Goal: Task Accomplishment & Management: Manage account settings

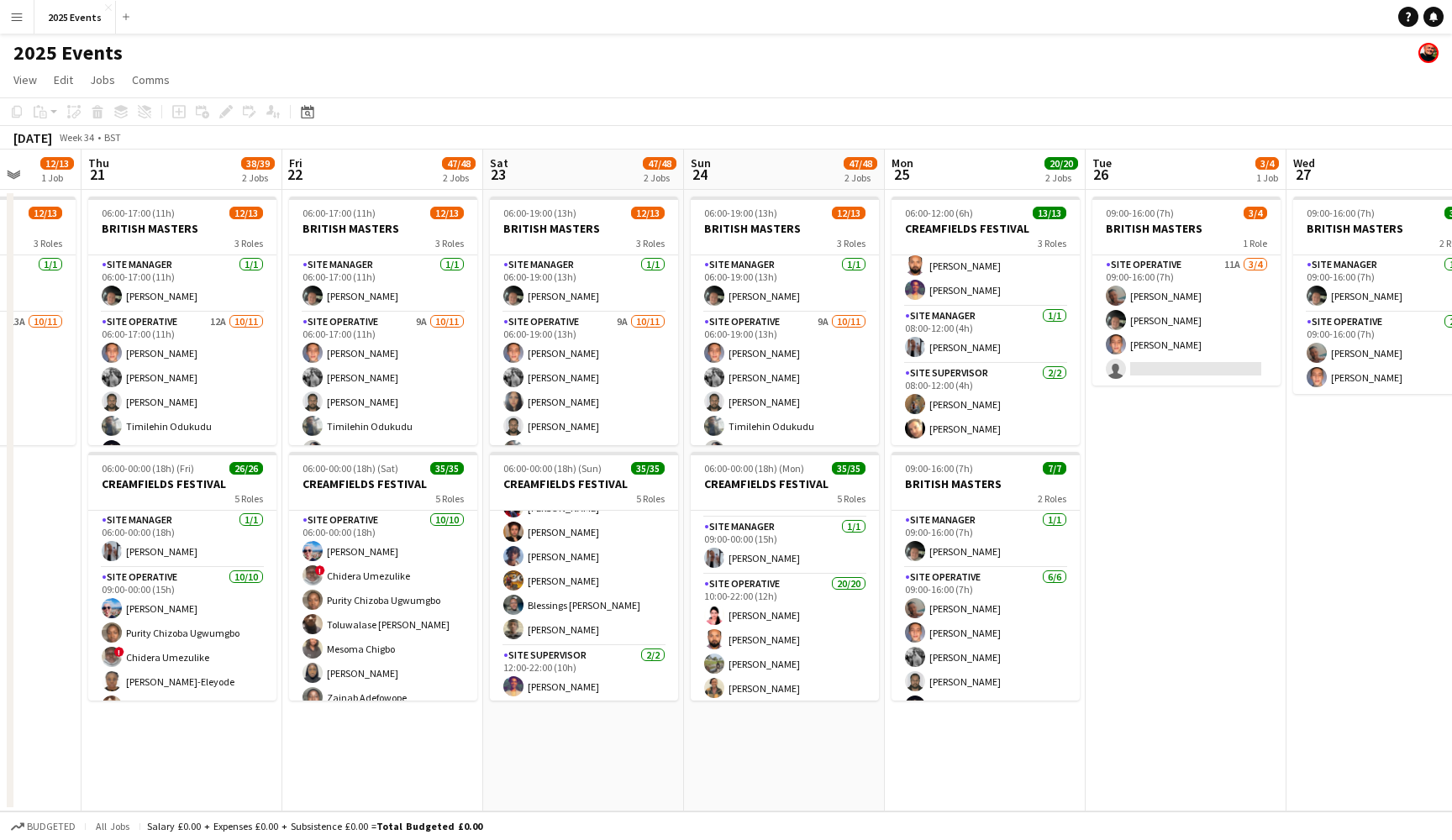
scroll to position [800, 0]
click at [1433, 19] on icon at bounding box center [1433, 16] width 9 height 9
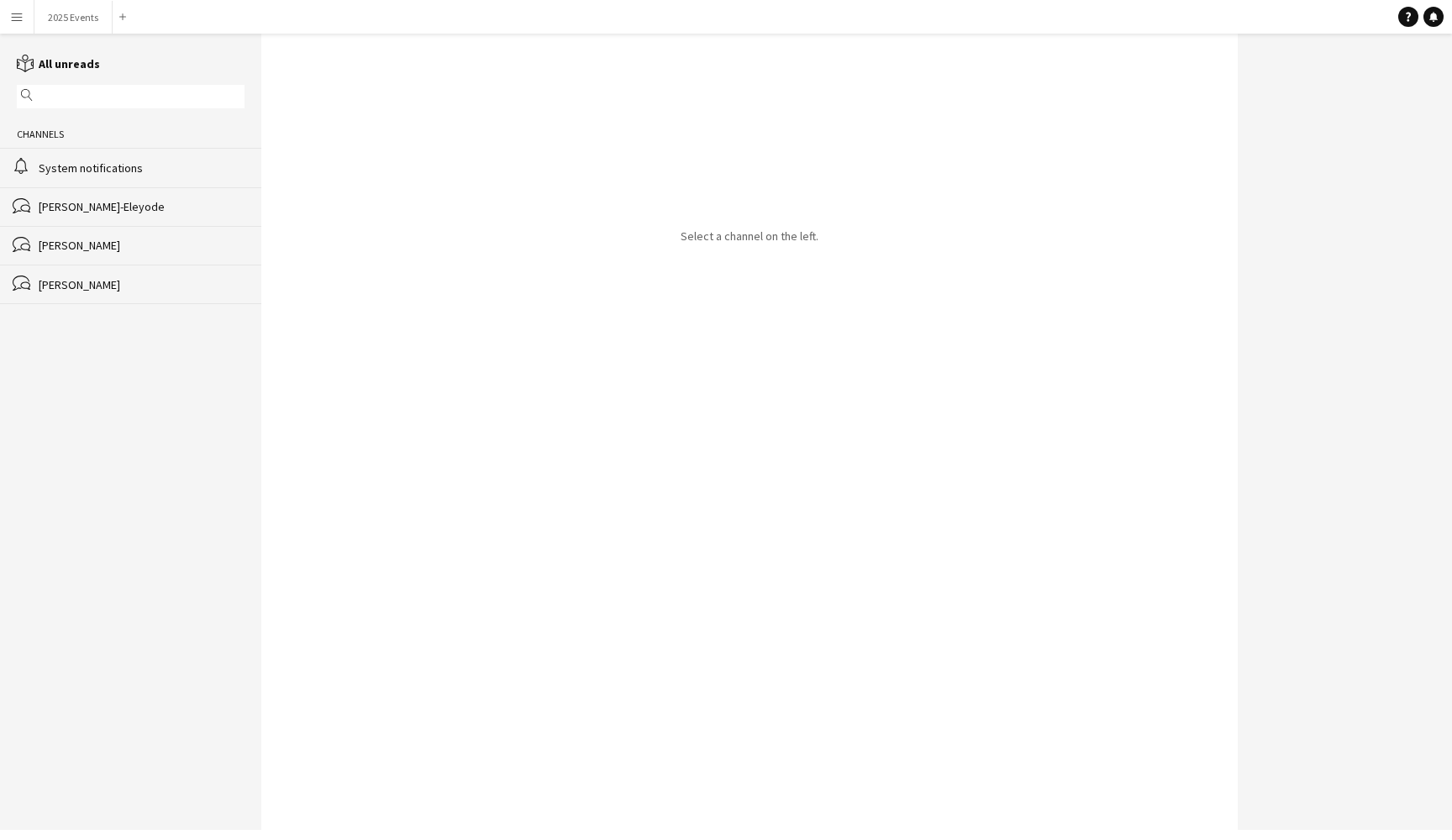
click at [122, 166] on div "System notifications" at bounding box center [141, 168] width 206 height 15
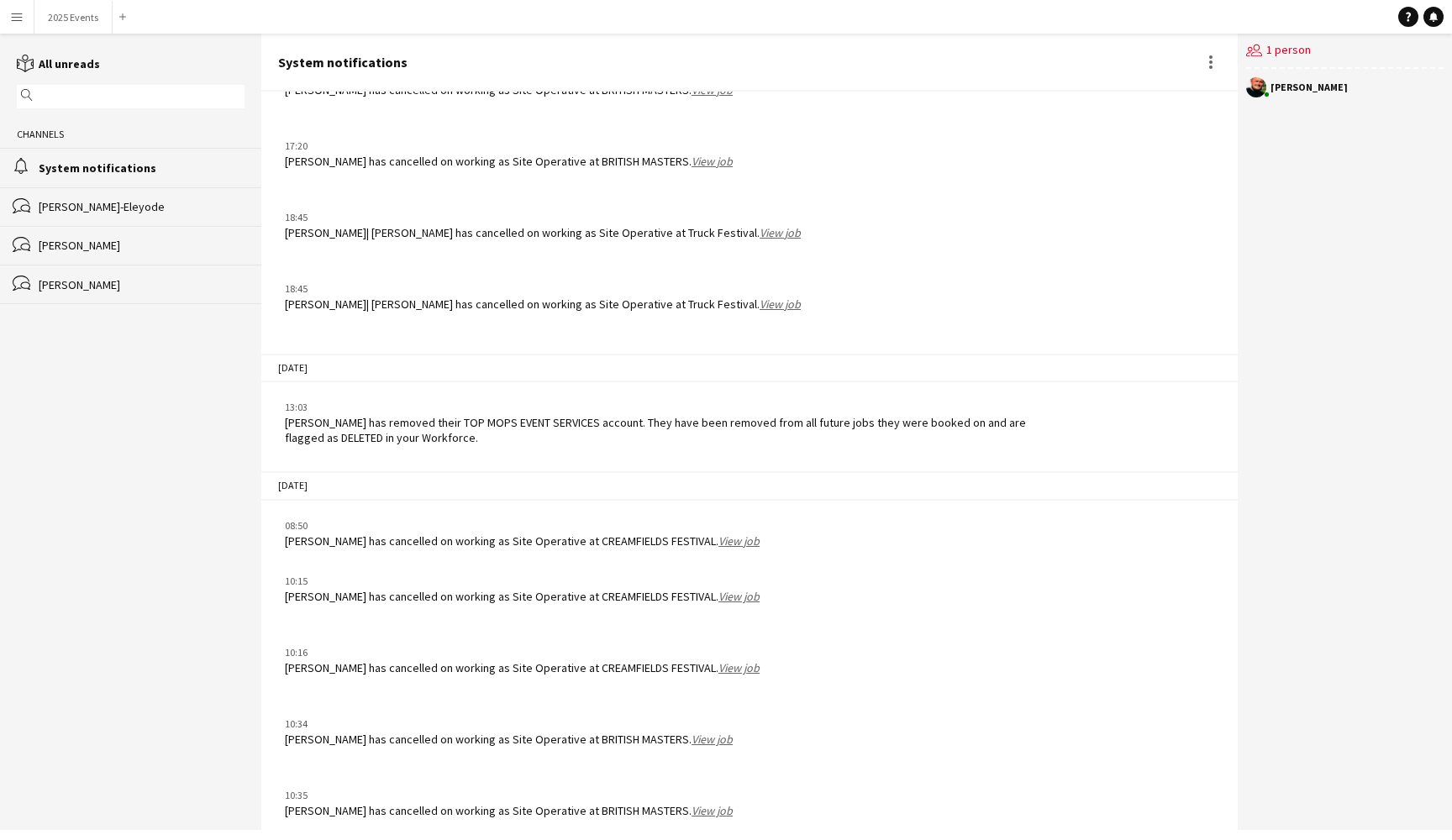
scroll to position [2515, 0]
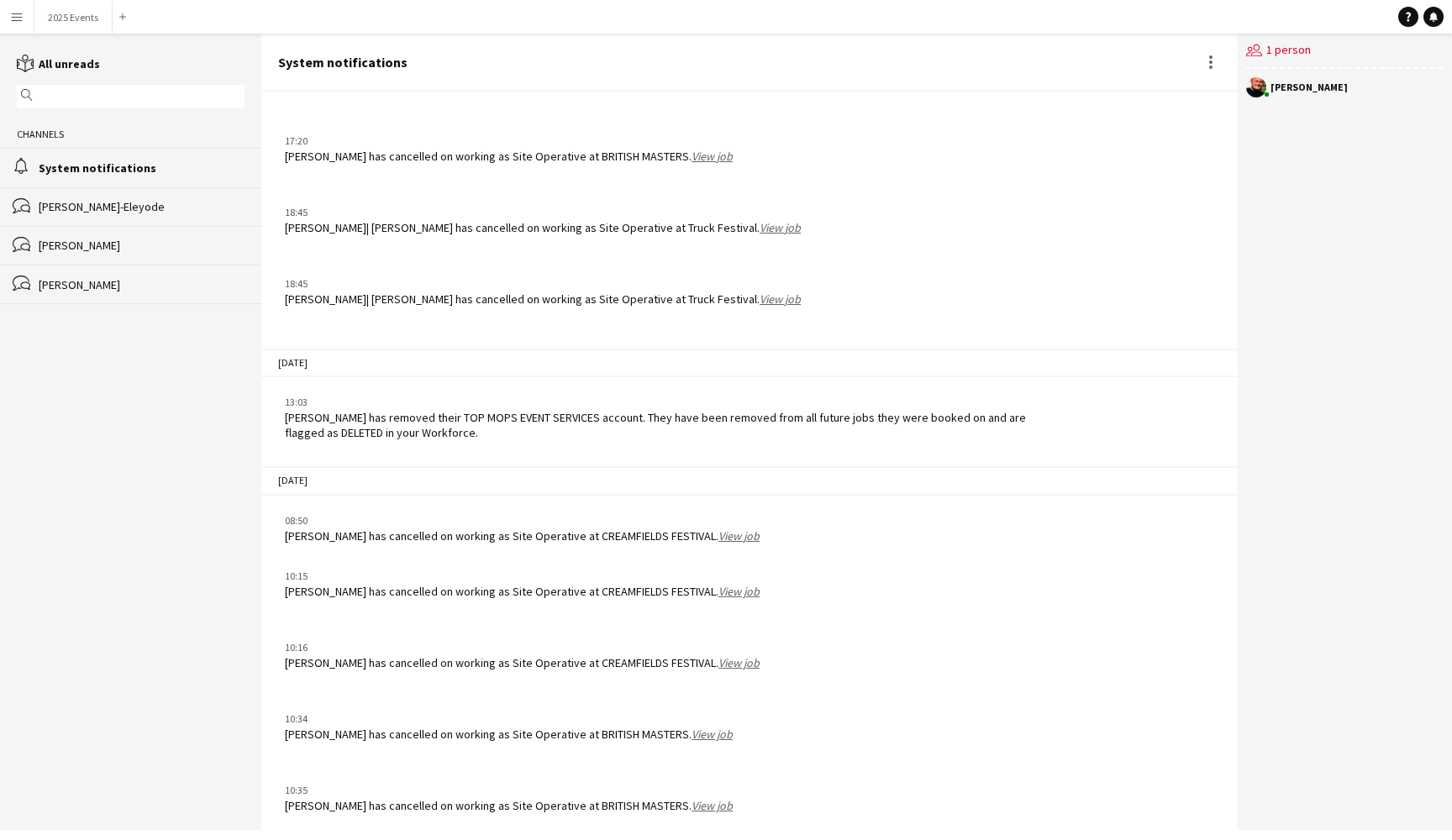
click at [20, 11] on app-icon "Menu" at bounding box center [17, 17] width 14 height 14
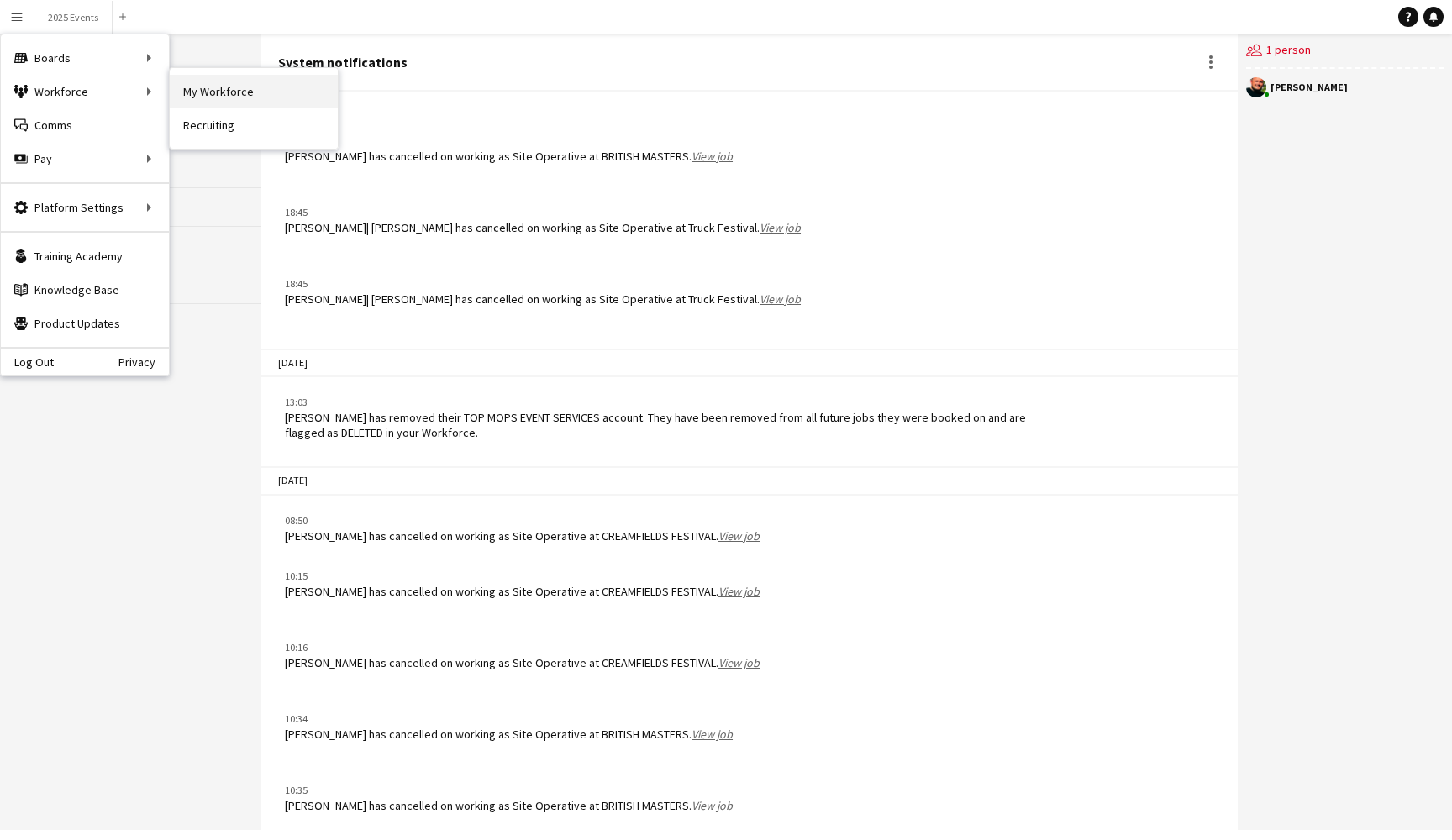
click at [225, 101] on link "My Workforce" at bounding box center [254, 91] width 168 height 33
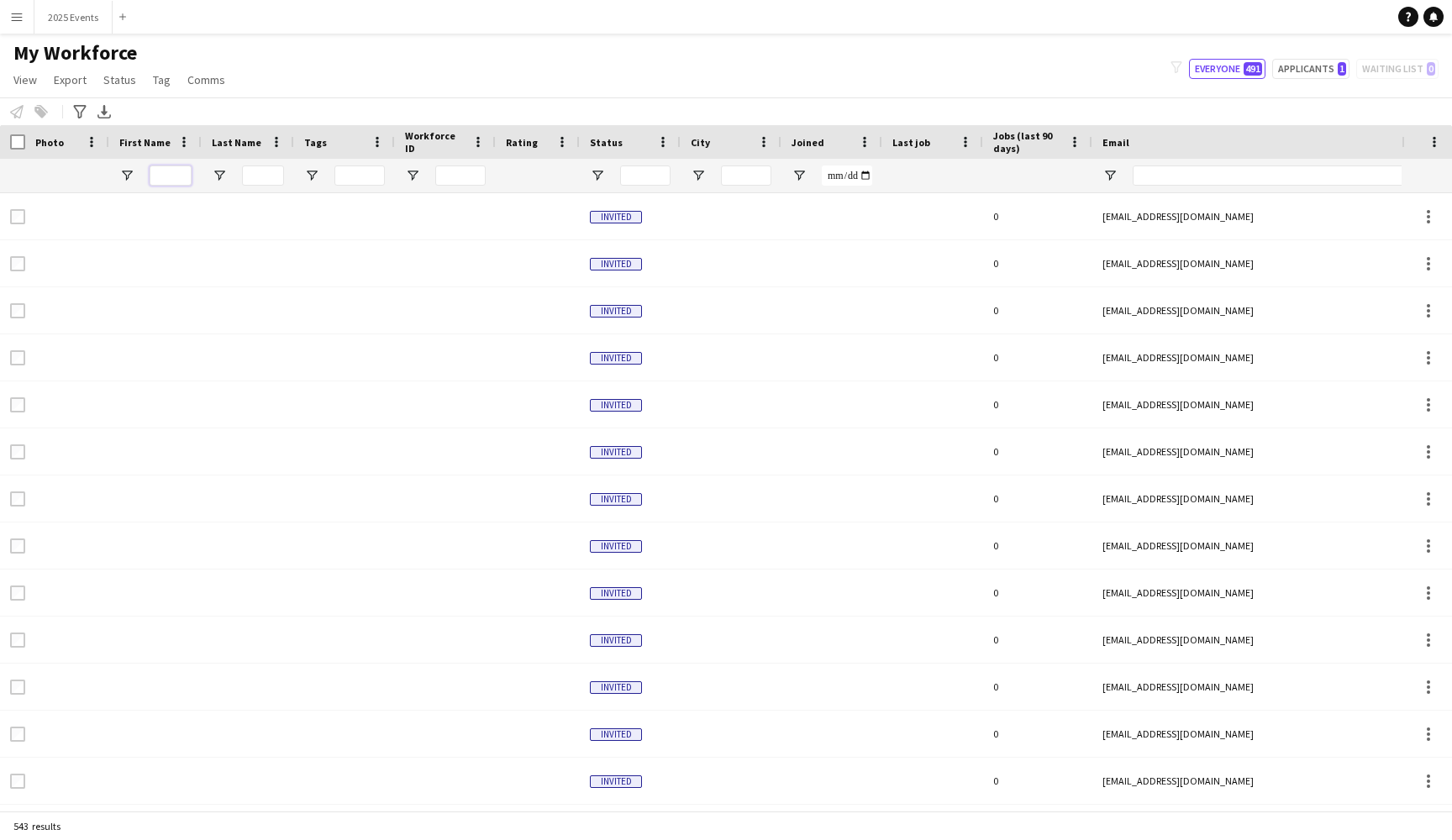
click at [173, 182] on input "First Name Filter Input" at bounding box center [170, 176] width 42 height 20
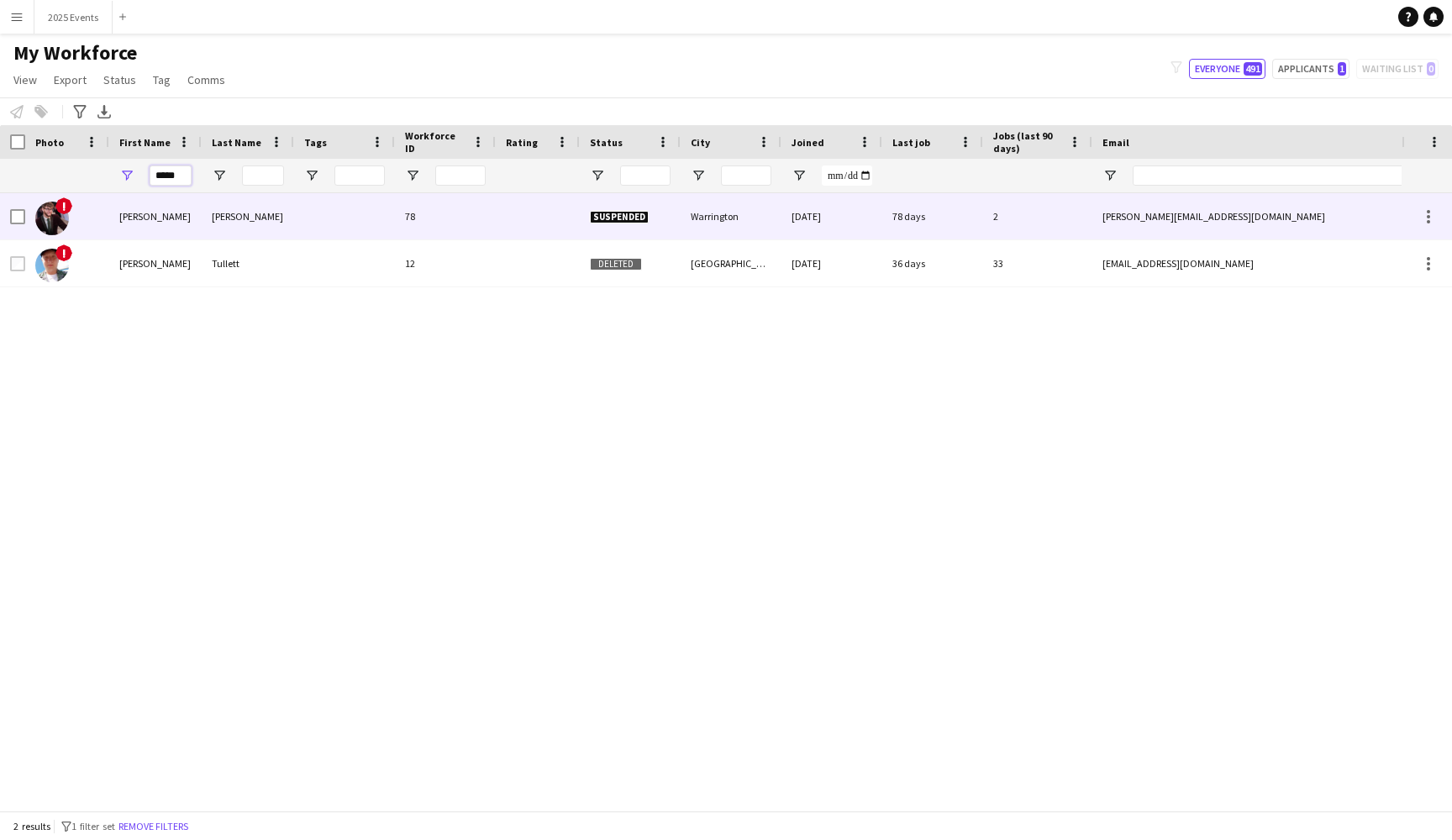
type input "*****"
drag, startPoint x: 164, startPoint y: 202, endPoint x: 1430, endPoint y: 269, distance: 1267.8
click at [1430, 269] on div at bounding box center [1429, 264] width 20 height 20
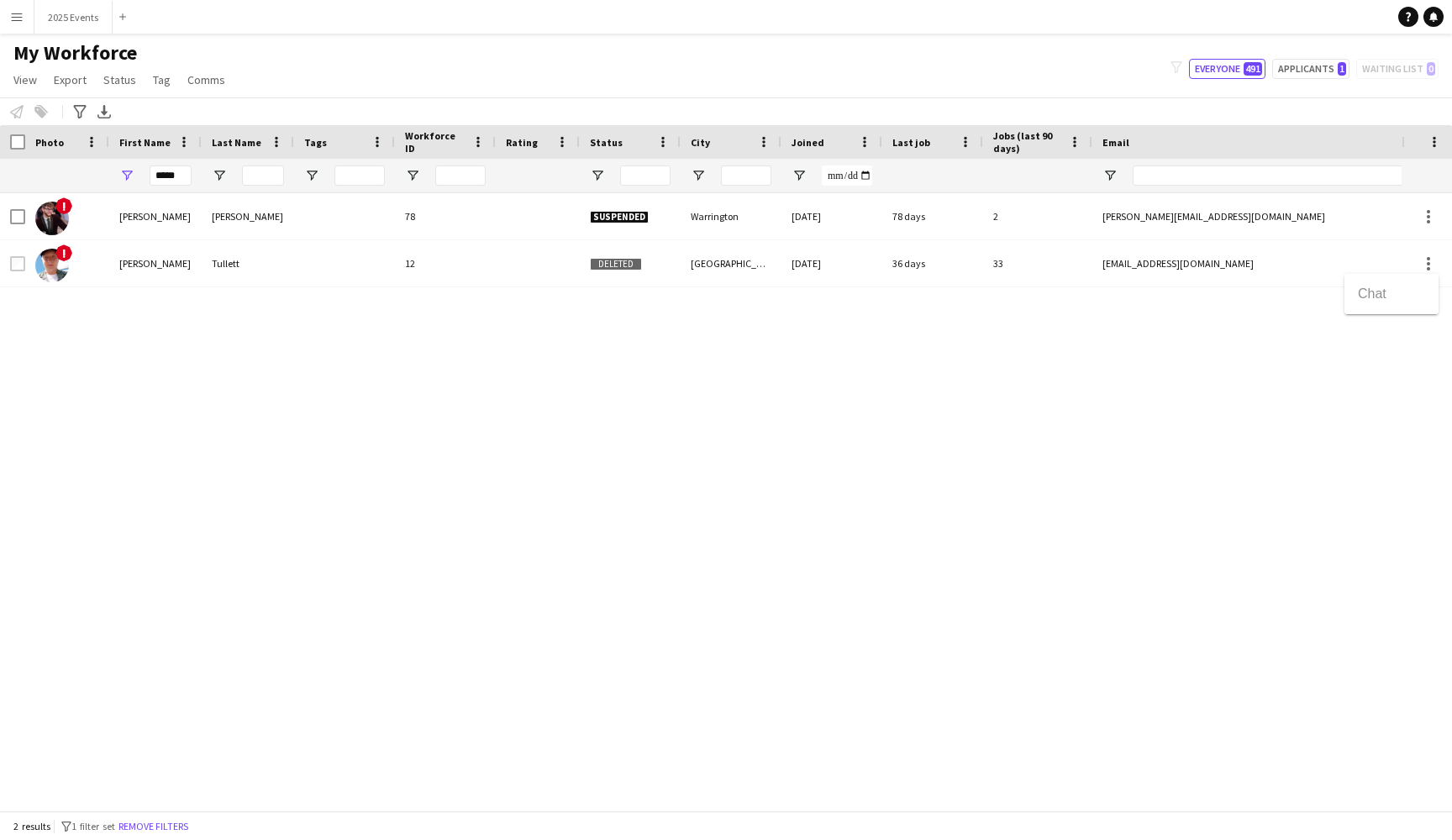
click at [1379, 254] on div at bounding box center [726, 420] width 1452 height 840
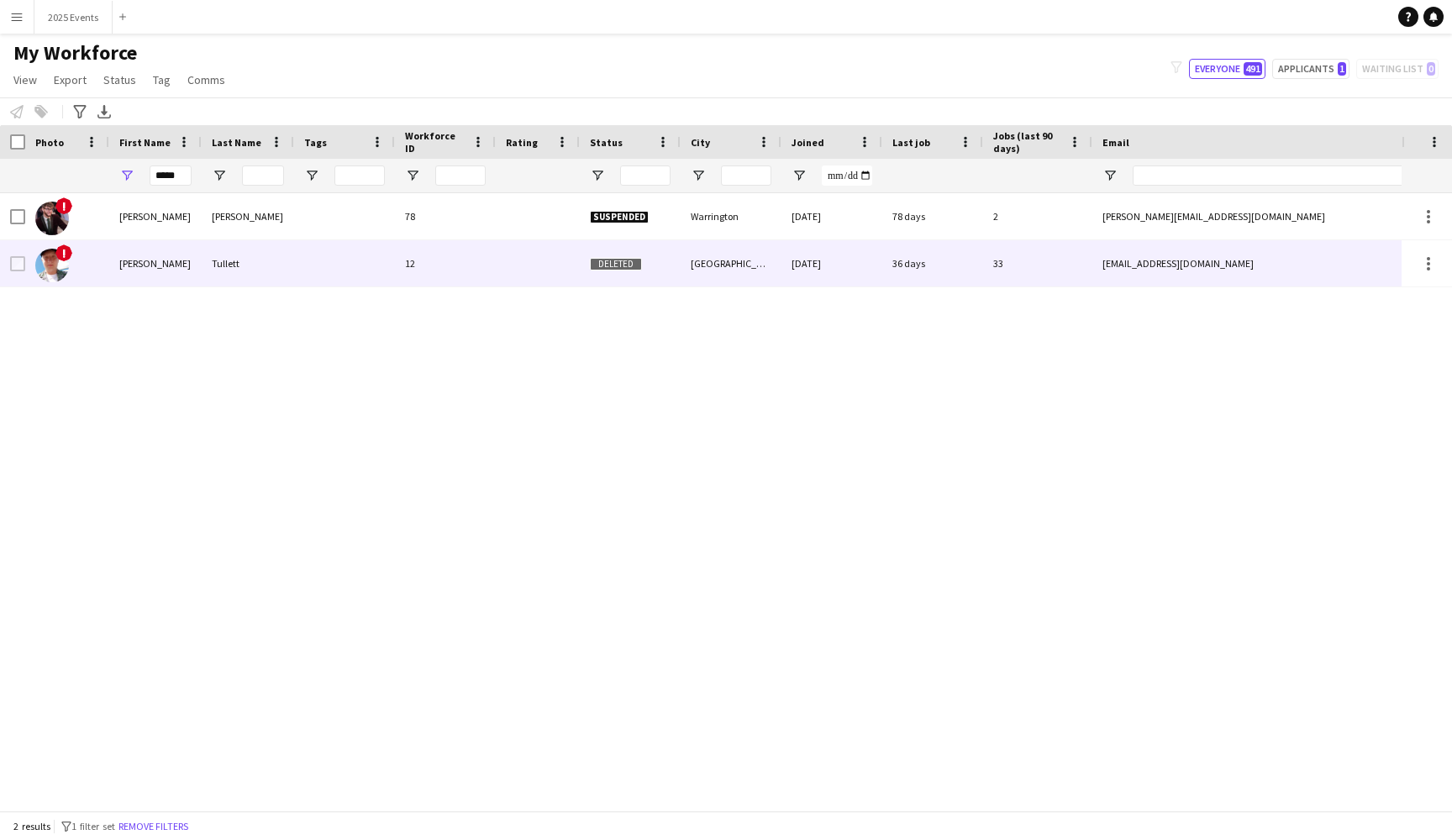
click at [1238, 255] on div "[EMAIL_ADDRESS][DOMAIN_NAME]" at bounding box center [1260, 263] width 336 height 46
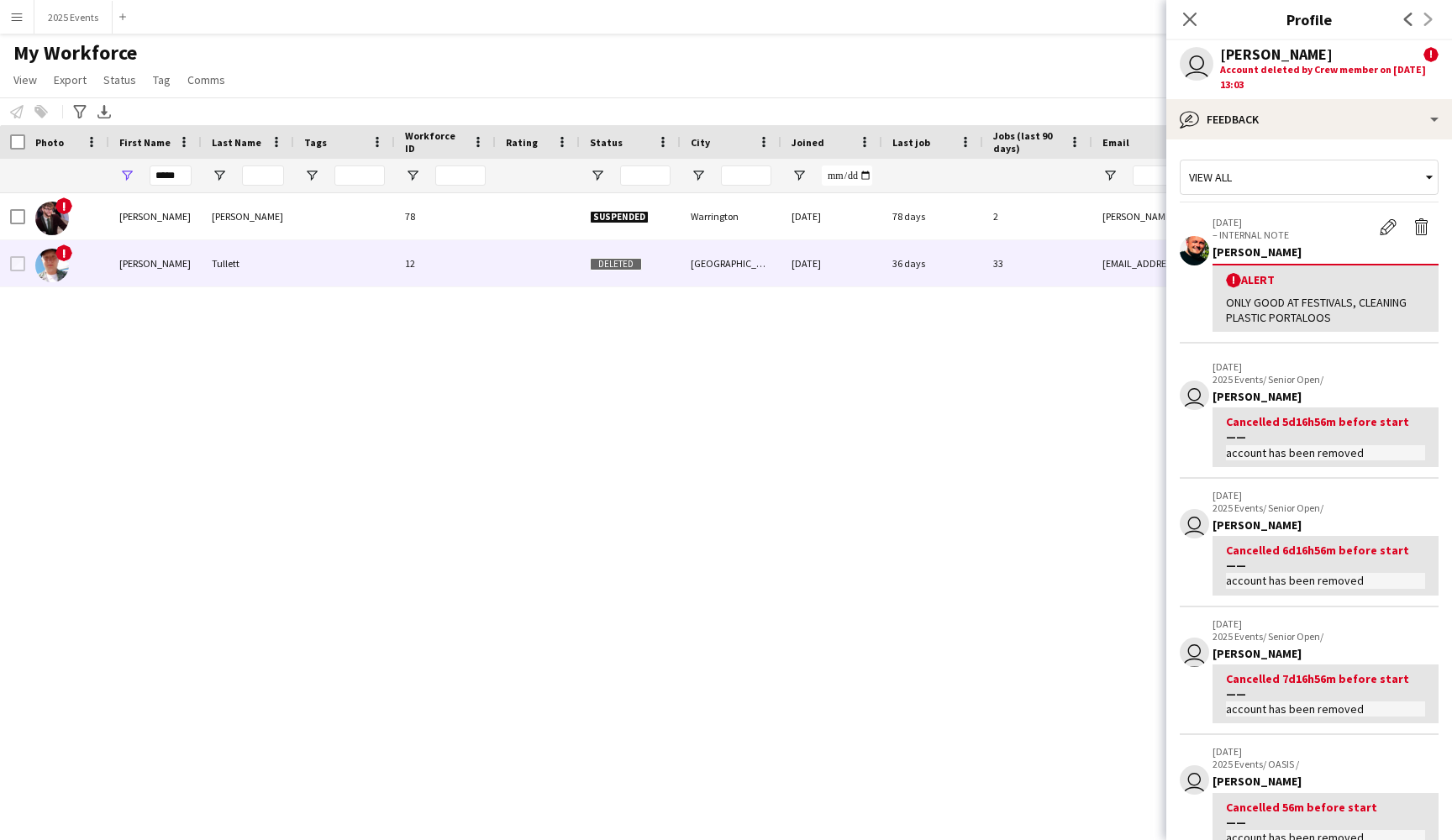
click at [1316, 79] on div "Account deleted by Crew member on 19-07-2025 13:03" at bounding box center [1329, 77] width 219 height 30
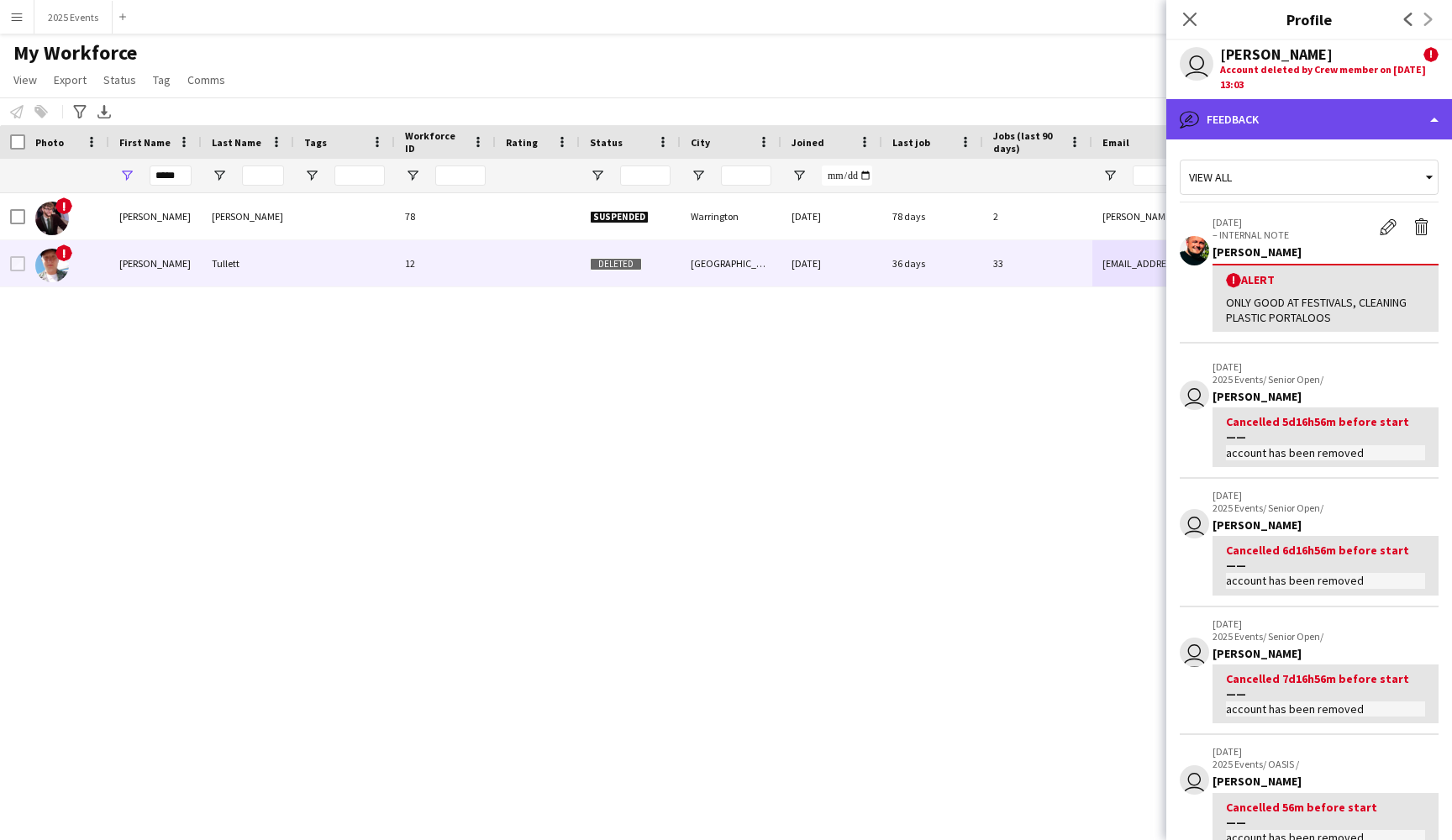
click at [1439, 120] on div "bubble-pencil Feedback" at bounding box center [1309, 119] width 285 height 40
click at [1376, 110] on div "bubble-pencil Feedback" at bounding box center [1309, 119] width 285 height 40
click at [1434, 55] on span "!" at bounding box center [1431, 55] width 15 height 15
click at [1195, 13] on icon "Close pop-in" at bounding box center [1189, 19] width 16 height 16
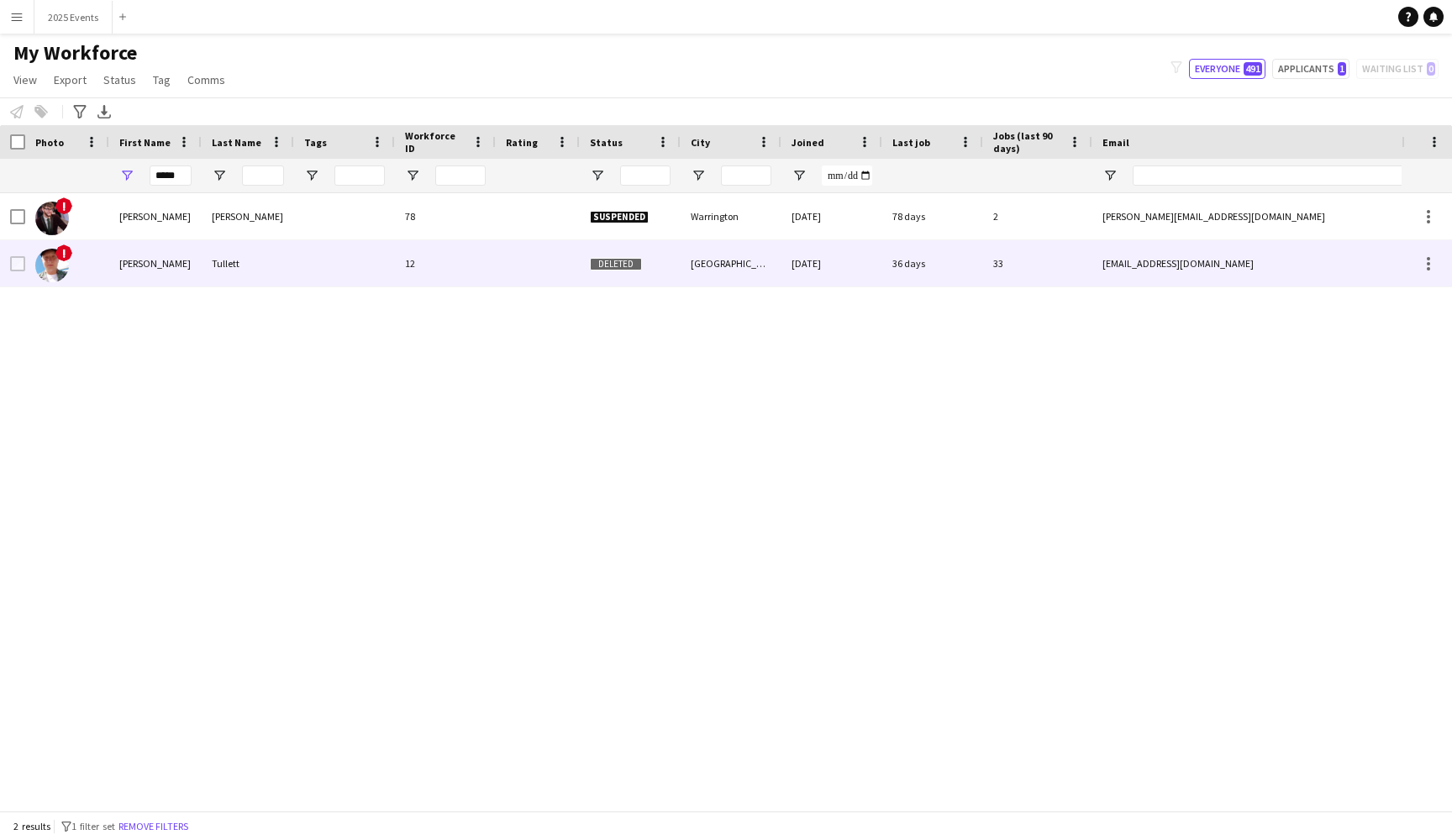
click at [45, 267] on img at bounding box center [51, 265] width 33 height 33
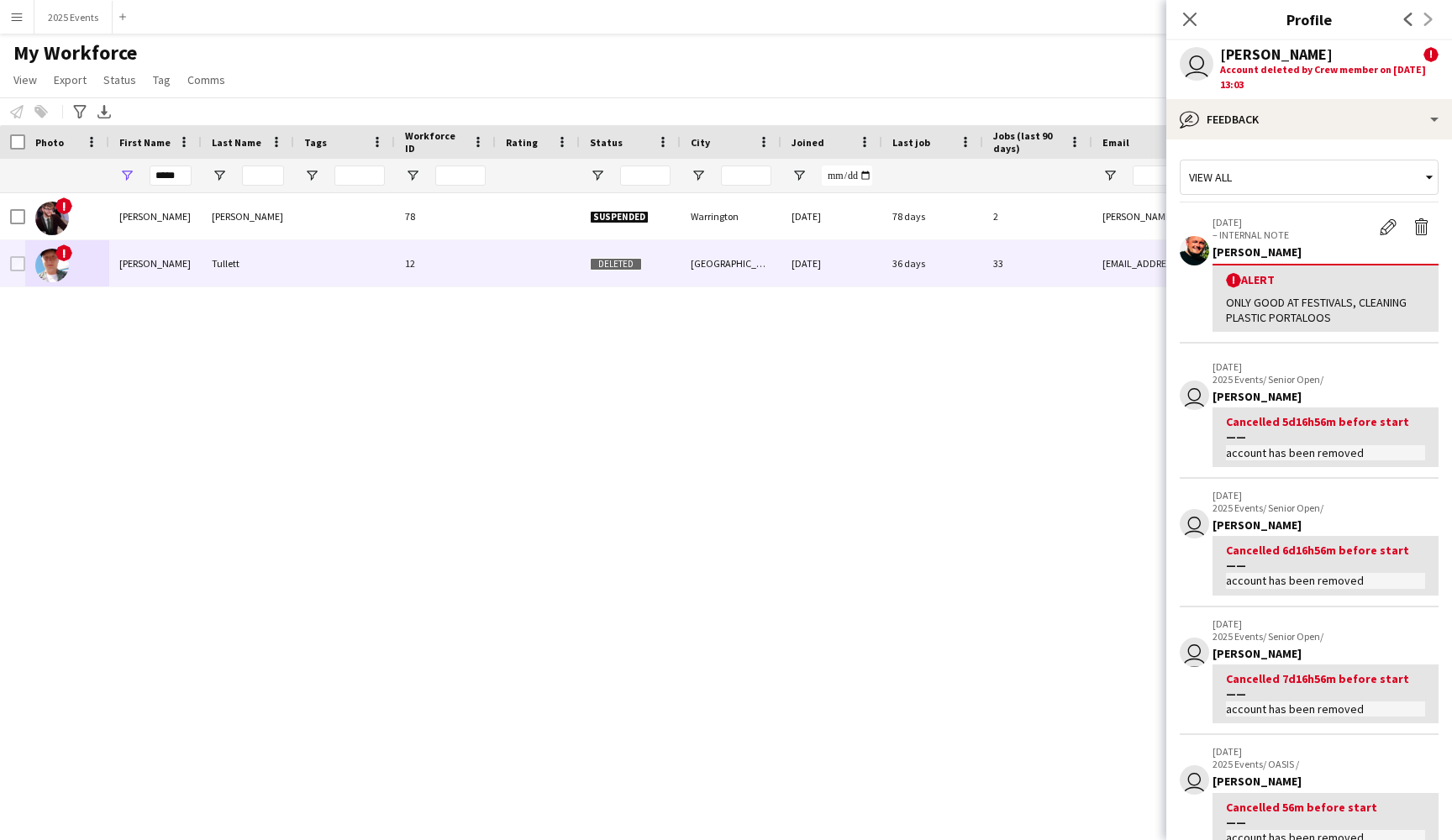
click at [337, 438] on div "! Shane Shane 78 Suspended Warrington 12-05-2025 78 days 2 shane.msharp@outlook…" at bounding box center [700, 501] width 1402 height 617
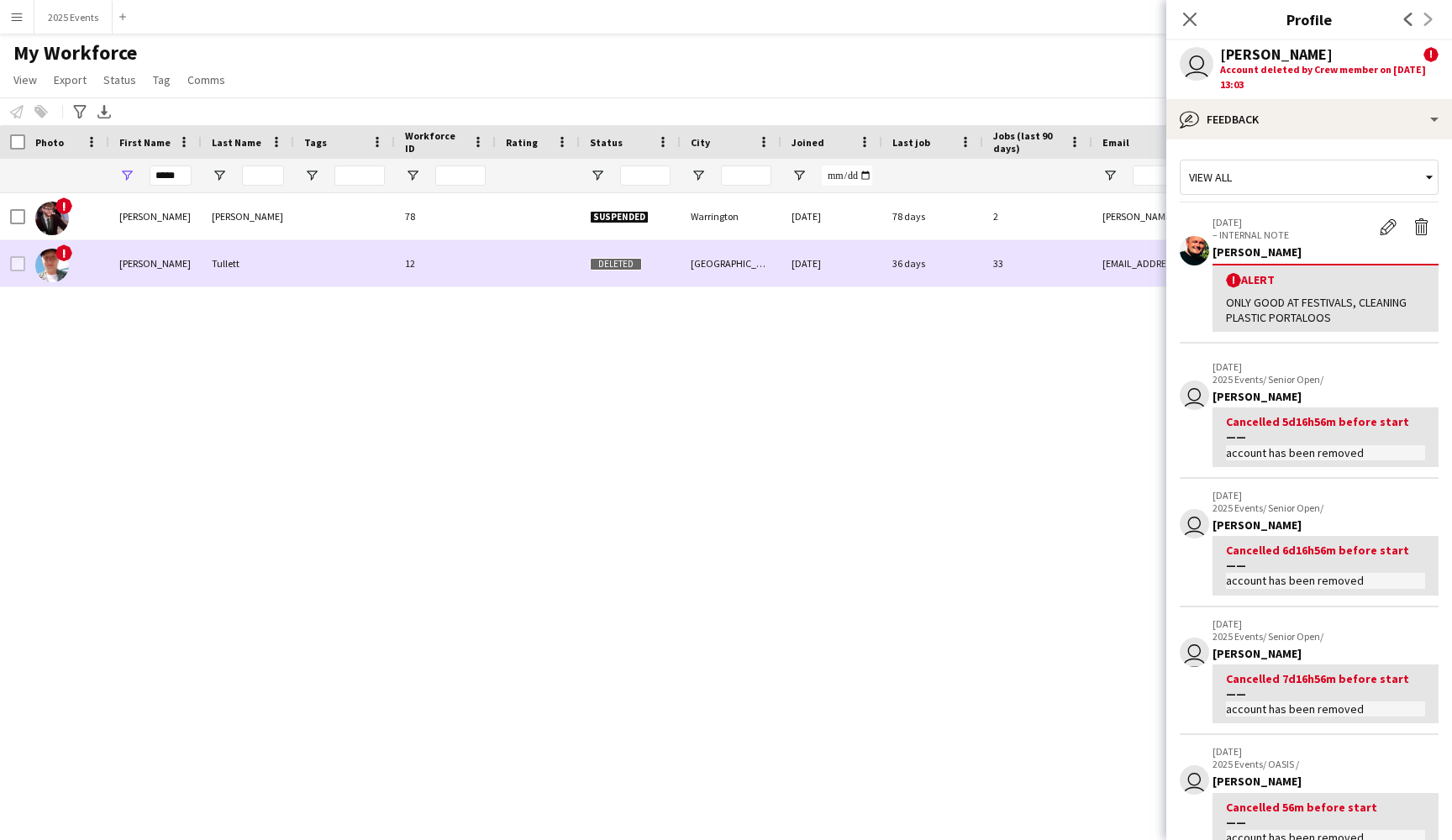
click at [290, 270] on div "Tullett" at bounding box center [248, 263] width 92 height 46
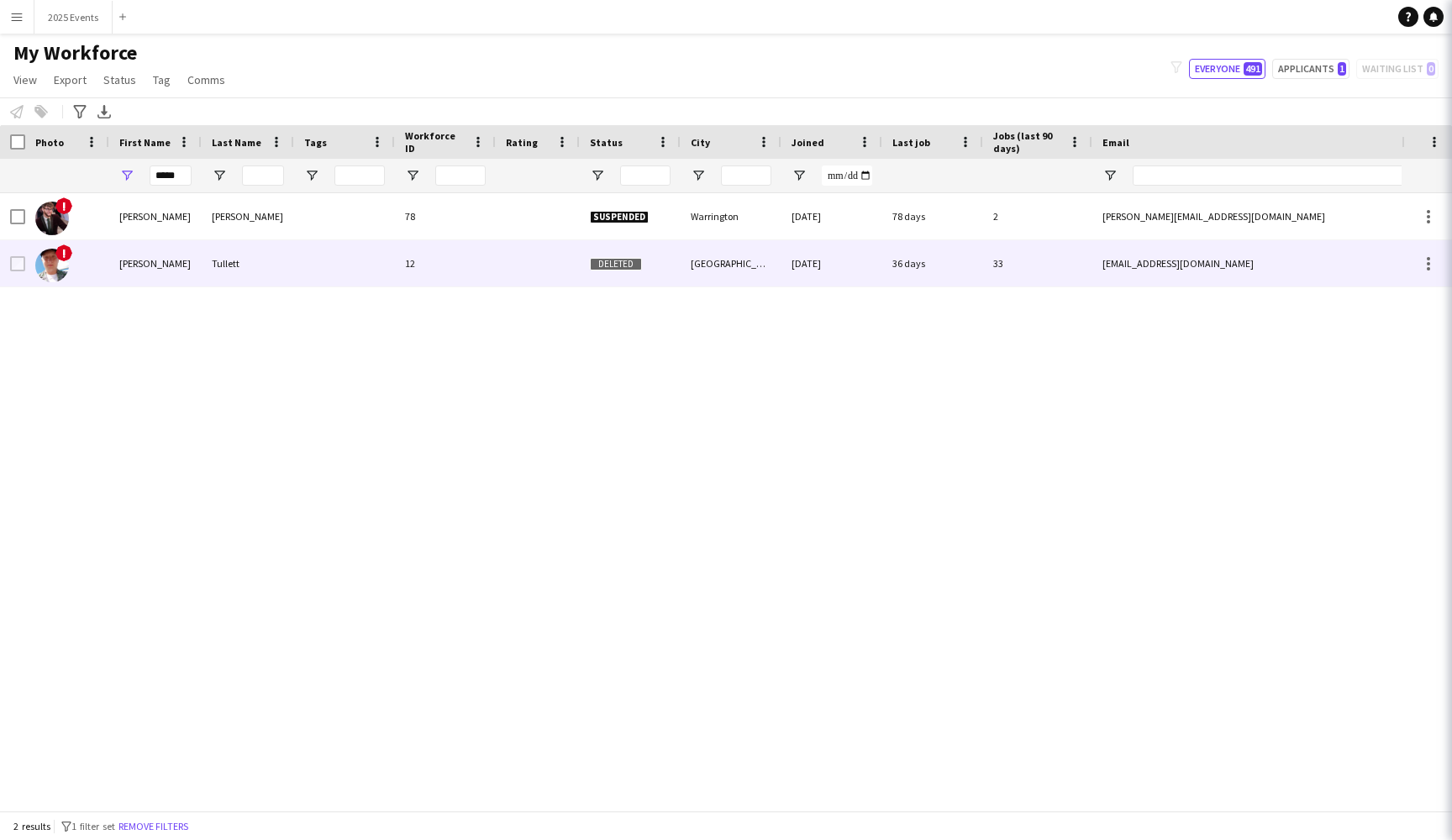
click at [290, 270] on div "Tullett" at bounding box center [248, 263] width 92 height 46
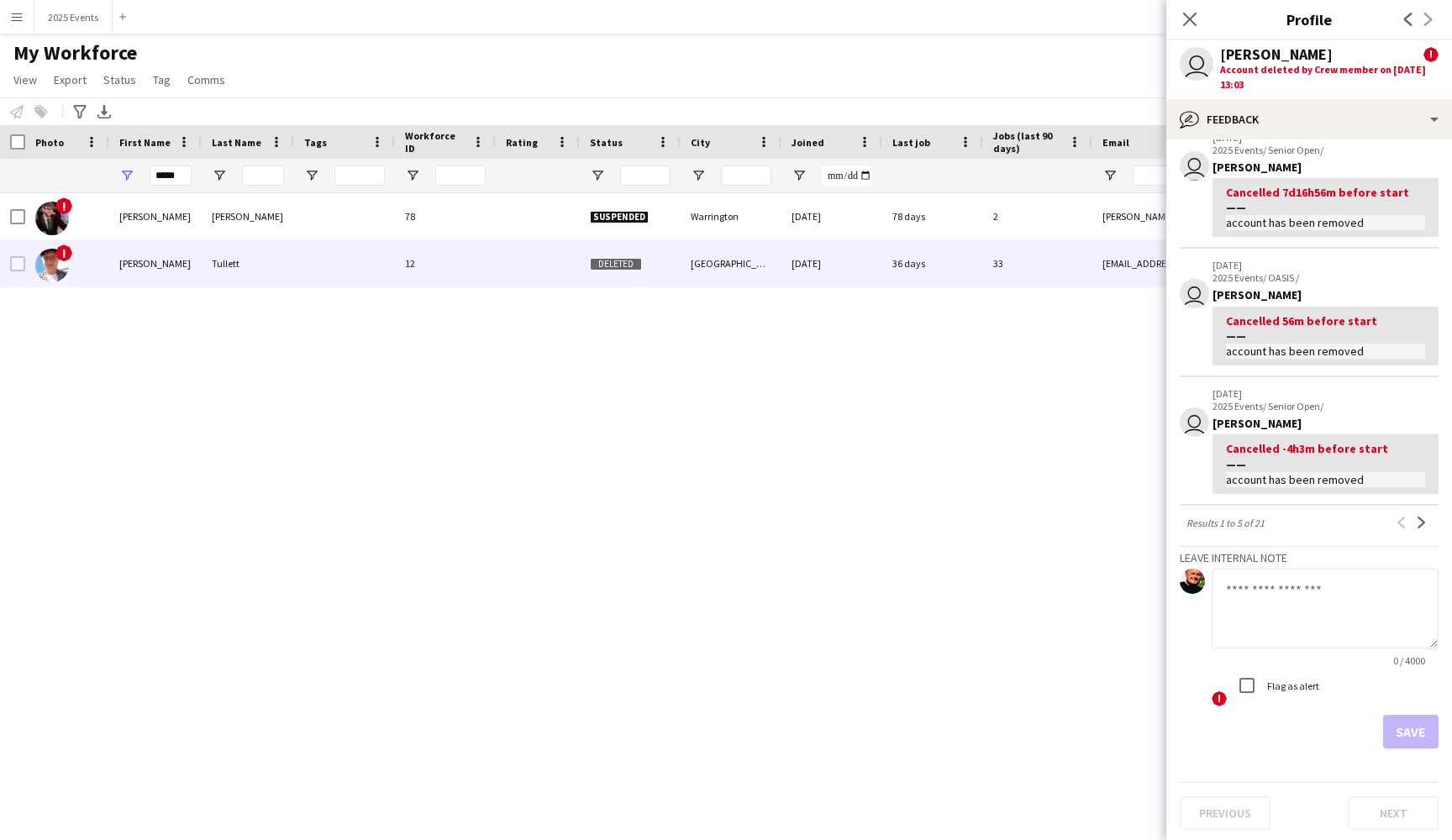
scroll to position [486, 0]
click at [1309, 599] on textarea at bounding box center [1326, 609] width 227 height 79
type textarea "*"
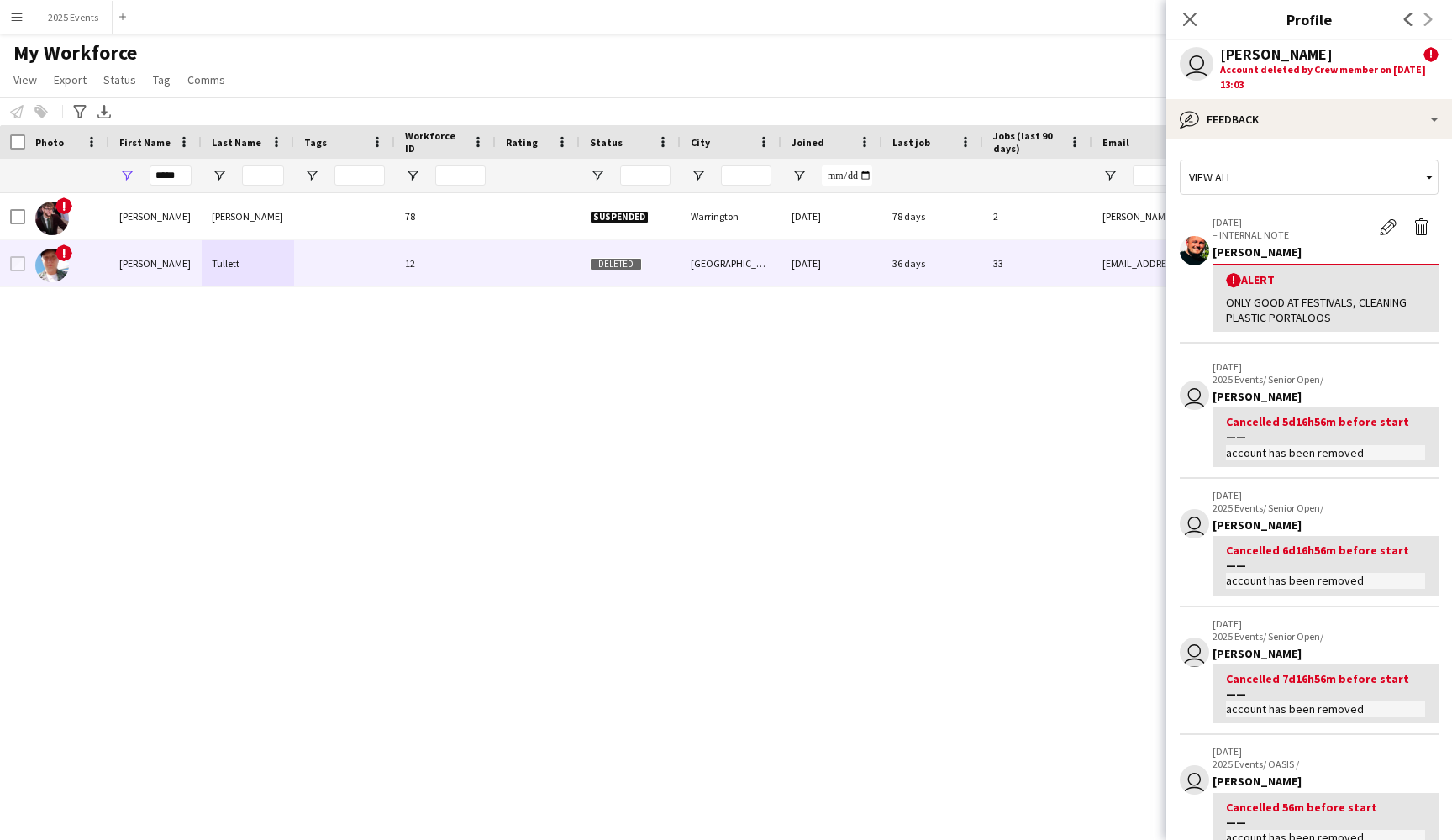
scroll to position [0, 0]
click at [1275, 120] on div "bubble-pencil Feedback" at bounding box center [1309, 119] width 285 height 40
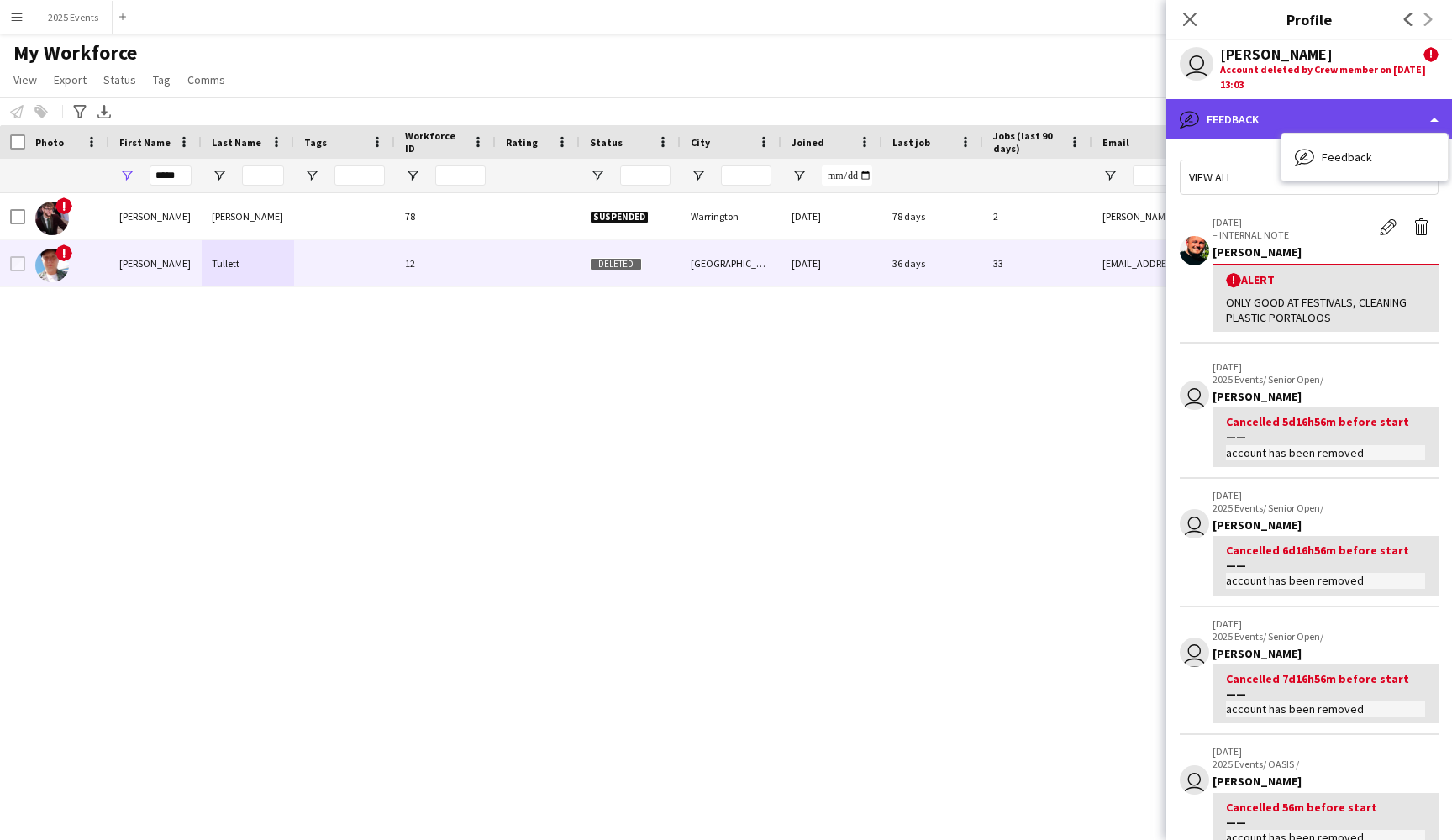
click at [1275, 120] on div "bubble-pencil Feedback" at bounding box center [1309, 119] width 285 height 40
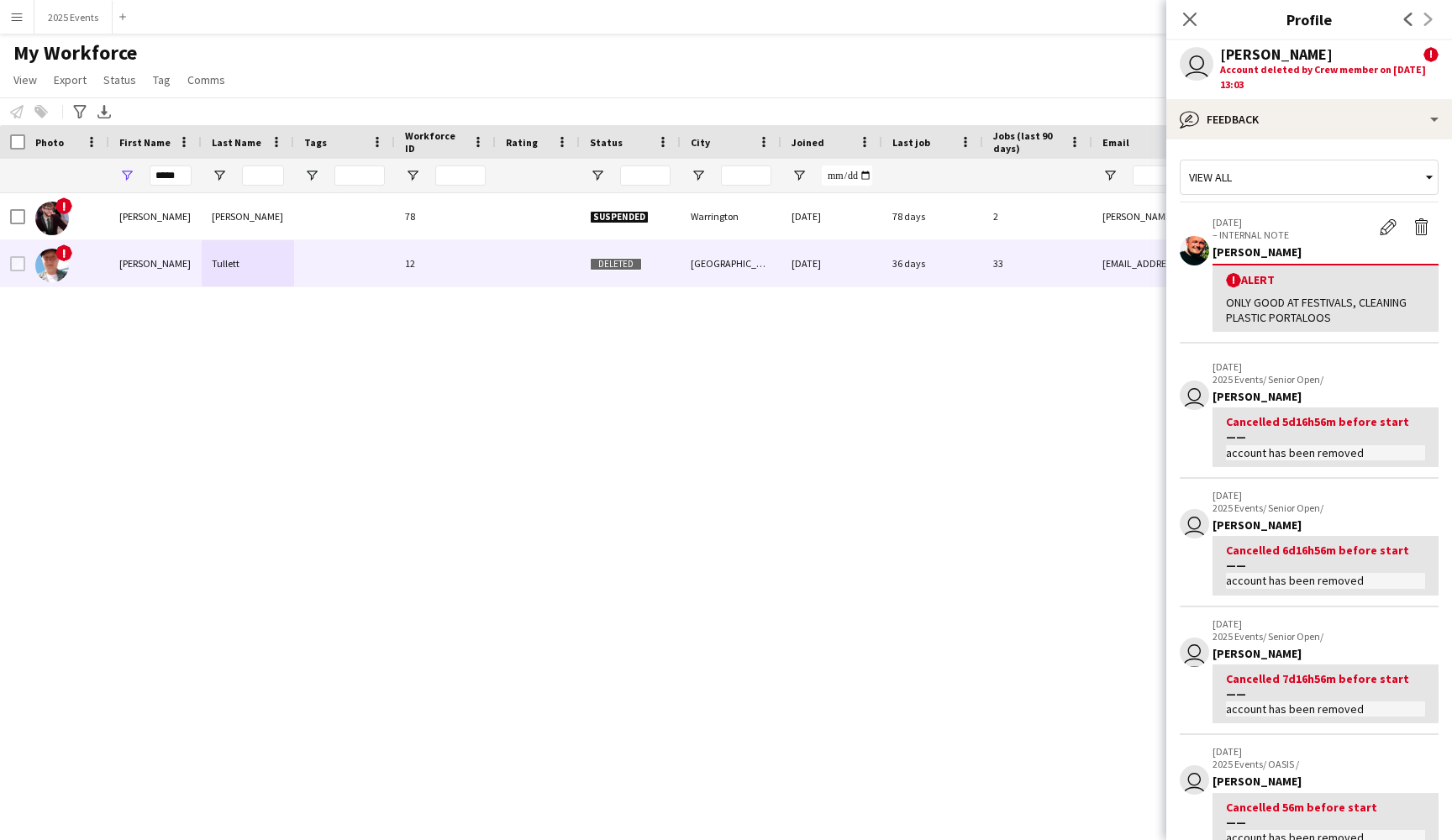
click at [367, 420] on div "! Shane Shane 78 Suspended Warrington 12-05-2025 78 days 2 shane.msharp@outlook…" at bounding box center [700, 501] width 1402 height 617
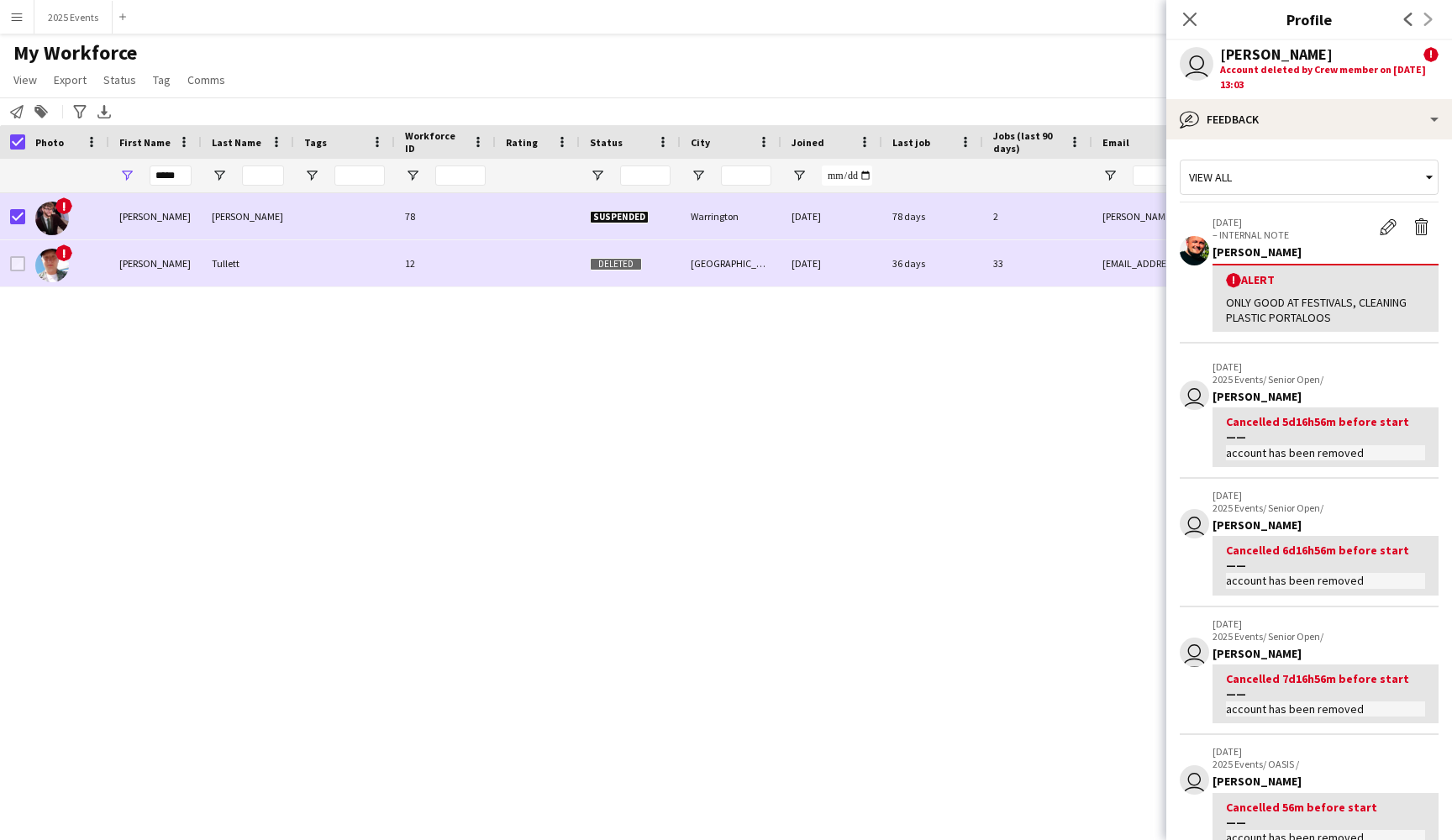
click at [26, 266] on div "!" at bounding box center [67, 263] width 84 height 46
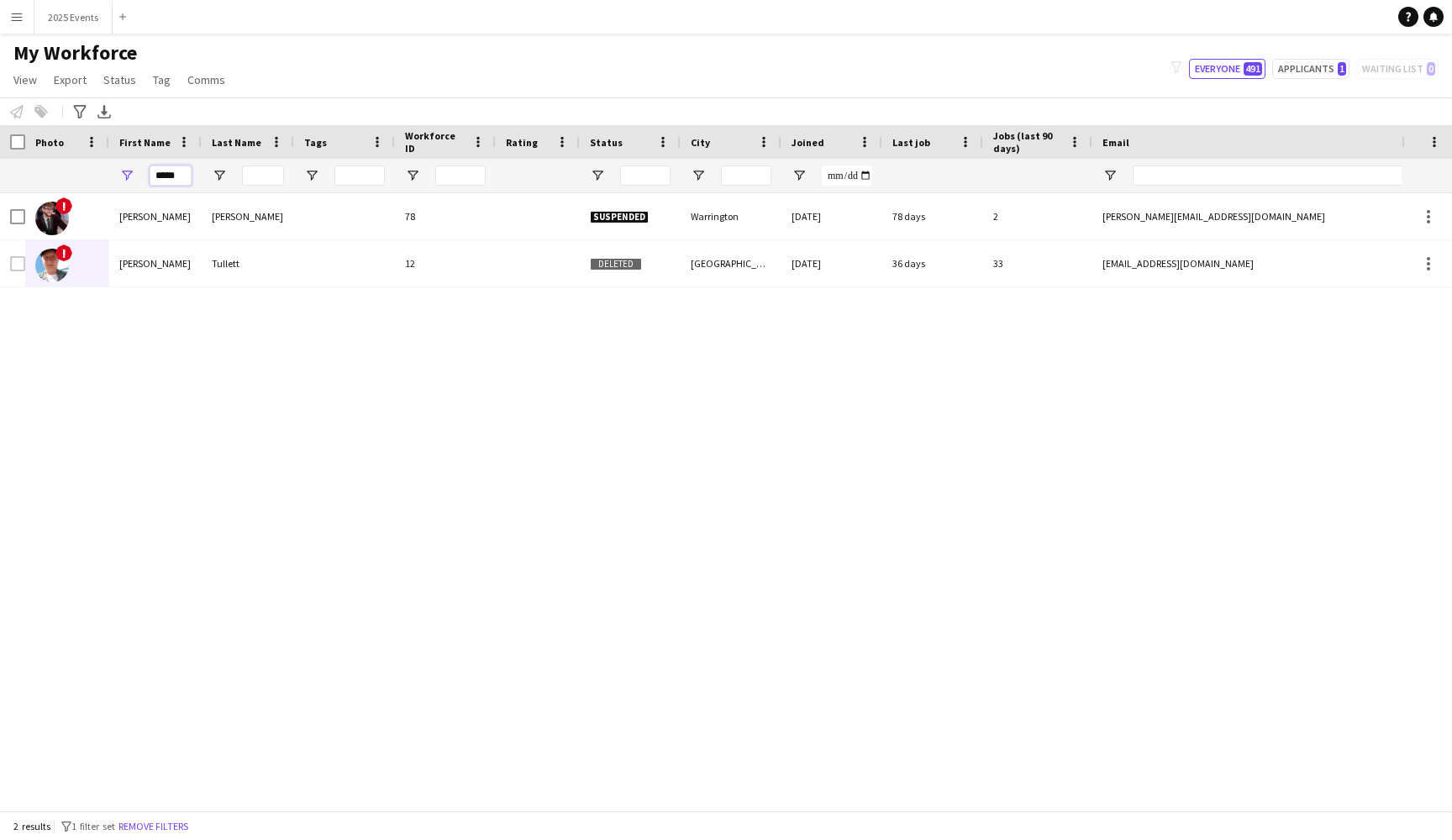
click at [179, 173] on input "*****" at bounding box center [170, 176] width 42 height 20
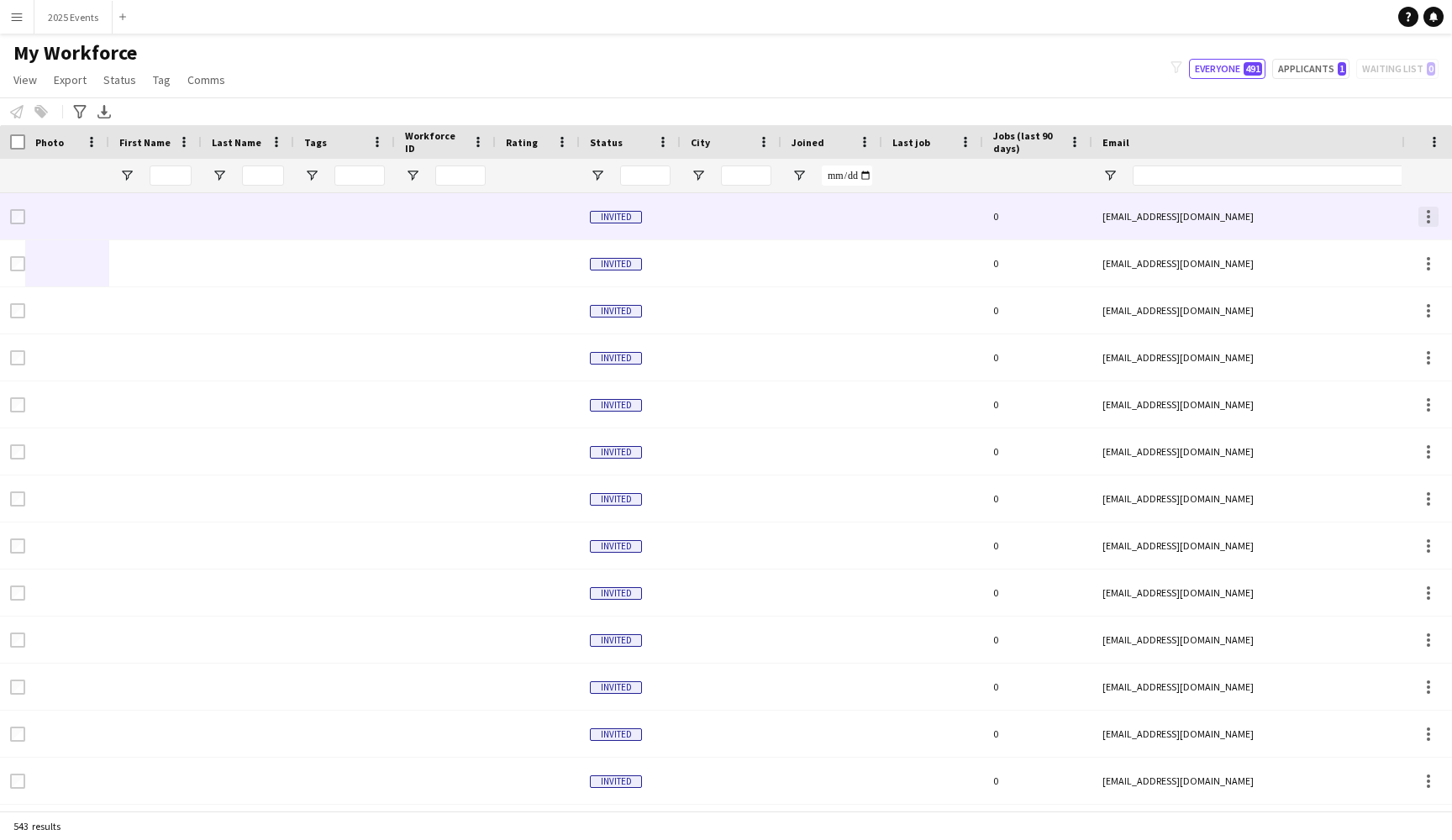
click at [1432, 225] on div at bounding box center [1429, 217] width 20 height 20
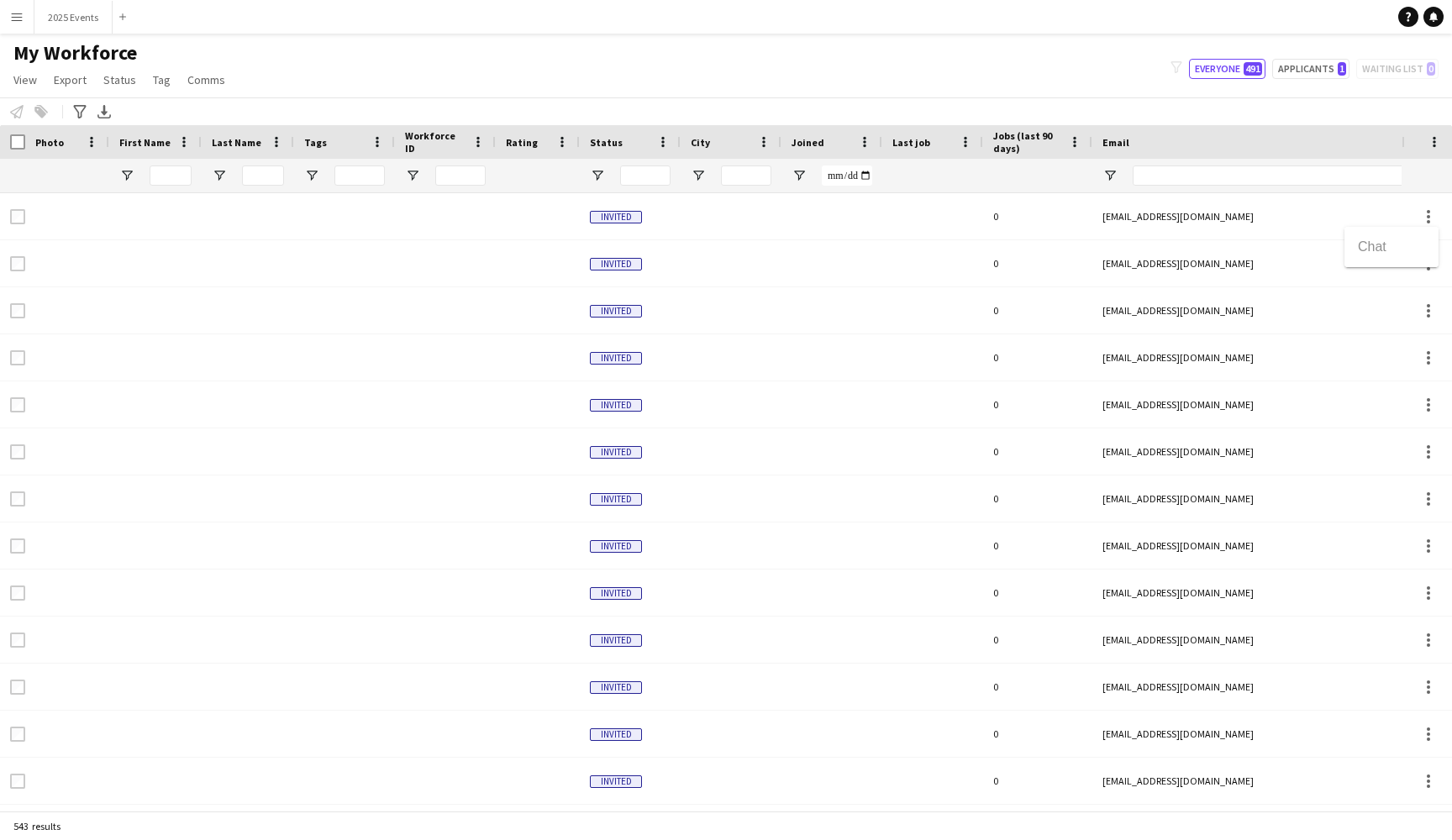
click at [1330, 218] on div at bounding box center [726, 420] width 1452 height 840
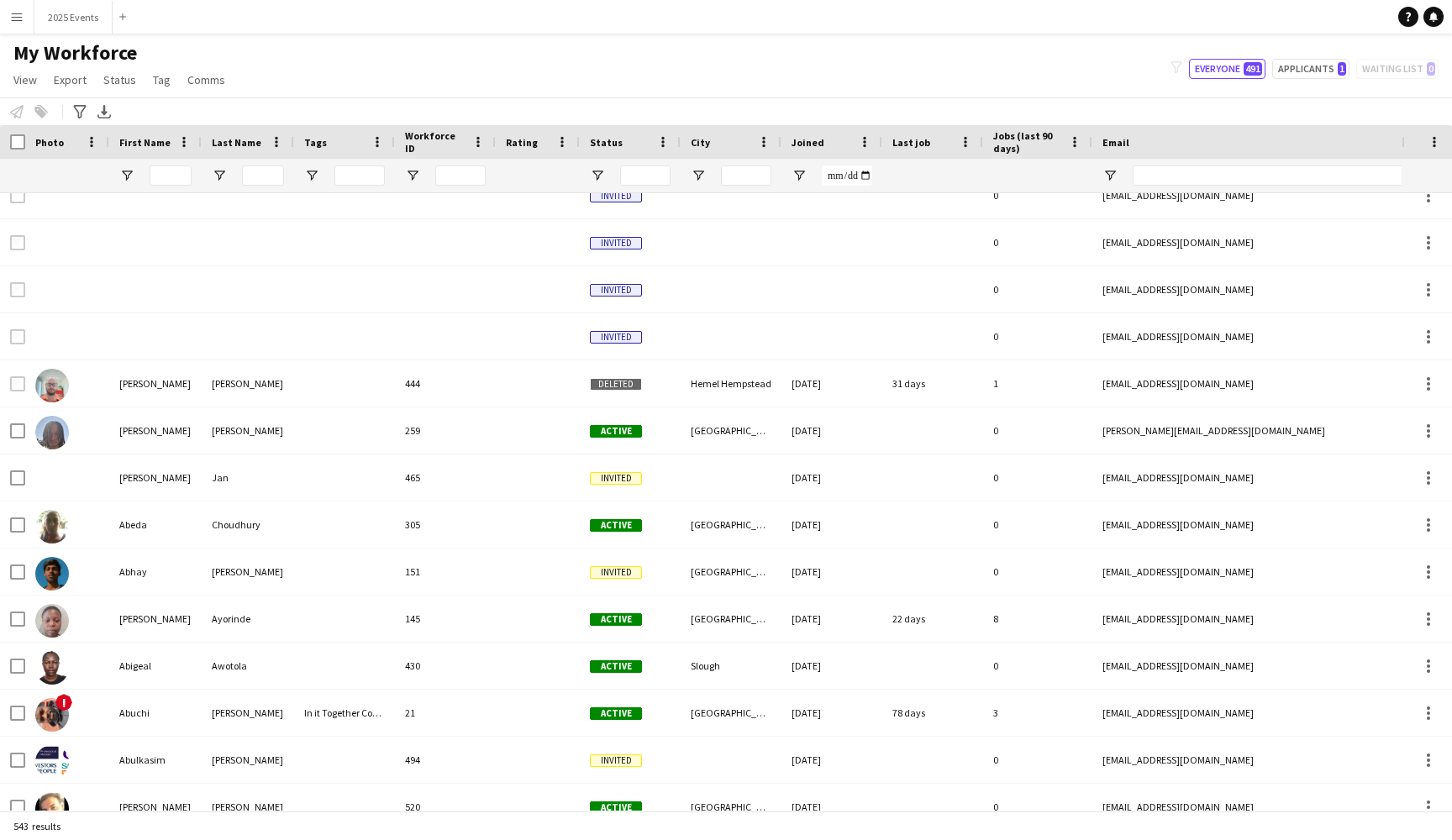
scroll to position [1244, 0]
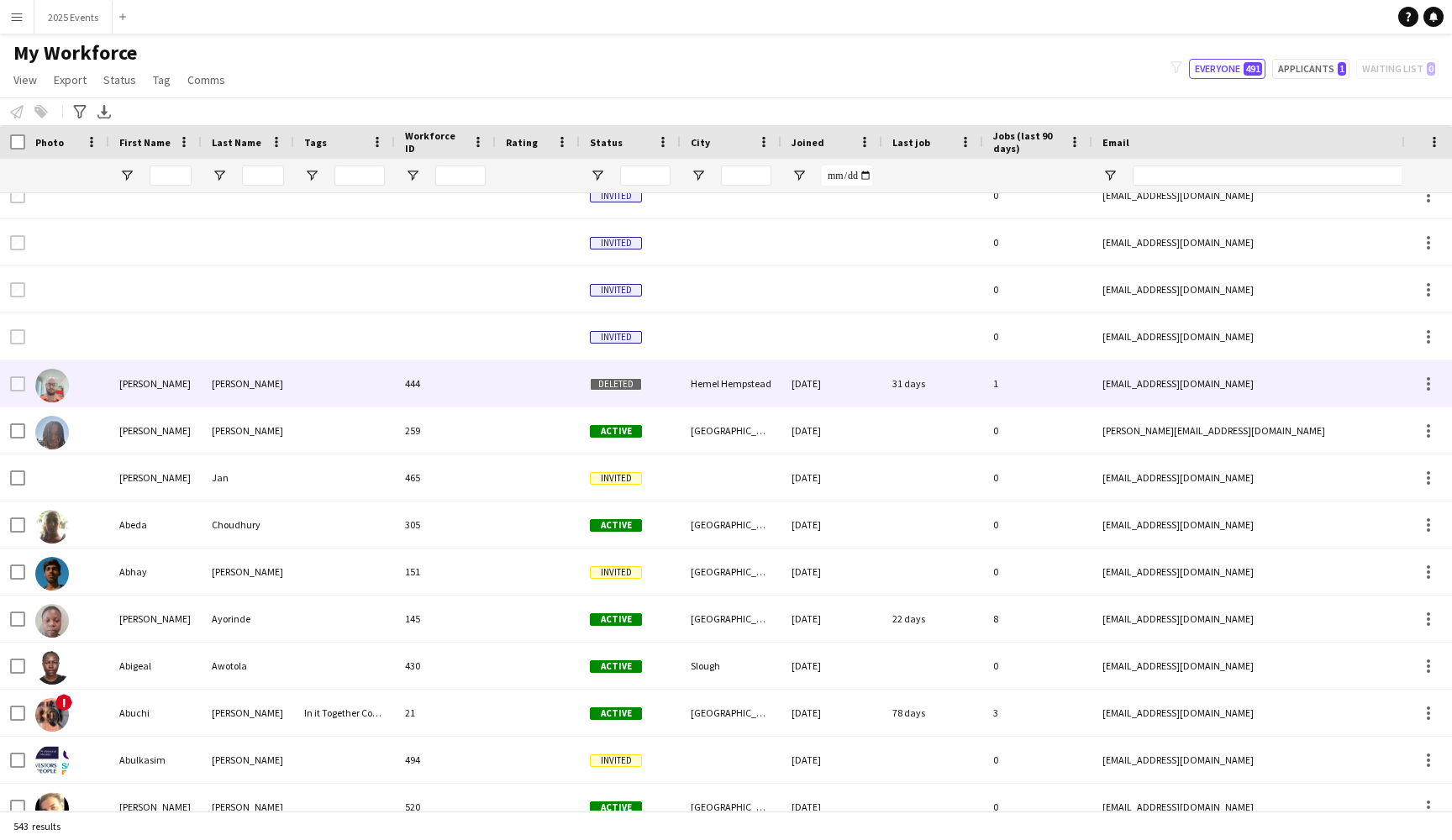
click at [923, 377] on div "31 days" at bounding box center [933, 383] width 101 height 46
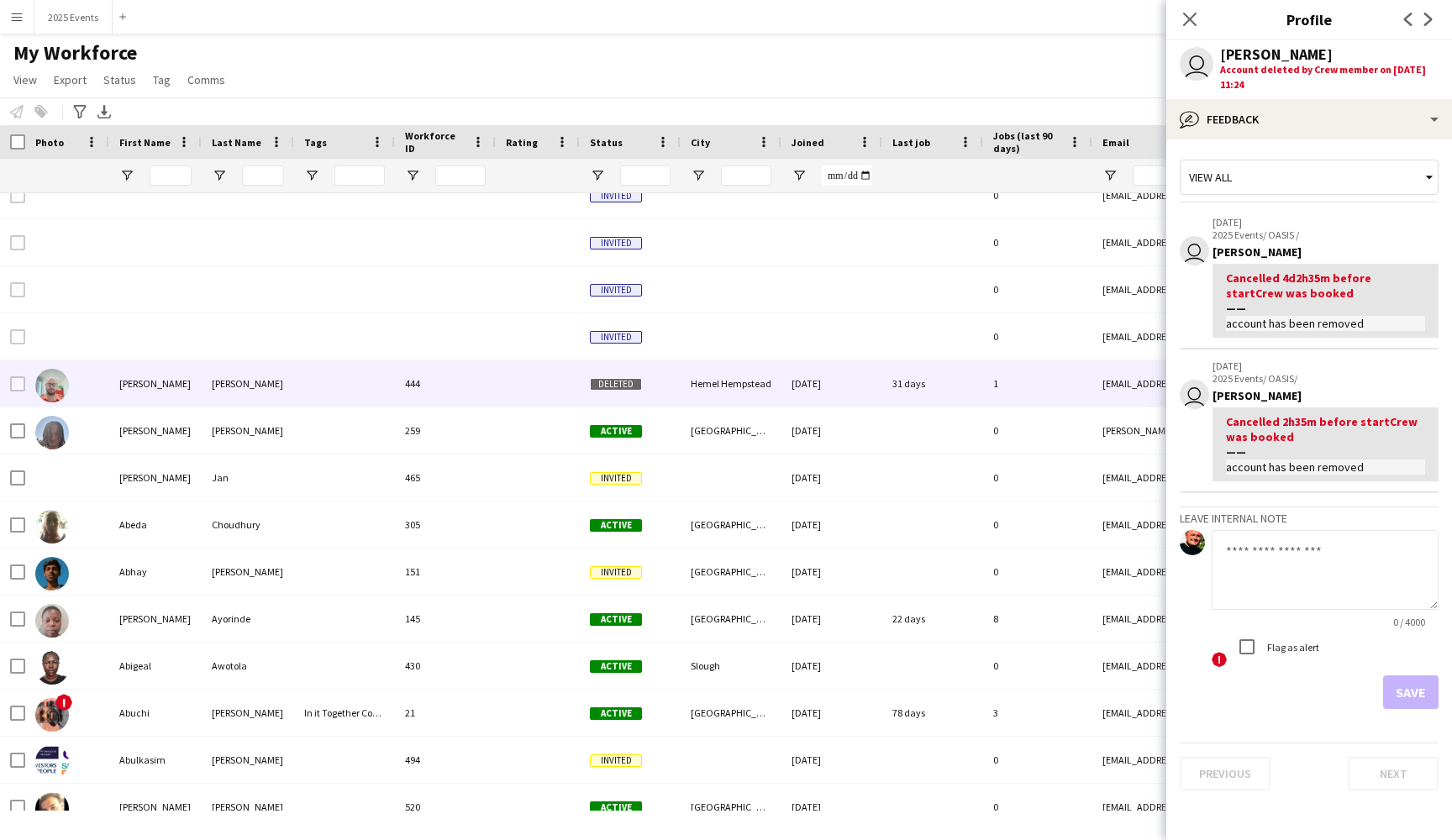
scroll to position [0, 0]
click at [1192, 18] on icon at bounding box center [1189, 19] width 16 height 16
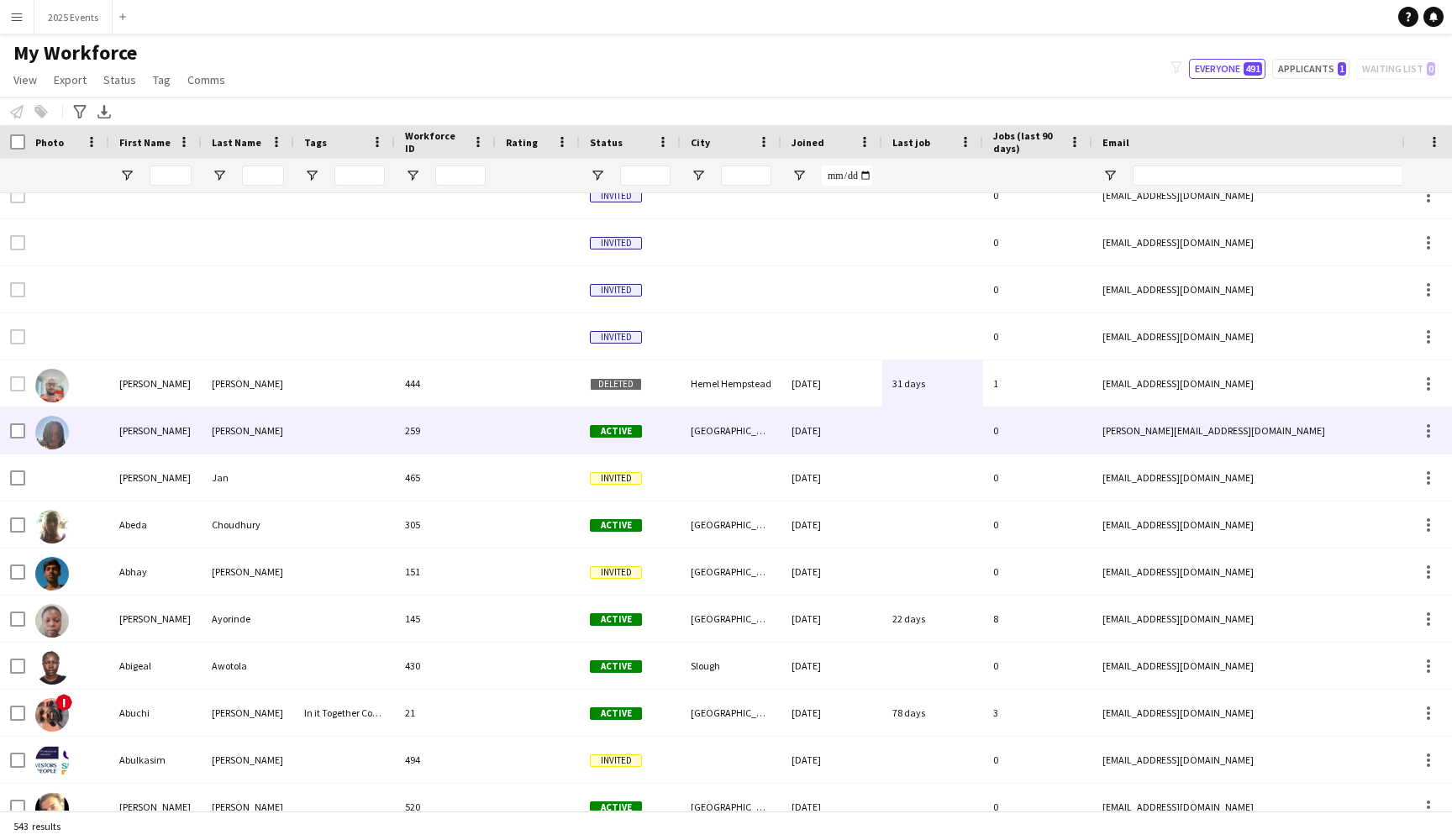
click at [102, 446] on div at bounding box center [67, 430] width 84 height 46
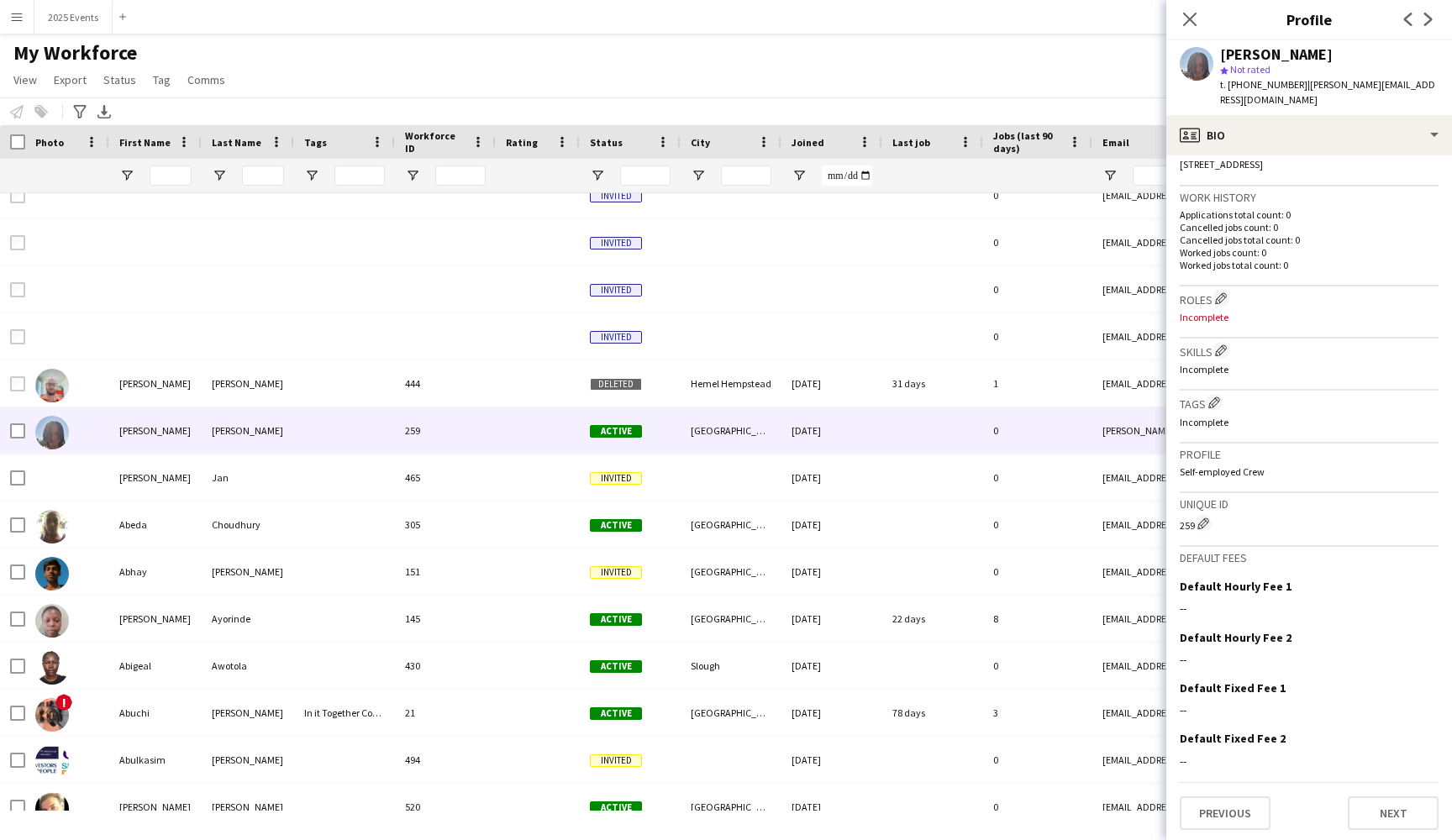
scroll to position [381, 0]
click at [1378, 811] on button "Next" at bounding box center [1393, 814] width 91 height 33
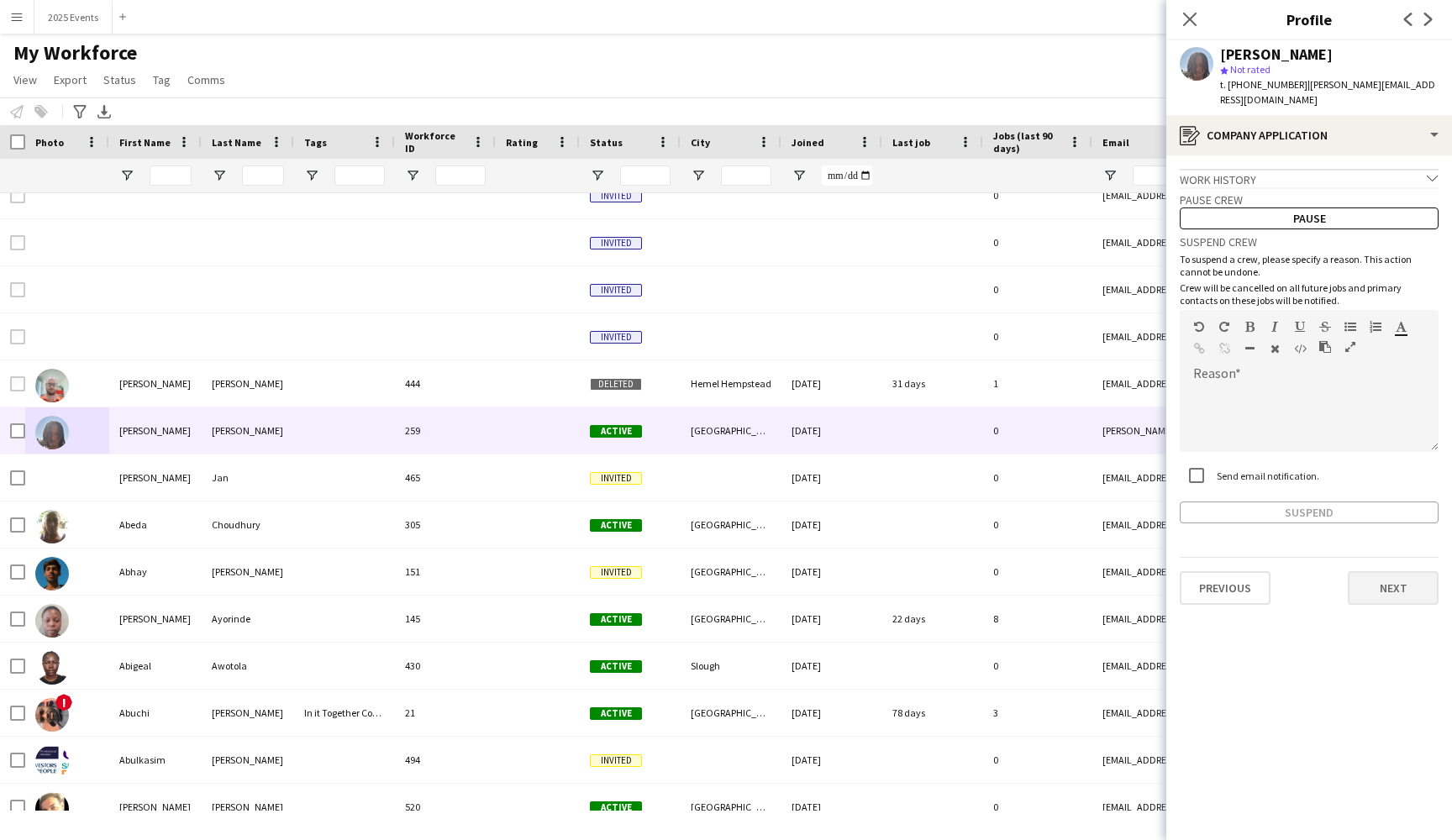
click at [1395, 584] on button "Next" at bounding box center [1393, 587] width 91 height 33
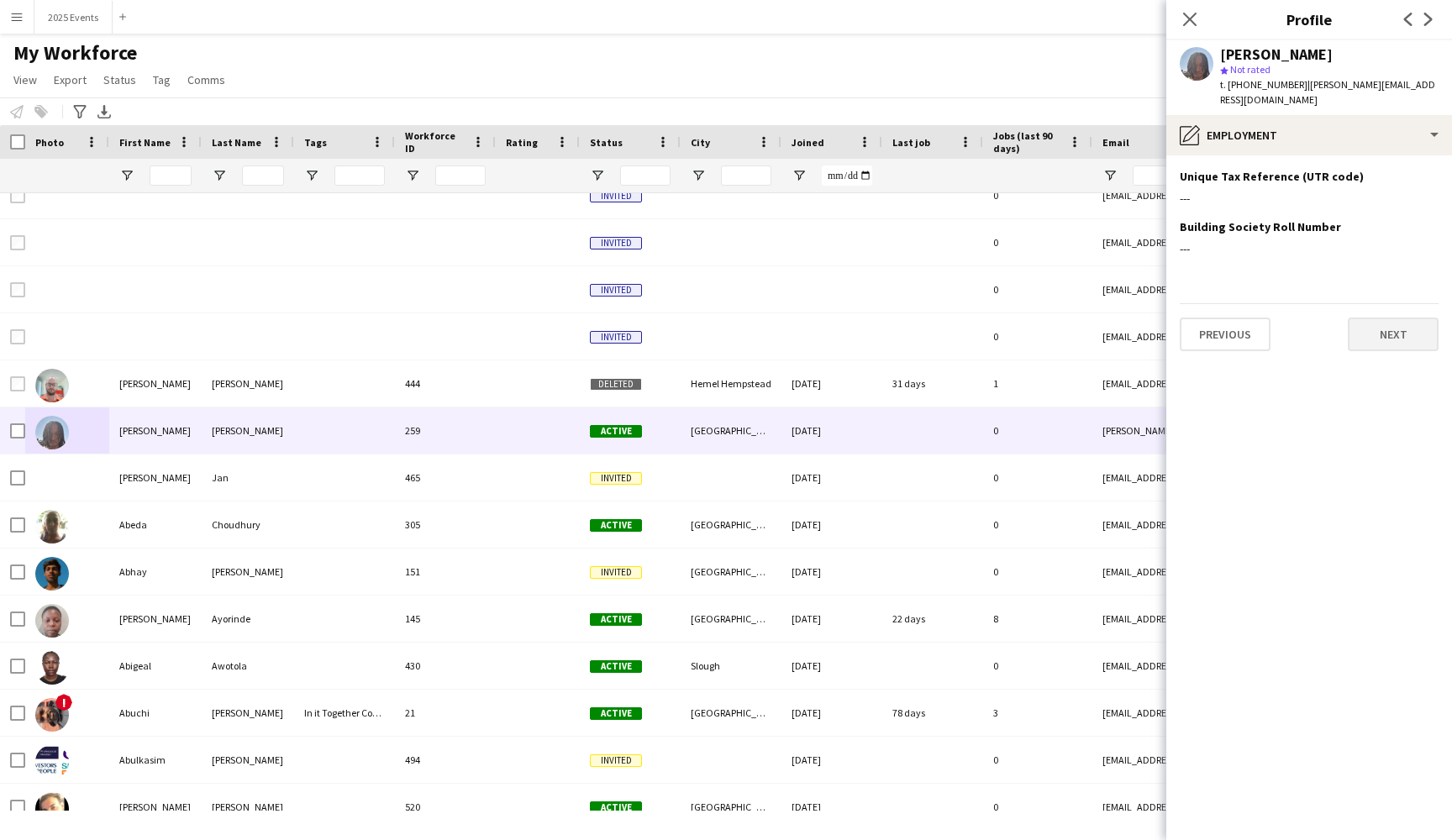
click at [1405, 341] on button "Next" at bounding box center [1393, 334] width 91 height 33
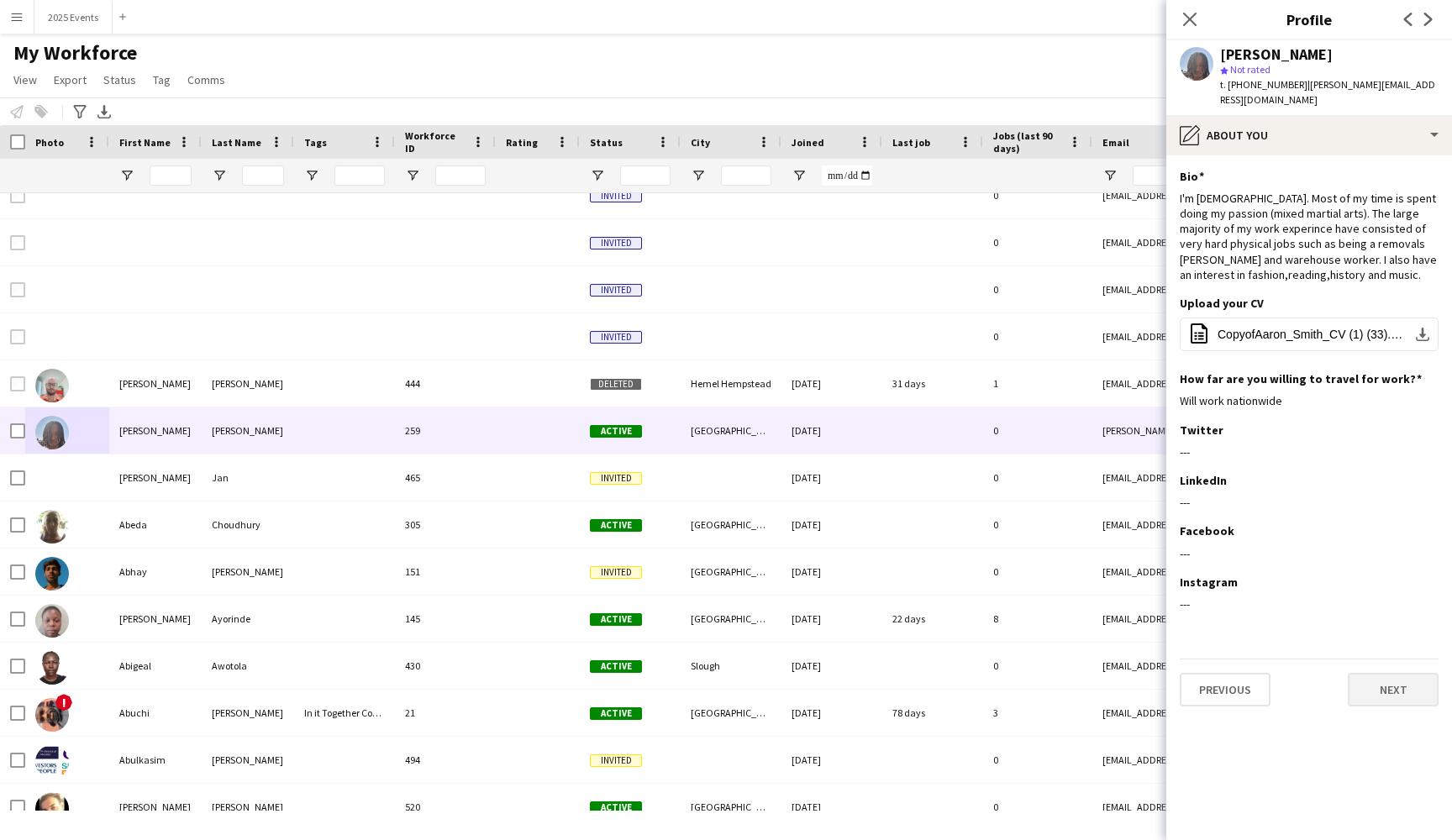
click at [1370, 697] on button "Next" at bounding box center [1393, 689] width 91 height 33
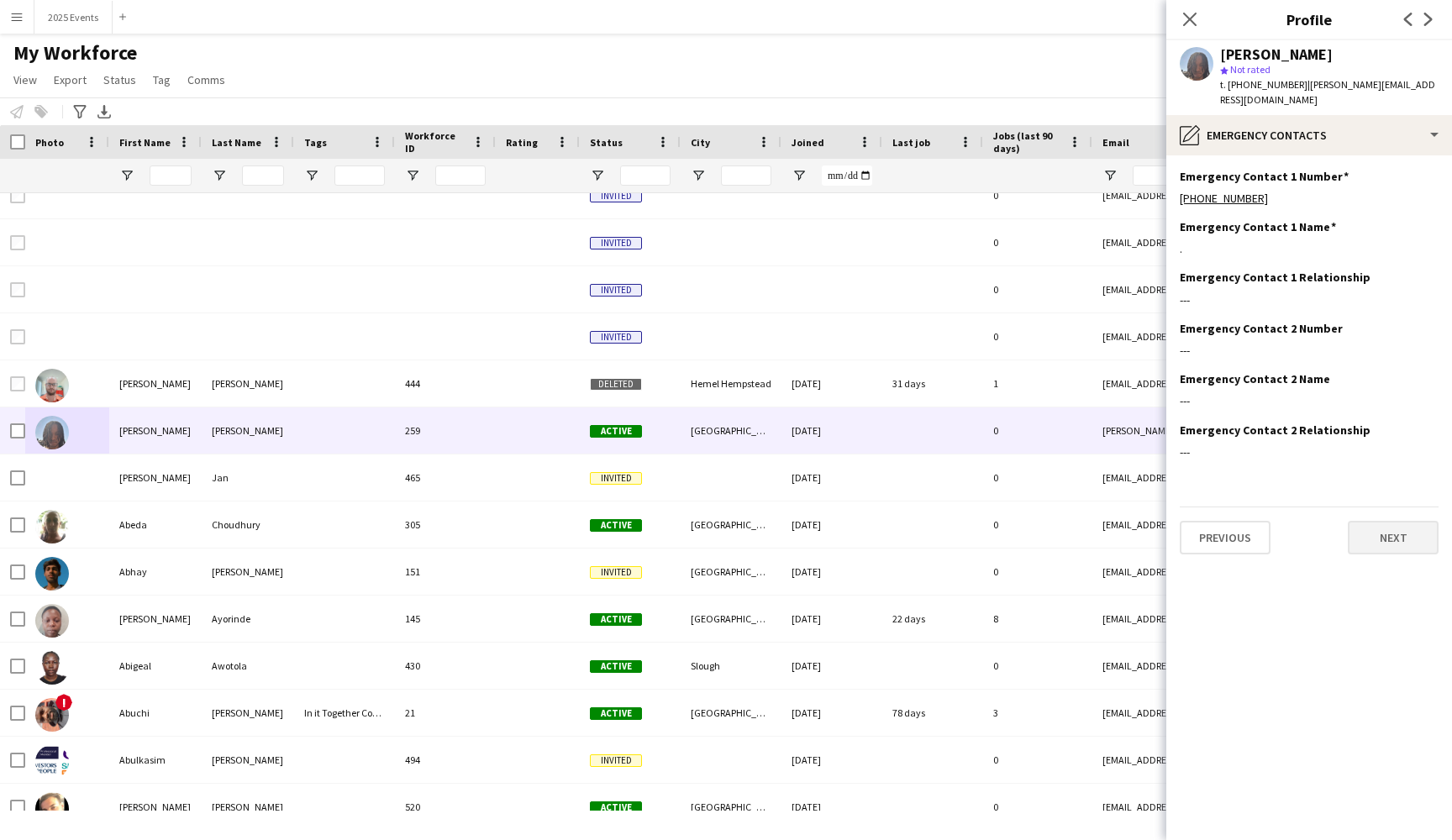
click at [1403, 541] on button "Next" at bounding box center [1393, 537] width 91 height 33
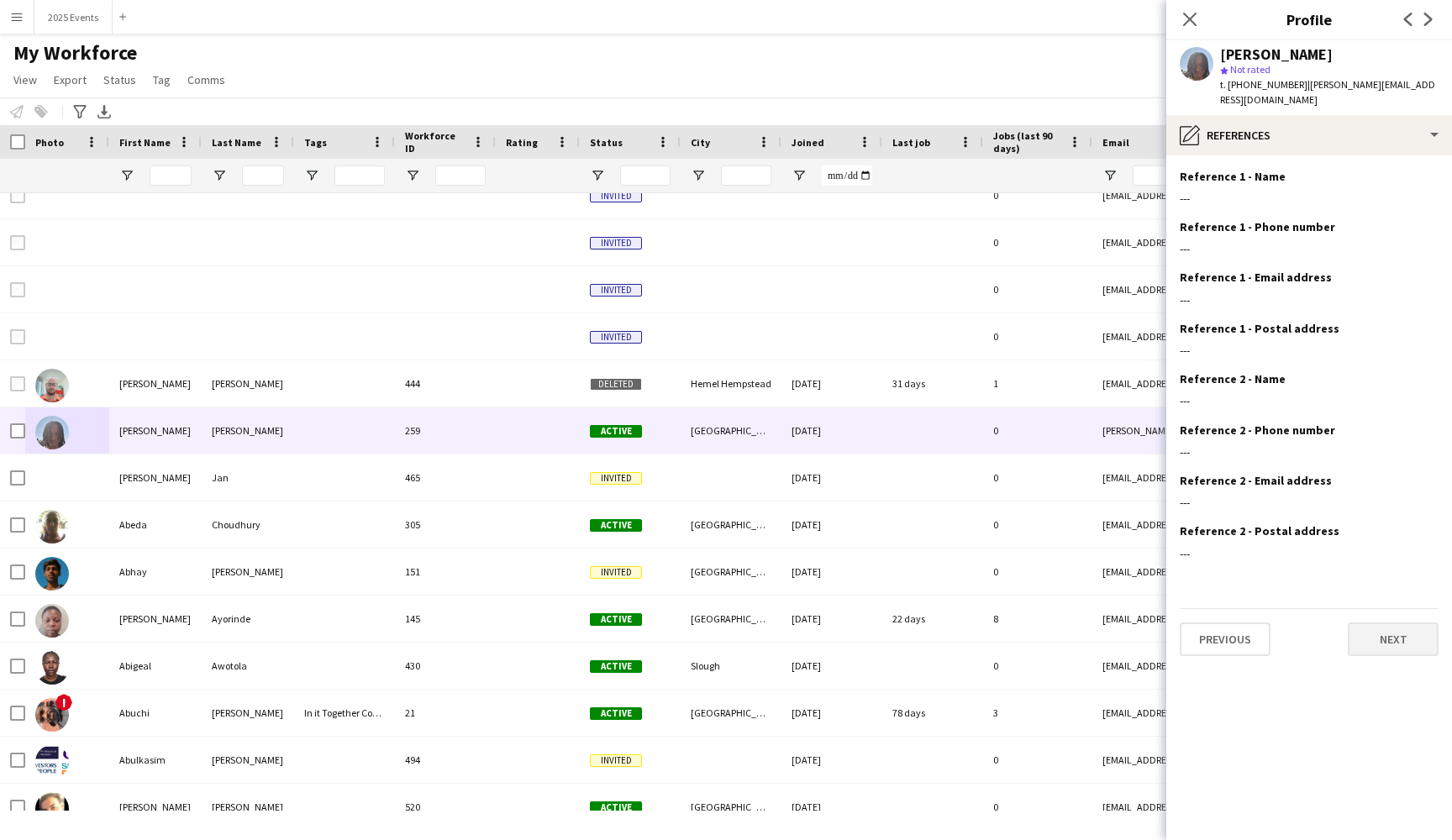
click at [1379, 643] on button "Next" at bounding box center [1393, 639] width 91 height 33
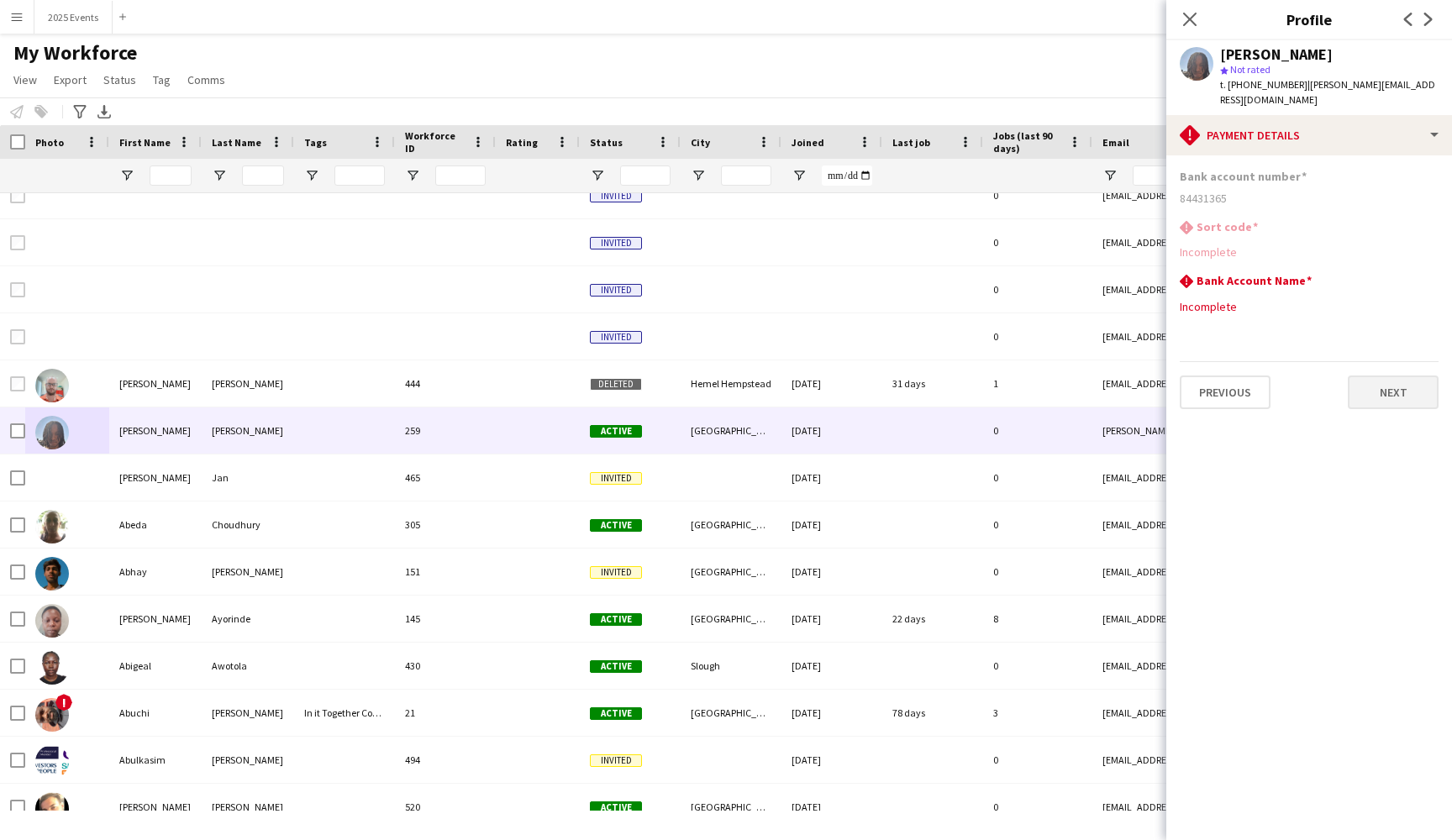
click at [1384, 400] on button "Next" at bounding box center [1393, 392] width 91 height 33
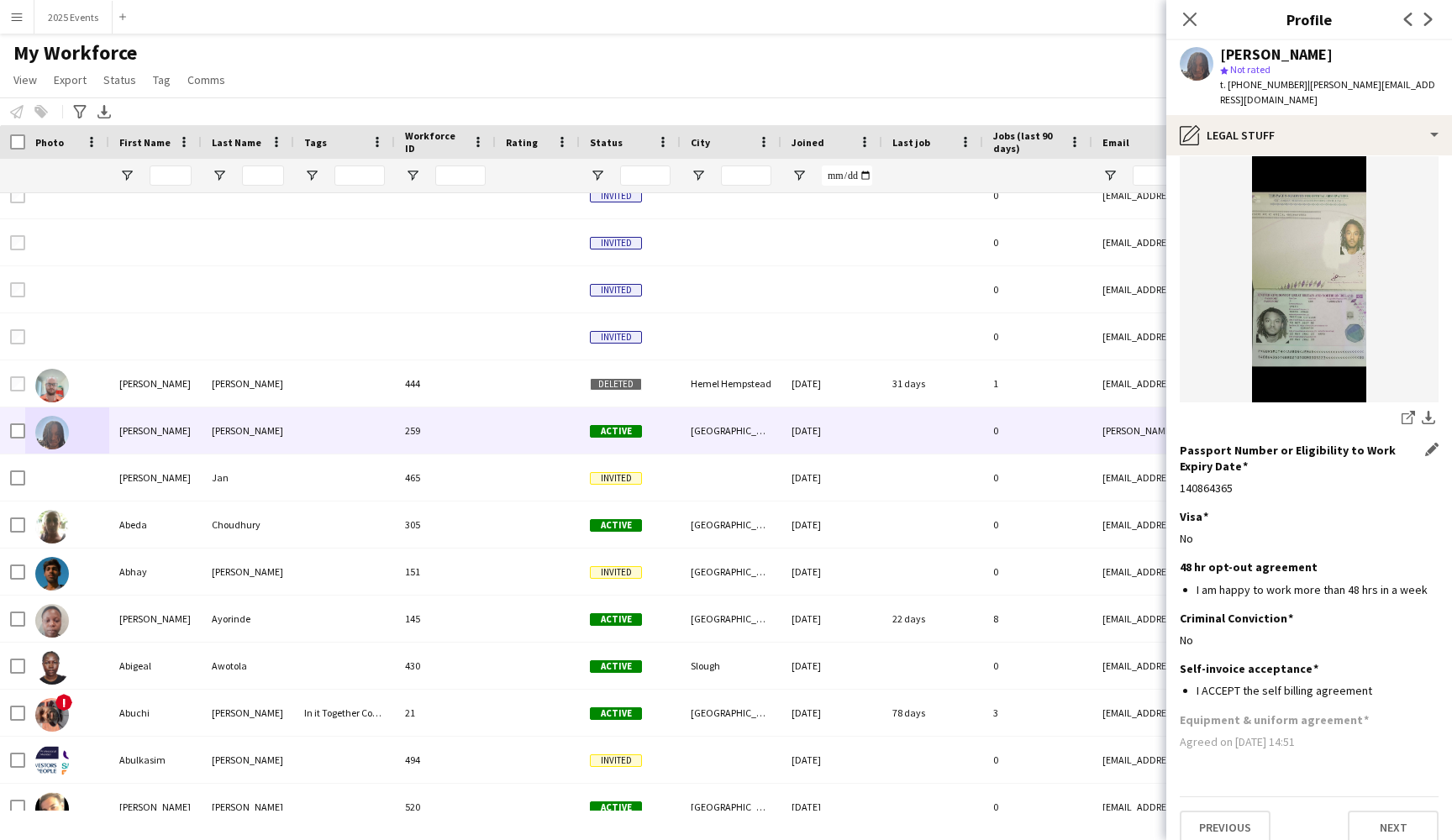
scroll to position [149, 0]
click at [1380, 820] on button "Next" at bounding box center [1393, 828] width 91 height 33
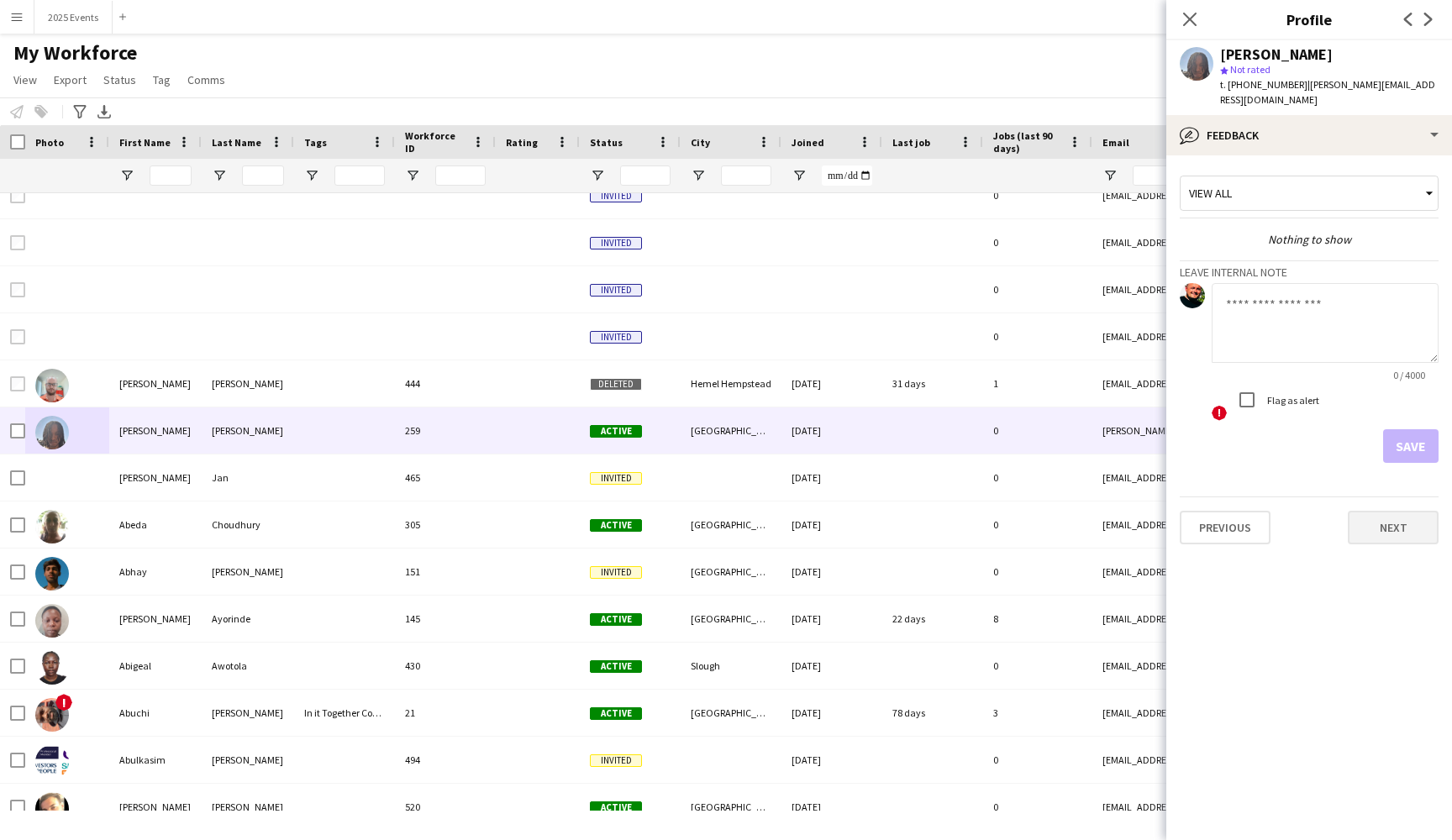
click at [1402, 535] on button "Next" at bounding box center [1393, 527] width 91 height 33
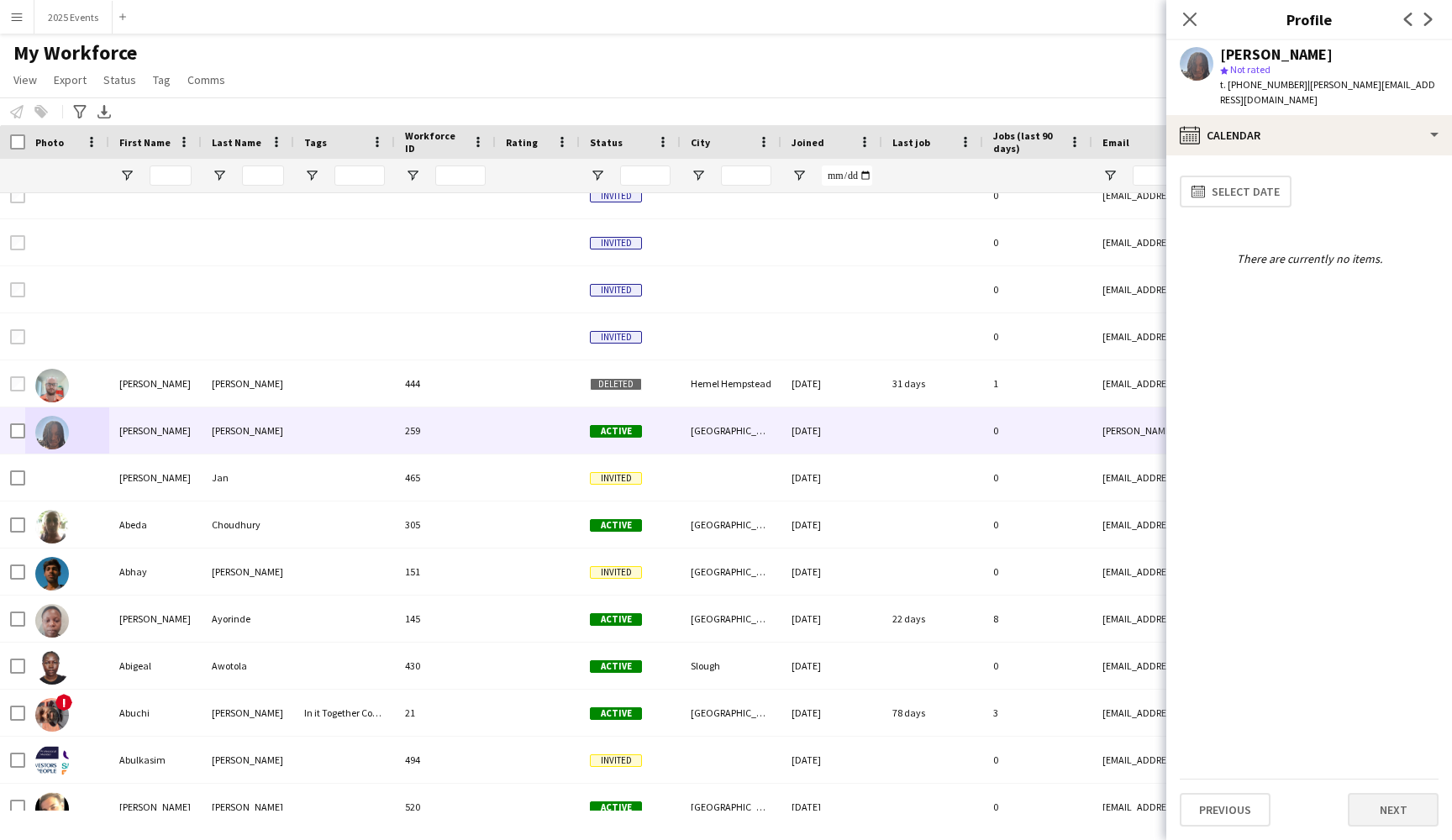
click at [1396, 825] on button "Next" at bounding box center [1393, 809] width 91 height 33
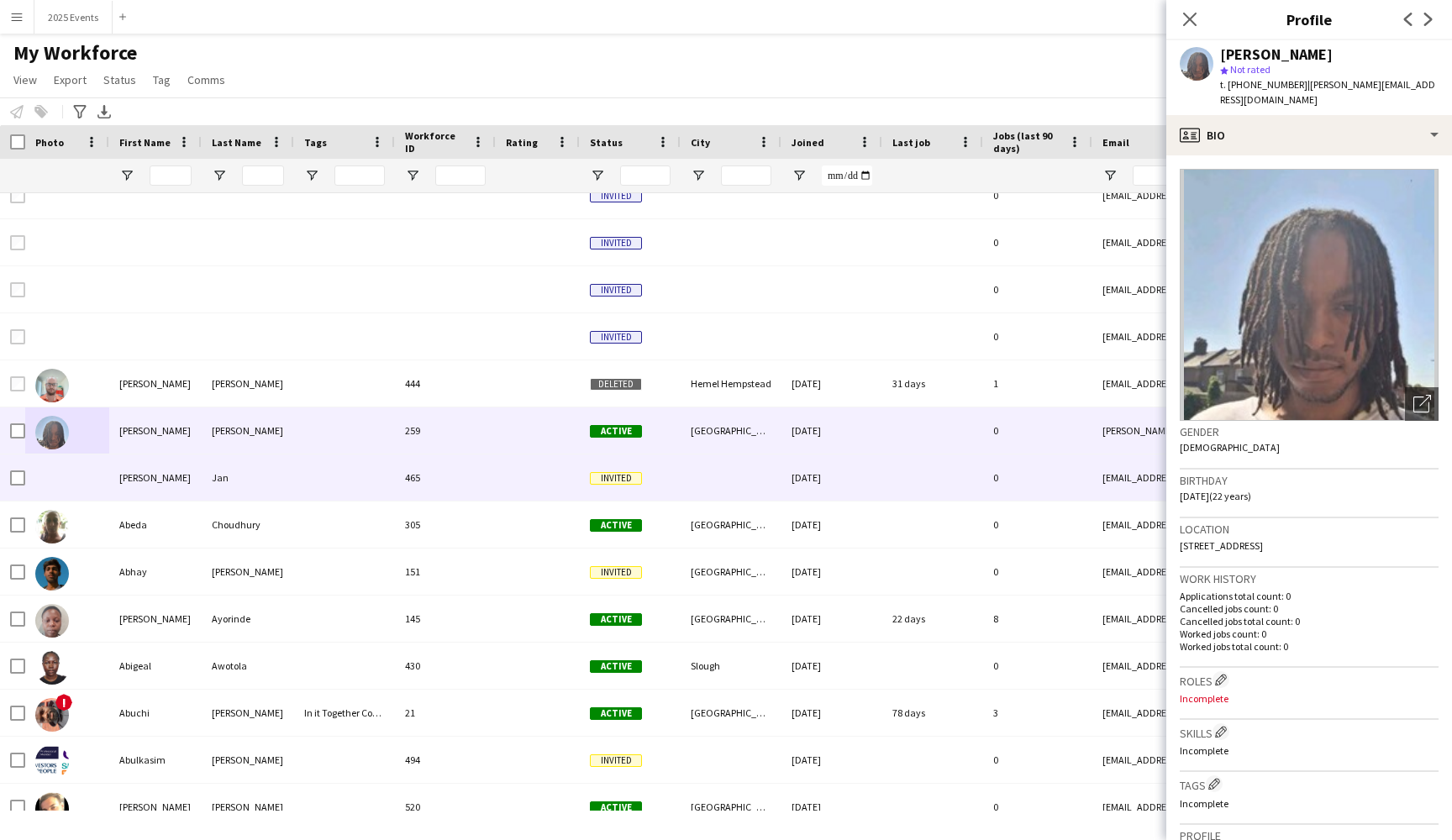
click at [346, 486] on div at bounding box center [344, 477] width 101 height 46
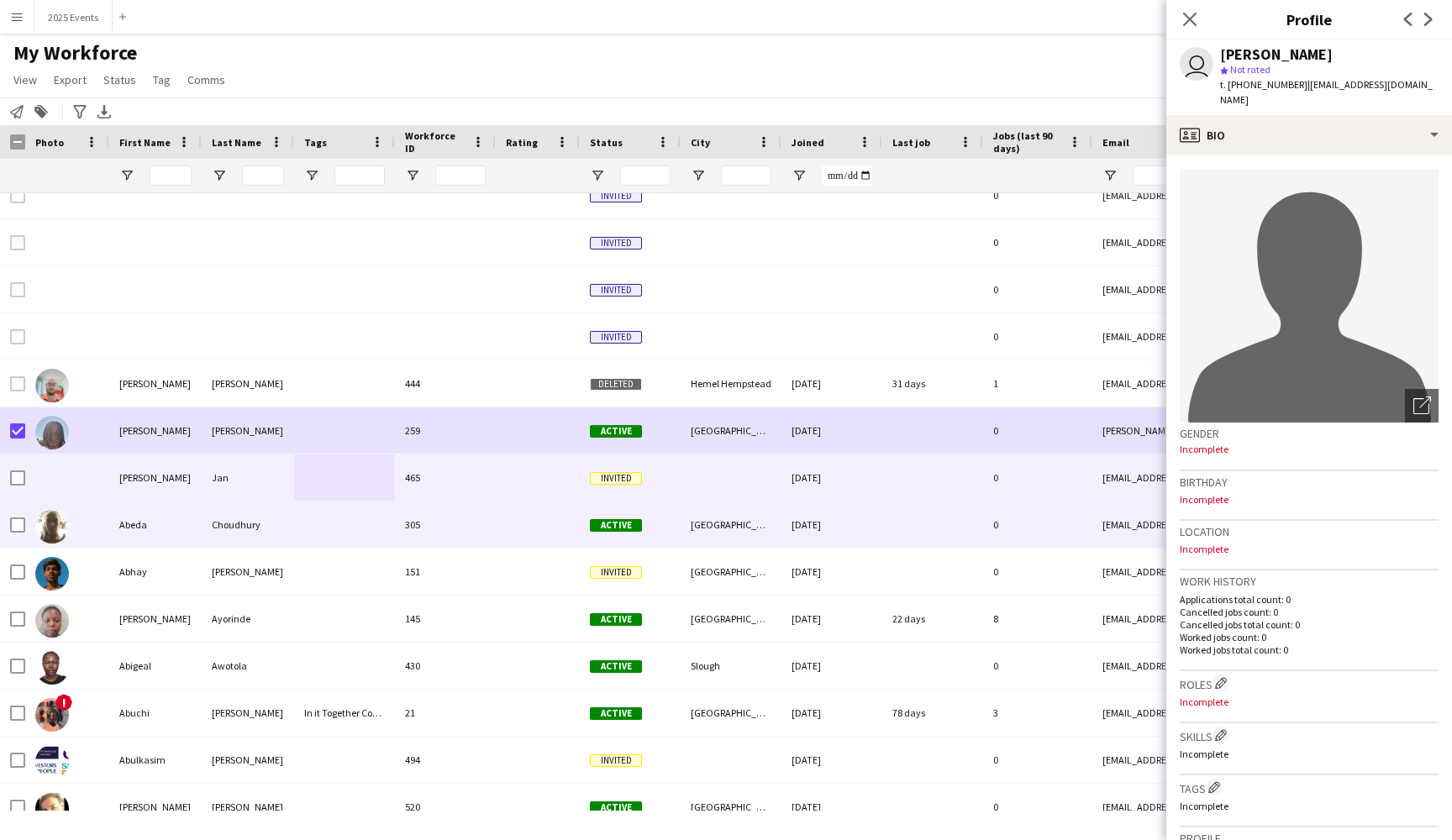
click at [491, 537] on div "305" at bounding box center [445, 524] width 101 height 46
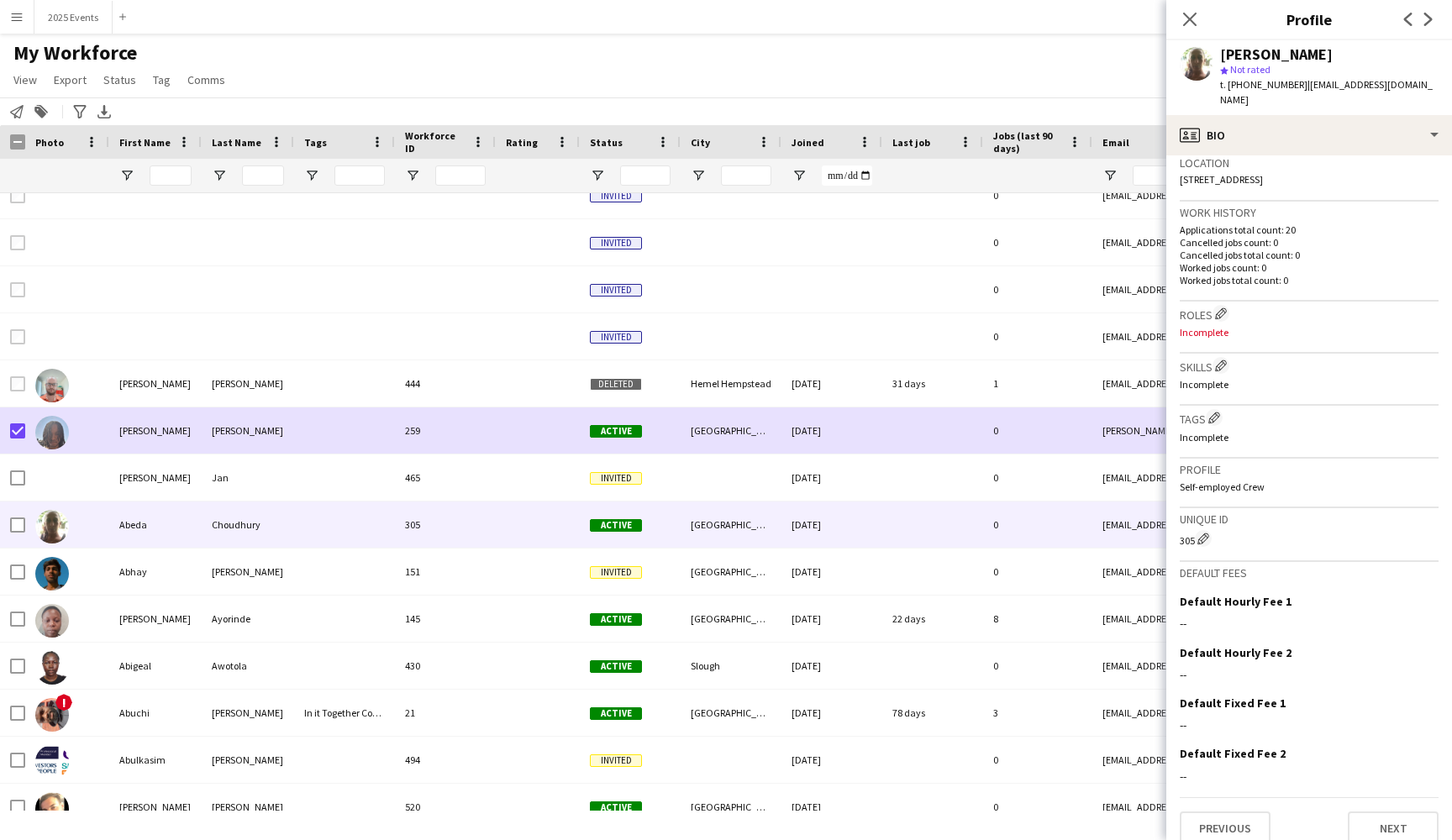
scroll to position [365, 0]
click at [1403, 817] on button "Next" at bounding box center [1393, 828] width 91 height 33
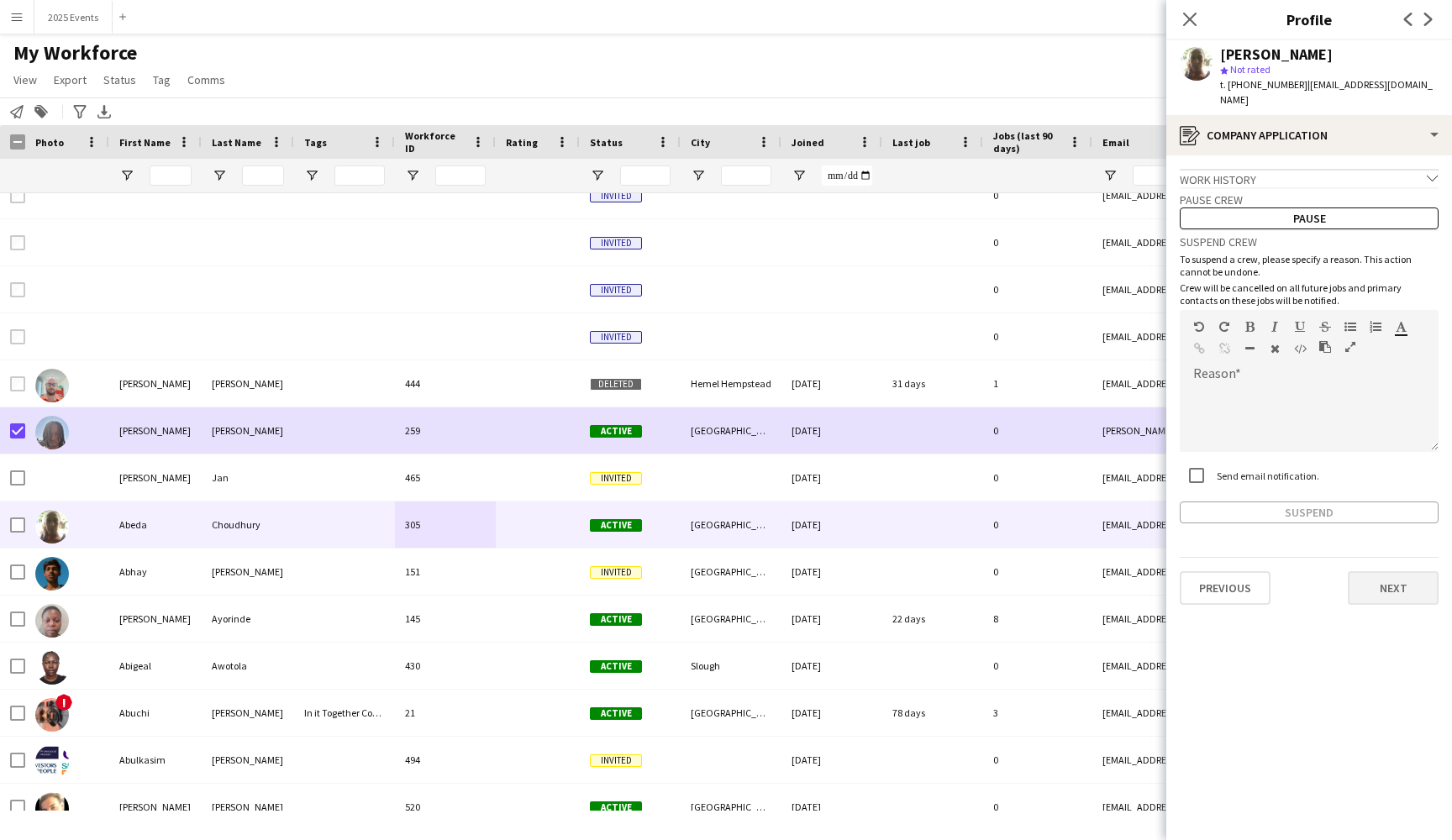
click at [1401, 580] on button "Next" at bounding box center [1393, 587] width 91 height 33
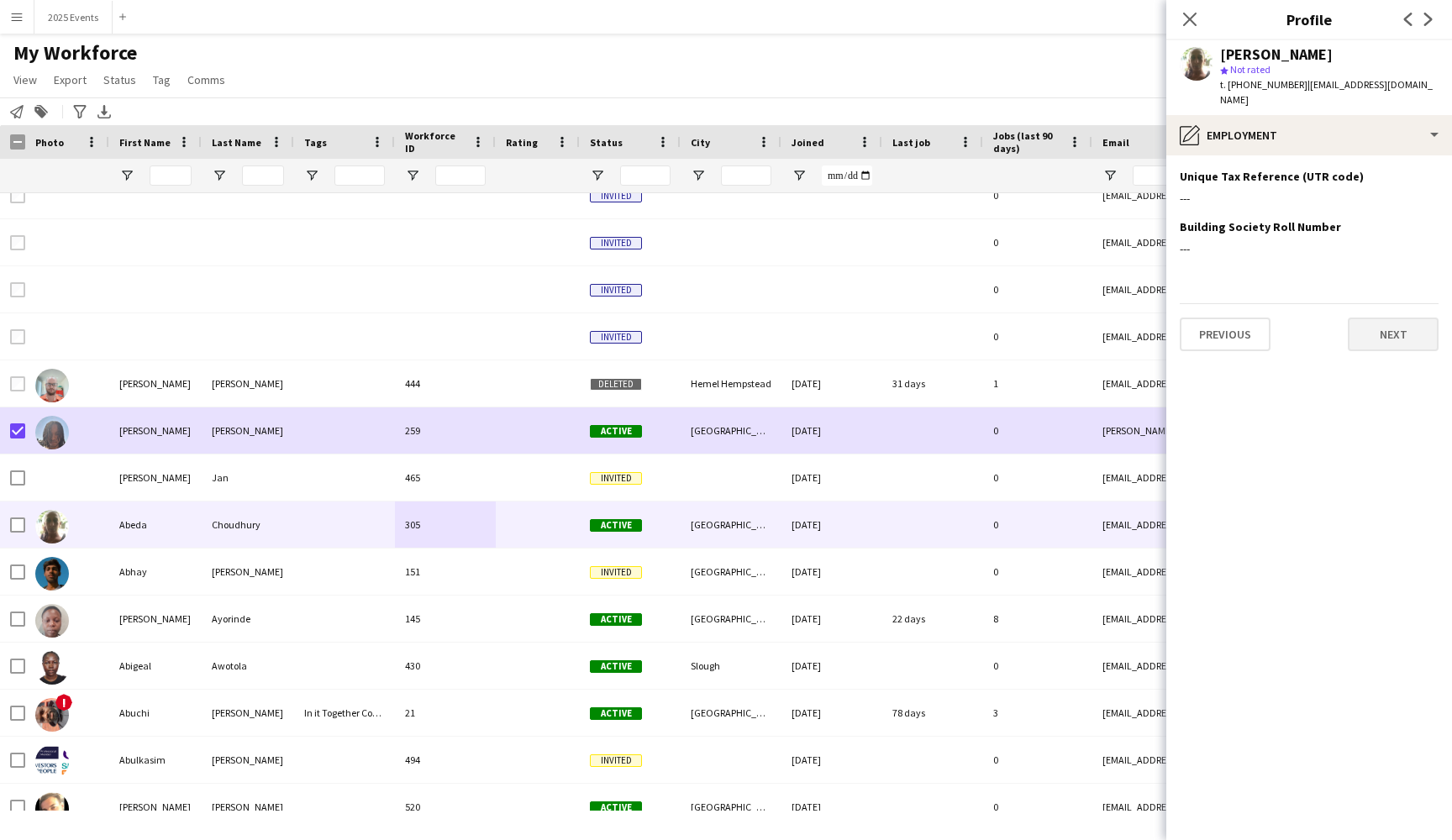
click at [1396, 321] on button "Next" at bounding box center [1393, 334] width 91 height 33
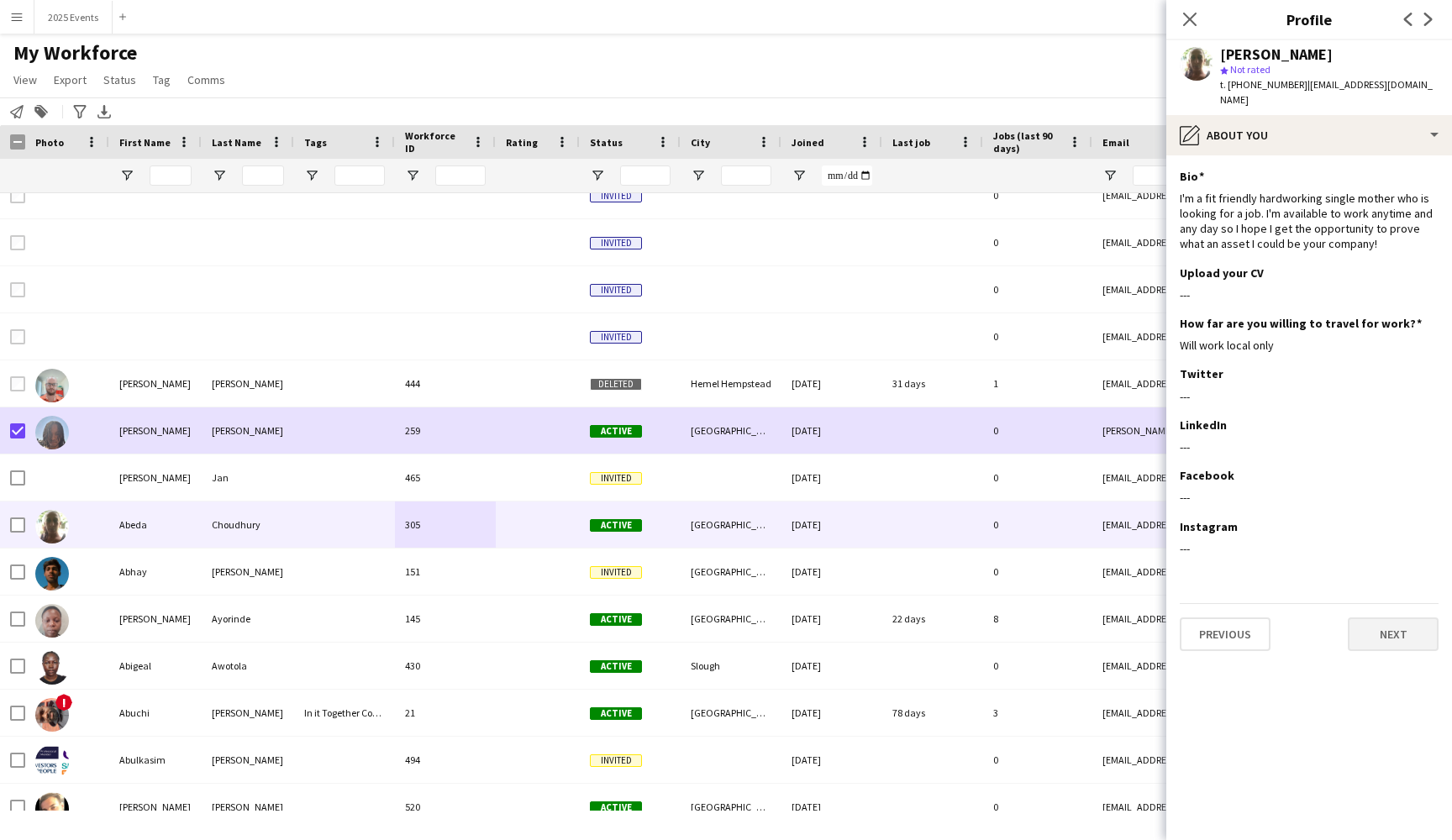
click at [1378, 617] on button "Next" at bounding box center [1393, 633] width 91 height 33
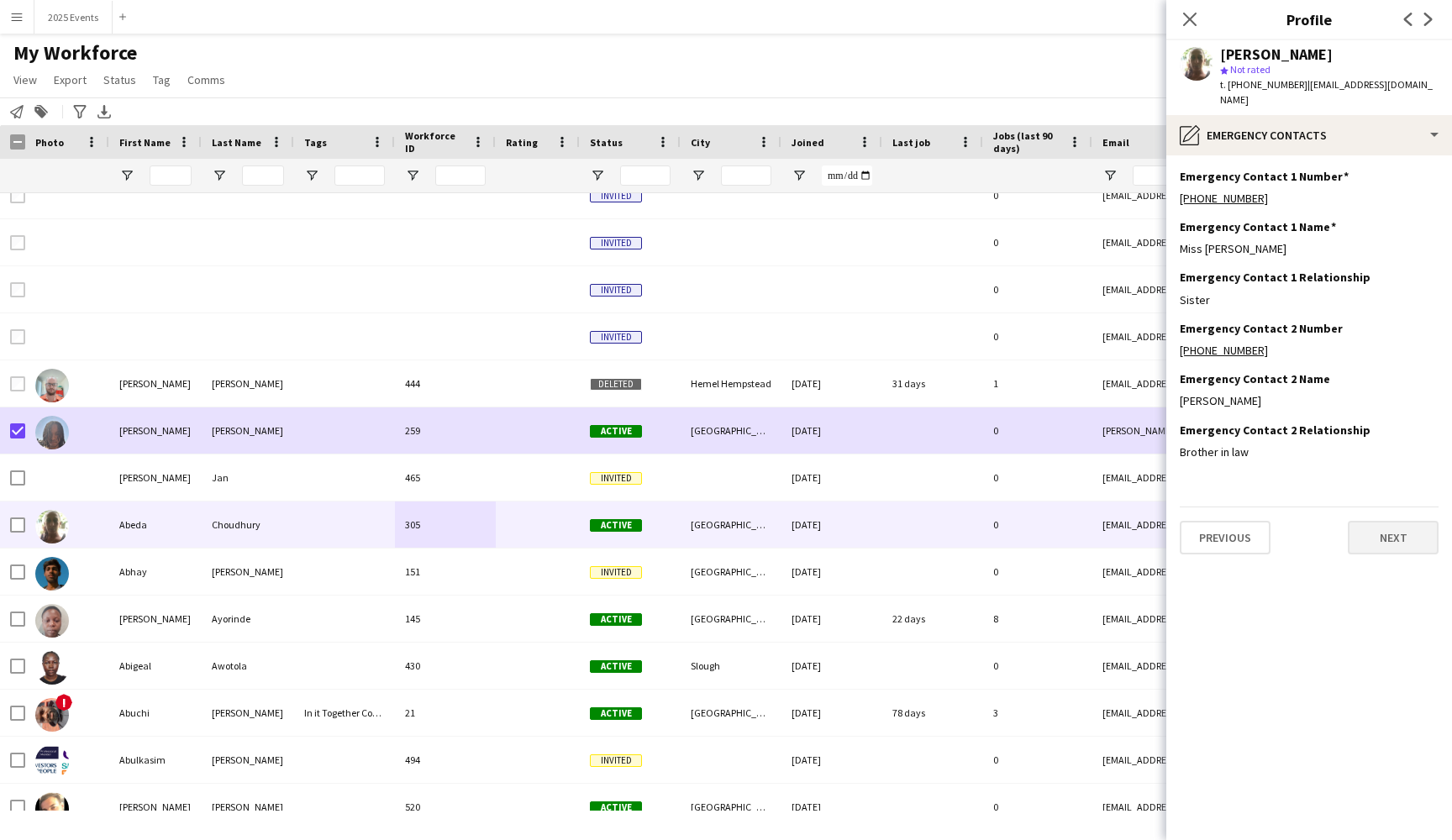
click at [1373, 529] on button "Next" at bounding box center [1393, 537] width 91 height 33
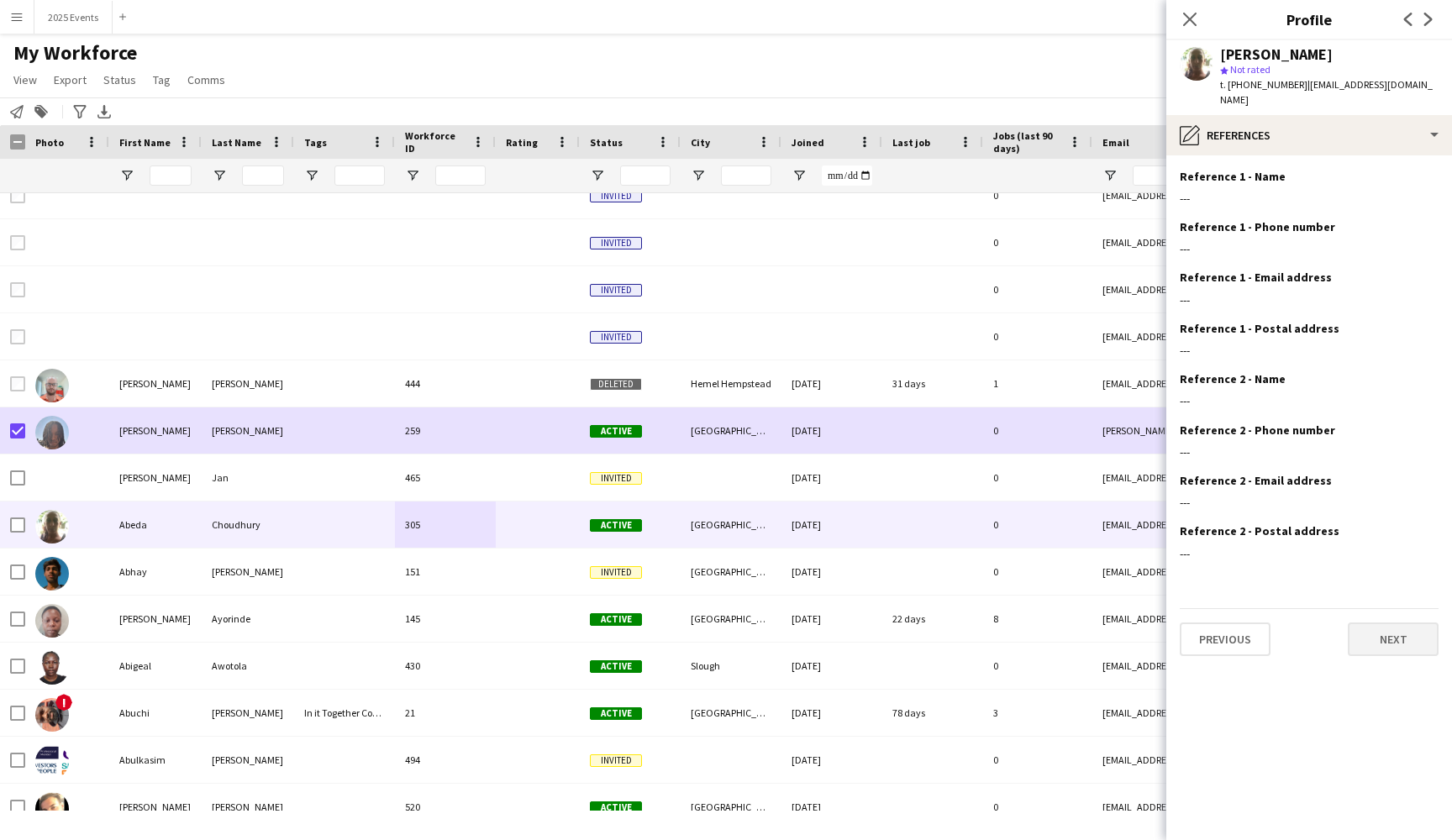
click at [1410, 622] on button "Next" at bounding box center [1393, 639] width 91 height 33
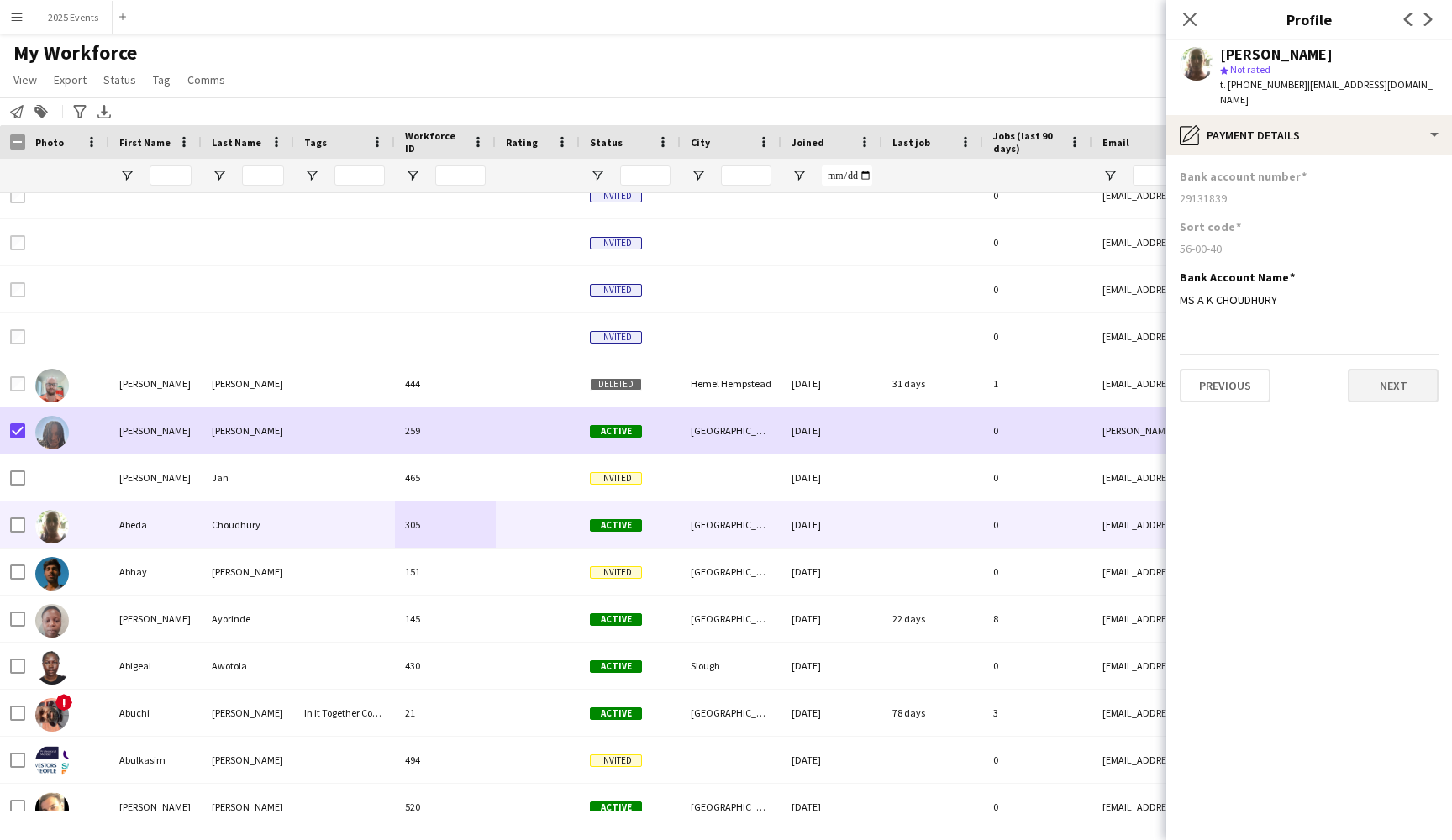
click at [1401, 369] on button "Next" at bounding box center [1393, 385] width 91 height 33
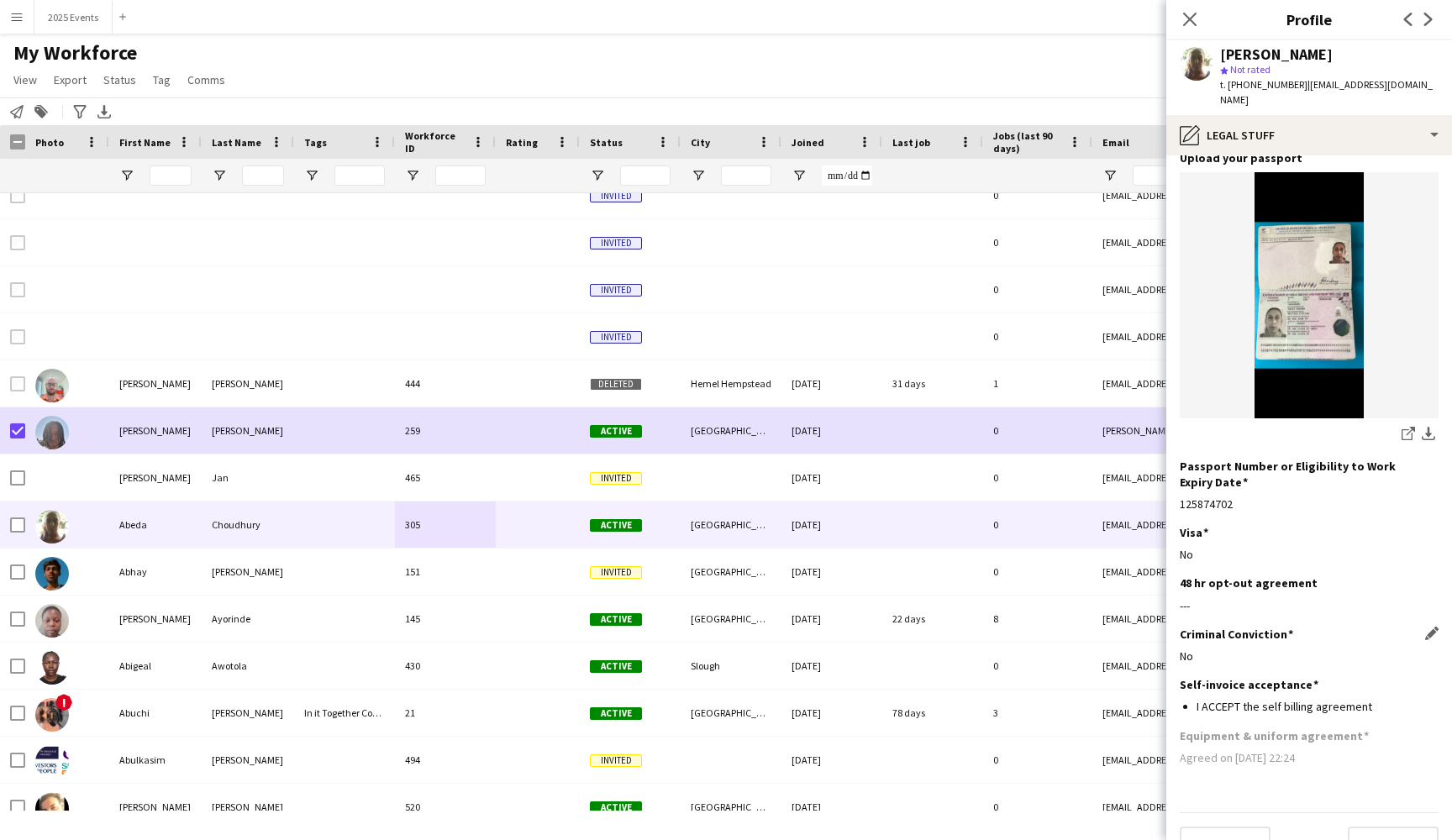
scroll to position [134, 0]
click at [1386, 827] on button "Next" at bounding box center [1393, 843] width 91 height 33
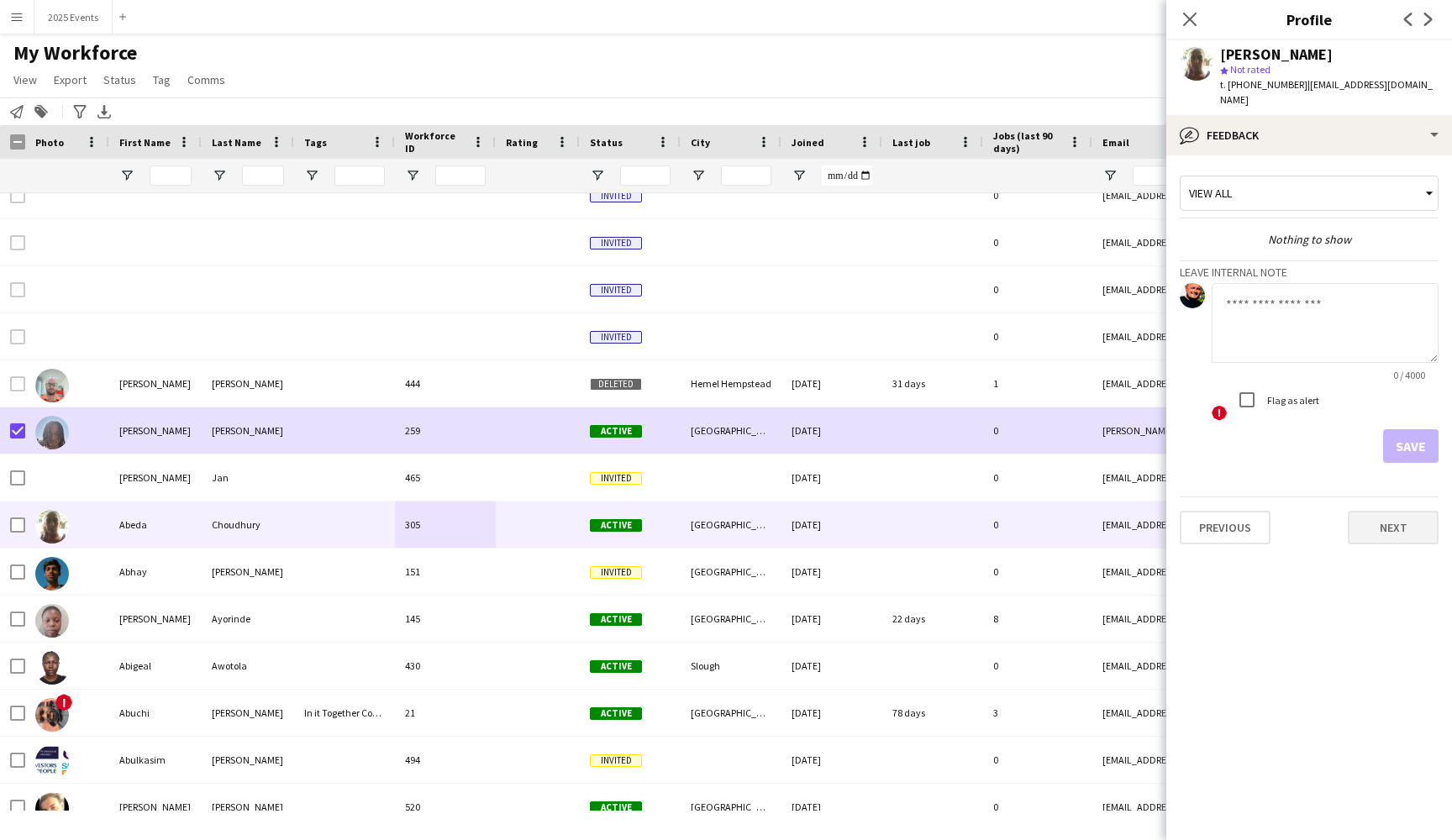
click at [1404, 510] on button "Next" at bounding box center [1393, 527] width 91 height 33
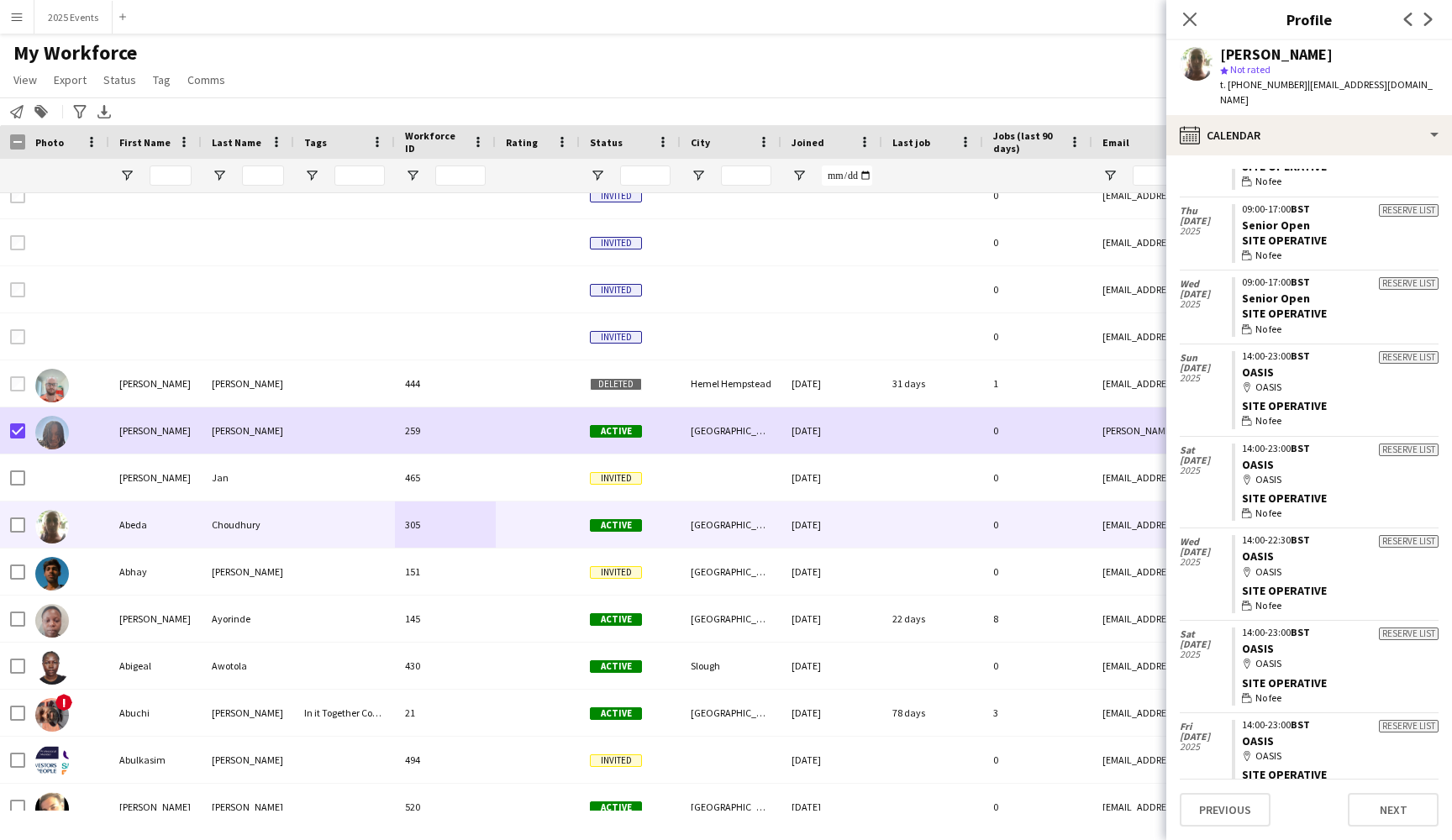
scroll to position [943, 0]
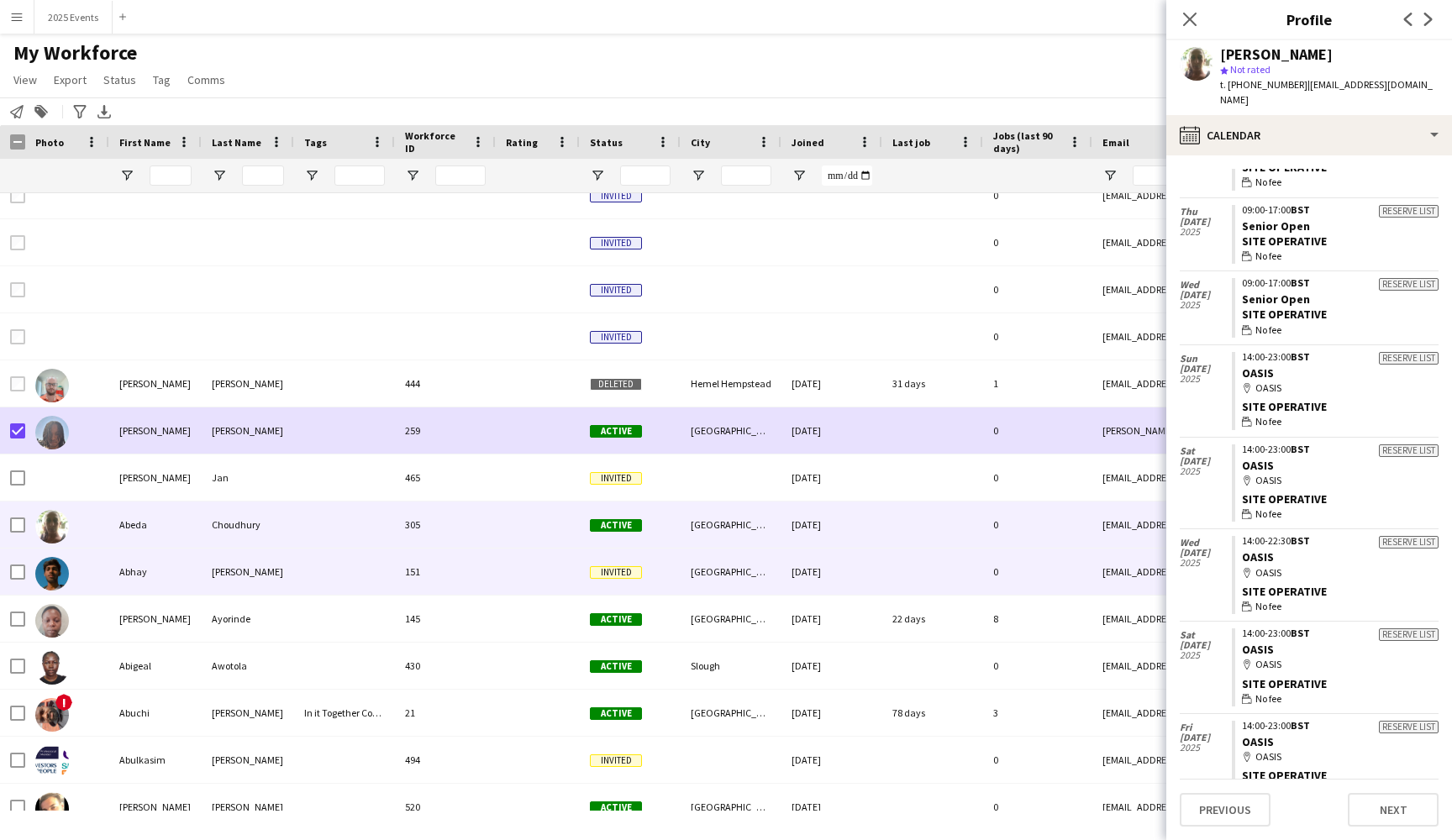
click at [109, 576] on div "Abhay" at bounding box center [155, 571] width 92 height 46
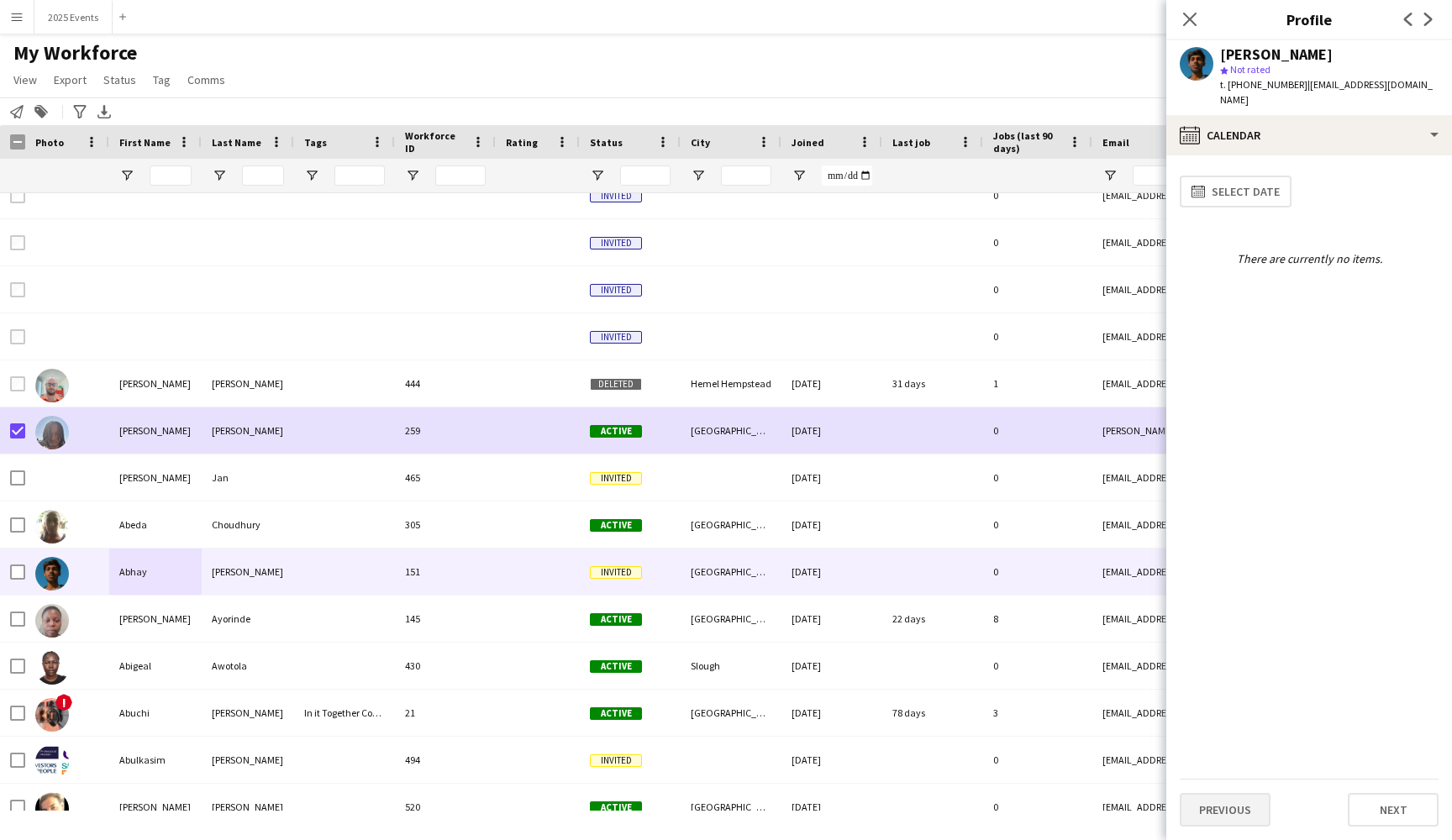
click at [1219, 803] on button "Previous" at bounding box center [1225, 809] width 91 height 33
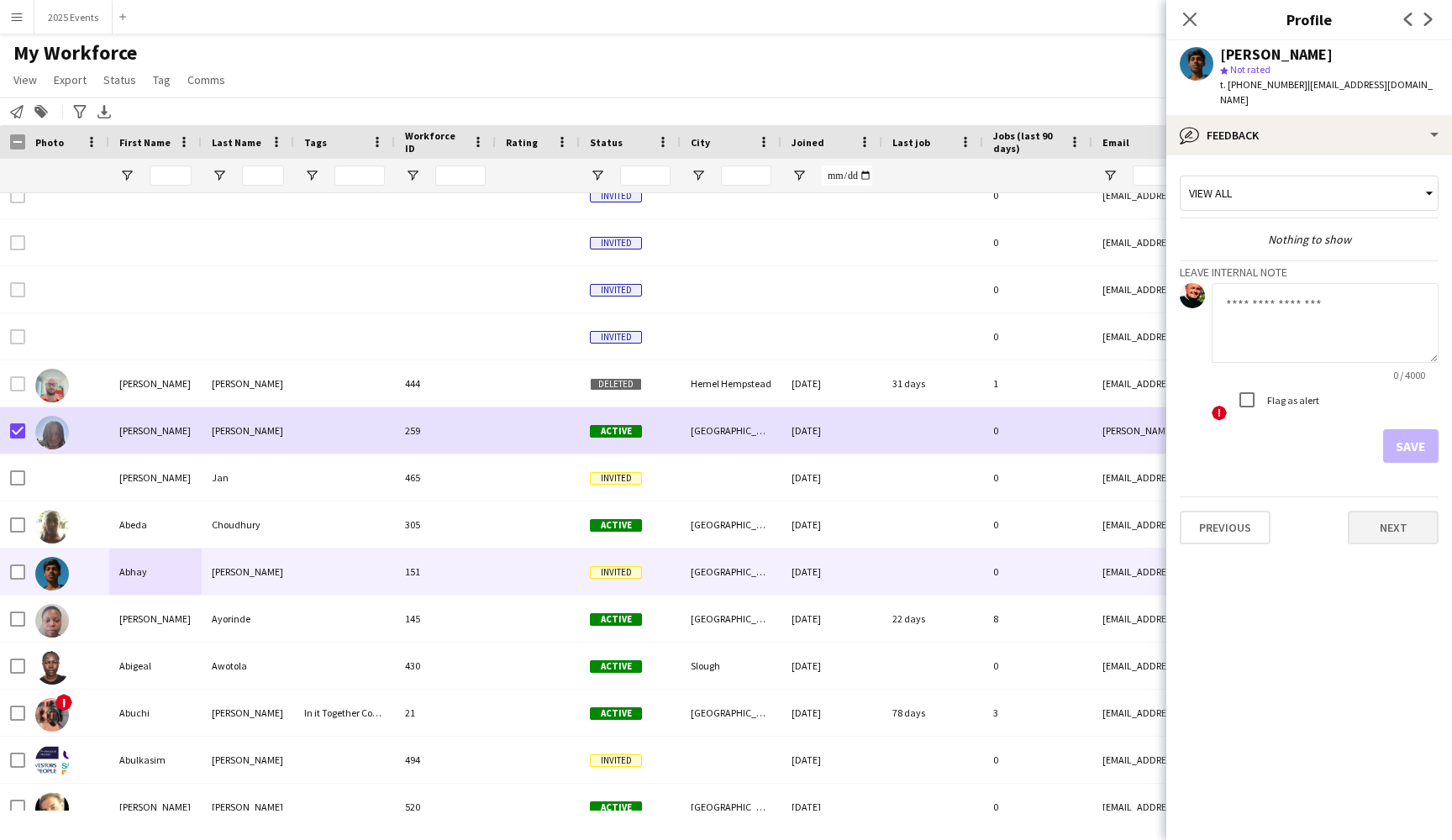
click at [1387, 514] on button "Next" at bounding box center [1393, 527] width 91 height 33
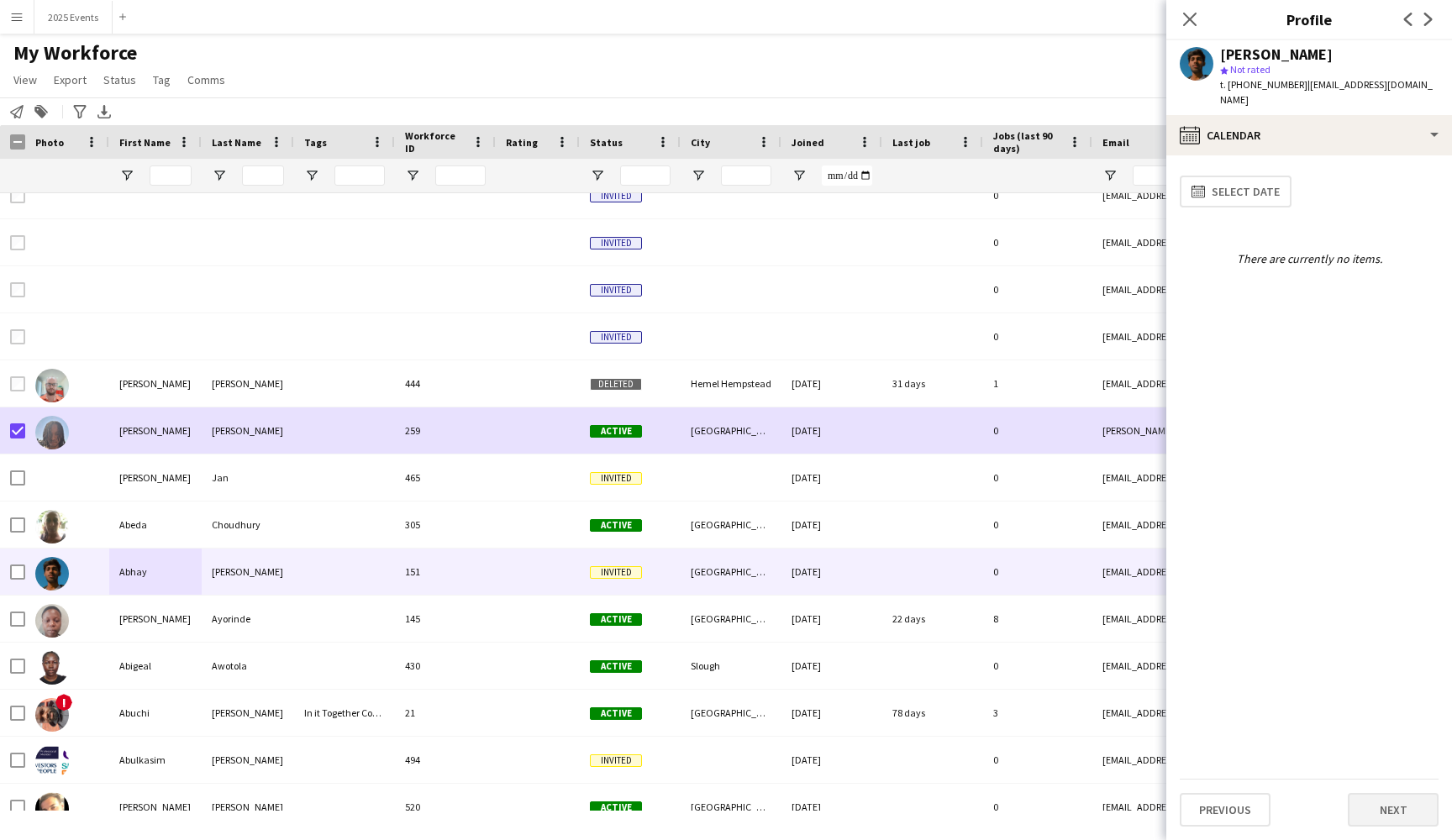
click at [1392, 800] on button "Next" at bounding box center [1393, 809] width 91 height 33
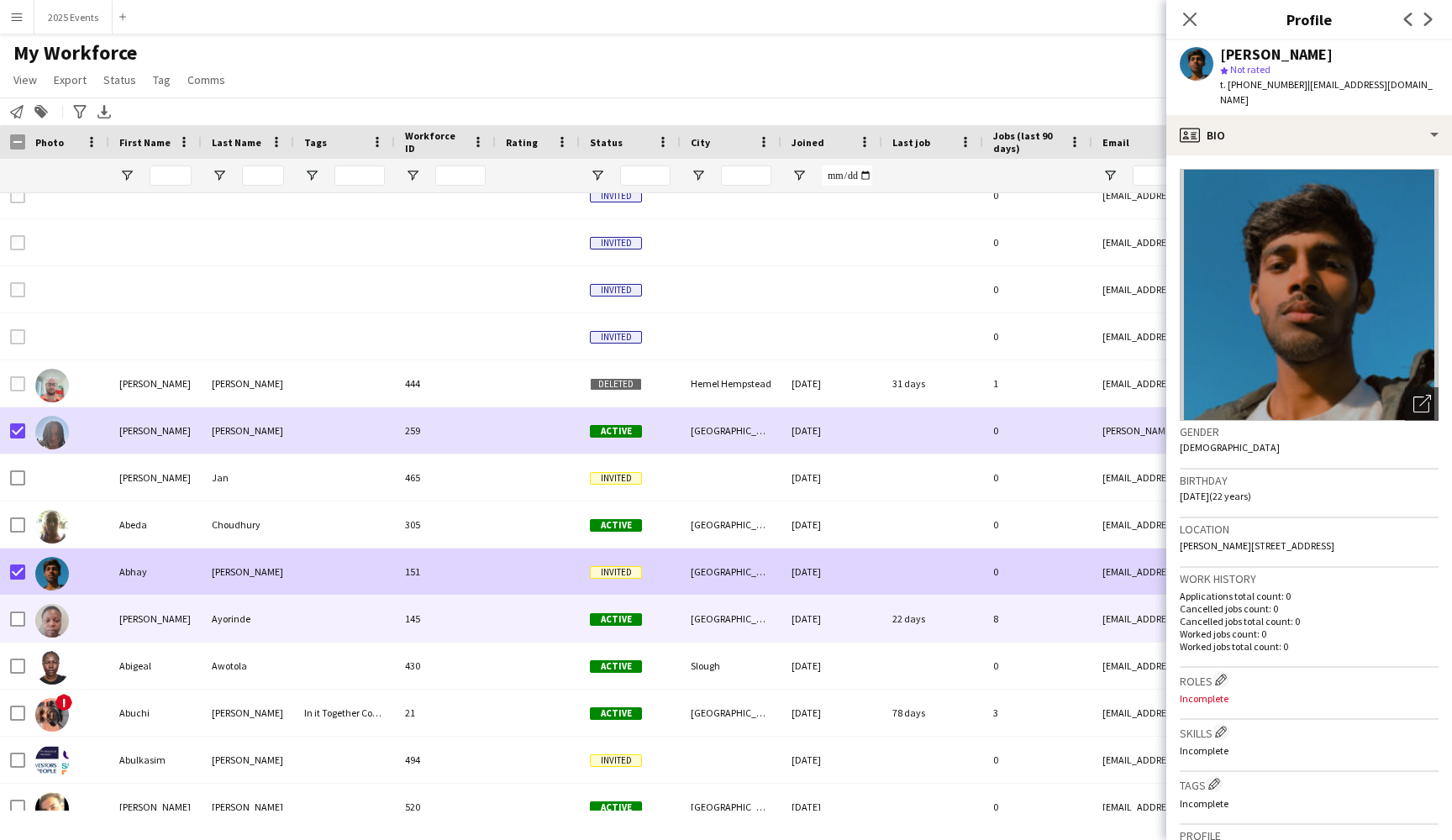
click at [317, 627] on div at bounding box center [344, 618] width 101 height 46
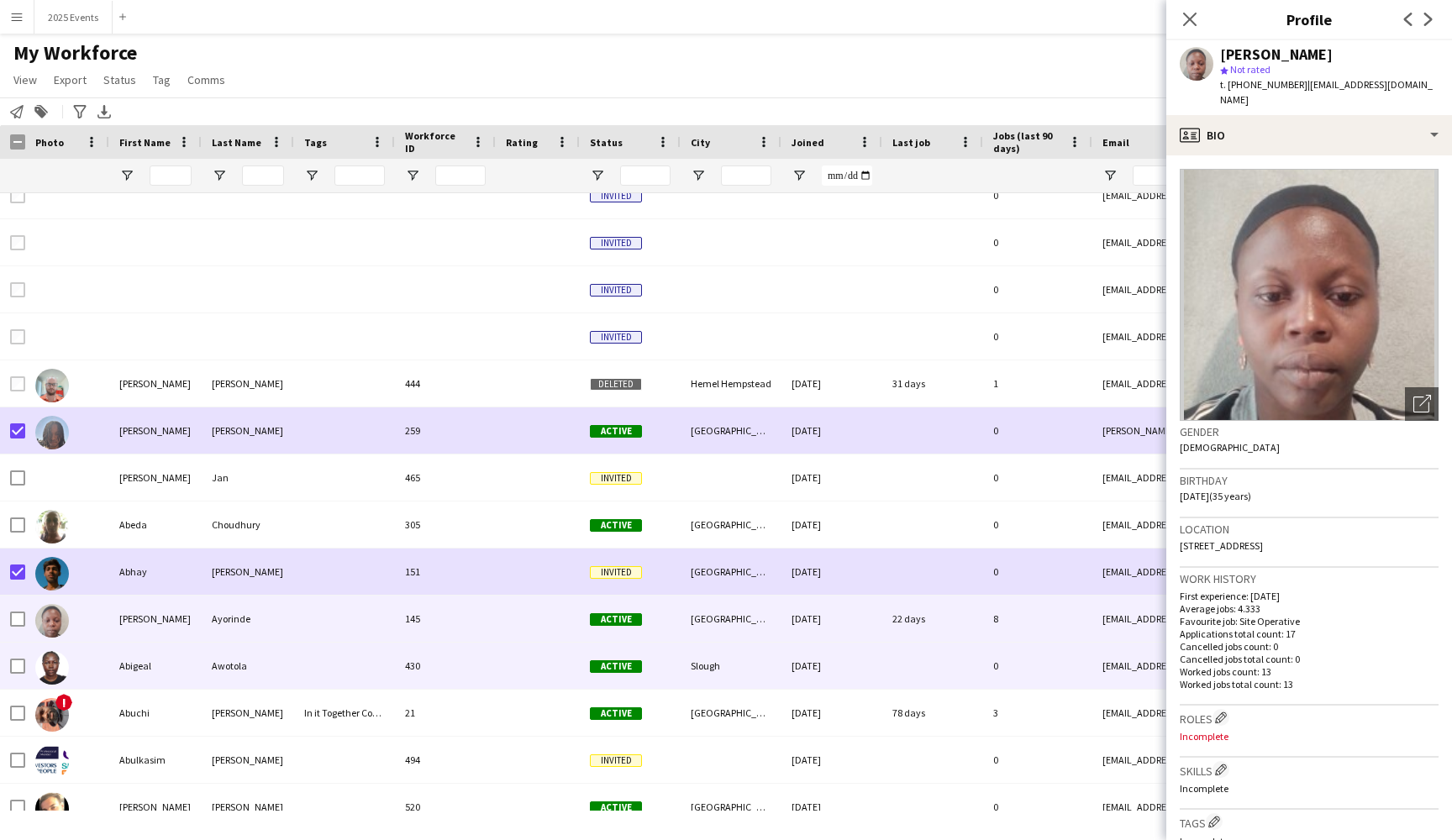
click at [520, 676] on div at bounding box center [537, 666] width 84 height 46
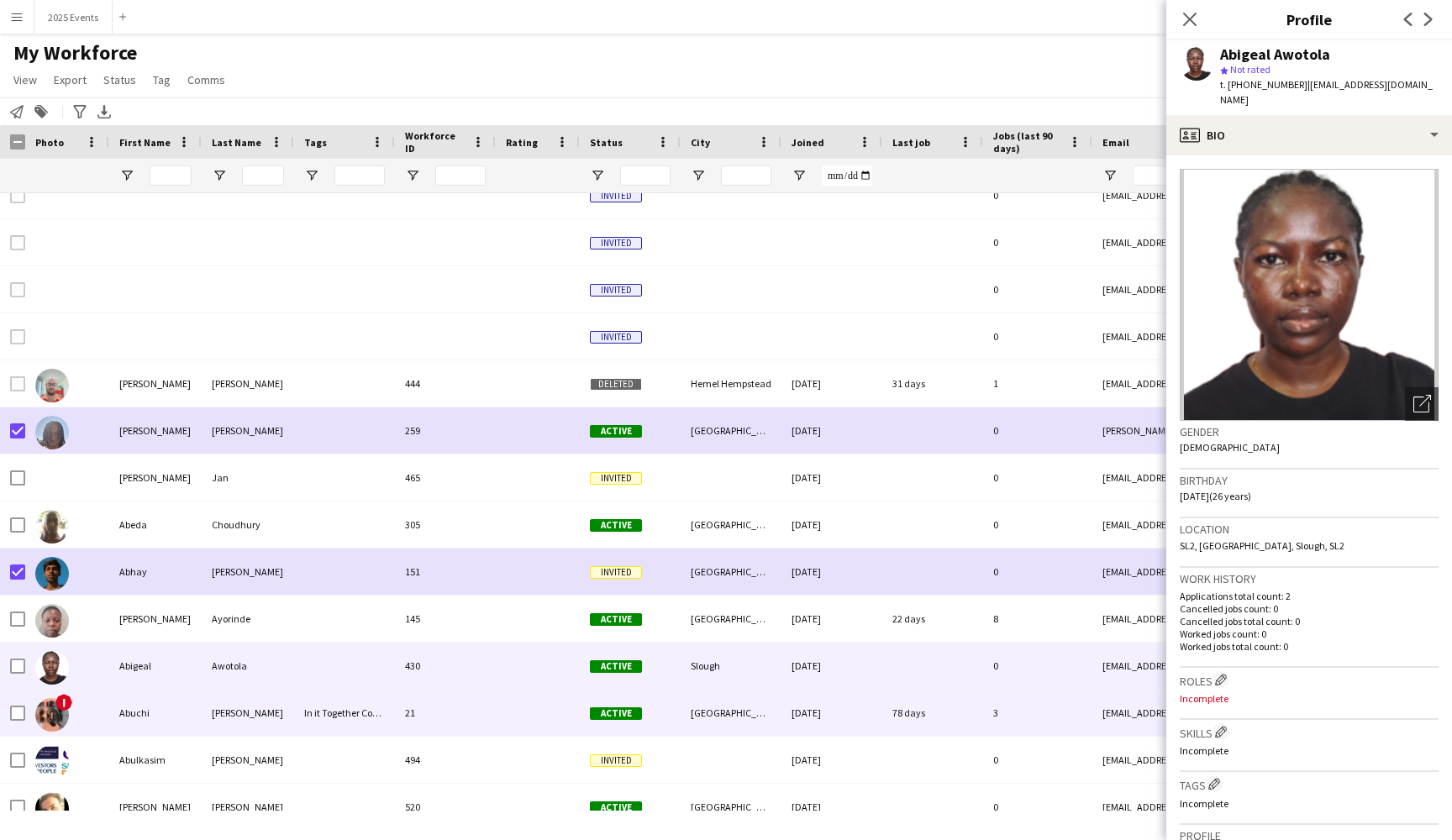
click at [286, 716] on div "[PERSON_NAME]" at bounding box center [248, 713] width 92 height 46
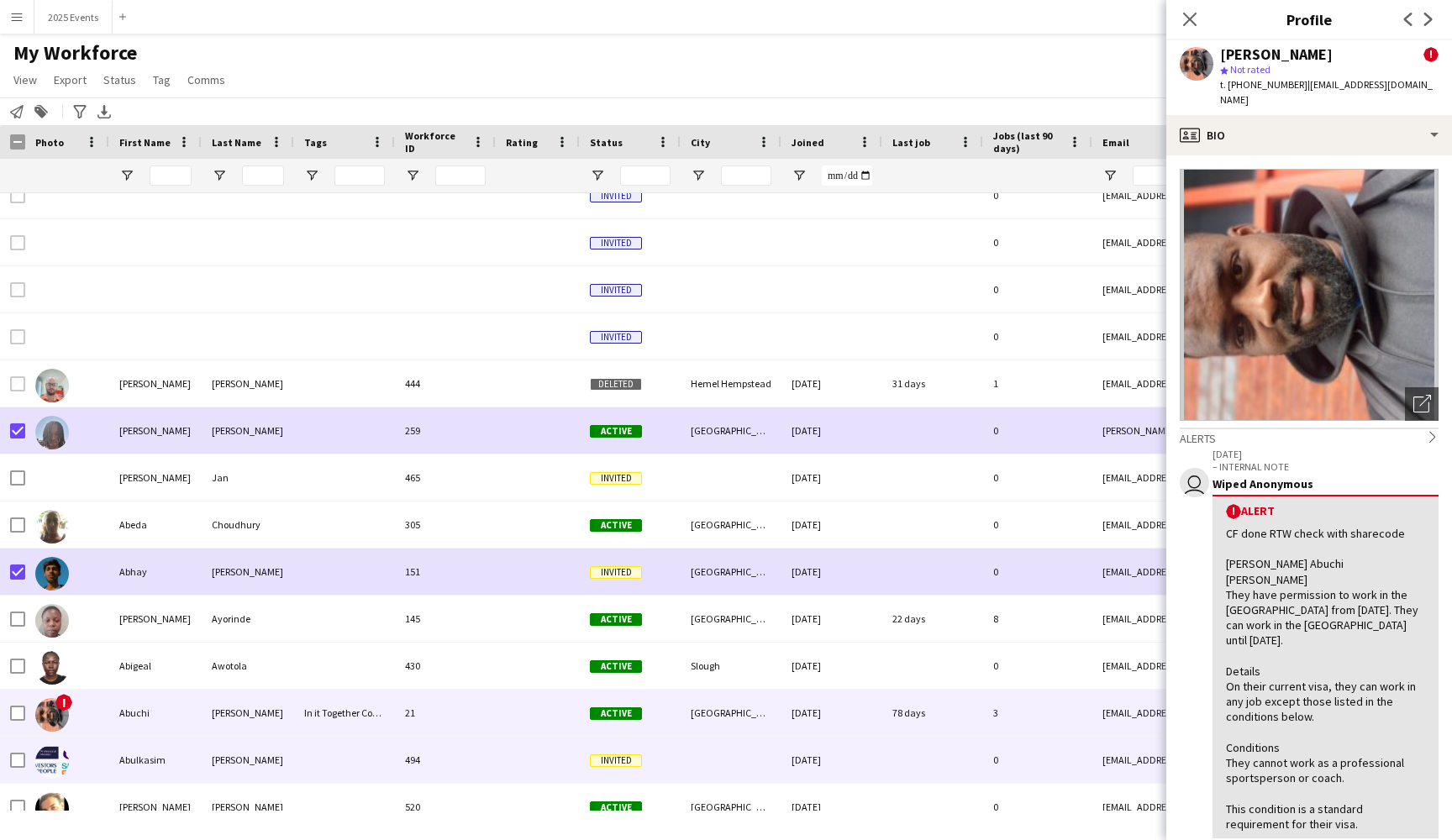
click at [309, 774] on div at bounding box center [344, 760] width 101 height 46
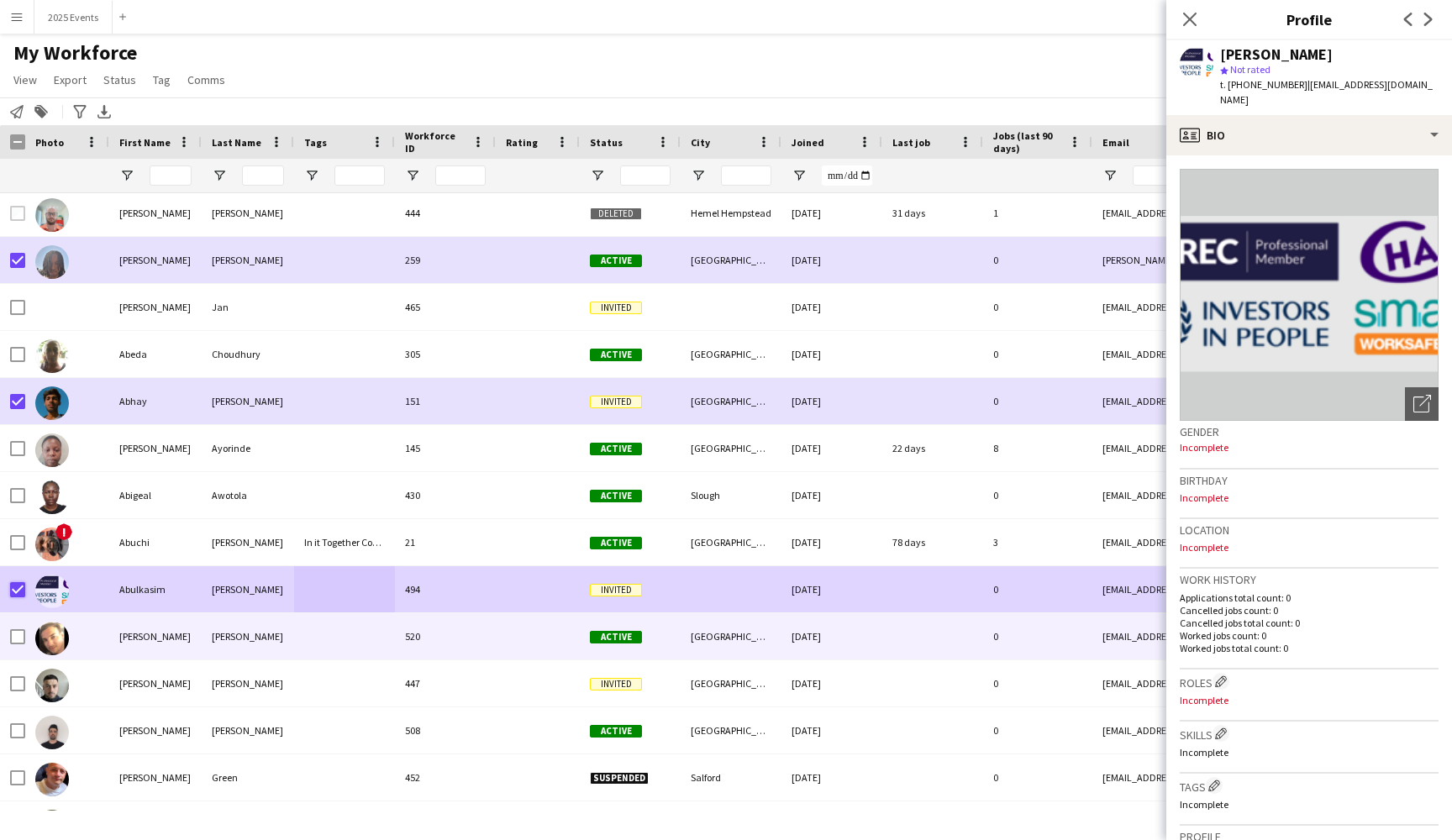
scroll to position [1421, 0]
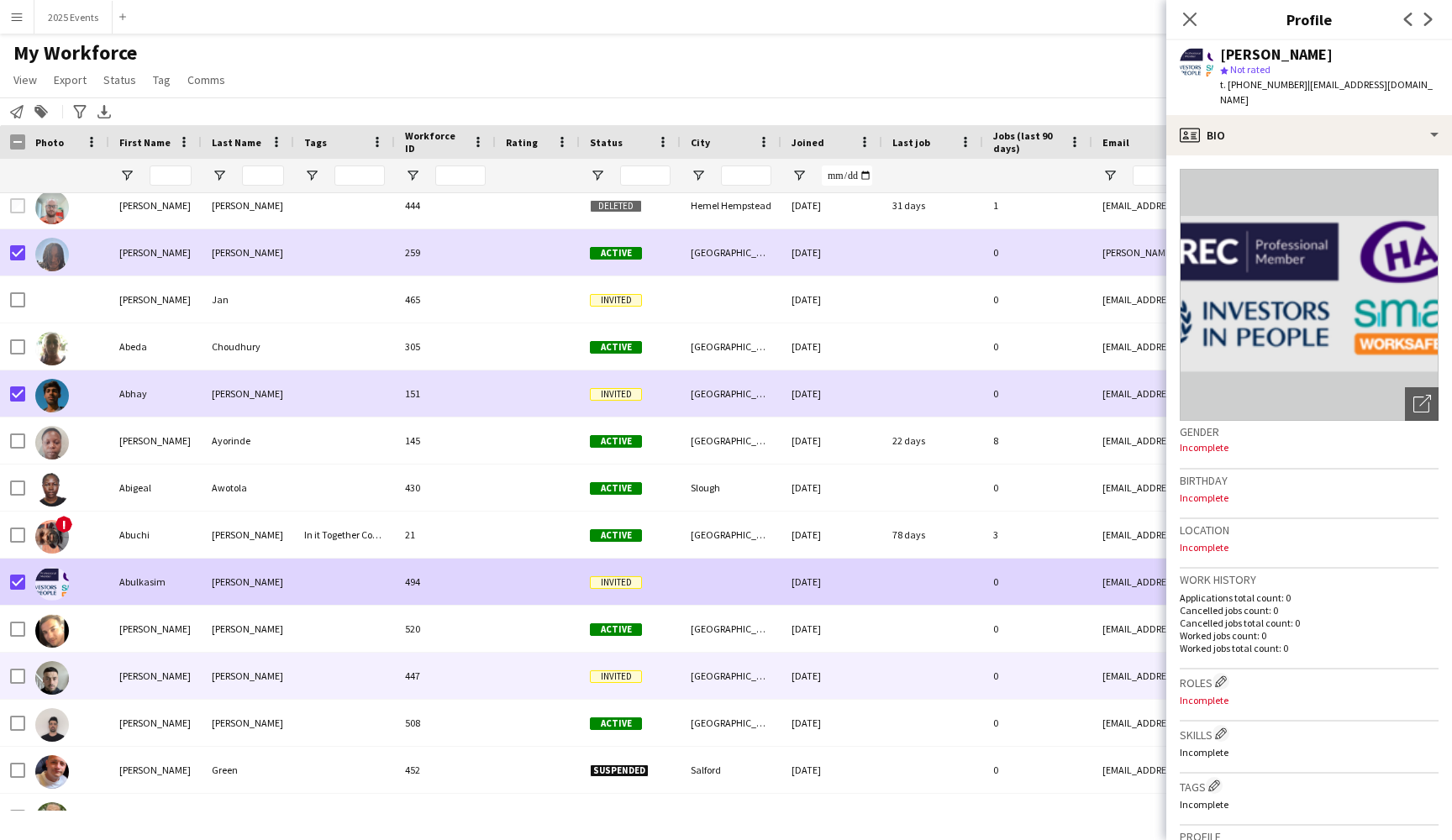
click at [179, 678] on div "[PERSON_NAME]" at bounding box center [155, 675] width 92 height 46
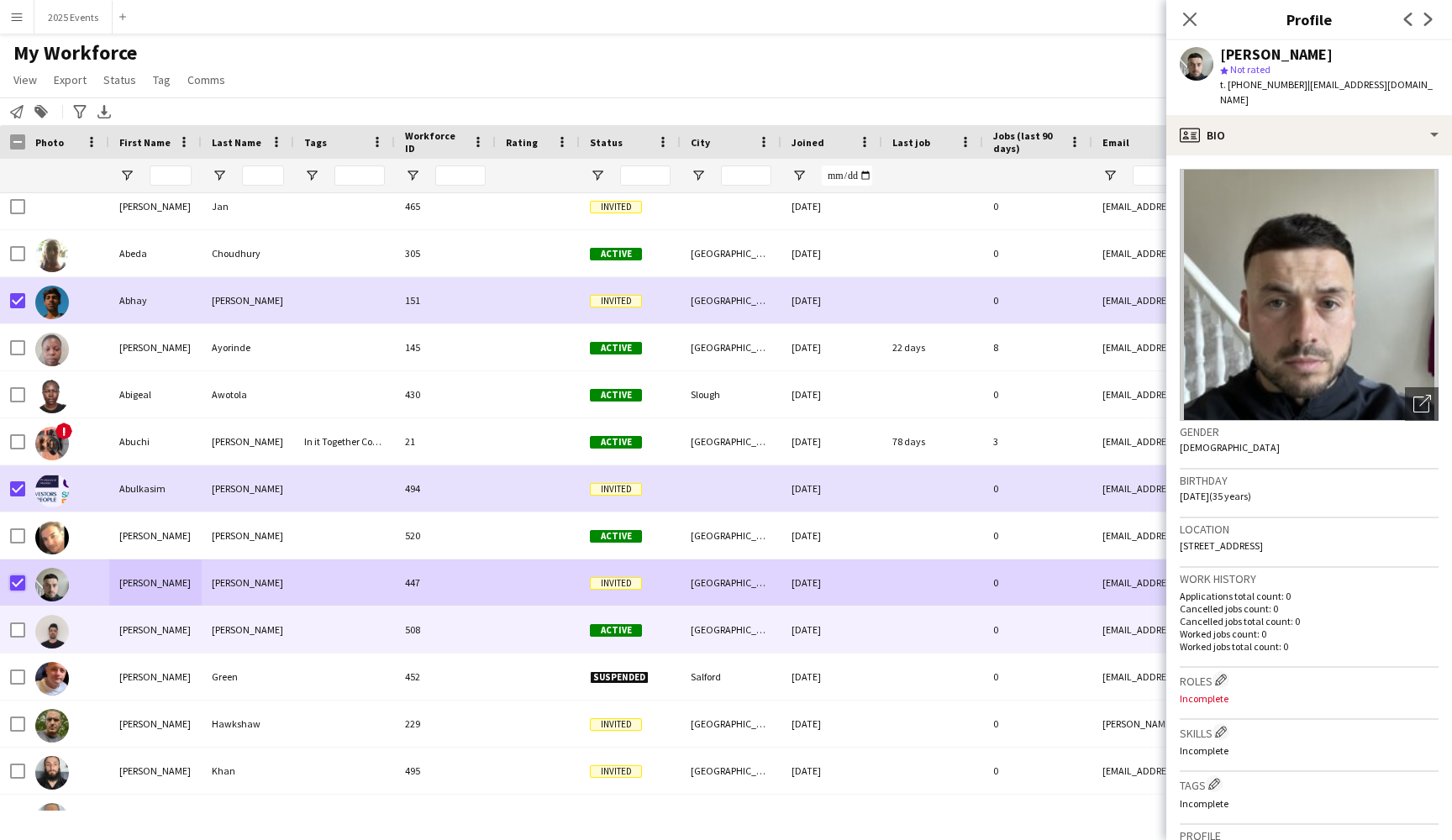
scroll to position [1527, 0]
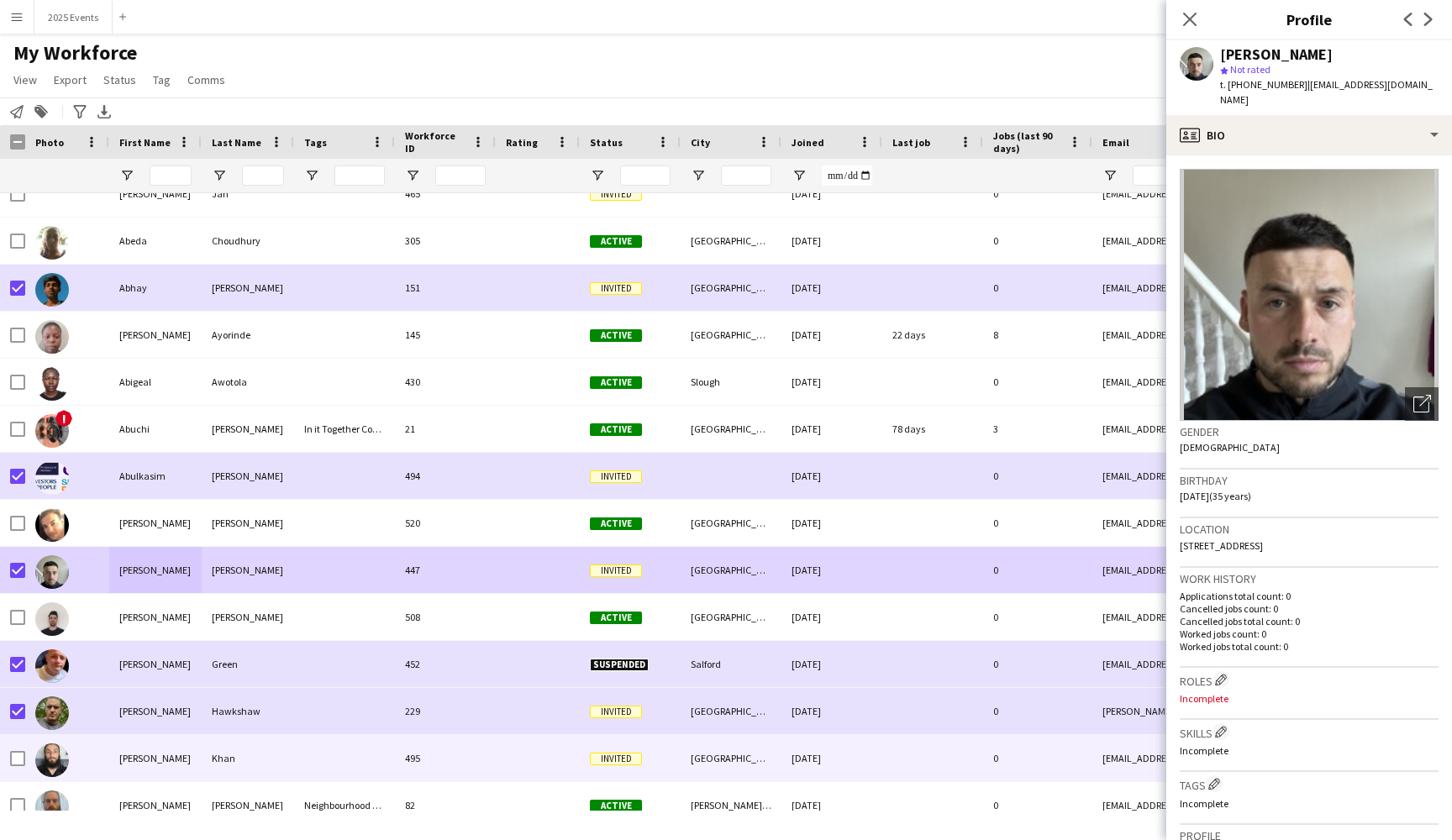
click at [164, 750] on div "[PERSON_NAME]" at bounding box center [155, 758] width 92 height 46
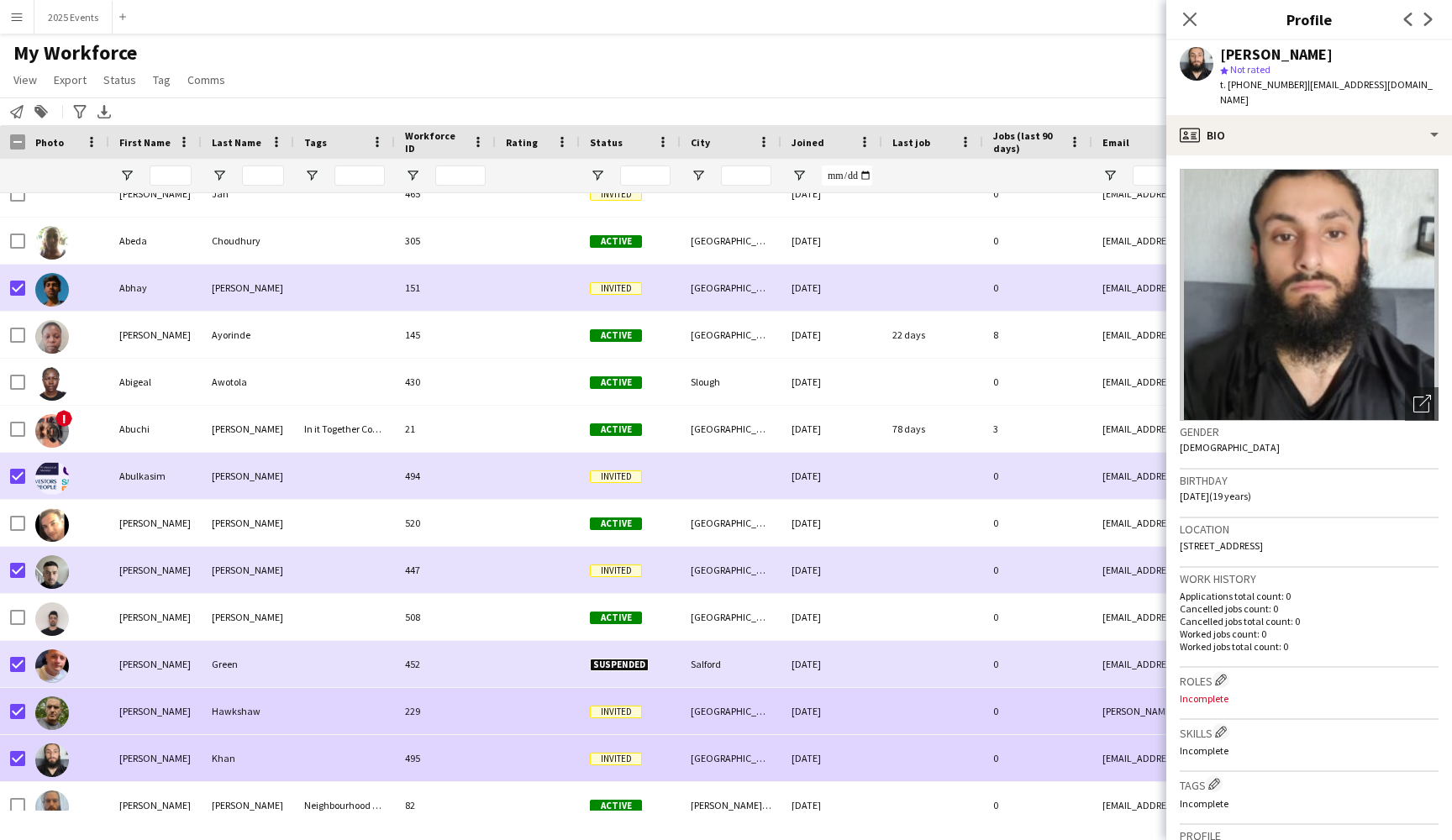
click at [307, 714] on div at bounding box center [344, 711] width 101 height 46
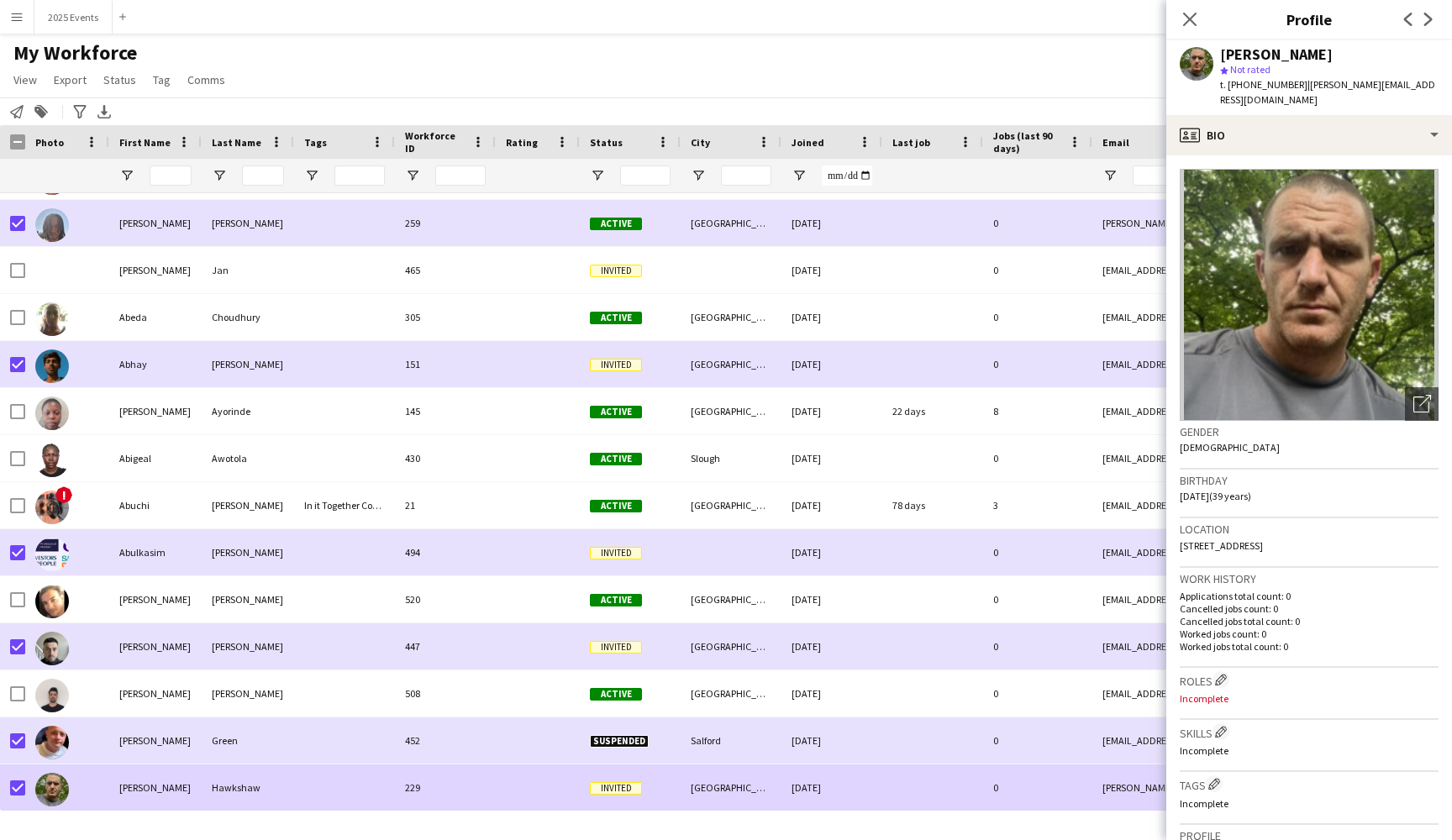
scroll to position [1442, 0]
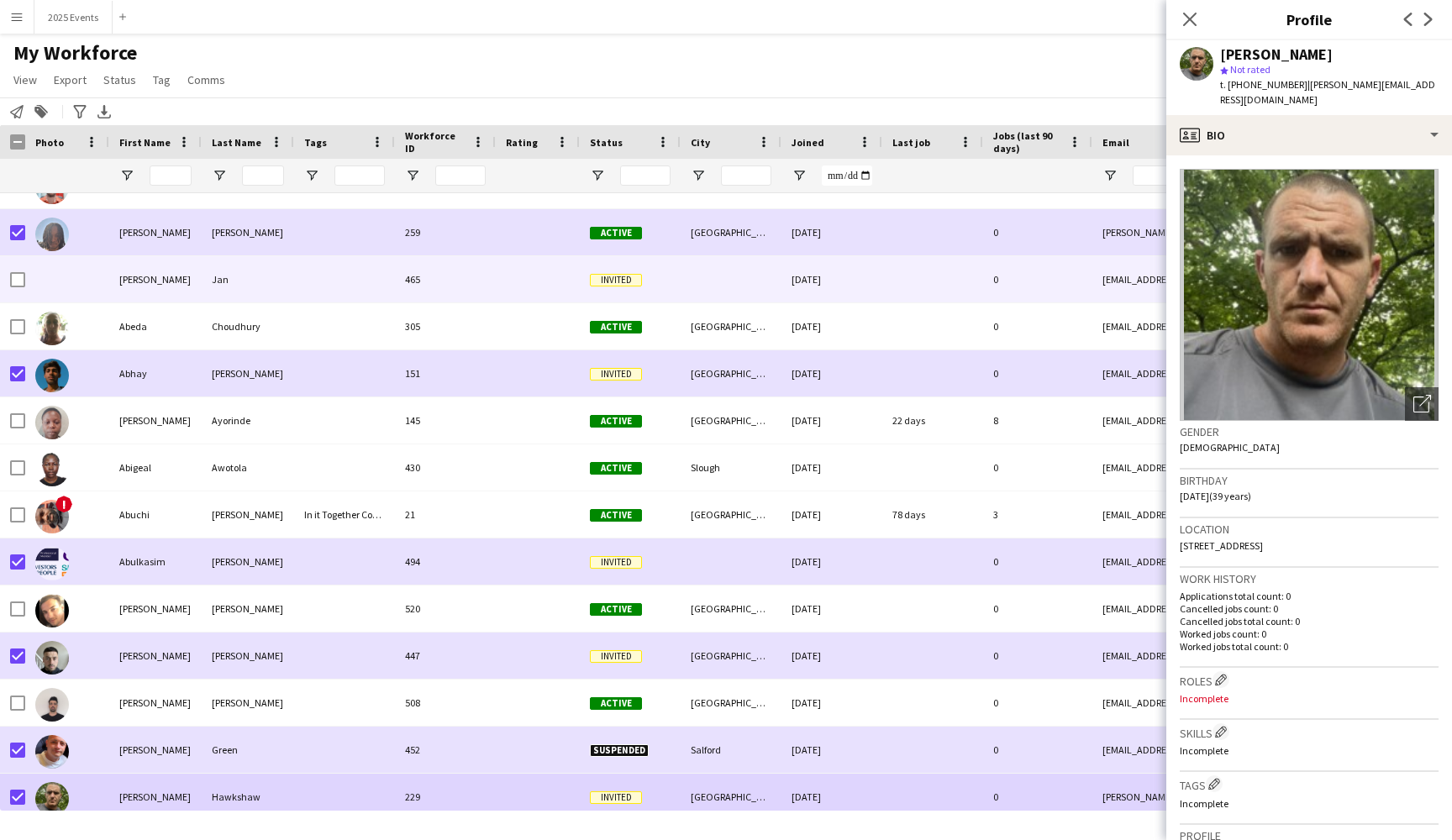
click at [297, 293] on div at bounding box center [344, 279] width 101 height 46
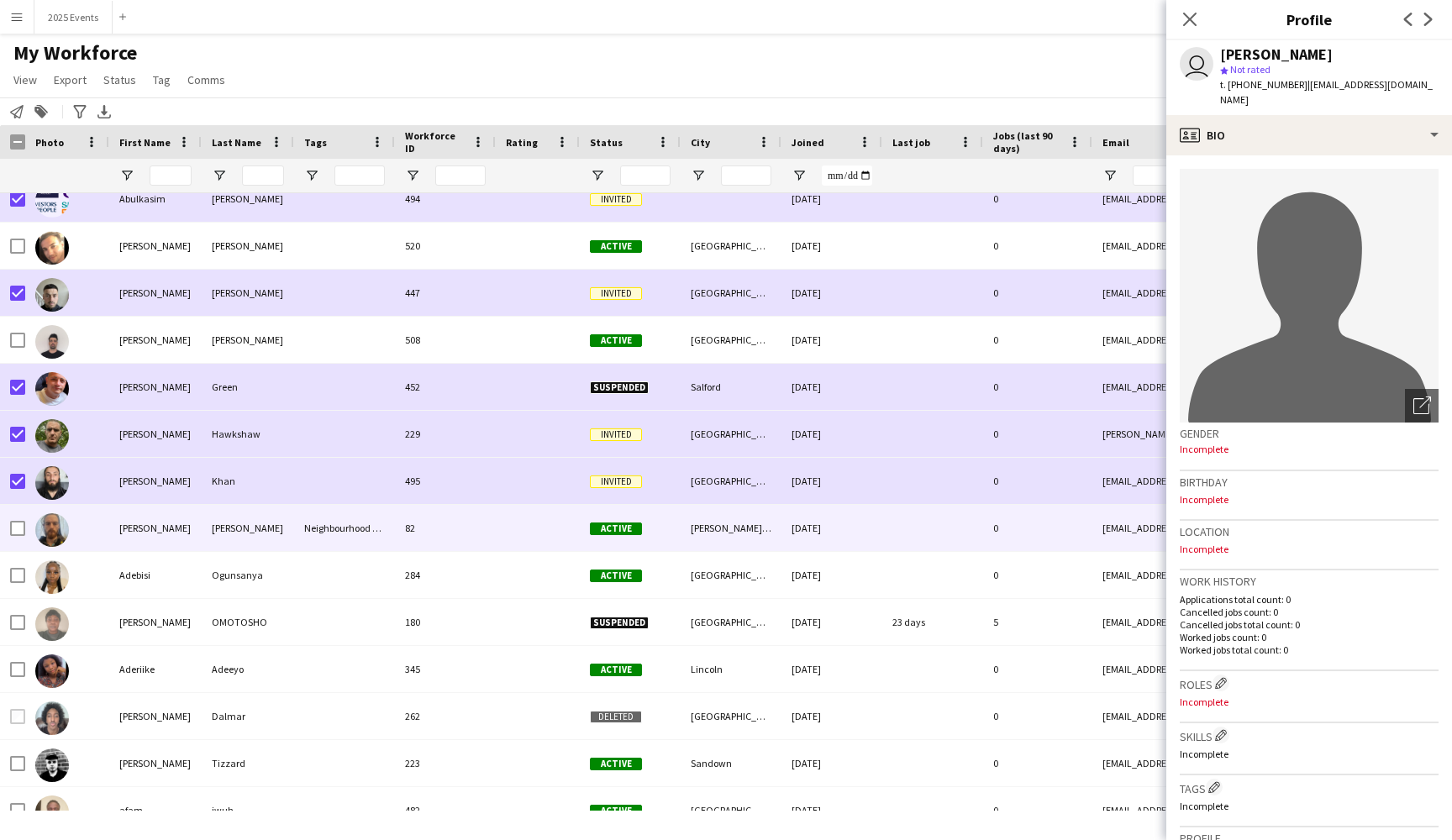
click at [183, 530] on div "[PERSON_NAME]" at bounding box center [155, 528] width 92 height 46
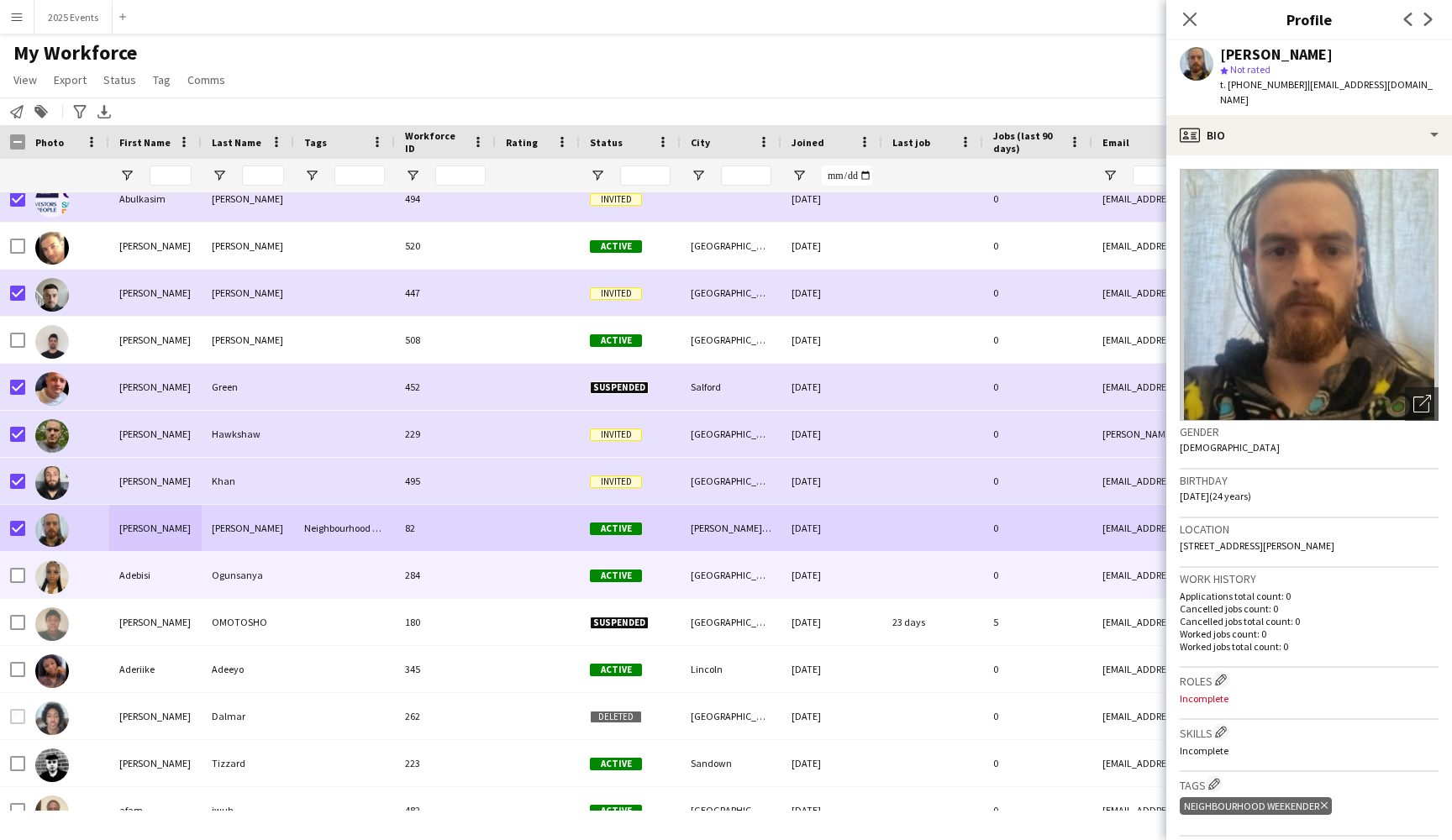
click at [168, 584] on div "Adebisi" at bounding box center [155, 575] width 92 height 46
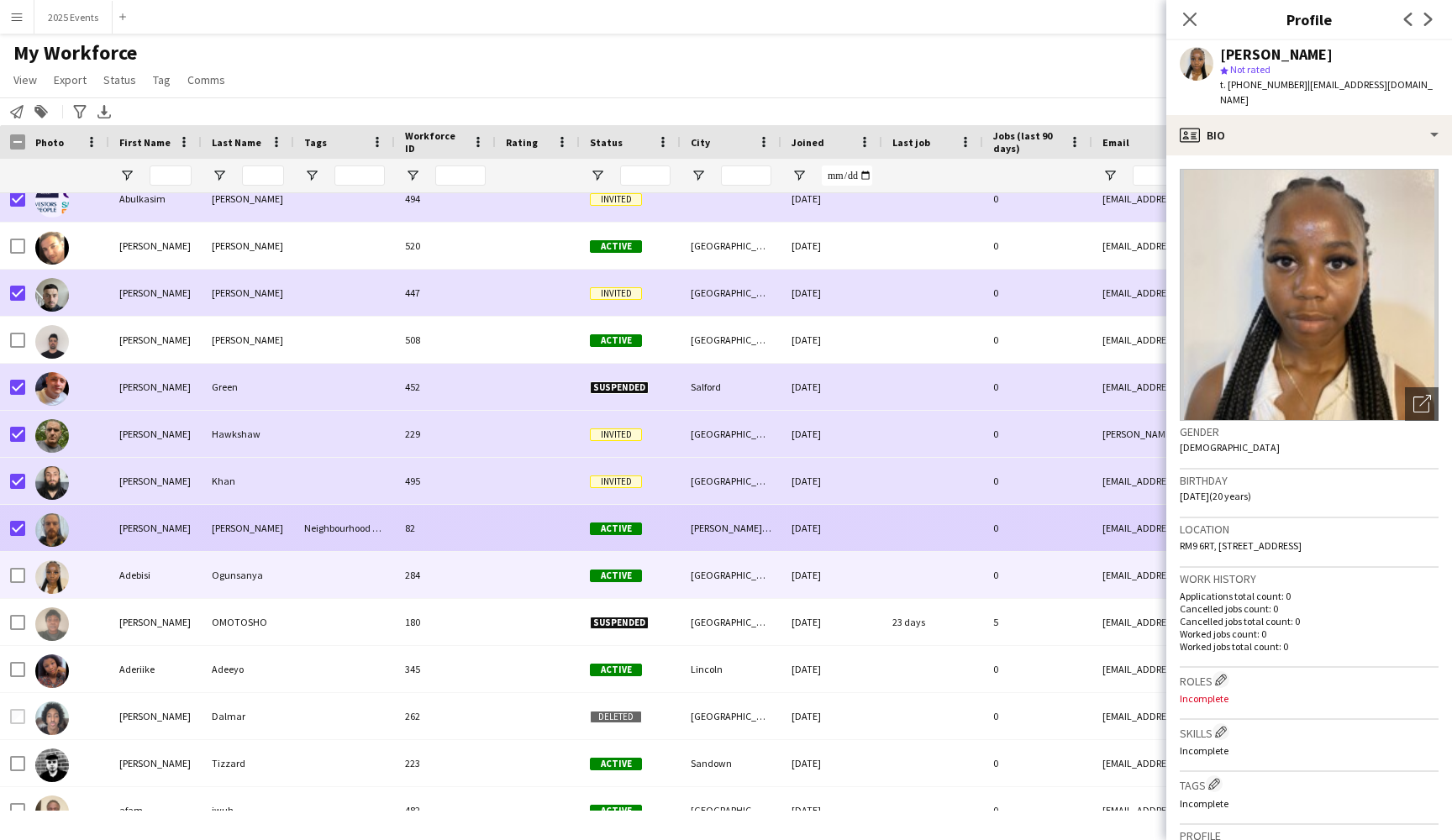
click at [263, 532] on div "[PERSON_NAME]" at bounding box center [248, 528] width 92 height 46
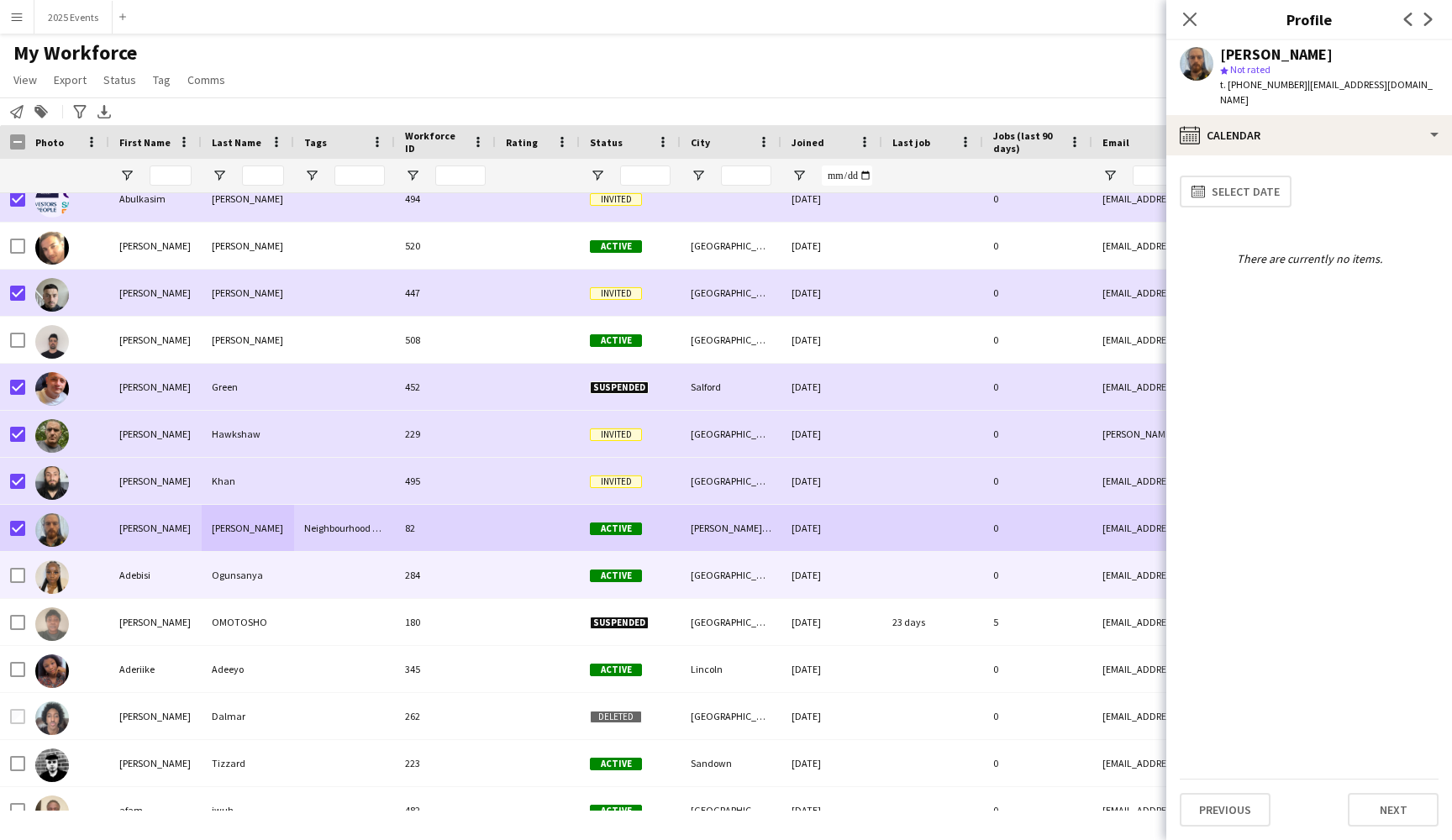
click at [323, 582] on div at bounding box center [344, 575] width 101 height 46
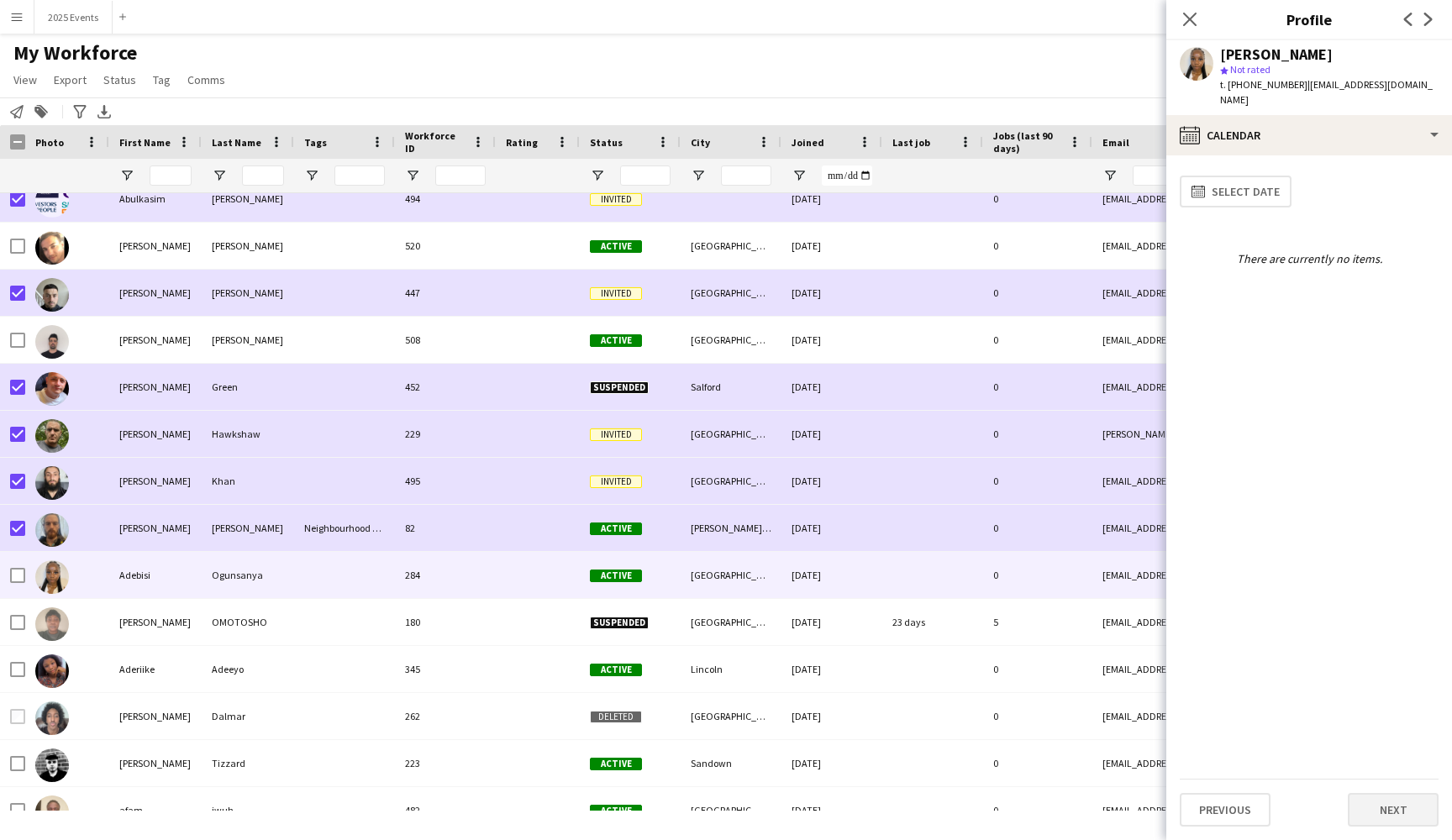
click at [1380, 800] on button "Next" at bounding box center [1393, 809] width 91 height 33
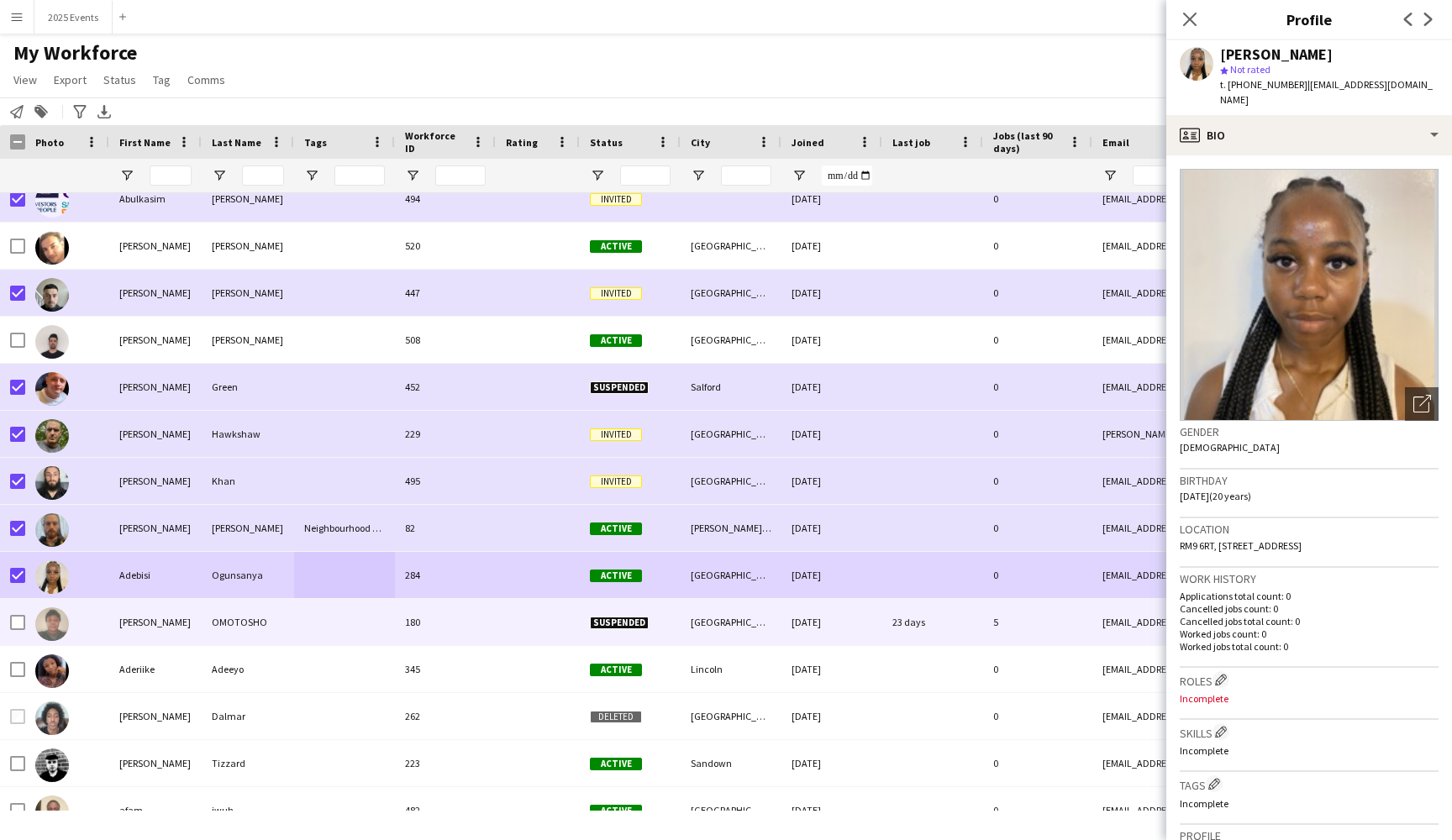
click at [90, 621] on div at bounding box center [67, 621] width 84 height 46
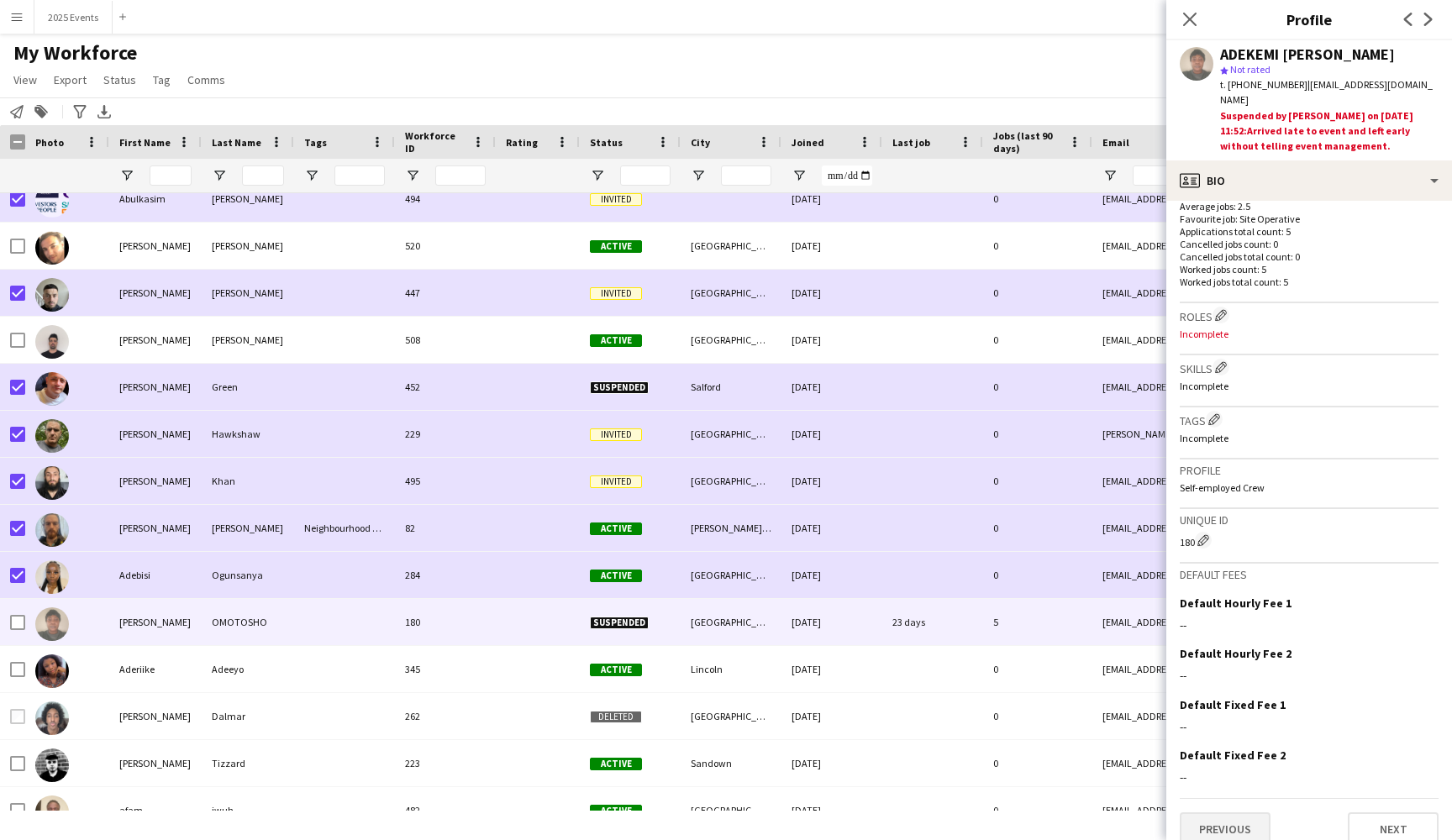
click at [1218, 812] on button "Previous" at bounding box center [1225, 828] width 91 height 33
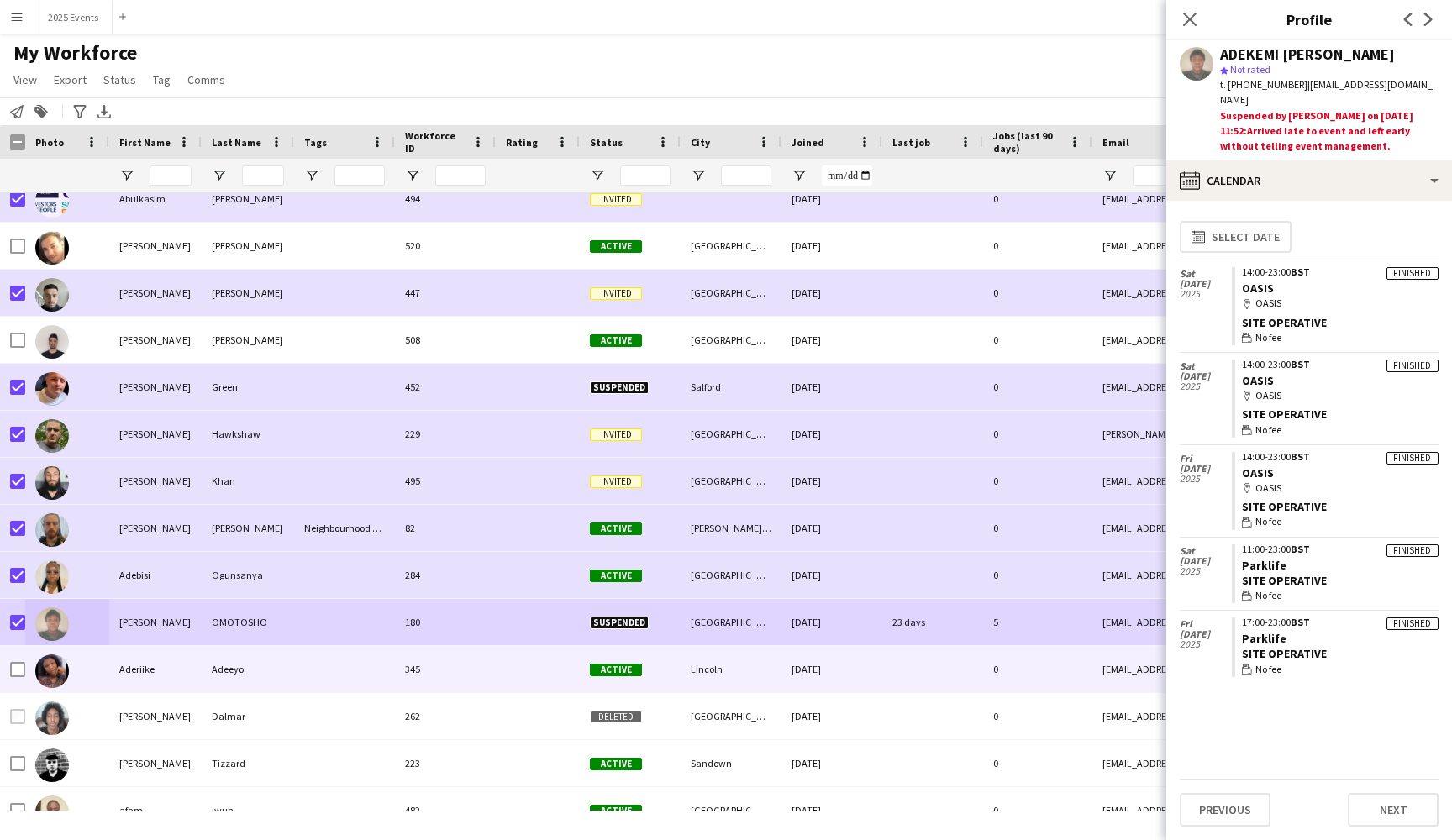
click at [156, 662] on div "Aderiike" at bounding box center [155, 668] width 92 height 46
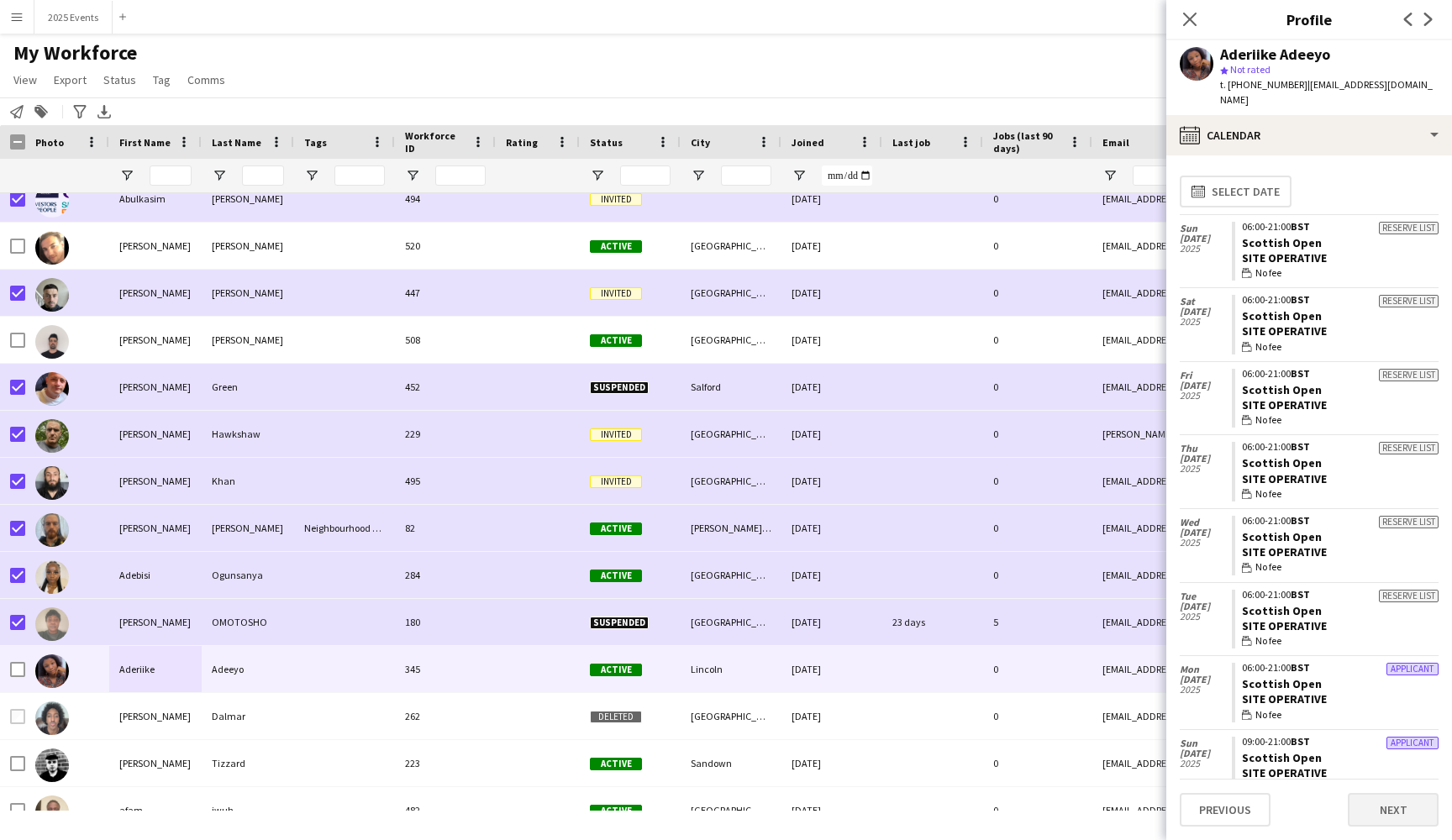
click at [1374, 813] on button "Next" at bounding box center [1393, 809] width 91 height 33
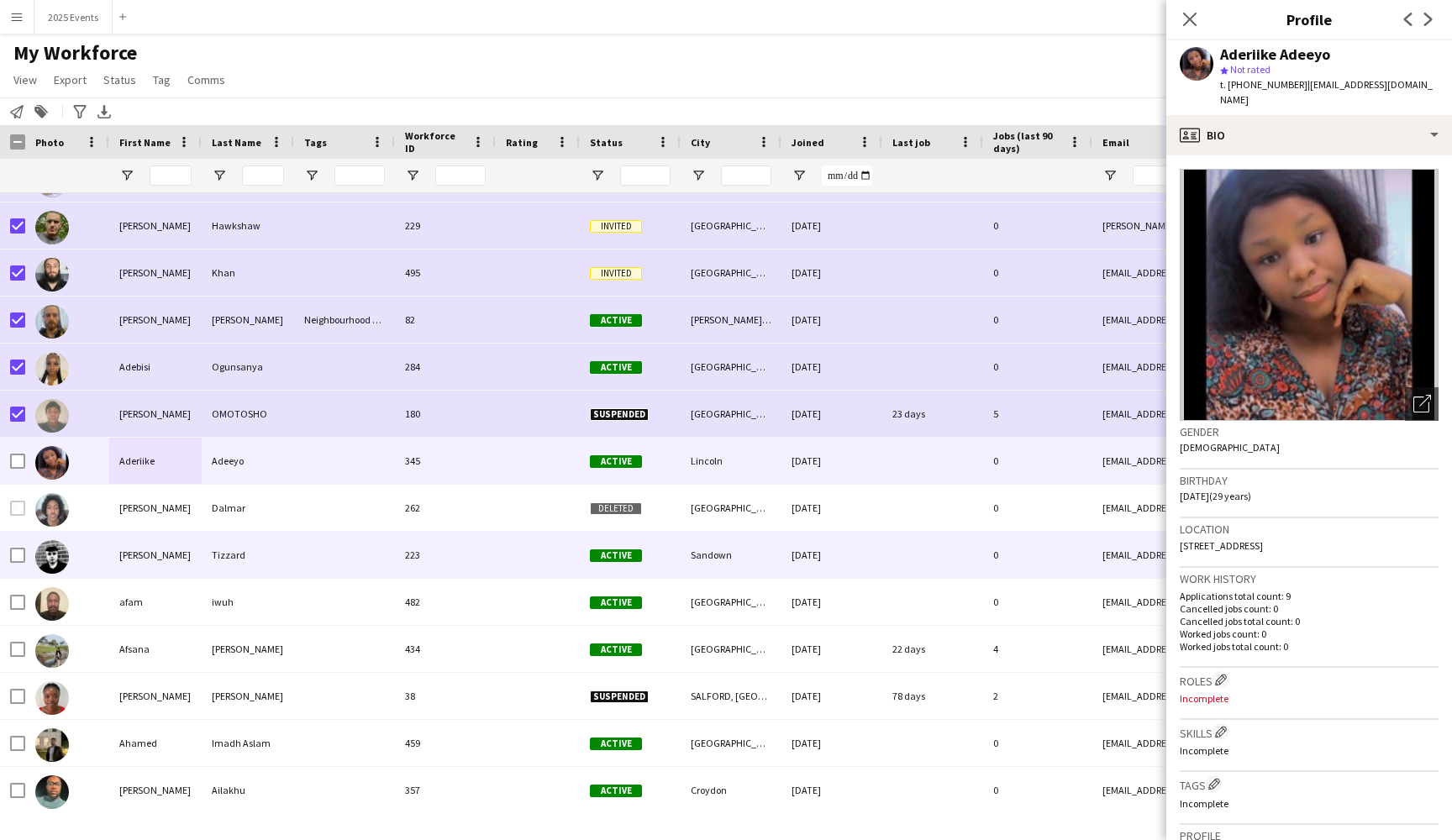
scroll to position [2013, 0]
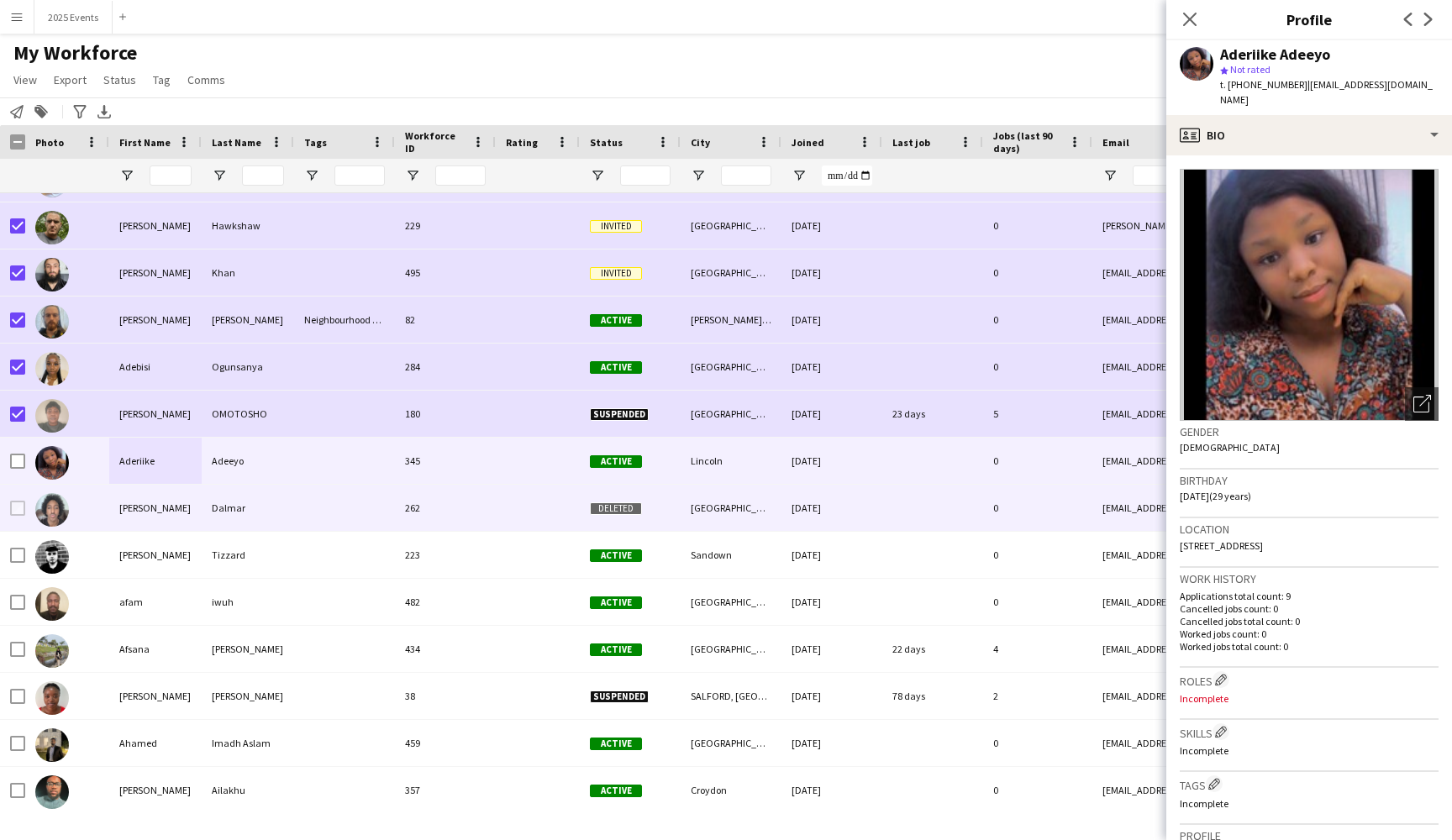
click at [96, 510] on div at bounding box center [67, 508] width 84 height 46
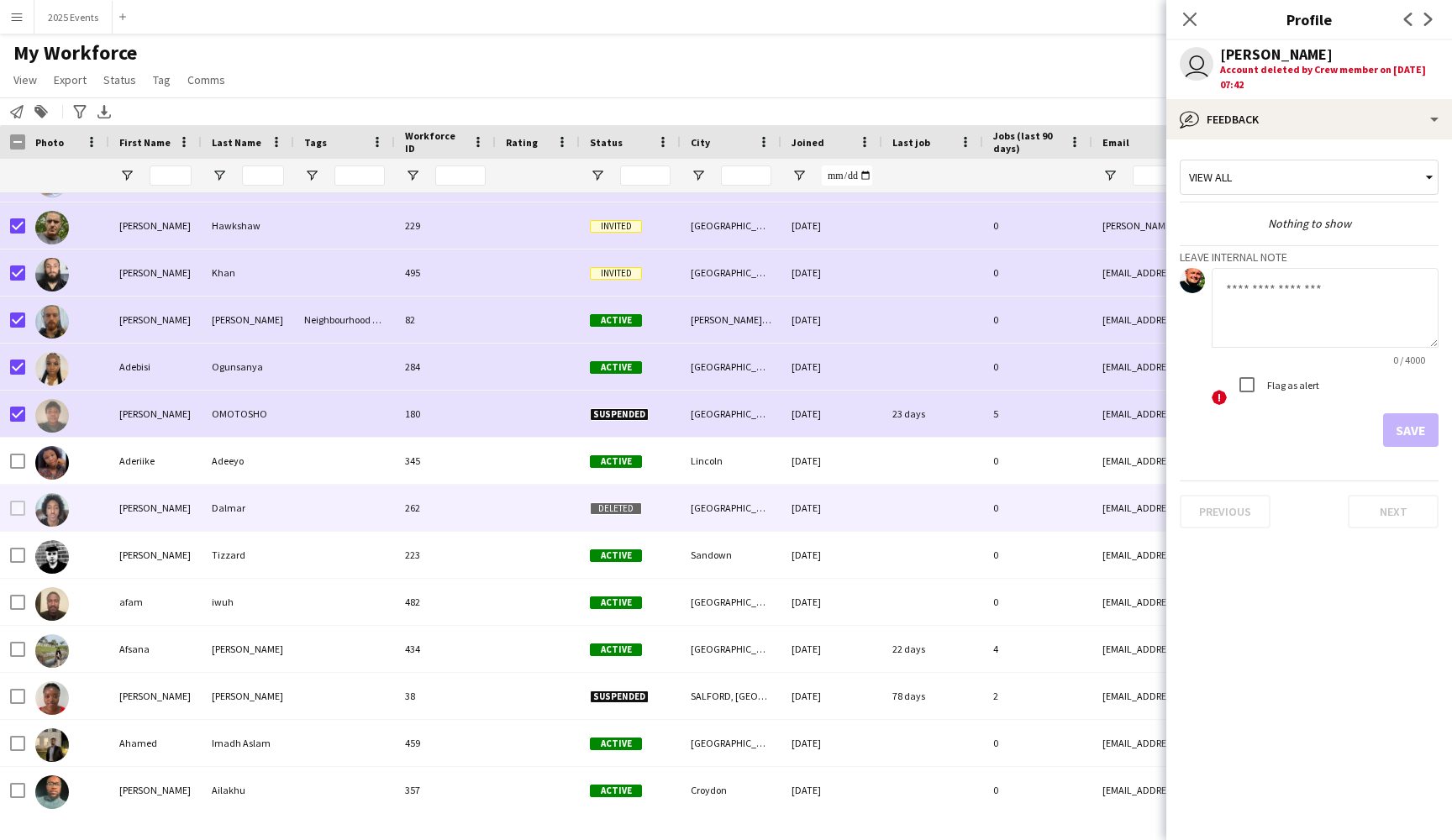
scroll to position [0, 0]
click at [1214, 519] on div "Previous Next" at bounding box center [1309, 505] width 259 height 48
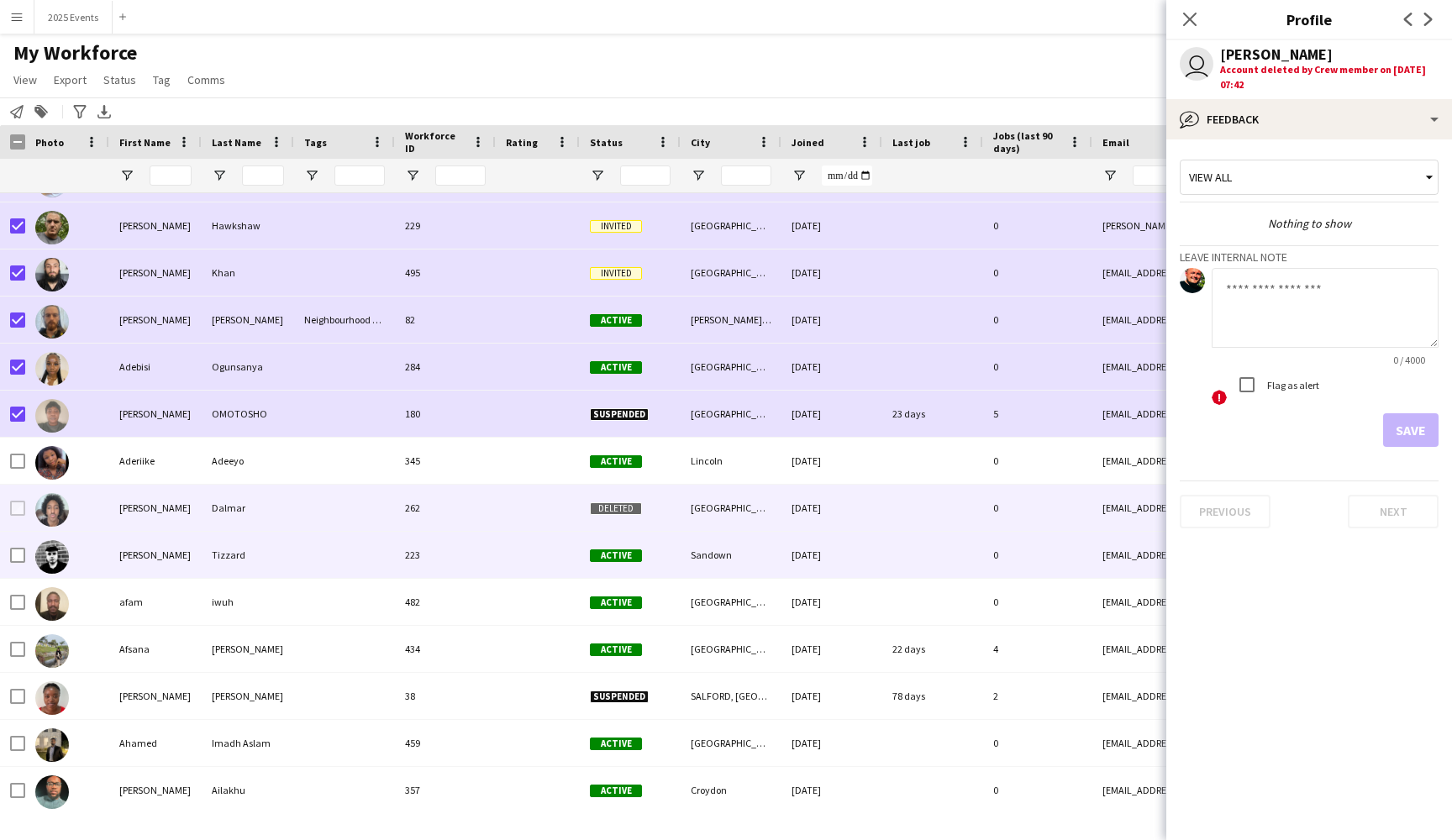
click at [183, 563] on div "[PERSON_NAME]" at bounding box center [155, 555] width 92 height 46
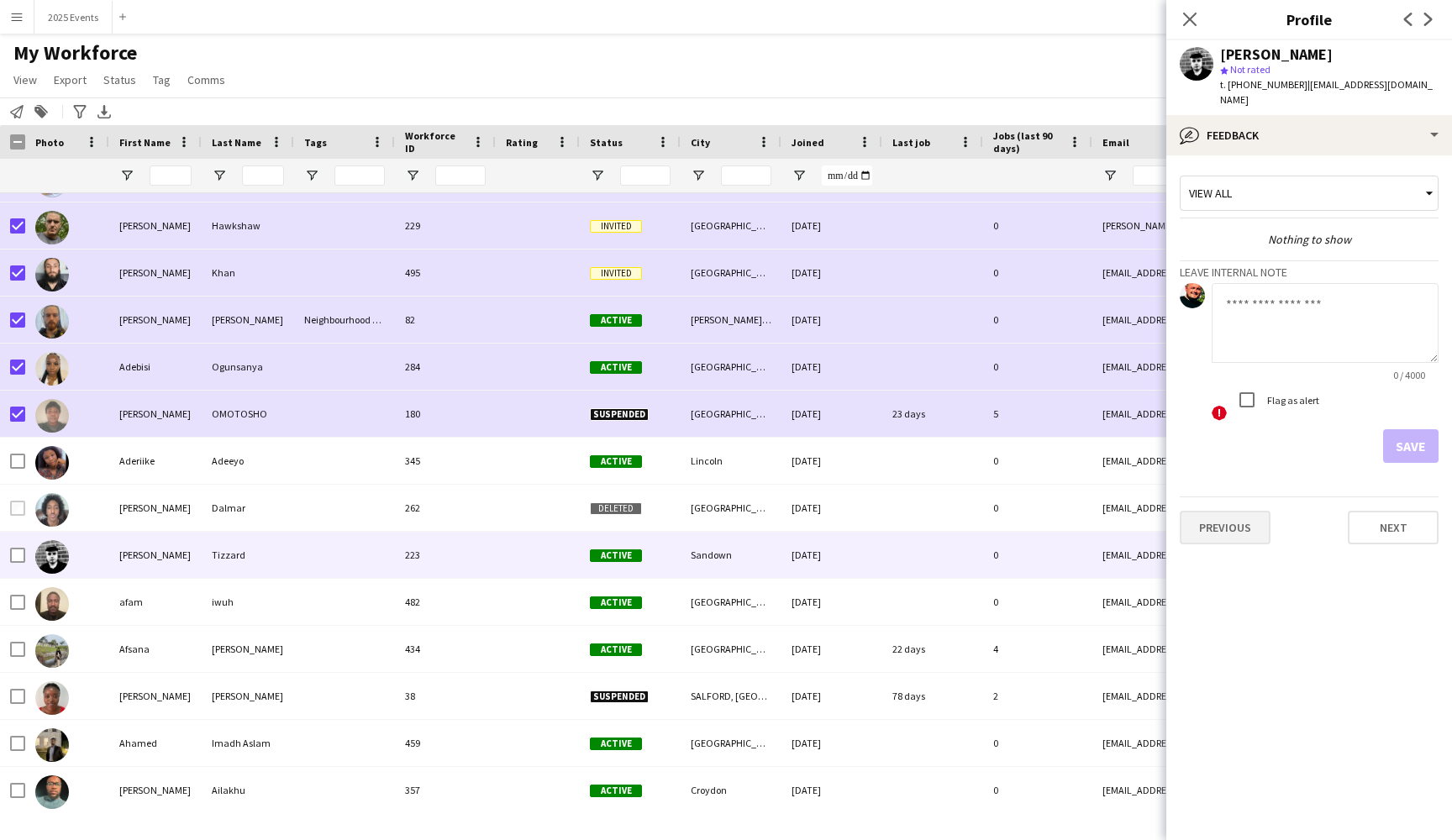
click at [1253, 514] on button "Previous" at bounding box center [1225, 527] width 91 height 33
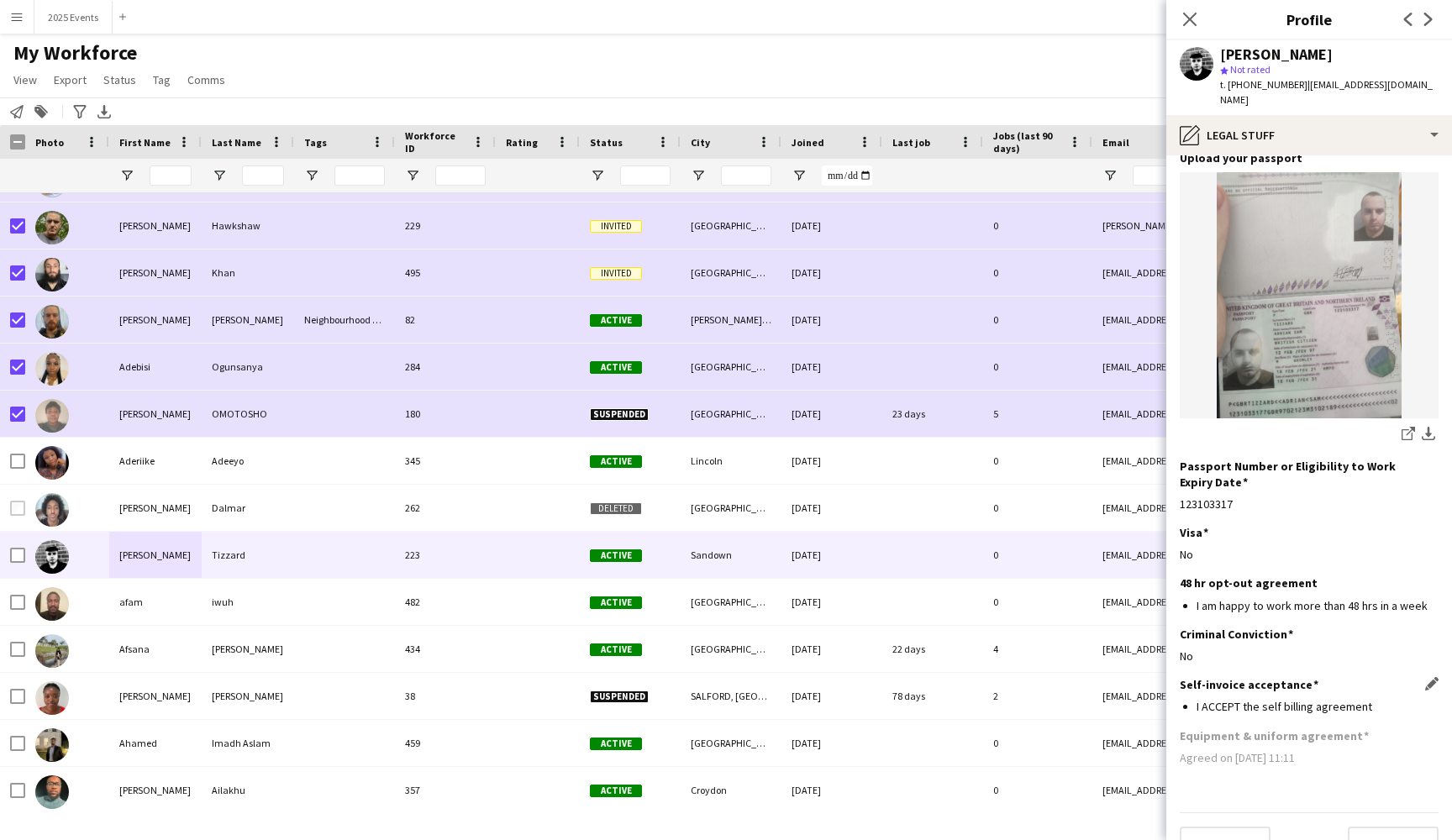
scroll to position [134, 0]
click at [1378, 827] on button "Next" at bounding box center [1393, 843] width 91 height 33
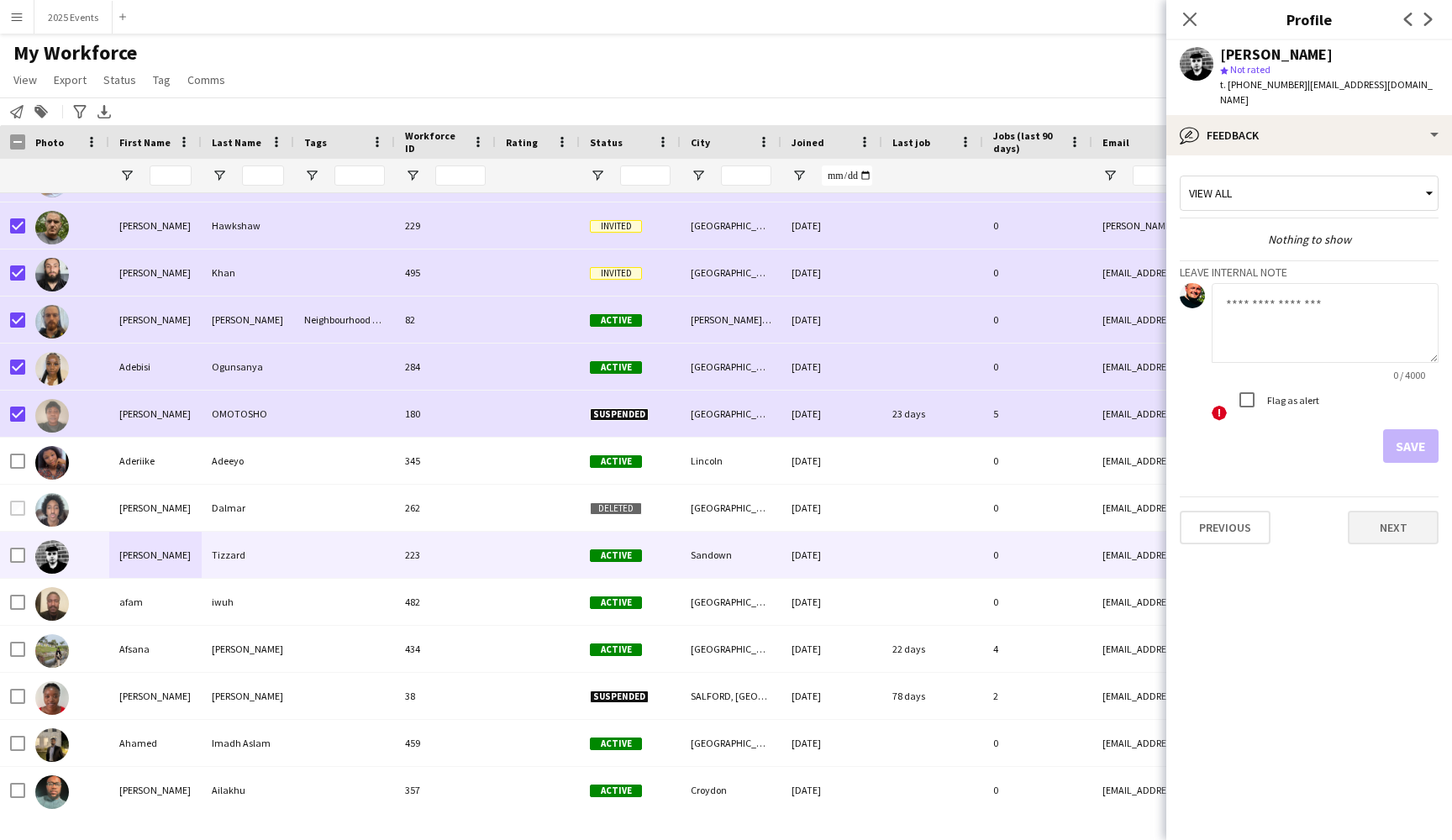
click at [1395, 510] on button "Next" at bounding box center [1393, 527] width 91 height 33
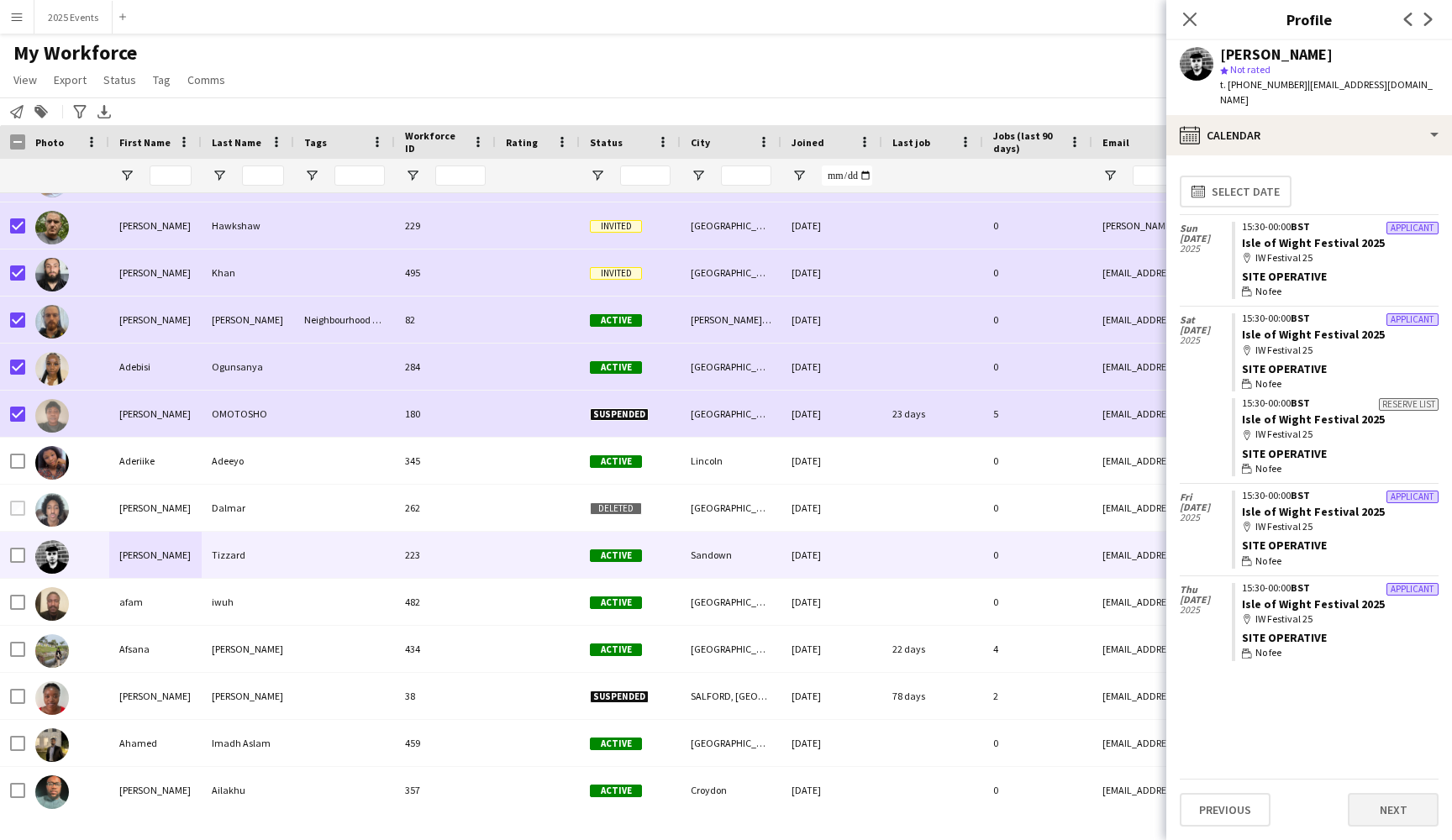
click at [1391, 802] on button "Next" at bounding box center [1393, 809] width 91 height 33
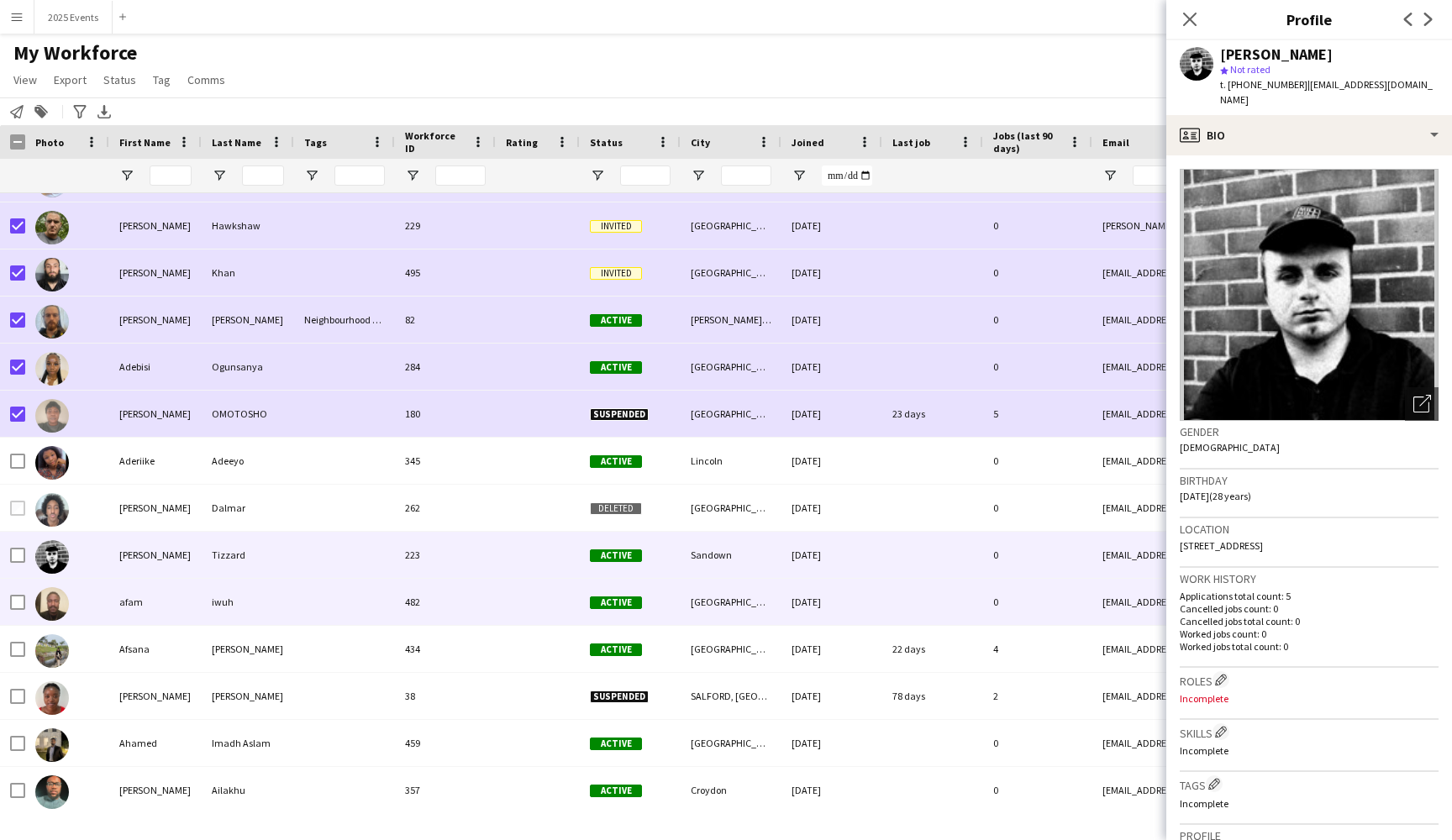
click at [96, 615] on div at bounding box center [67, 602] width 84 height 46
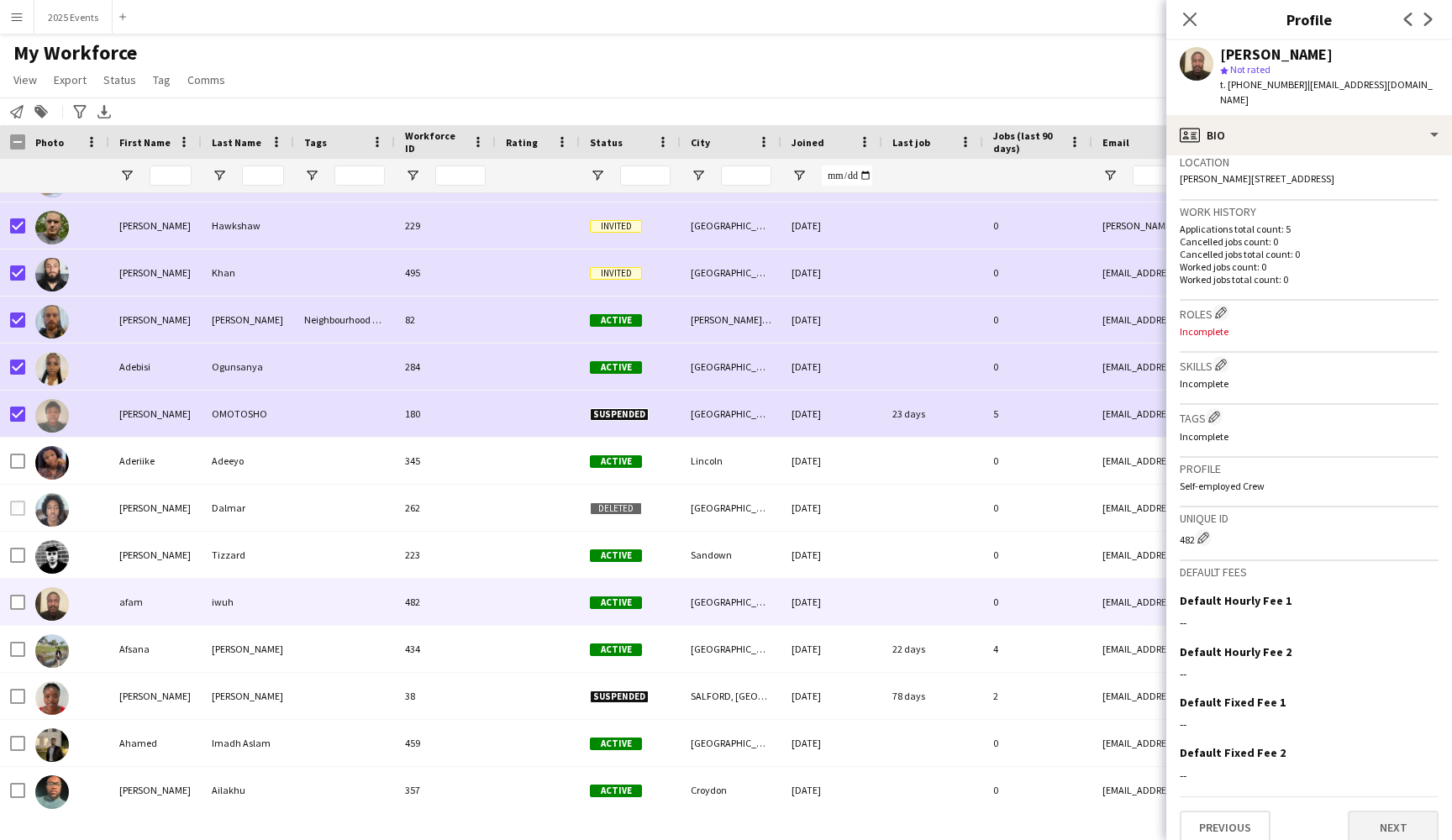
scroll to position [365, 0]
click at [1244, 813] on button "Previous" at bounding box center [1225, 828] width 91 height 33
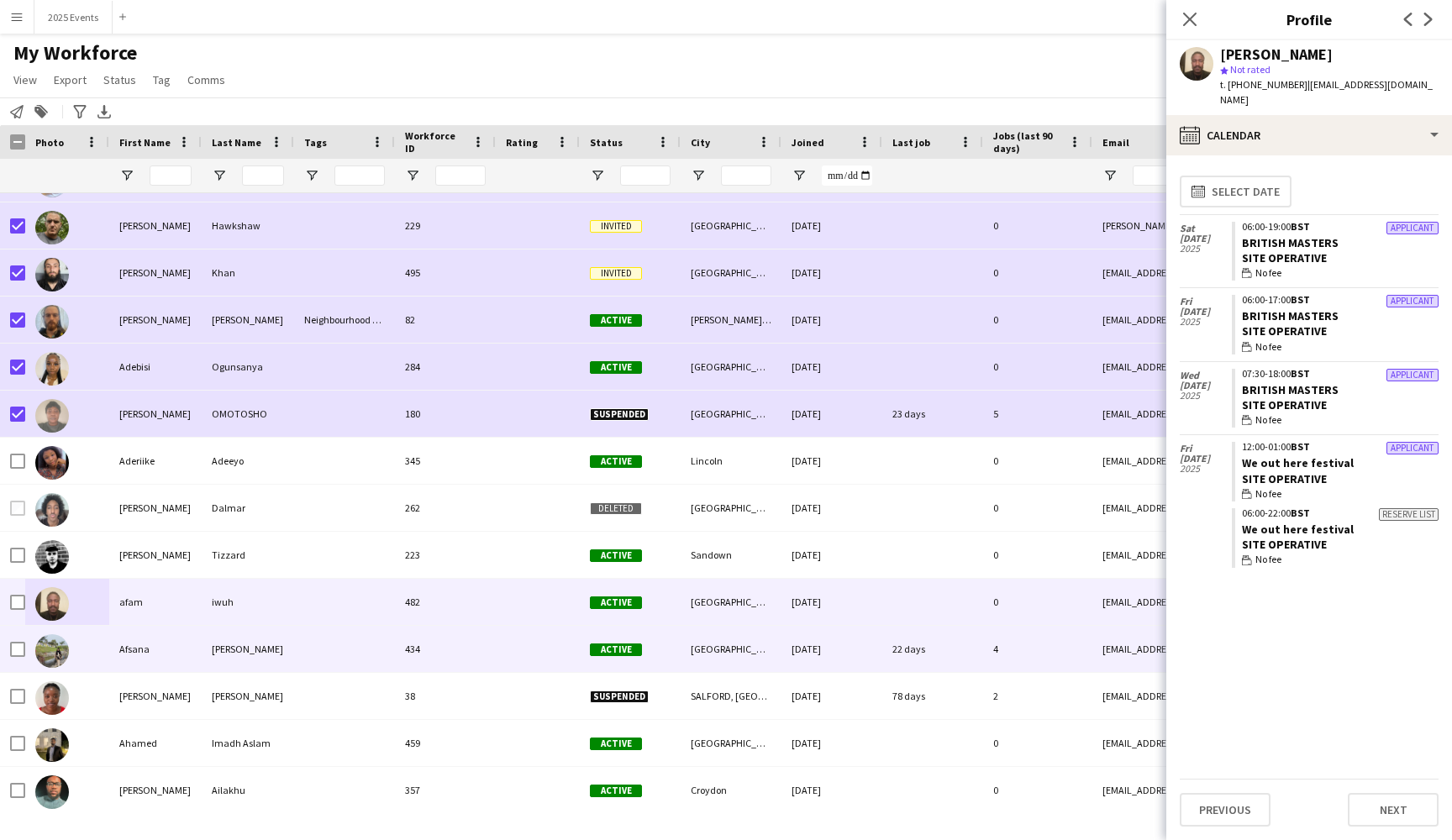
click at [179, 661] on div "Afsana" at bounding box center [155, 649] width 92 height 46
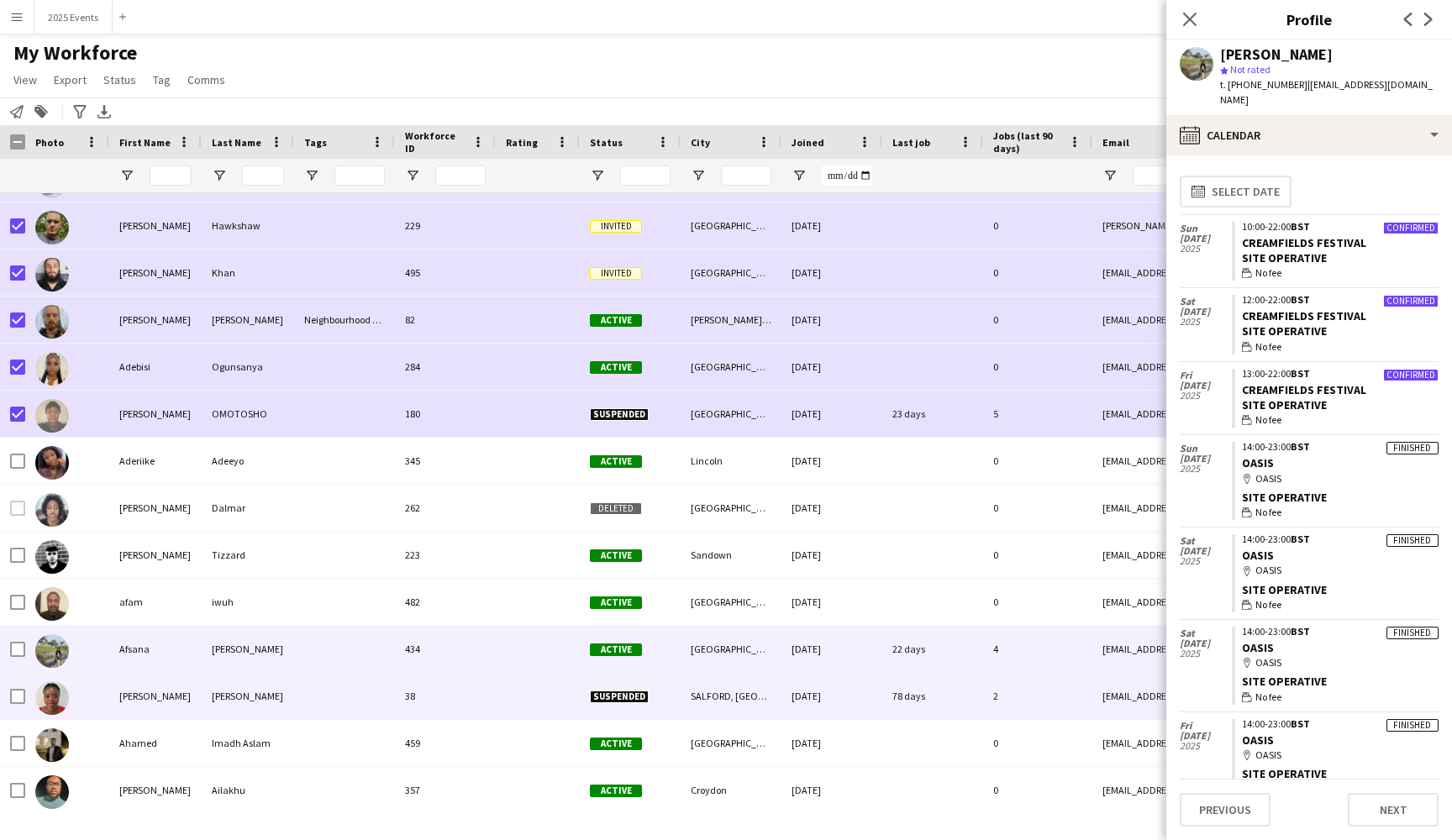
click at [102, 703] on div at bounding box center [67, 696] width 84 height 46
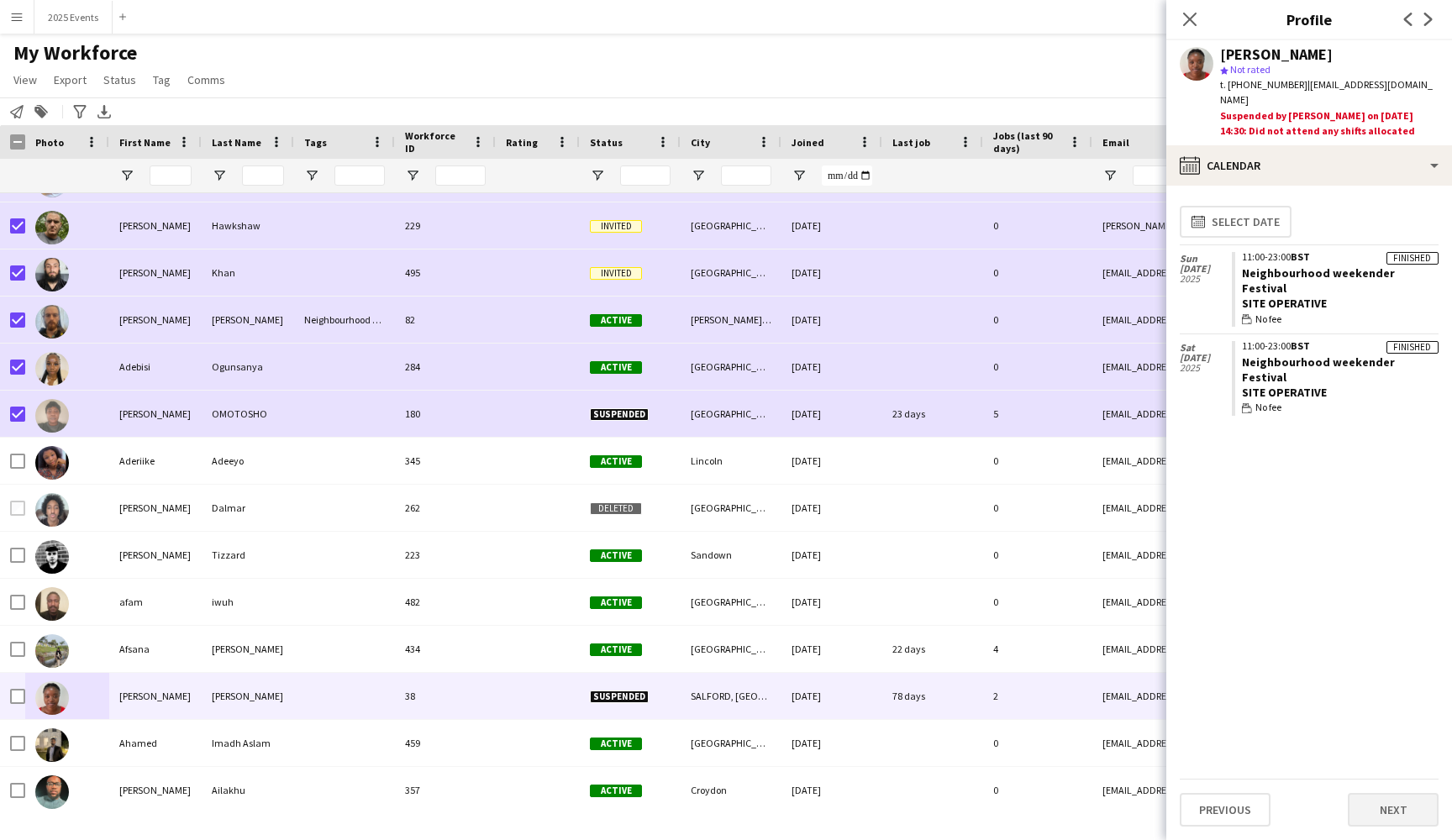
click at [1406, 808] on button "Next" at bounding box center [1393, 809] width 91 height 33
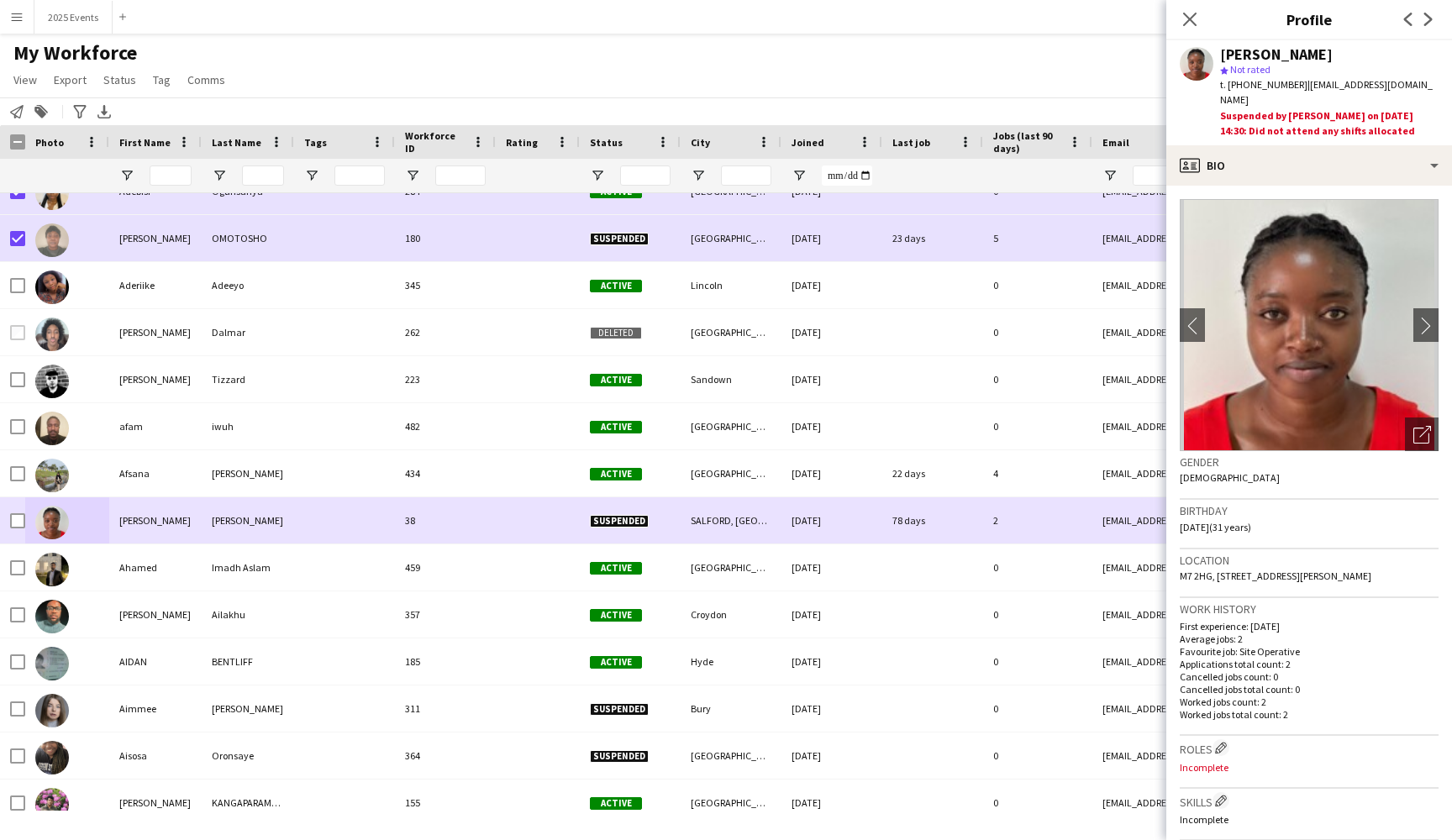
scroll to position [2188, 0]
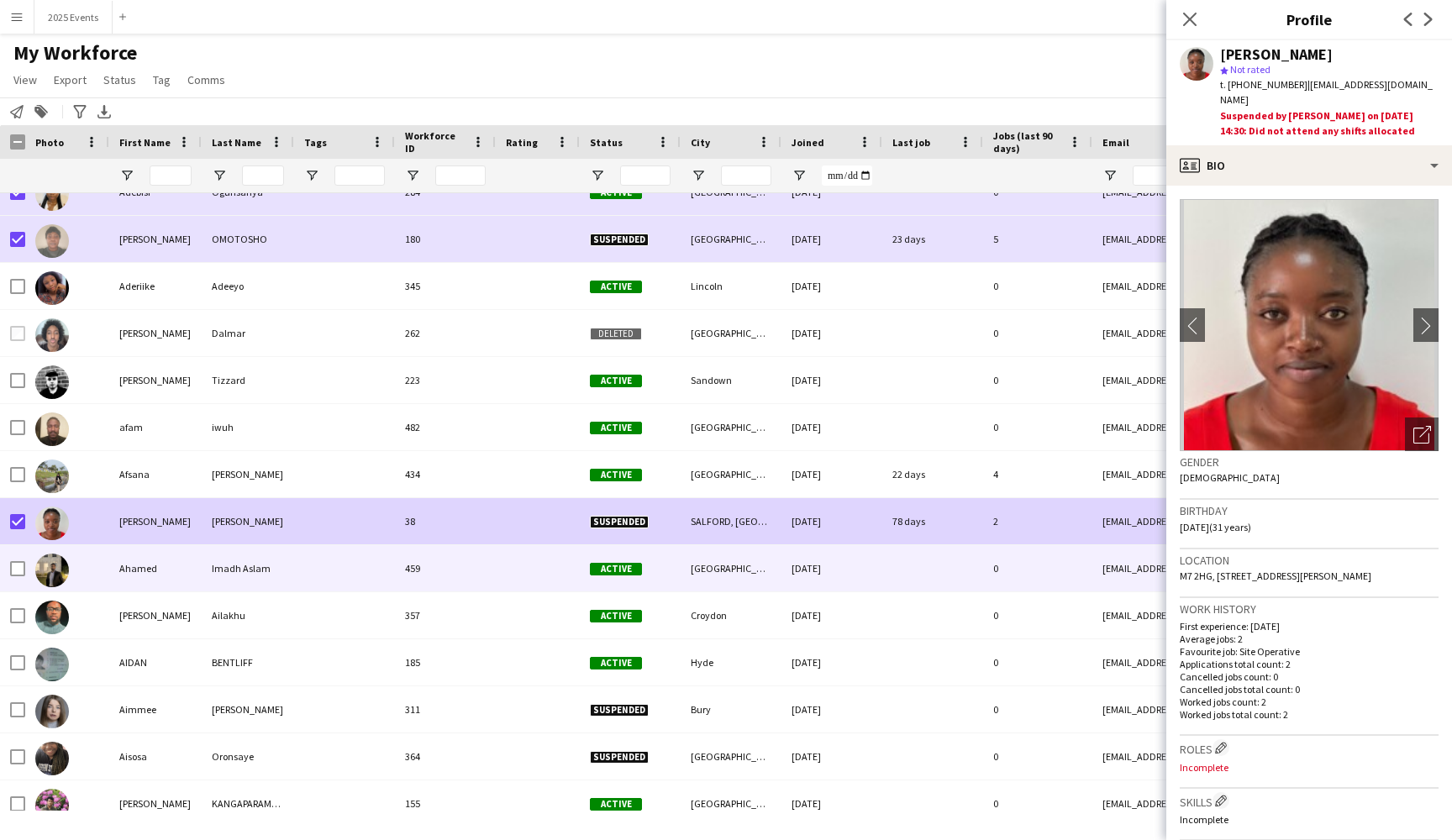
click at [310, 558] on div at bounding box center [344, 568] width 101 height 46
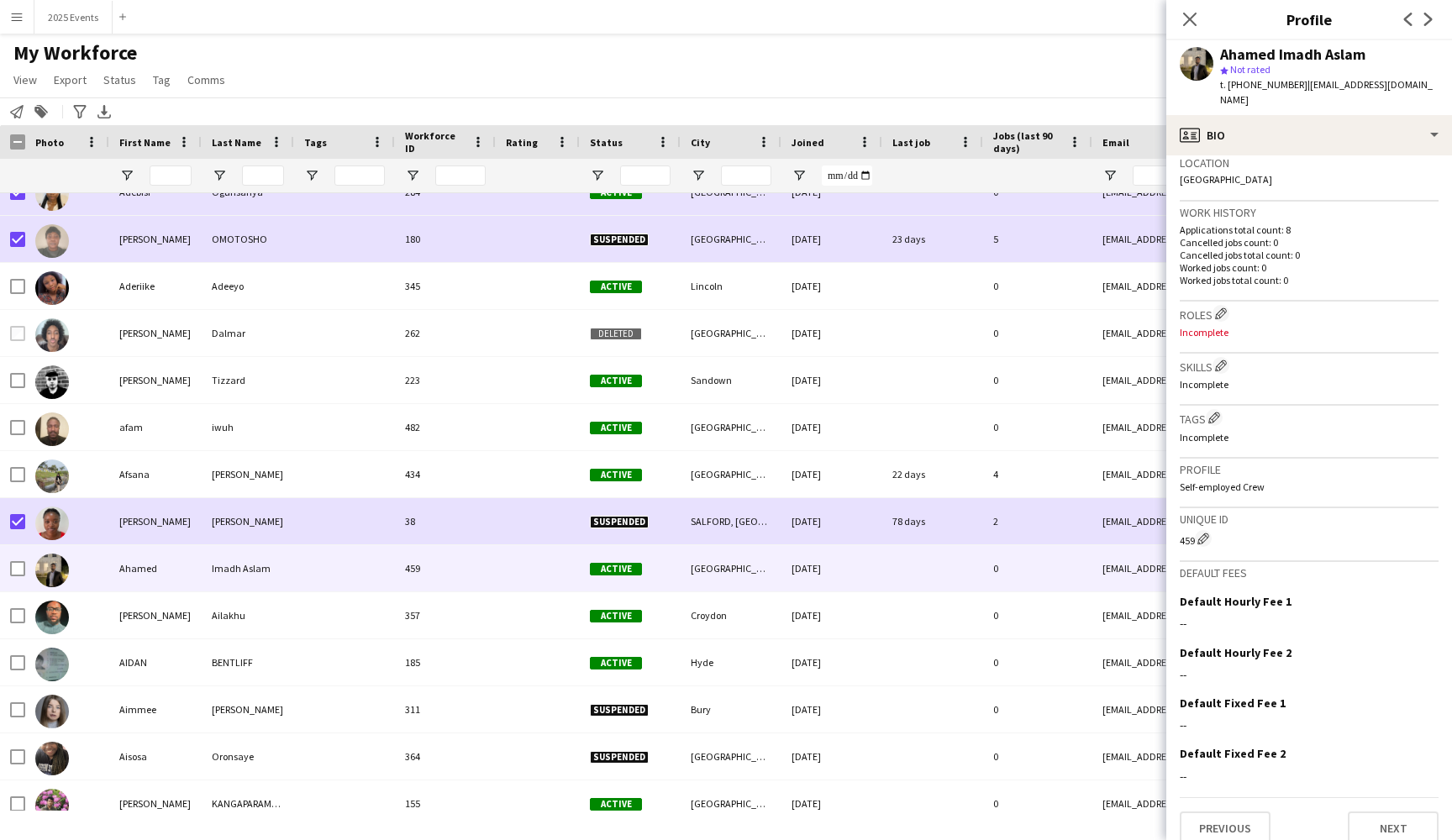
scroll to position [365, 0]
click at [1215, 817] on button "Previous" at bounding box center [1225, 828] width 91 height 33
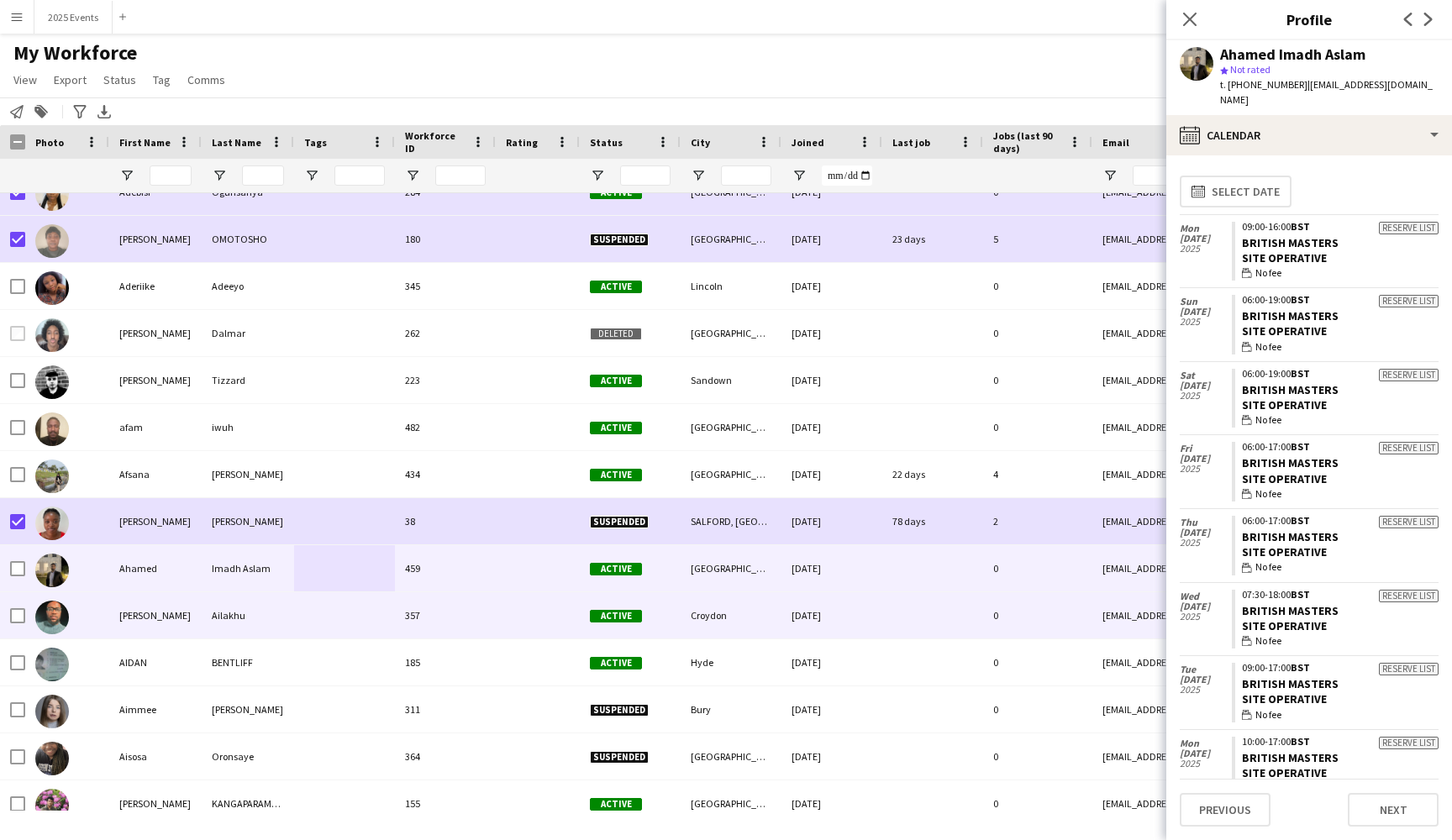
click at [188, 623] on div "[PERSON_NAME]" at bounding box center [155, 615] width 92 height 46
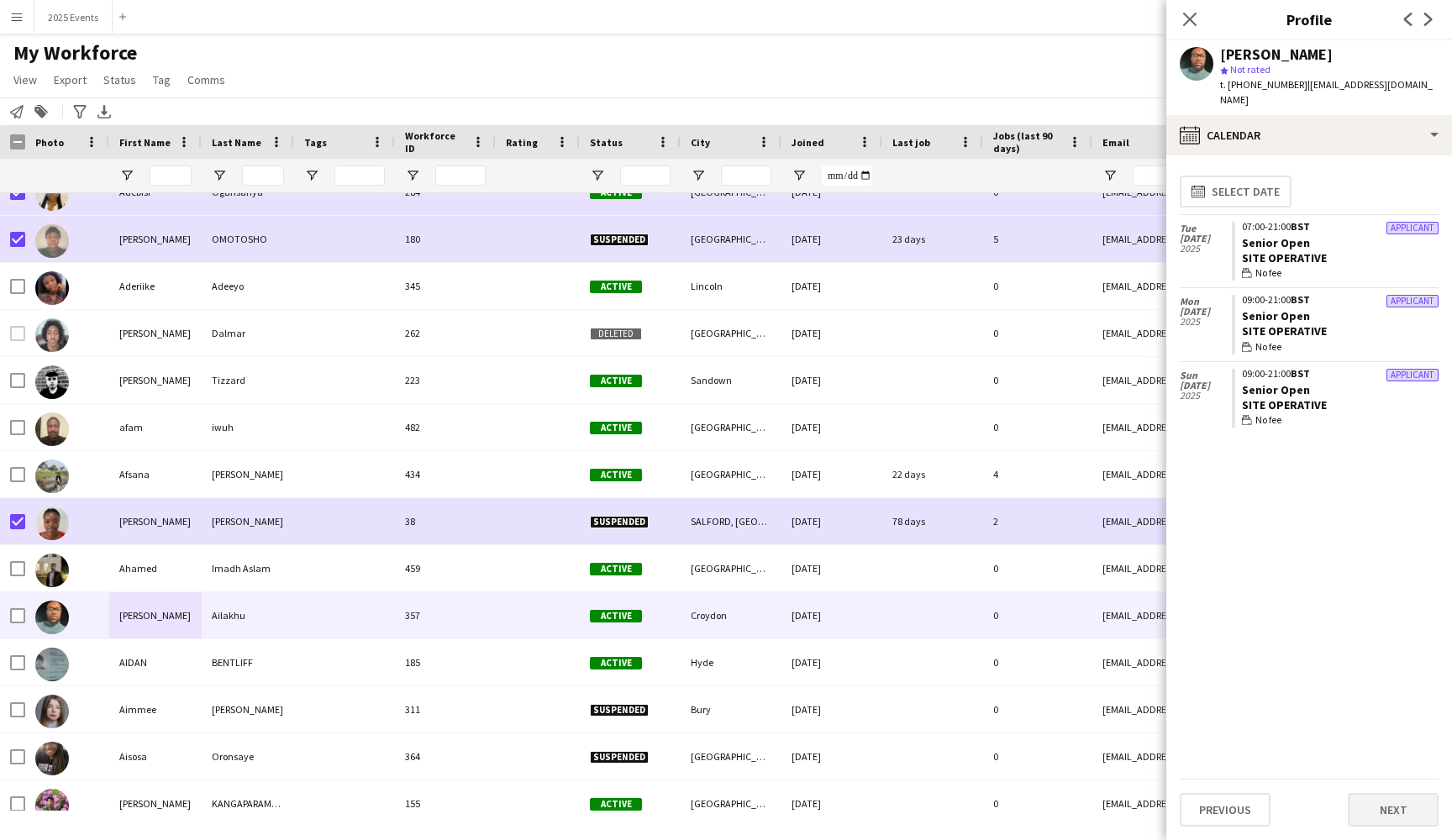
click at [1399, 812] on button "Next" at bounding box center [1393, 809] width 91 height 33
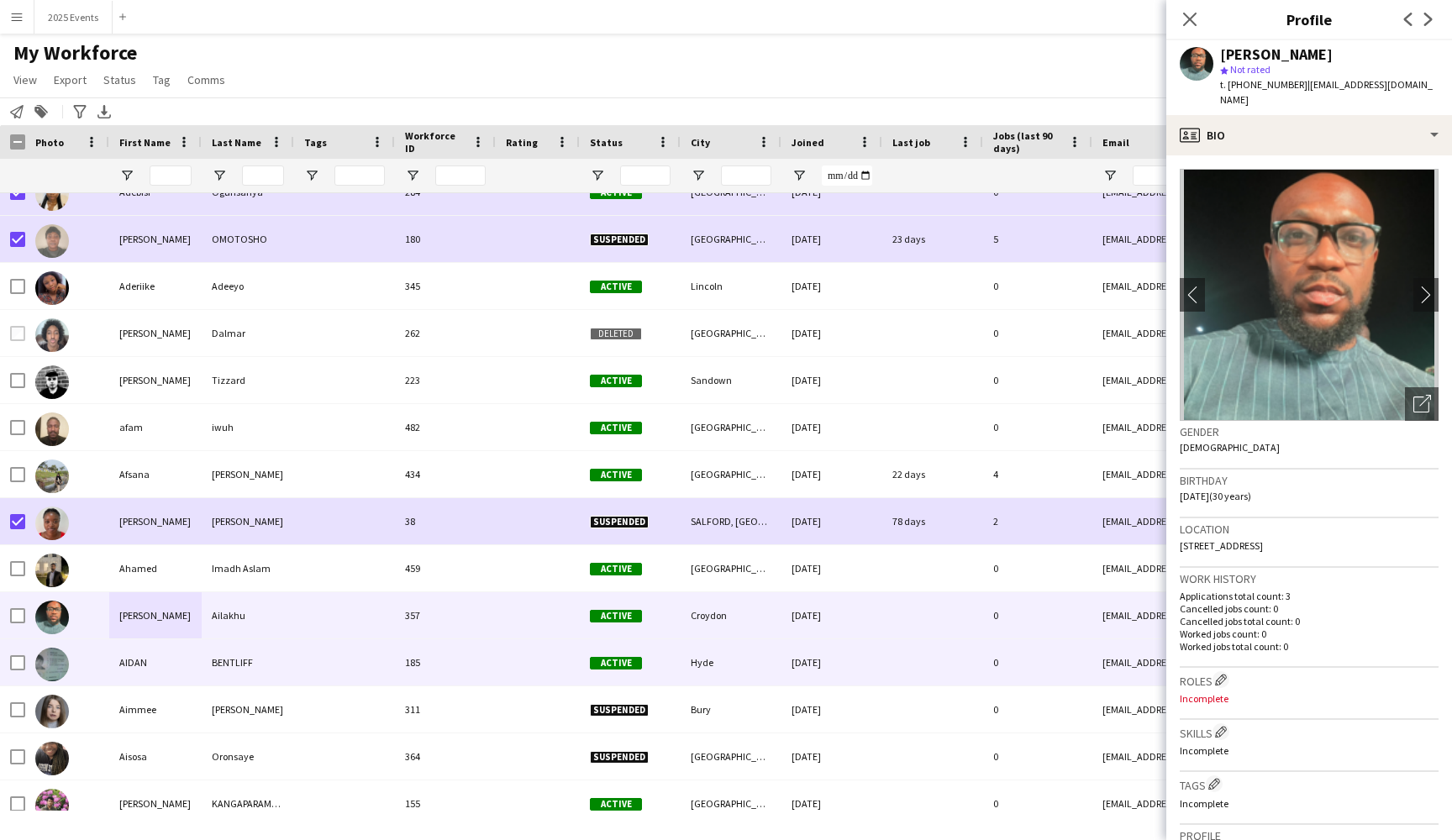
click at [167, 668] on div "AIDAN" at bounding box center [155, 662] width 92 height 46
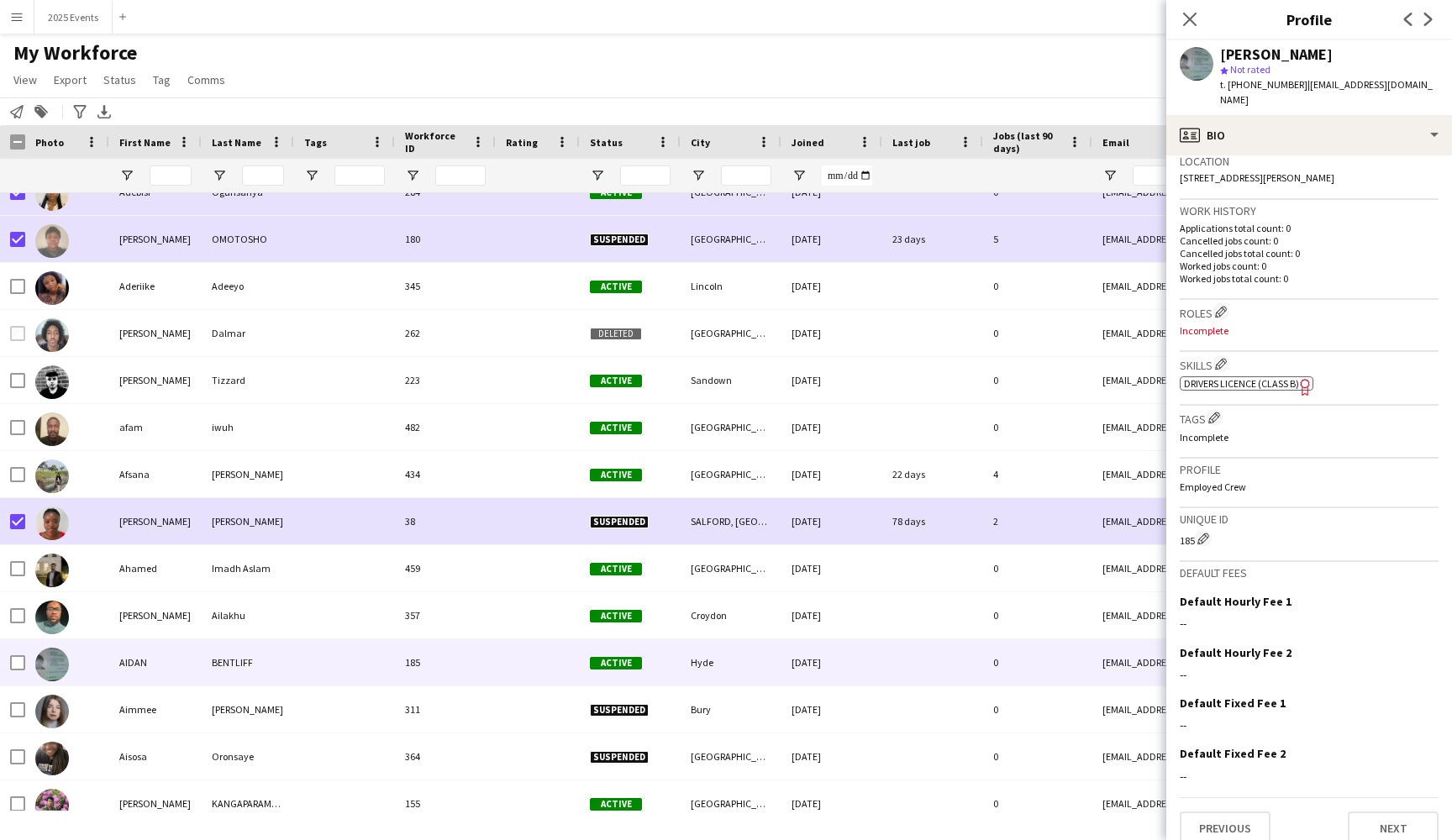
scroll to position [367, 0]
click at [1406, 812] on button "Next" at bounding box center [1393, 828] width 91 height 33
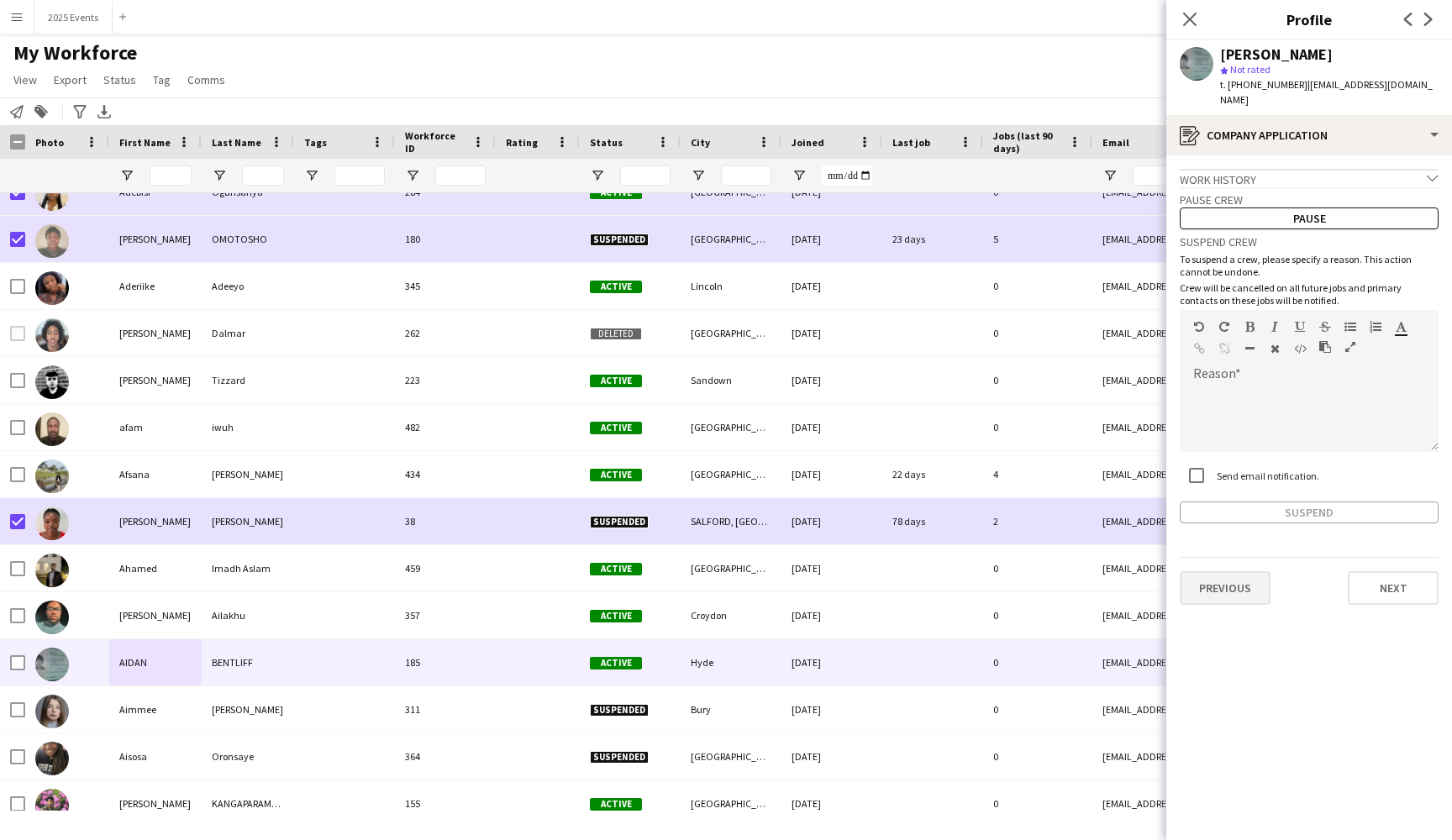
click at [1244, 571] on button "Previous" at bounding box center [1225, 587] width 91 height 33
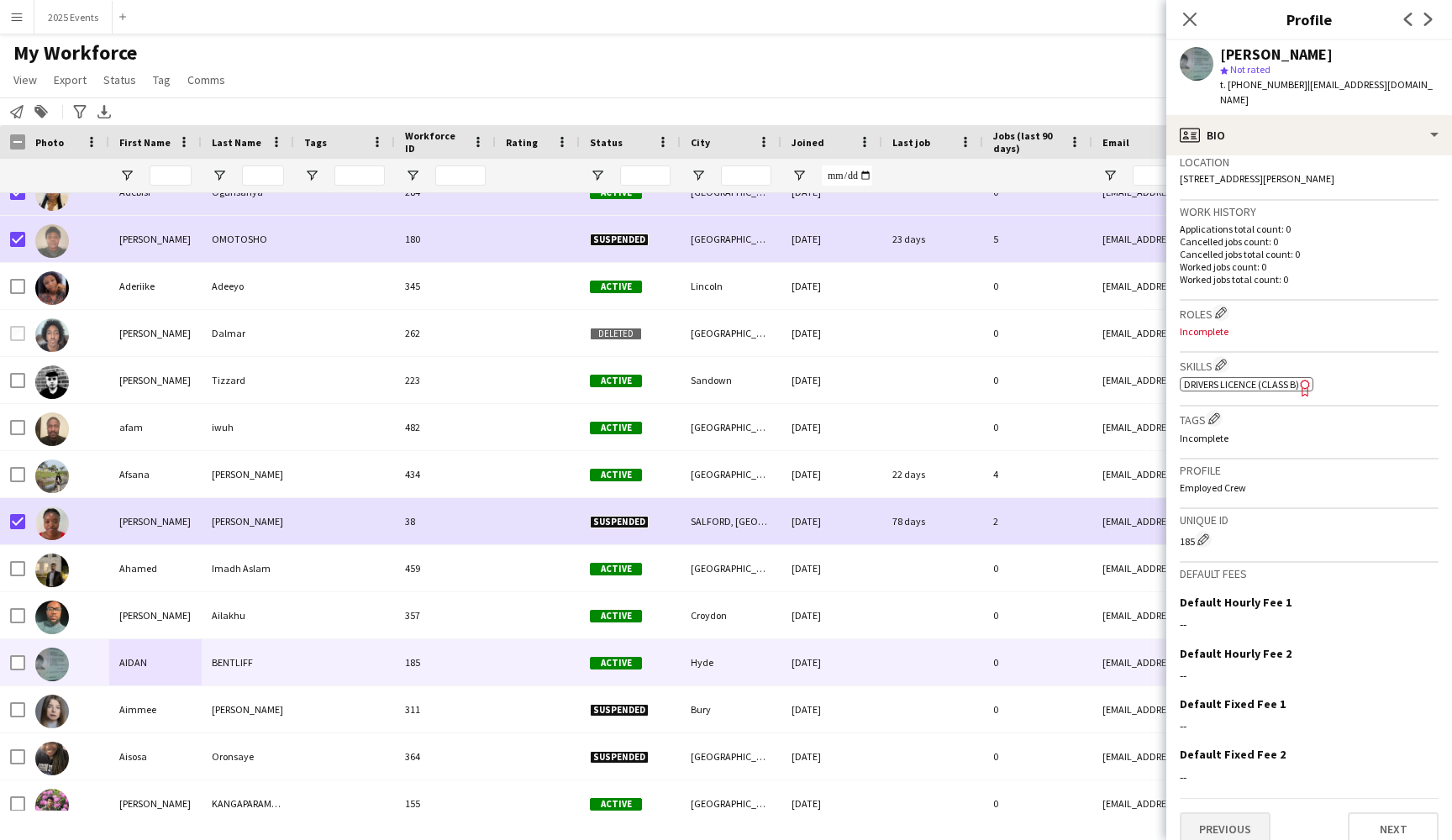
click at [1211, 812] on button "Previous" at bounding box center [1225, 828] width 91 height 33
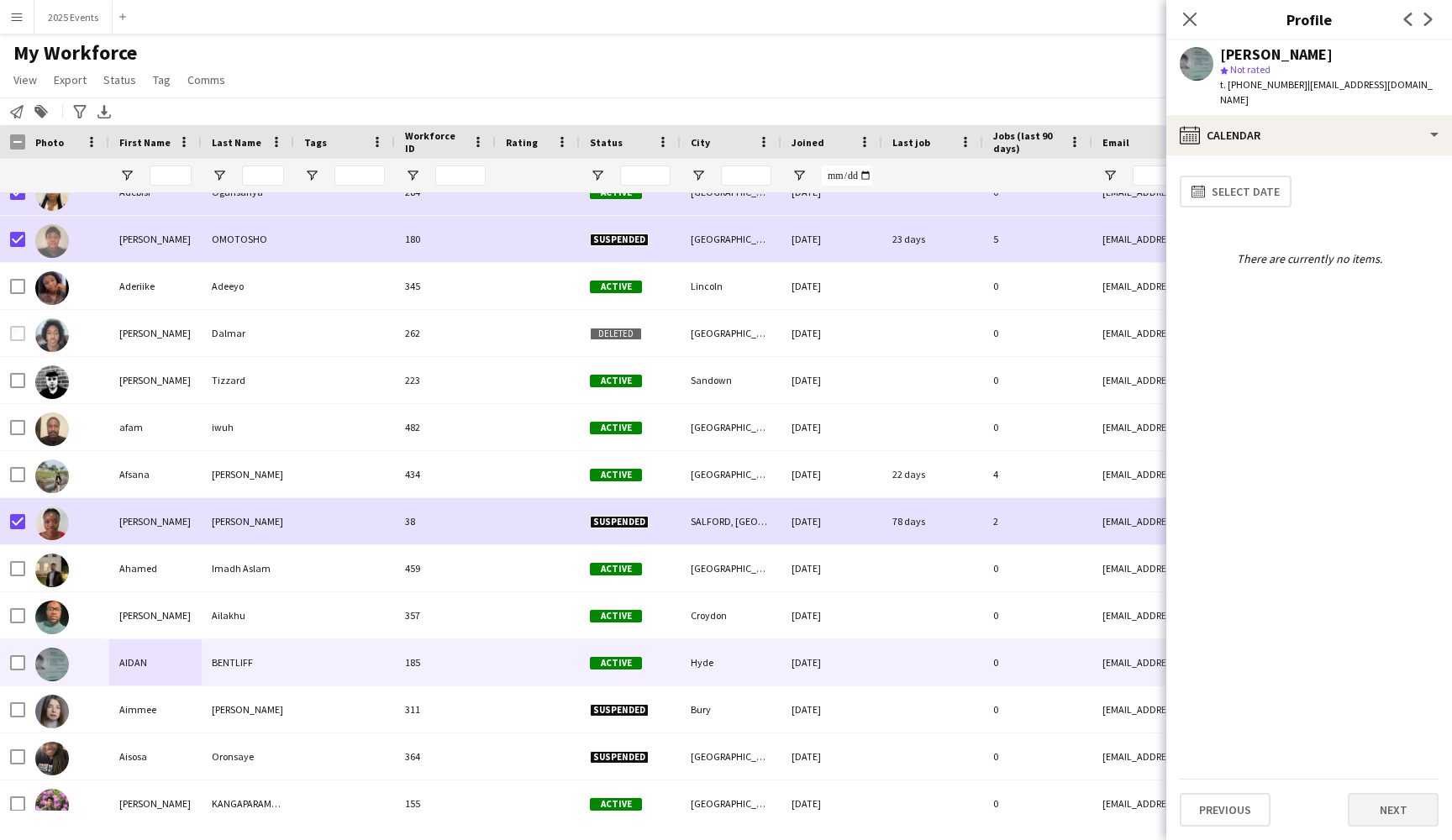
click at [1383, 809] on button "Next" at bounding box center [1393, 809] width 91 height 33
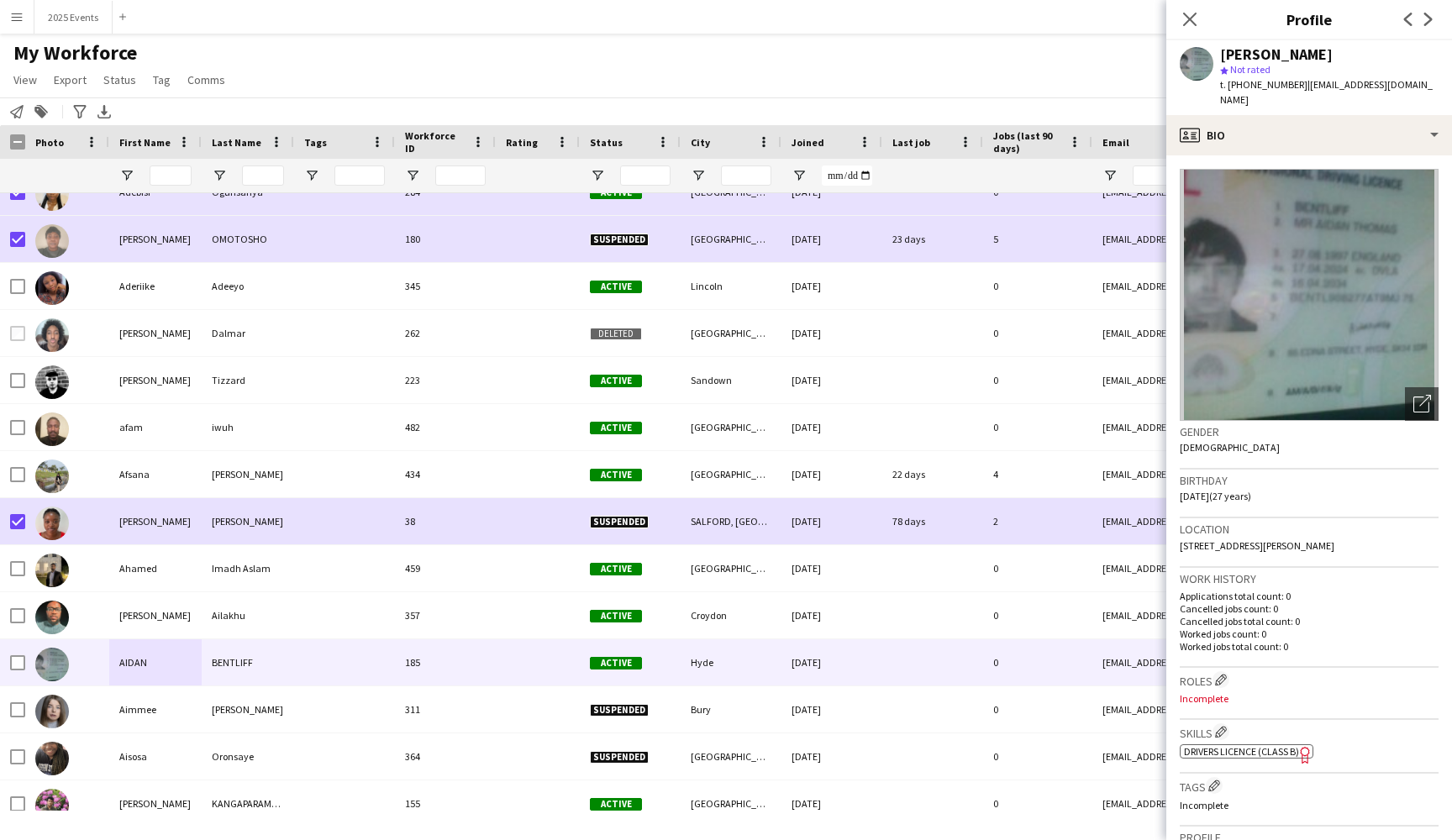
scroll to position [0, 0]
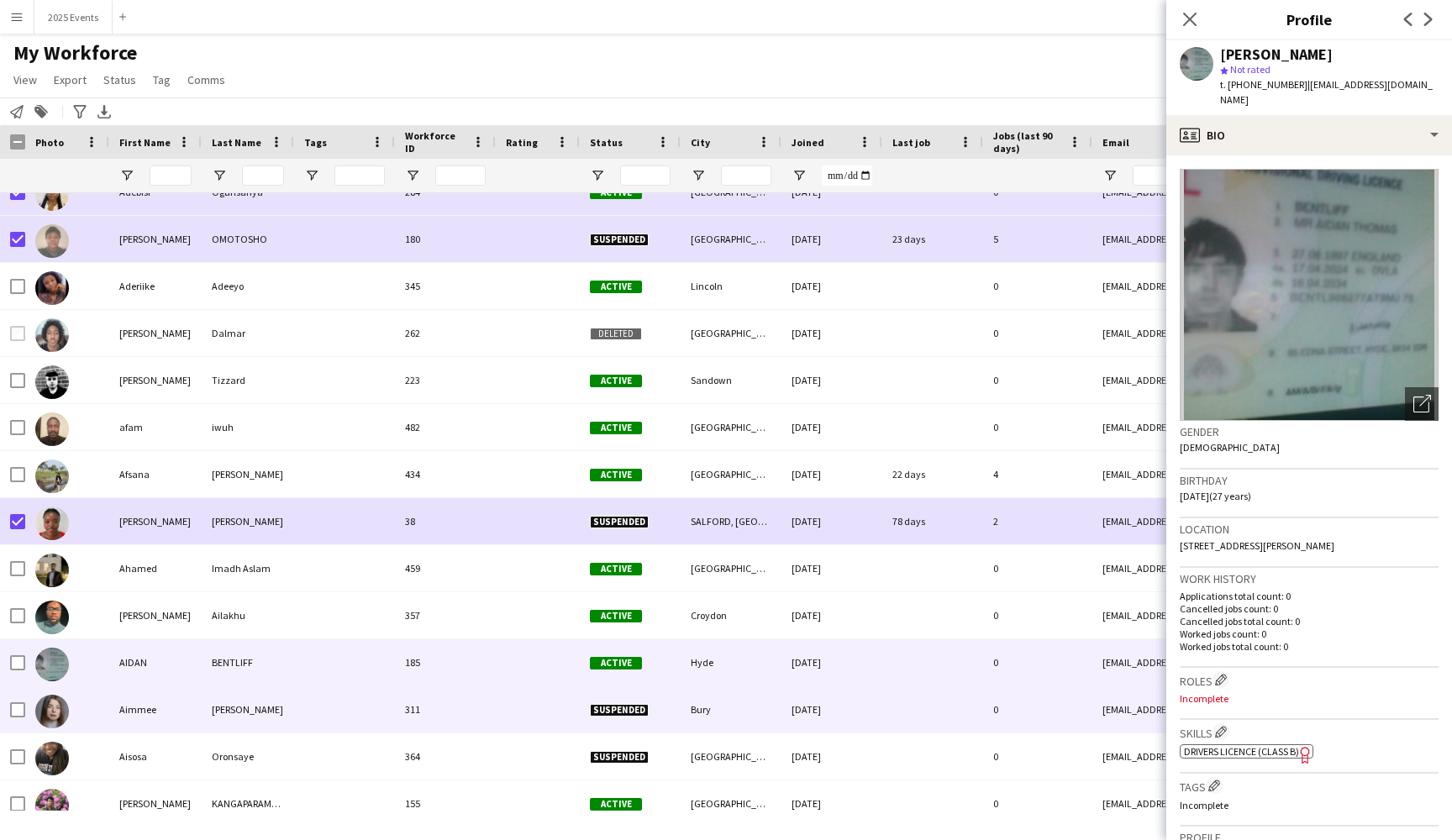
click at [296, 704] on div at bounding box center [344, 709] width 101 height 46
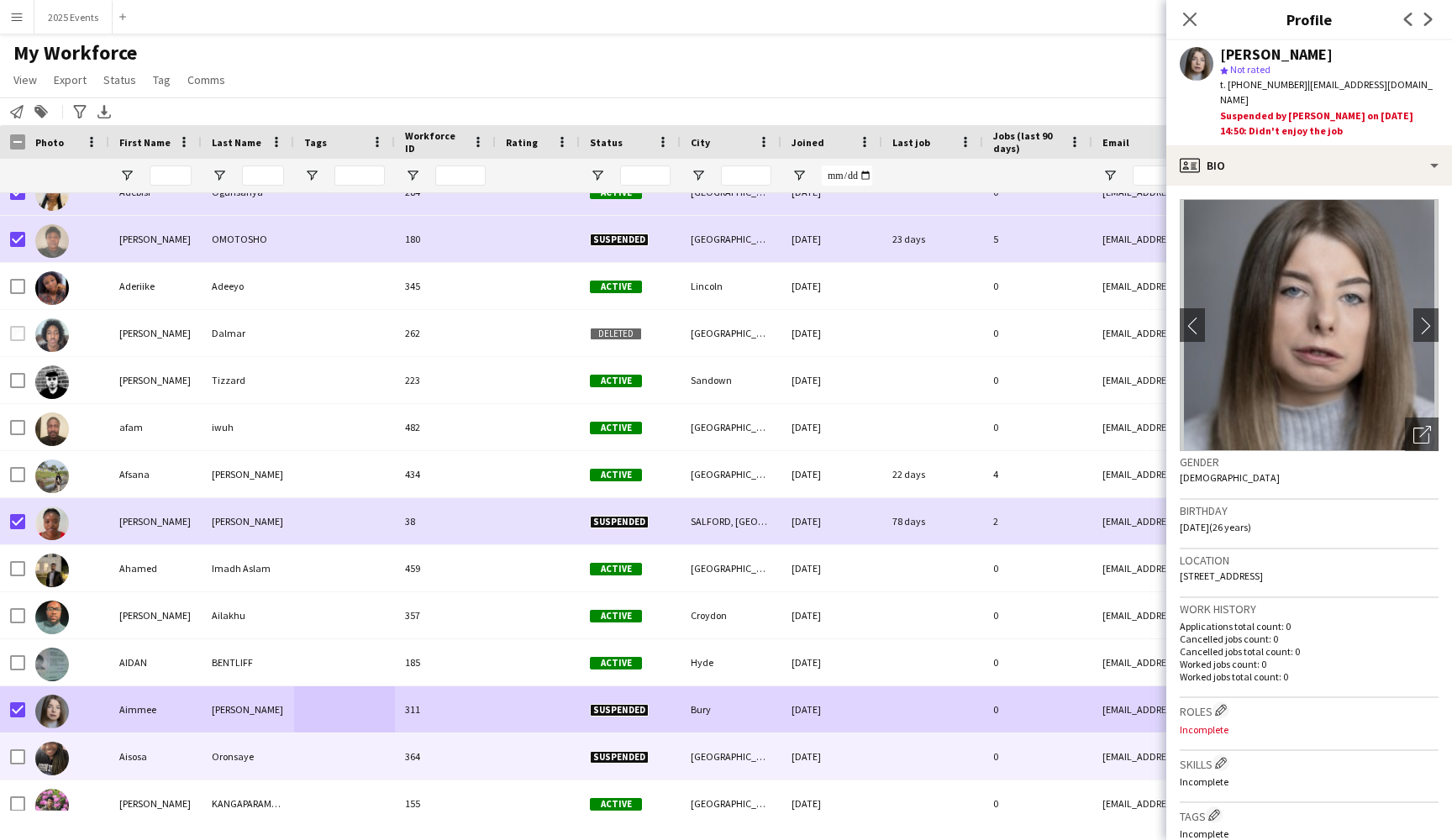
click at [284, 759] on div "Oronsaye" at bounding box center [248, 756] width 92 height 46
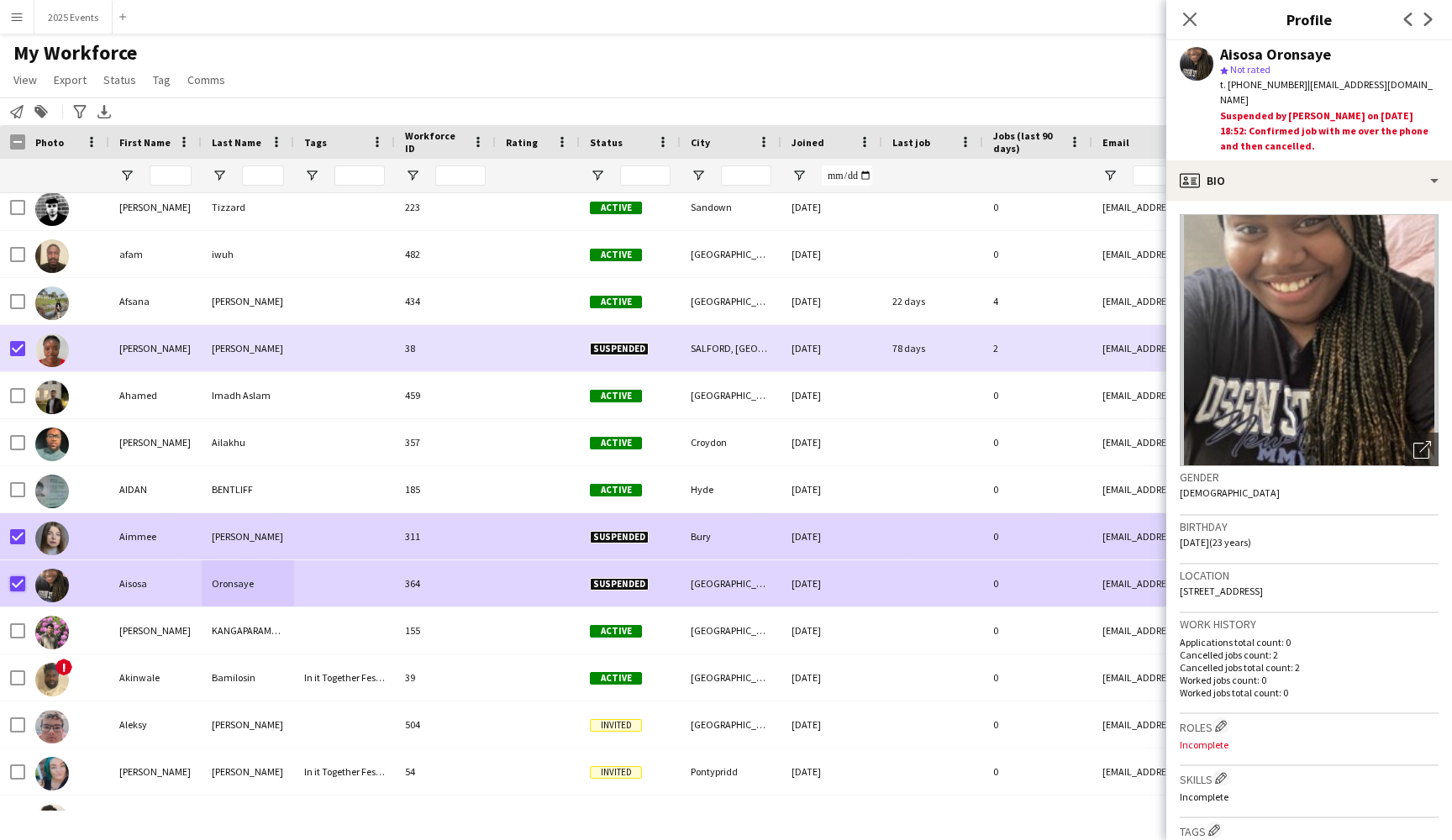
scroll to position [2395, 0]
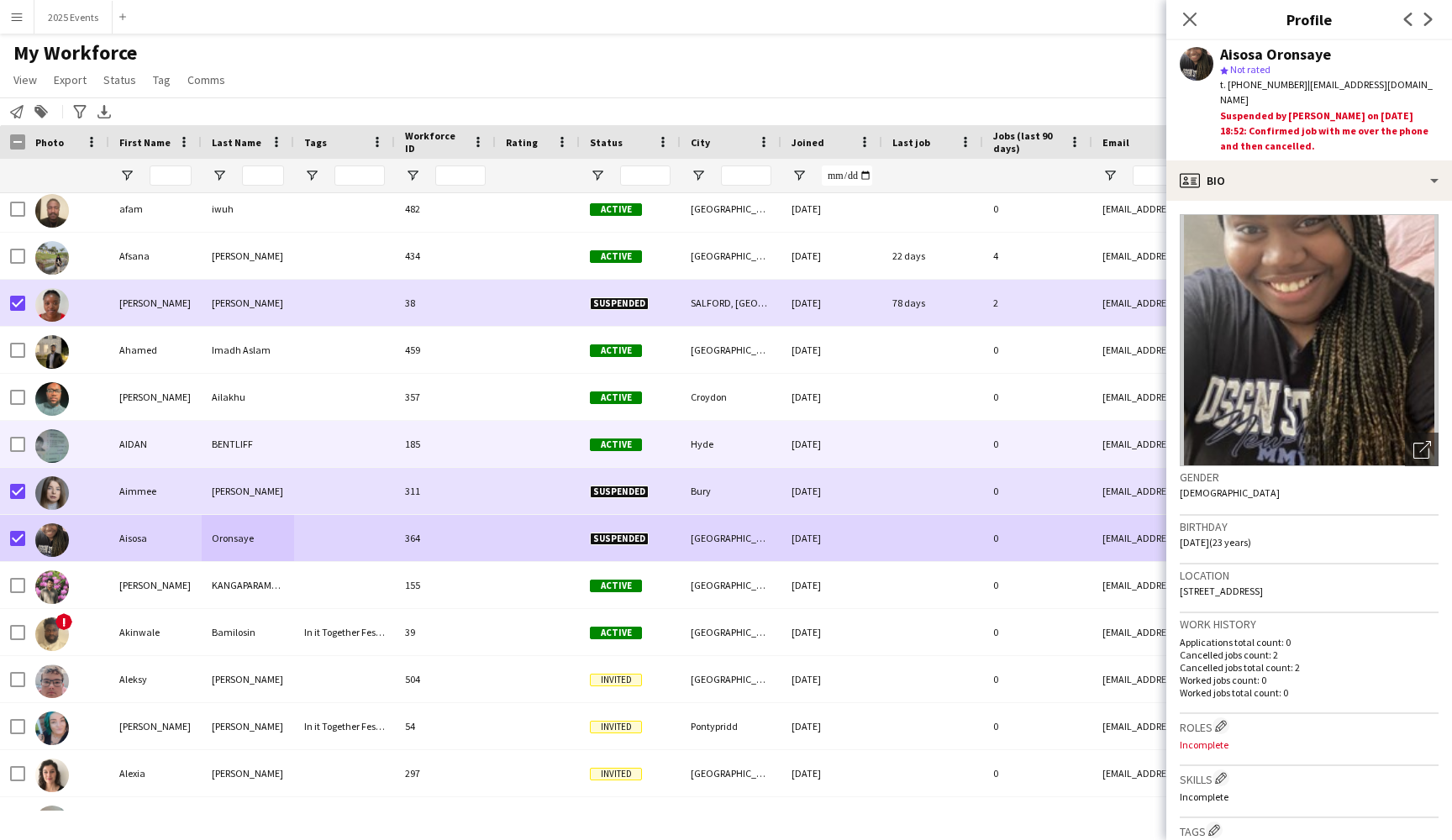
click at [338, 450] on div at bounding box center [344, 444] width 101 height 46
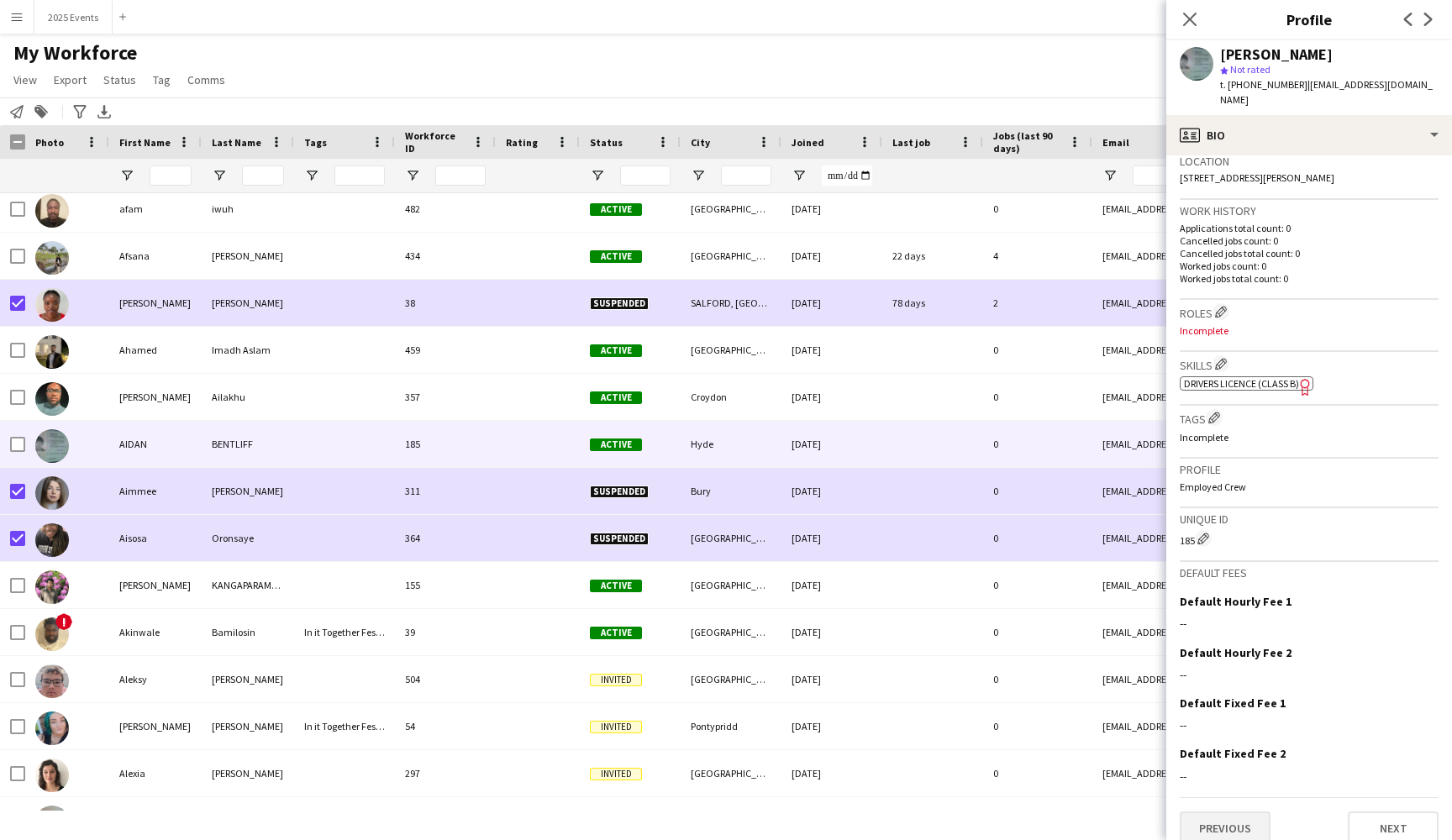
scroll to position [367, 0]
click at [1226, 812] on button "Previous" at bounding box center [1225, 828] width 91 height 33
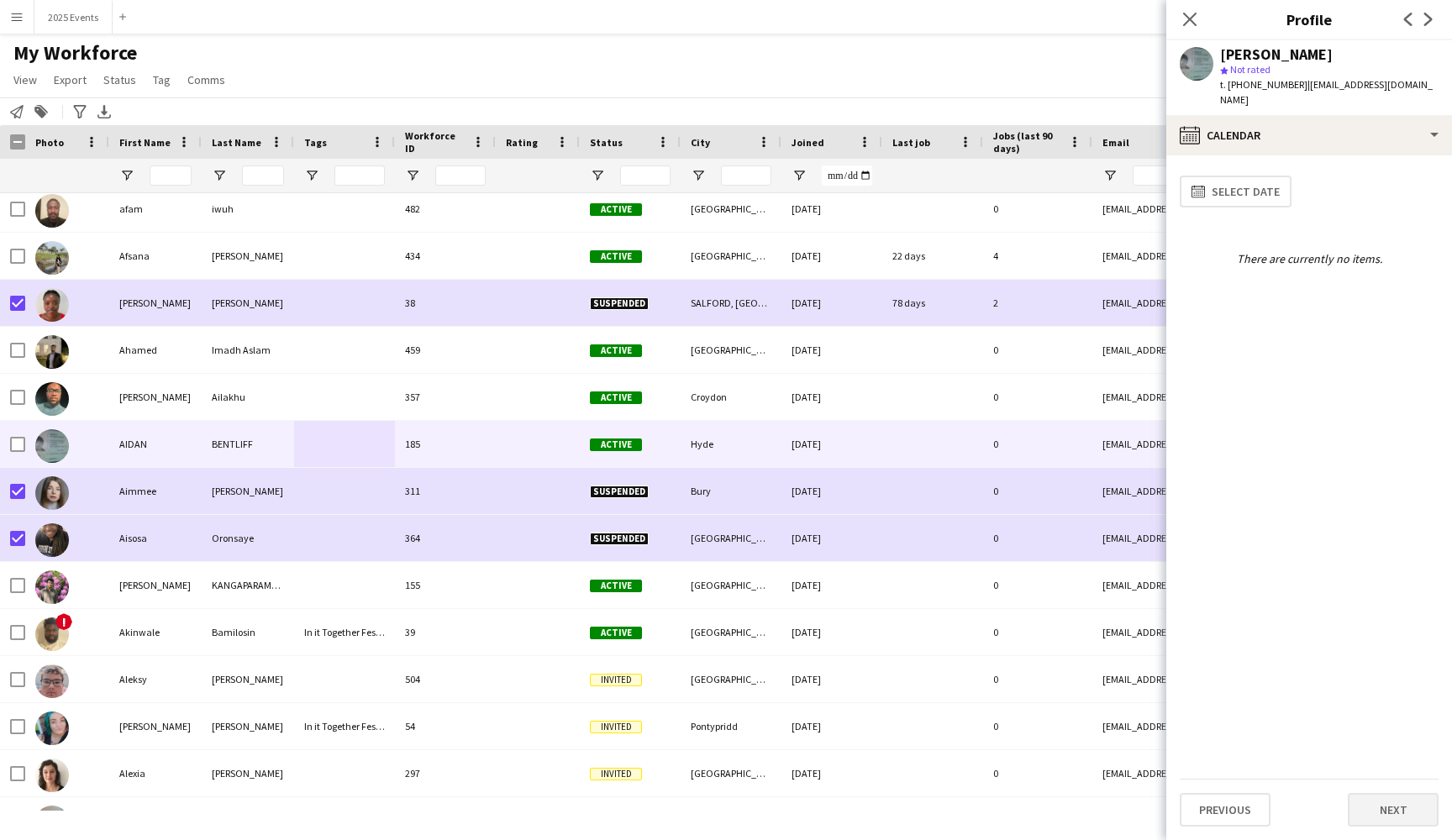
click at [1402, 817] on button "Next" at bounding box center [1393, 809] width 91 height 33
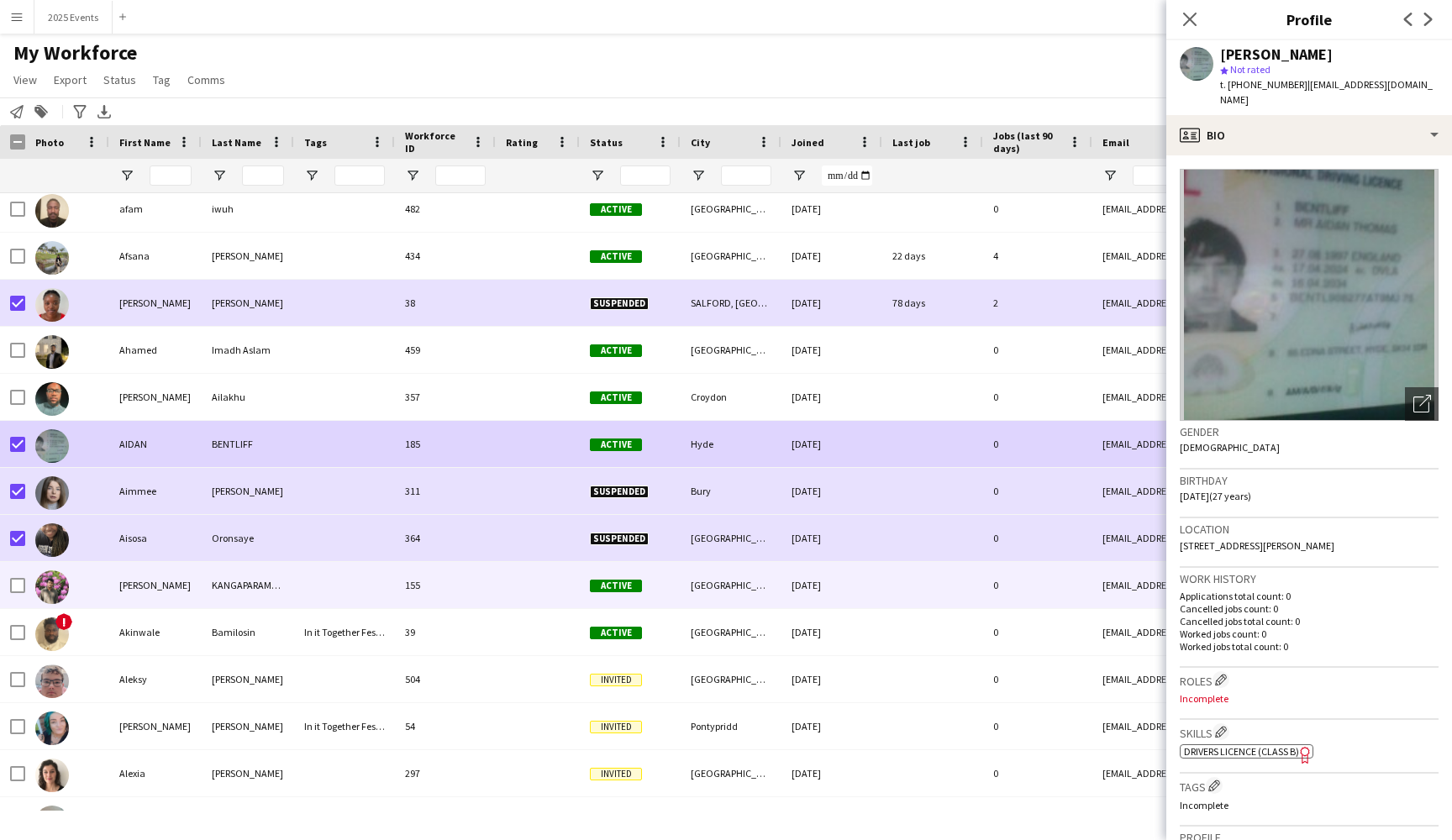
click at [173, 579] on div "[PERSON_NAME]" at bounding box center [155, 585] width 92 height 46
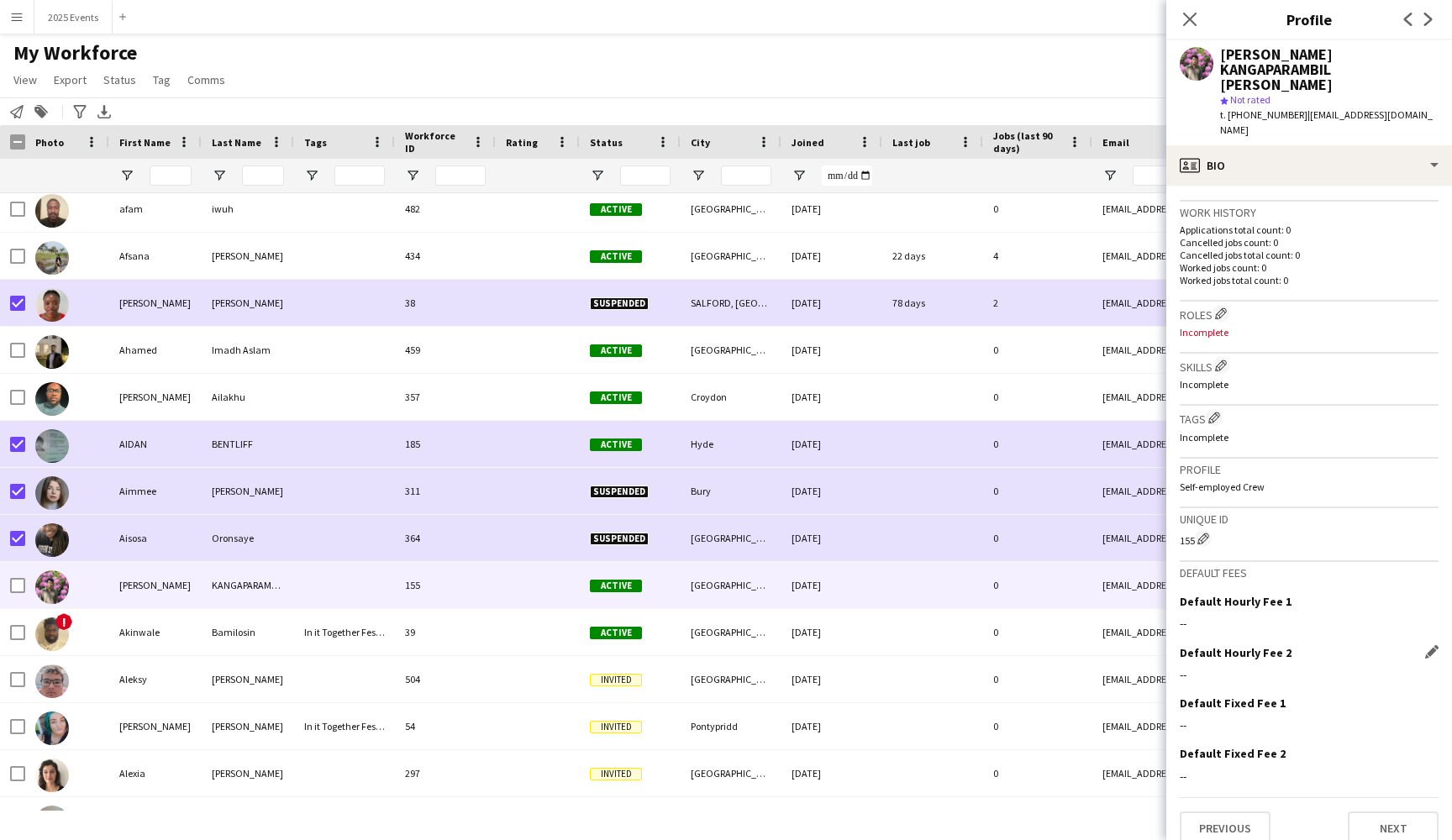
scroll to position [395, 0]
click at [1391, 812] on button "Next" at bounding box center [1393, 828] width 91 height 33
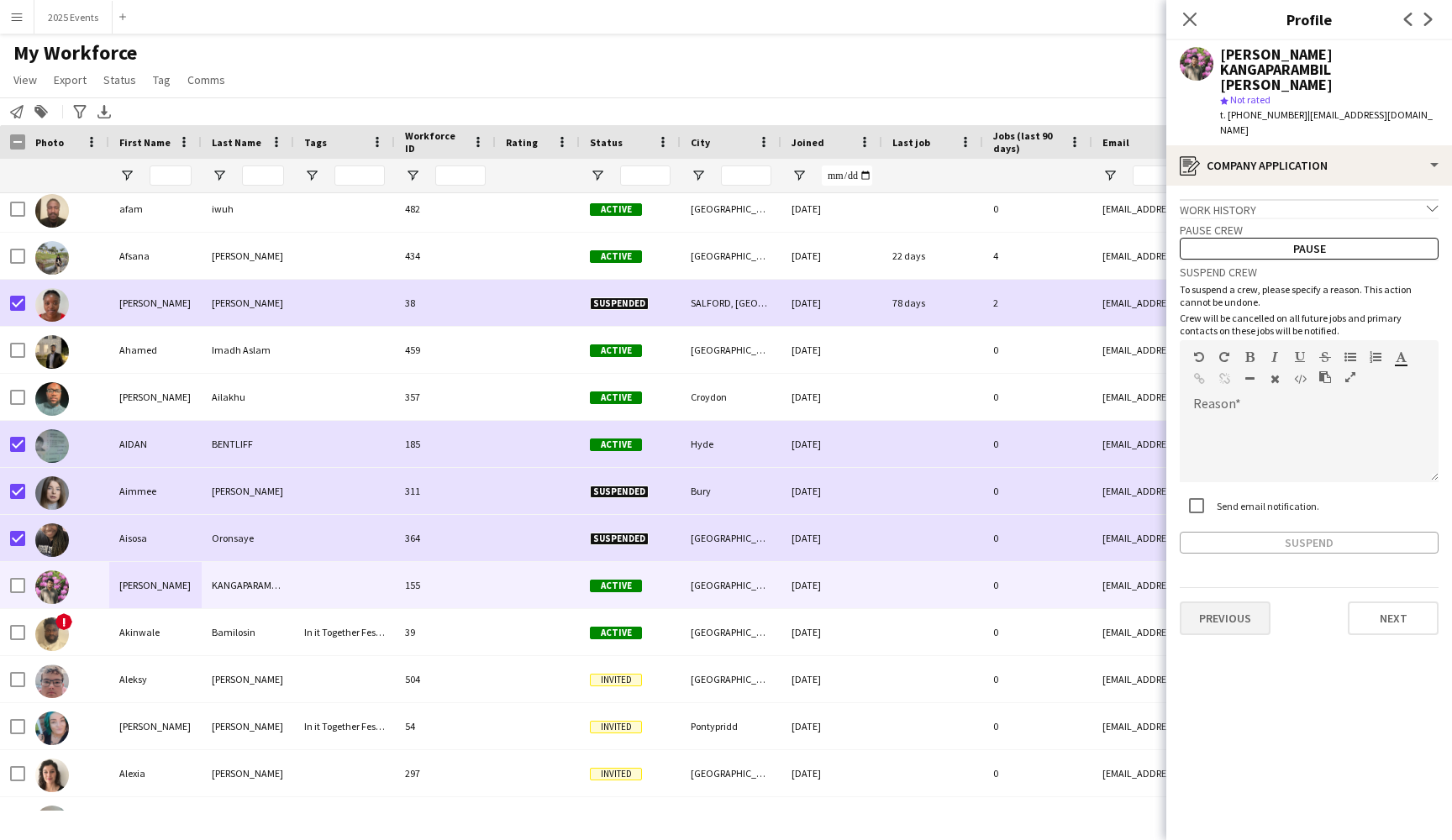
click at [1229, 606] on button "Previous" at bounding box center [1225, 617] width 91 height 33
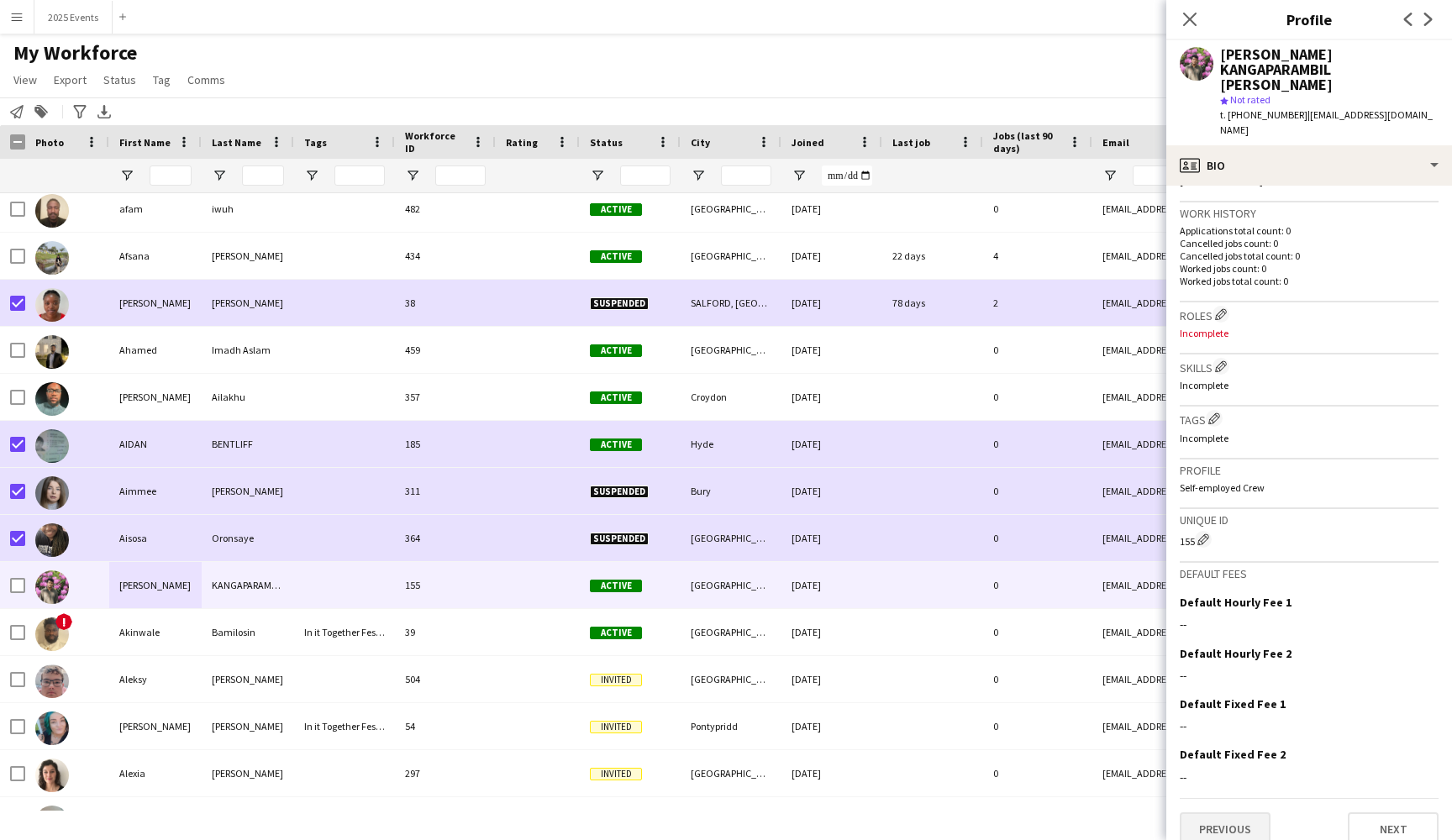
click at [1221, 812] on button "Previous" at bounding box center [1225, 828] width 91 height 33
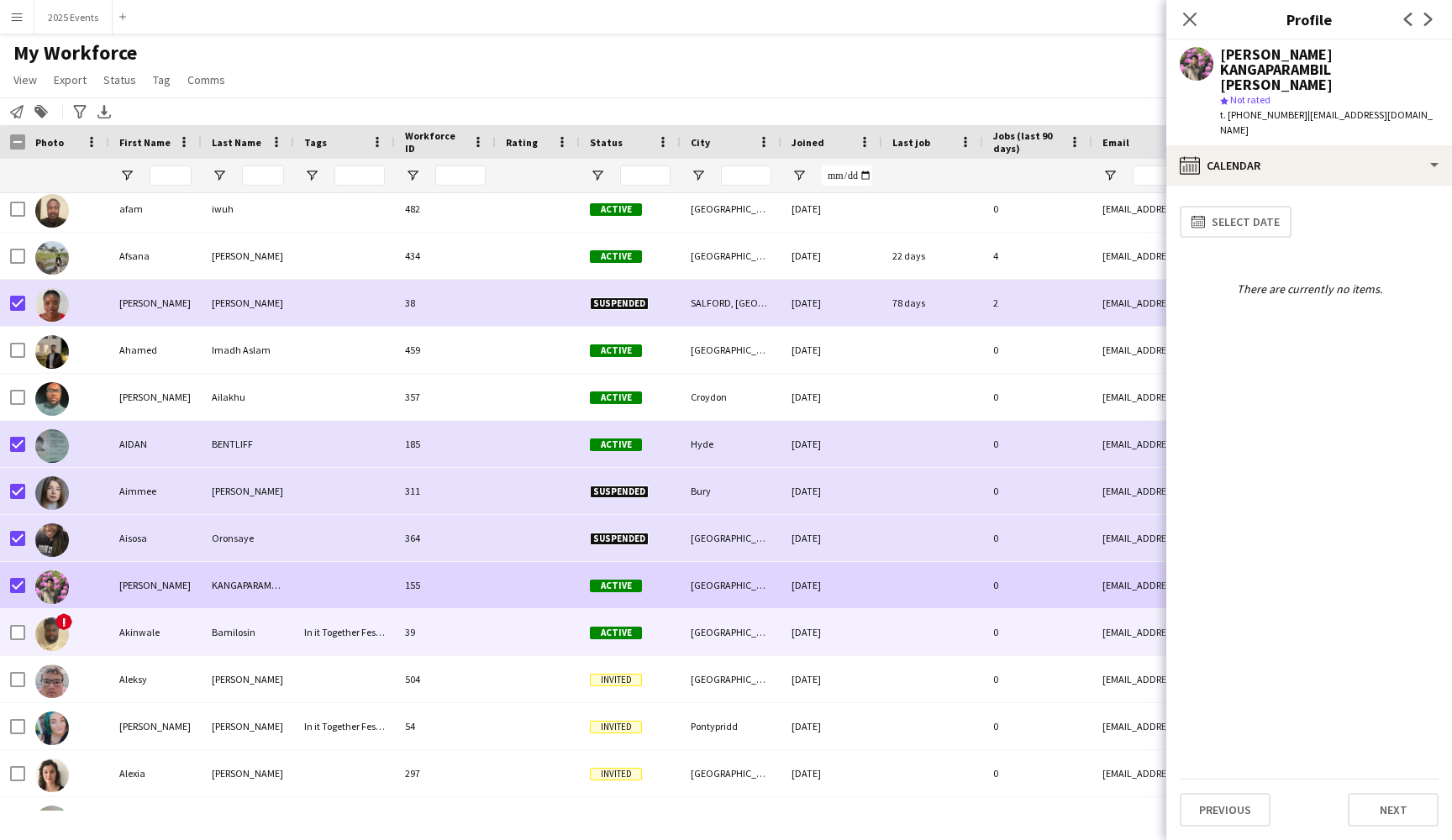
click at [173, 629] on div "Akinwale" at bounding box center [155, 632] width 92 height 46
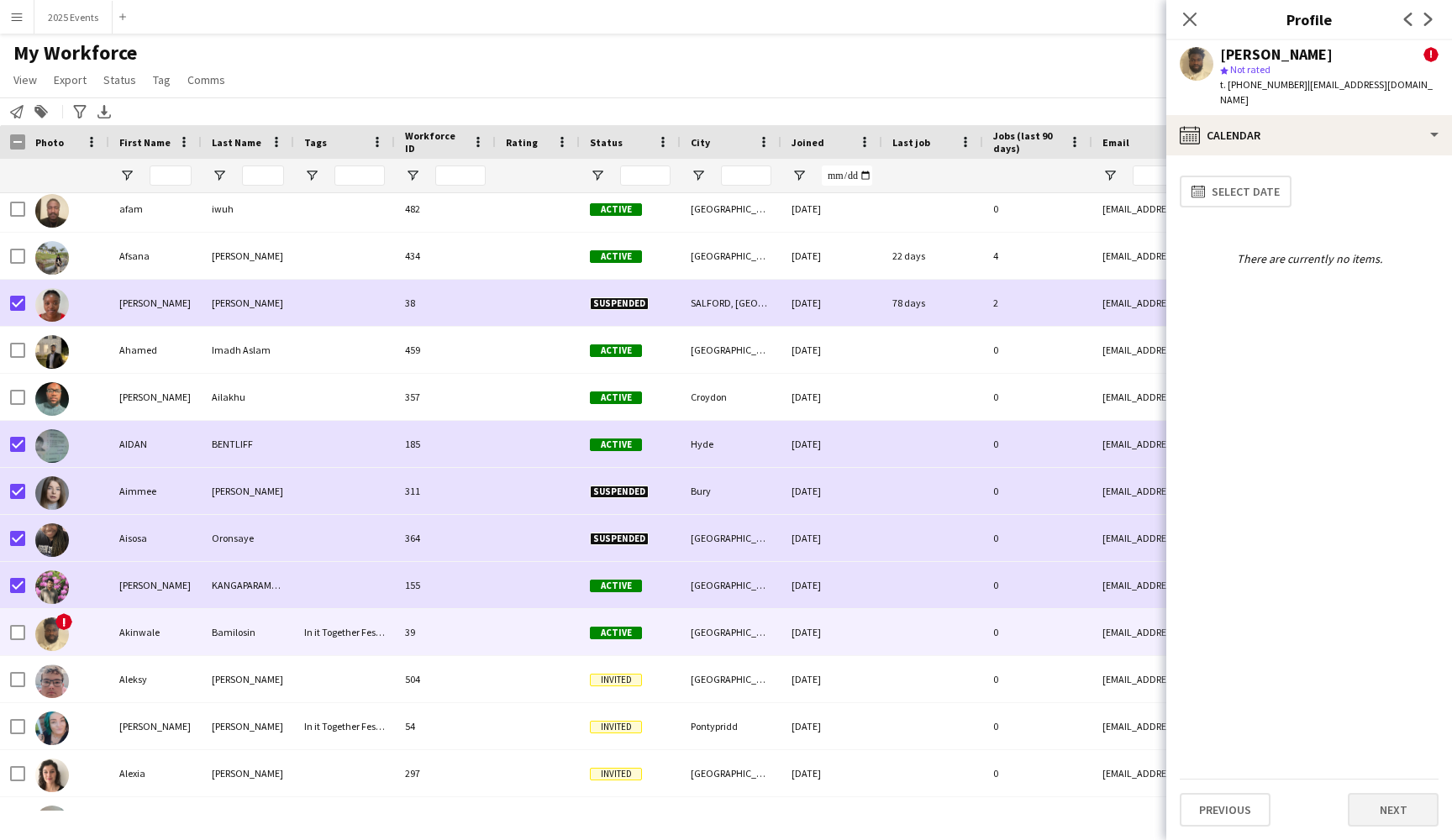
click at [1409, 813] on button "Next" at bounding box center [1393, 809] width 91 height 33
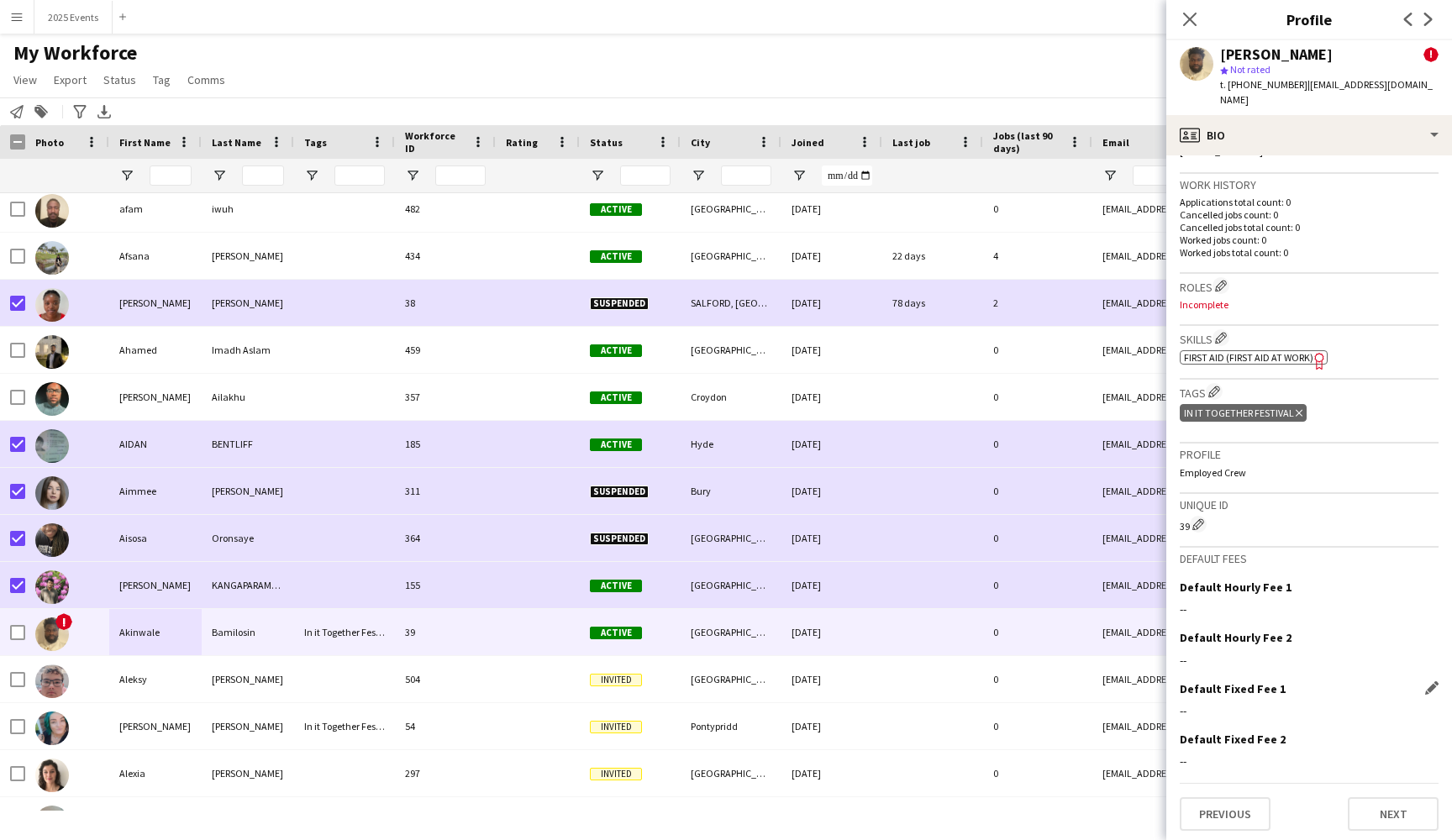
scroll to position [575, 0]
click at [1223, 802] on button "Previous" at bounding box center [1225, 814] width 91 height 33
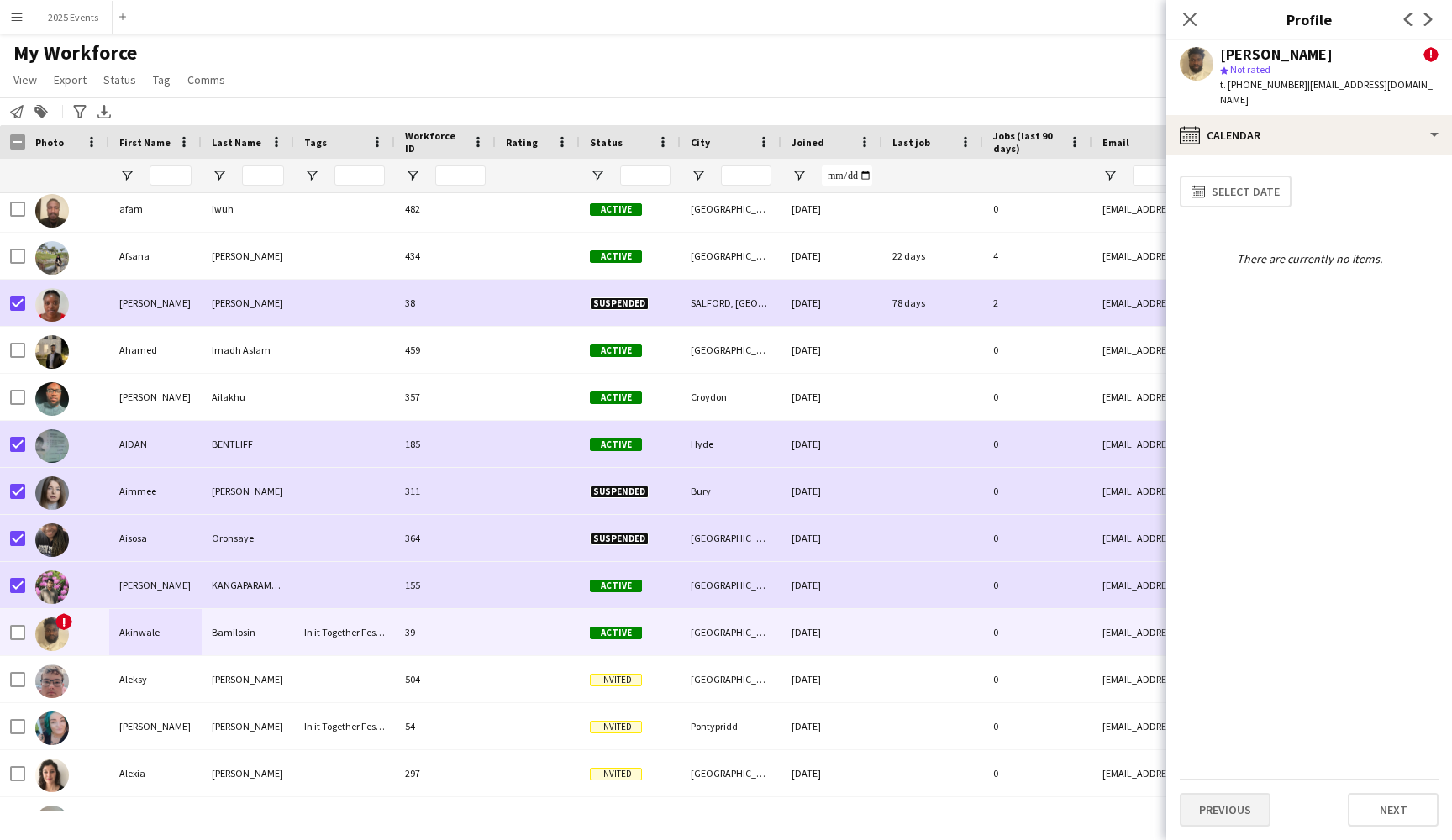
click at [1221, 811] on button "Previous" at bounding box center [1225, 809] width 91 height 33
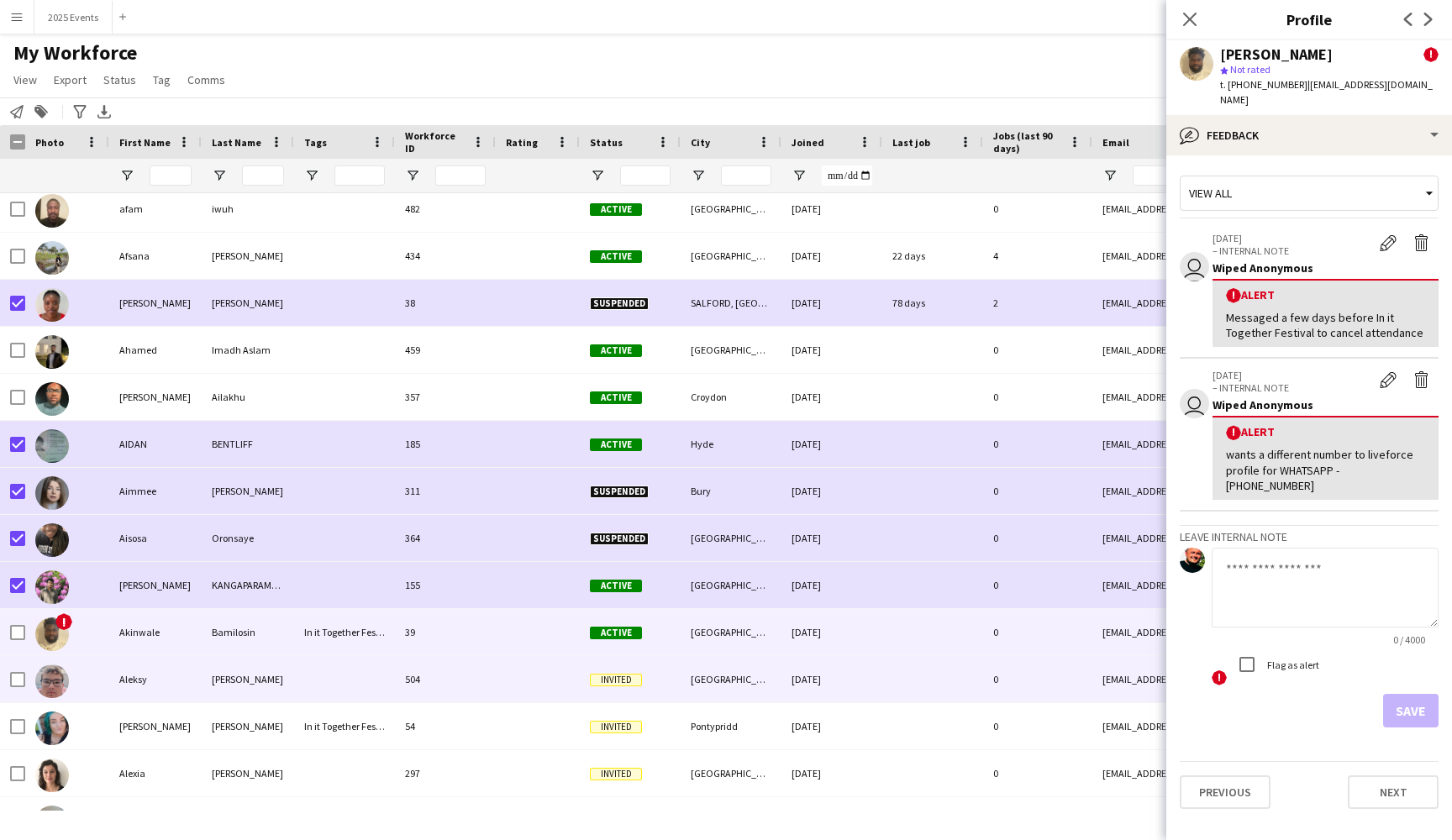
click at [190, 686] on div "Aleksy" at bounding box center [155, 679] width 92 height 46
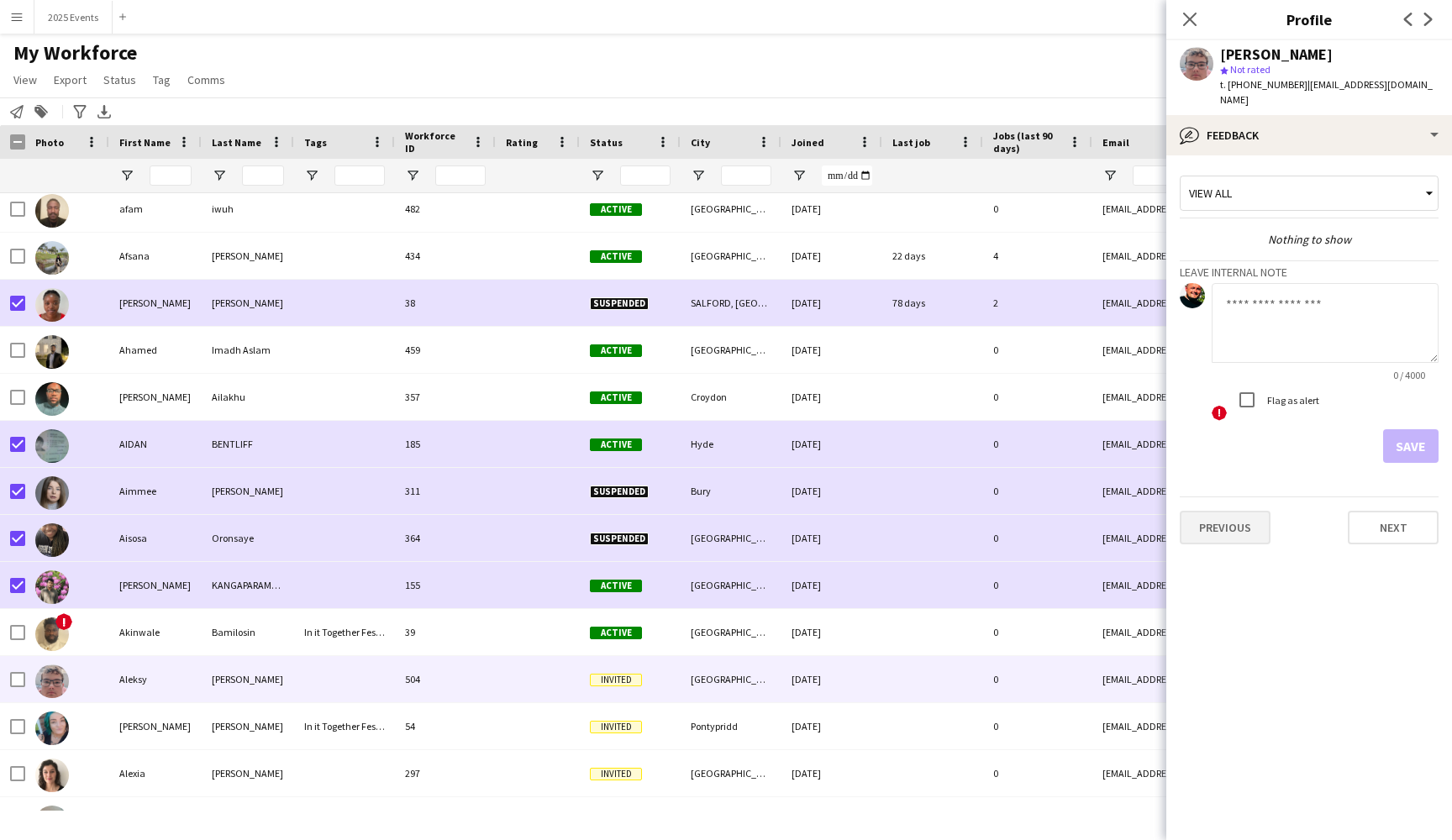
click at [1210, 510] on button "Previous" at bounding box center [1225, 527] width 91 height 33
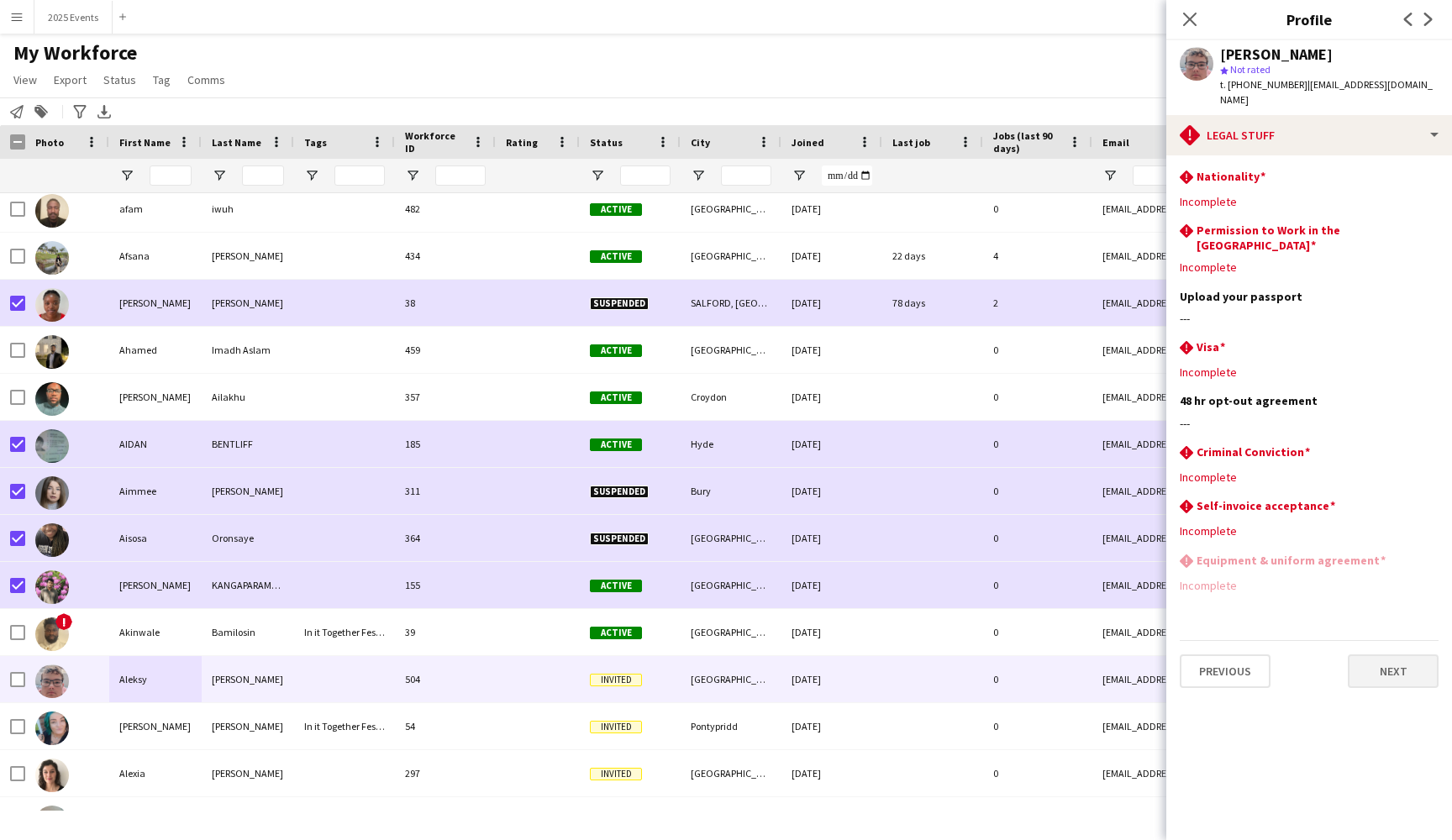
click at [1378, 654] on button "Next" at bounding box center [1393, 670] width 91 height 33
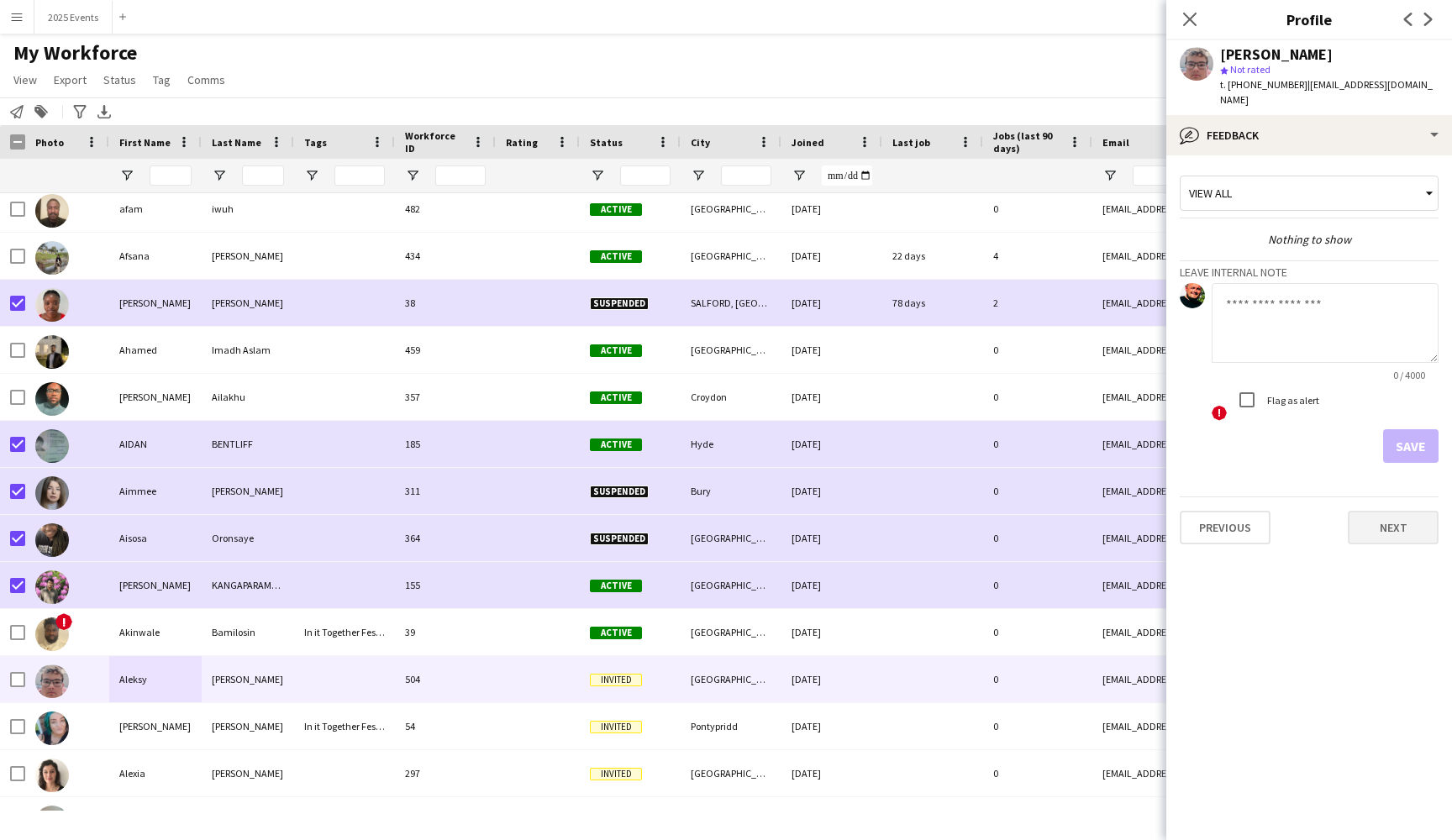
click at [1404, 510] on button "Next" at bounding box center [1393, 527] width 91 height 33
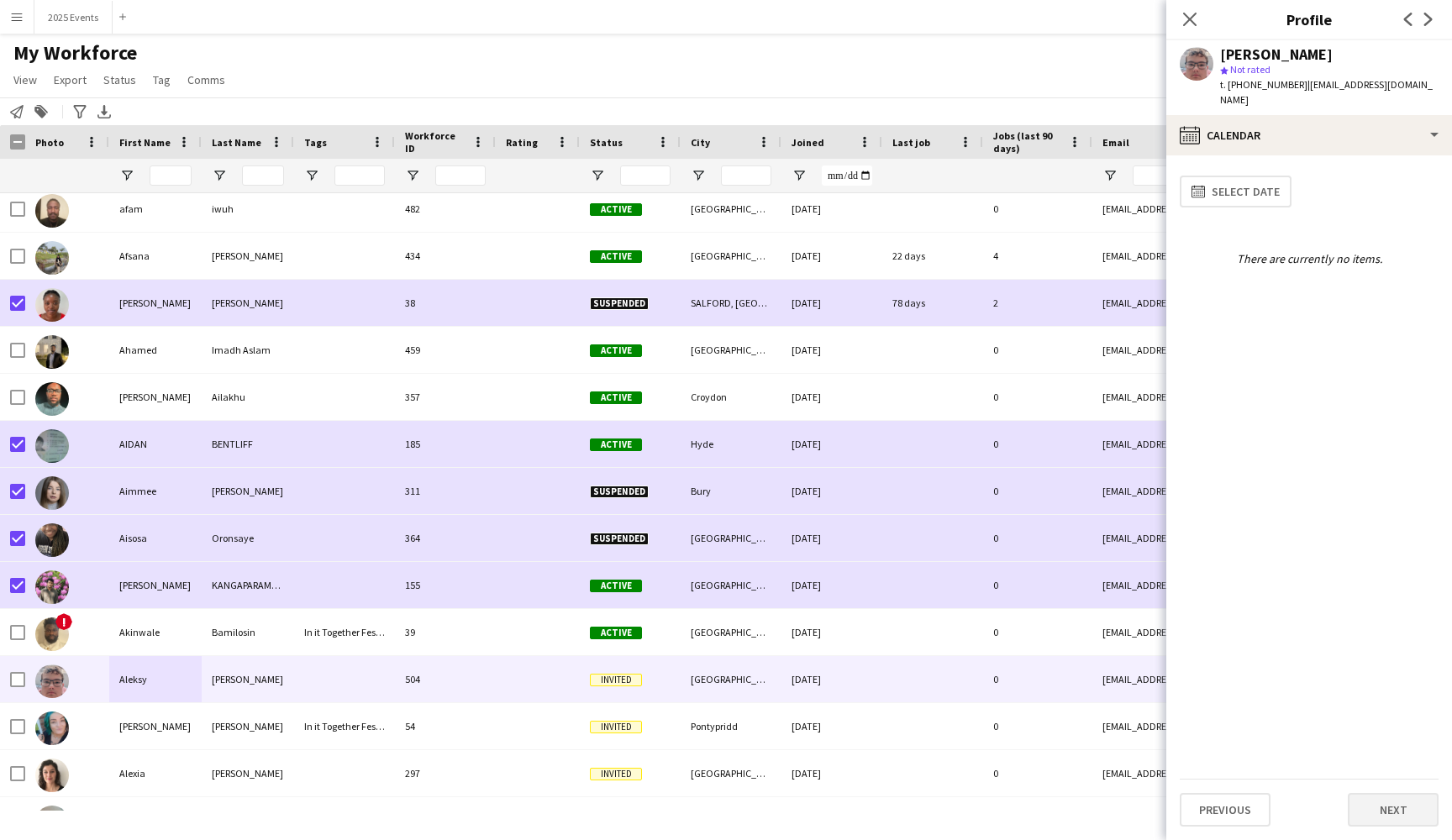
click at [1381, 814] on button "Next" at bounding box center [1393, 809] width 91 height 33
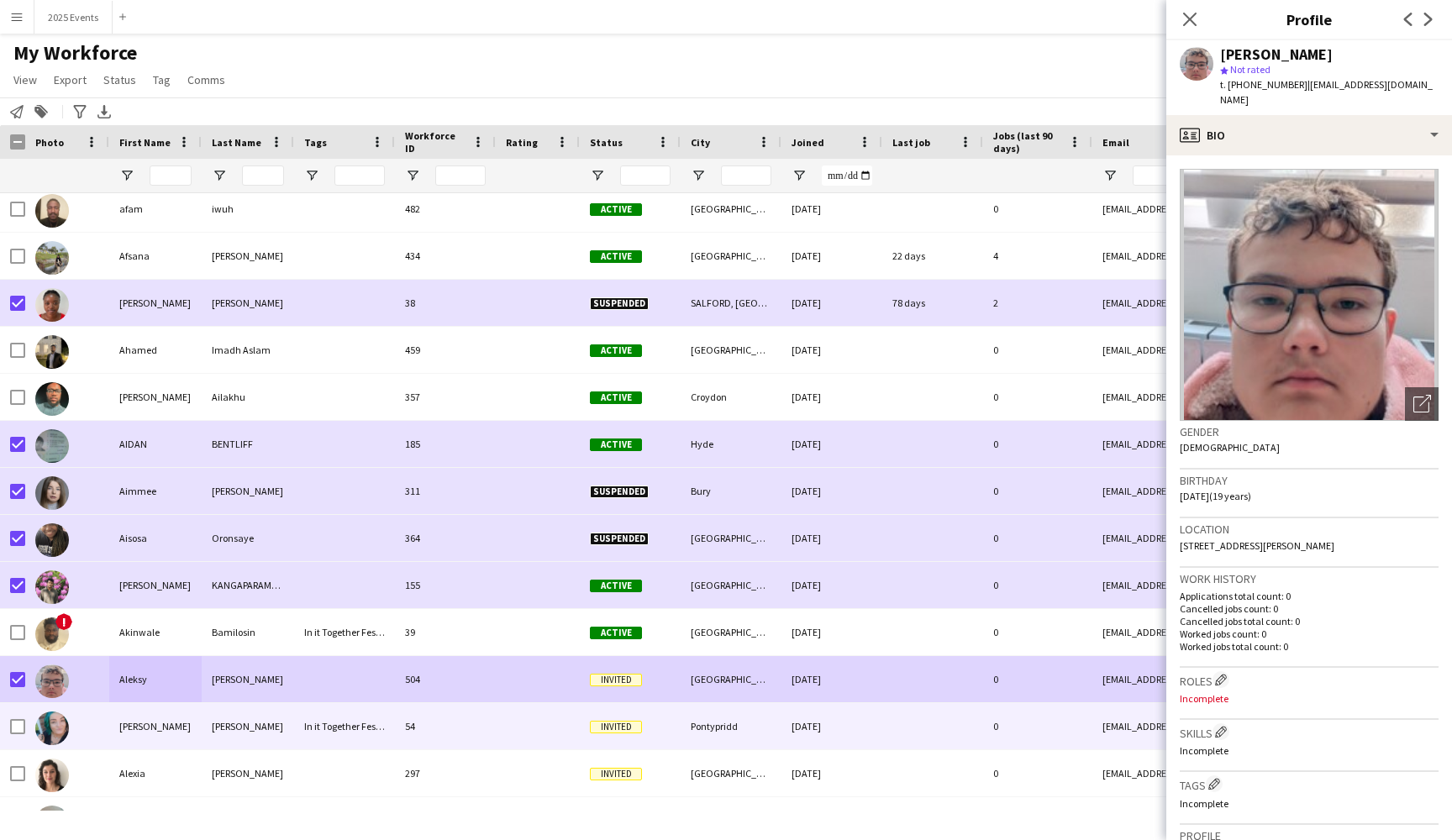
click at [145, 732] on div "[PERSON_NAME]" at bounding box center [155, 726] width 92 height 46
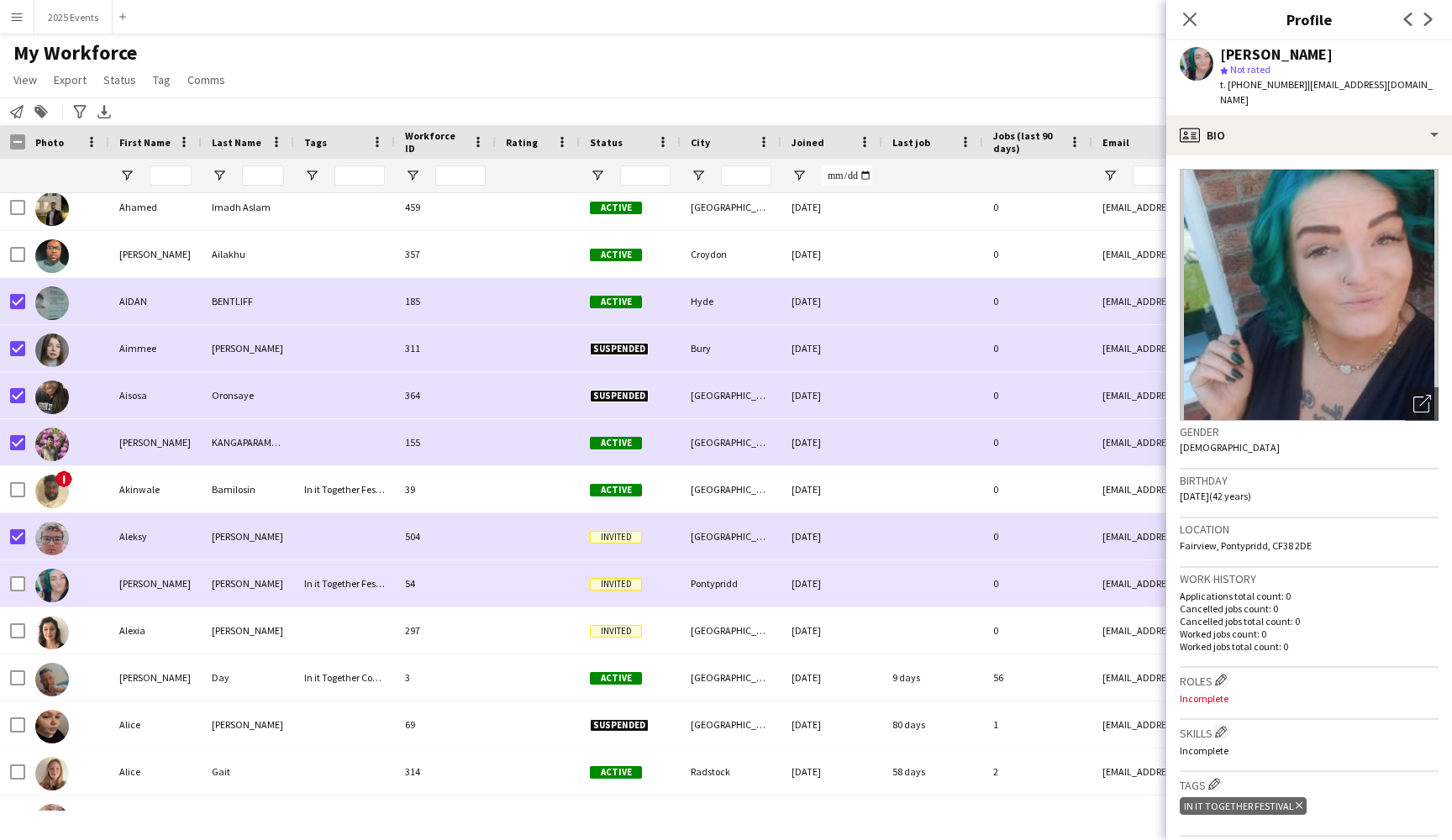
scroll to position [2568, 0]
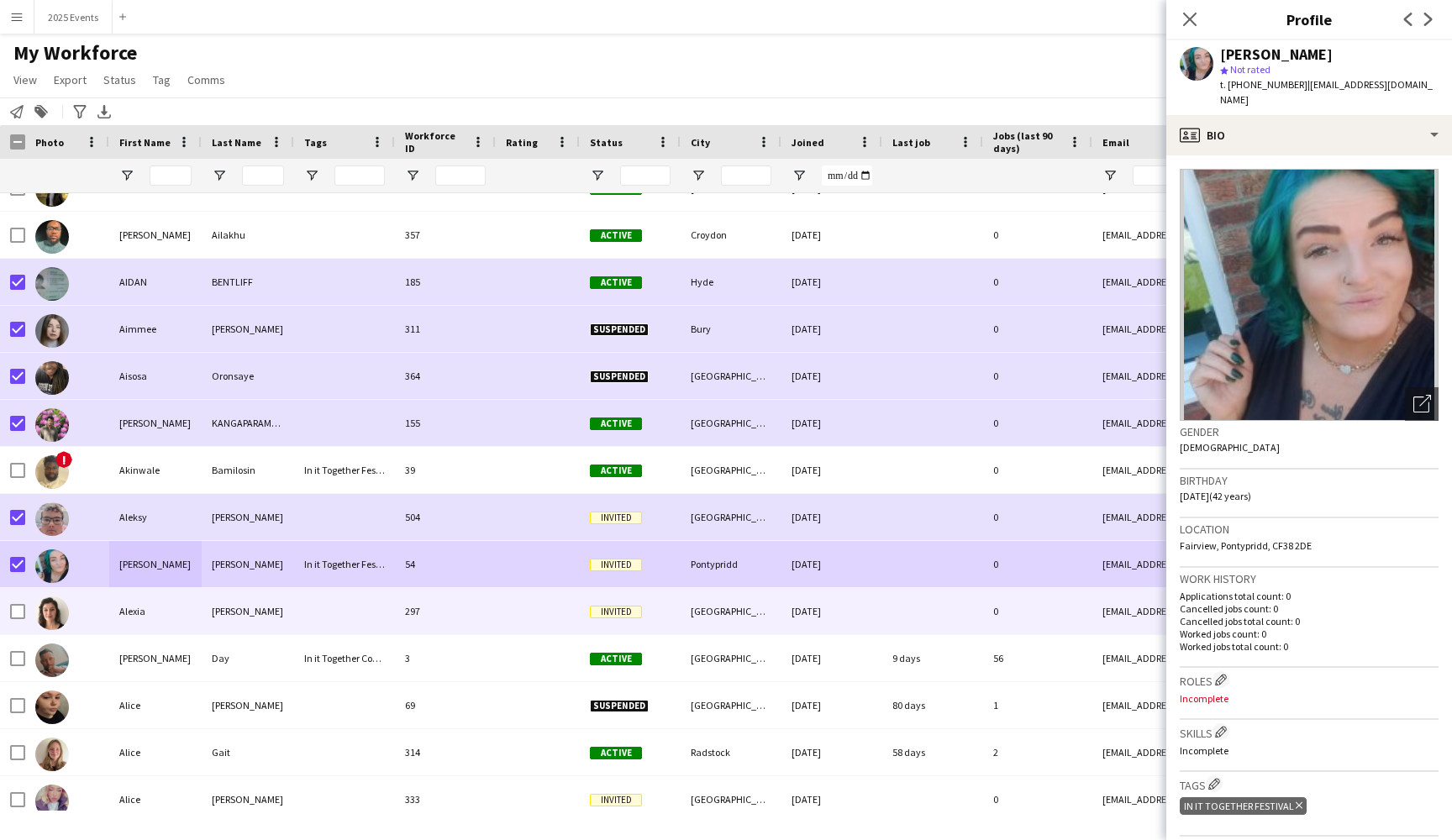
click at [171, 605] on div "Alexia" at bounding box center [155, 611] width 92 height 46
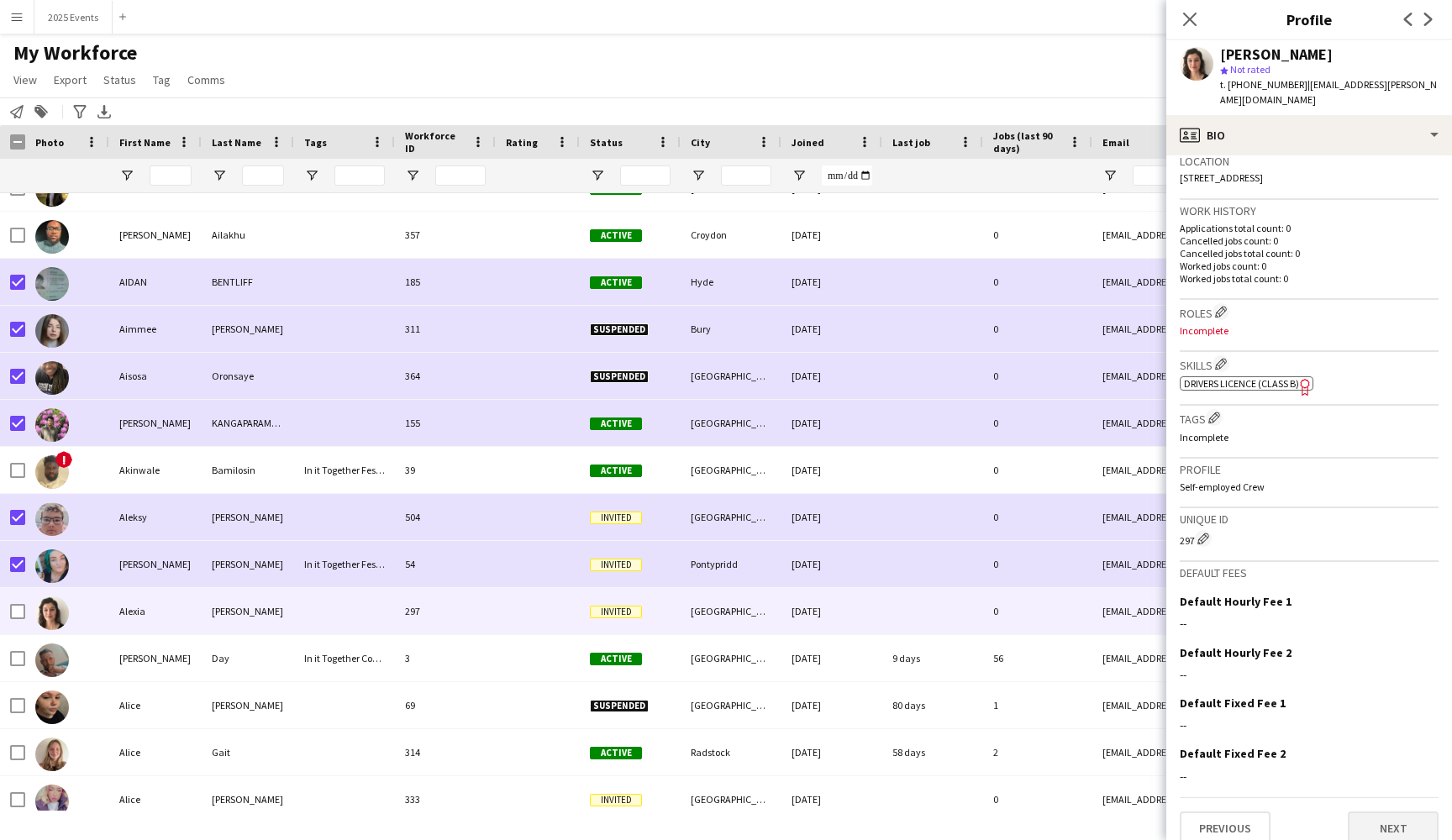
scroll to position [367, 0]
click at [1241, 812] on button "Previous" at bounding box center [1225, 828] width 91 height 33
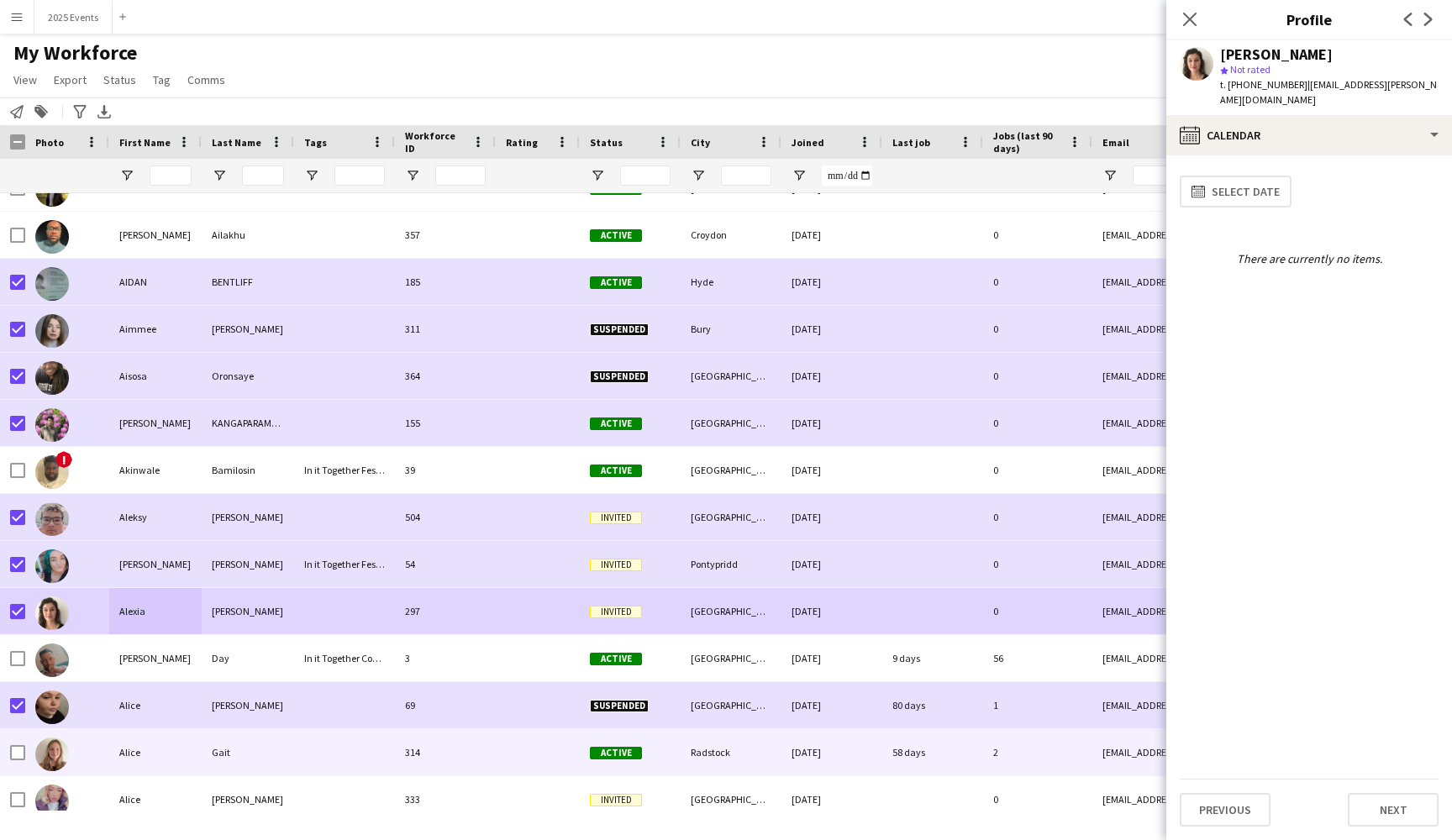
click at [299, 761] on div at bounding box center [344, 752] width 101 height 46
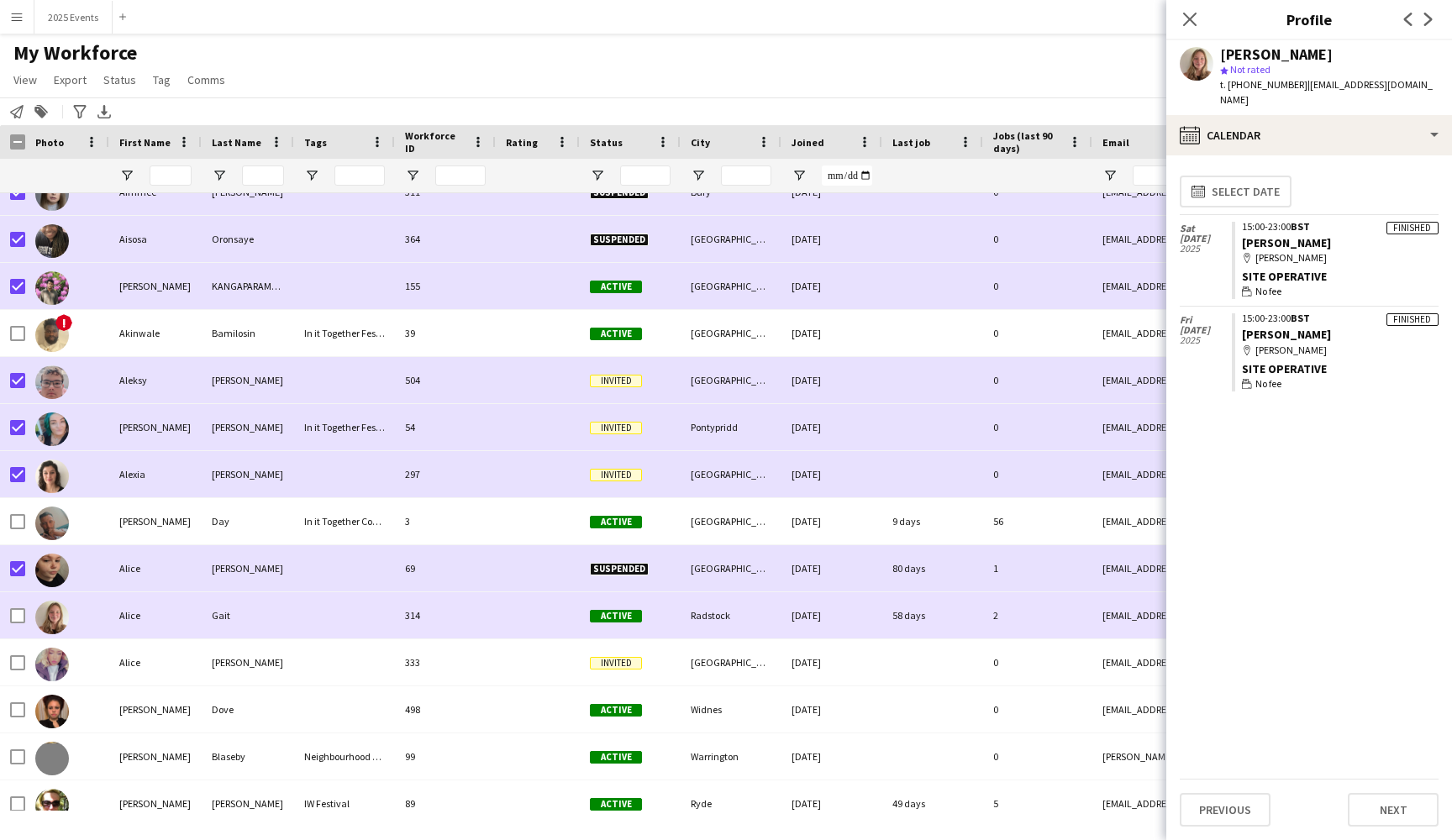
scroll to position [2713, 0]
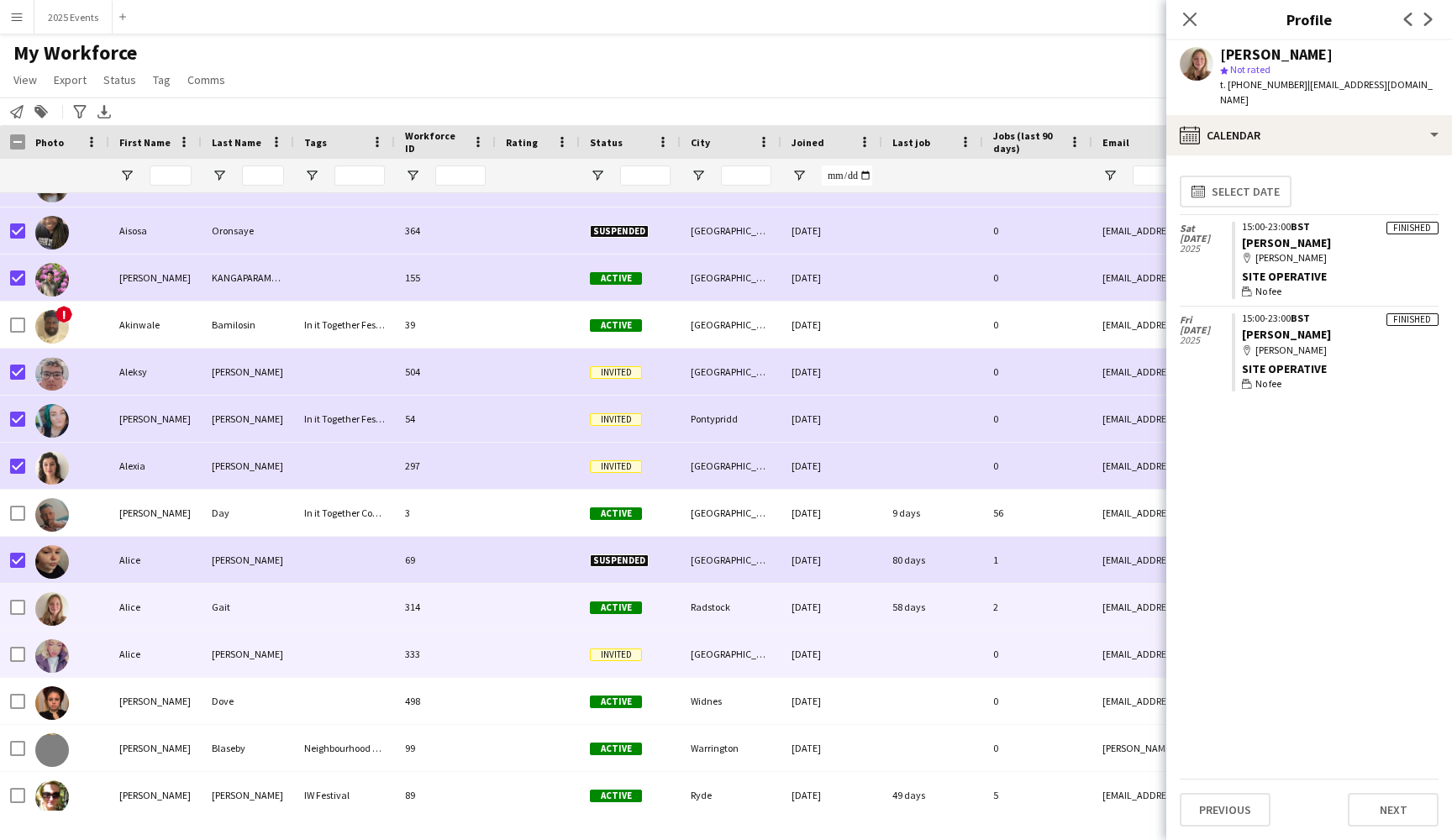
click at [502, 657] on div at bounding box center [537, 654] width 84 height 46
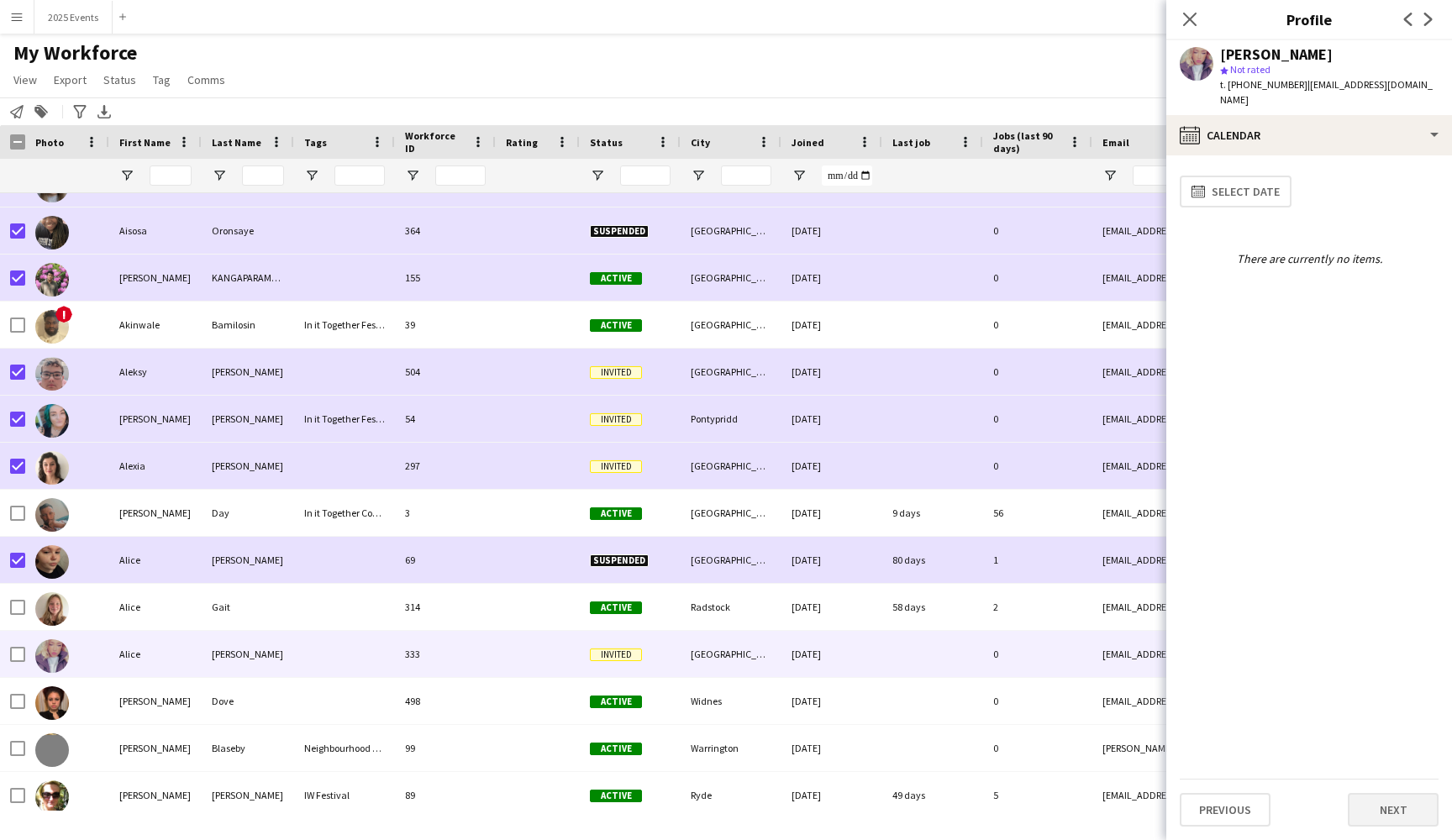
click at [1380, 802] on button "Next" at bounding box center [1393, 809] width 91 height 33
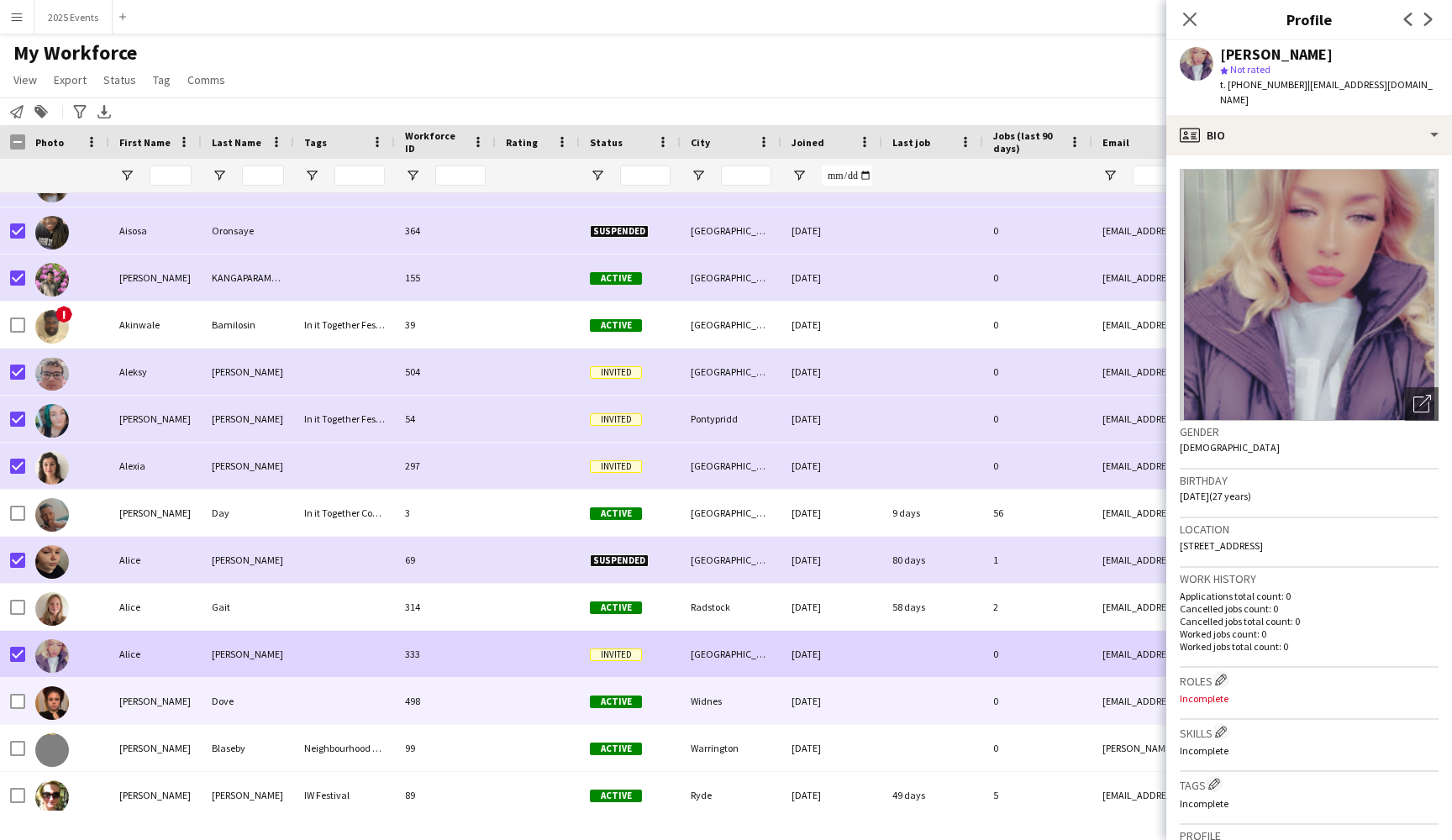
click at [315, 703] on div at bounding box center [344, 701] width 101 height 46
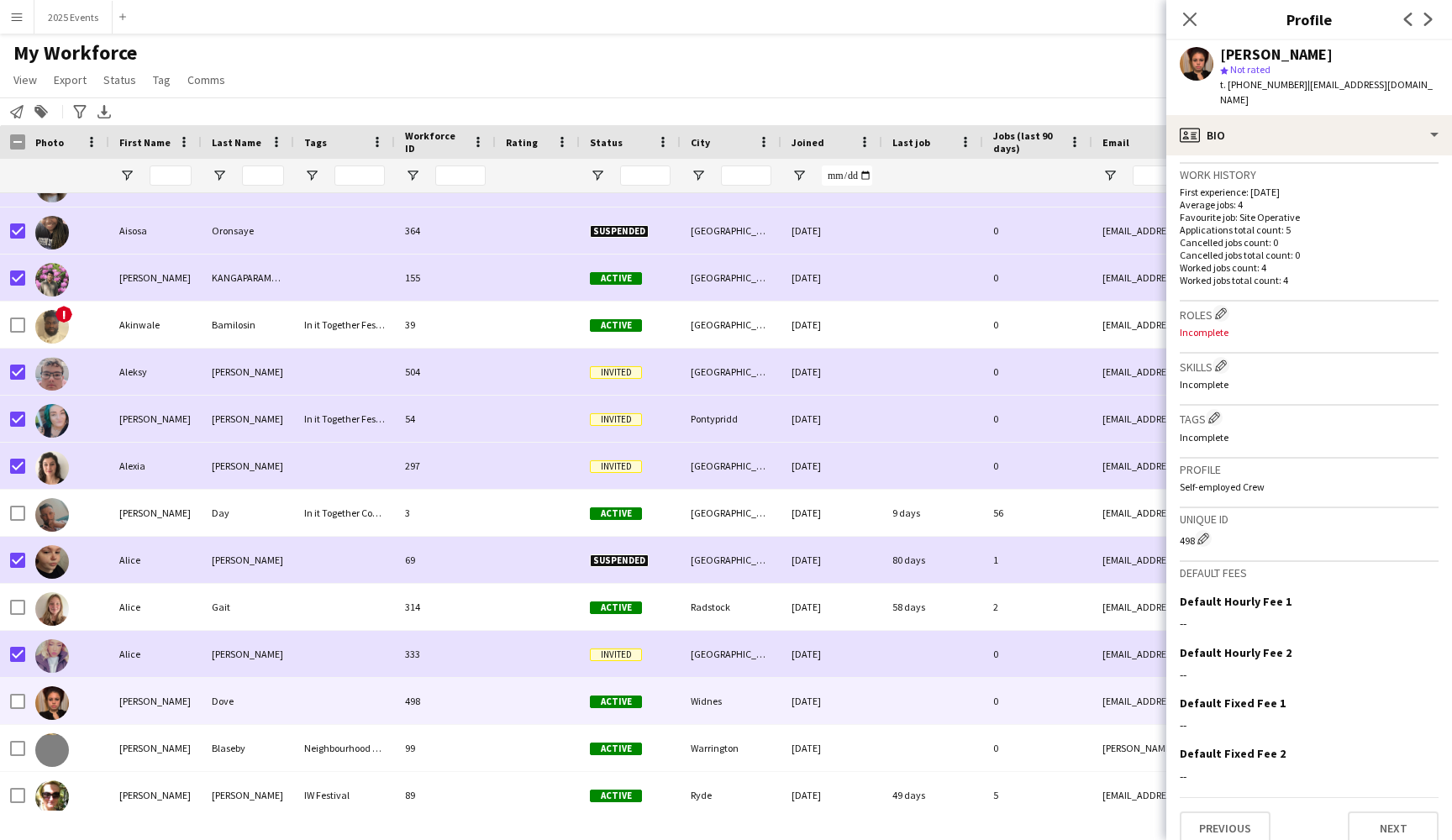
scroll to position [403, 0]
click at [1245, 812] on button "Previous" at bounding box center [1225, 828] width 91 height 33
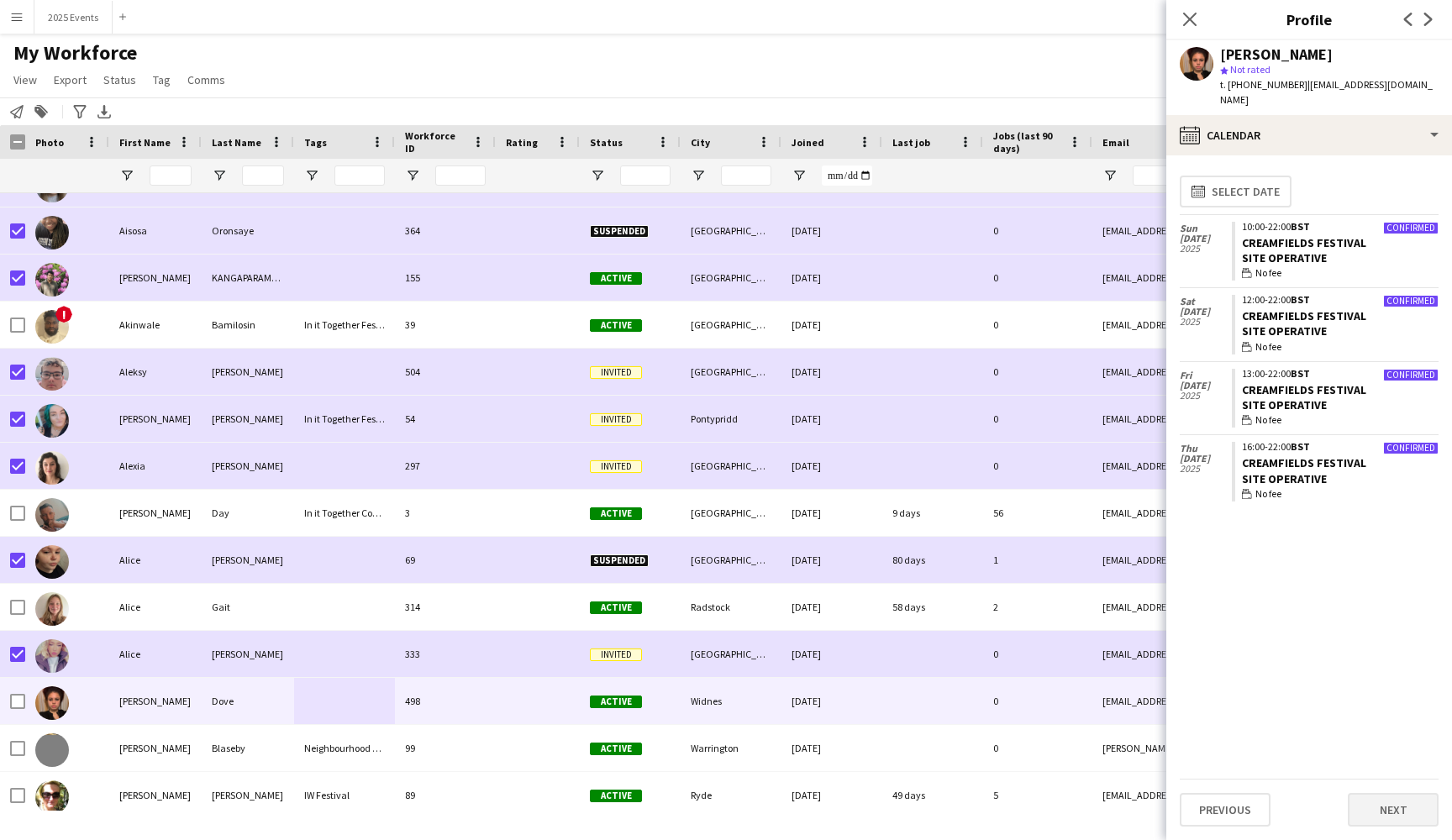
click at [1402, 815] on button "Next" at bounding box center [1393, 809] width 91 height 33
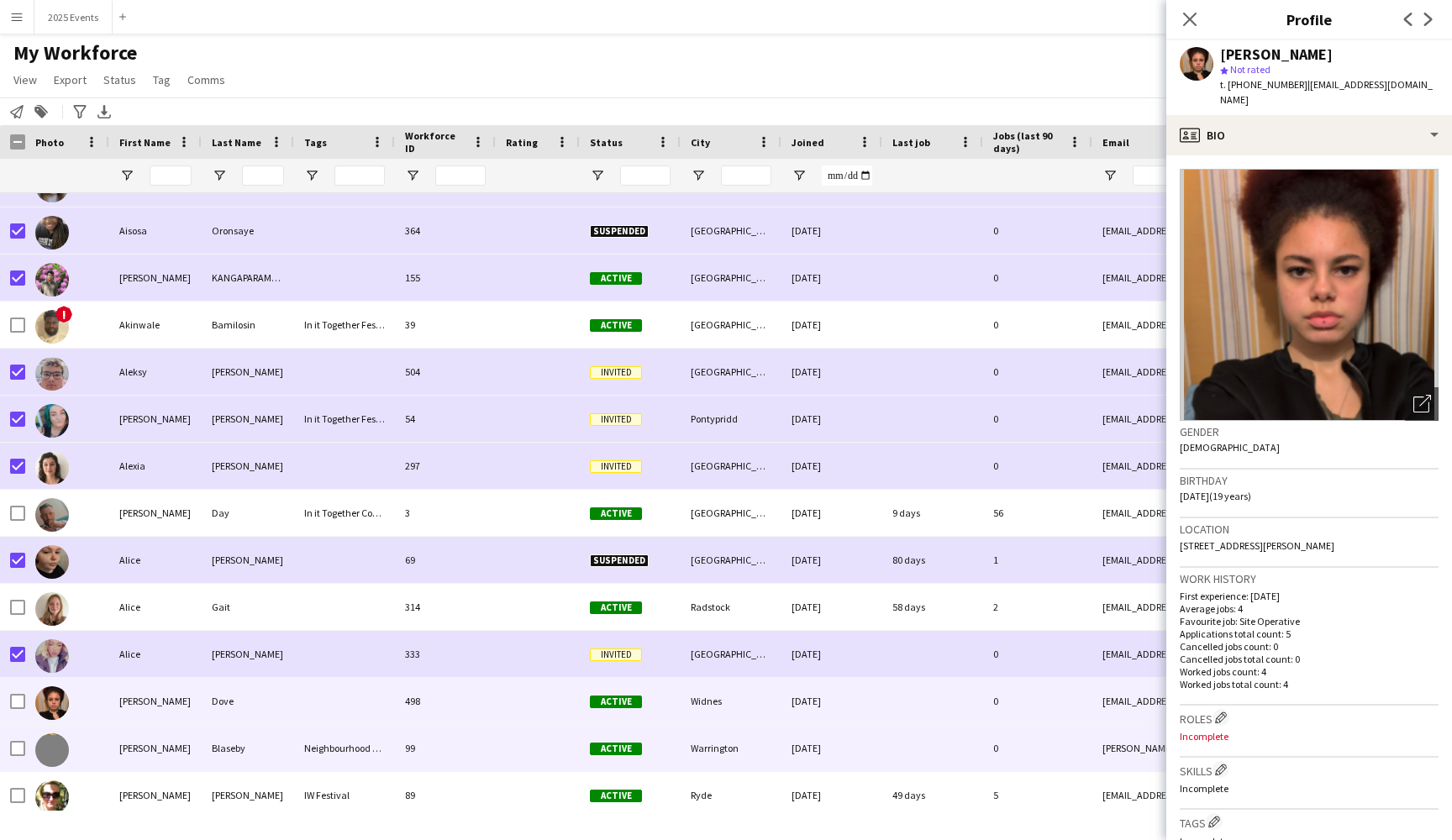
click at [102, 754] on div at bounding box center [67, 748] width 84 height 46
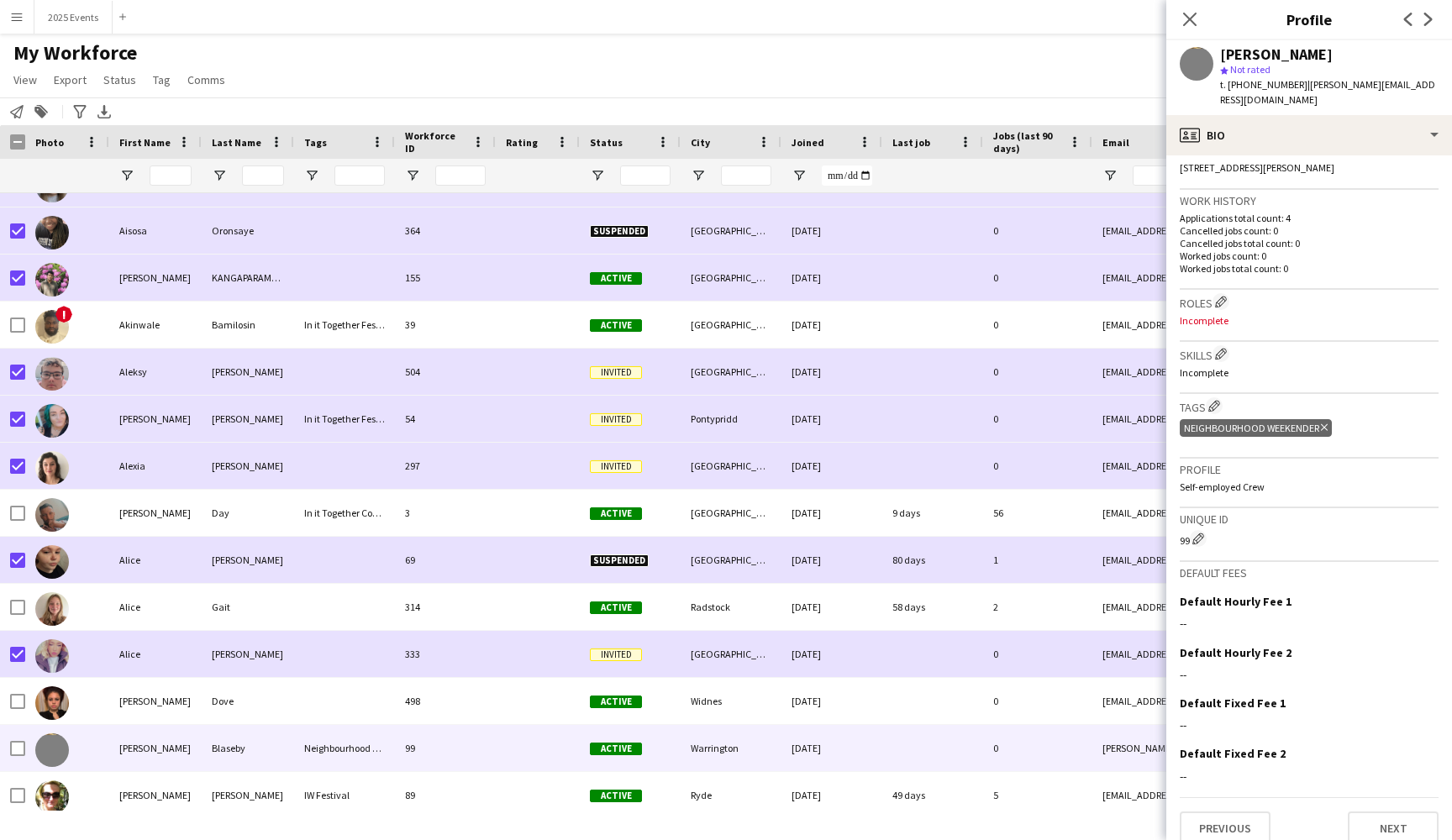
scroll to position [377, 0]
click at [1243, 812] on button "Previous" at bounding box center [1225, 828] width 91 height 33
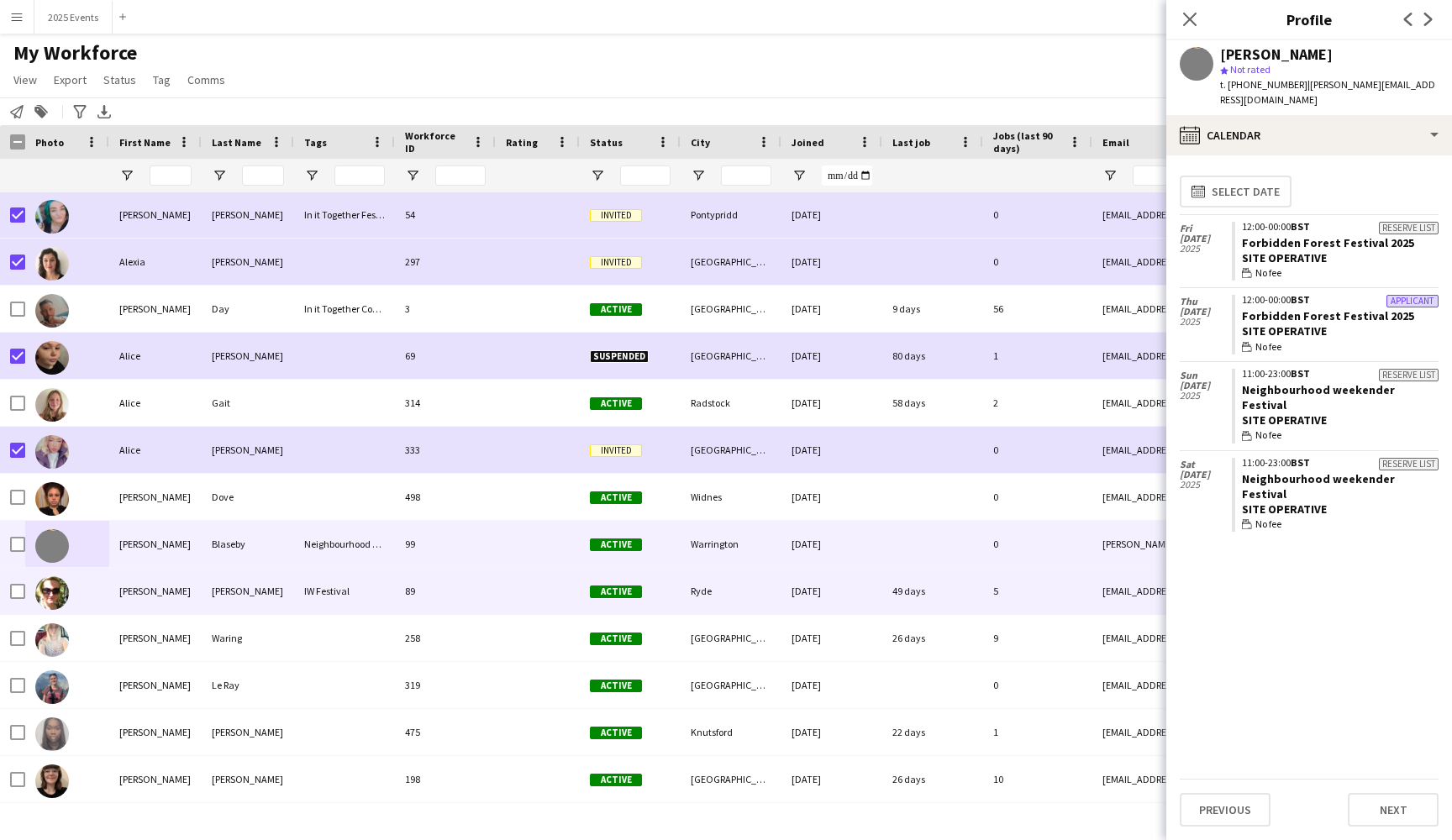
scroll to position [2932, 0]
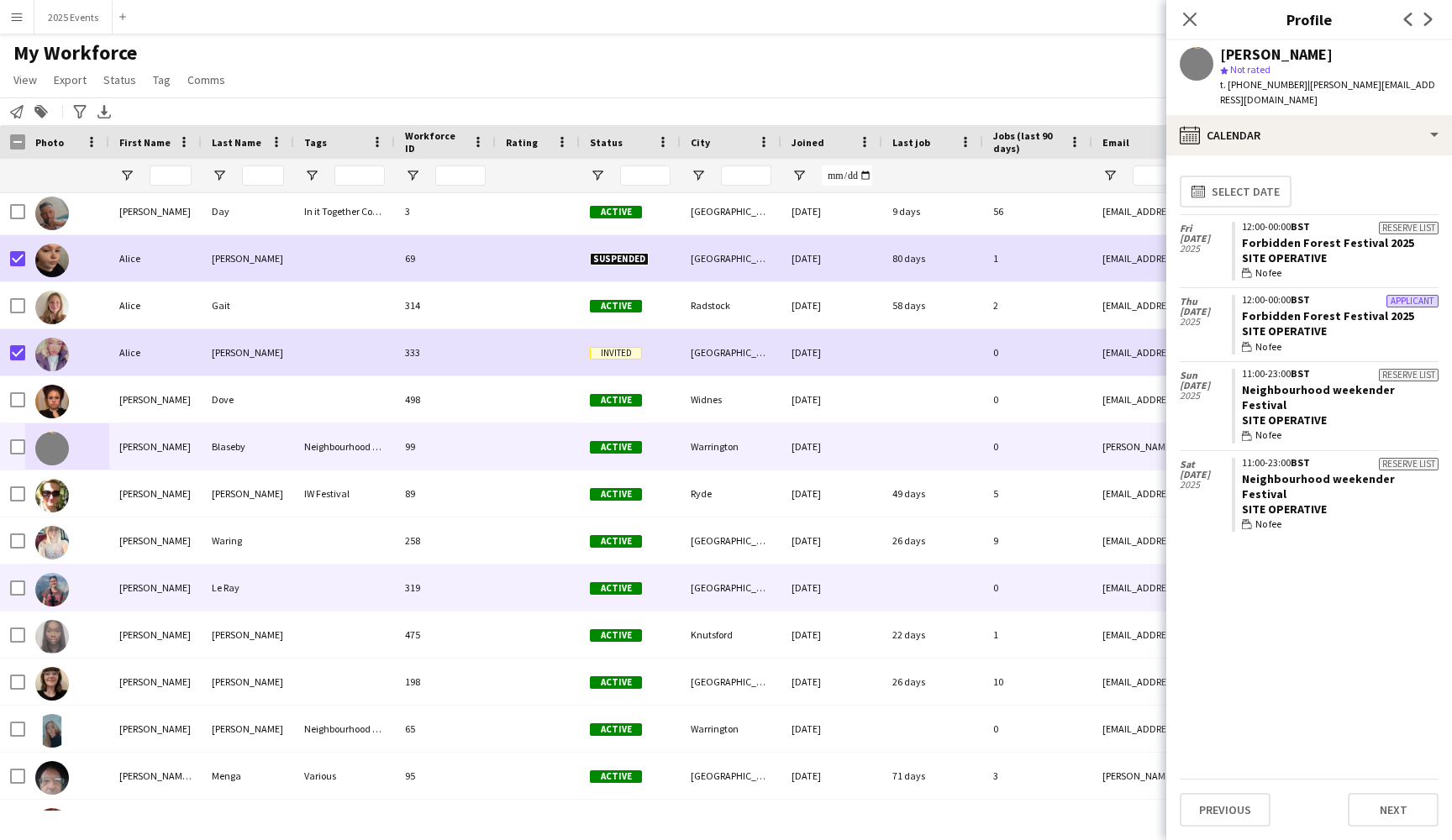
click at [311, 596] on div at bounding box center [344, 587] width 101 height 46
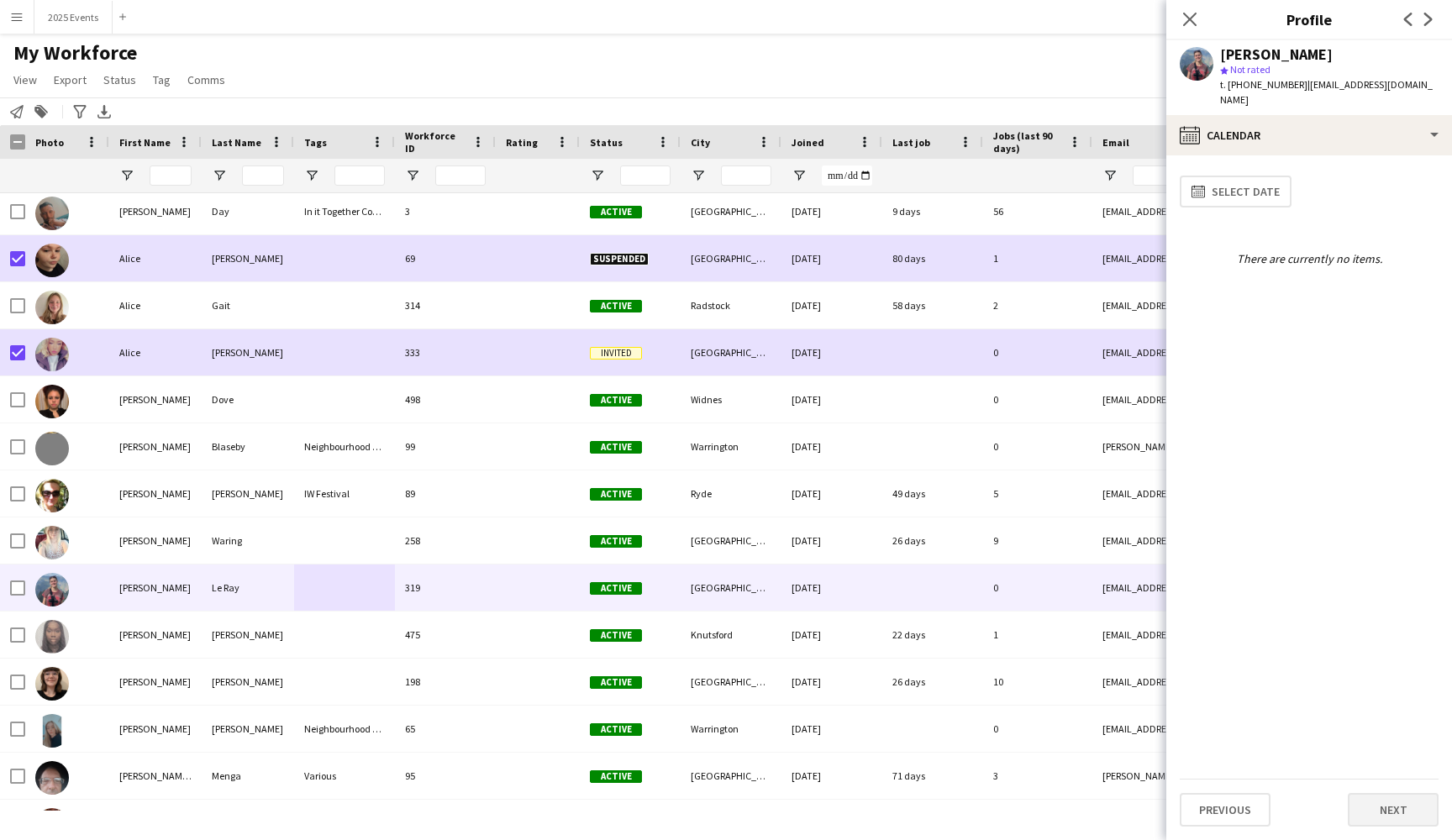
click at [1368, 810] on button "Next" at bounding box center [1393, 809] width 91 height 33
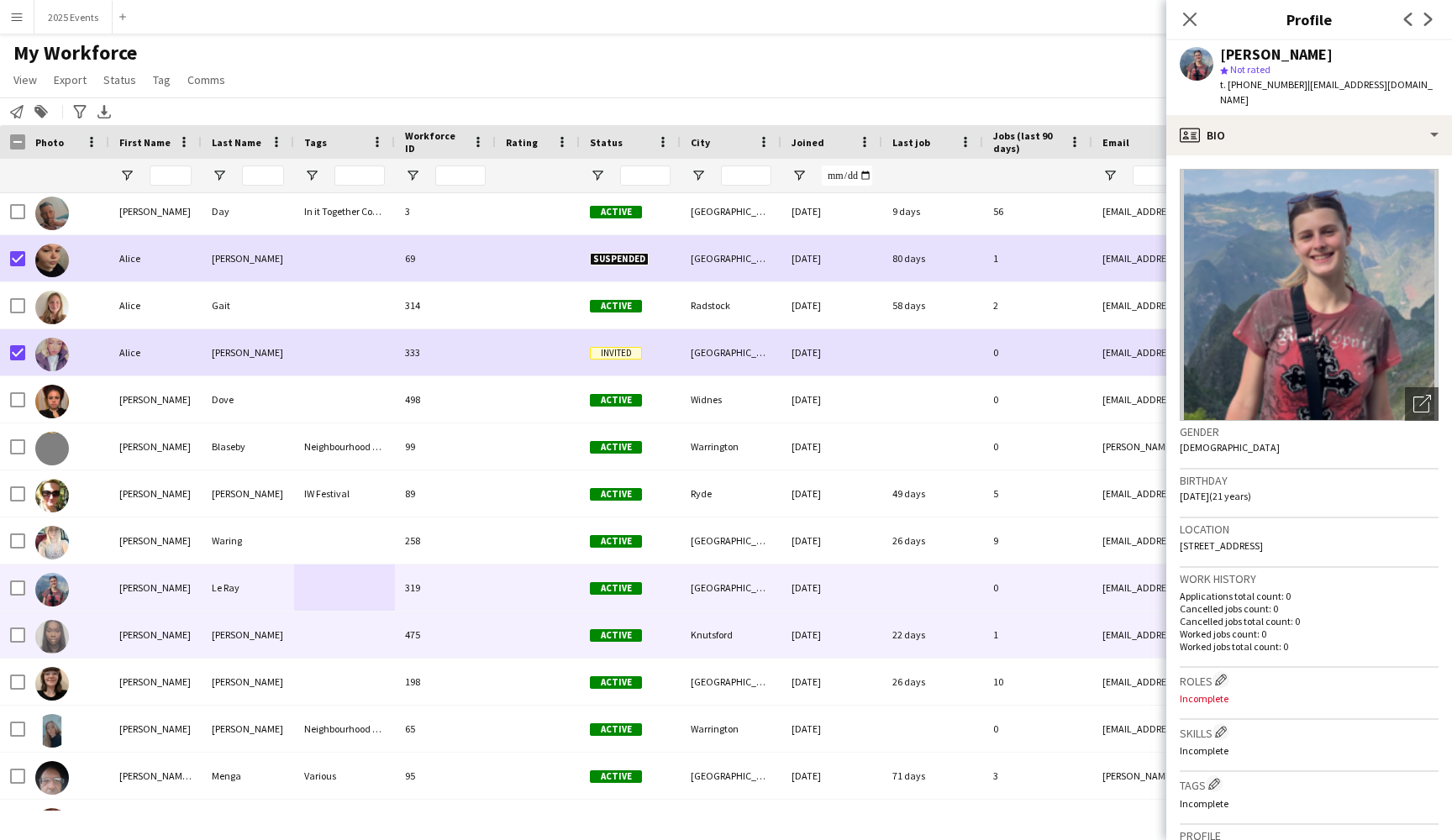
click at [255, 638] on div "[PERSON_NAME]" at bounding box center [248, 634] width 92 height 46
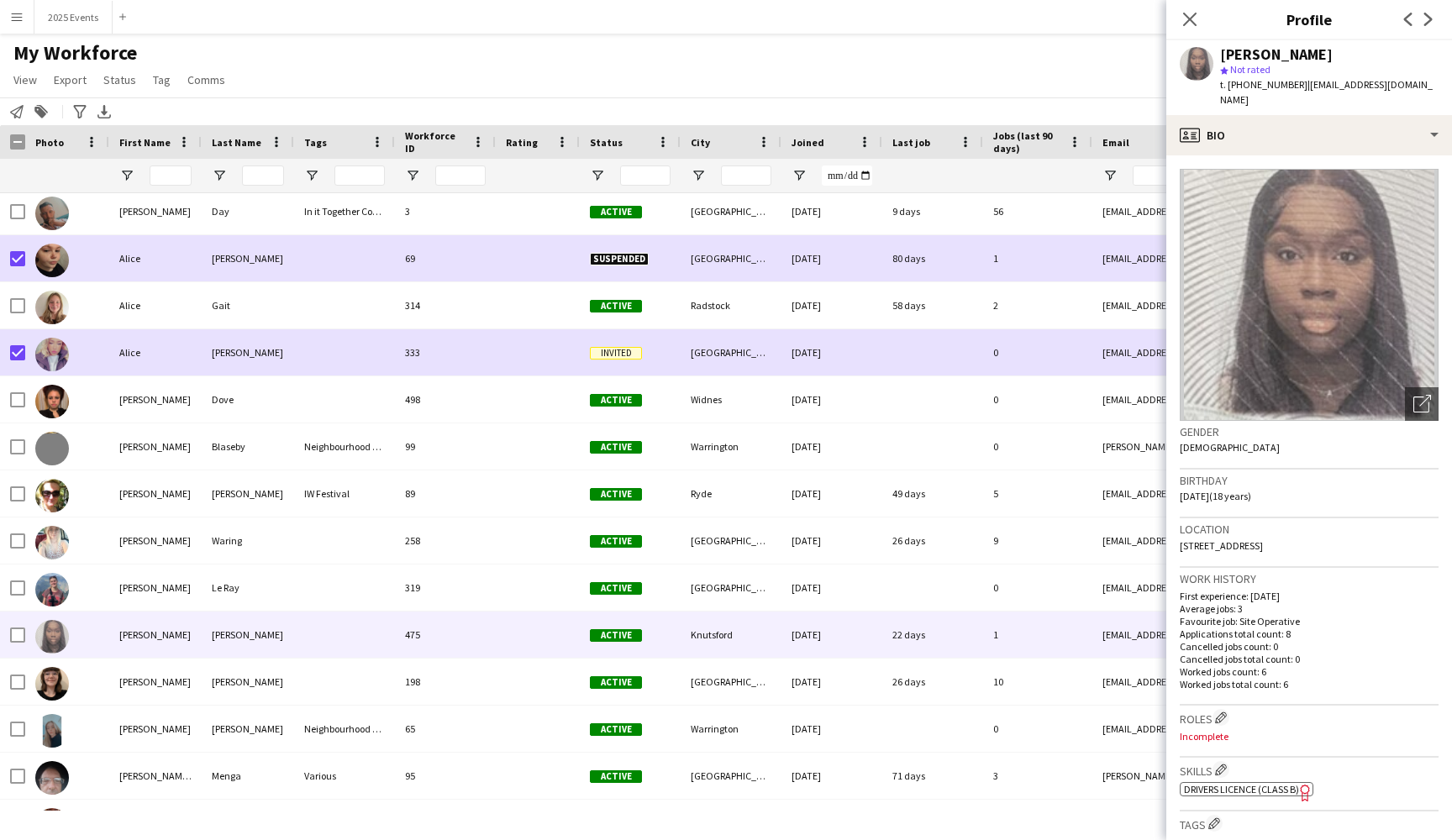
scroll to position [-1, 0]
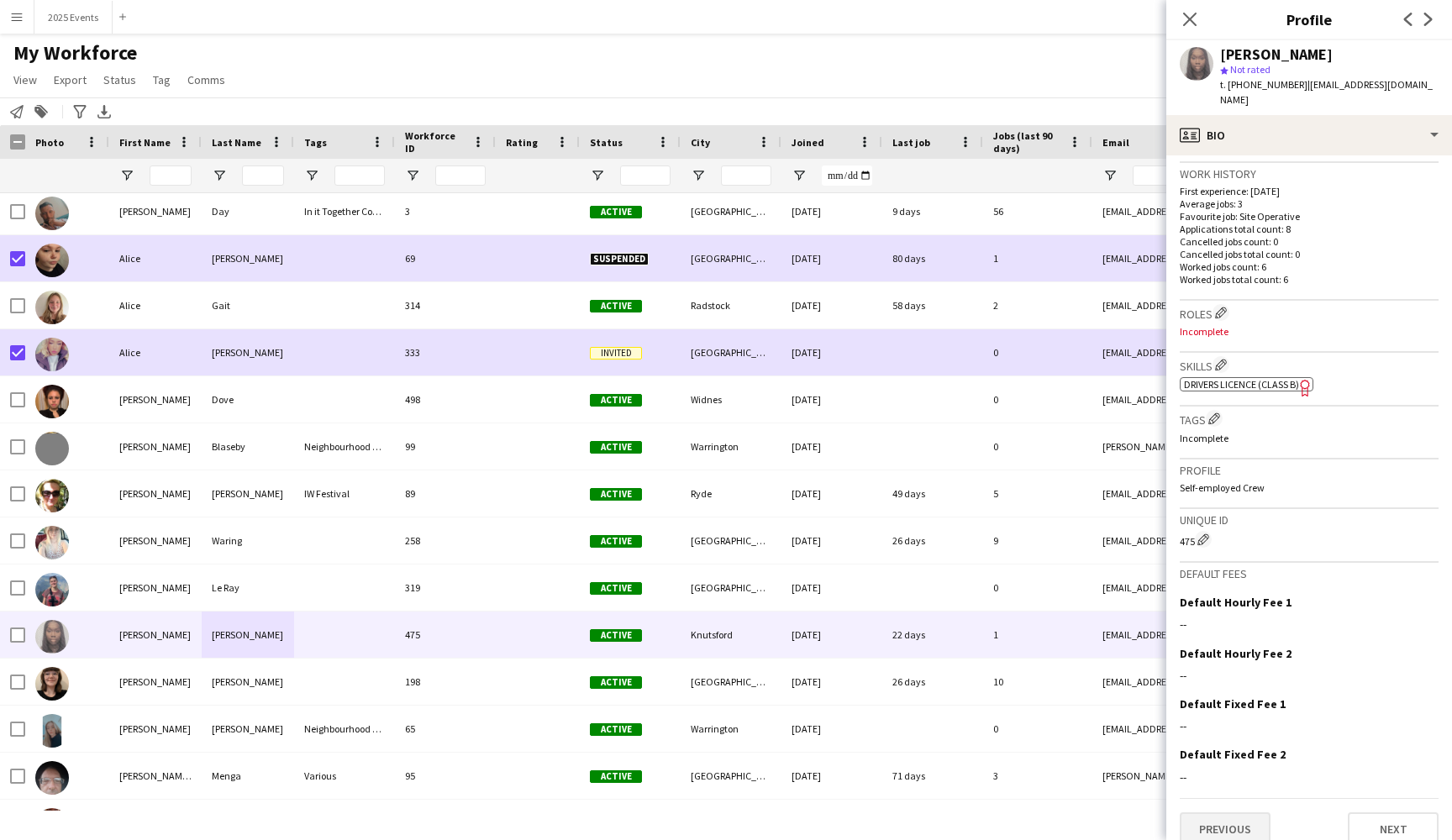
click at [1256, 812] on button "Previous" at bounding box center [1225, 828] width 91 height 33
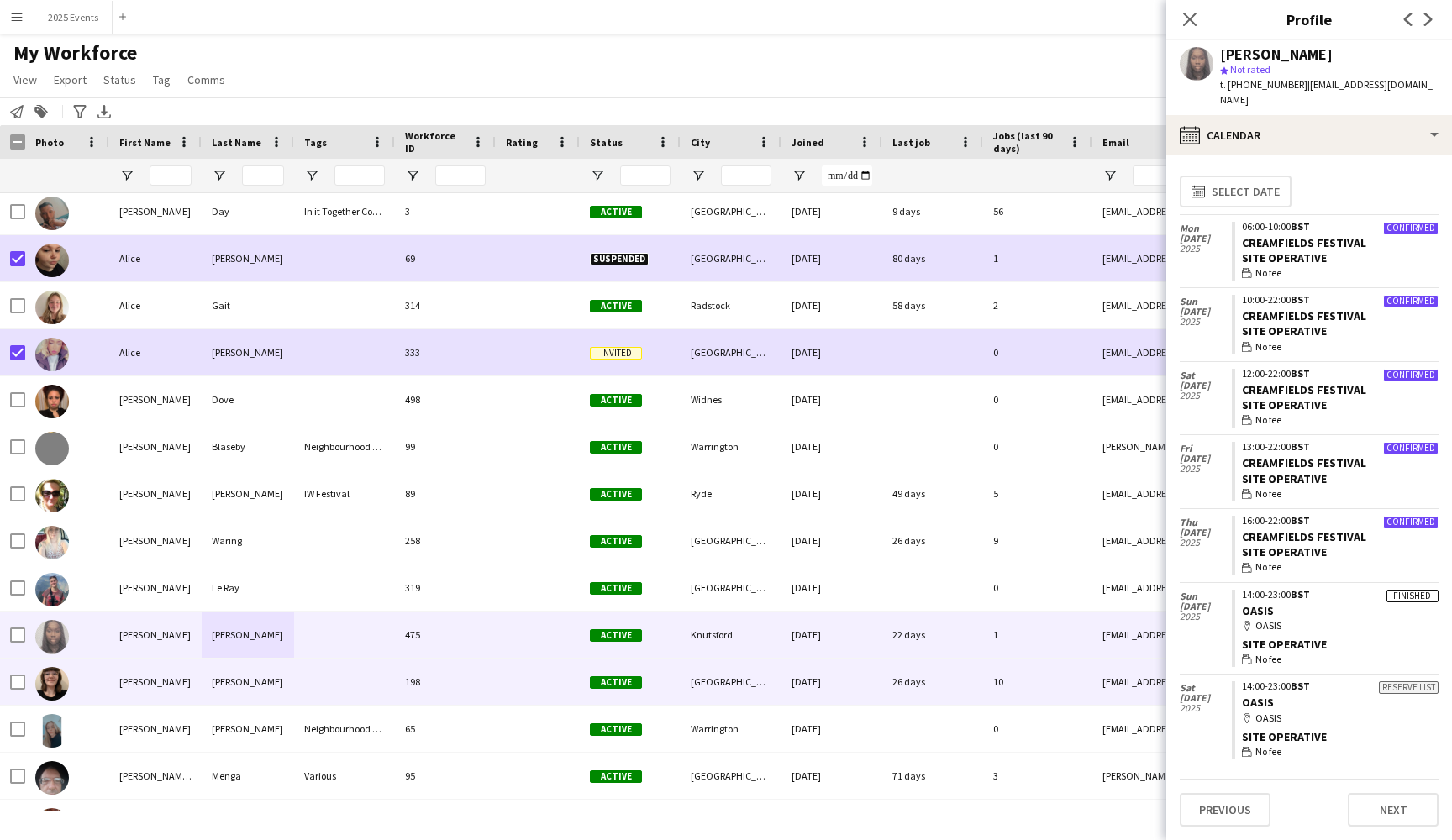
click at [278, 691] on div "[PERSON_NAME]" at bounding box center [248, 681] width 92 height 46
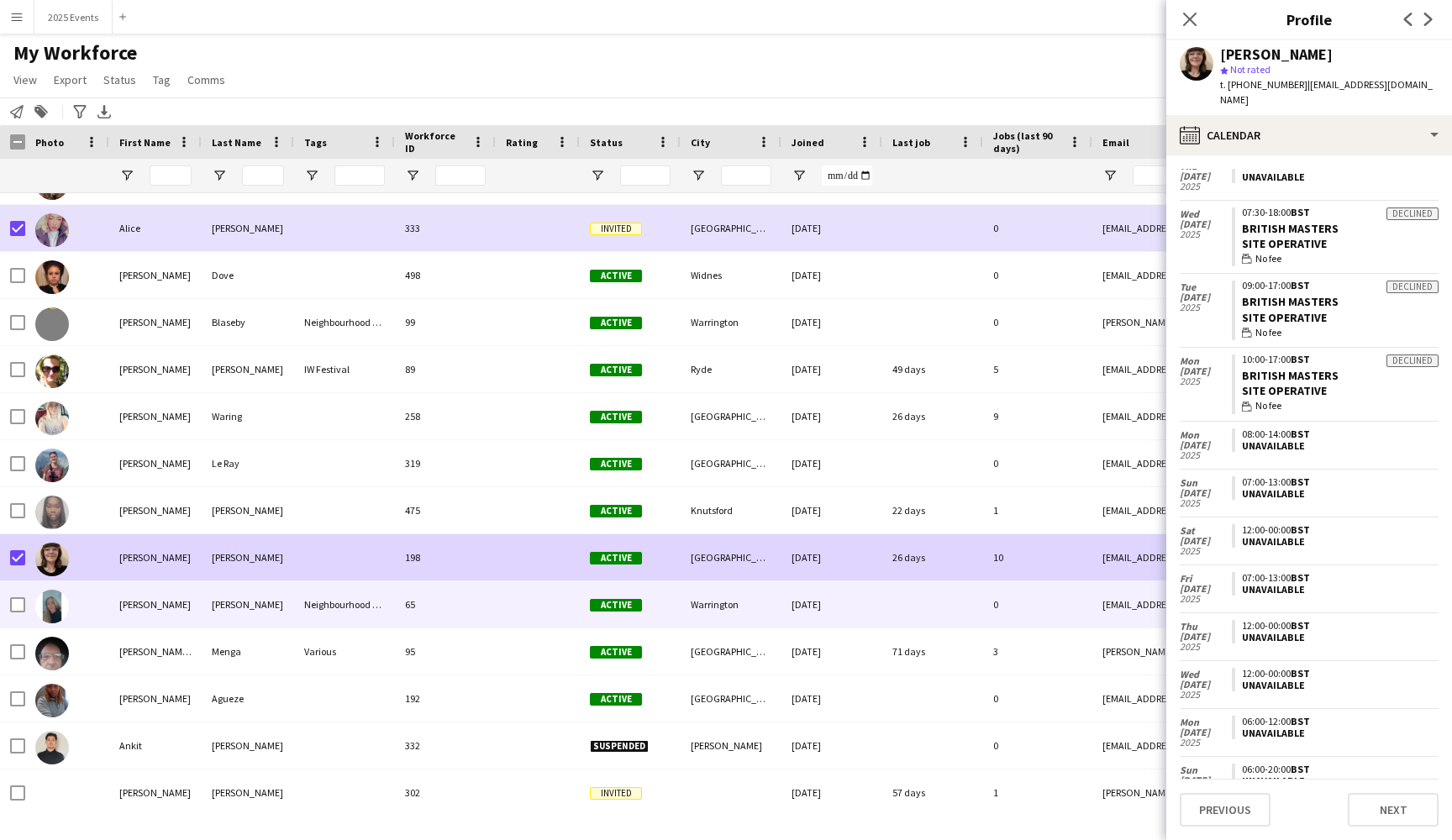
click at [504, 609] on div at bounding box center [537, 604] width 84 height 46
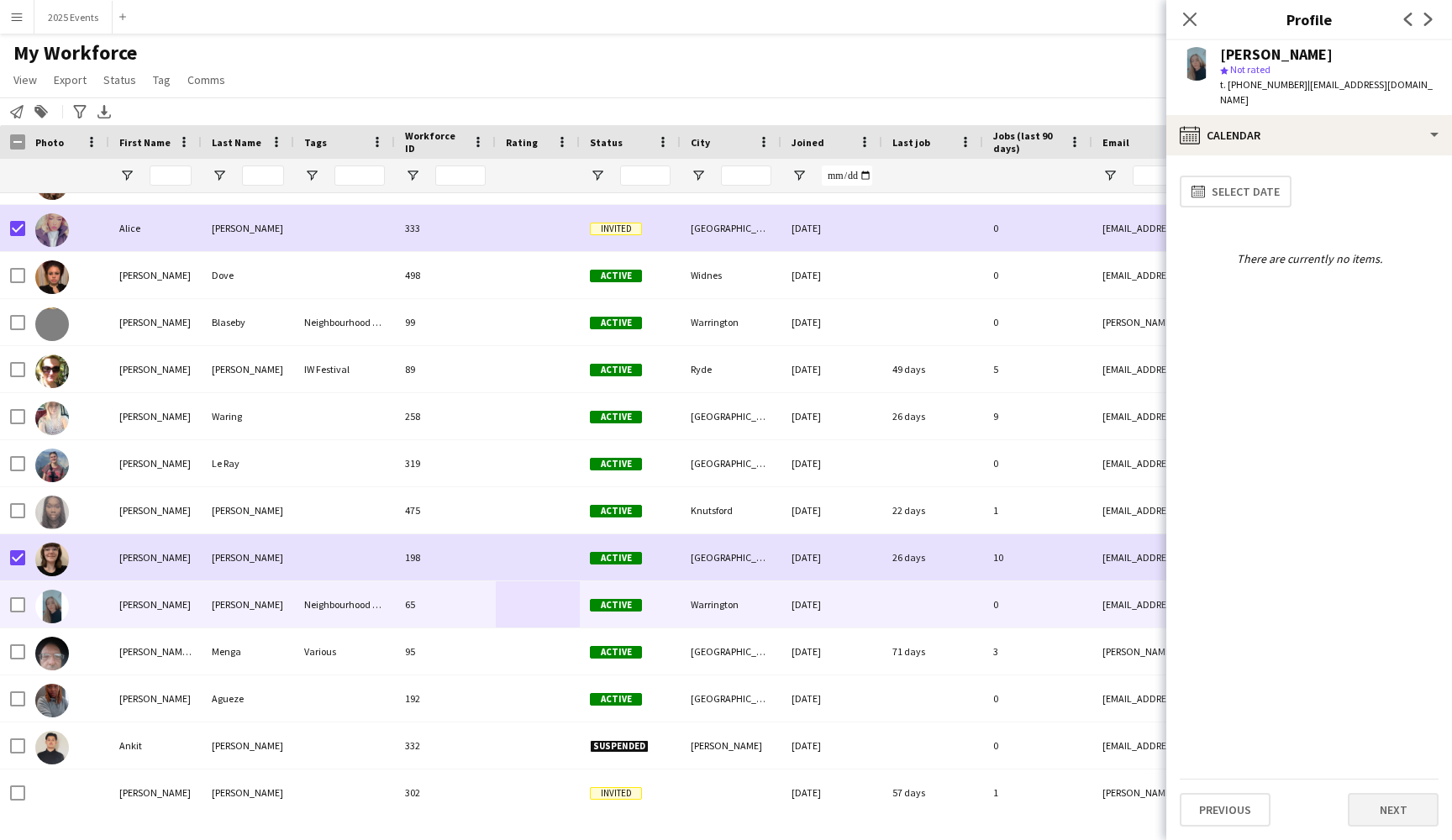
click at [1413, 821] on button "Next" at bounding box center [1393, 809] width 91 height 33
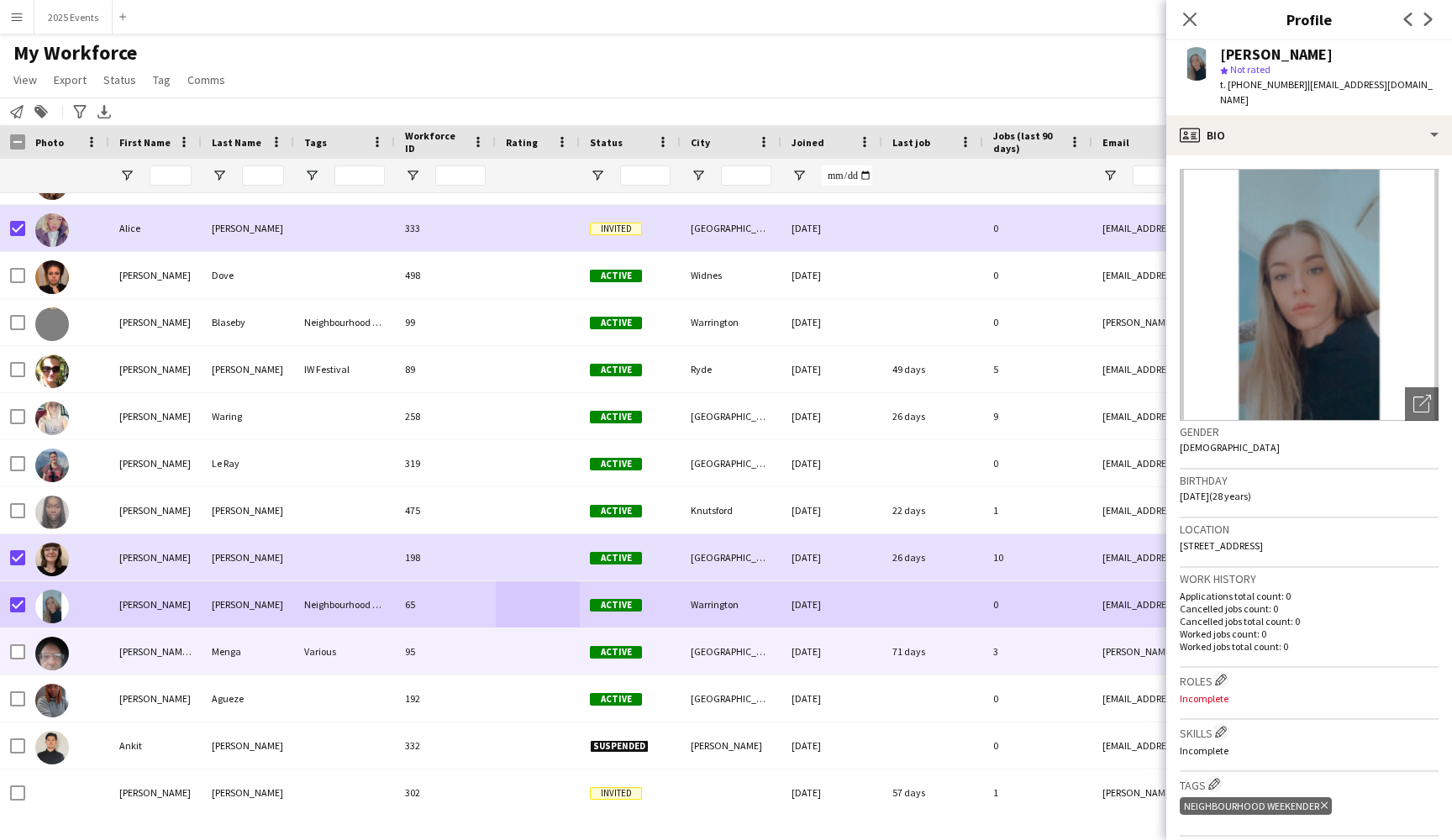
click at [498, 669] on div at bounding box center [537, 651] width 84 height 46
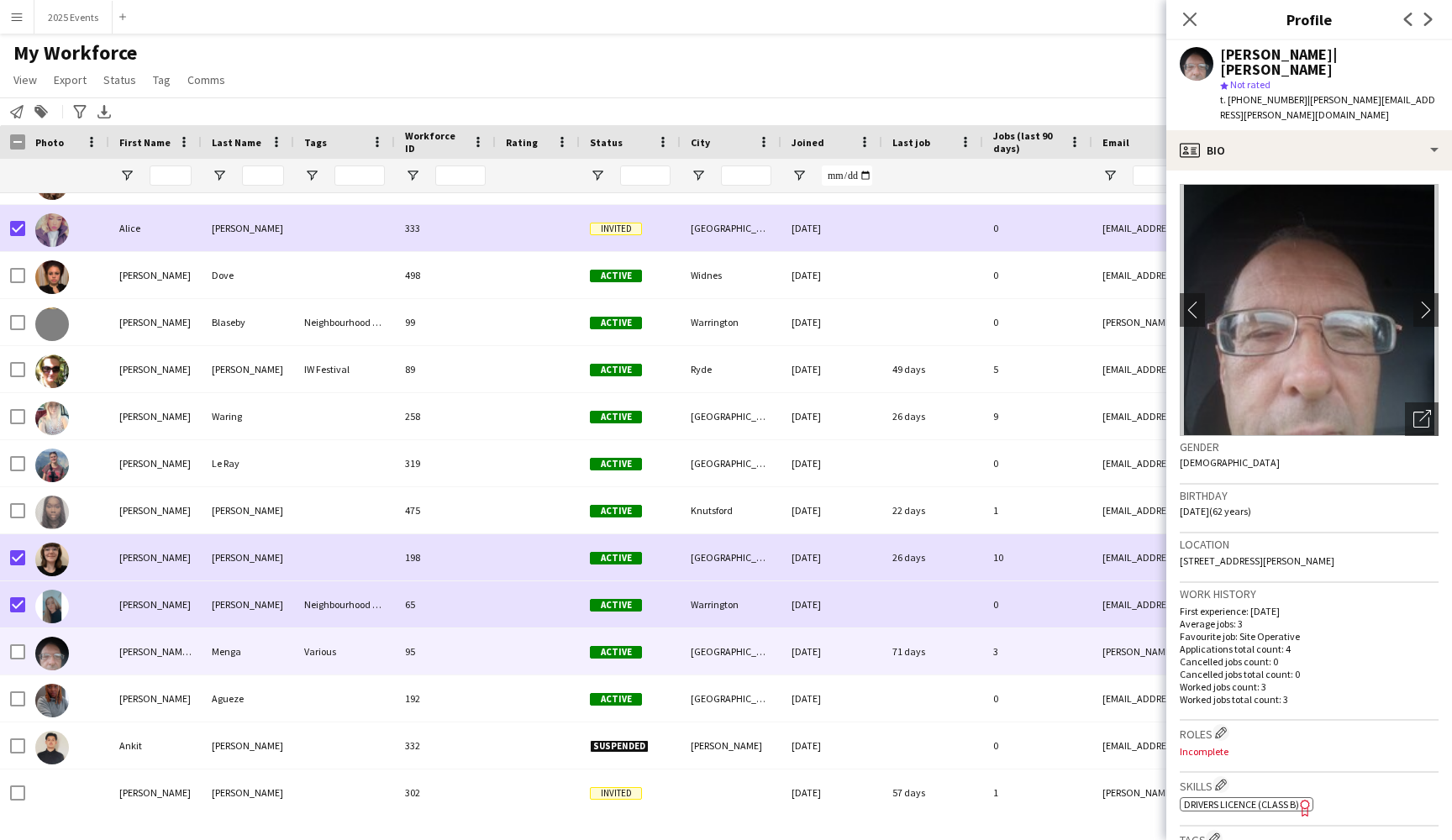
scroll to position [0, 0]
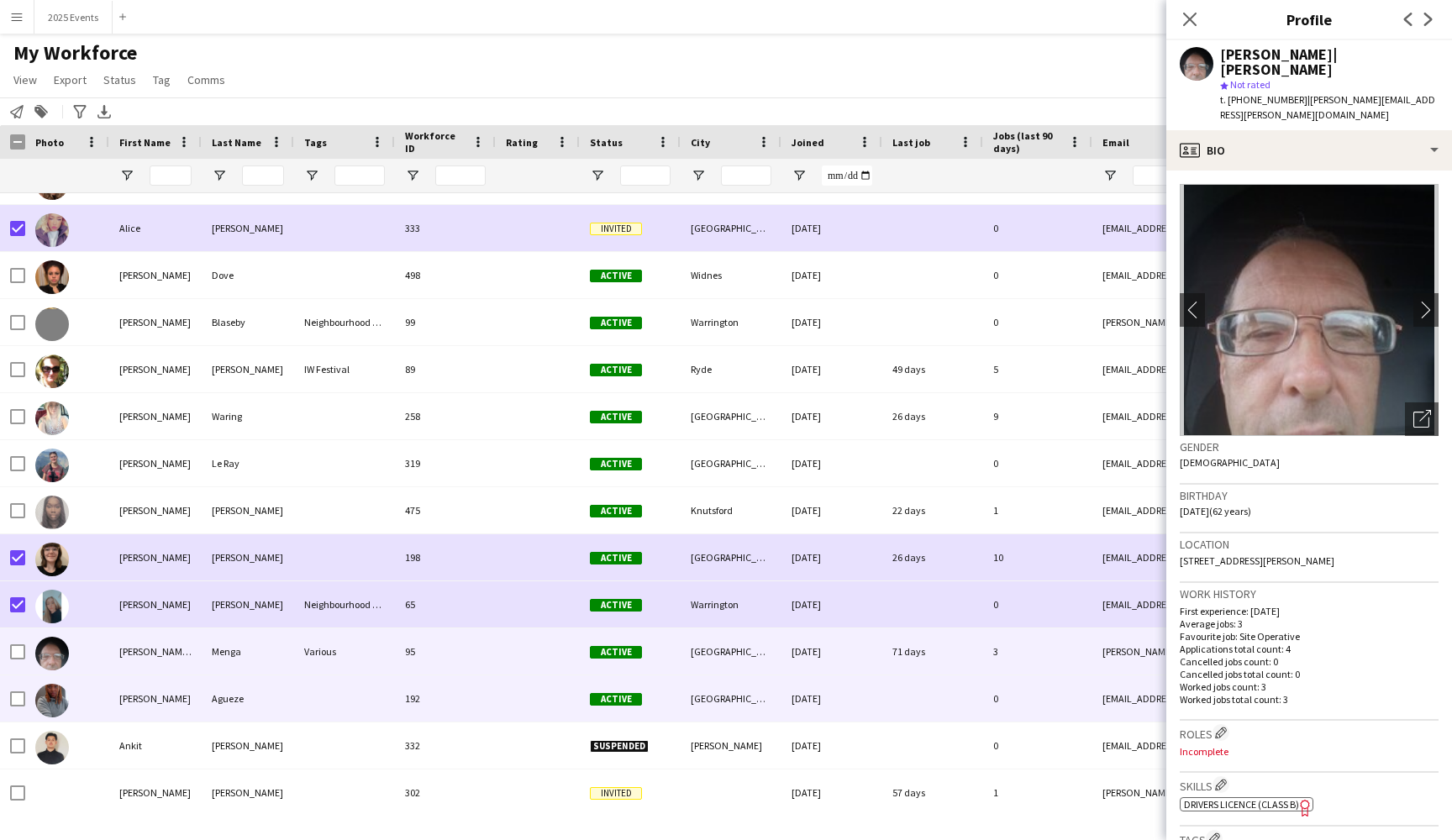
click at [473, 702] on div "192" at bounding box center [445, 698] width 101 height 46
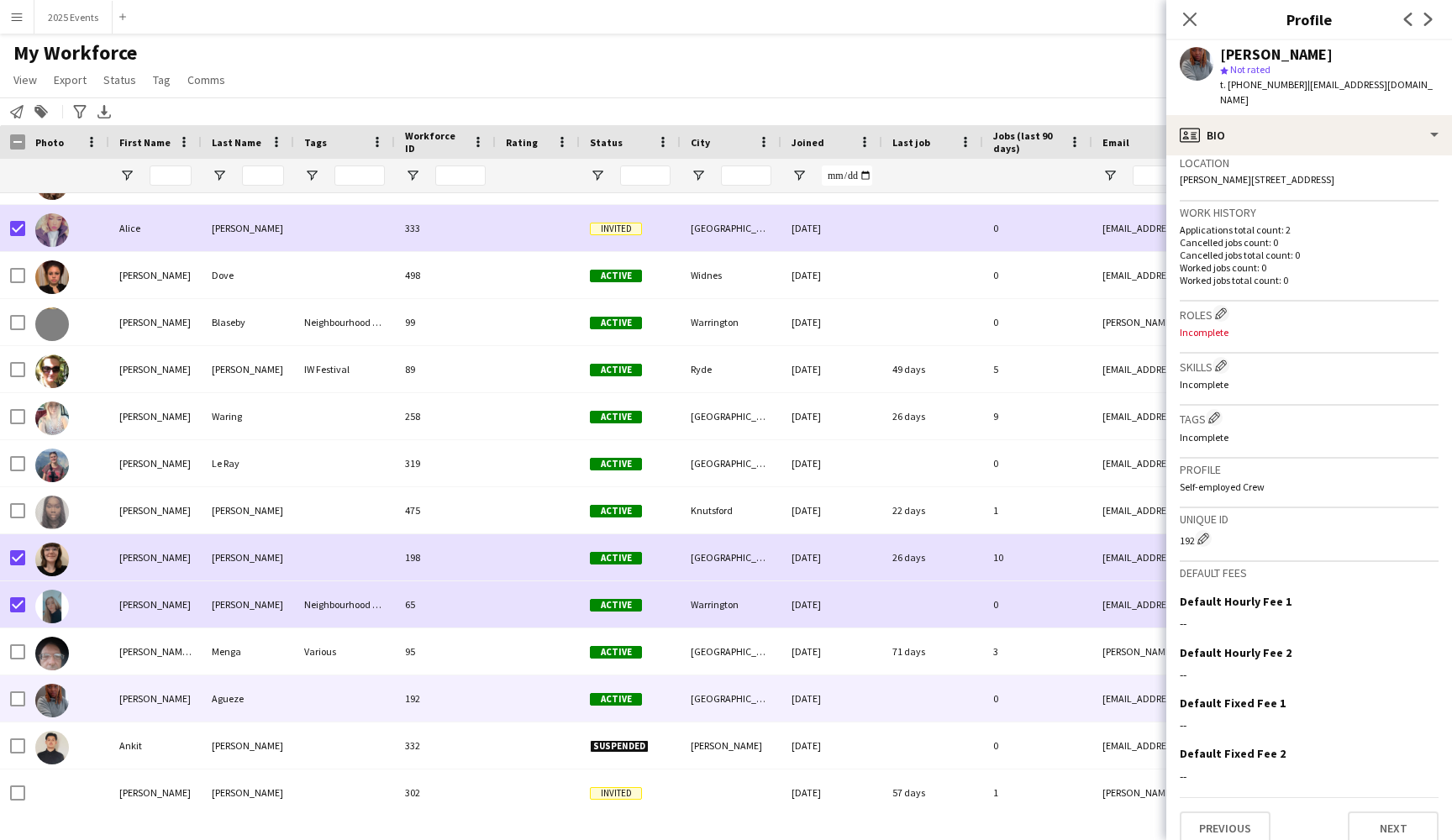
scroll to position [365, 0]
click at [1230, 812] on button "Previous" at bounding box center [1225, 828] width 91 height 33
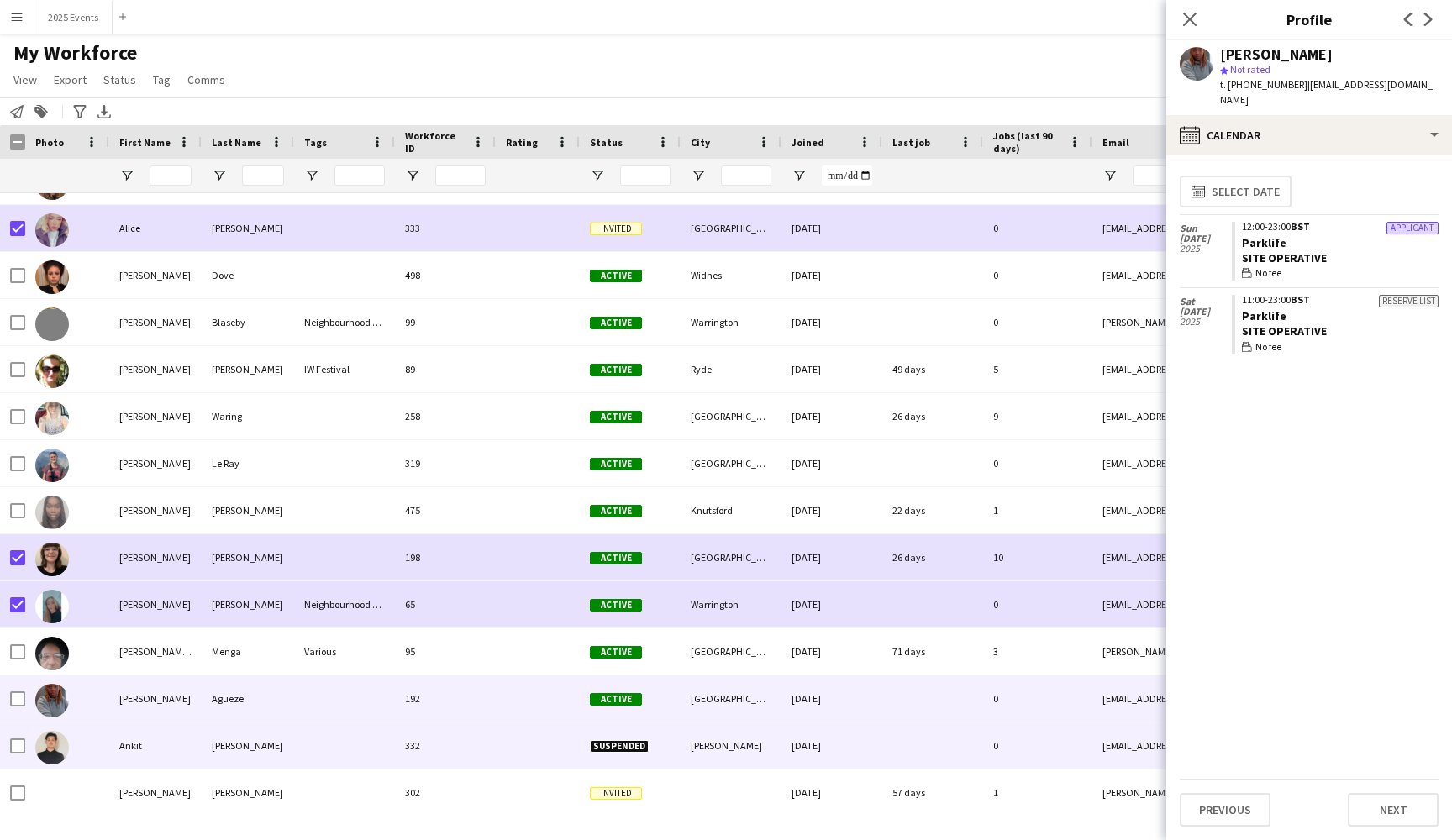
click at [323, 738] on div at bounding box center [344, 745] width 101 height 46
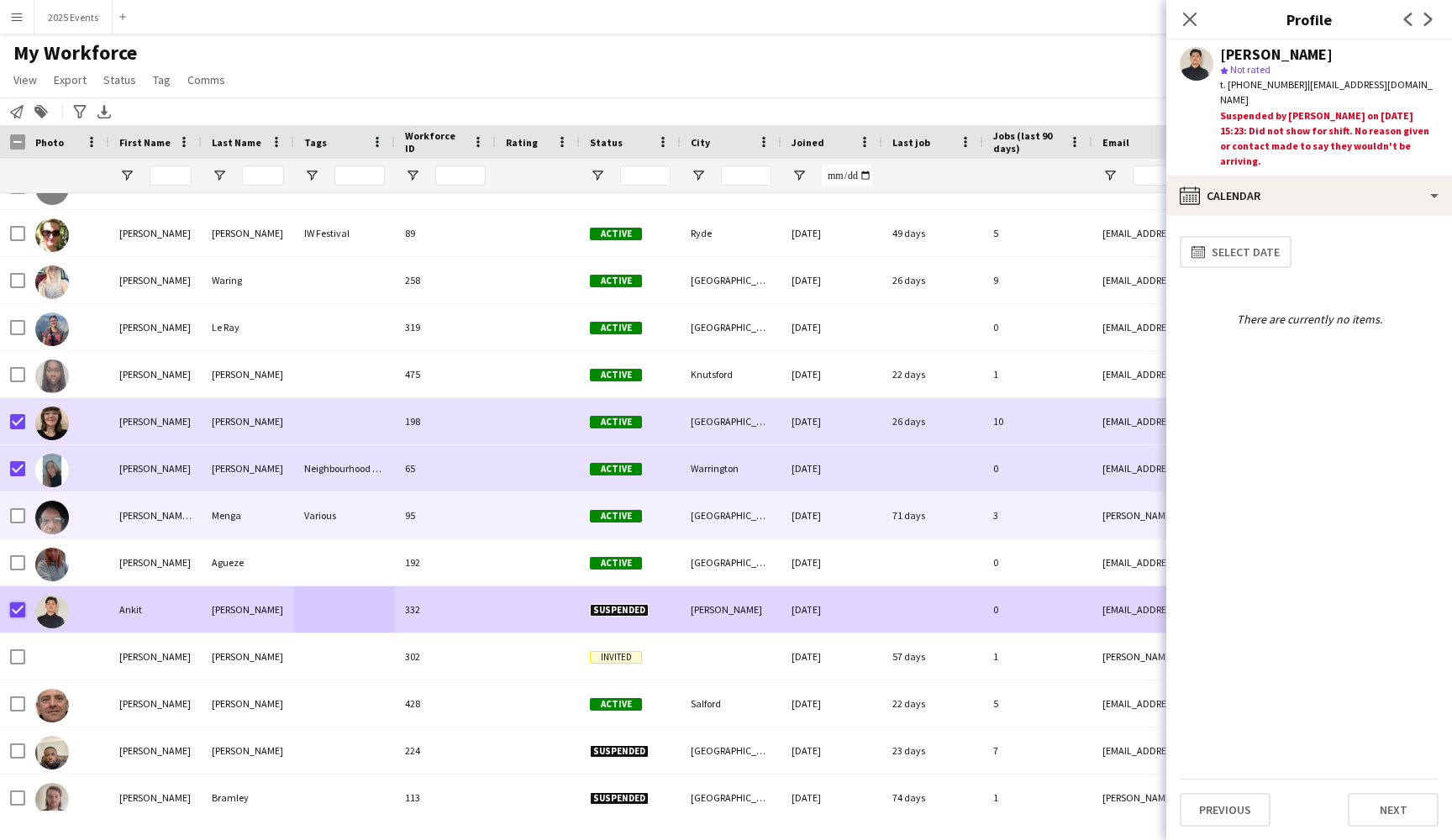
scroll to position [3295, 0]
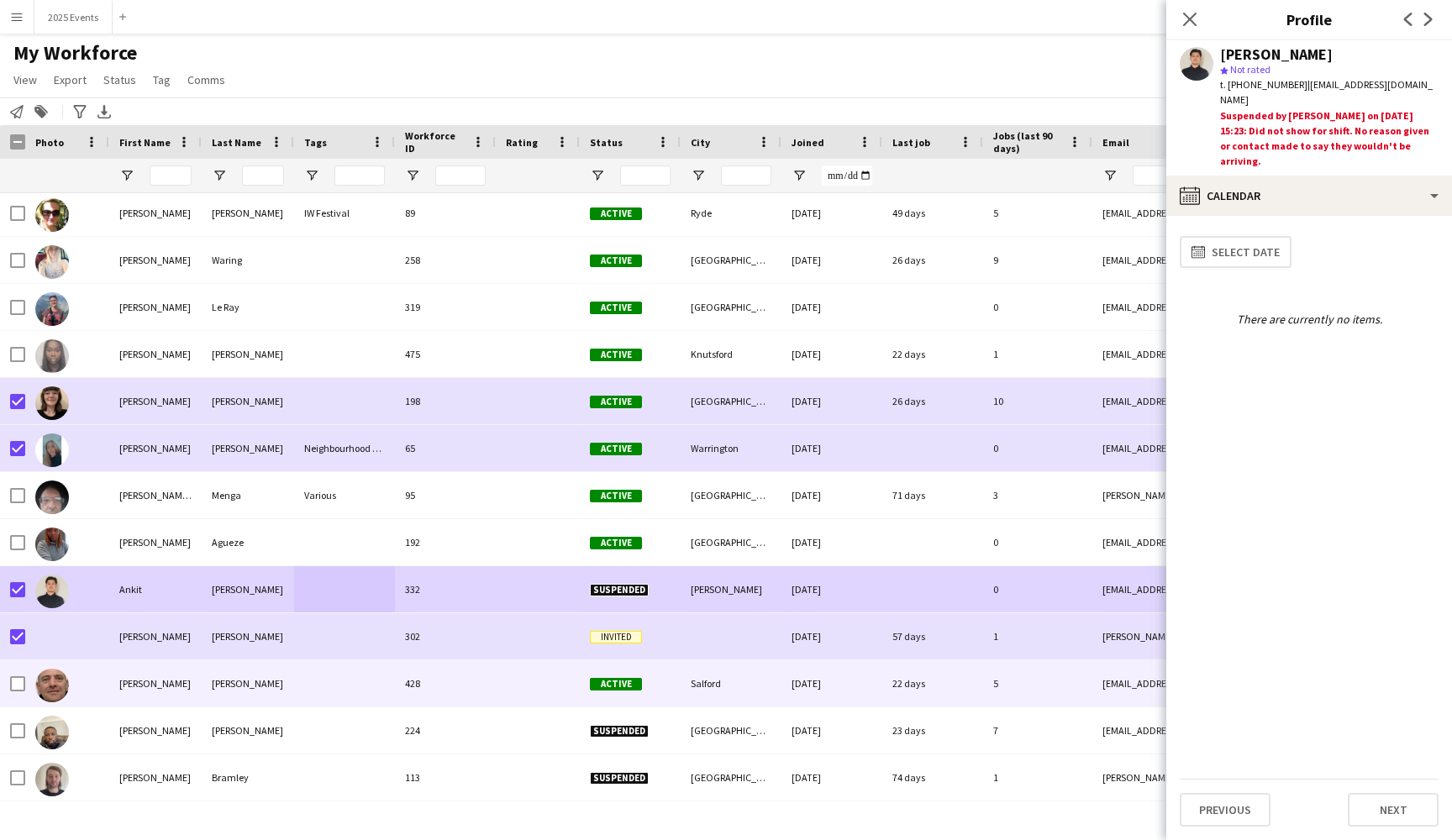
click at [337, 684] on div at bounding box center [344, 683] width 101 height 46
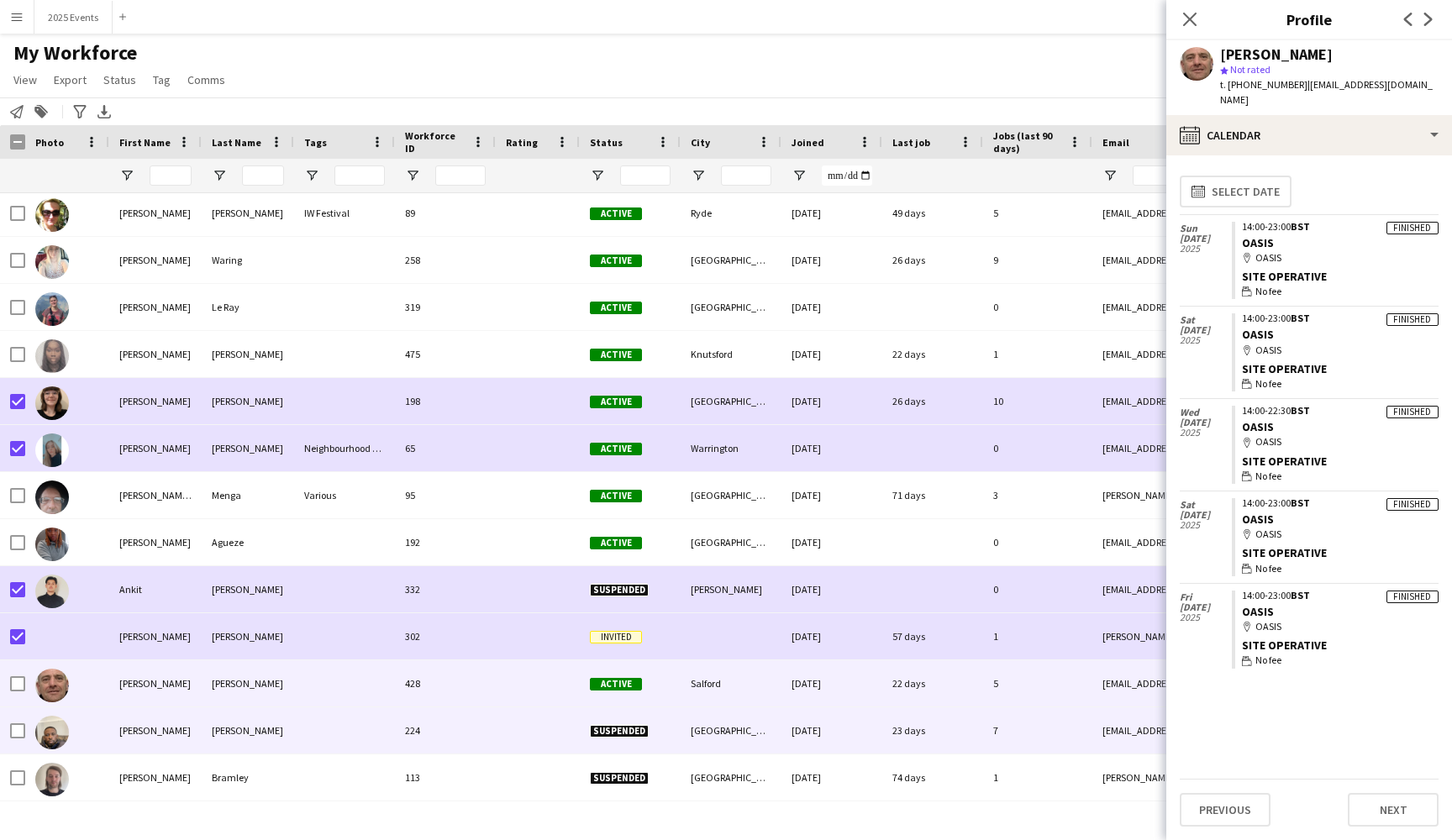
click at [299, 720] on div at bounding box center [344, 730] width 101 height 46
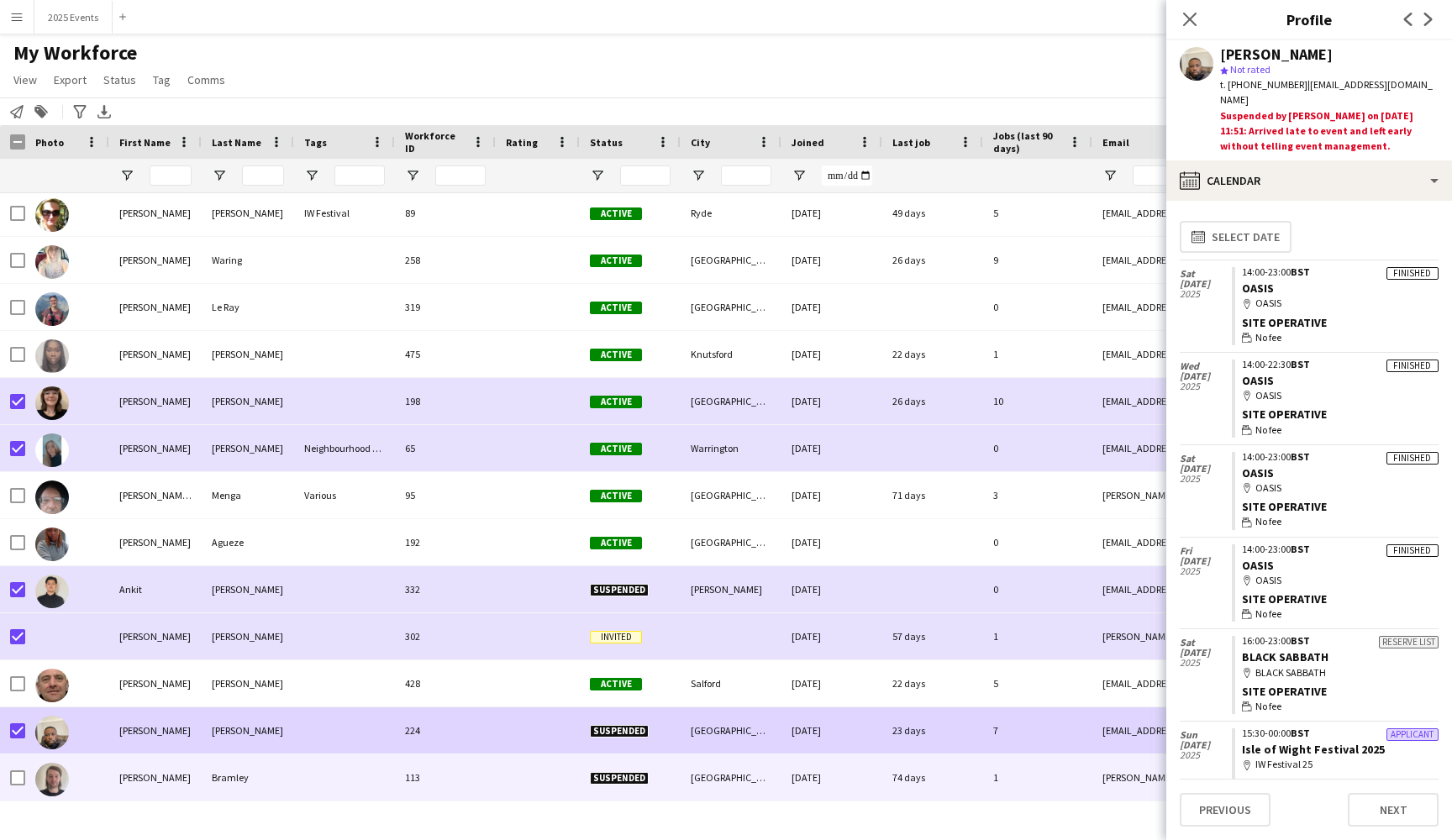
click at [356, 769] on div at bounding box center [344, 777] width 101 height 46
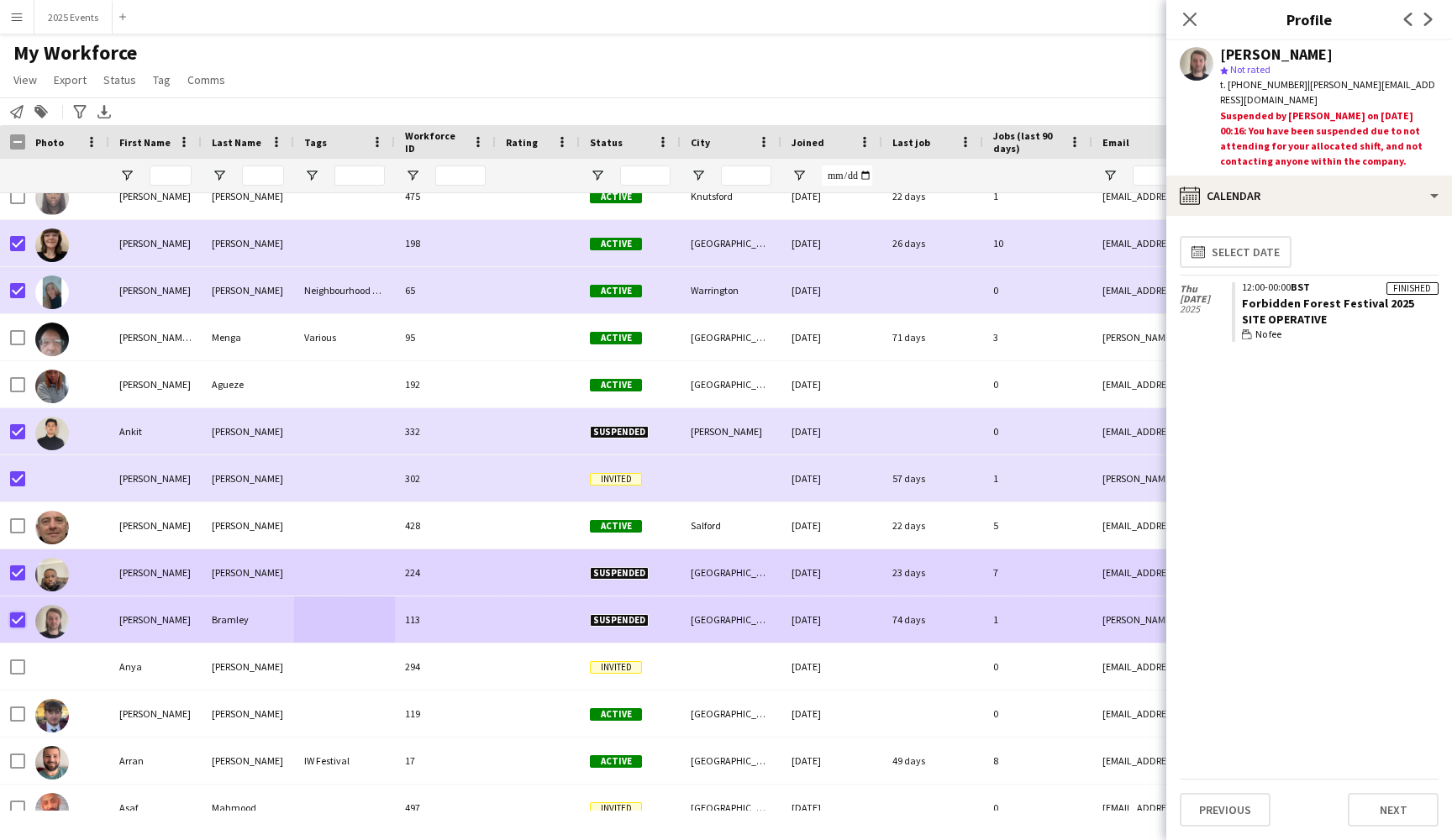
scroll to position [3481, 0]
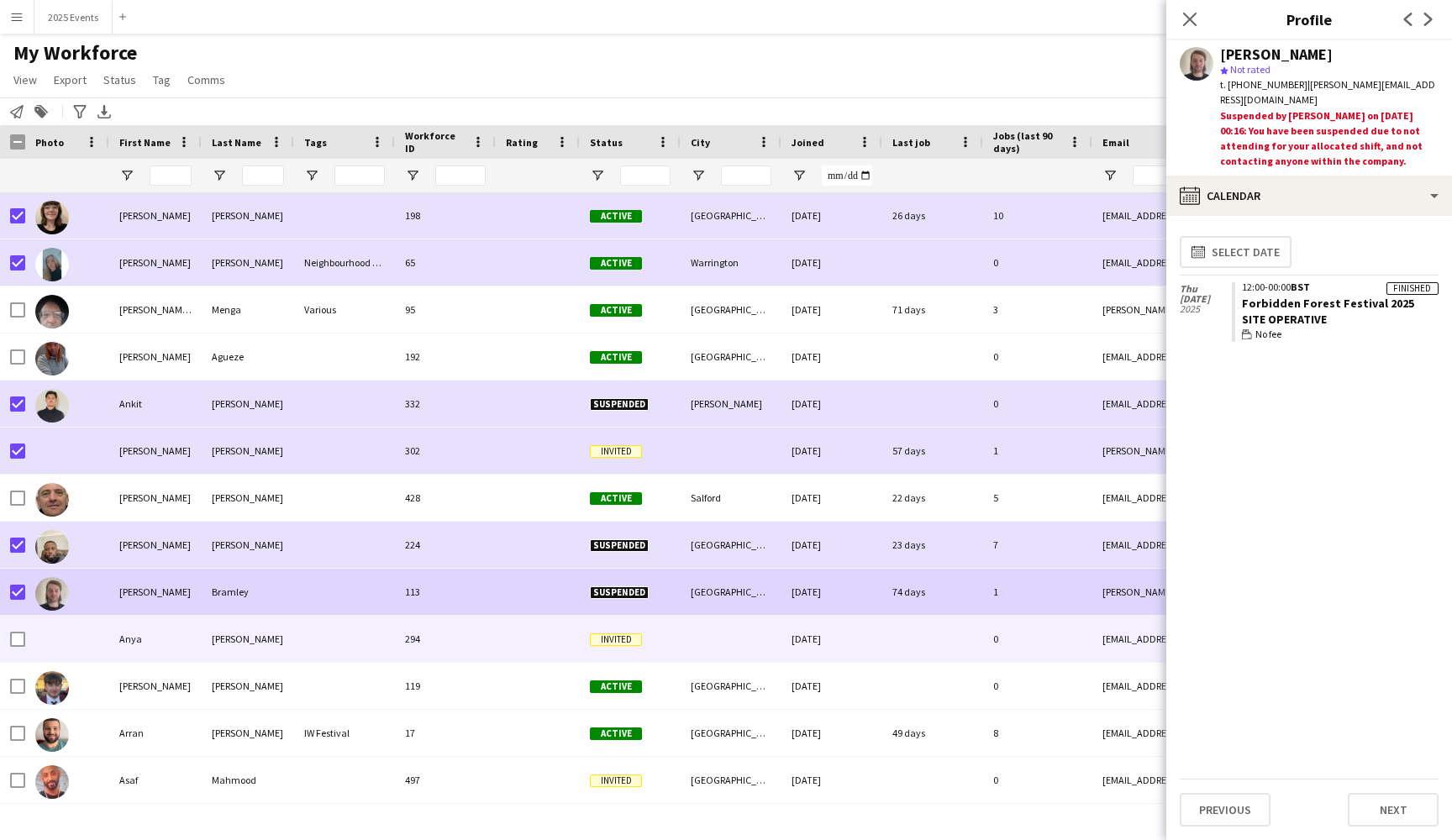
click at [307, 647] on div at bounding box center [344, 639] width 101 height 46
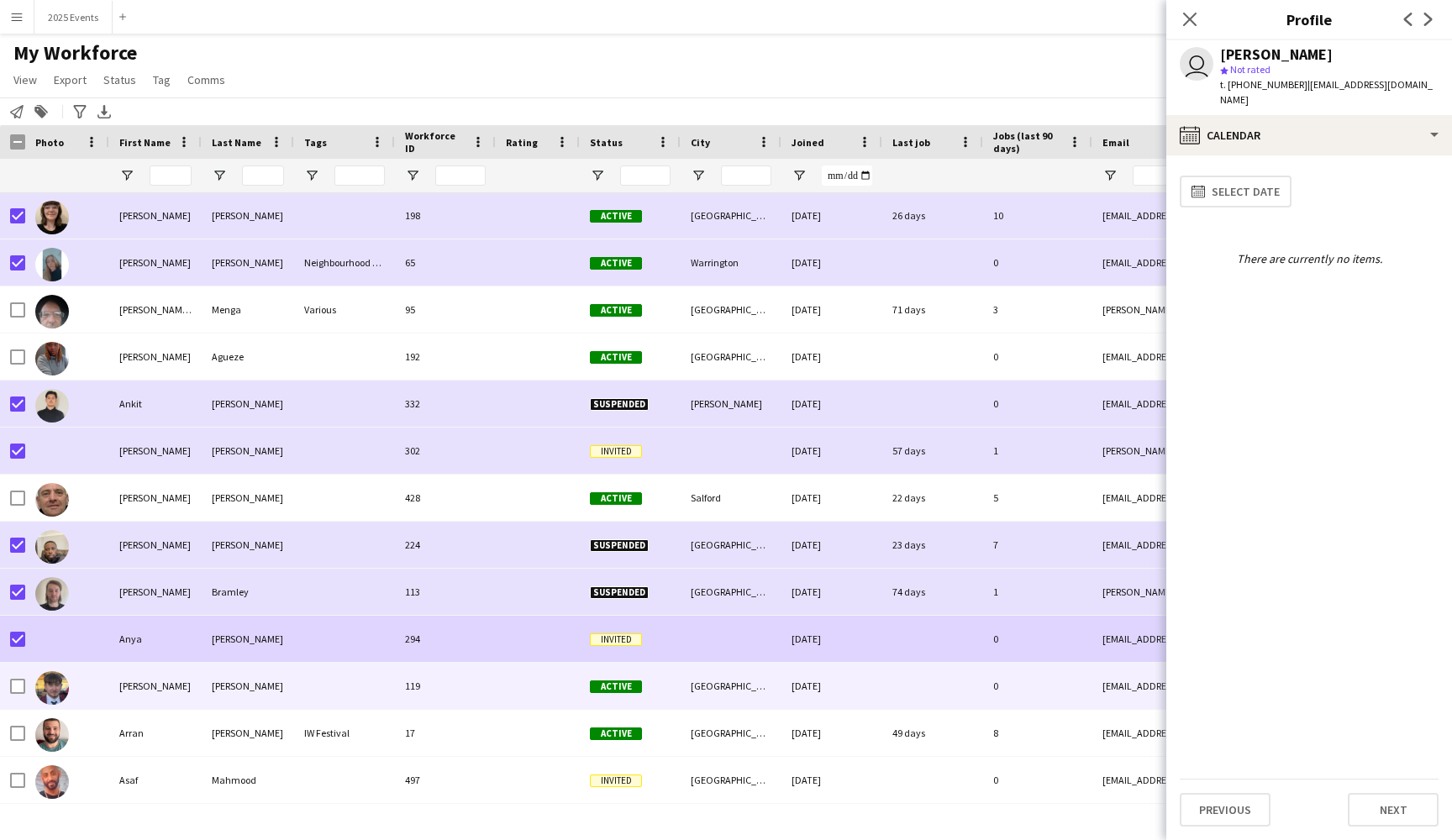
click at [322, 690] on div at bounding box center [344, 685] width 101 height 46
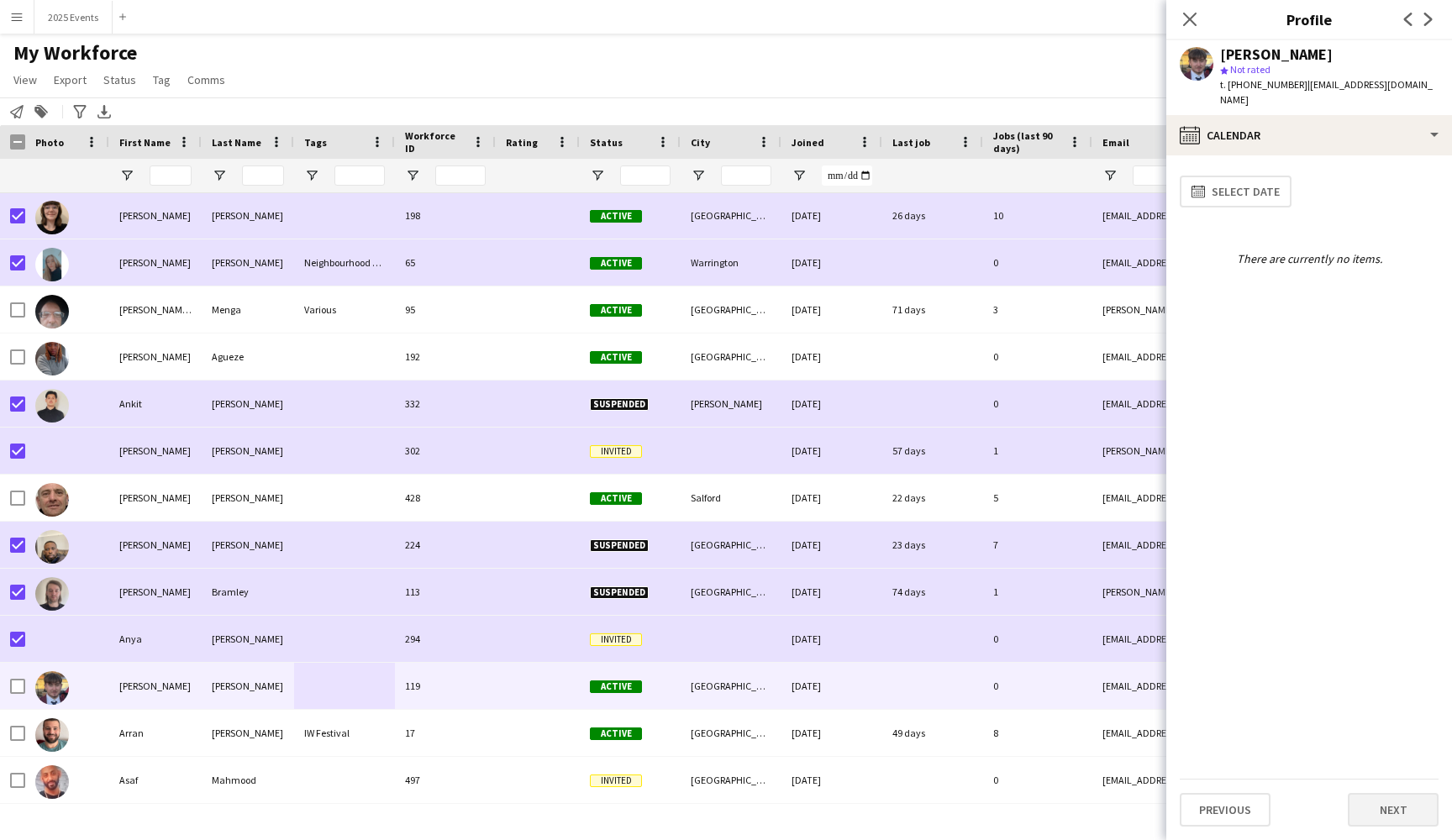
click at [1396, 805] on button "Next" at bounding box center [1393, 809] width 91 height 33
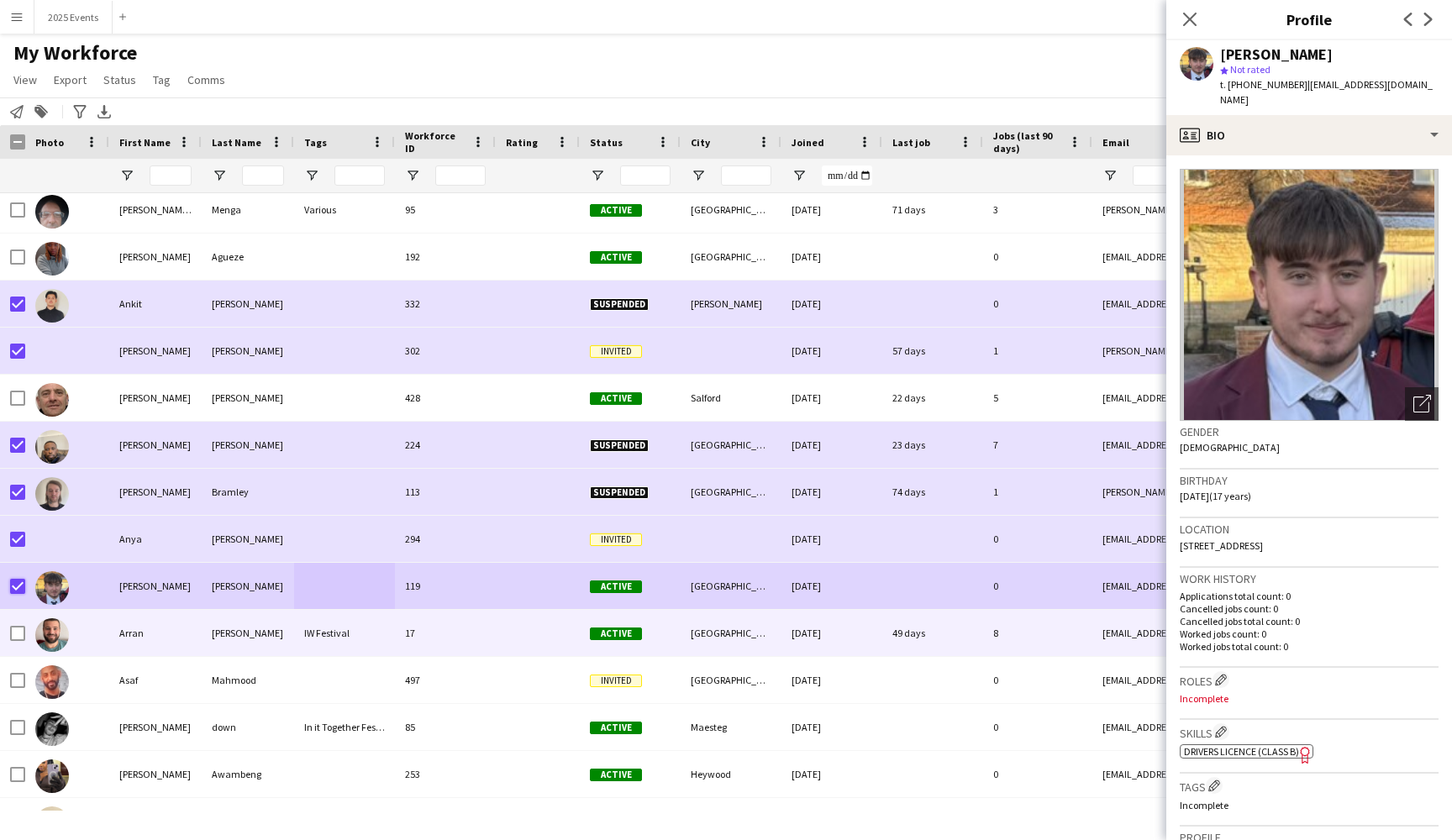
scroll to position [3586, 0]
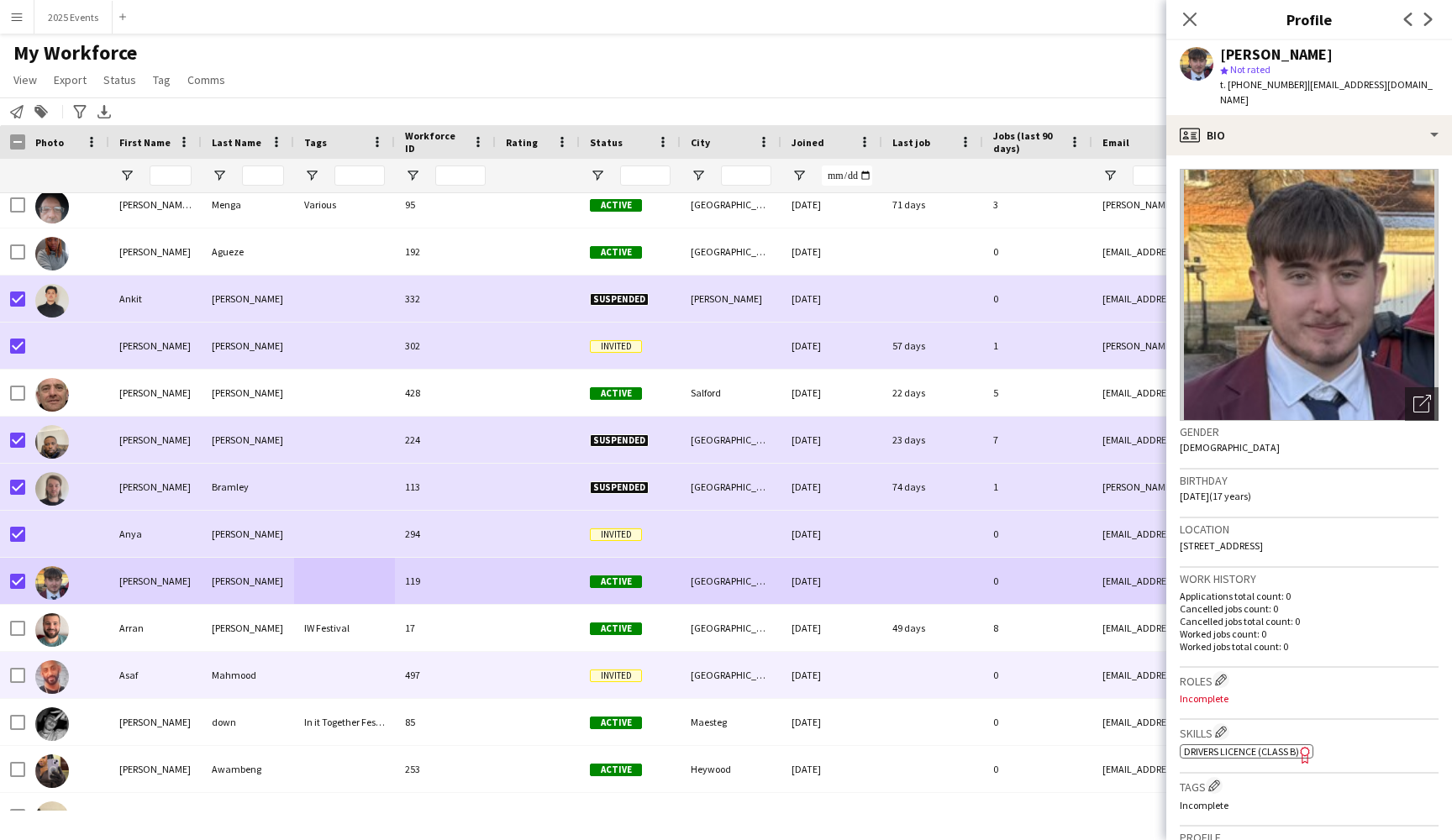
click at [172, 692] on div "Asaf" at bounding box center [155, 674] width 92 height 46
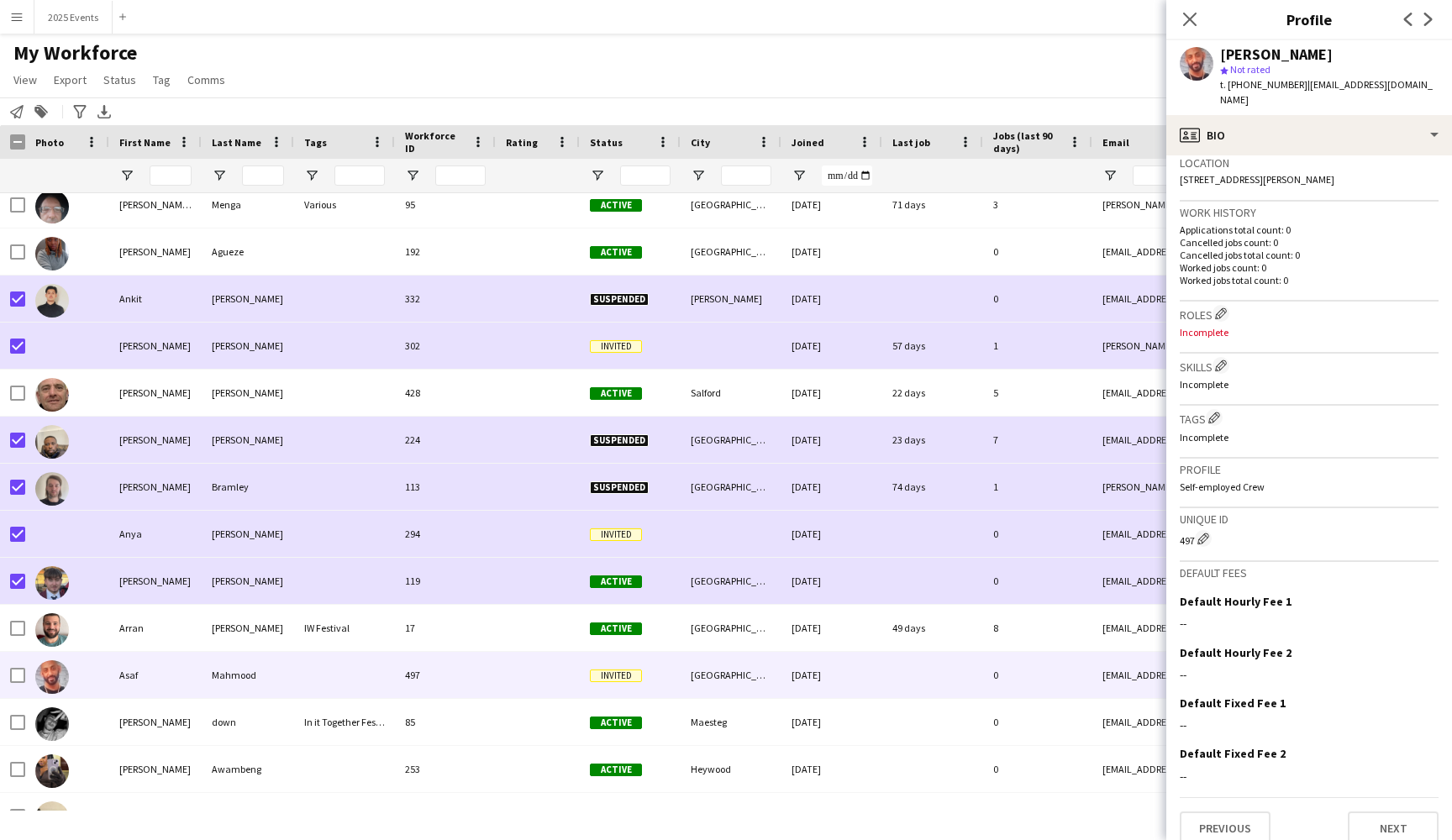
scroll to position [365, 0]
click at [1229, 812] on button "Previous" at bounding box center [1225, 828] width 91 height 33
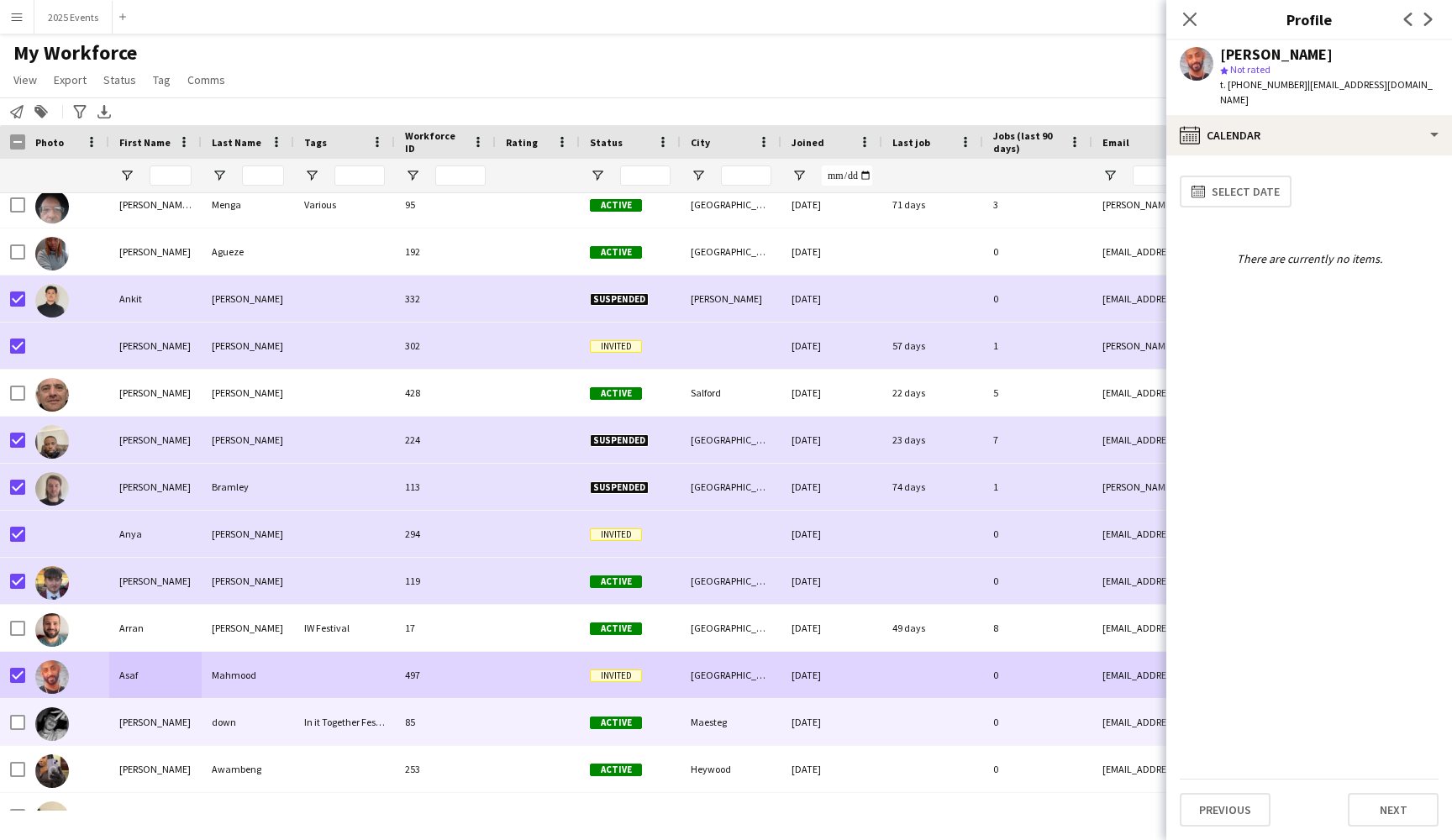
click at [295, 720] on div "In it Together Festival" at bounding box center [344, 721] width 101 height 46
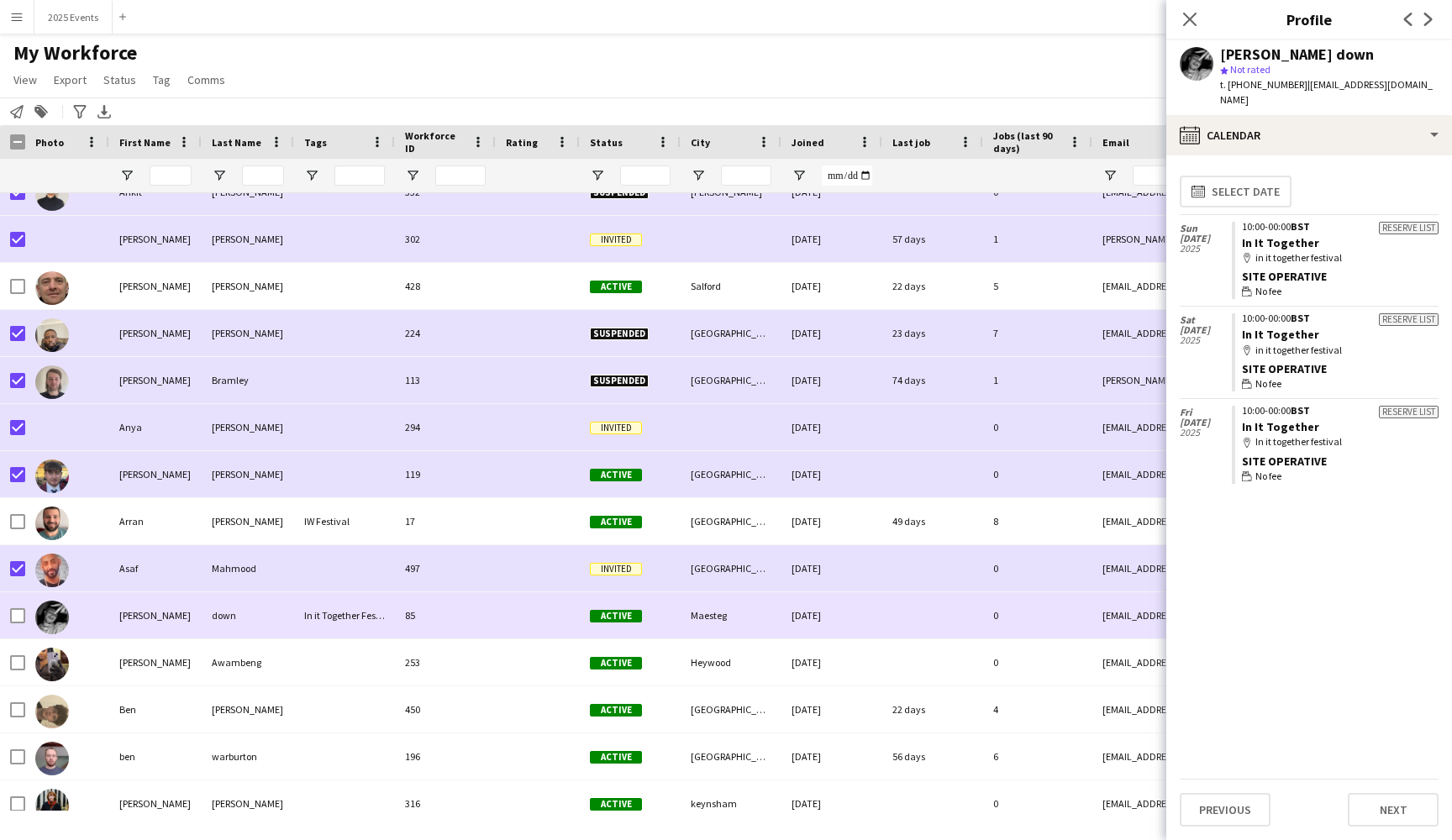
scroll to position [3695, 0]
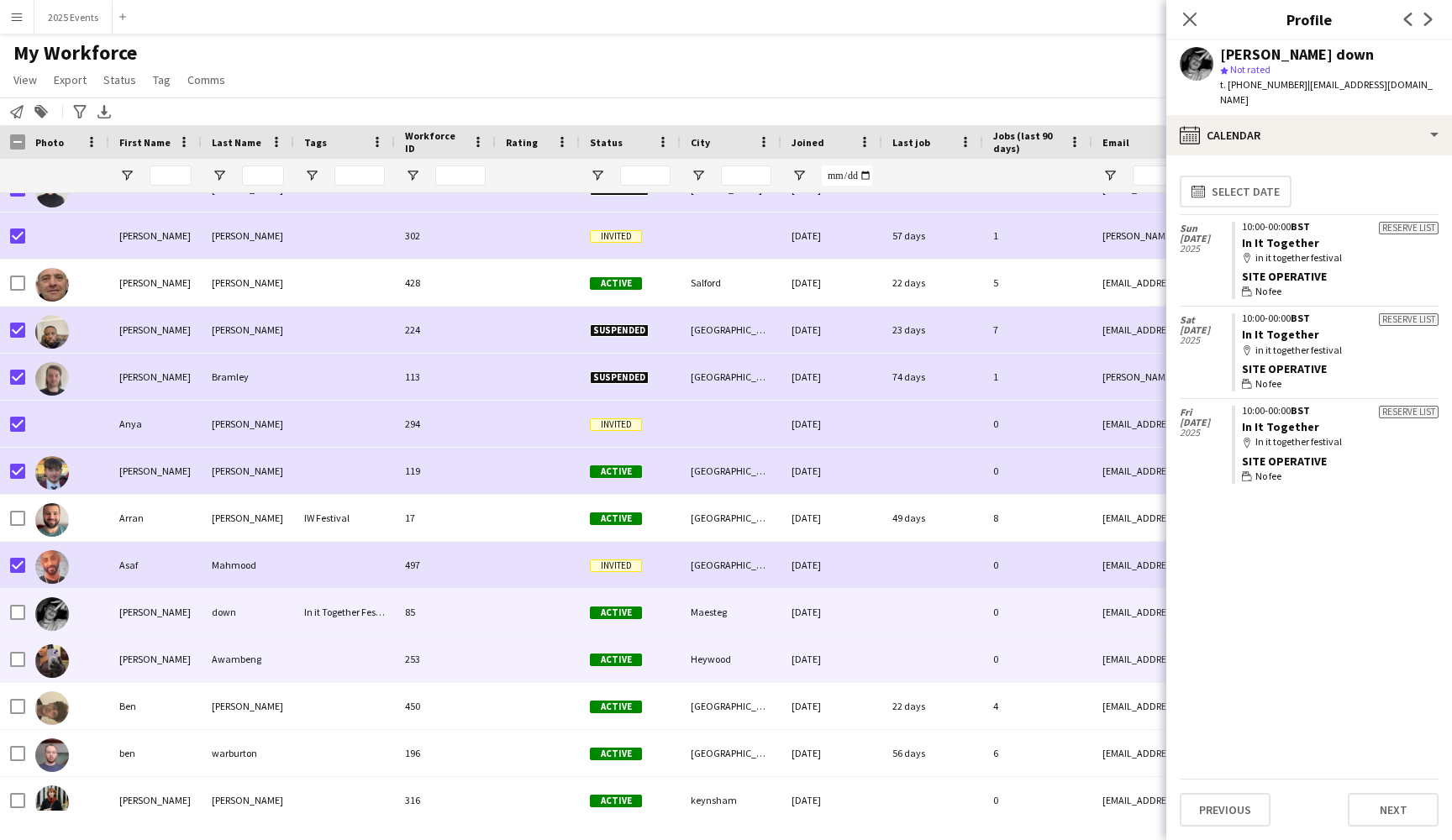
click at [321, 656] on div at bounding box center [344, 659] width 101 height 46
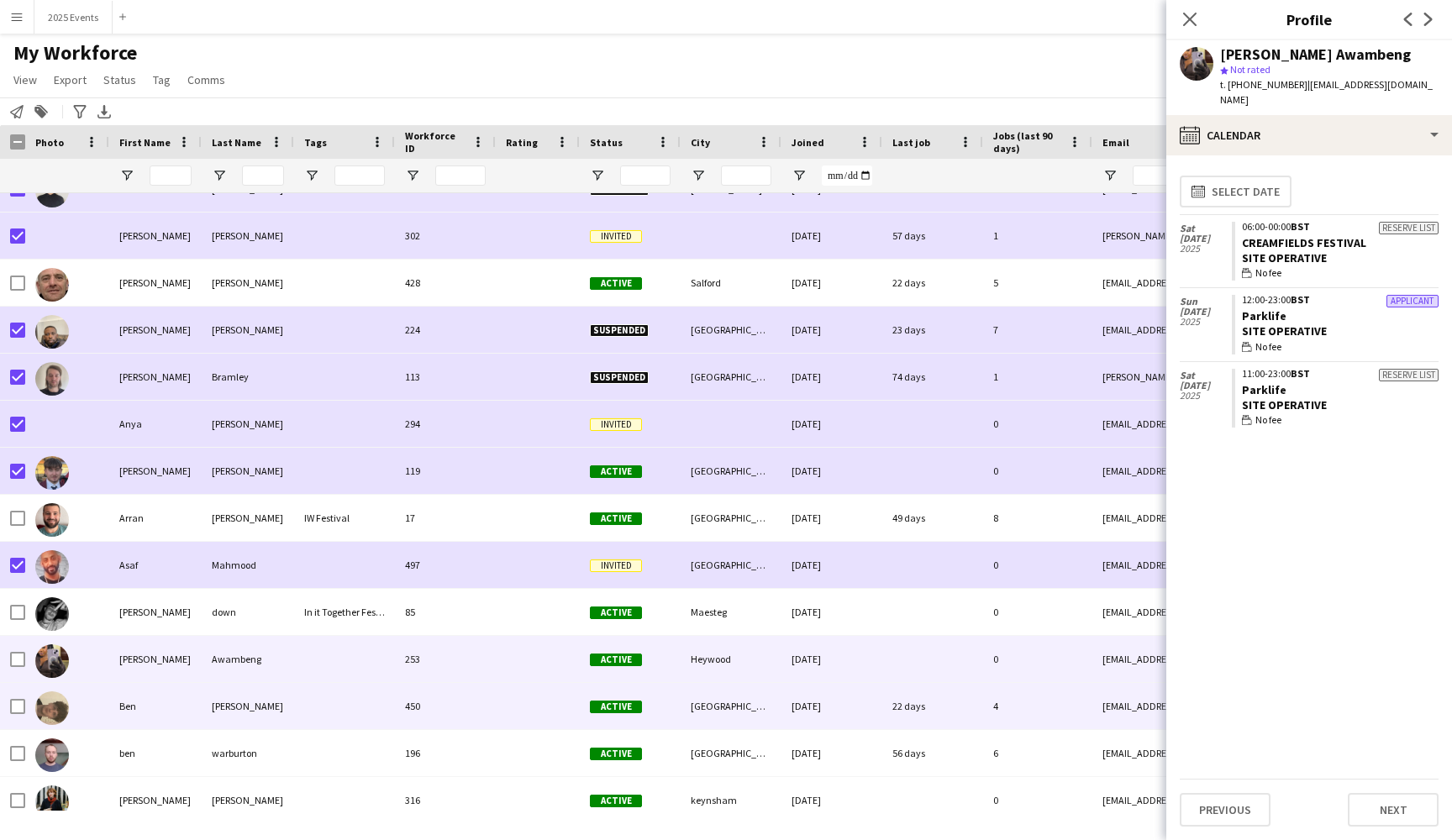
click at [343, 699] on div at bounding box center [344, 706] width 101 height 46
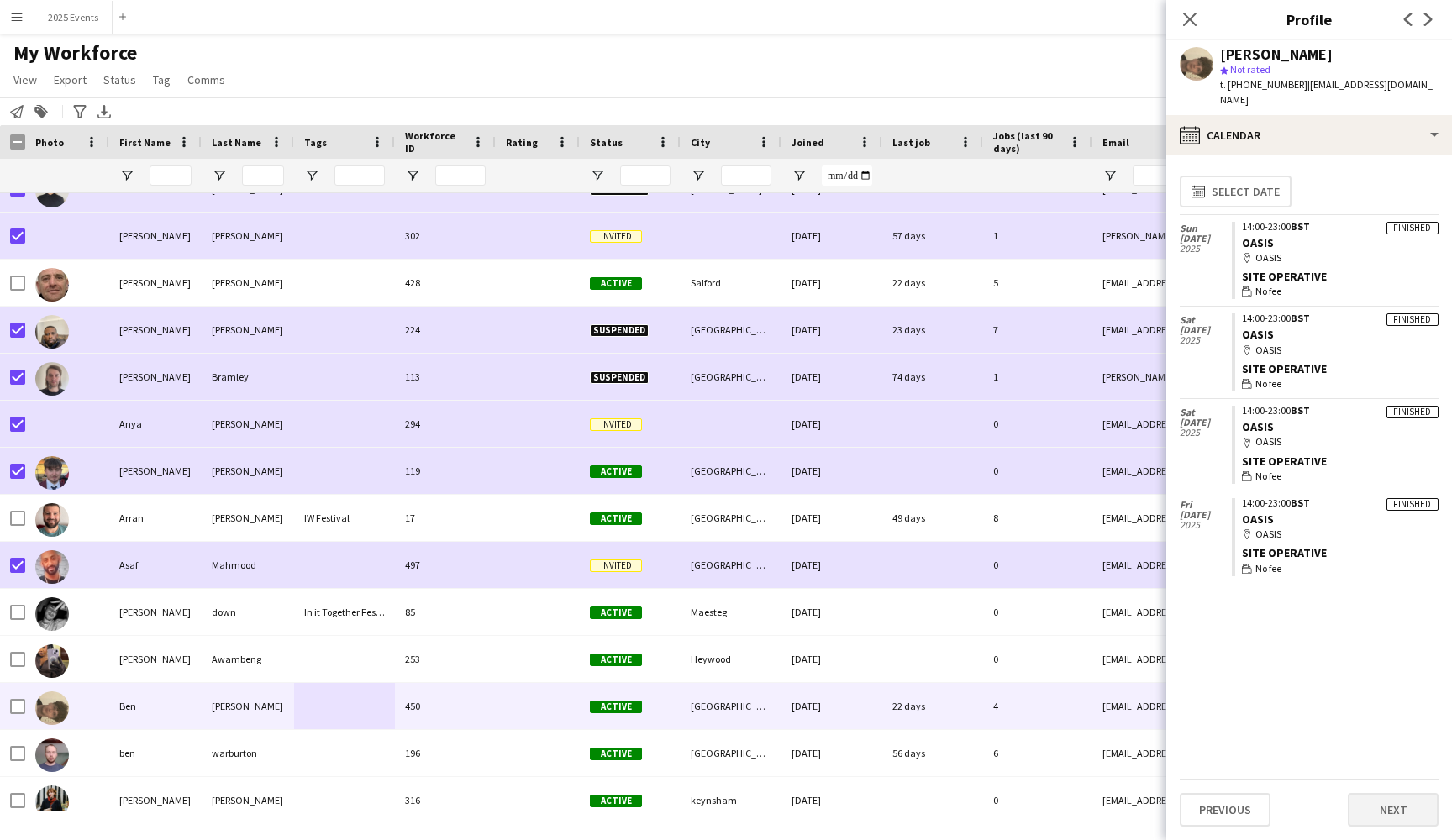
click at [1398, 804] on button "Next" at bounding box center [1393, 809] width 91 height 33
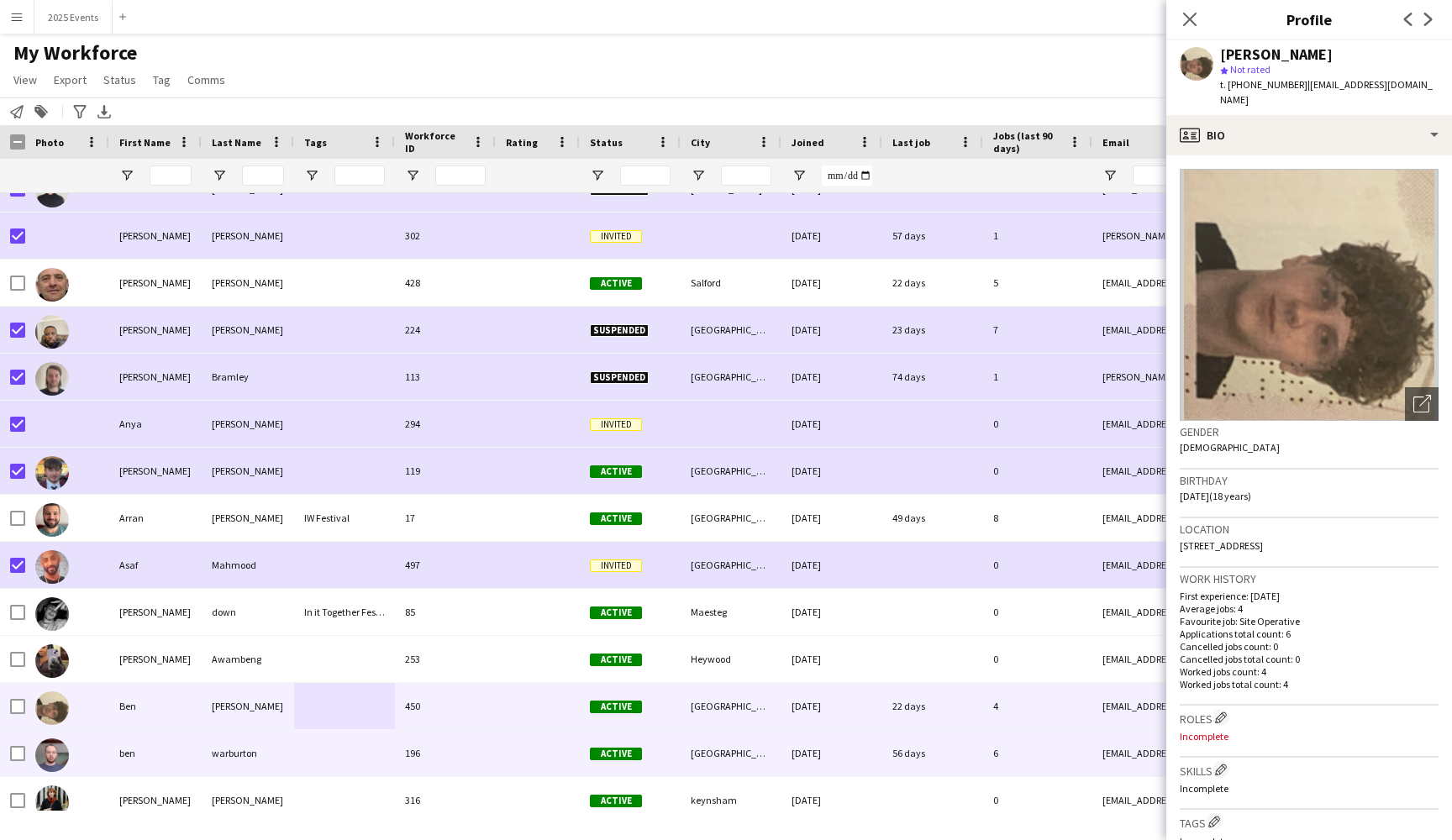
click at [314, 744] on div at bounding box center [344, 753] width 101 height 46
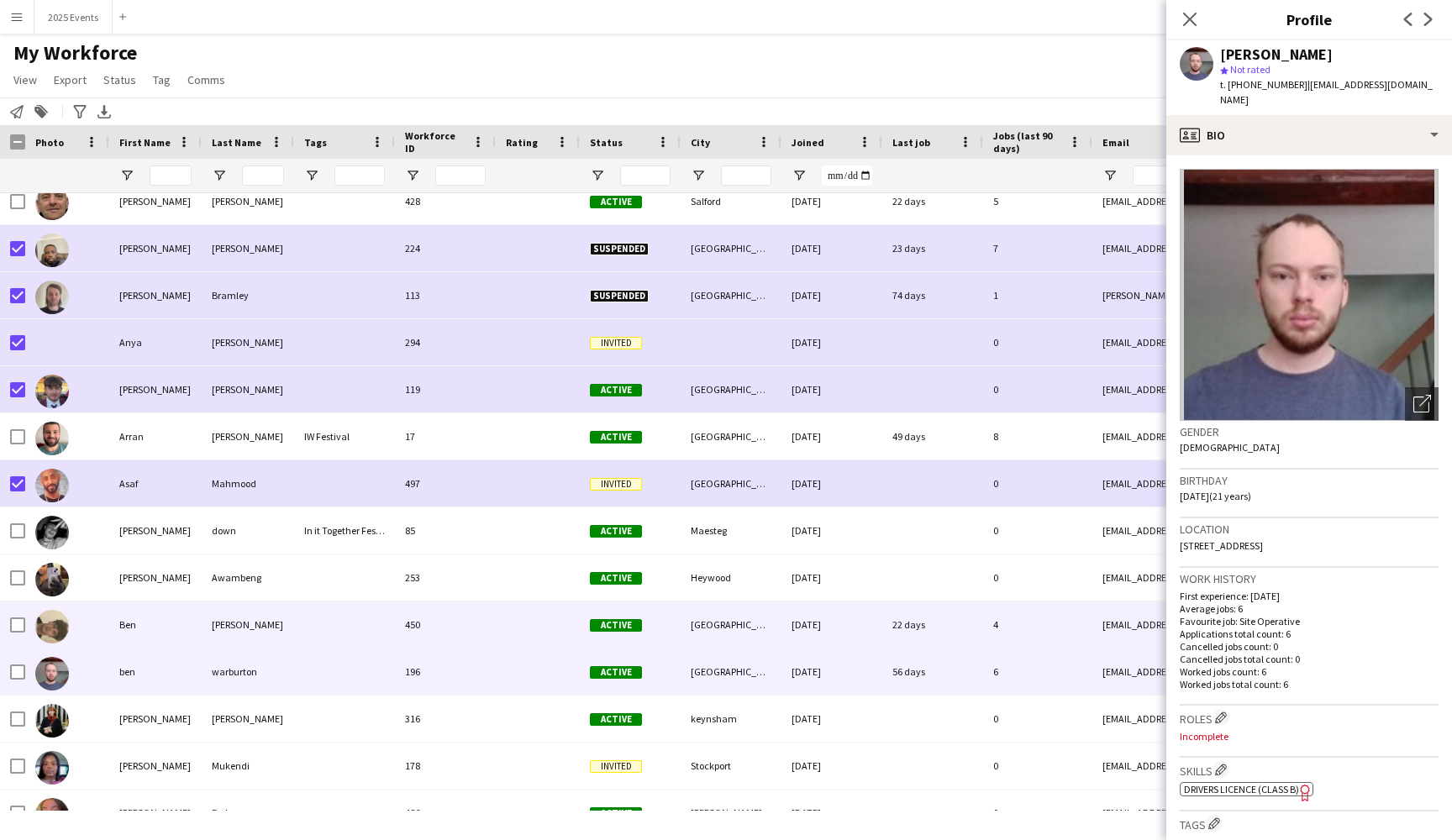
scroll to position [3811, 0]
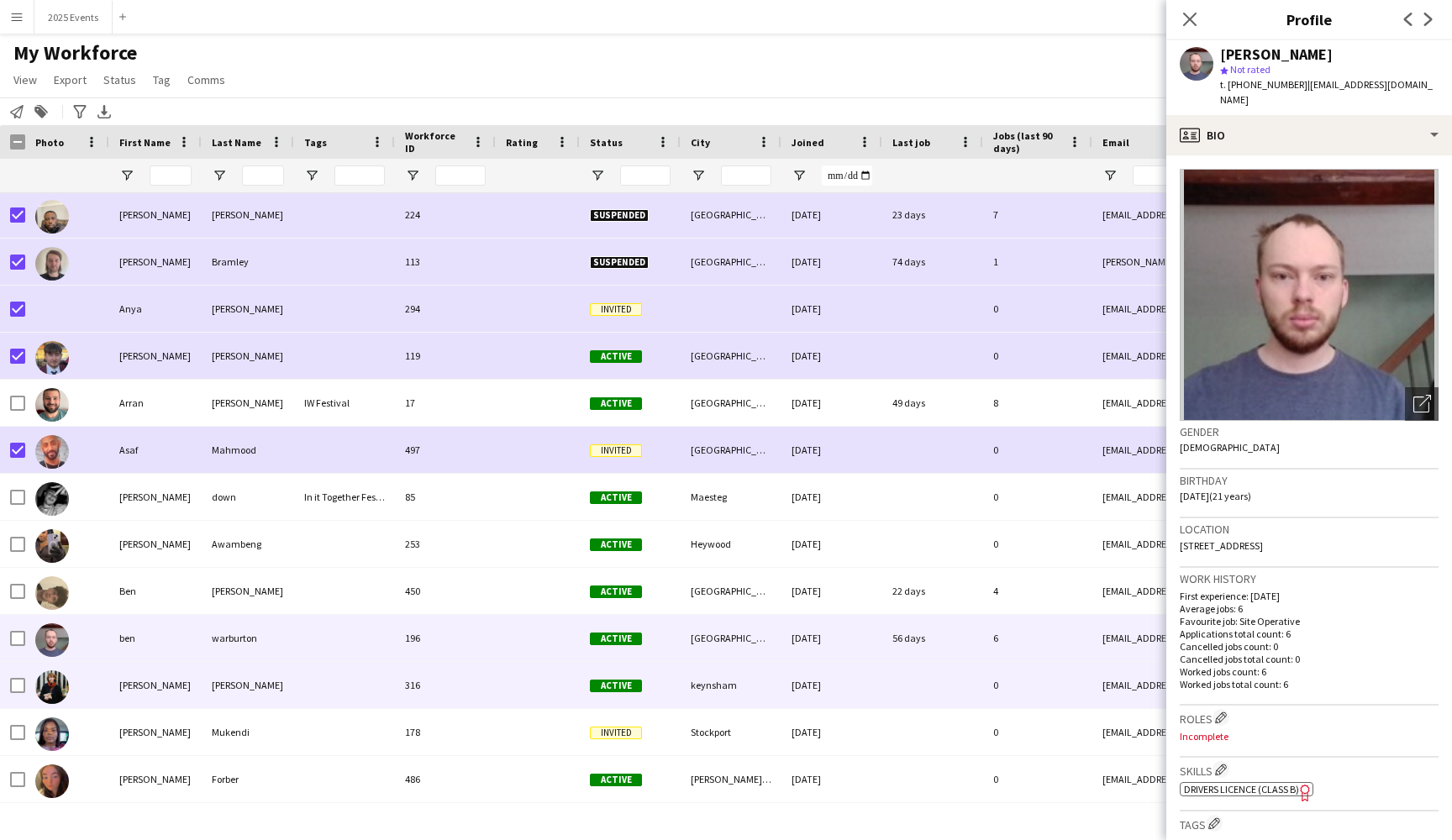
click at [472, 686] on div "316" at bounding box center [445, 685] width 101 height 46
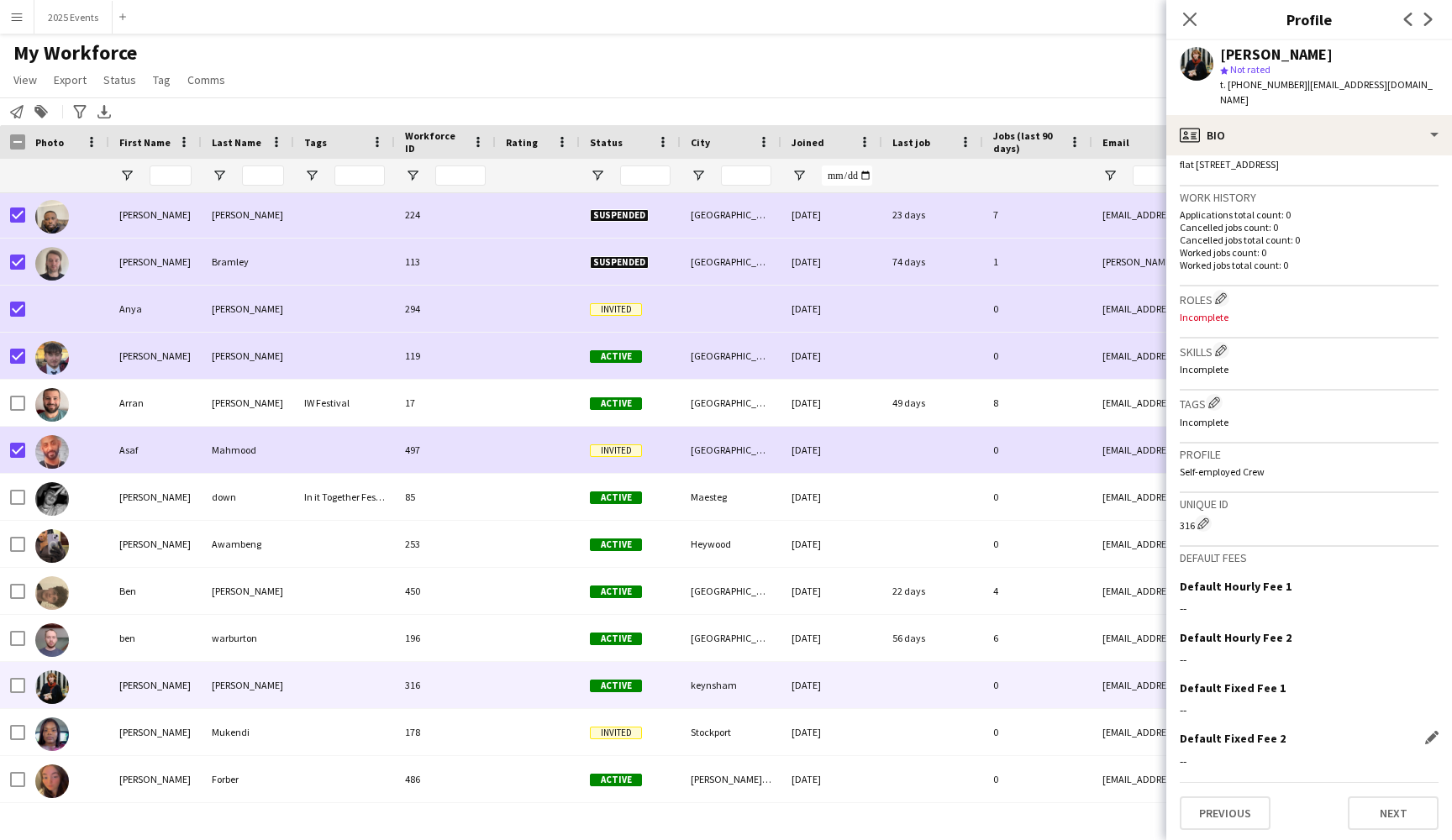
scroll to position [381, 0]
click at [1227, 823] on button "Previous" at bounding box center [1225, 814] width 91 height 33
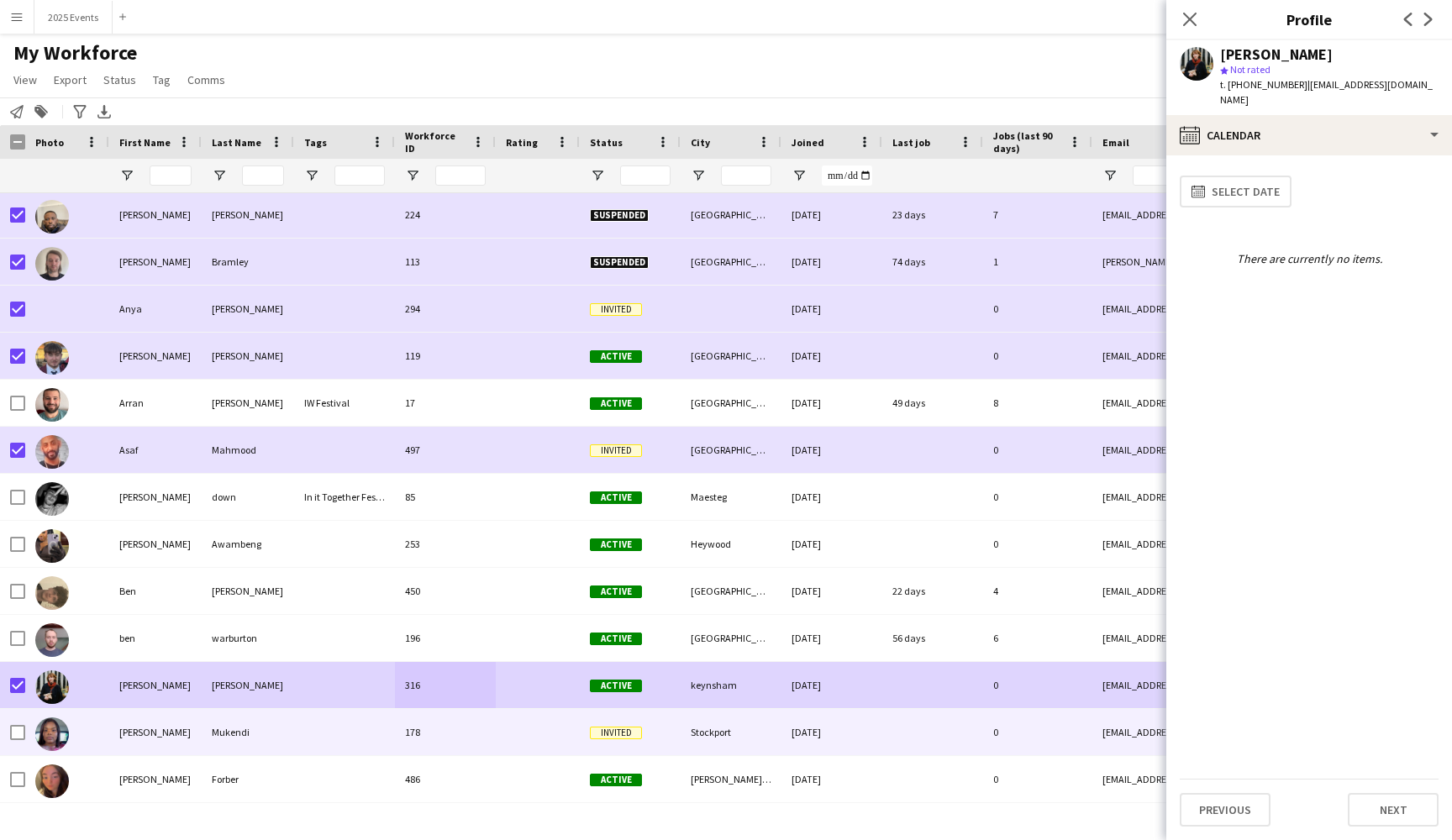
click at [276, 731] on div "Mukendi" at bounding box center [248, 732] width 92 height 46
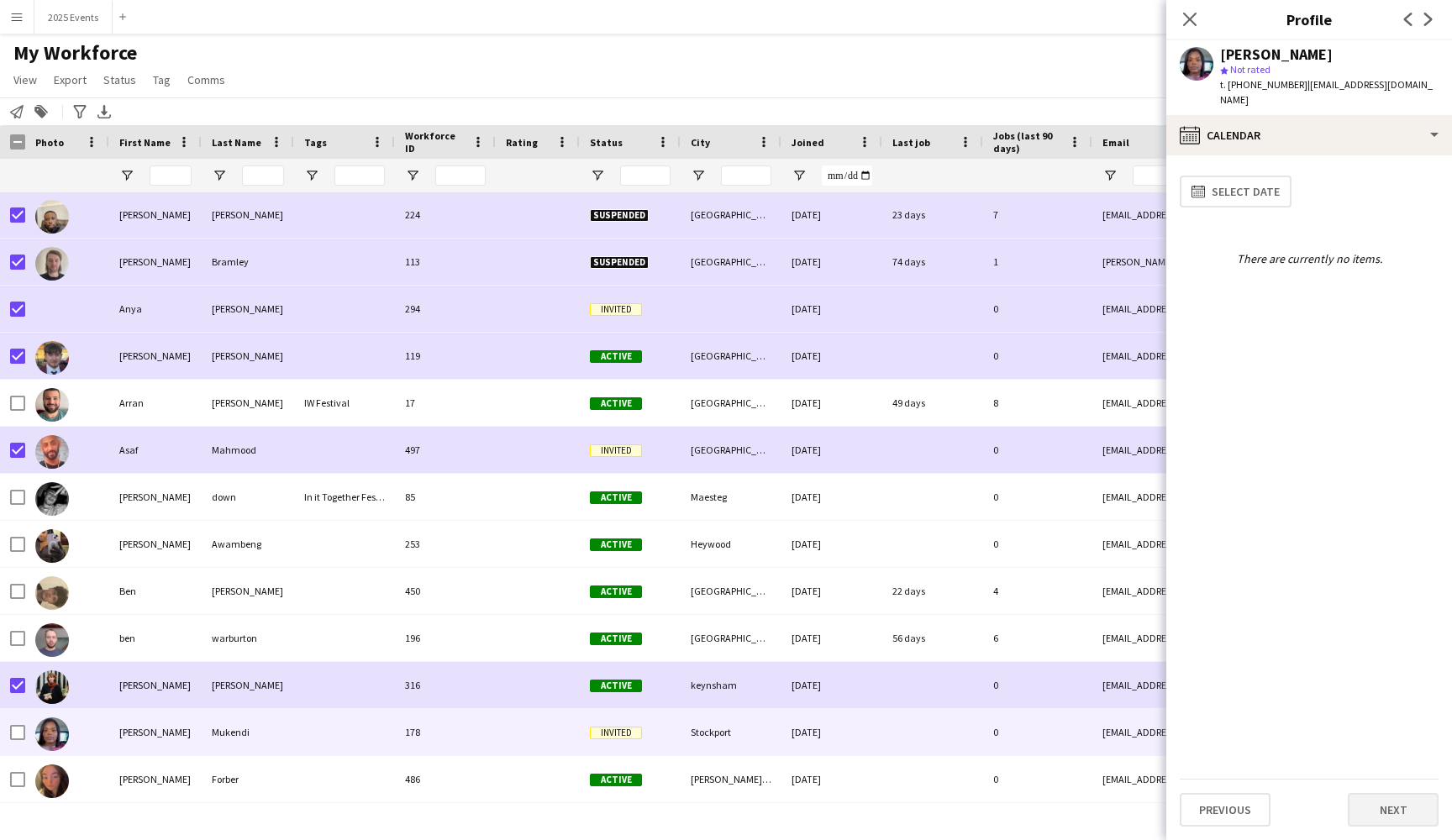
click at [1381, 805] on button "Next" at bounding box center [1393, 809] width 91 height 33
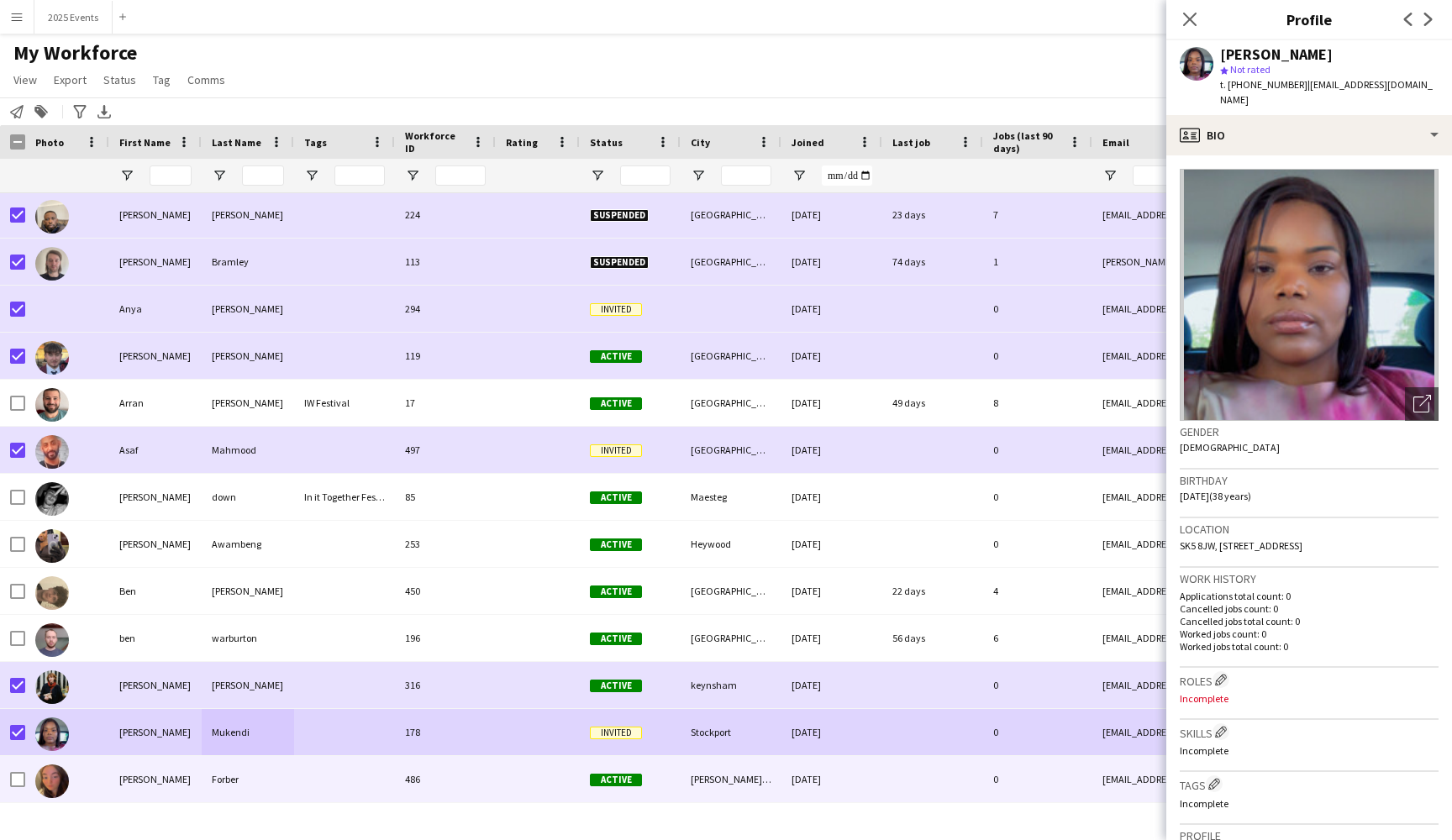
click at [337, 768] on div at bounding box center [344, 779] width 101 height 46
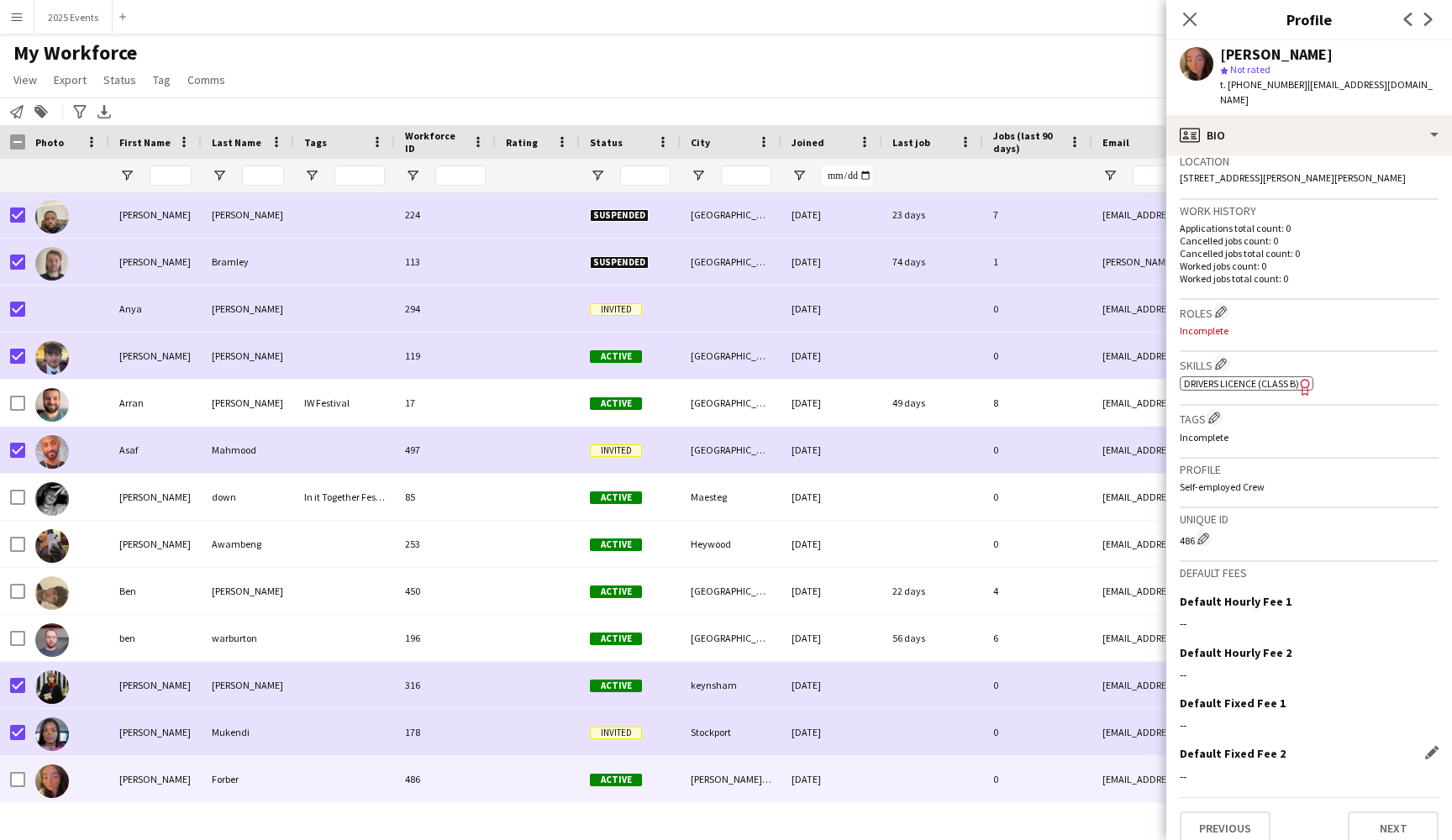
scroll to position [367, 0]
click at [1389, 812] on button "Next" at bounding box center [1393, 828] width 91 height 33
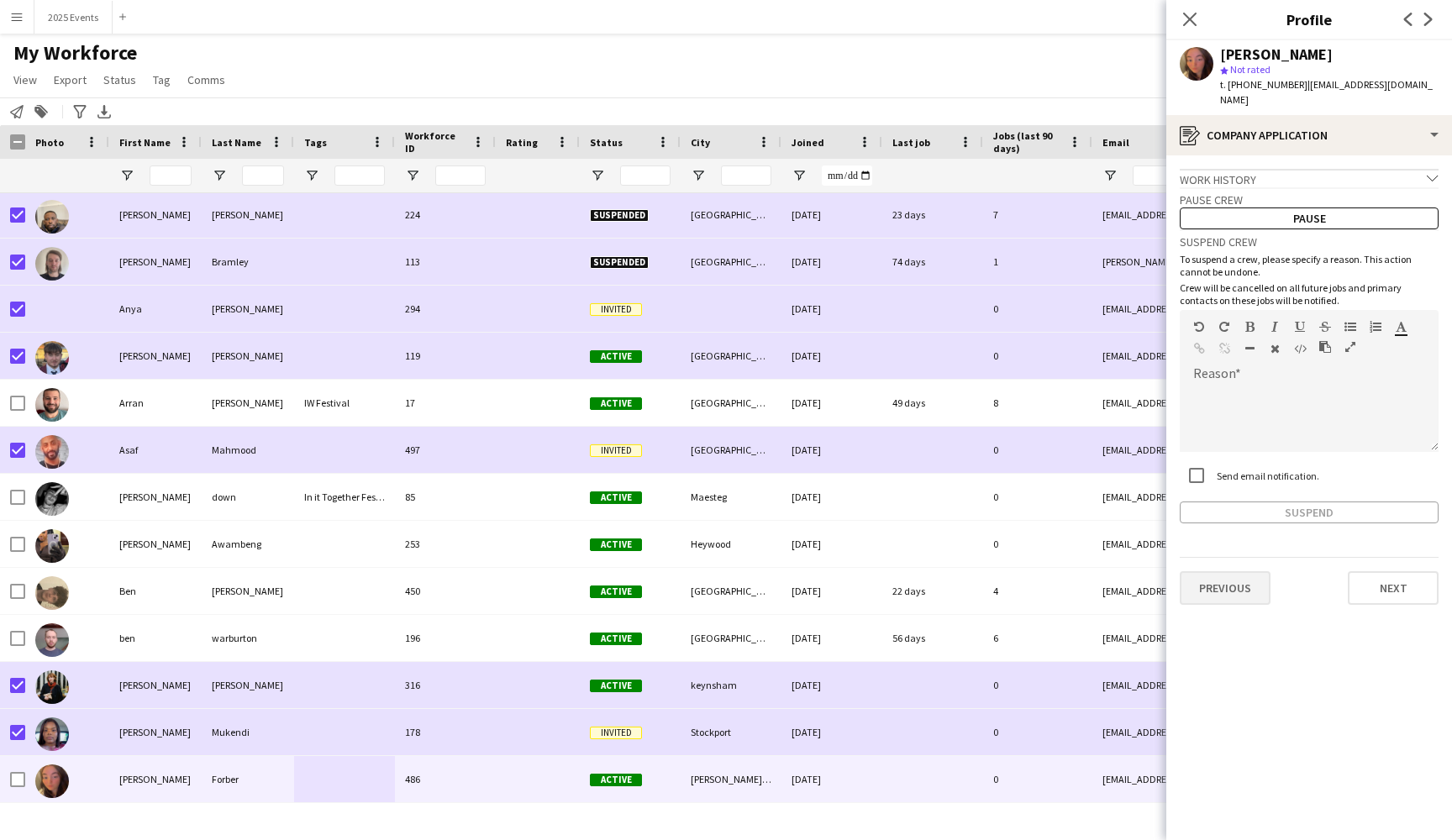
click at [1238, 581] on button "Previous" at bounding box center [1225, 587] width 91 height 33
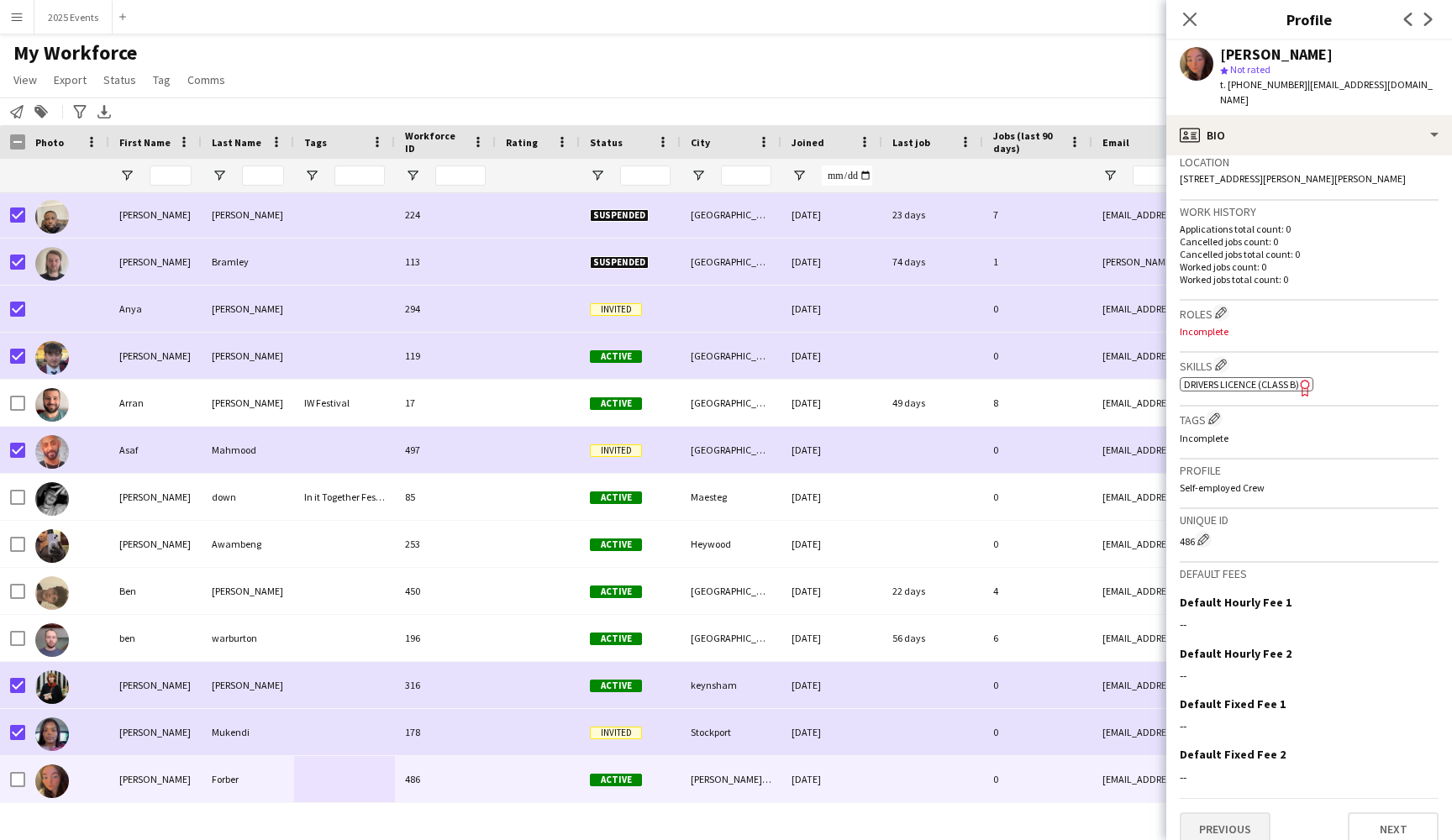
click at [1227, 812] on button "Previous" at bounding box center [1225, 828] width 91 height 33
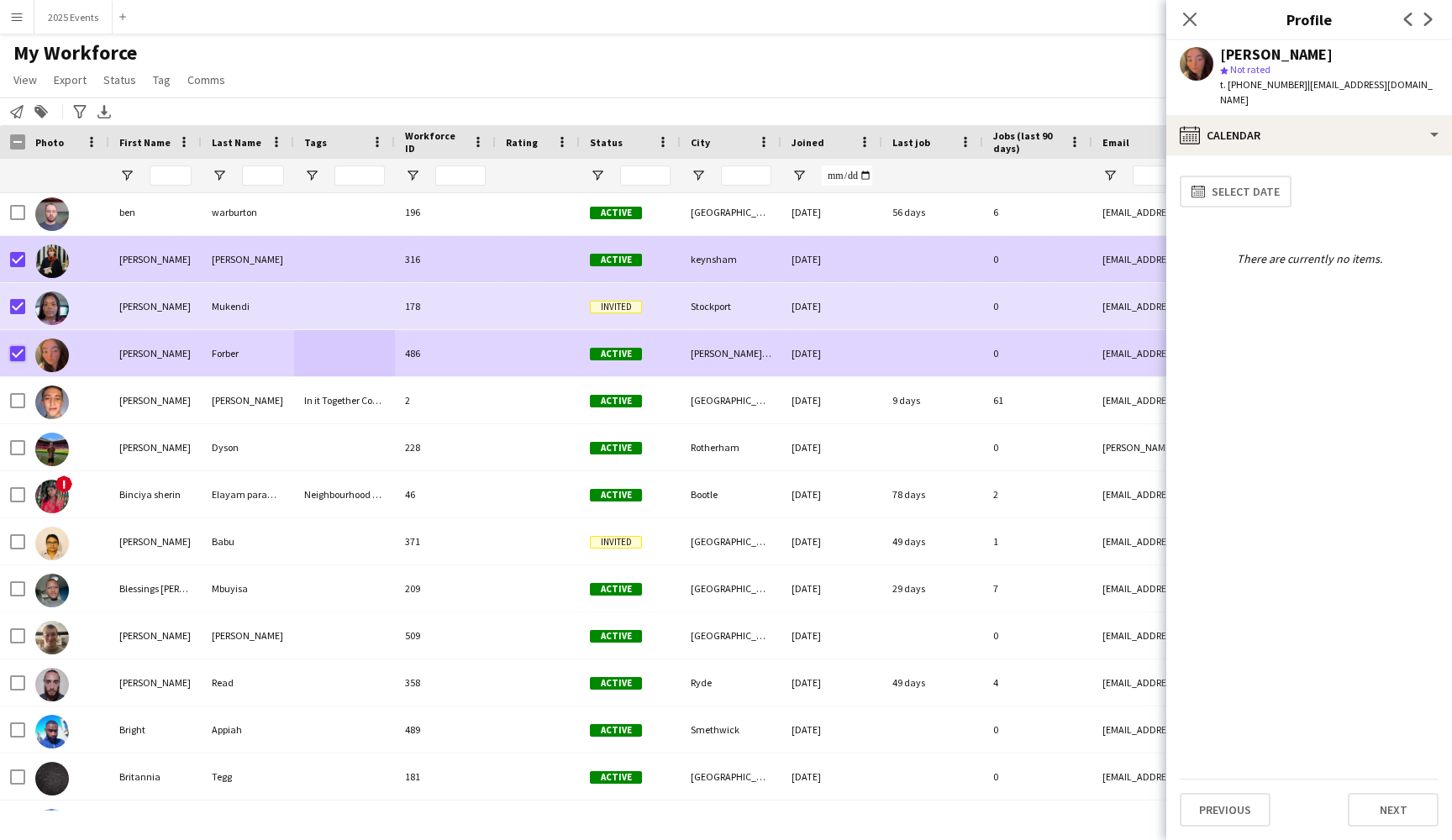
scroll to position [4238, 0]
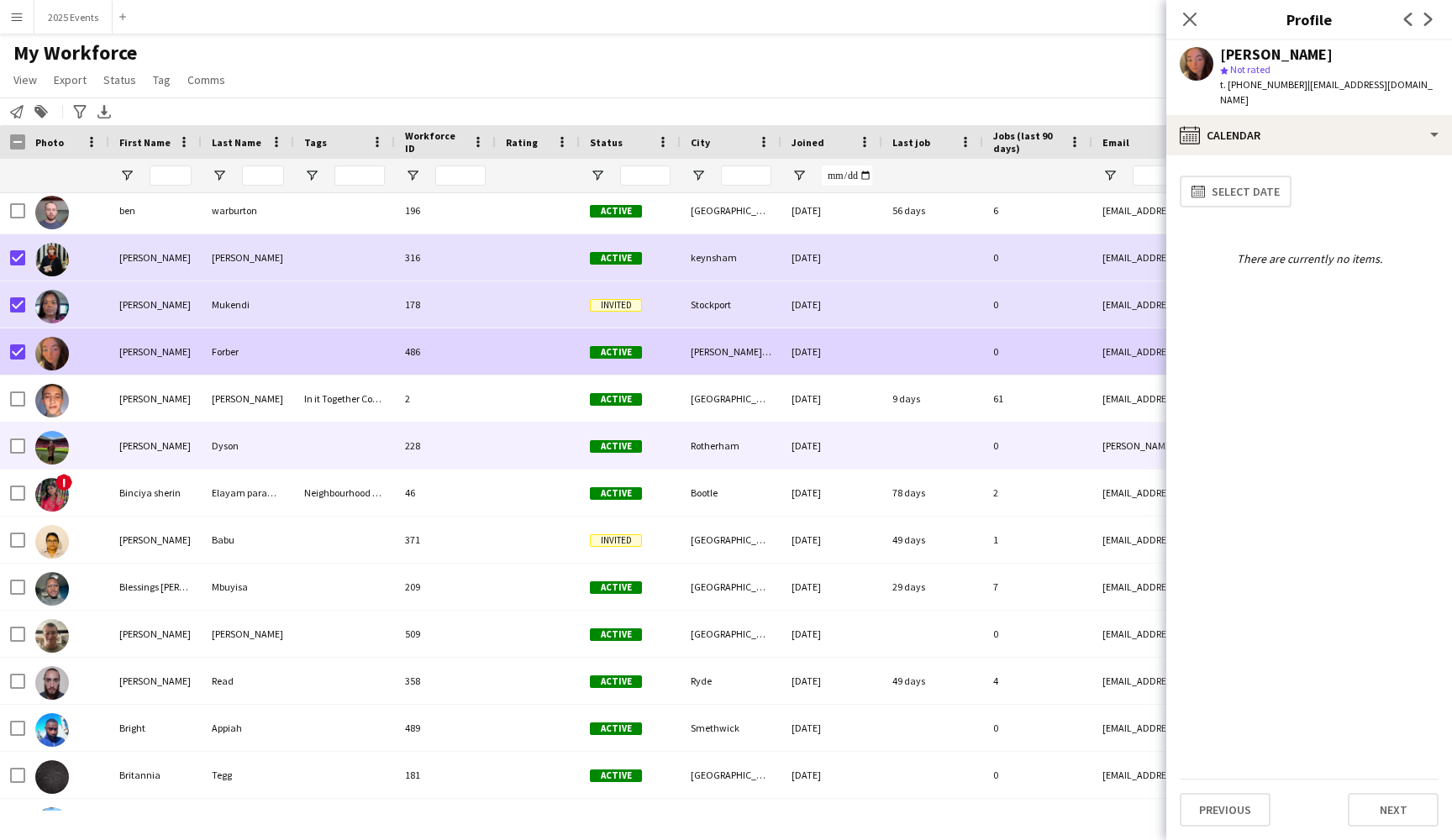
click at [323, 449] on div at bounding box center [344, 446] width 101 height 46
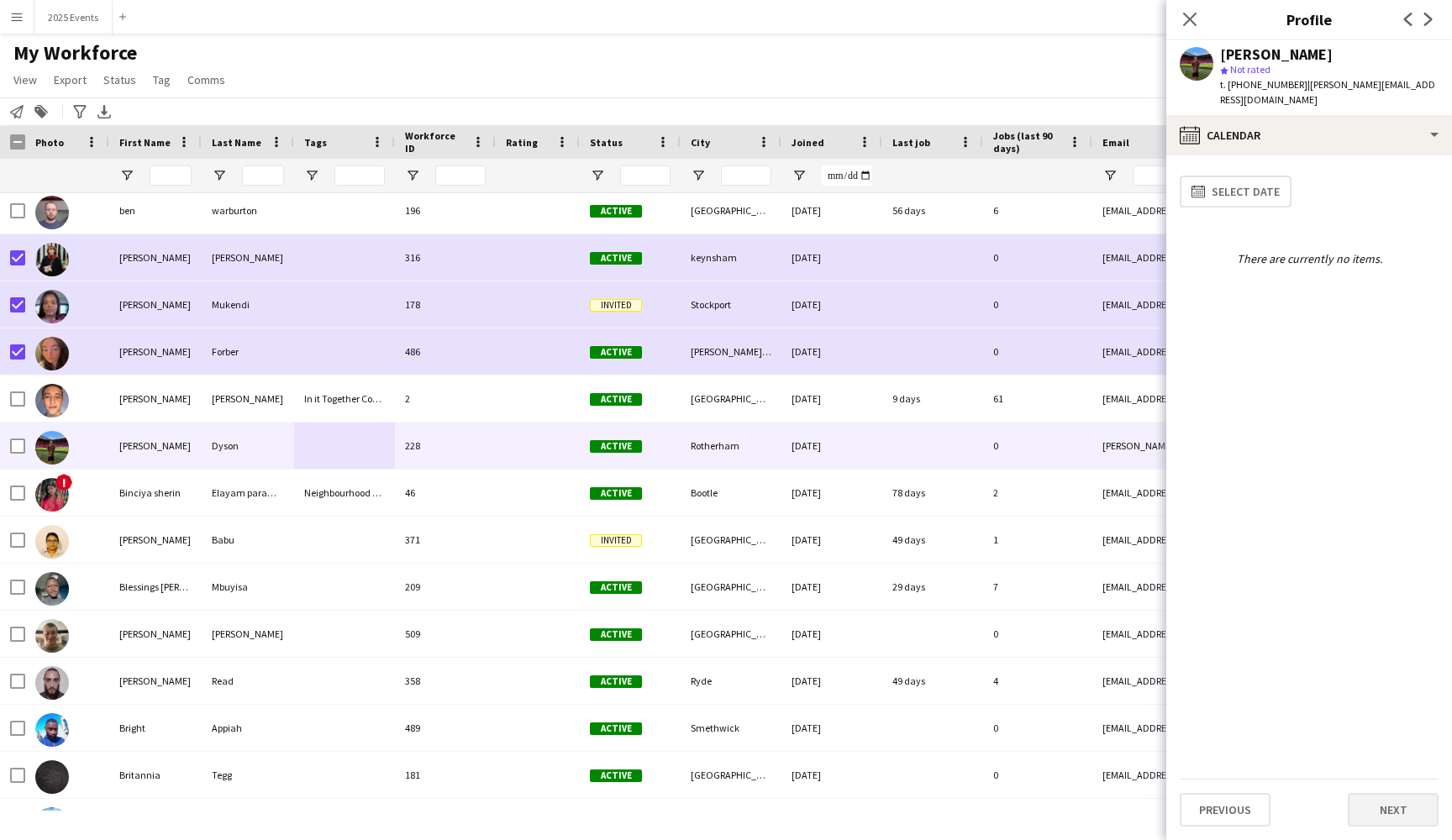
click at [1398, 809] on button "Next" at bounding box center [1393, 809] width 91 height 33
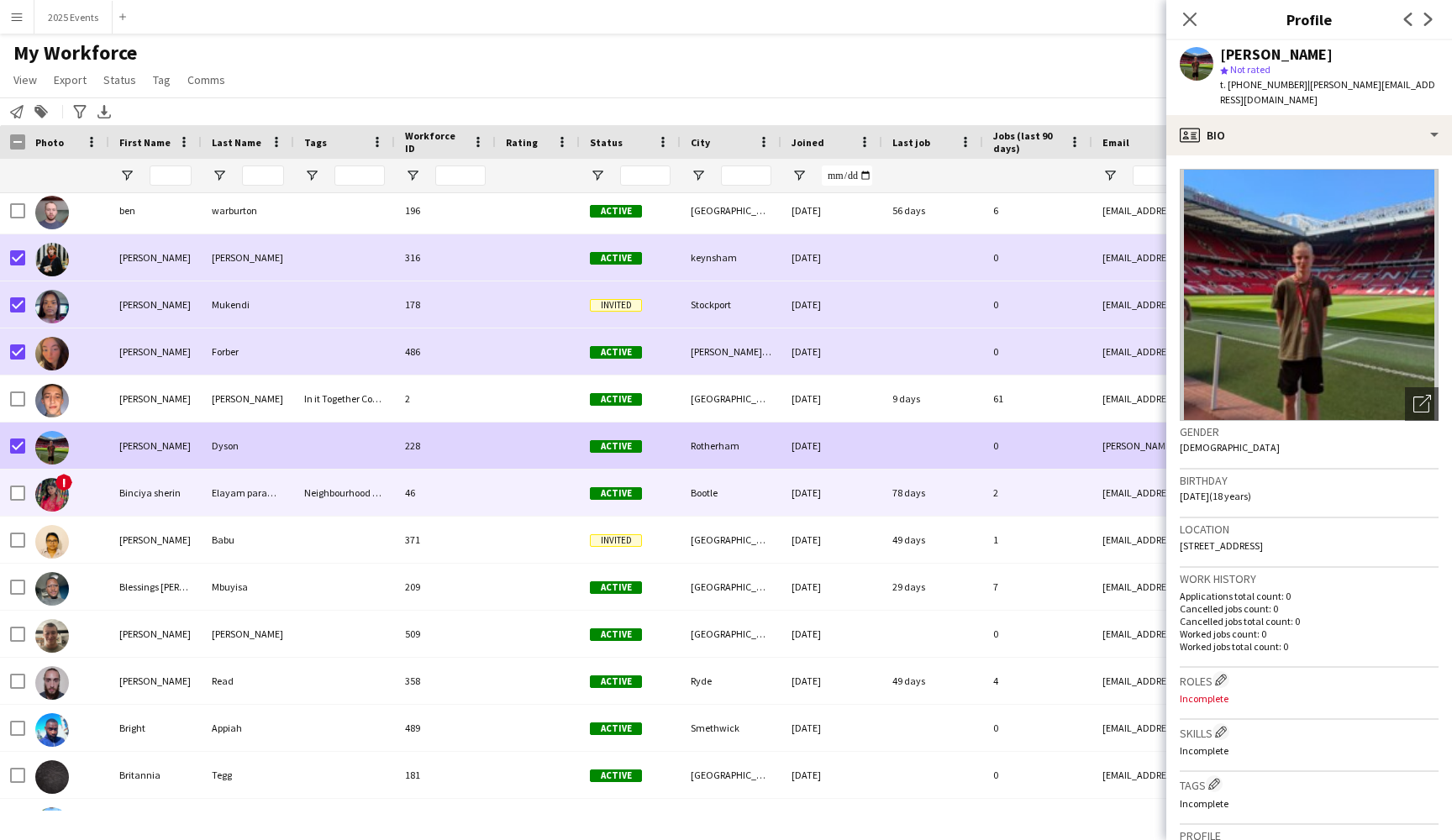
click at [193, 485] on div "Binciya sherin" at bounding box center [155, 493] width 92 height 46
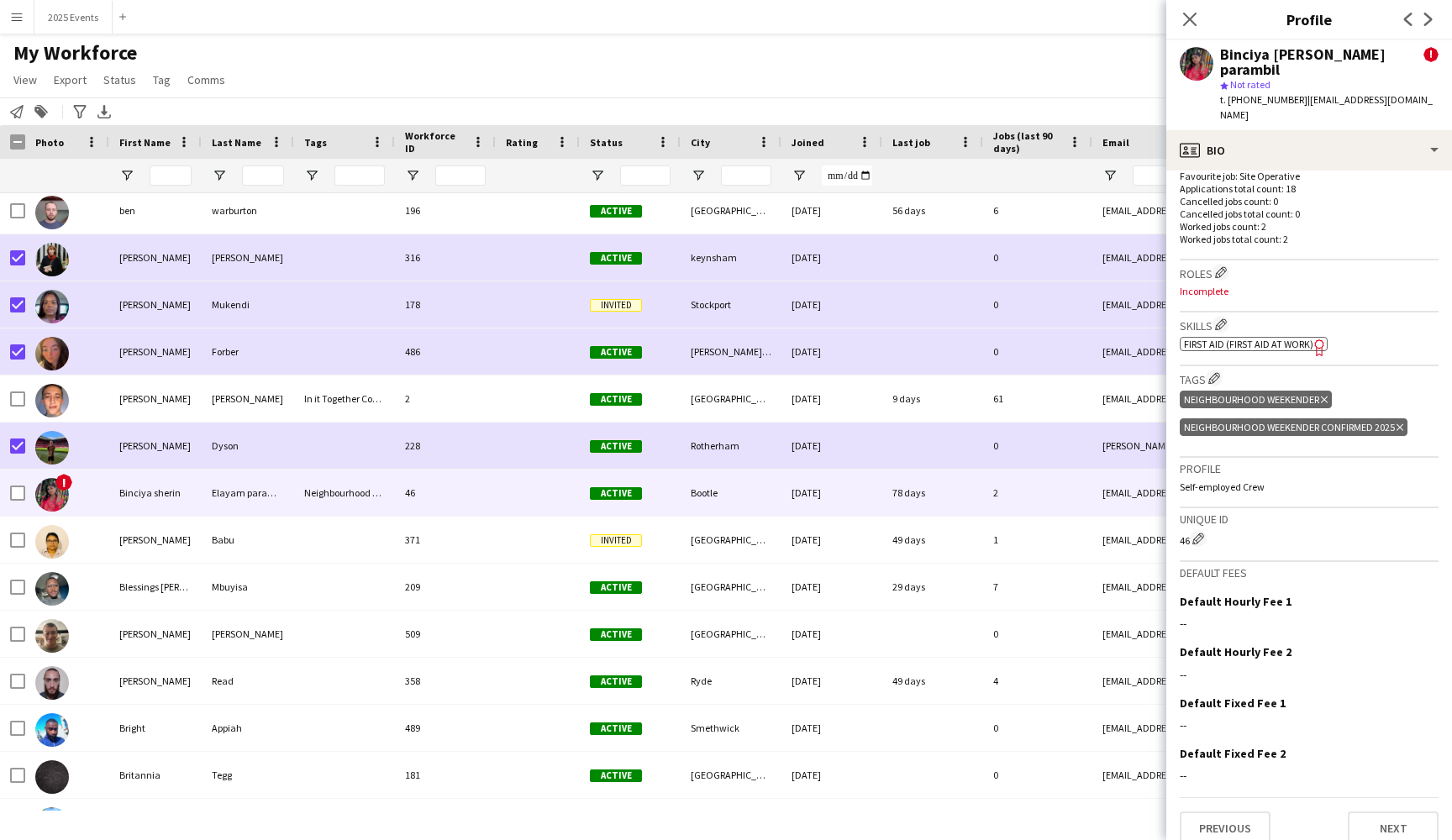
scroll to position [640, 0]
click at [1256, 813] on button "Previous" at bounding box center [1225, 829] width 91 height 33
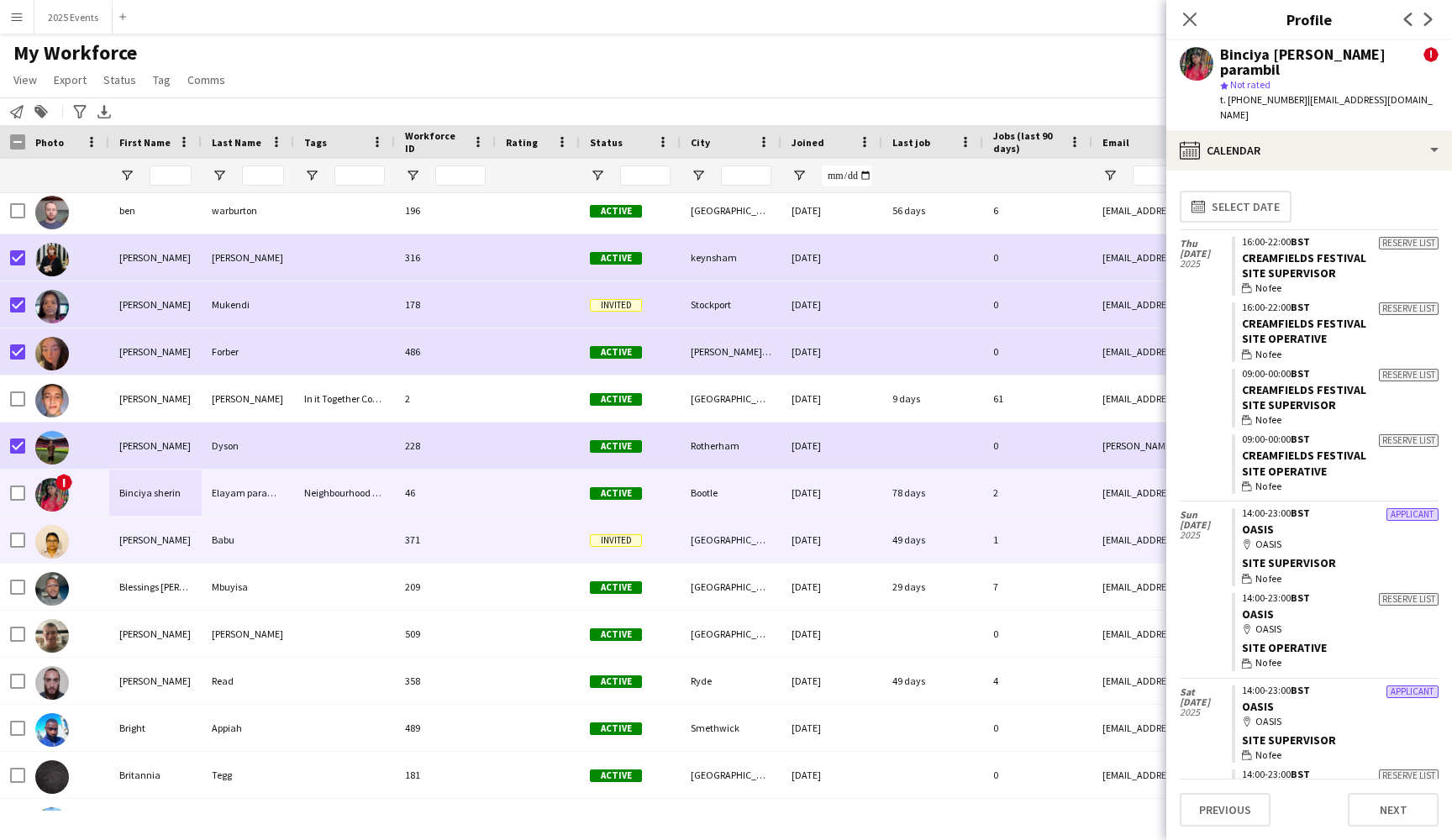
click at [180, 548] on div "Bincy" at bounding box center [155, 540] width 92 height 46
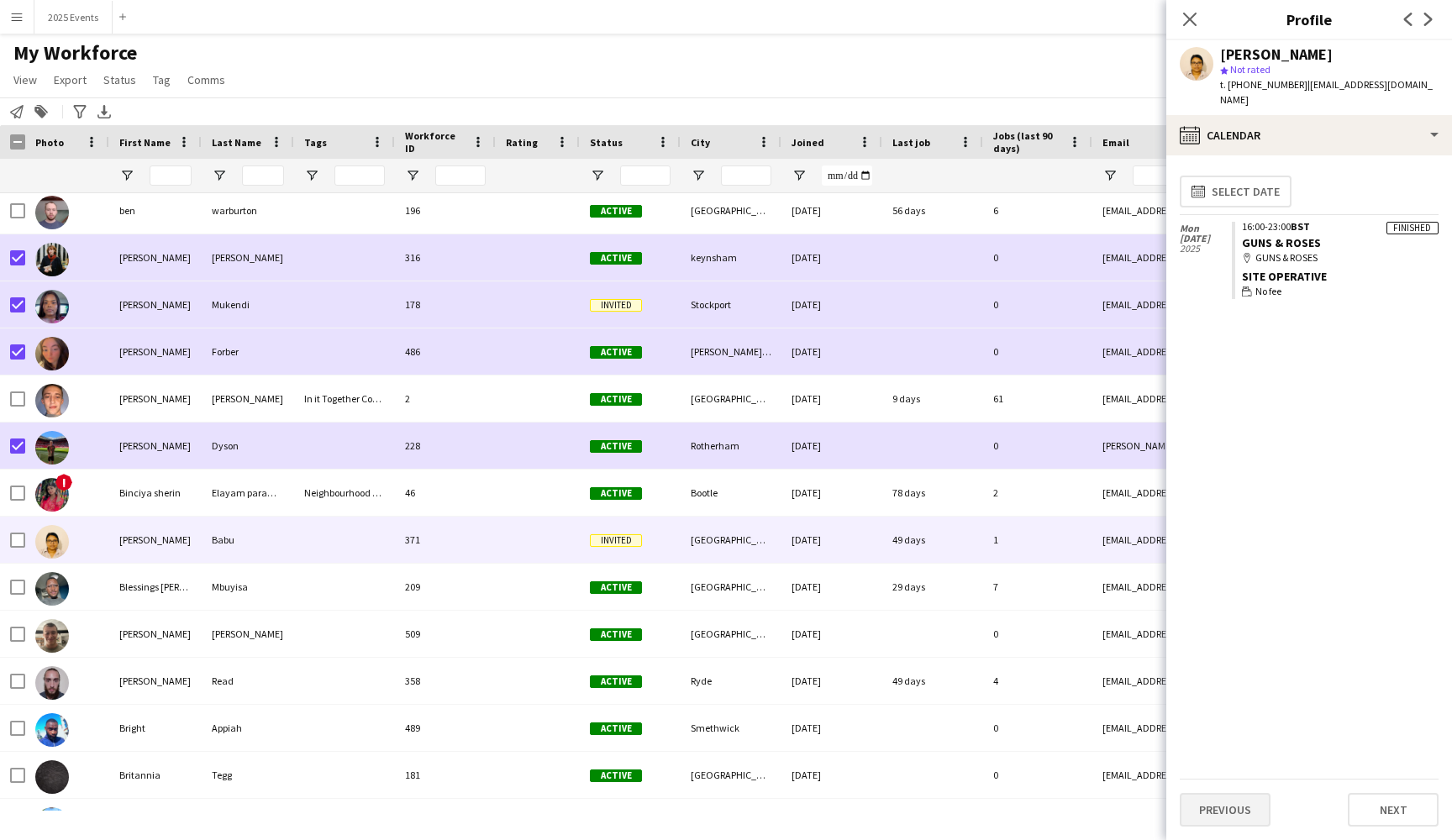
click at [1220, 807] on button "Previous" at bounding box center [1225, 809] width 91 height 33
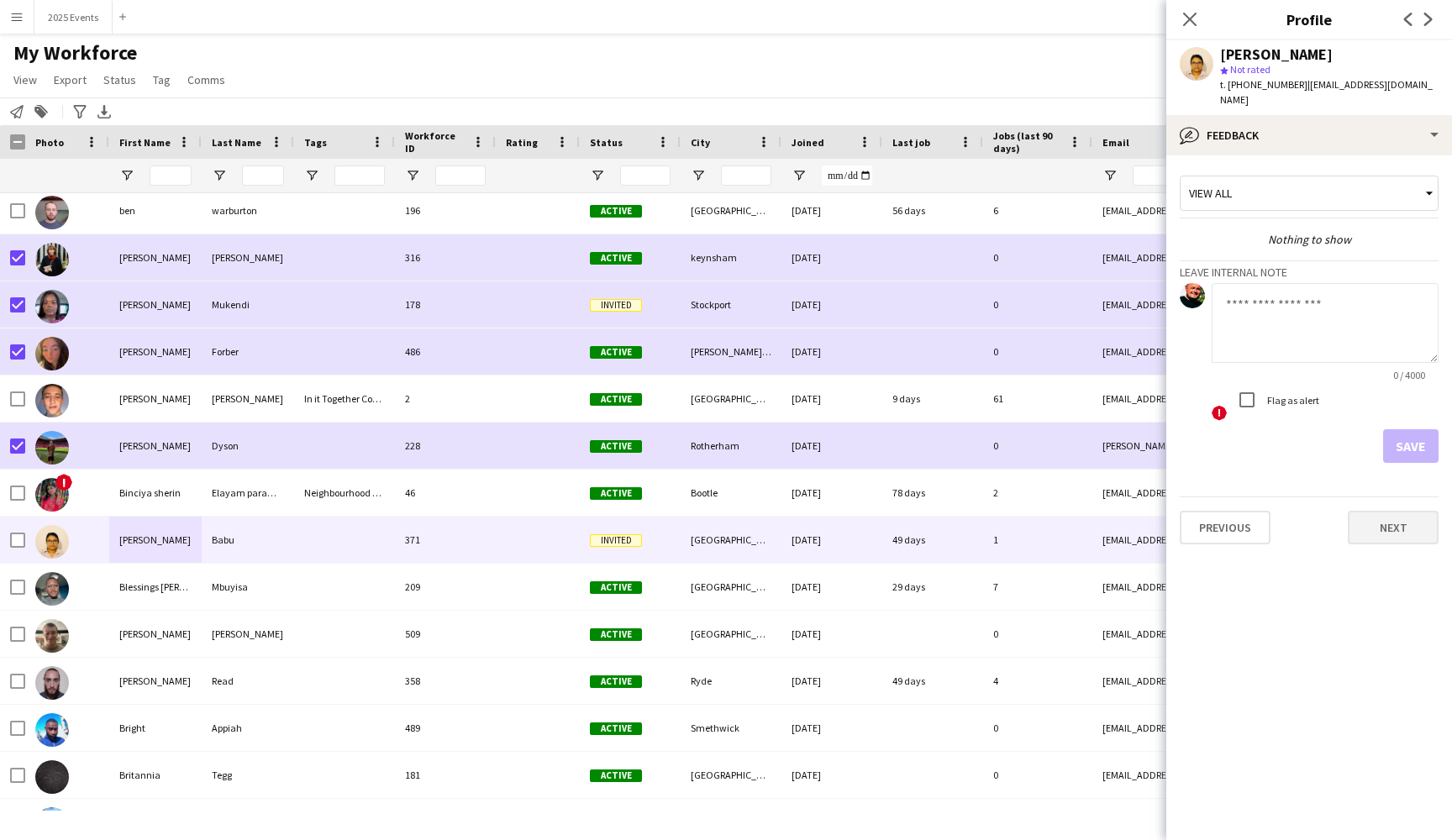
click at [1403, 510] on button "Next" at bounding box center [1393, 527] width 91 height 33
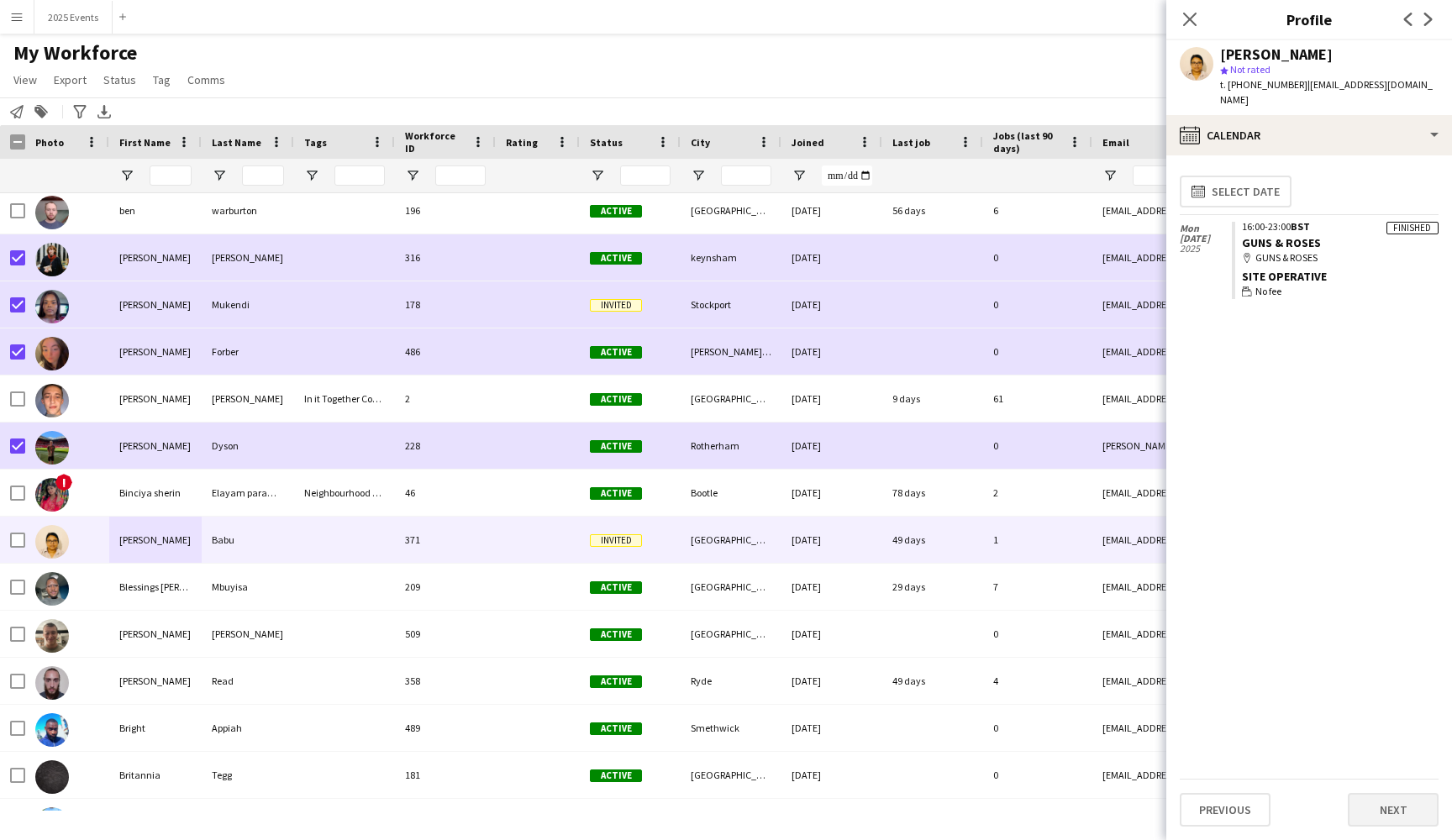
click at [1391, 818] on button "Next" at bounding box center [1393, 809] width 91 height 33
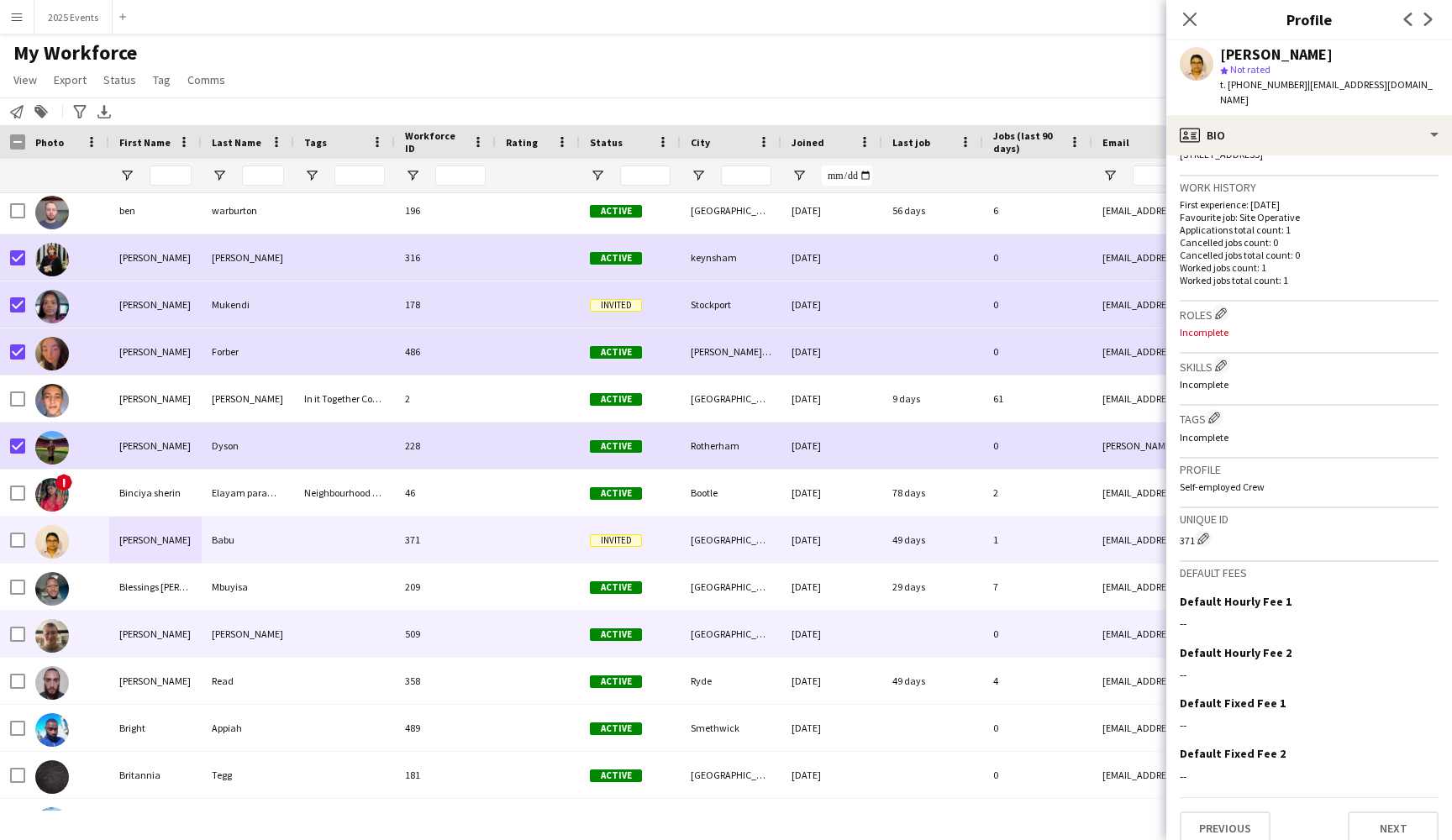
scroll to position [390, 0]
click at [197, 634] on div "Brandon" at bounding box center [155, 633] width 92 height 46
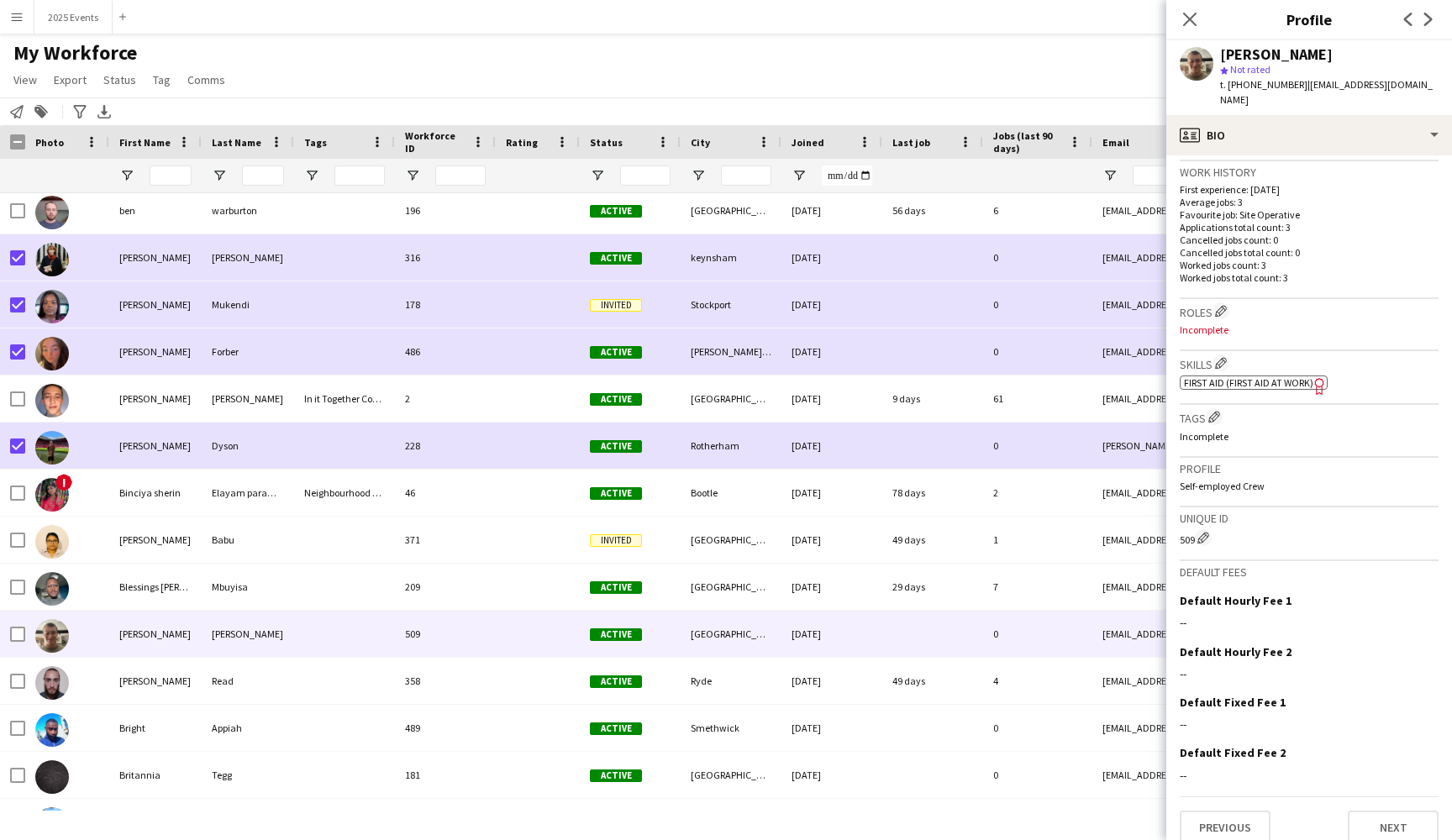
scroll to position [405, 0]
click at [1239, 812] on button "Previous" at bounding box center [1225, 828] width 91 height 33
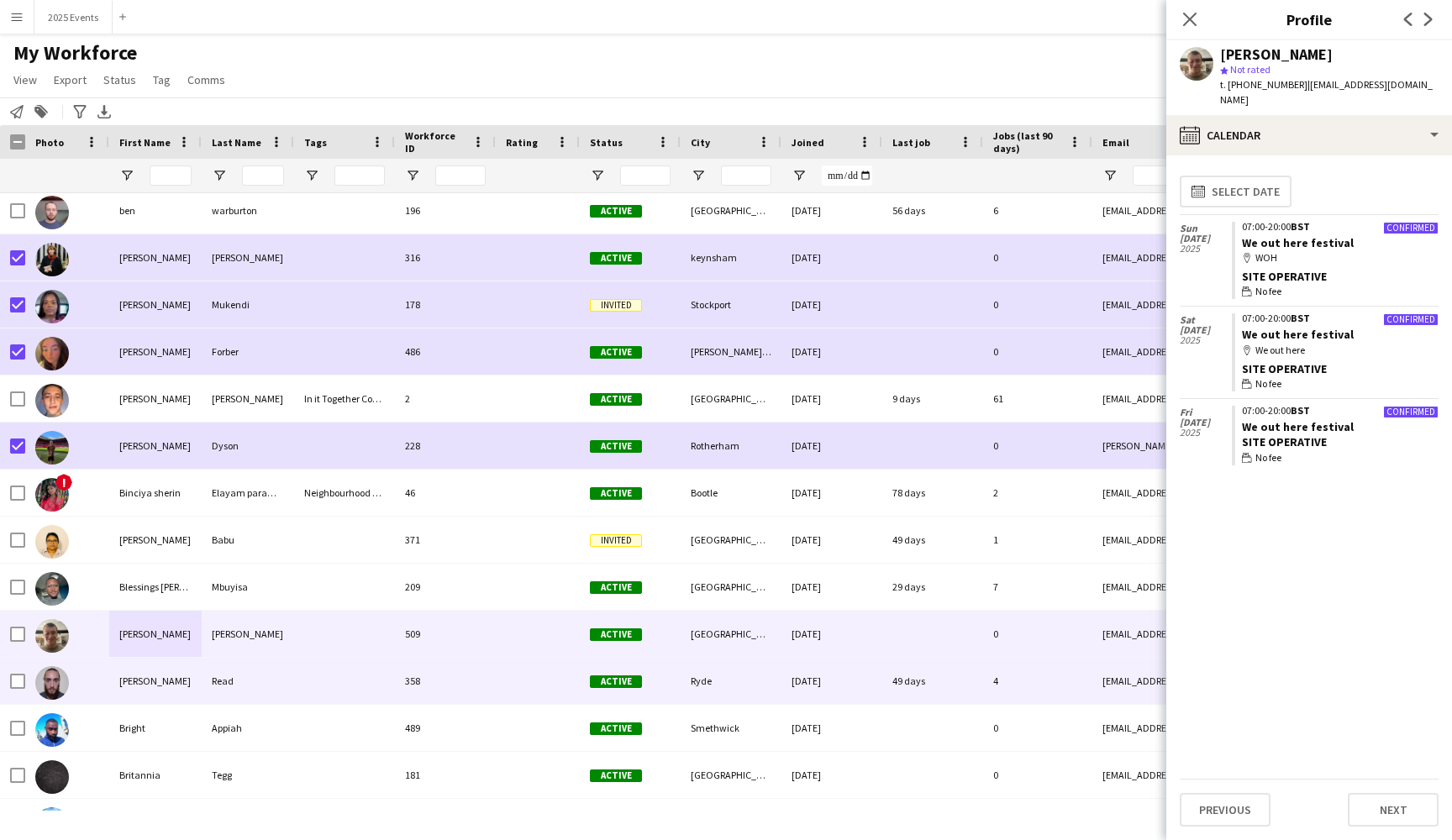
click at [267, 673] on div "Read" at bounding box center [248, 680] width 92 height 46
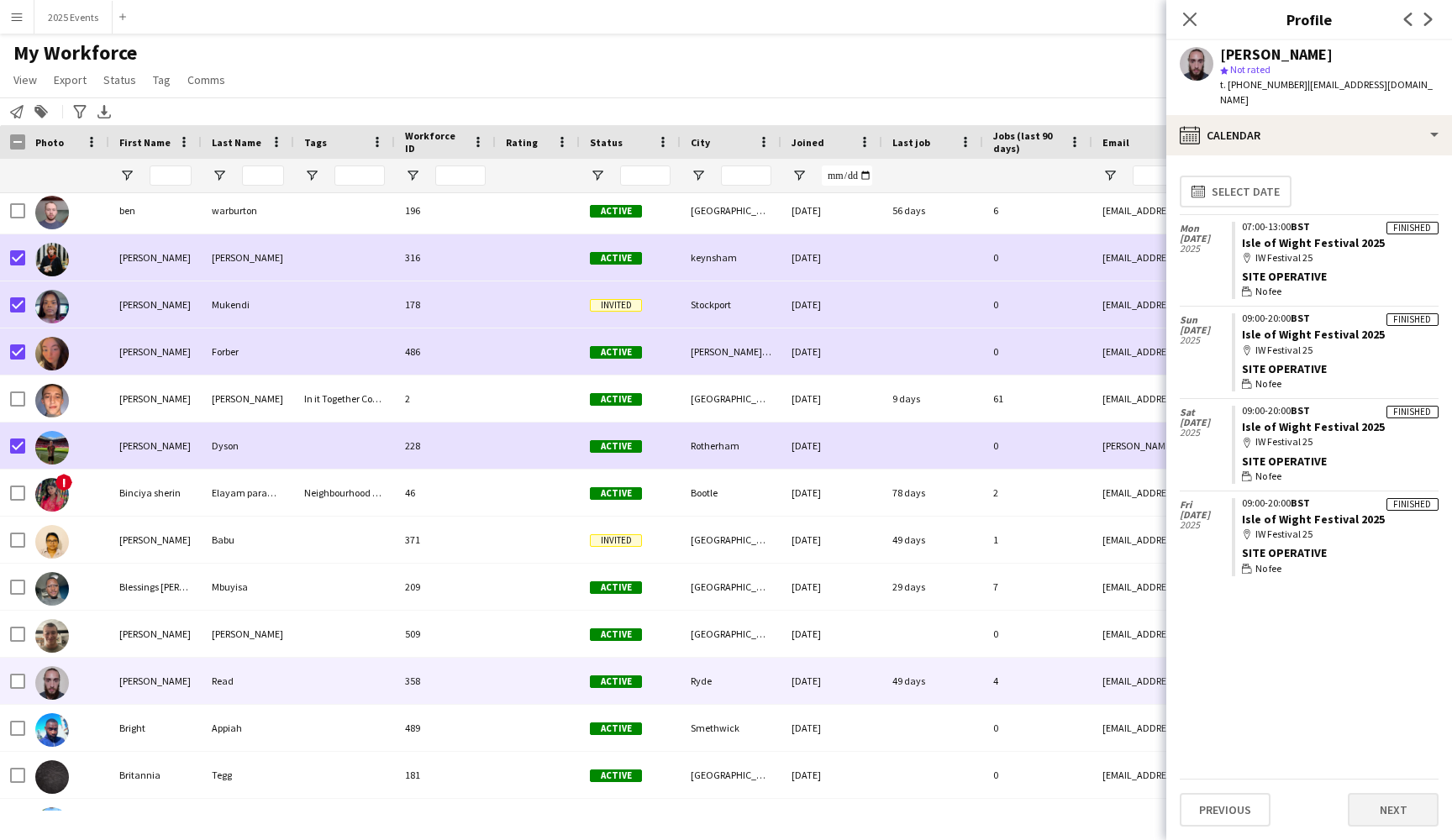
click at [1367, 806] on button "Next" at bounding box center [1393, 809] width 91 height 33
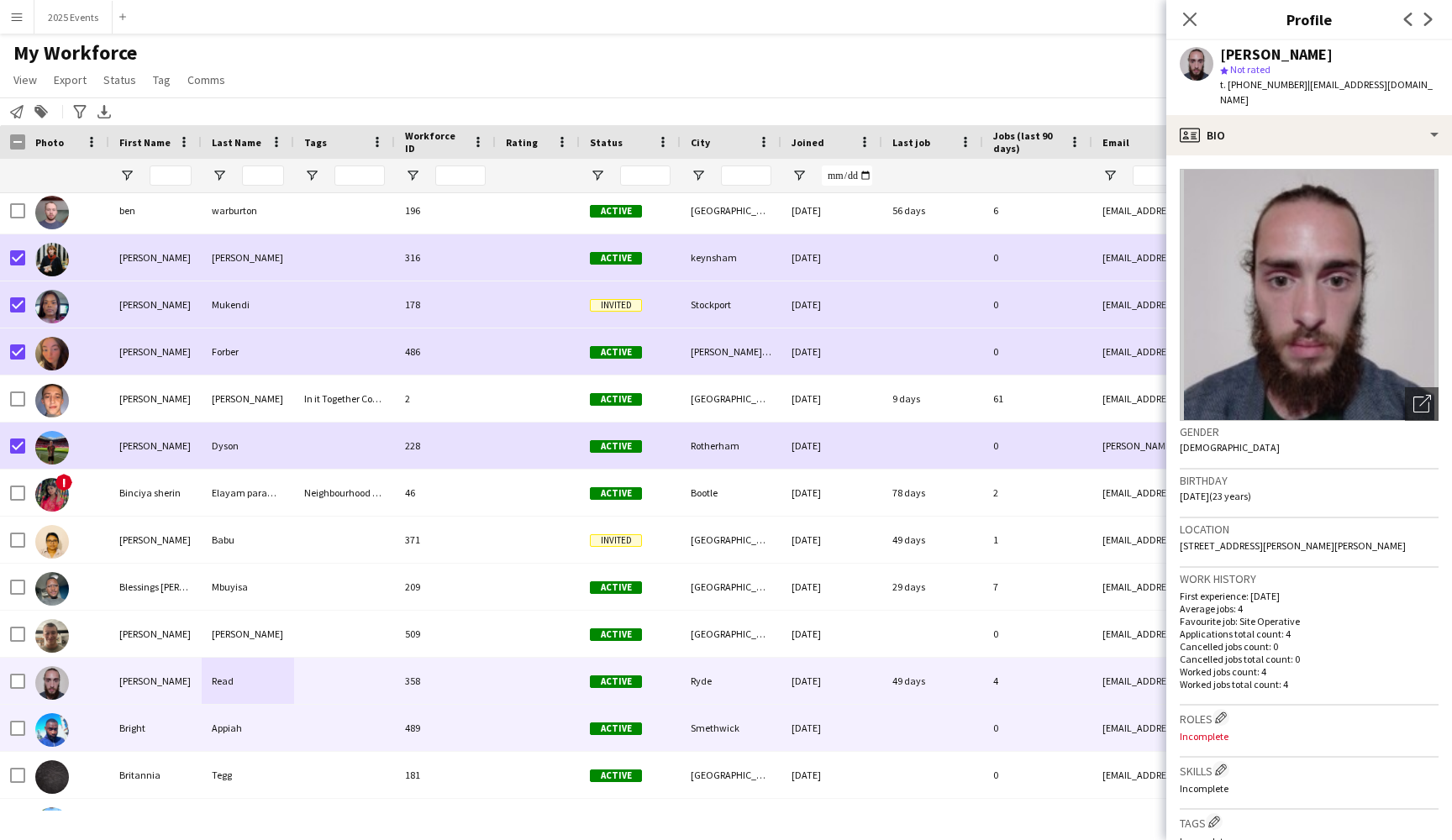
click at [334, 737] on div at bounding box center [344, 727] width 101 height 46
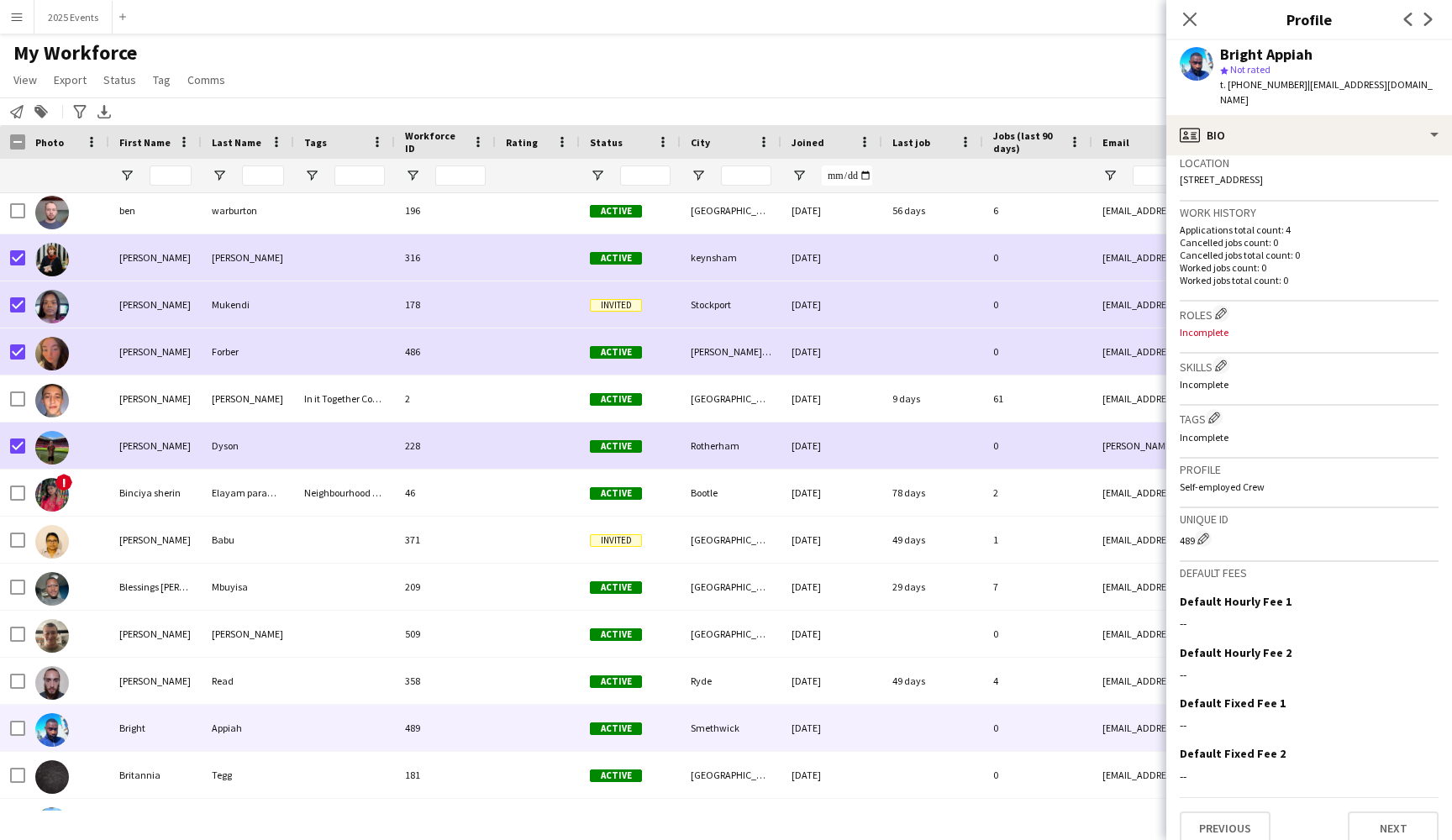
scroll to position [365, 0]
click at [1224, 812] on button "Previous" at bounding box center [1225, 828] width 91 height 33
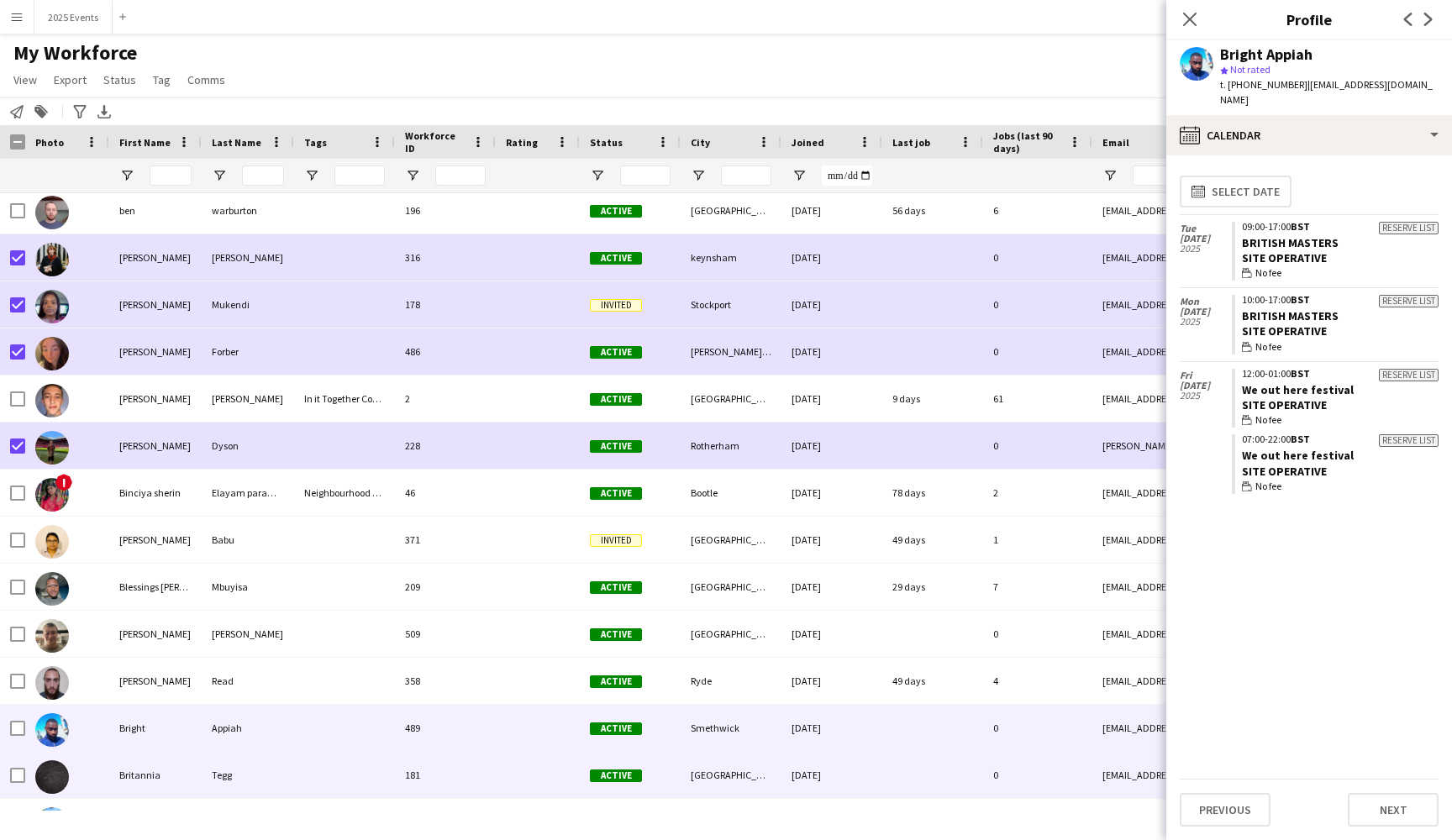
click at [296, 780] on div at bounding box center [344, 774] width 101 height 46
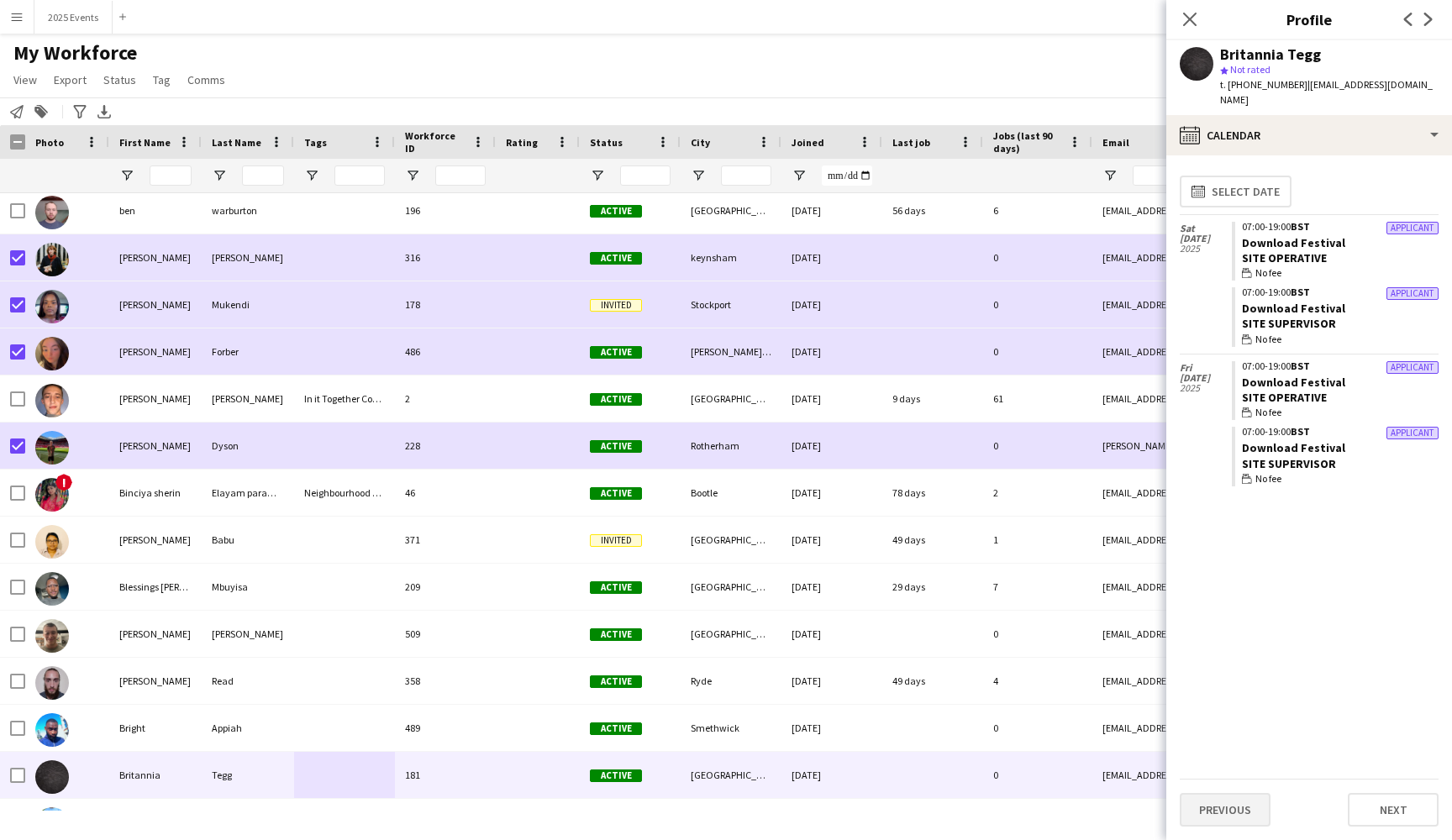
click at [1227, 813] on button "Previous" at bounding box center [1225, 809] width 91 height 33
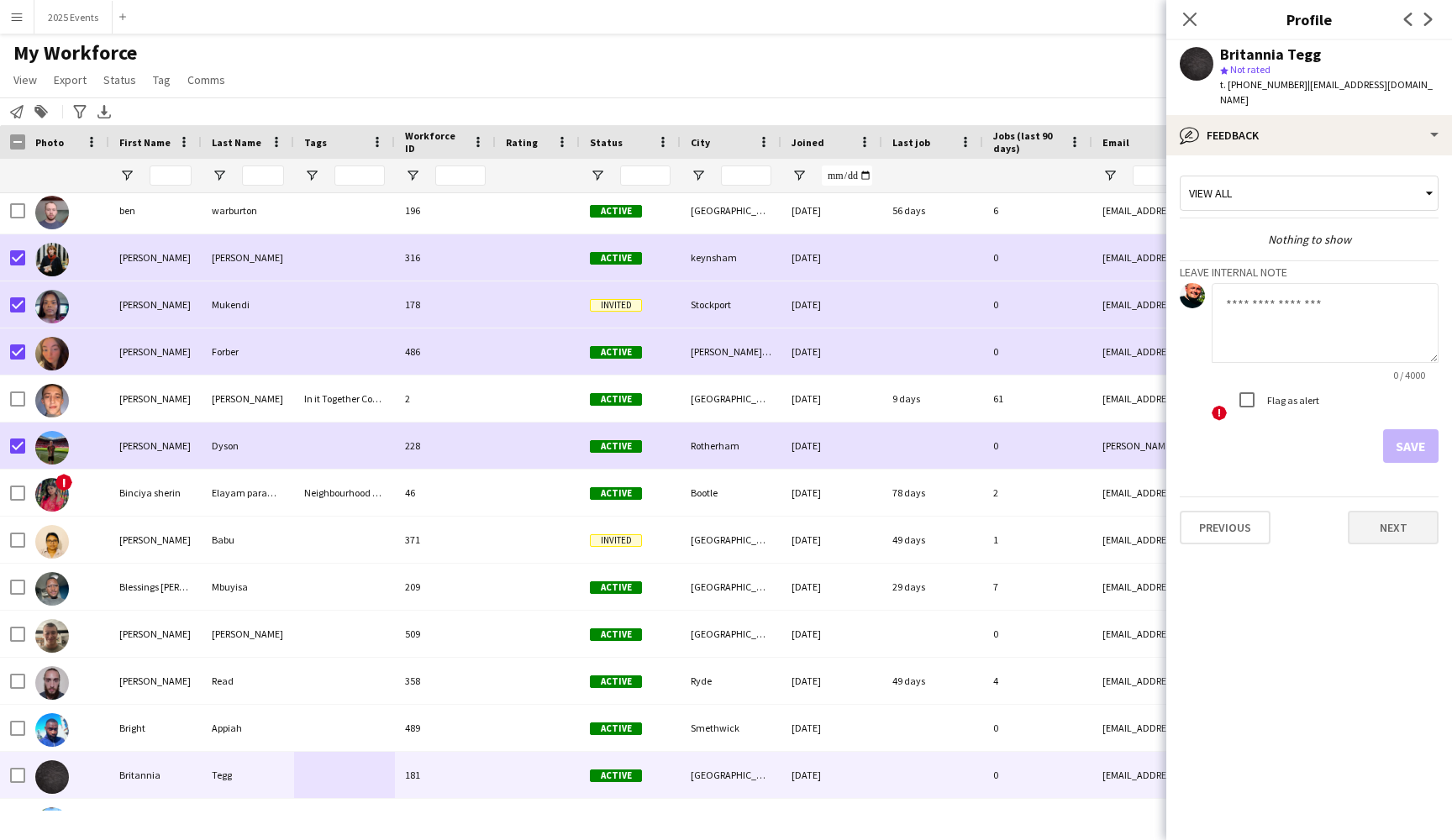
click at [1420, 510] on button "Next" at bounding box center [1393, 527] width 91 height 33
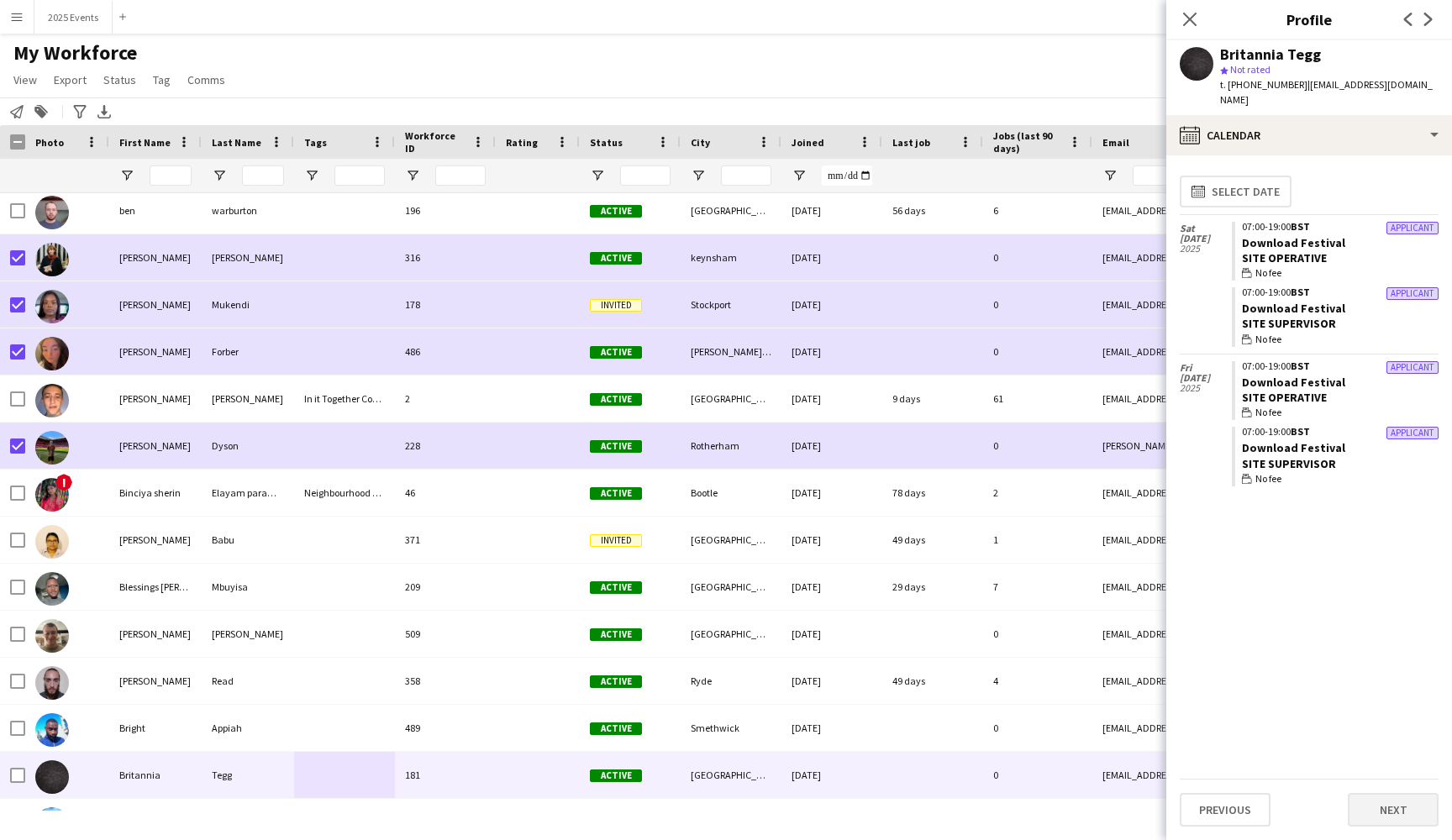
click at [1384, 810] on button "Next" at bounding box center [1393, 809] width 91 height 33
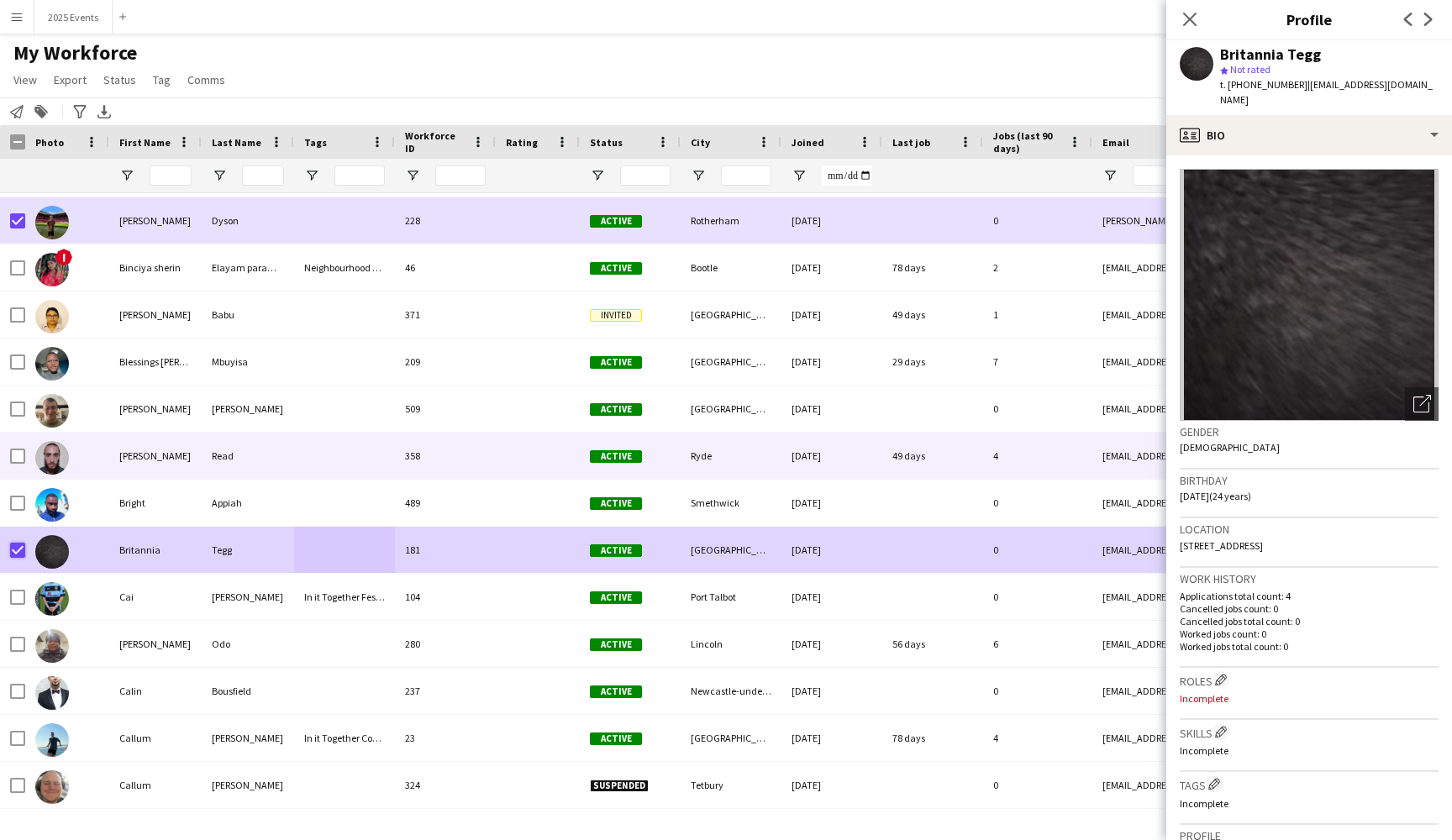
scroll to position [4519, 0]
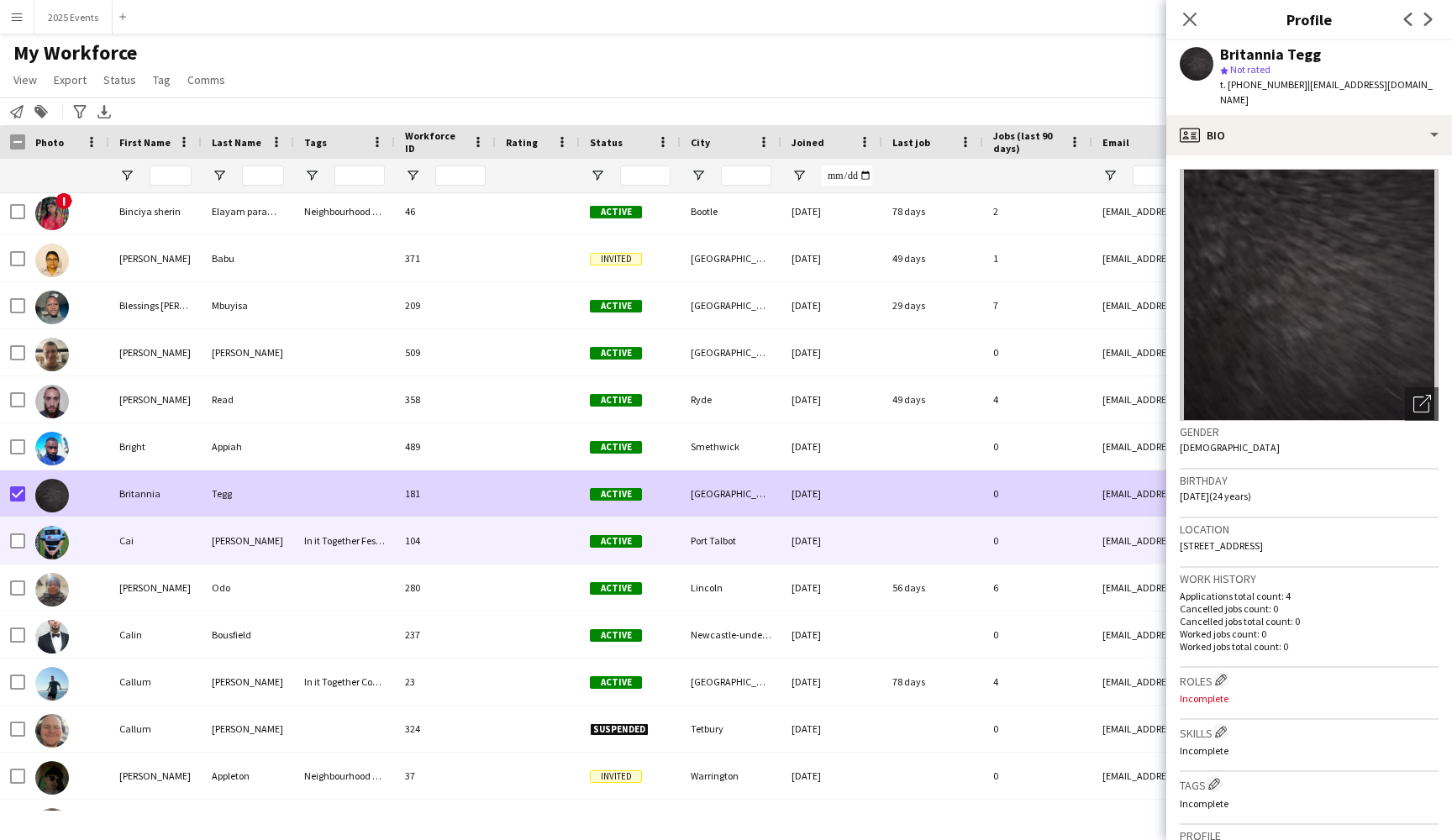
click at [522, 547] on div at bounding box center [537, 540] width 84 height 46
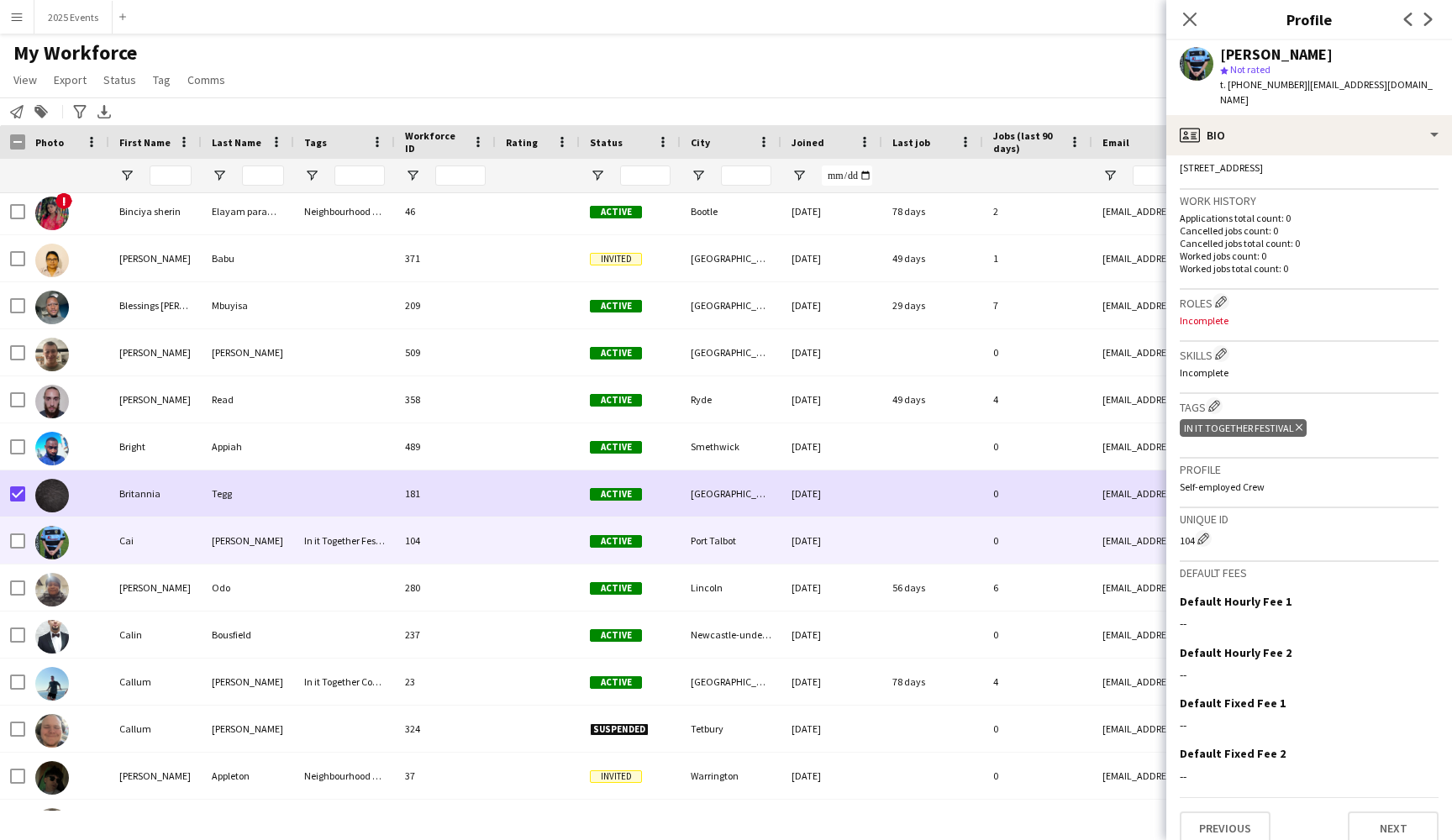
scroll to position [377, 0]
click at [1412, 812] on button "Next" at bounding box center [1393, 828] width 91 height 33
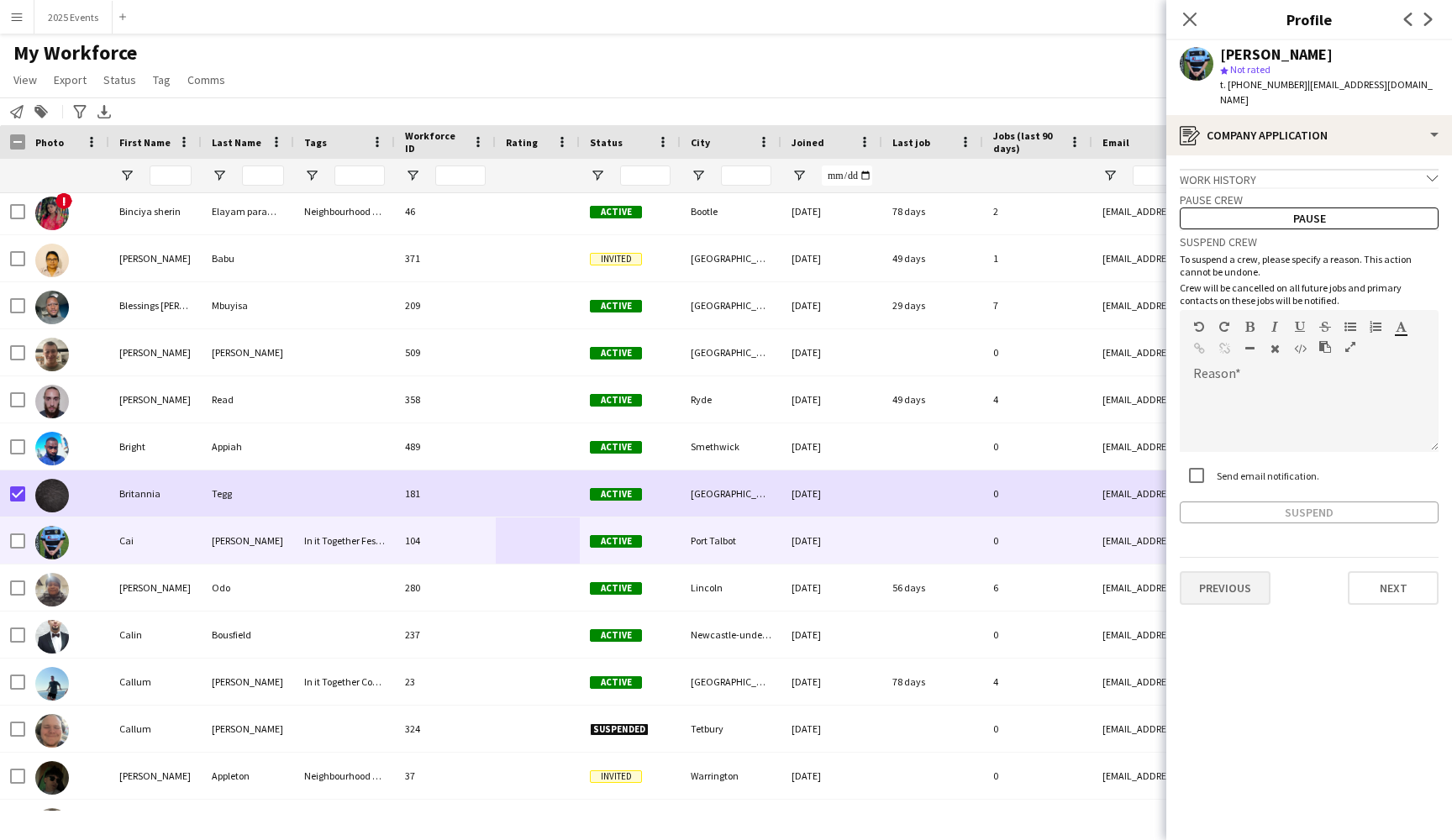
click at [1244, 571] on button "Previous" at bounding box center [1225, 587] width 91 height 33
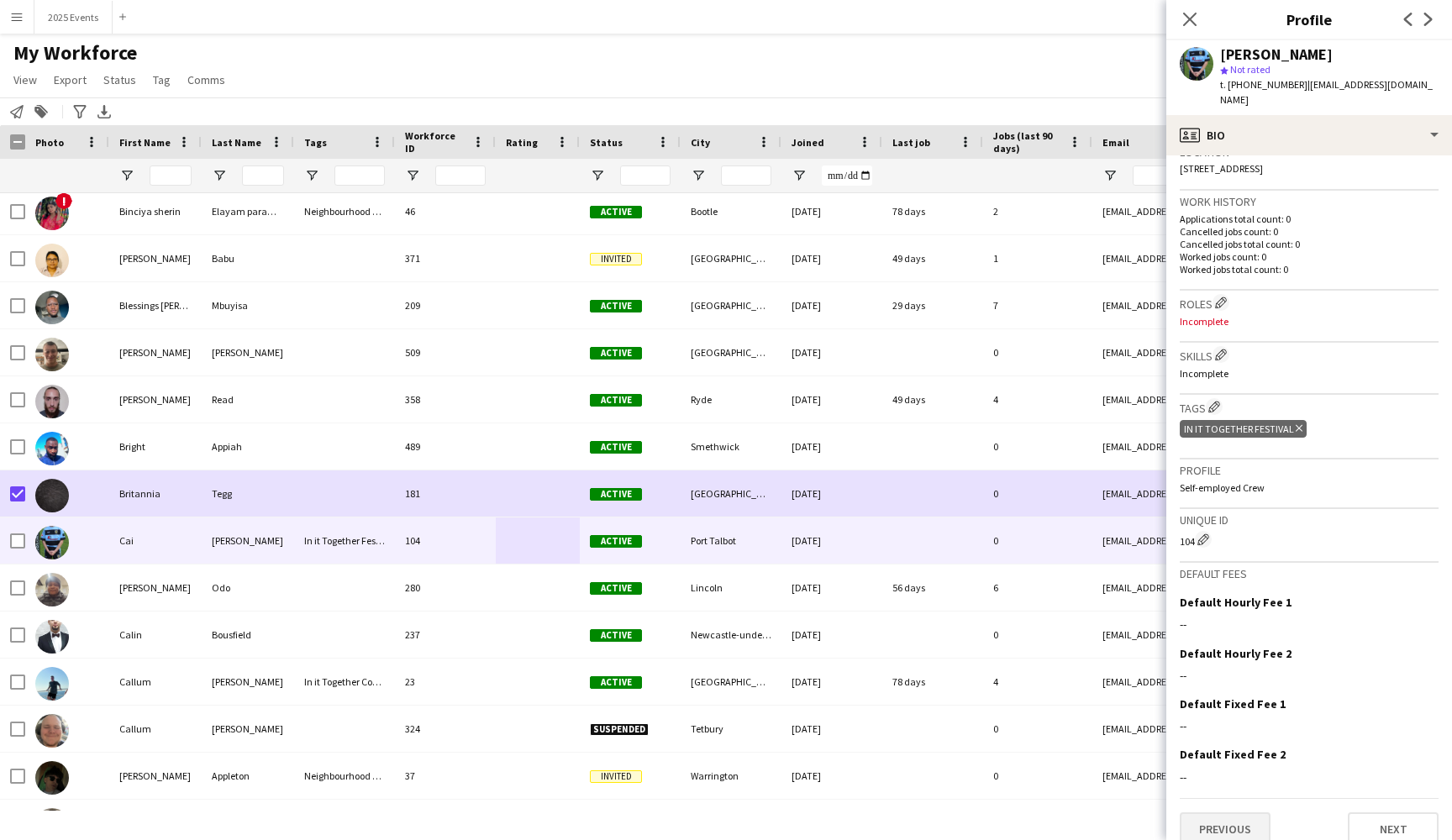
click at [1244, 812] on button "Previous" at bounding box center [1225, 828] width 91 height 33
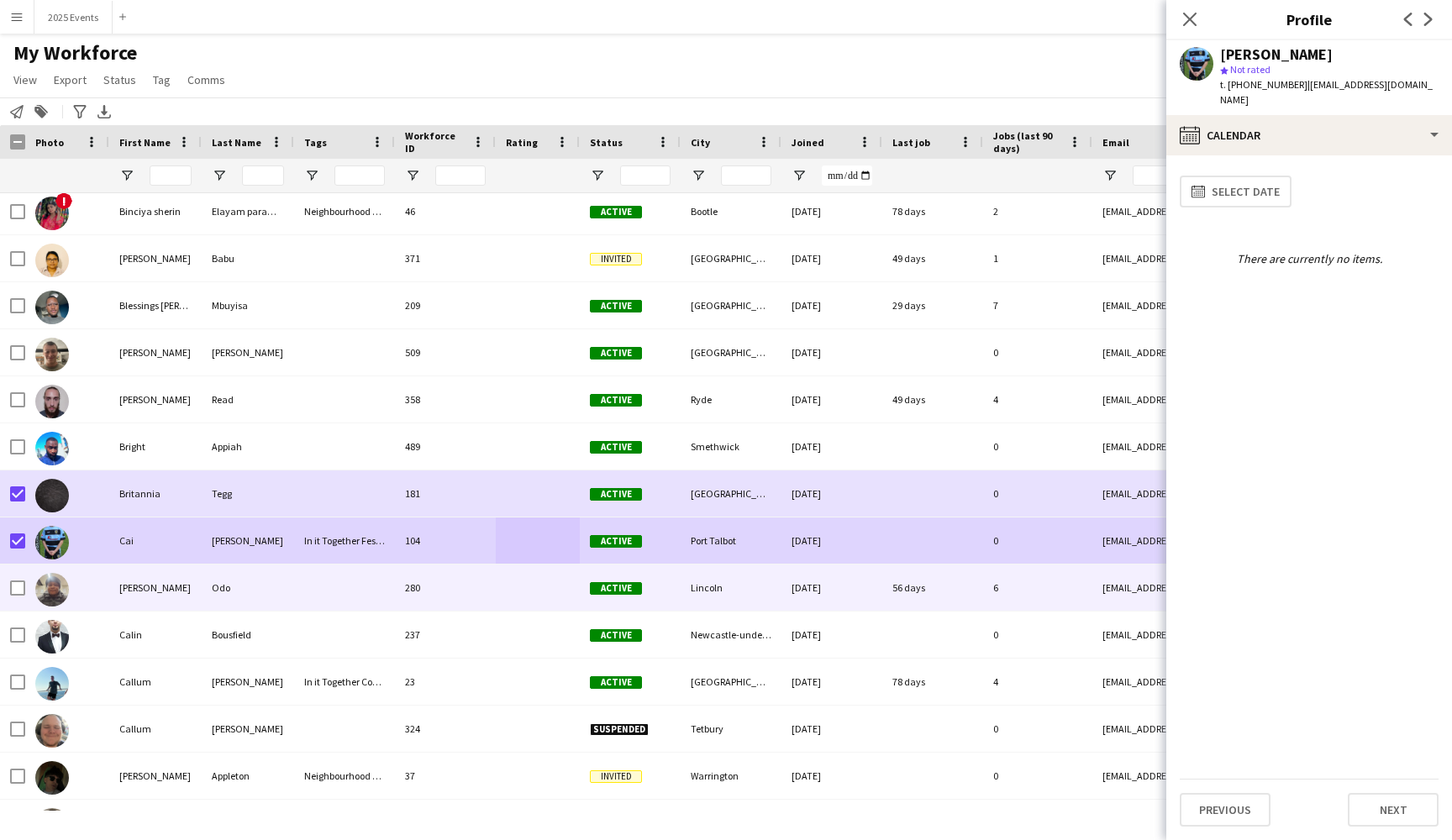
click at [359, 584] on div at bounding box center [344, 587] width 101 height 46
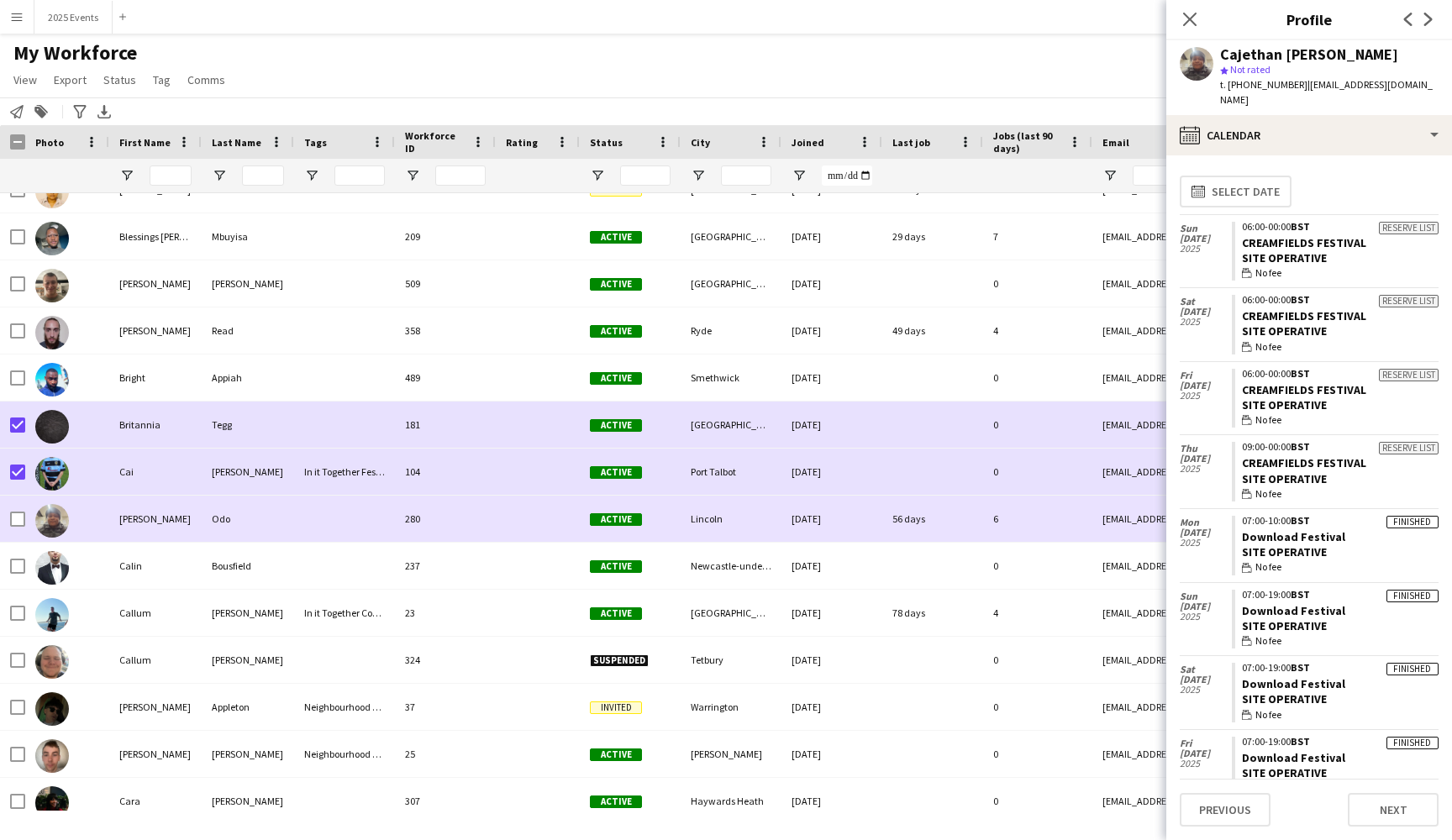
scroll to position [4604, 0]
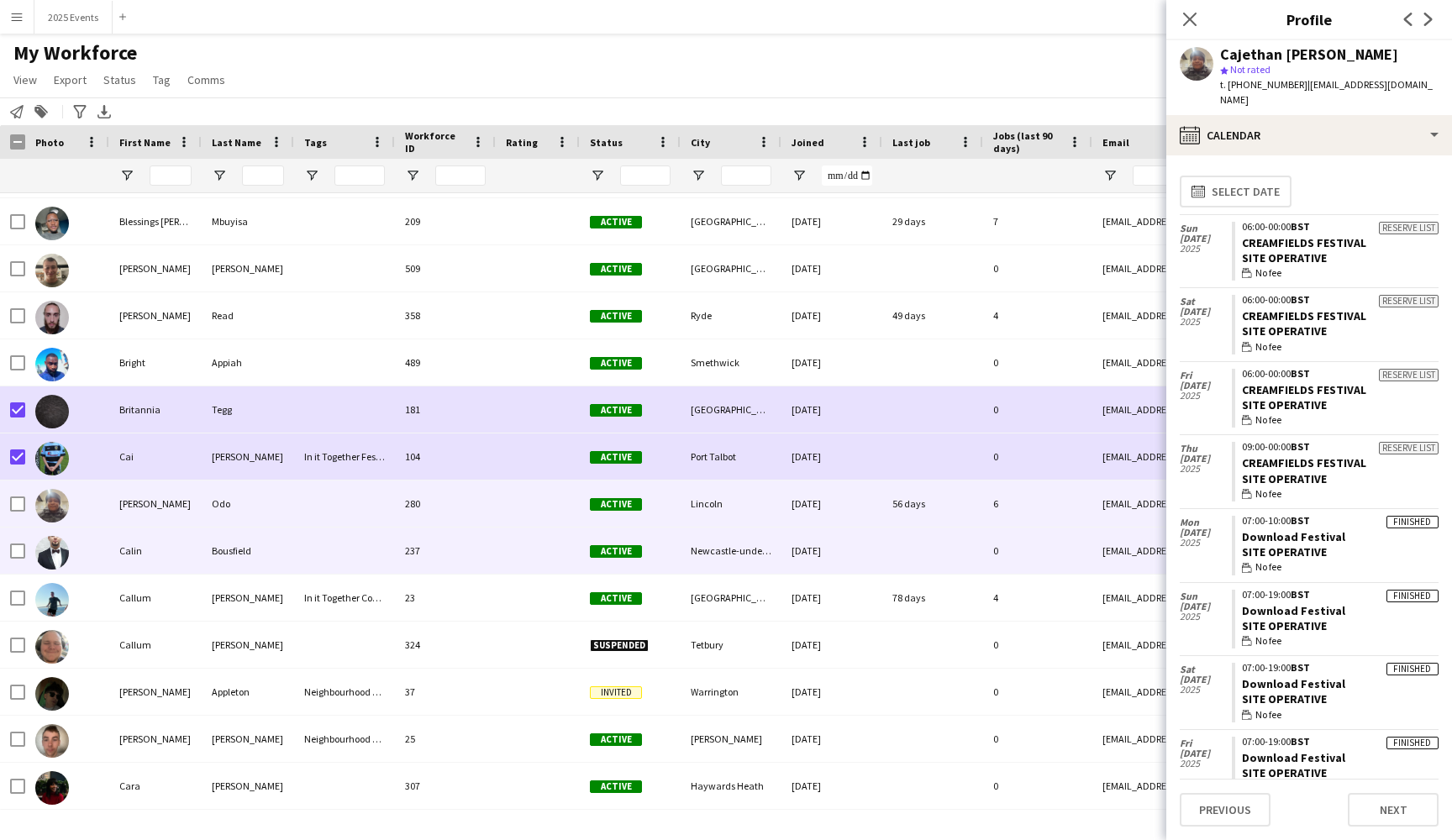
click at [359, 557] on div at bounding box center [344, 551] width 101 height 46
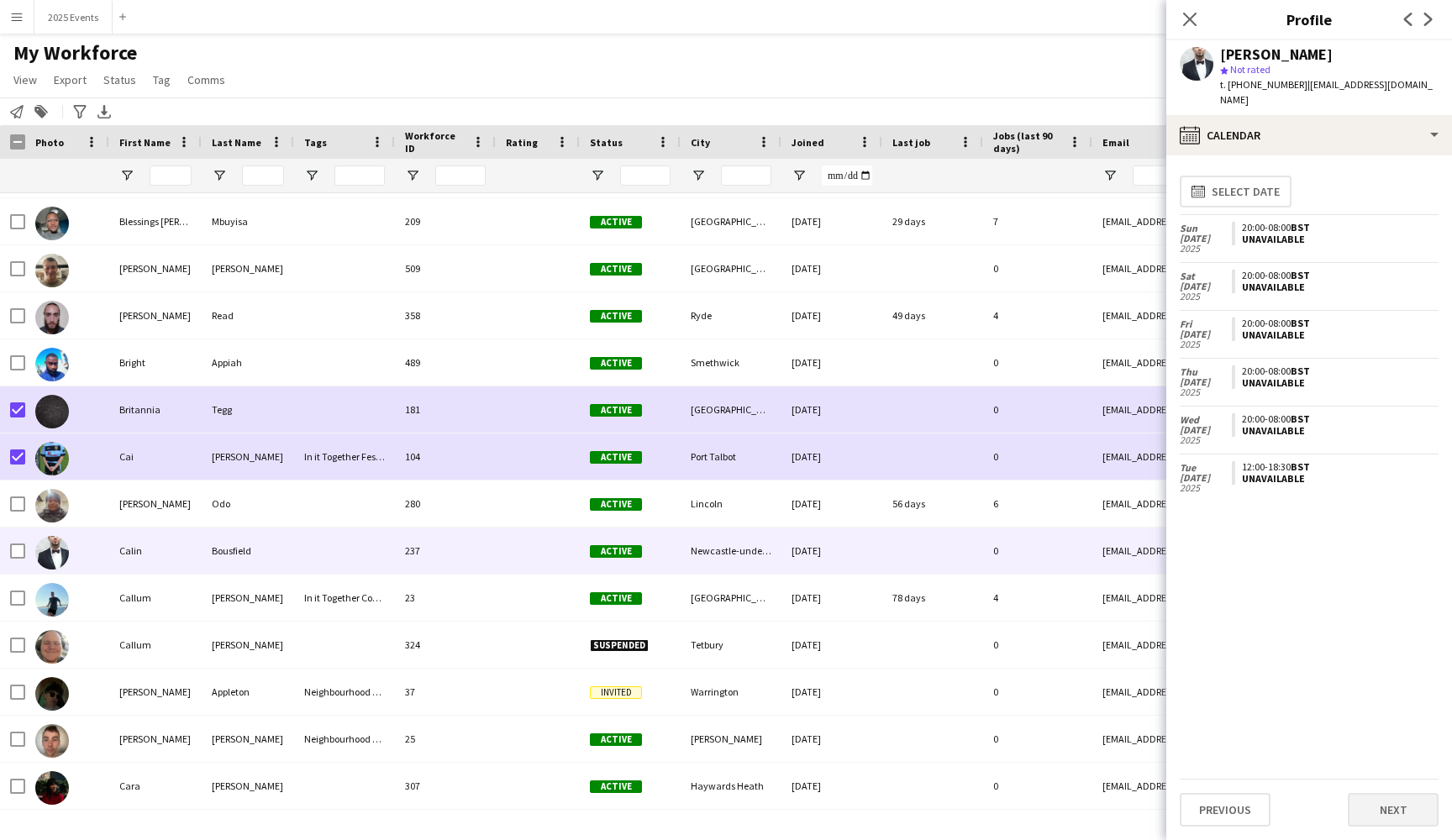
click at [1382, 812] on button "Next" at bounding box center [1393, 809] width 91 height 33
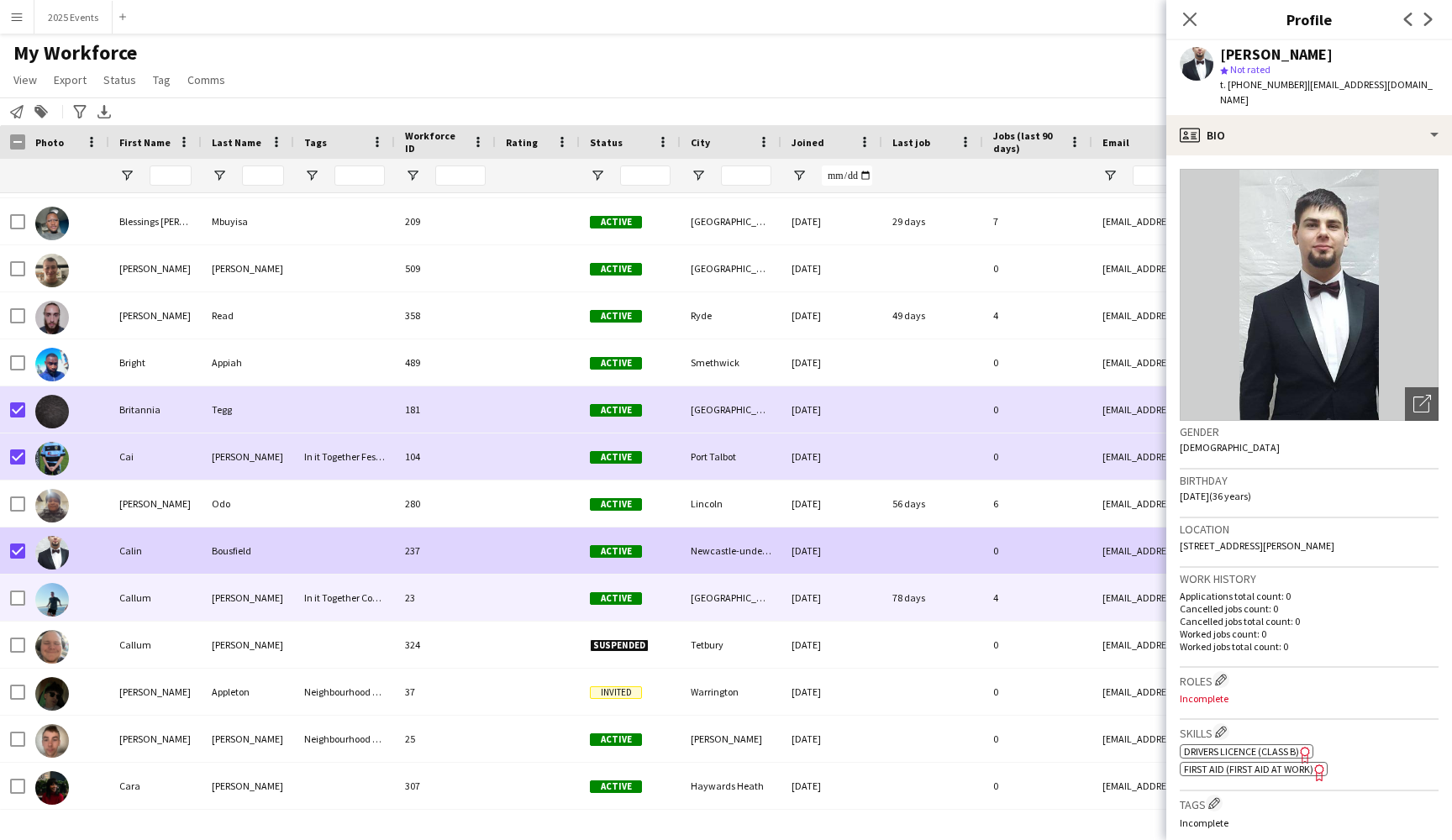
click at [452, 604] on div "23" at bounding box center [445, 598] width 101 height 46
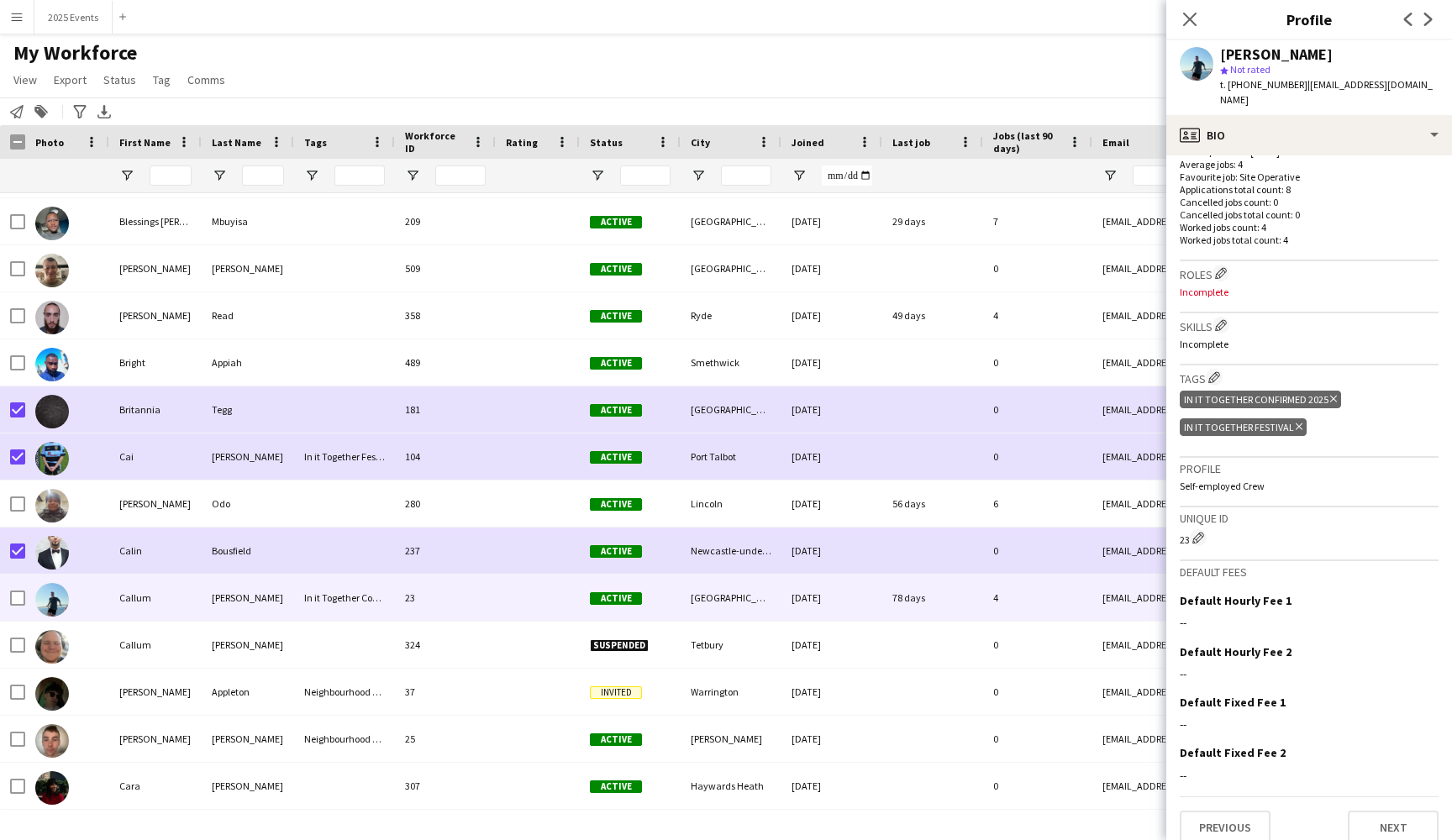
scroll to position [442, 0]
click at [1227, 812] on button "Previous" at bounding box center [1225, 828] width 91 height 33
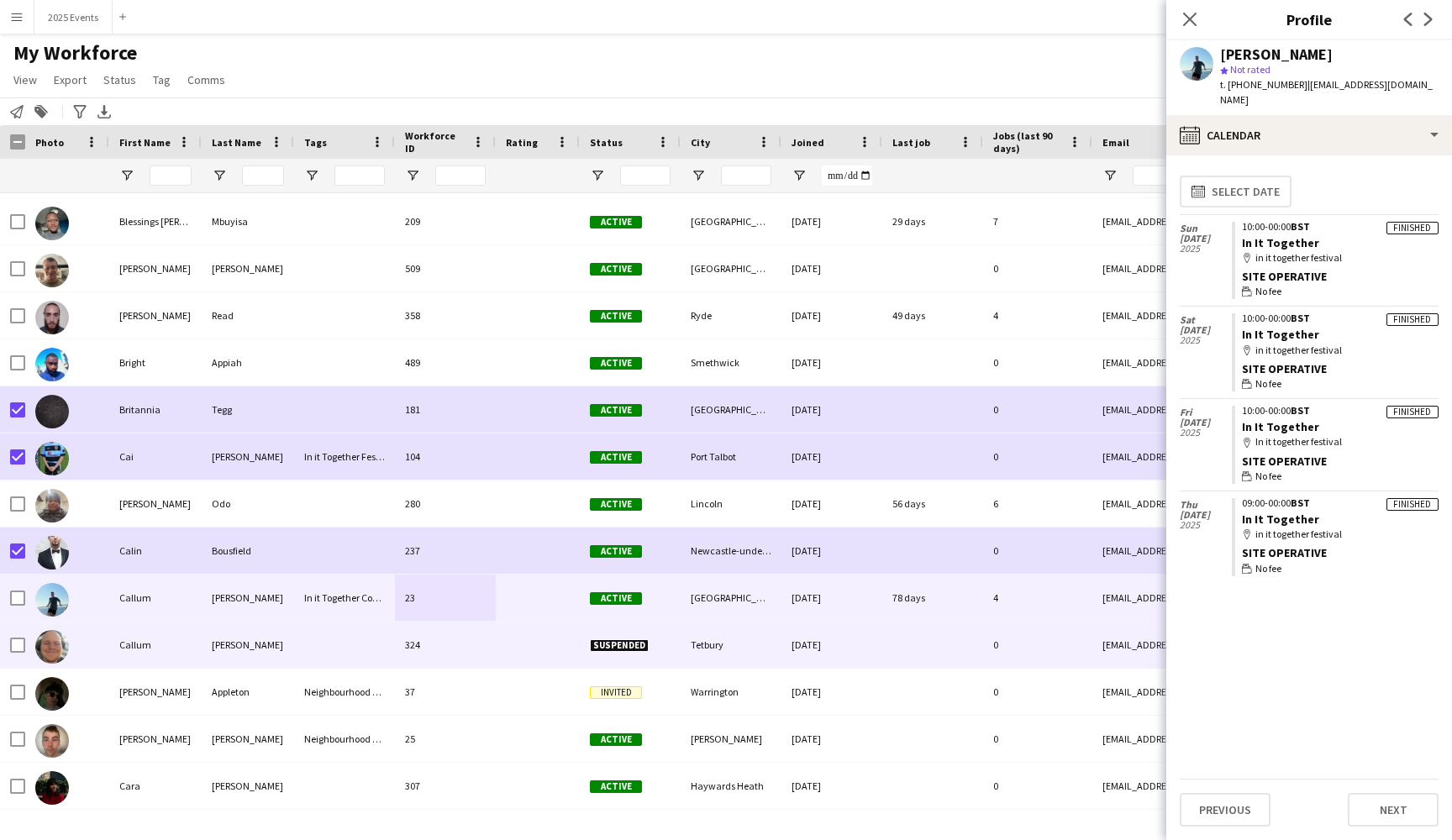
click at [506, 655] on div at bounding box center [537, 645] width 84 height 46
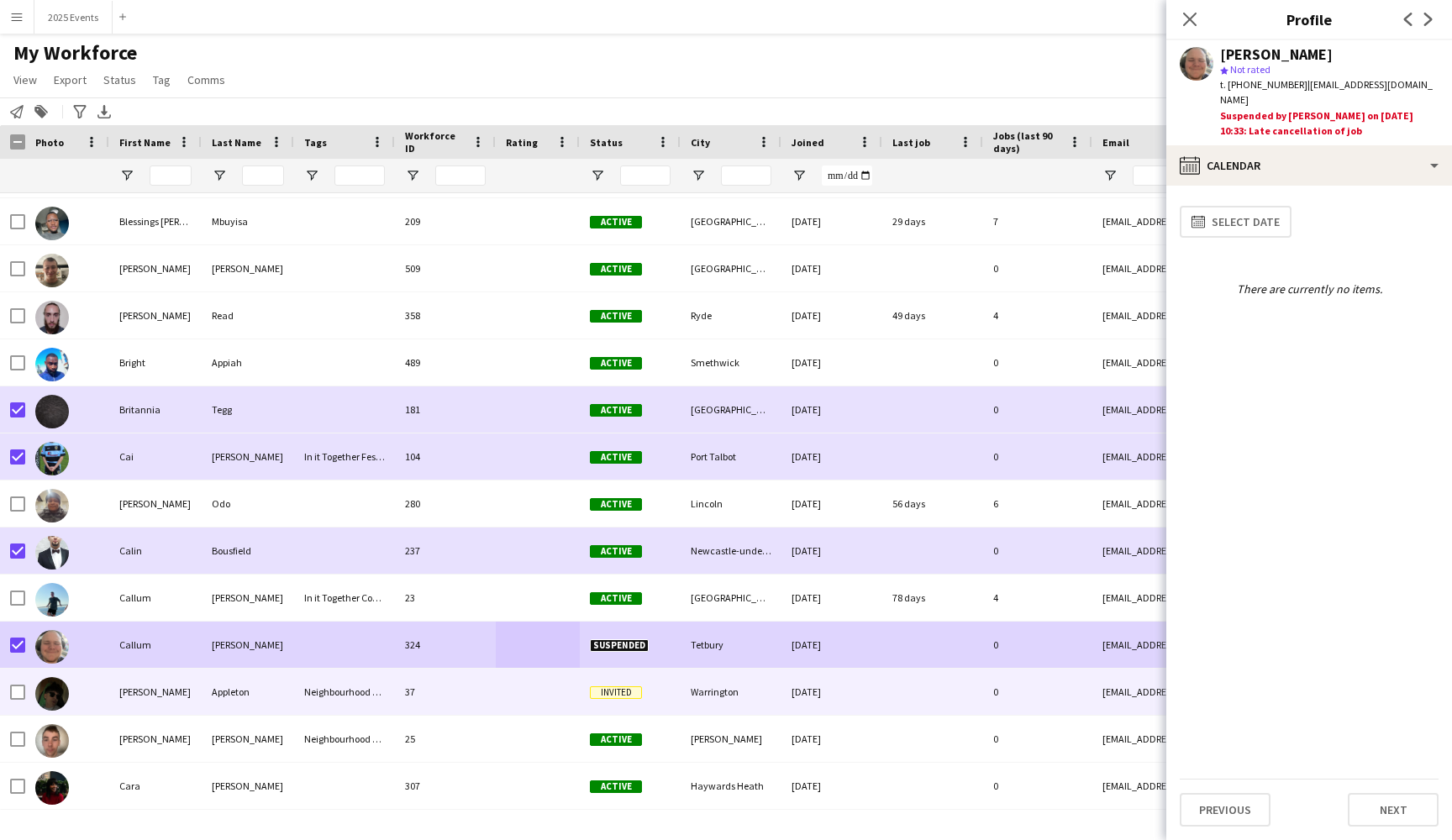
click at [514, 703] on div at bounding box center [537, 691] width 84 height 46
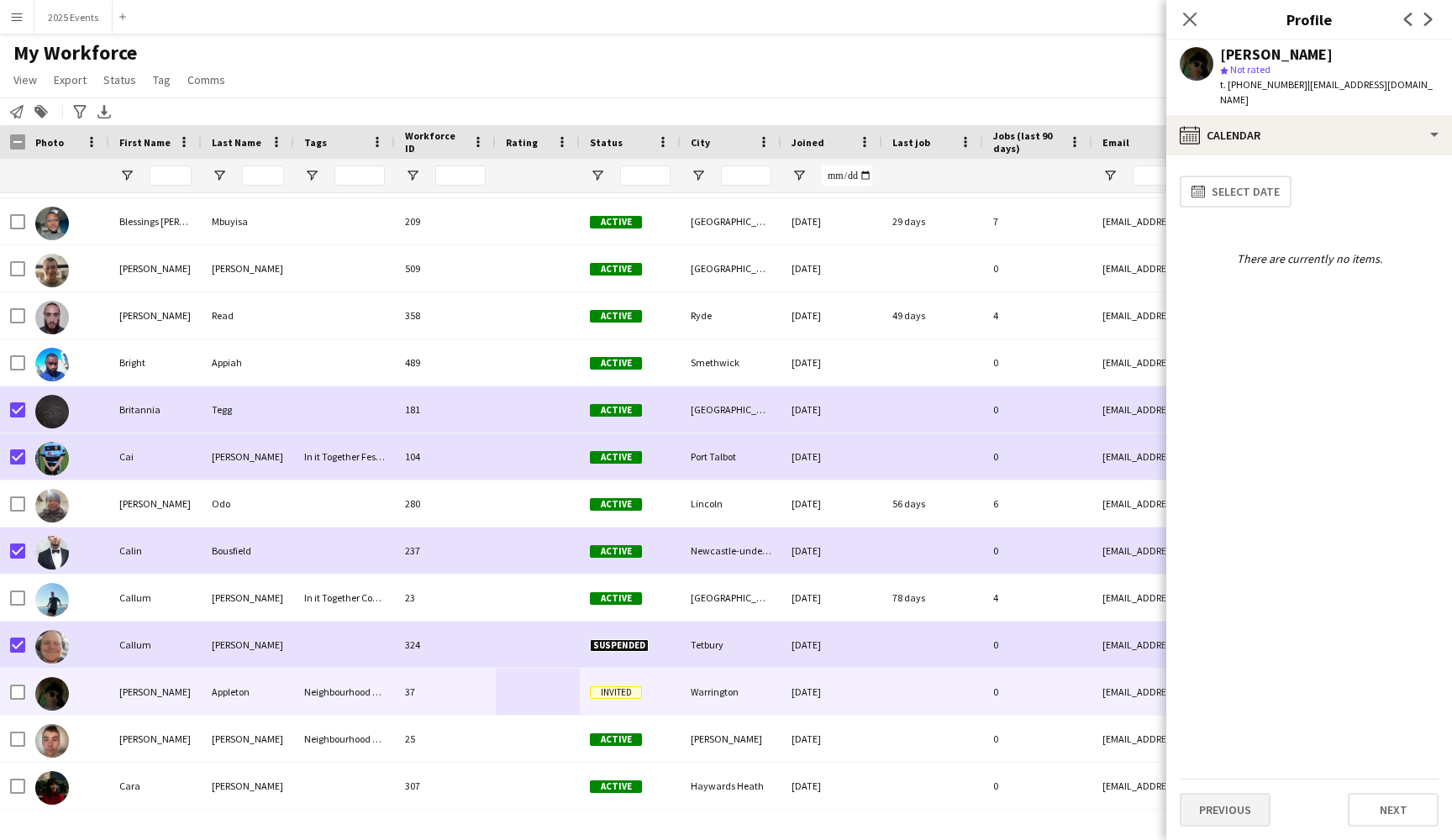
click at [1252, 807] on button "Previous" at bounding box center [1225, 809] width 91 height 33
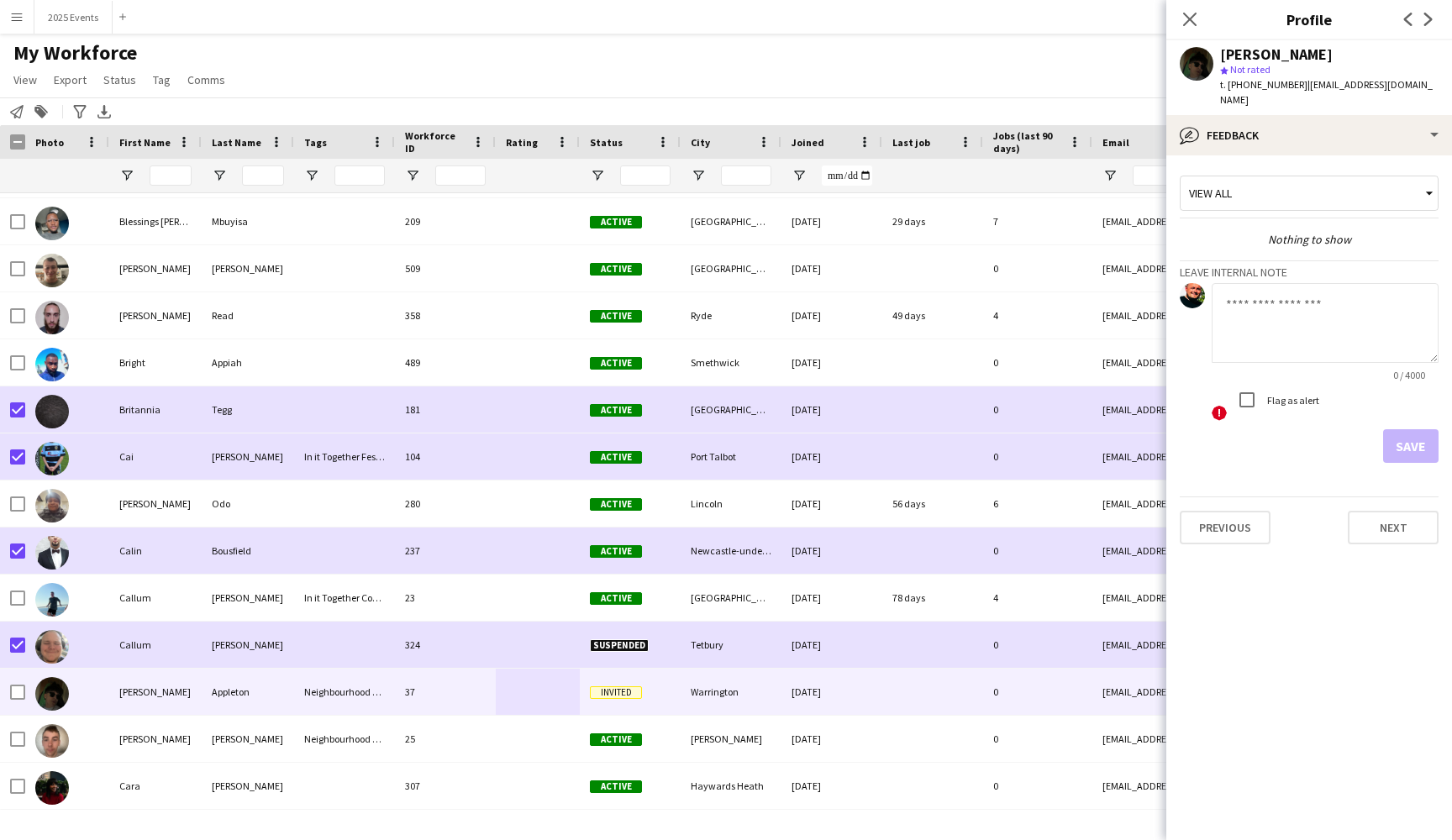
click at [1392, 496] on div "Previous Next" at bounding box center [1309, 520] width 259 height 48
click at [1392, 510] on button "Next" at bounding box center [1393, 527] width 91 height 33
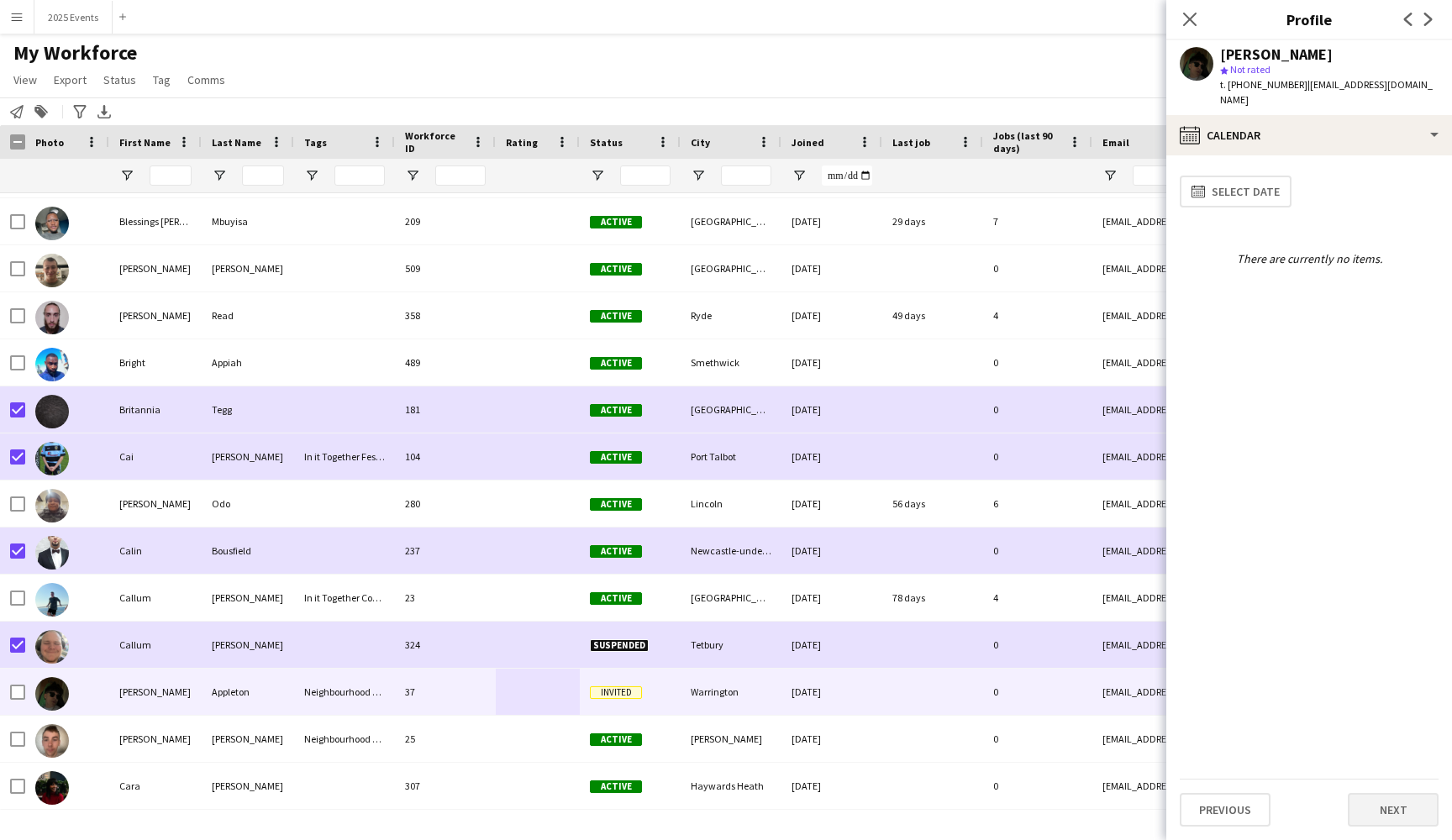
click at [1391, 814] on button "Next" at bounding box center [1393, 809] width 91 height 33
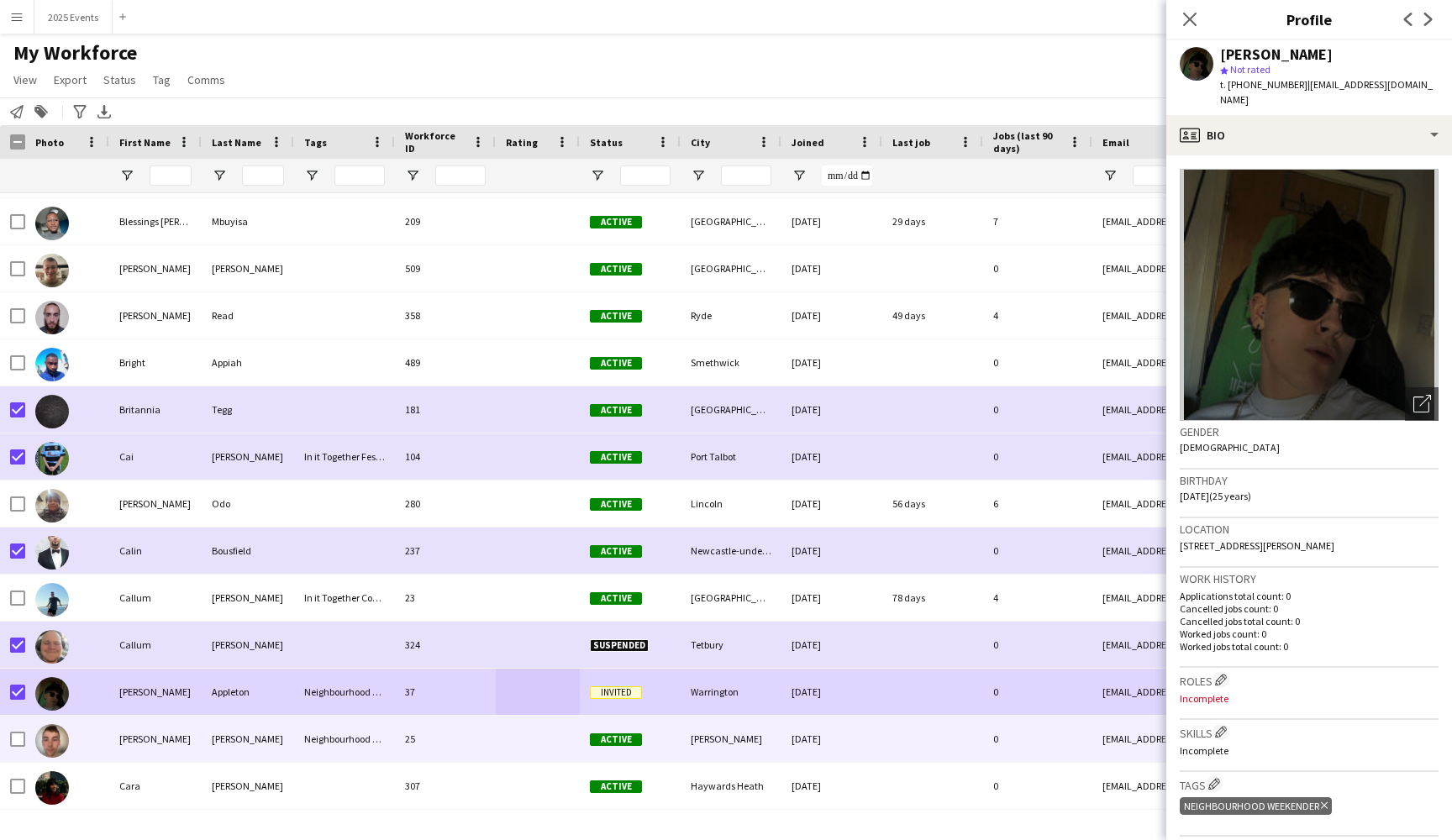
click at [178, 748] on div "[PERSON_NAME]" at bounding box center [155, 738] width 92 height 46
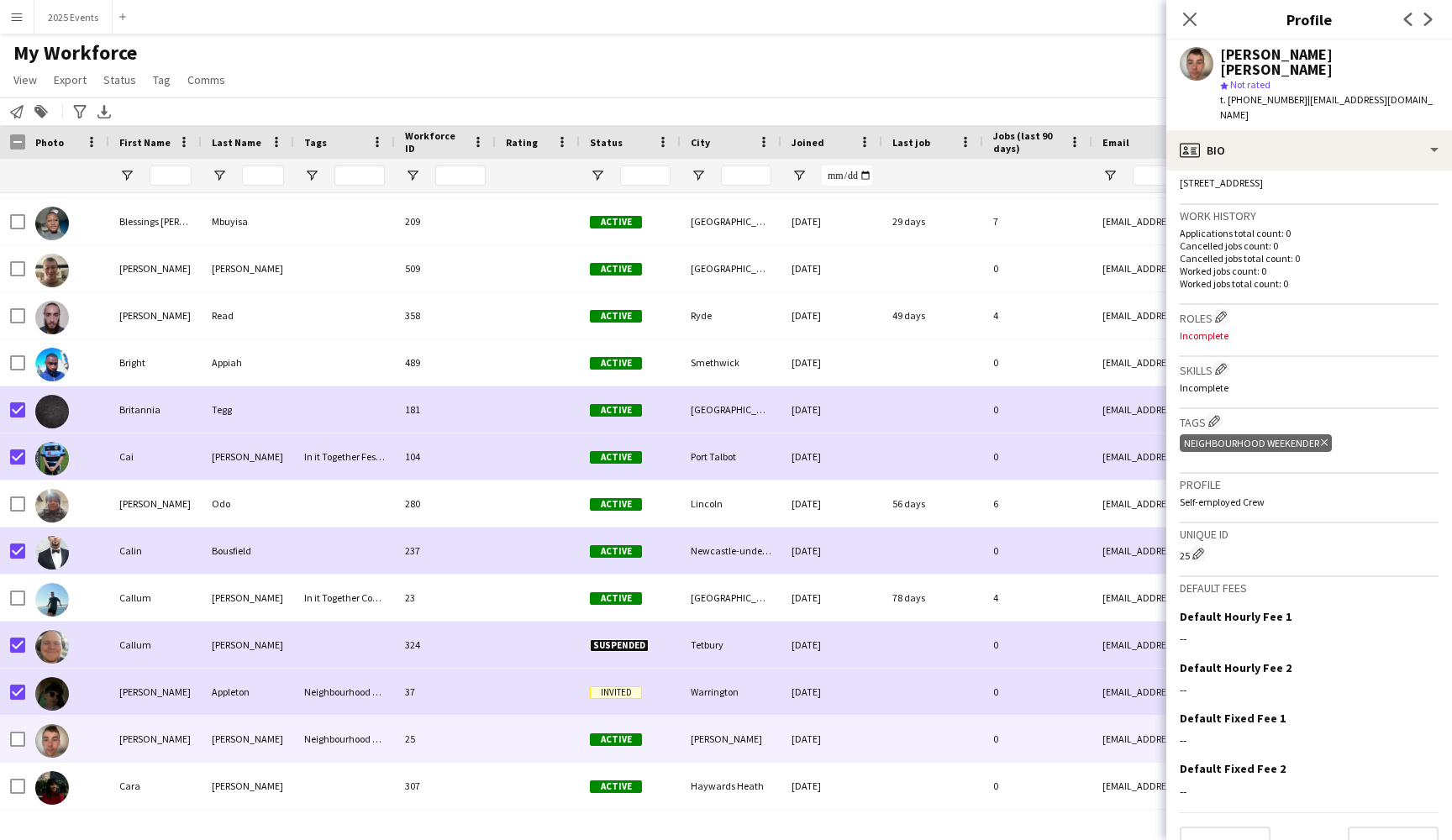
scroll to position [377, 0]
click at [1254, 827] on button "Previous" at bounding box center [1225, 843] width 91 height 33
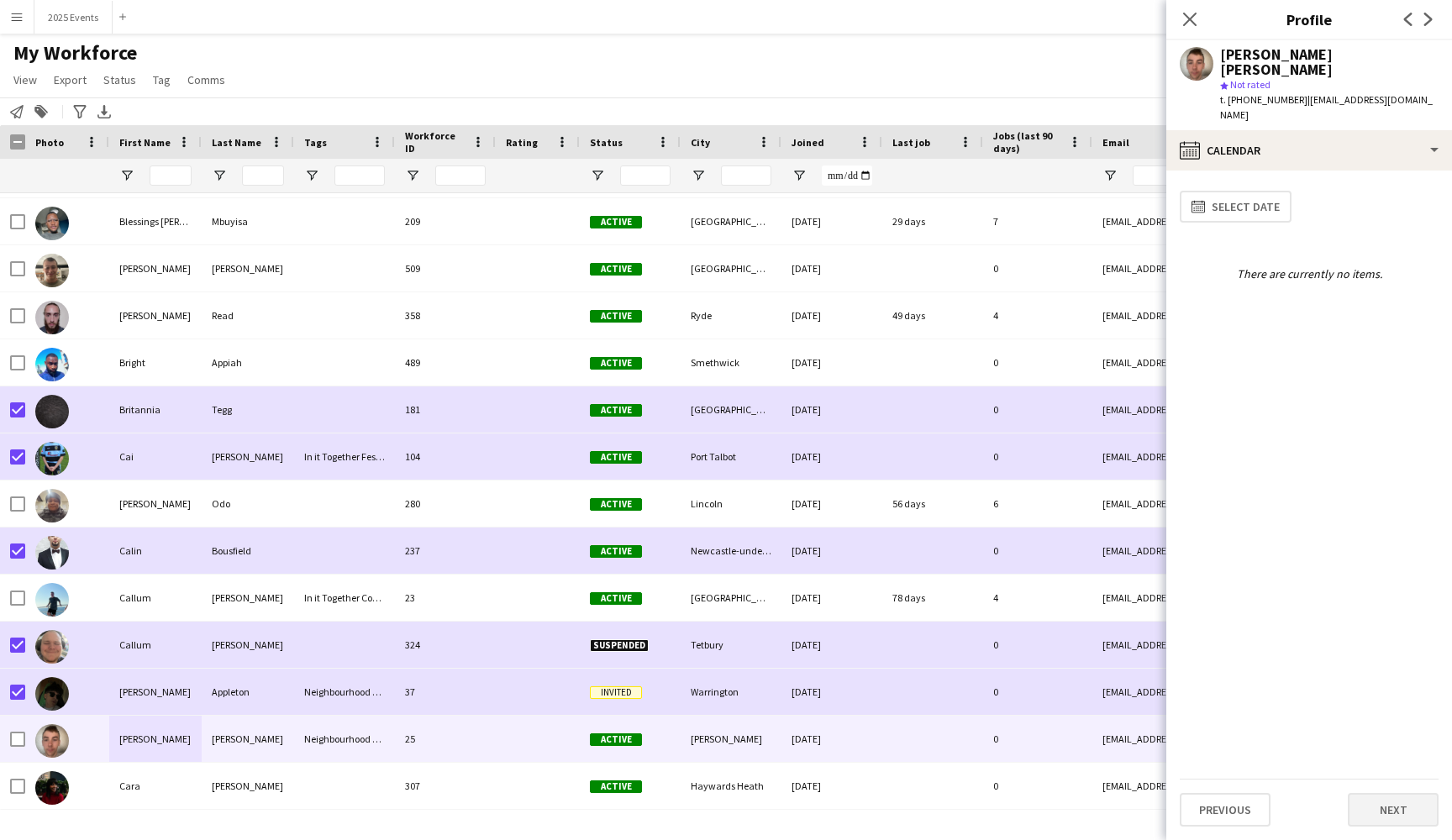
click at [1390, 799] on button "Next" at bounding box center [1393, 809] width 91 height 33
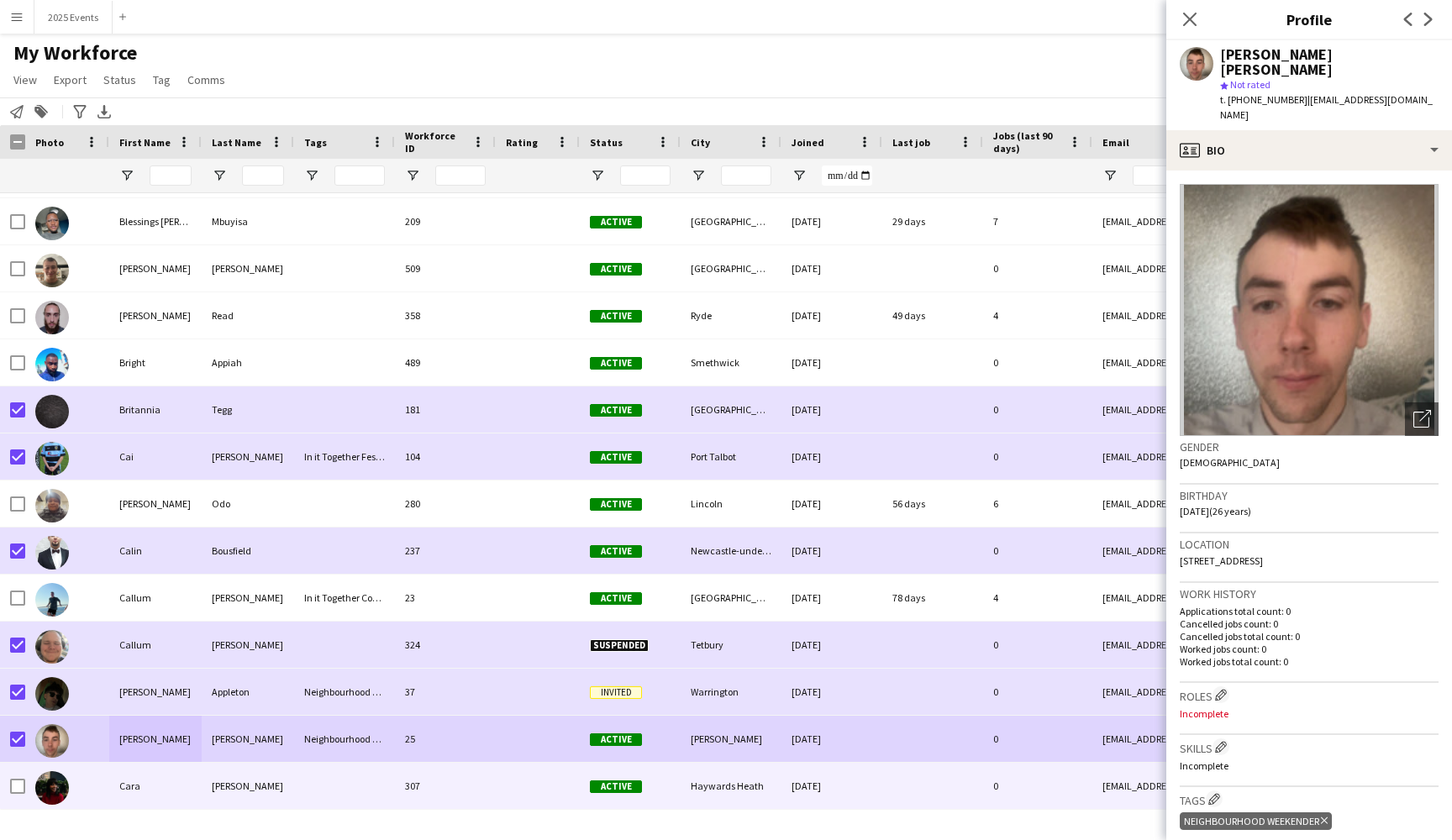
click at [314, 788] on div at bounding box center [344, 785] width 101 height 46
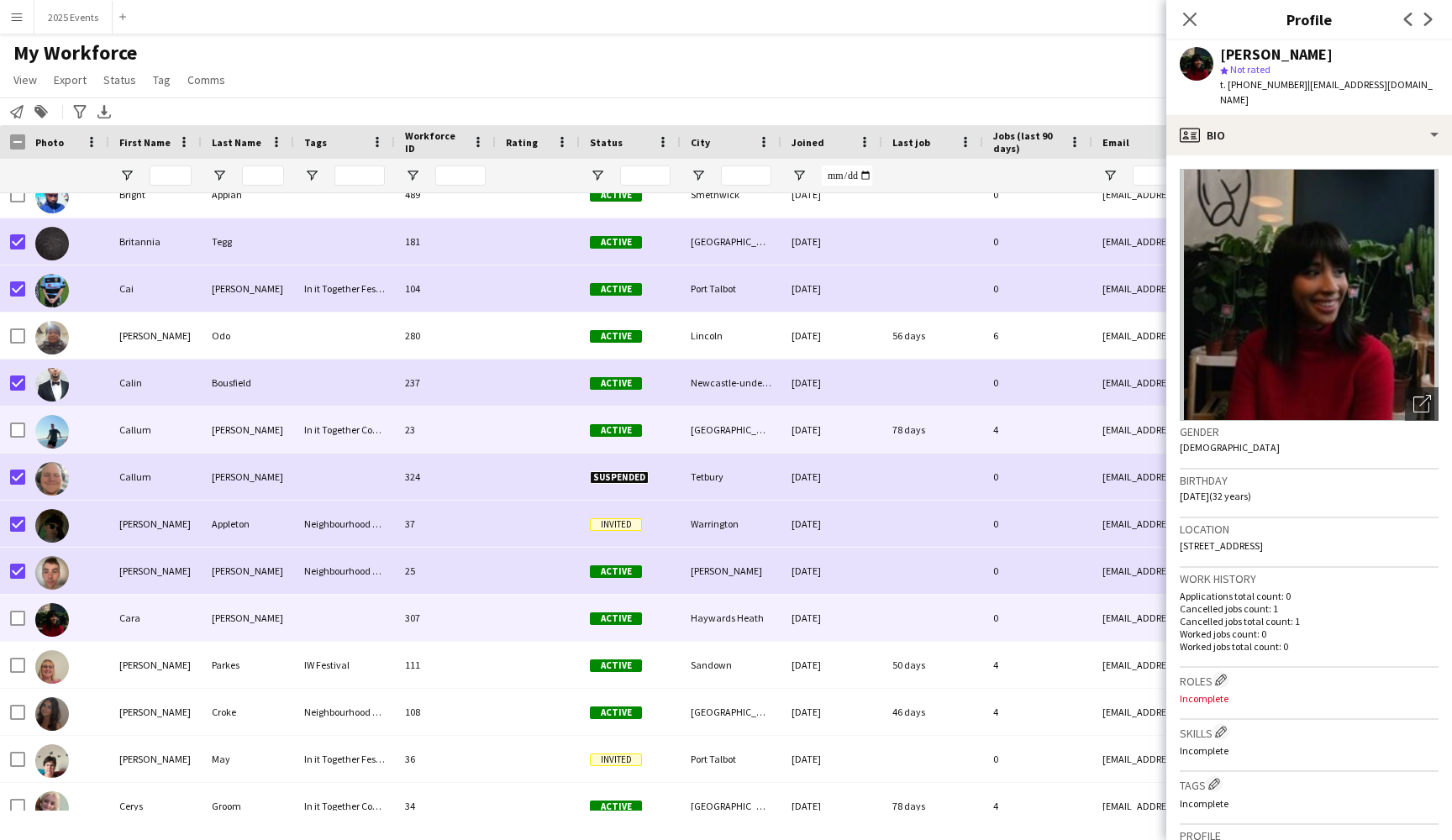
scroll to position [4804, 0]
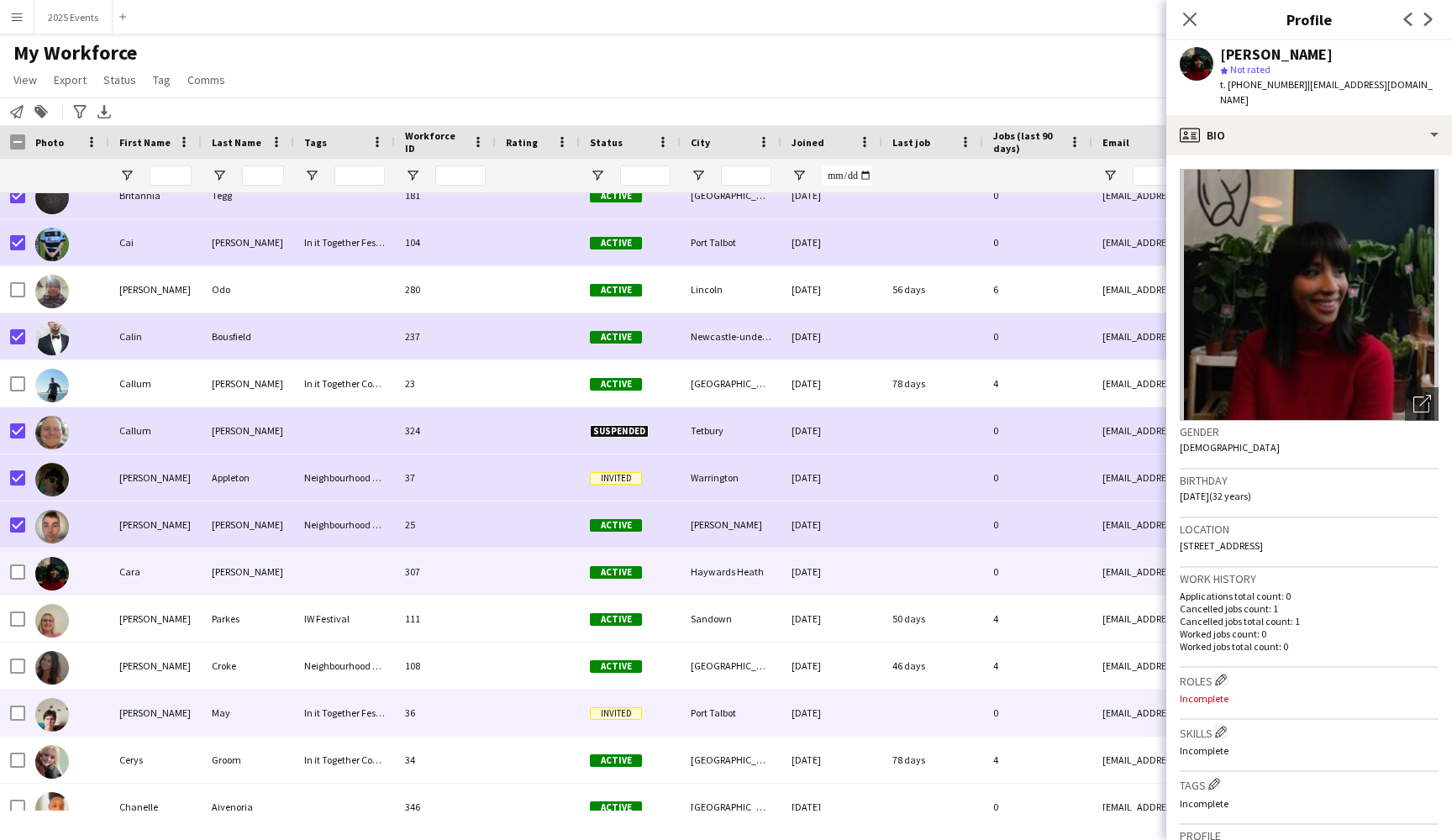
click at [510, 707] on div at bounding box center [537, 713] width 84 height 46
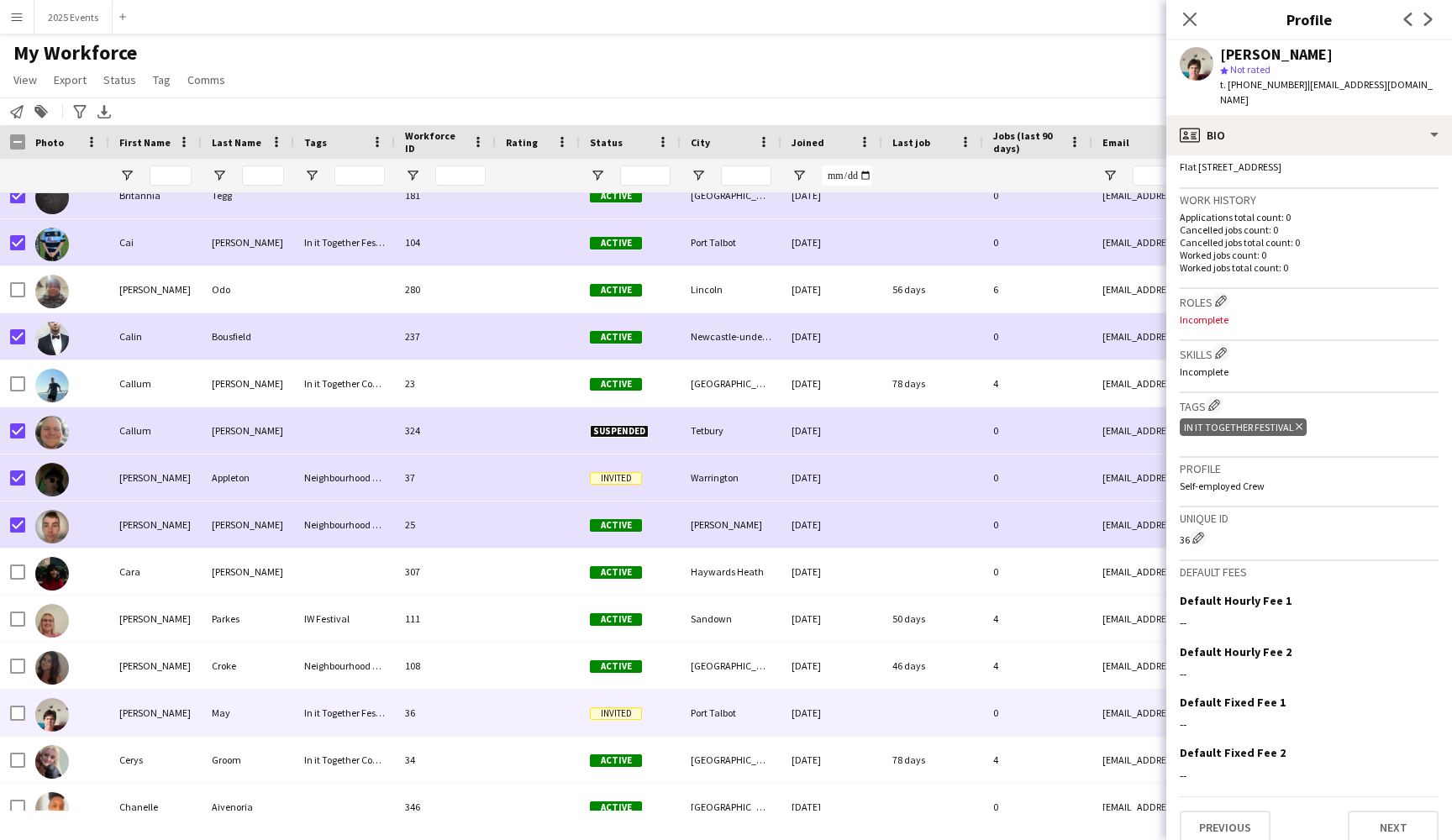
scroll to position [377, 0]
click at [1214, 812] on button "Previous" at bounding box center [1225, 828] width 91 height 33
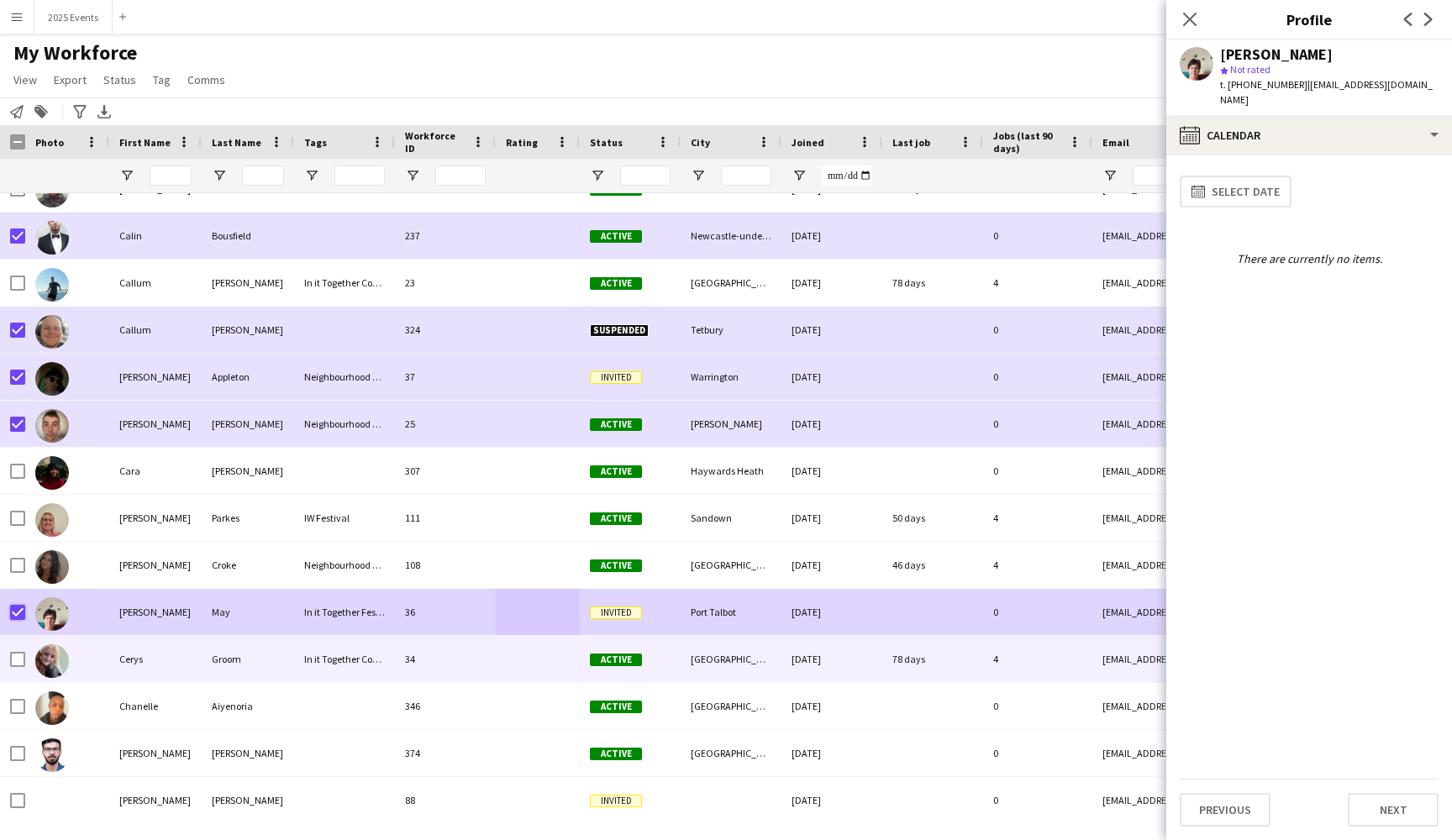
scroll to position [4967, 0]
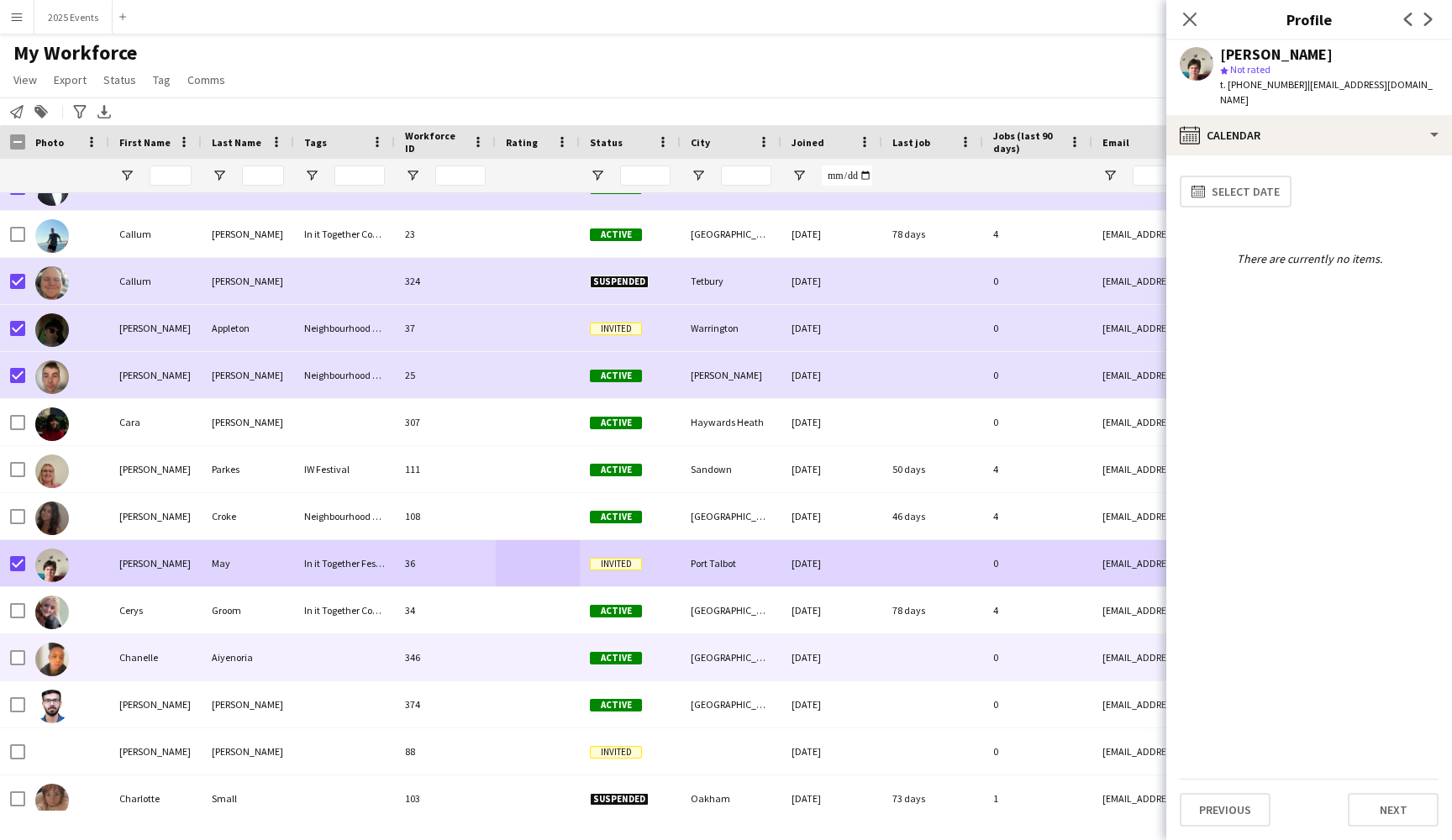
click at [201, 665] on div "Chanelle" at bounding box center [155, 657] width 92 height 46
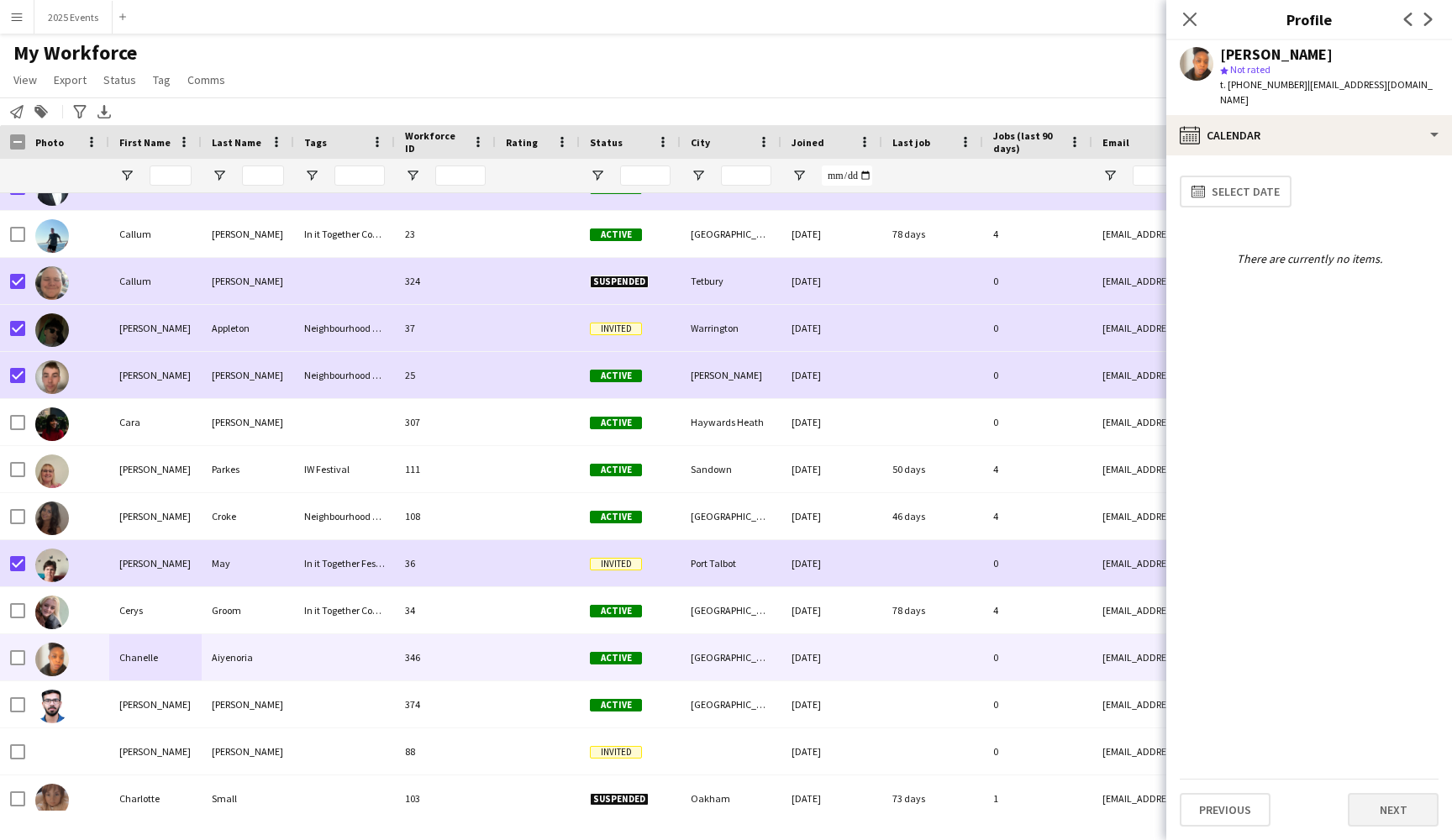
click at [1385, 808] on button "Next" at bounding box center [1393, 809] width 91 height 33
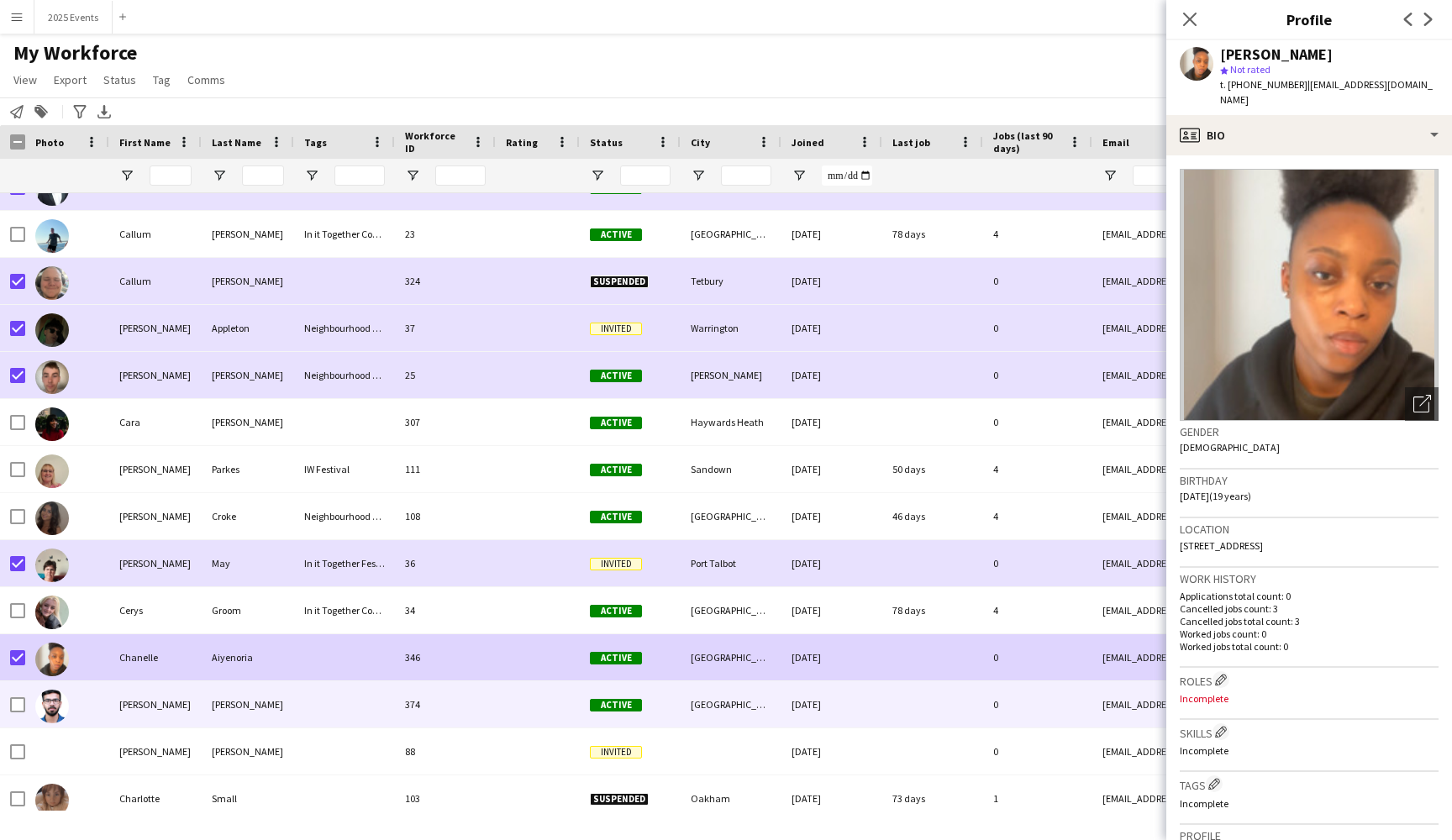
click at [355, 705] on div at bounding box center [344, 704] width 101 height 46
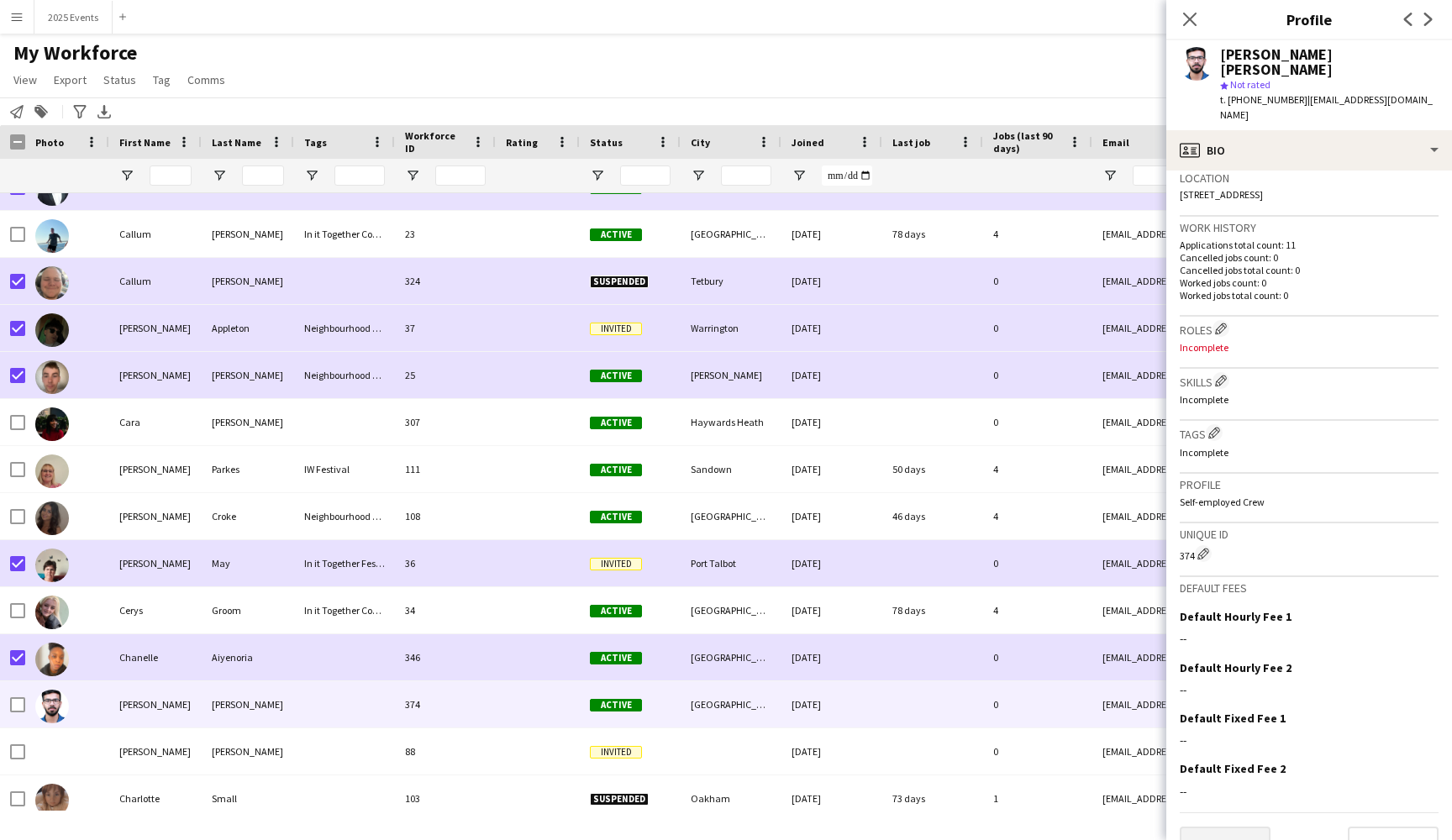
scroll to position [365, 0]
click at [1213, 827] on button "Previous" at bounding box center [1225, 843] width 91 height 33
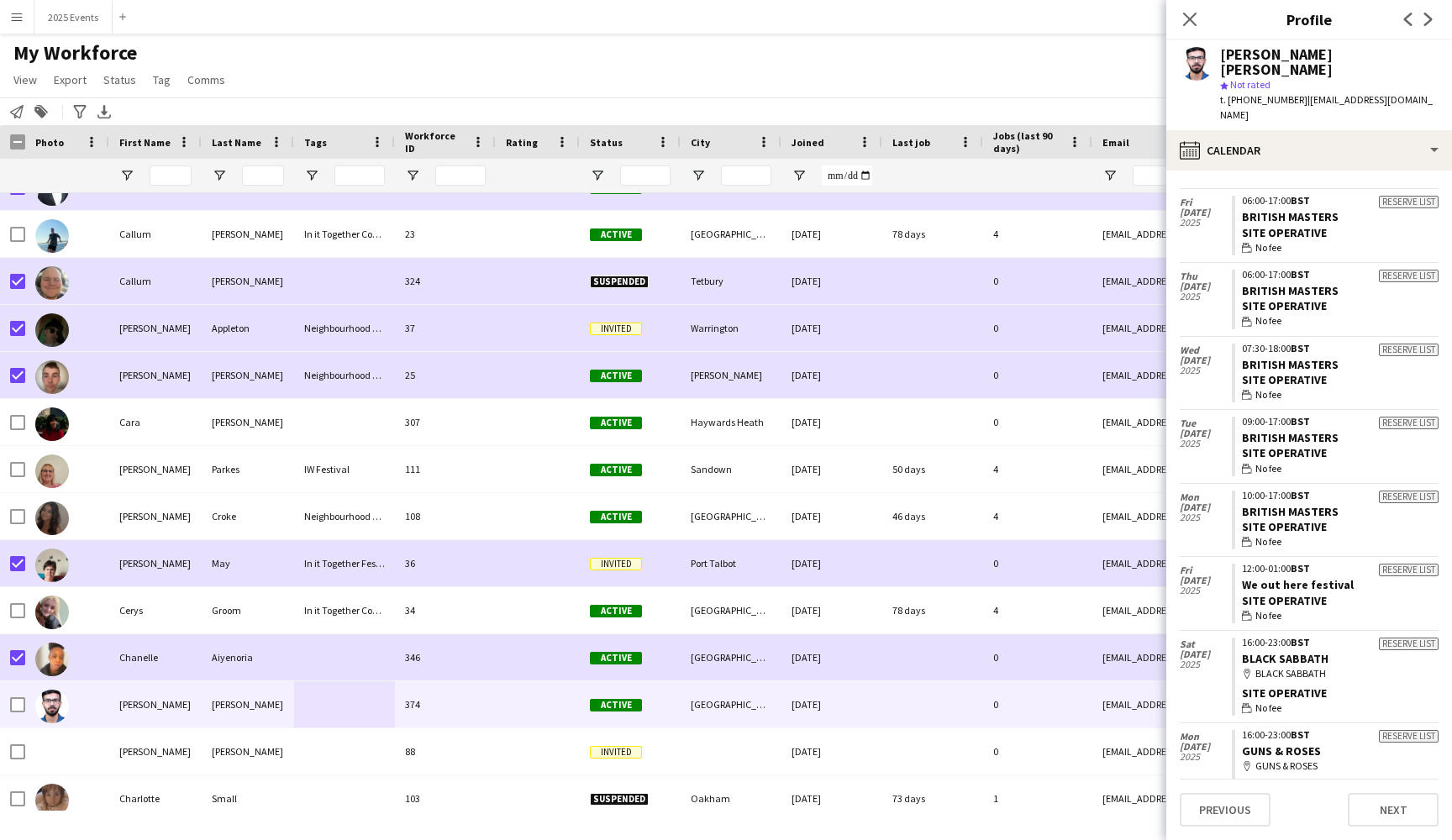
scroll to position [260, 0]
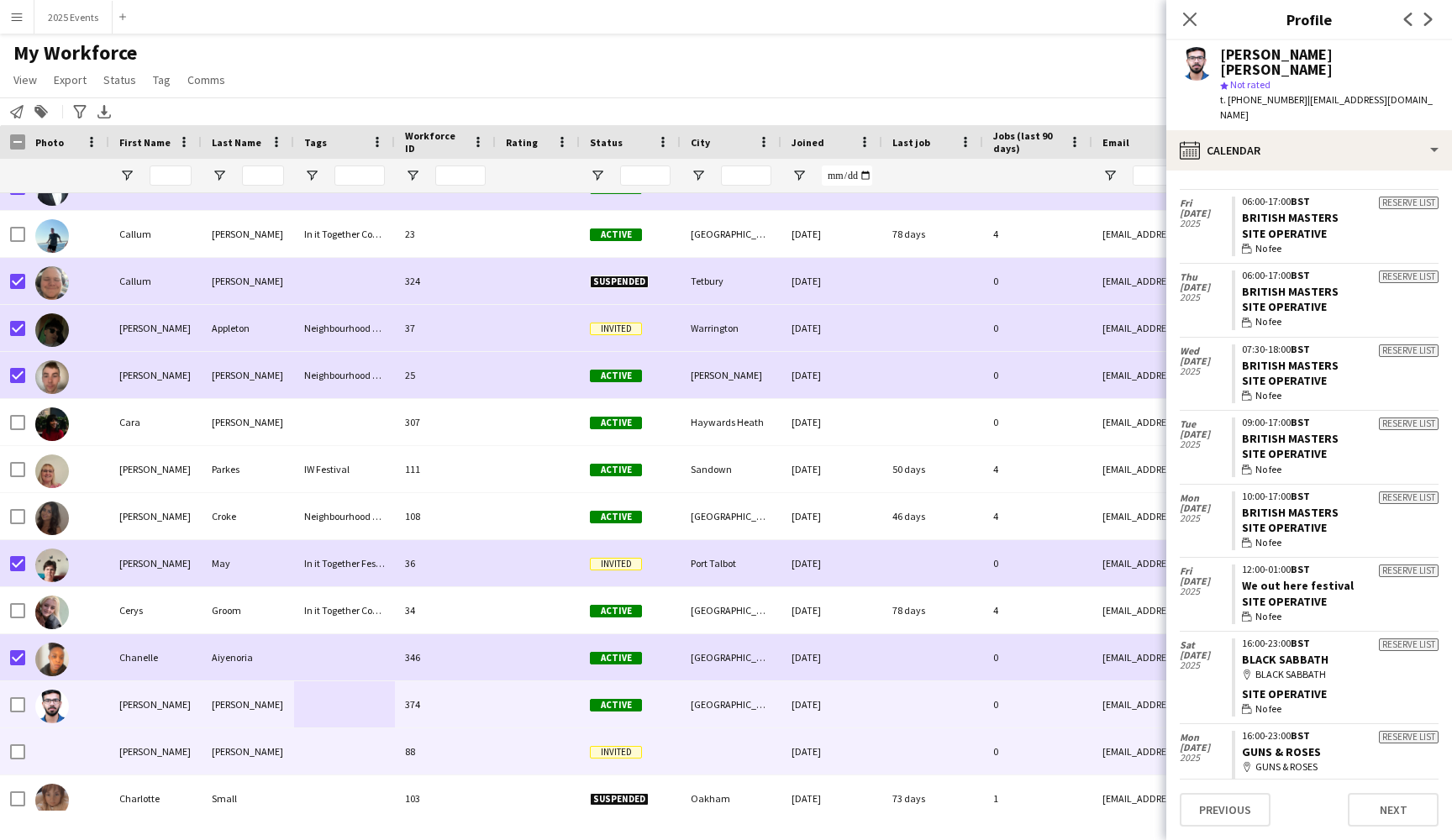
click at [326, 756] on div at bounding box center [344, 751] width 101 height 46
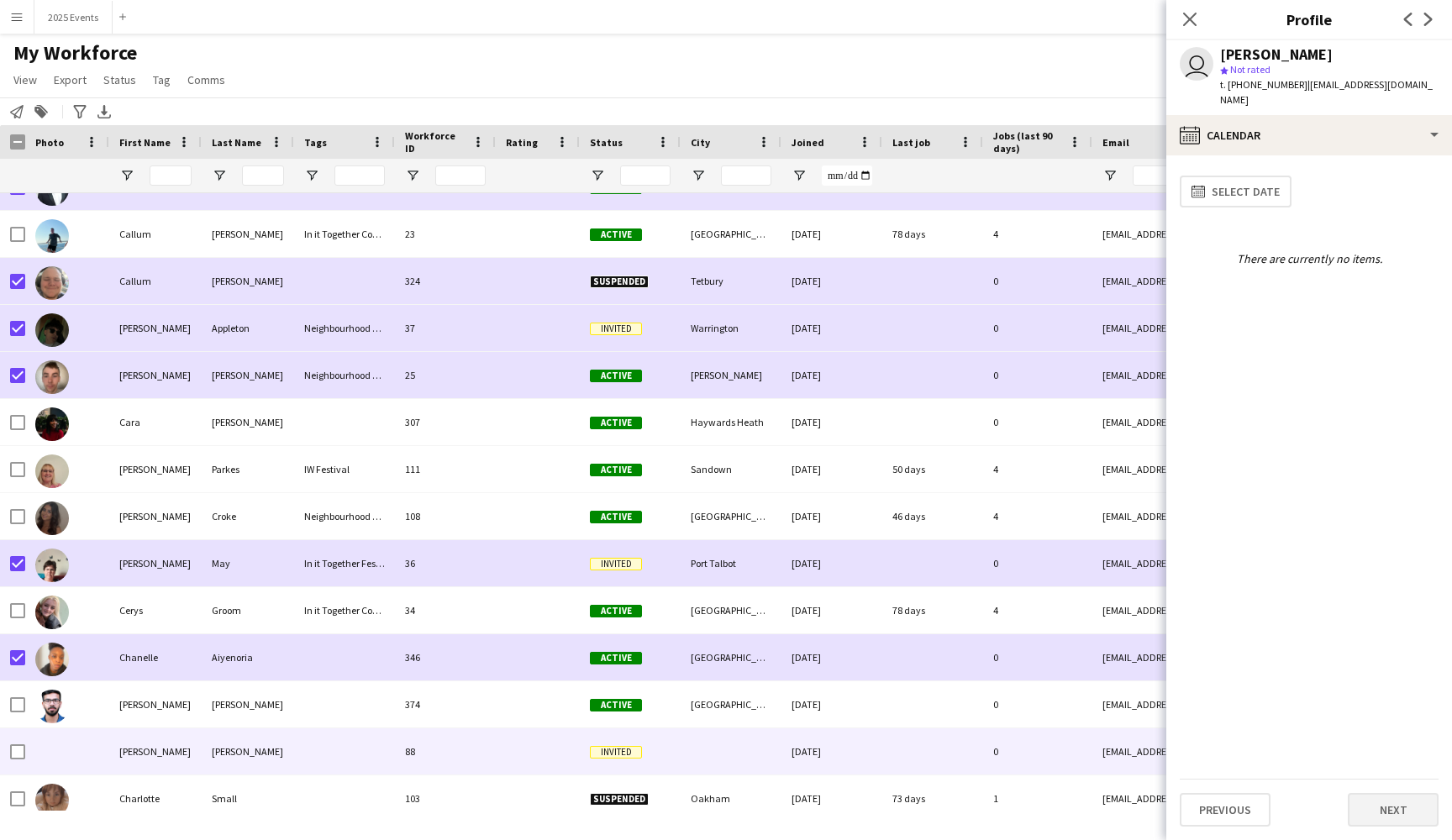
click at [1377, 811] on button "Next" at bounding box center [1393, 809] width 91 height 33
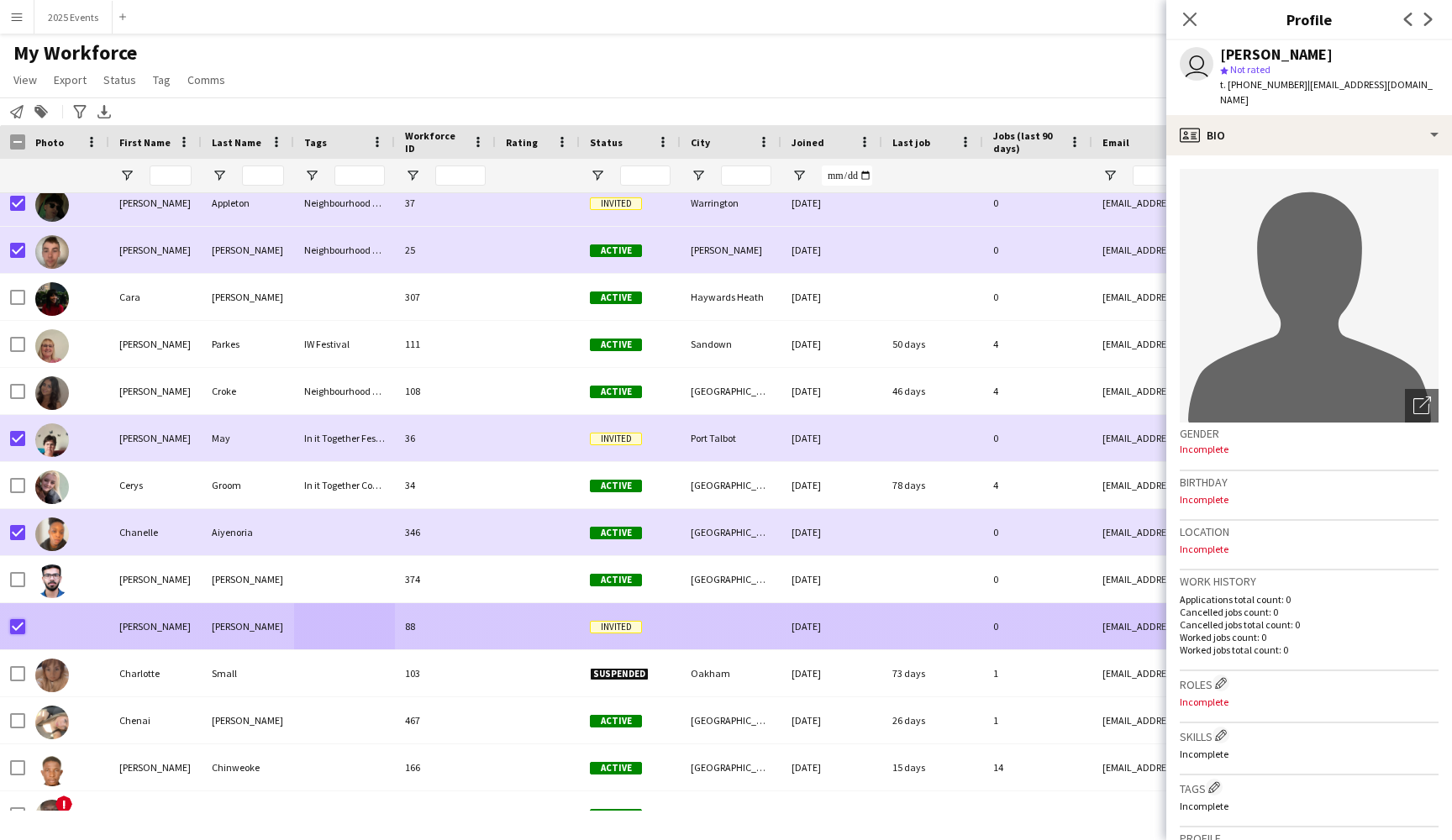
scroll to position [5154, 0]
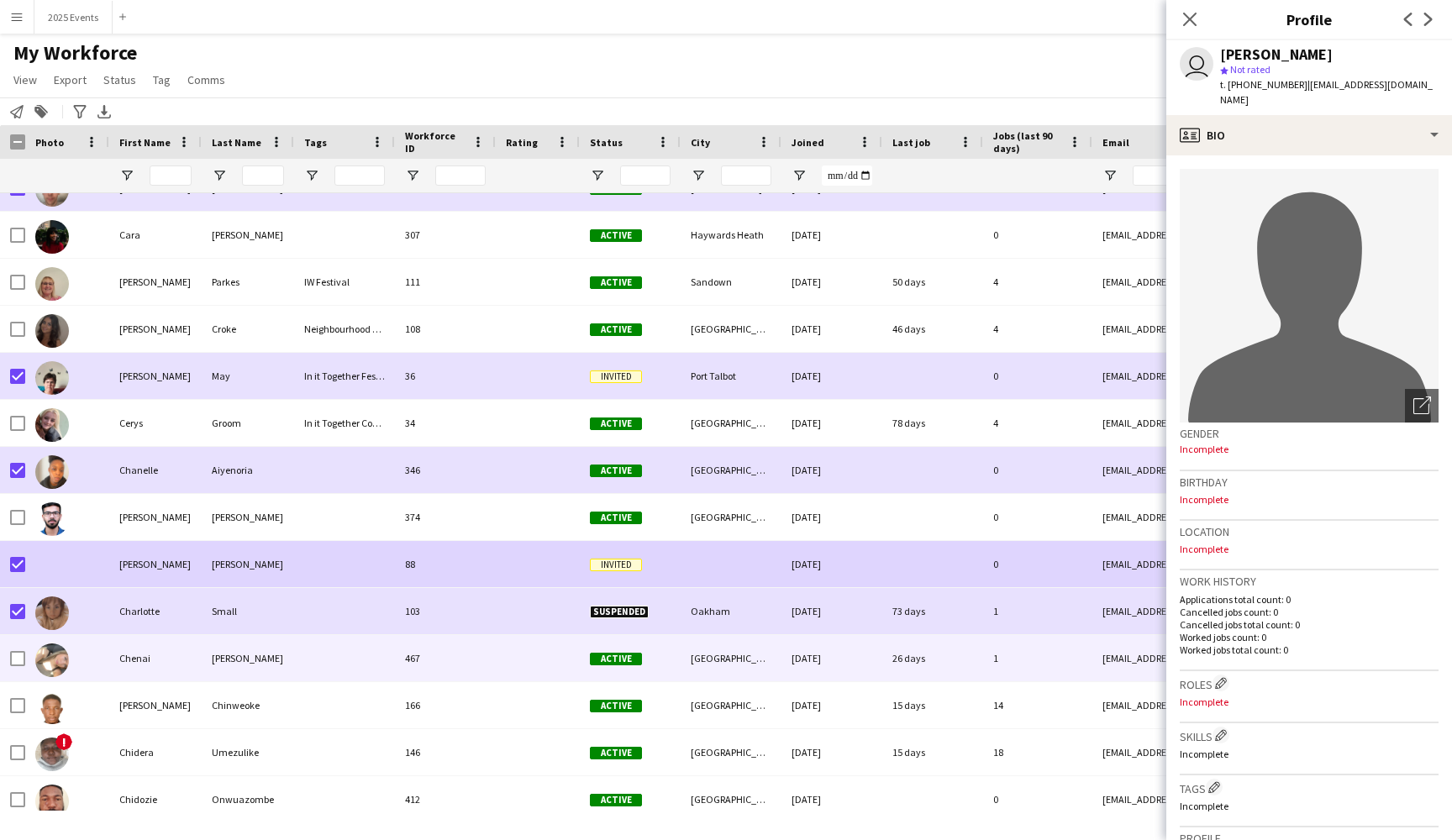
click at [333, 665] on div at bounding box center [344, 658] width 101 height 46
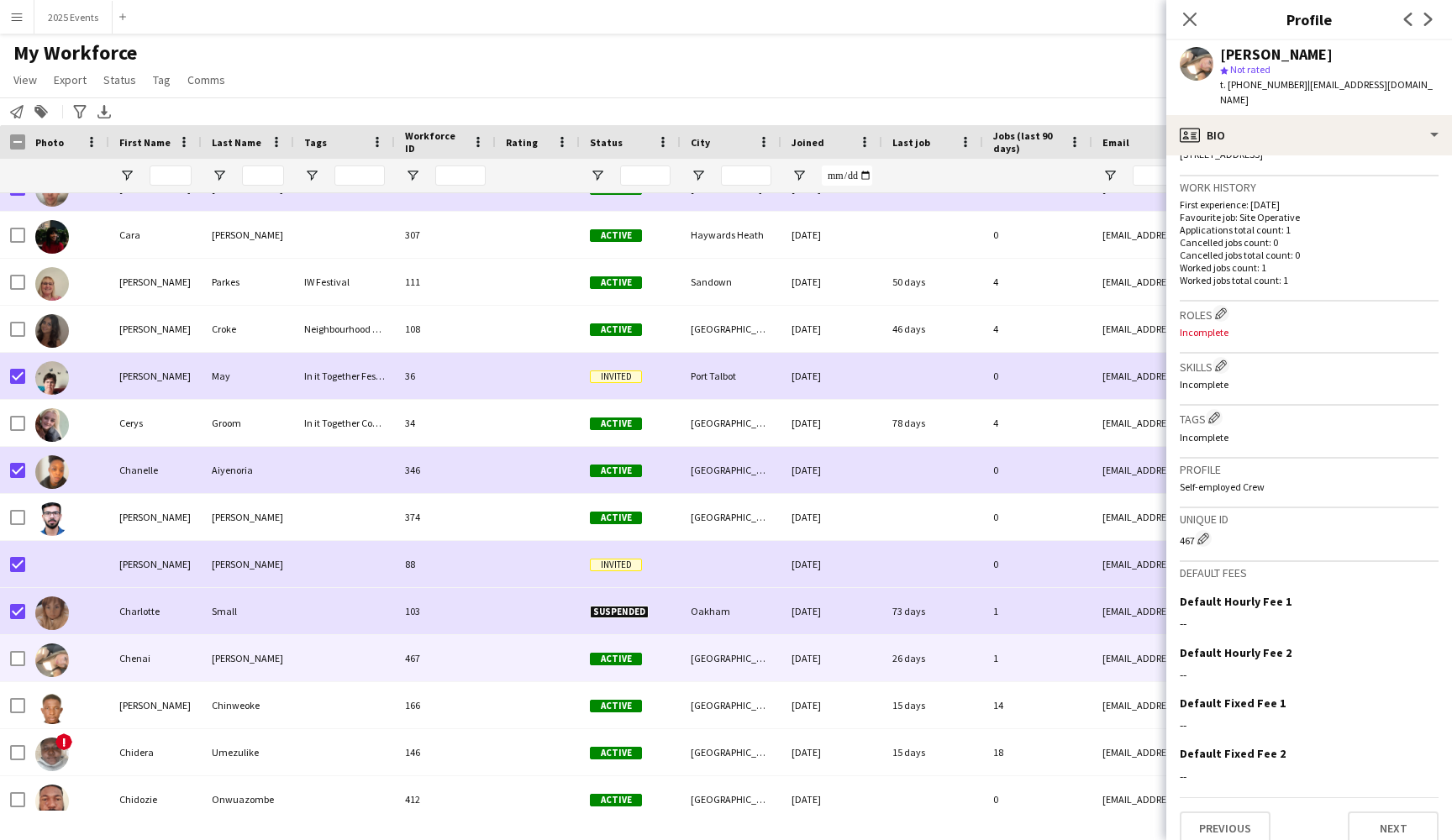
scroll to position [390, 0]
click at [1250, 812] on button "Previous" at bounding box center [1225, 828] width 91 height 33
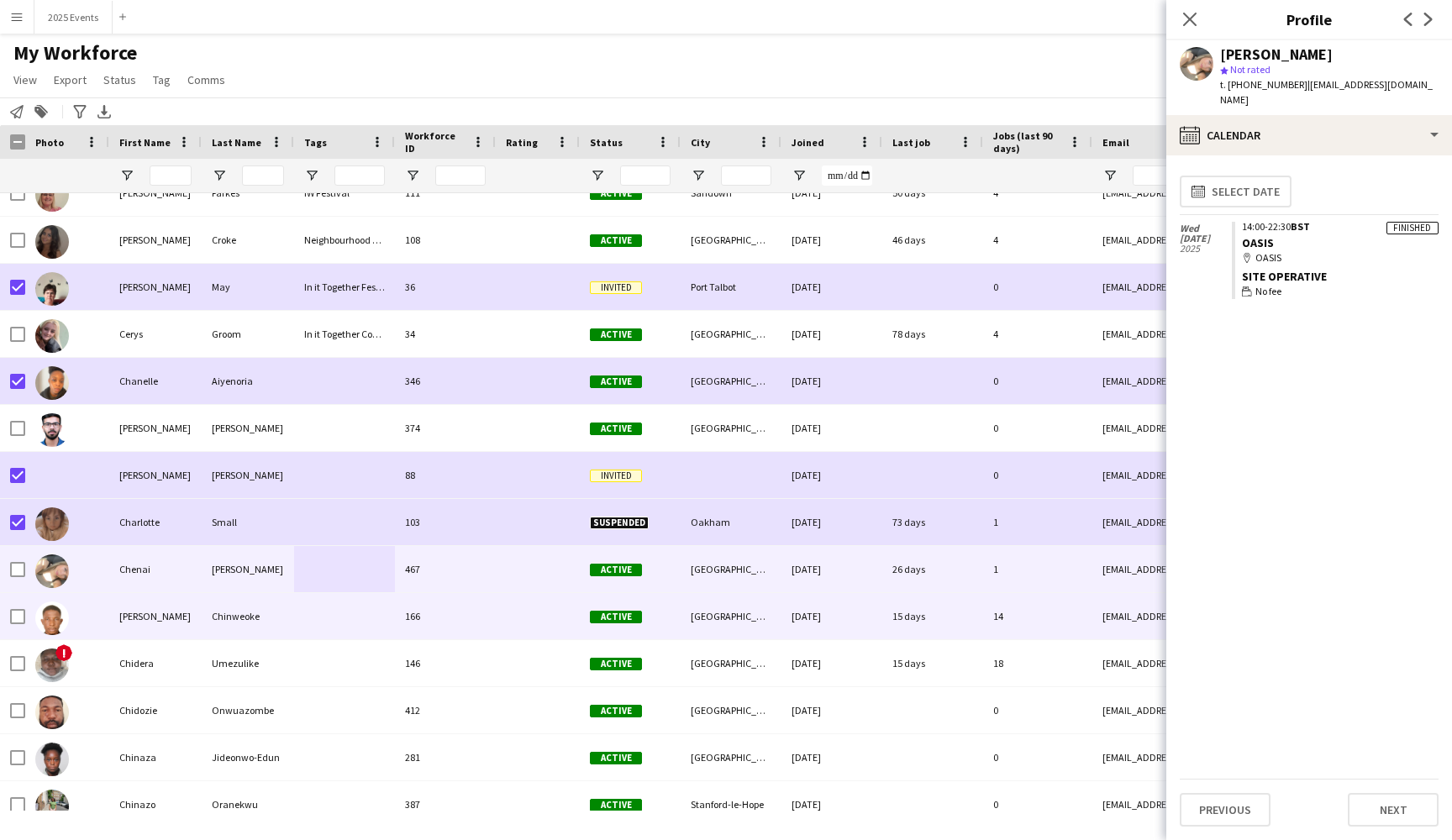
scroll to position [5255, 0]
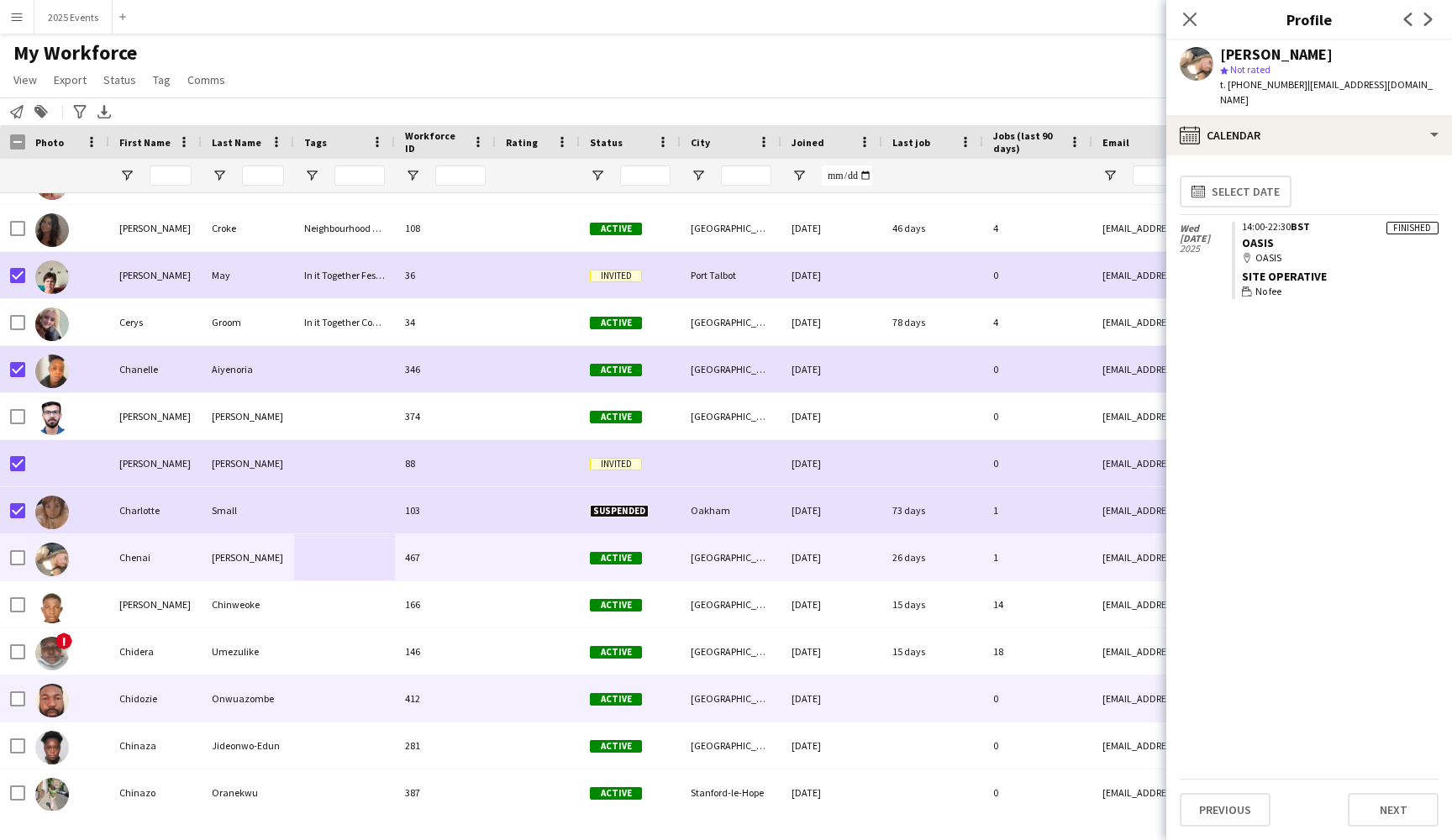
click at [338, 693] on div at bounding box center [344, 698] width 101 height 46
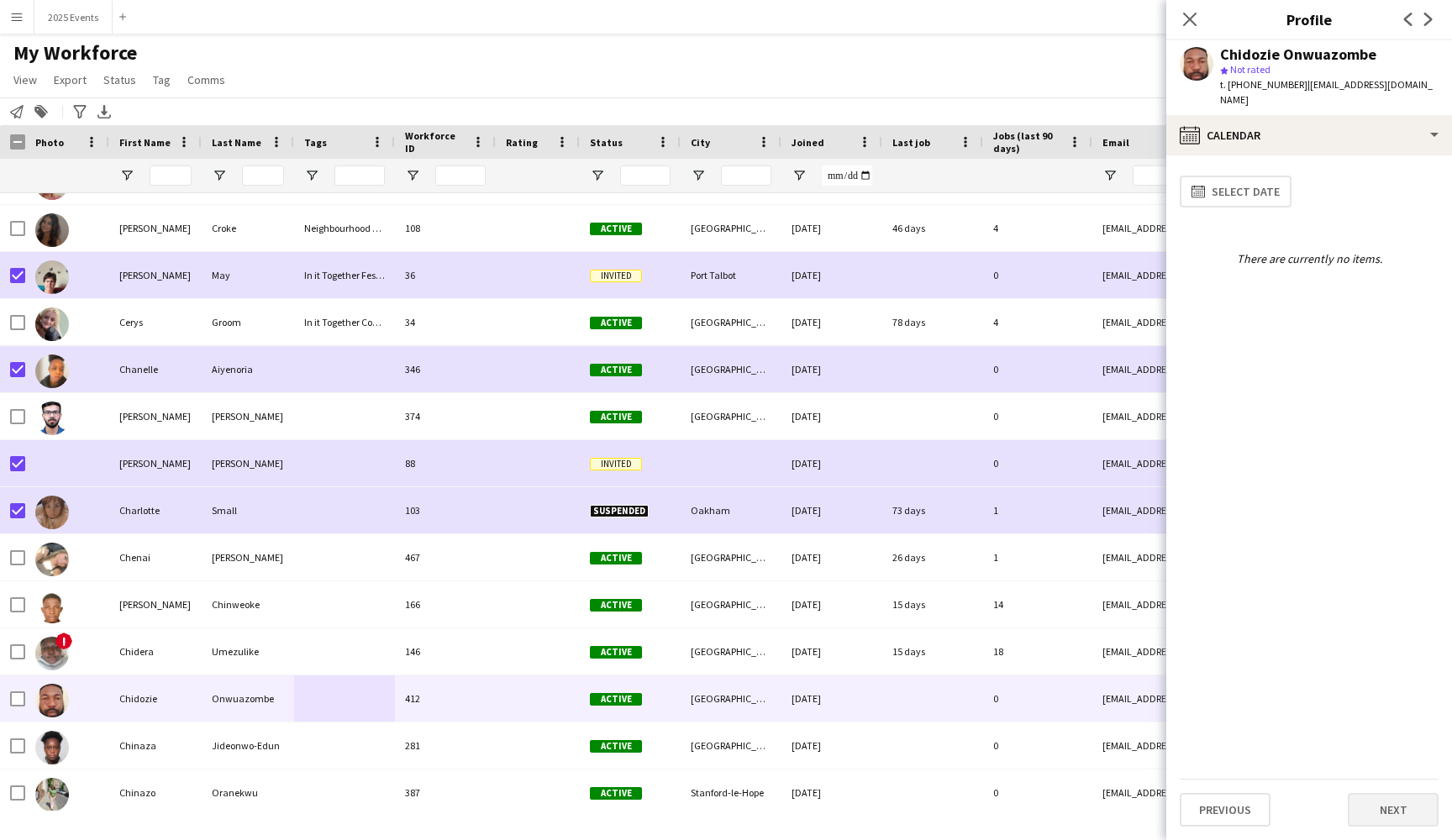
click at [1391, 817] on button "Next" at bounding box center [1393, 809] width 91 height 33
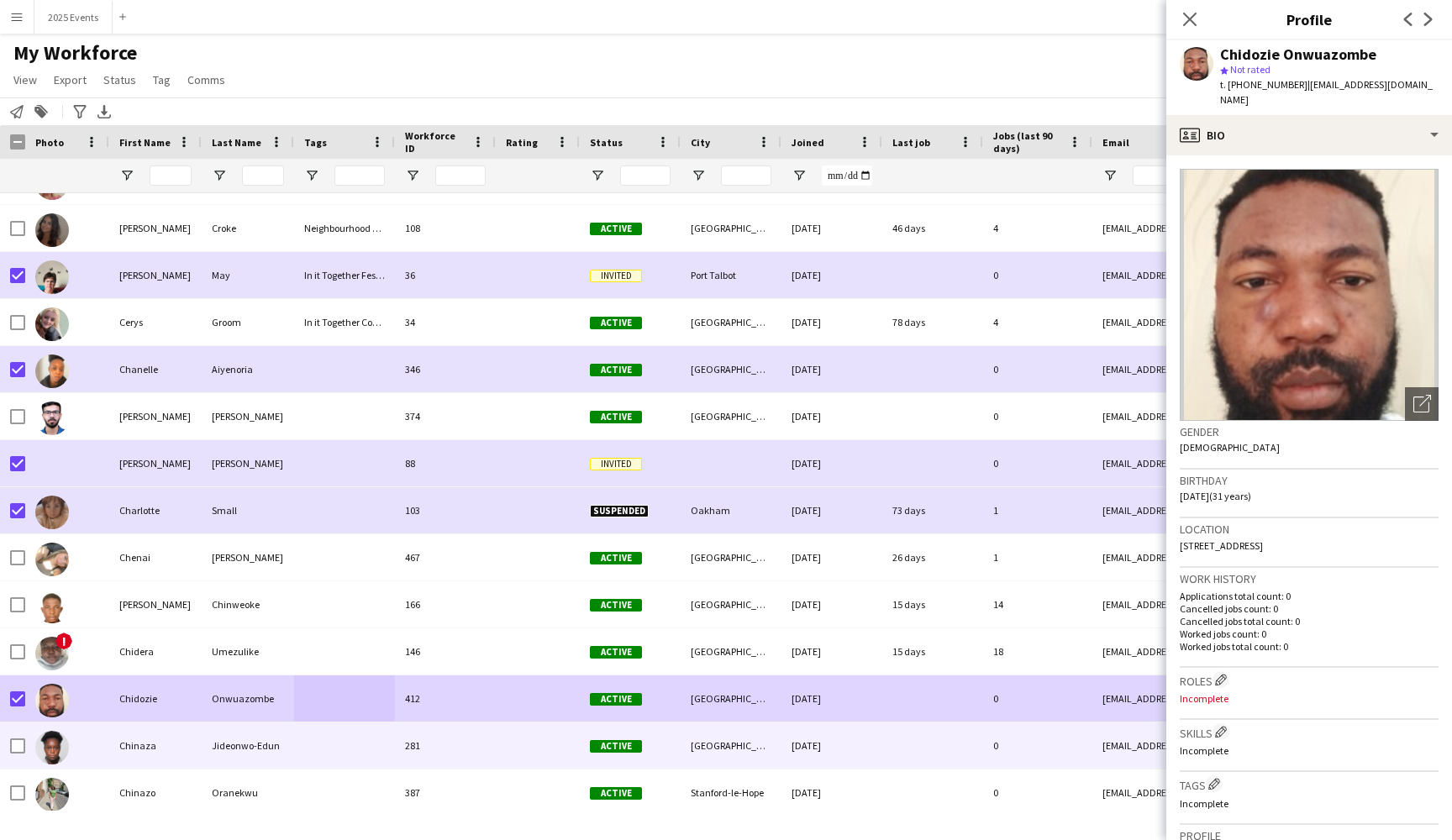
click at [95, 744] on div at bounding box center [67, 745] width 84 height 46
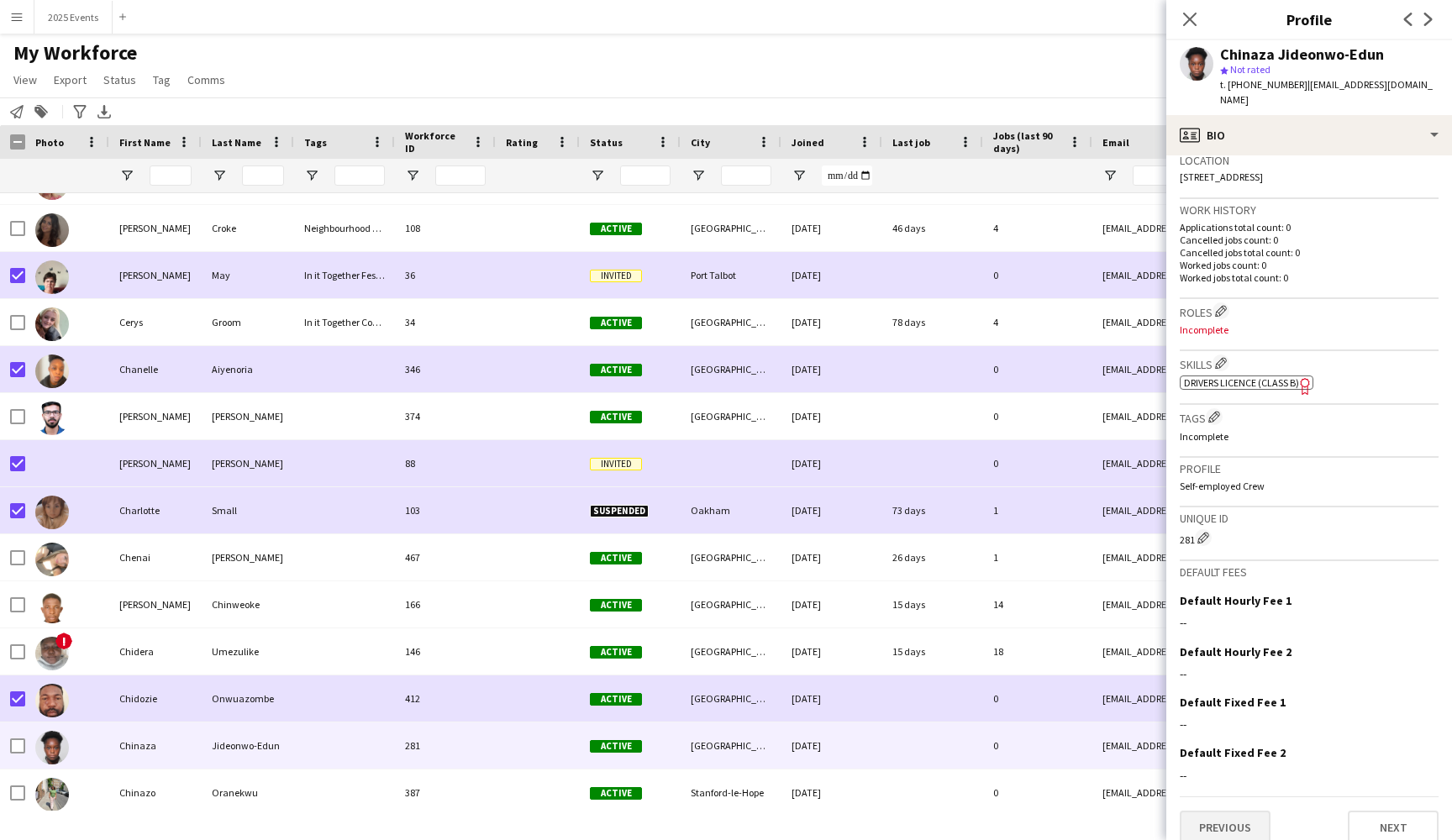
scroll to position [367, 0]
click at [1240, 812] on button "Previous" at bounding box center [1225, 828] width 91 height 33
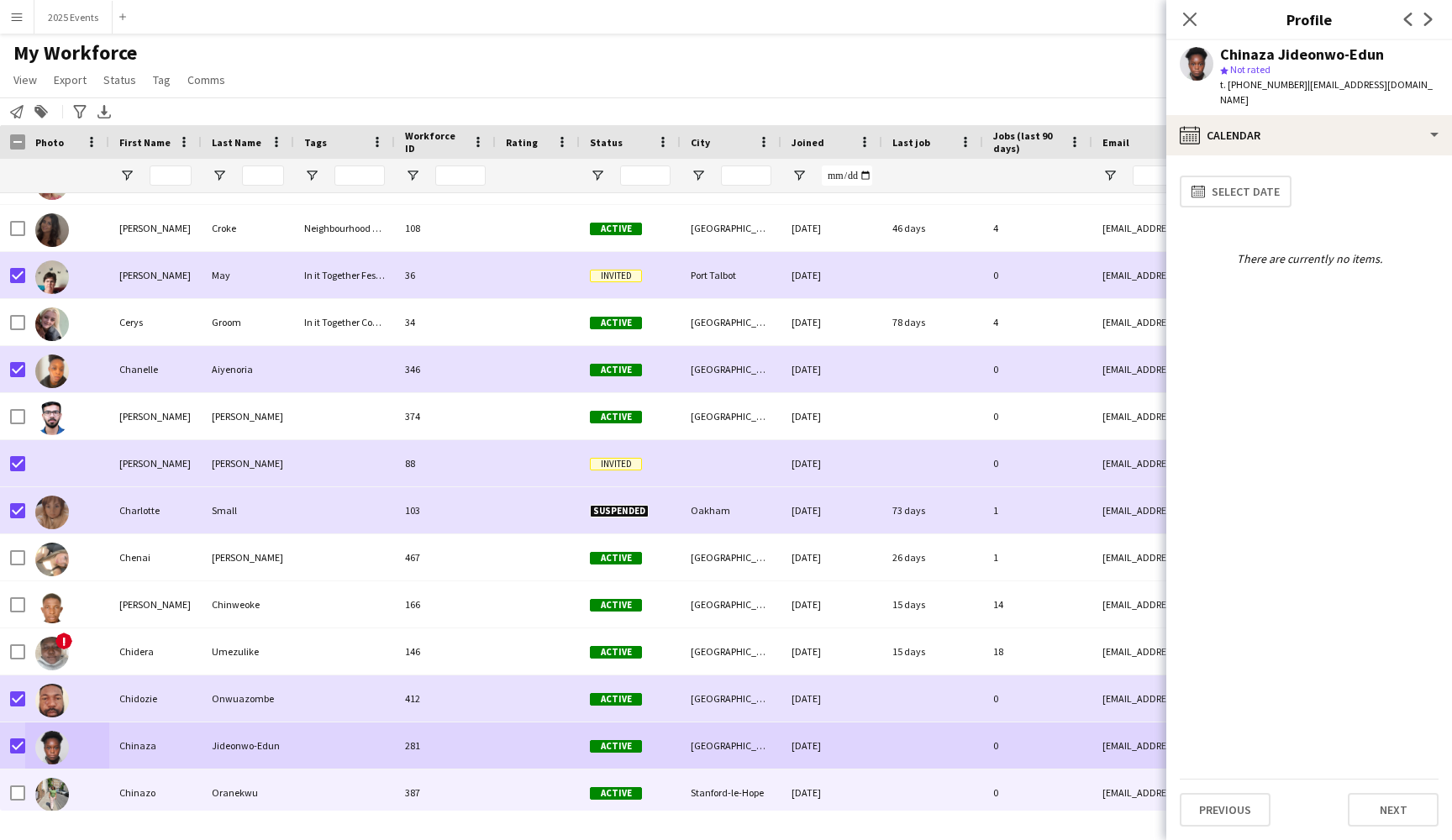
click at [169, 800] on div "Chinazo" at bounding box center [155, 792] width 92 height 46
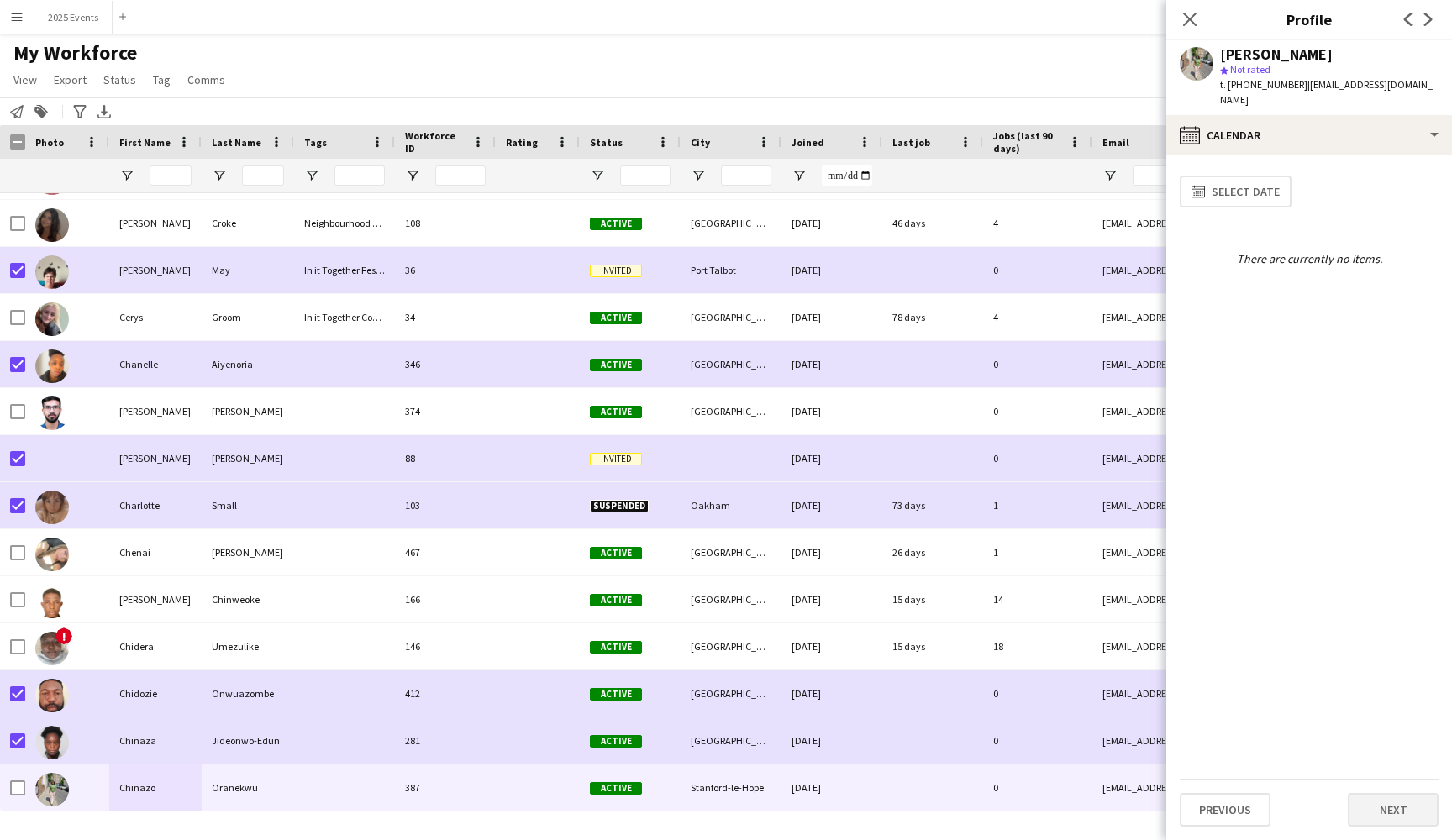
click at [1392, 800] on button "Next" at bounding box center [1393, 809] width 91 height 33
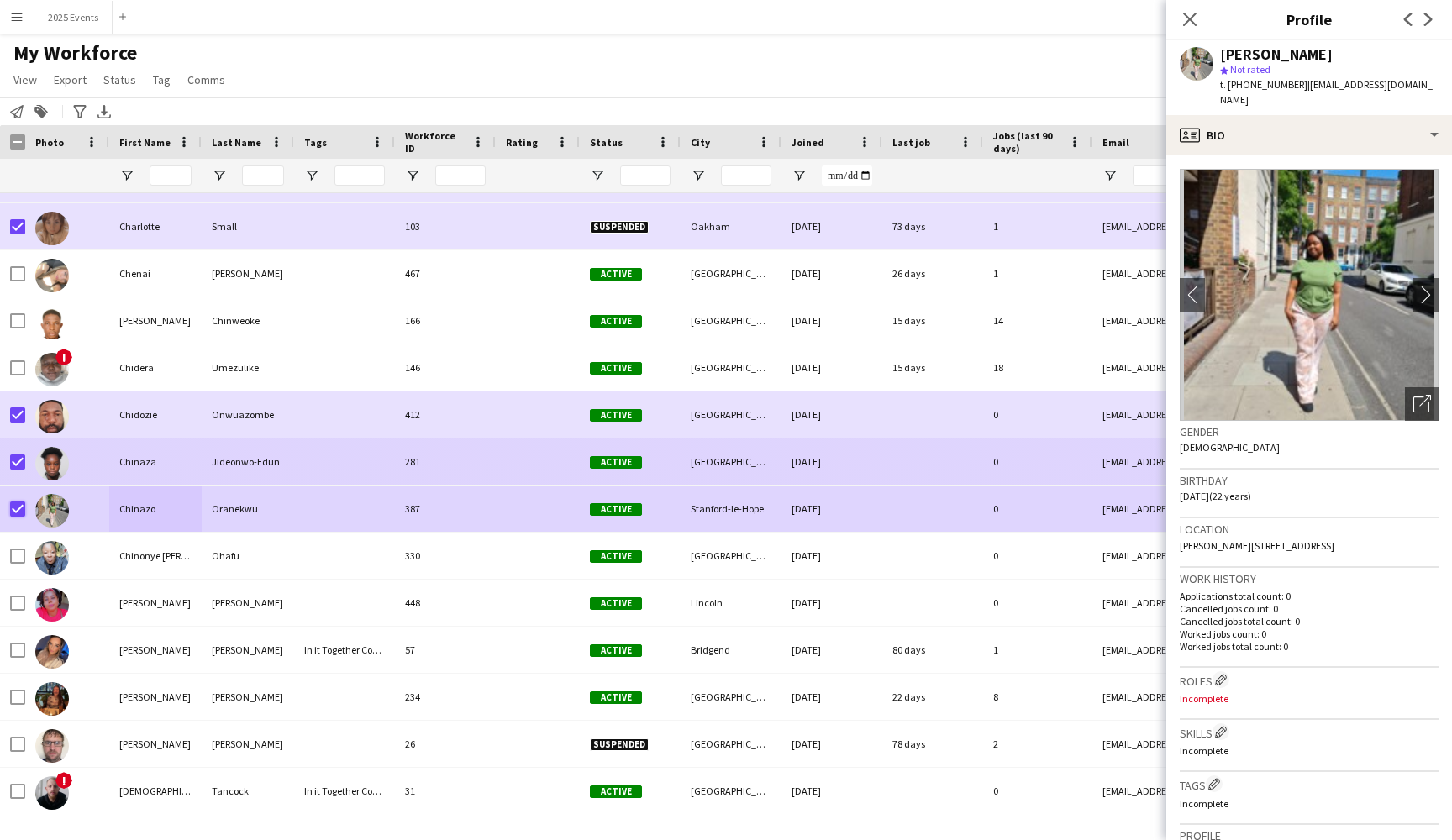
scroll to position [5552, 0]
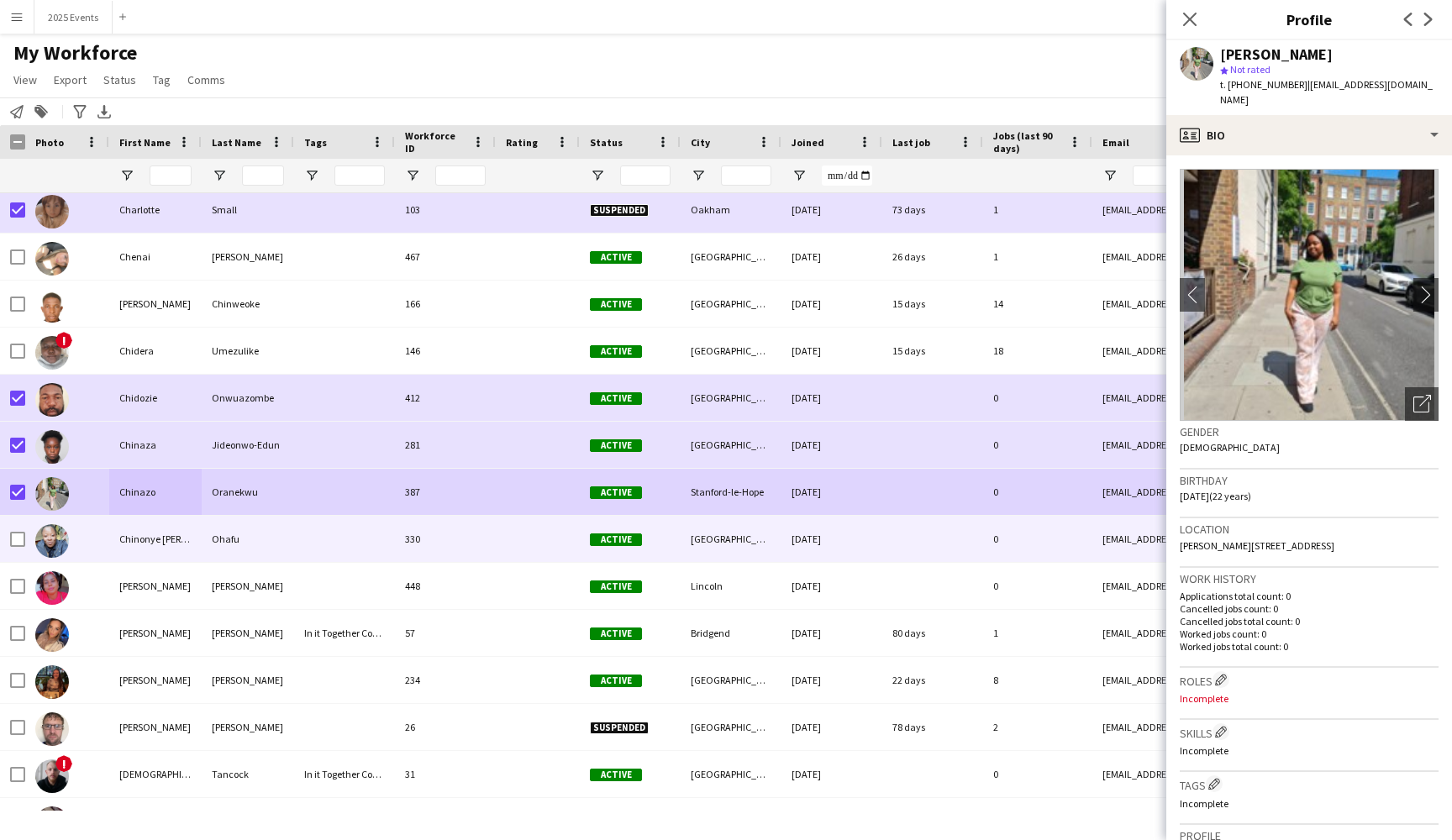
click at [345, 550] on div at bounding box center [344, 539] width 101 height 46
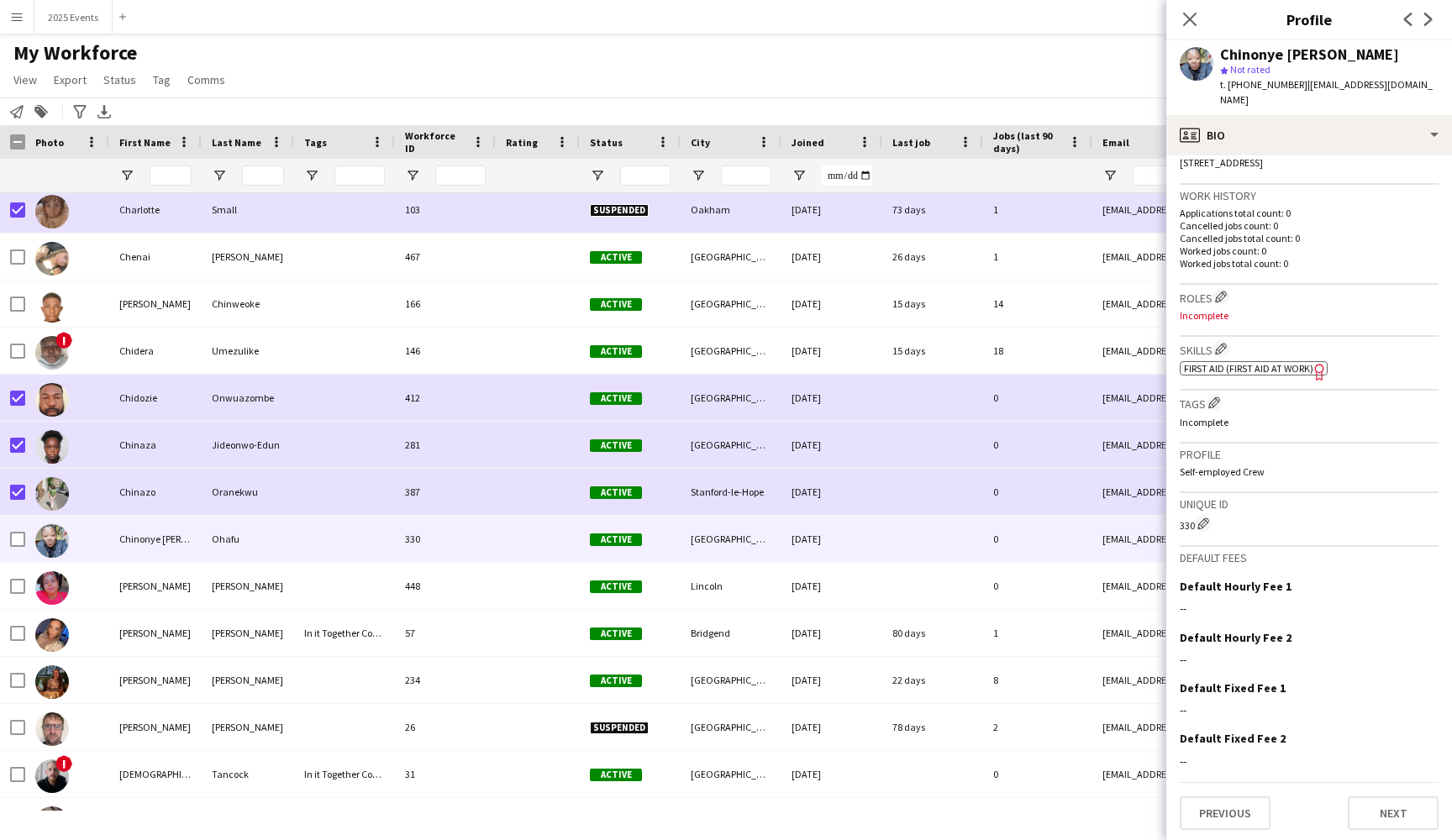
scroll to position [382, 0]
click at [1215, 814] on button "Previous" at bounding box center [1225, 814] width 91 height 33
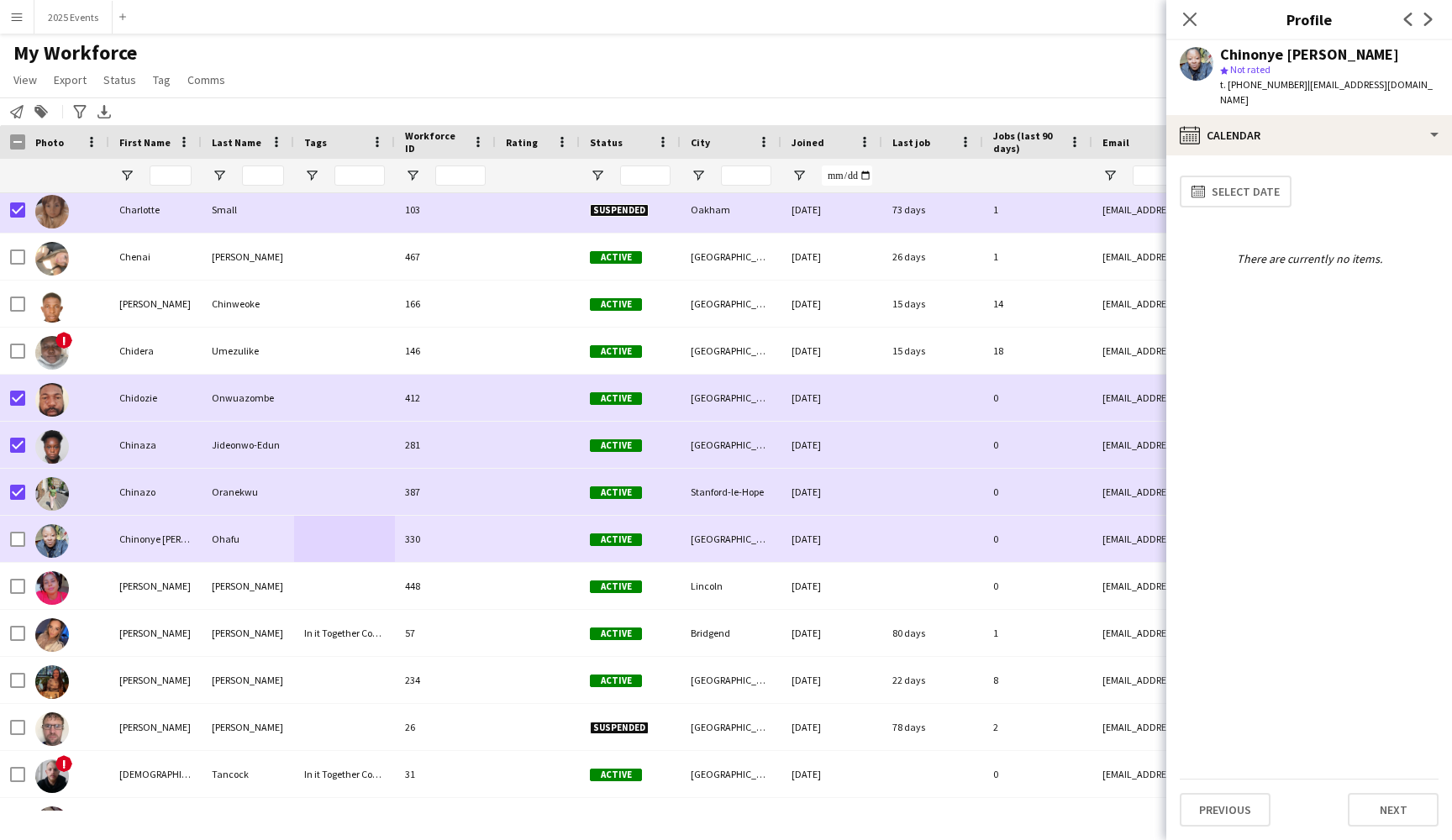
click at [20, 530] on div at bounding box center [18, 539] width 15 height 47
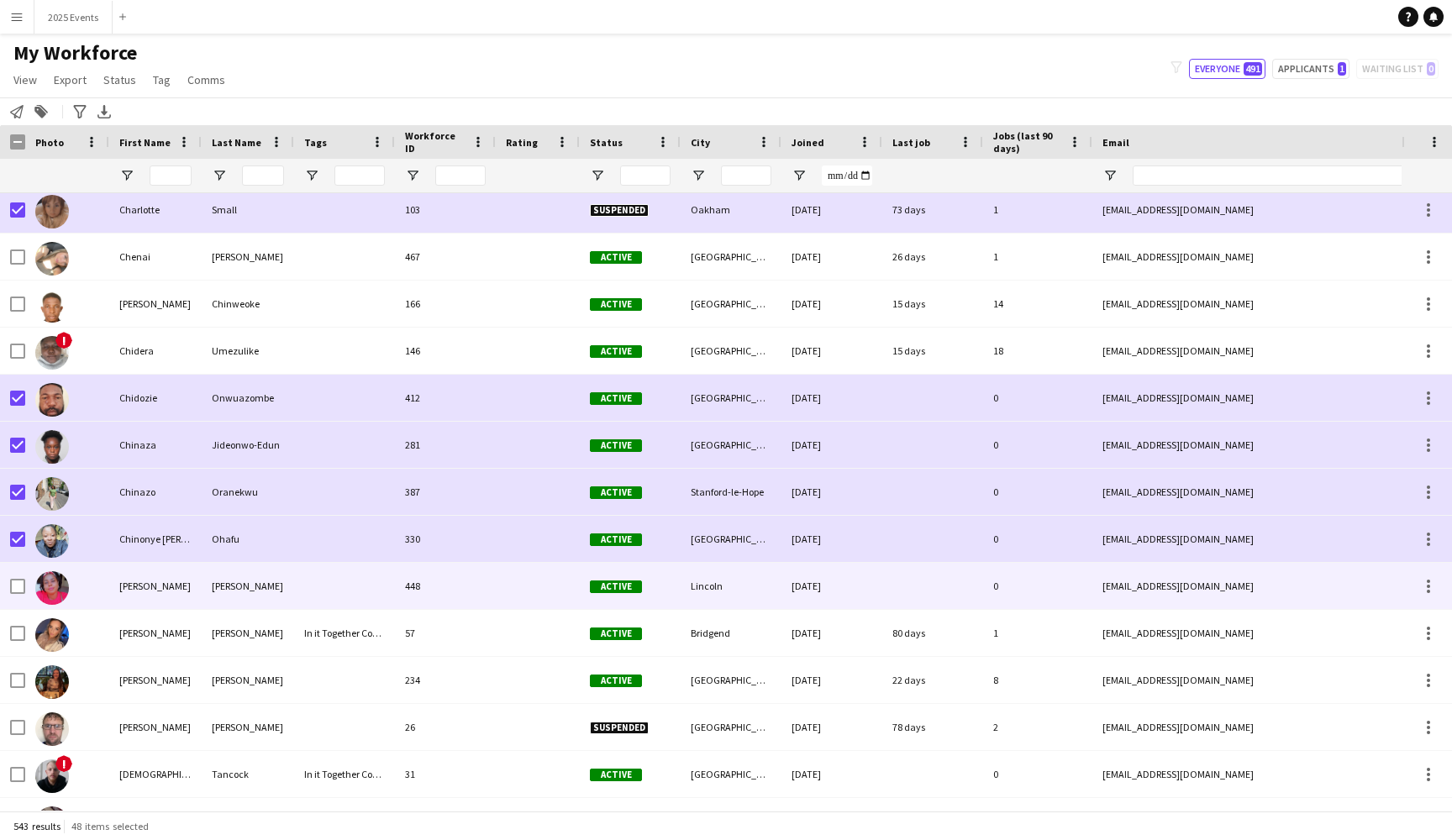
click at [181, 581] on div "[PERSON_NAME]" at bounding box center [155, 586] width 92 height 46
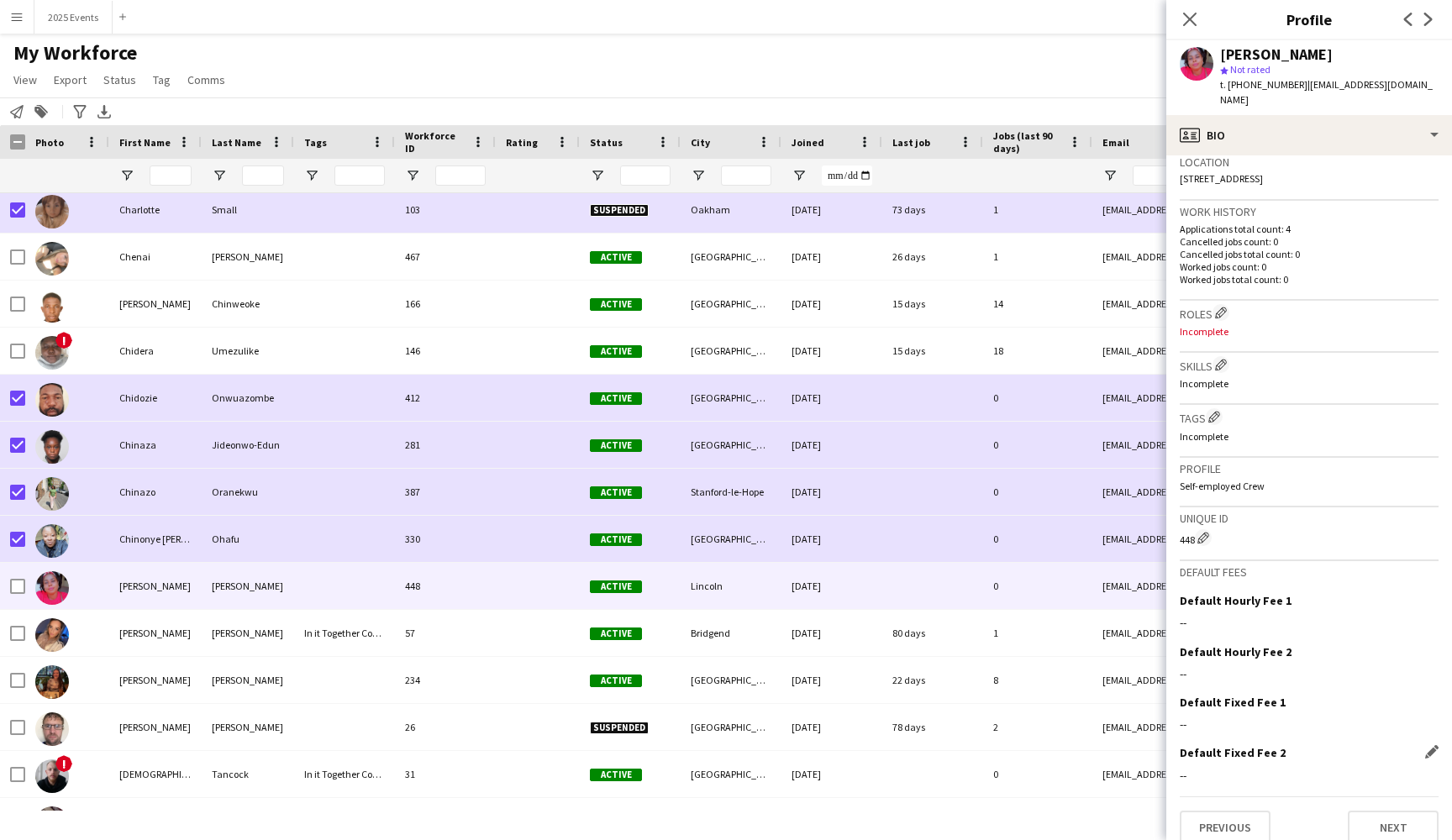
scroll to position [365, 0]
click at [1249, 812] on button "Previous" at bounding box center [1225, 828] width 91 height 33
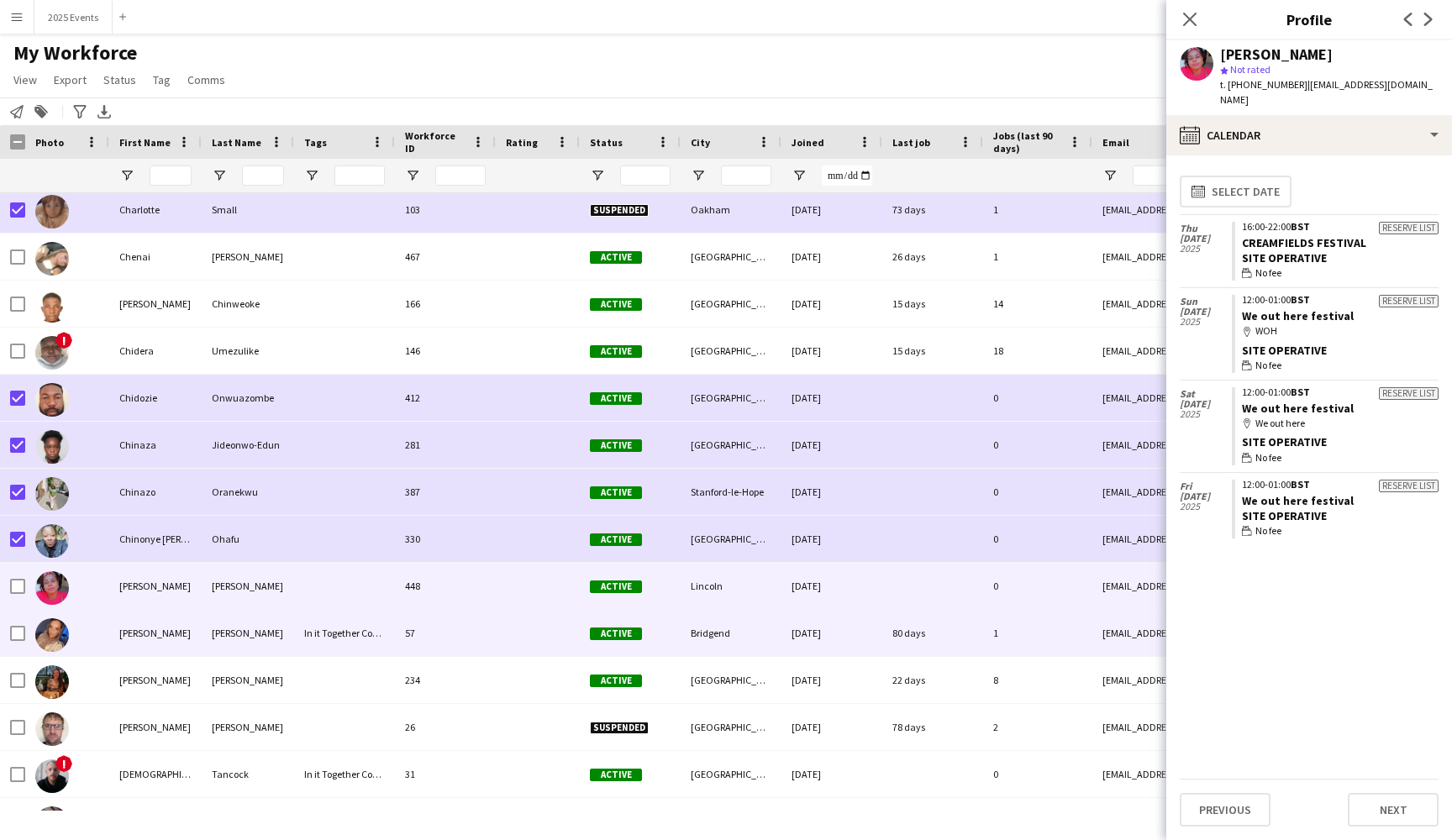
click at [179, 632] on div "[PERSON_NAME]" at bounding box center [155, 633] width 92 height 46
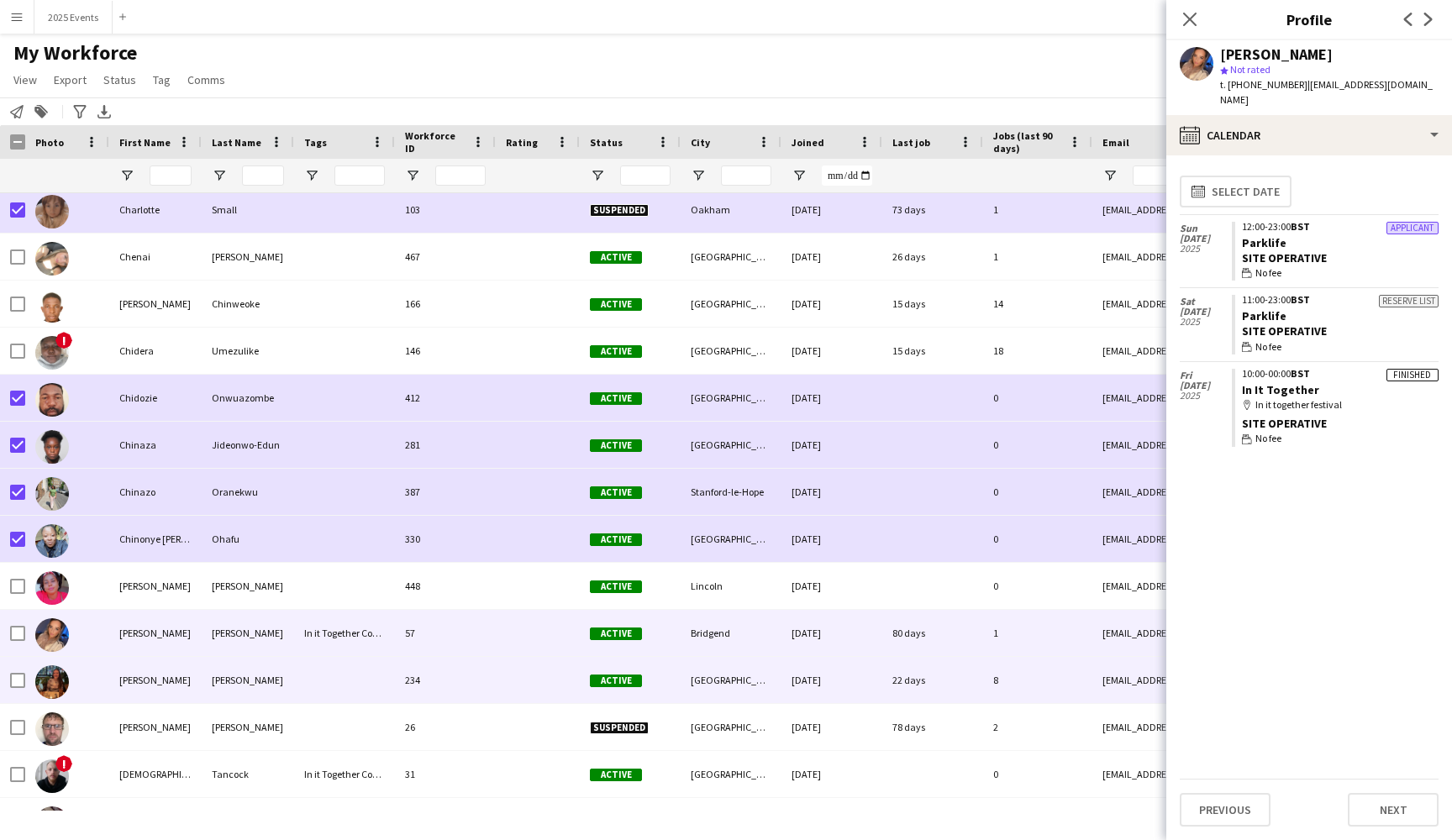
click at [330, 692] on div at bounding box center [344, 680] width 101 height 46
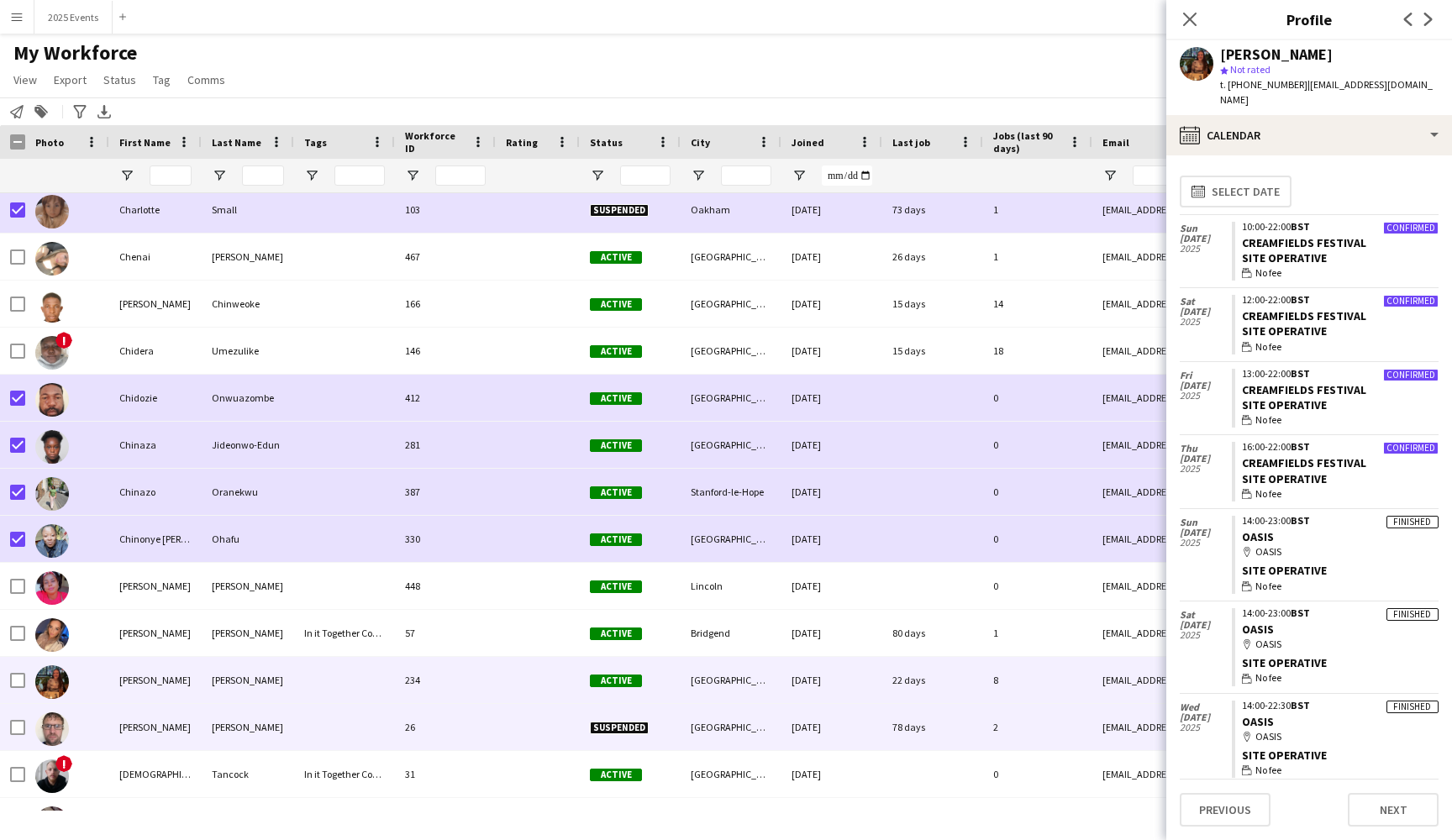
click at [273, 736] on div "[PERSON_NAME]" at bounding box center [248, 726] width 92 height 46
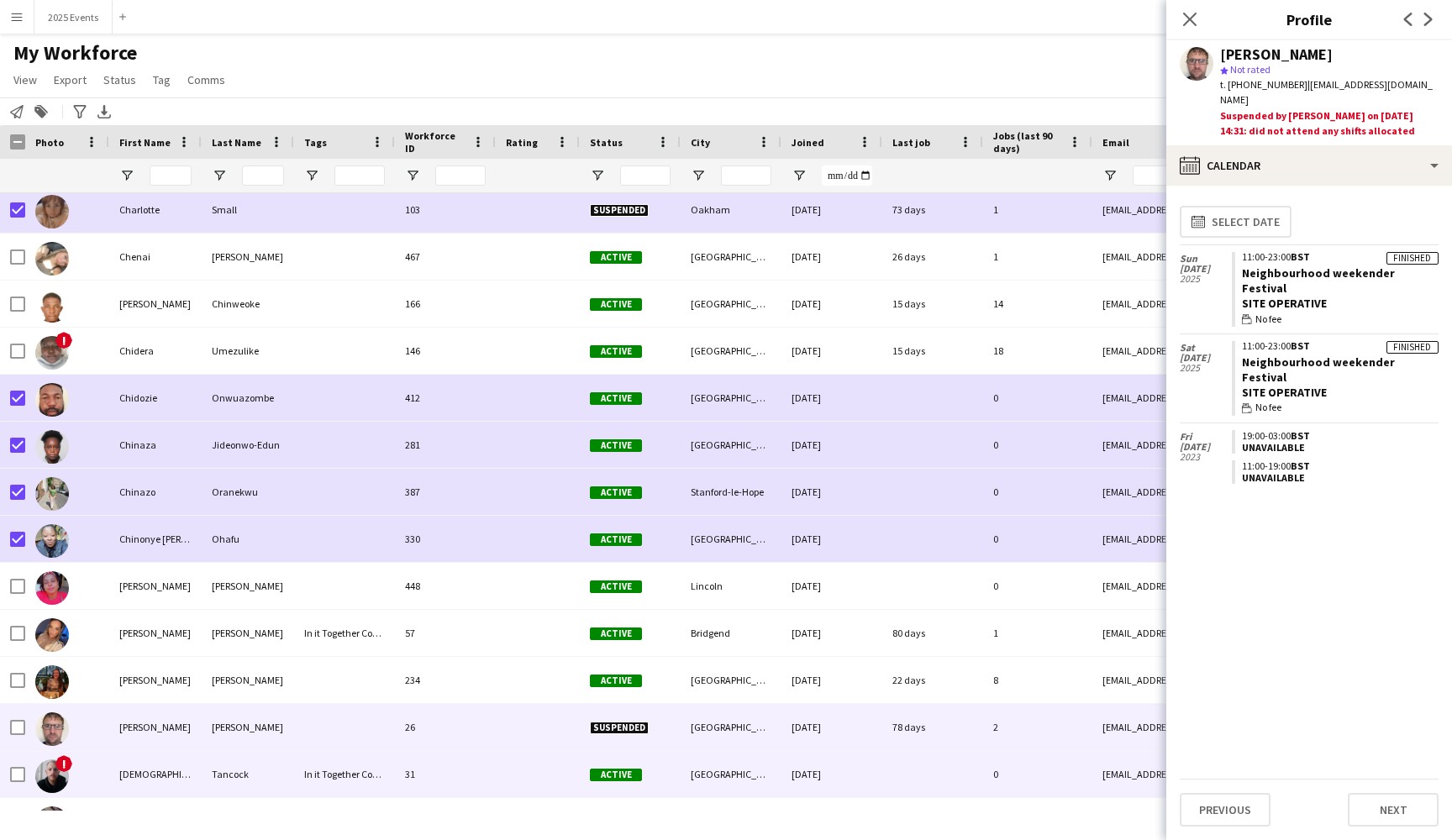
click at [465, 783] on div "31" at bounding box center [445, 773] width 101 height 46
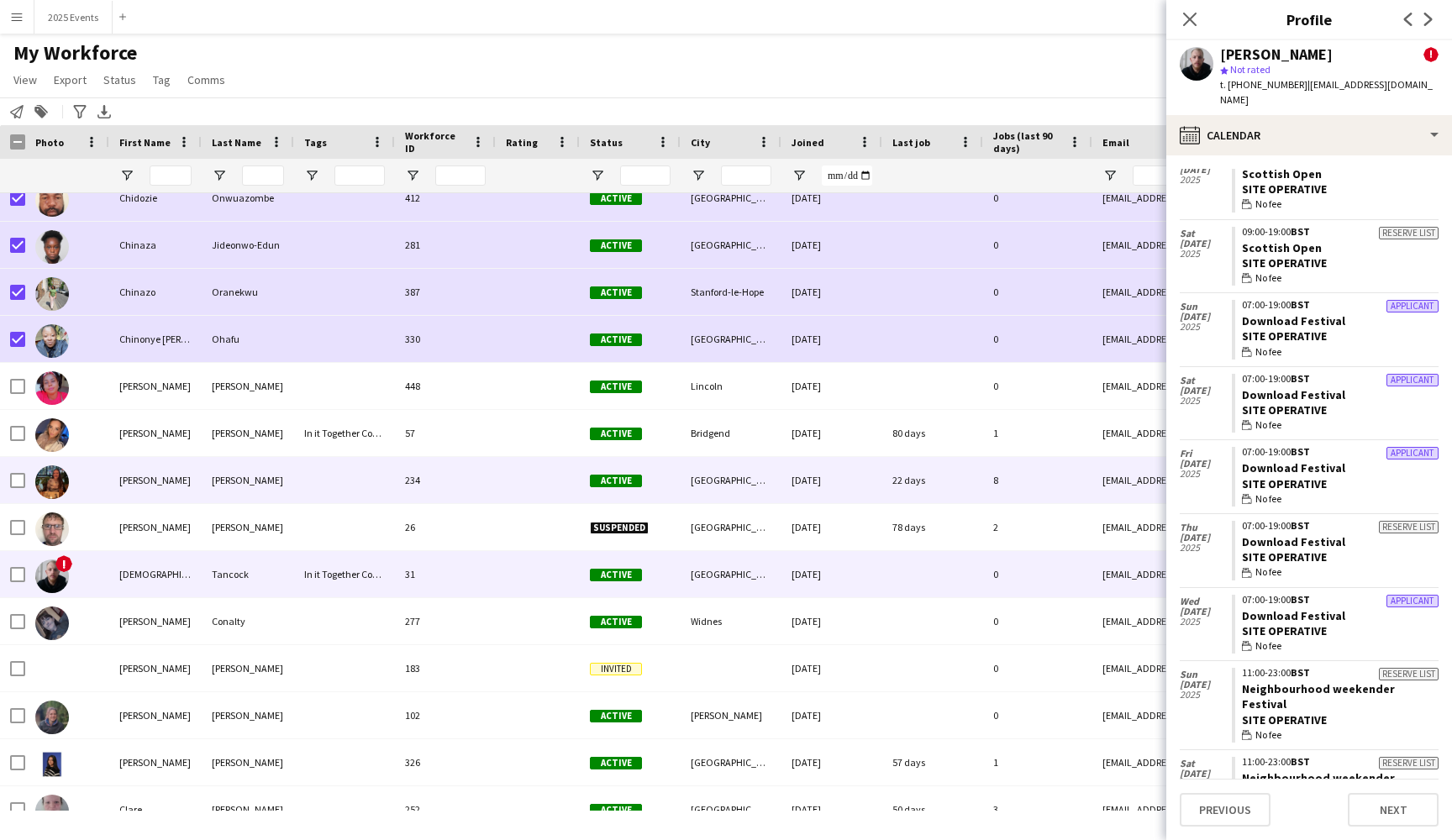
scroll to position [5768, 0]
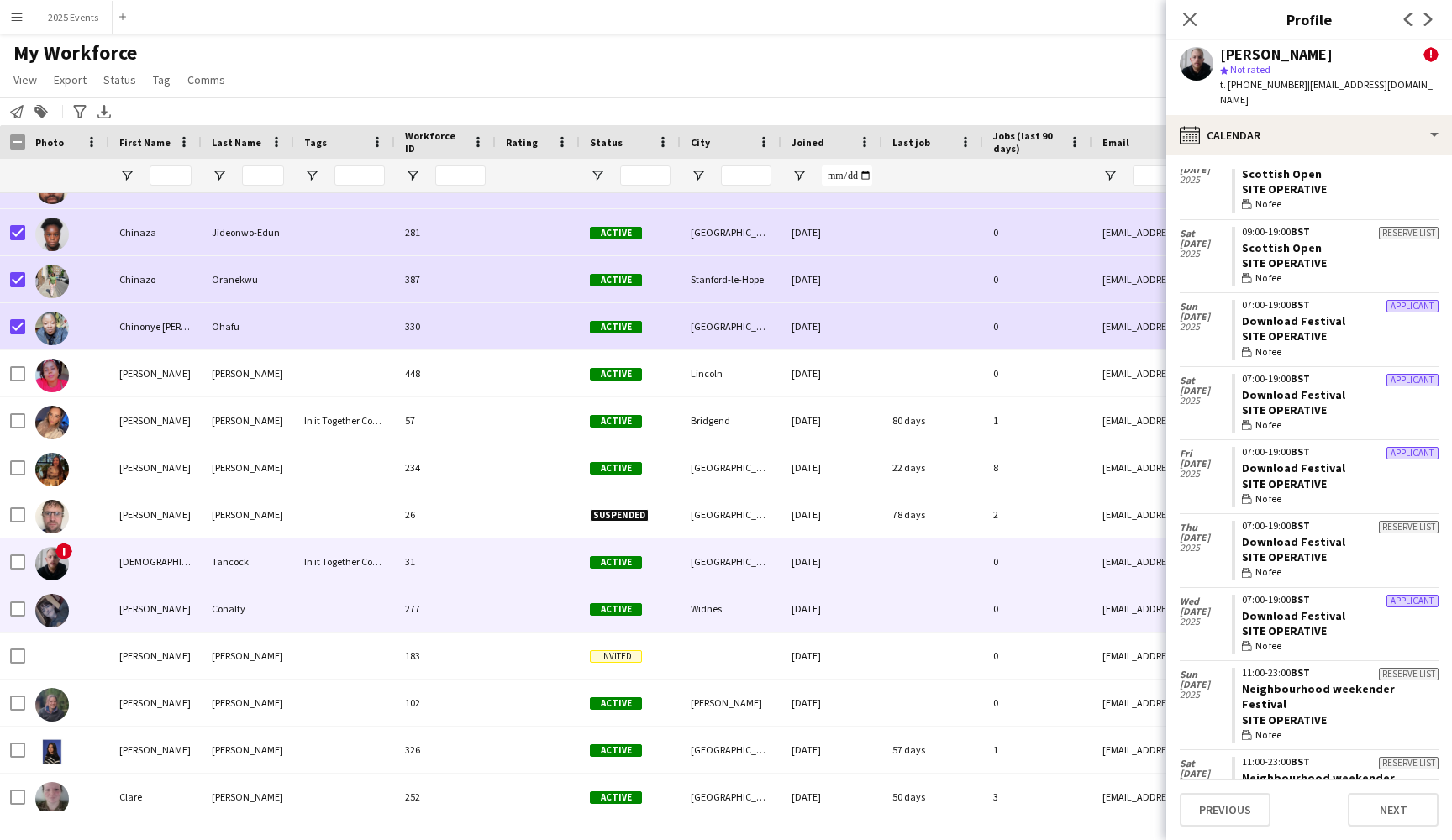
click at [347, 607] on div at bounding box center [344, 609] width 101 height 46
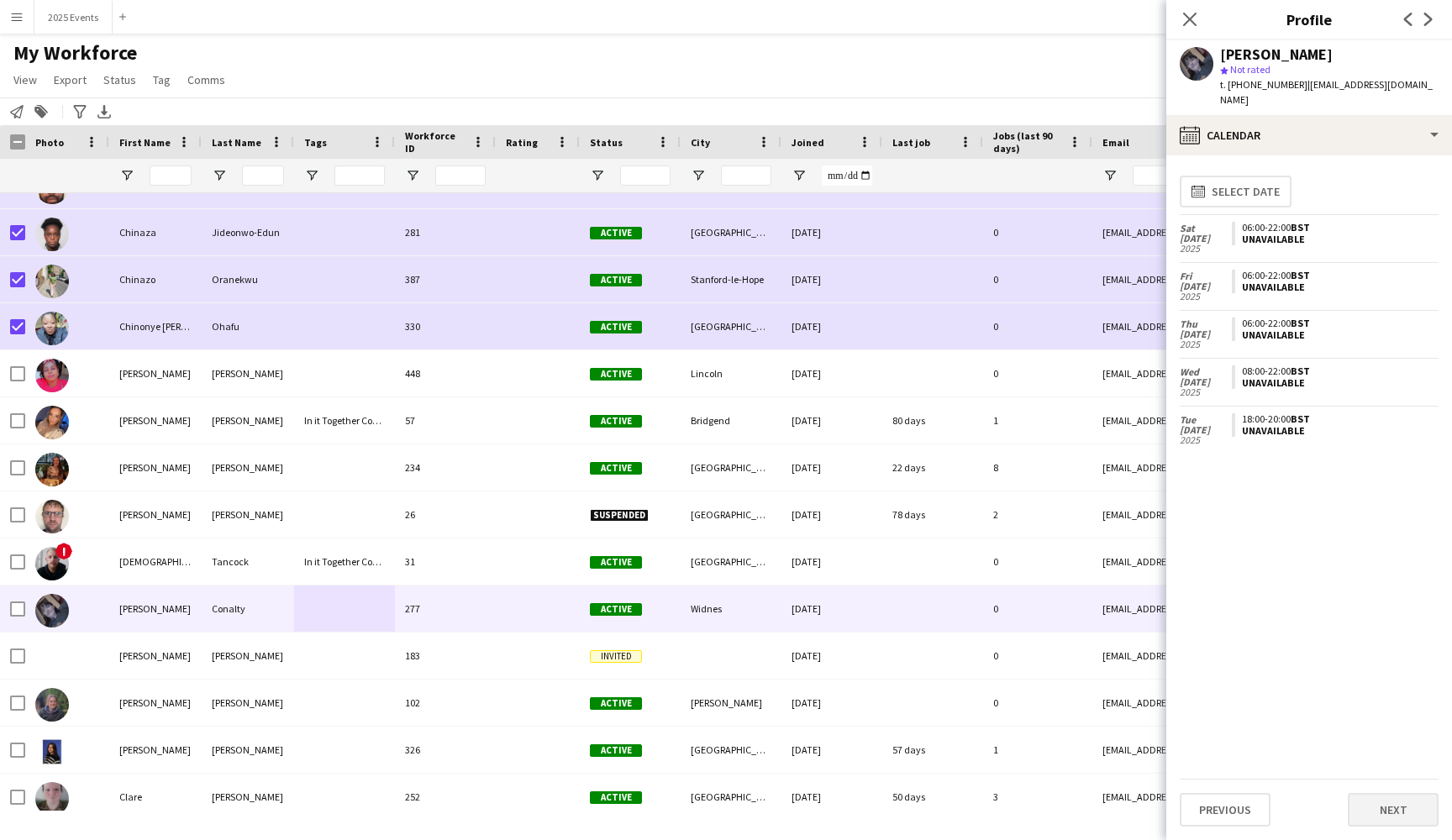
click at [1394, 818] on button "Next" at bounding box center [1393, 809] width 91 height 33
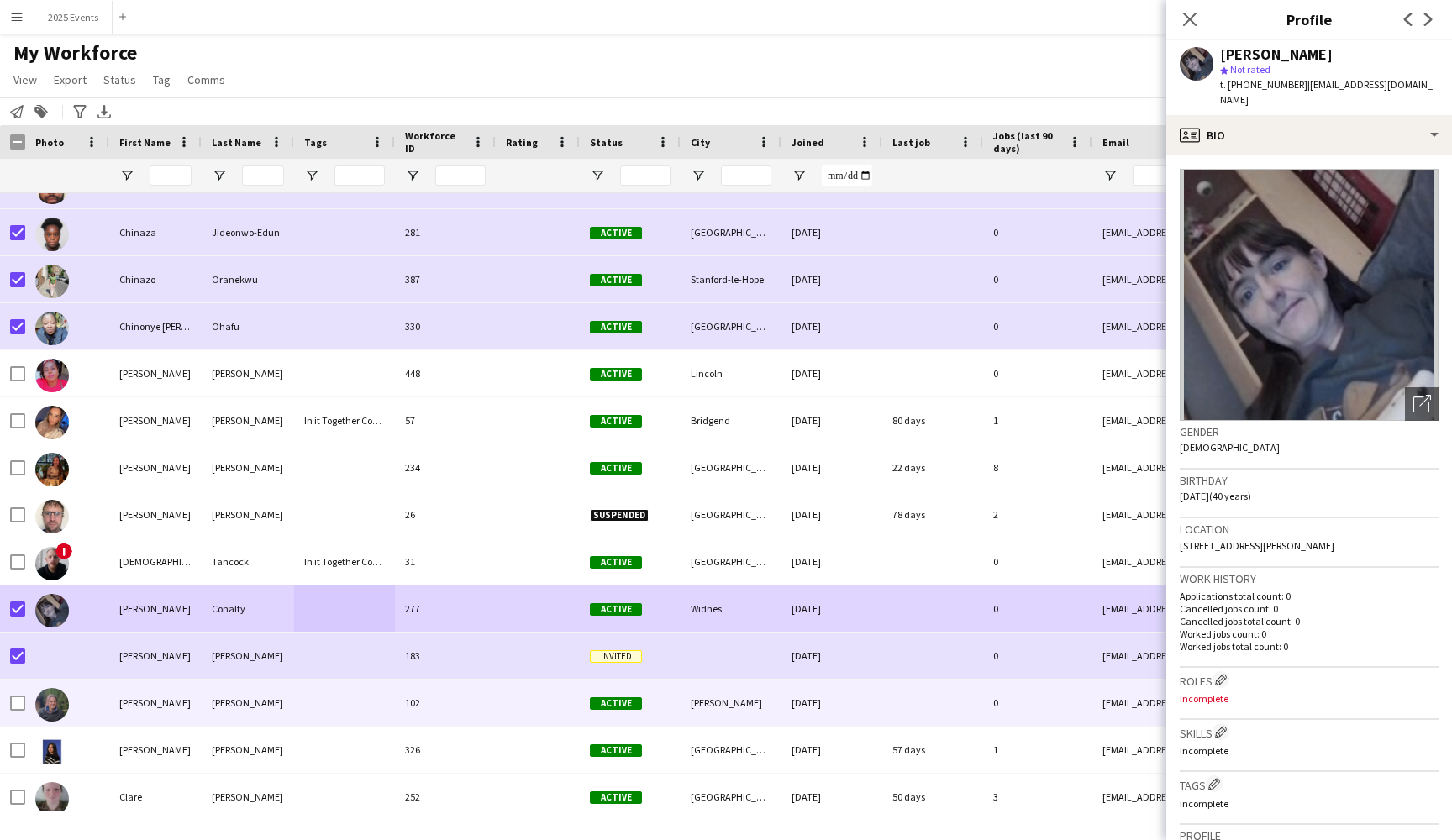
click at [284, 703] on div "[PERSON_NAME]" at bounding box center [248, 703] width 92 height 46
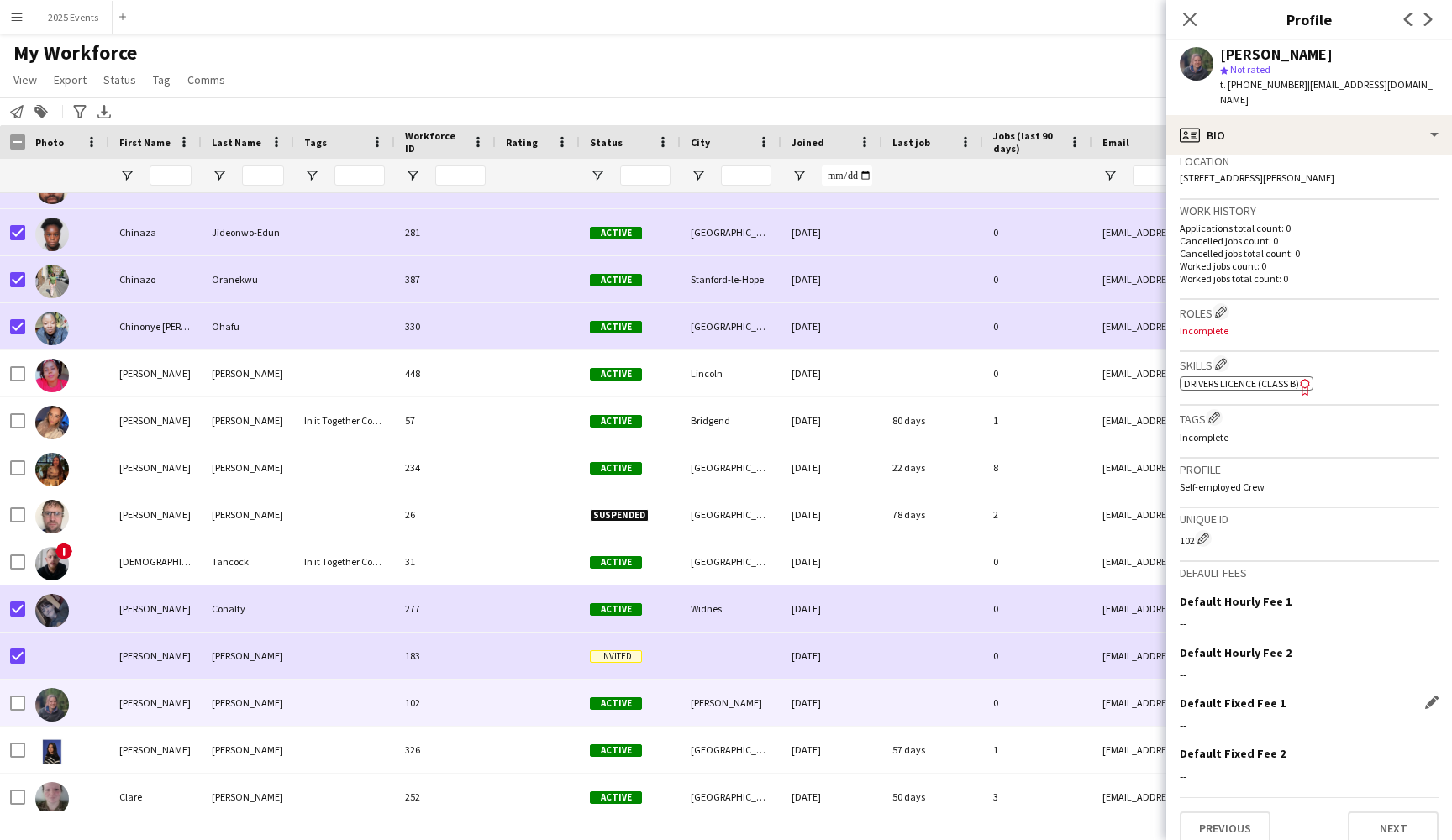
scroll to position [367, 0]
click at [1374, 812] on button "Next" at bounding box center [1393, 828] width 91 height 33
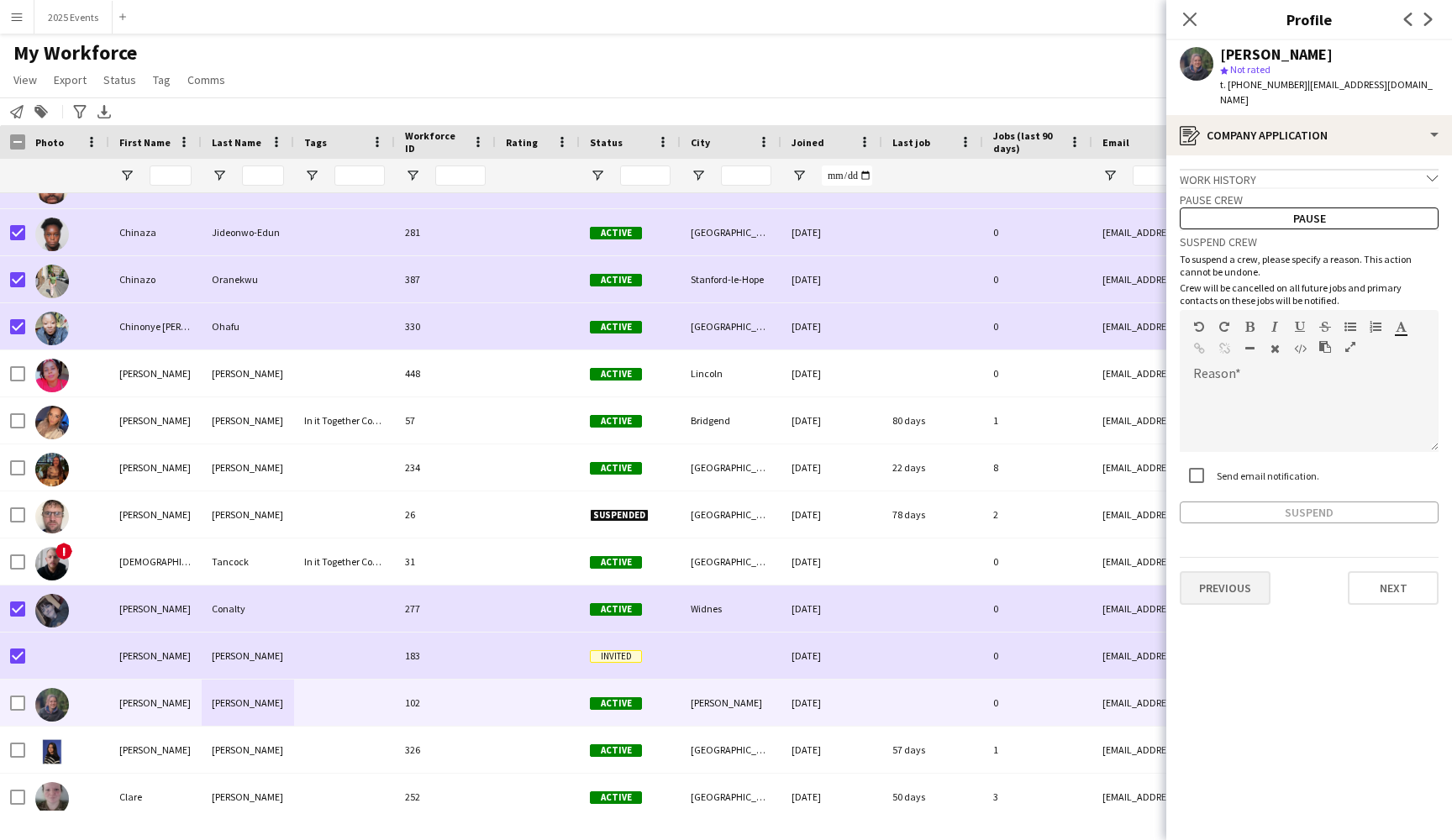
click at [1232, 573] on button "Previous" at bounding box center [1225, 587] width 91 height 33
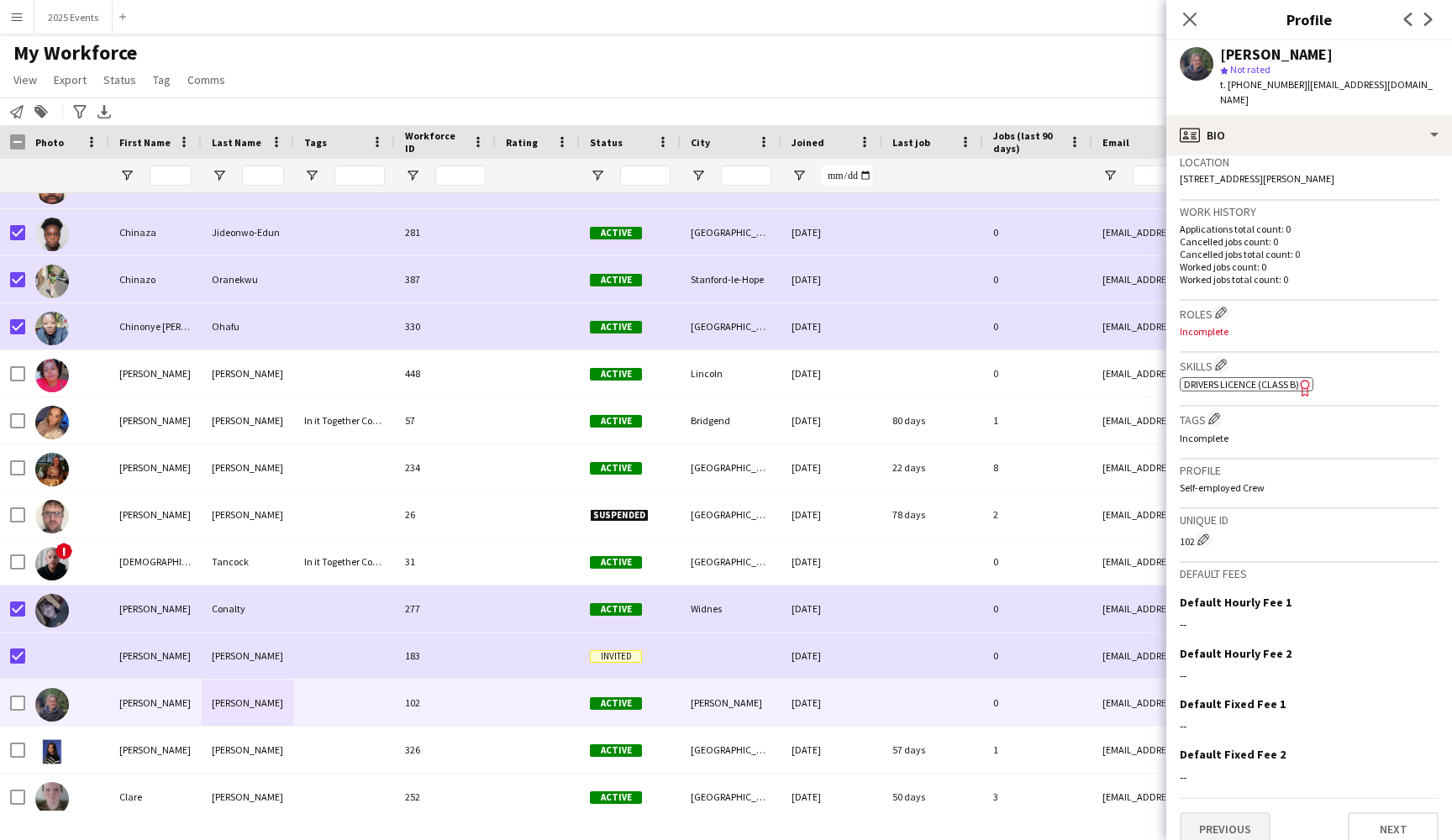
click at [1220, 812] on button "Previous" at bounding box center [1225, 828] width 91 height 33
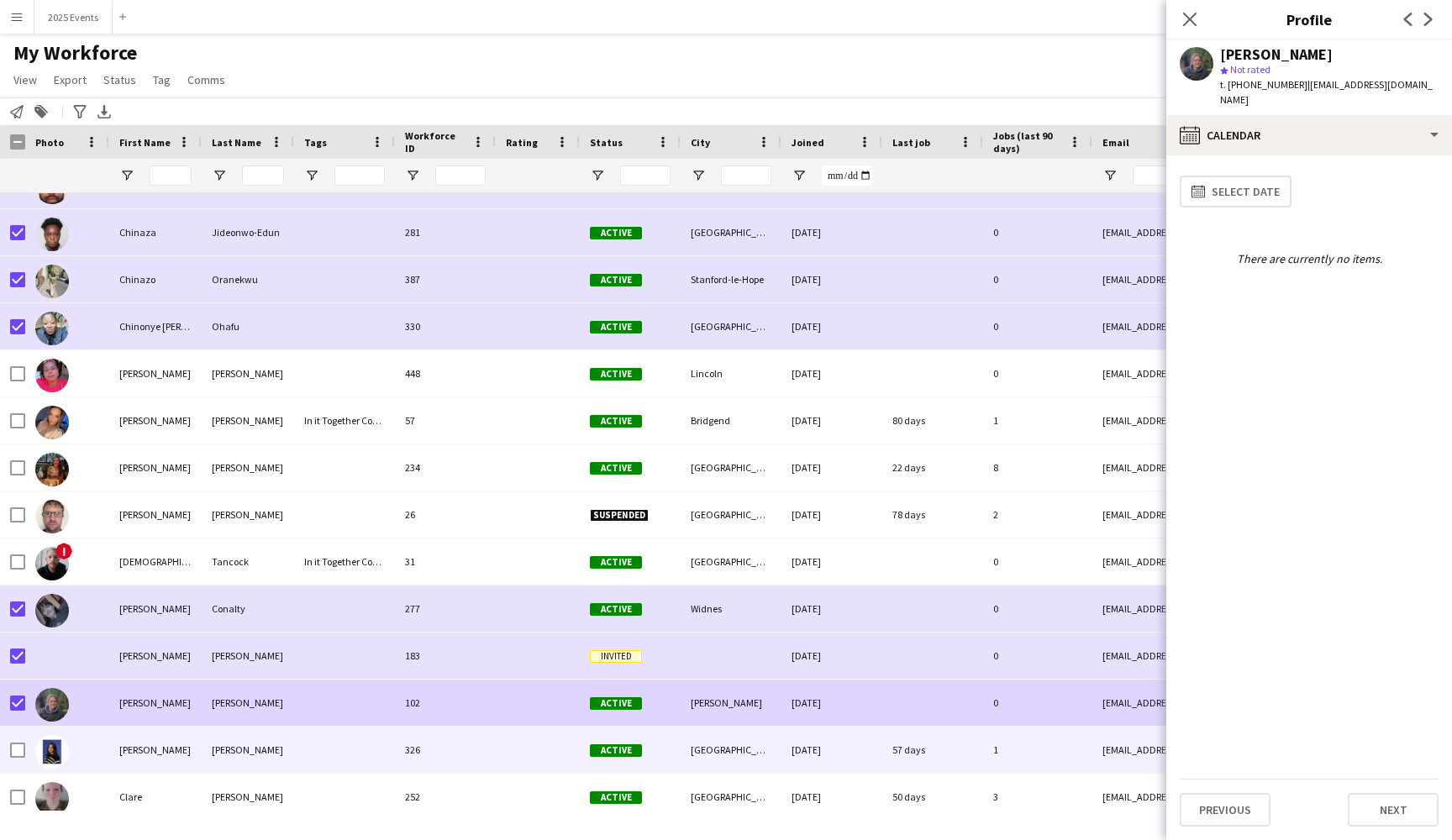
click at [332, 755] on div at bounding box center [344, 750] width 101 height 46
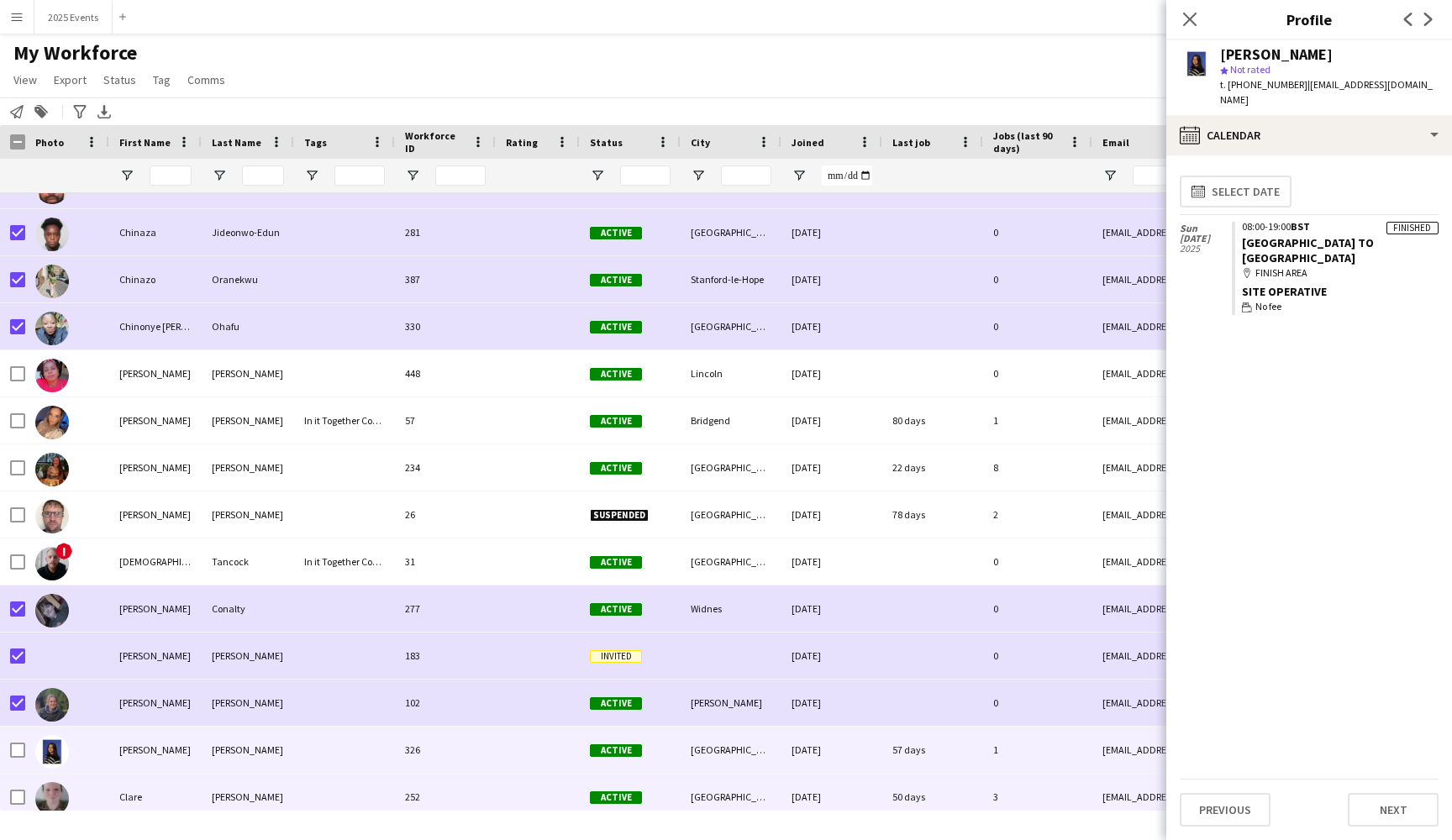
click at [324, 792] on div at bounding box center [344, 796] width 101 height 46
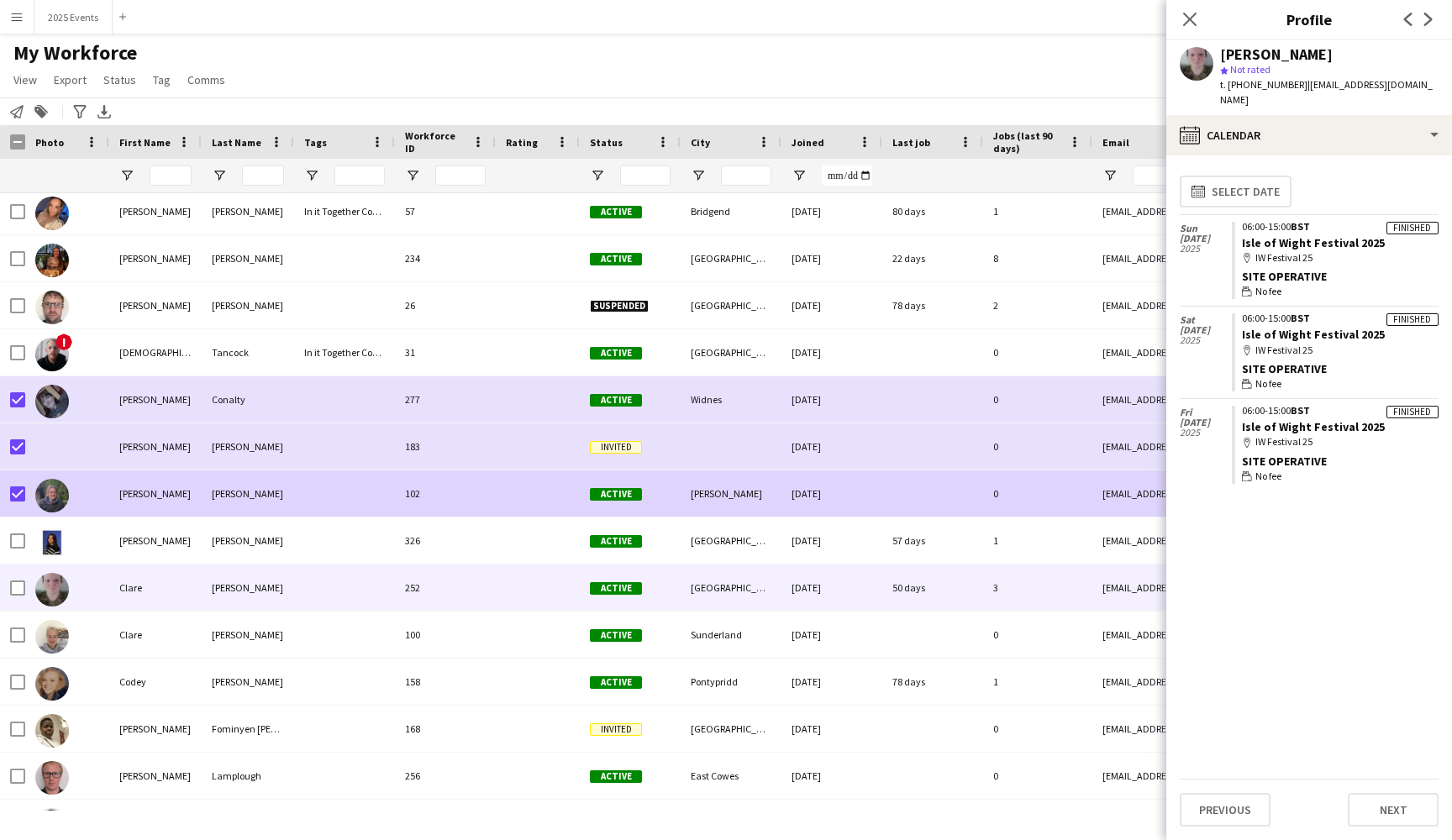
scroll to position [6012, 0]
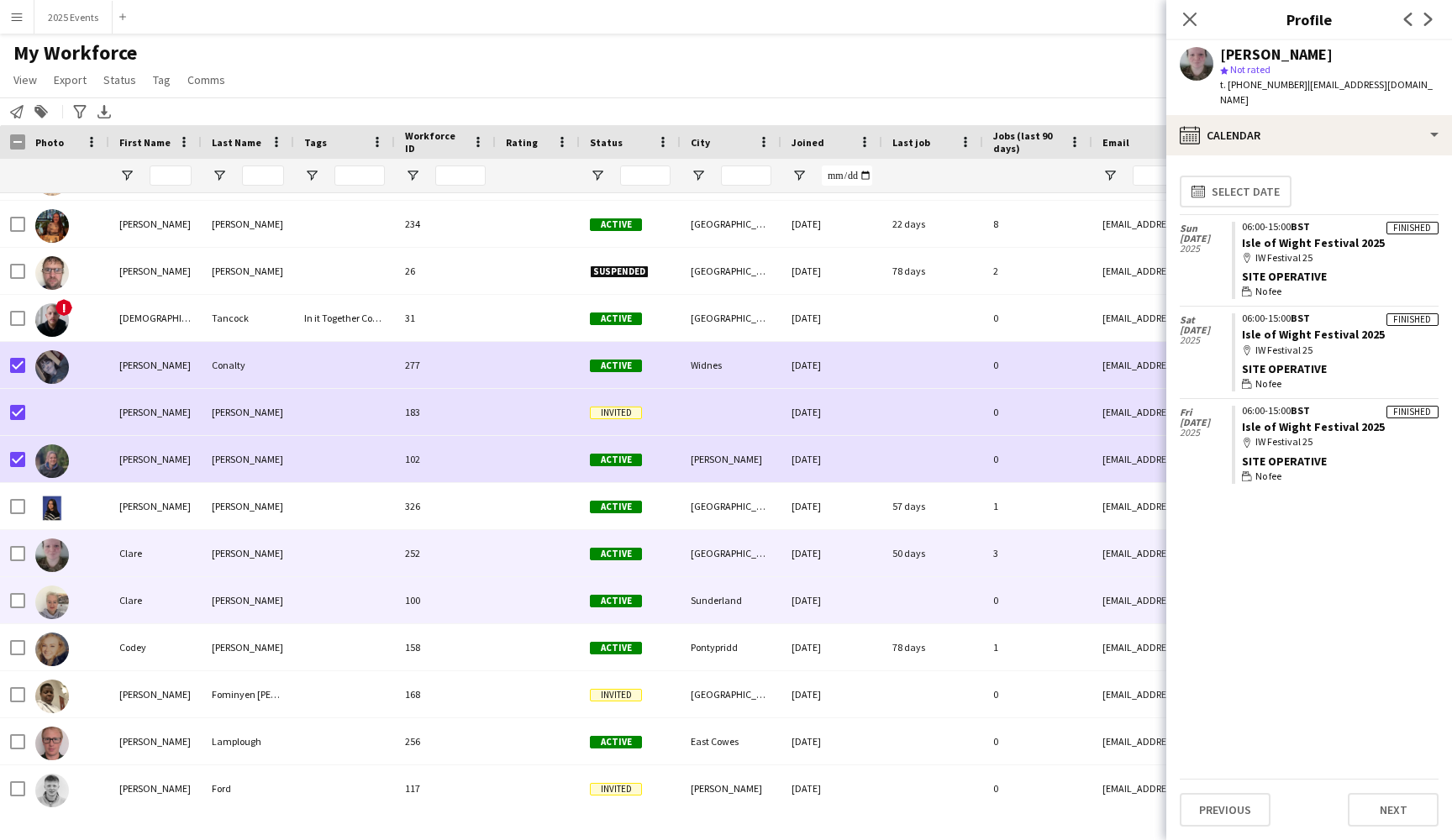
click at [305, 588] on div at bounding box center [344, 600] width 101 height 46
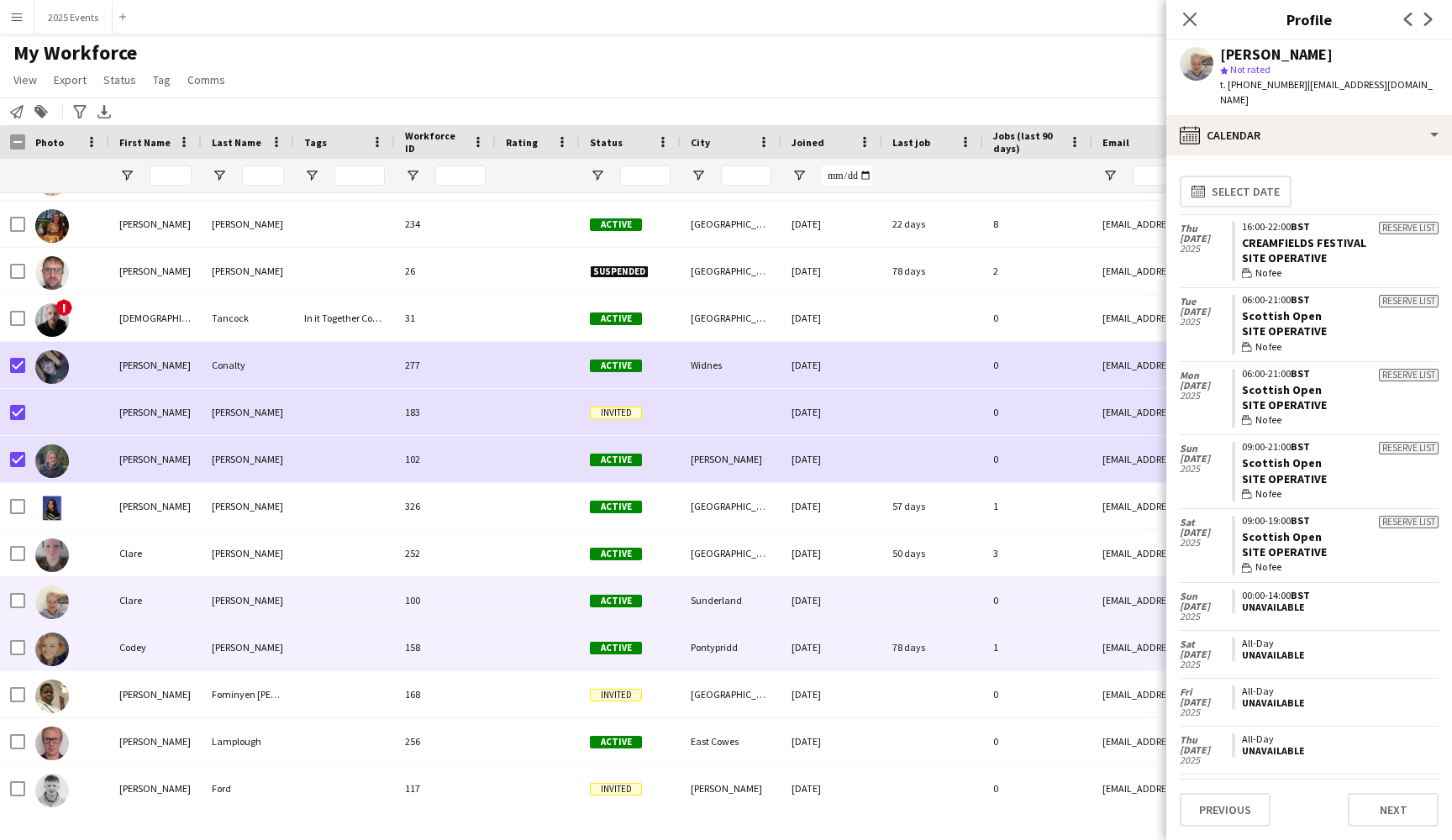
click at [322, 636] on div at bounding box center [344, 647] width 101 height 46
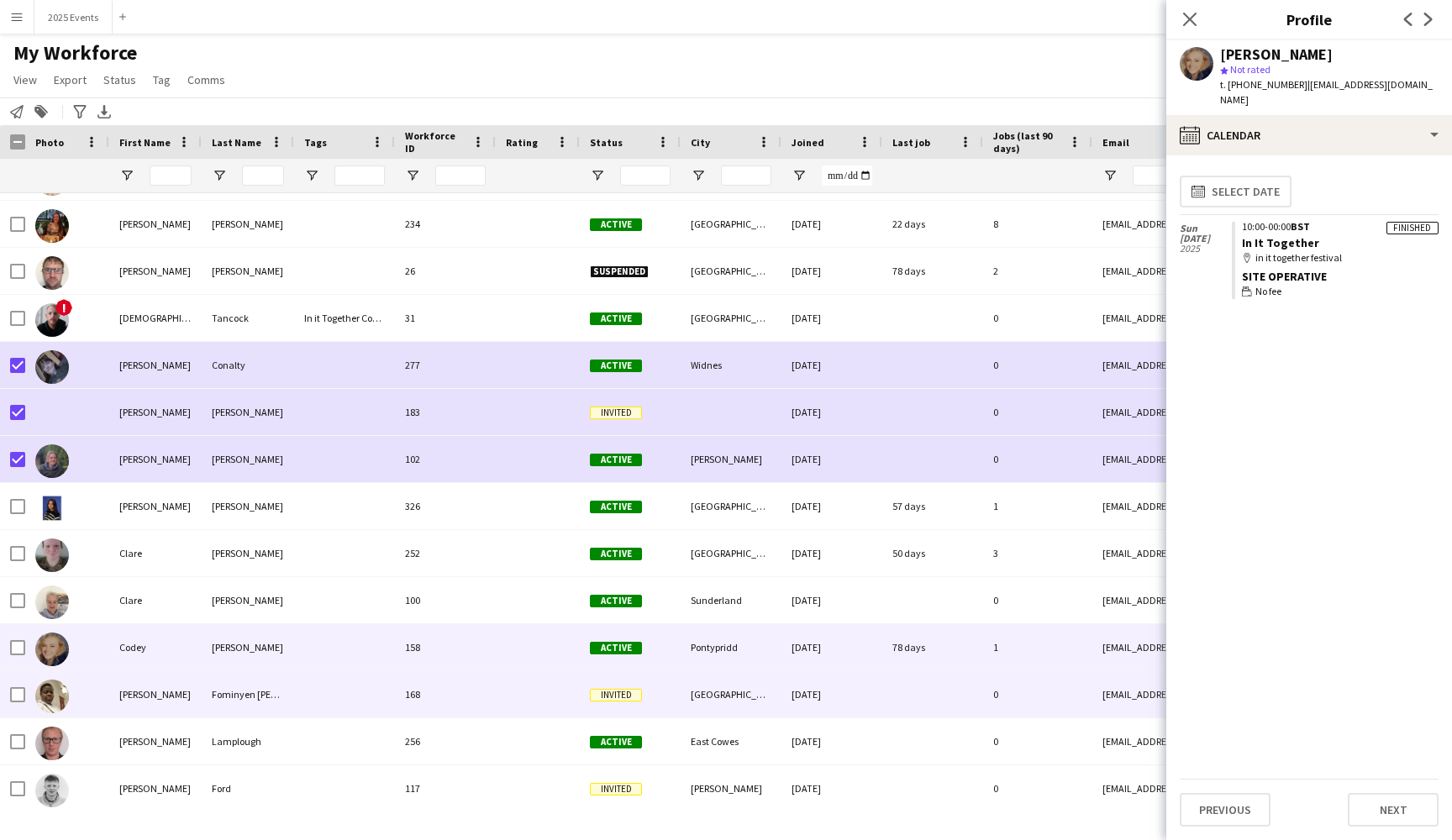
click at [305, 704] on div at bounding box center [344, 694] width 101 height 46
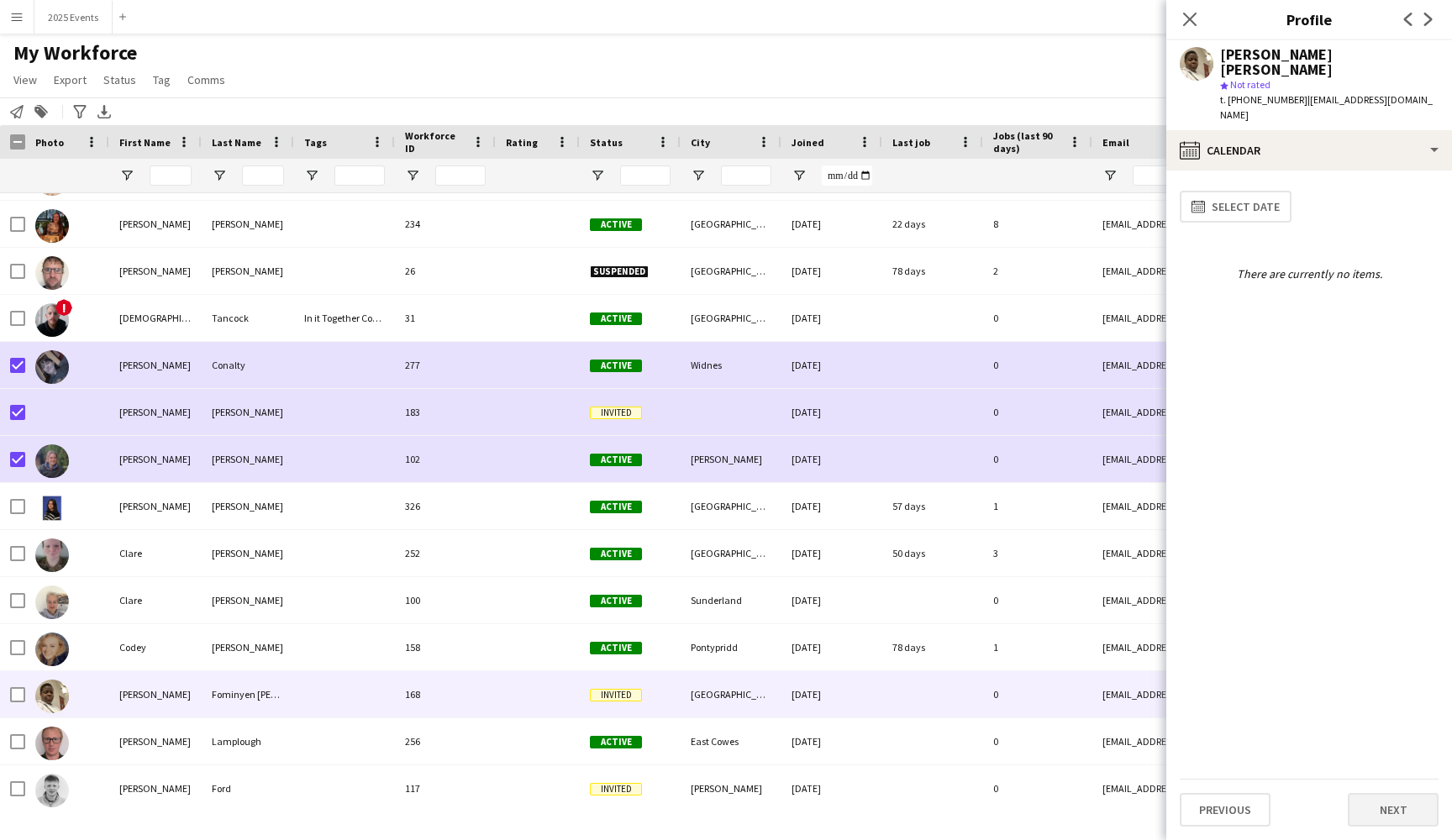
click at [1371, 804] on button "Next" at bounding box center [1393, 809] width 91 height 33
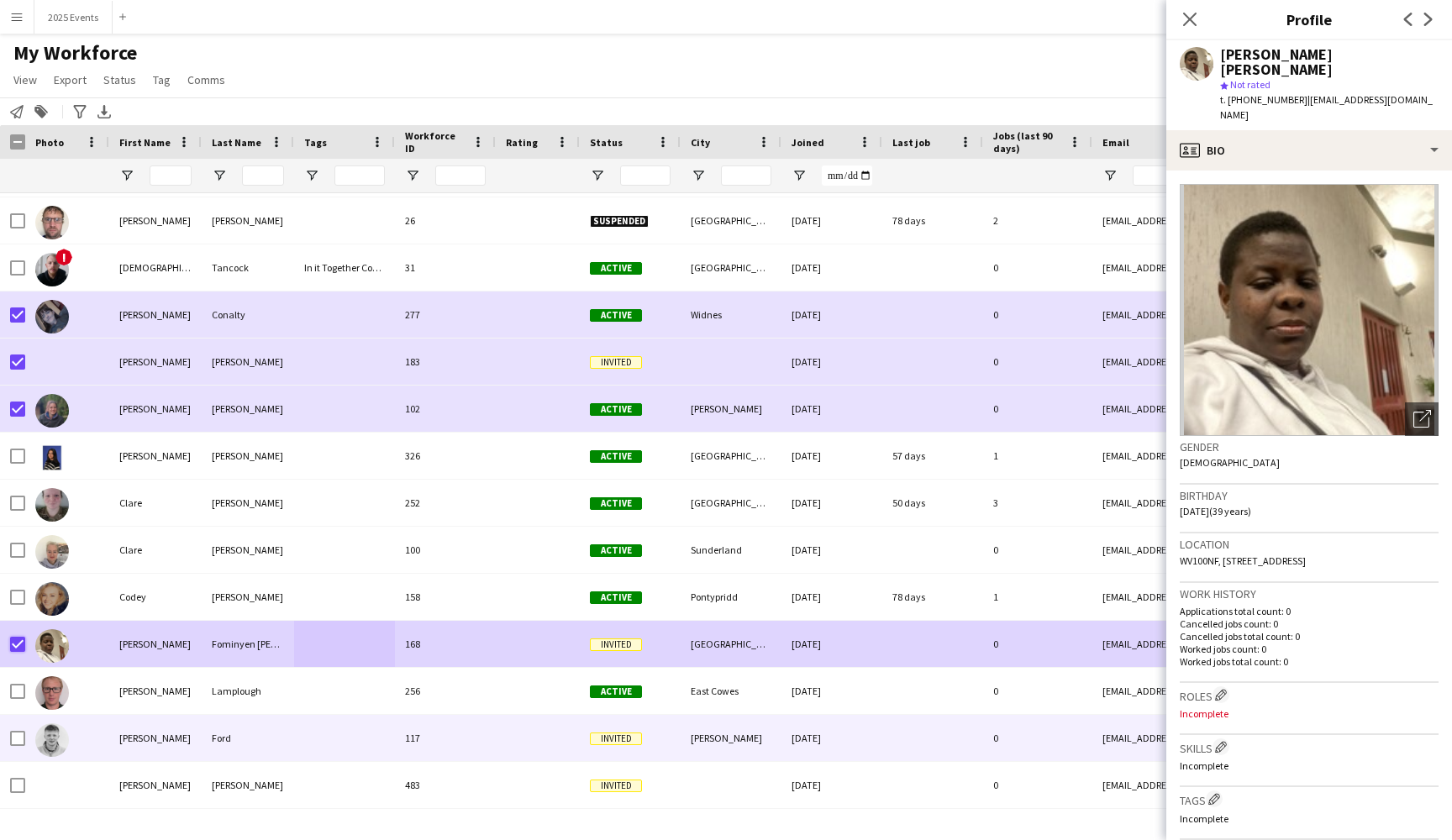
scroll to position [6062, 0]
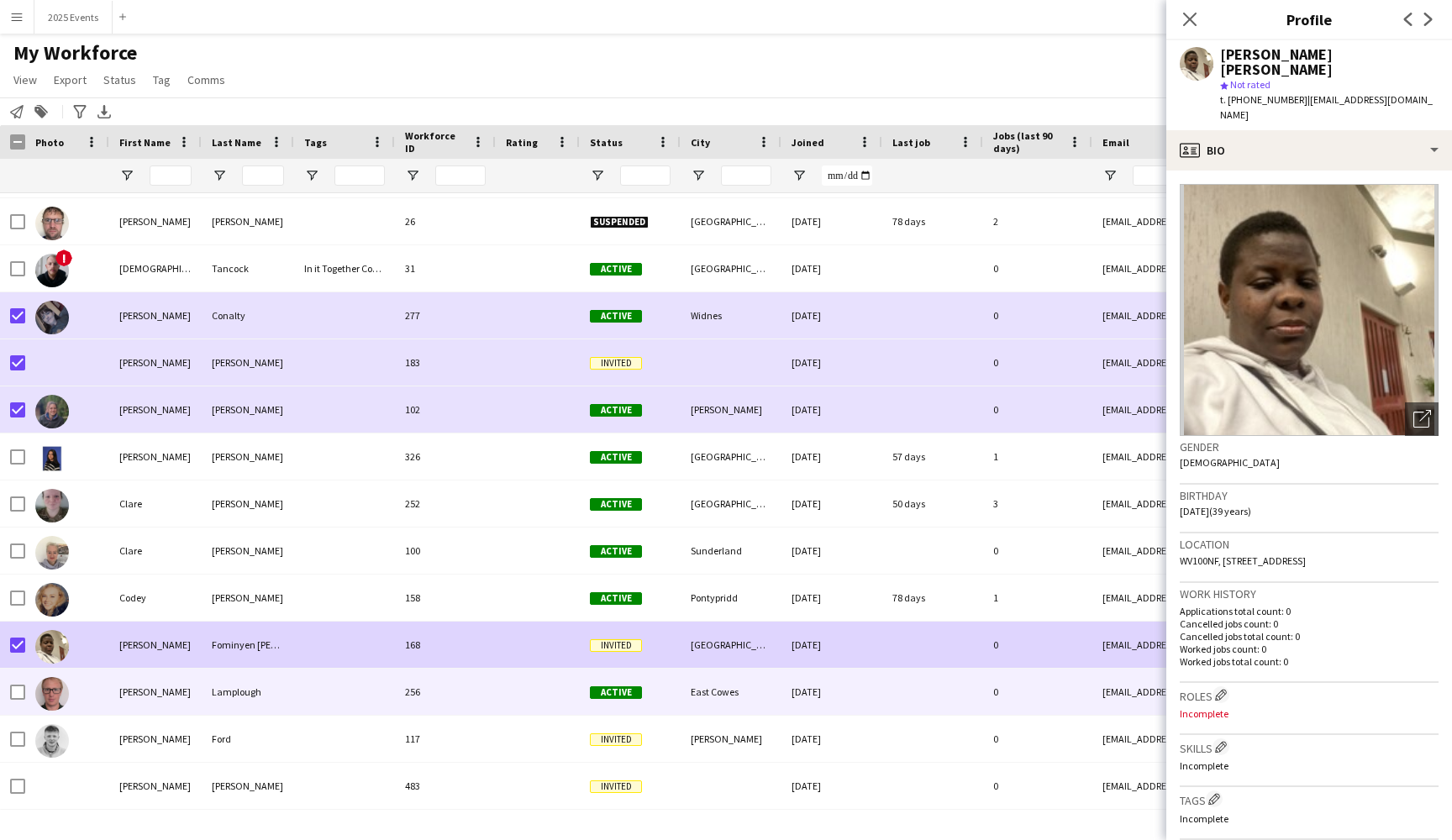
click at [322, 709] on div at bounding box center [344, 691] width 101 height 46
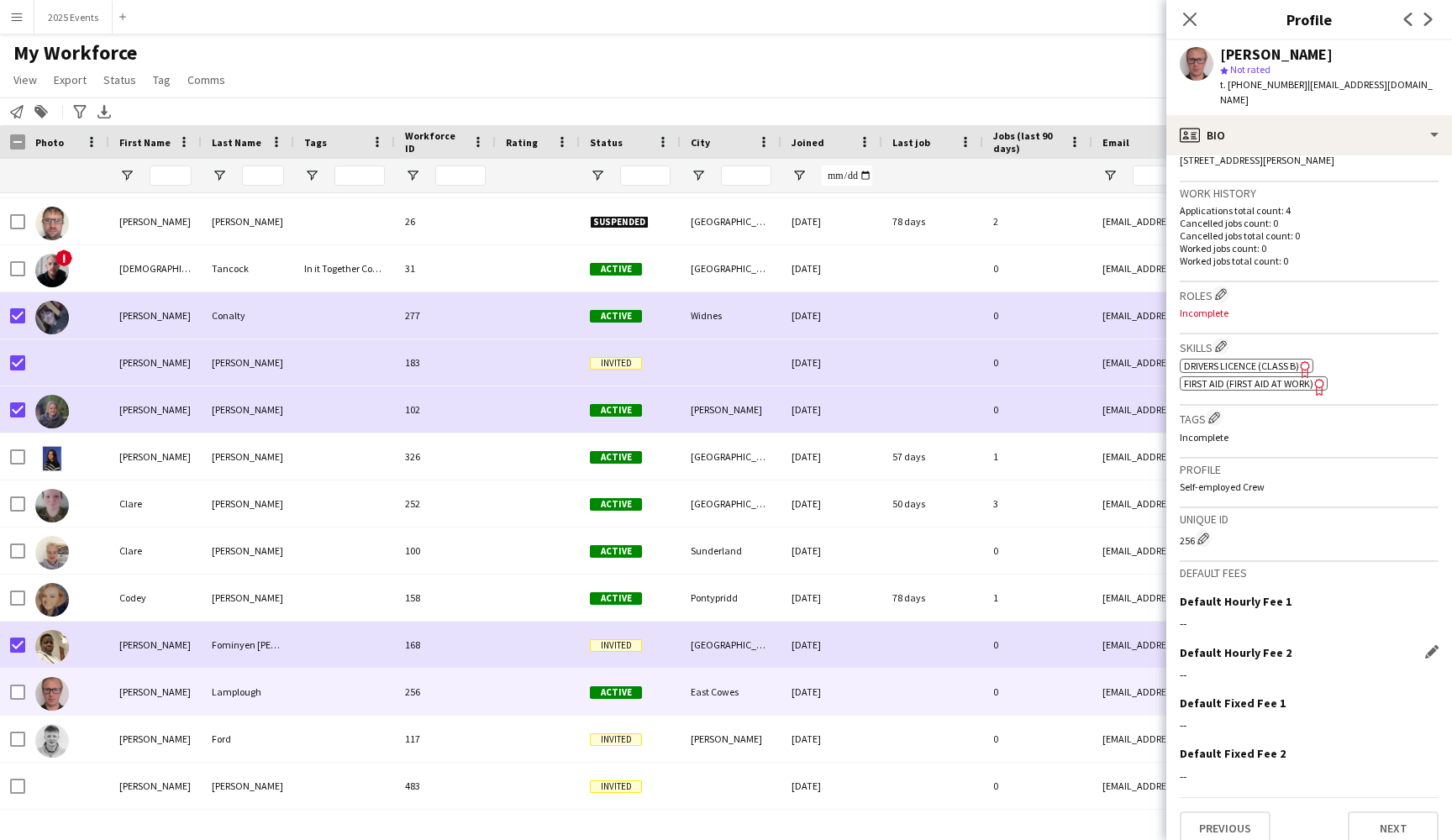
scroll to position [385, 0]
click at [1240, 813] on button "Previous" at bounding box center [1225, 828] width 91 height 33
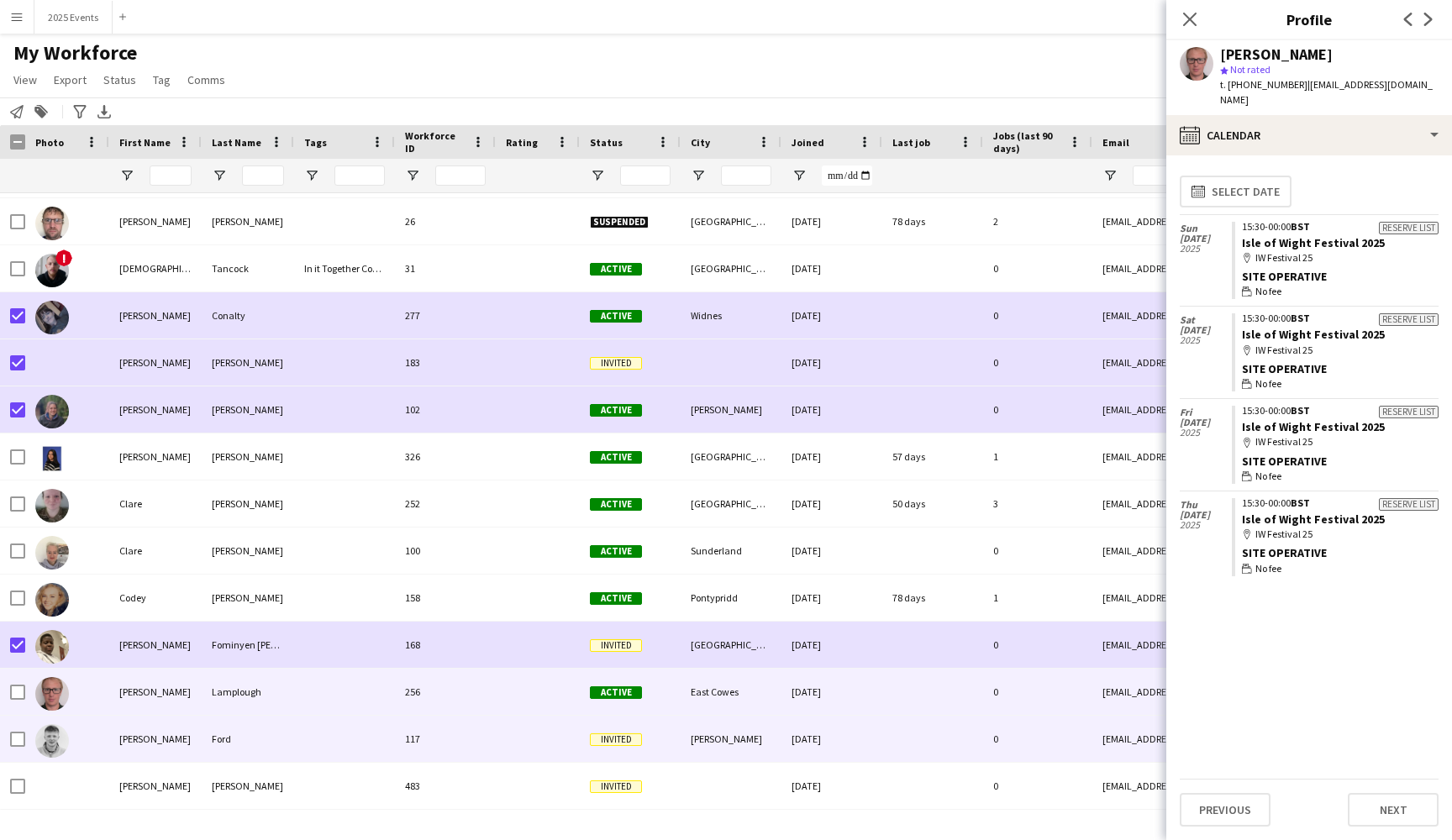
click at [170, 742] on div "[PERSON_NAME]" at bounding box center [155, 738] width 92 height 46
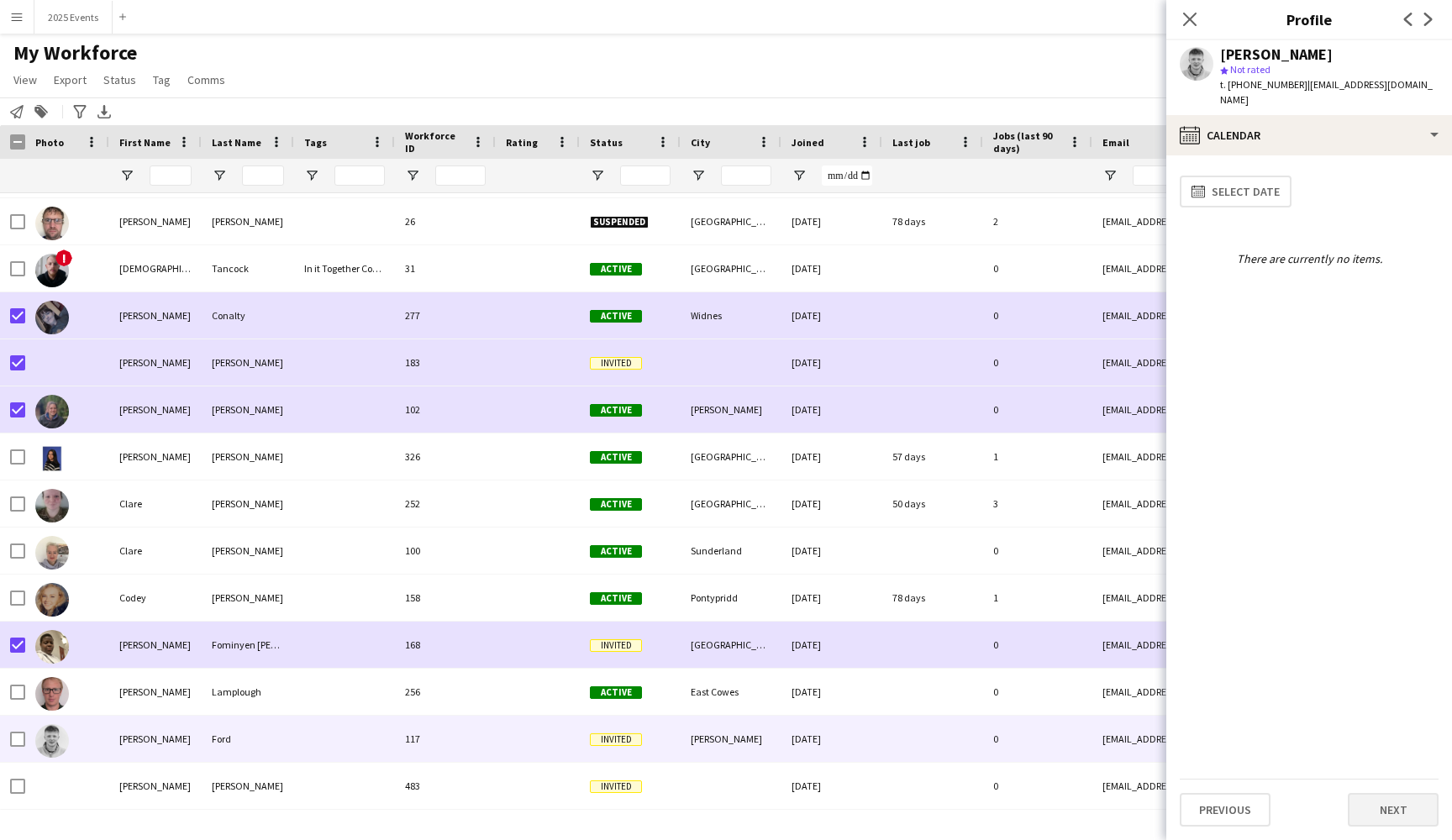
click at [1399, 800] on button "Next" at bounding box center [1393, 809] width 91 height 33
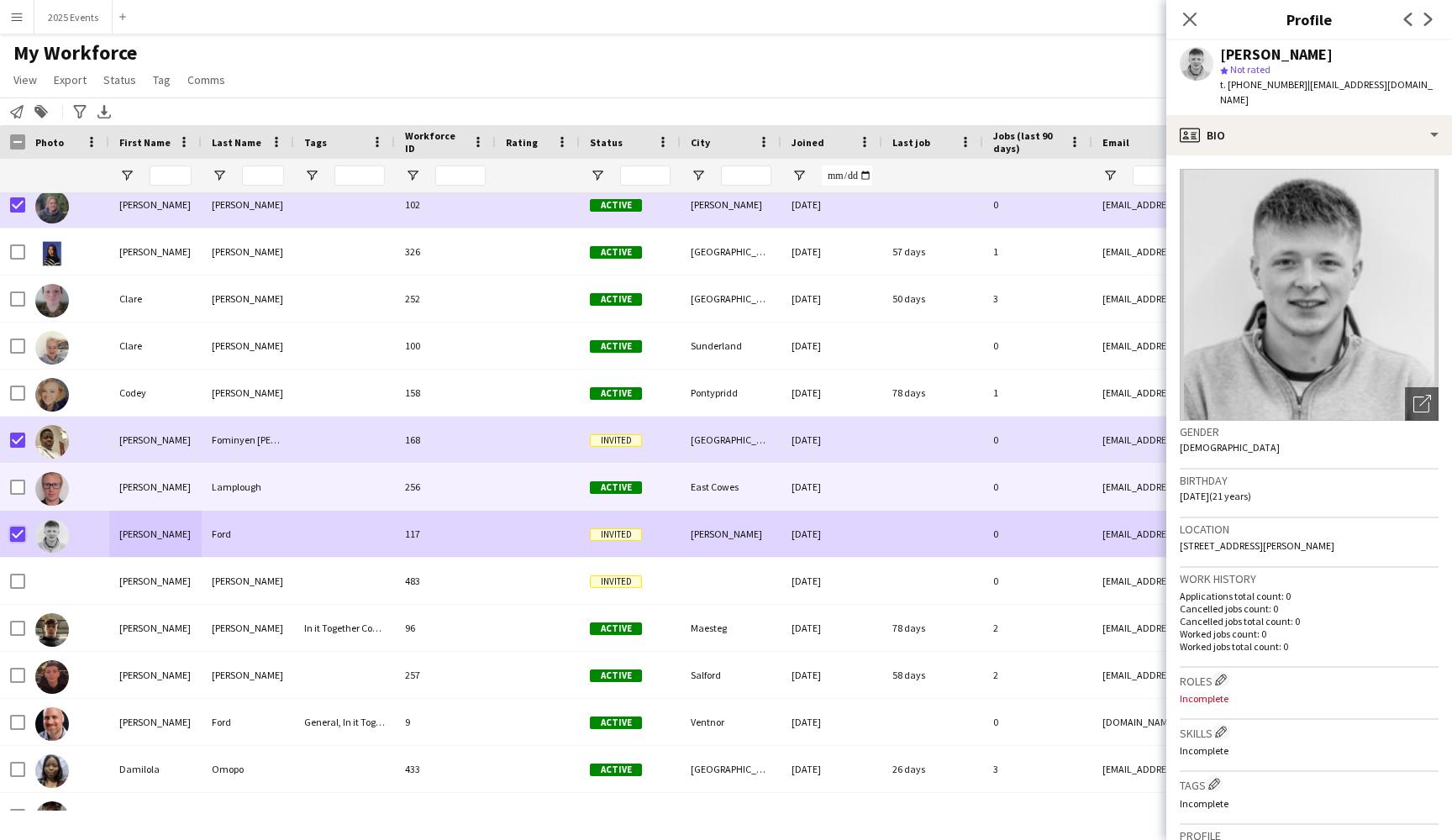
scroll to position [6267, 0]
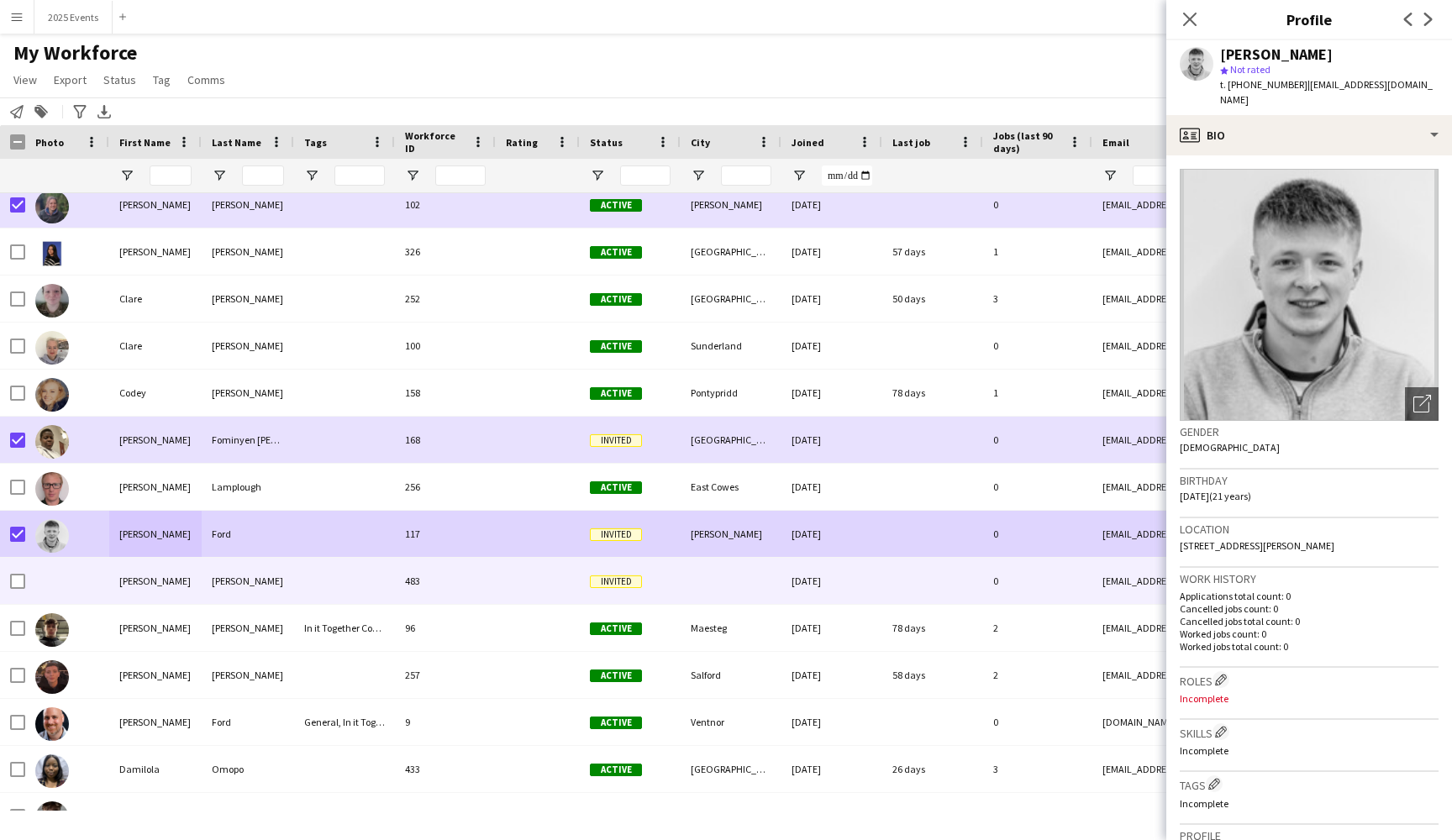
click at [294, 580] on div at bounding box center [344, 580] width 101 height 46
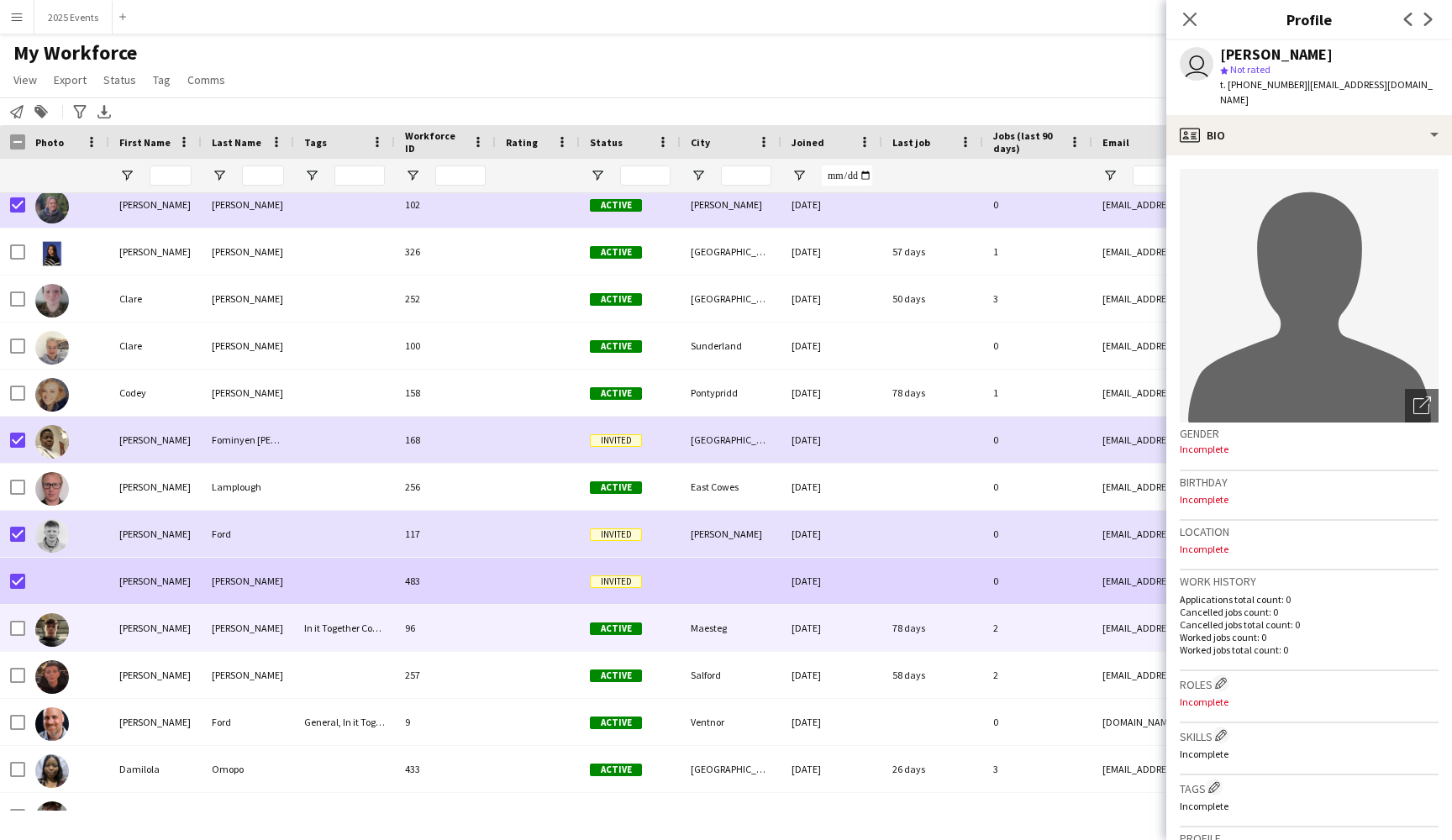
click at [524, 626] on div at bounding box center [537, 627] width 84 height 46
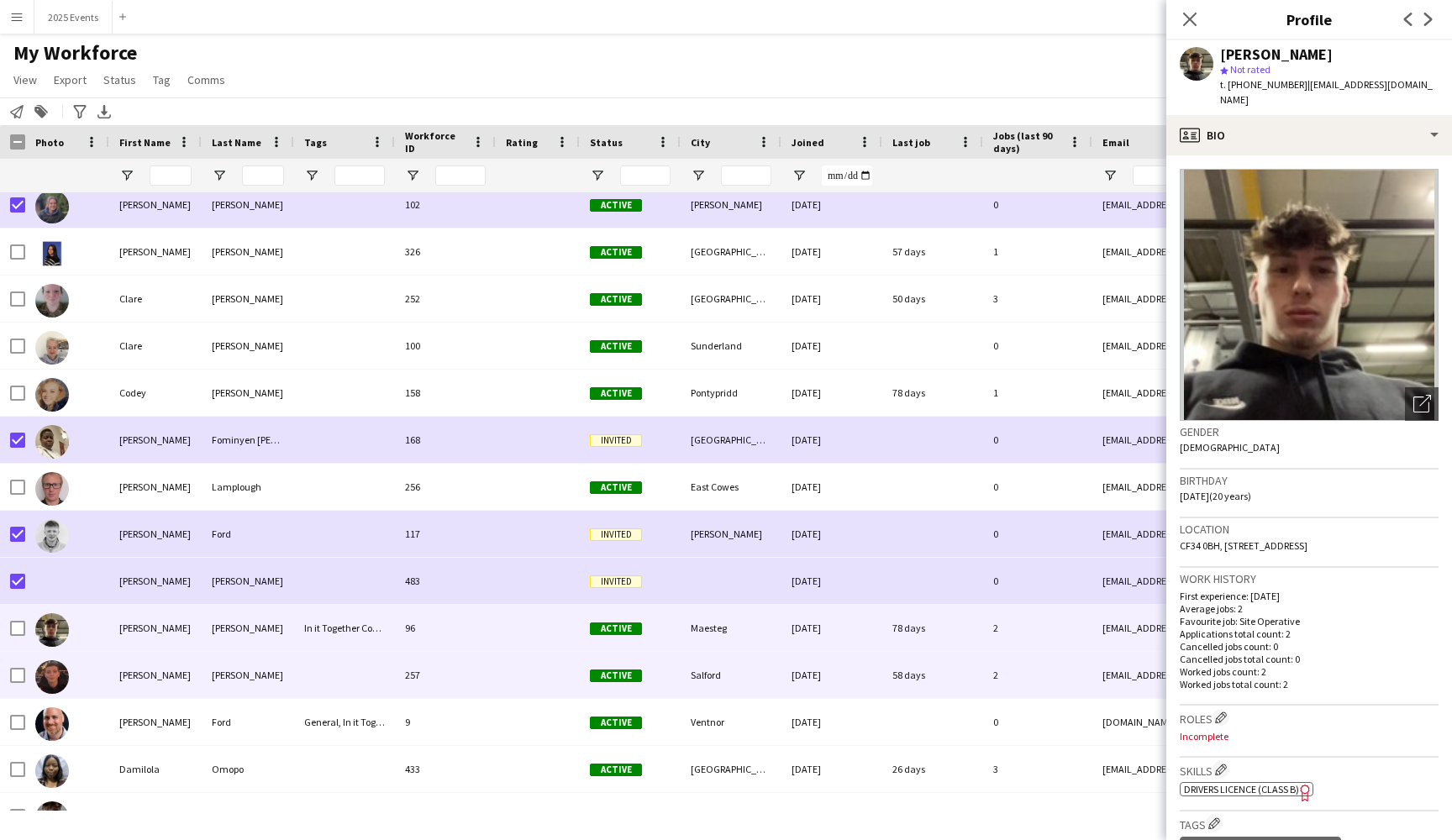
click at [366, 680] on div at bounding box center [344, 674] width 101 height 46
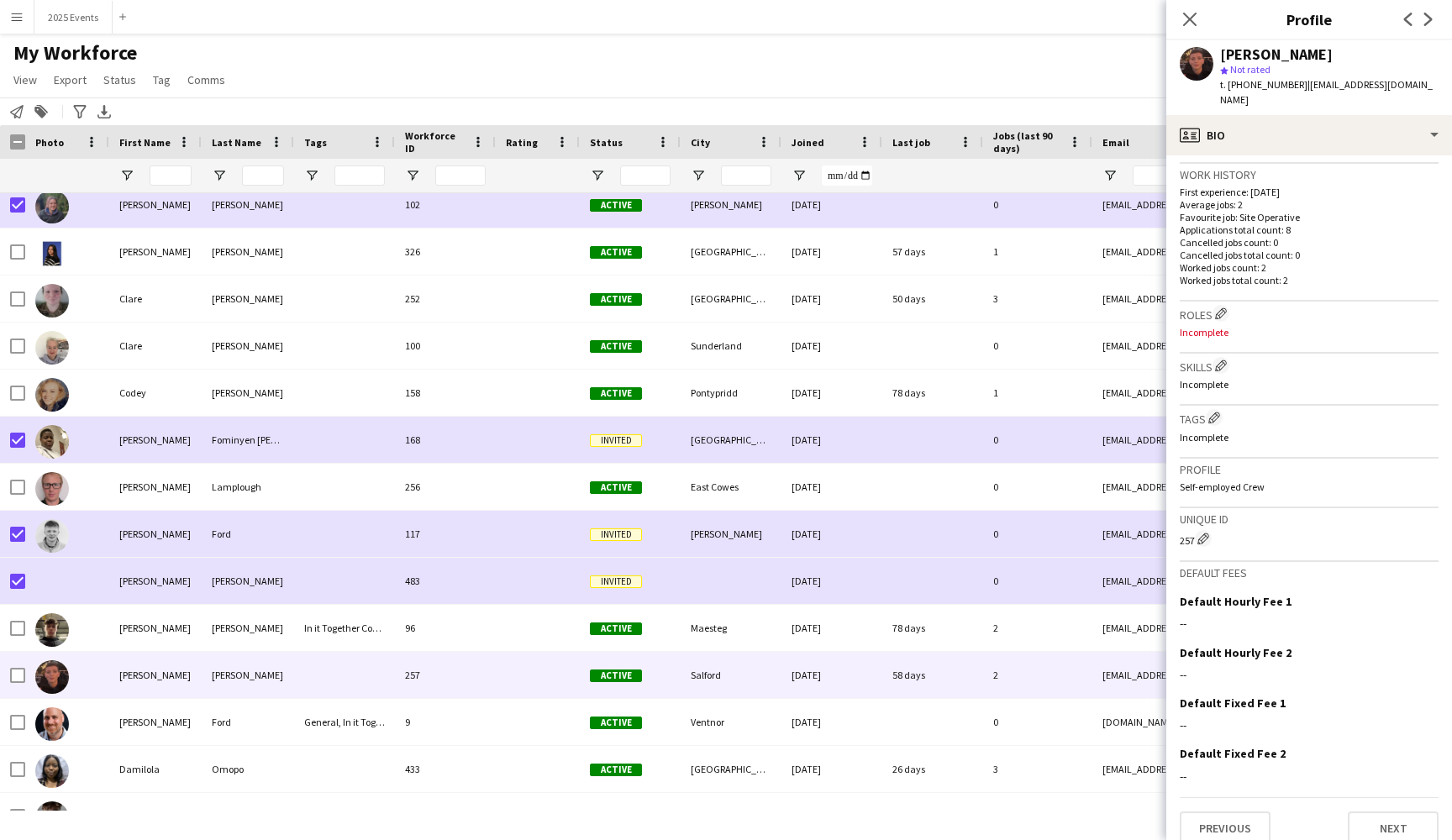
scroll to position [403, 0]
click at [1255, 814] on button "Previous" at bounding box center [1225, 828] width 91 height 33
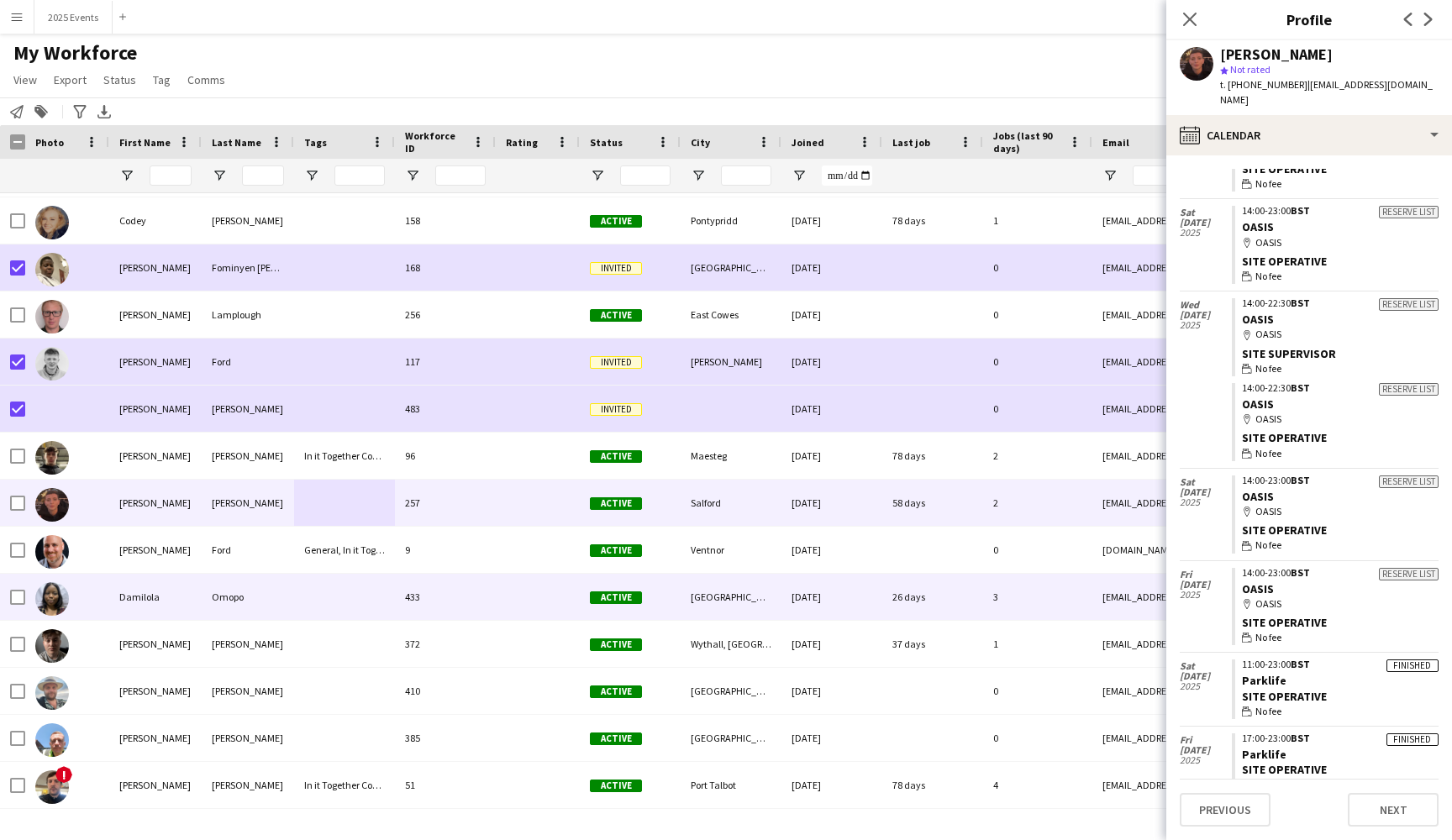
scroll to position [6446, 0]
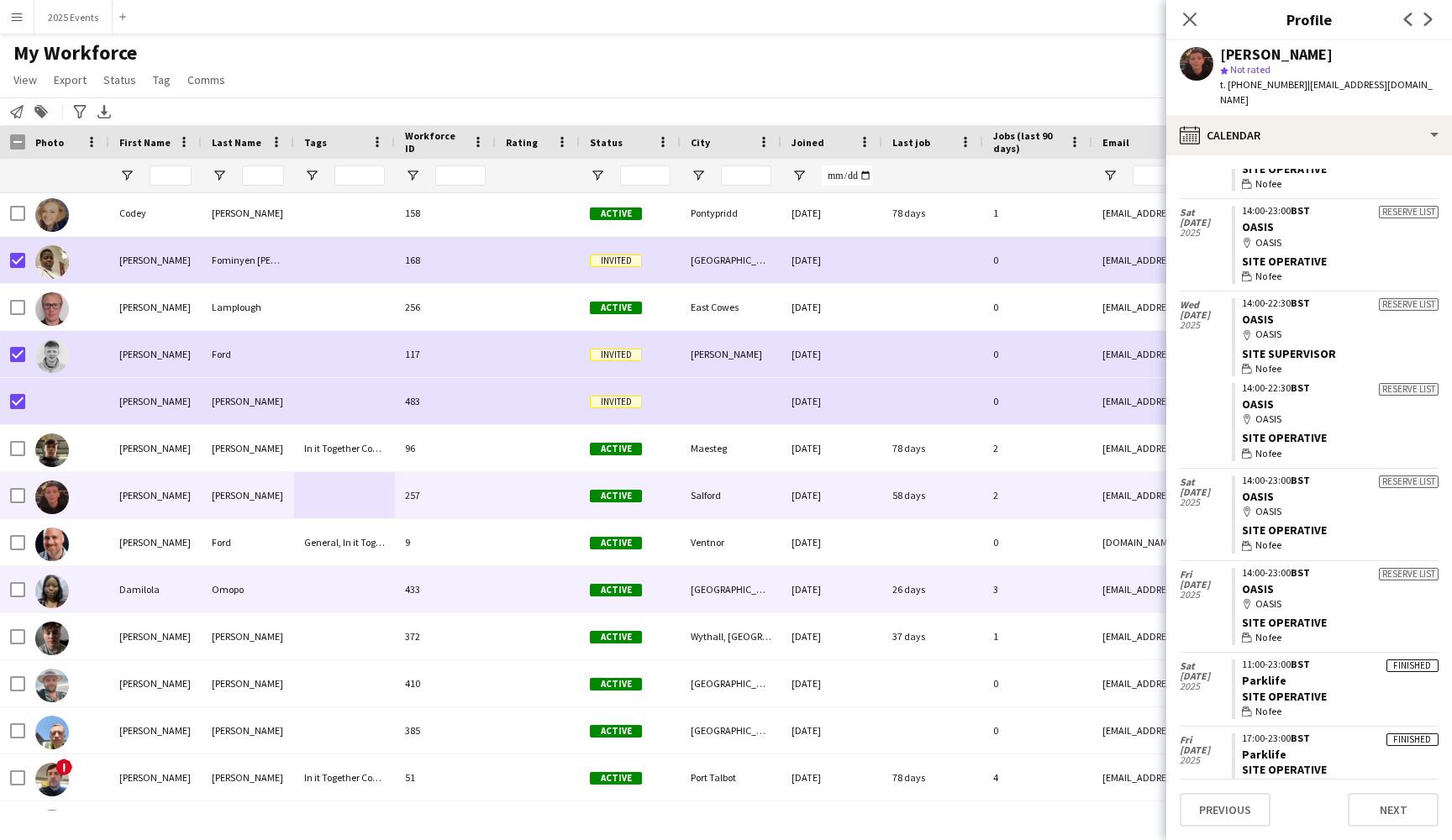
click at [302, 589] on div at bounding box center [344, 589] width 101 height 46
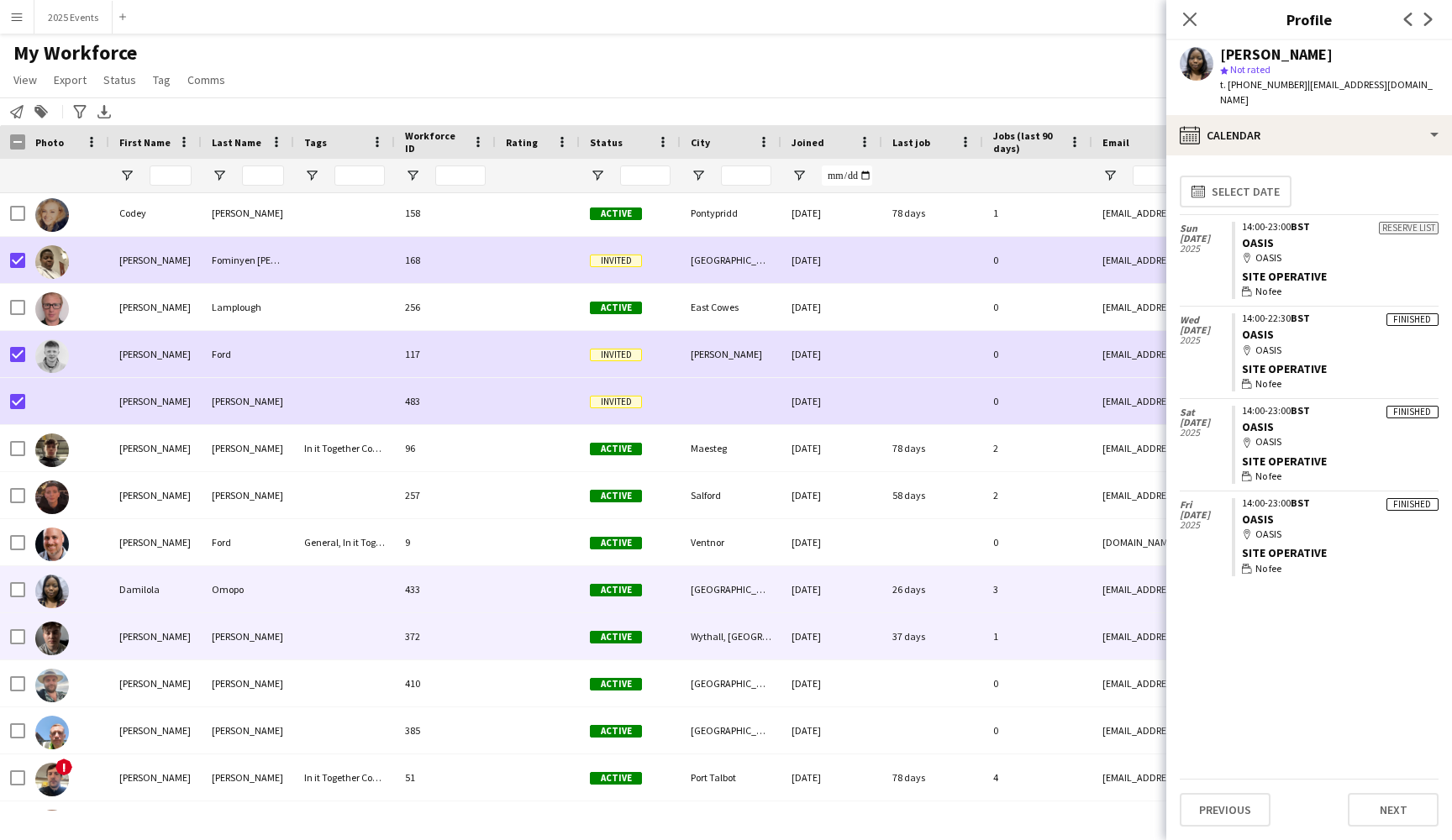
click at [288, 630] on div "Jefferies" at bounding box center [248, 636] width 92 height 46
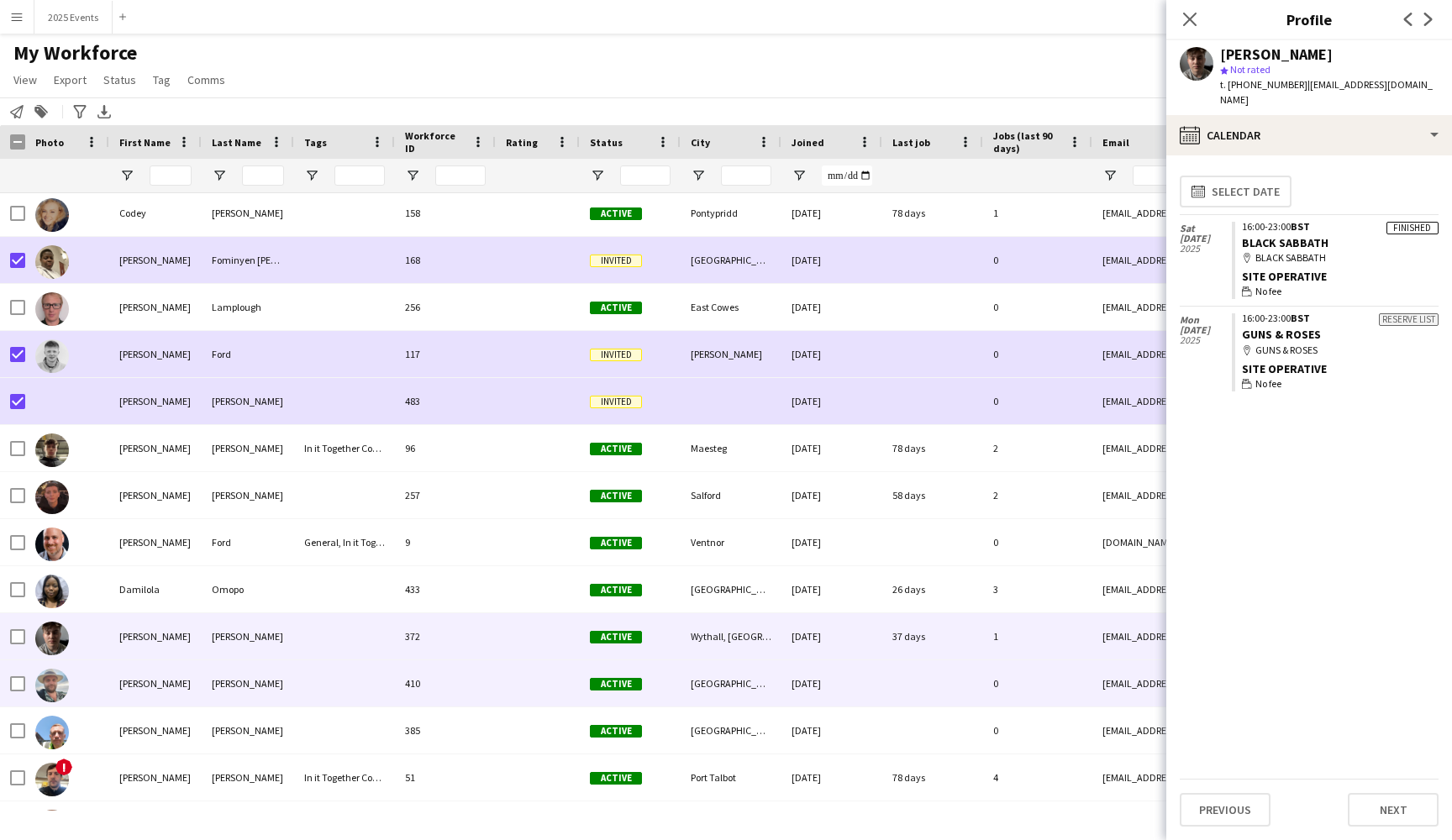
click at [337, 686] on div at bounding box center [344, 683] width 101 height 46
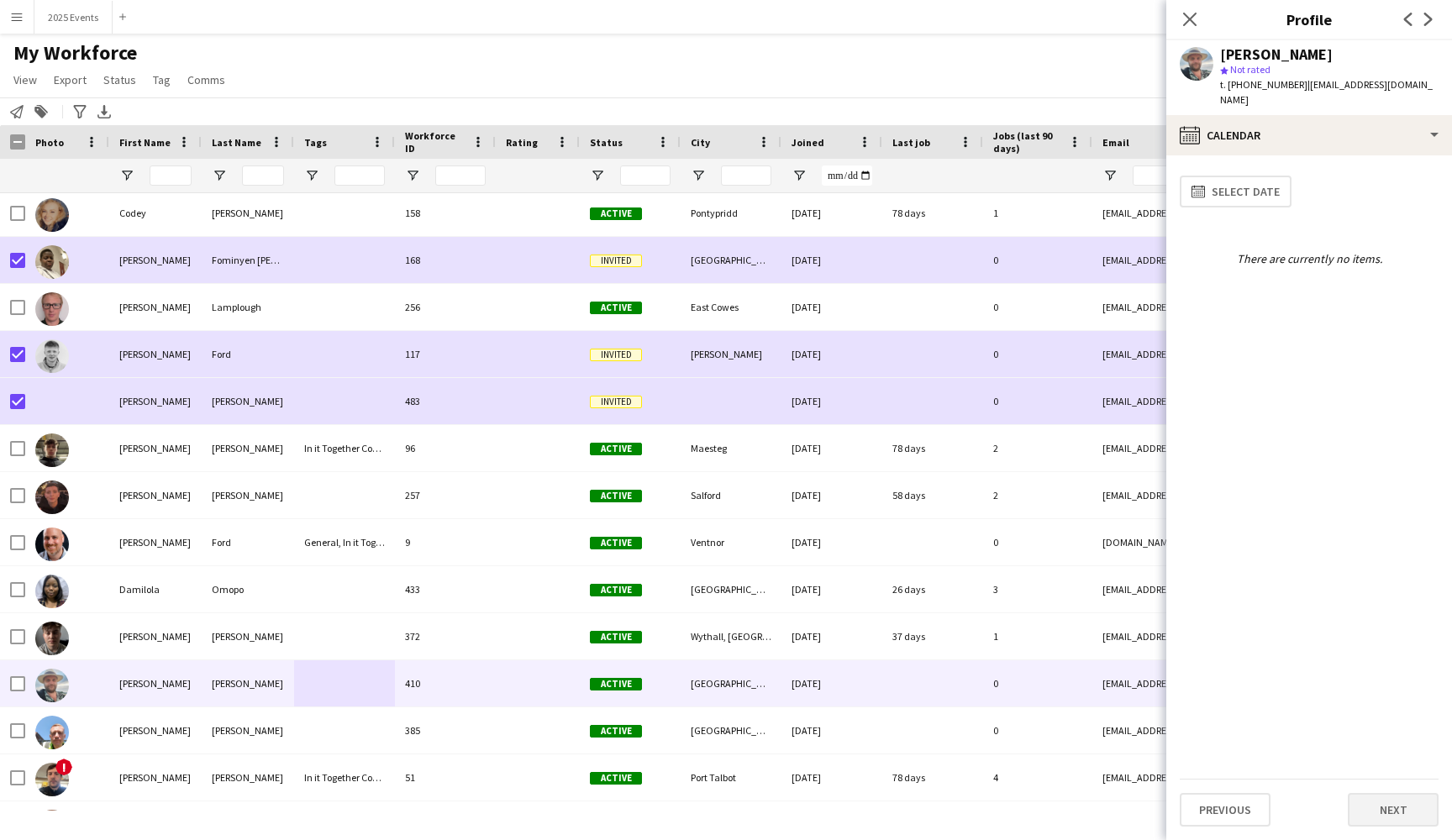
click at [1396, 808] on button "Next" at bounding box center [1393, 809] width 91 height 33
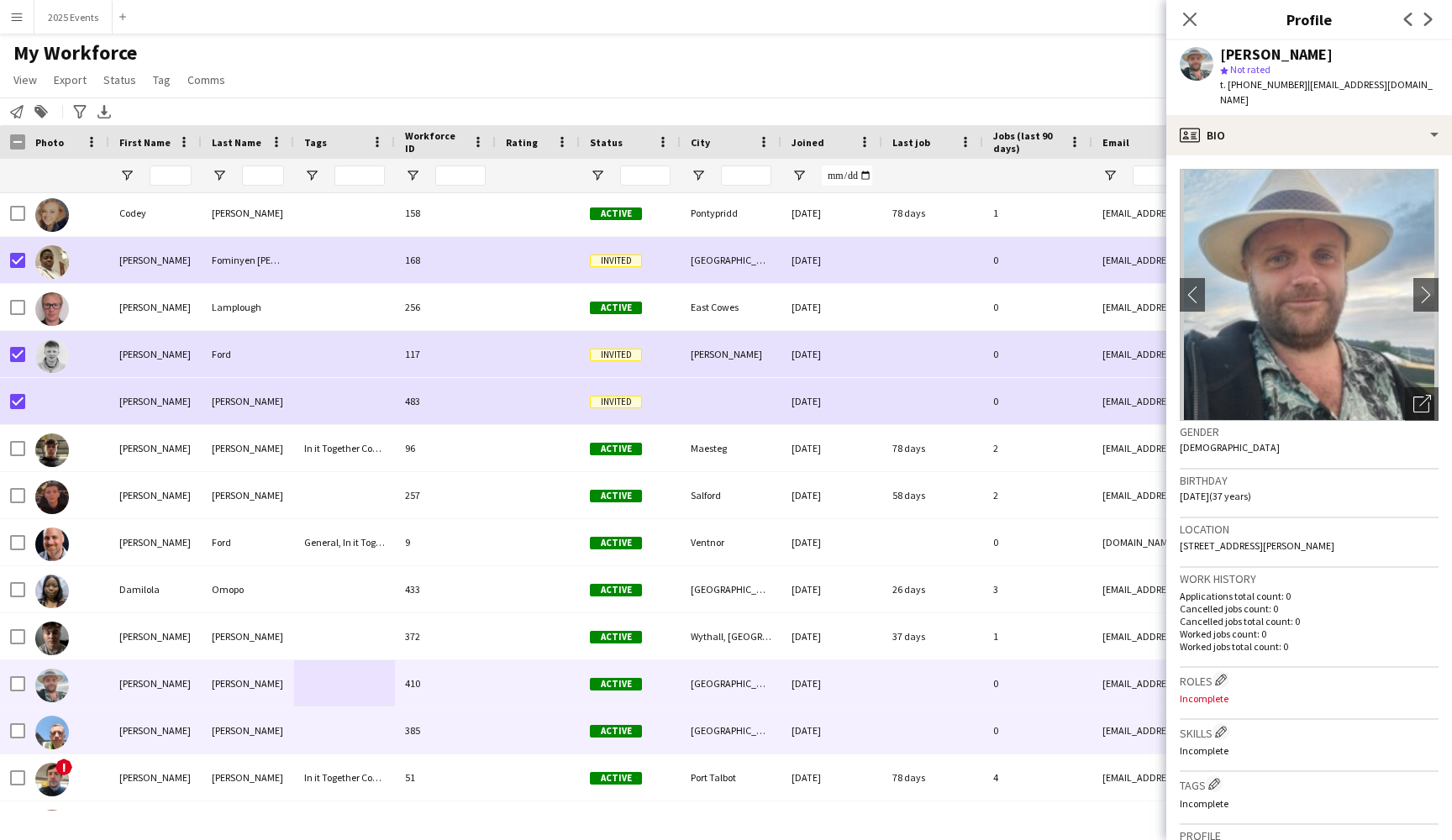
click at [94, 733] on div at bounding box center [67, 730] width 84 height 46
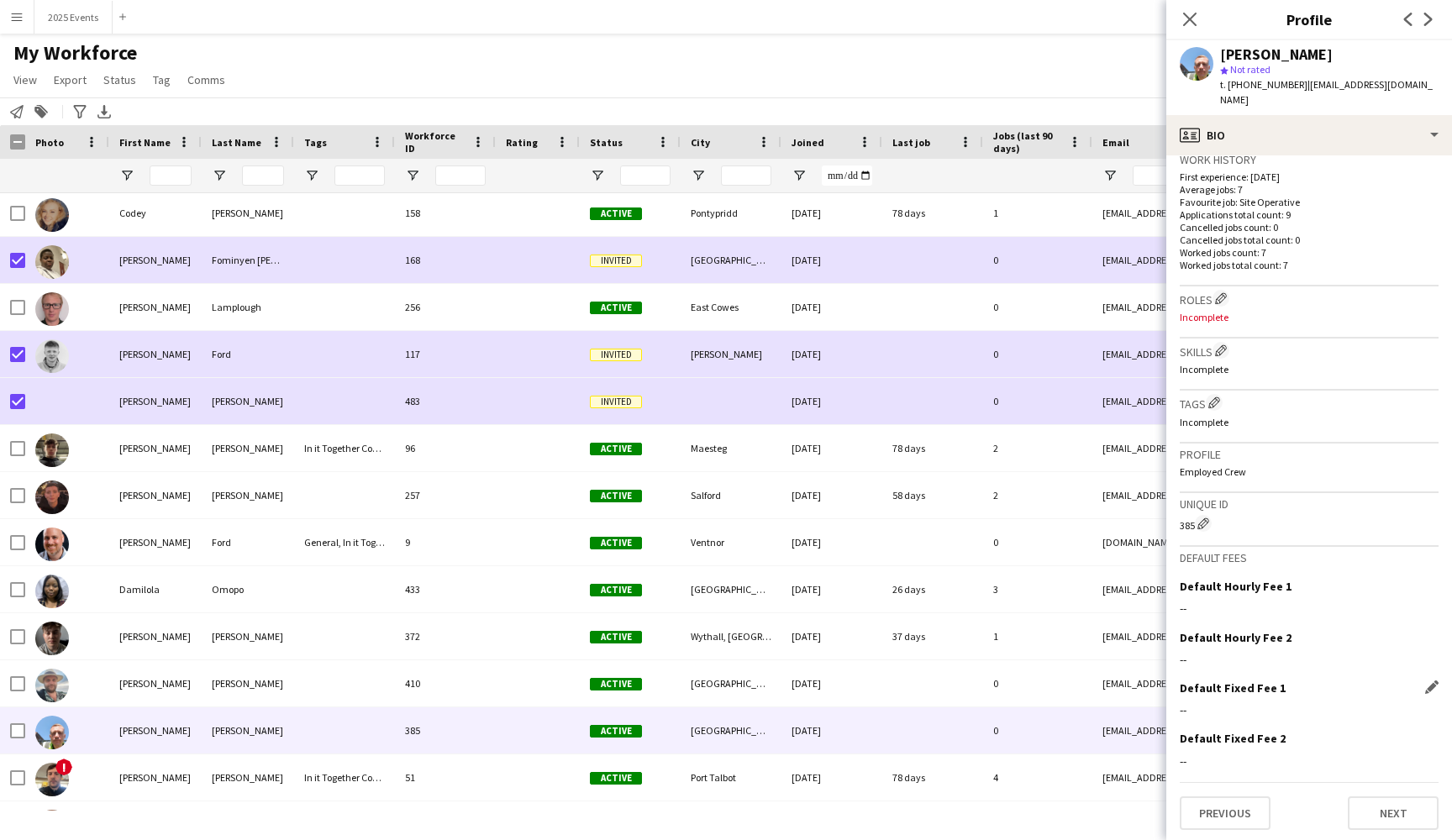
scroll to position [418, 0]
click at [1220, 802] on button "Previous" at bounding box center [1225, 814] width 91 height 33
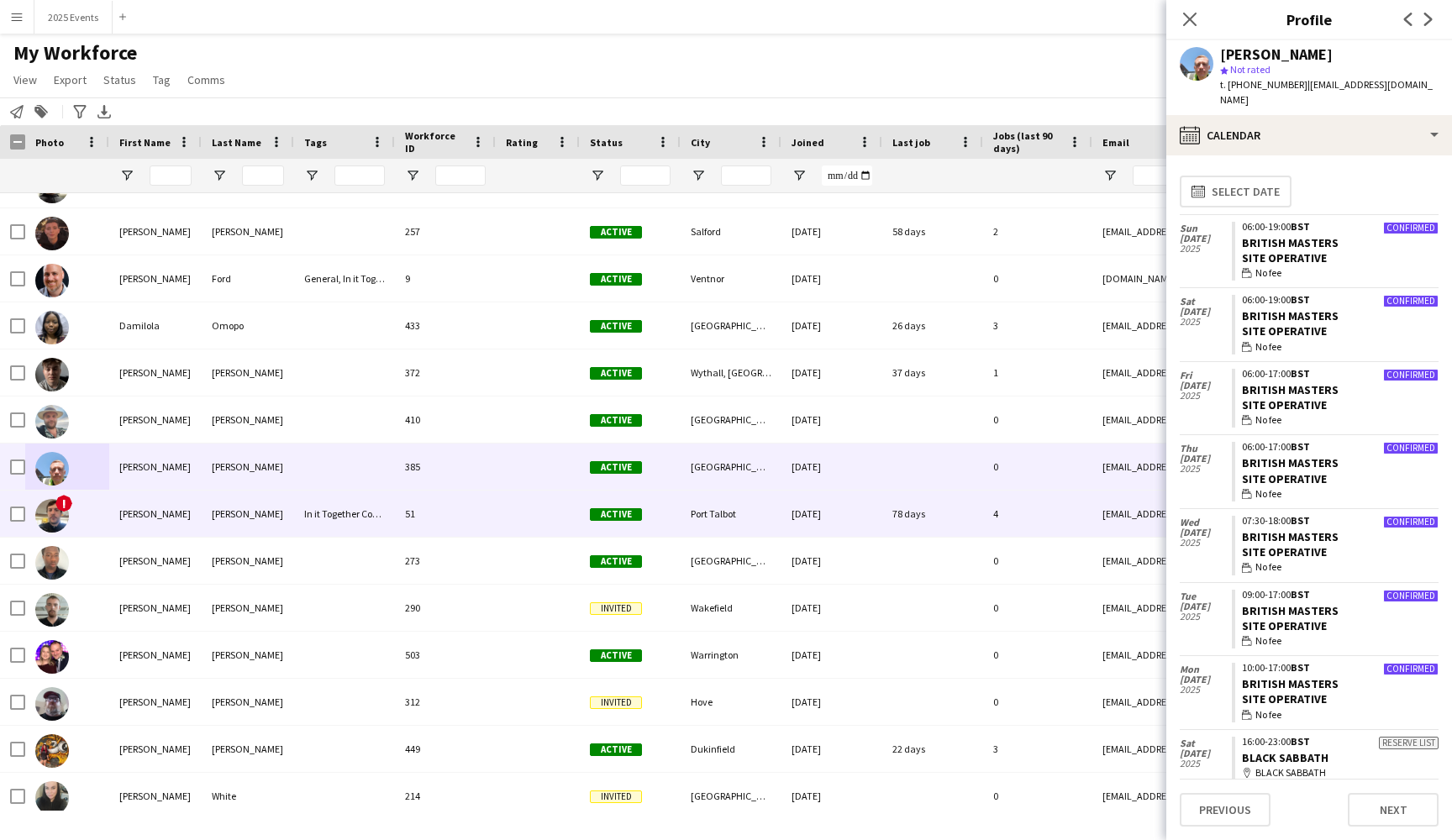
scroll to position [6715, 0]
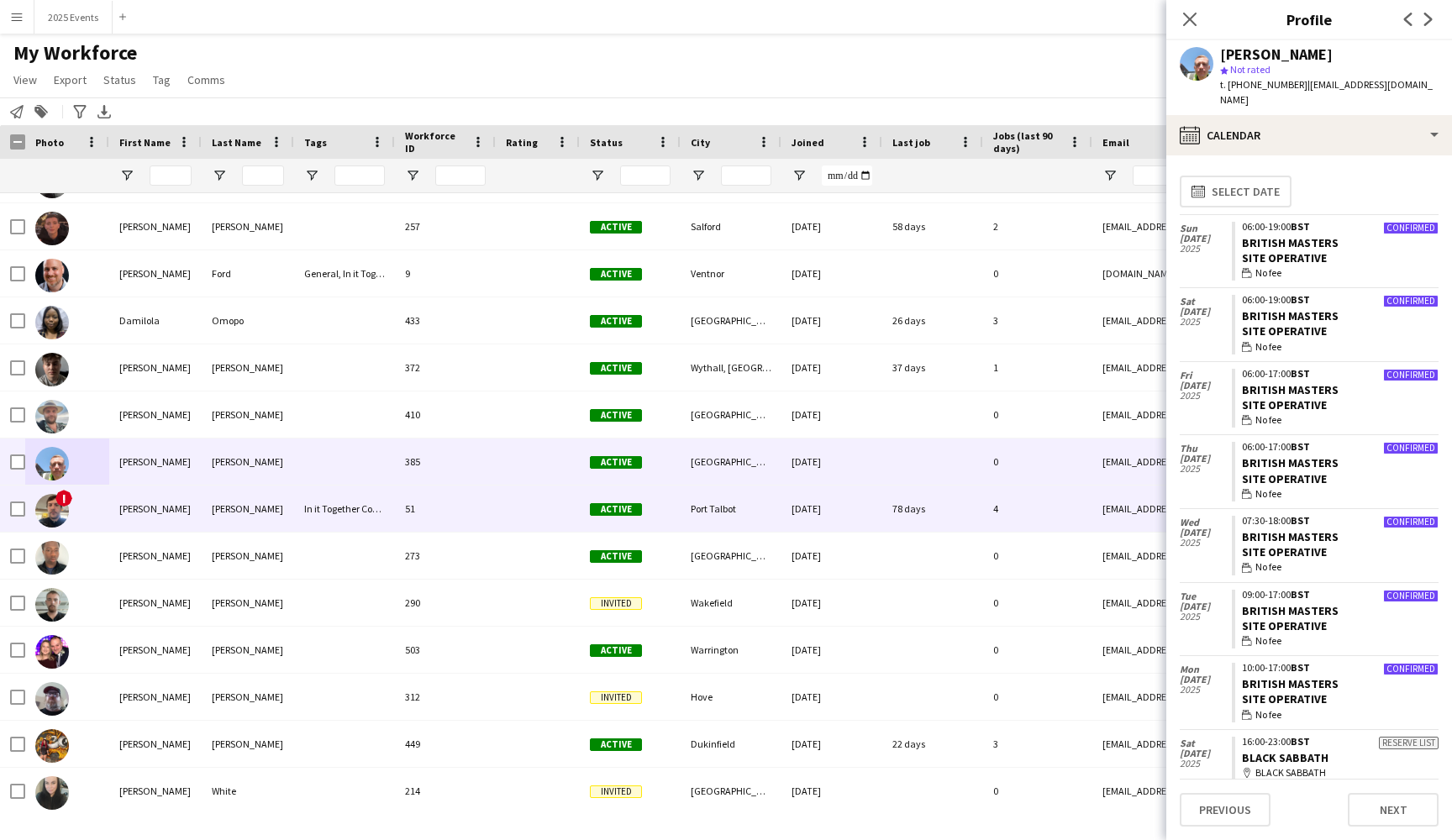
click at [179, 516] on div "[PERSON_NAME]" at bounding box center [155, 509] width 92 height 46
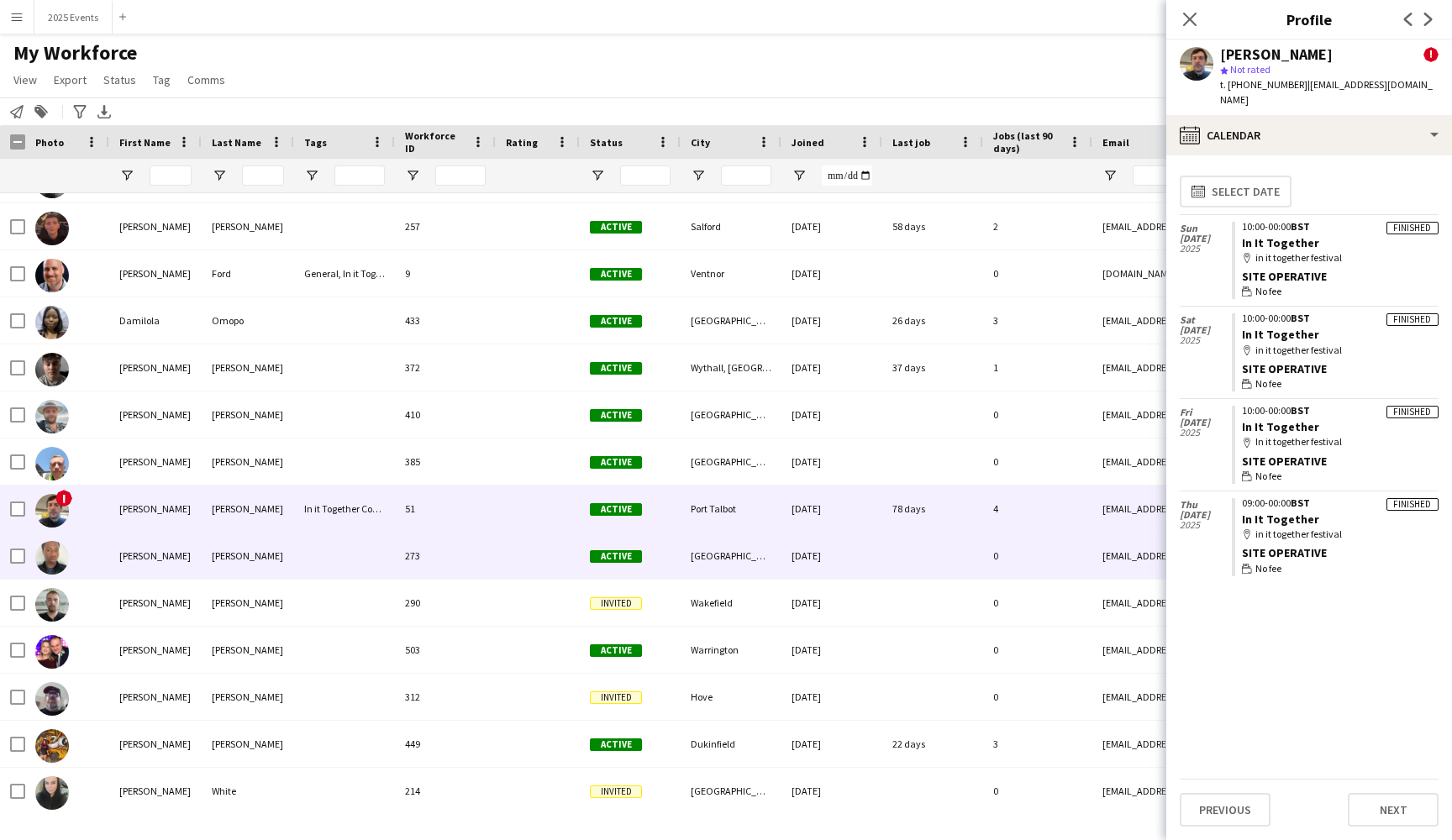
click at [183, 561] on div "[PERSON_NAME]" at bounding box center [155, 556] width 92 height 46
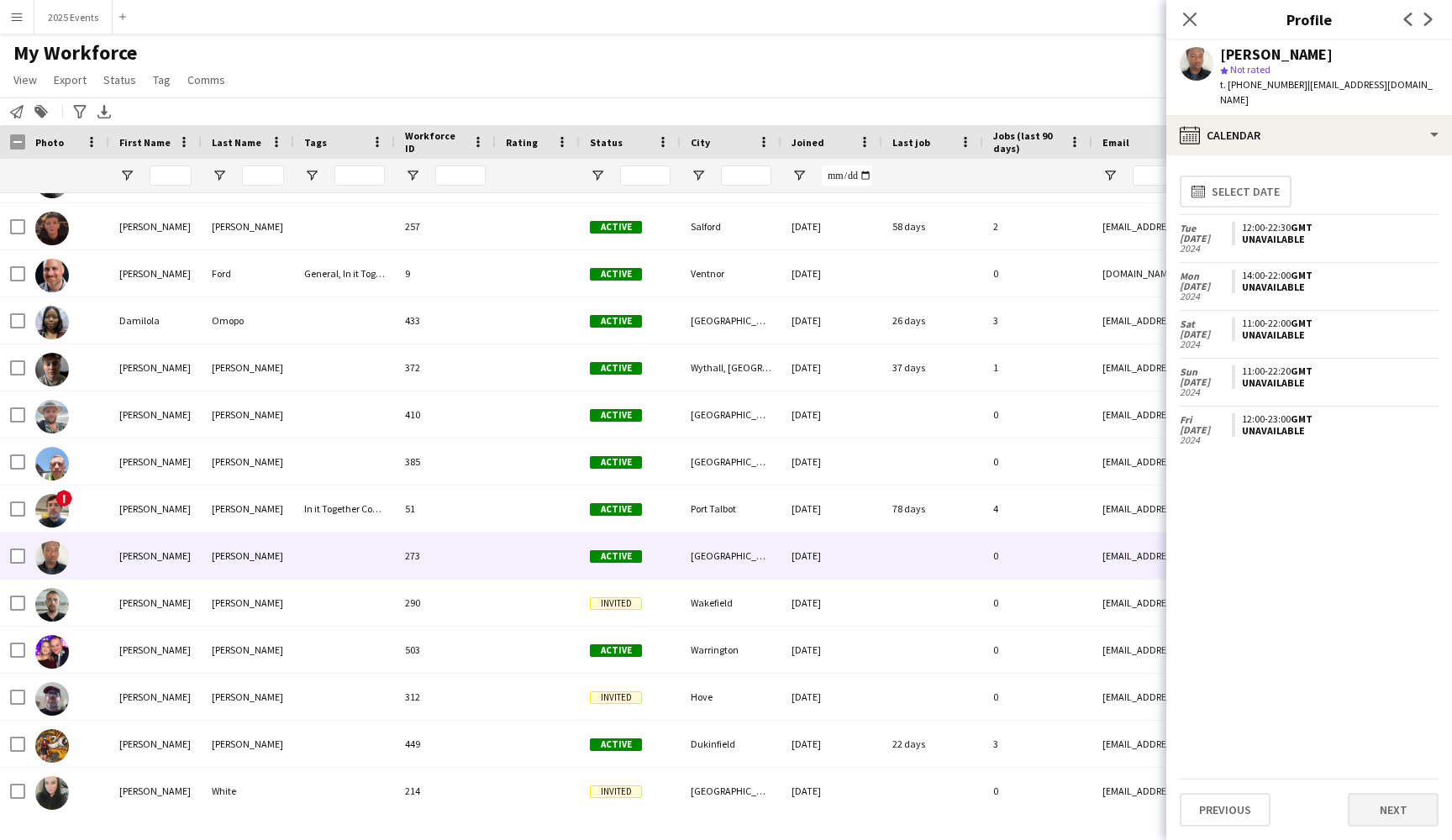
click at [1376, 802] on button "Next" at bounding box center [1393, 809] width 91 height 33
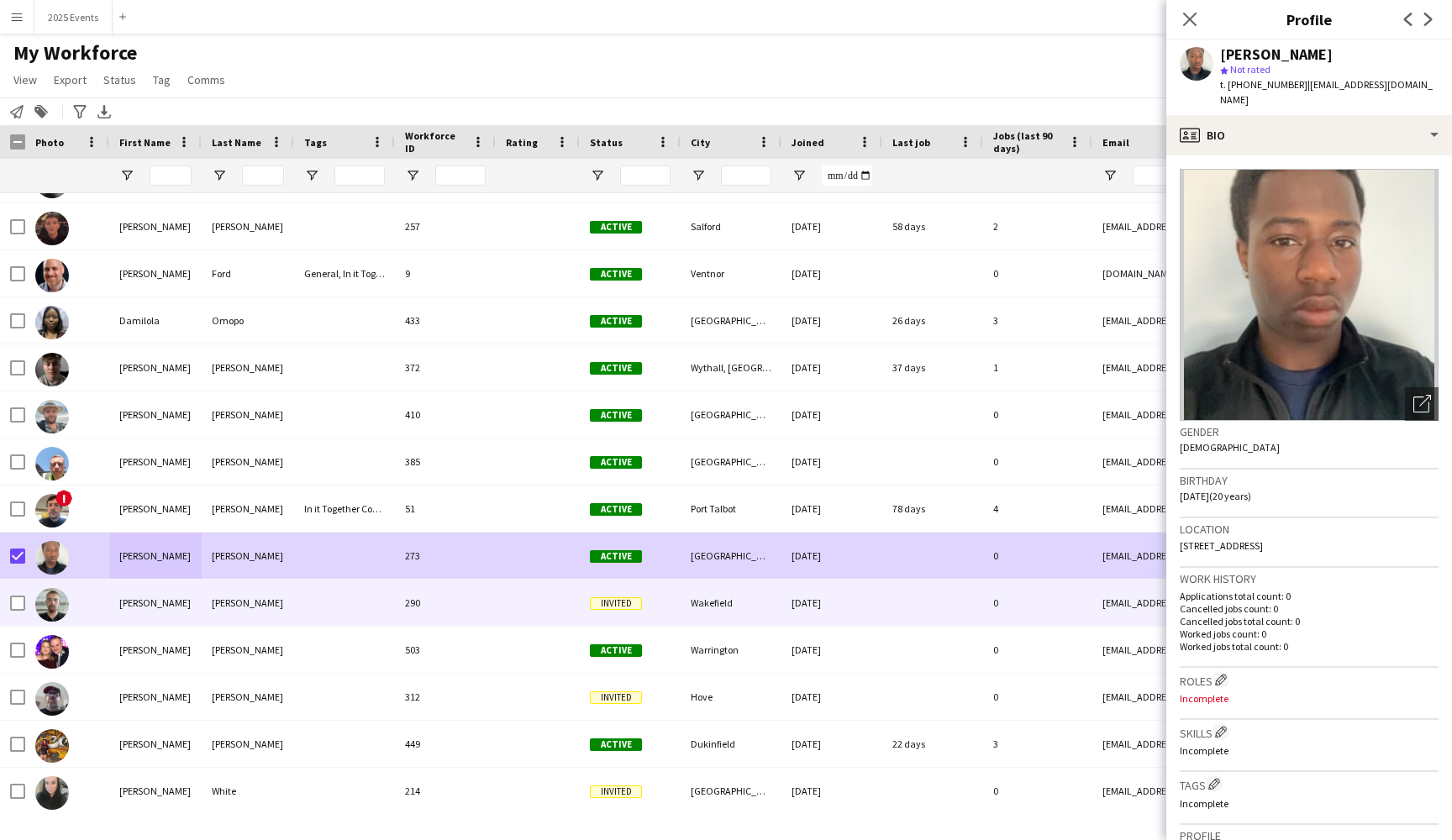
click at [85, 598] on div at bounding box center [67, 603] width 84 height 46
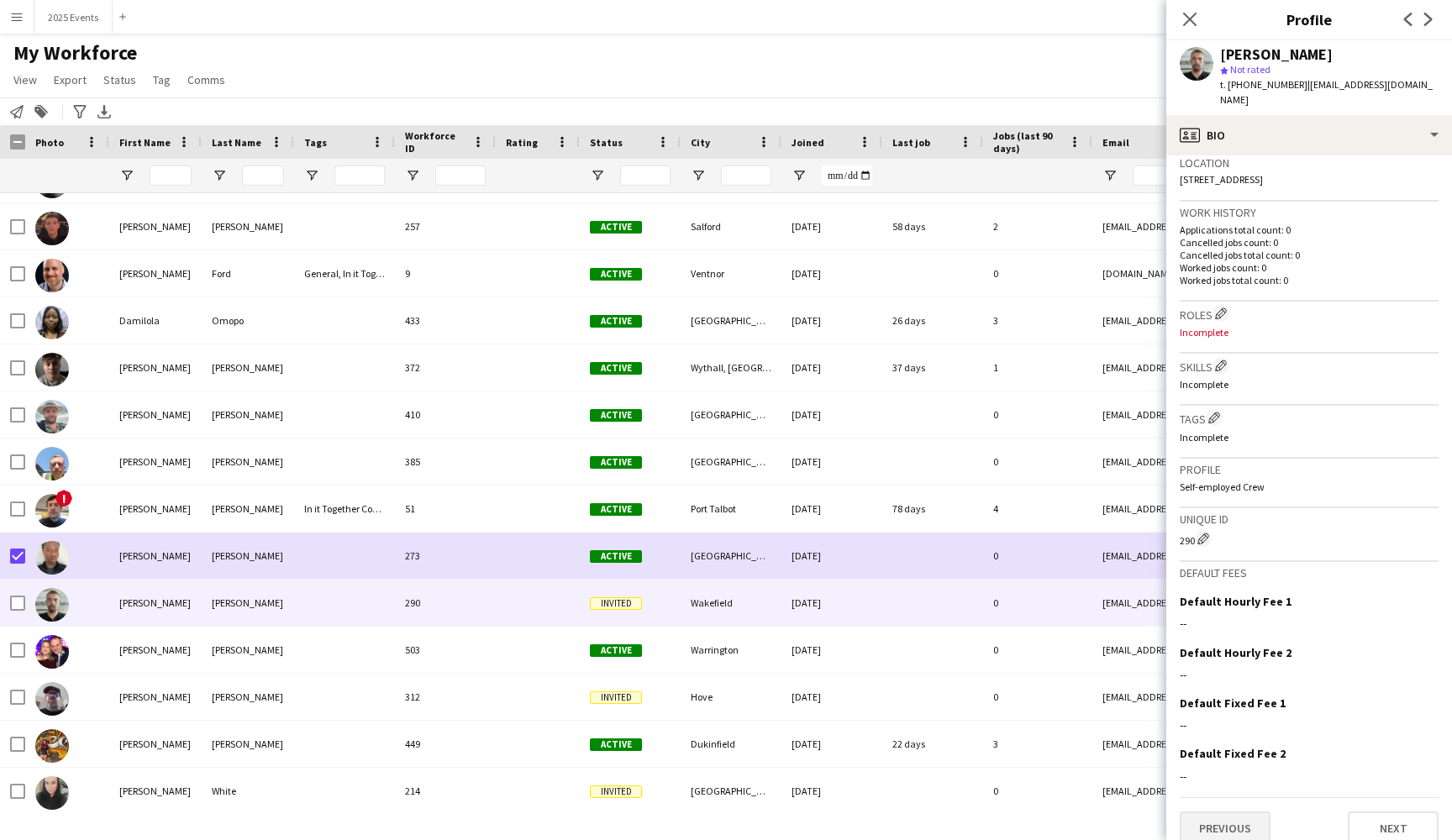
scroll to position [365, 0]
click at [1223, 812] on button "Previous" at bounding box center [1225, 828] width 91 height 33
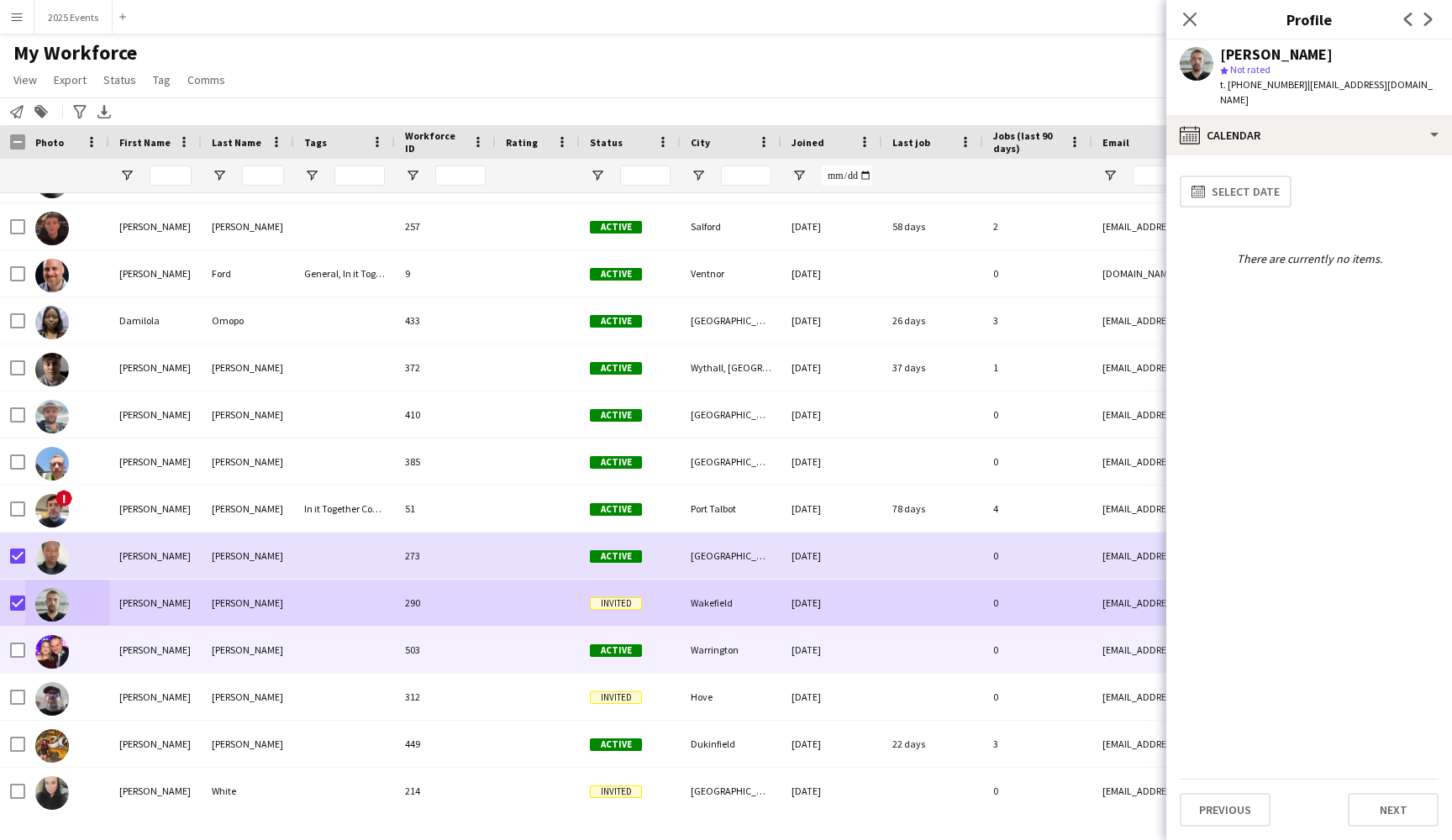
click at [167, 648] on div "[PERSON_NAME]" at bounding box center [155, 650] width 92 height 46
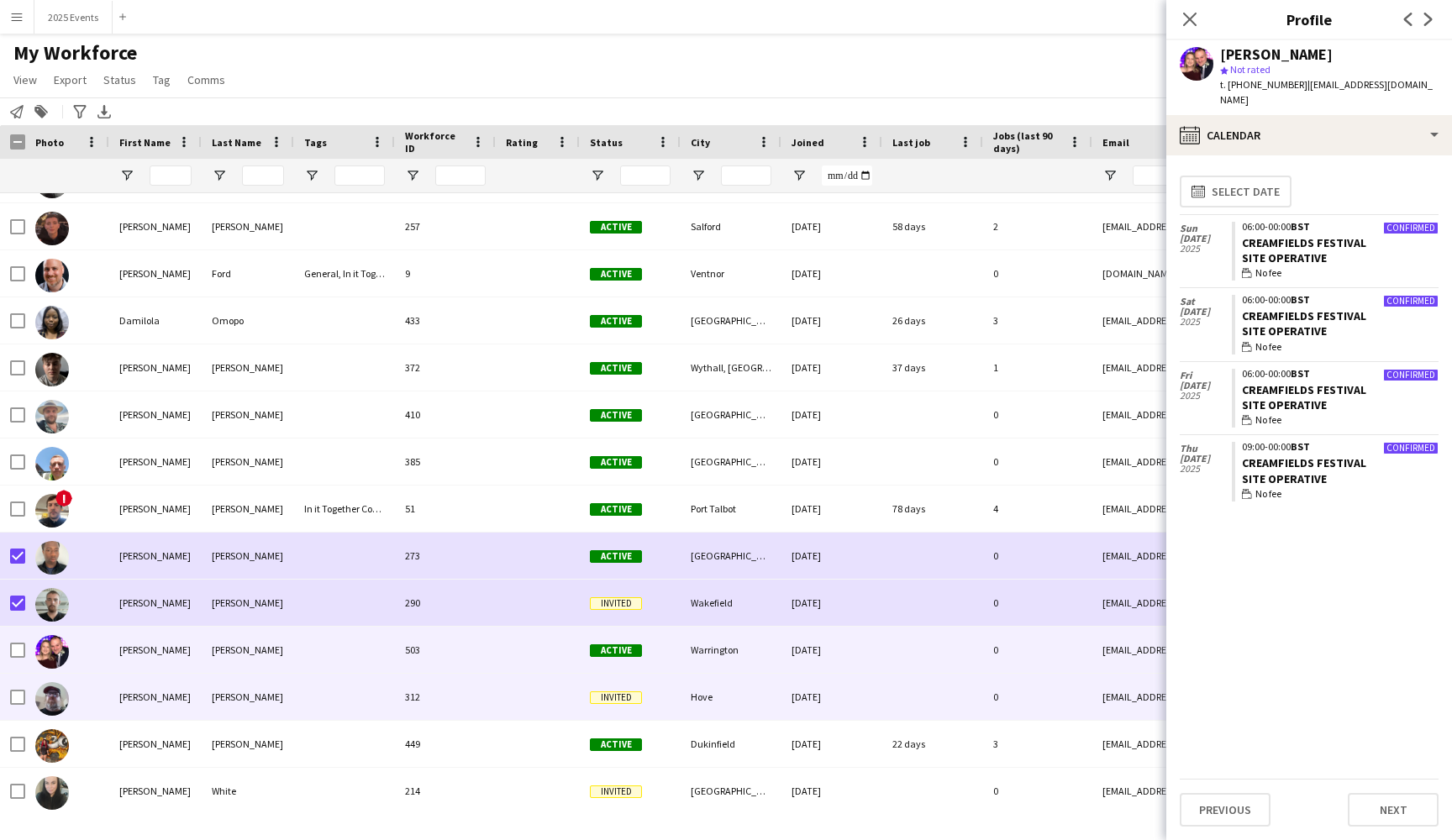
click at [92, 699] on div at bounding box center [67, 697] width 84 height 46
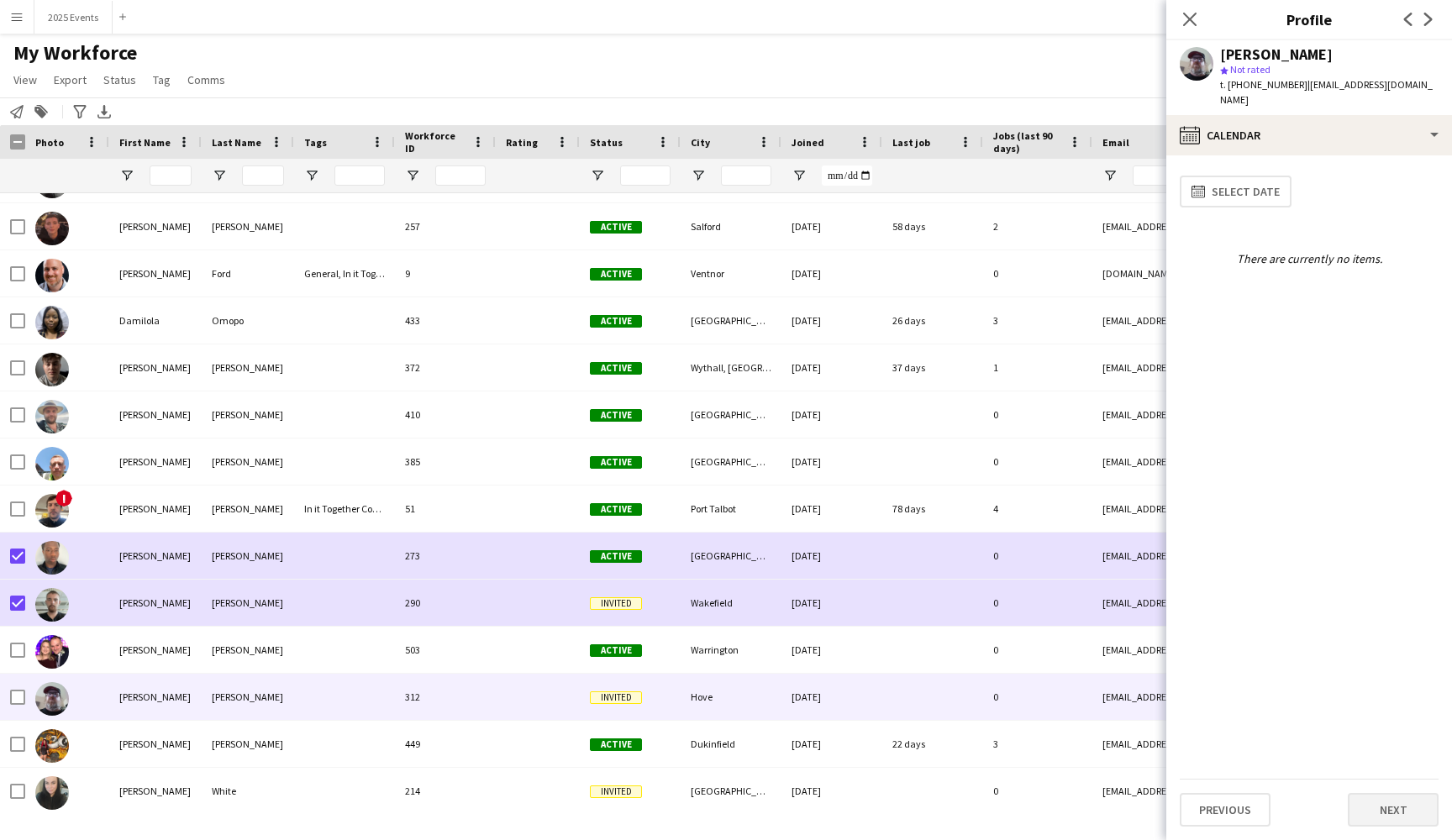
click at [1366, 814] on button "Next" at bounding box center [1393, 809] width 91 height 33
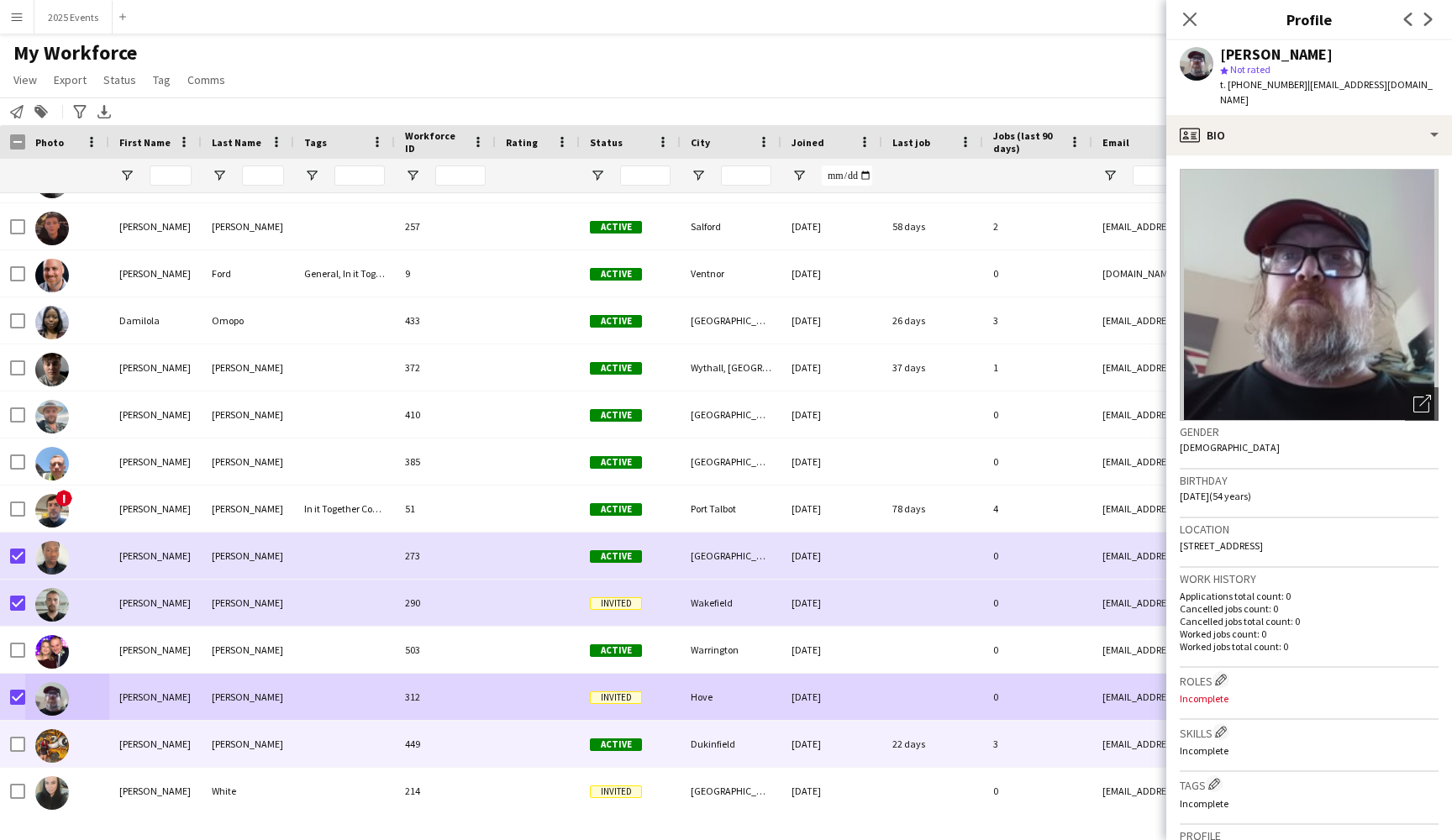
click at [337, 735] on div at bounding box center [344, 744] width 101 height 46
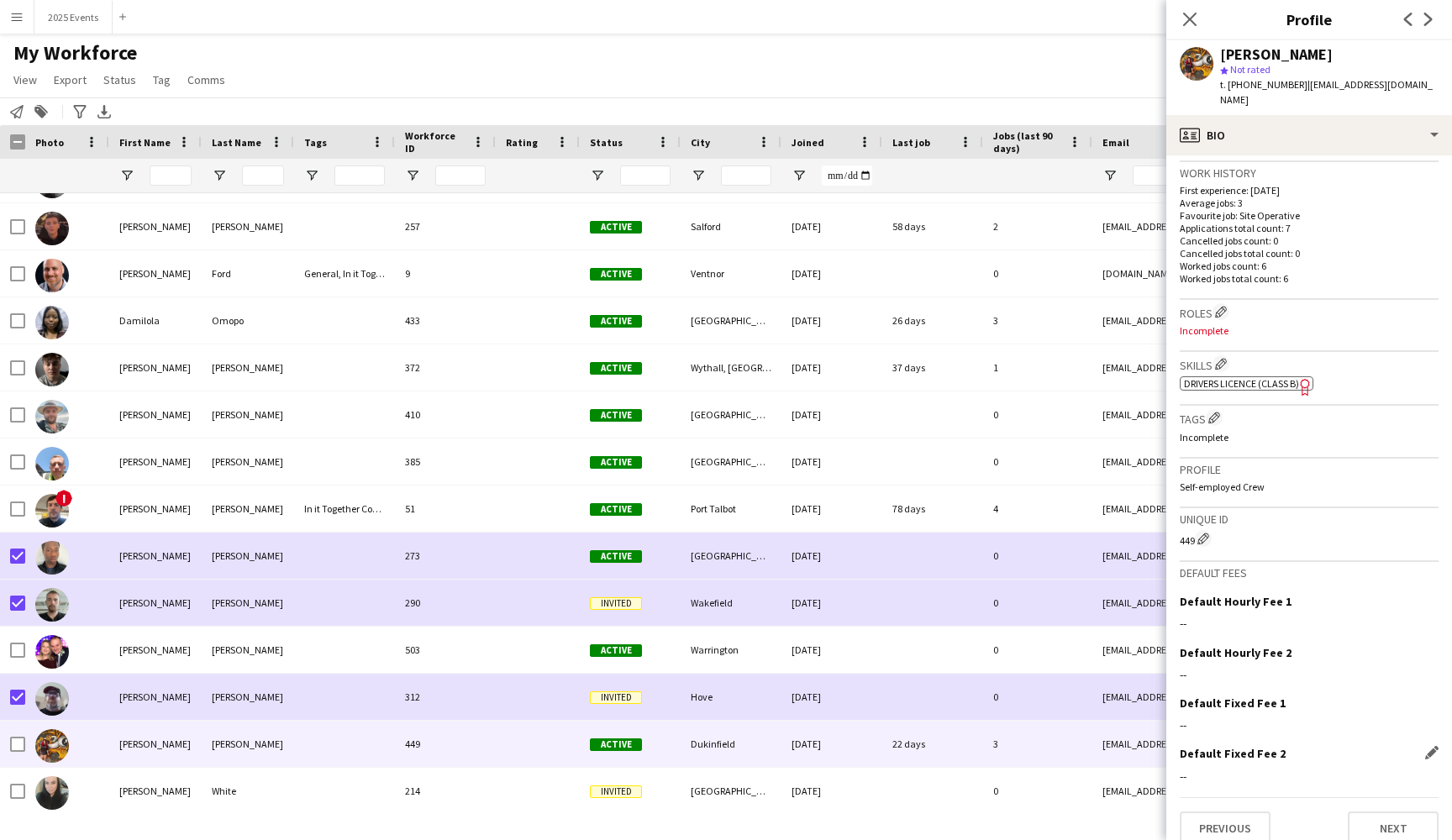
scroll to position [405, 0]
click at [1243, 812] on button "Previous" at bounding box center [1225, 828] width 91 height 33
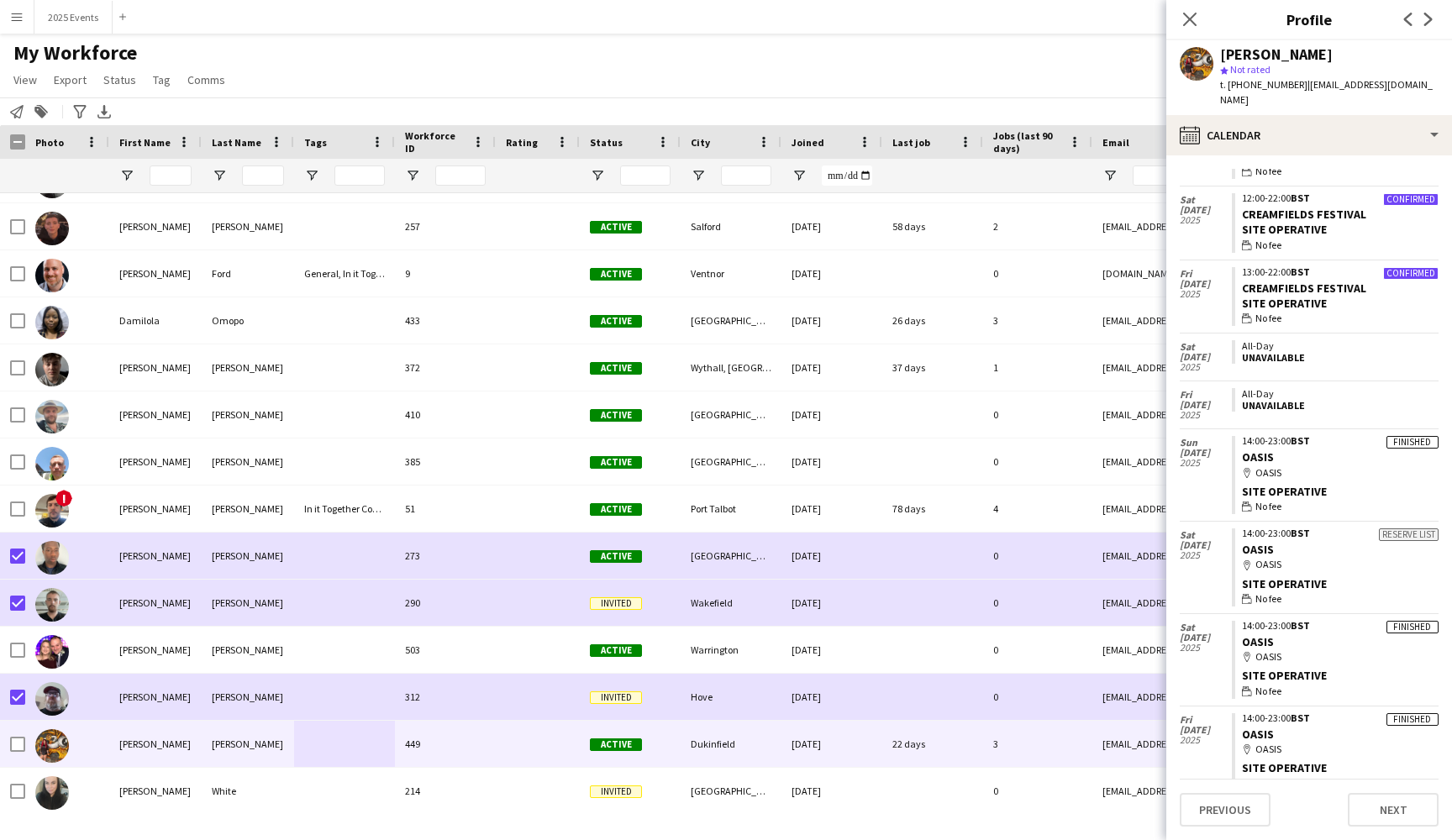
scroll to position [244, 0]
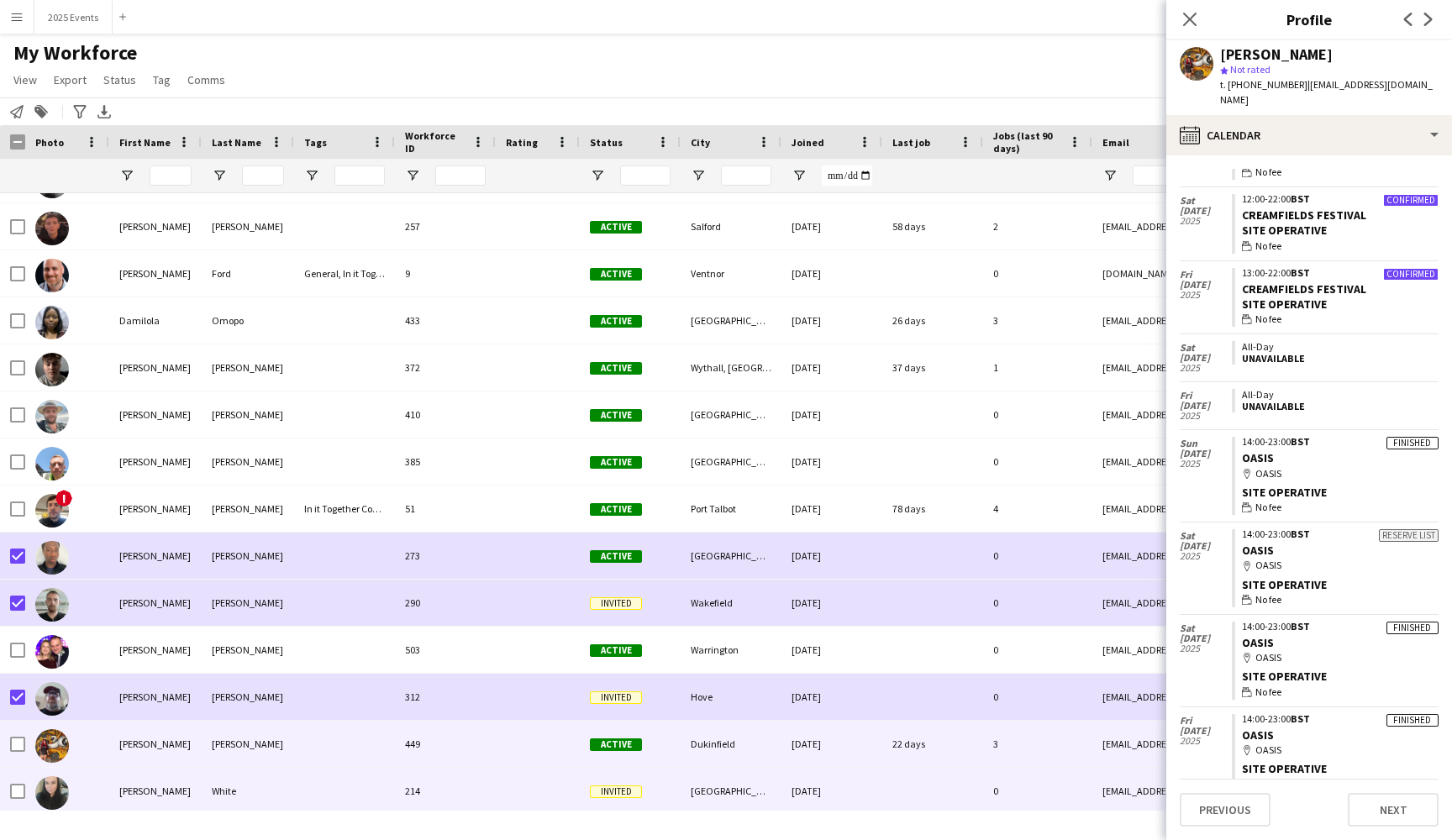
click at [85, 791] on div at bounding box center [67, 790] width 84 height 46
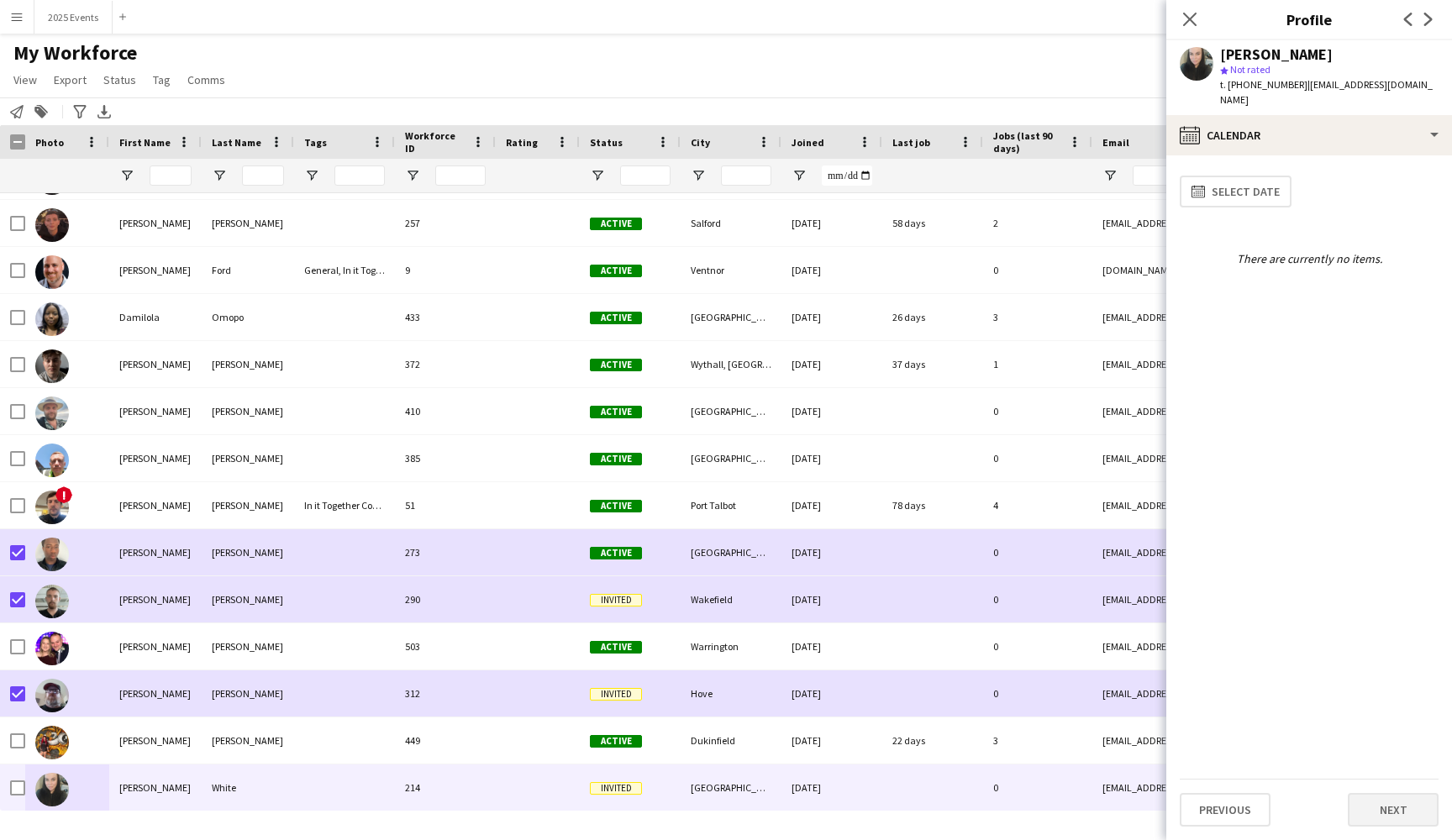
click at [1416, 814] on button "Next" at bounding box center [1393, 809] width 91 height 33
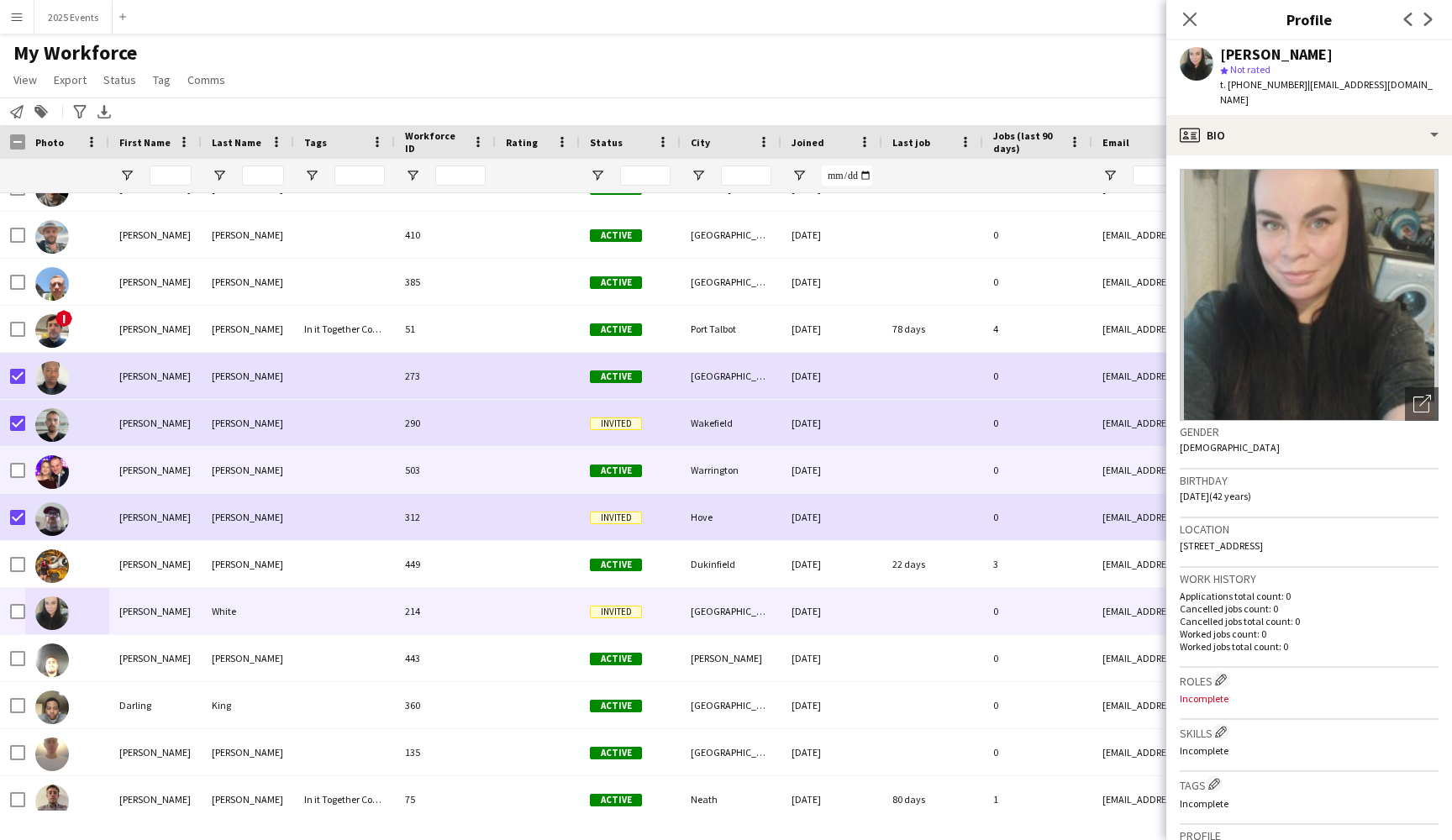
scroll to position [6911, 0]
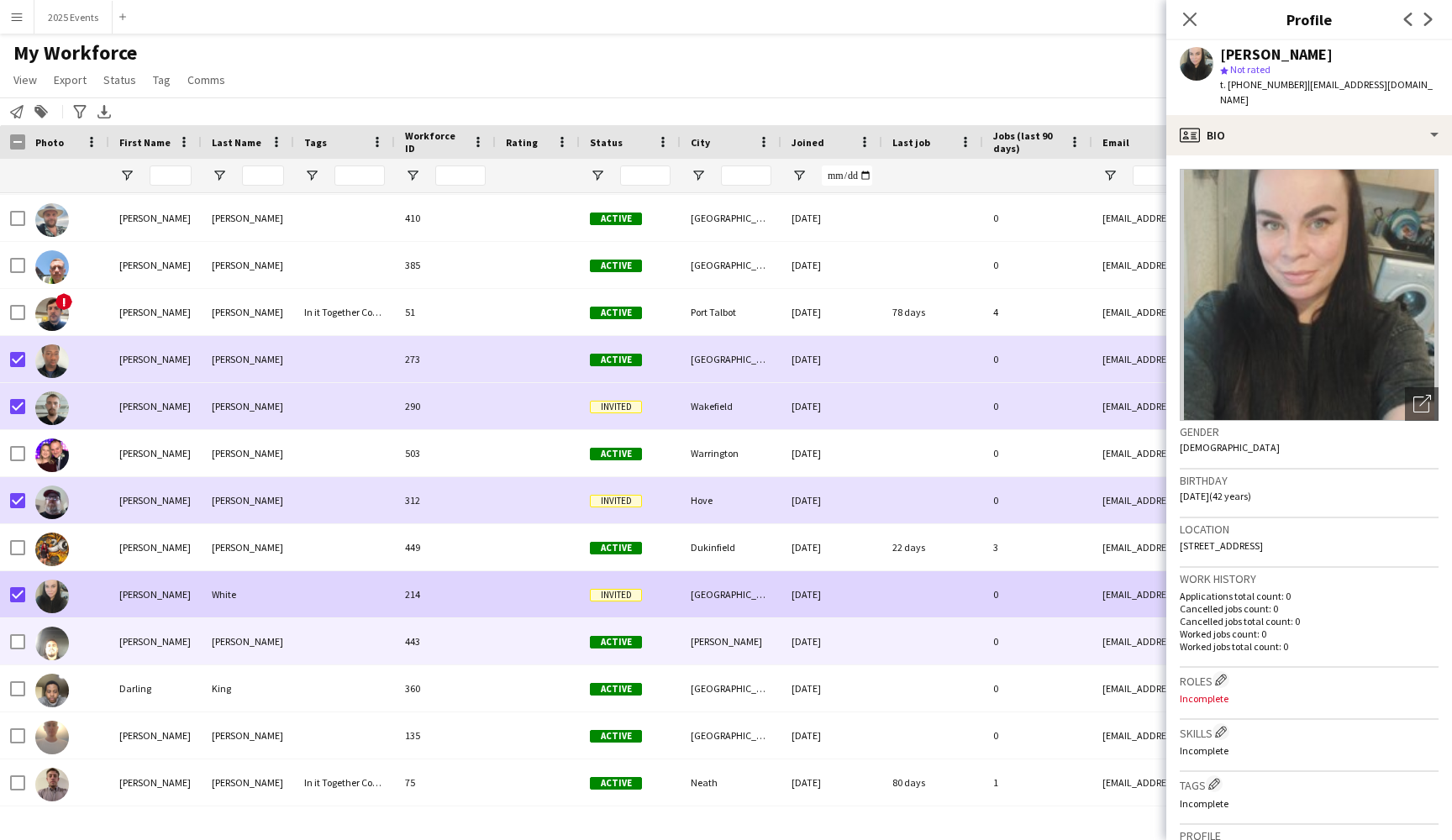
click at [193, 644] on div "[PERSON_NAME]" at bounding box center [155, 641] width 92 height 46
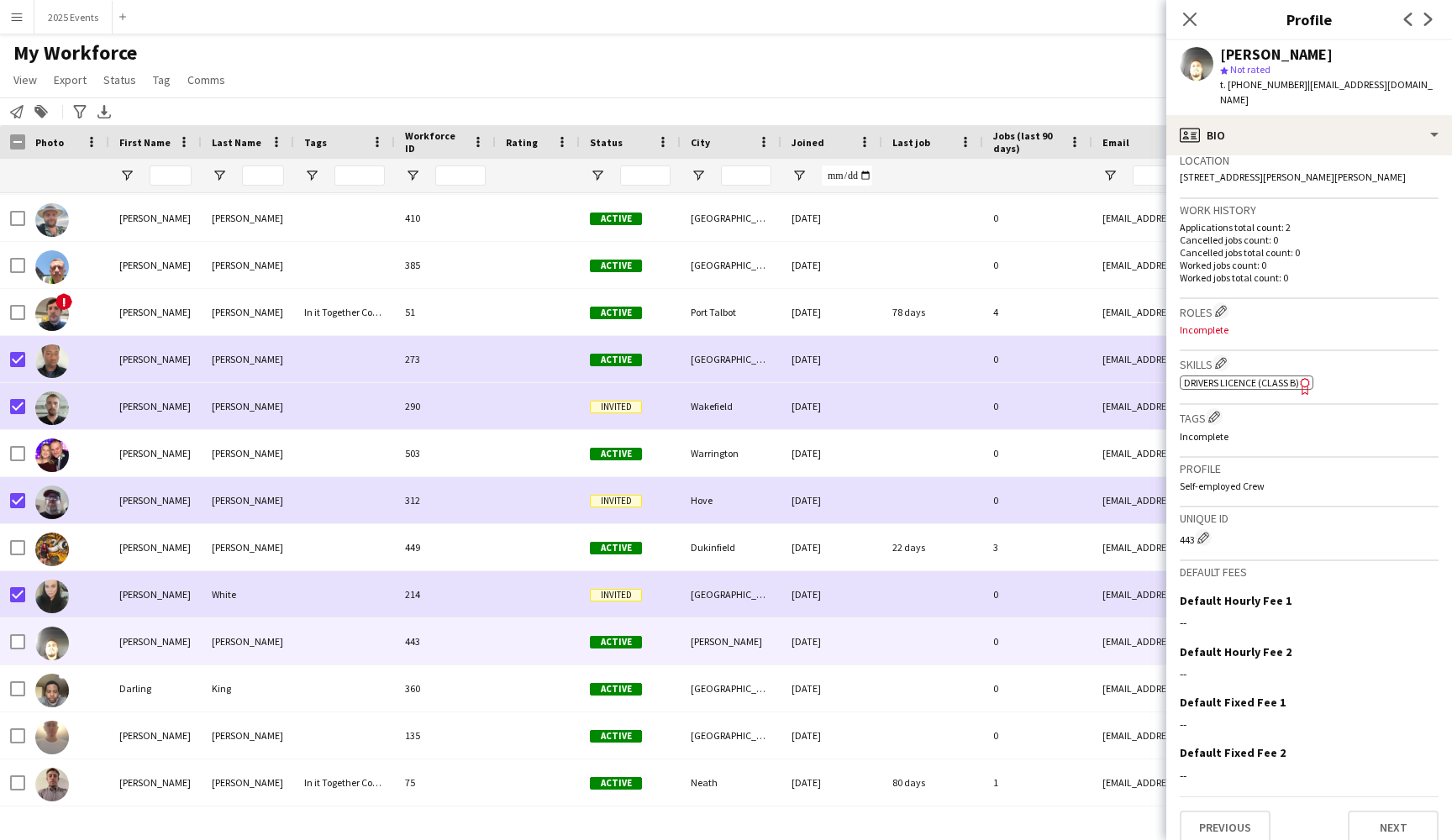
scroll to position [367, 0]
click at [1250, 812] on button "Previous" at bounding box center [1225, 828] width 91 height 33
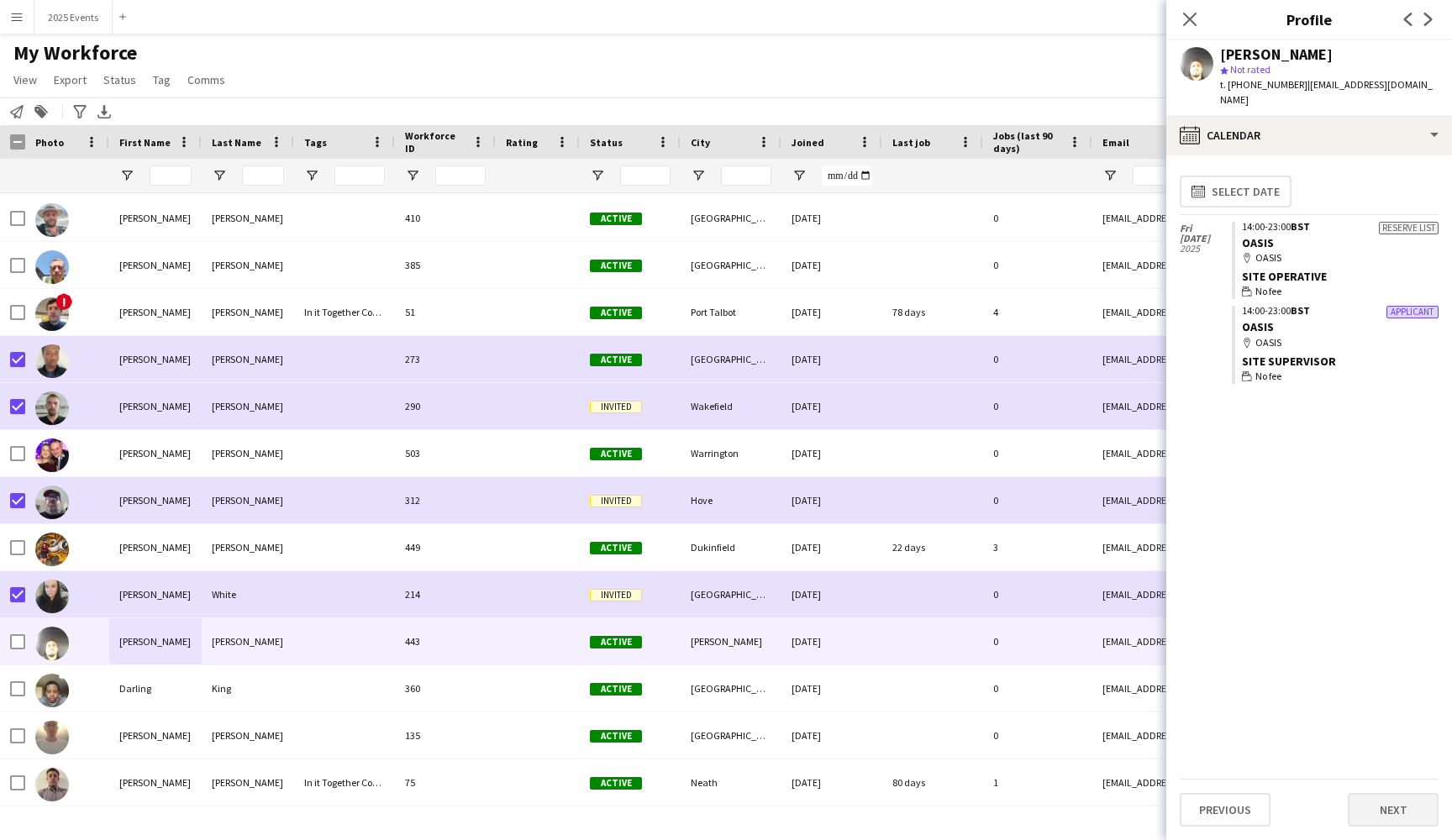
click at [1402, 817] on button "Next" at bounding box center [1393, 809] width 91 height 33
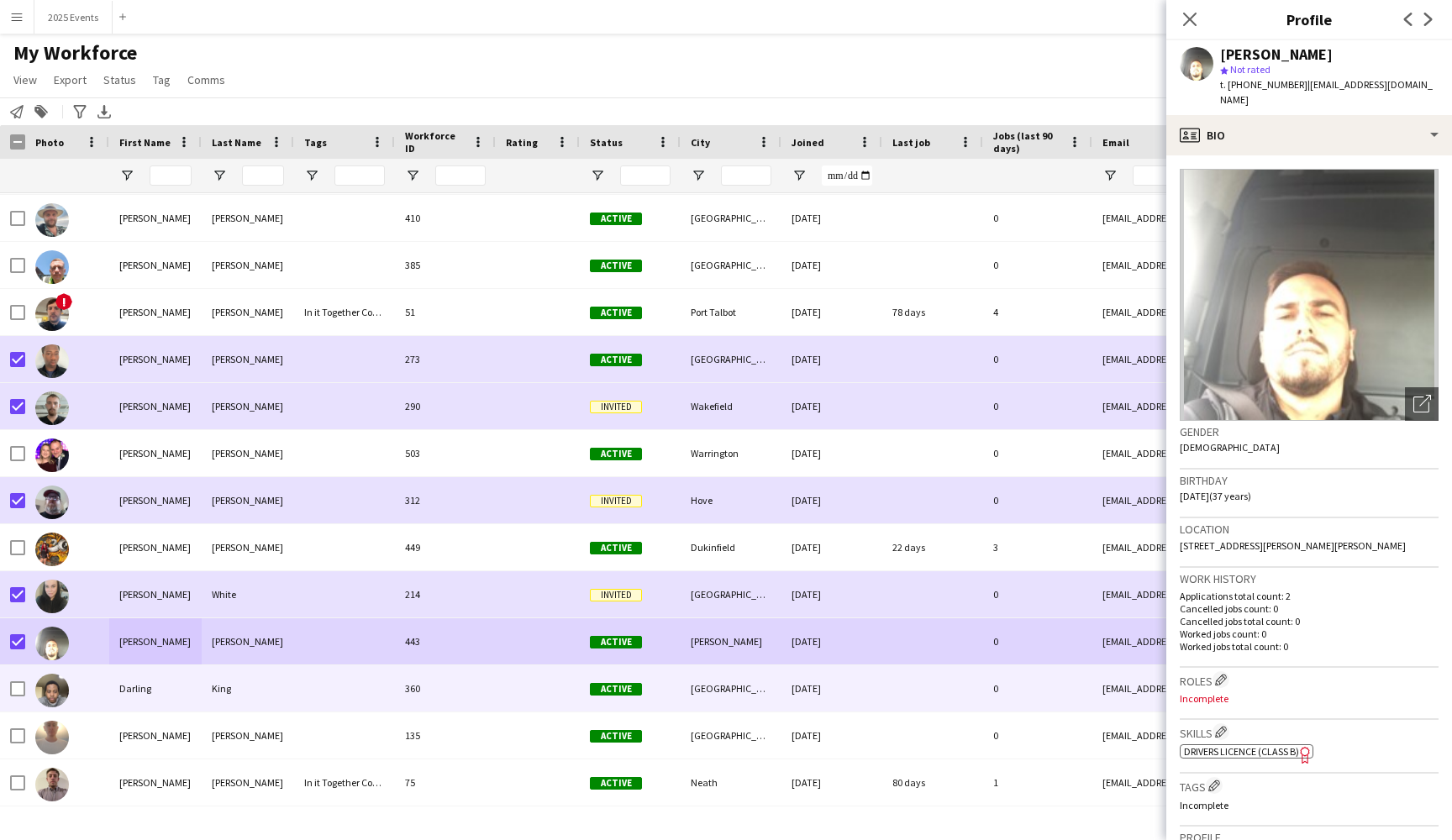
click at [163, 685] on div "Darling" at bounding box center [155, 688] width 92 height 46
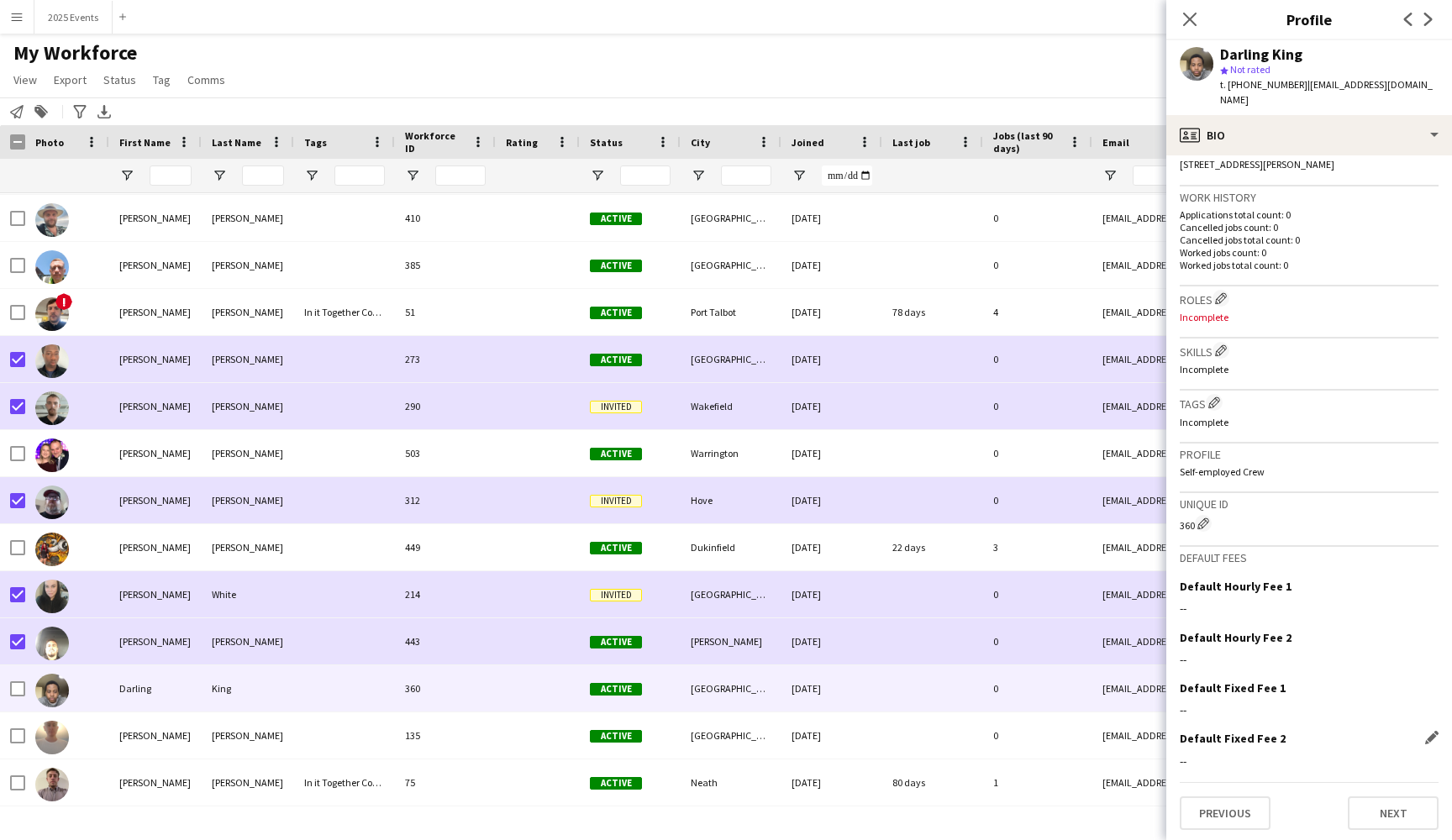
scroll to position [381, 0]
click at [1248, 808] on button "Previous" at bounding box center [1225, 814] width 91 height 33
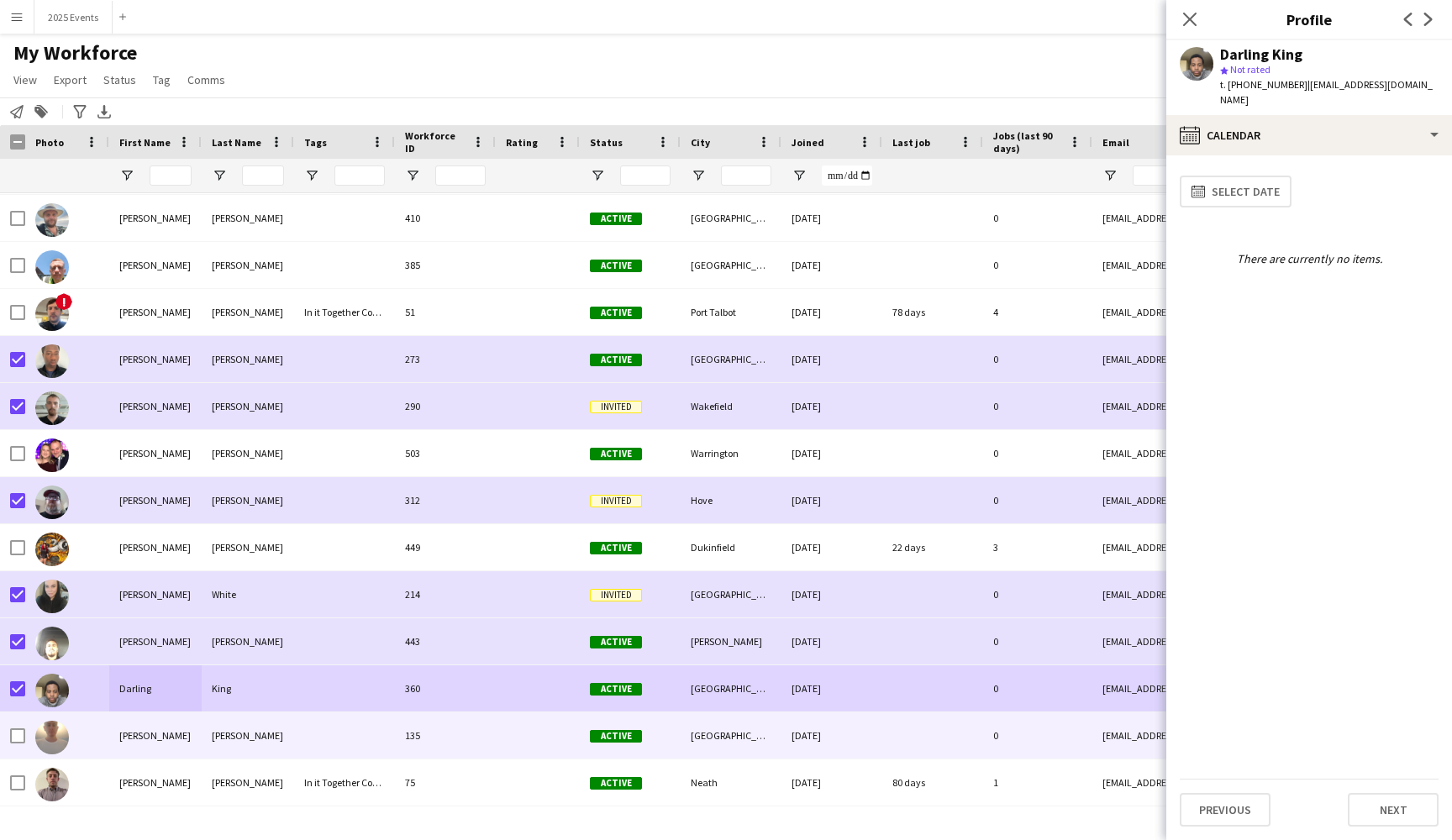
click at [201, 741] on div "[PERSON_NAME]" at bounding box center [155, 735] width 92 height 46
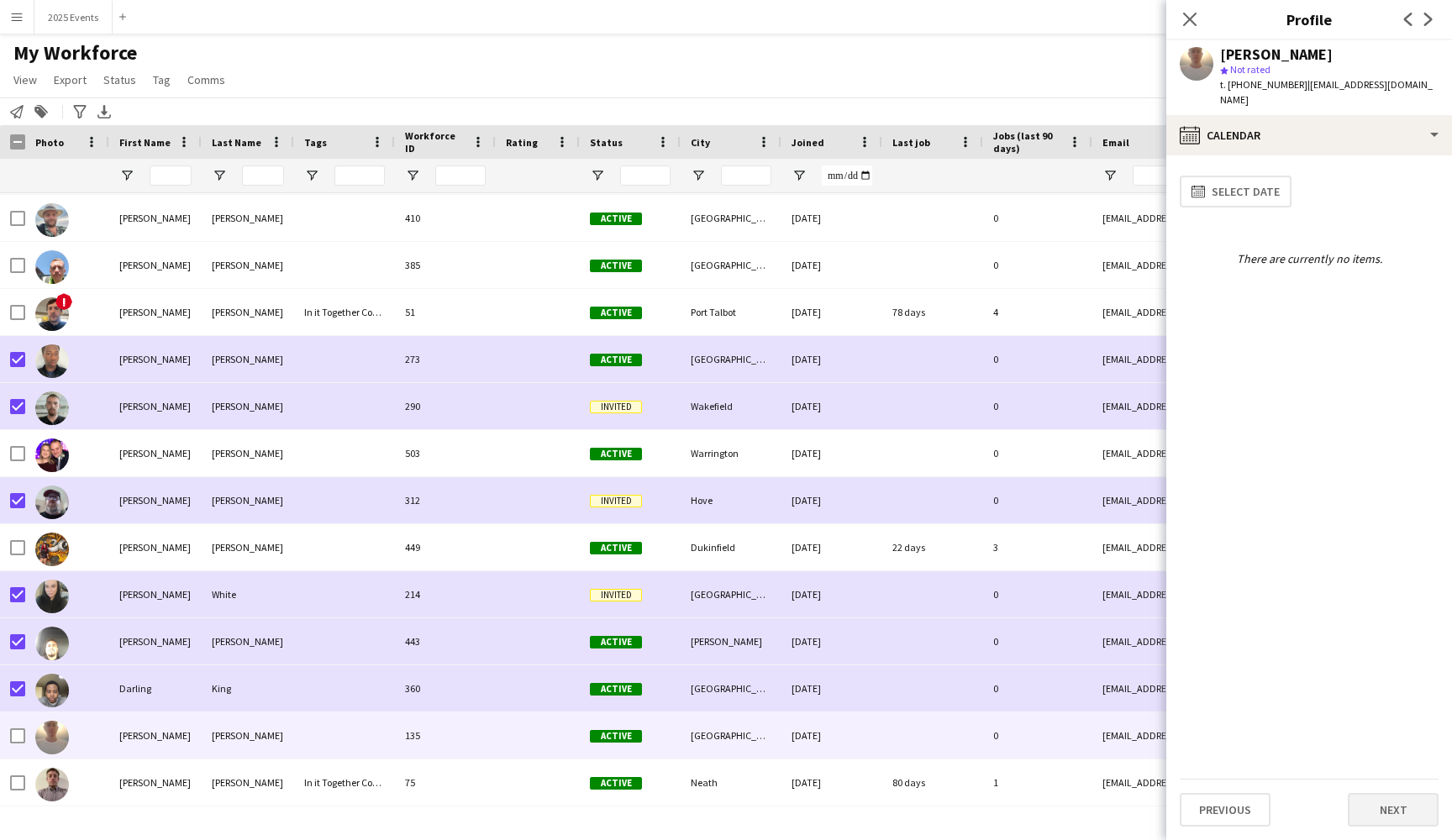
click at [1393, 820] on button "Next" at bounding box center [1393, 809] width 91 height 33
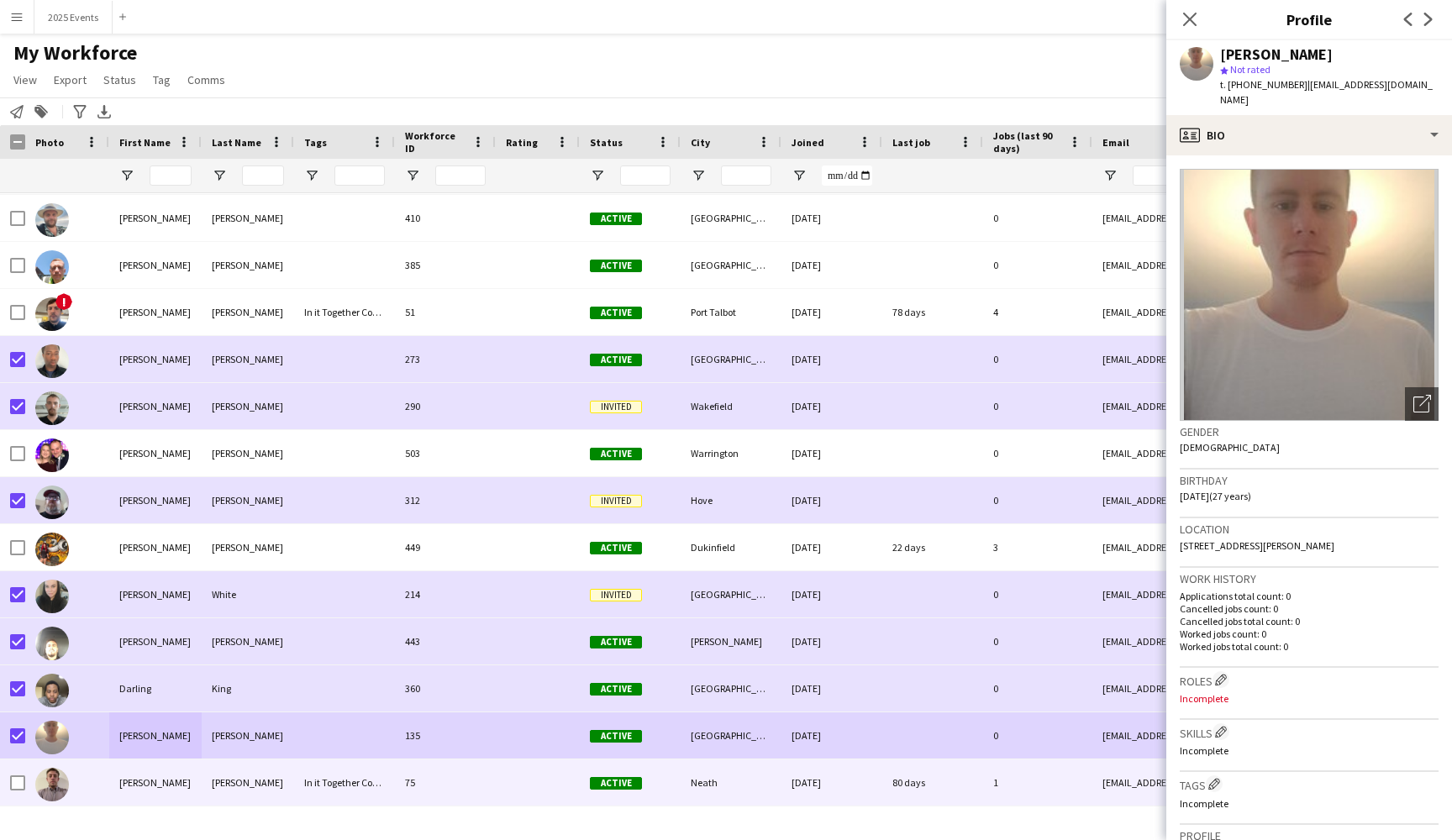
click at [179, 788] on div "[PERSON_NAME]" at bounding box center [155, 782] width 92 height 46
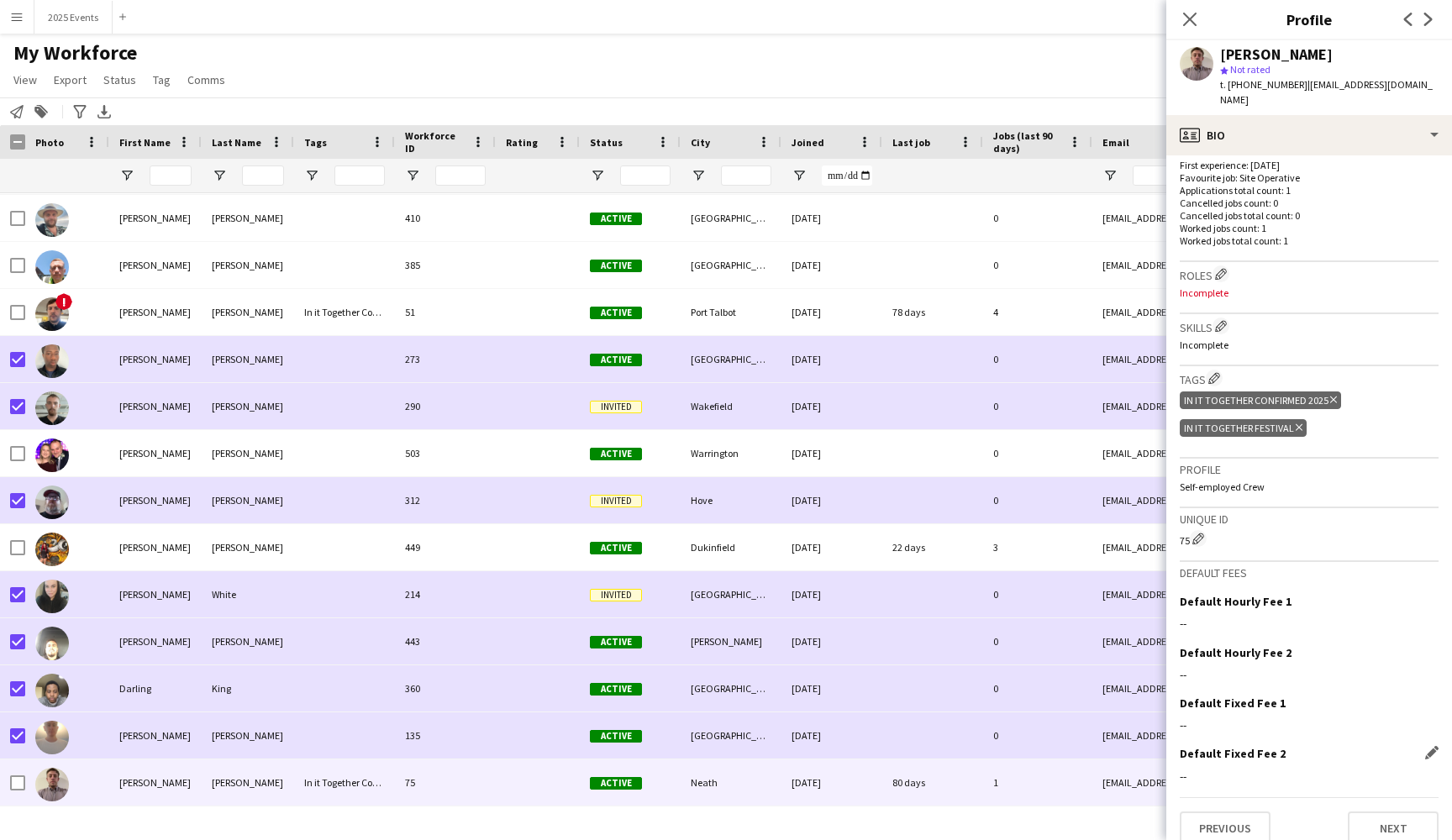
scroll to position [430, 0]
click at [1221, 812] on button "Previous" at bounding box center [1225, 828] width 91 height 33
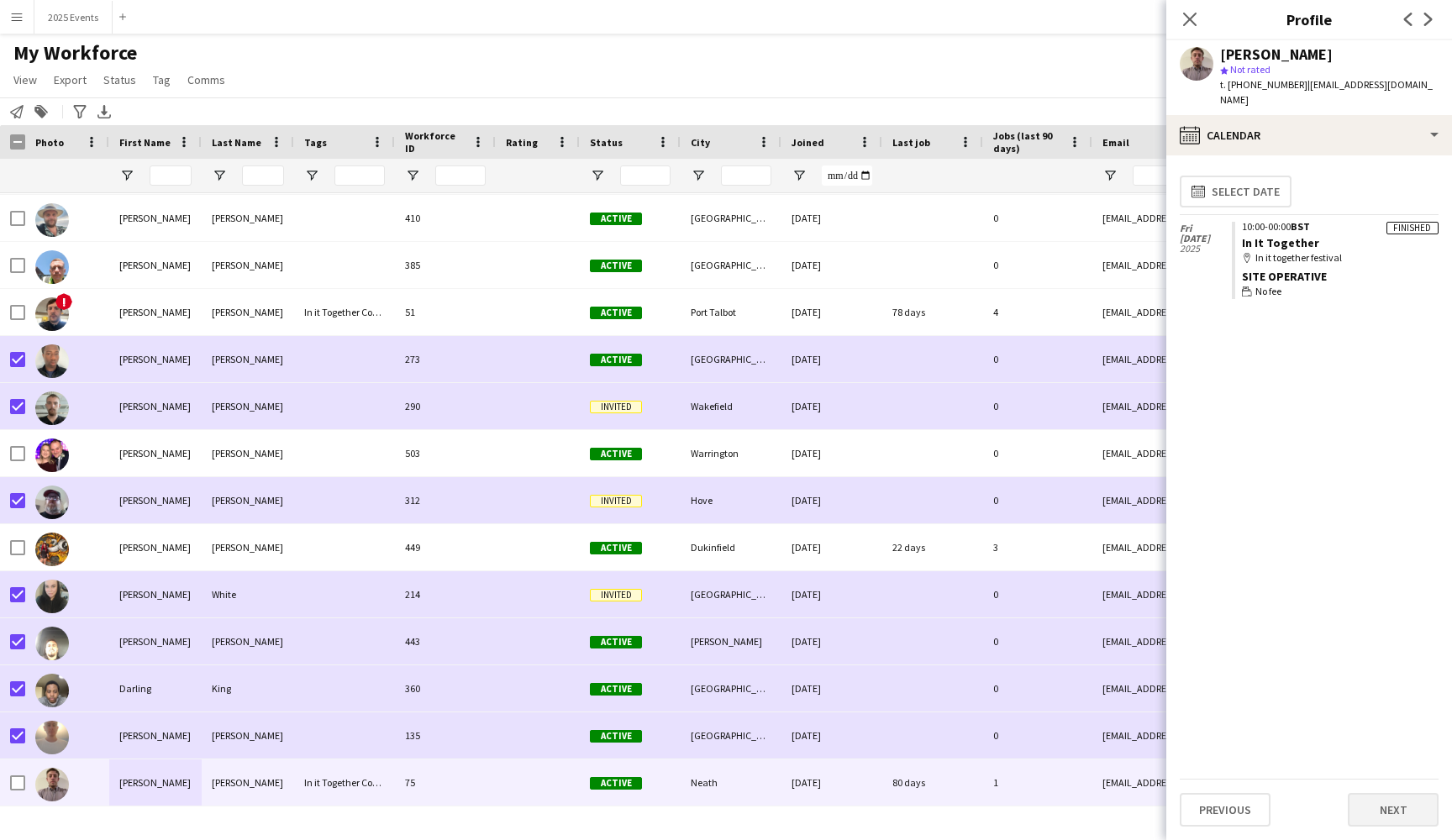
click at [1378, 814] on button "Next" at bounding box center [1393, 809] width 91 height 33
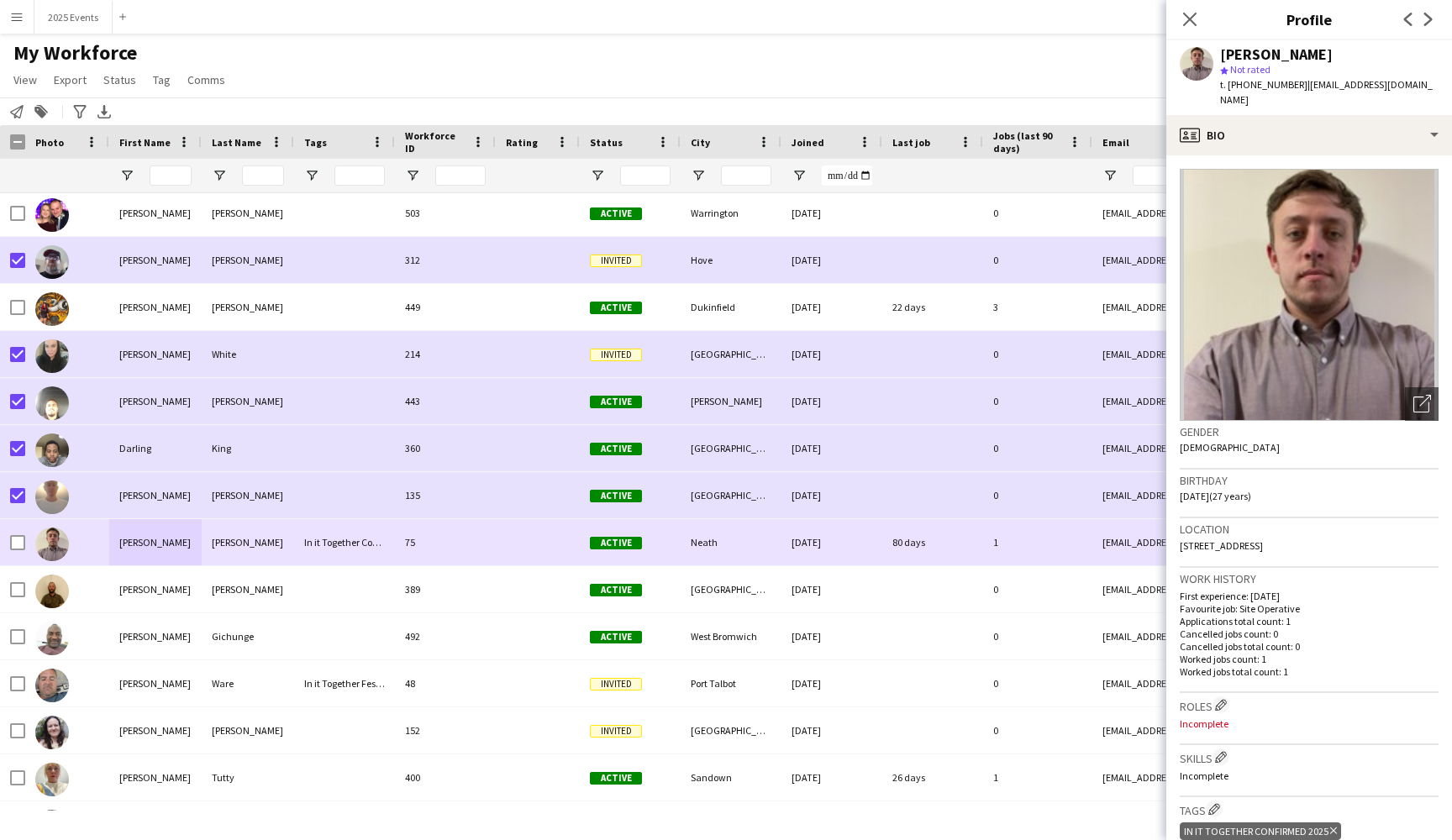
scroll to position [7149, 0]
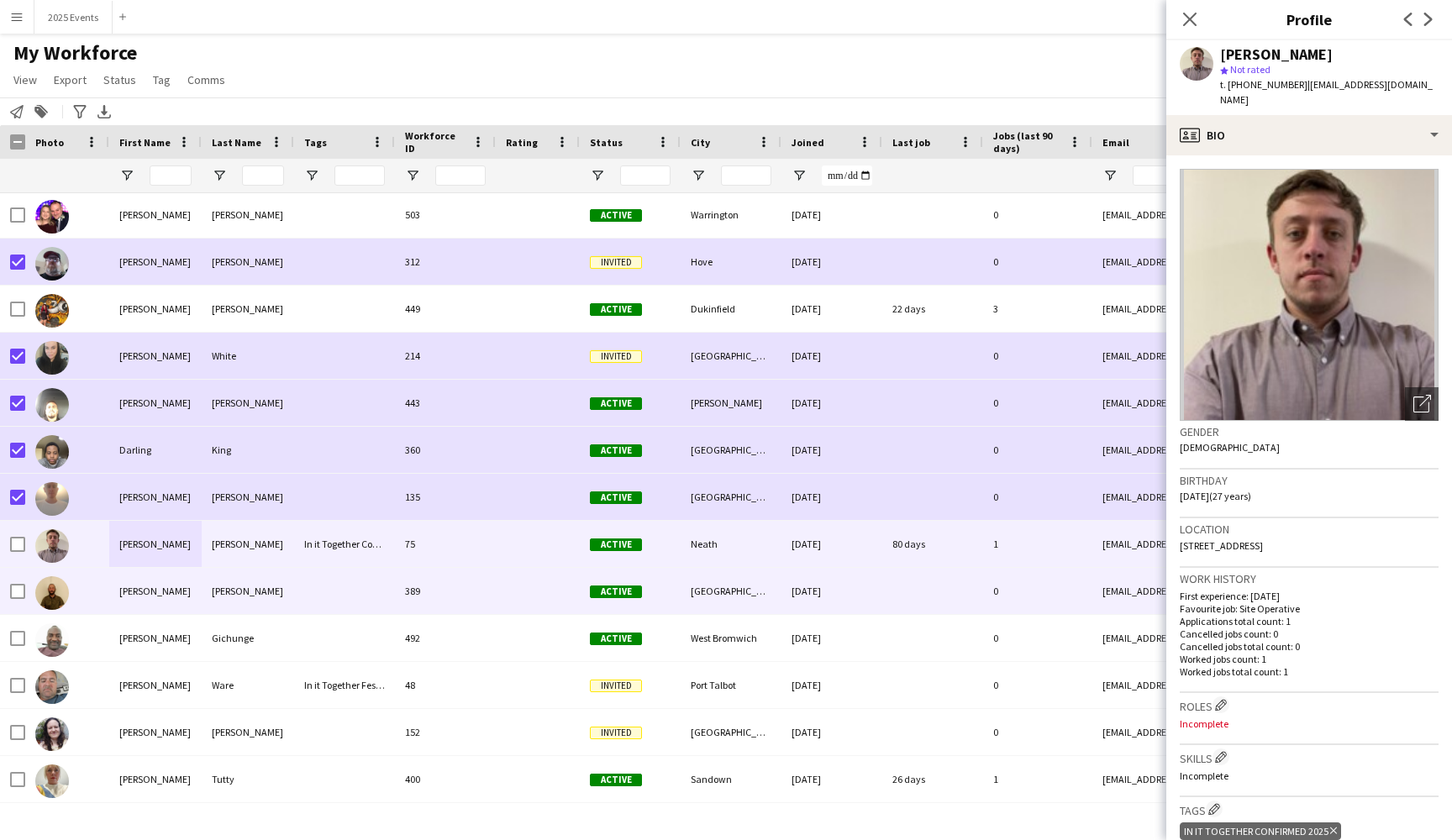
click at [173, 601] on div "[PERSON_NAME]" at bounding box center [155, 591] width 92 height 46
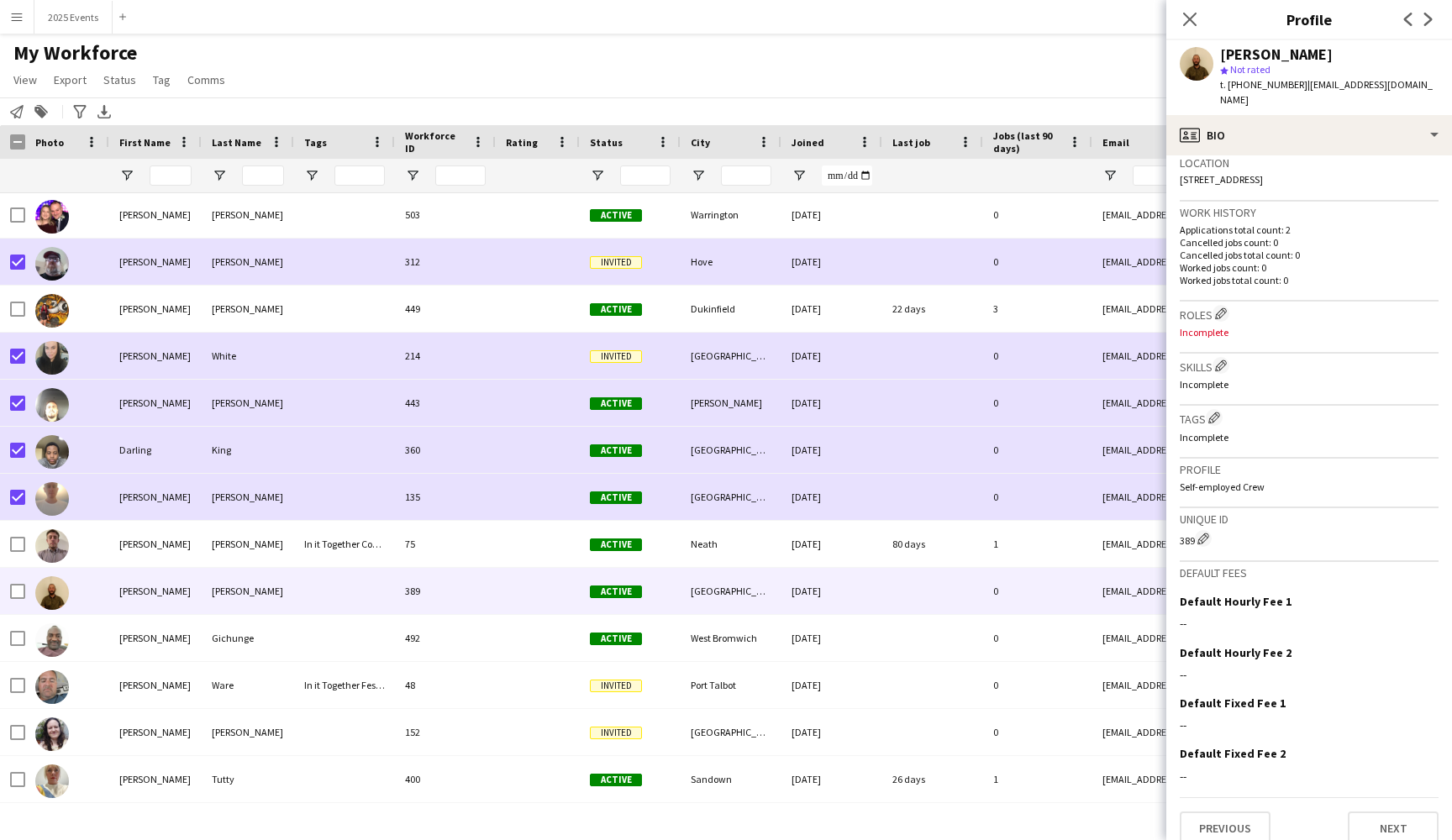
scroll to position [365, 0]
click at [1244, 812] on button "Previous" at bounding box center [1225, 828] width 91 height 33
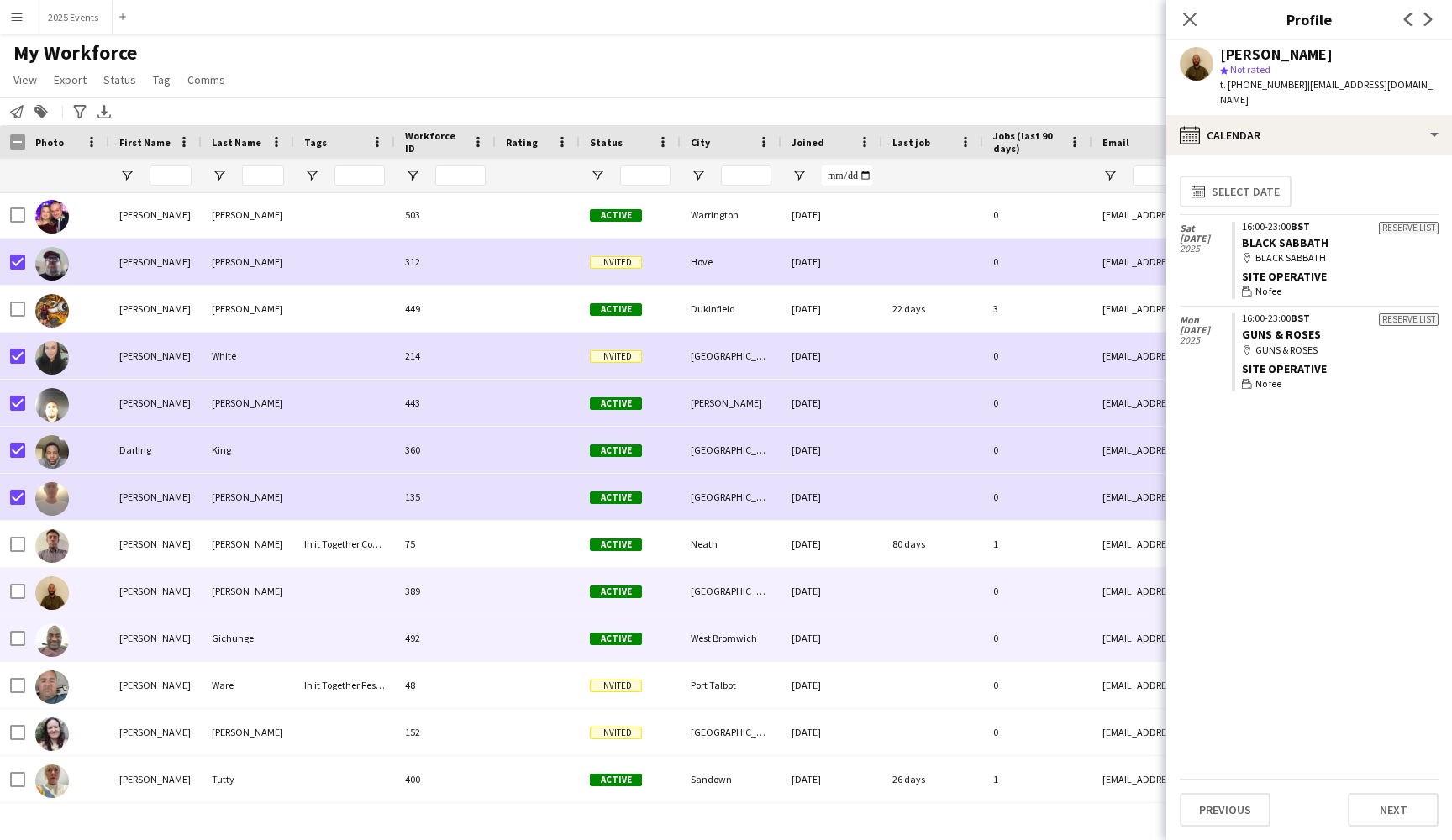
click at [181, 640] on div "[PERSON_NAME]" at bounding box center [155, 638] width 92 height 46
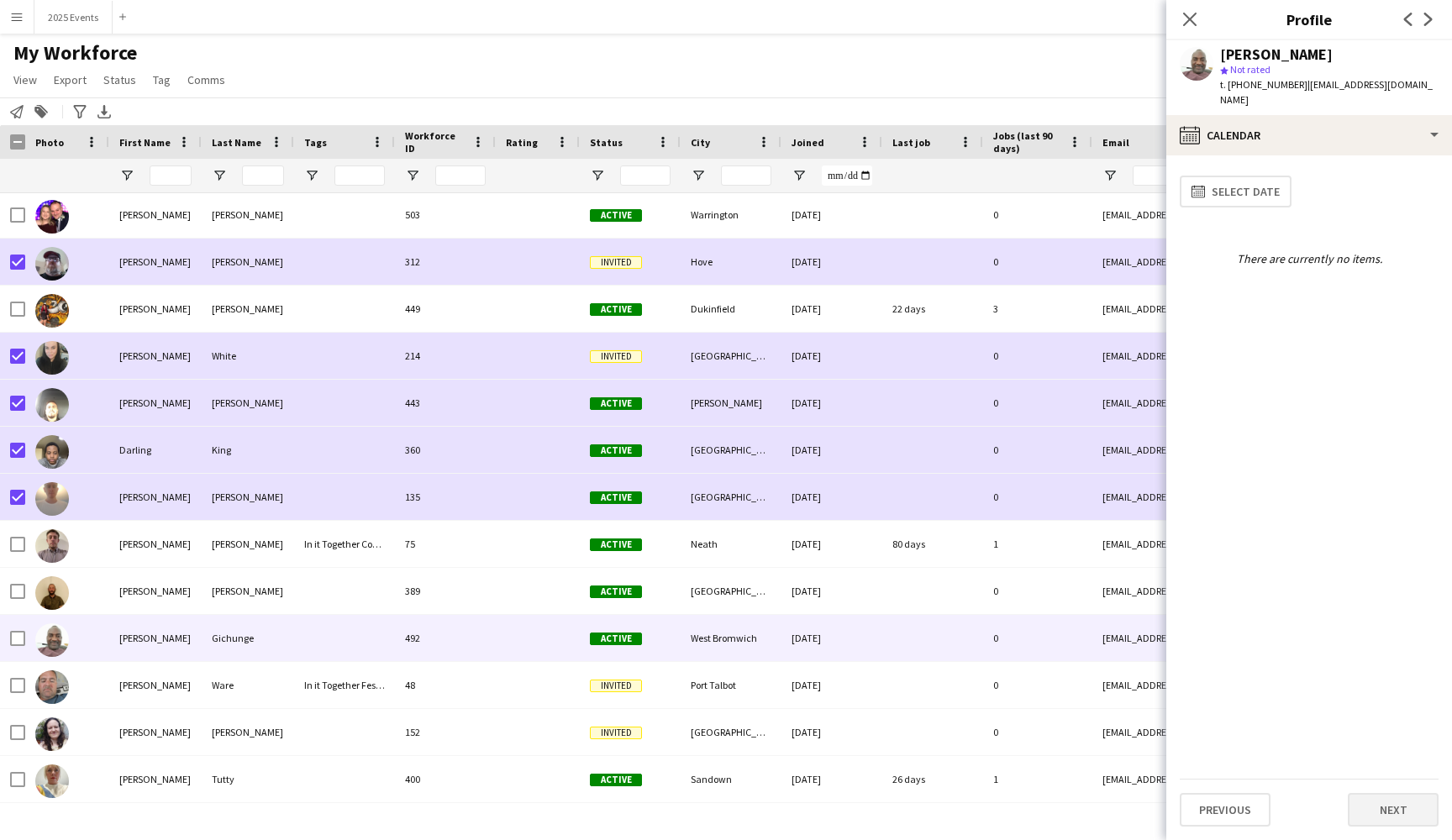
click at [1410, 813] on button "Next" at bounding box center [1393, 809] width 91 height 33
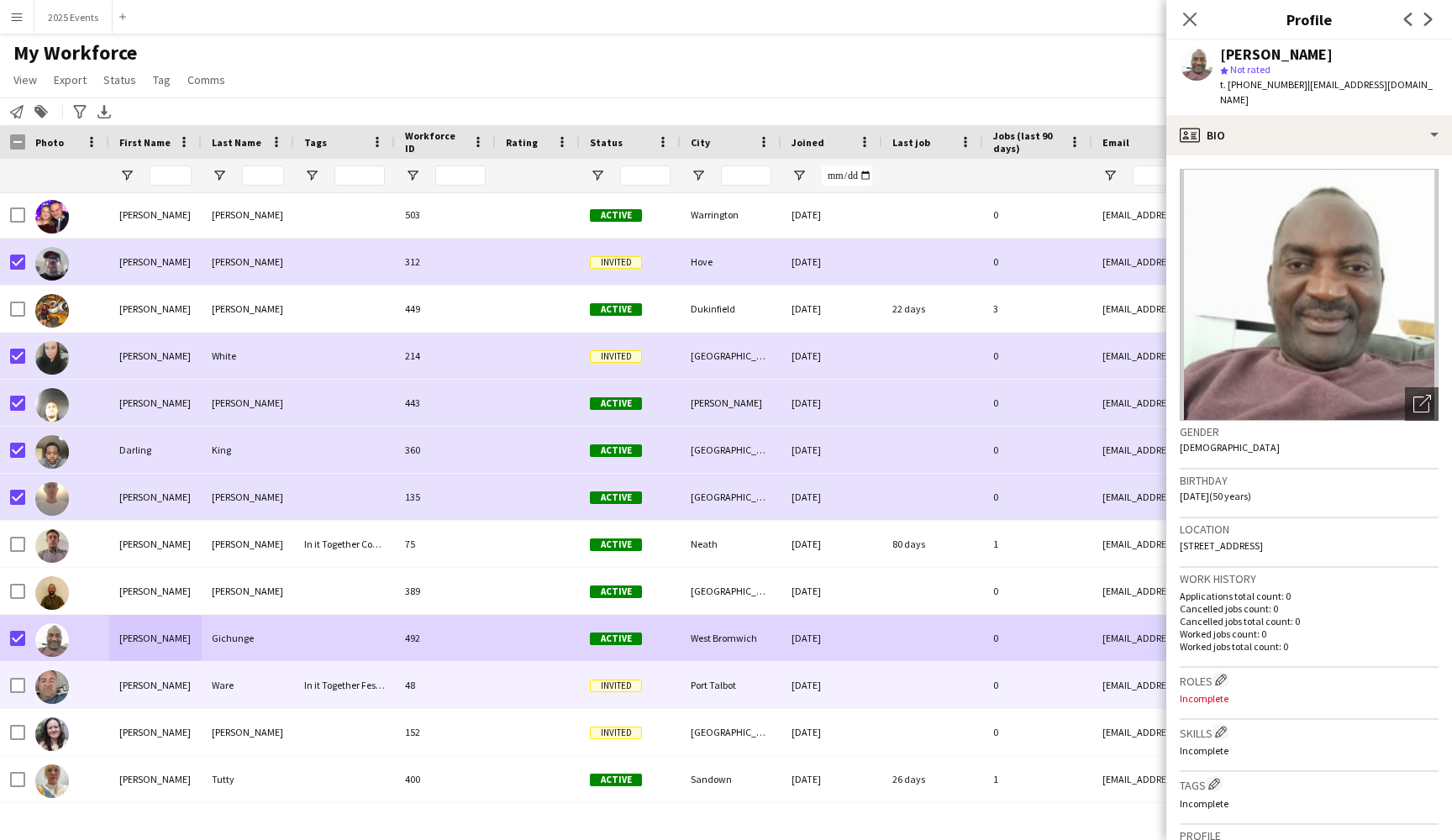
click at [172, 684] on div "[PERSON_NAME]" at bounding box center [155, 685] width 92 height 46
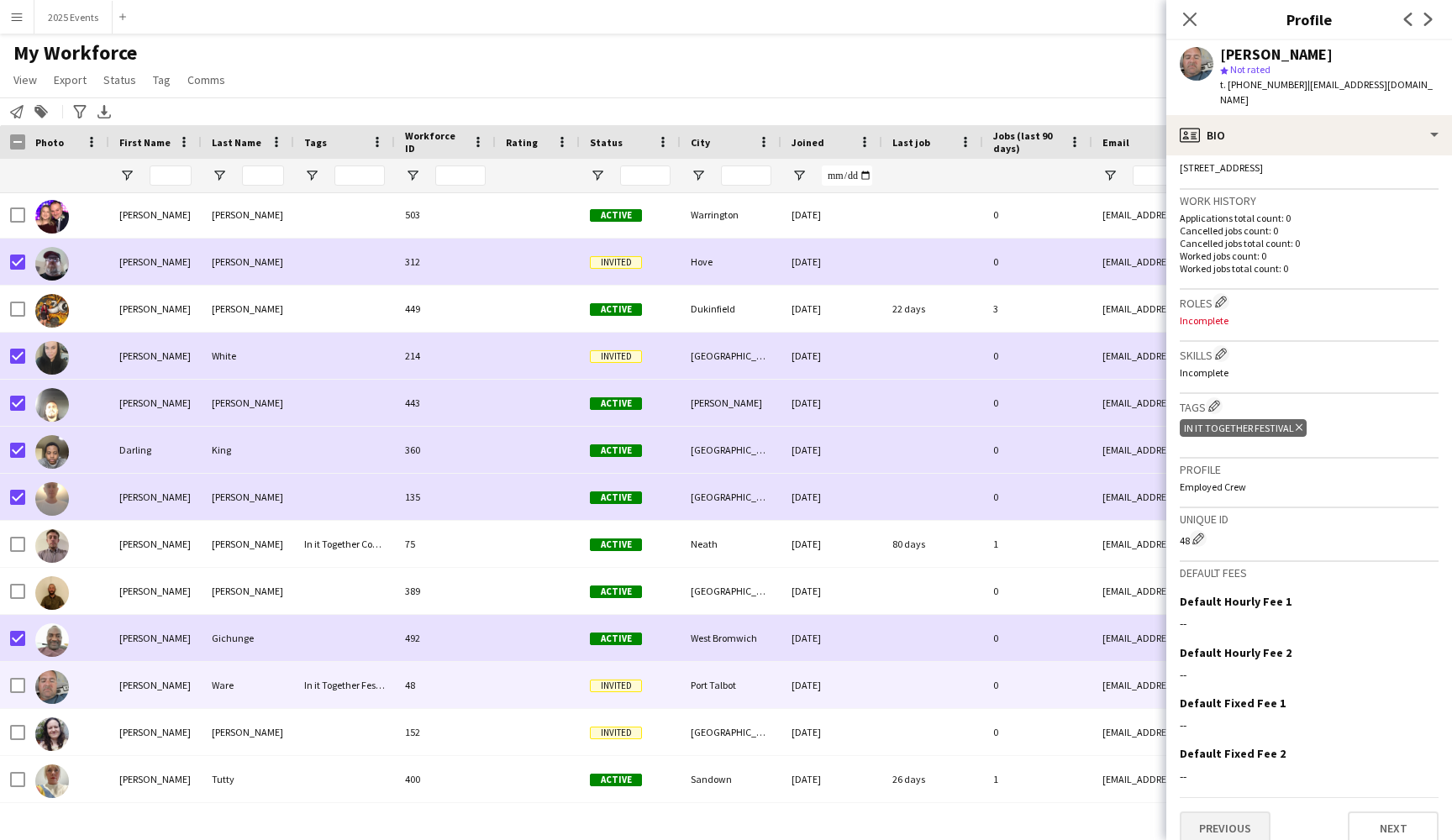
scroll to position [377, 0]
click at [1242, 820] on button "Previous" at bounding box center [1225, 828] width 91 height 33
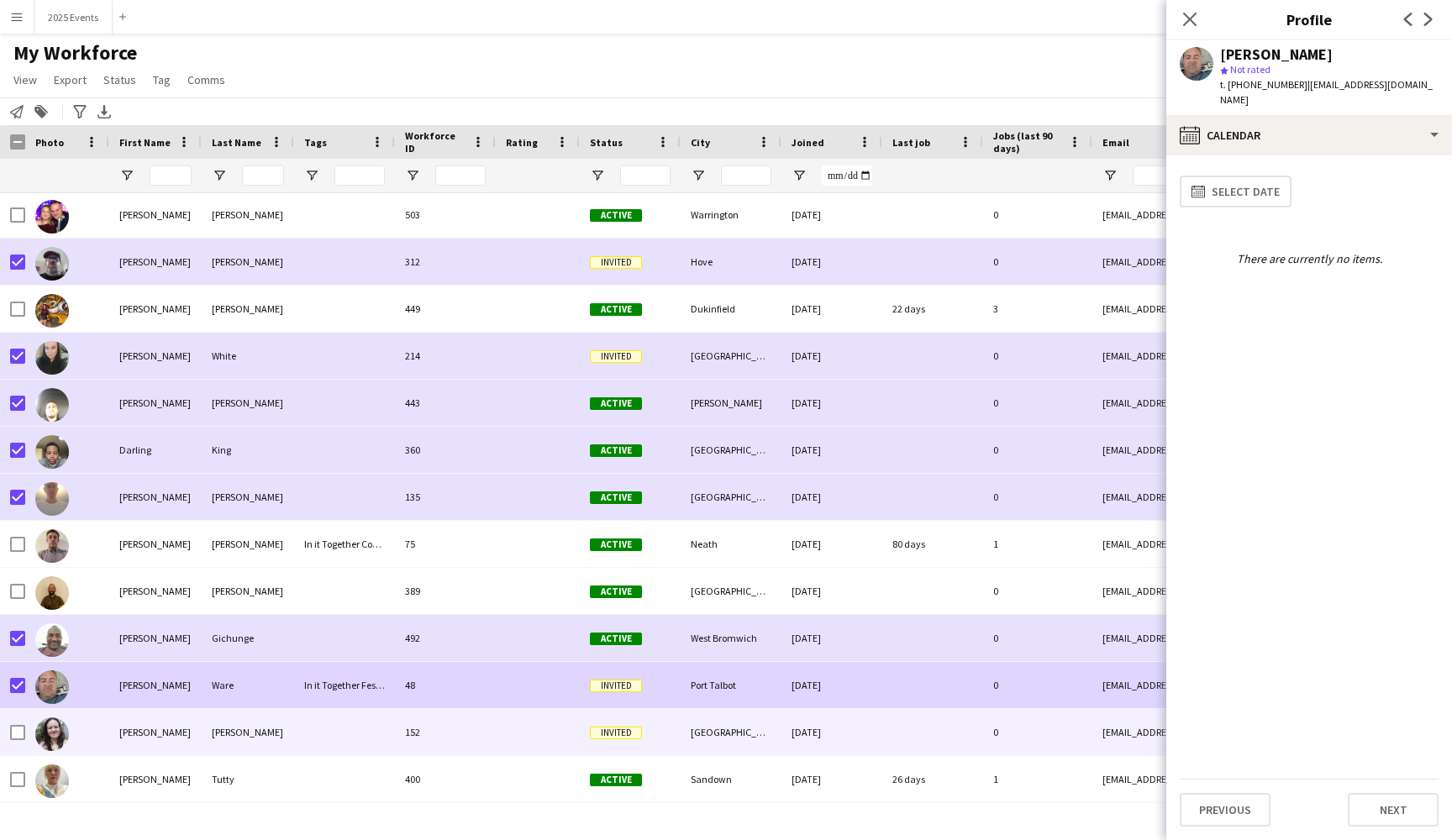
click at [151, 733] on div "[PERSON_NAME]" at bounding box center [155, 732] width 92 height 46
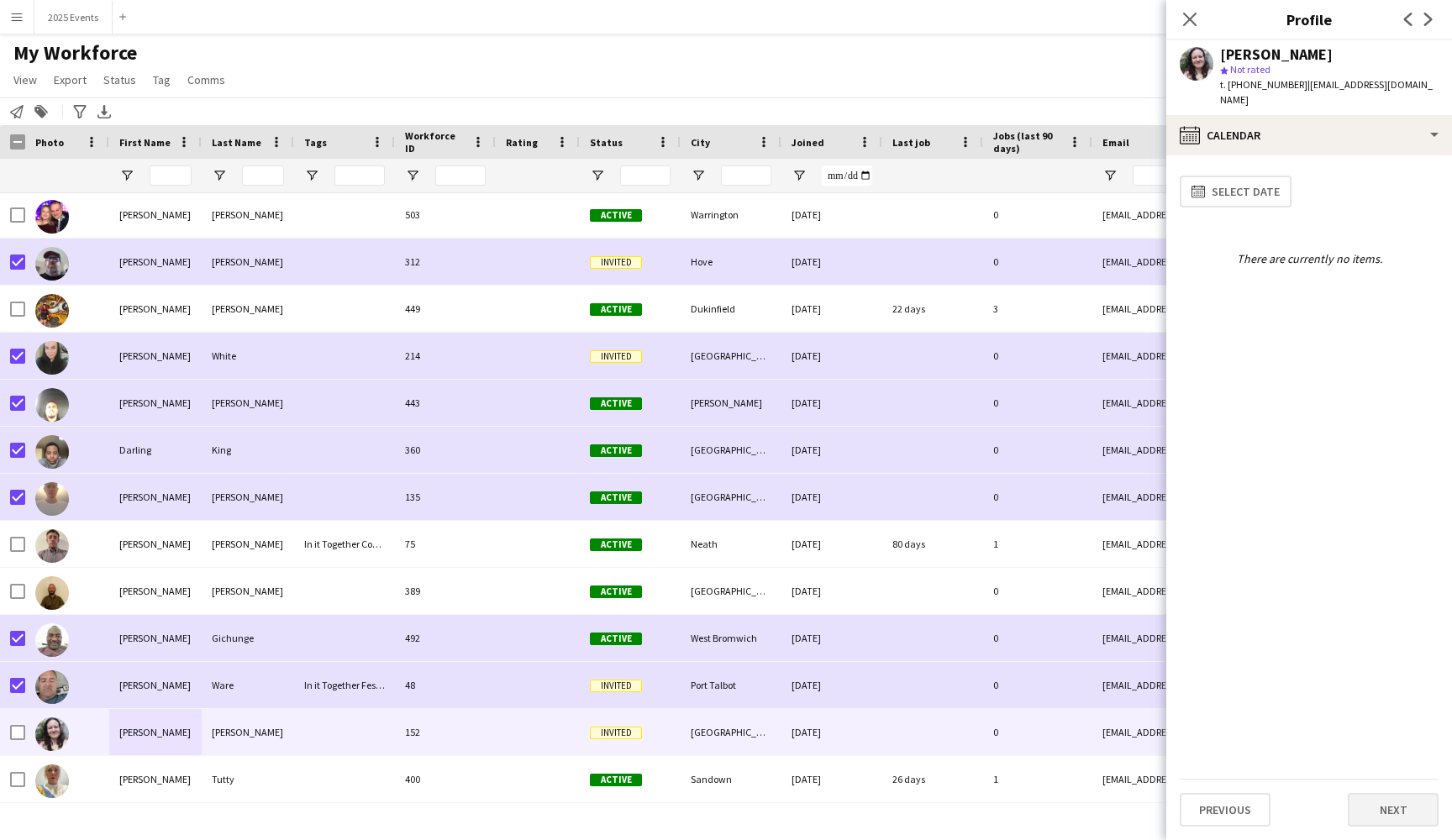
click at [1421, 807] on button "Next" at bounding box center [1393, 809] width 91 height 33
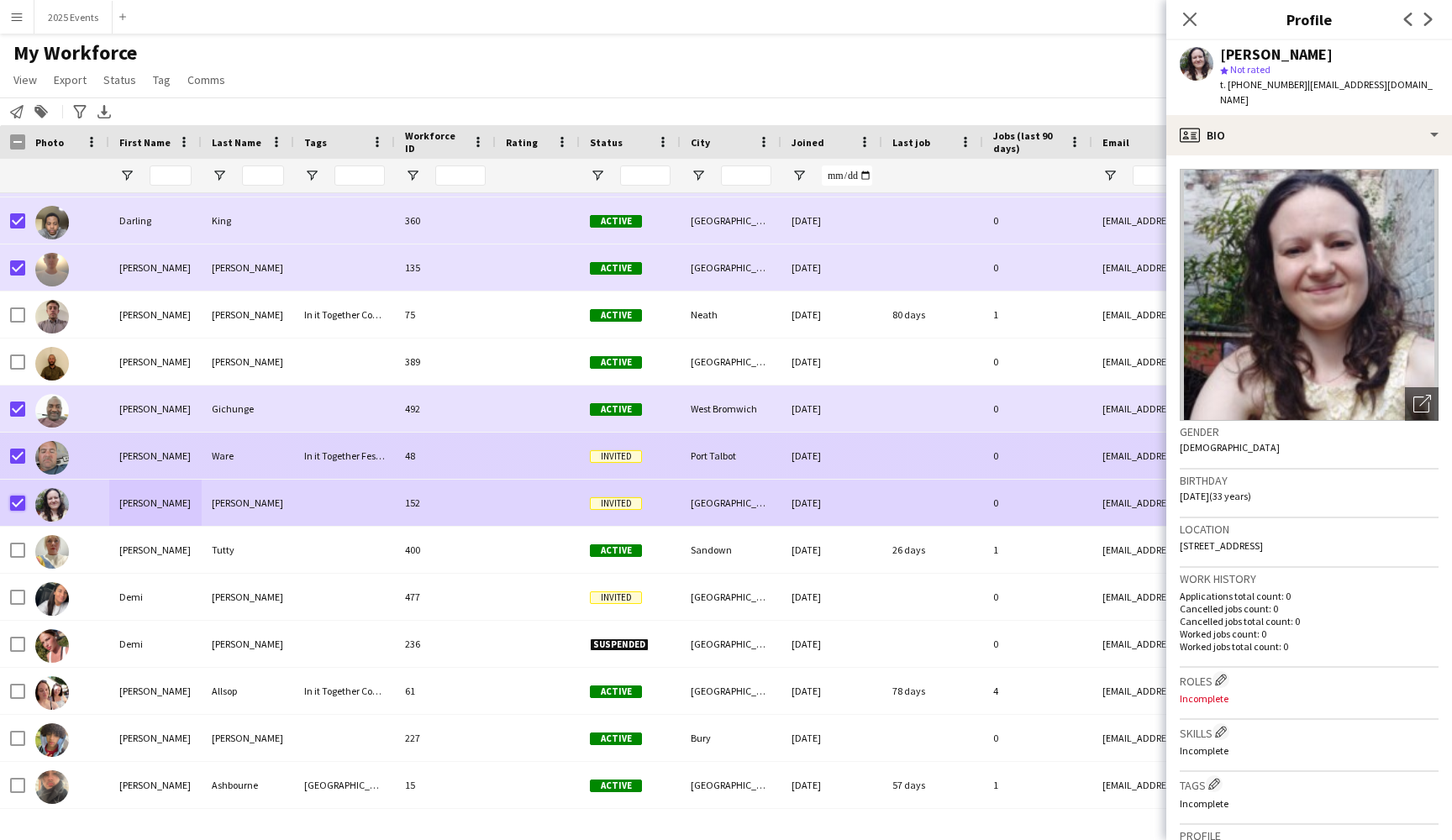
scroll to position [7380, 0]
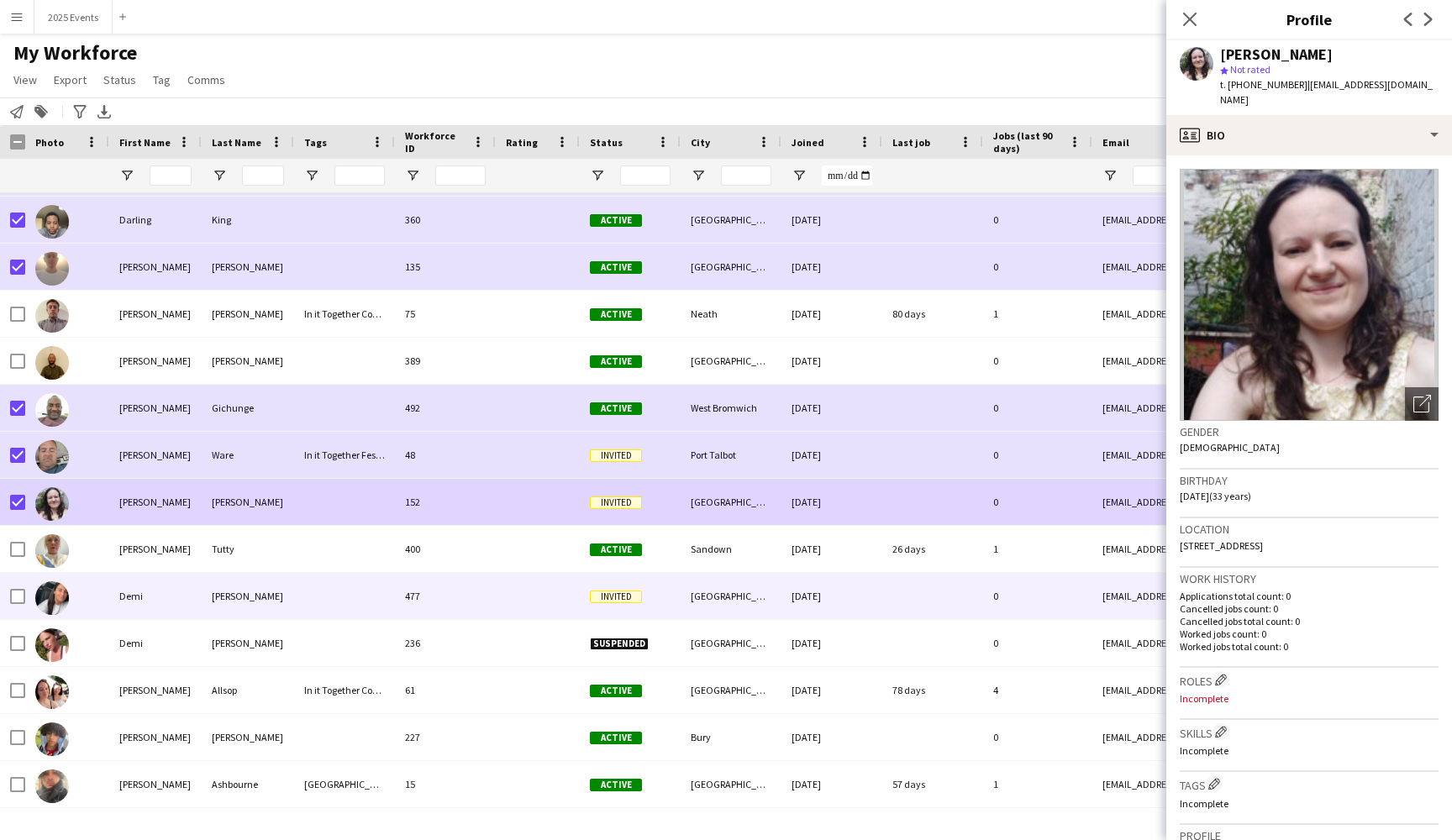
click at [318, 598] on div at bounding box center [344, 596] width 101 height 46
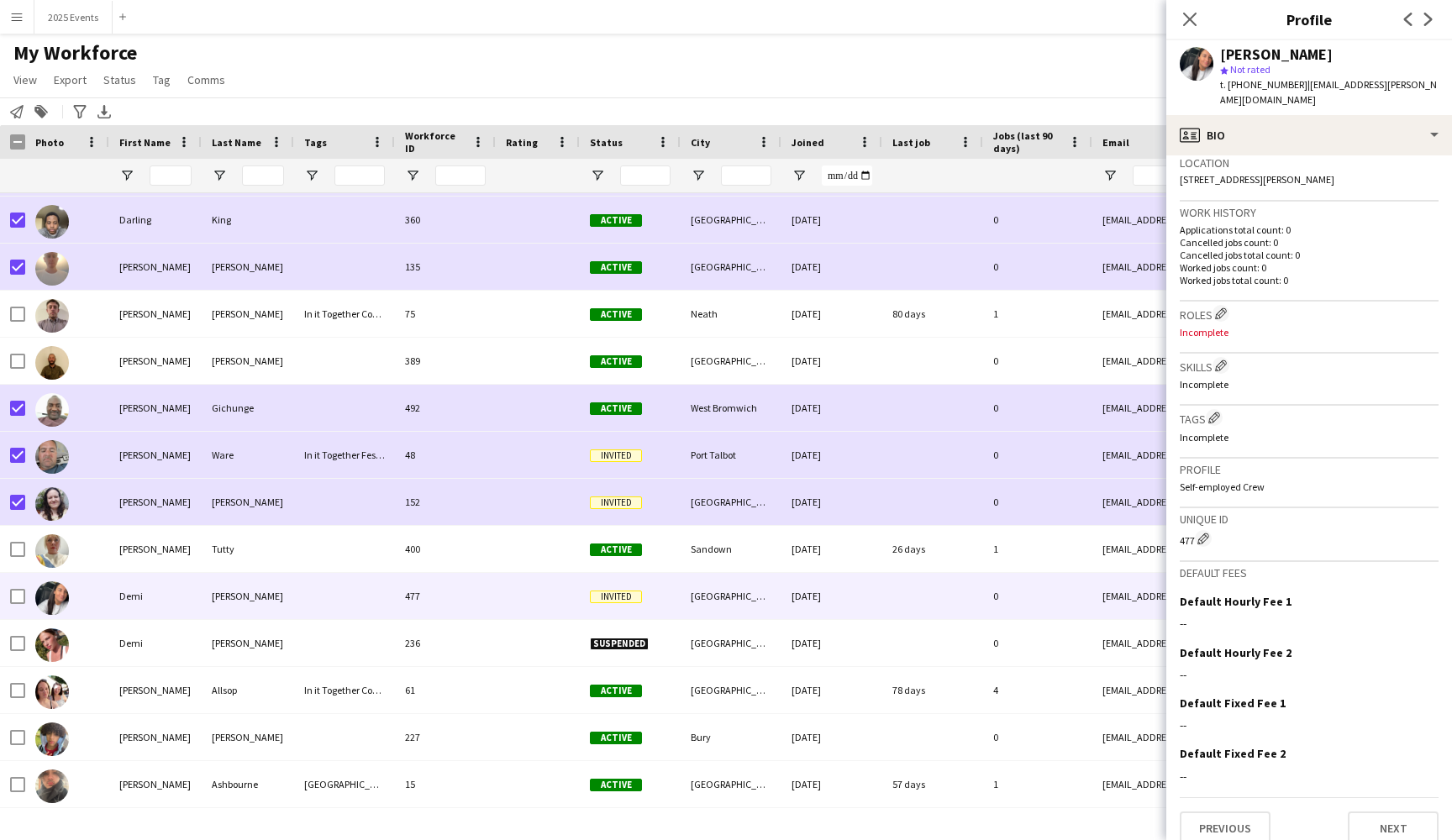
scroll to position [365, 0]
click at [1251, 815] on button "Previous" at bounding box center [1225, 828] width 91 height 33
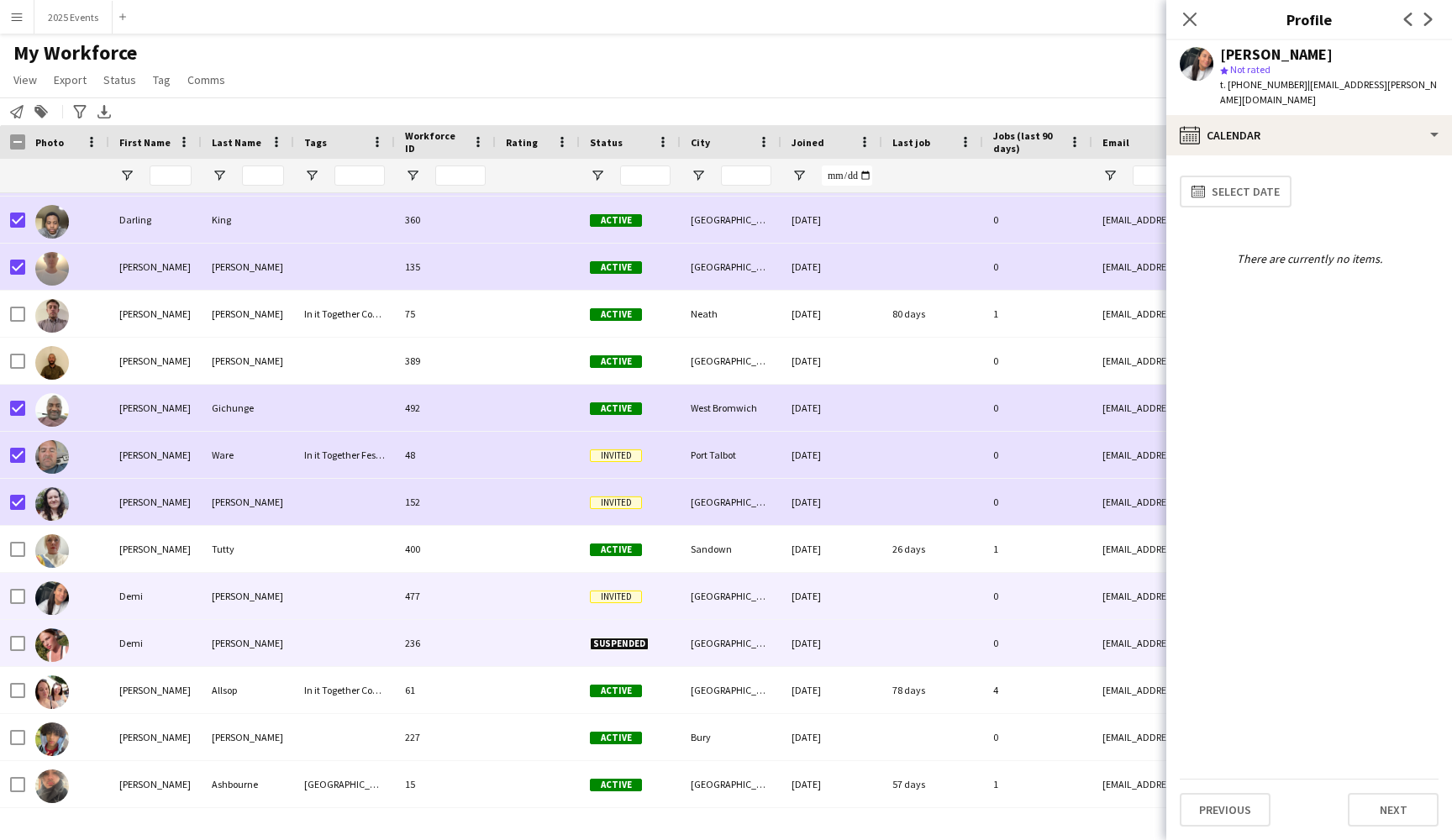
click at [176, 636] on div "Demi" at bounding box center [155, 643] width 92 height 46
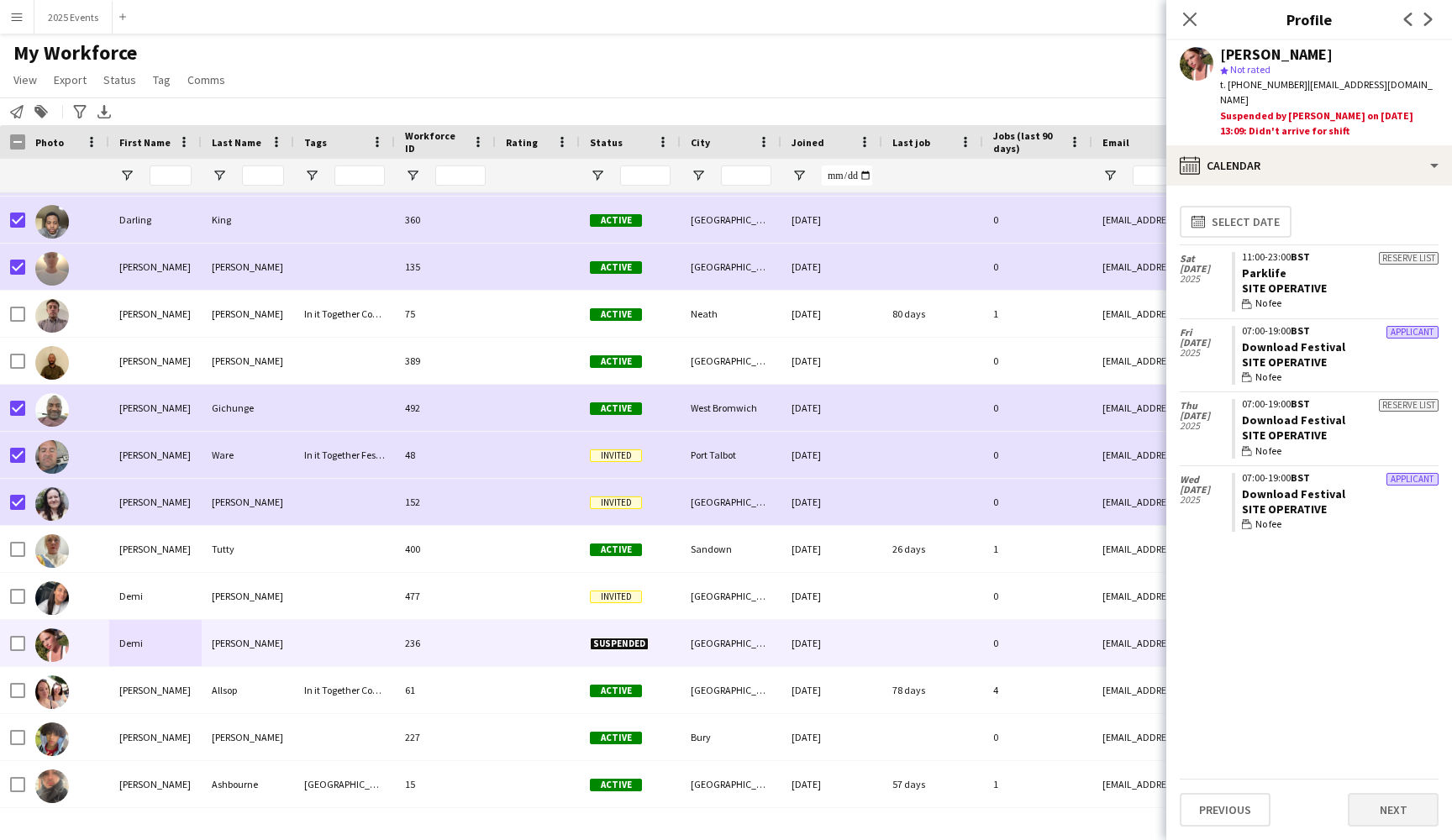
click at [1383, 802] on button "Next" at bounding box center [1393, 809] width 91 height 33
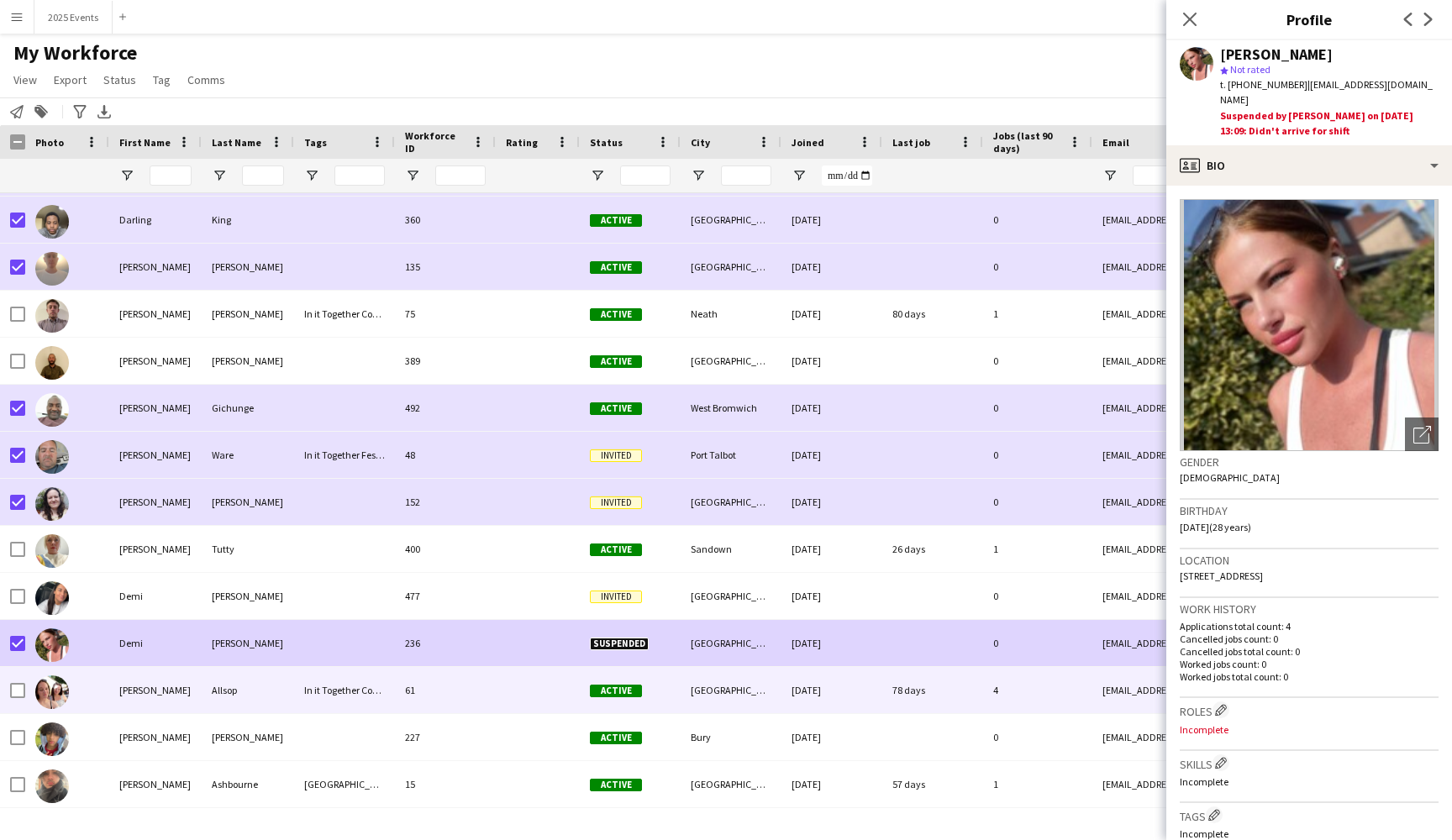
click at [177, 699] on div "[PERSON_NAME]" at bounding box center [155, 690] width 92 height 46
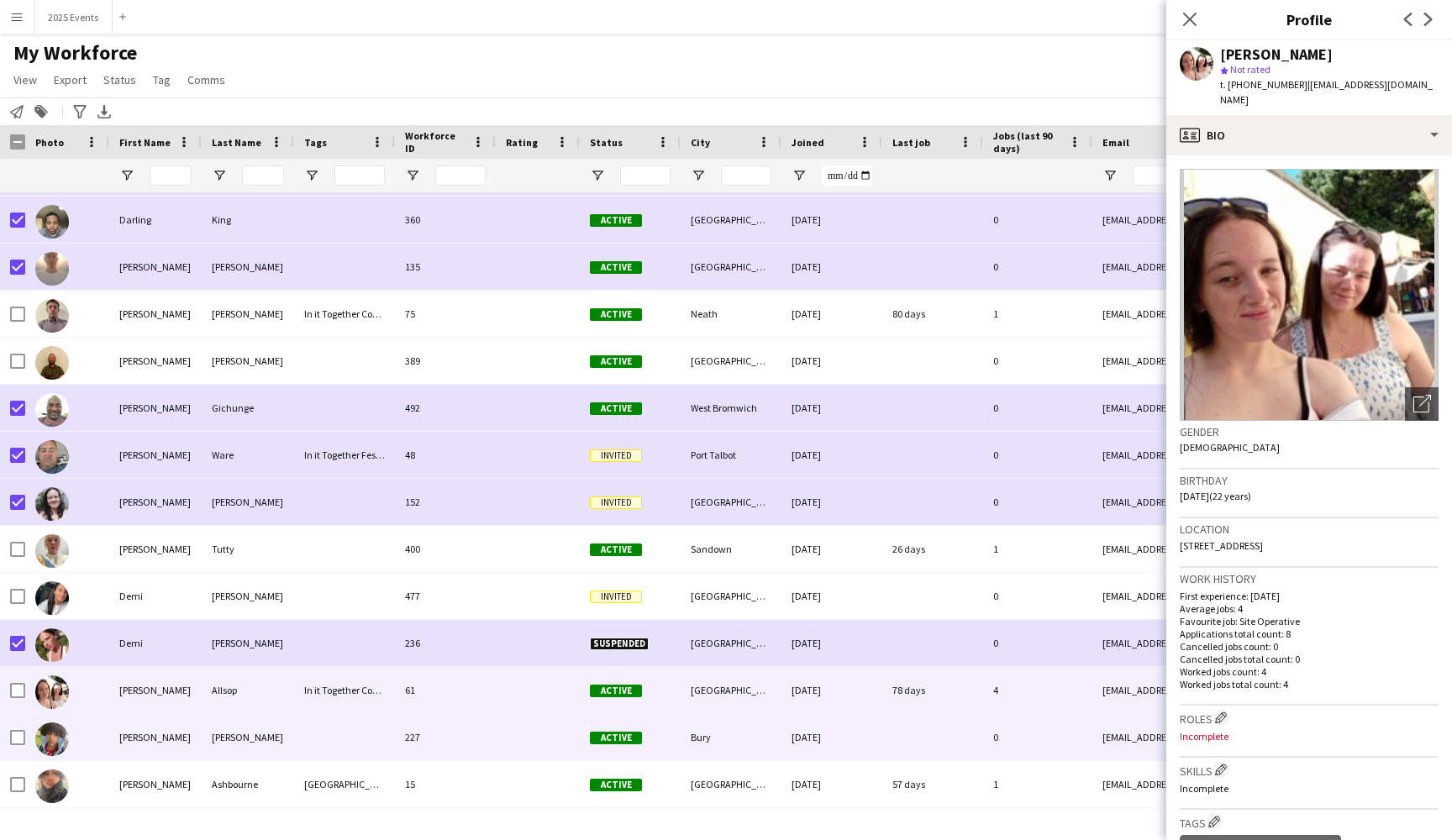
click at [182, 740] on div "[PERSON_NAME]" at bounding box center [155, 737] width 92 height 46
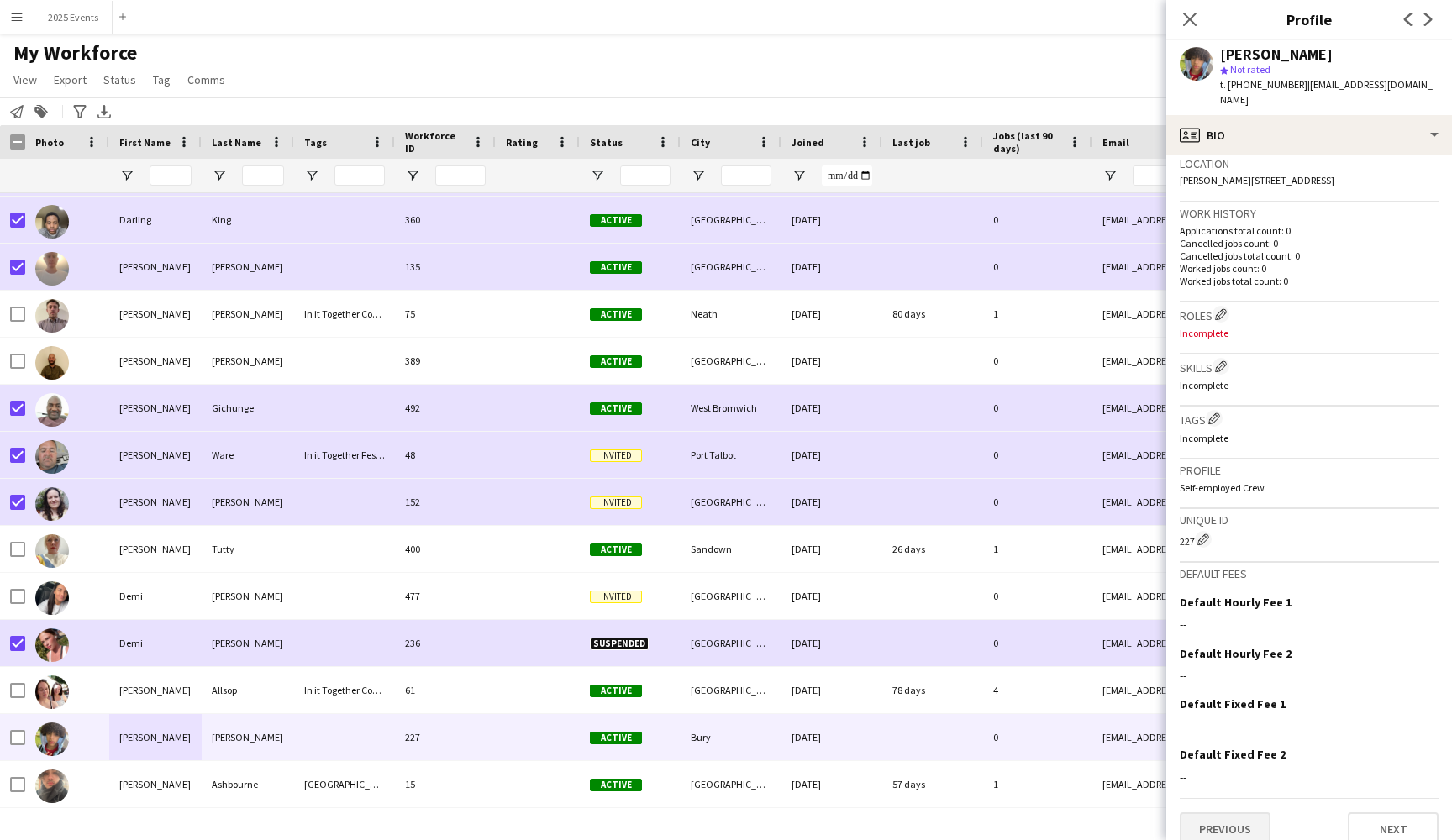
click at [1237, 812] on button "Previous" at bounding box center [1225, 828] width 91 height 33
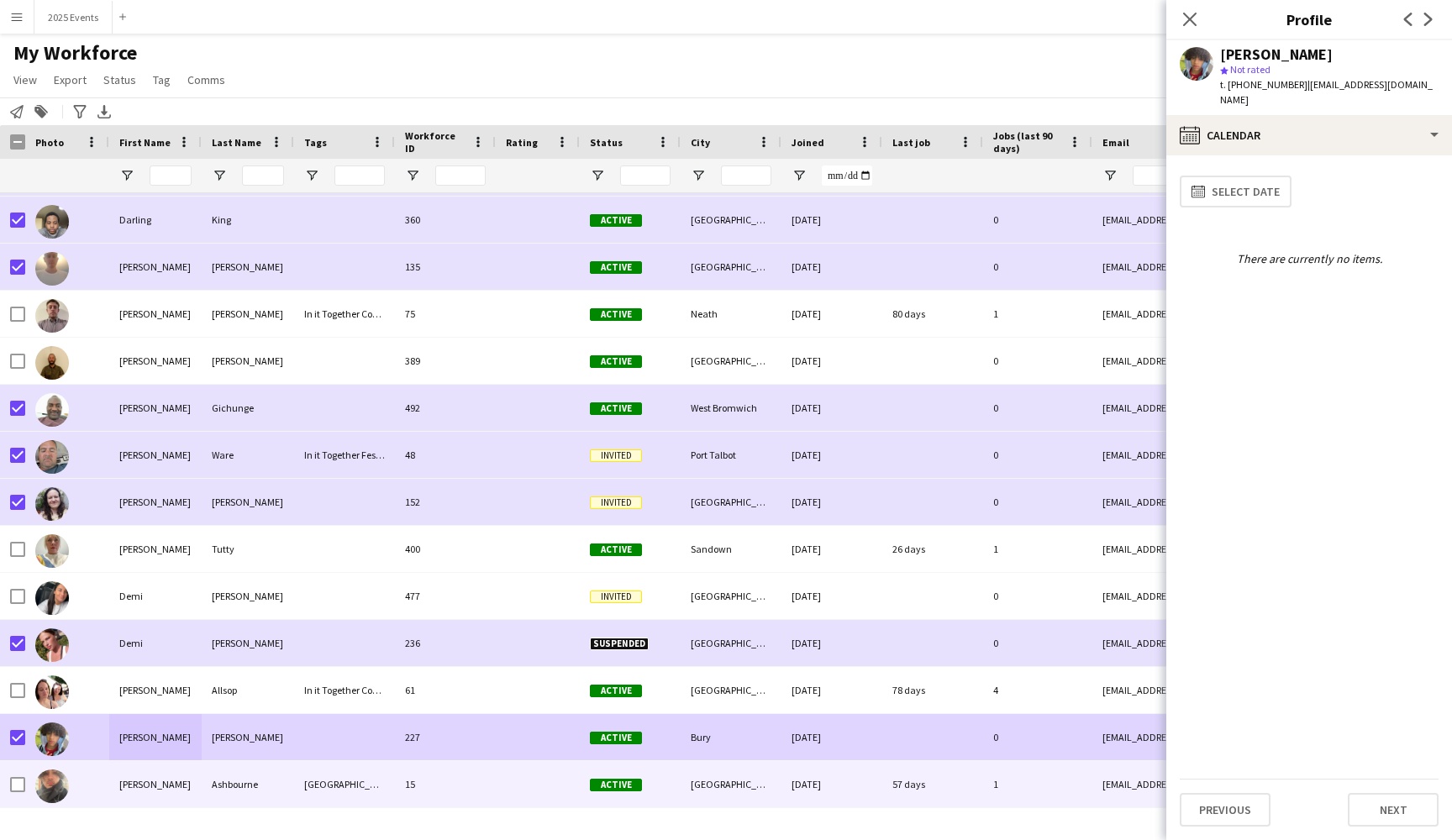
click at [162, 788] on div "[PERSON_NAME]" at bounding box center [155, 784] width 92 height 46
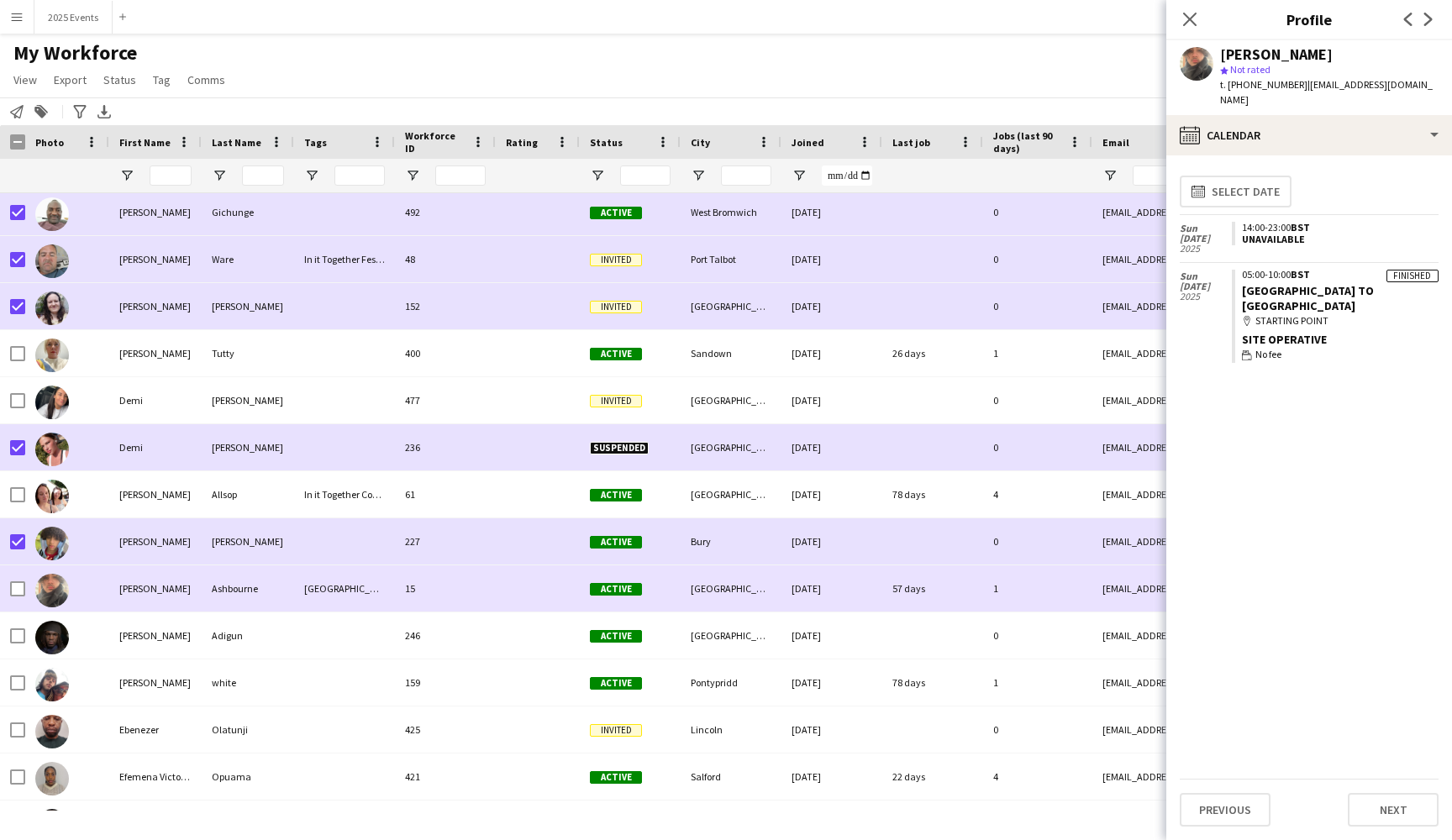
scroll to position [7580, 0]
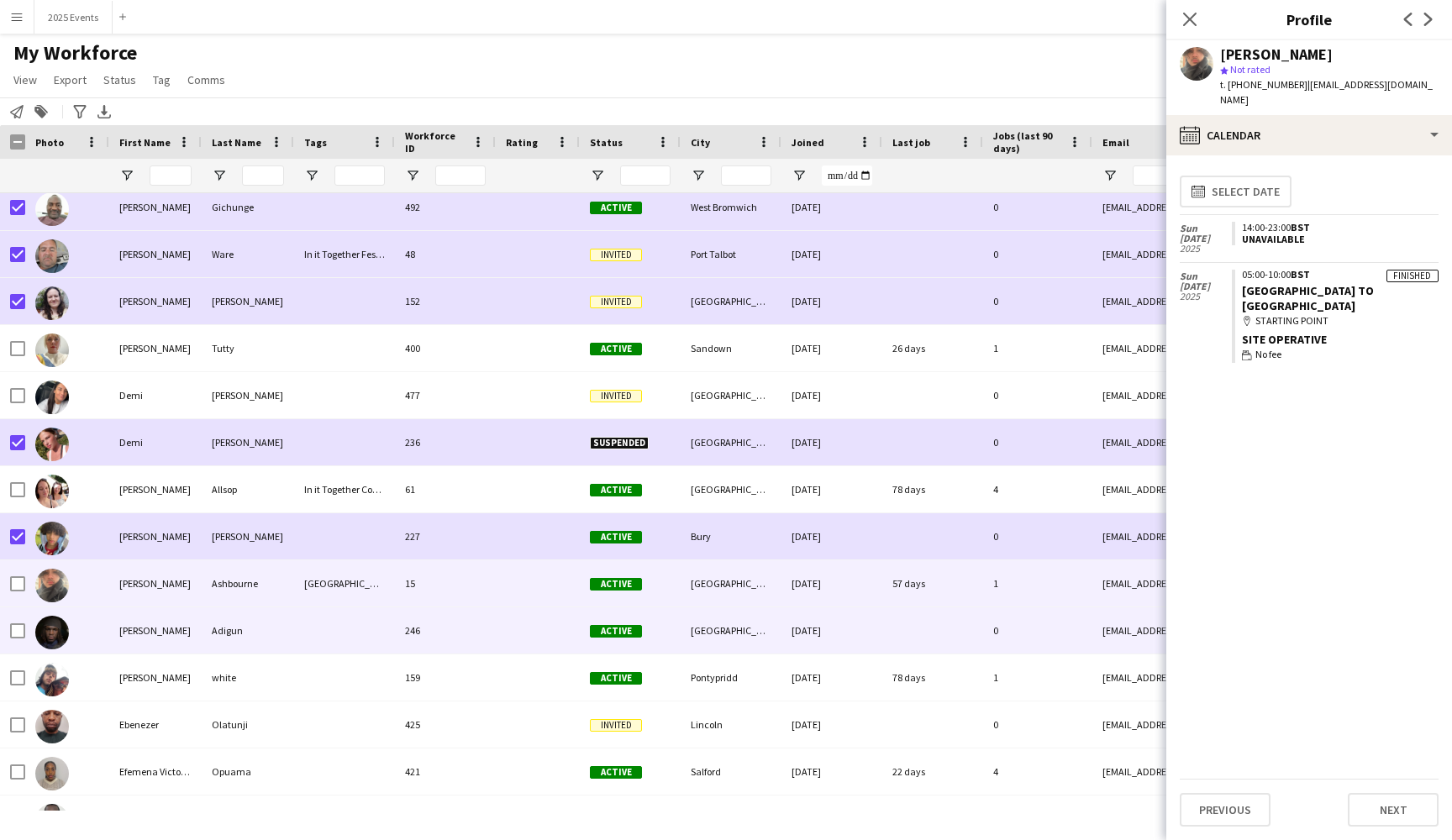
click at [193, 621] on div "[PERSON_NAME]" at bounding box center [155, 630] width 92 height 46
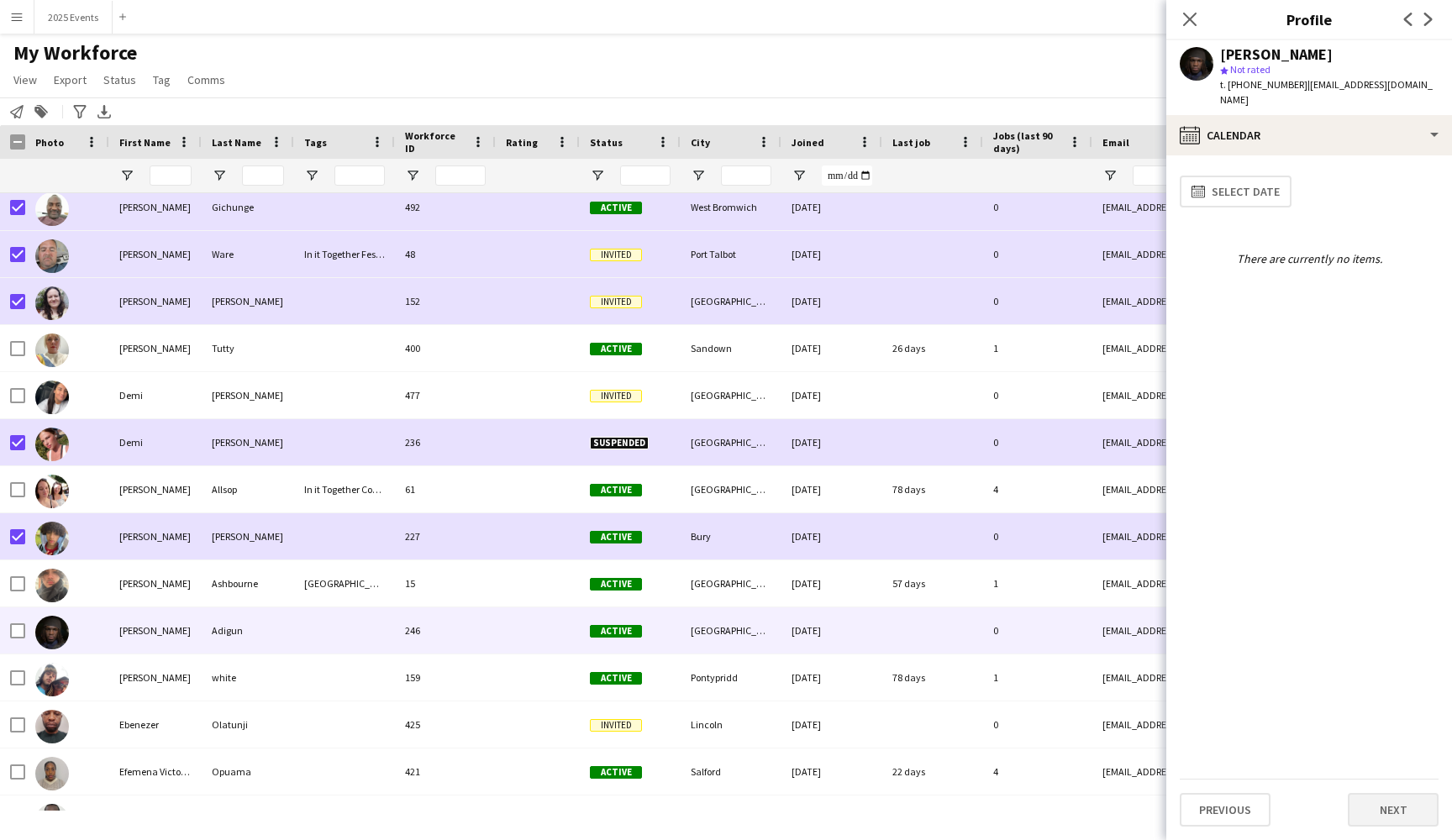
click at [1398, 812] on button "Next" at bounding box center [1393, 809] width 91 height 33
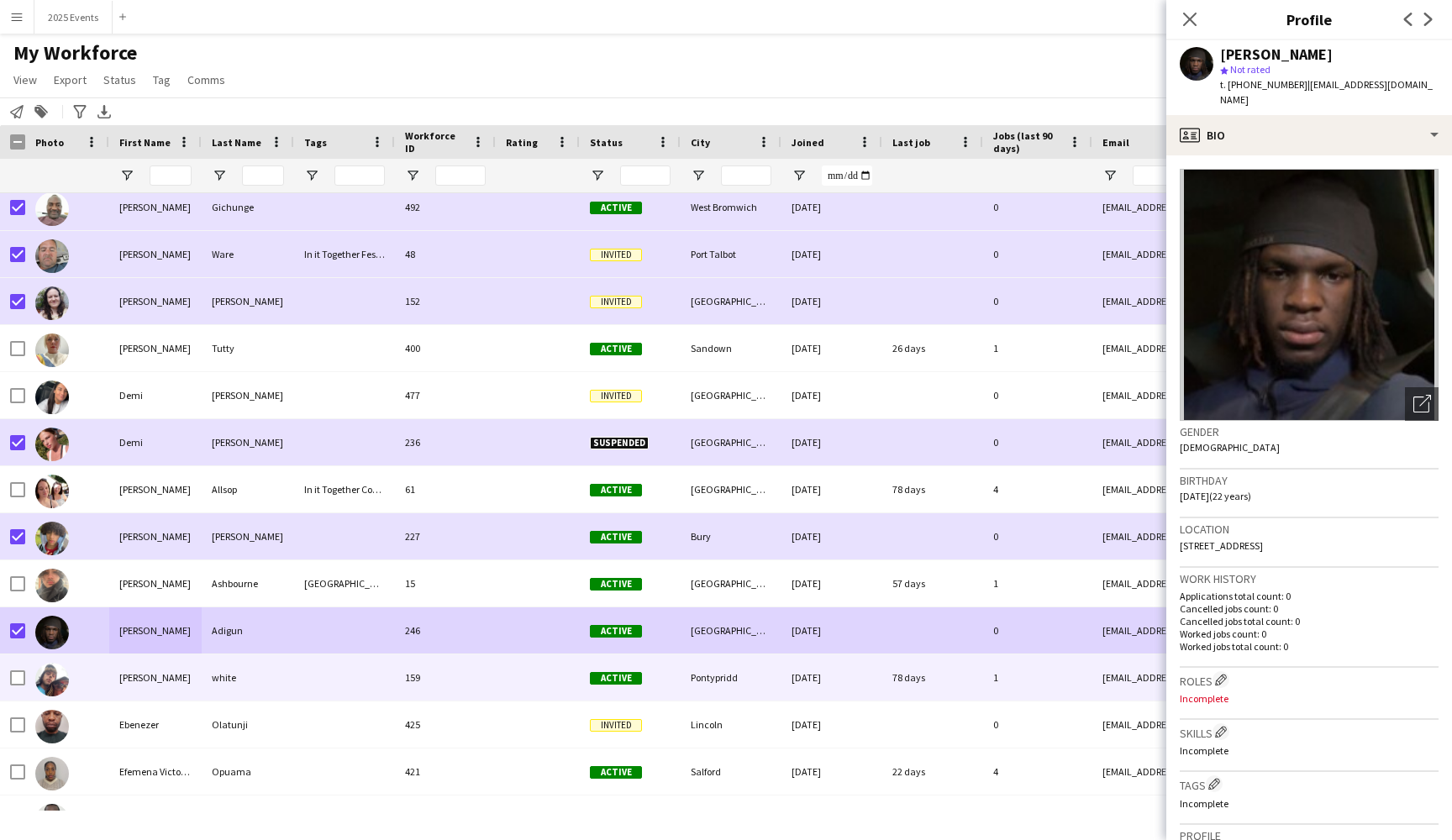
click at [285, 681] on div "white" at bounding box center [248, 677] width 92 height 46
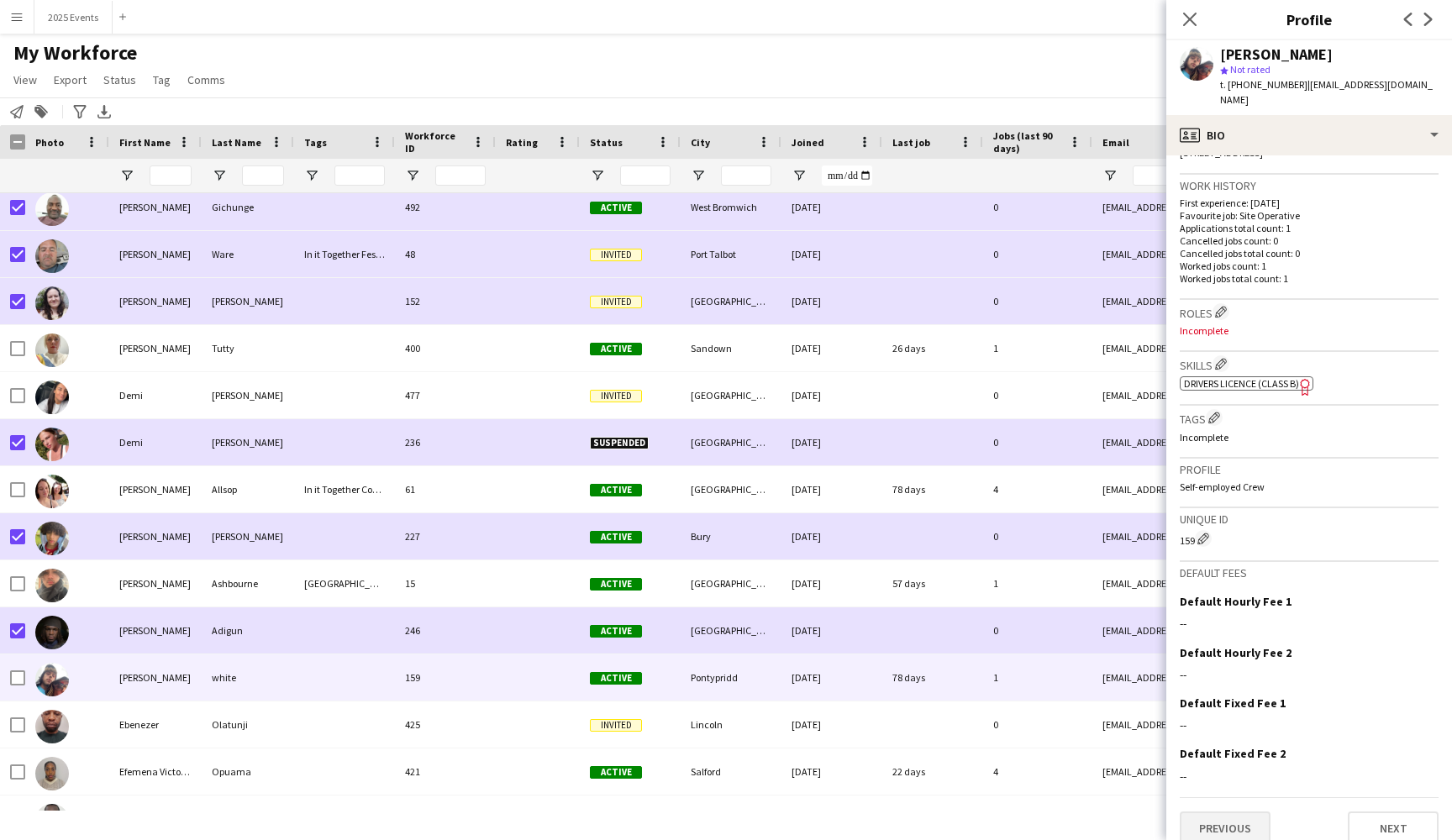
scroll to position [392, 0]
click at [1228, 812] on button "Previous" at bounding box center [1225, 828] width 91 height 33
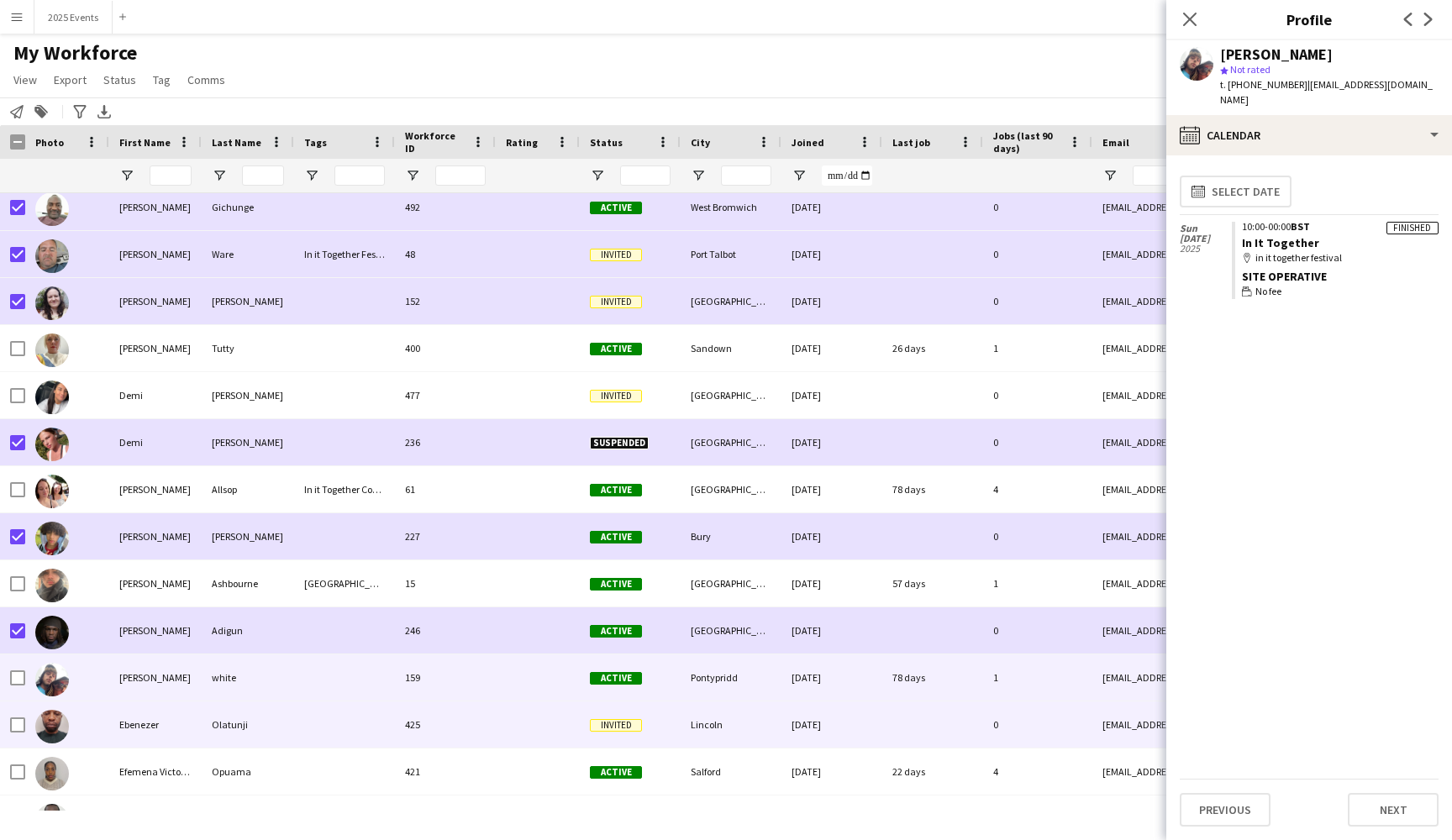
click at [191, 726] on div "Ebenezer" at bounding box center [155, 724] width 92 height 46
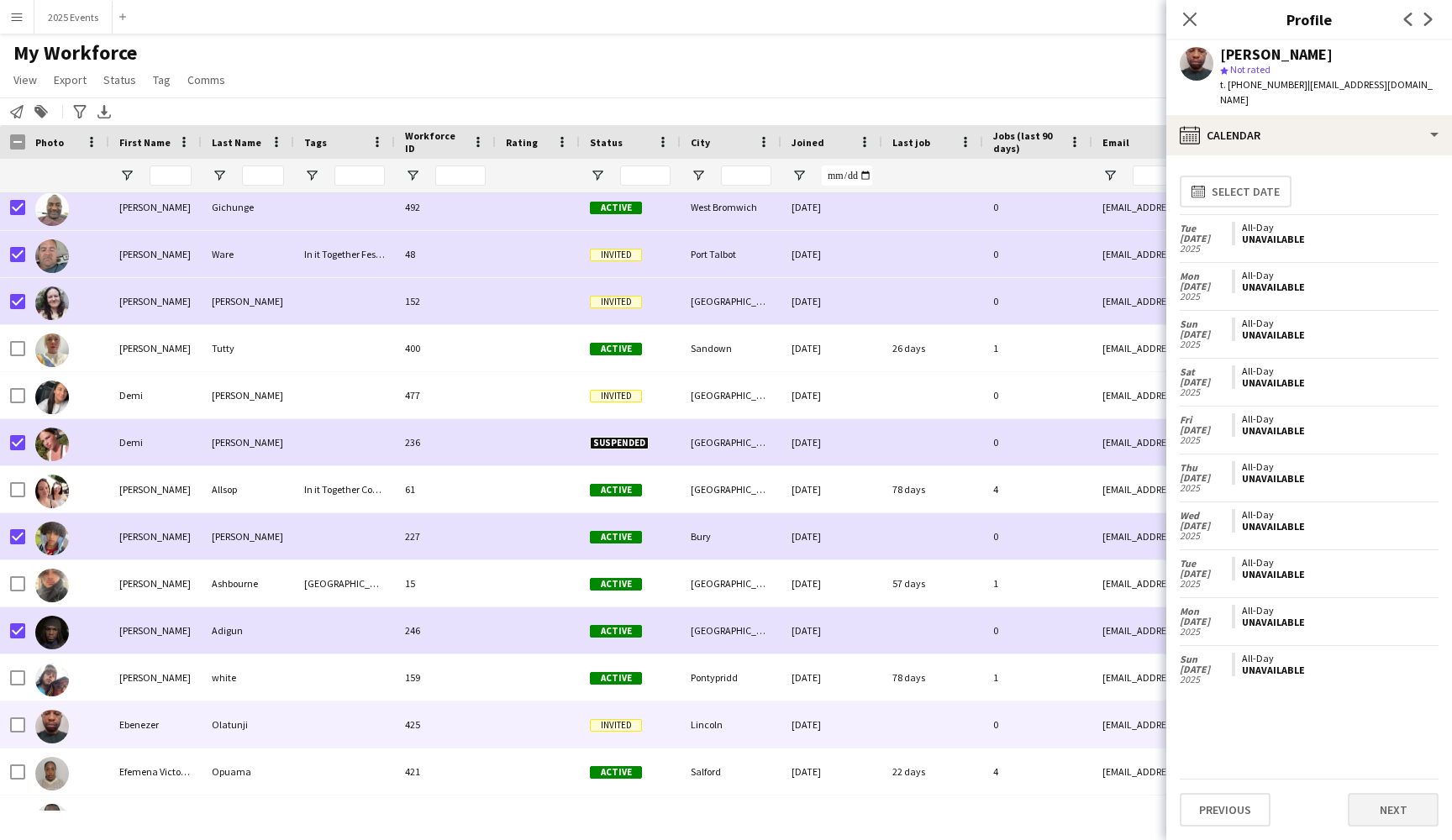
click at [1373, 809] on button "Next" at bounding box center [1393, 809] width 91 height 33
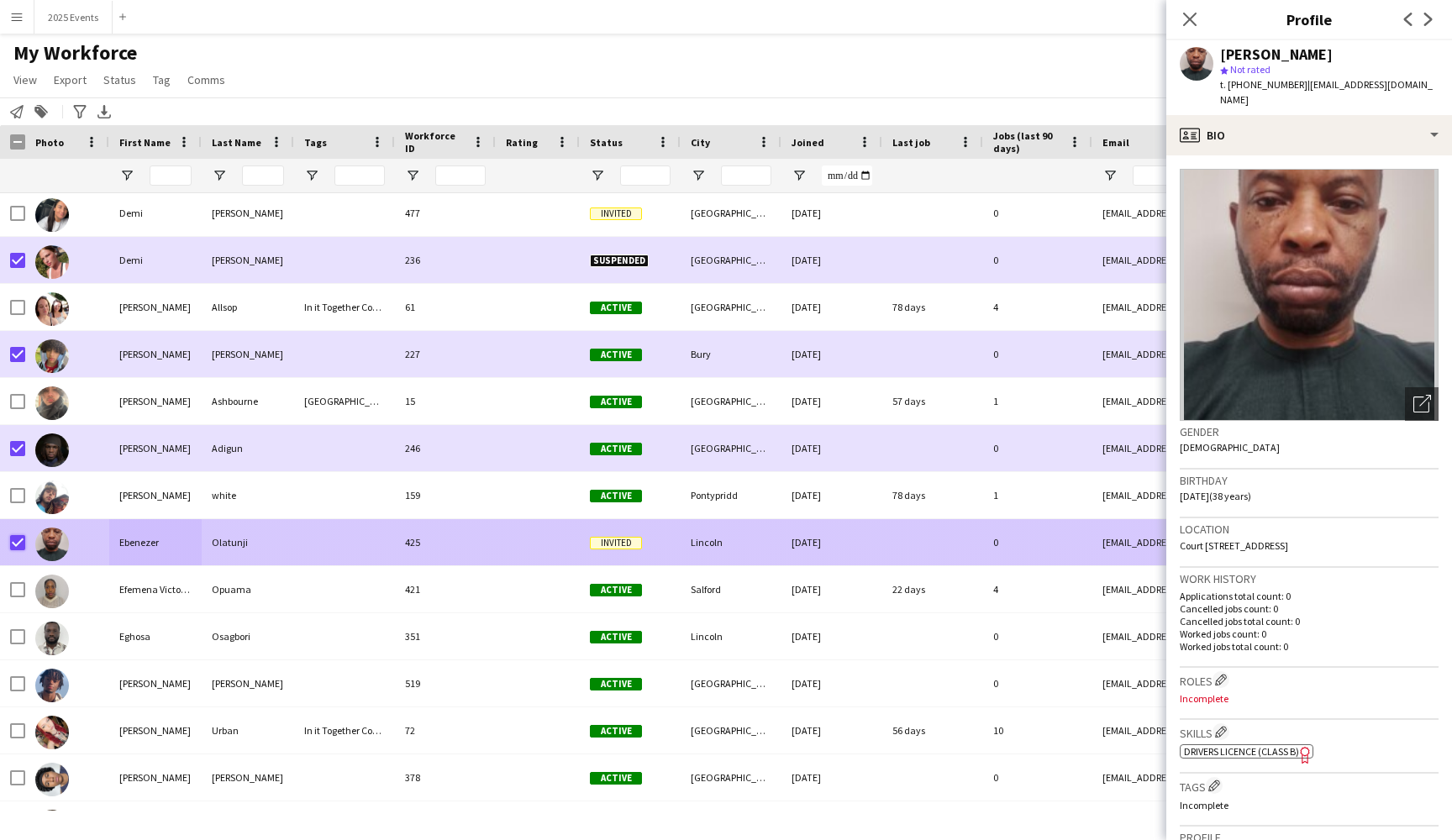
scroll to position [7768, 0]
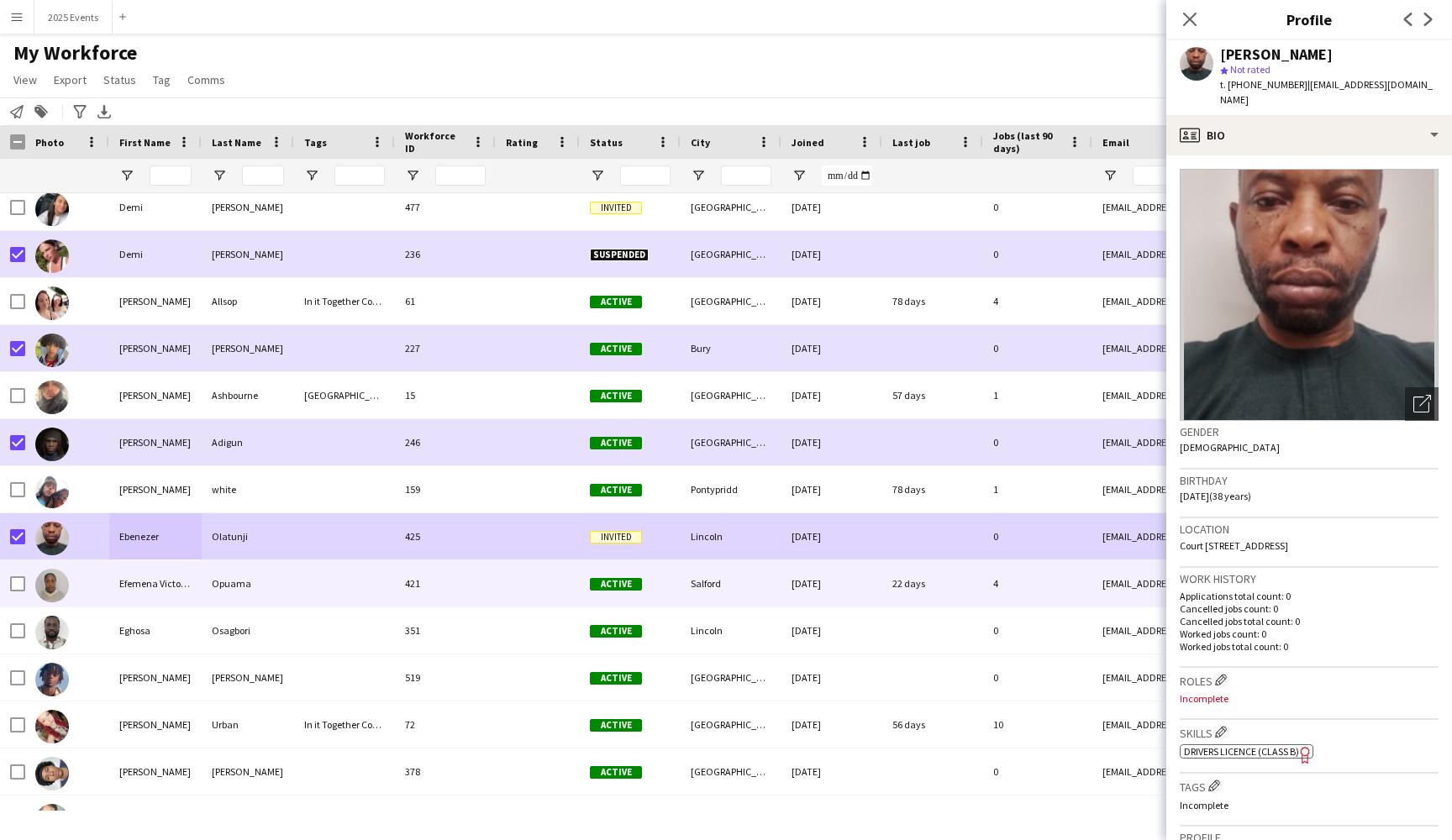
click at [302, 570] on div at bounding box center [344, 583] width 101 height 46
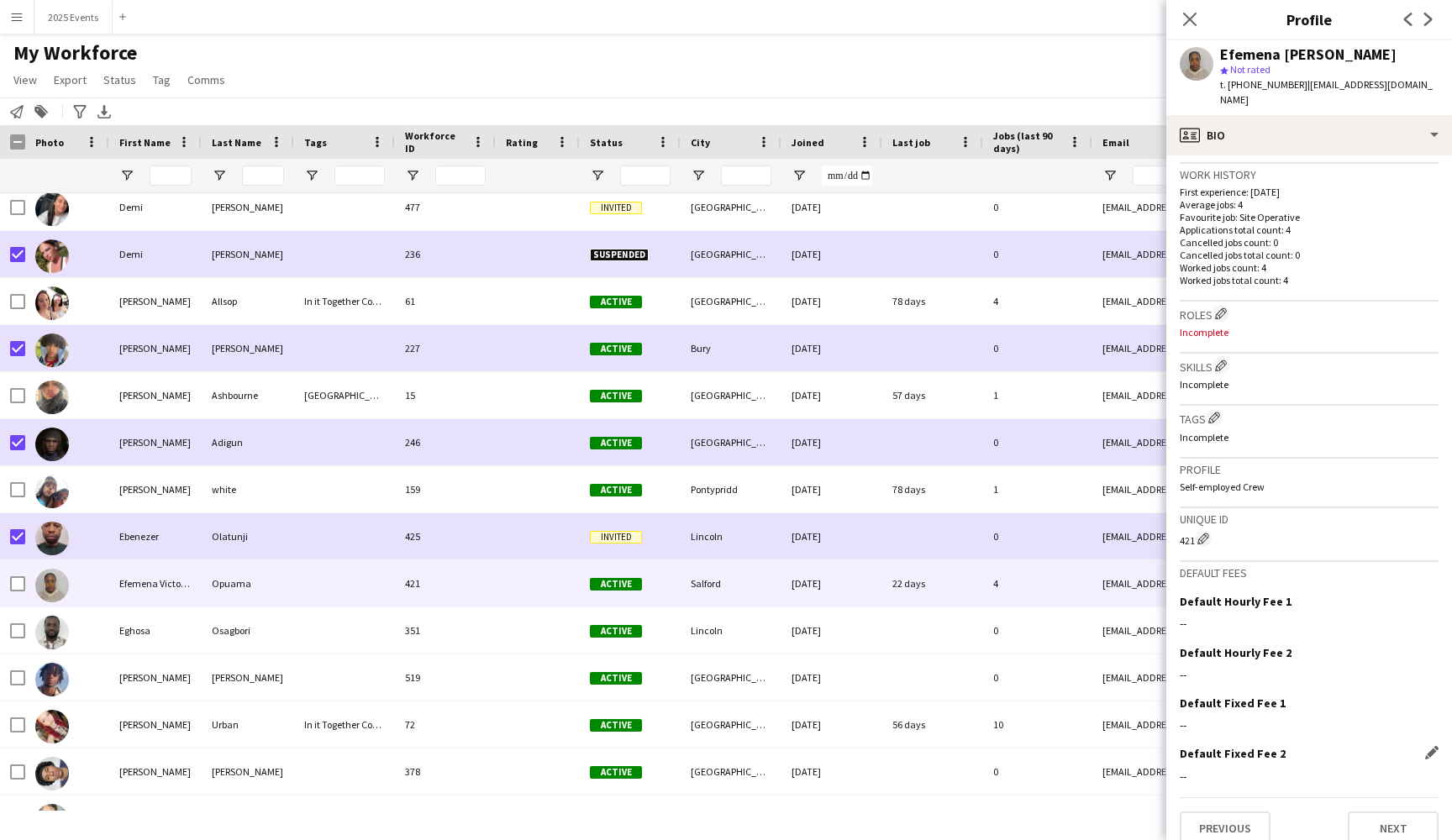
scroll to position [403, 0]
click at [1248, 812] on button "Previous" at bounding box center [1225, 828] width 91 height 33
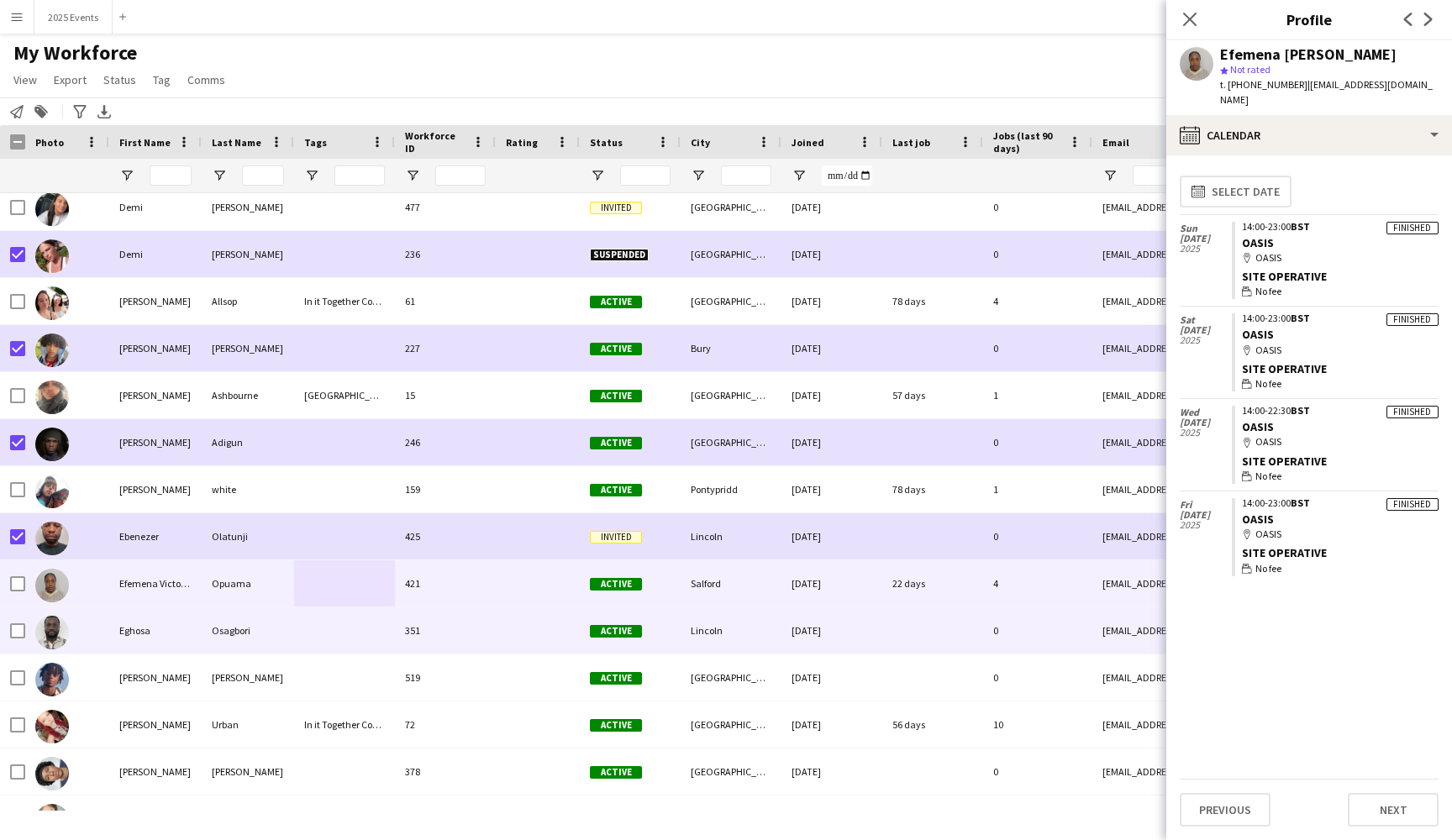
click at [282, 633] on div "Osagbori" at bounding box center [248, 630] width 92 height 46
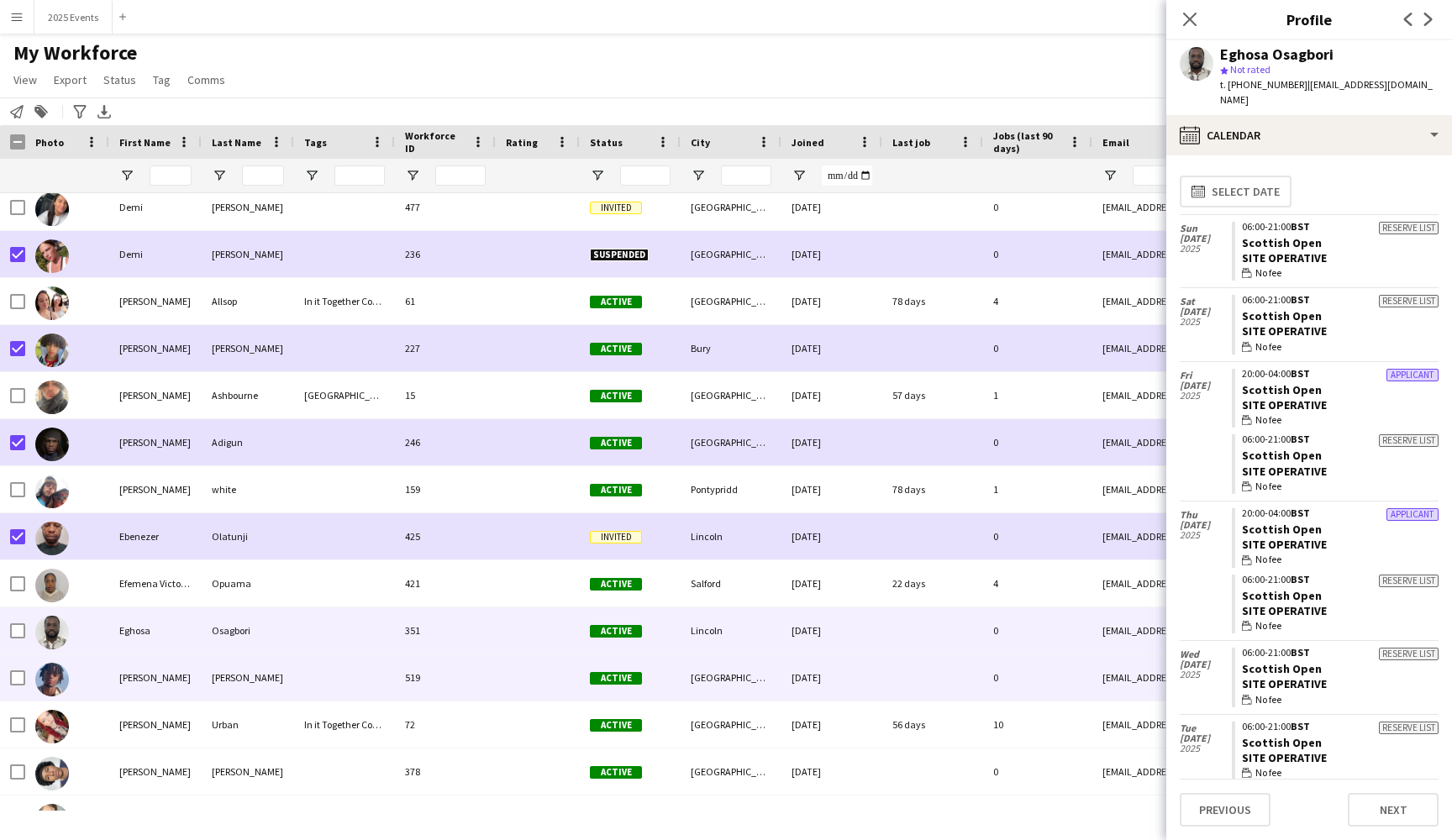
click at [461, 678] on div "519" at bounding box center [445, 677] width 101 height 46
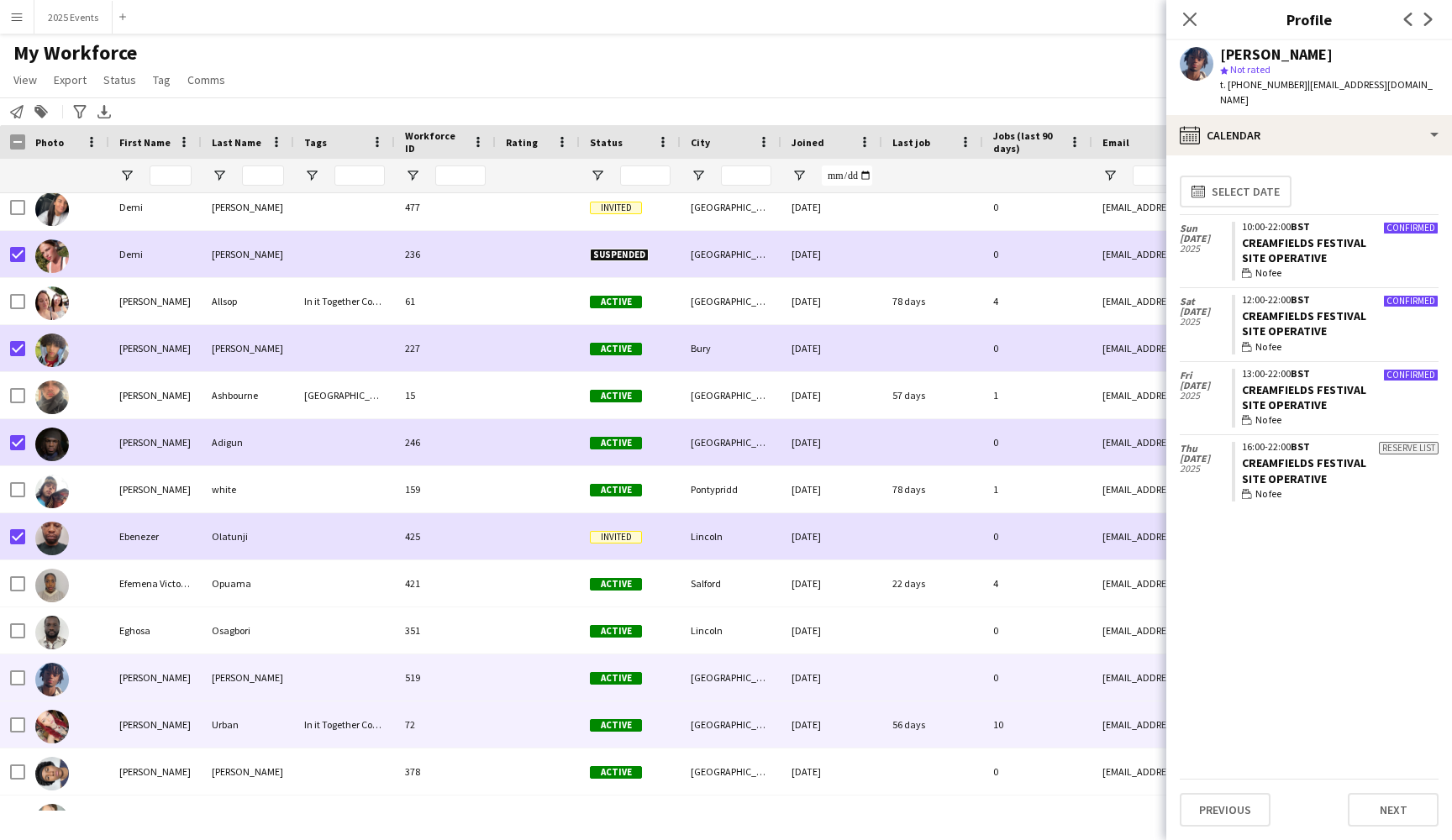
click at [474, 733] on div "72" at bounding box center [445, 724] width 101 height 46
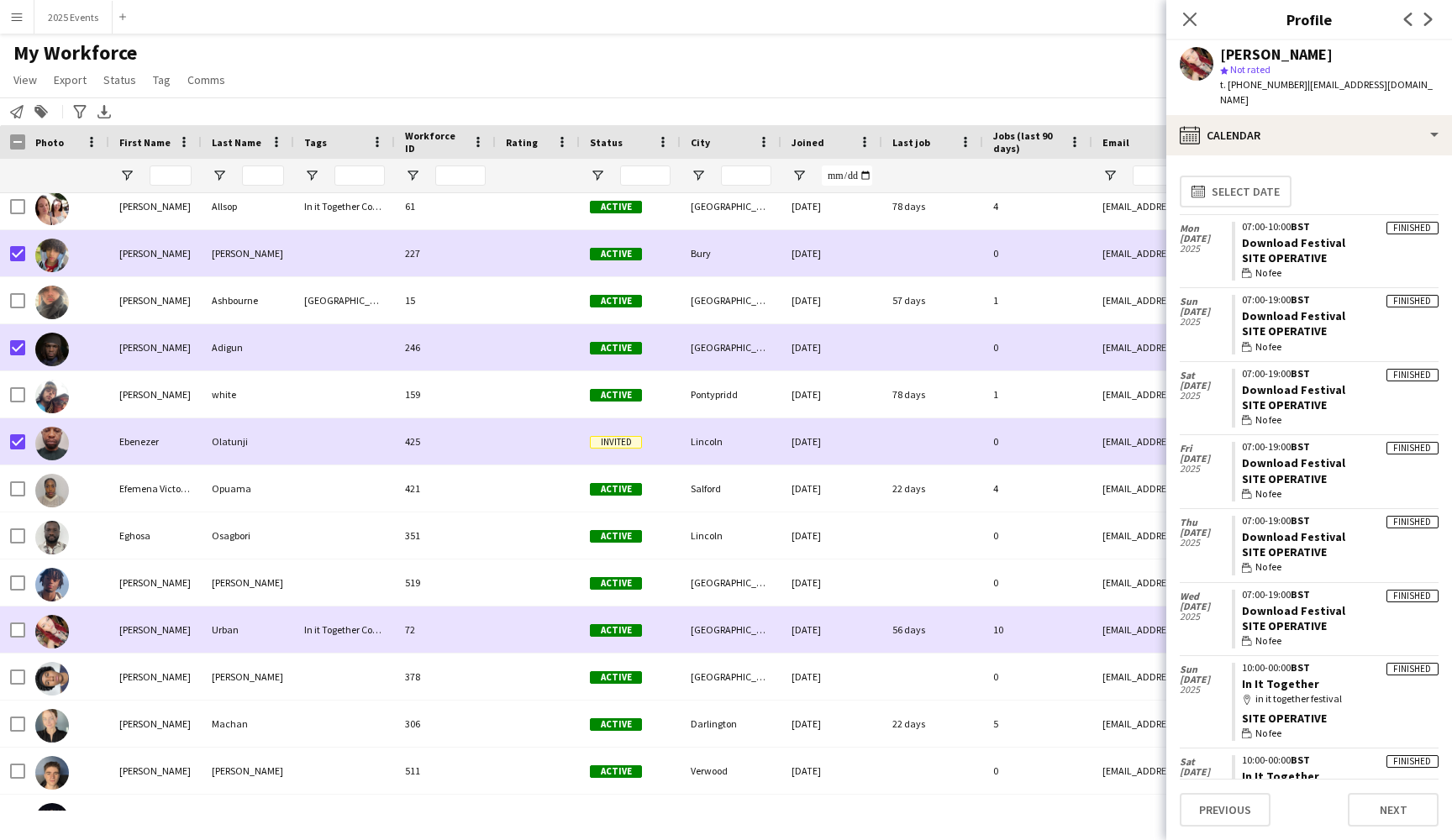
scroll to position [7866, 0]
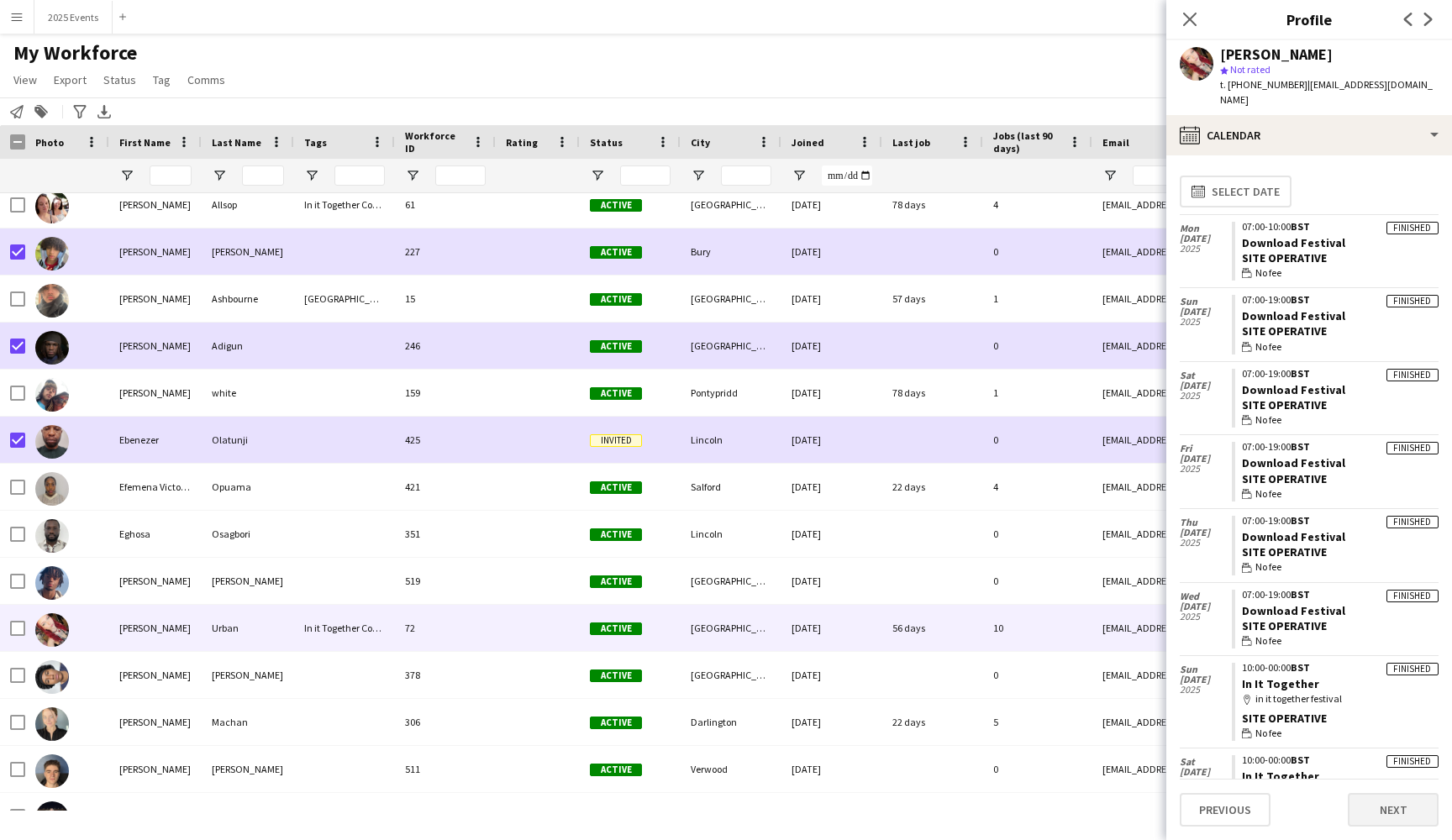
click at [1384, 808] on button "Next" at bounding box center [1393, 809] width 91 height 33
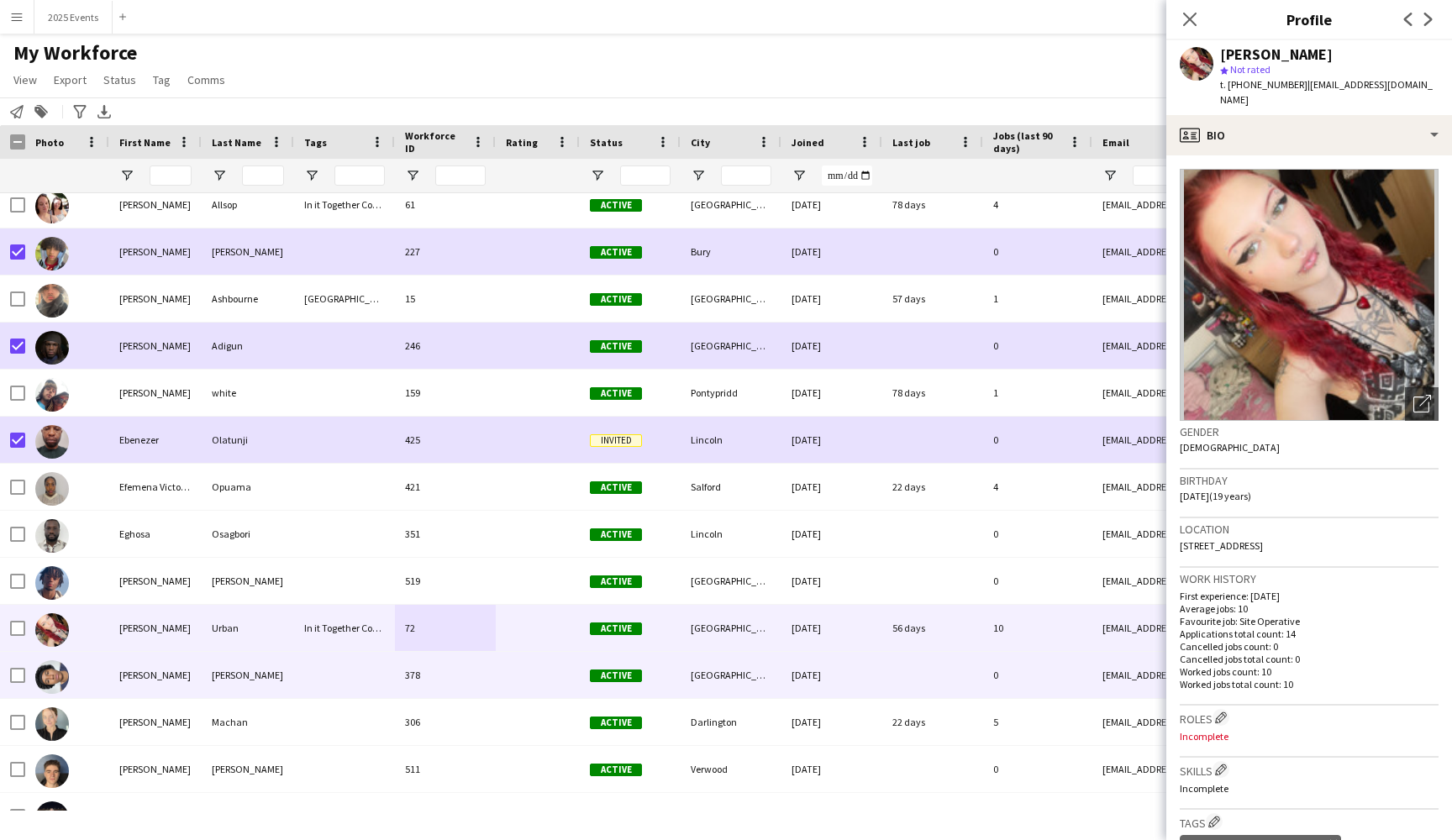
click at [350, 670] on div at bounding box center [344, 674] width 101 height 46
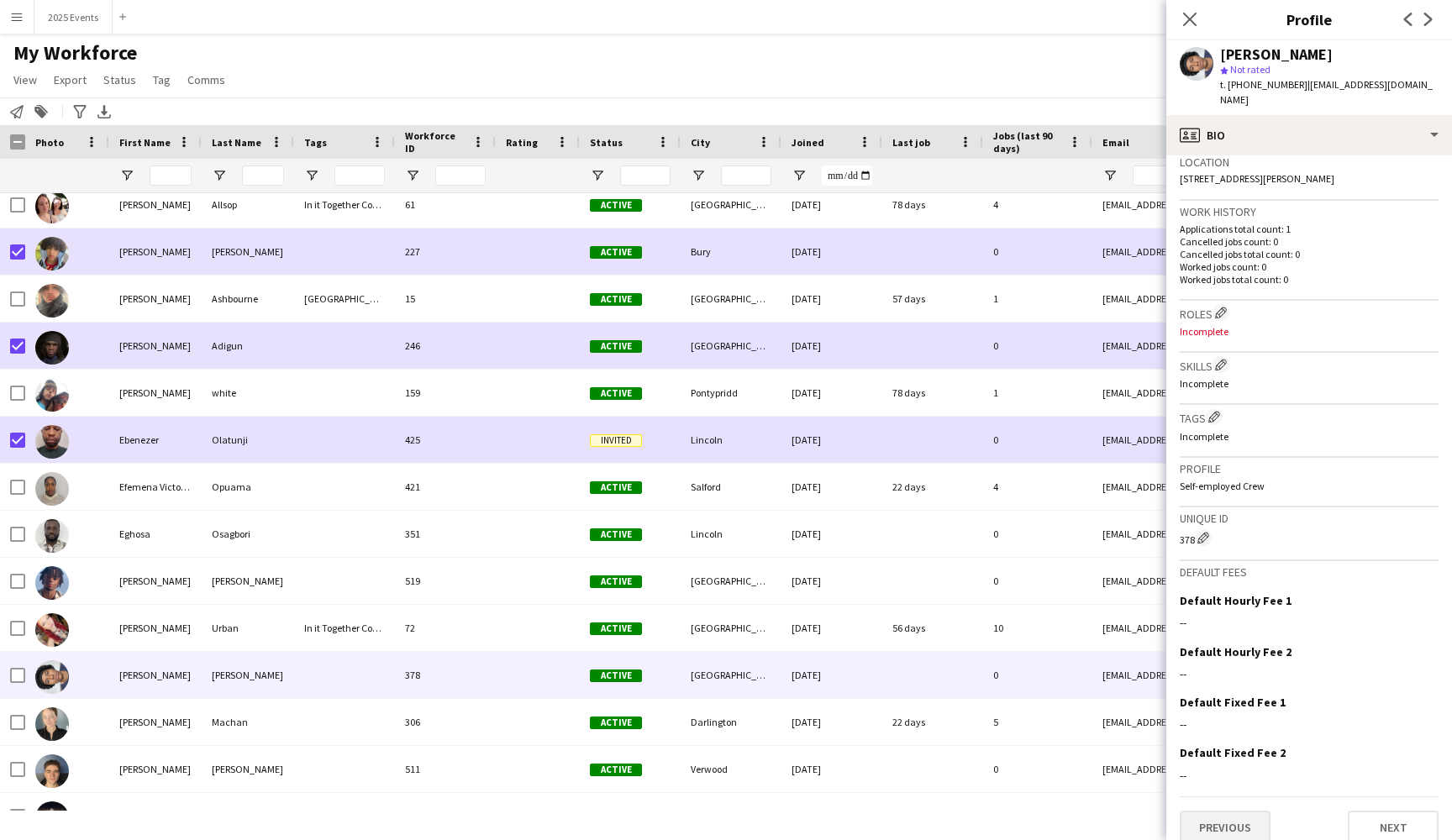
scroll to position [365, 0]
click at [1239, 812] on button "Previous" at bounding box center [1225, 828] width 91 height 33
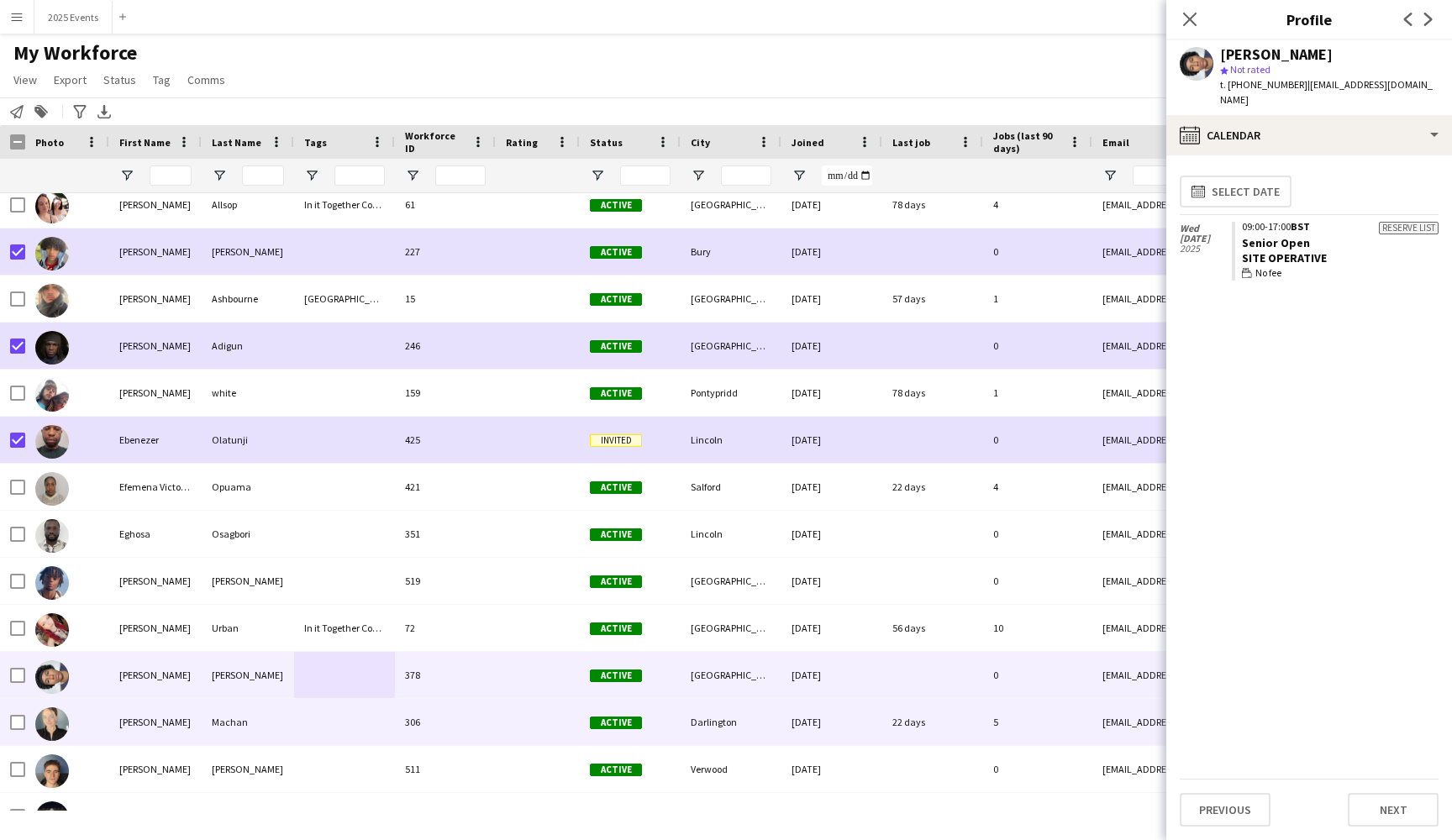
click at [365, 726] on div at bounding box center [344, 721] width 101 height 46
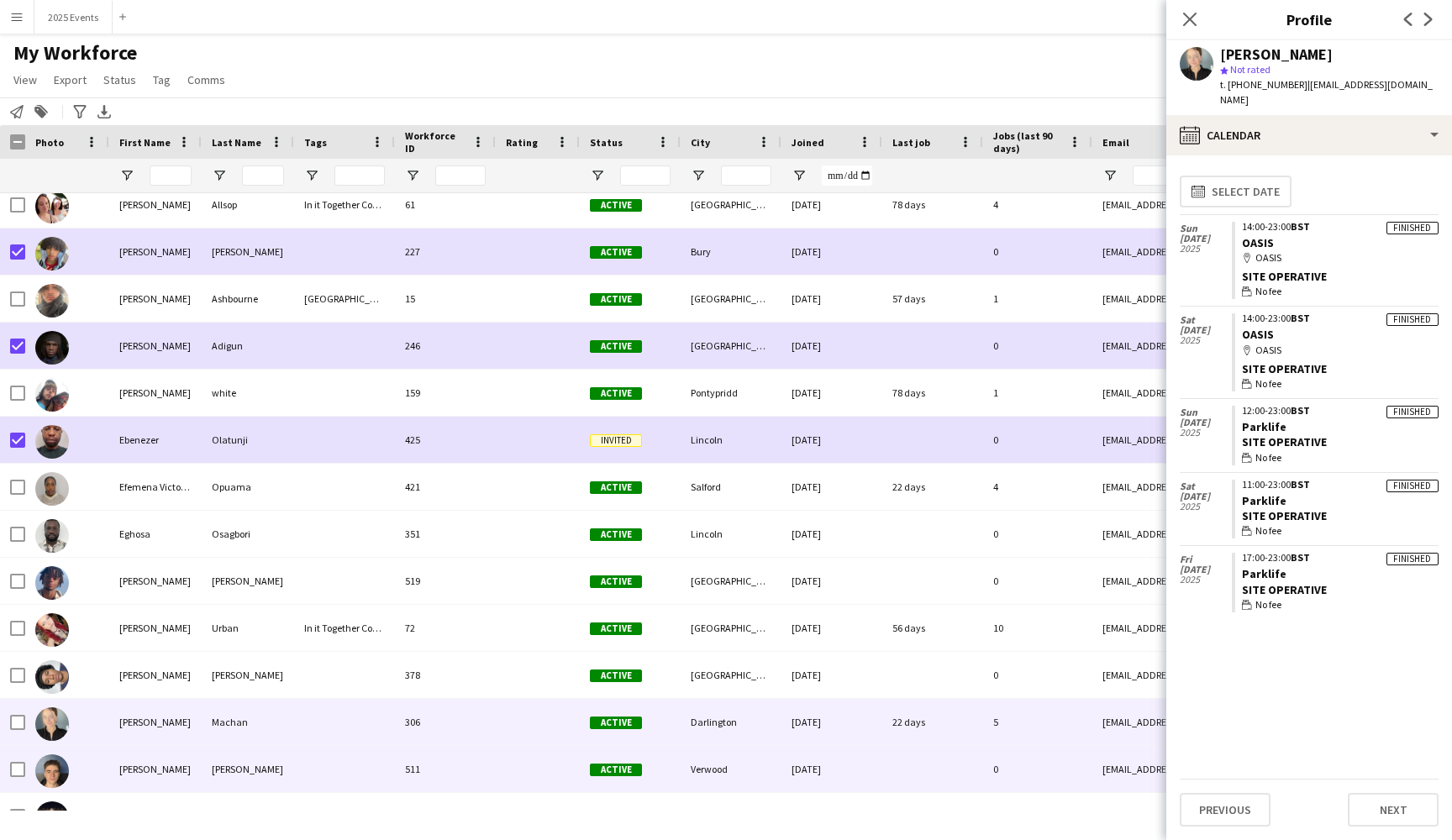
click at [366, 760] on div at bounding box center [344, 769] width 101 height 46
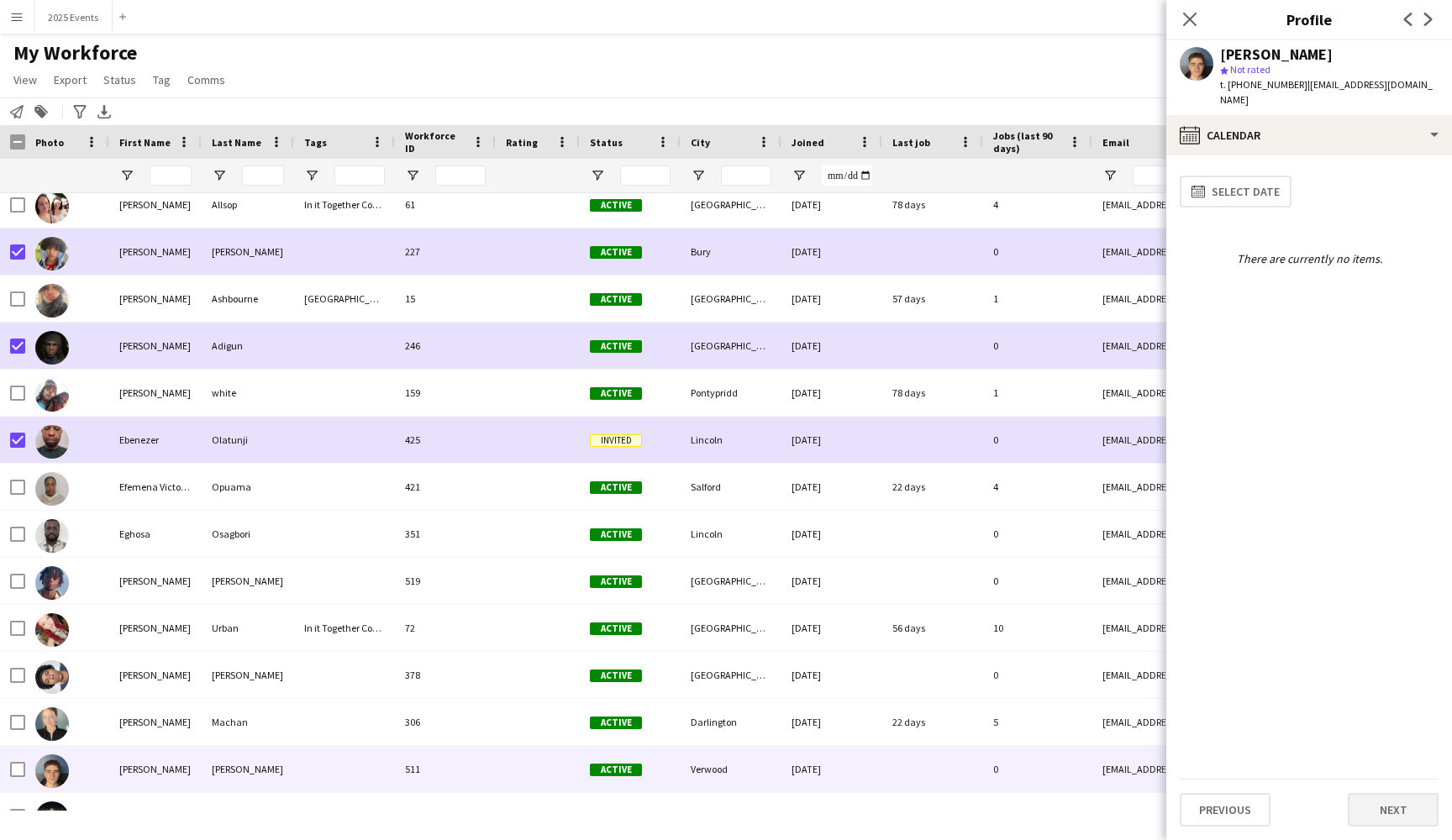
click at [1396, 800] on button "Next" at bounding box center [1393, 809] width 91 height 33
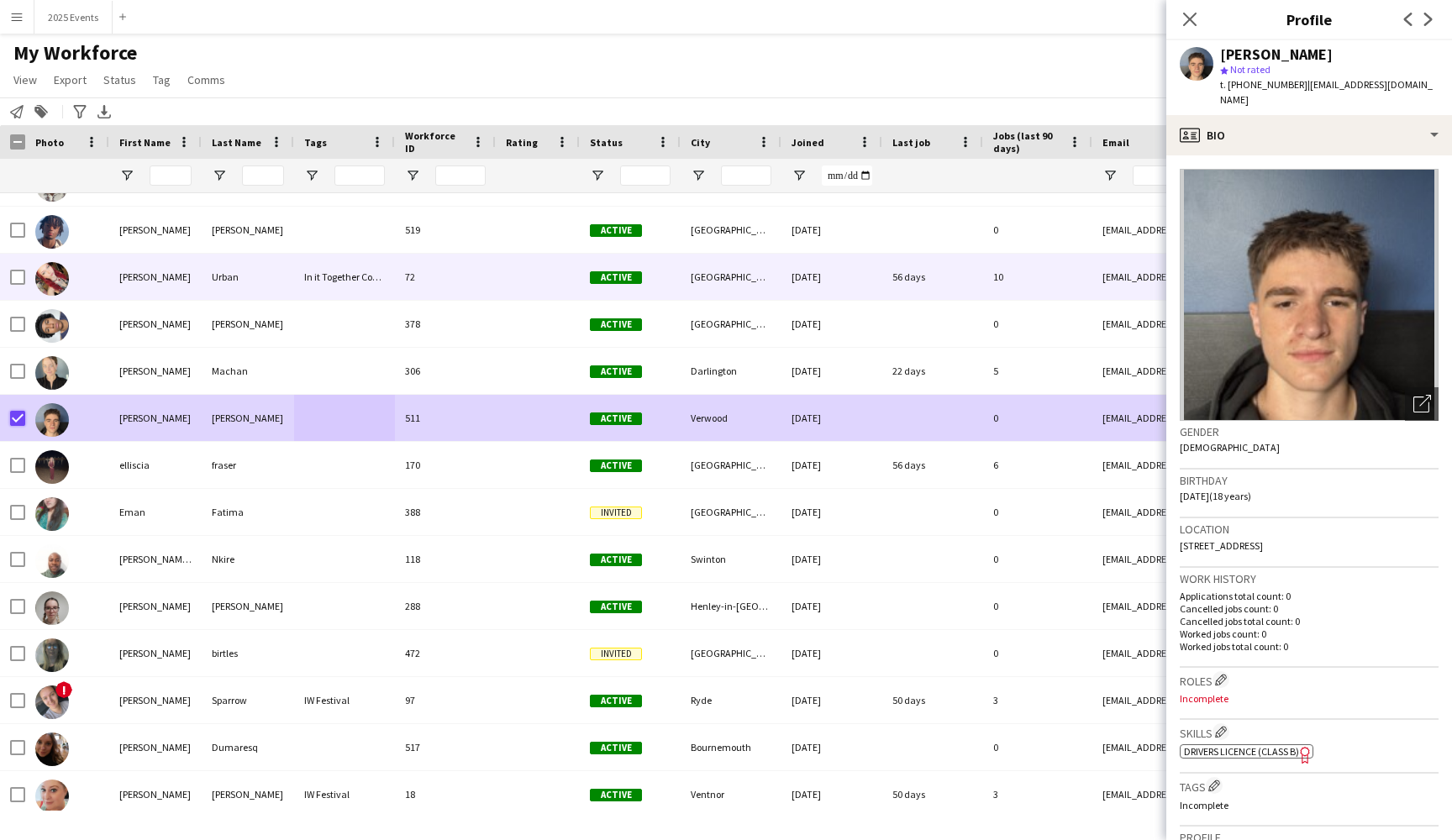
scroll to position [8234, 0]
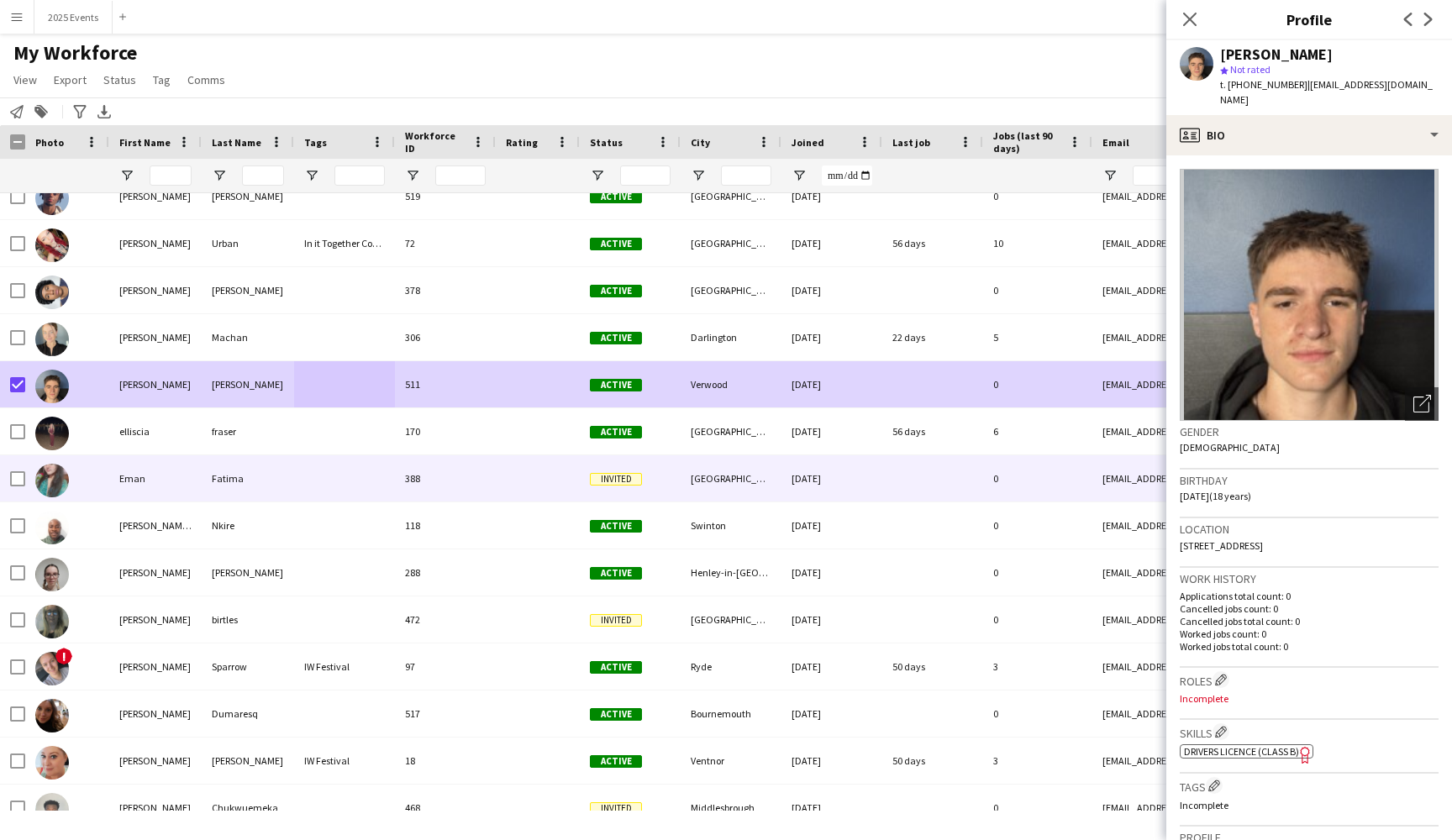
click at [355, 481] on div at bounding box center [344, 478] width 101 height 46
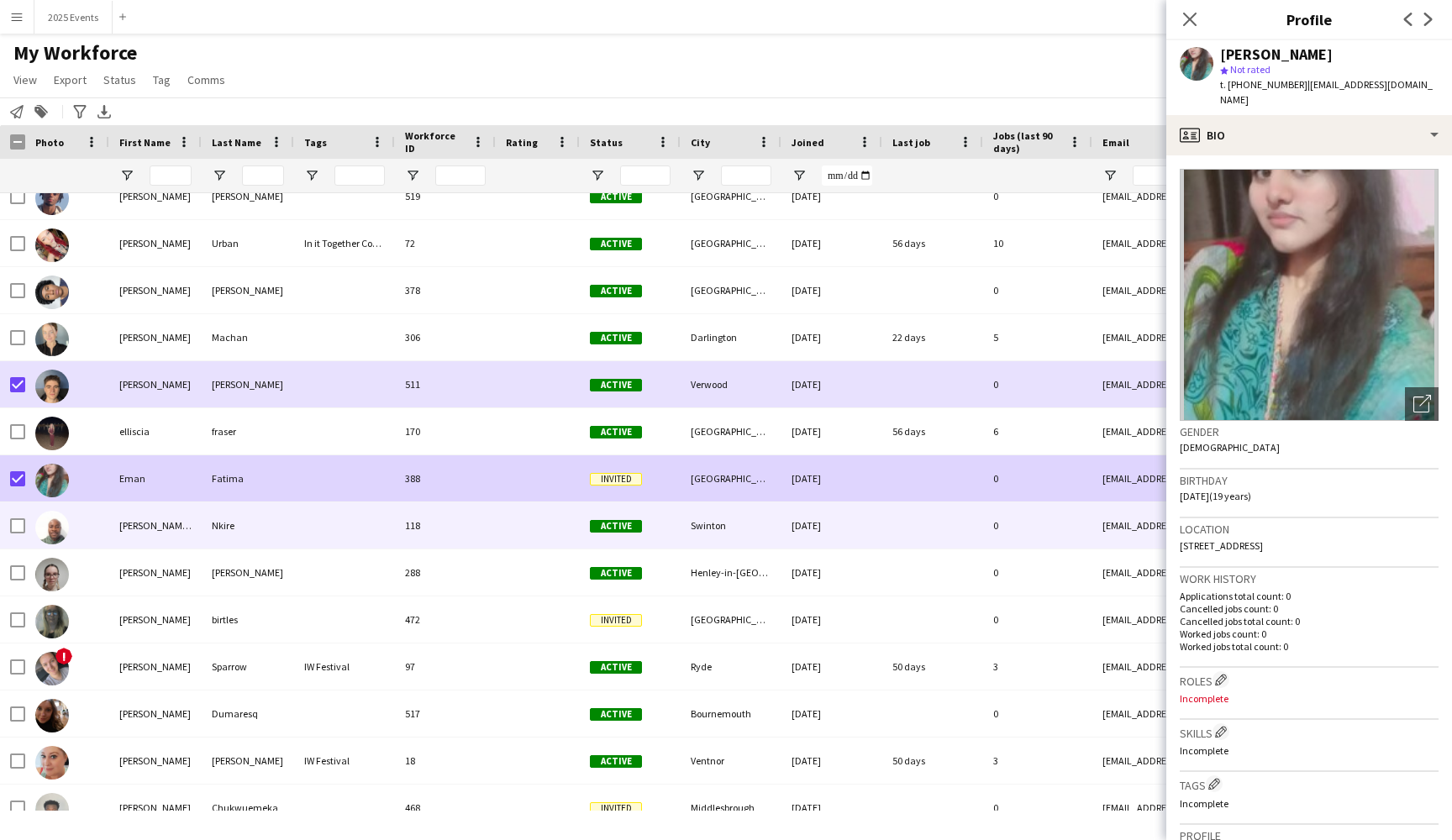
click at [313, 515] on div at bounding box center [344, 525] width 101 height 46
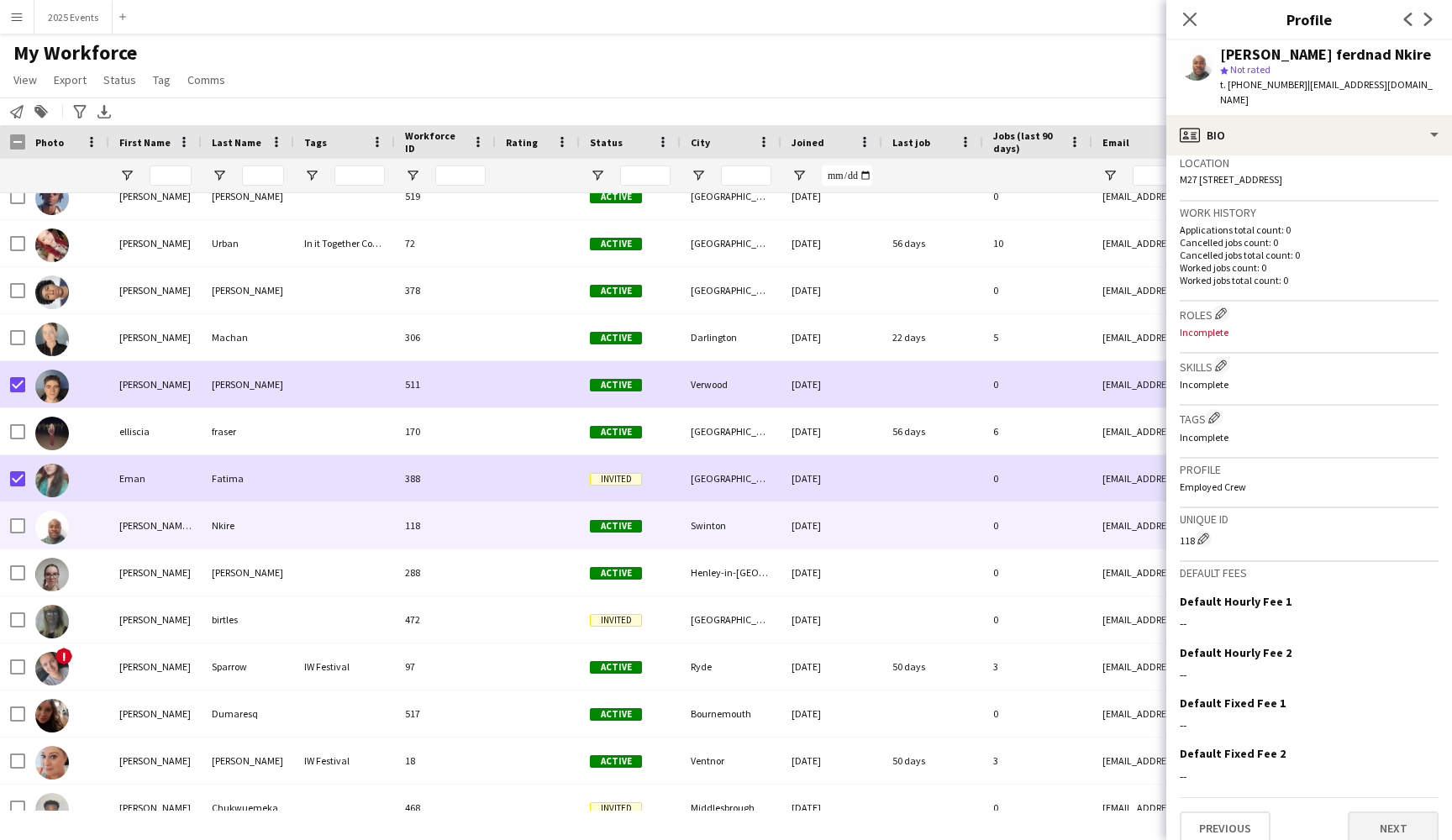
scroll to position [365, 0]
click at [1389, 812] on button "Next" at bounding box center [1393, 828] width 91 height 33
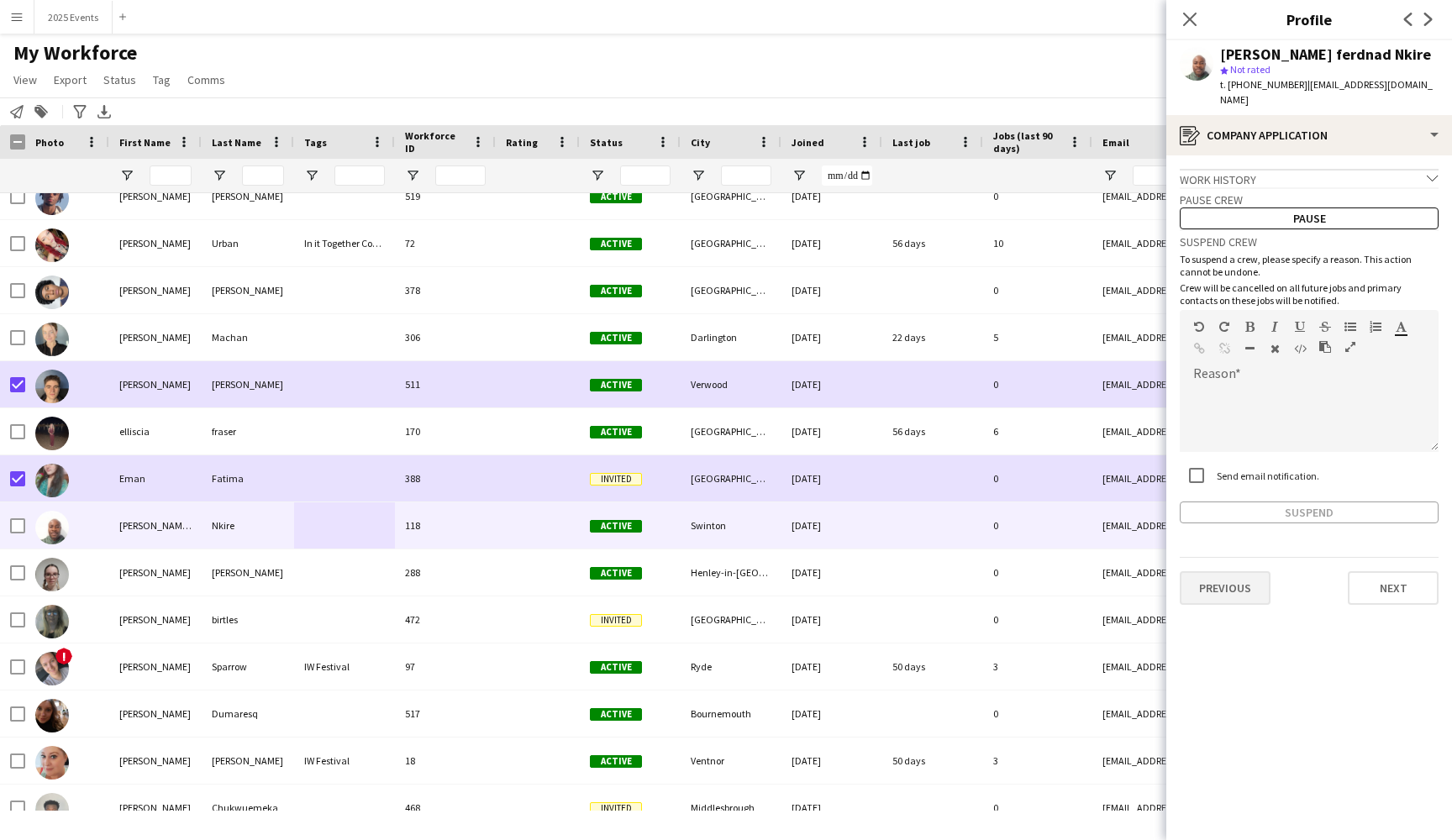
click at [1229, 571] on button "Previous" at bounding box center [1225, 587] width 91 height 33
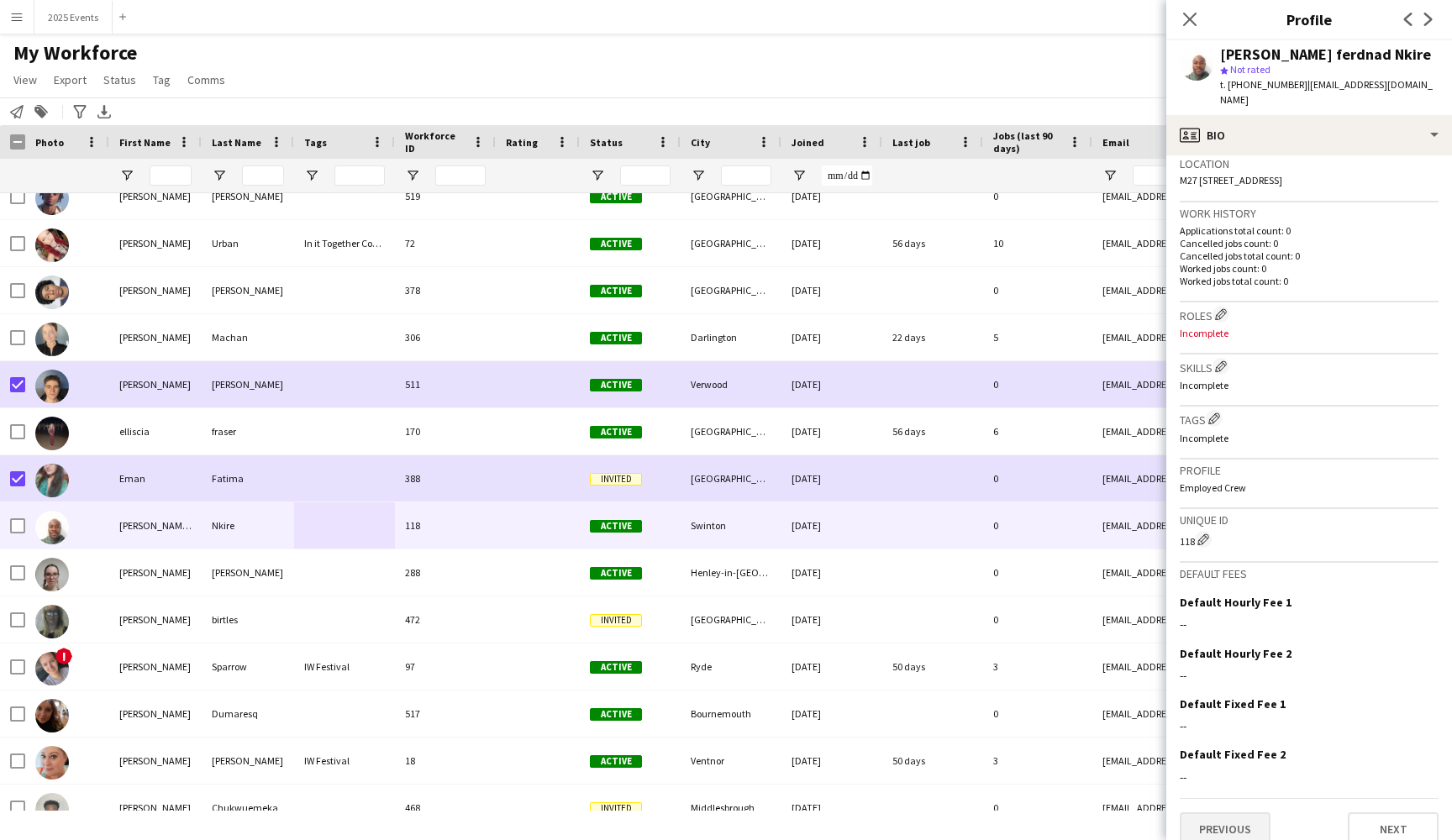
click at [1223, 812] on button "Previous" at bounding box center [1225, 828] width 91 height 33
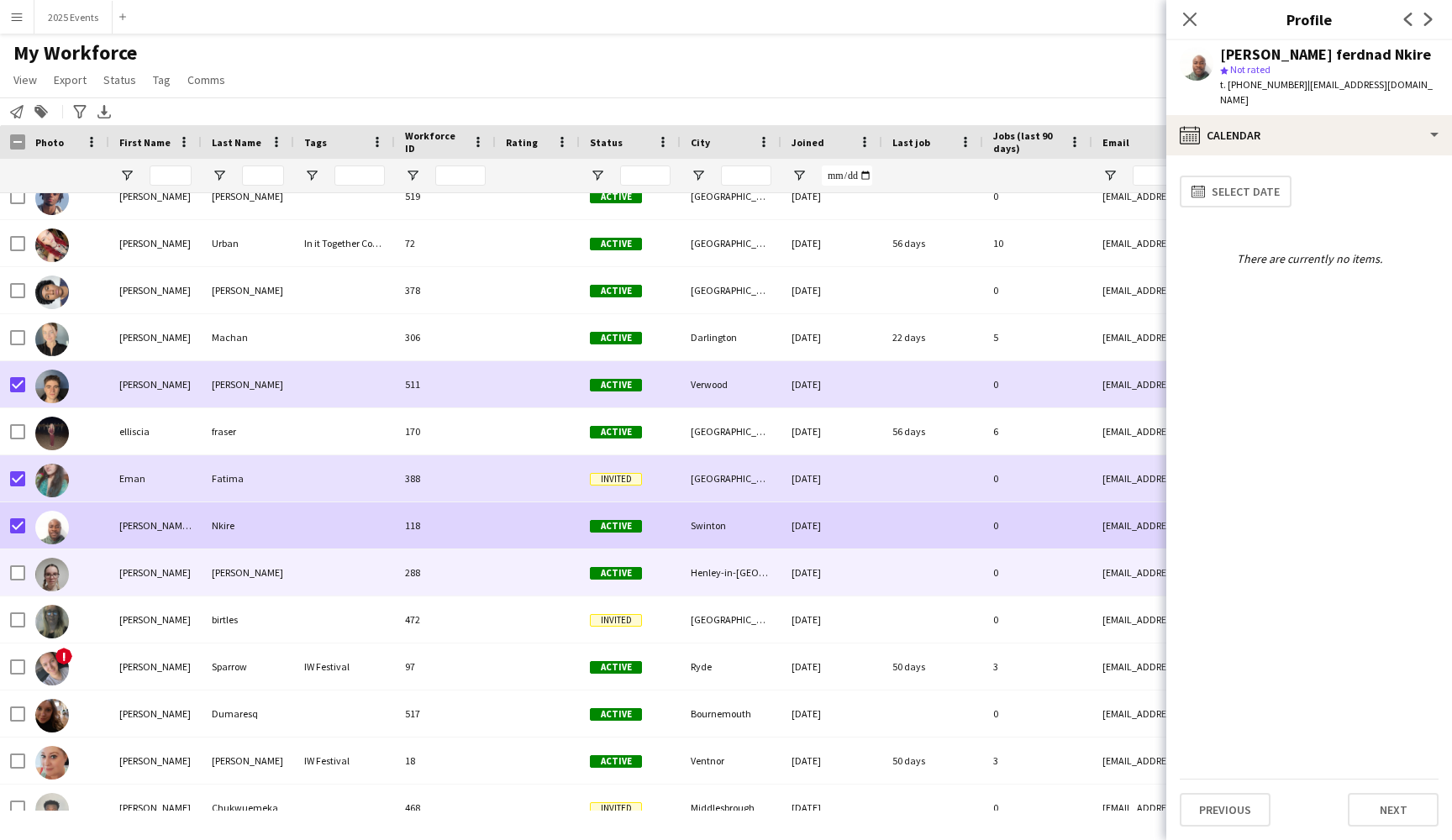
click at [174, 569] on div "[PERSON_NAME]" at bounding box center [155, 572] width 92 height 46
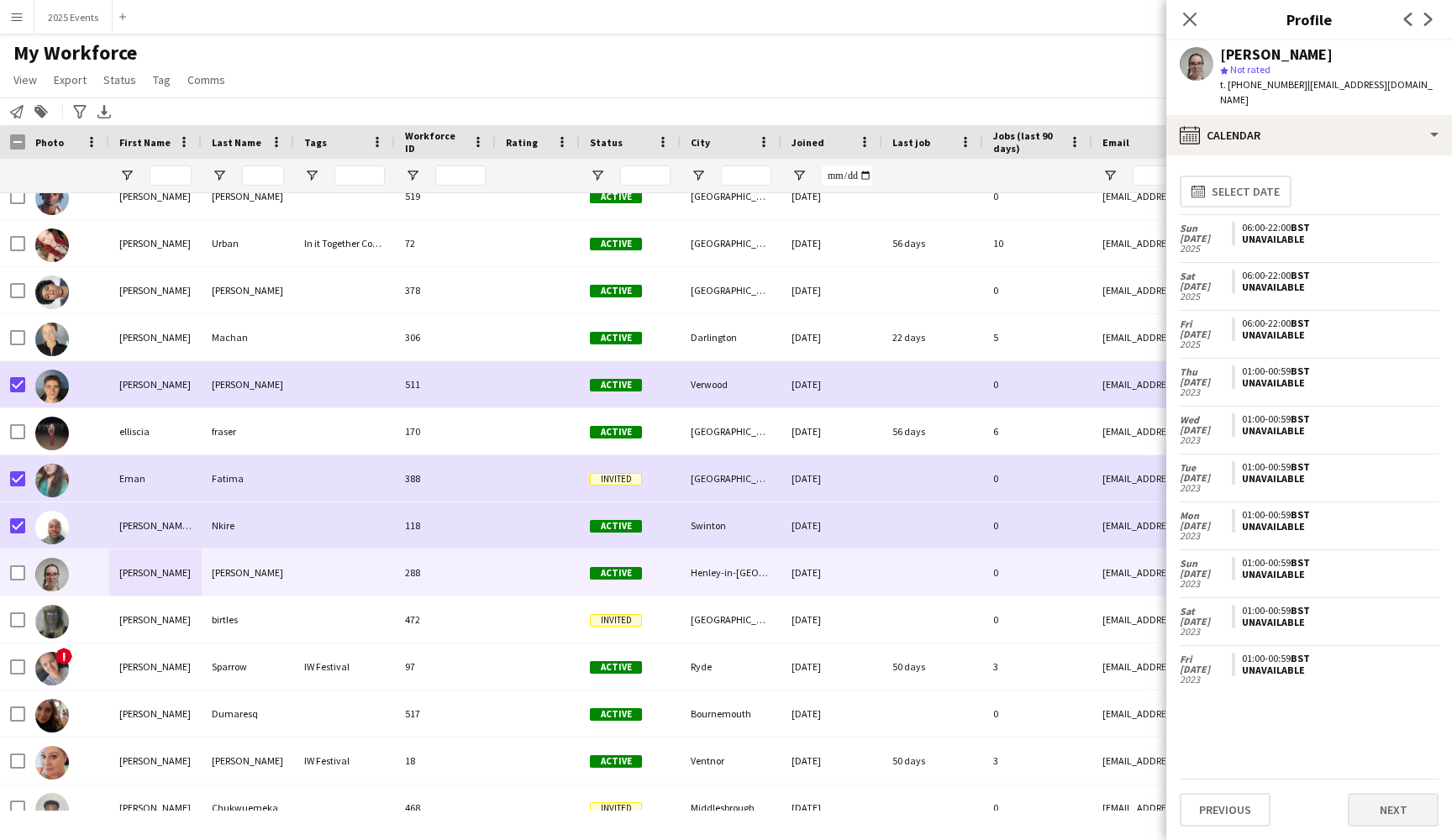
click at [1376, 804] on button "Next" at bounding box center [1393, 809] width 91 height 33
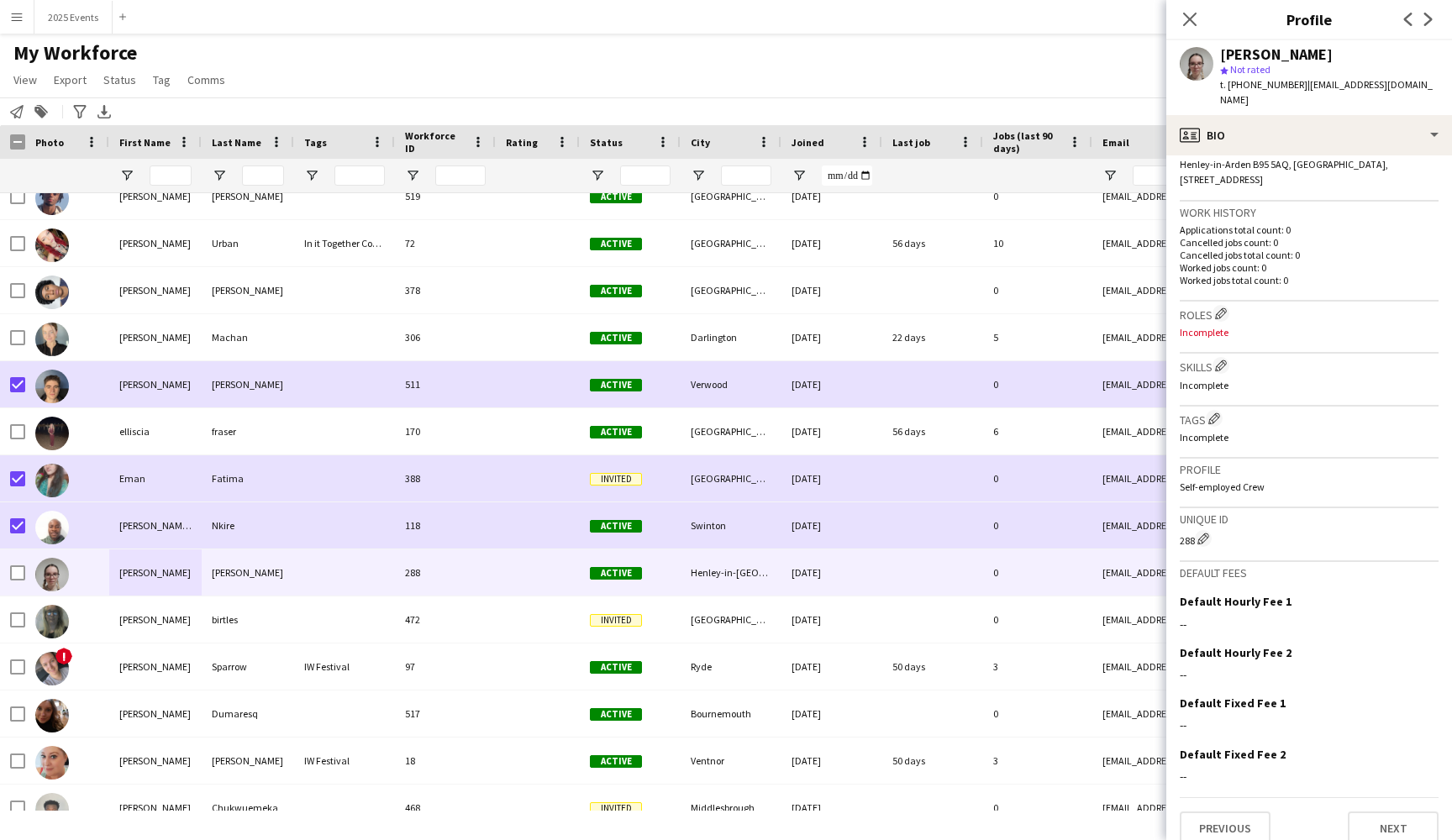
scroll to position [381, 0]
click at [1229, 812] on button "Previous" at bounding box center [1225, 828] width 91 height 33
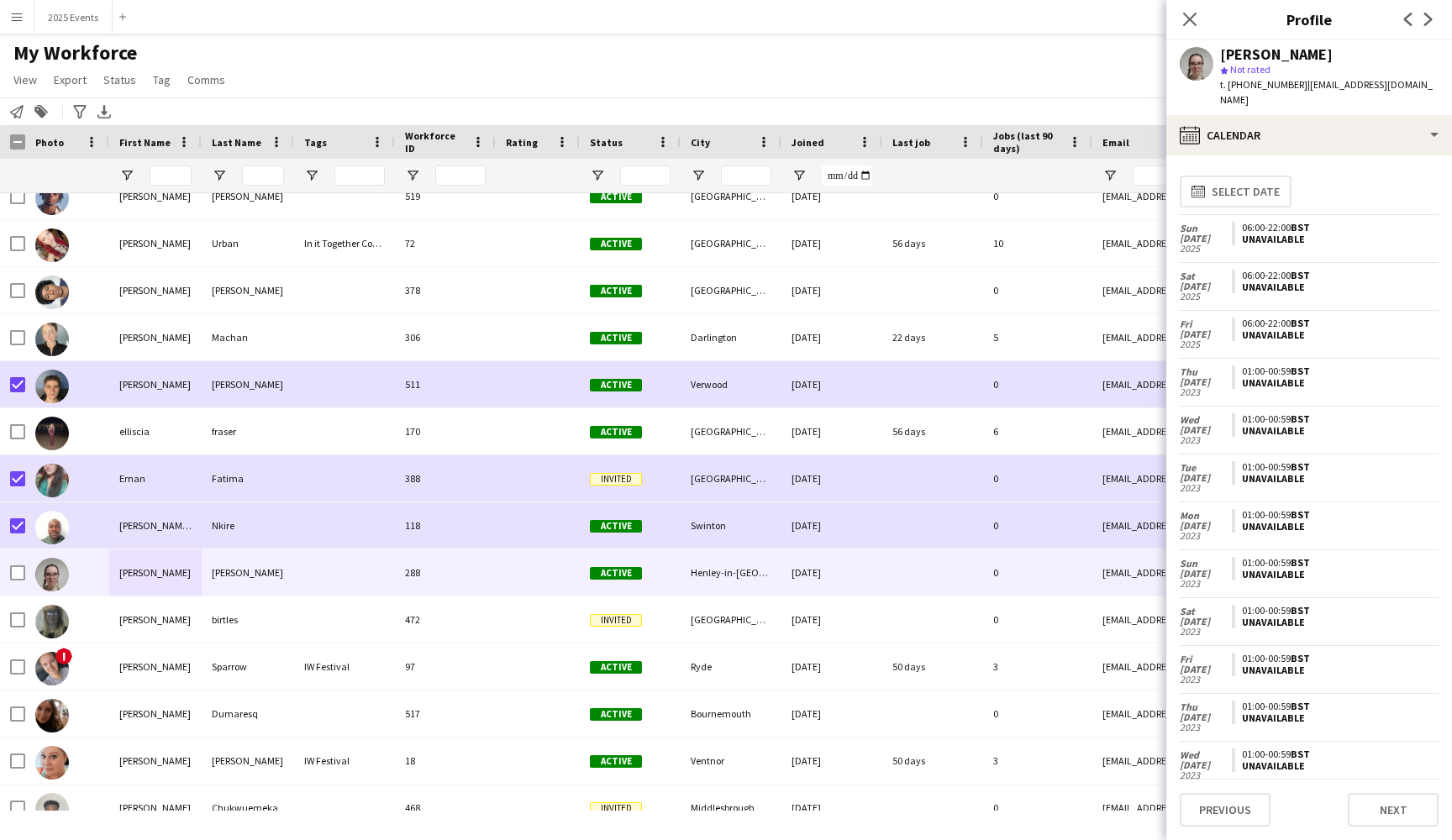
scroll to position [0, 0]
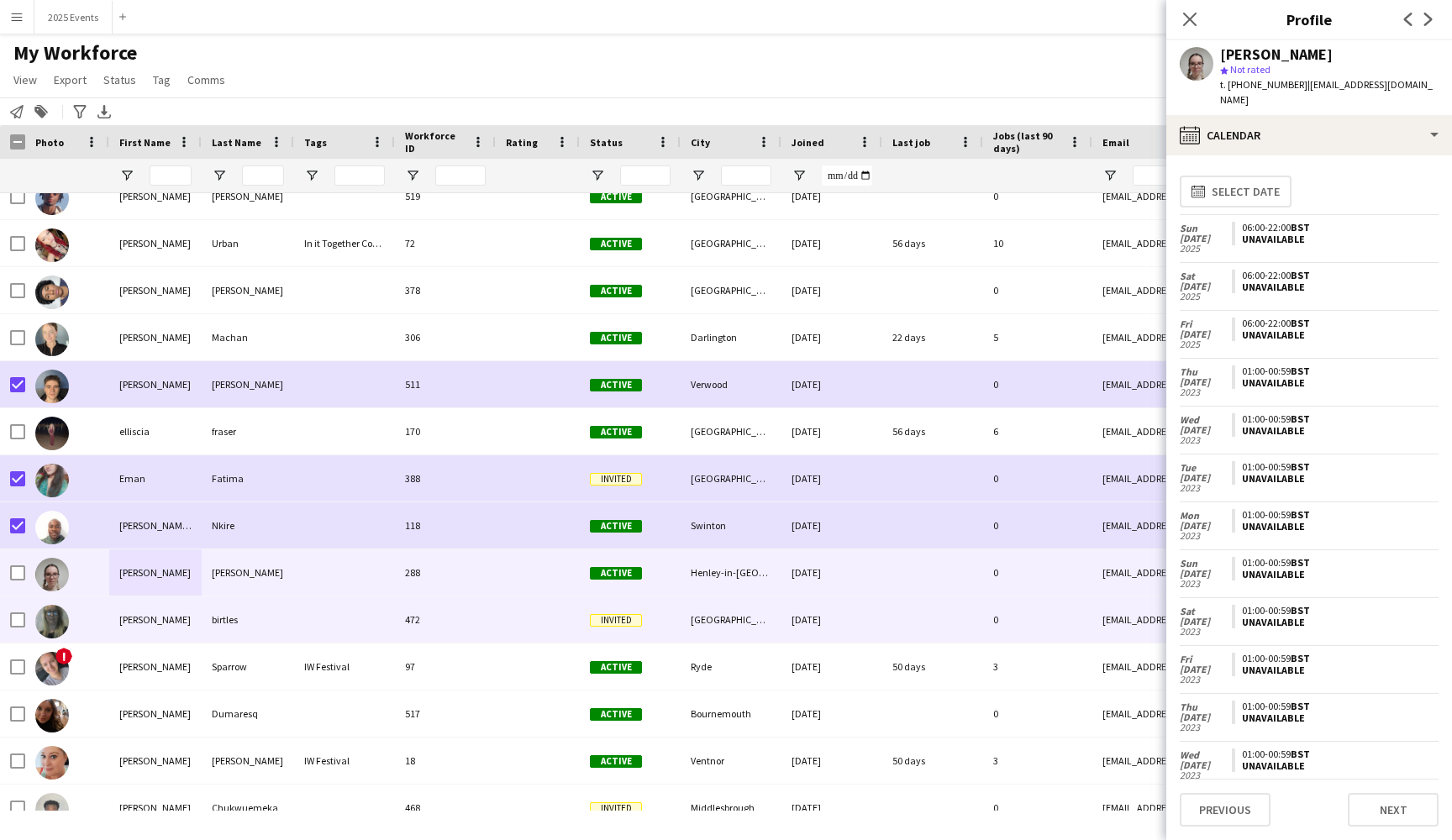
click at [177, 628] on div "[PERSON_NAME]" at bounding box center [155, 619] width 92 height 46
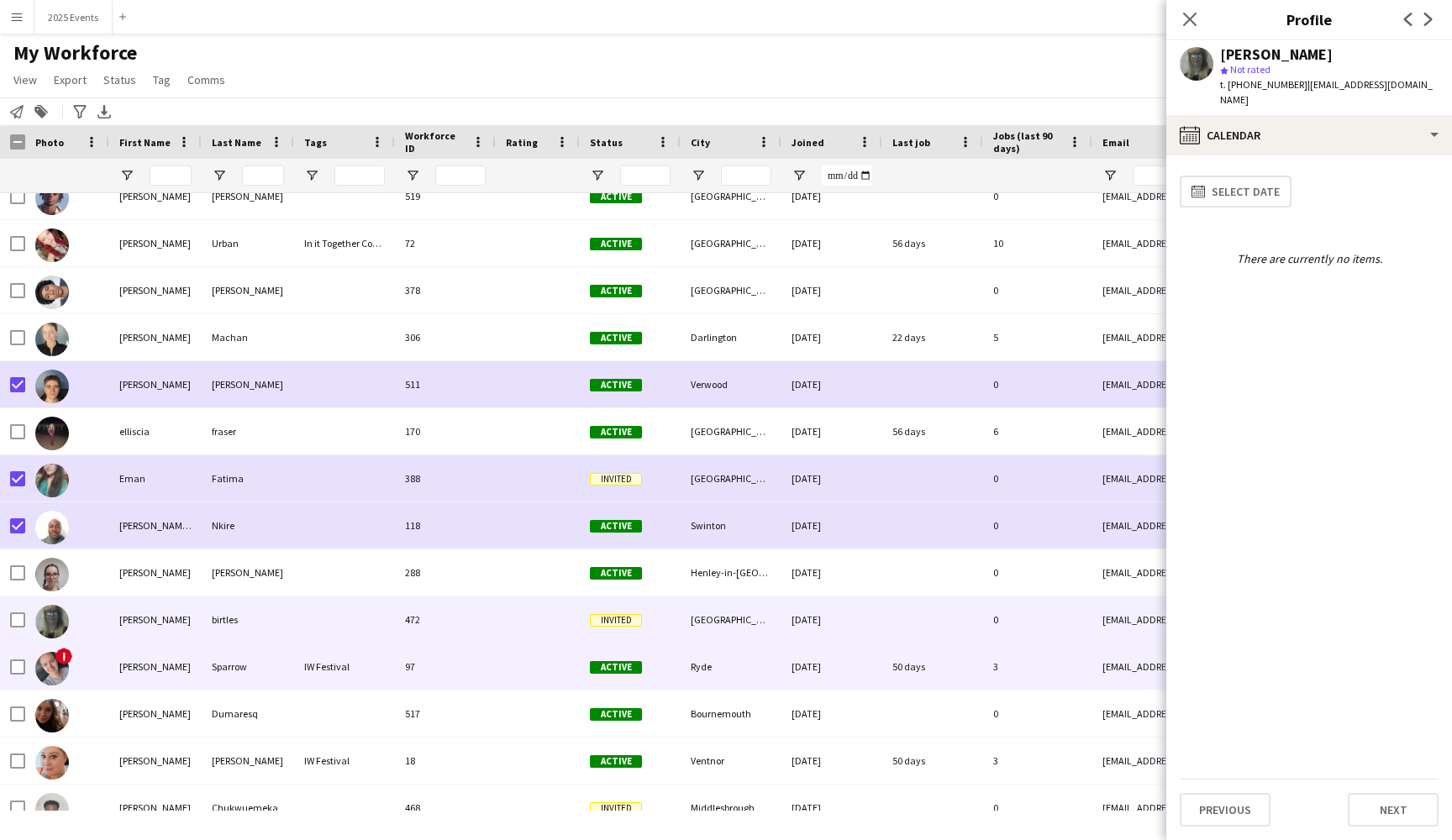
click at [159, 680] on div "[PERSON_NAME]" at bounding box center [155, 667] width 92 height 46
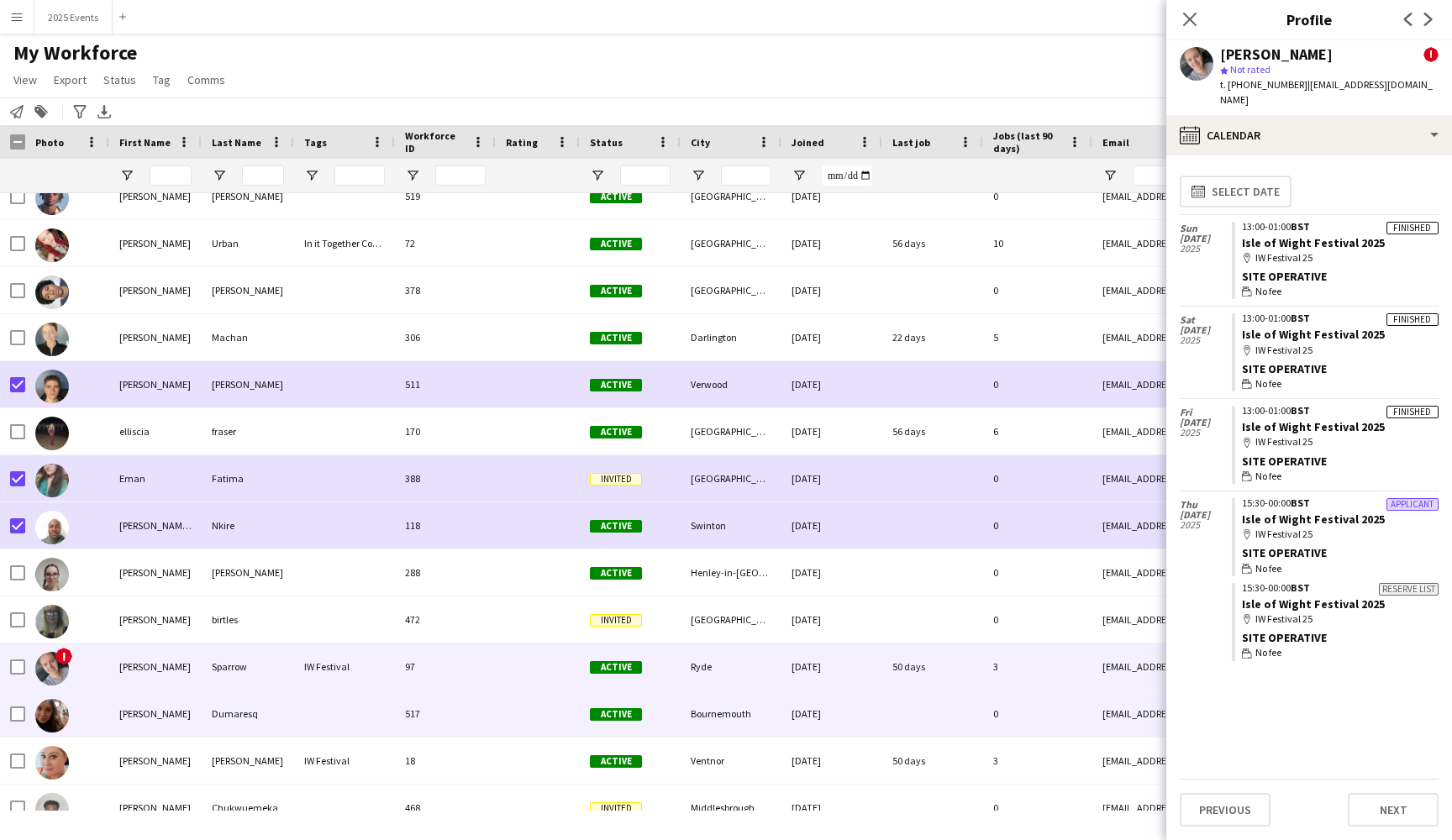
click at [183, 716] on div "[PERSON_NAME]" at bounding box center [155, 714] width 92 height 46
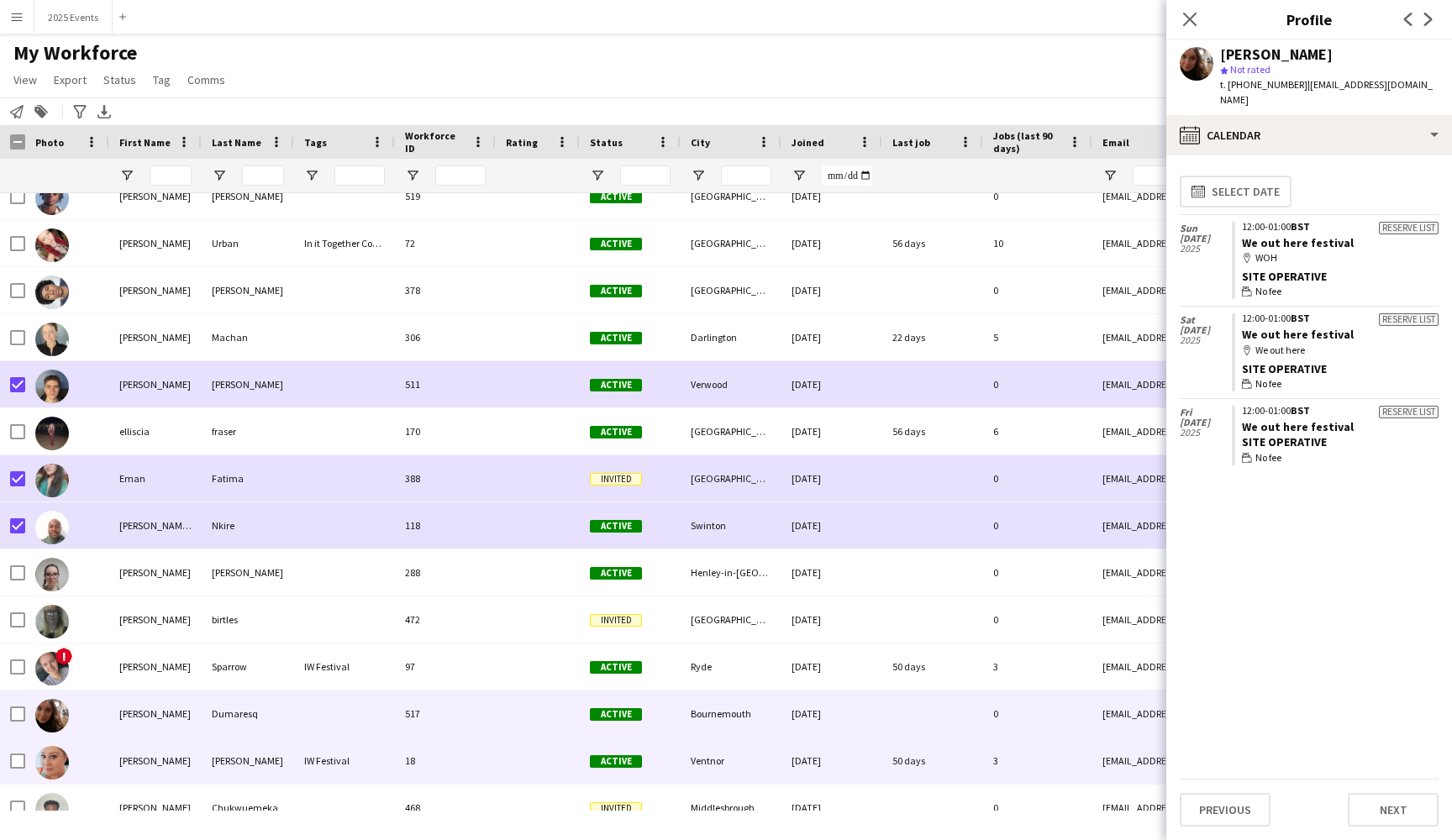
click at [181, 752] on div "[PERSON_NAME]" at bounding box center [155, 761] width 92 height 46
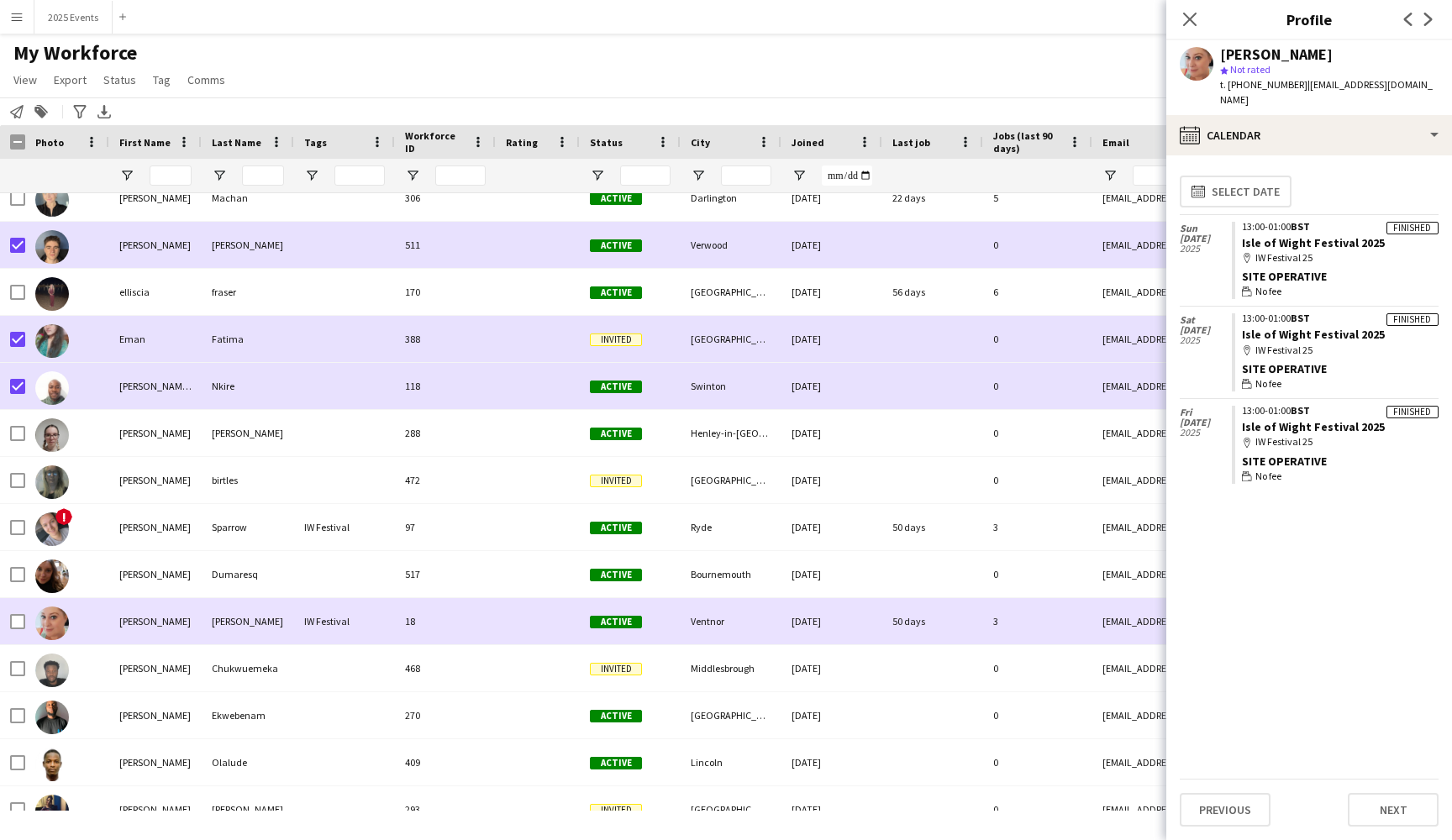
scroll to position [8447, 0]
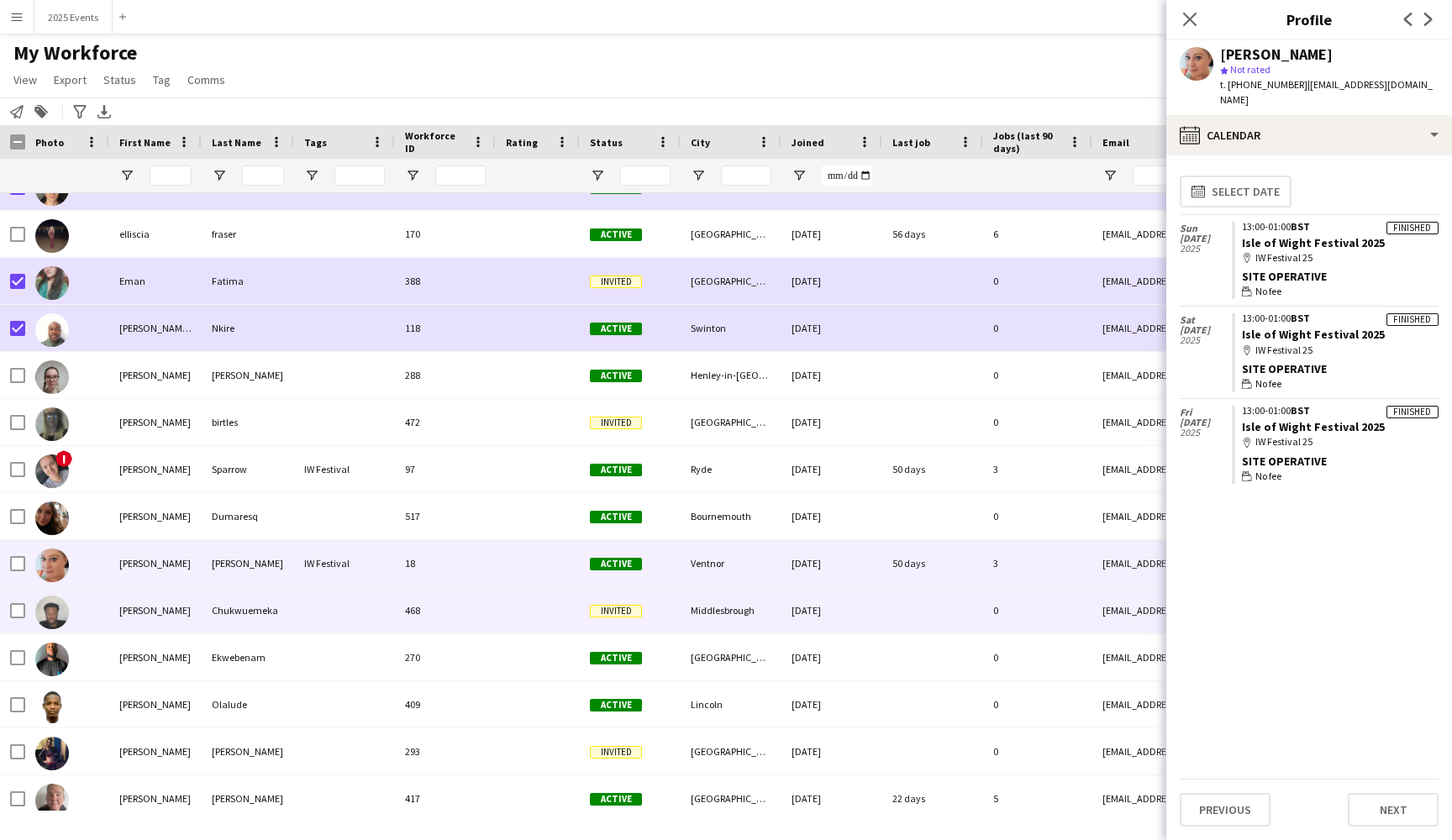
click at [169, 603] on div "[PERSON_NAME]" at bounding box center [155, 610] width 92 height 46
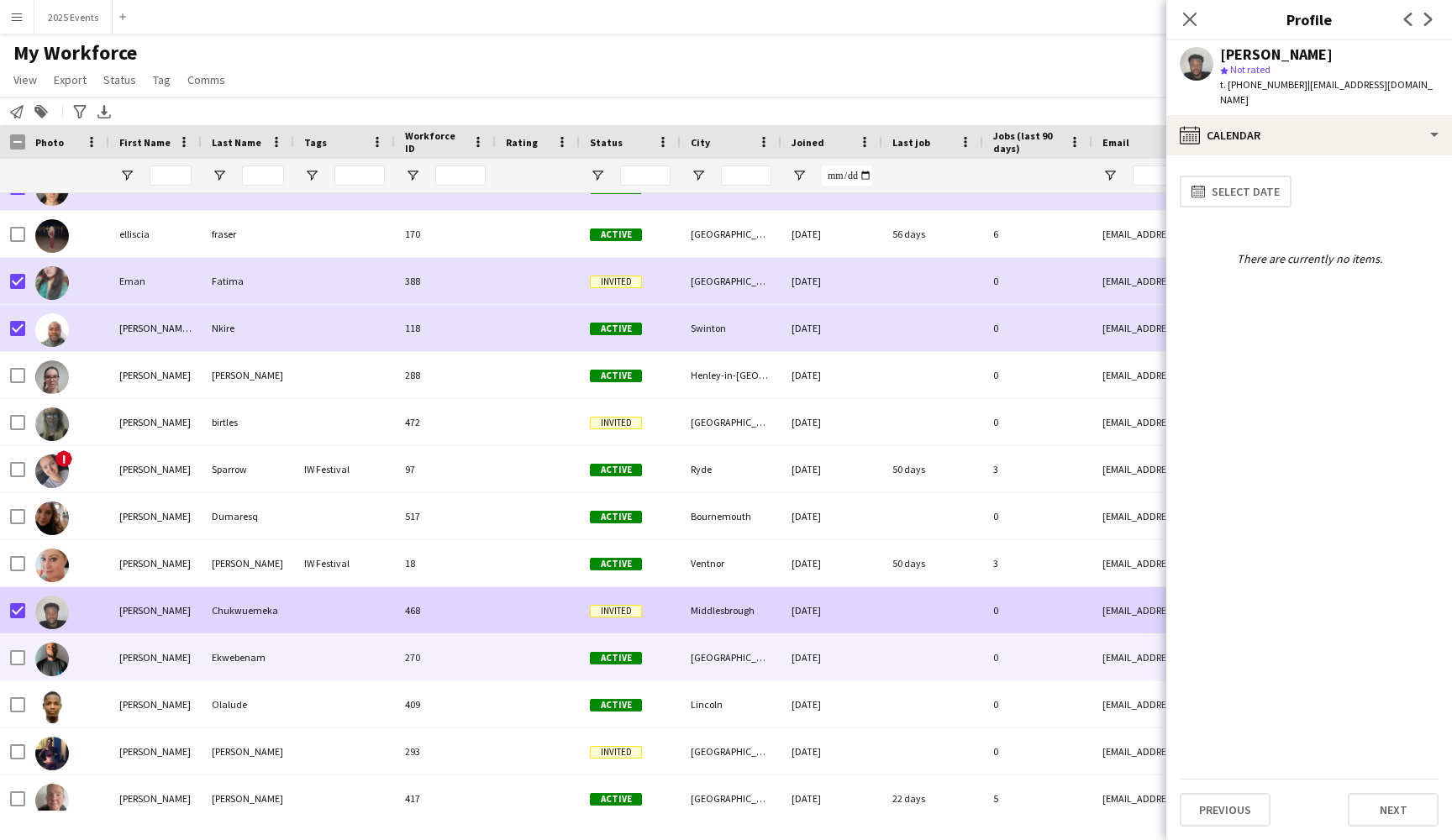
click at [173, 661] on div "[PERSON_NAME]" at bounding box center [155, 657] width 92 height 46
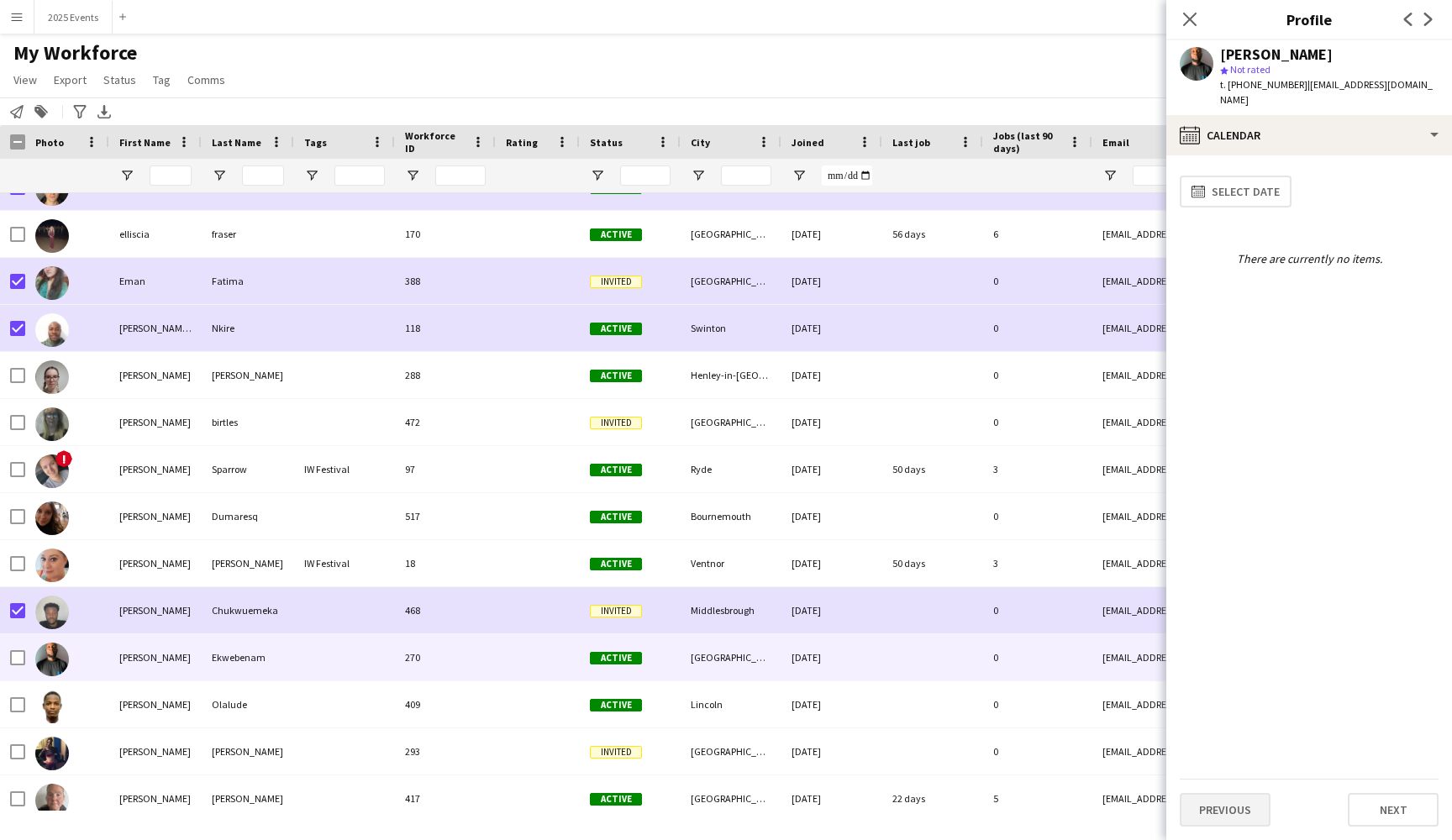
click at [1222, 815] on button "Previous" at bounding box center [1225, 809] width 91 height 33
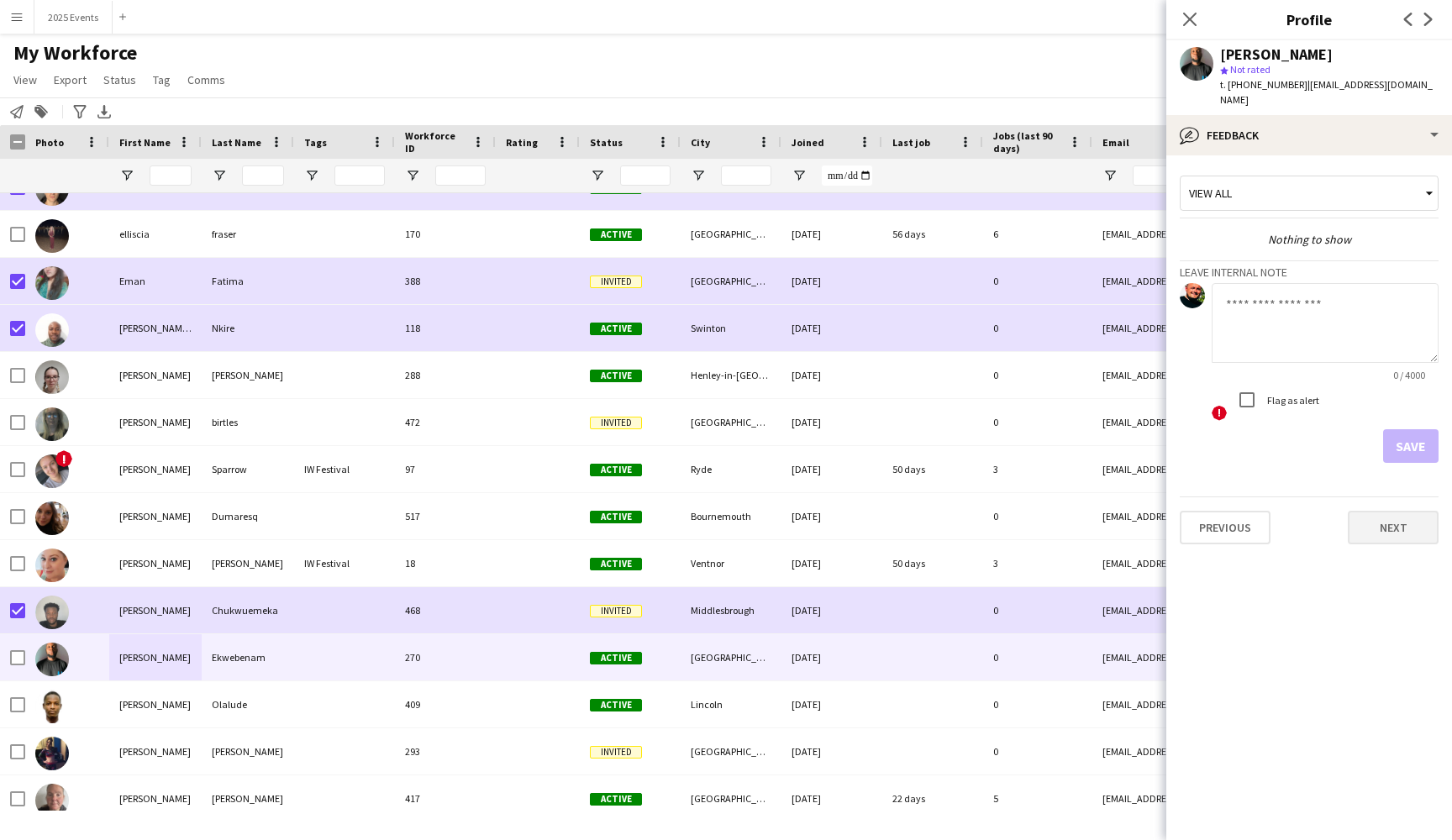
click at [1394, 522] on button "Next" at bounding box center [1393, 527] width 91 height 33
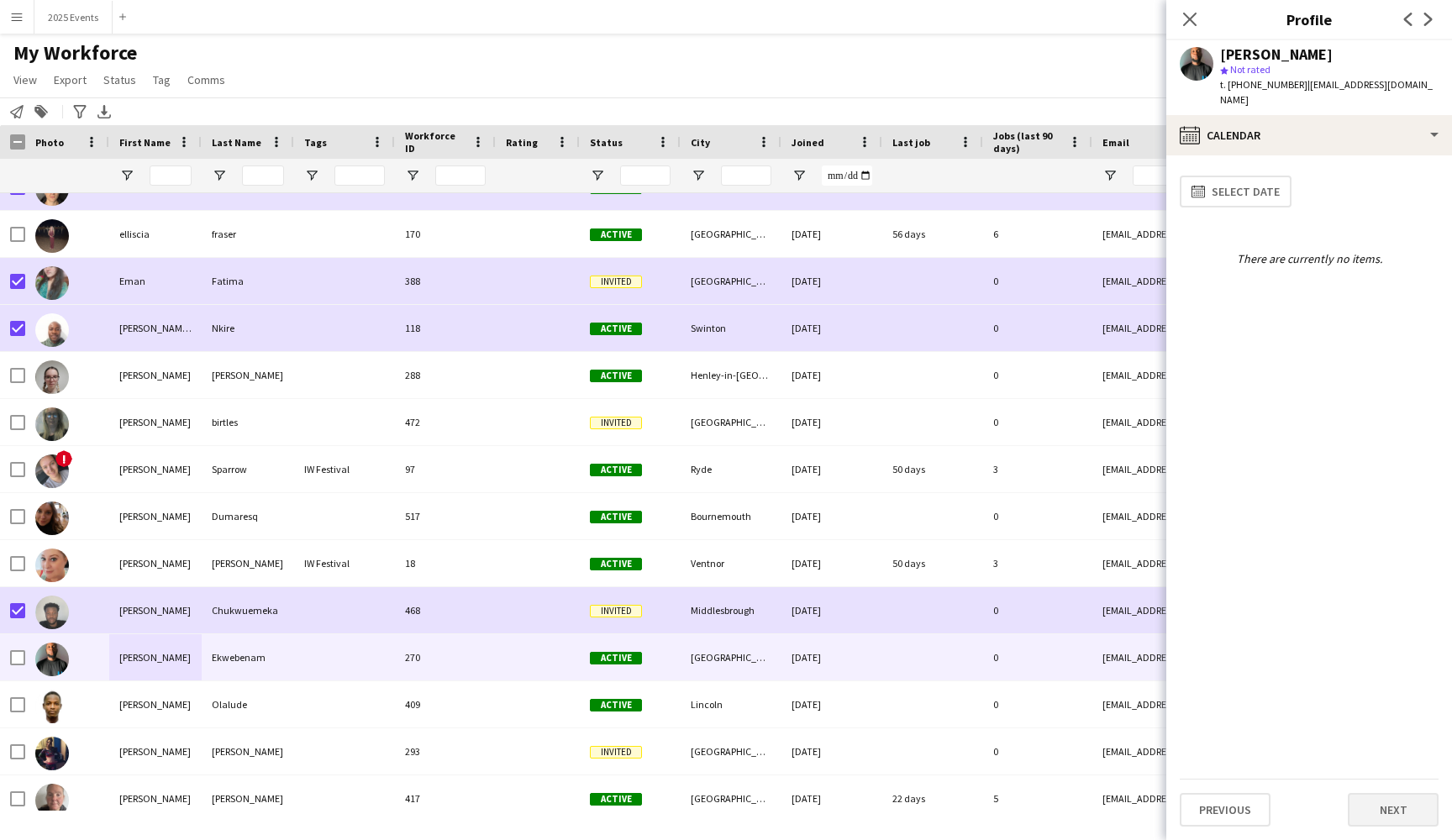
click at [1385, 810] on button "Next" at bounding box center [1393, 809] width 91 height 33
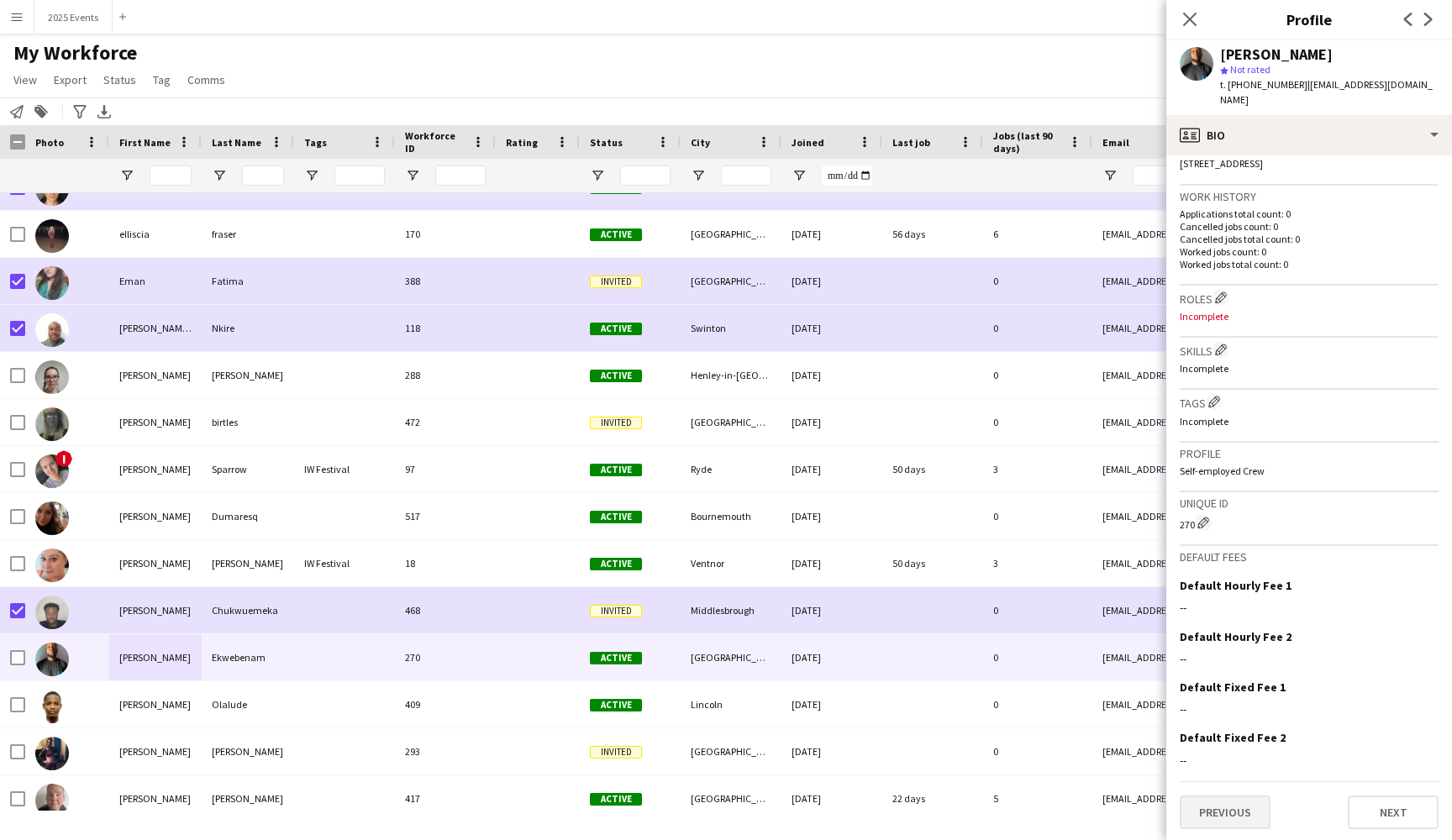
scroll to position [381, 0]
click at [1227, 818] on button "Previous" at bounding box center [1225, 814] width 91 height 33
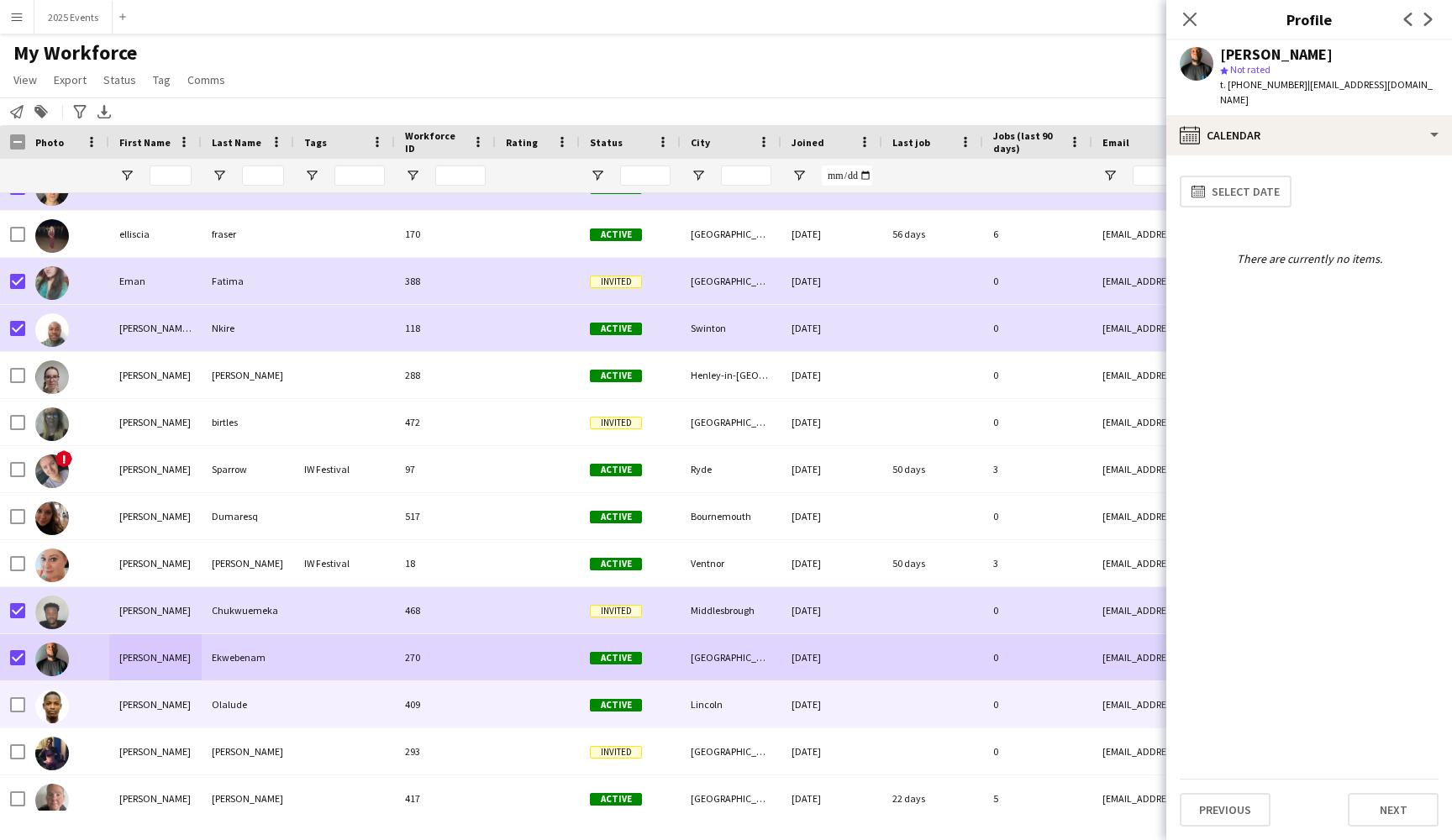
click at [323, 714] on div at bounding box center [344, 704] width 101 height 46
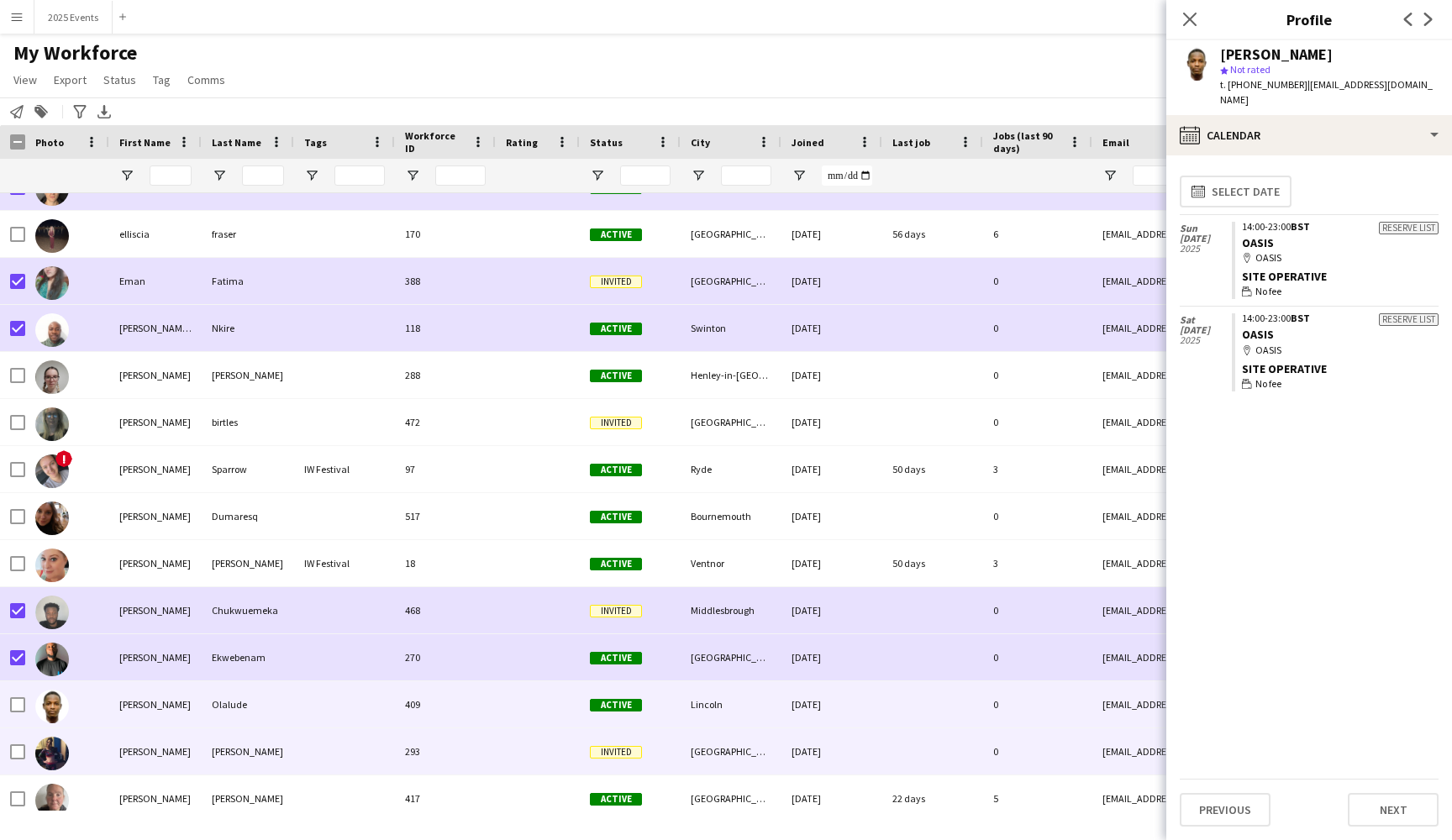
click at [310, 761] on div at bounding box center [344, 751] width 101 height 46
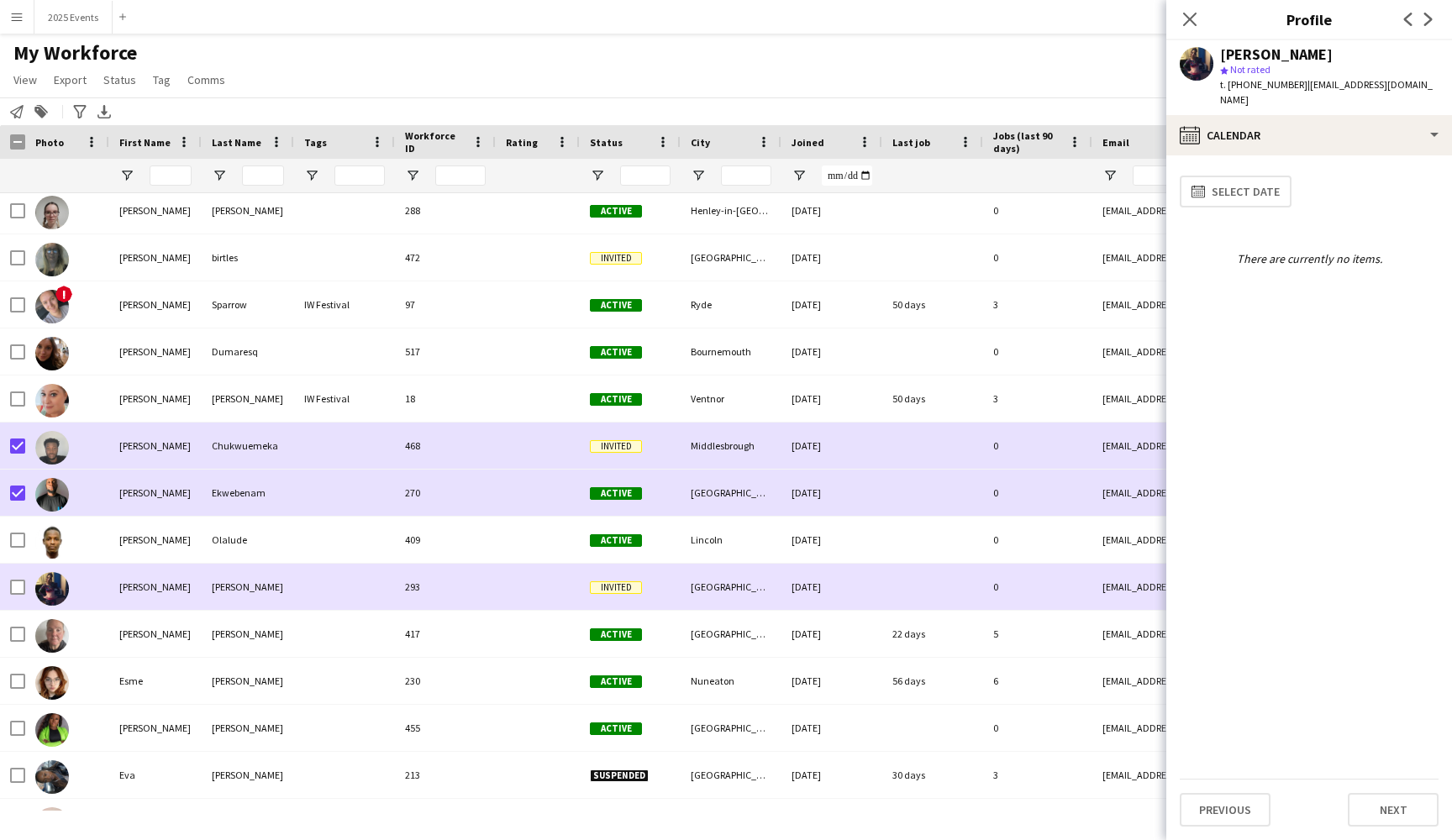
scroll to position [8610, 0]
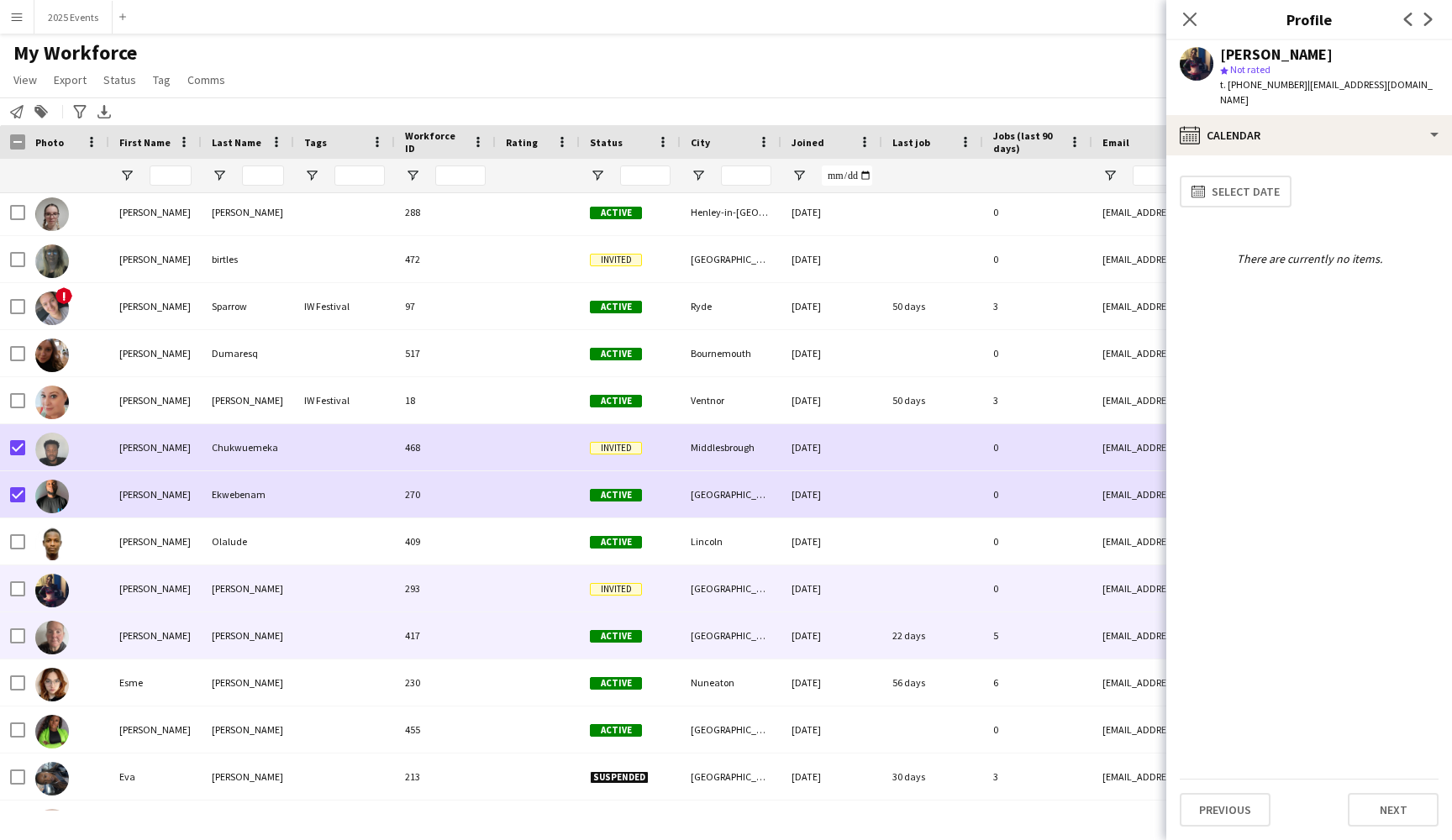
click at [173, 643] on div "Erin" at bounding box center [155, 635] width 92 height 46
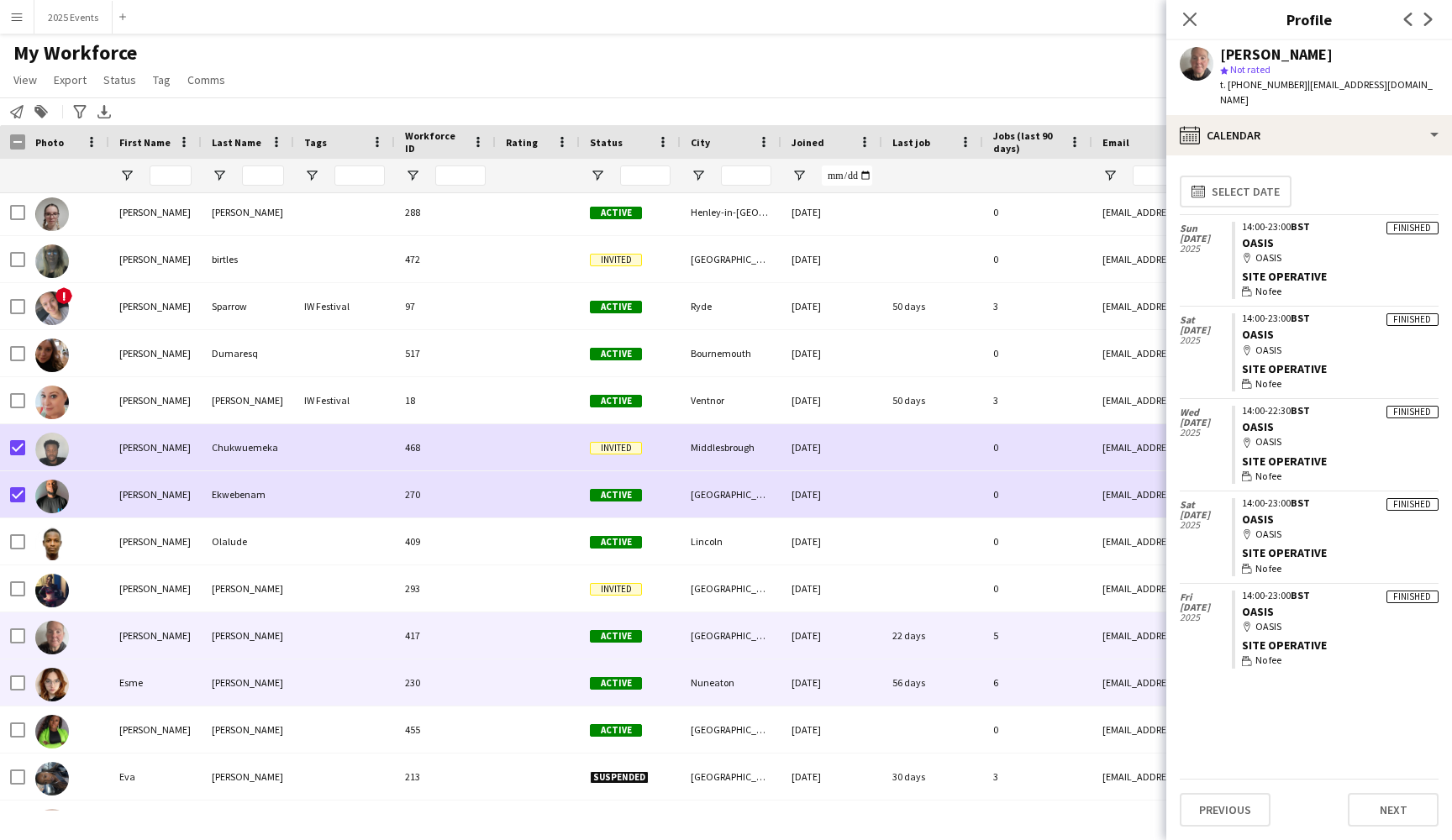
click at [166, 685] on div "Esme" at bounding box center [155, 682] width 92 height 46
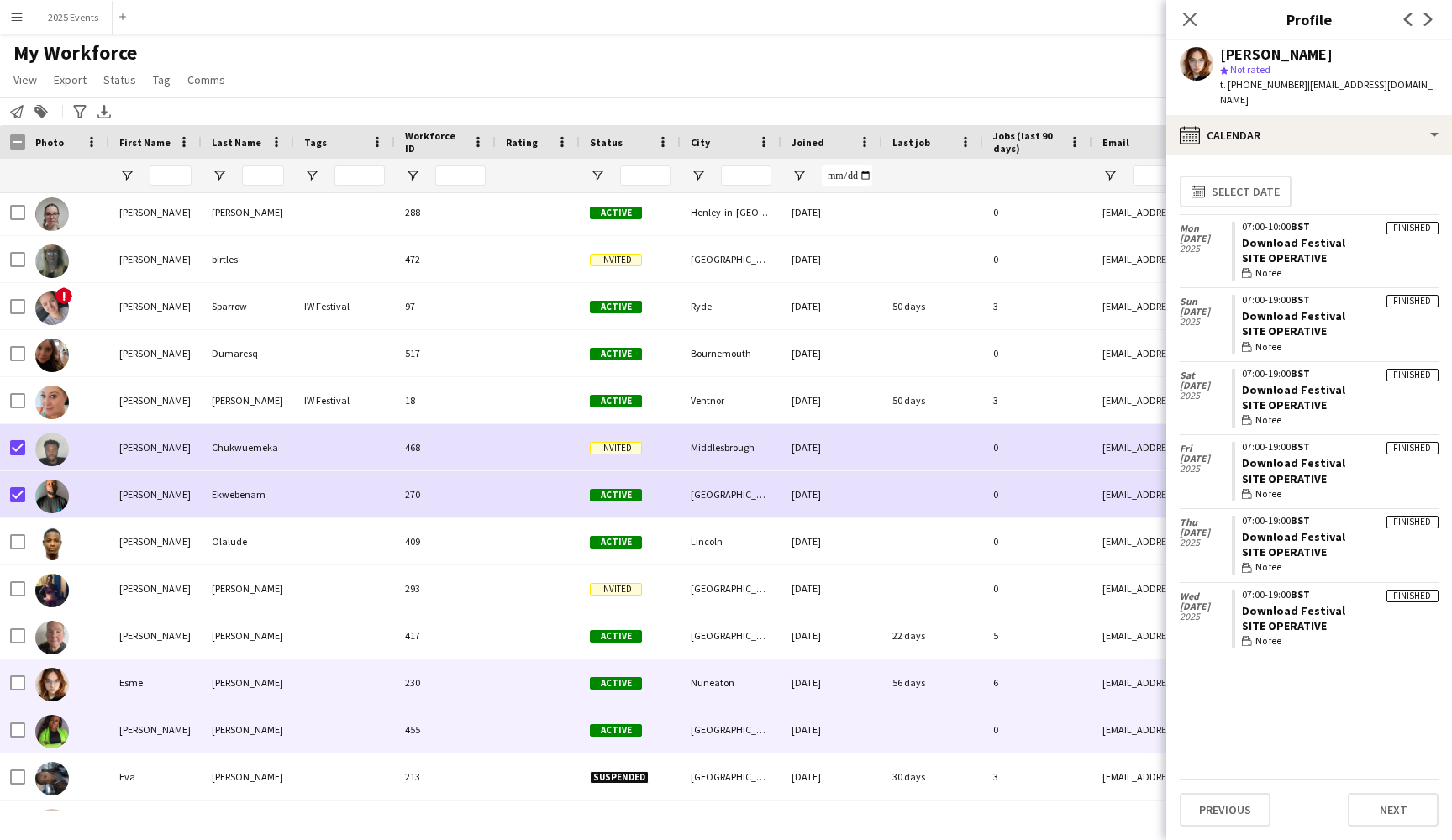
click at [184, 725] on div "Esther" at bounding box center [155, 729] width 92 height 46
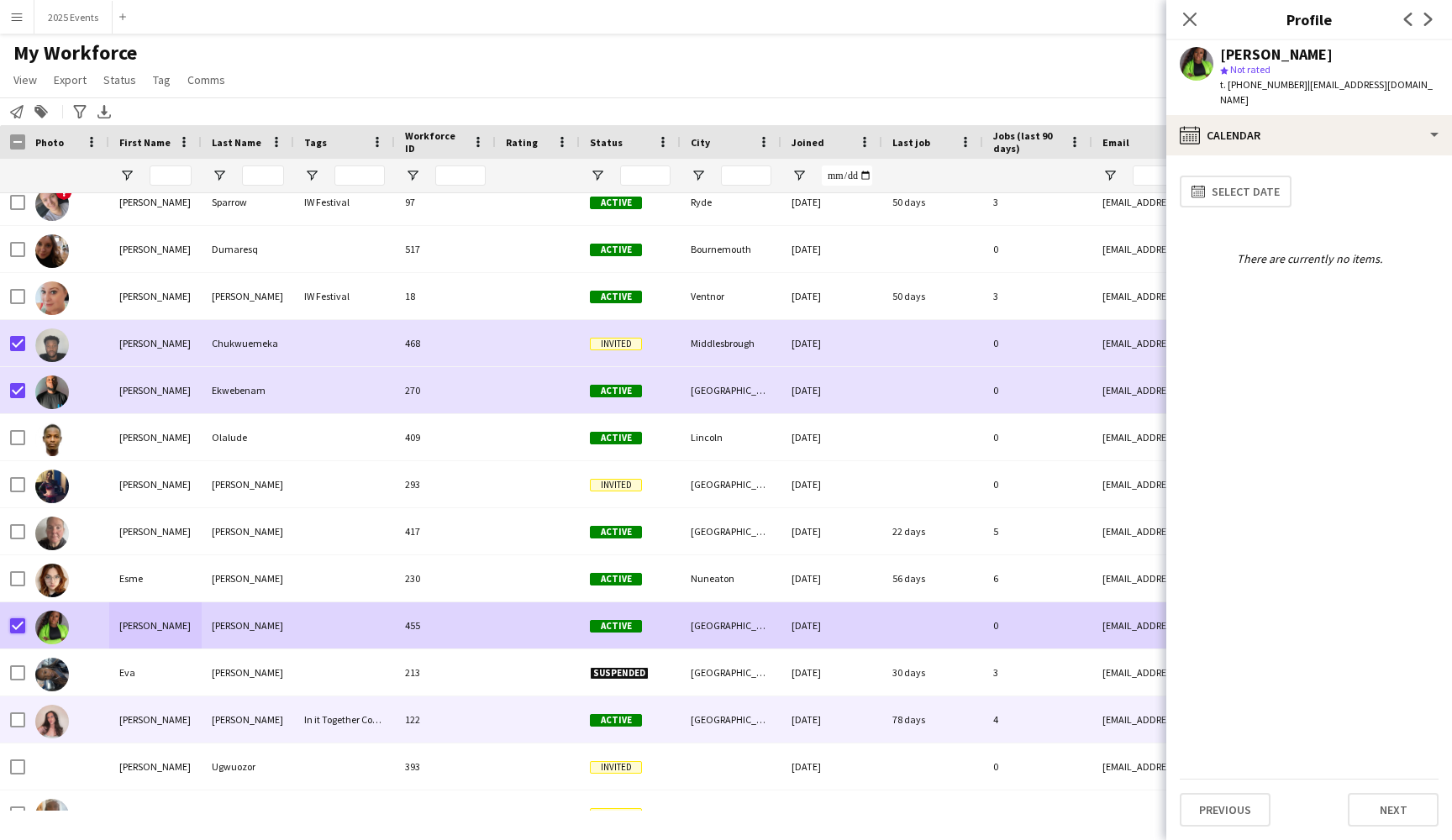
scroll to position [8707, 0]
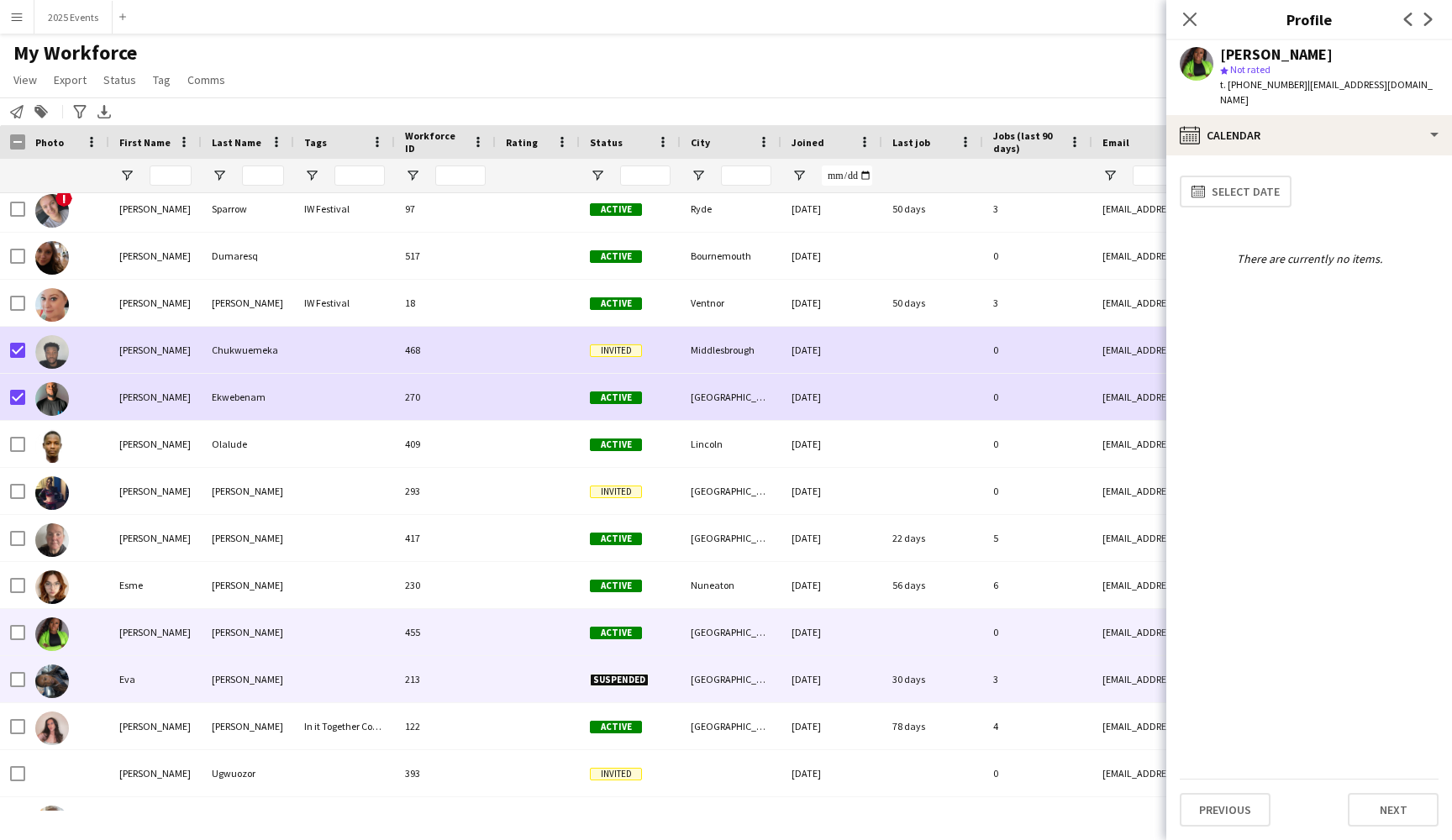
click at [179, 689] on div "Eva" at bounding box center [155, 679] width 92 height 46
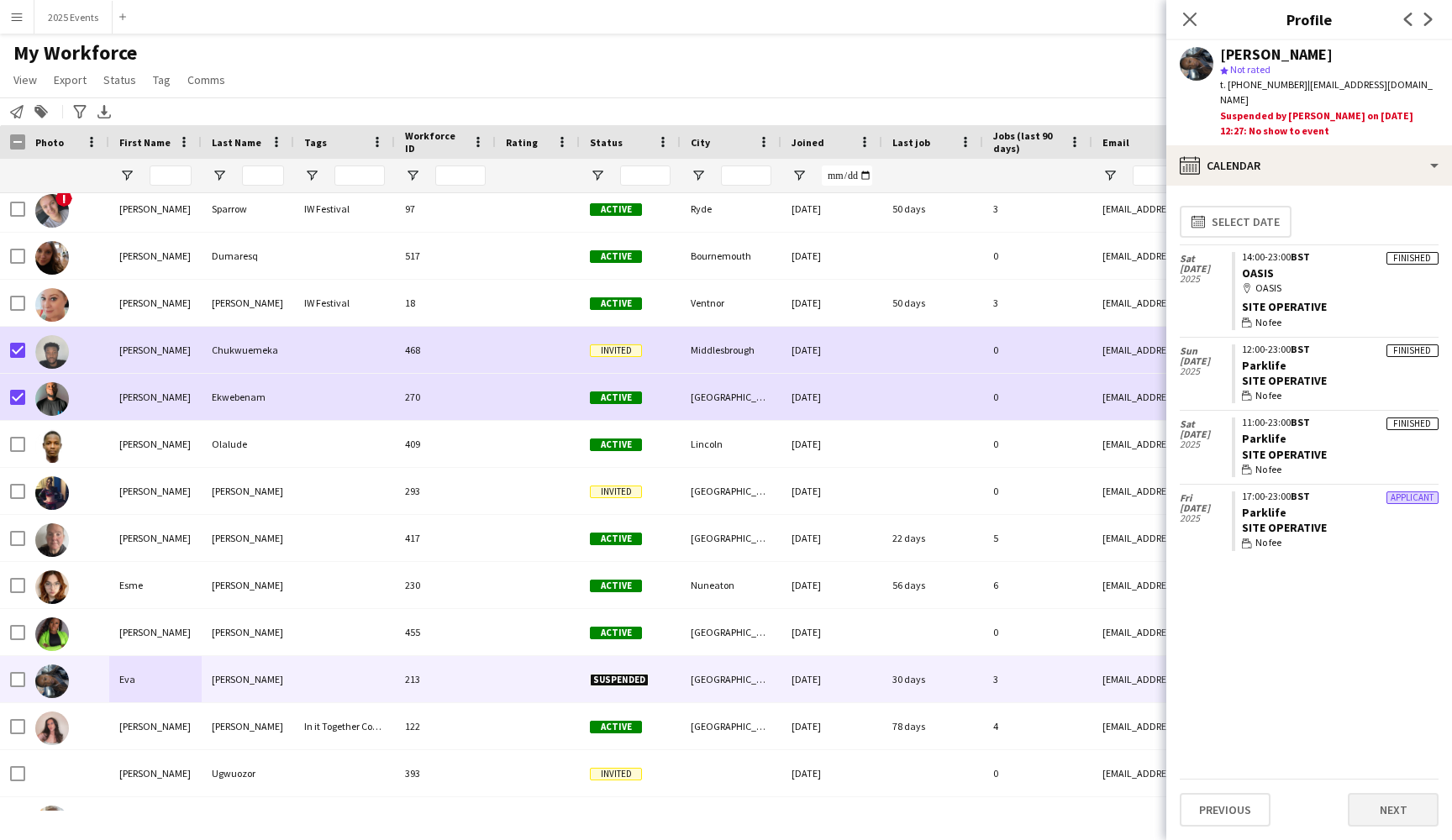
click at [1367, 810] on button "Next" at bounding box center [1393, 809] width 91 height 33
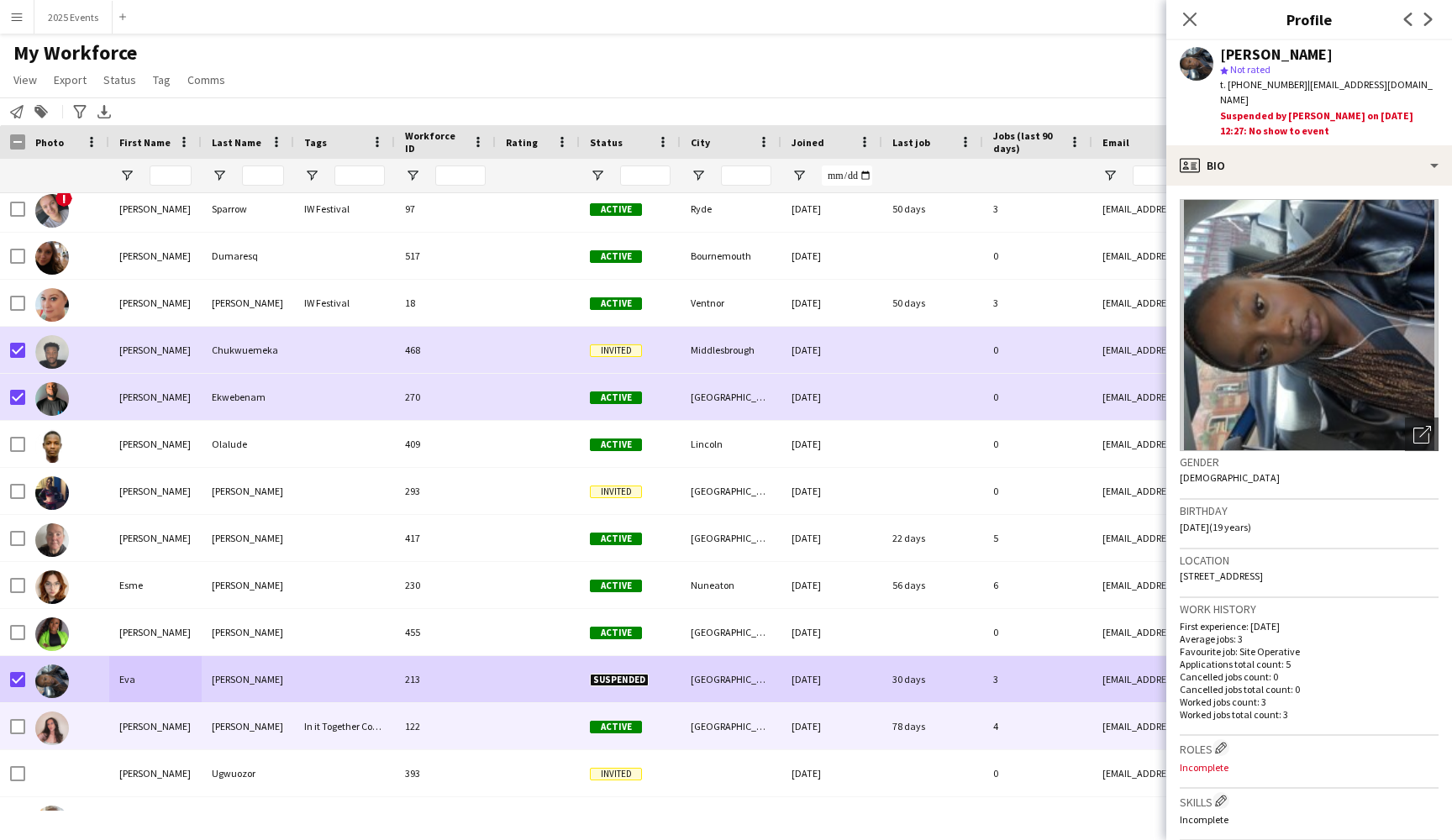
click at [177, 732] on div "Evelyn" at bounding box center [155, 726] width 92 height 46
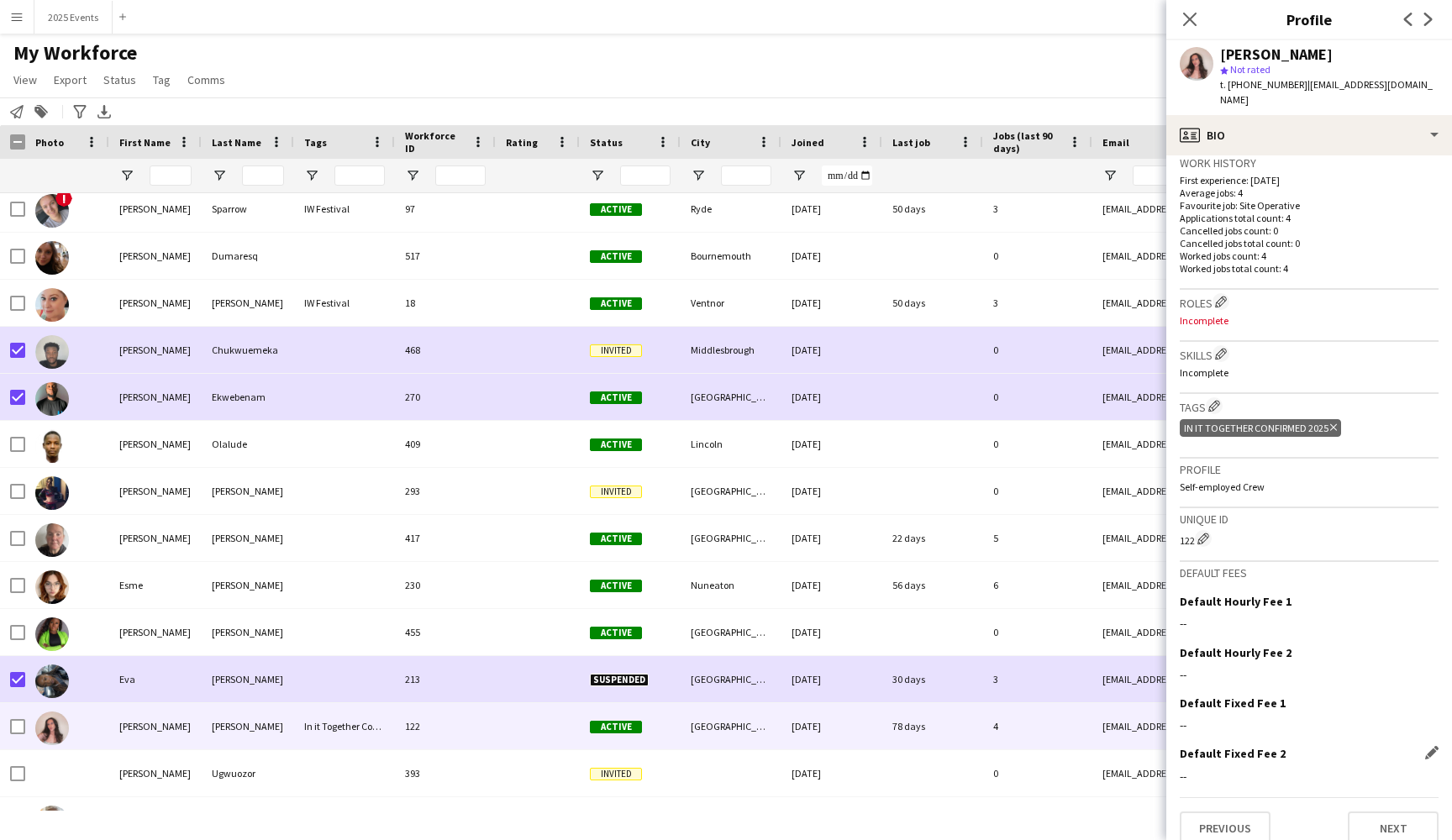
scroll to position [415, 0]
click at [1238, 814] on button "Previous" at bounding box center [1225, 828] width 91 height 33
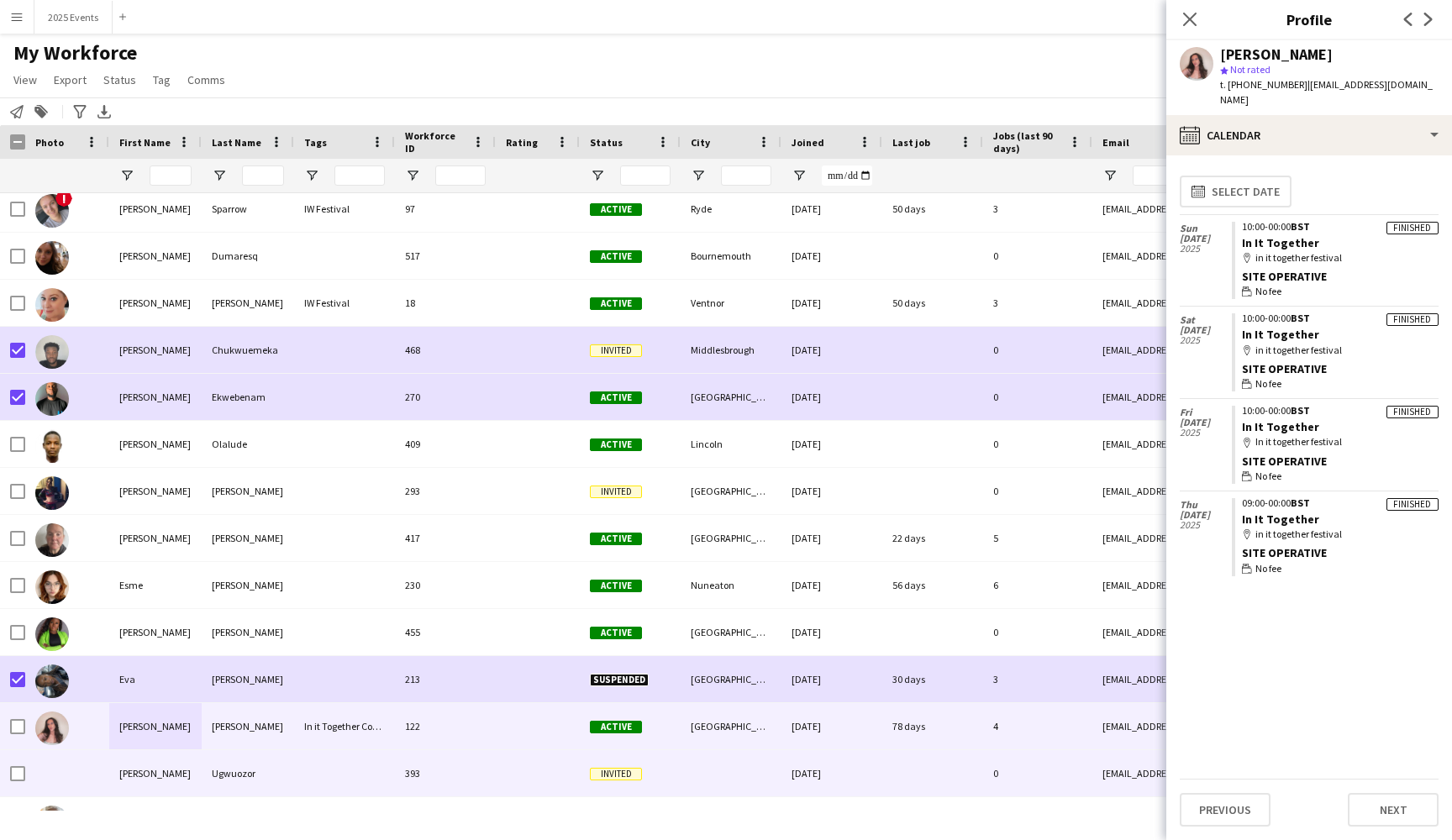
click at [327, 776] on div at bounding box center [344, 773] width 101 height 46
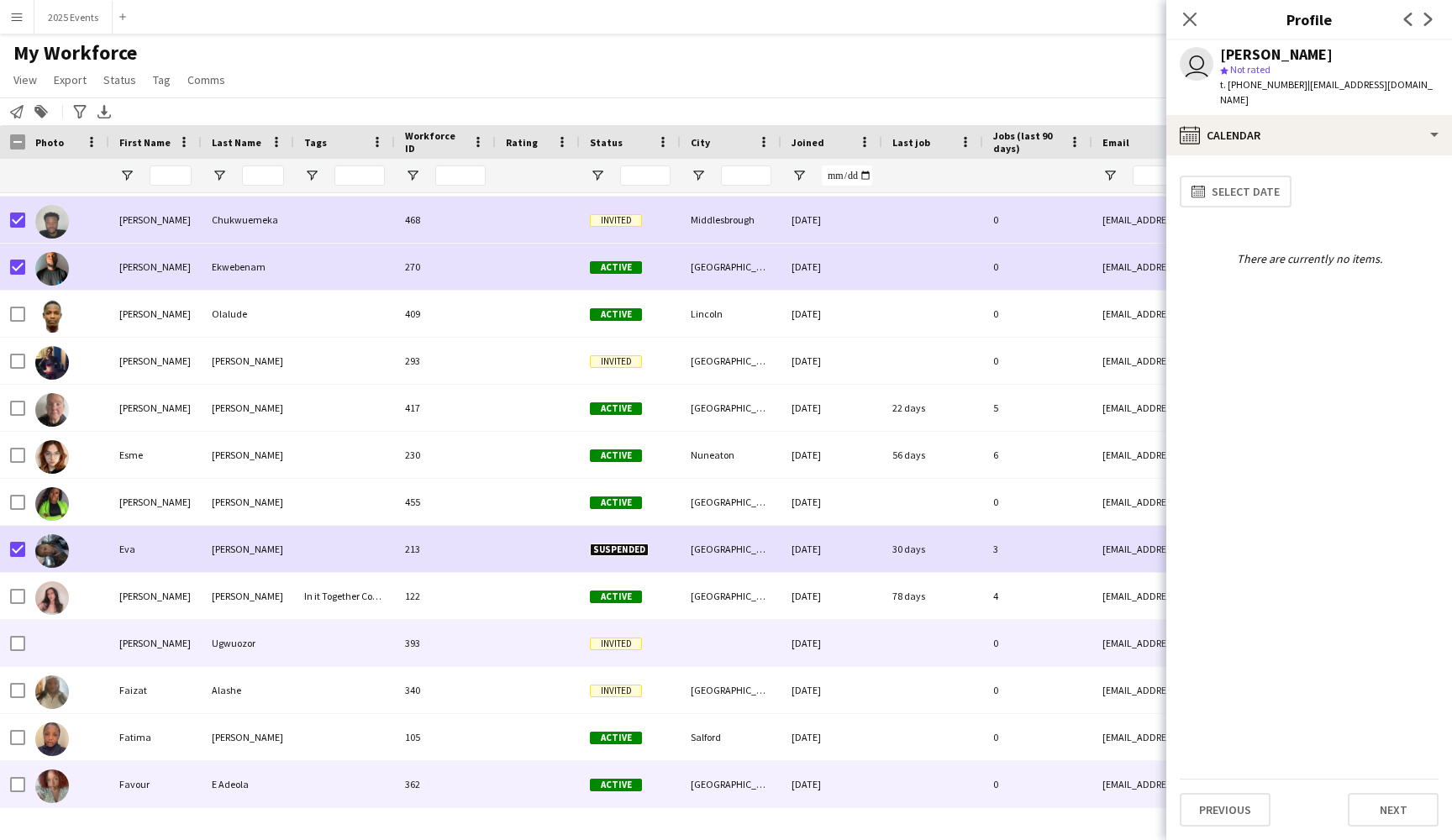
scroll to position [8838, 0]
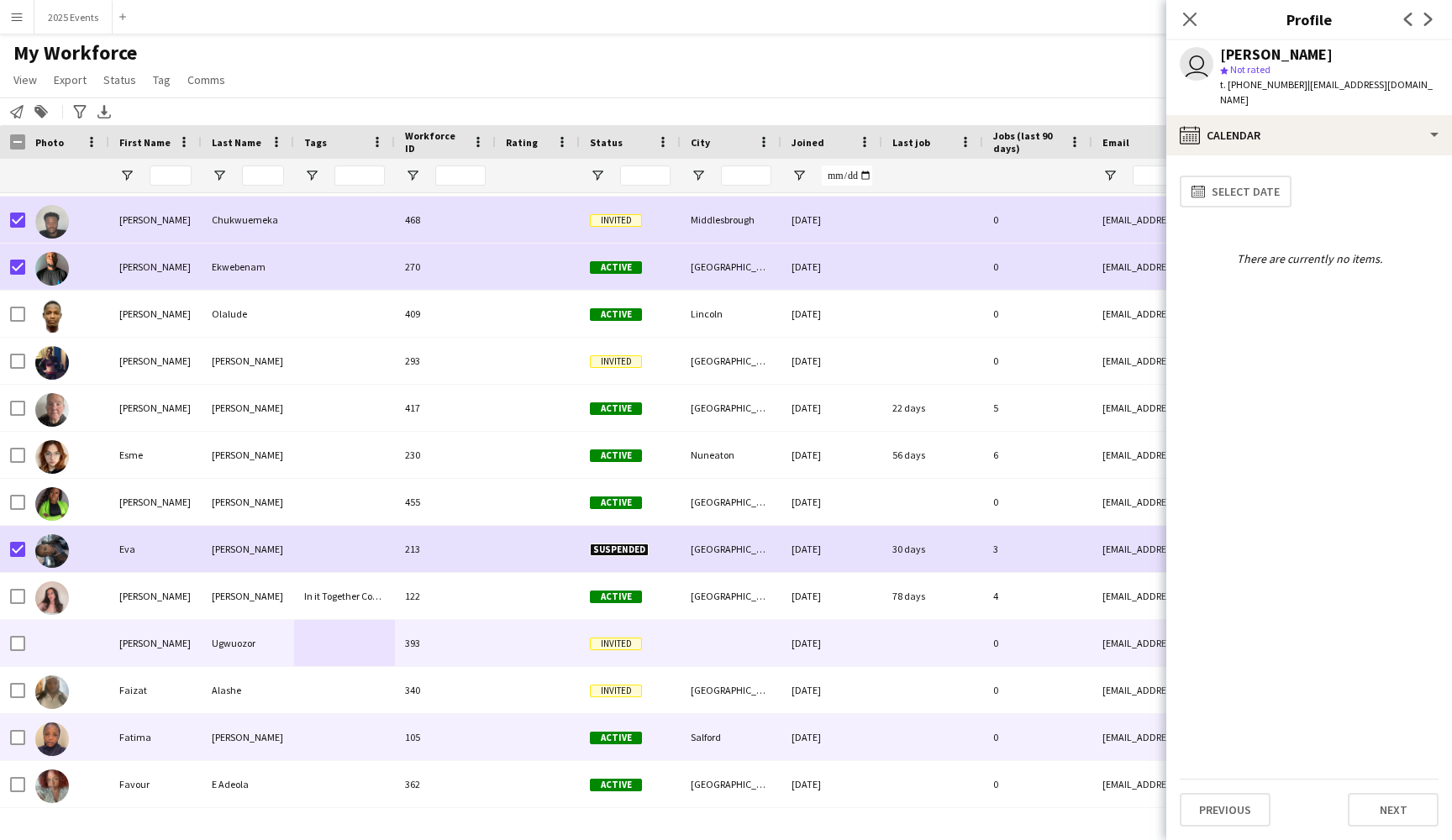
click at [103, 746] on div at bounding box center [67, 737] width 84 height 46
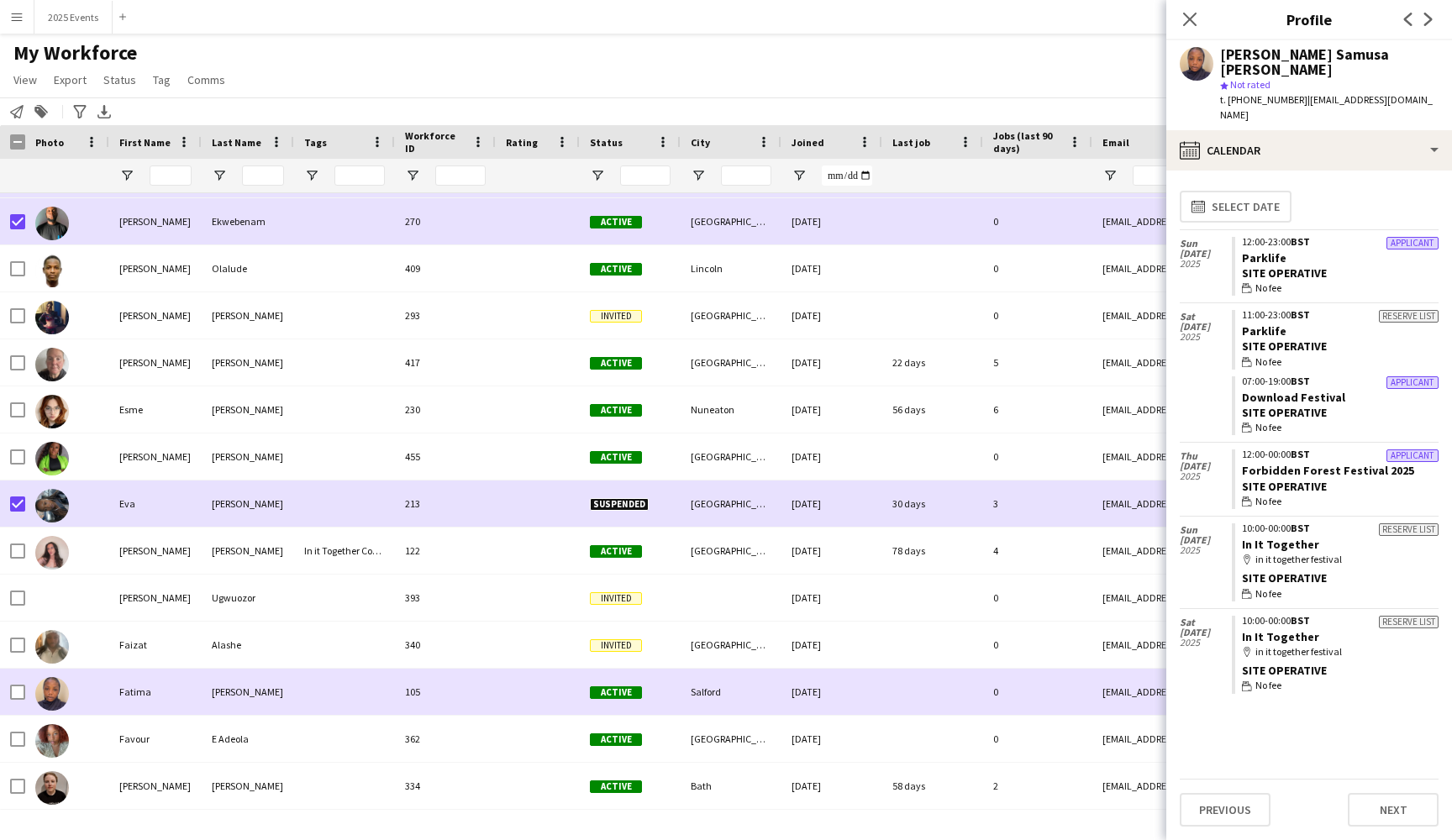
scroll to position [8881, 0]
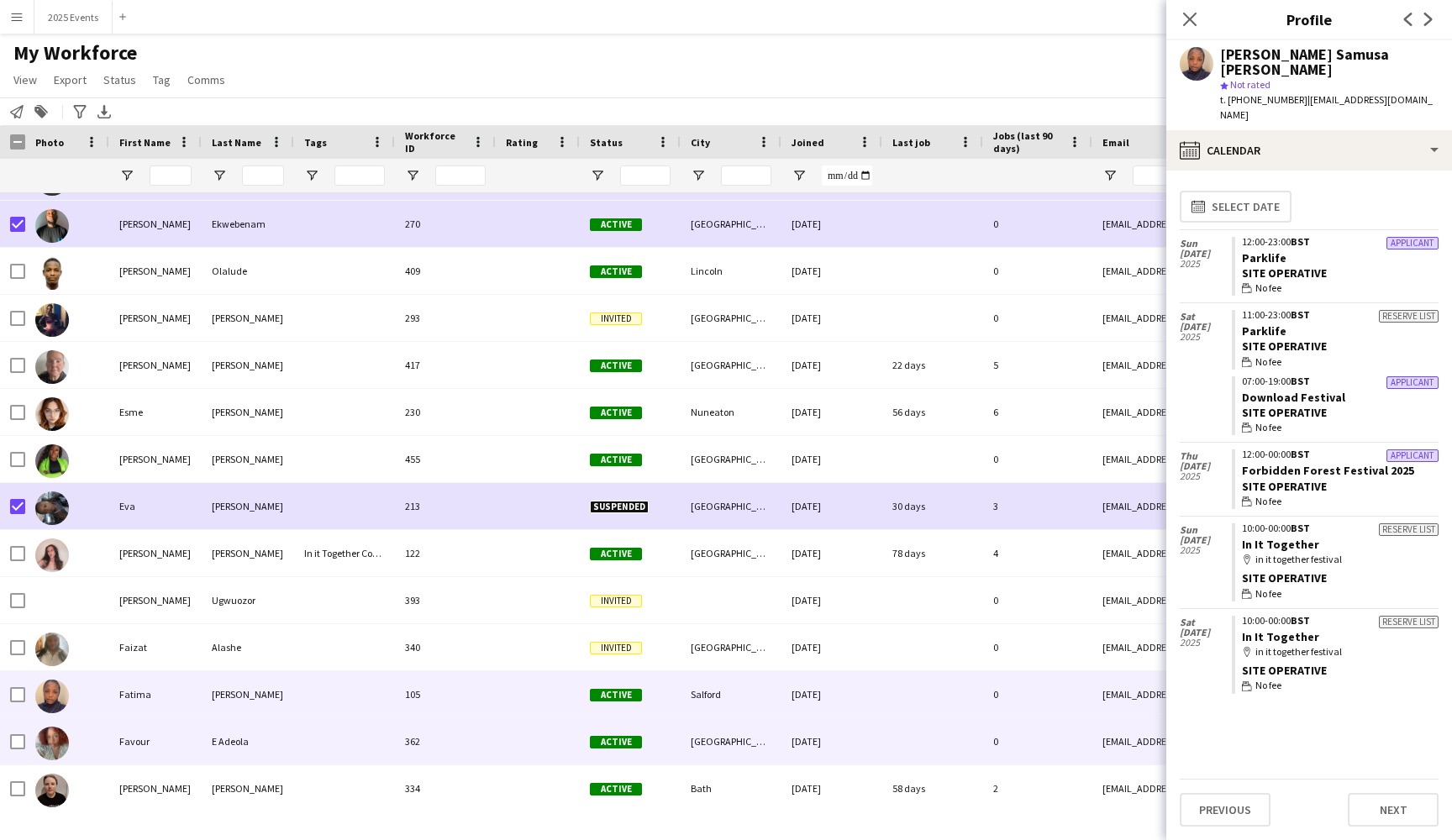
click at [198, 750] on div "Favour" at bounding box center [155, 741] width 92 height 46
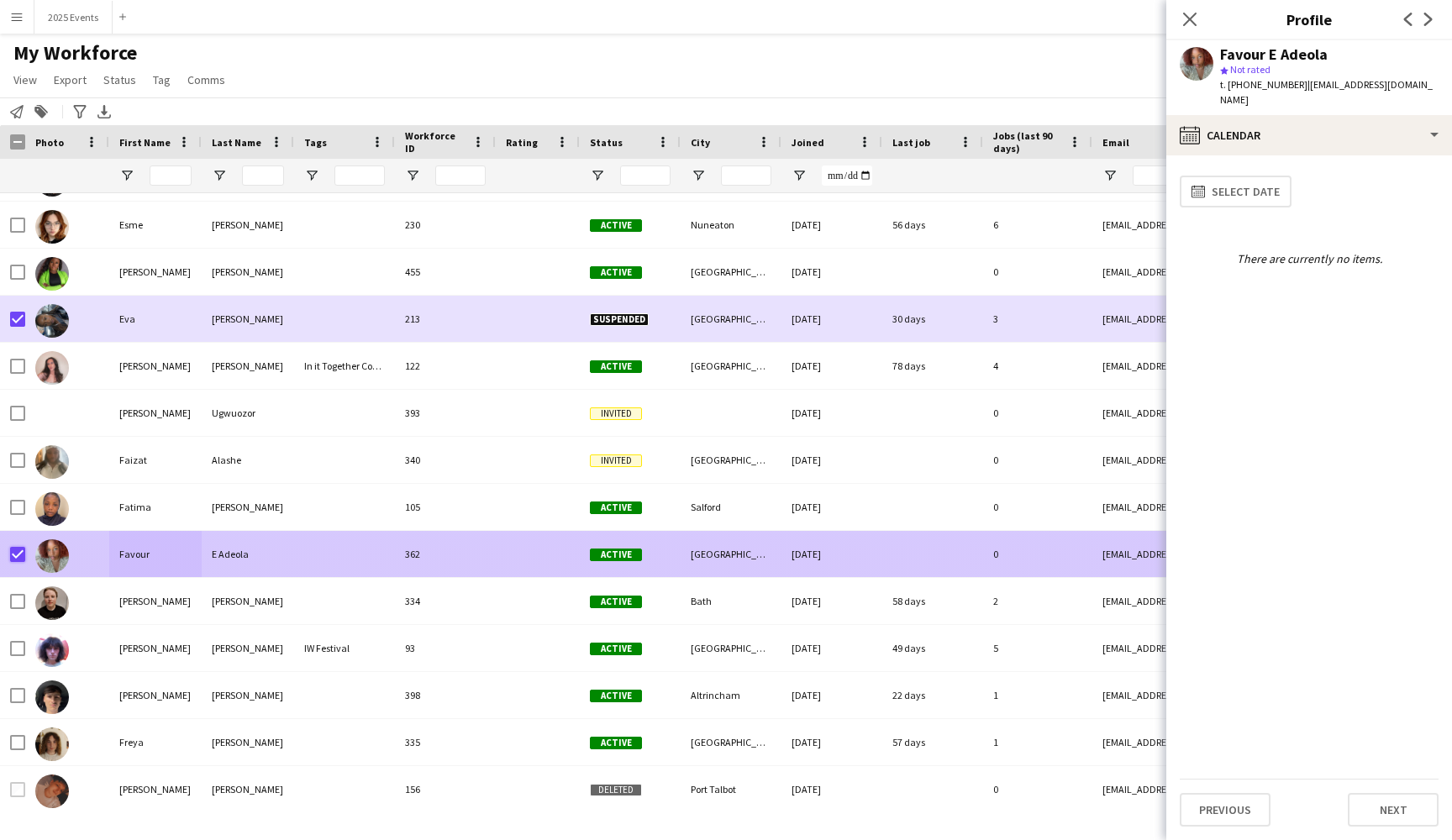
scroll to position [9071, 0]
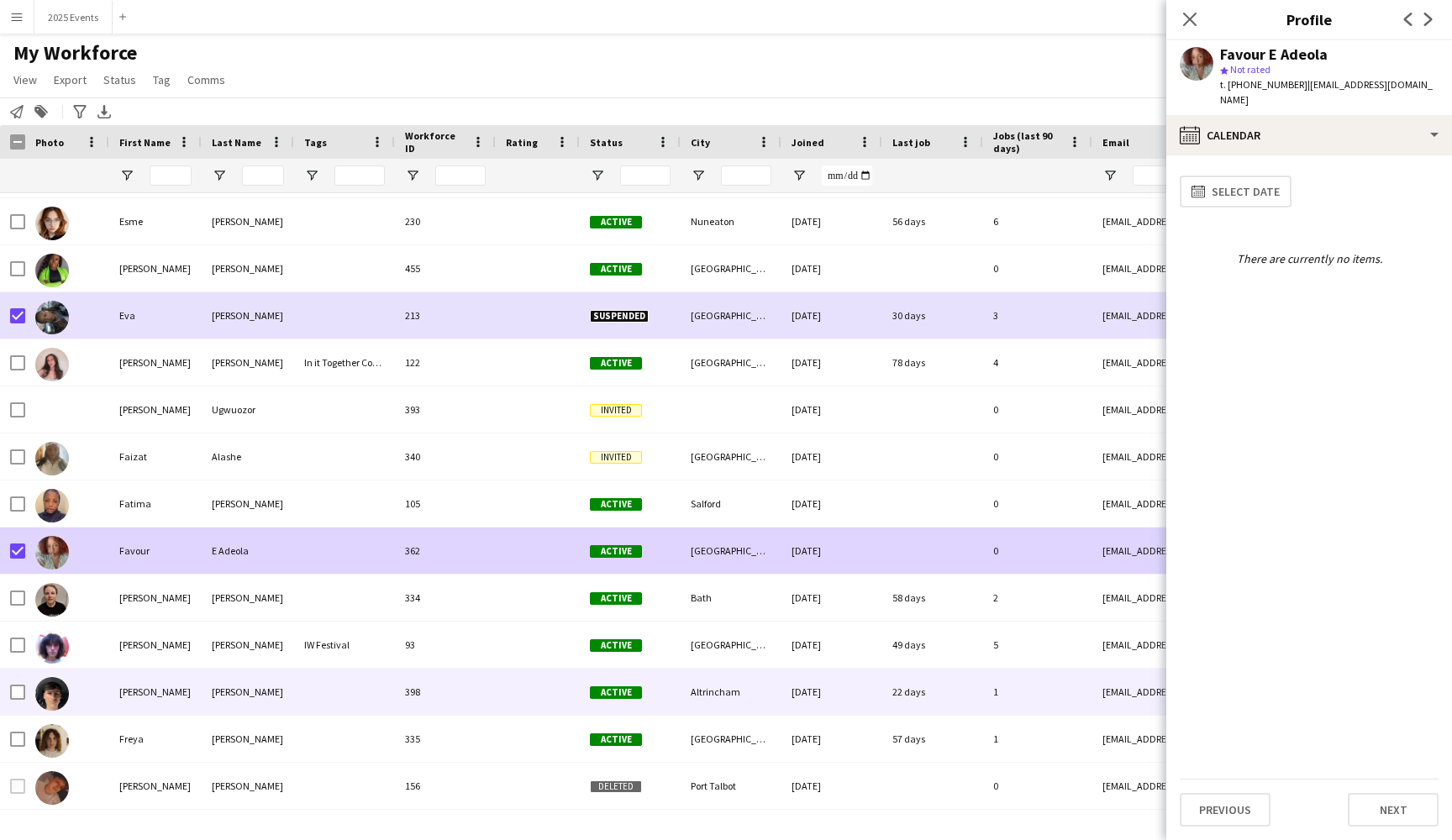
click at [171, 694] on div "Freddie" at bounding box center [155, 691] width 92 height 46
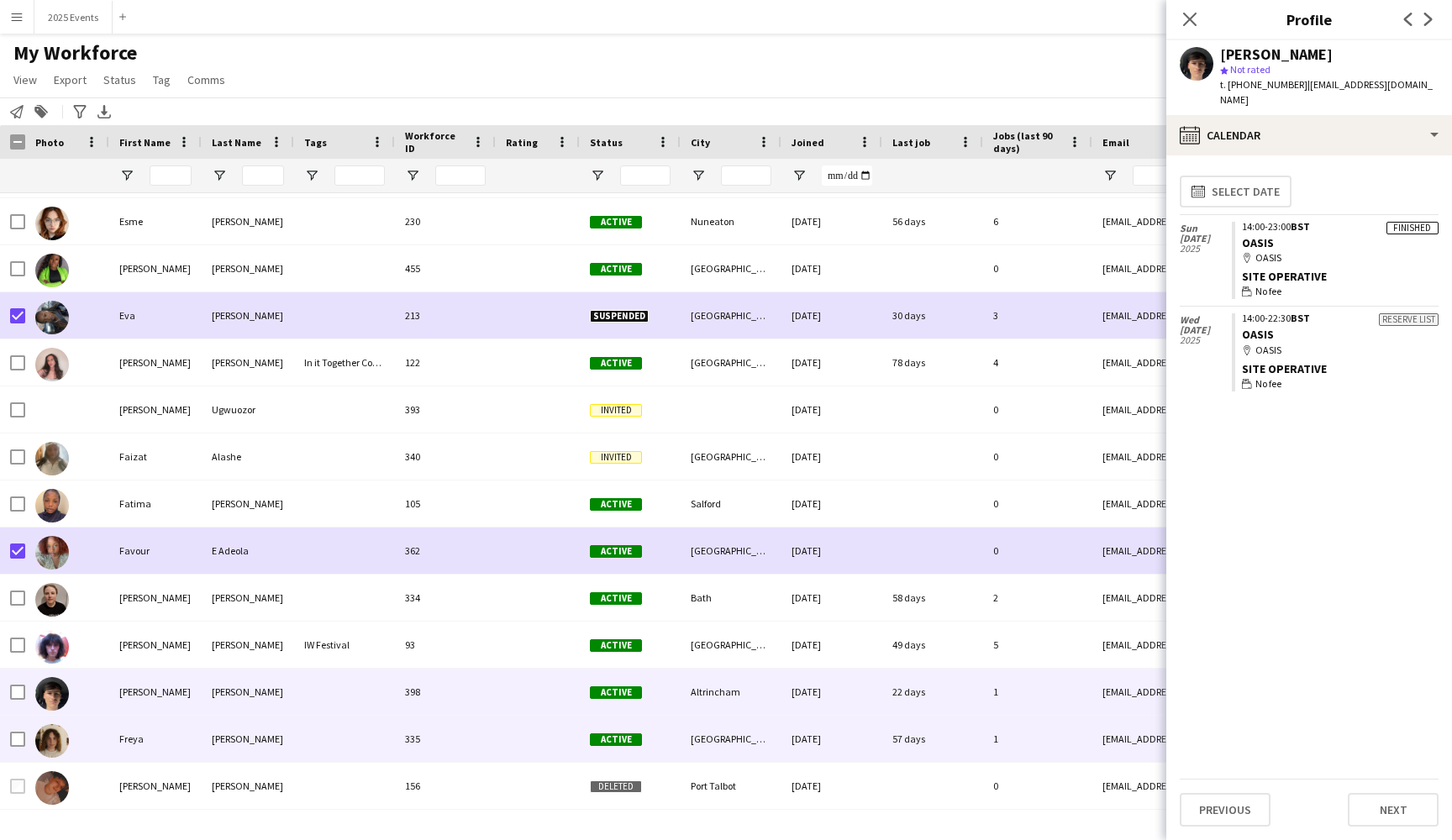
click at [172, 734] on div "Freya" at bounding box center [155, 738] width 92 height 46
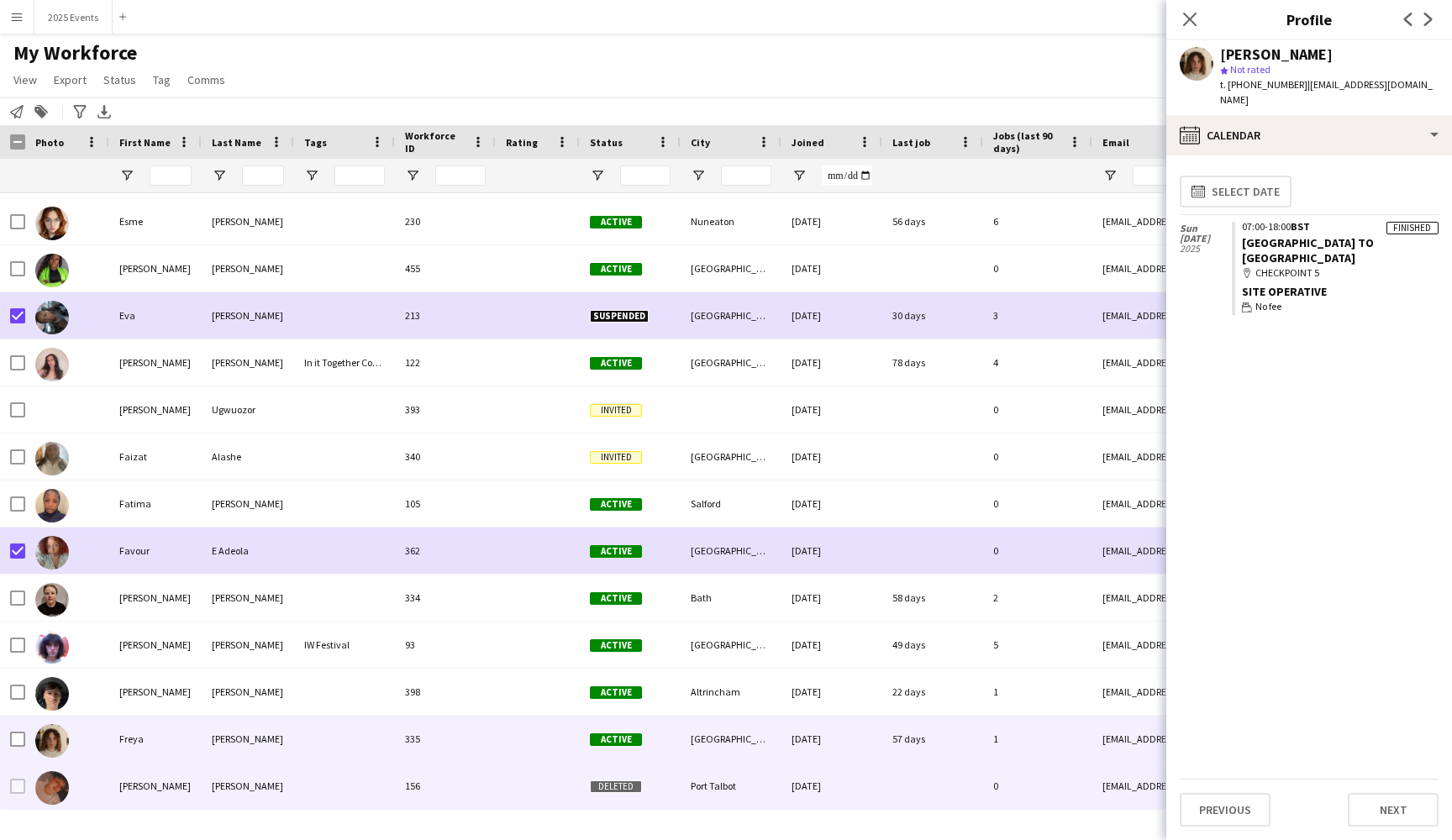
click at [181, 800] on div "Gareth" at bounding box center [155, 785] width 92 height 46
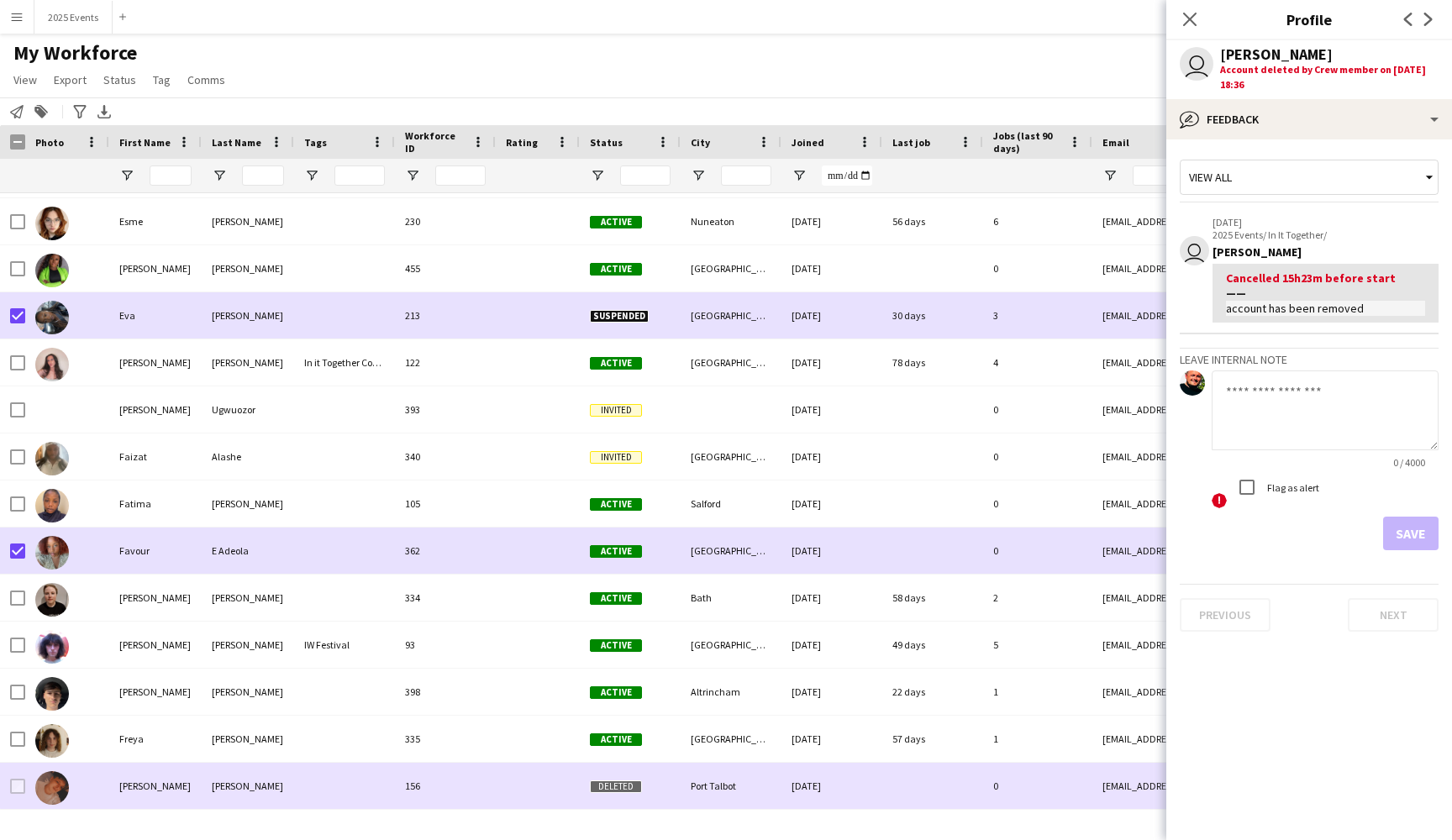
scroll to position [9100, 0]
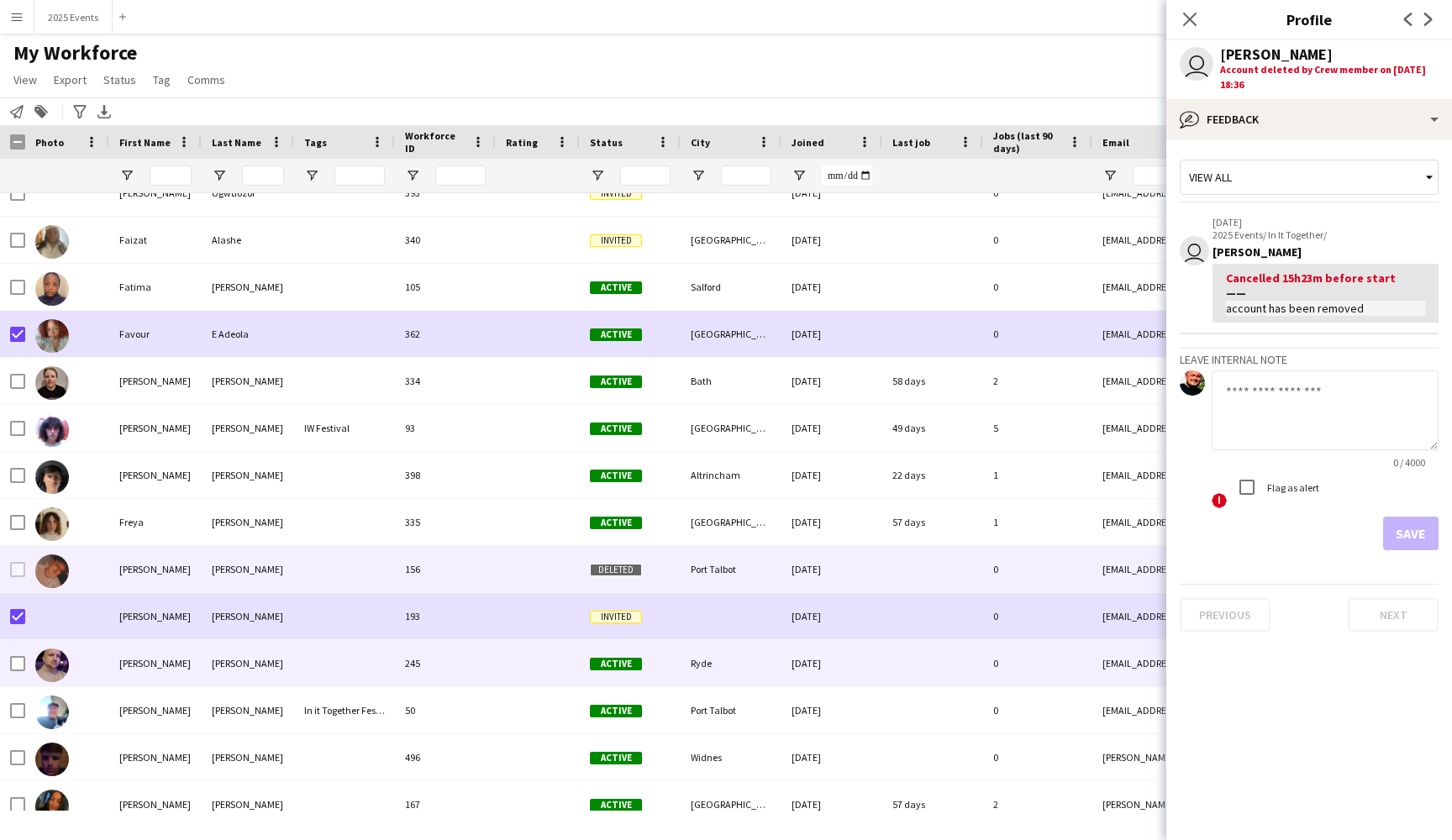
click at [161, 662] on div "[PERSON_NAME]" at bounding box center [155, 663] width 92 height 46
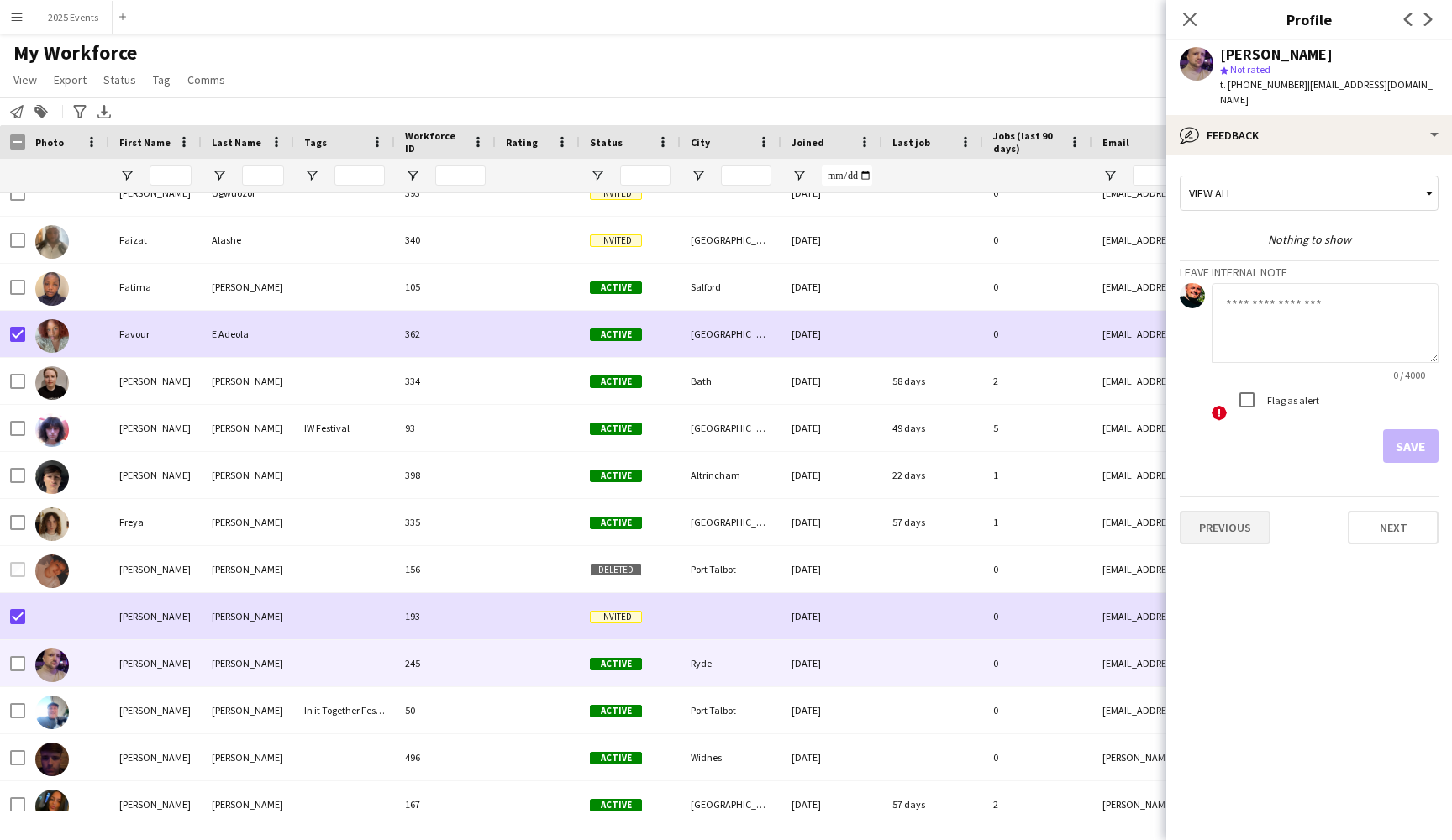
click at [1249, 515] on button "Previous" at bounding box center [1225, 527] width 91 height 33
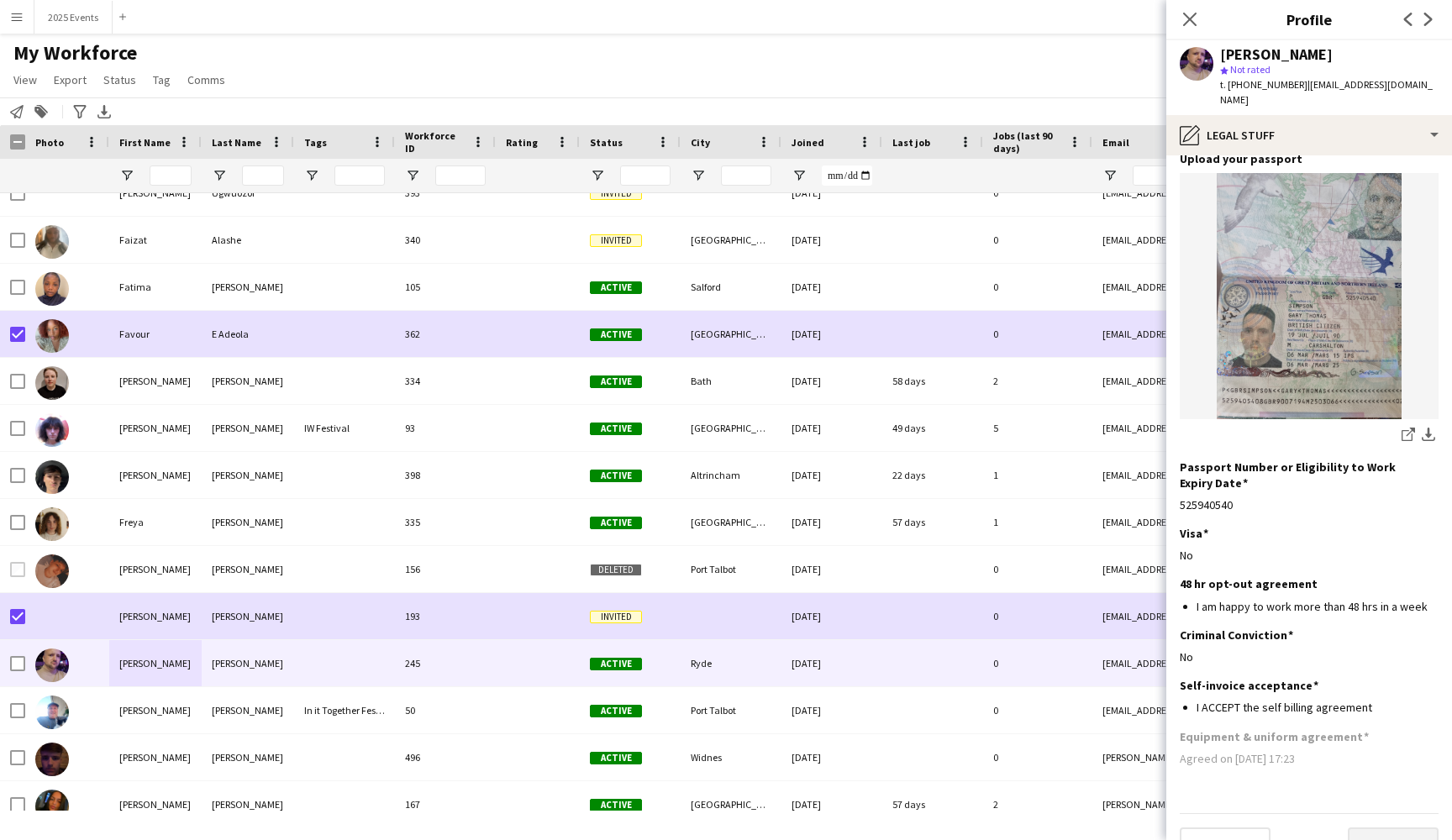
click at [1389, 827] on button "Next" at bounding box center [1393, 843] width 91 height 33
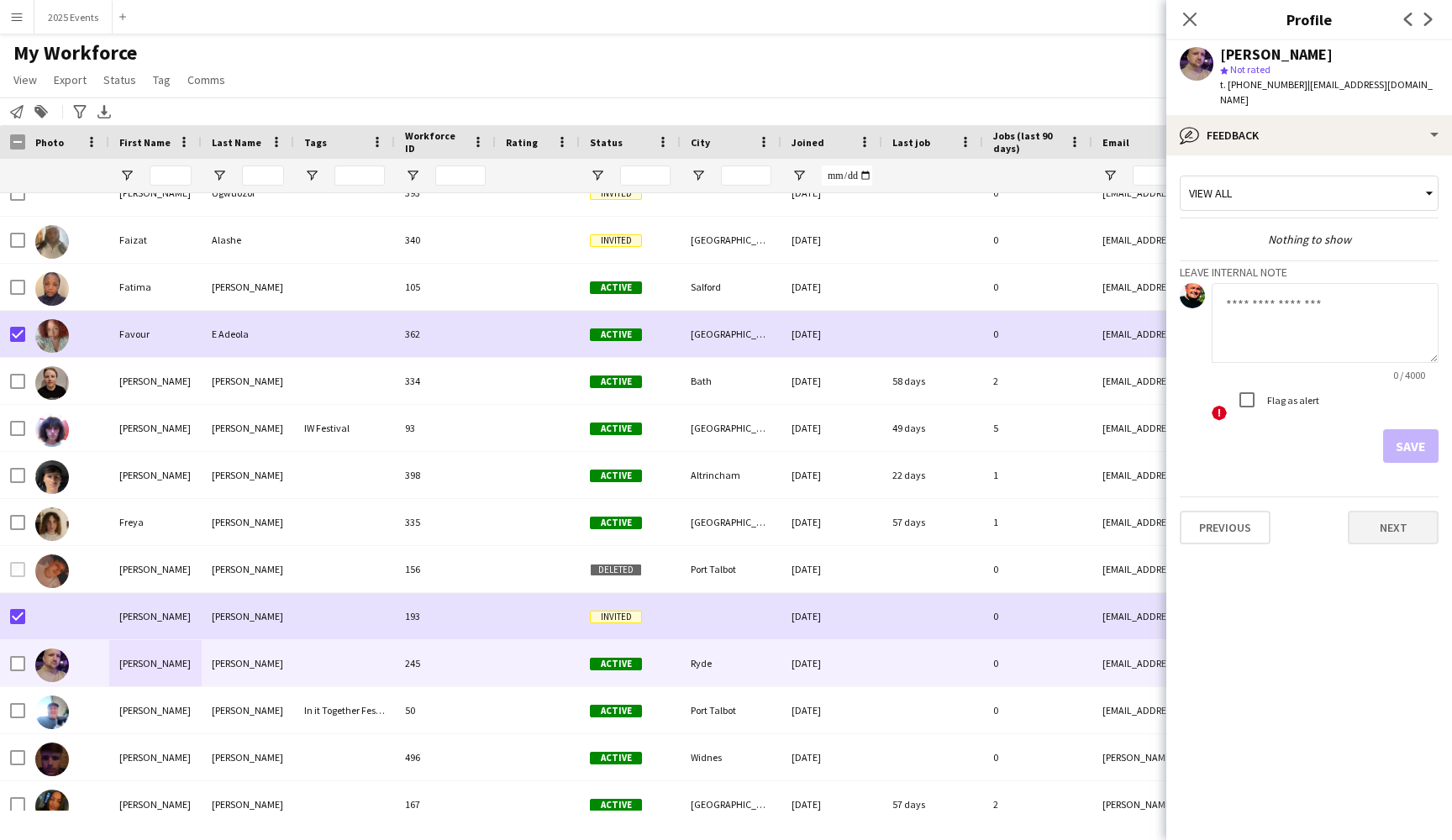
click at [1390, 523] on button "Next" at bounding box center [1393, 527] width 91 height 33
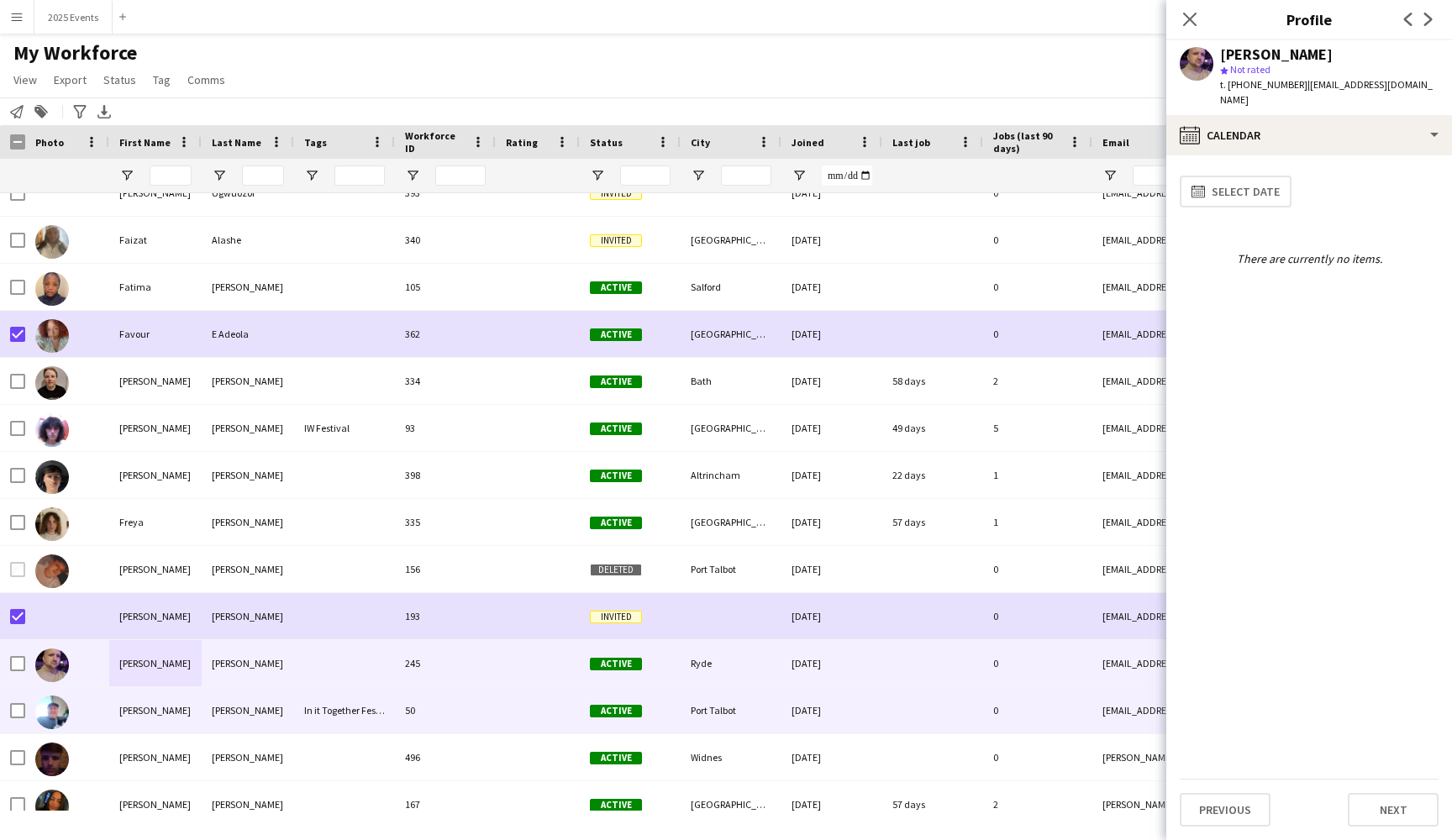
click at [185, 705] on div "Gavin" at bounding box center [155, 710] width 92 height 46
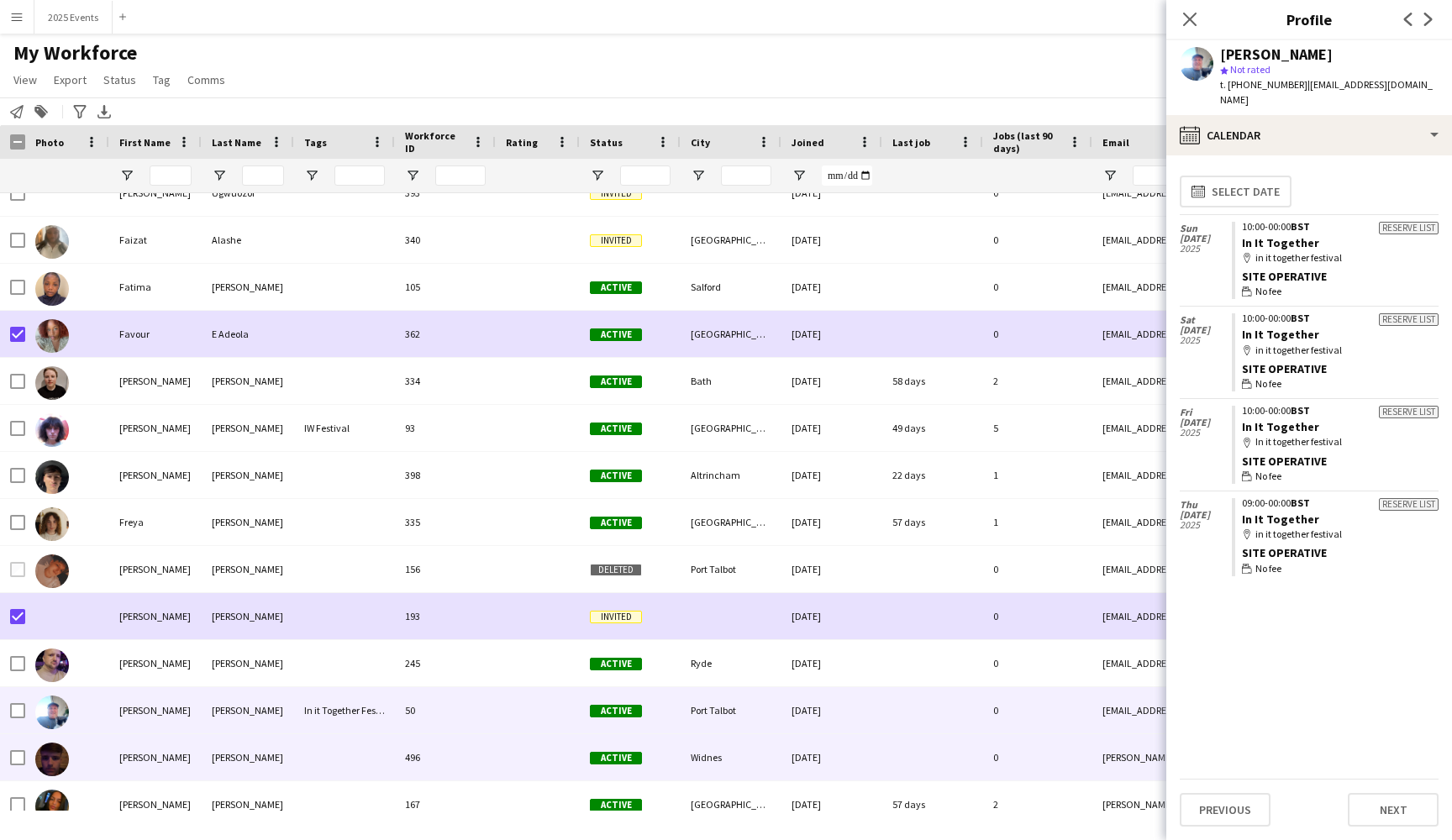
click at [190, 750] on div "George" at bounding box center [155, 757] width 92 height 46
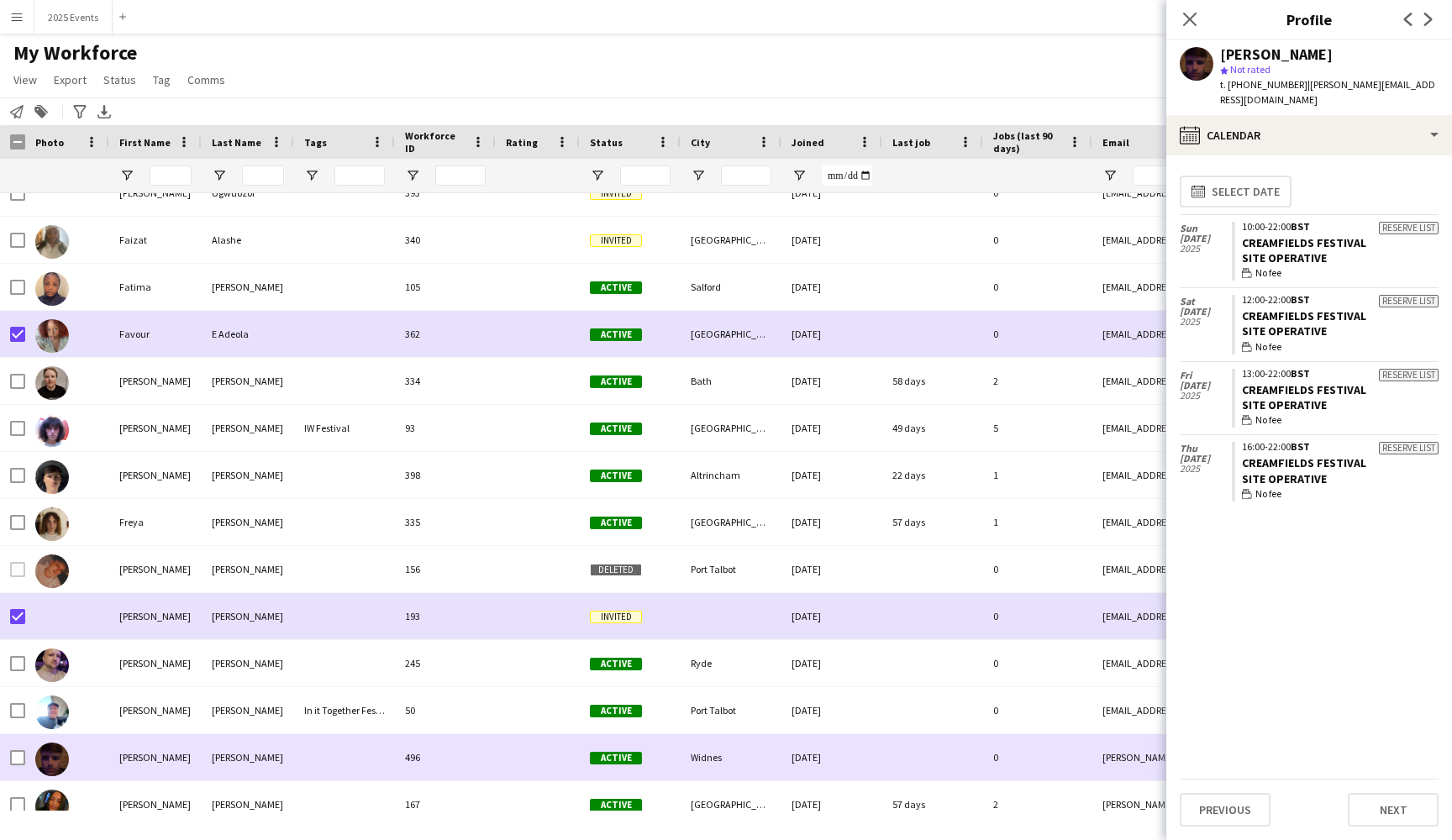
scroll to position [9332, 0]
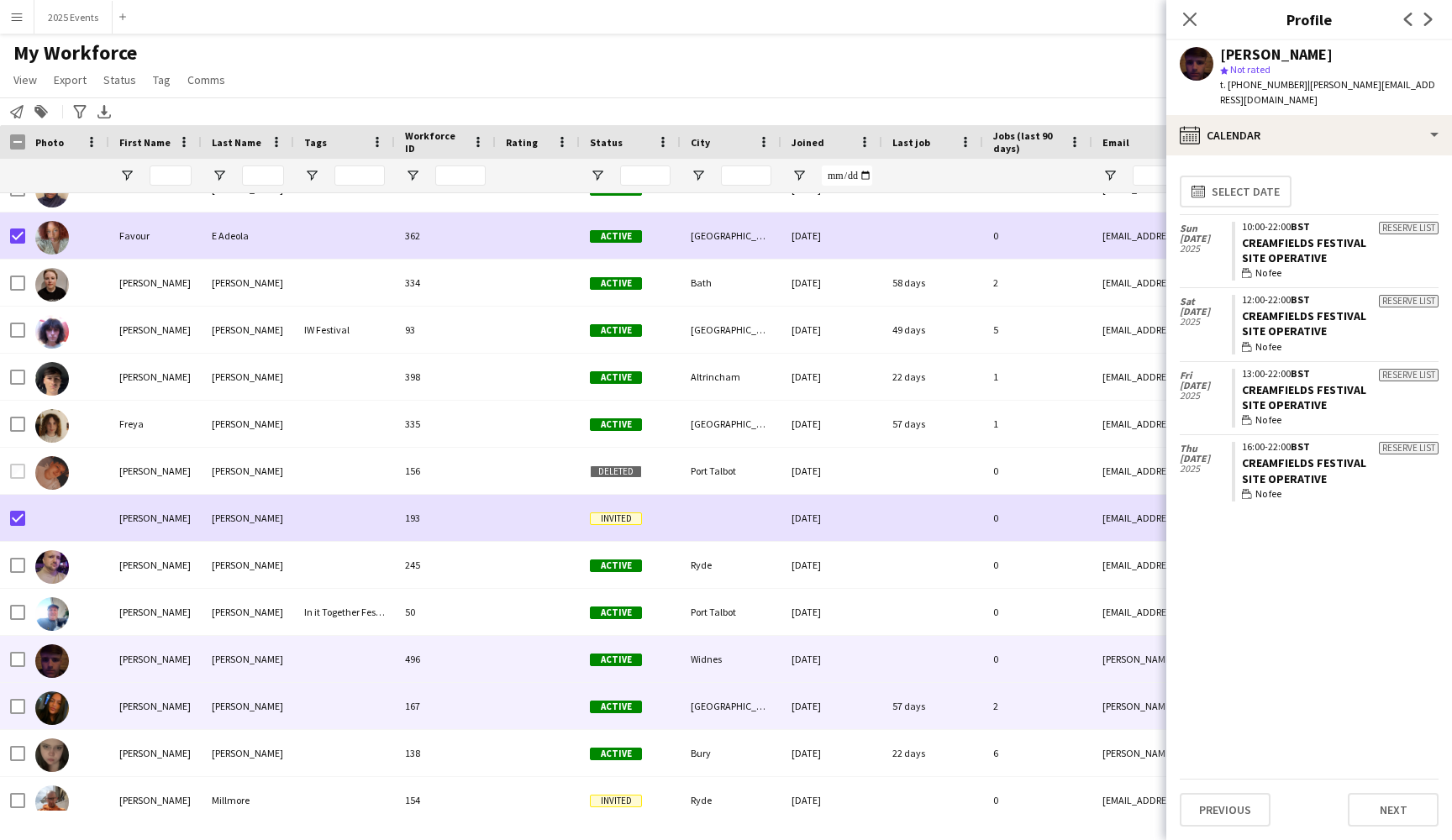
click at [168, 719] on div "Georgina" at bounding box center [155, 706] width 92 height 46
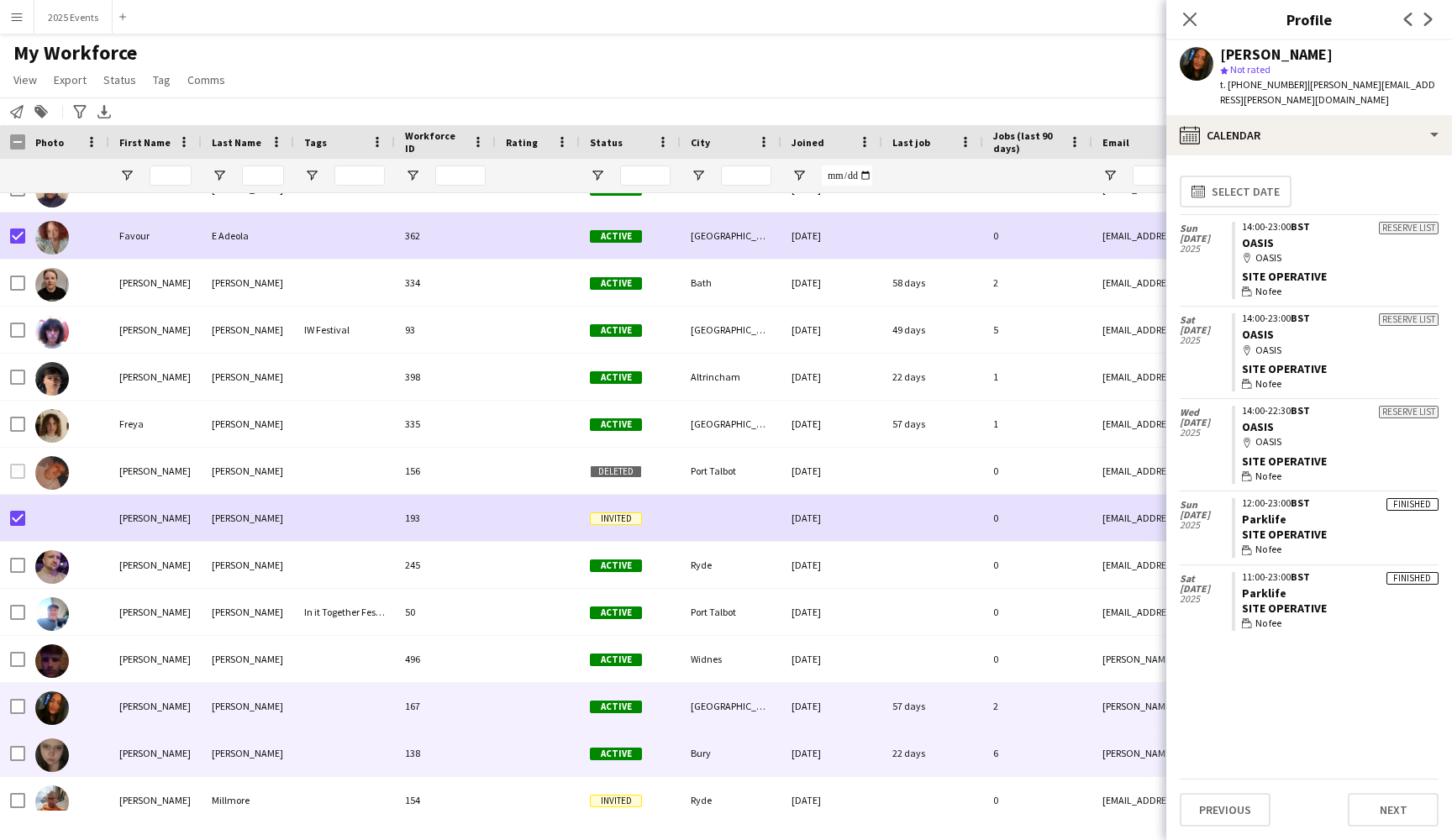
click at [178, 759] on div "Georgina" at bounding box center [155, 753] width 92 height 46
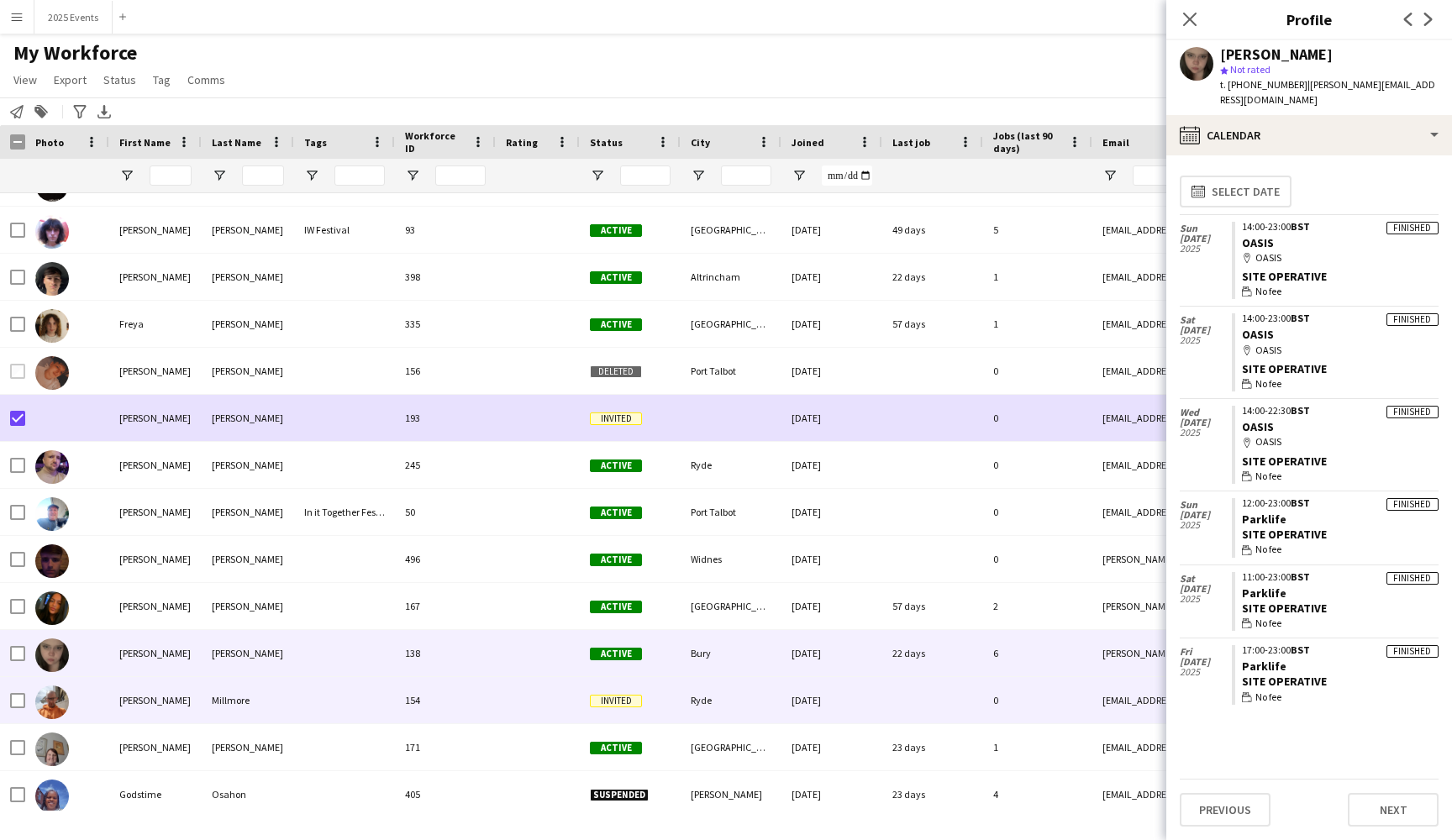
scroll to position [9523, 0]
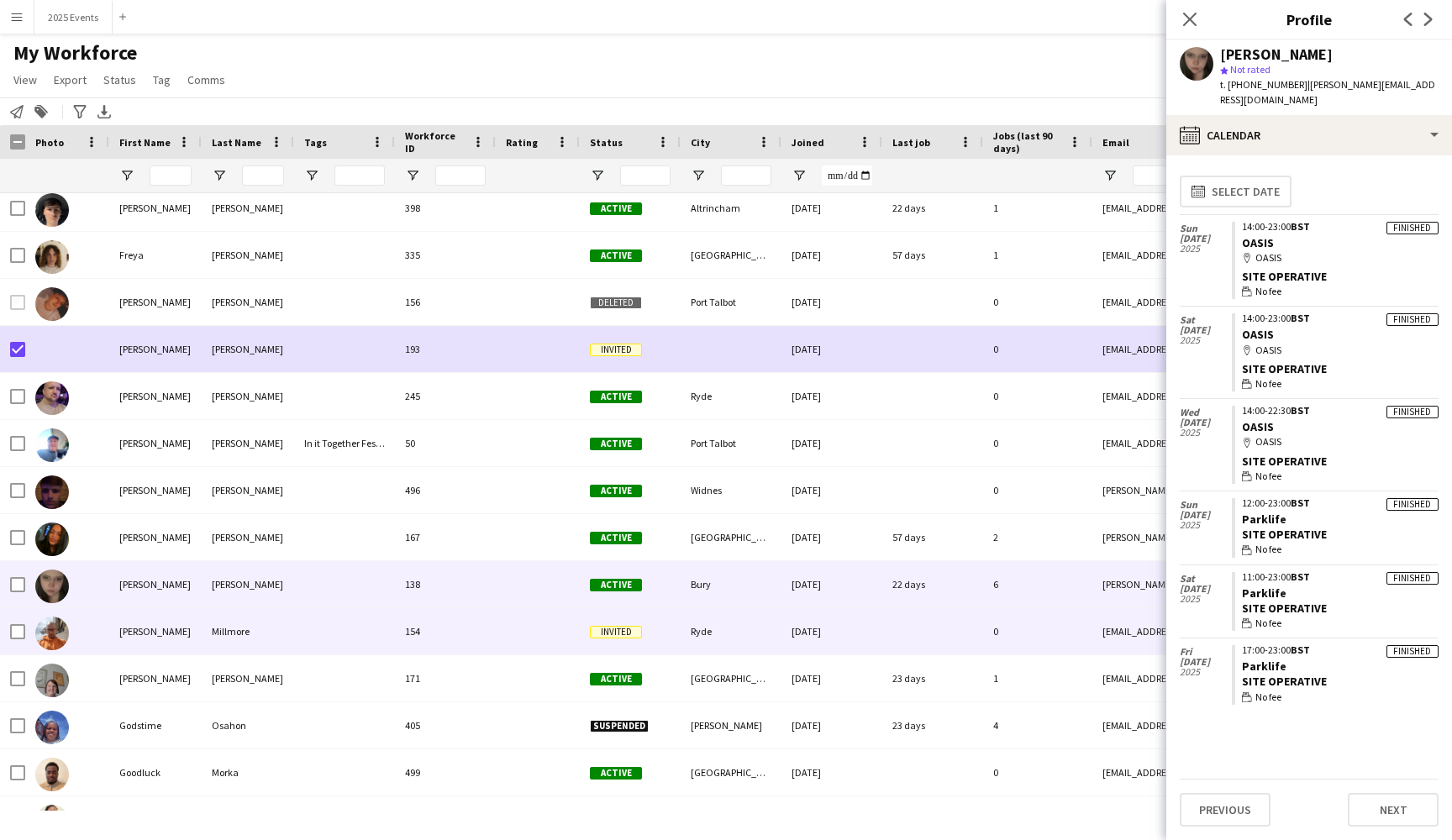
click at [185, 630] on div "[PERSON_NAME]" at bounding box center [155, 631] width 92 height 46
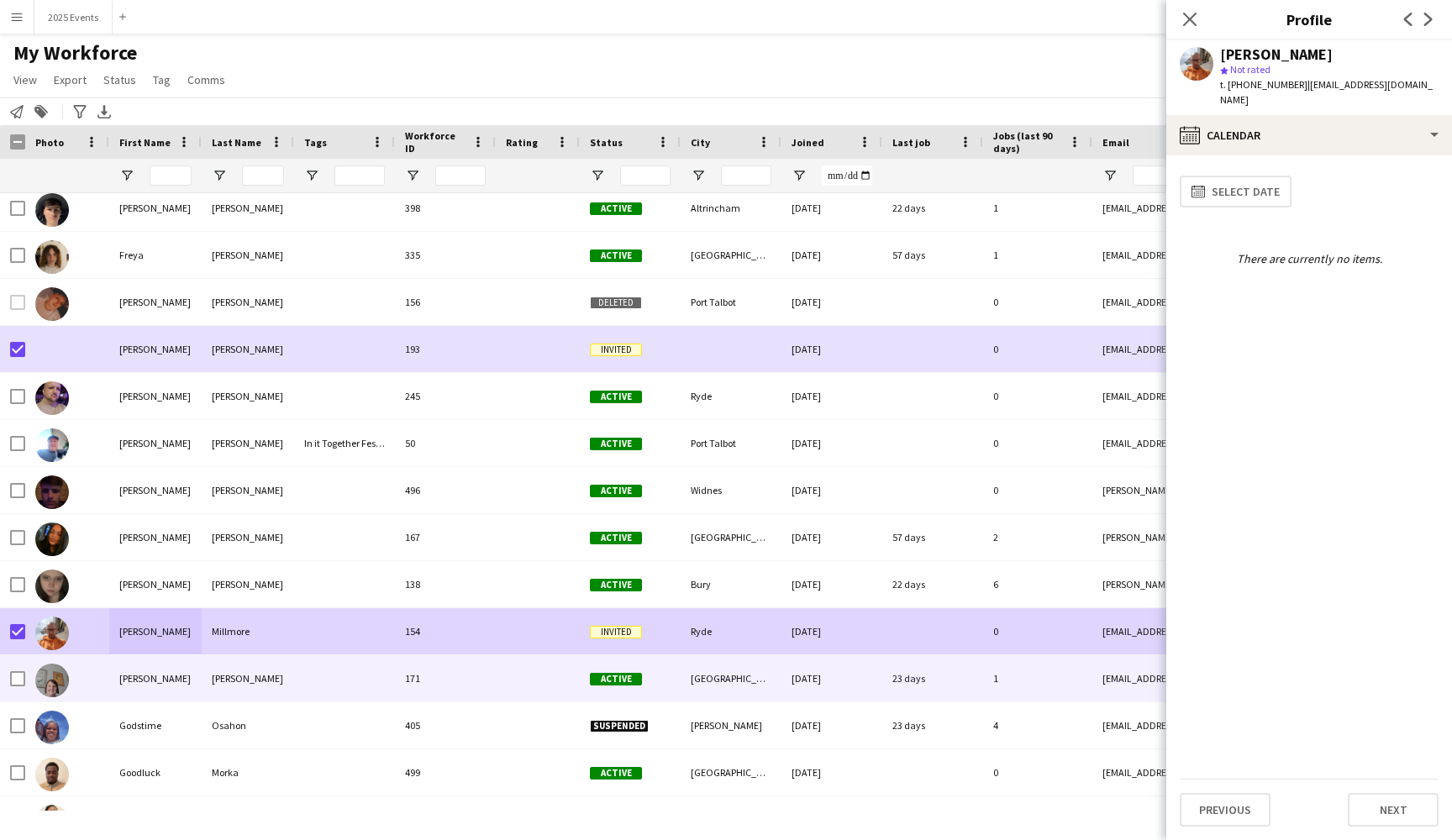
click at [165, 679] on div "Gloria" at bounding box center [155, 678] width 92 height 46
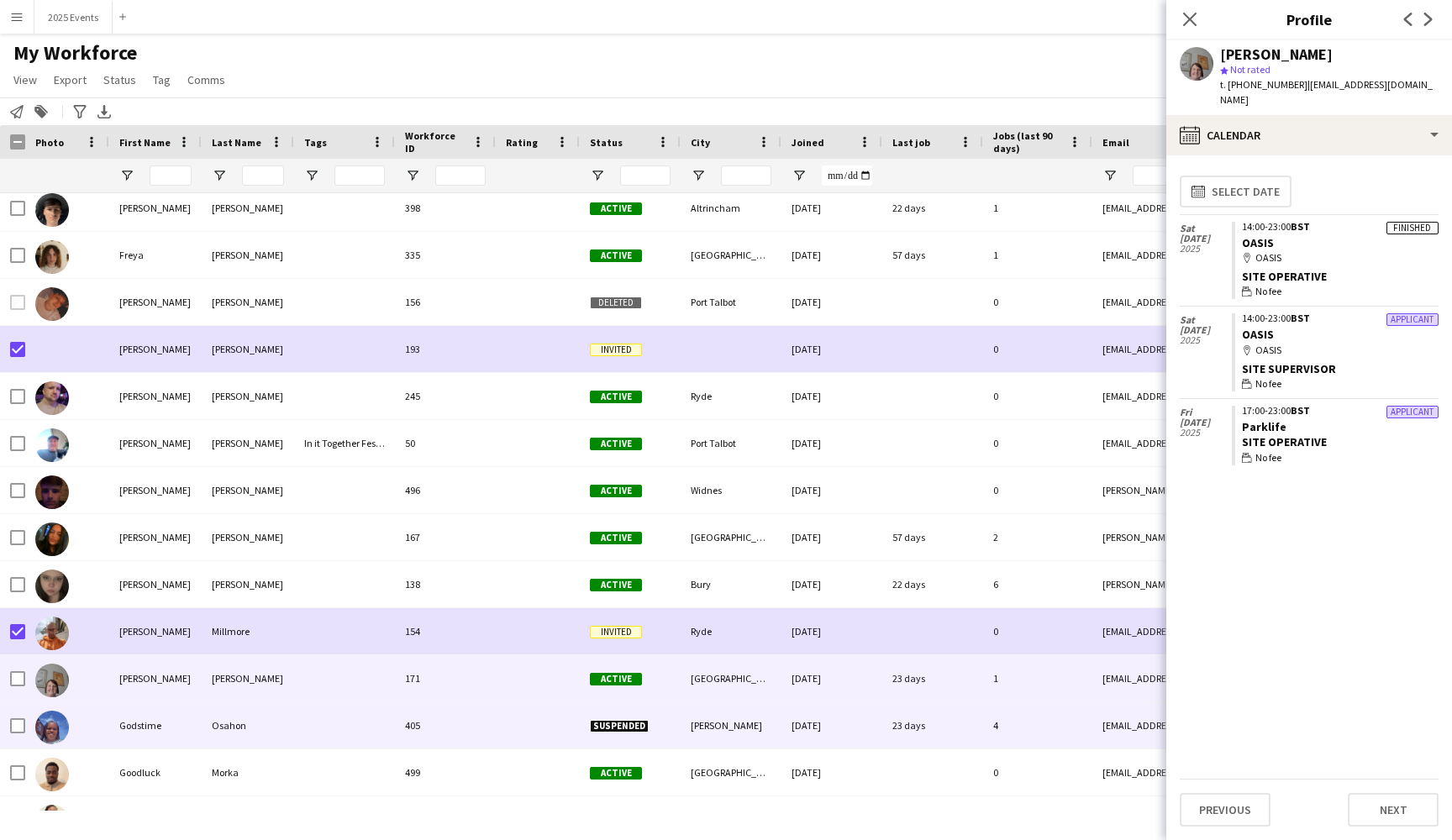
click at [178, 727] on div "Godstime" at bounding box center [155, 725] width 92 height 46
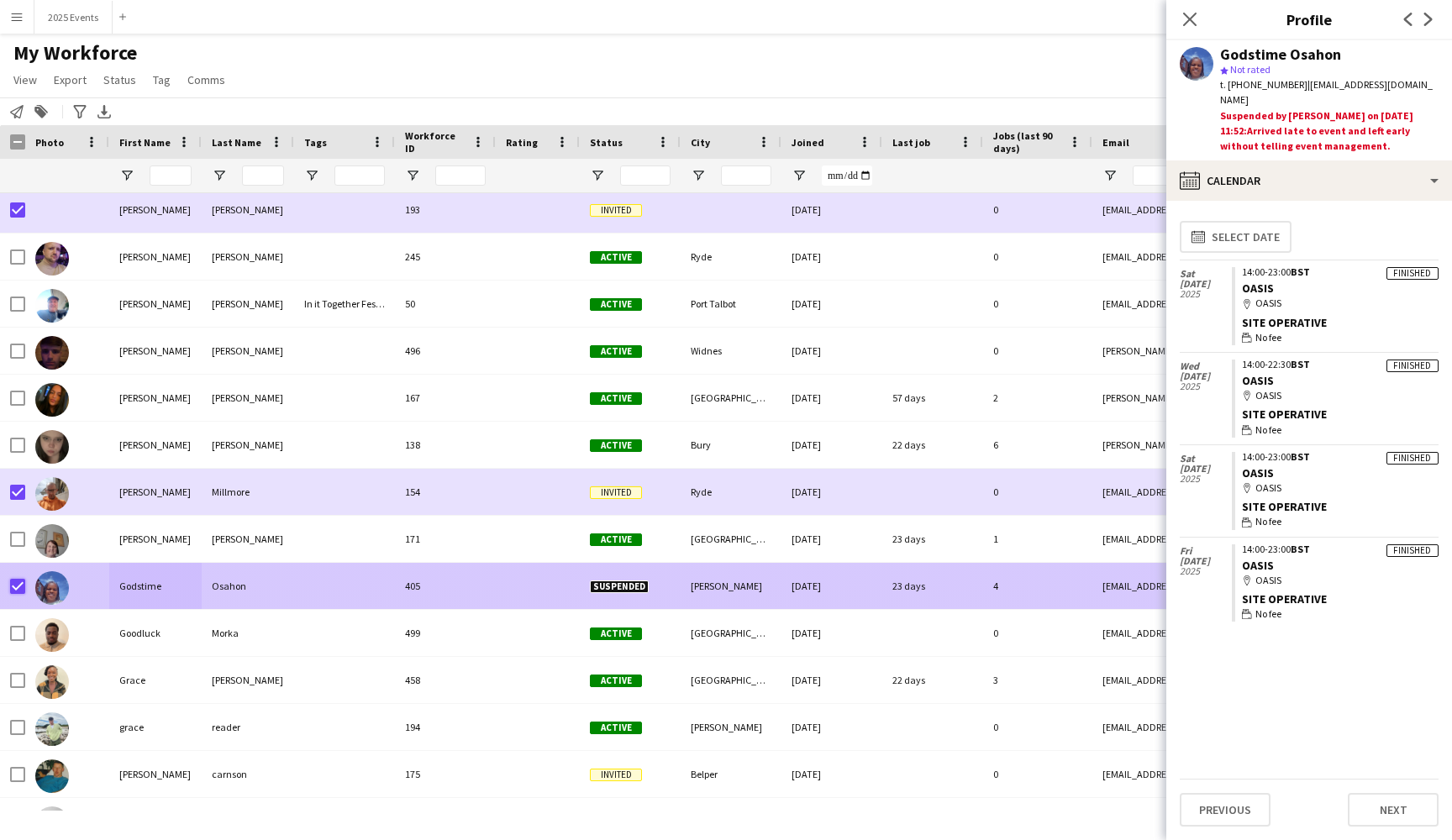
scroll to position [9717, 0]
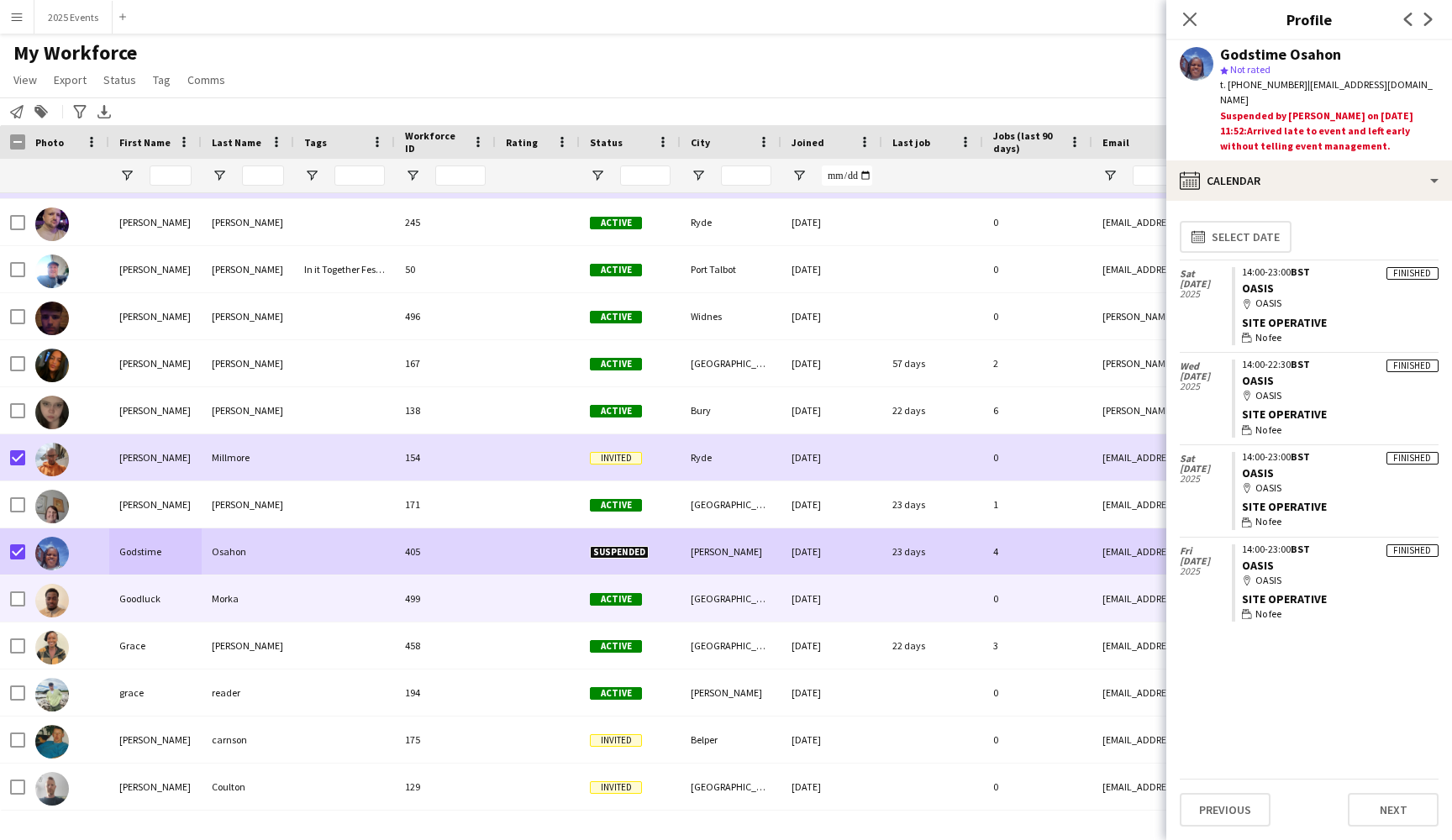
click at [317, 607] on div at bounding box center [344, 598] width 101 height 46
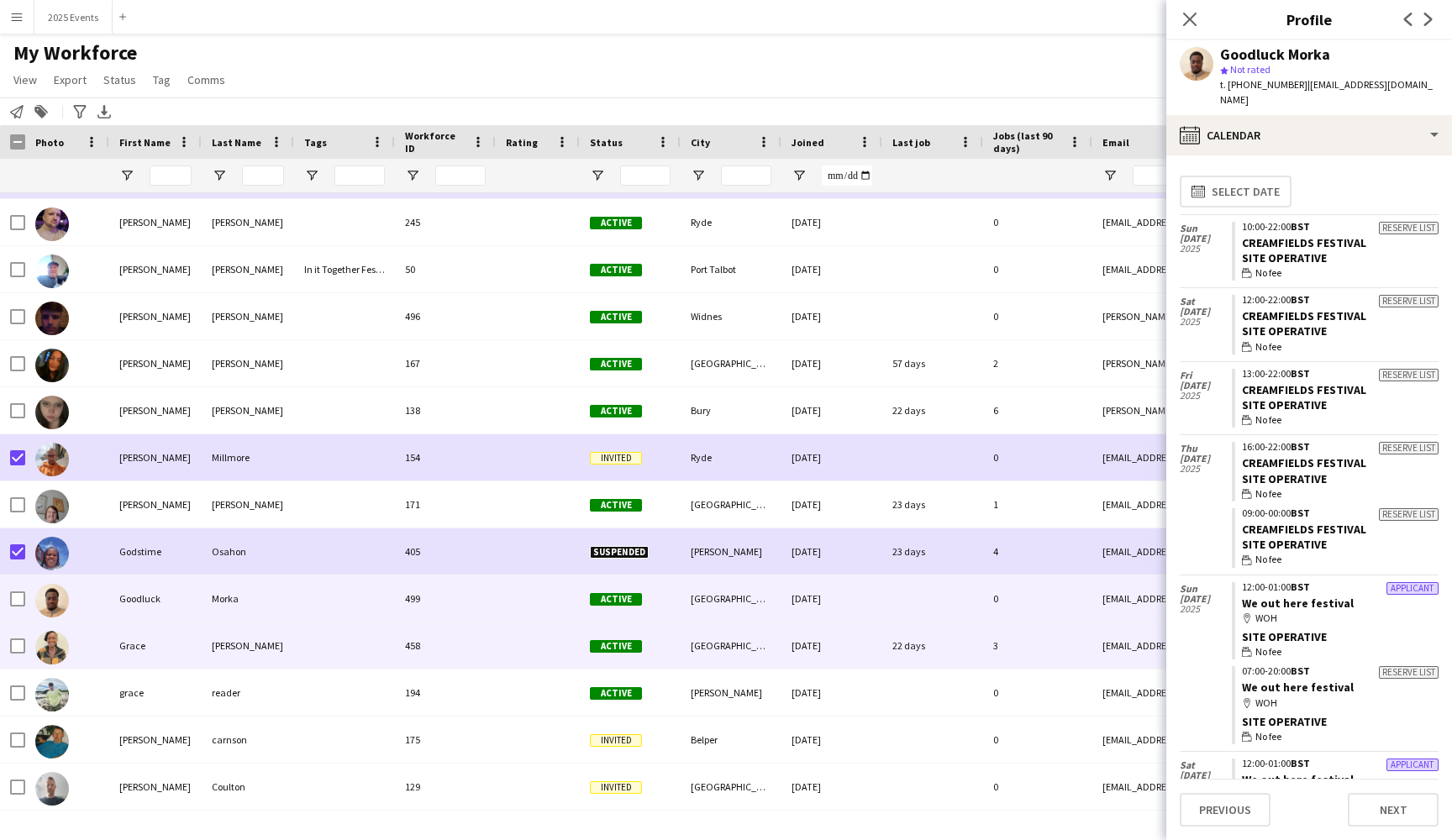
click at [322, 655] on div at bounding box center [344, 645] width 101 height 46
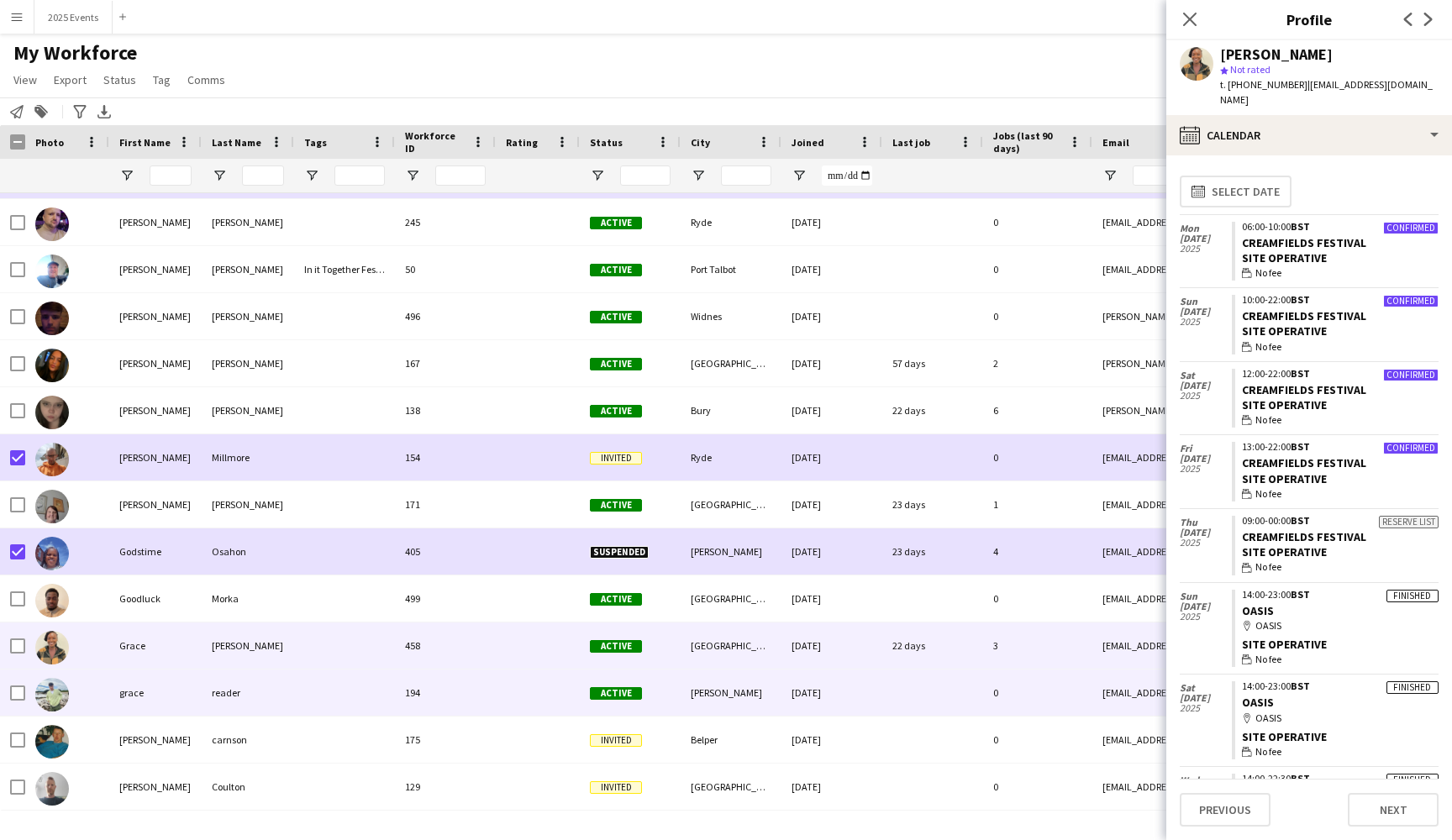
click at [311, 697] on div at bounding box center [344, 692] width 101 height 46
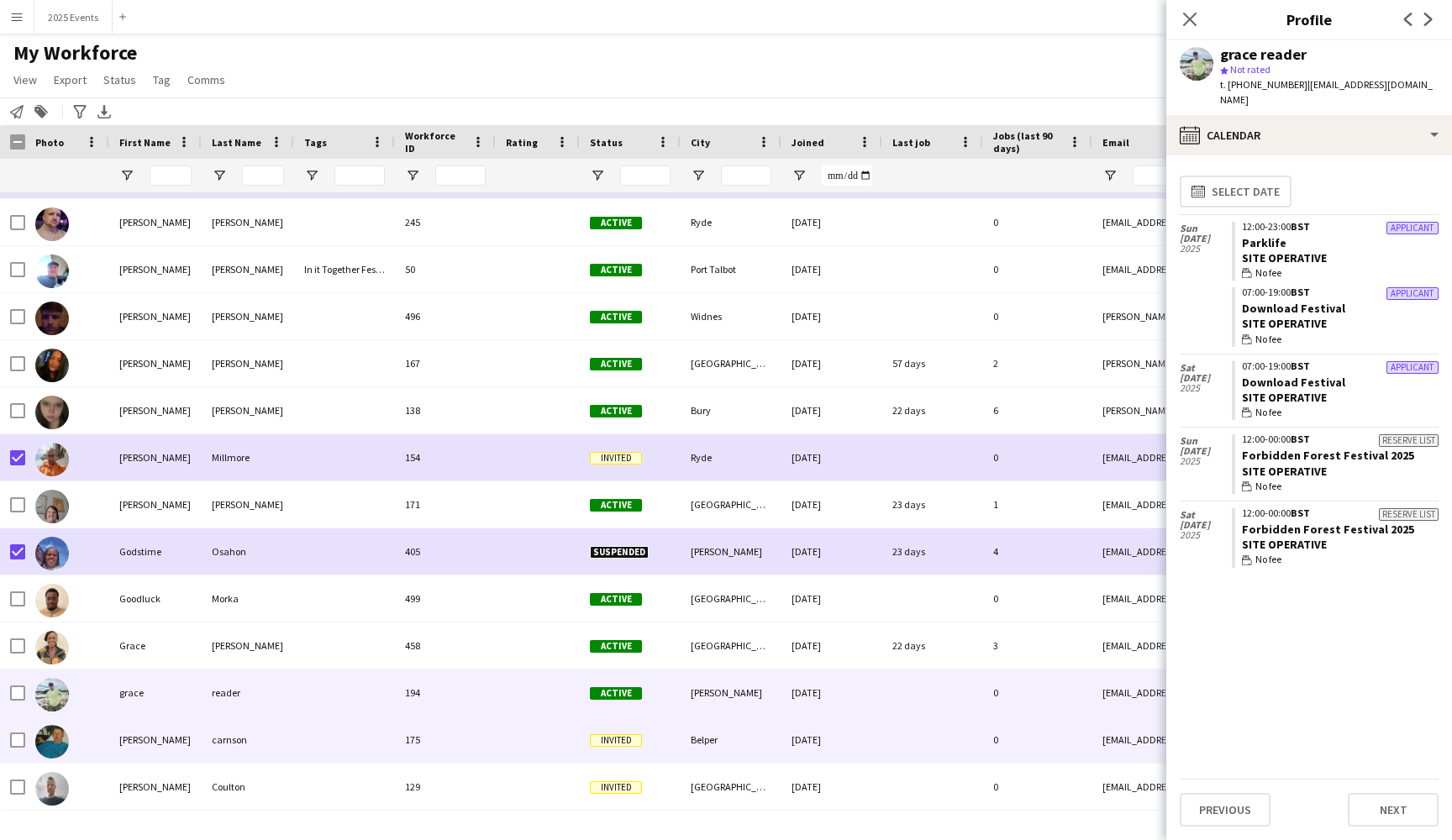
click at [308, 723] on div at bounding box center [344, 739] width 101 height 46
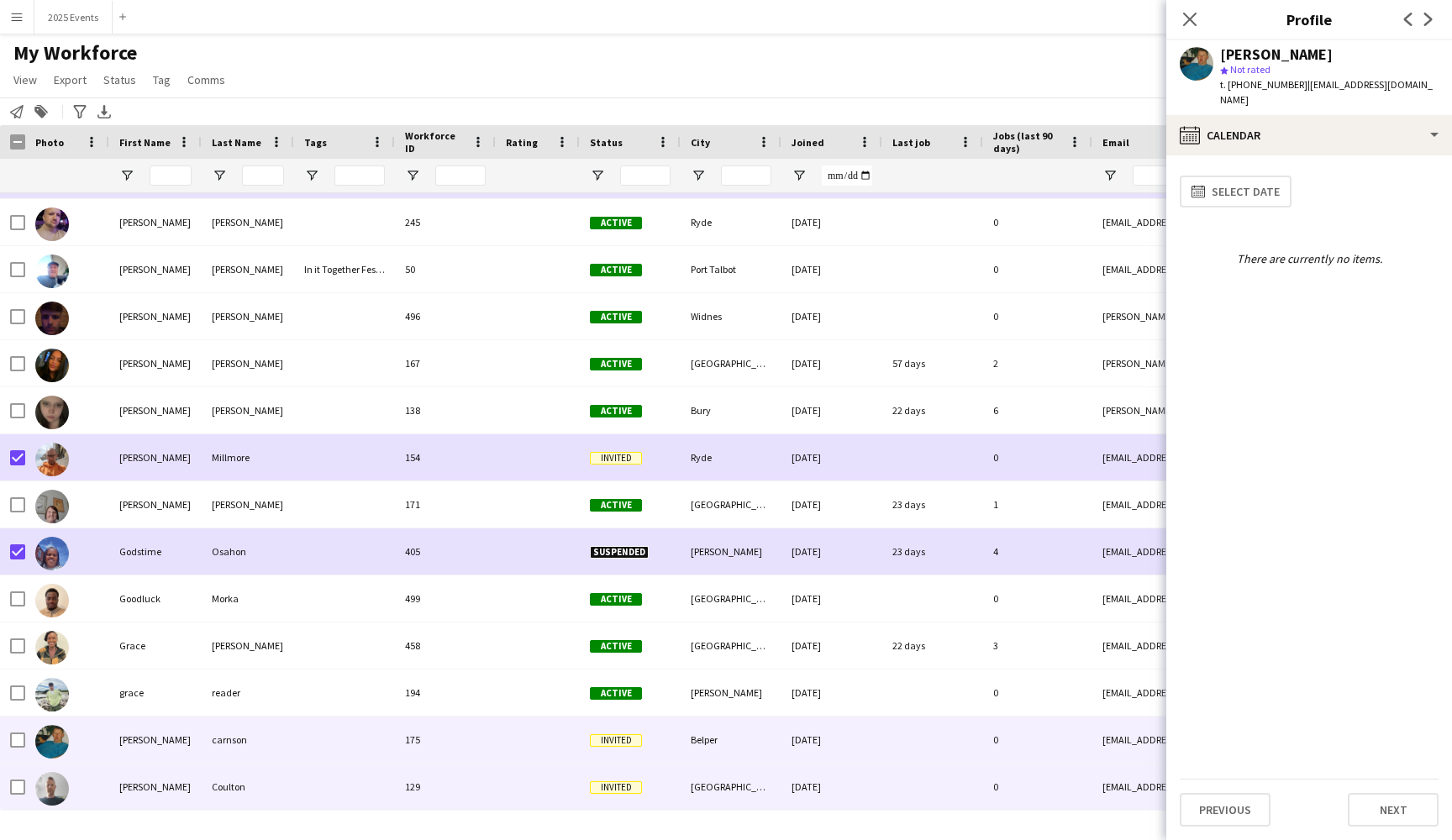
click at [309, 781] on div at bounding box center [344, 786] width 101 height 46
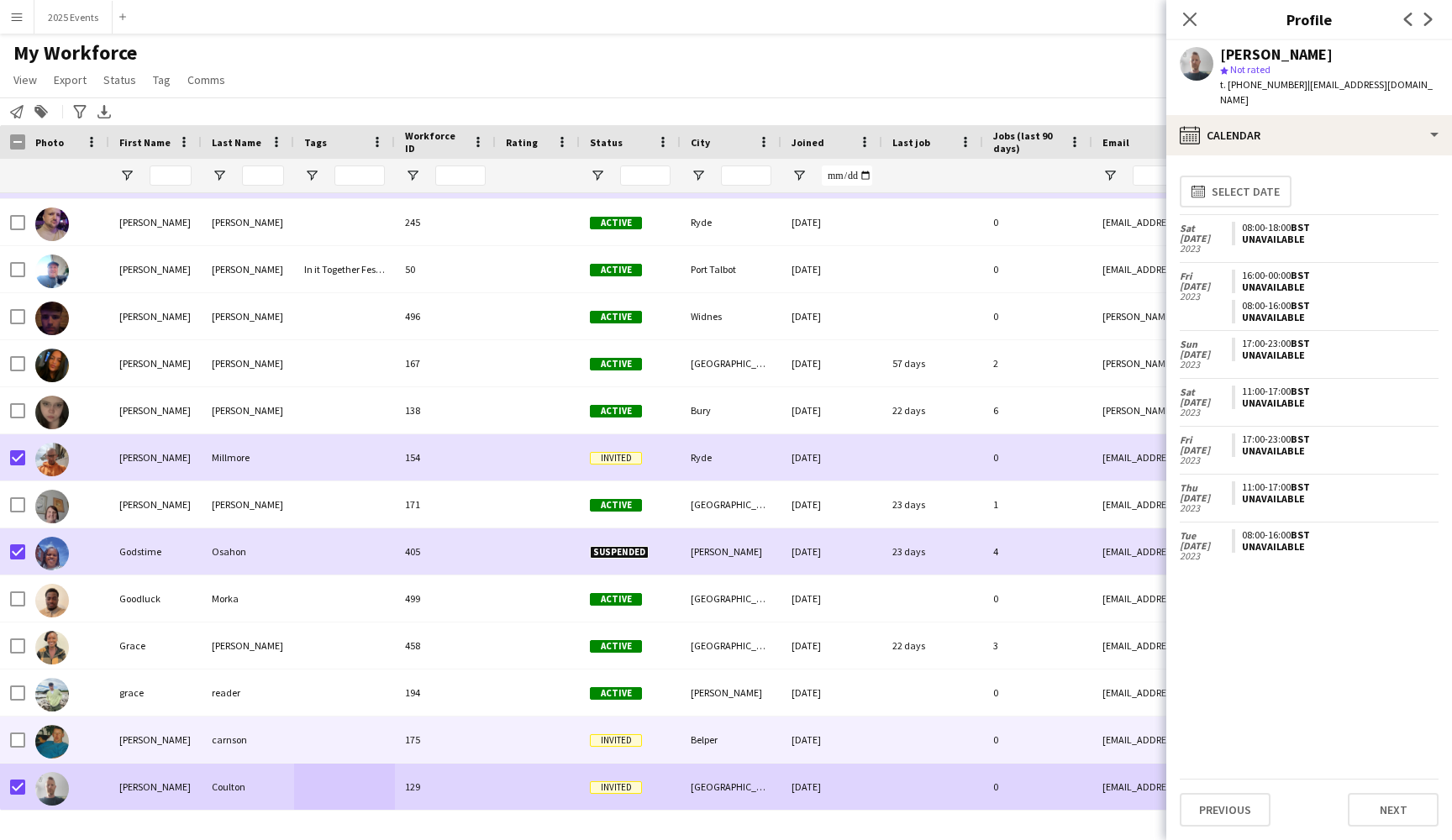
click at [515, 744] on div at bounding box center [537, 739] width 84 height 46
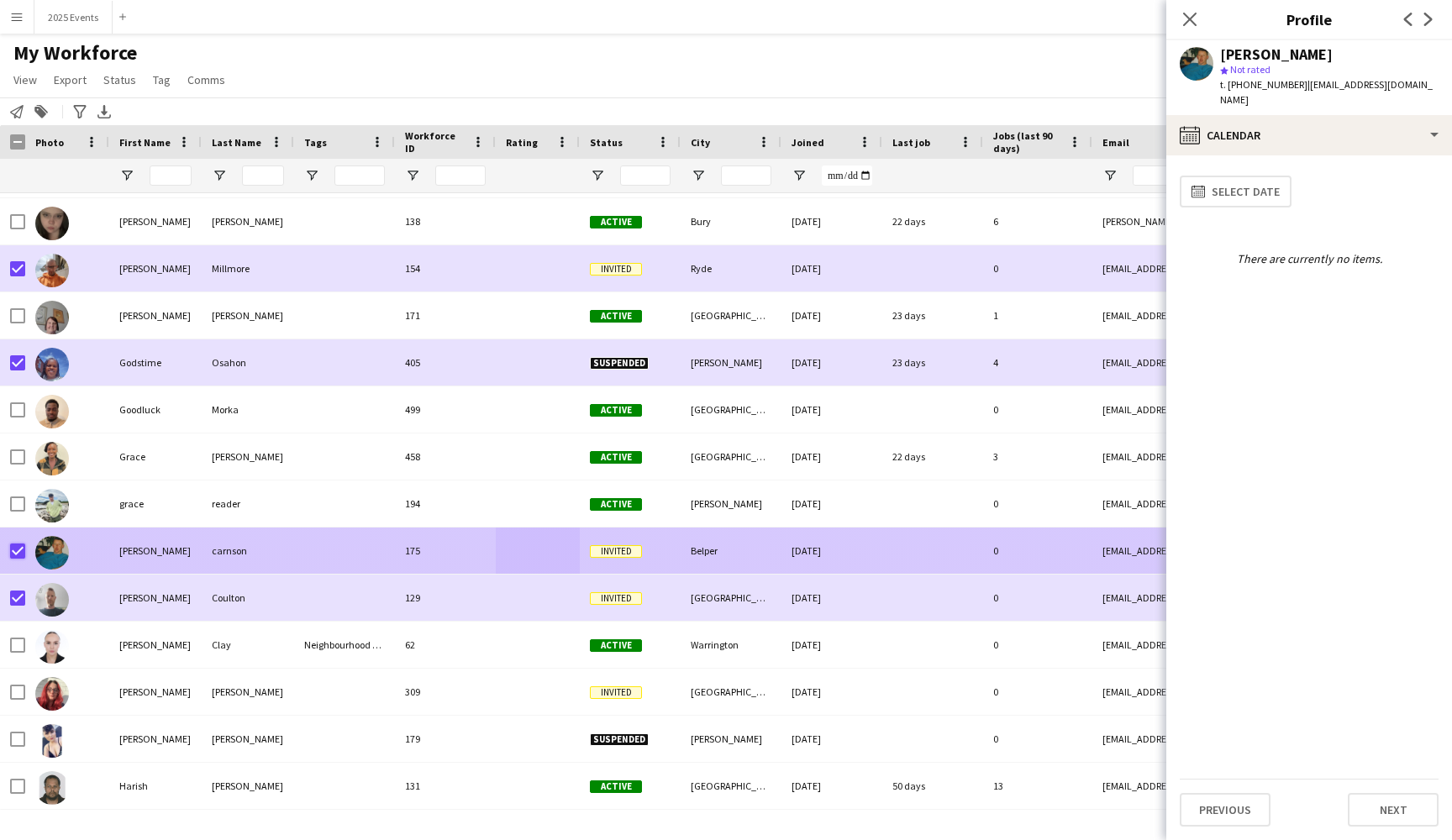
scroll to position [9921, 0]
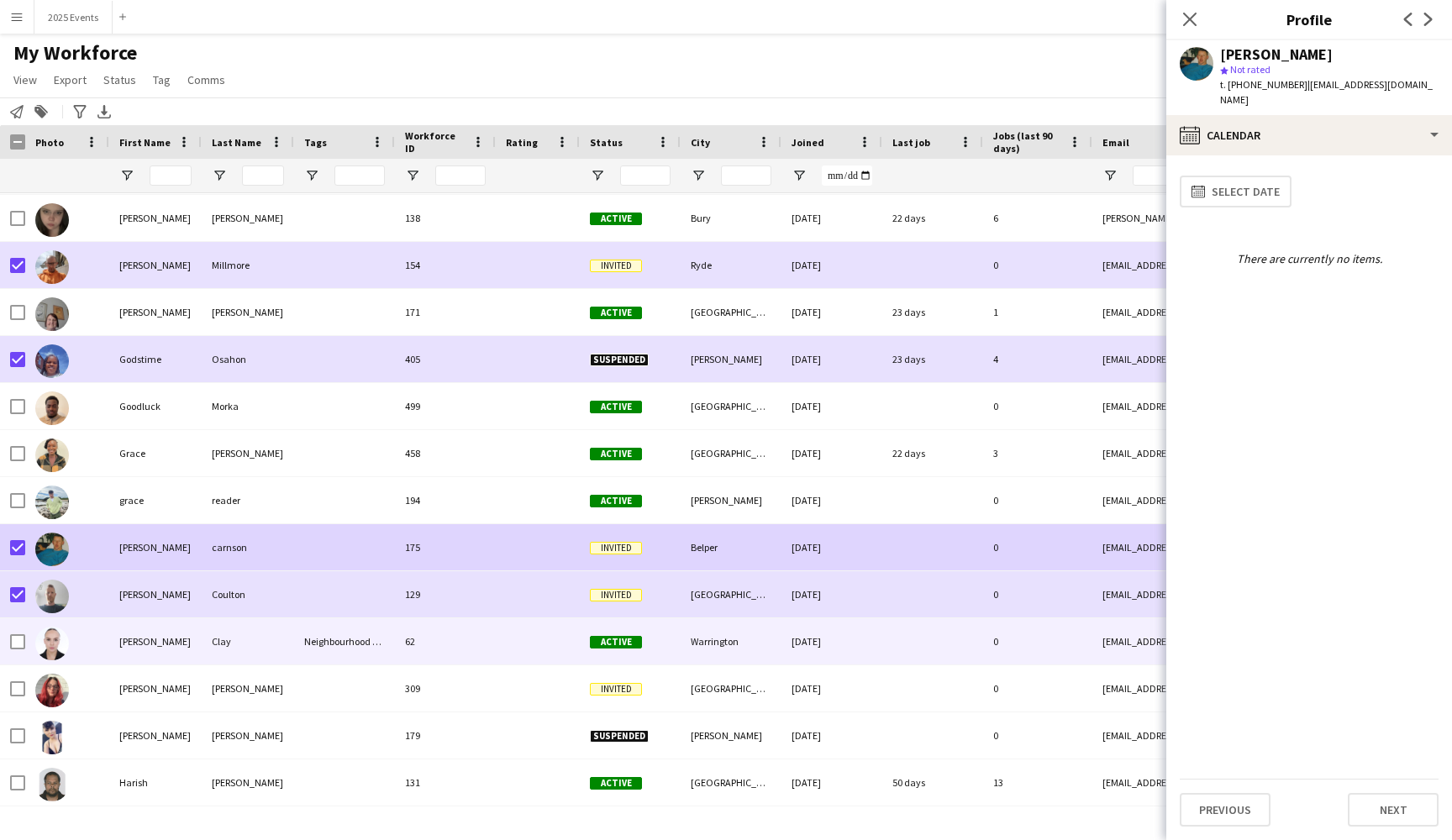
click at [156, 655] on div "[PERSON_NAME]" at bounding box center [155, 641] width 92 height 46
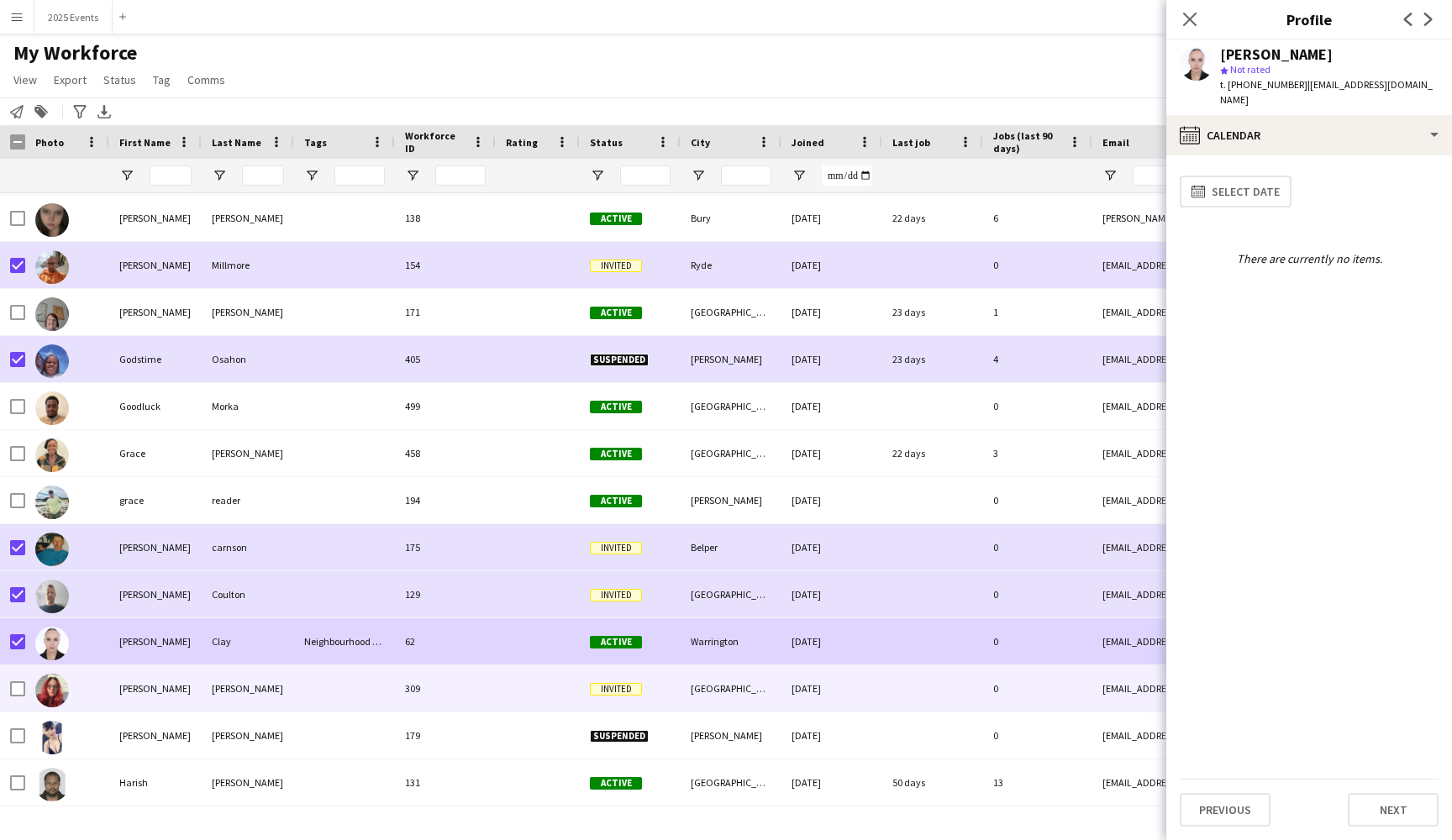
click at [181, 687] on div "[PERSON_NAME]" at bounding box center [155, 688] width 92 height 46
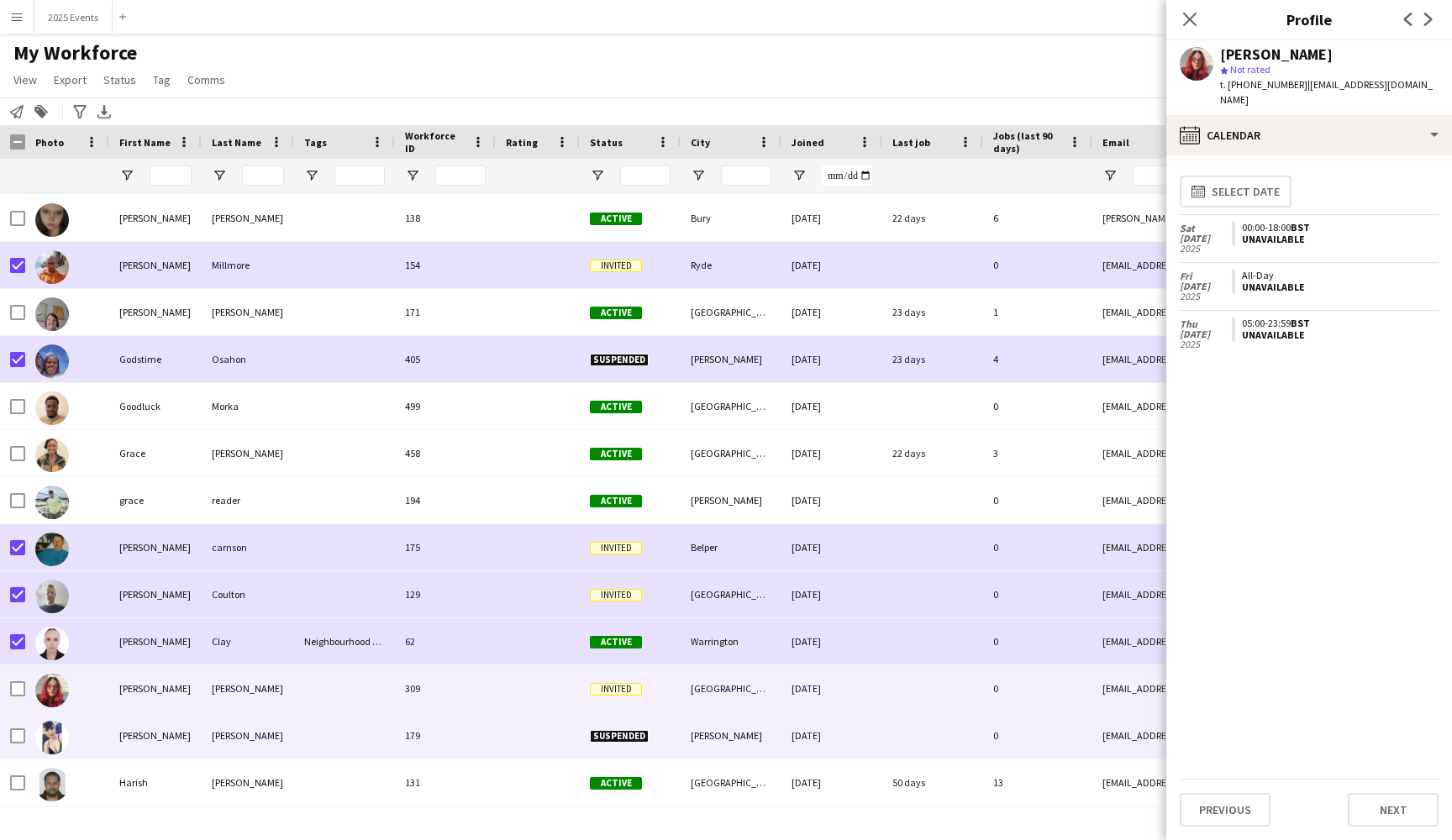
click at [174, 731] on div "[PERSON_NAME]" at bounding box center [155, 735] width 92 height 46
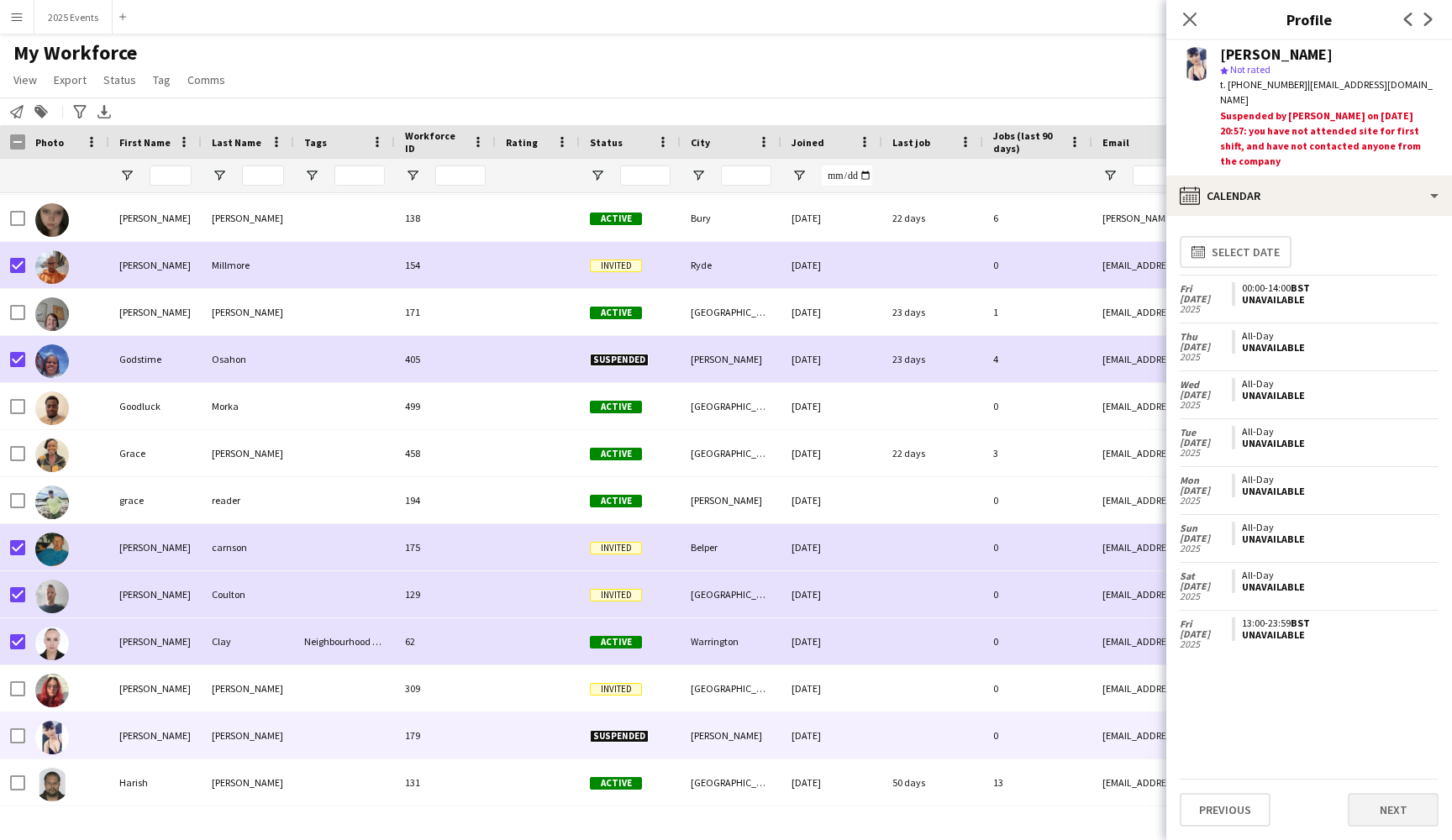
click at [1415, 820] on button "Next" at bounding box center [1393, 809] width 91 height 33
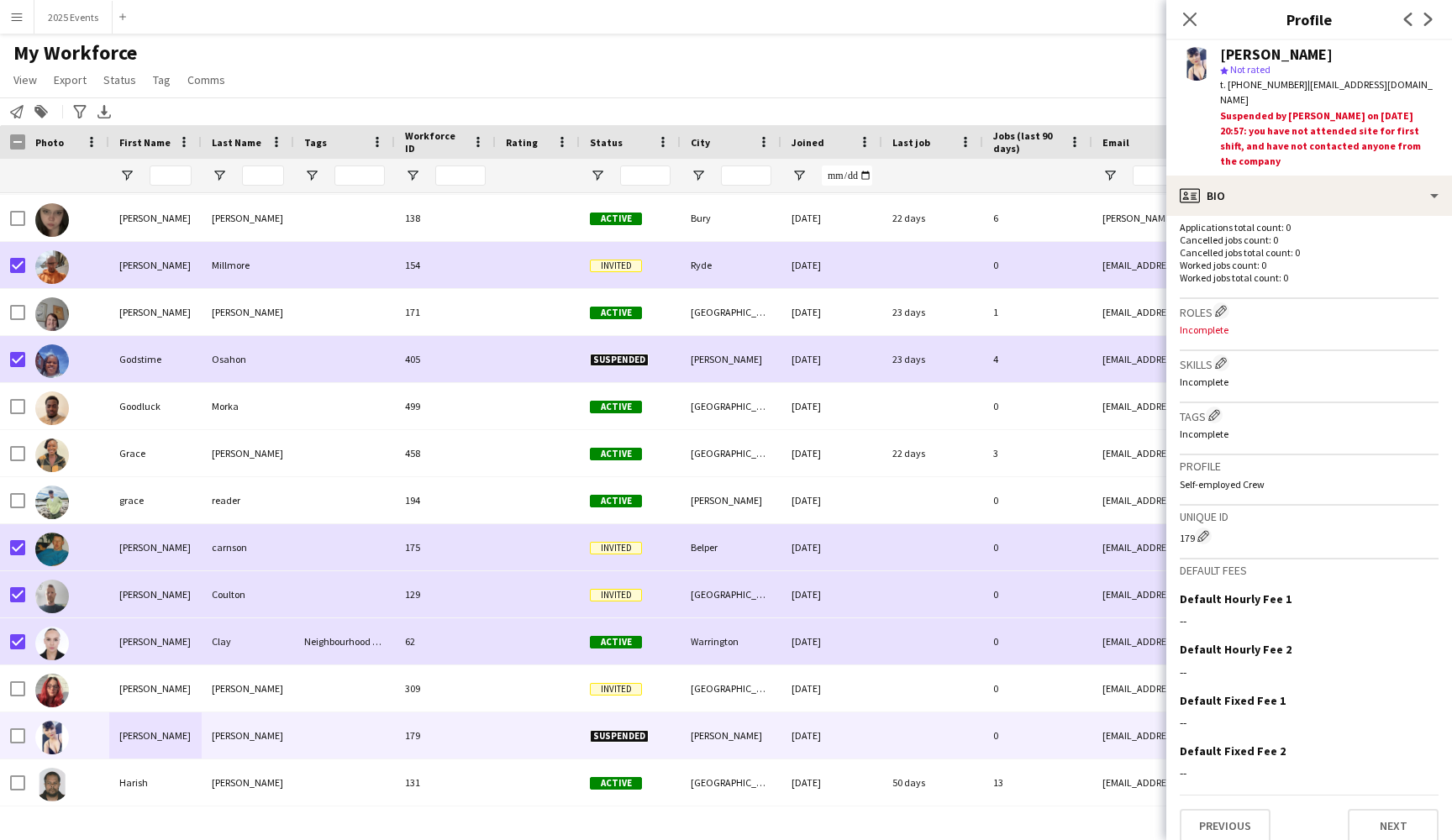
scroll to position [426, 0]
click at [1244, 813] on button "Previous" at bounding box center [1225, 829] width 91 height 33
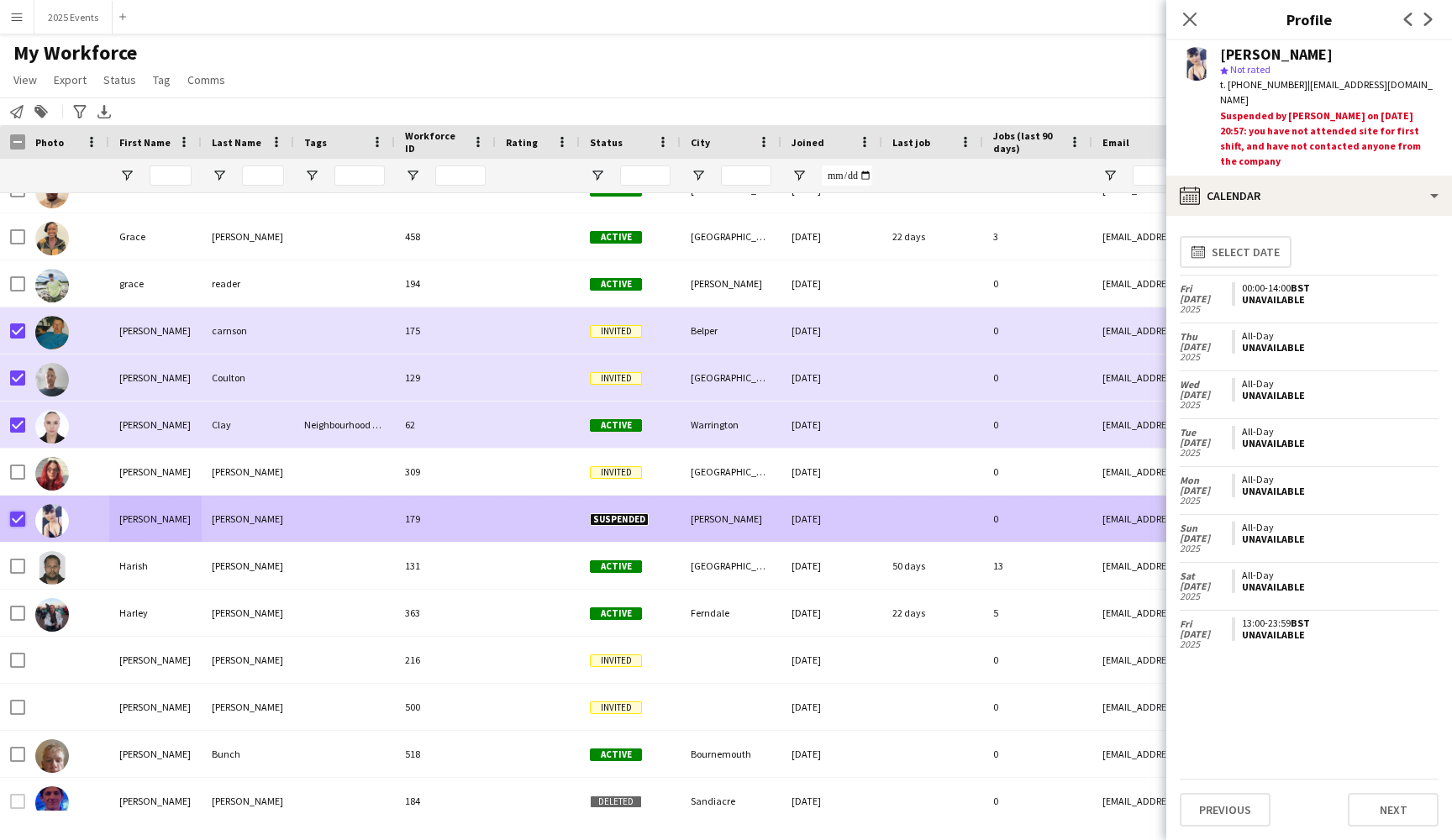
scroll to position [10142, 0]
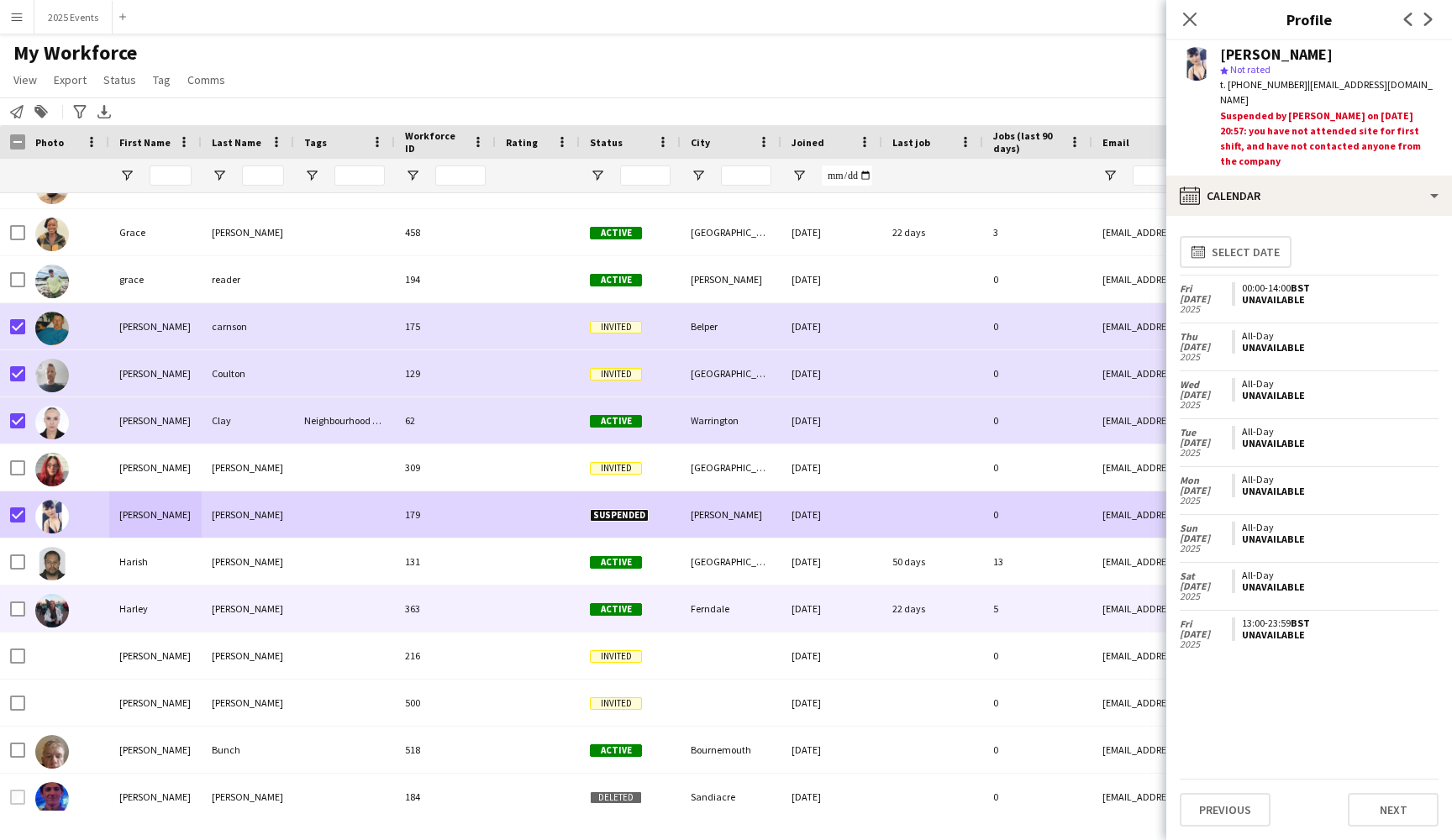
click at [306, 597] on div at bounding box center [344, 609] width 101 height 46
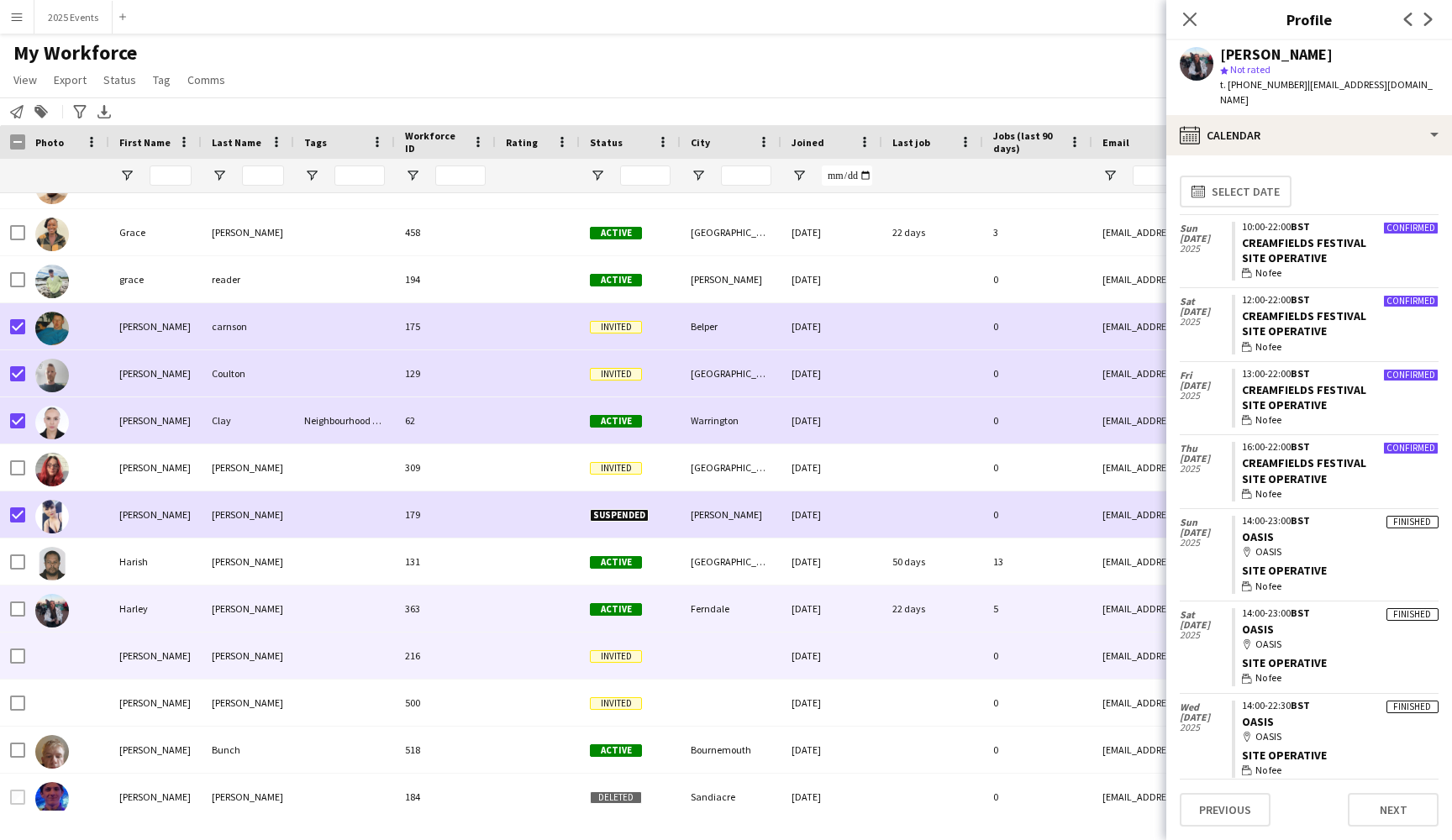
click at [291, 655] on div "[PERSON_NAME]" at bounding box center [248, 656] width 92 height 46
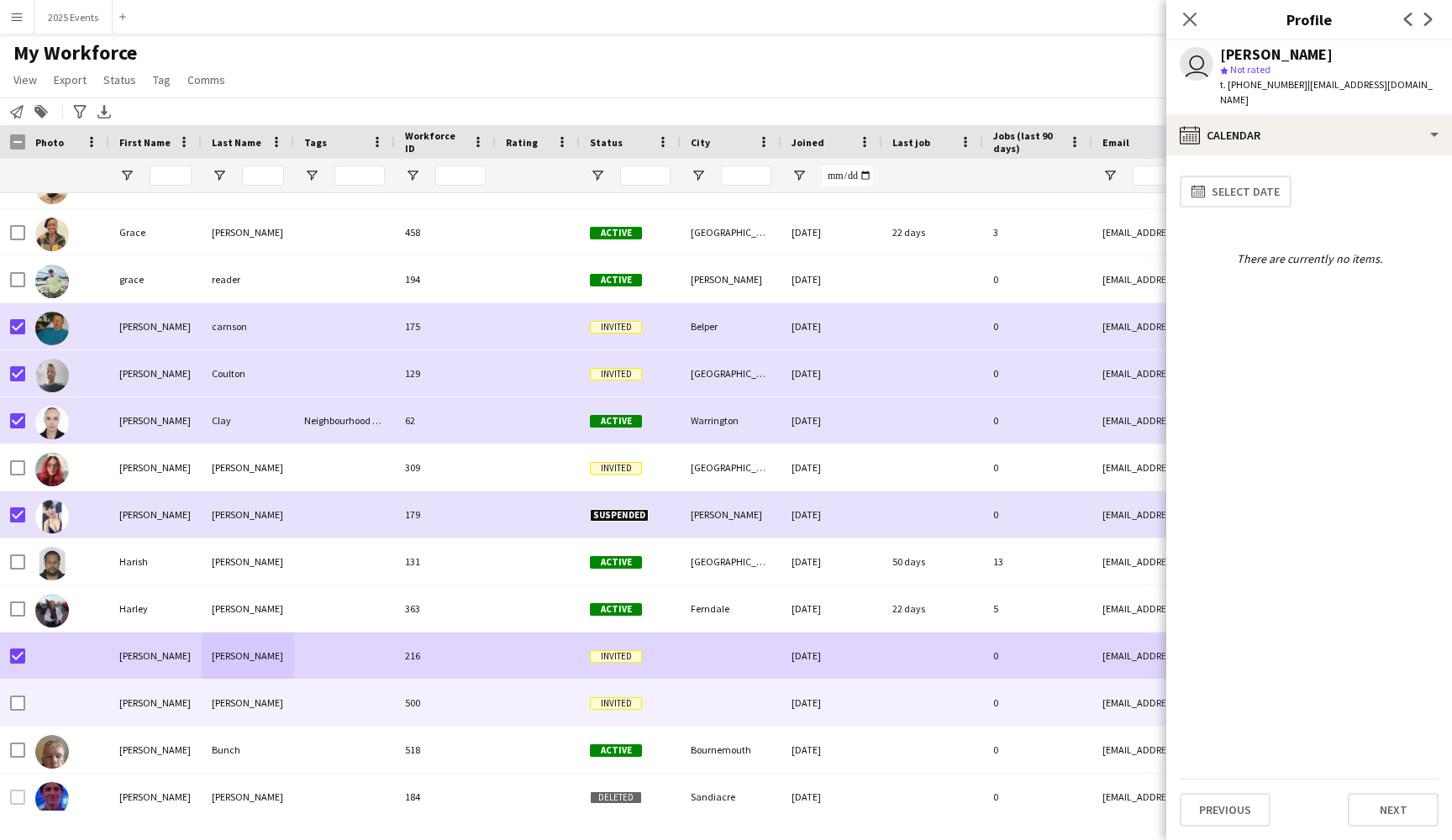
click at [84, 705] on div at bounding box center [67, 703] width 84 height 46
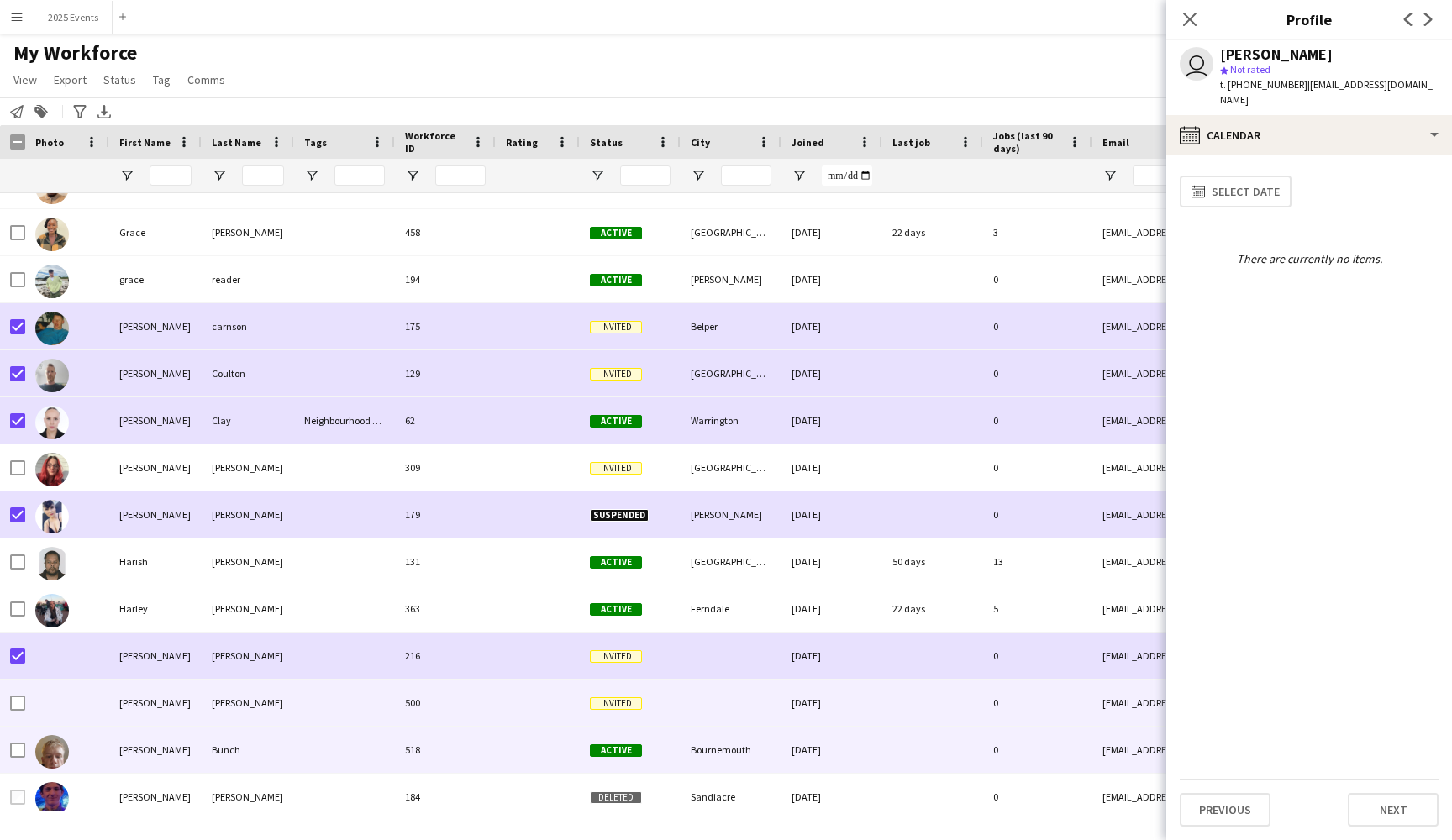
click at [324, 760] on div at bounding box center [344, 750] width 101 height 46
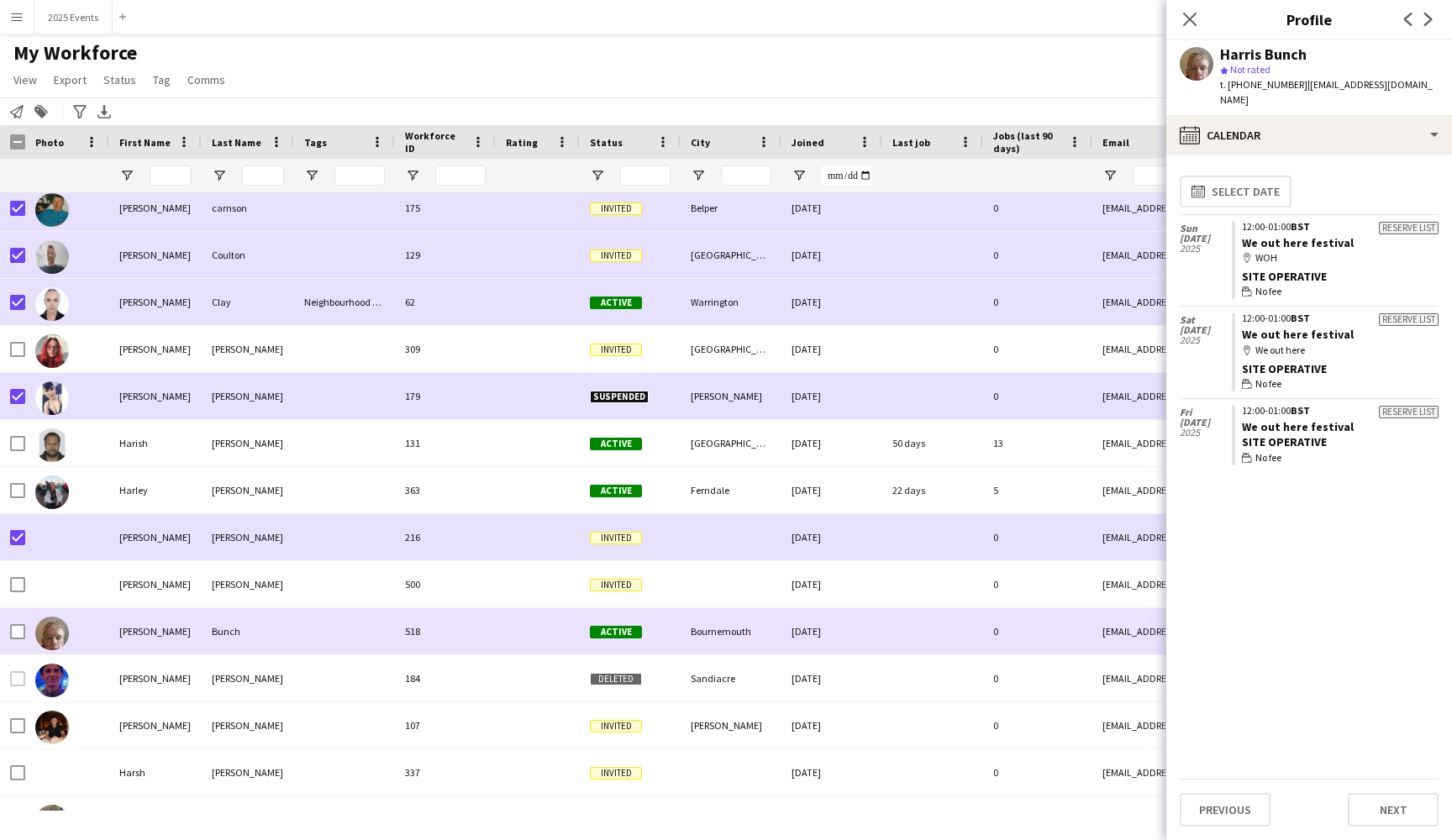
scroll to position [10286, 0]
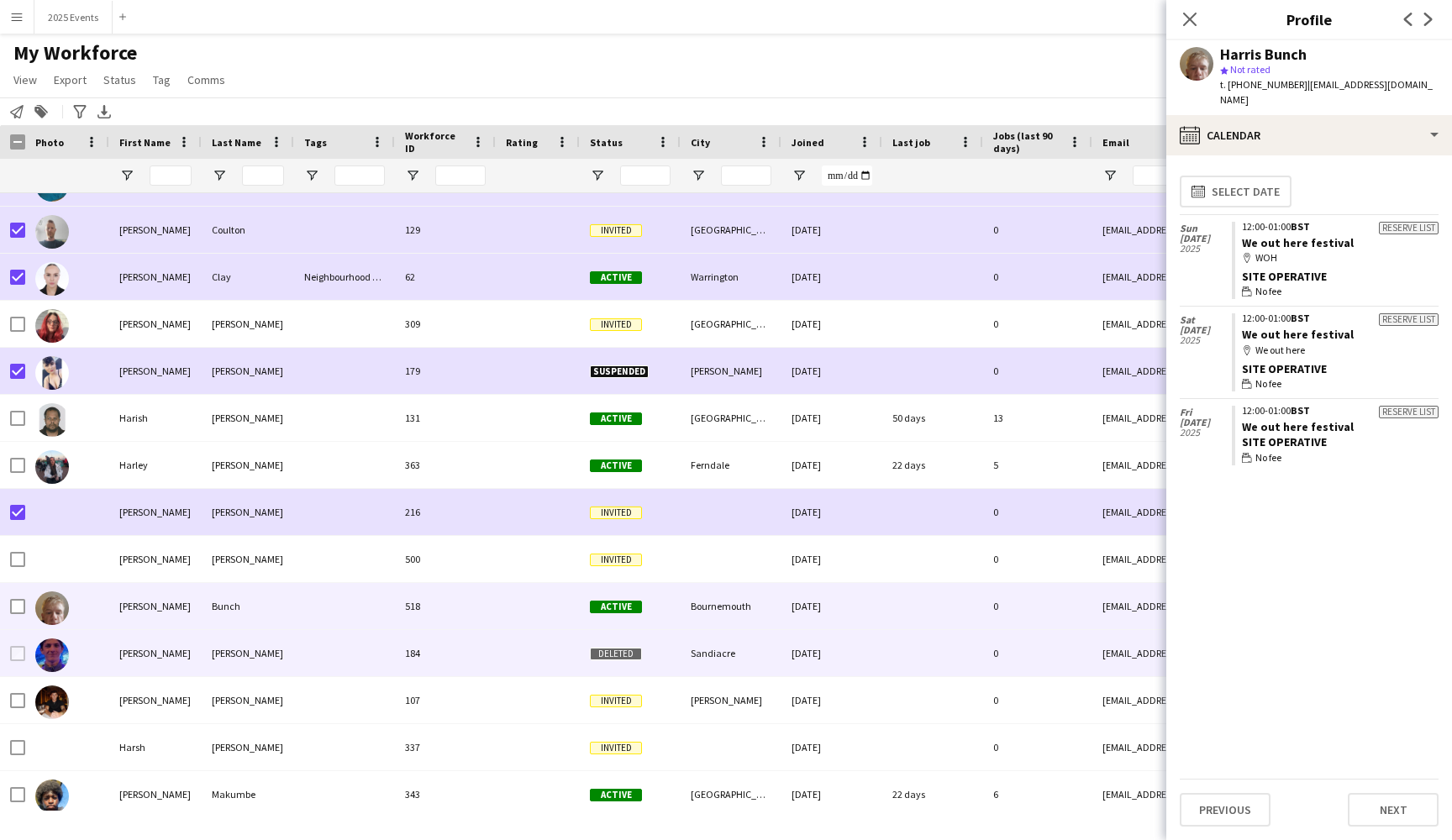
click at [297, 650] on div at bounding box center [344, 653] width 101 height 46
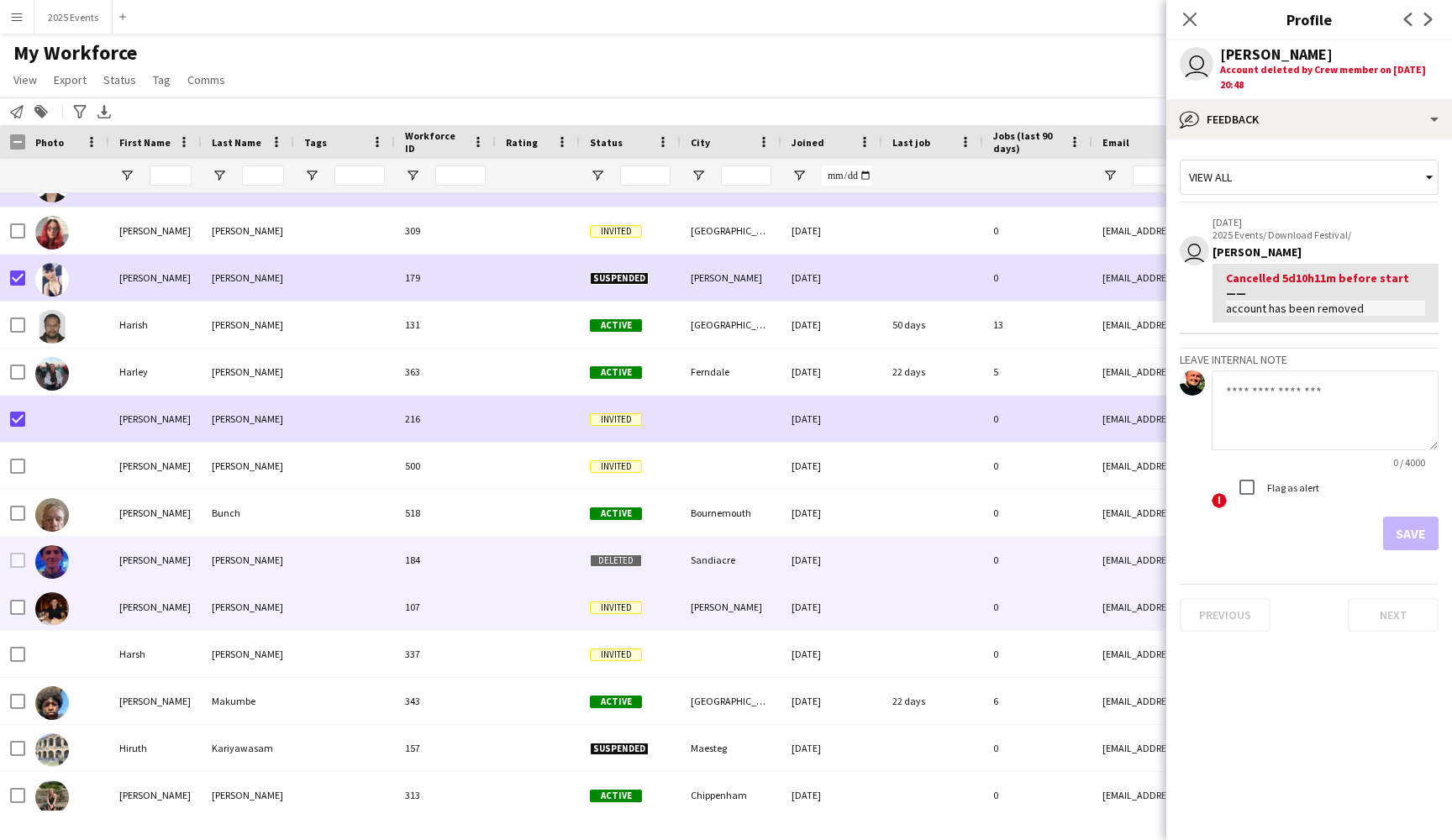
scroll to position [10395, 0]
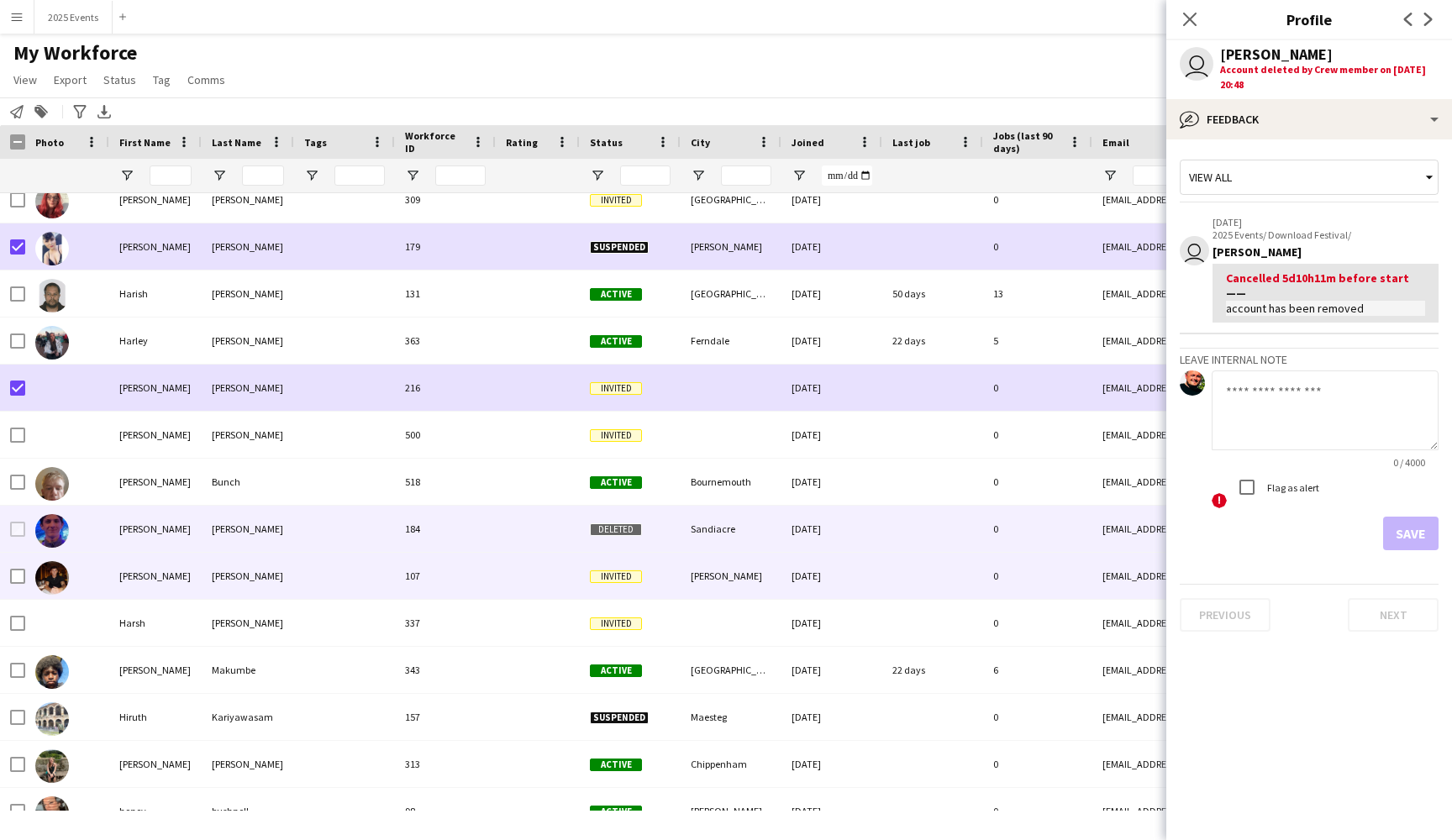
click at [311, 588] on div at bounding box center [344, 575] width 101 height 46
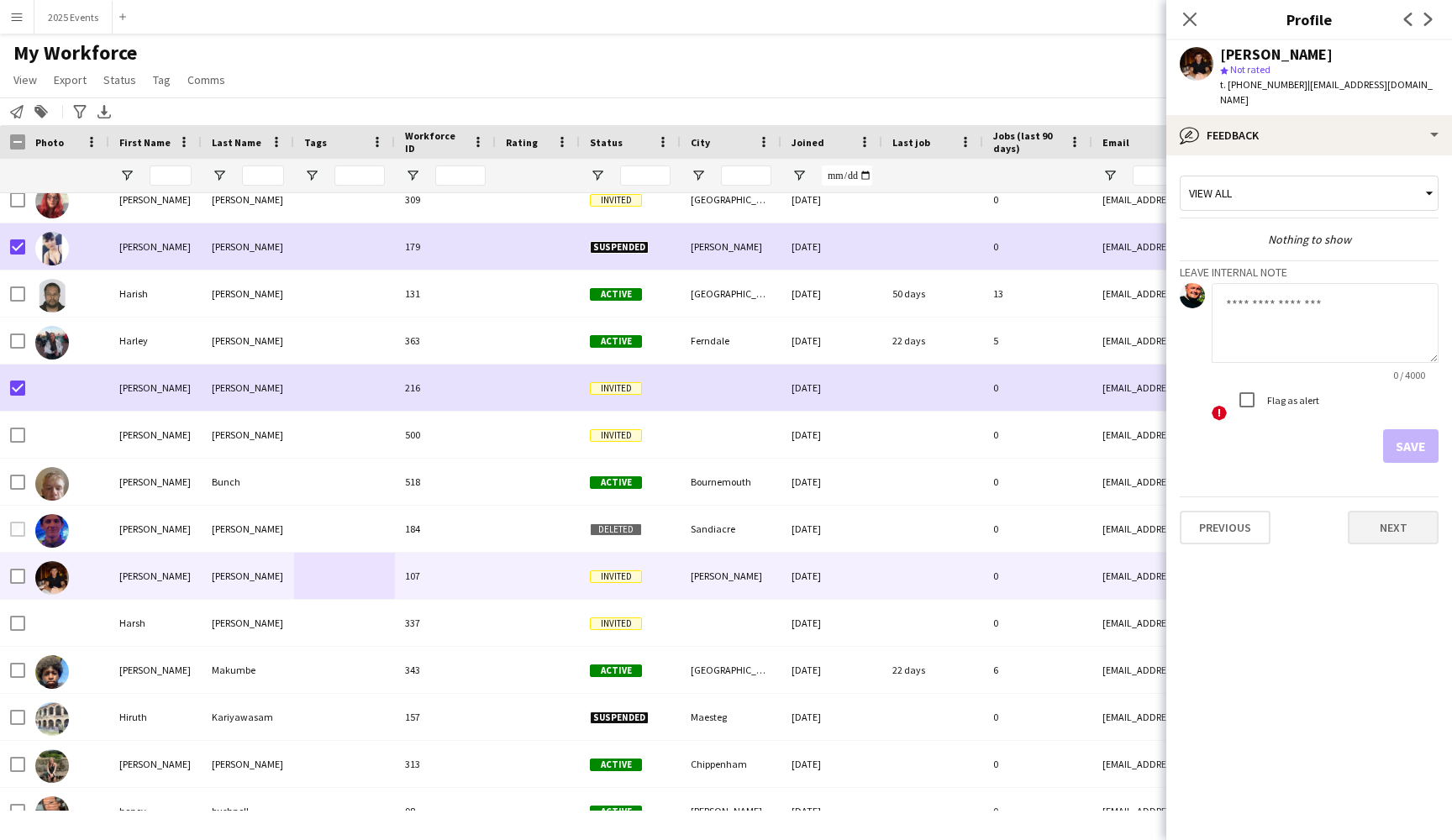
click at [1369, 522] on button "Next" at bounding box center [1393, 527] width 91 height 33
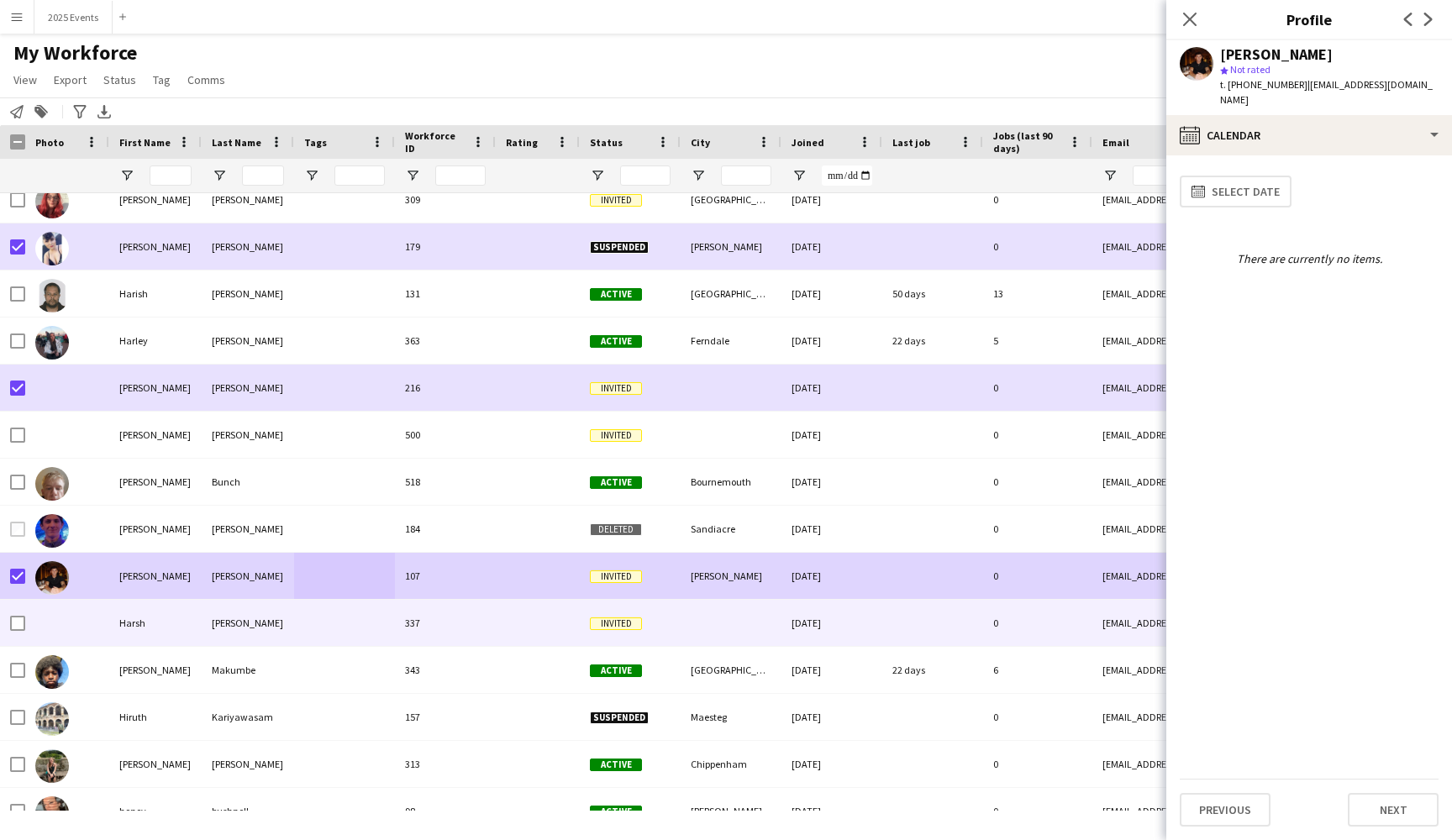
click at [323, 623] on div at bounding box center [344, 622] width 101 height 46
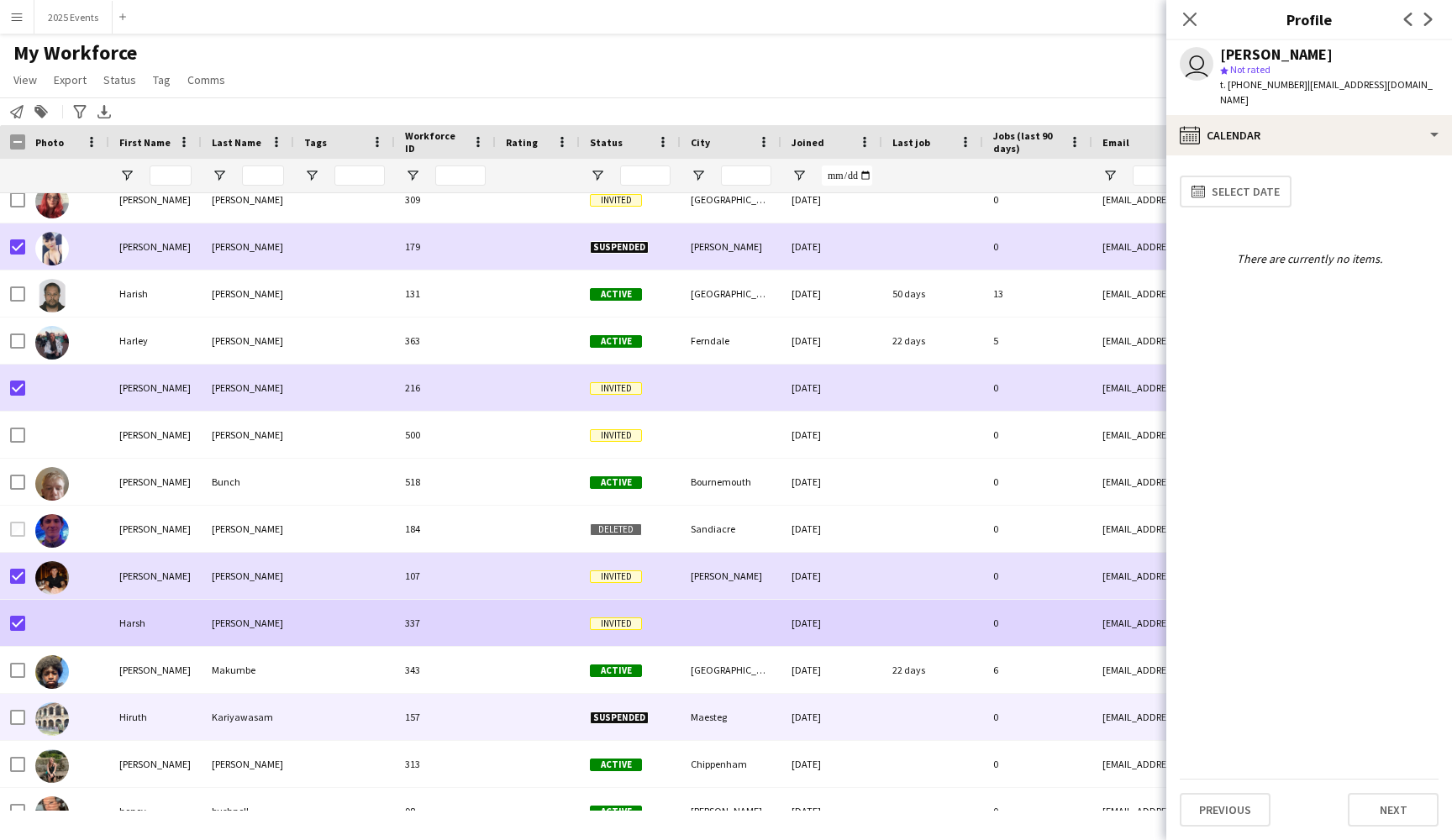
click at [179, 718] on div "Hiruth" at bounding box center [155, 717] width 92 height 46
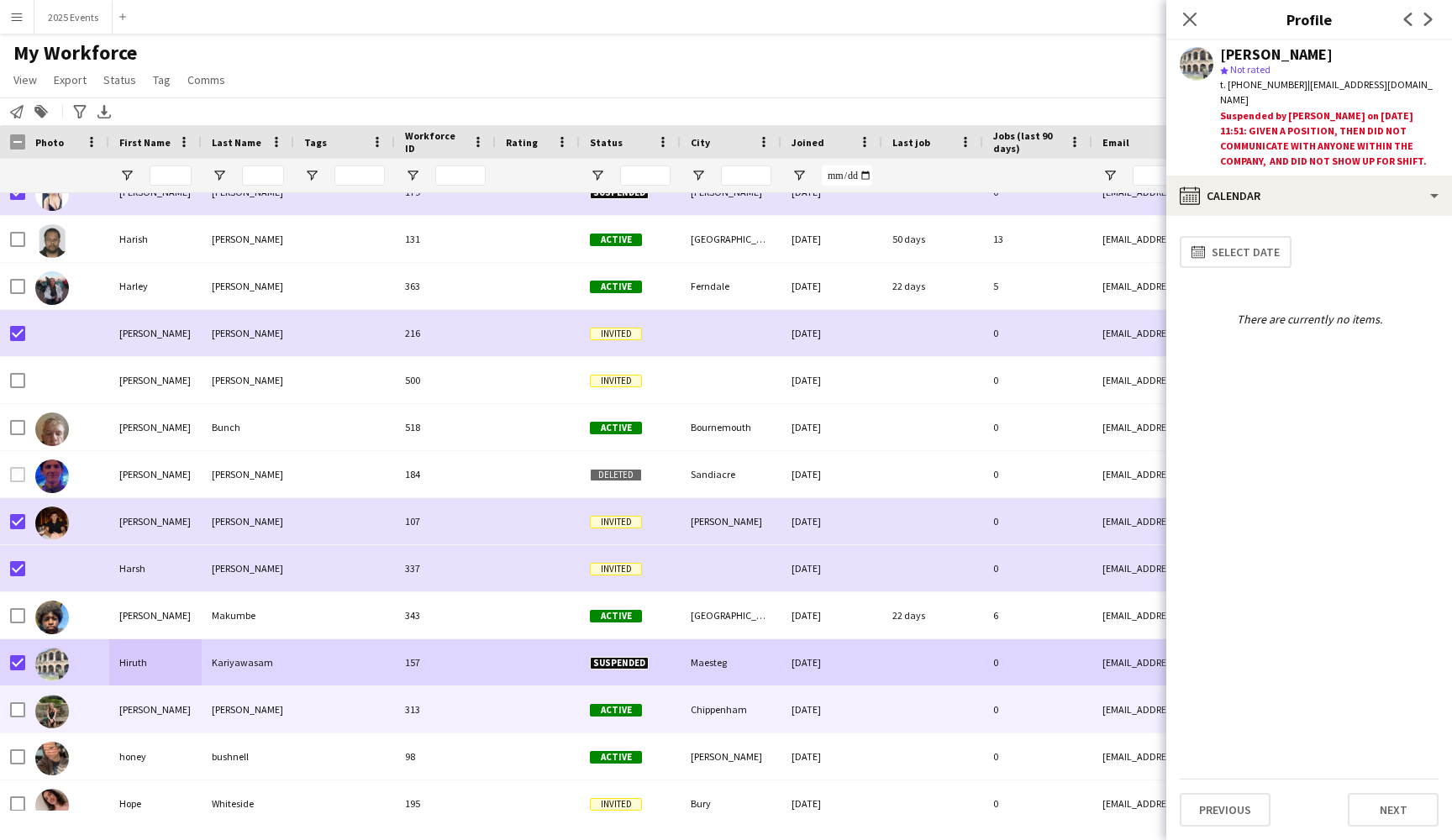
click at [162, 720] on div "[PERSON_NAME]" at bounding box center [155, 709] width 92 height 46
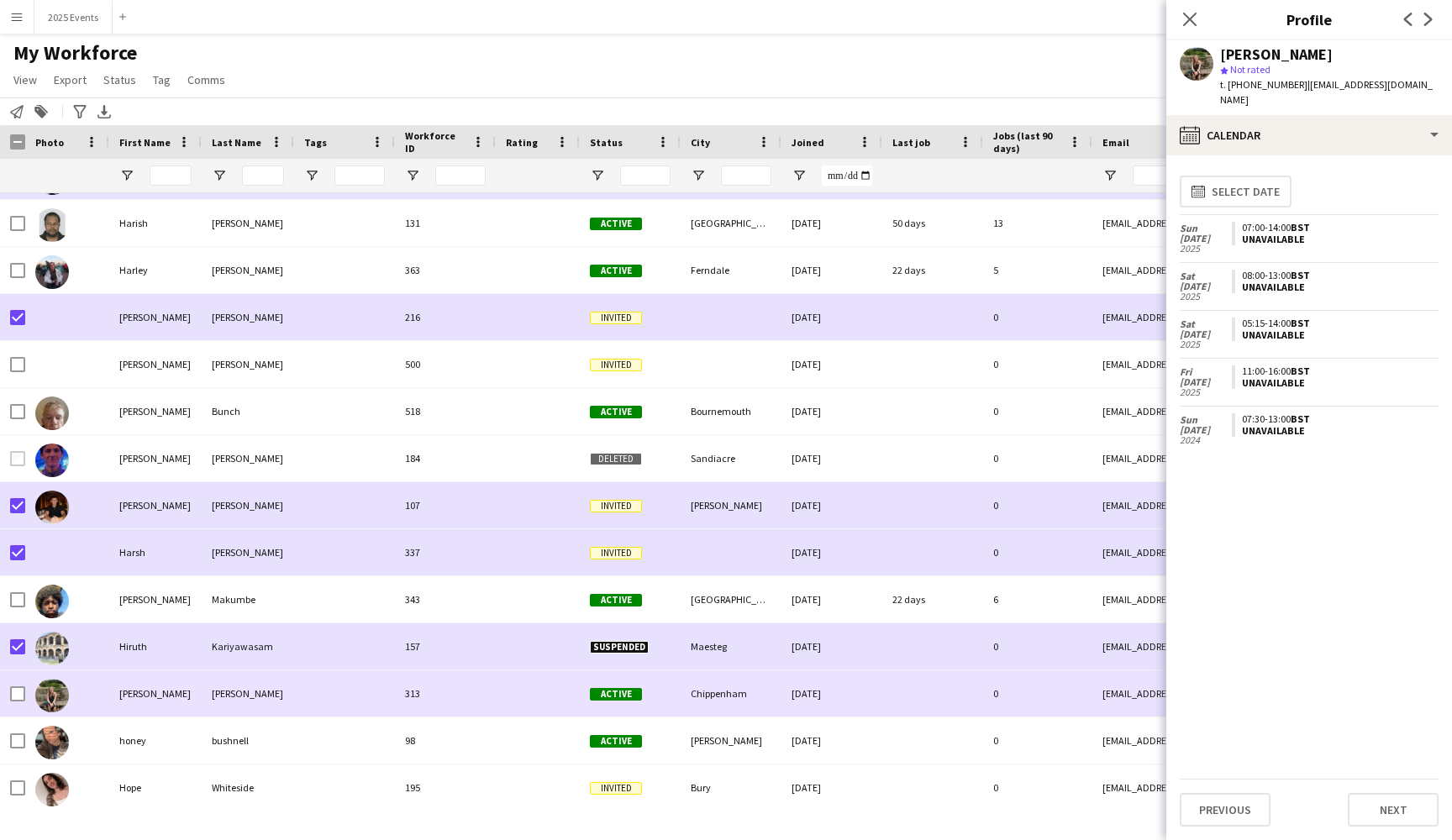
scroll to position [10493, 0]
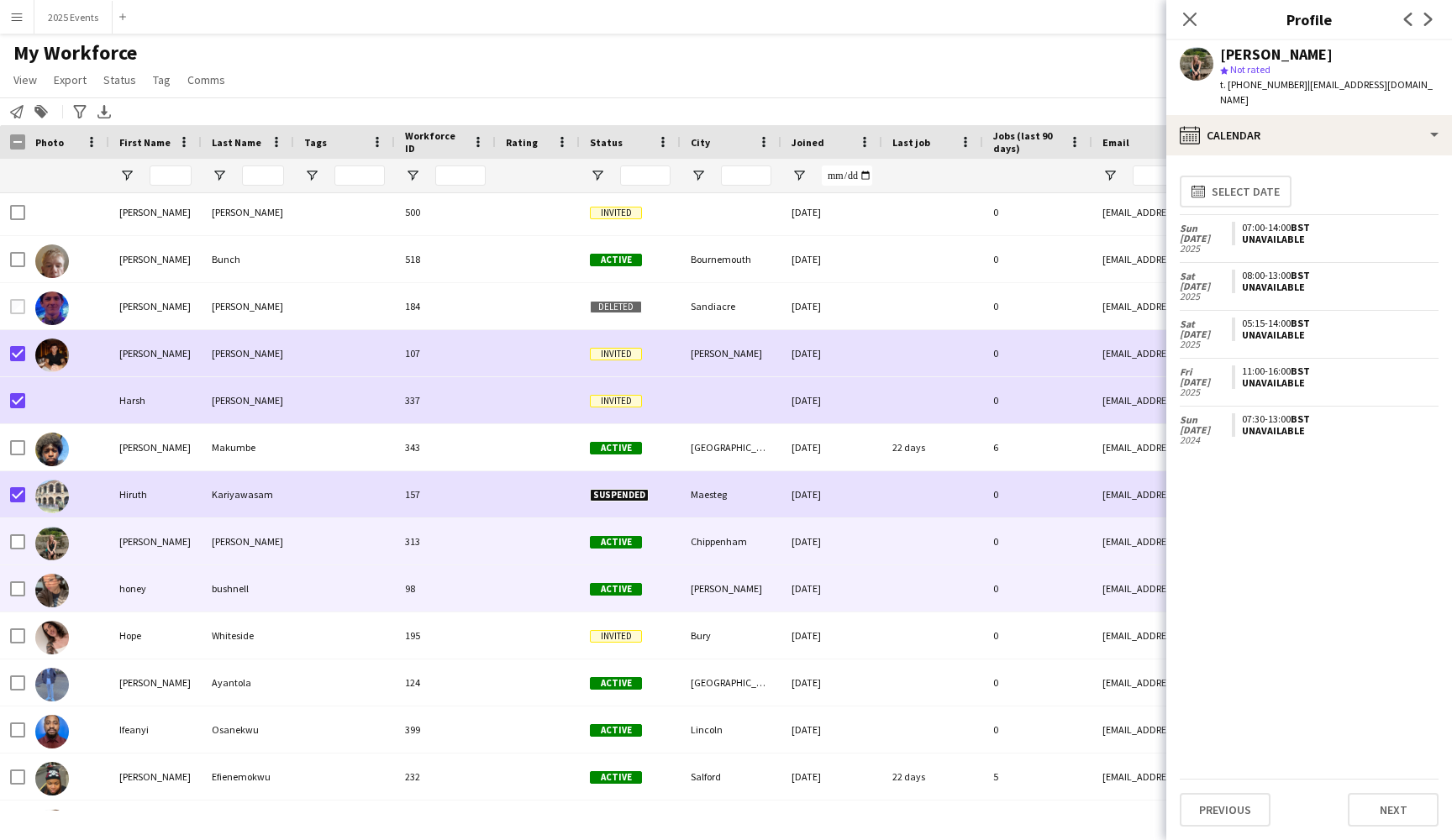
click at [305, 601] on div at bounding box center [344, 588] width 101 height 46
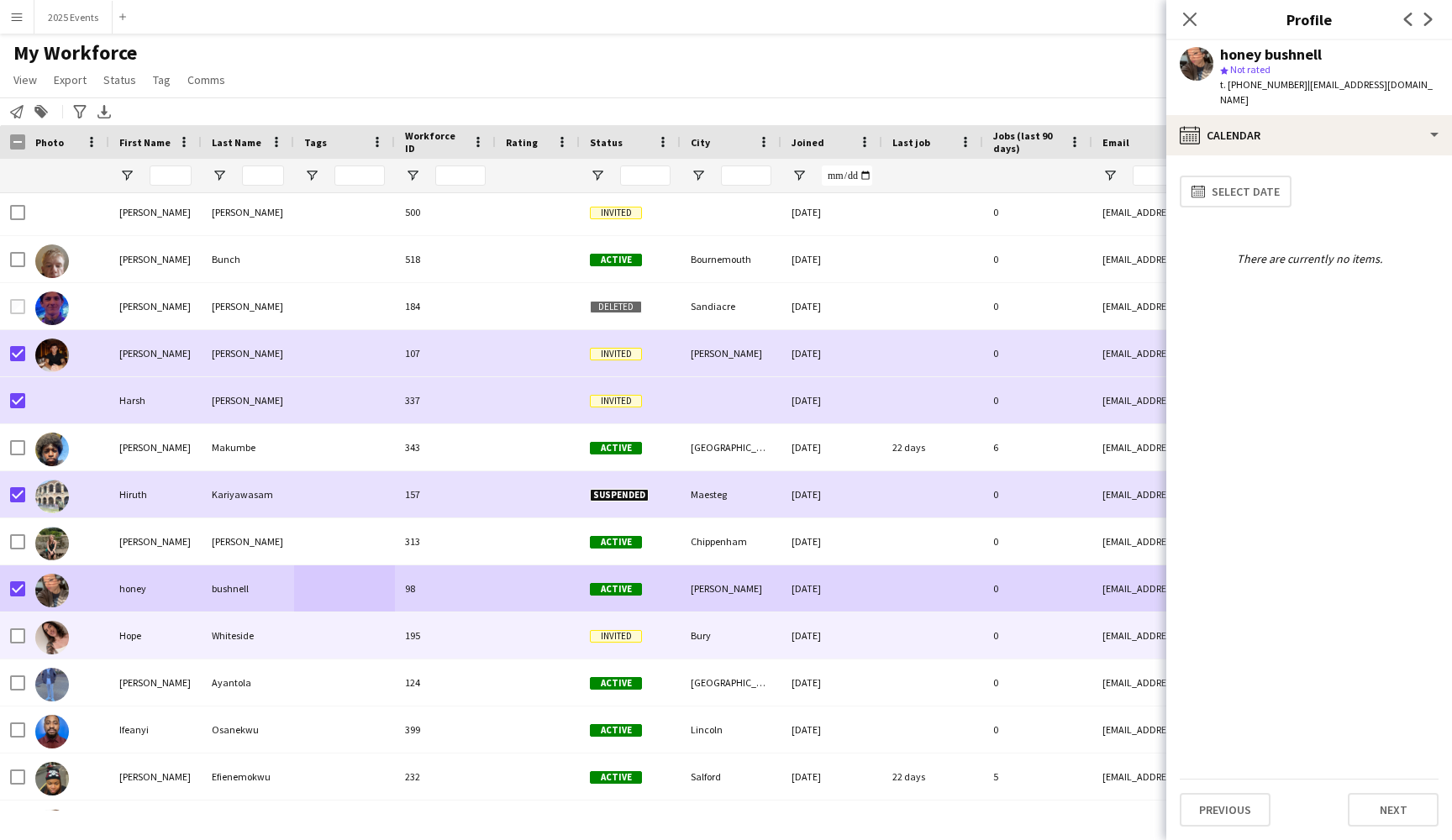
click at [195, 648] on div "Hope" at bounding box center [155, 635] width 92 height 46
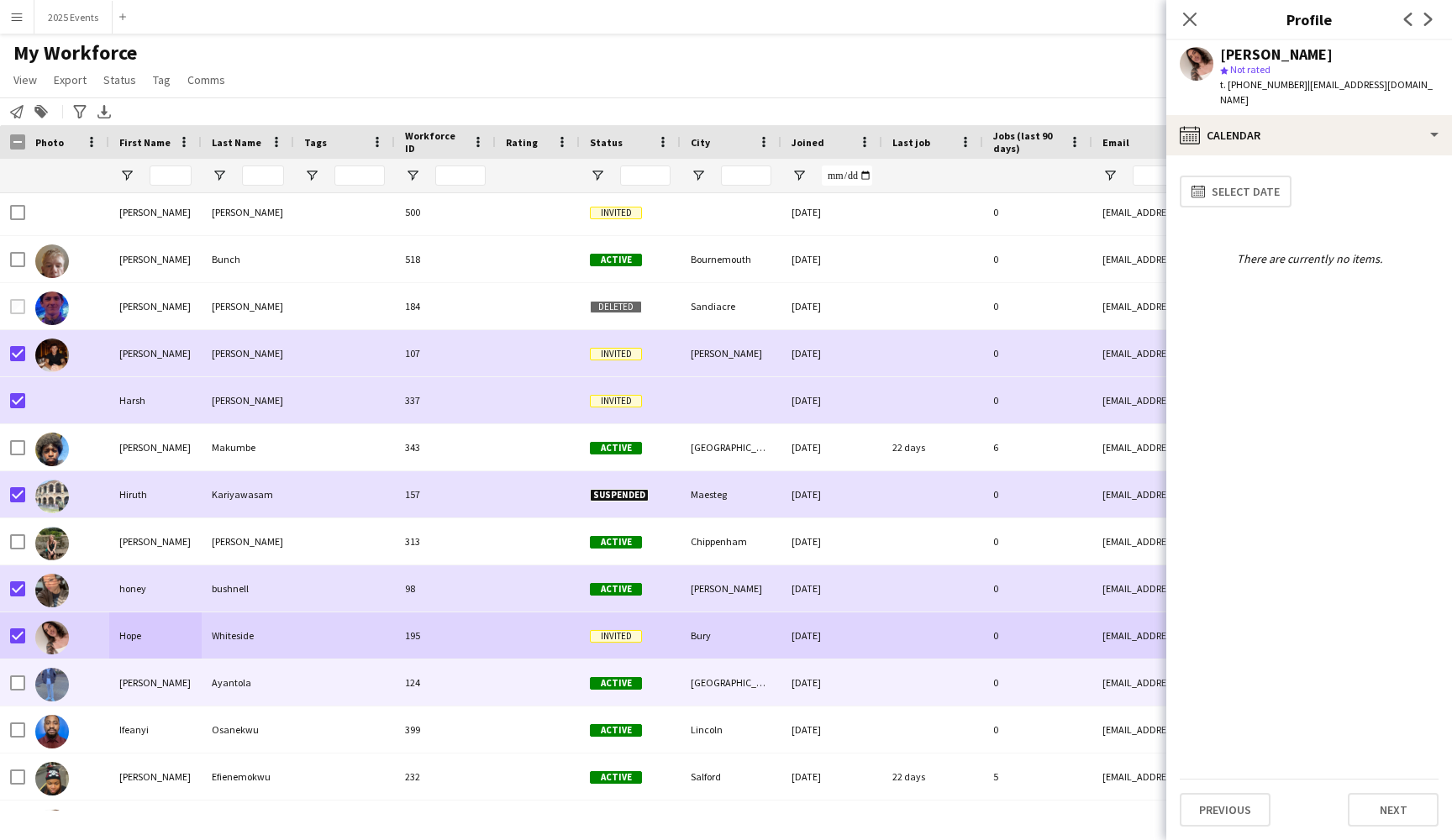
click at [161, 681] on div "[PERSON_NAME]" at bounding box center [155, 682] width 92 height 46
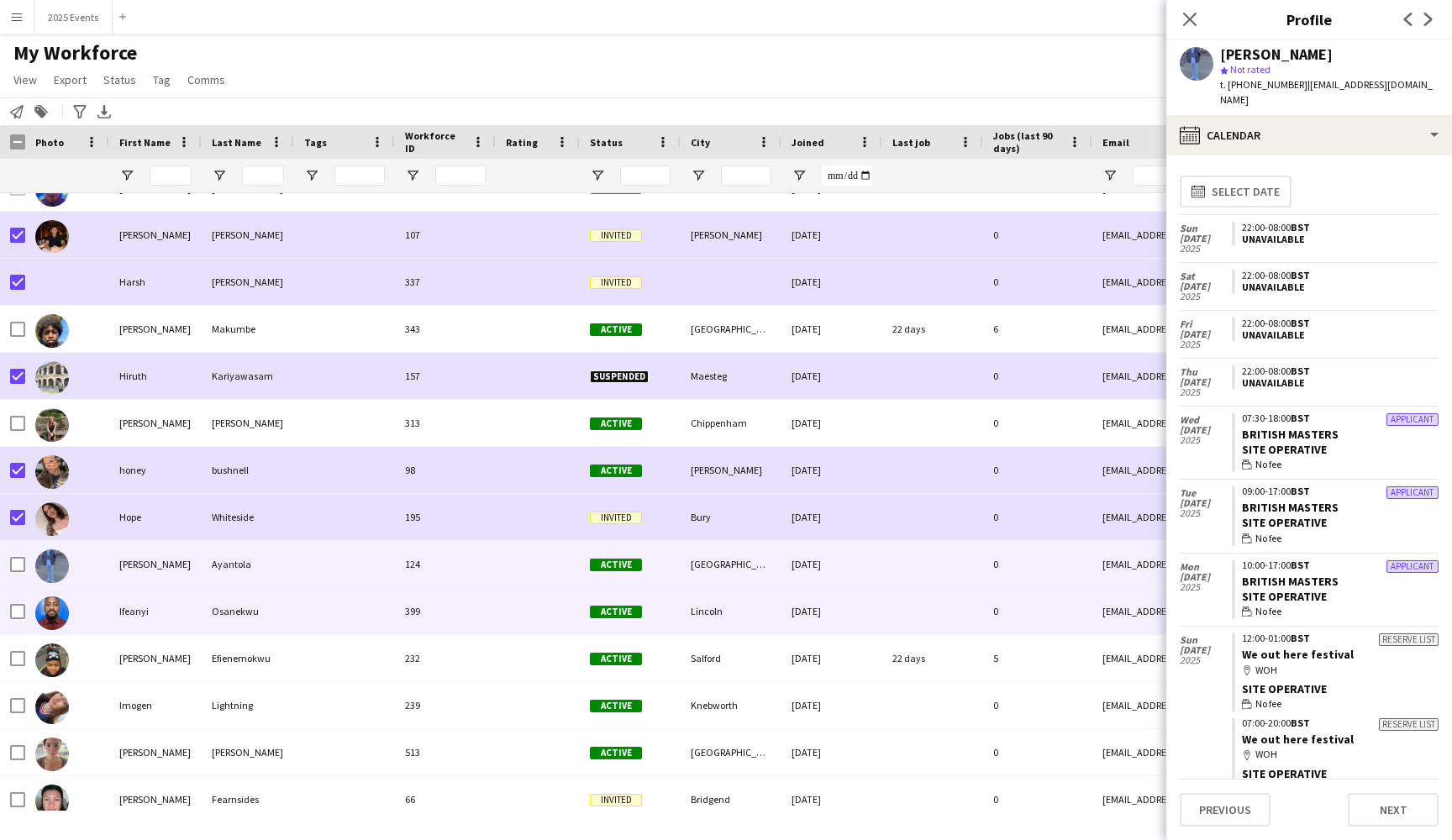
click at [284, 605] on div "Osanekwu" at bounding box center [248, 611] width 92 height 46
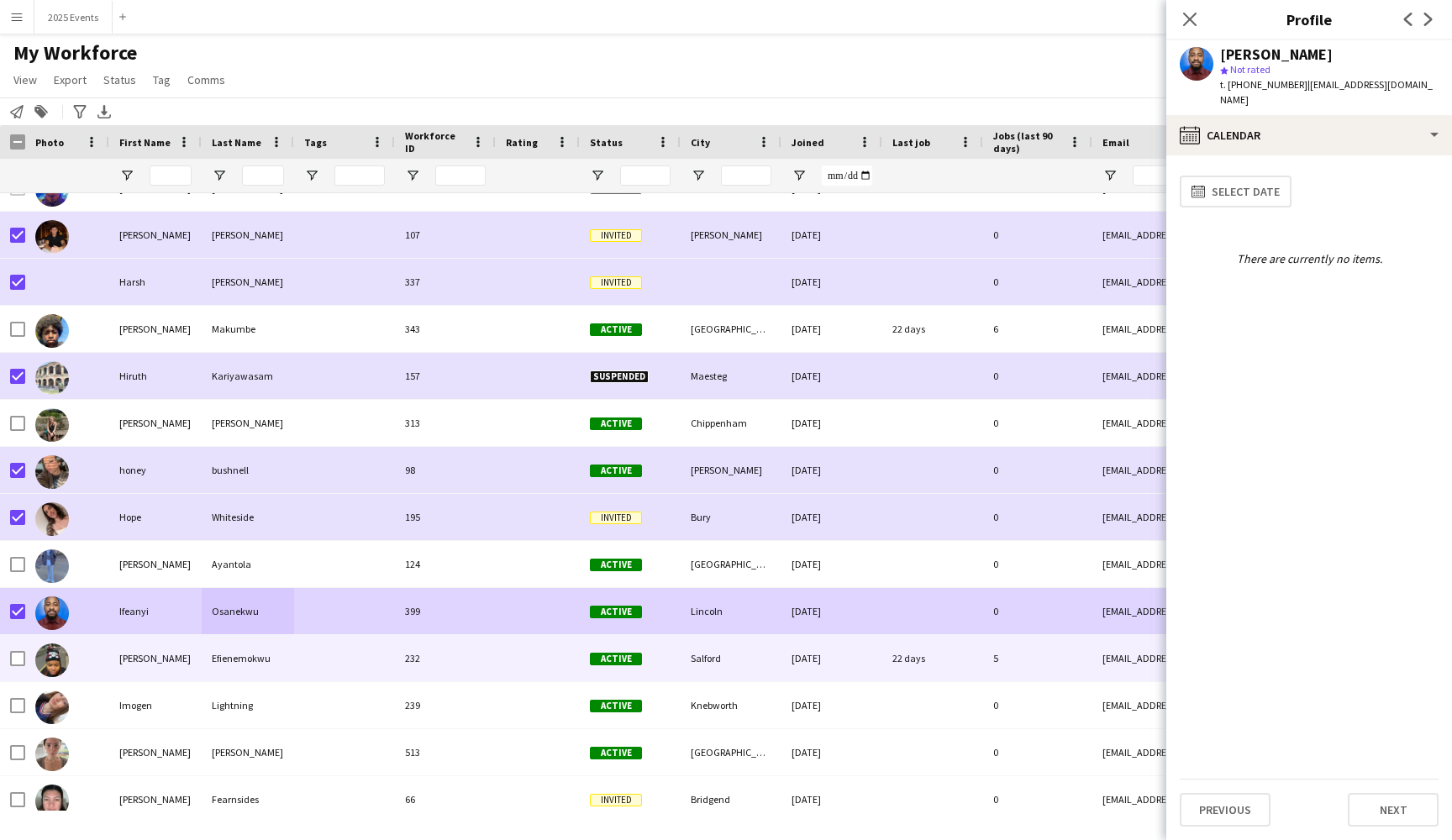
click at [177, 656] on div "[PERSON_NAME]" at bounding box center [155, 658] width 92 height 46
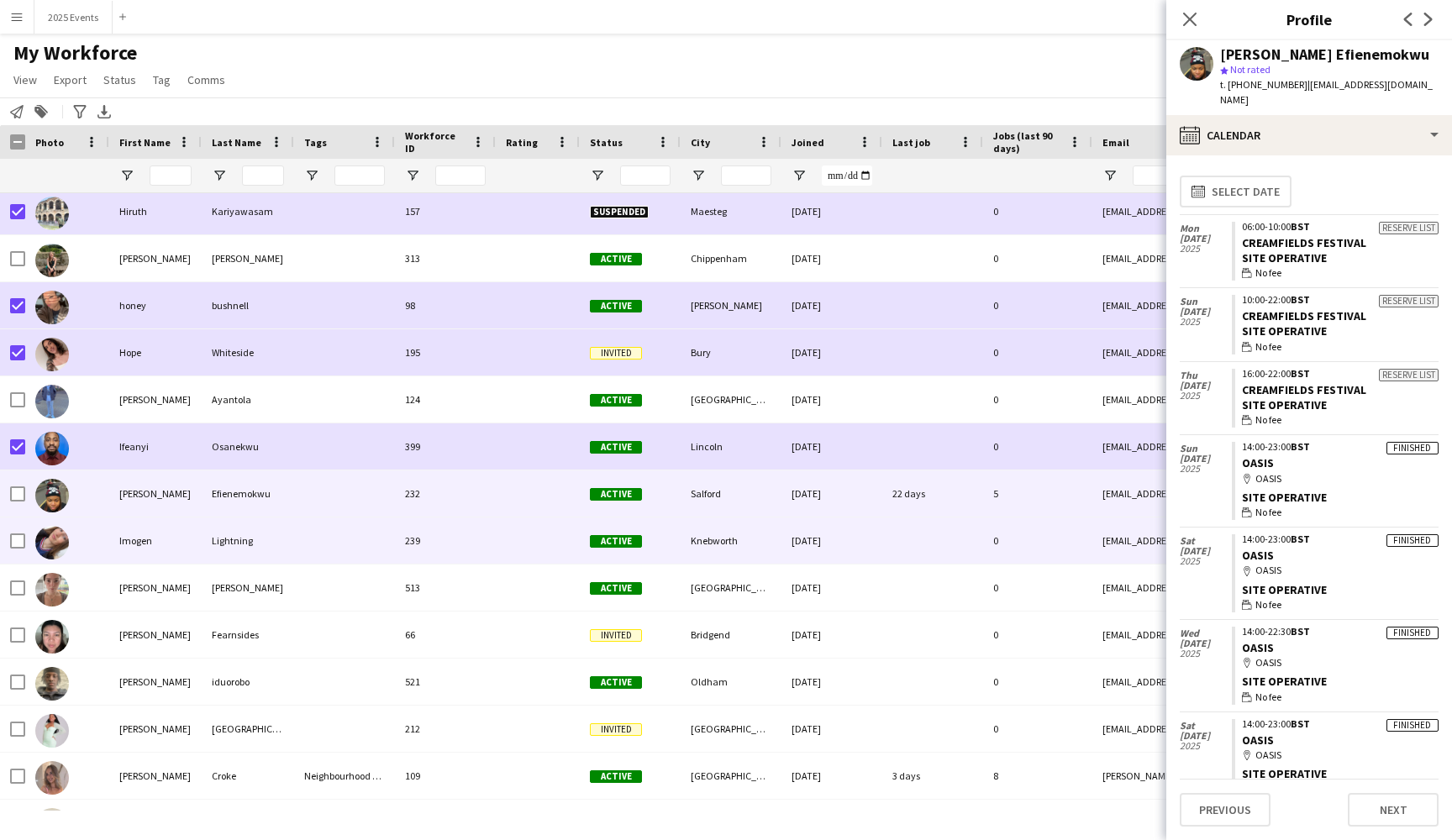
click at [170, 549] on div "Imogen" at bounding box center [155, 540] width 92 height 46
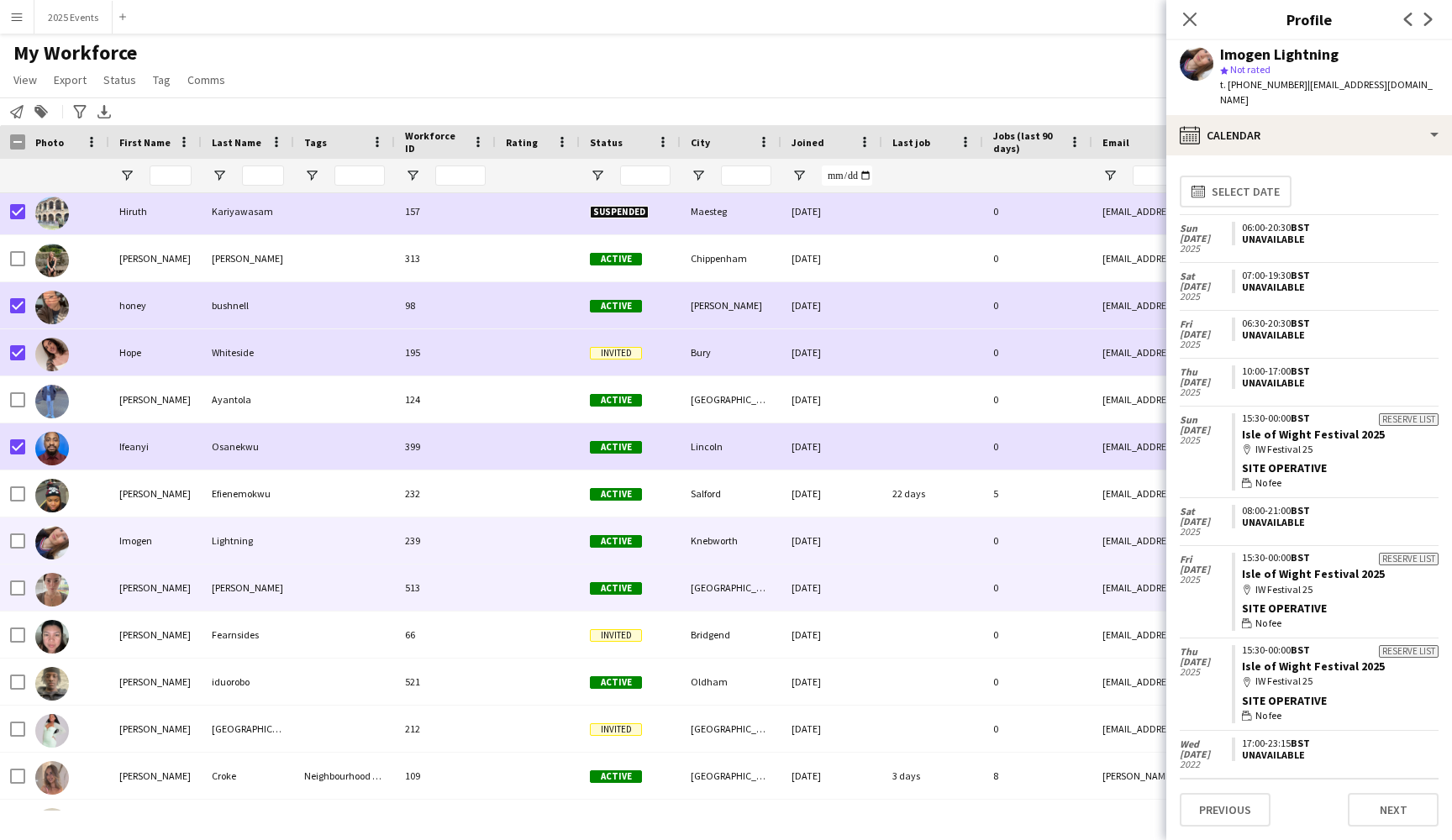
click at [166, 597] on div "[PERSON_NAME]" at bounding box center [155, 587] width 92 height 46
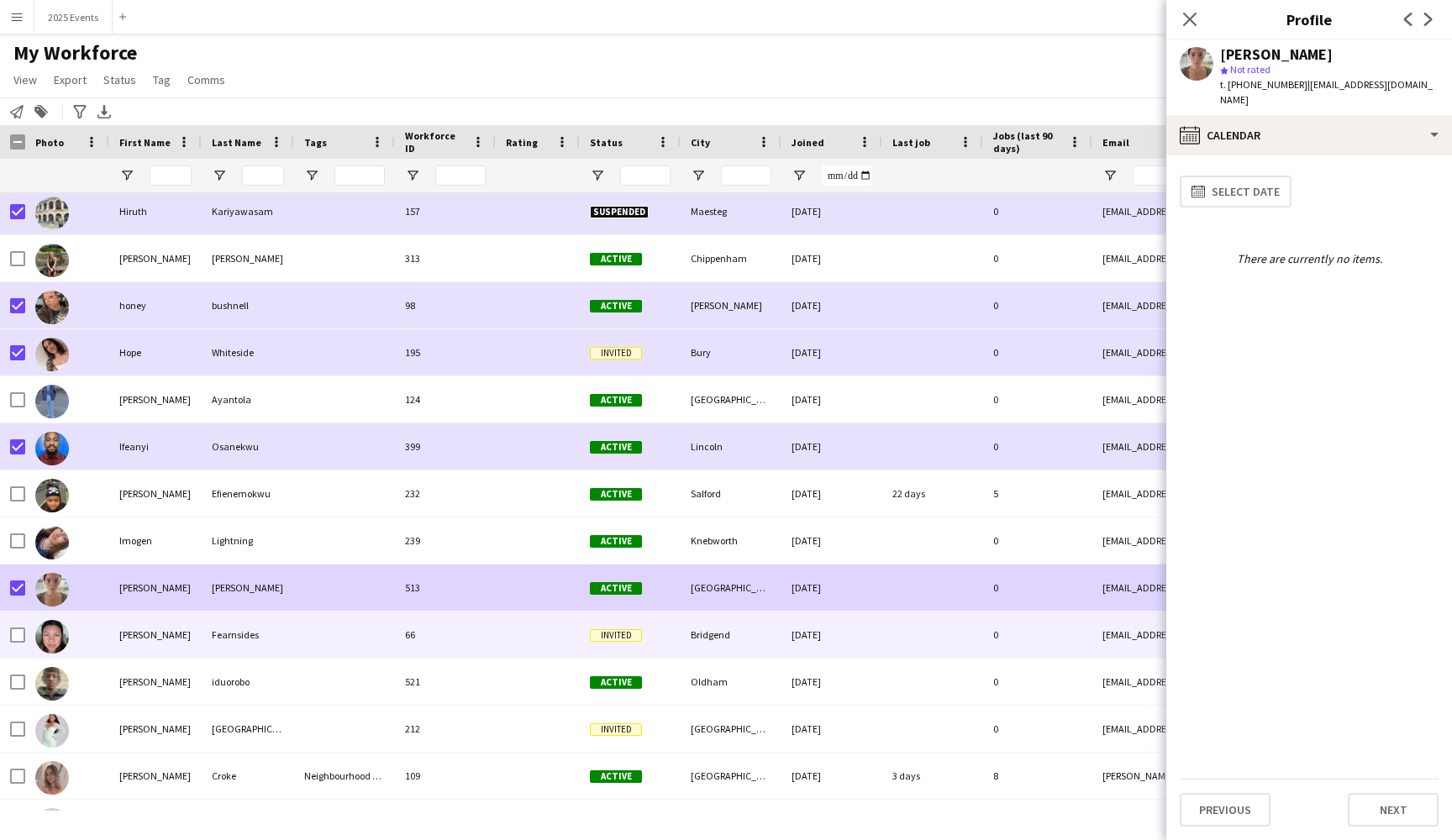
click at [172, 638] on div "[PERSON_NAME]" at bounding box center [155, 634] width 92 height 46
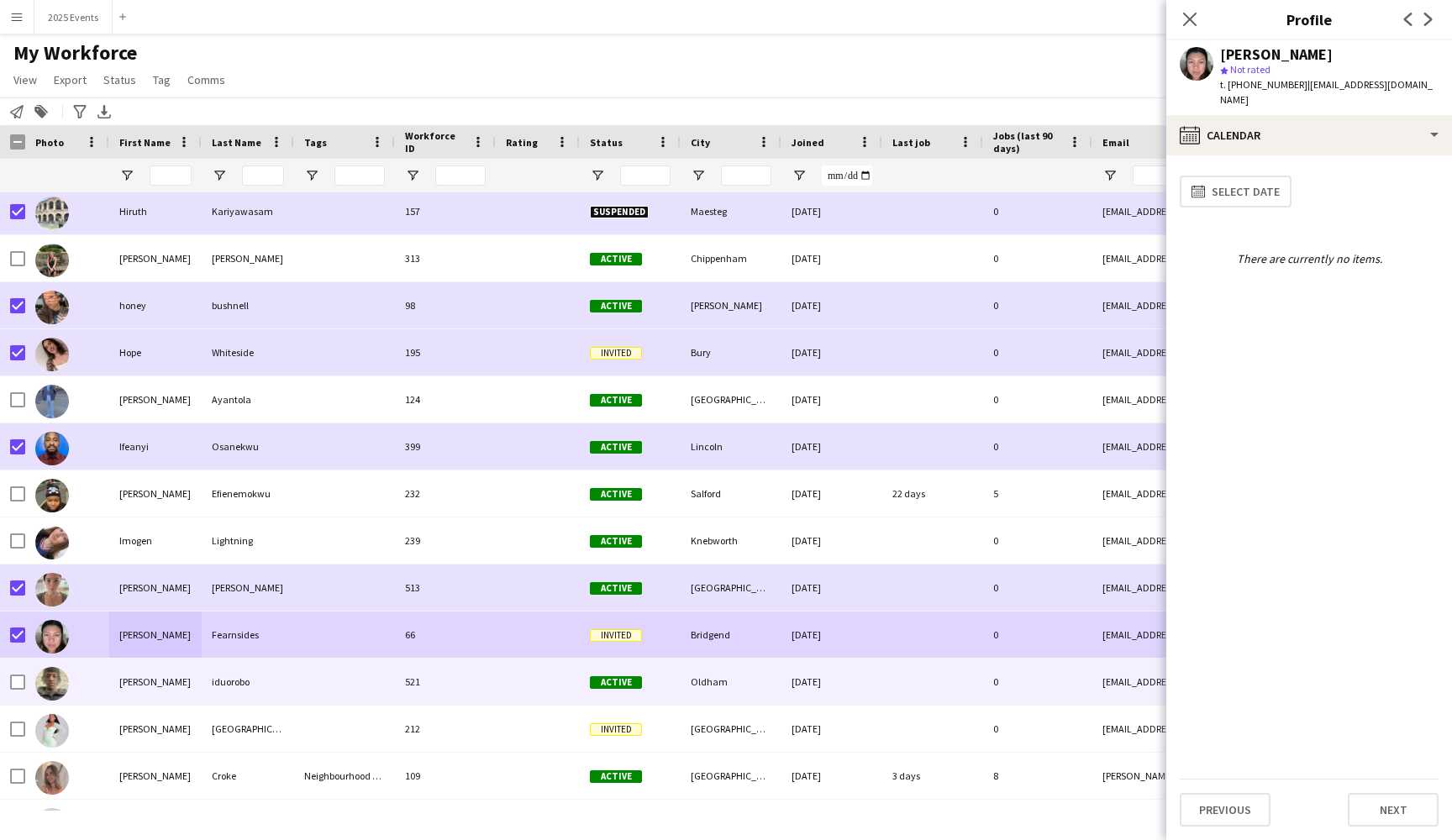
click at [161, 679] on div "[PERSON_NAME]" at bounding box center [155, 681] width 92 height 46
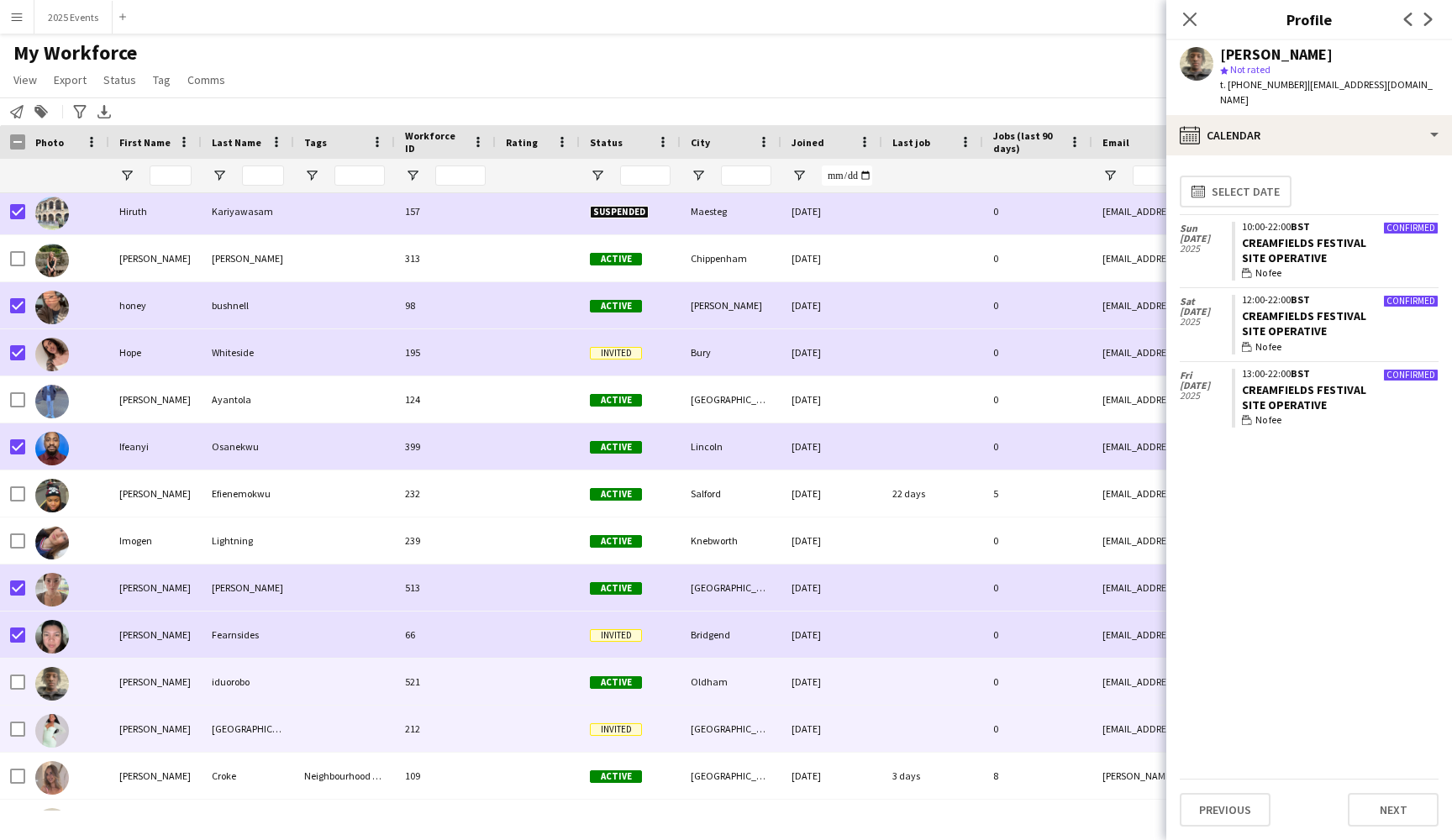
click at [184, 728] on div "[PERSON_NAME]" at bounding box center [155, 728] width 92 height 46
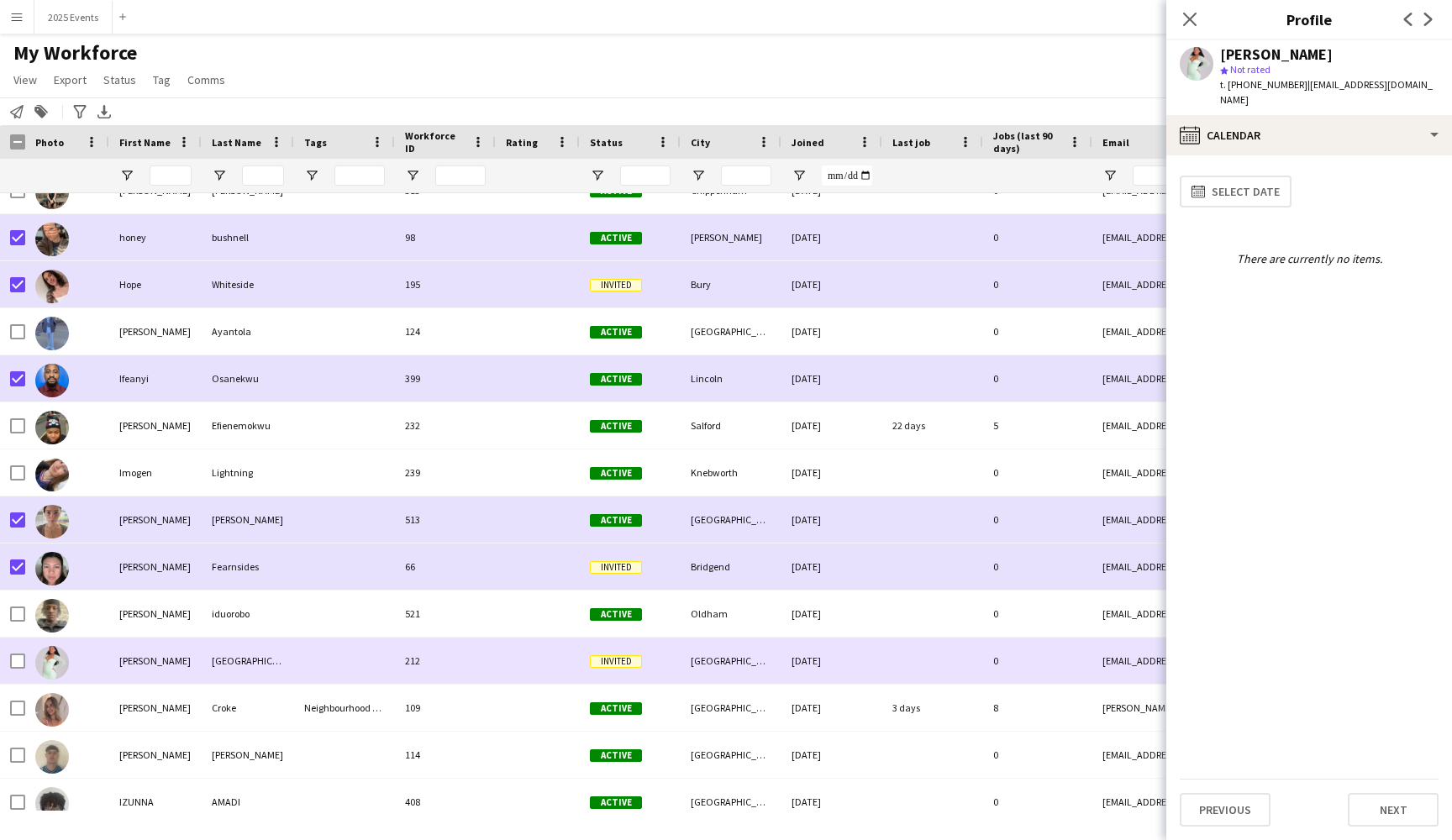
scroll to position [11028, 0]
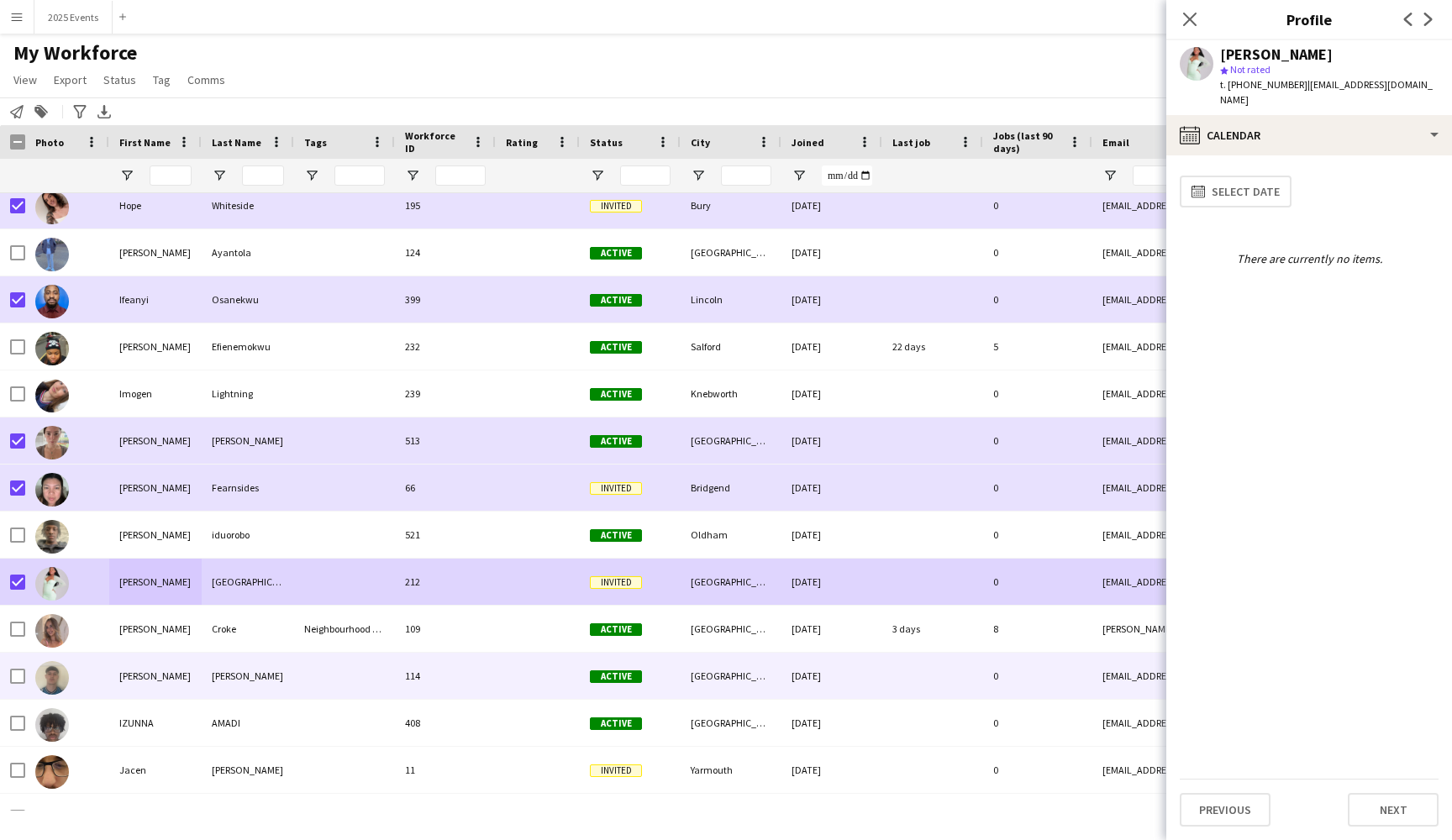
click at [184, 672] on div "[PERSON_NAME]" at bounding box center [155, 675] width 92 height 46
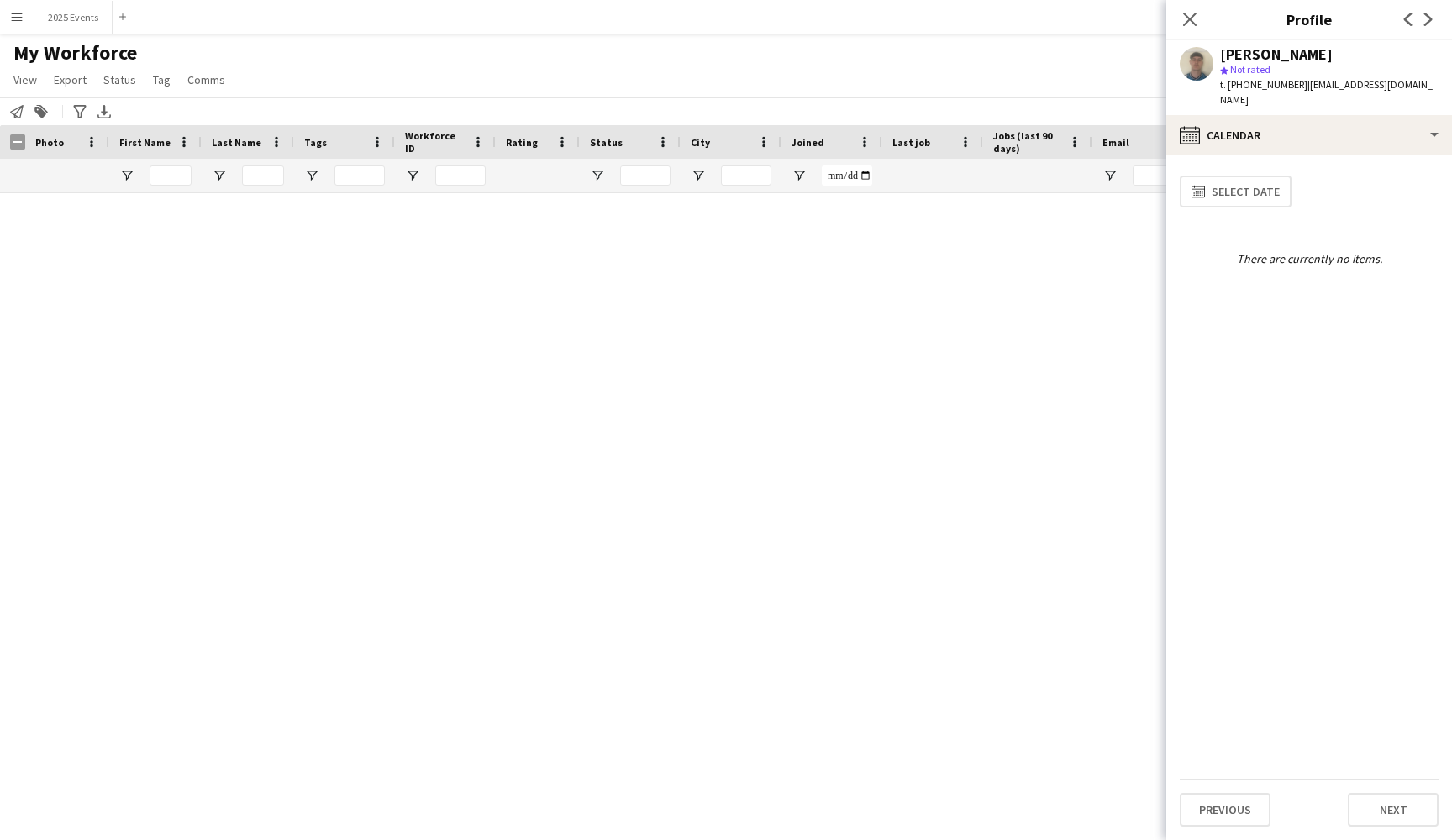
scroll to position [11063, 0]
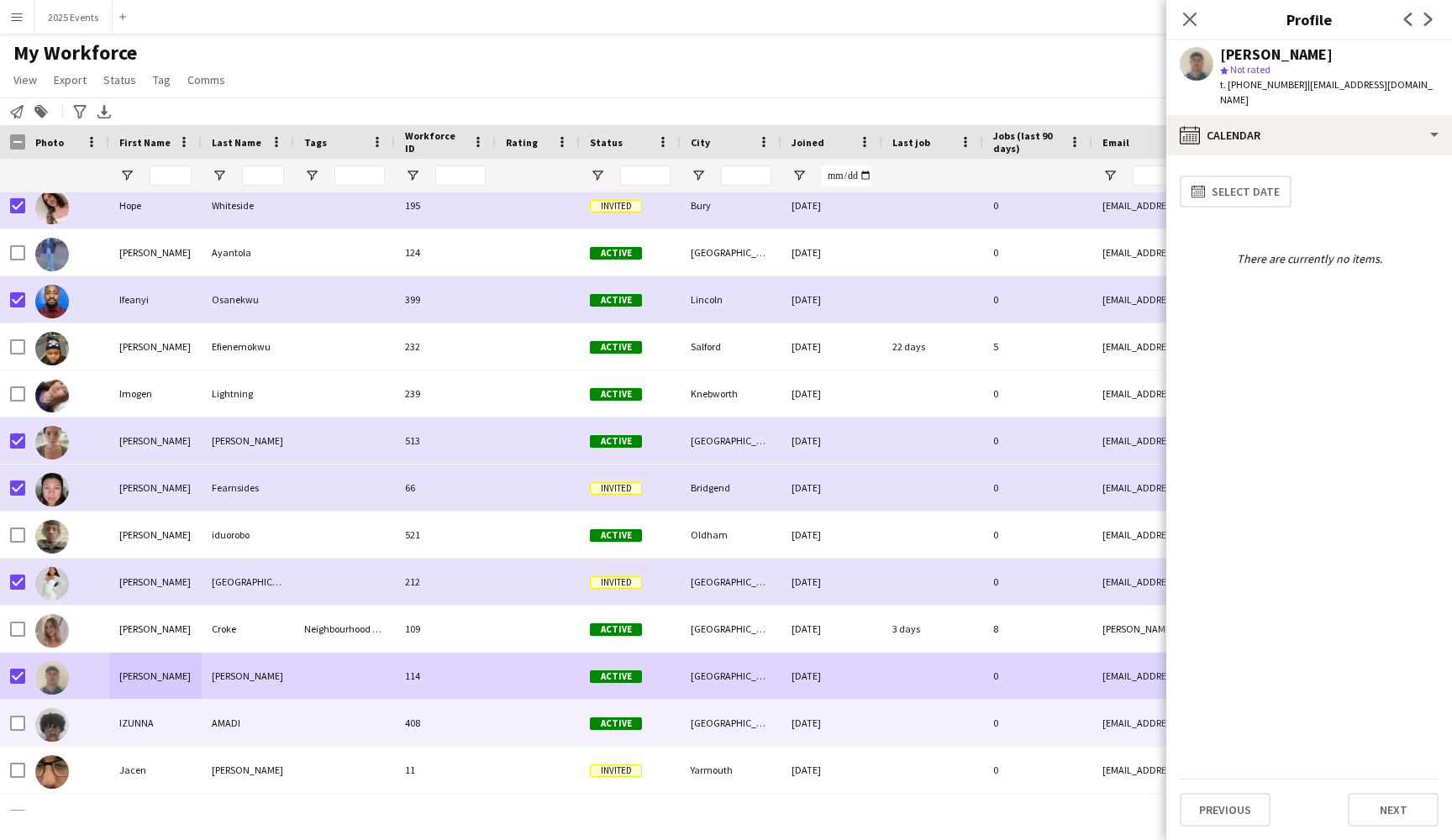
click at [183, 723] on div "IZUNNA" at bounding box center [155, 722] width 92 height 46
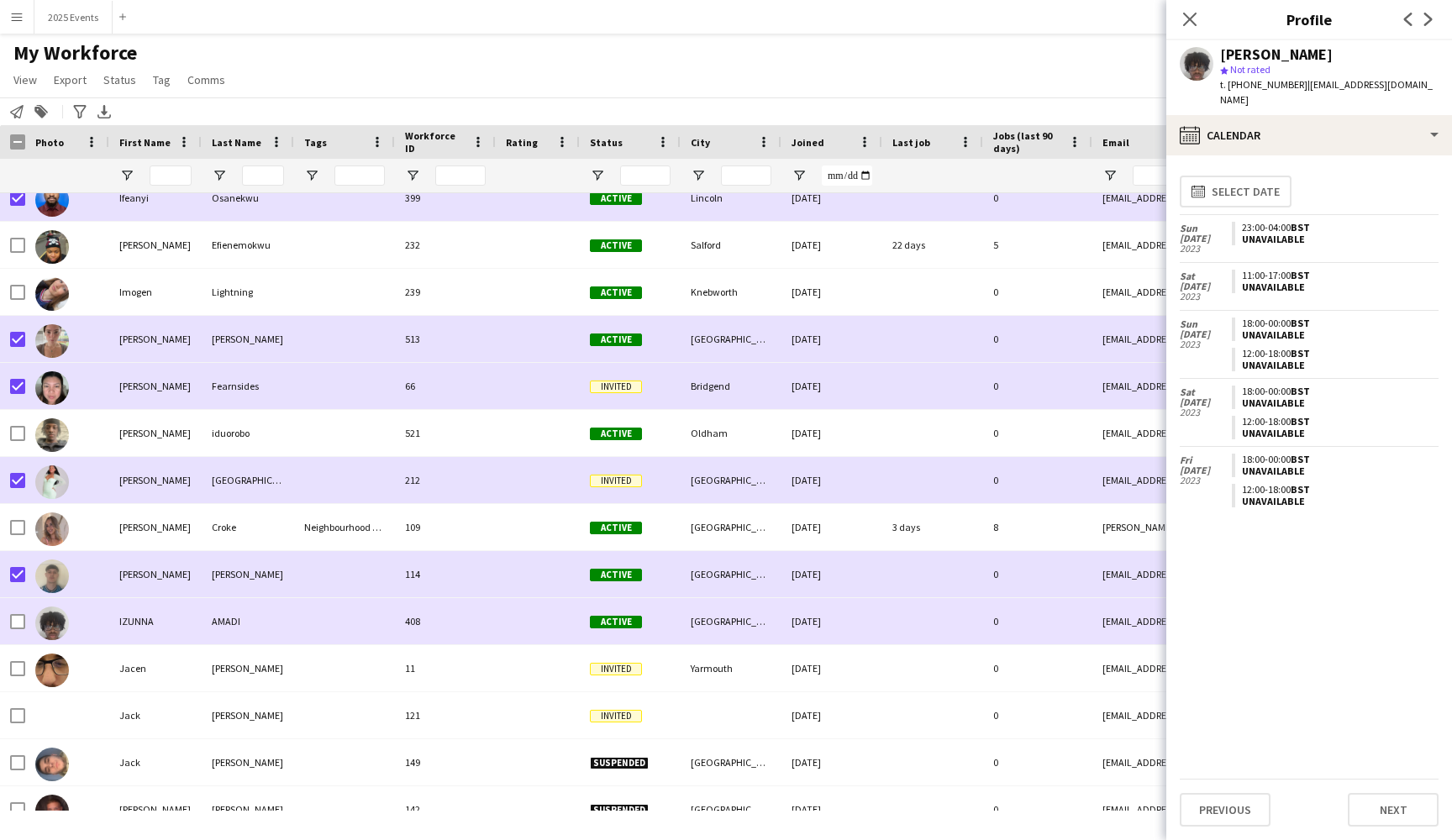
scroll to position [11179, 0]
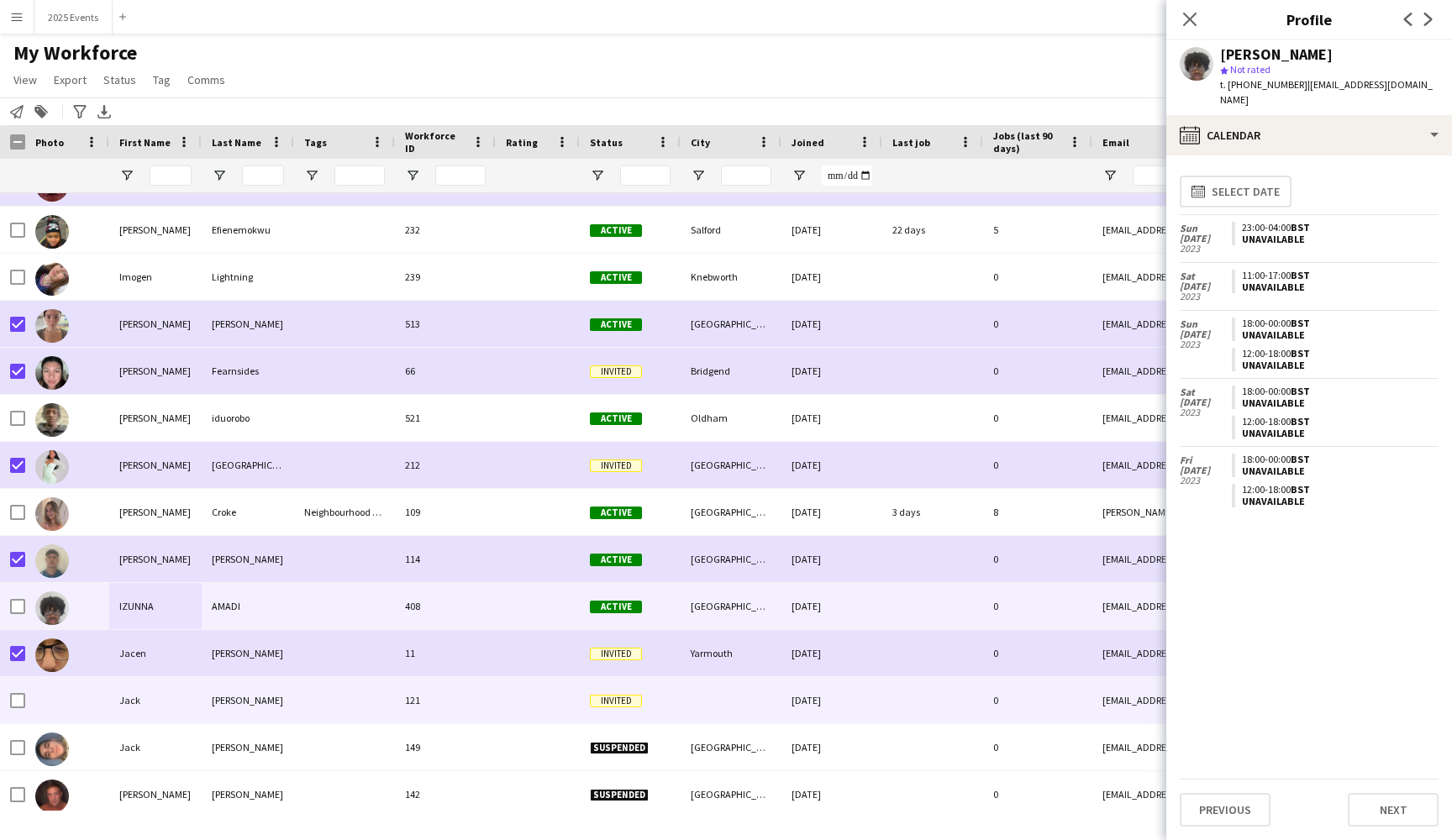
click at [179, 707] on div "Jack" at bounding box center [155, 700] width 92 height 46
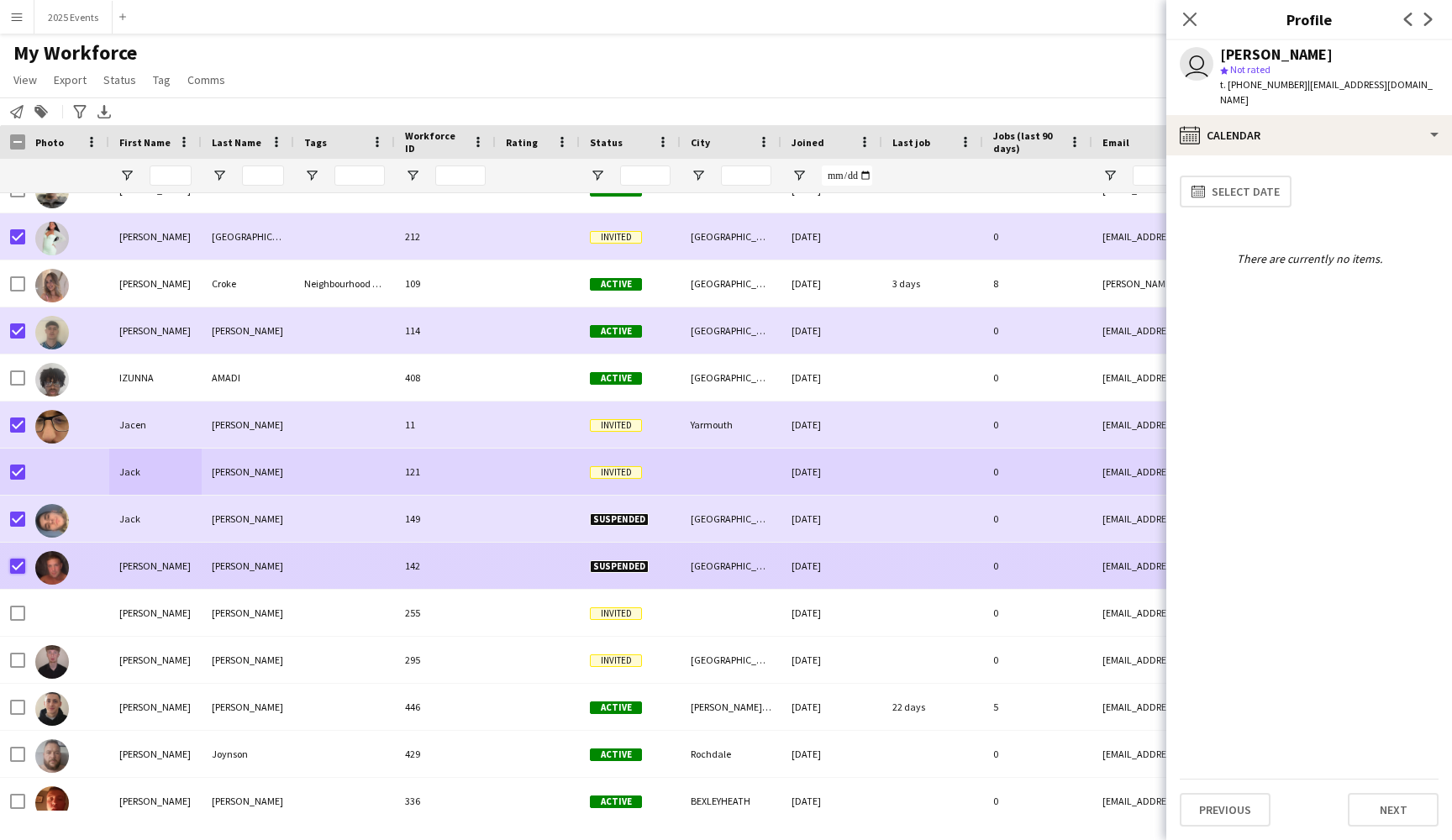
scroll to position [11409, 0]
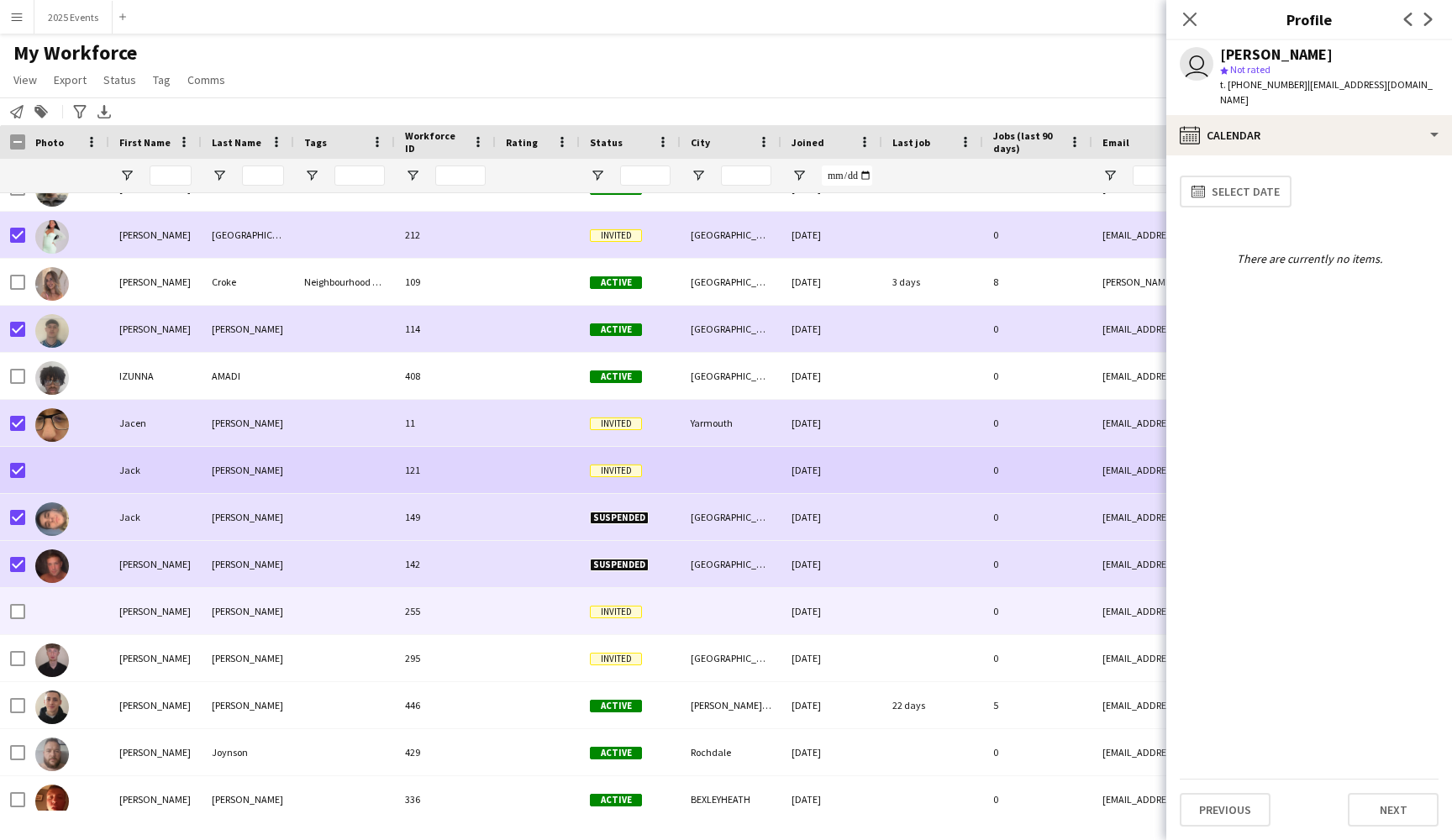
click at [179, 624] on div "[PERSON_NAME]" at bounding box center [155, 611] width 92 height 46
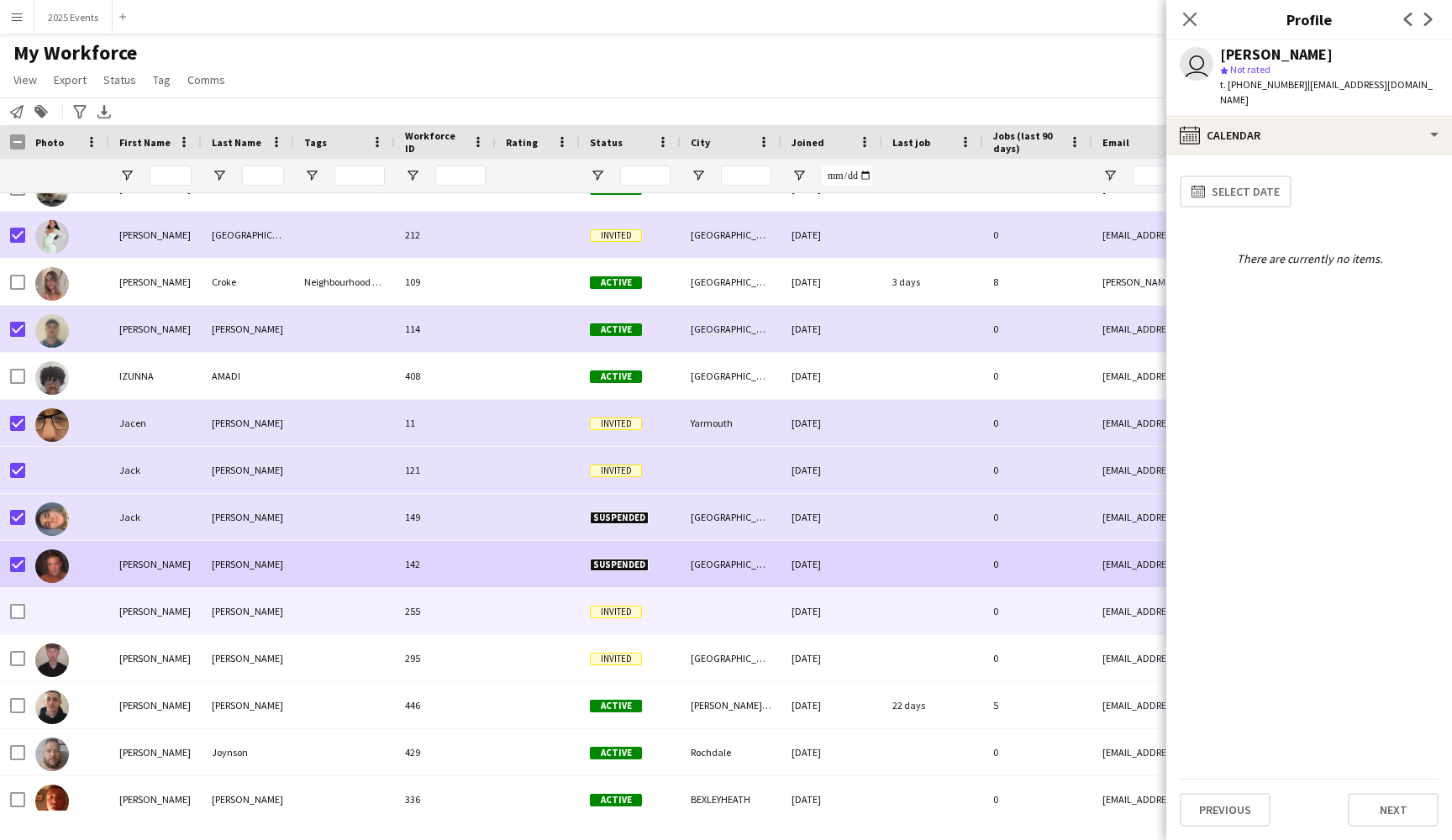
click at [318, 572] on div at bounding box center [344, 564] width 101 height 46
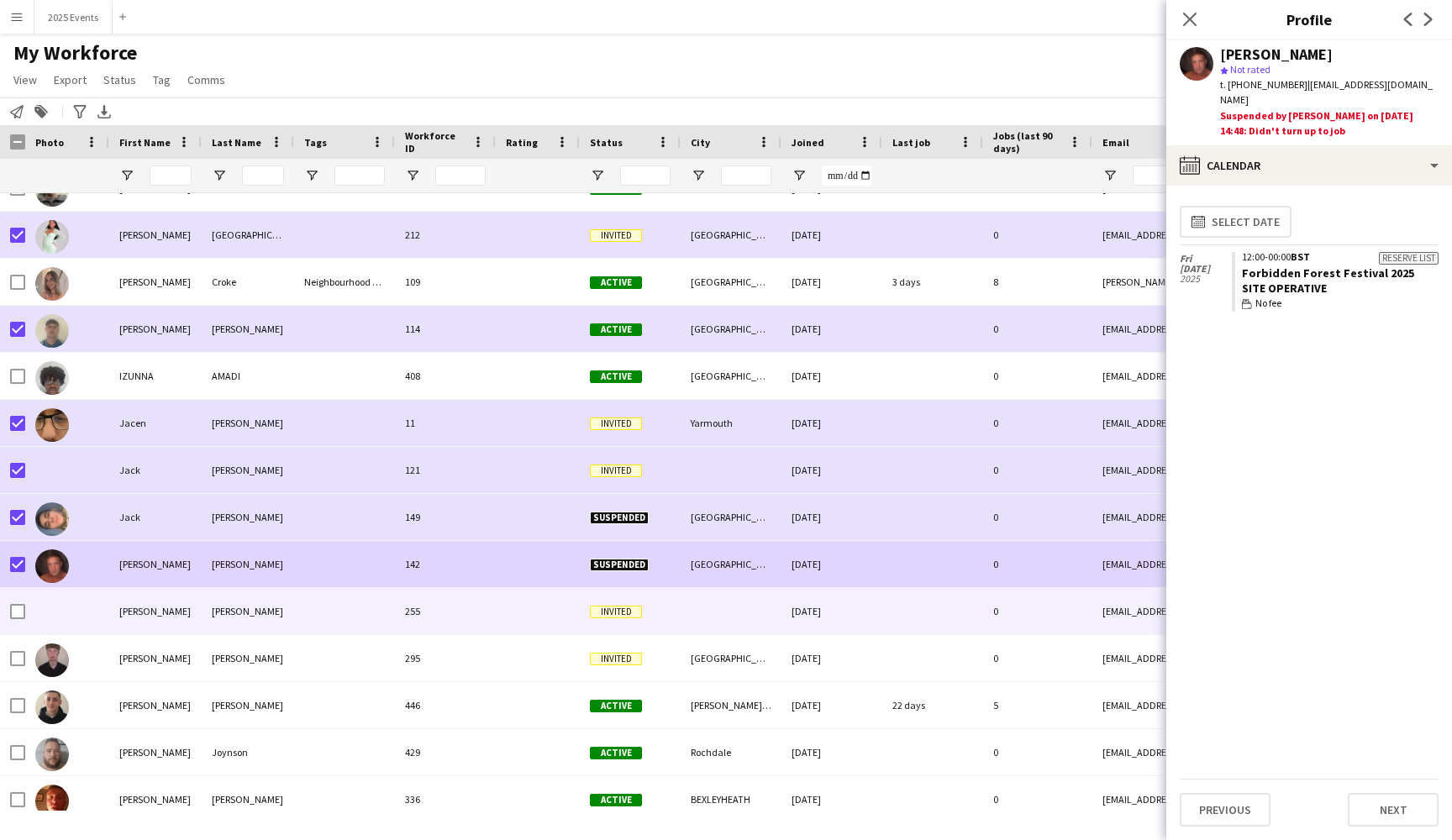
click at [318, 626] on div at bounding box center [344, 611] width 101 height 46
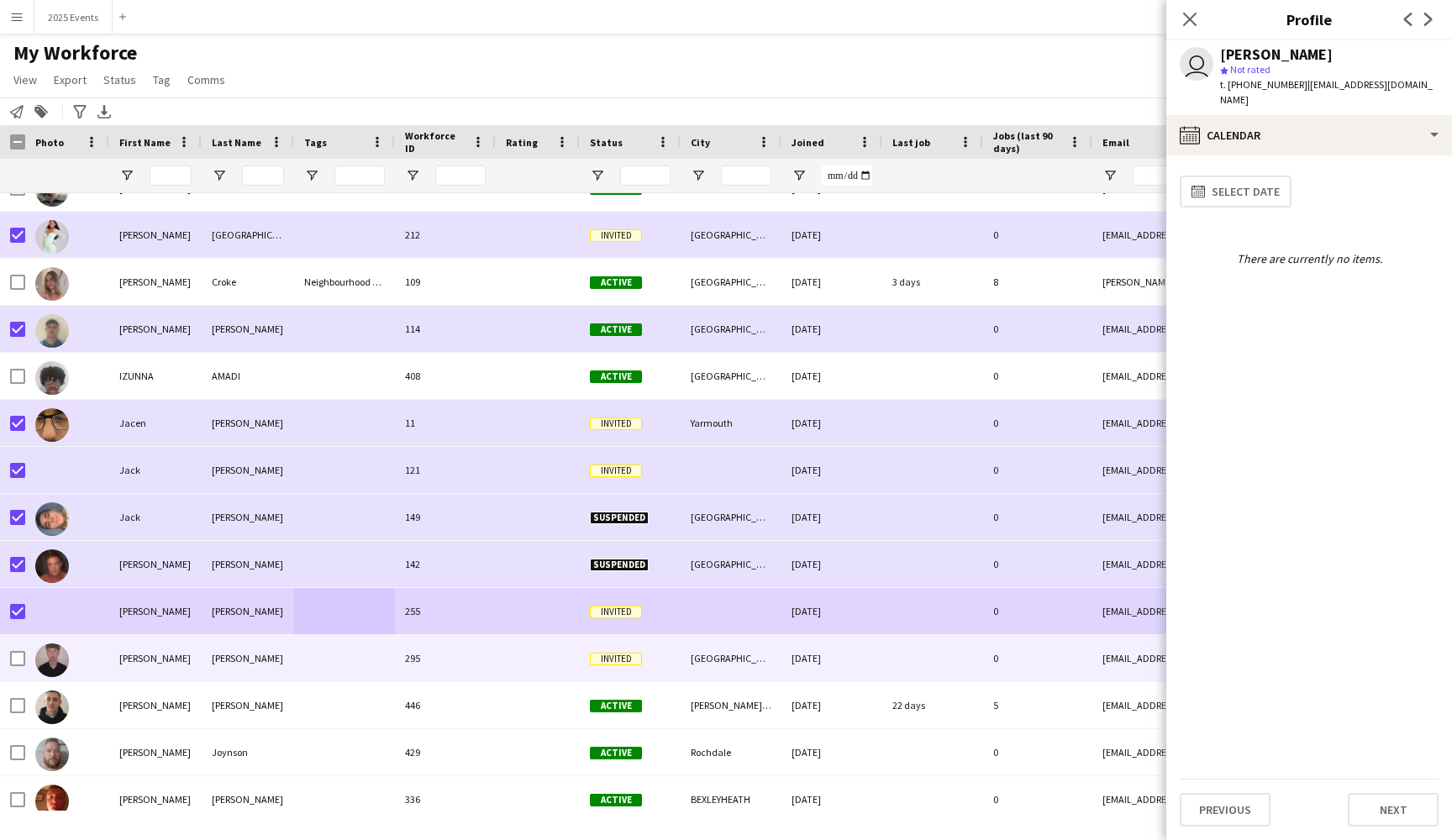
click at [160, 663] on div "[PERSON_NAME]" at bounding box center [155, 658] width 92 height 46
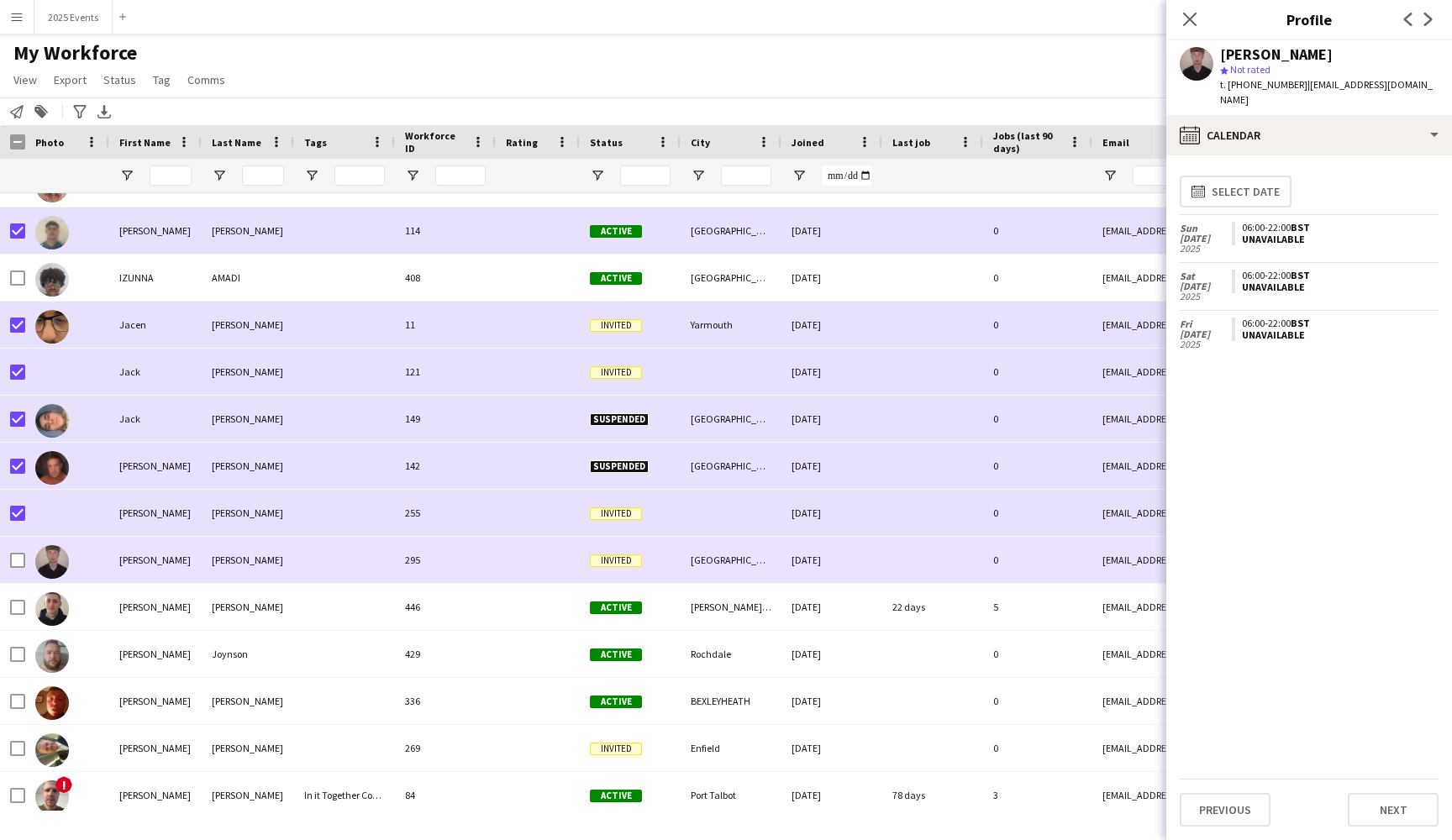
scroll to position [11532, 0]
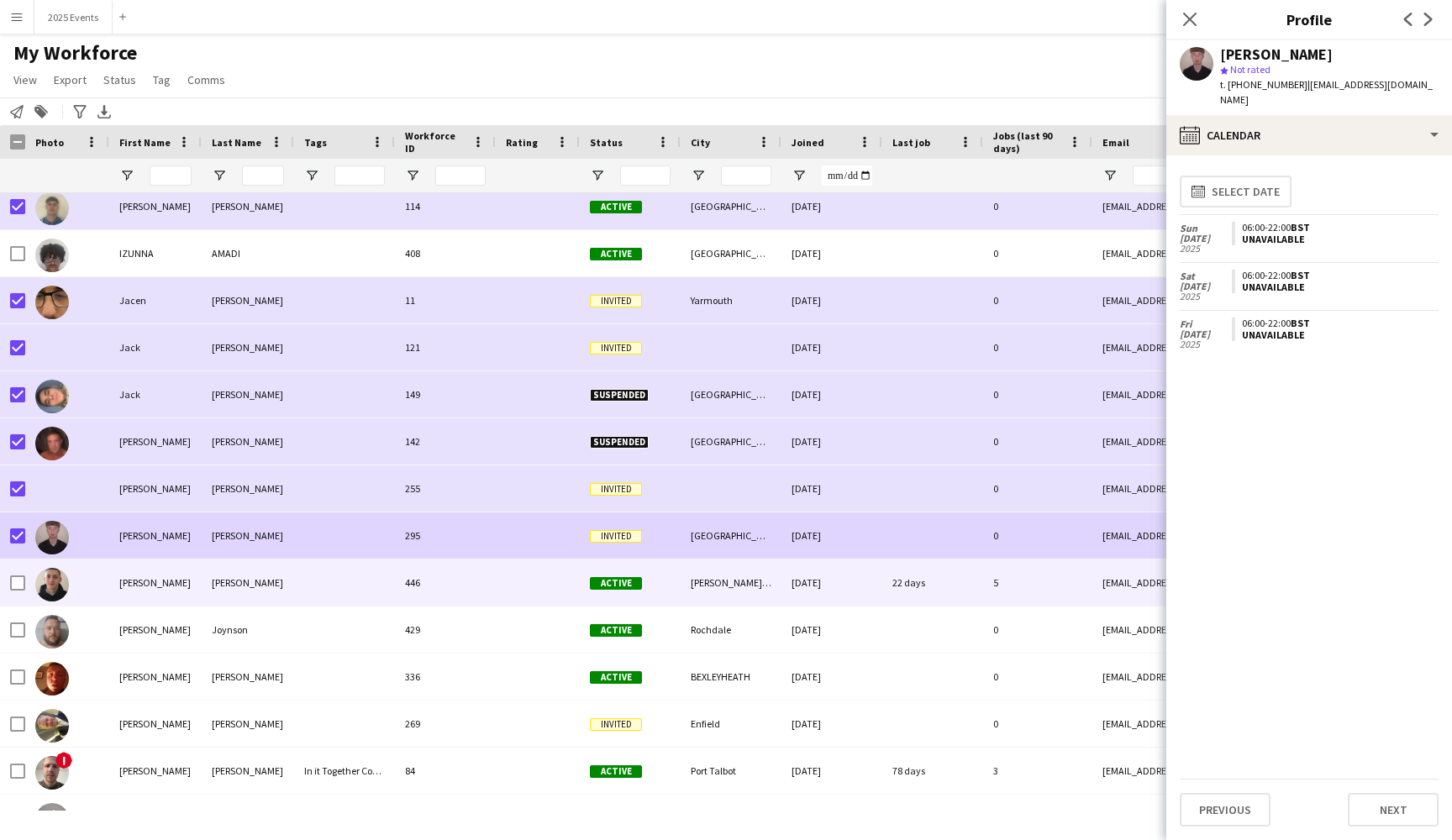
click at [162, 592] on div "[PERSON_NAME]" at bounding box center [155, 582] width 92 height 46
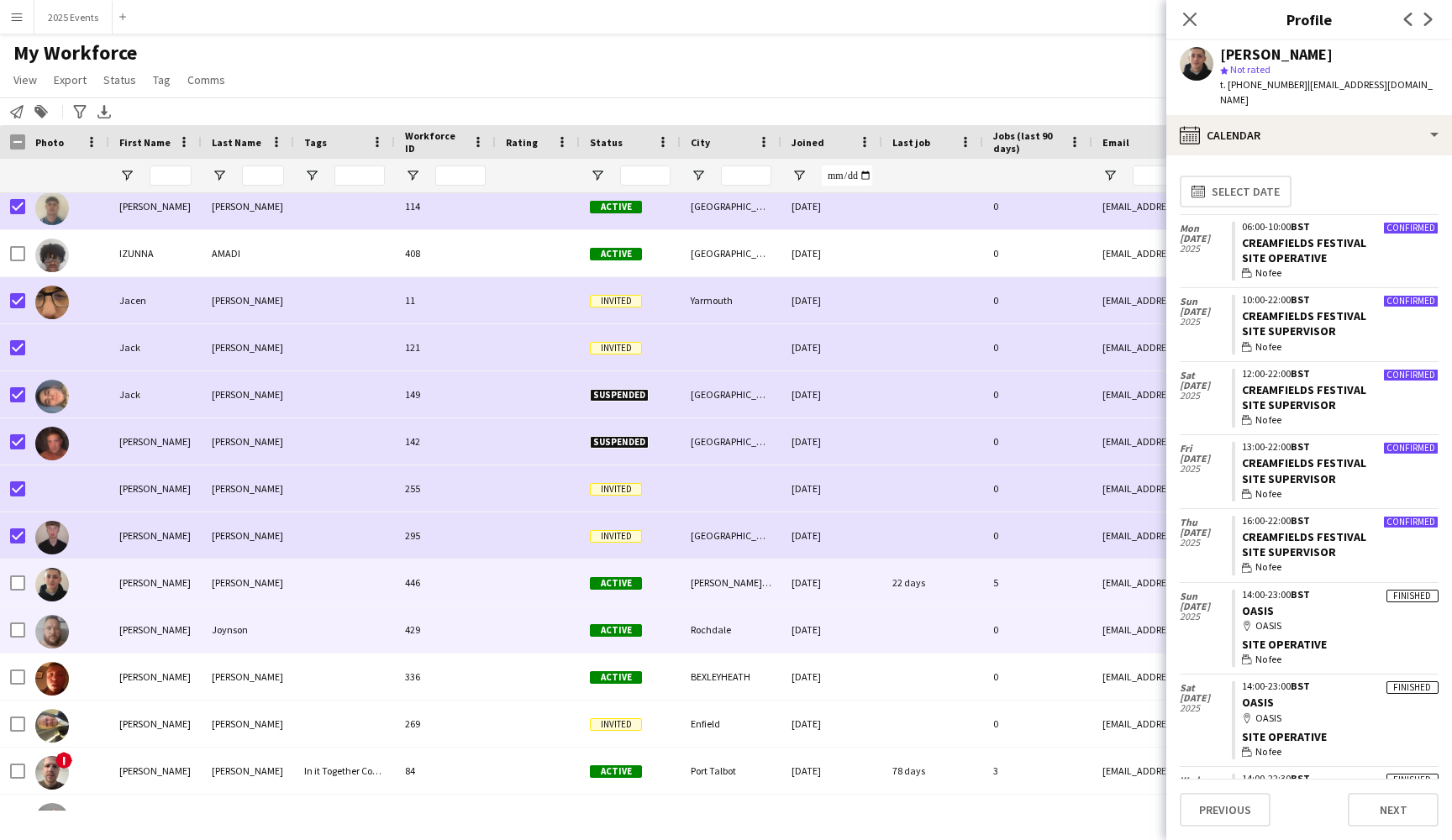
click at [165, 627] on div "[PERSON_NAME]" at bounding box center [155, 629] width 92 height 46
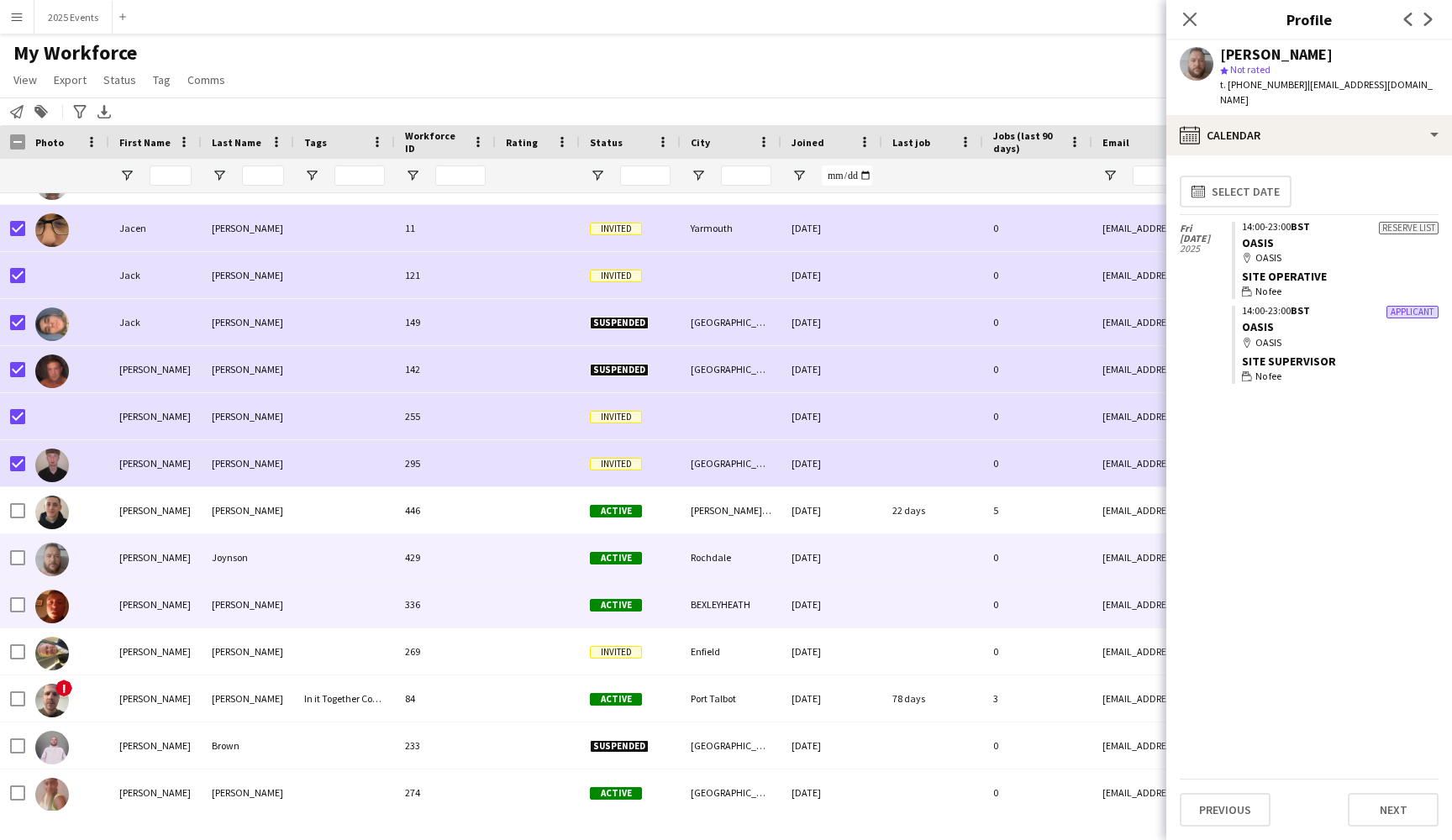
scroll to position [0, 0]
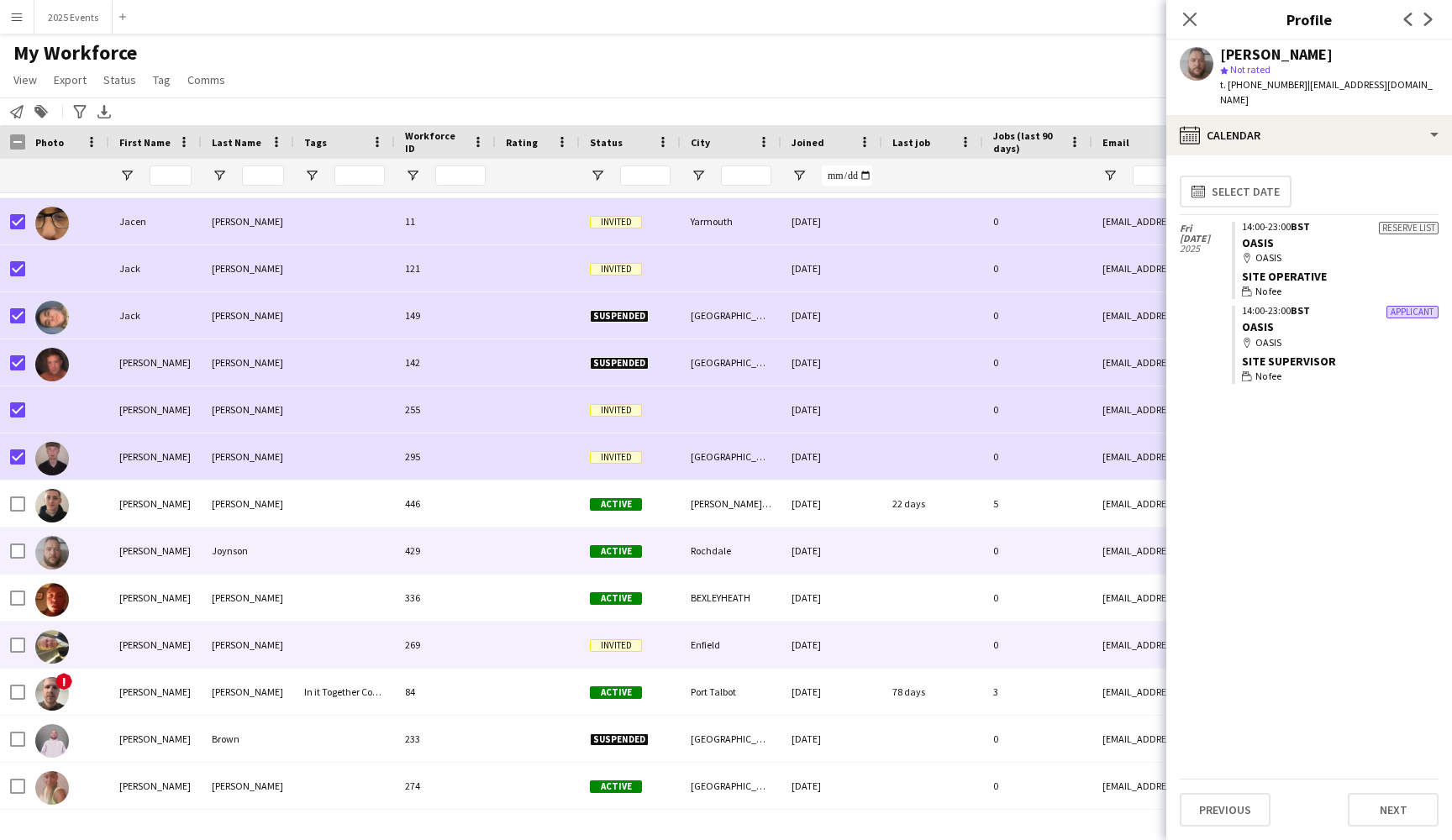
click at [181, 643] on div "[PERSON_NAME]" at bounding box center [155, 645] width 92 height 46
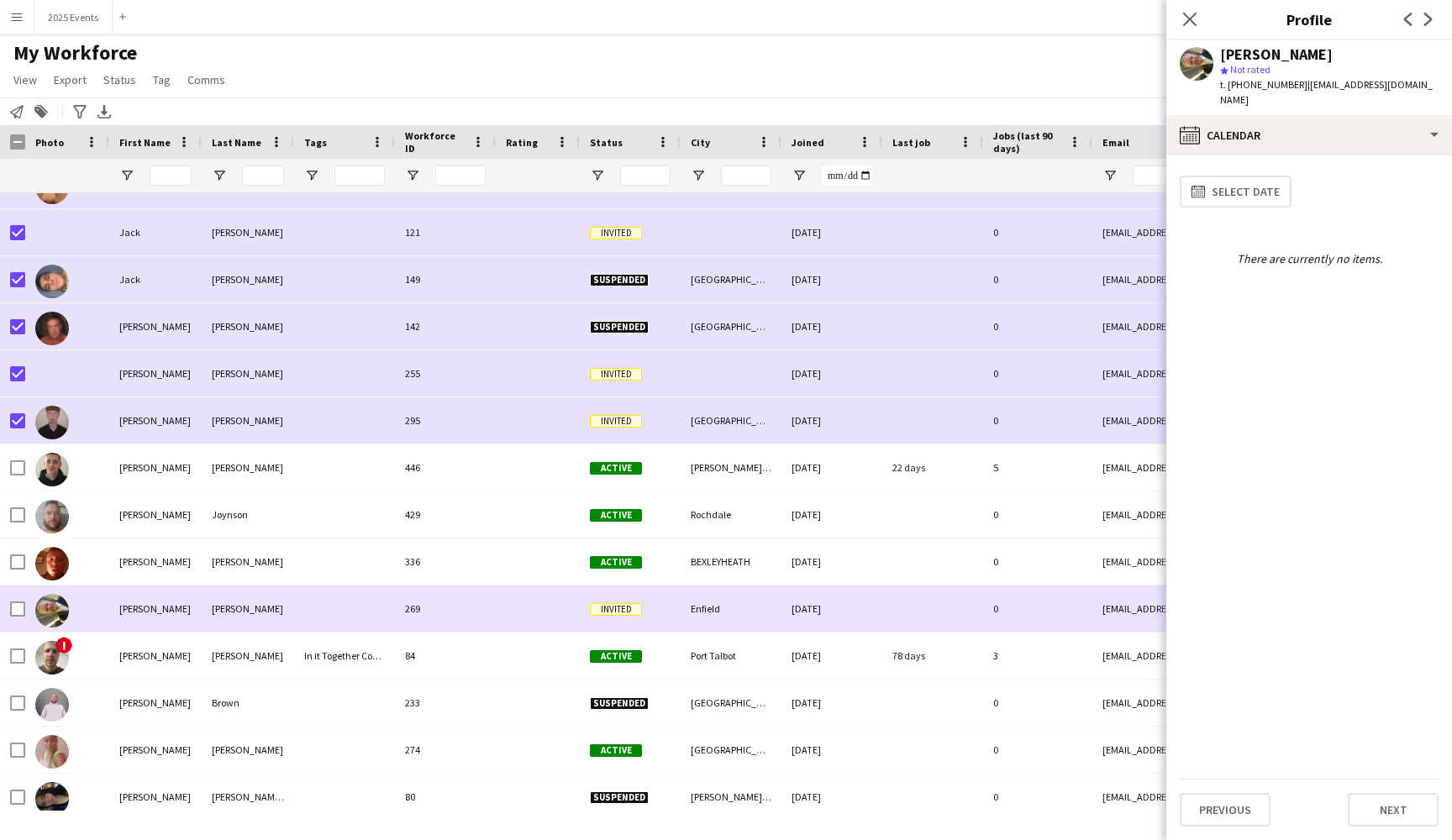
scroll to position [11683, 0]
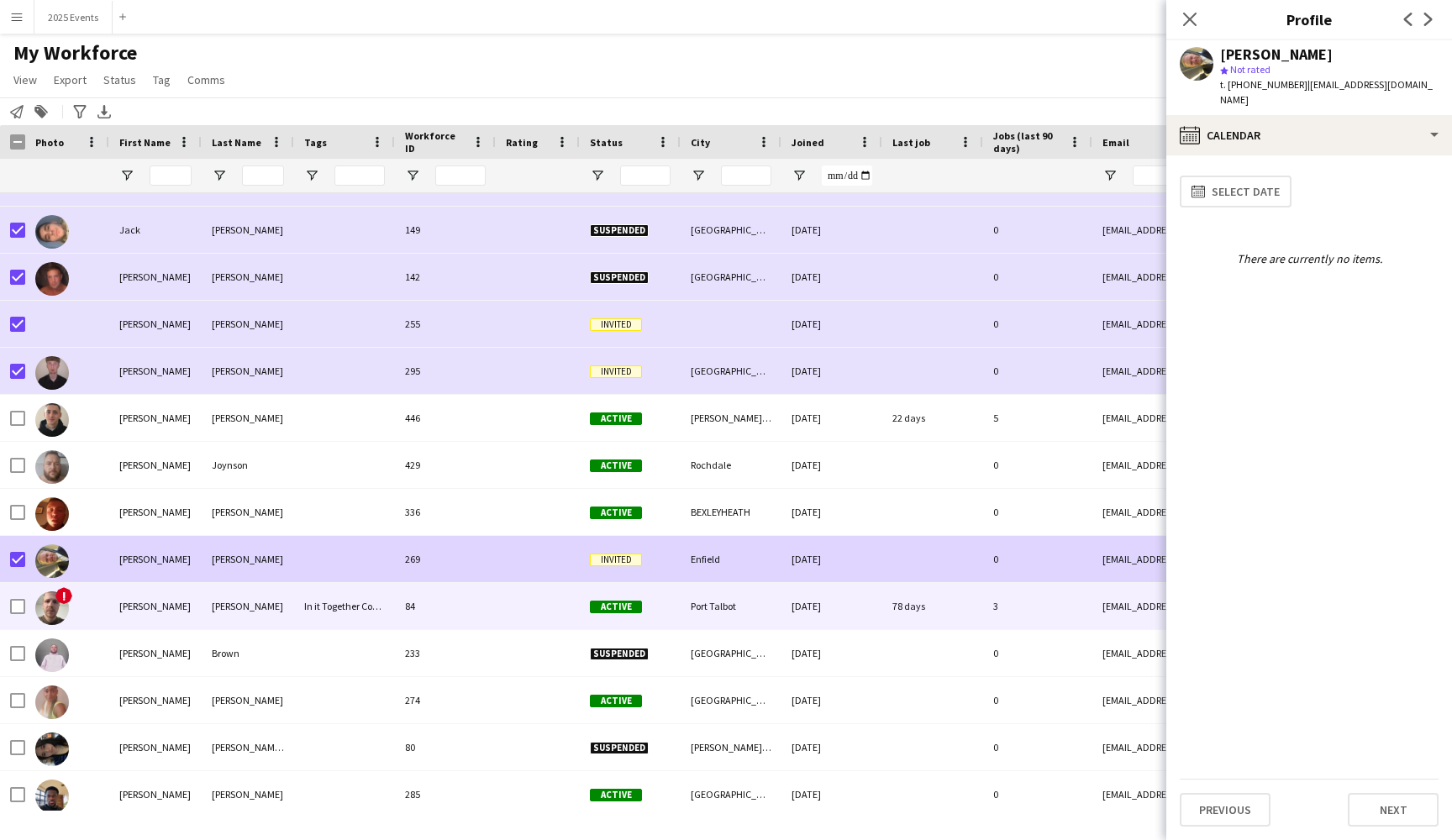
click at [174, 608] on div "[PERSON_NAME]" at bounding box center [155, 606] width 92 height 46
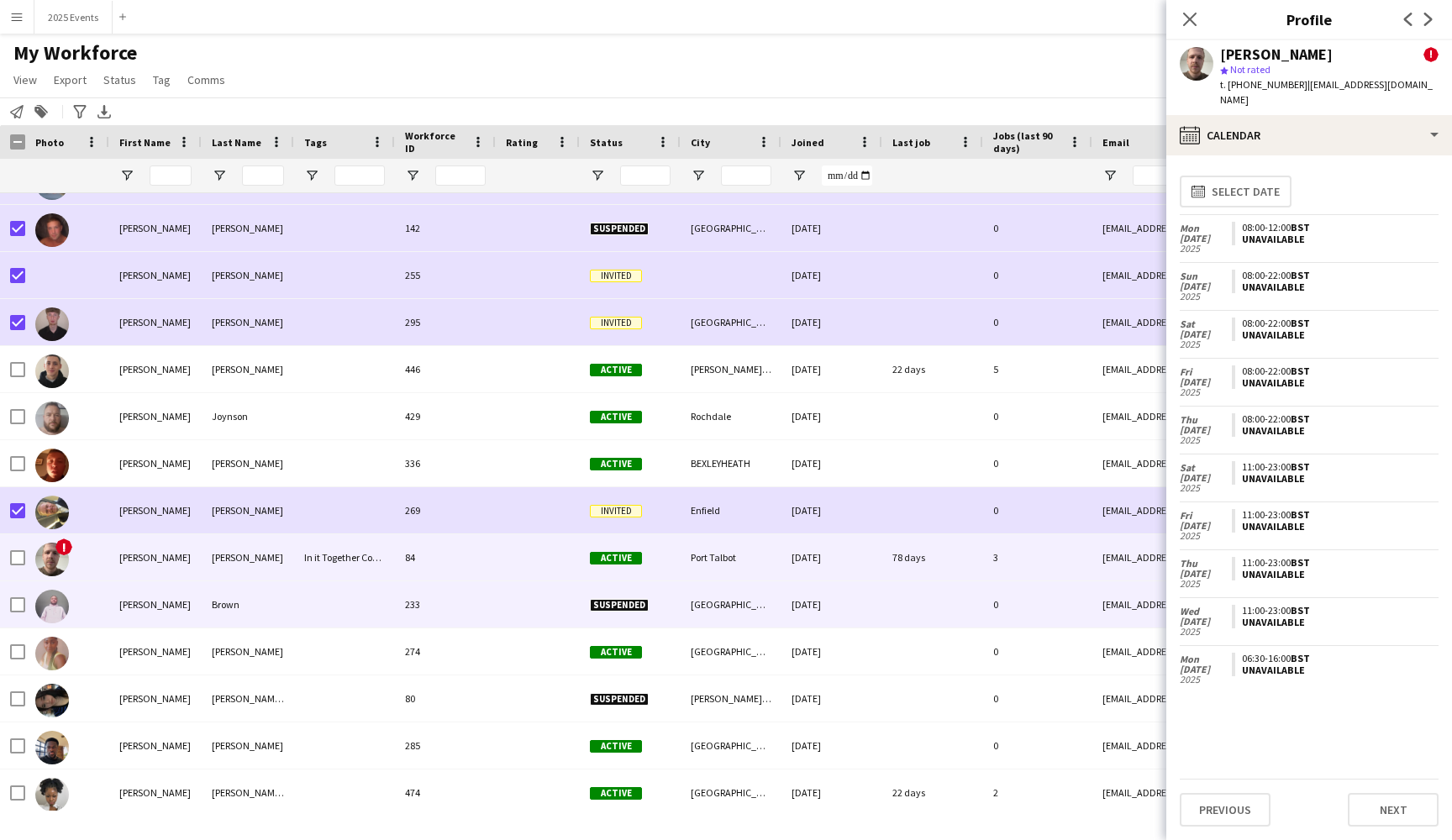
click at [167, 604] on div "[PERSON_NAME]" at bounding box center [155, 604] width 92 height 46
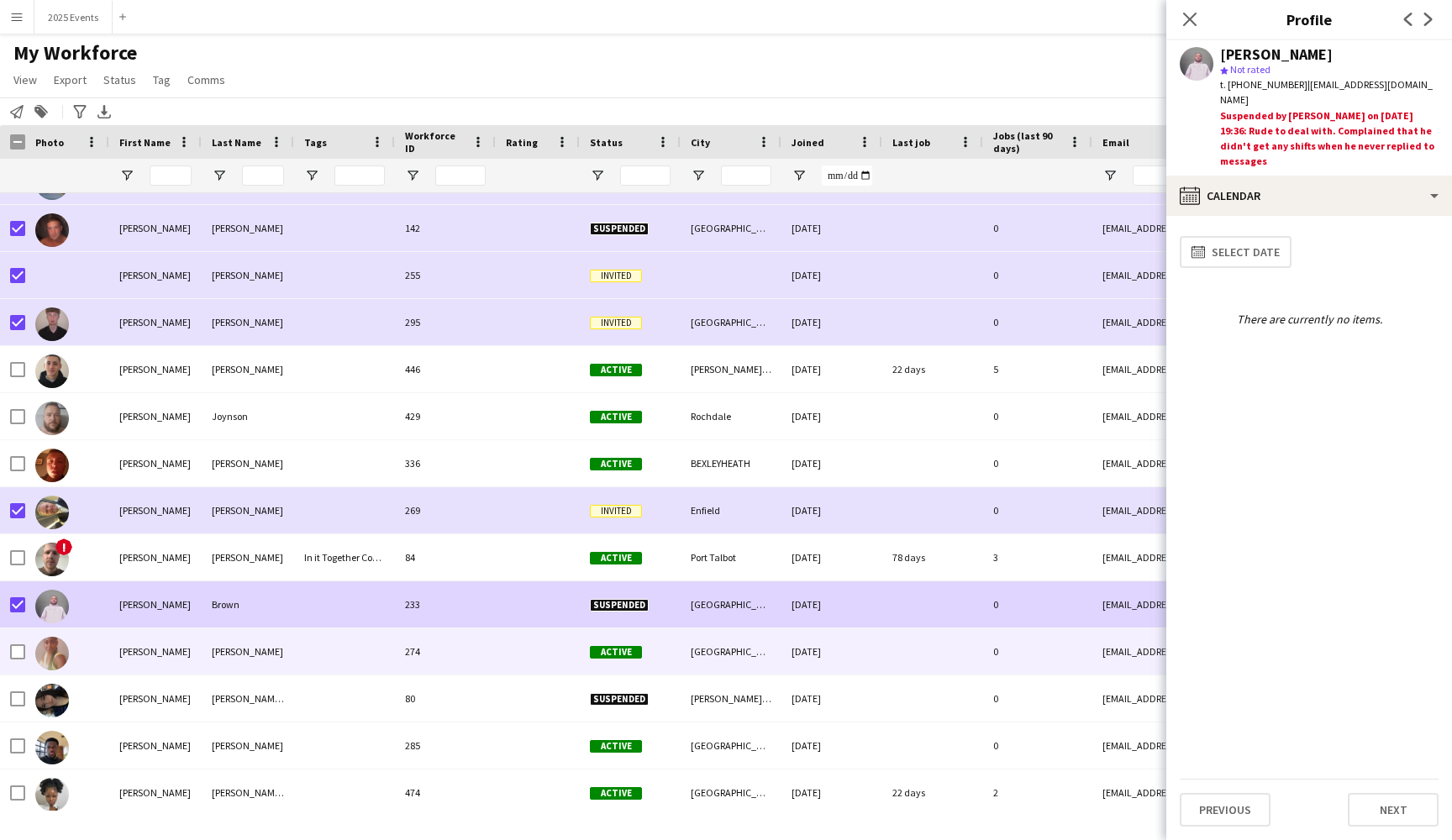
click at [286, 648] on div "[PERSON_NAME]" at bounding box center [248, 651] width 92 height 46
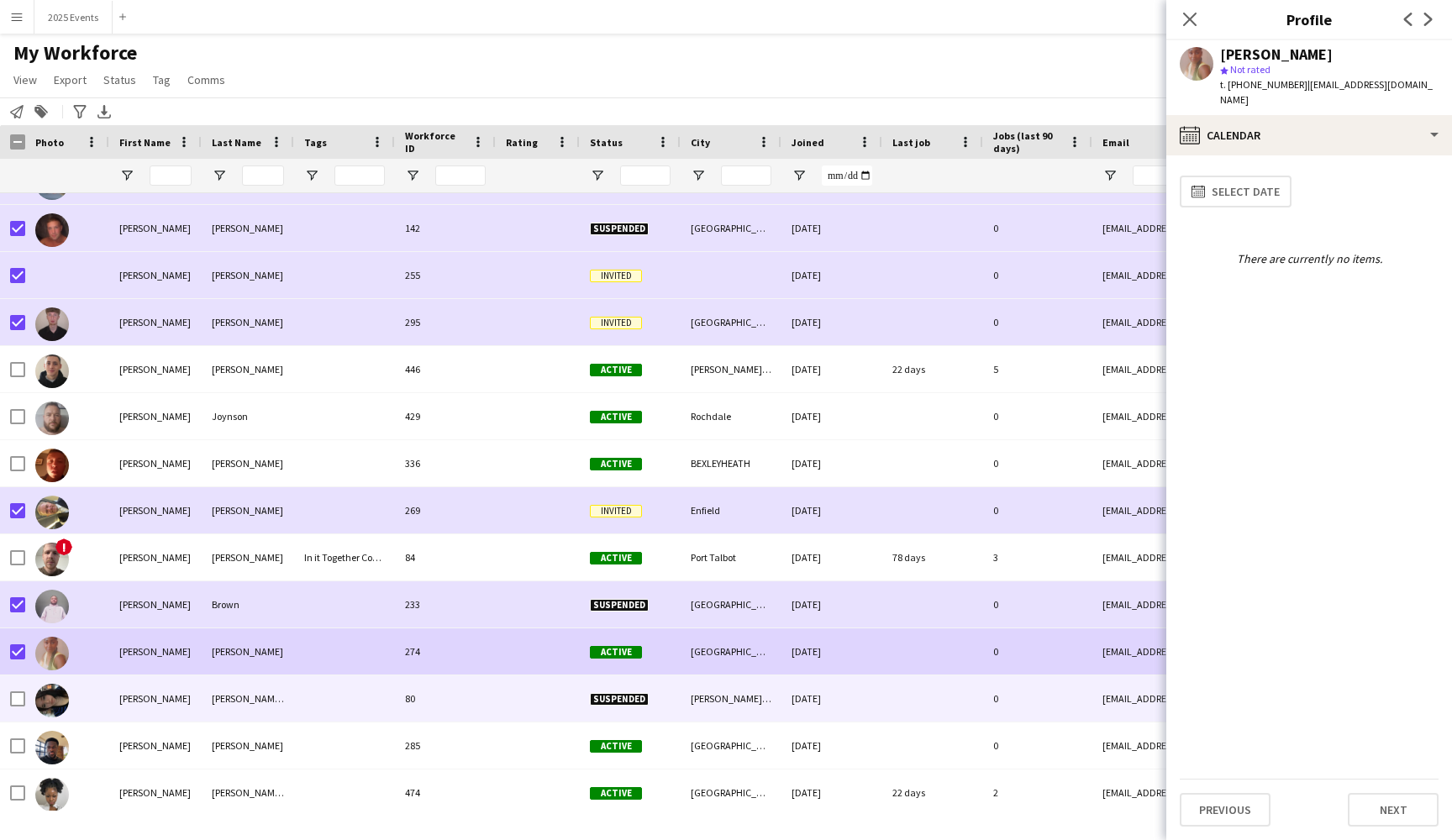
click at [323, 698] on div at bounding box center [344, 698] width 101 height 46
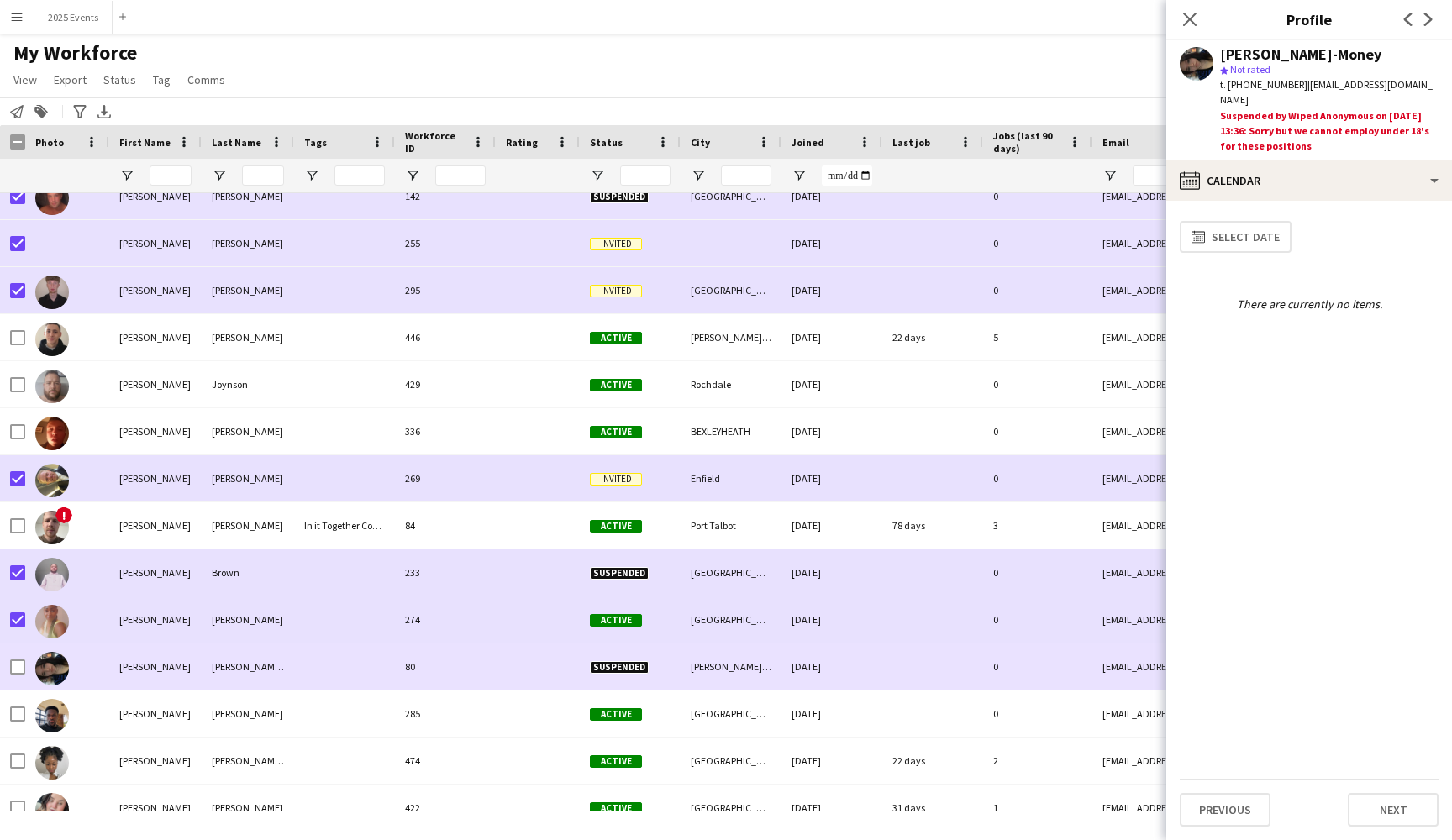
scroll to position [11779, 0]
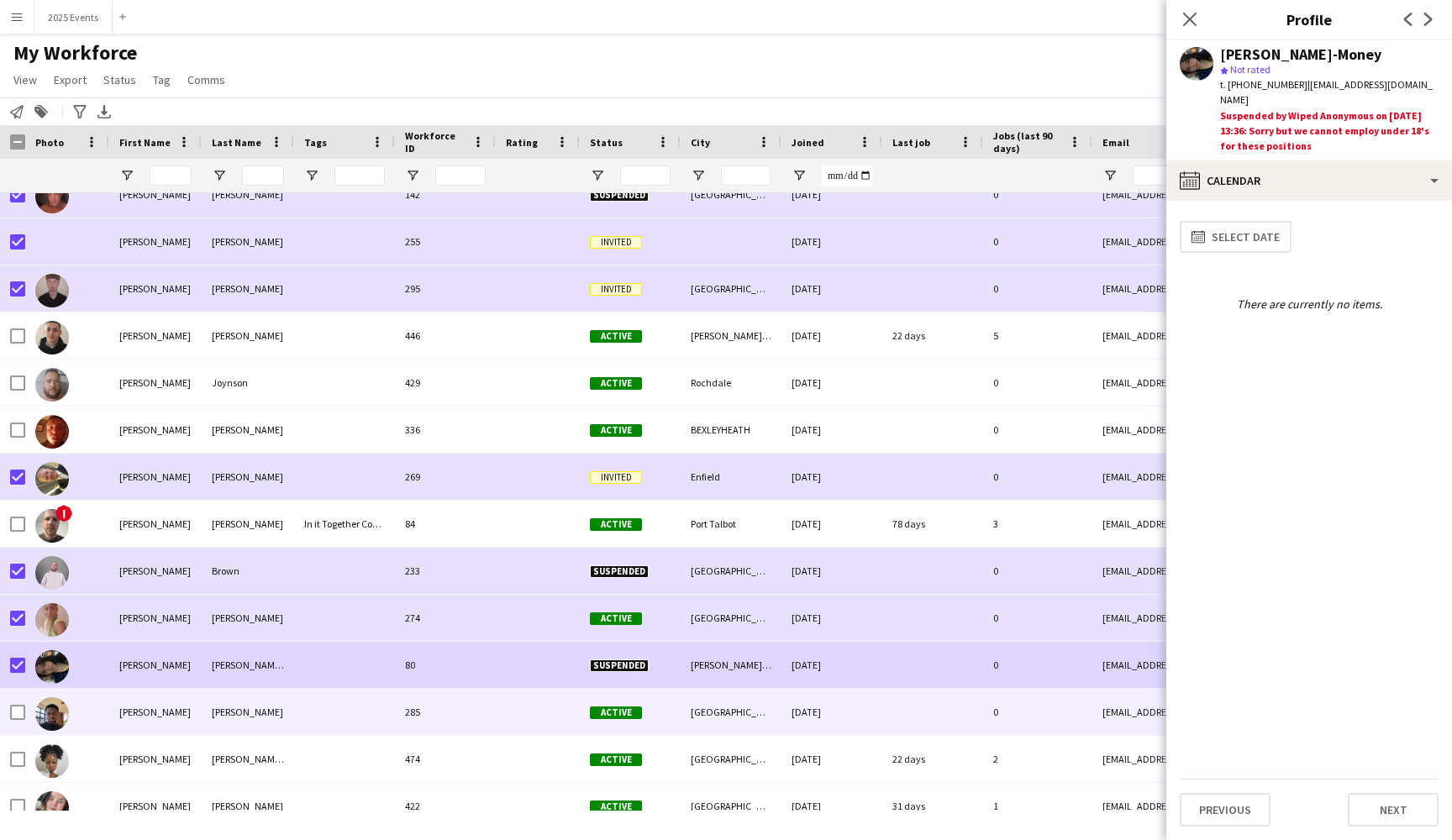
click at [346, 713] on div at bounding box center [344, 712] width 101 height 46
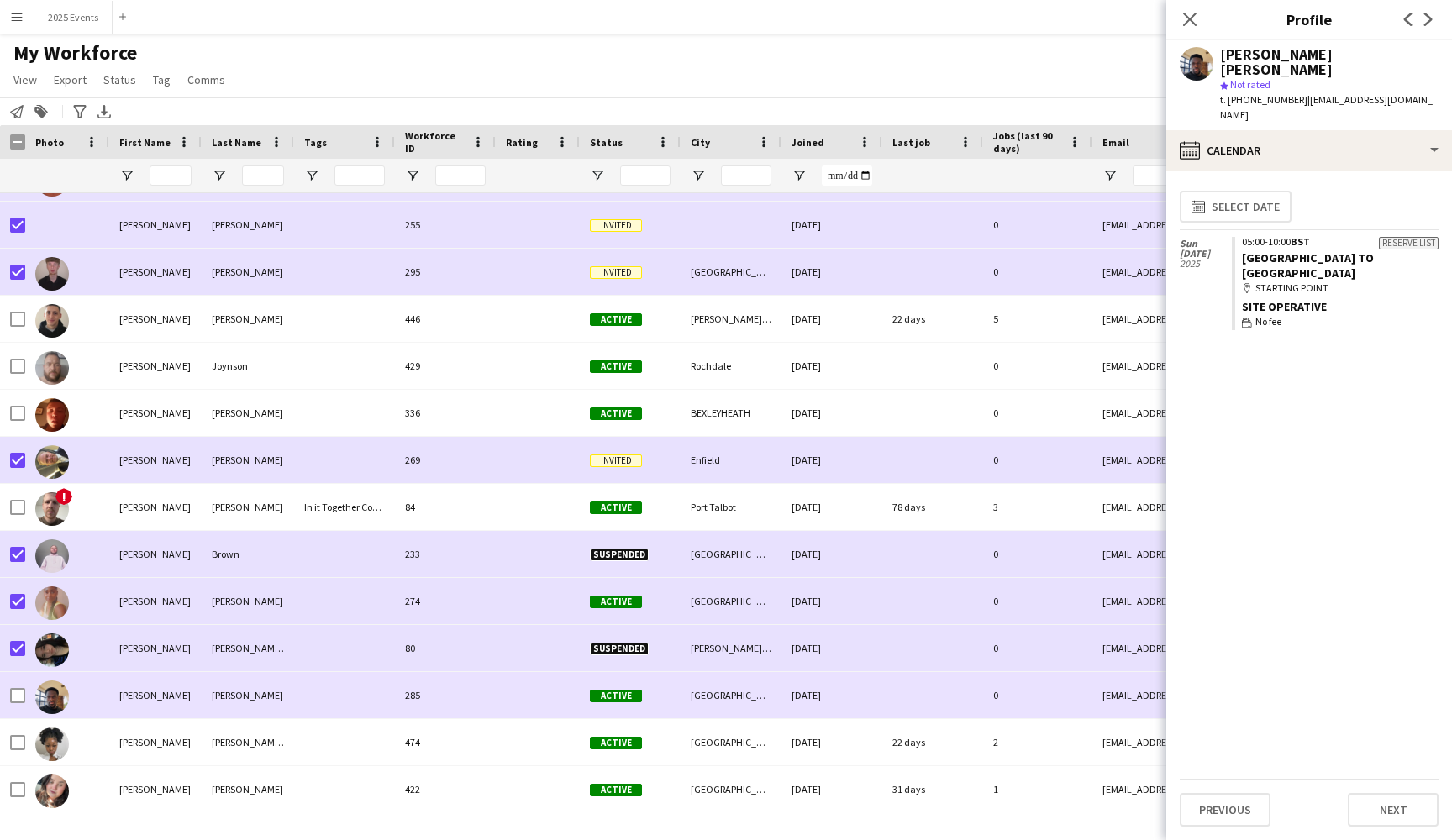
scroll to position [11815, 0]
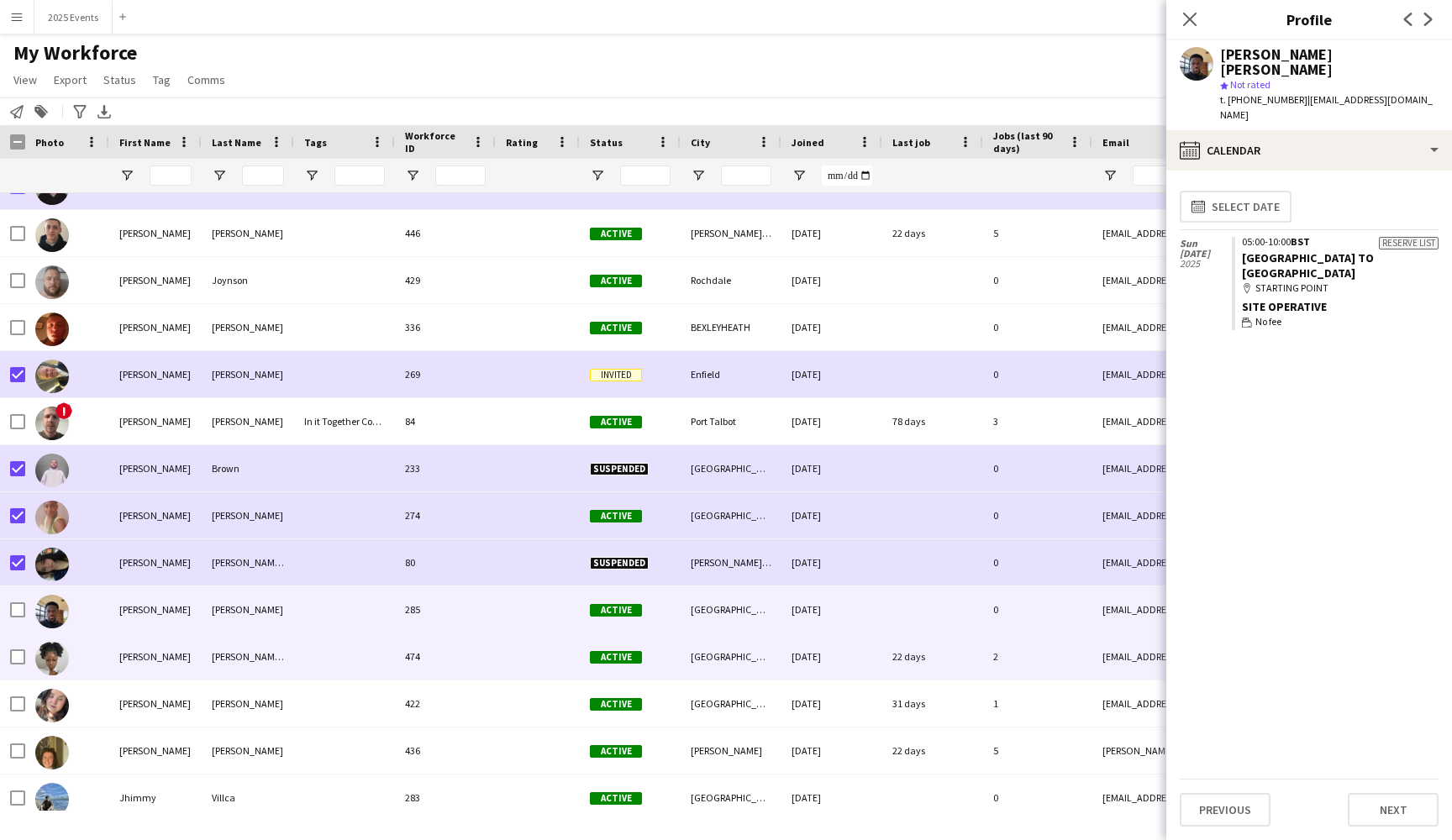
click at [343, 668] on div at bounding box center [344, 656] width 101 height 46
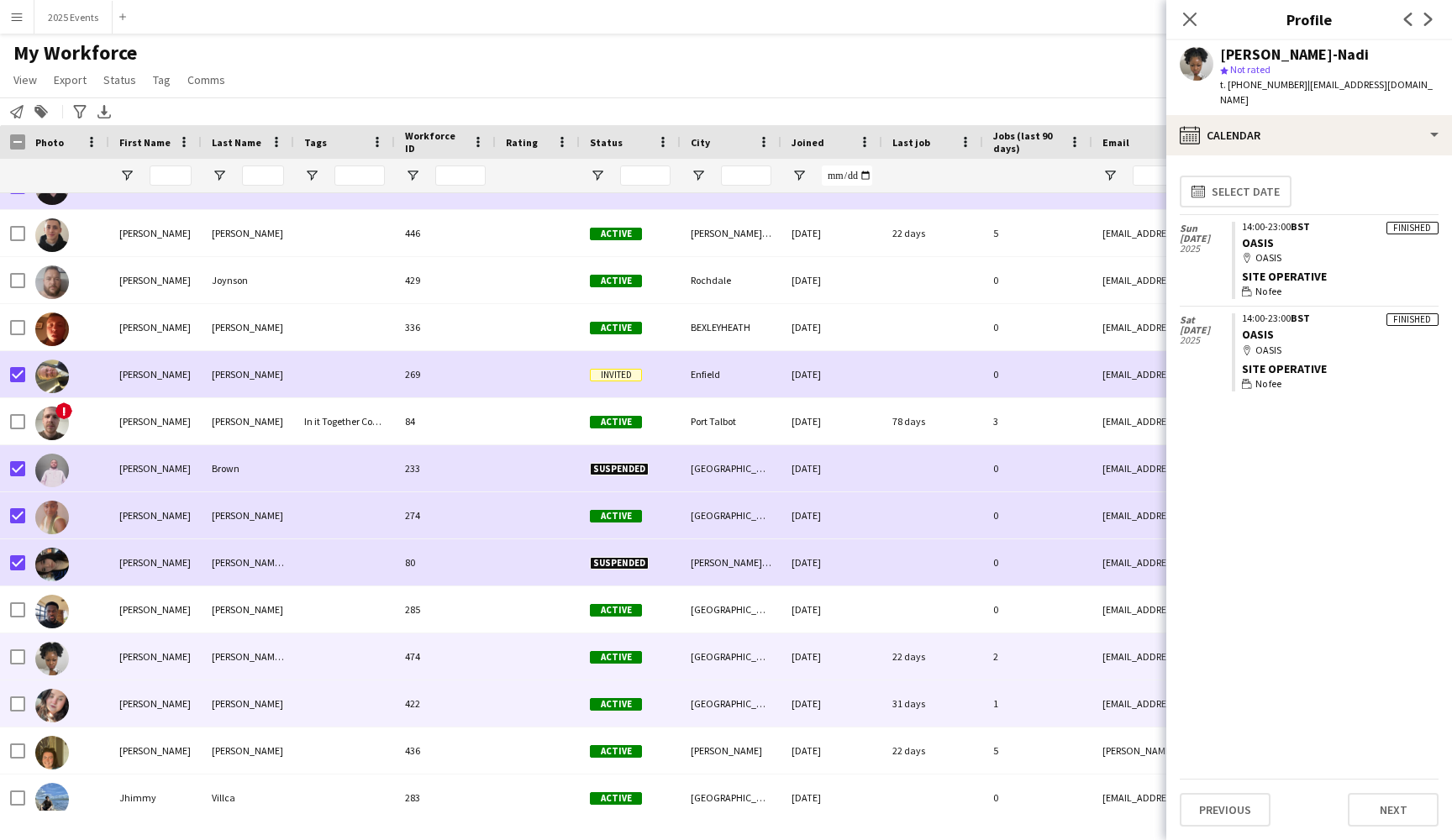
click at [339, 707] on div at bounding box center [344, 703] width 101 height 46
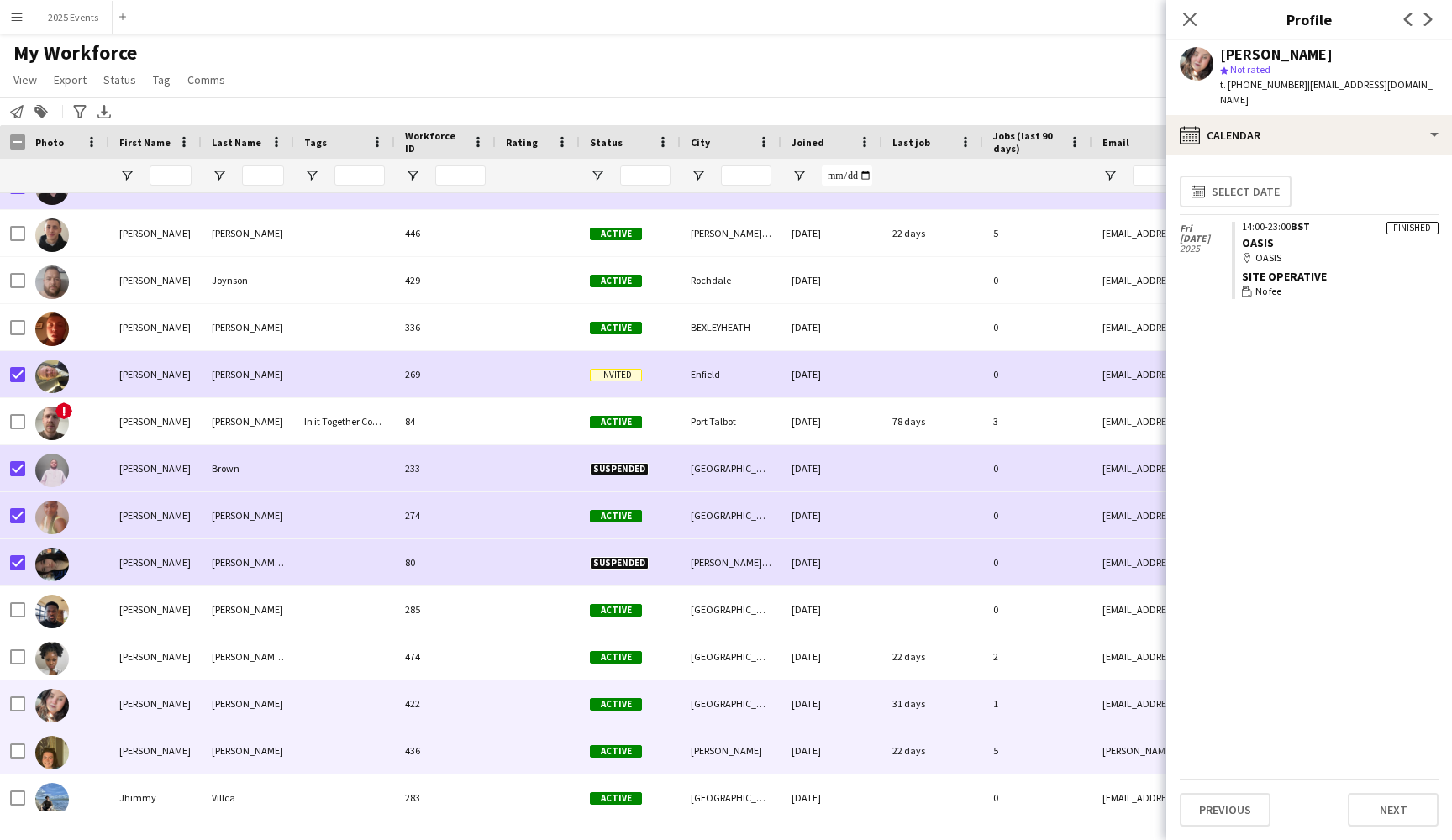
click at [333, 749] on div at bounding box center [344, 750] width 101 height 46
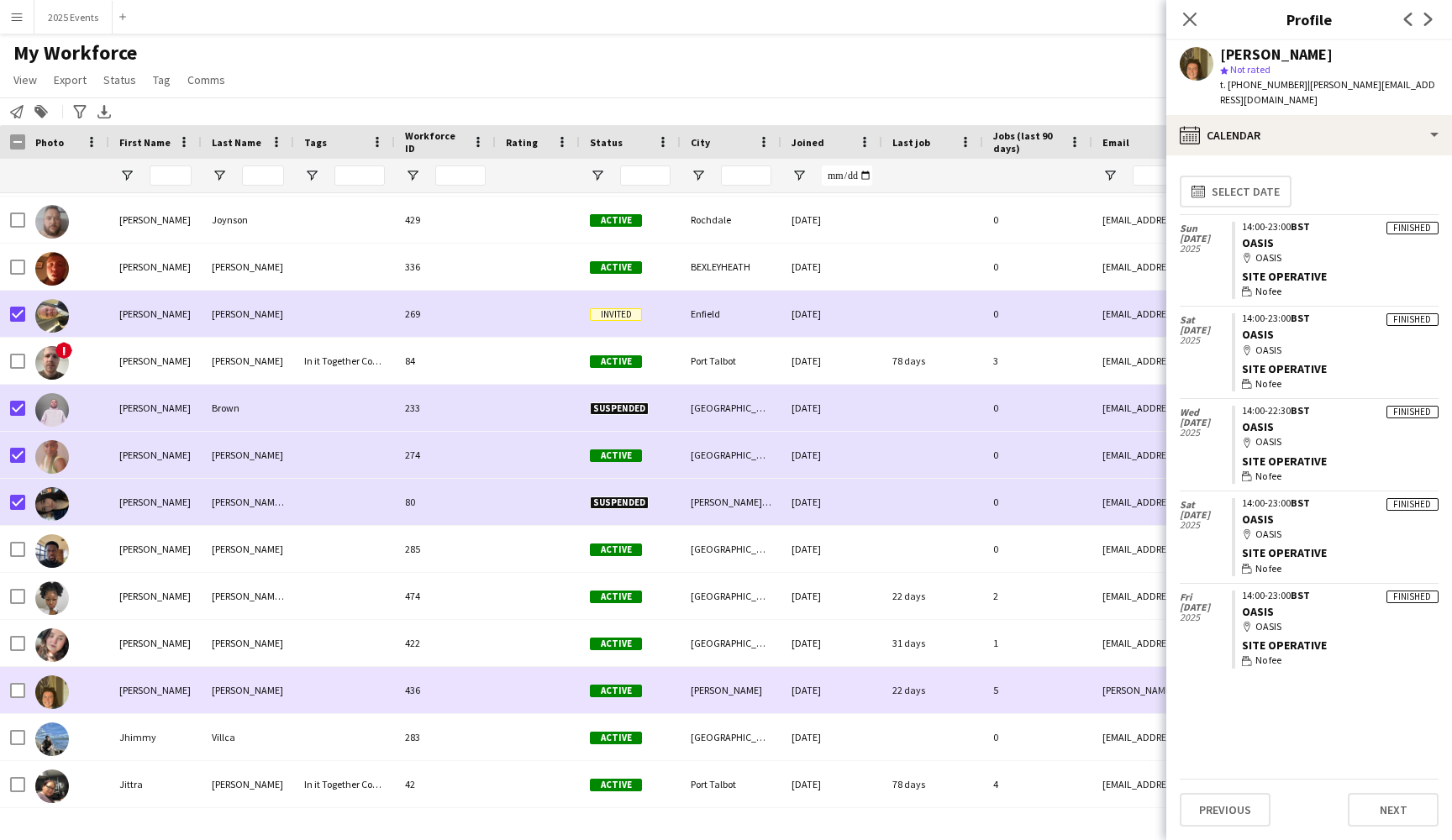
scroll to position [11967, 0]
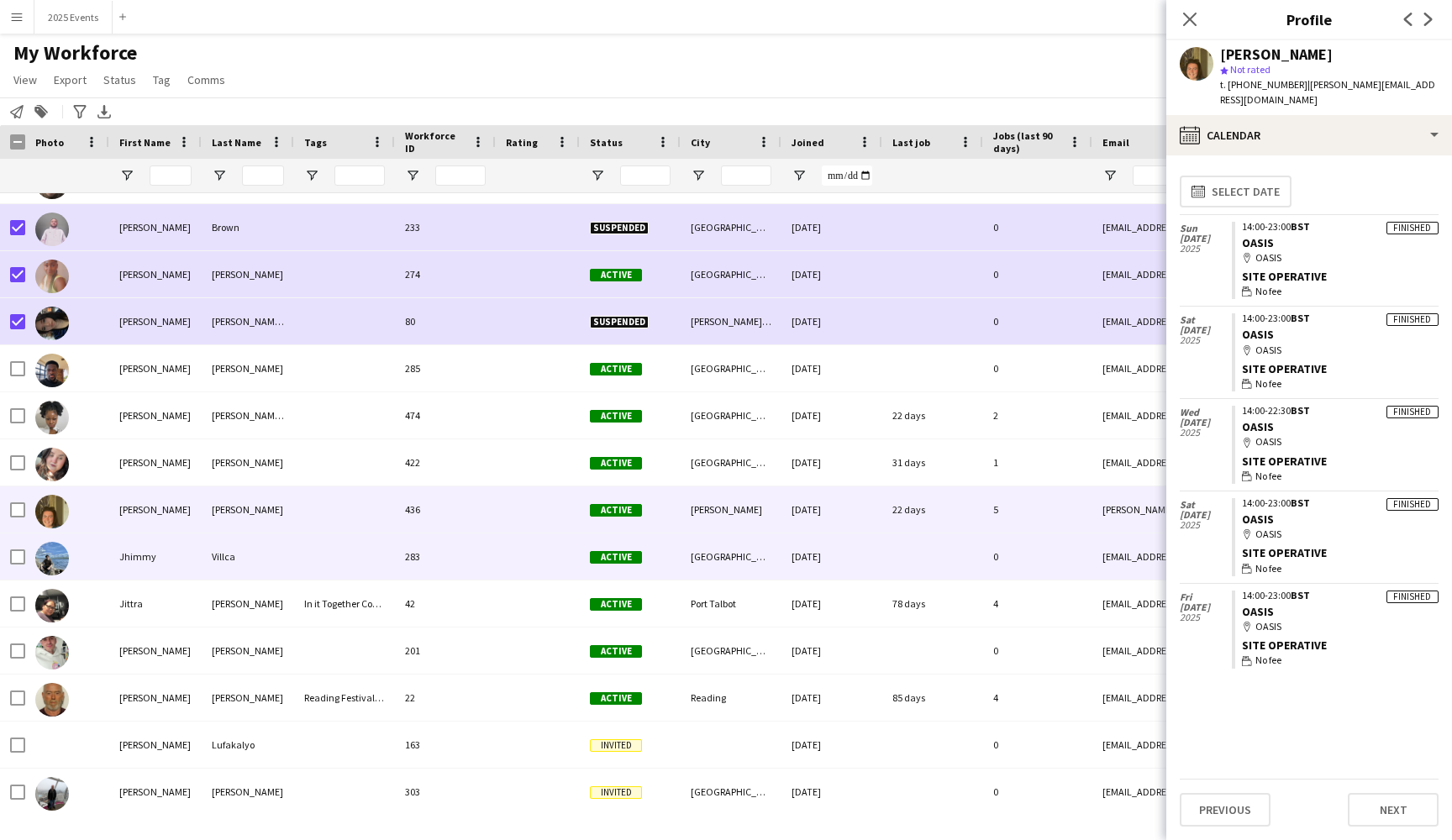
click at [343, 560] on div at bounding box center [344, 557] width 101 height 46
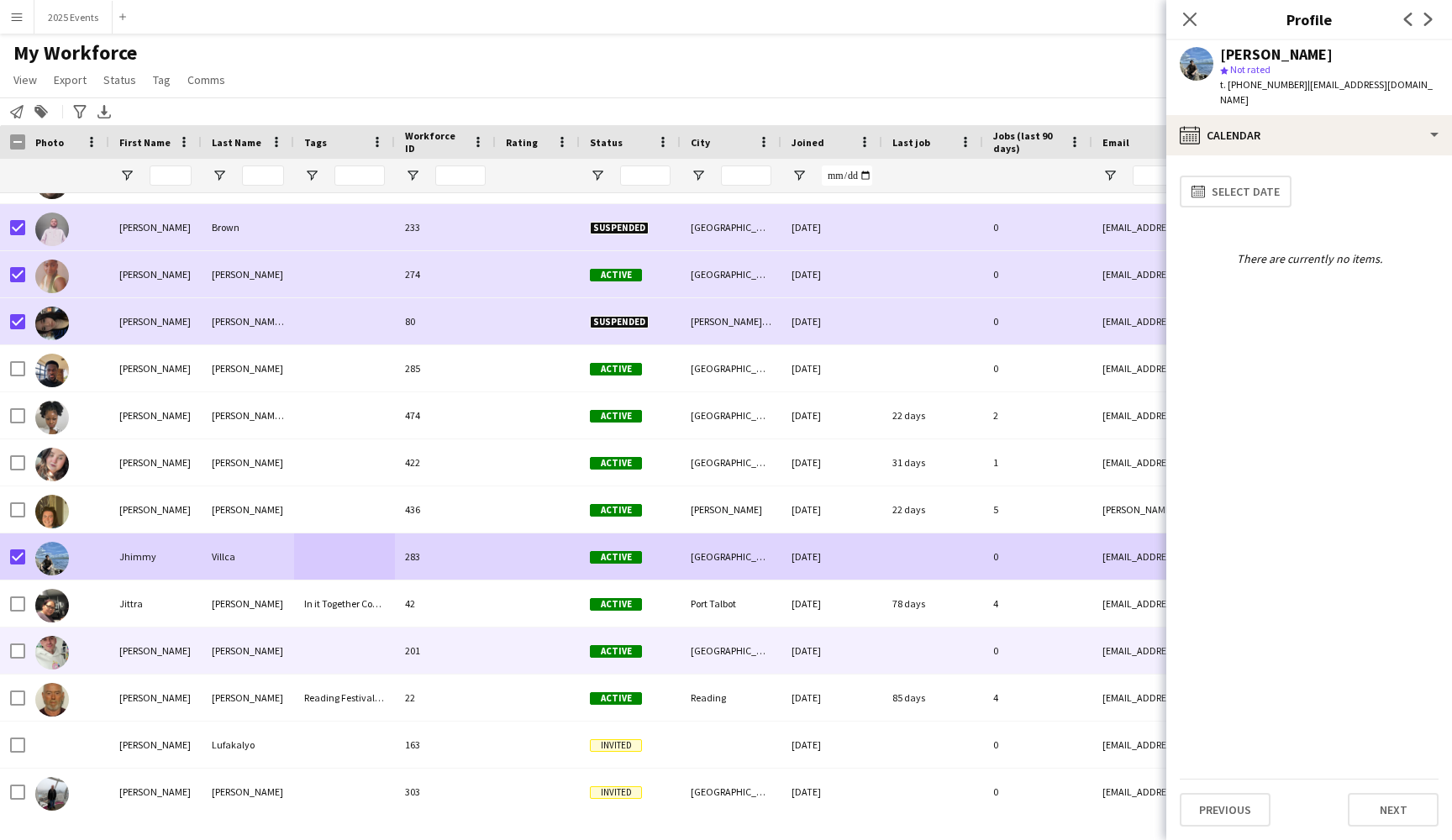
click at [191, 660] on div "[PERSON_NAME]" at bounding box center [155, 650] width 92 height 46
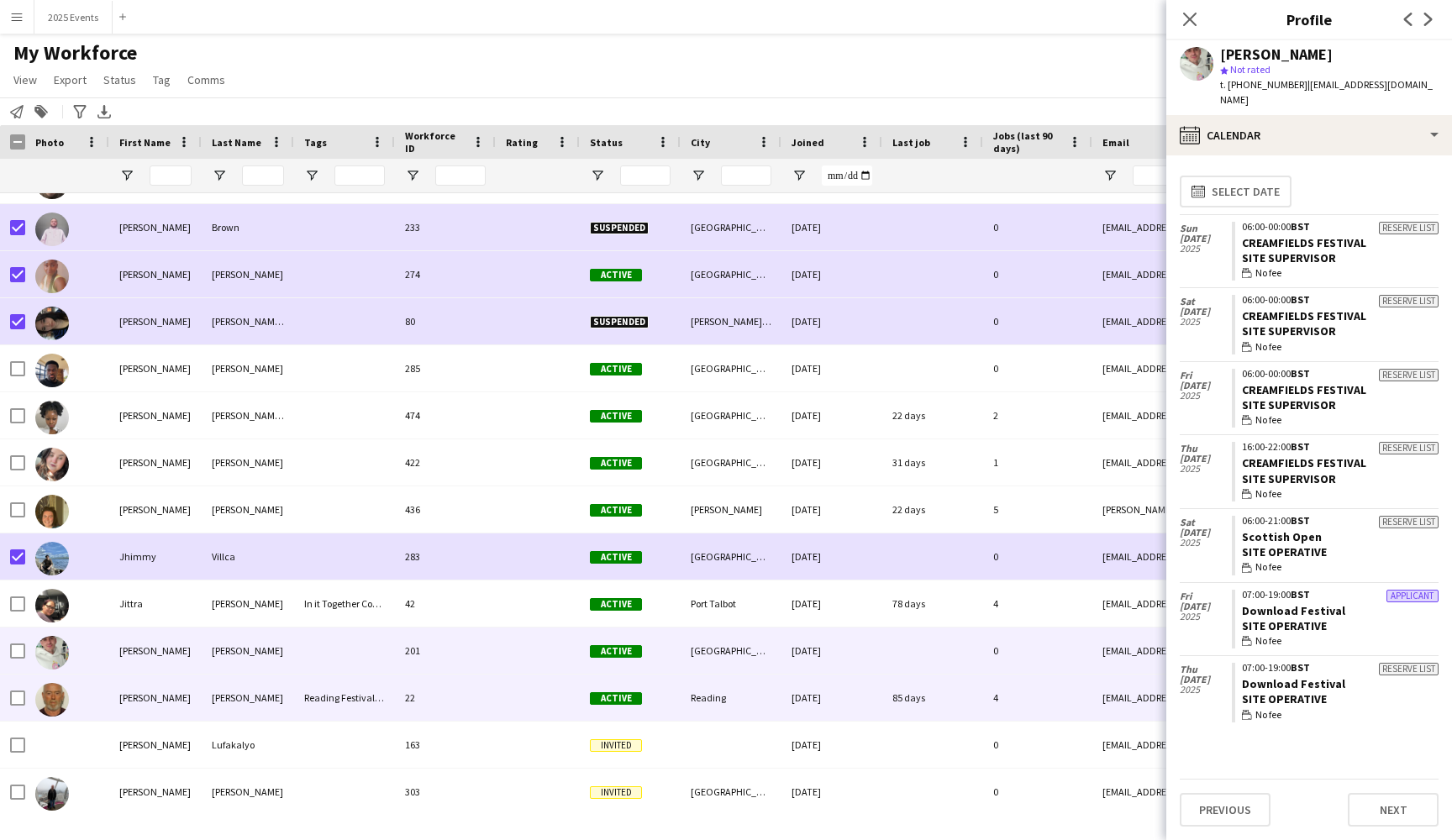
click at [242, 697] on div "[PERSON_NAME]" at bounding box center [248, 697] width 92 height 46
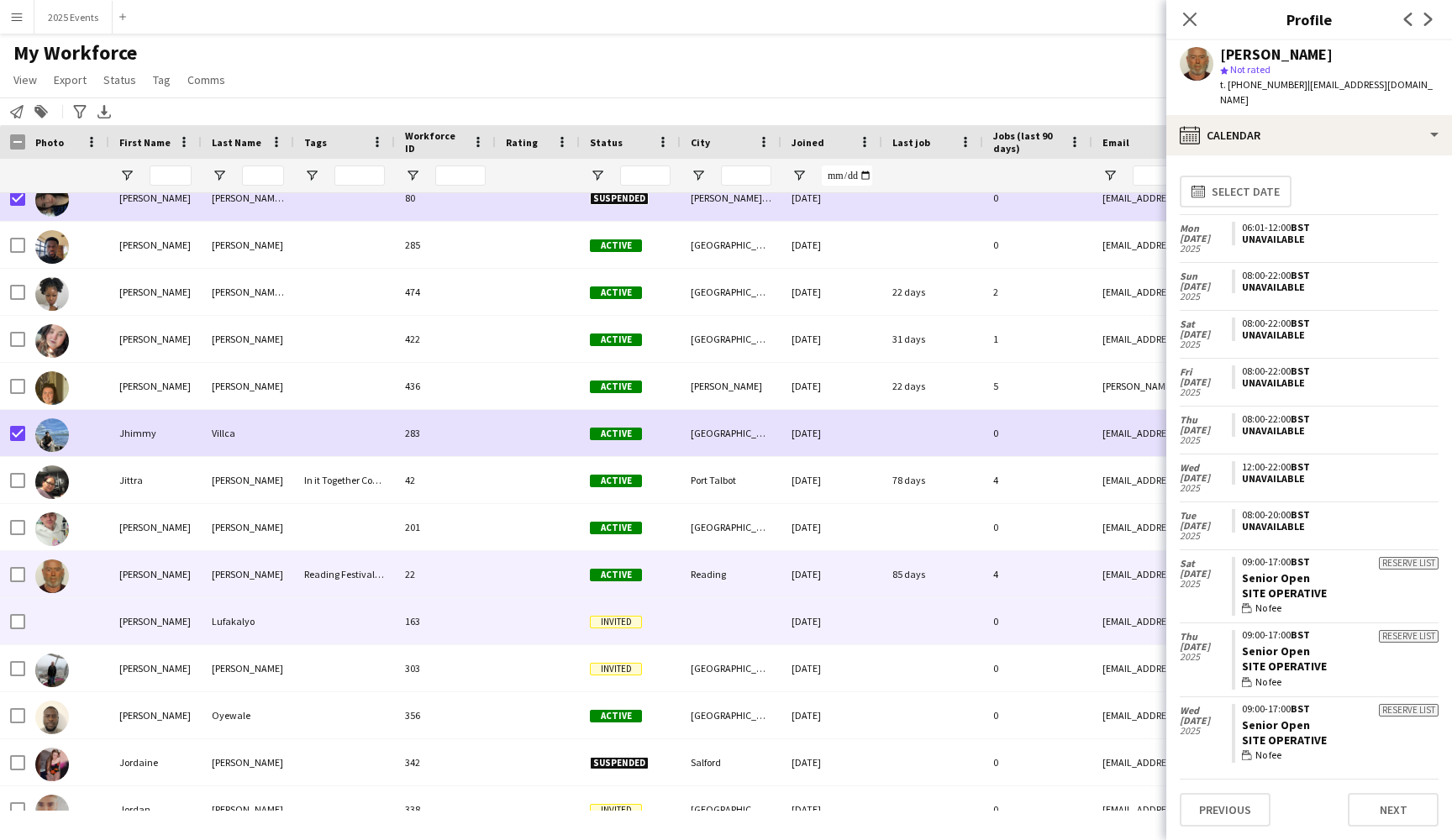
click at [290, 612] on div "Lufakalyo" at bounding box center [248, 621] width 92 height 46
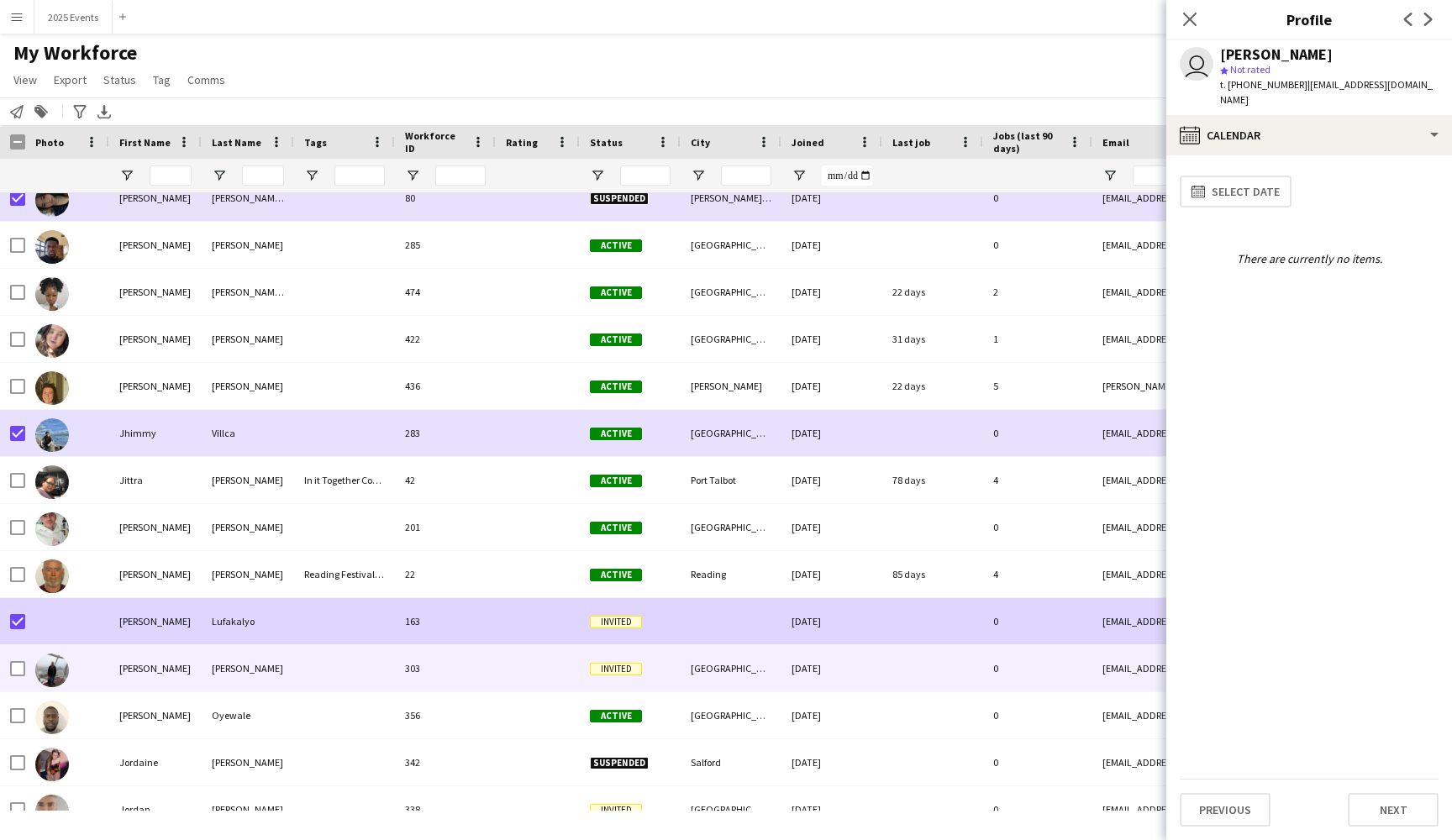
click at [184, 669] on div "[PERSON_NAME]" at bounding box center [155, 668] width 92 height 46
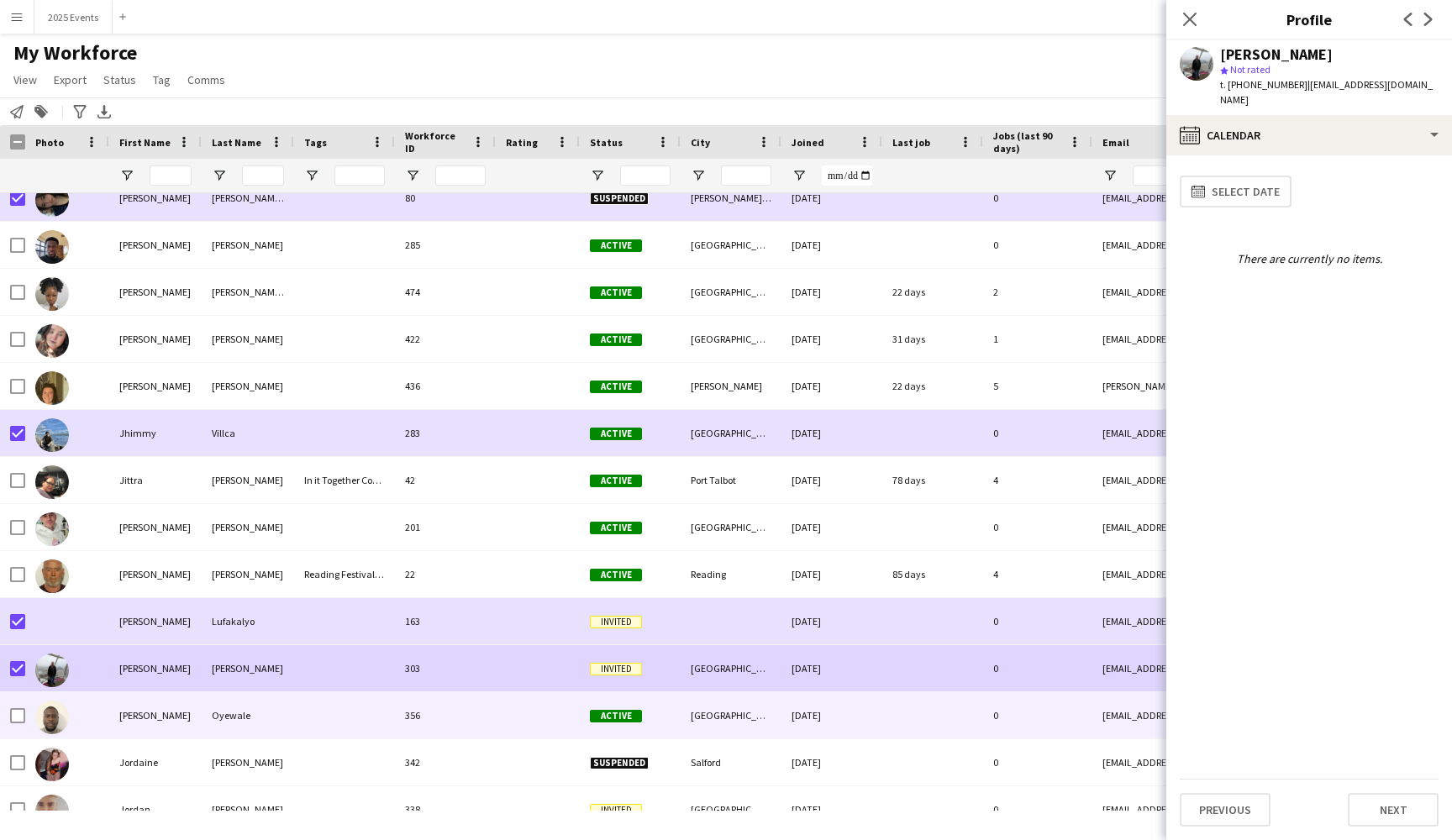
click at [170, 711] on div "[PERSON_NAME]" at bounding box center [155, 715] width 92 height 46
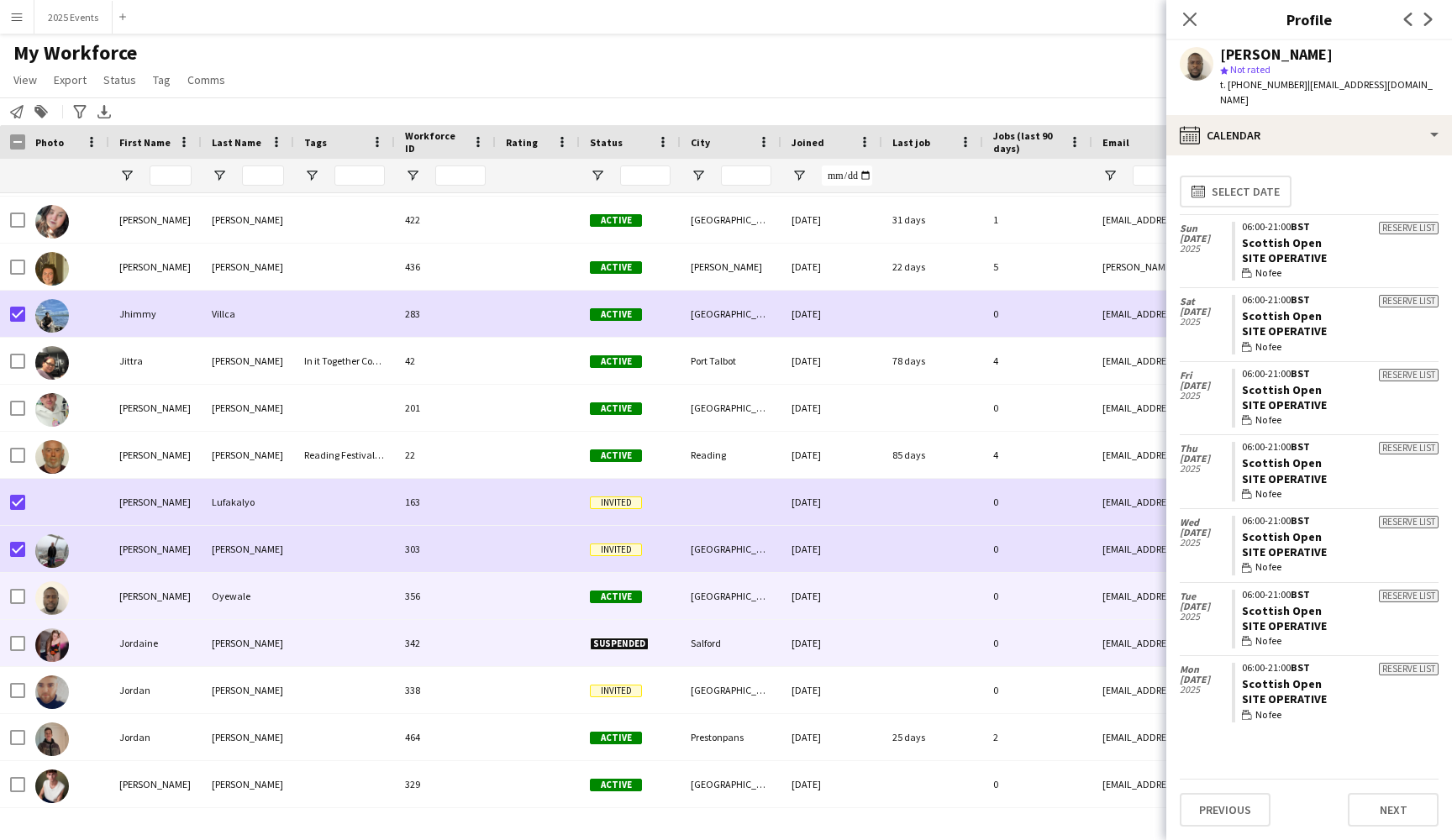
click at [296, 642] on div at bounding box center [344, 643] width 101 height 46
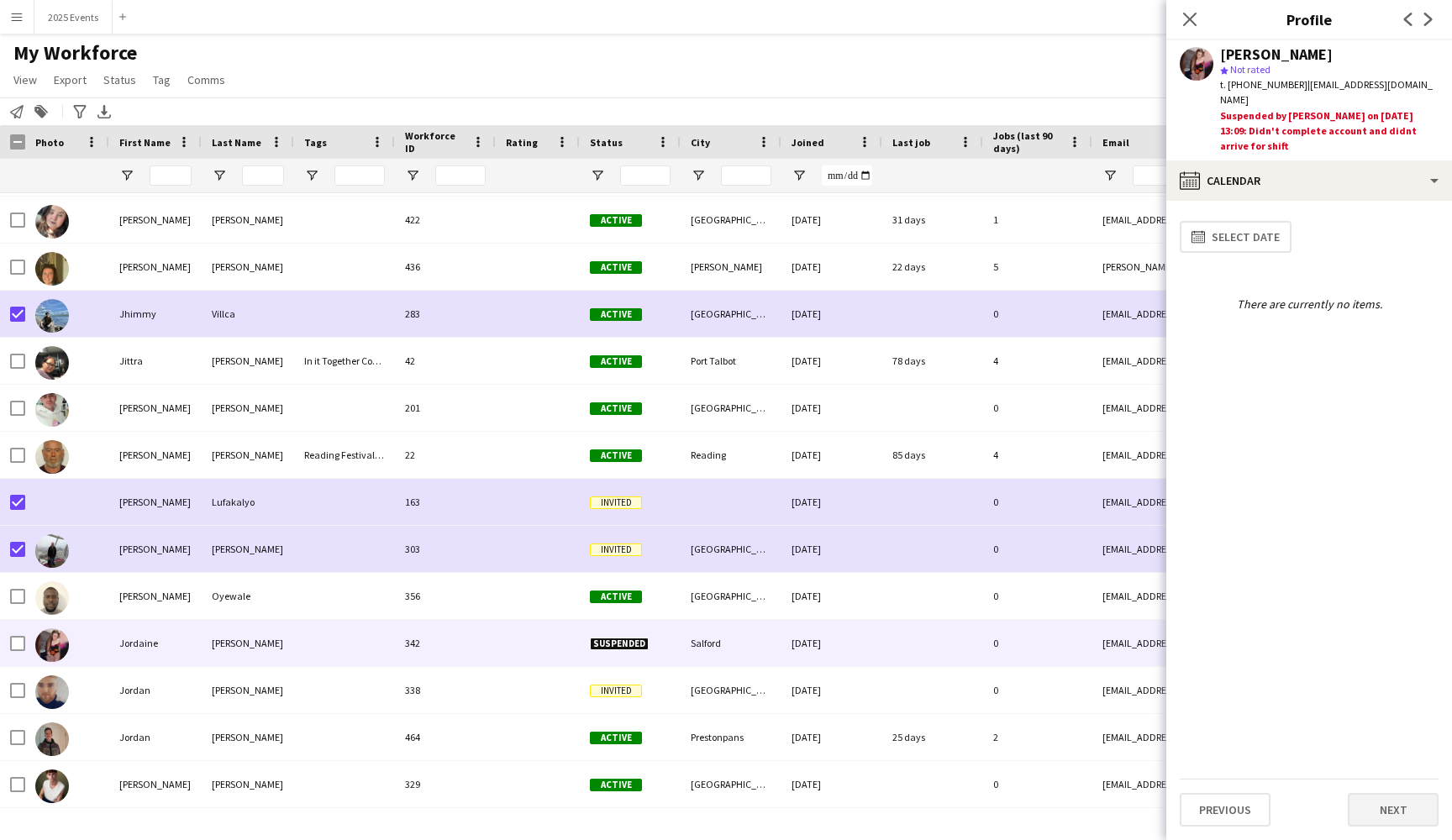
click at [1383, 801] on button "Next" at bounding box center [1393, 809] width 91 height 33
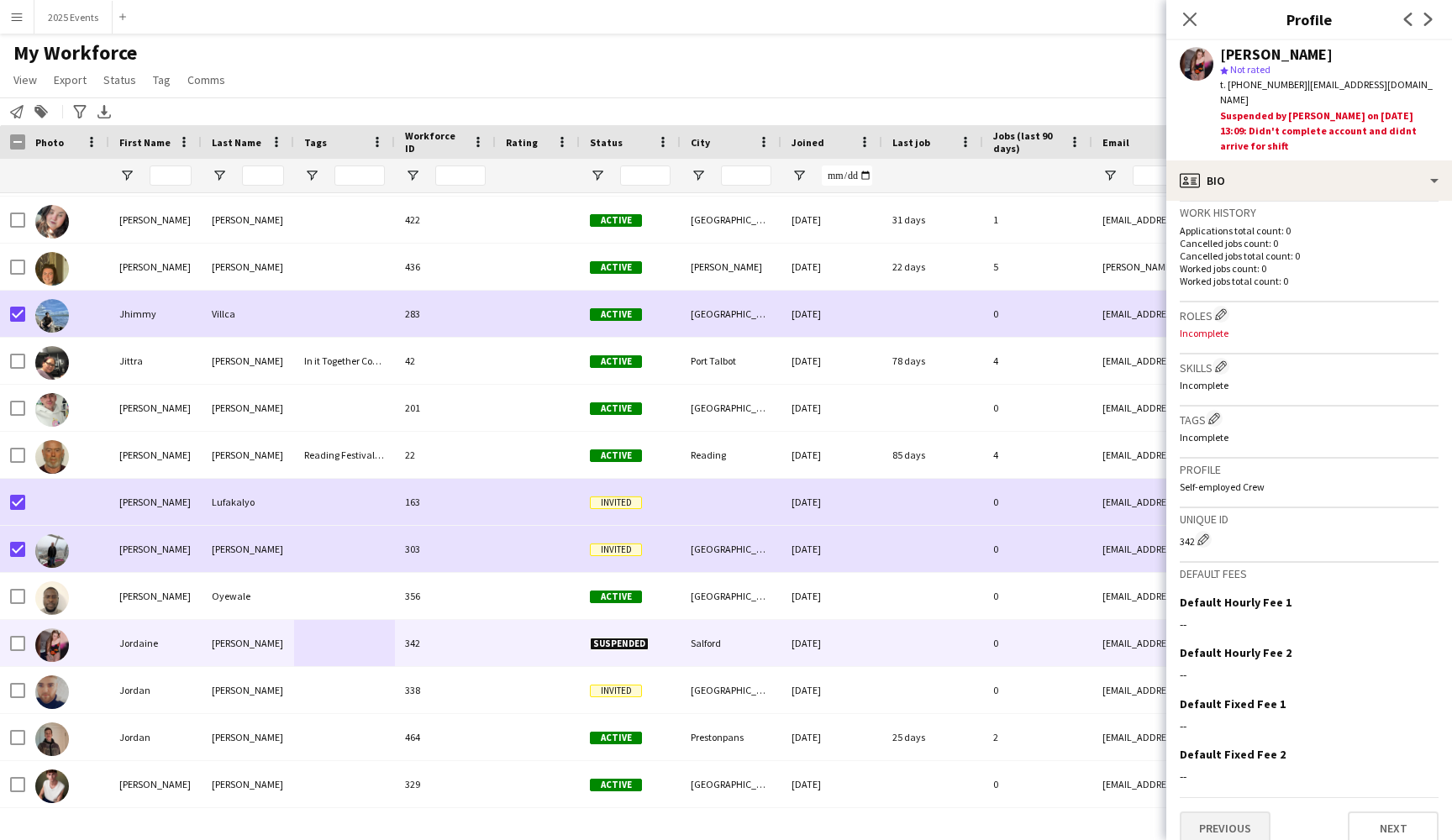
scroll to position [411, 0]
click at [1218, 812] on button "Previous" at bounding box center [1225, 828] width 91 height 33
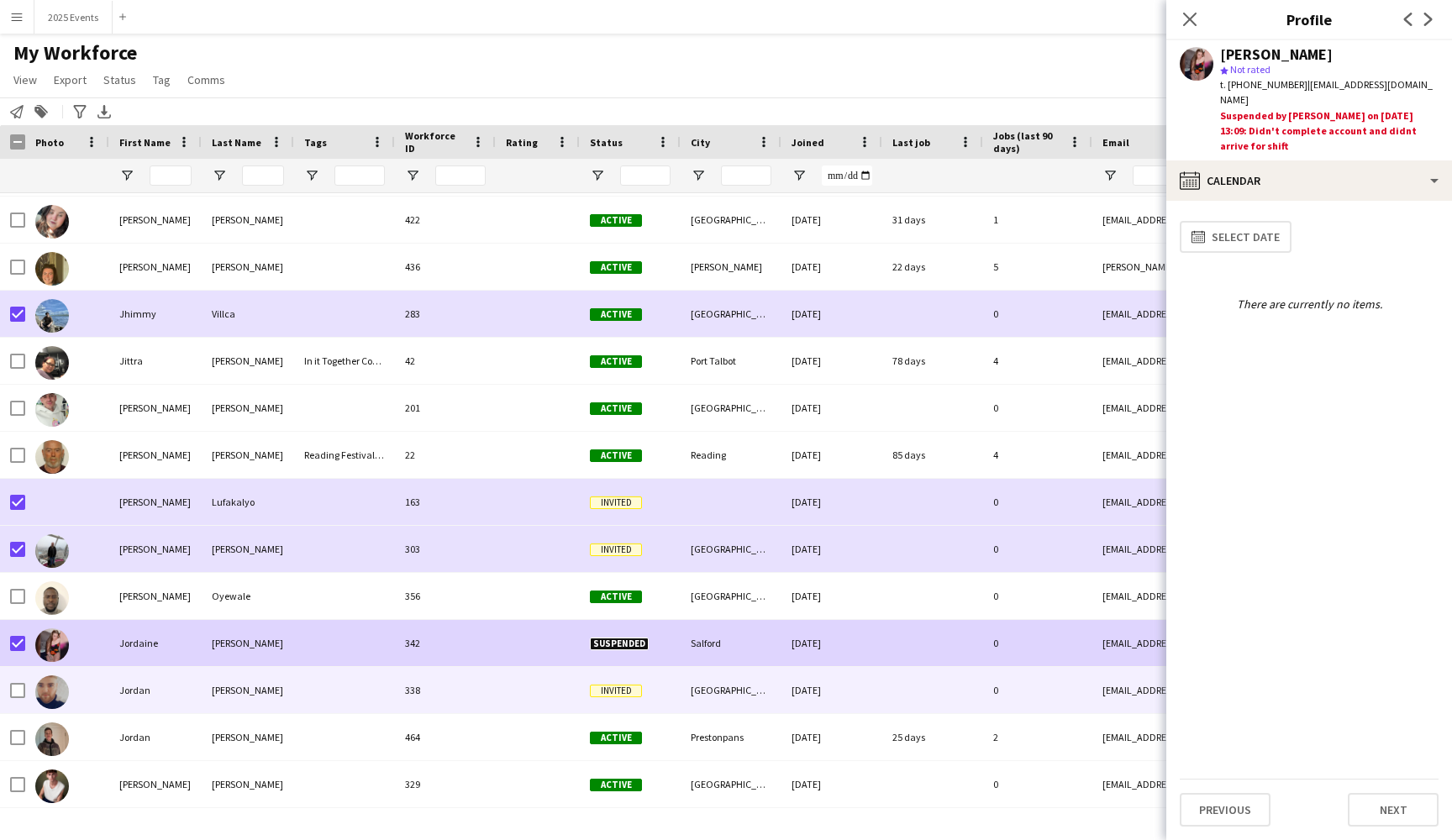
click at [307, 695] on div at bounding box center [344, 690] width 101 height 46
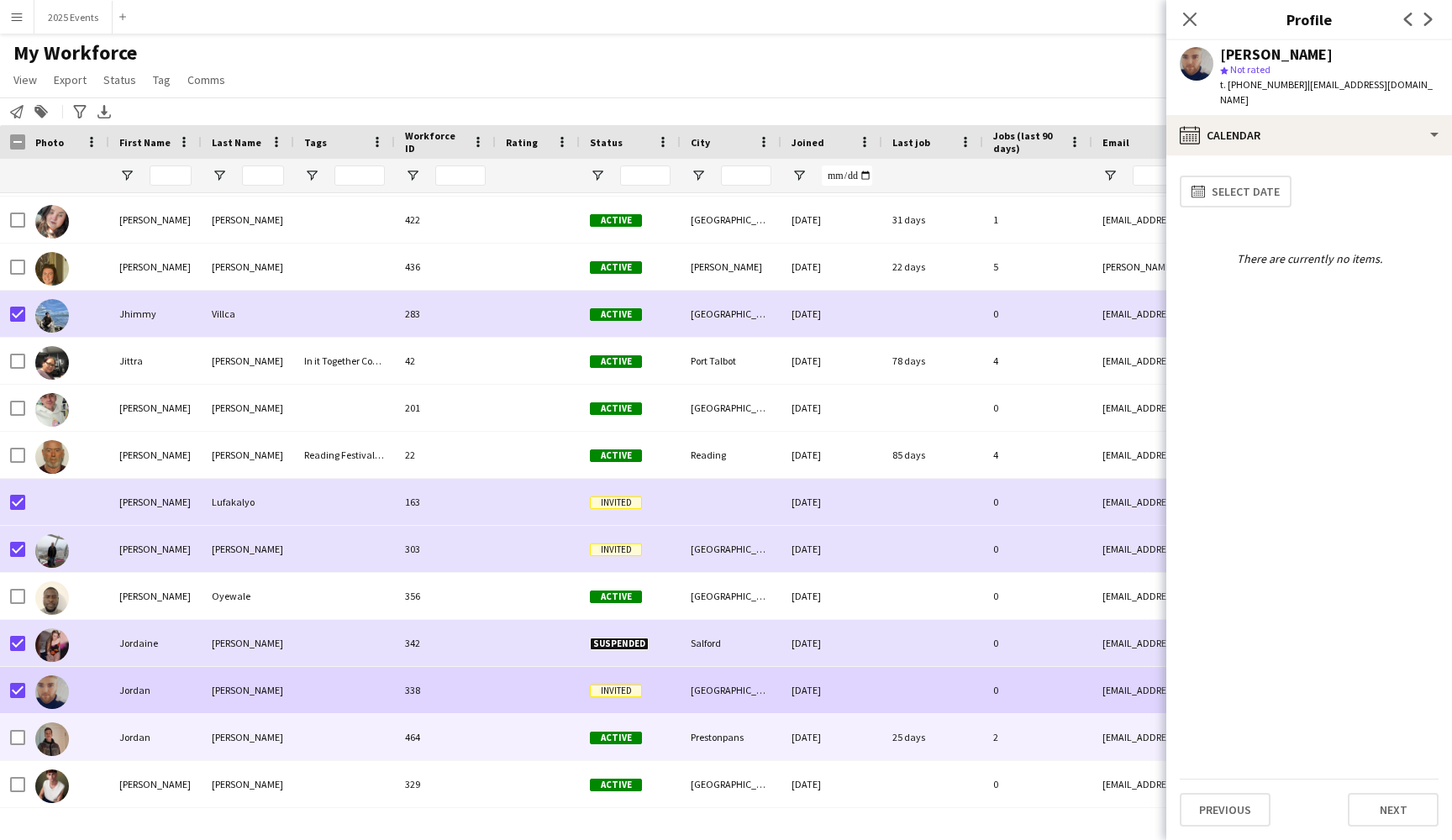
click at [309, 737] on div at bounding box center [344, 737] width 101 height 46
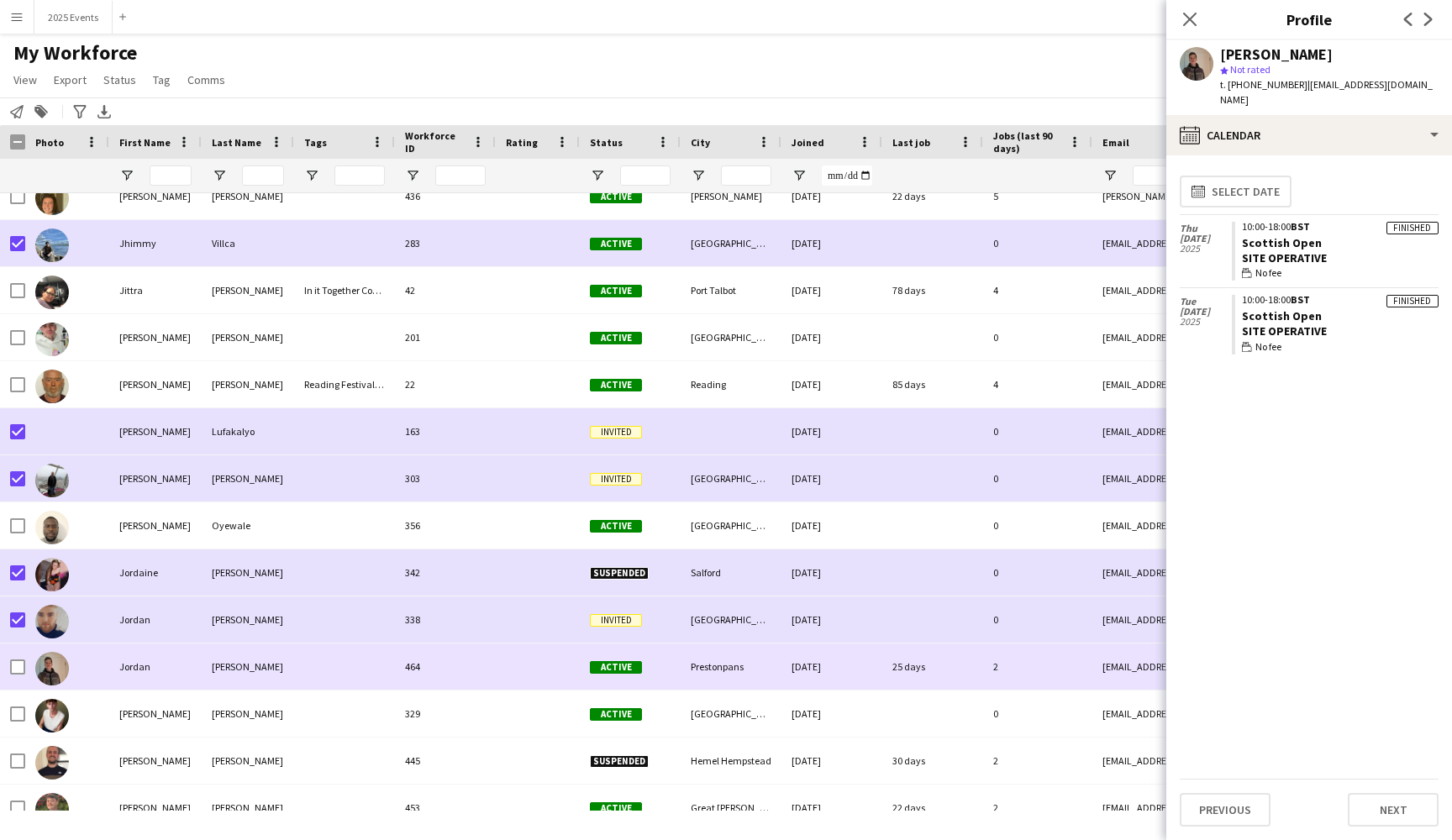
scroll to position [12439, 0]
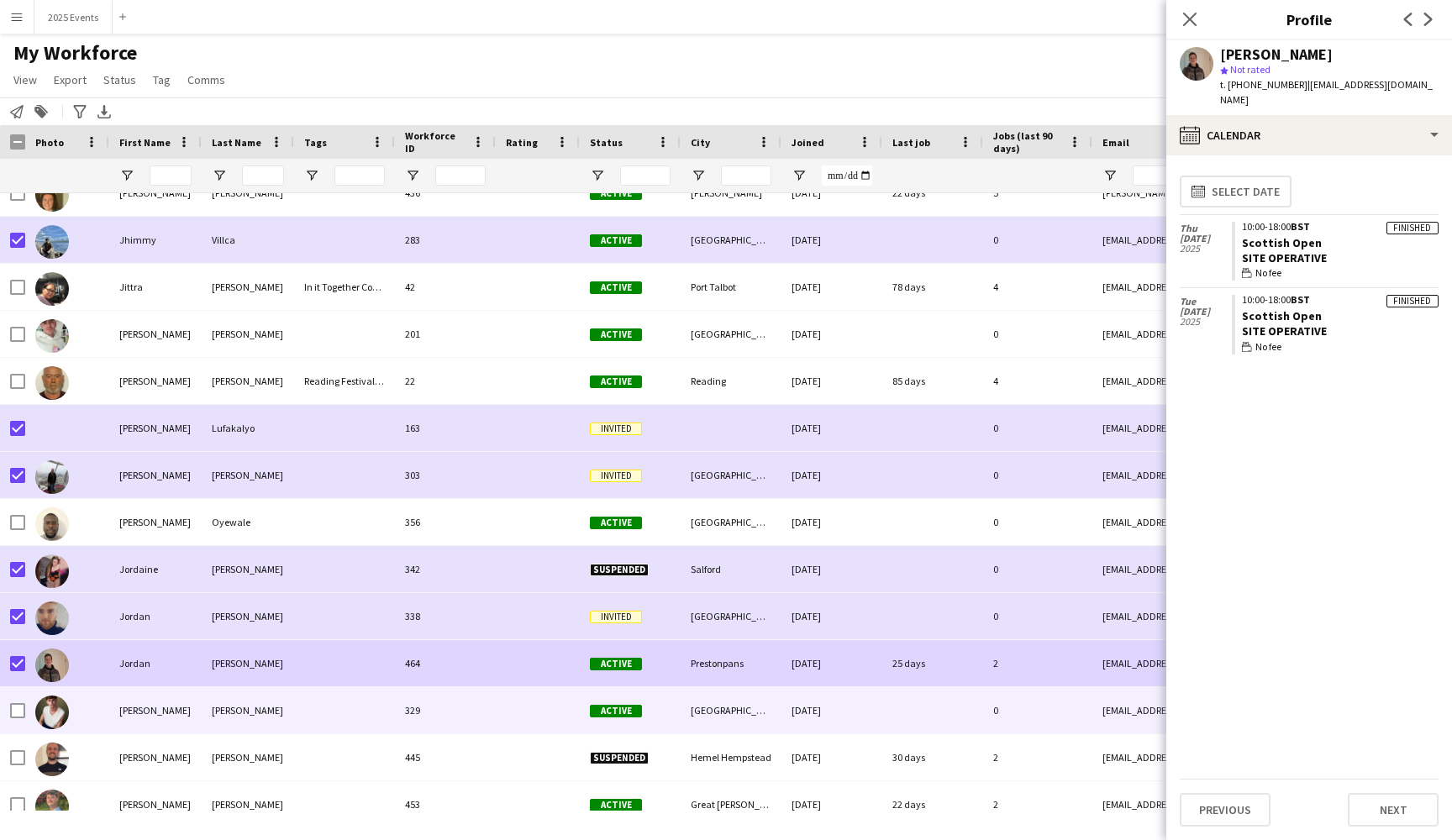
click at [300, 710] on div at bounding box center [344, 710] width 101 height 46
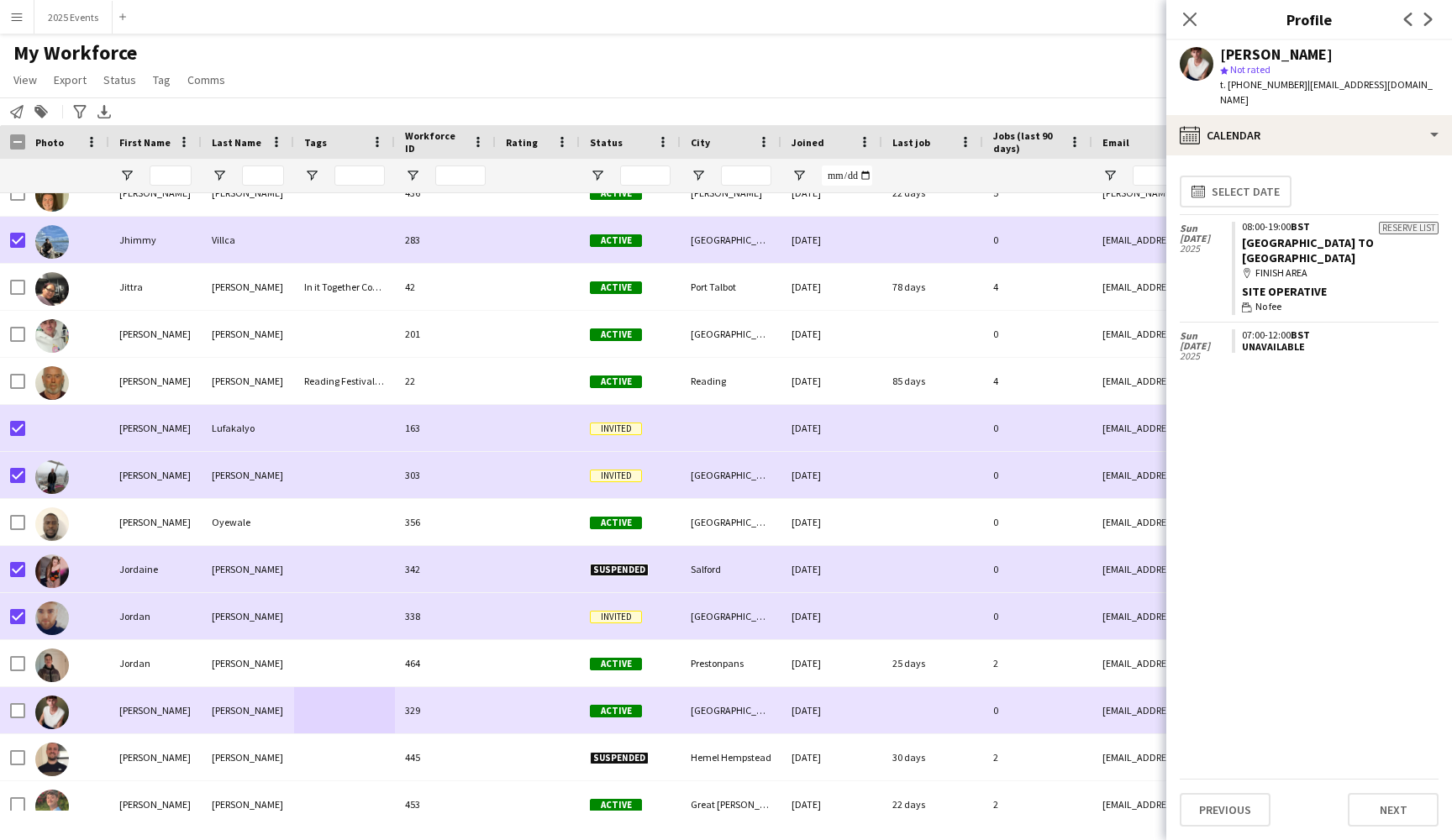
click at [326, 707] on div at bounding box center [344, 710] width 101 height 46
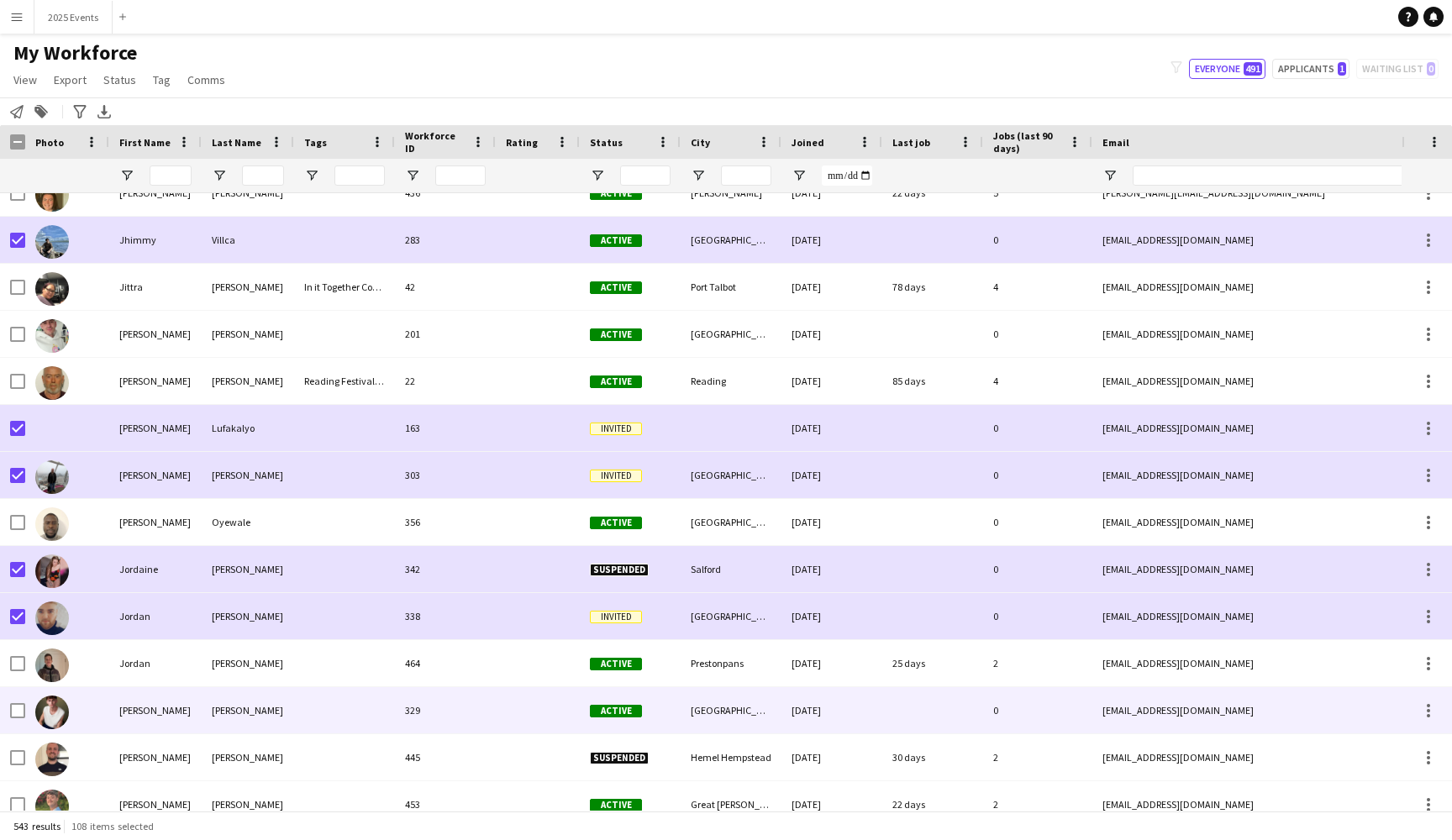
click at [326, 707] on div at bounding box center [344, 710] width 101 height 46
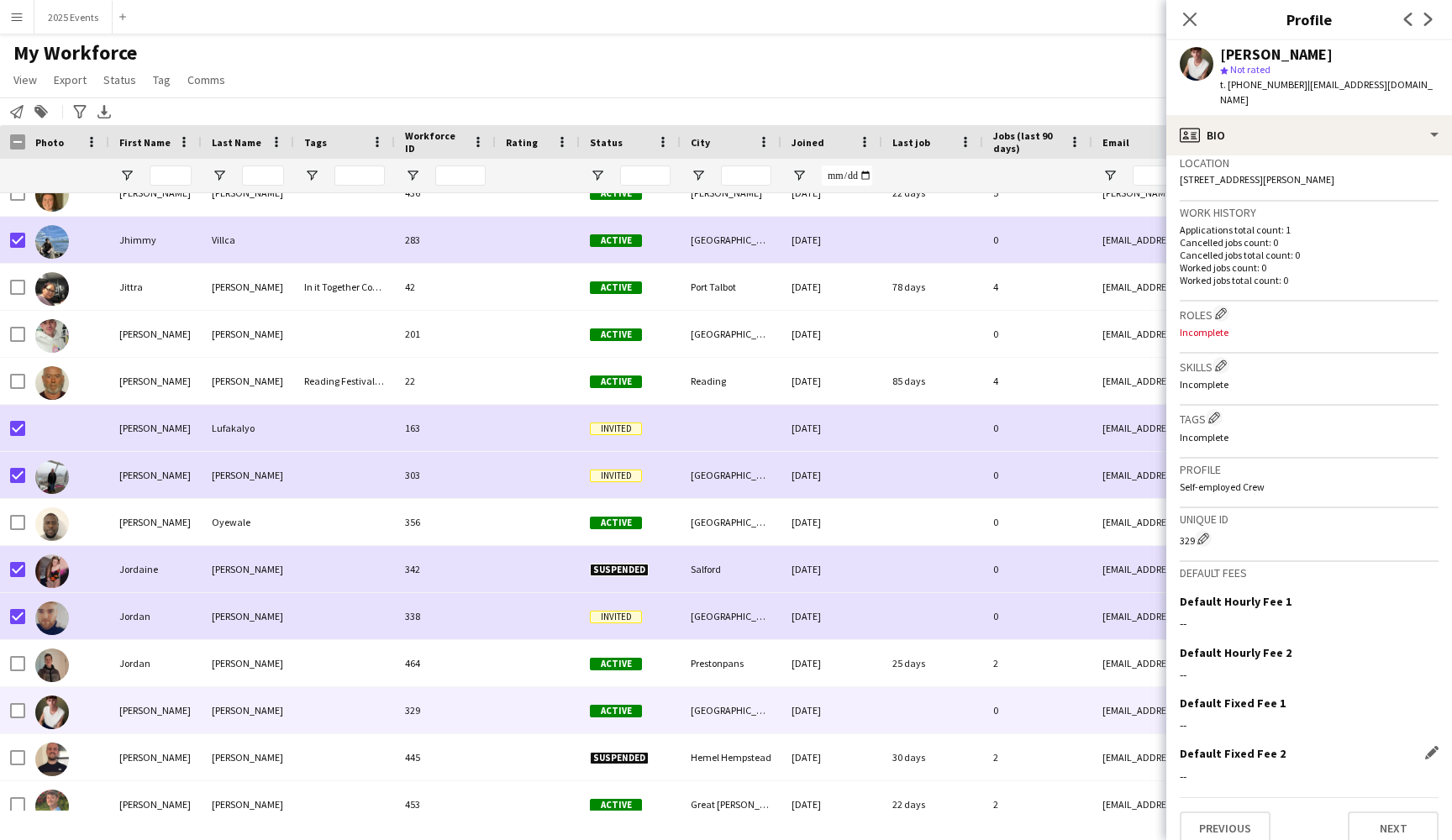
scroll to position [365, 0]
click at [1218, 814] on button "Previous" at bounding box center [1225, 828] width 91 height 33
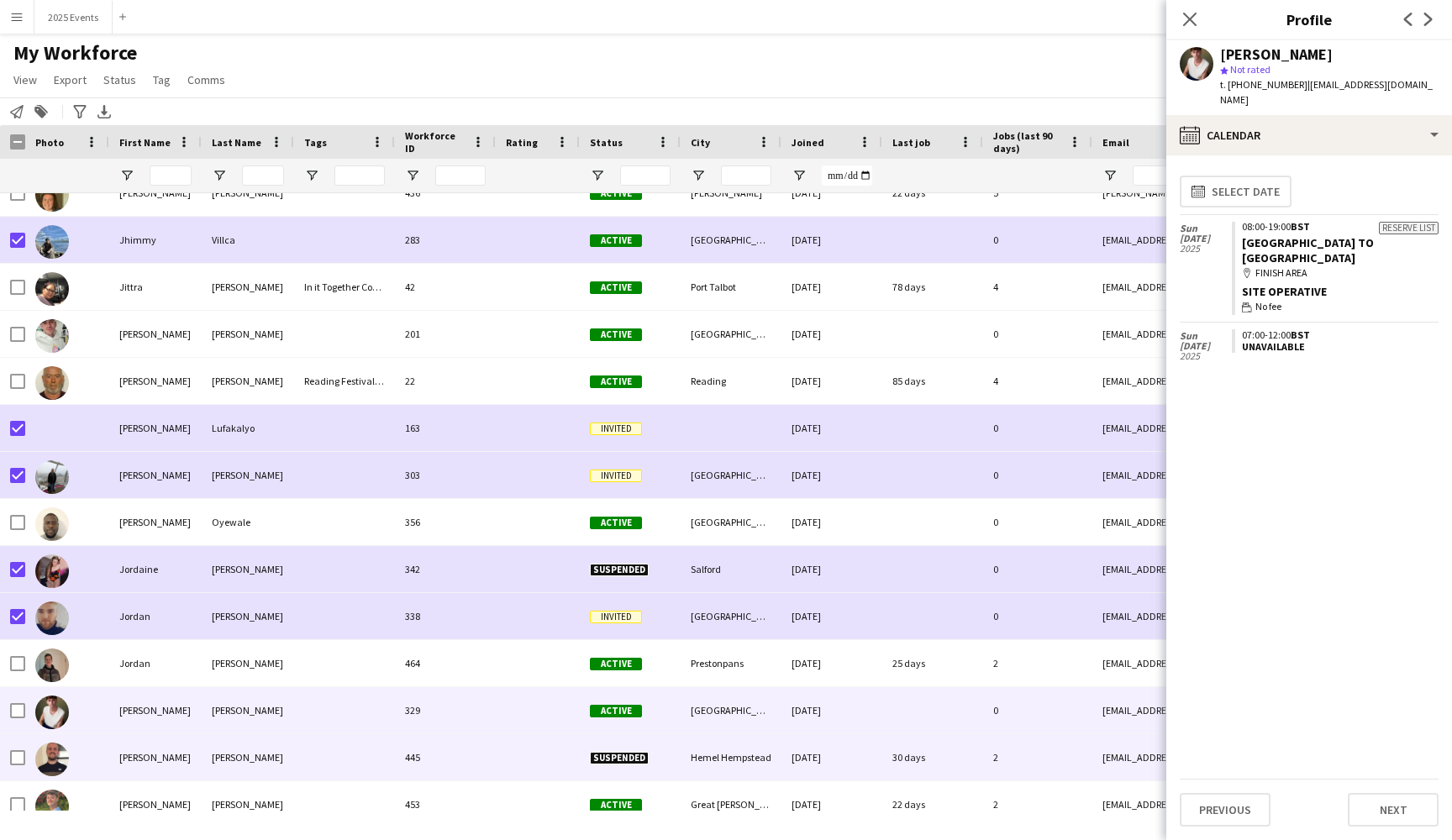
click at [261, 756] on div "[PERSON_NAME]" at bounding box center [248, 757] width 92 height 46
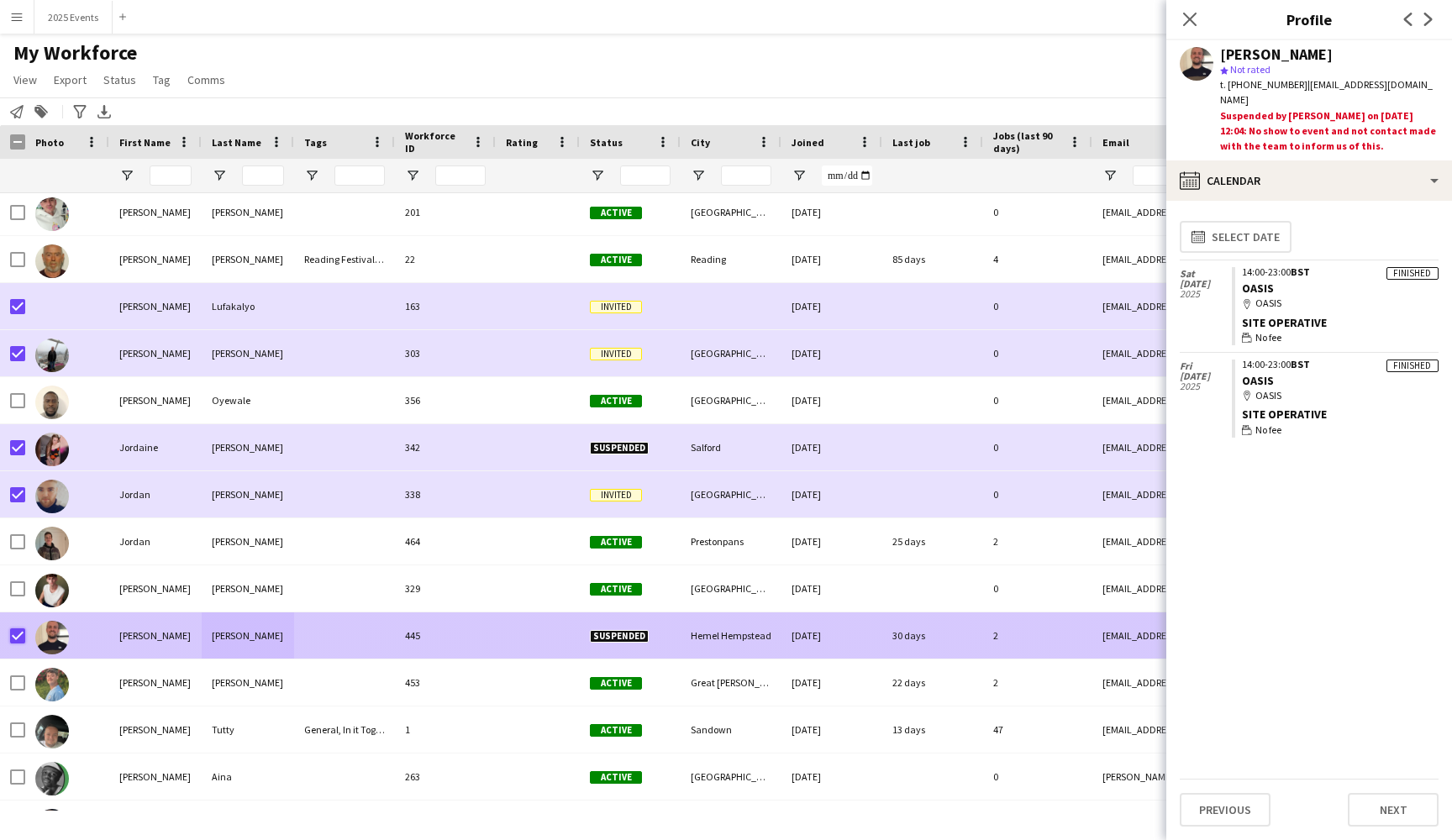
scroll to position [12561, 0]
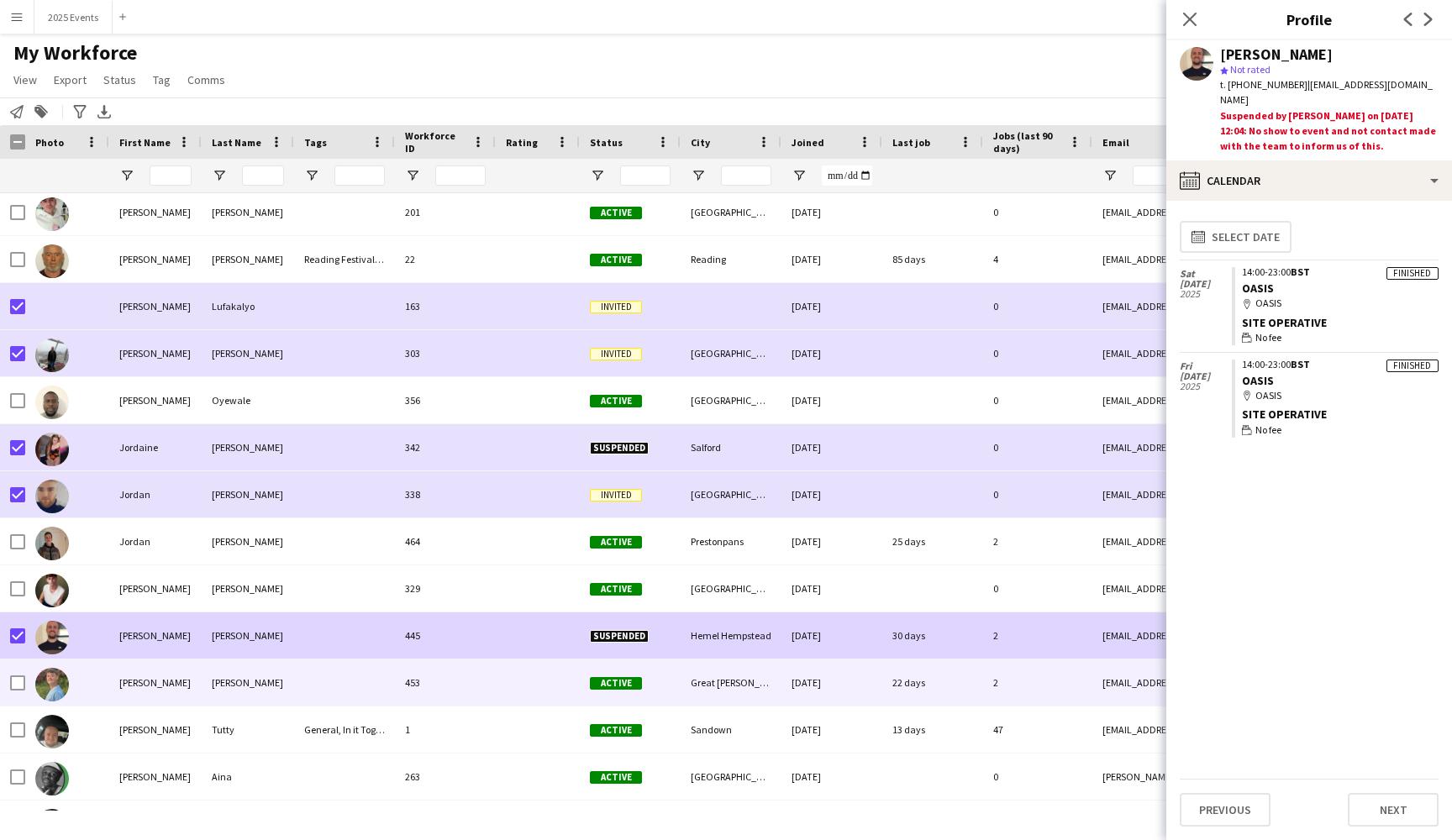
click at [307, 691] on div at bounding box center [344, 682] width 101 height 46
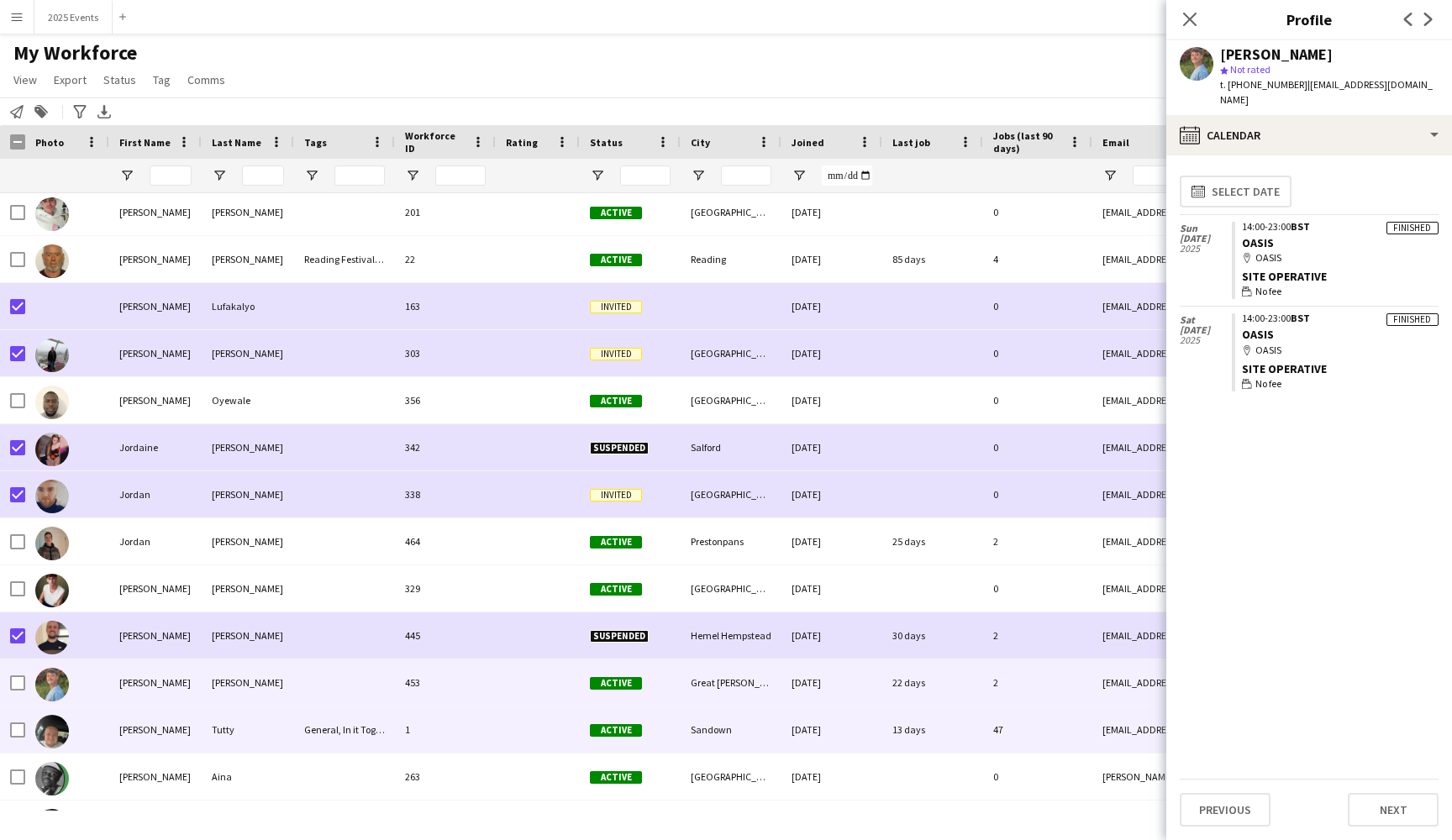
click at [289, 728] on div "Tutty" at bounding box center [248, 729] width 92 height 46
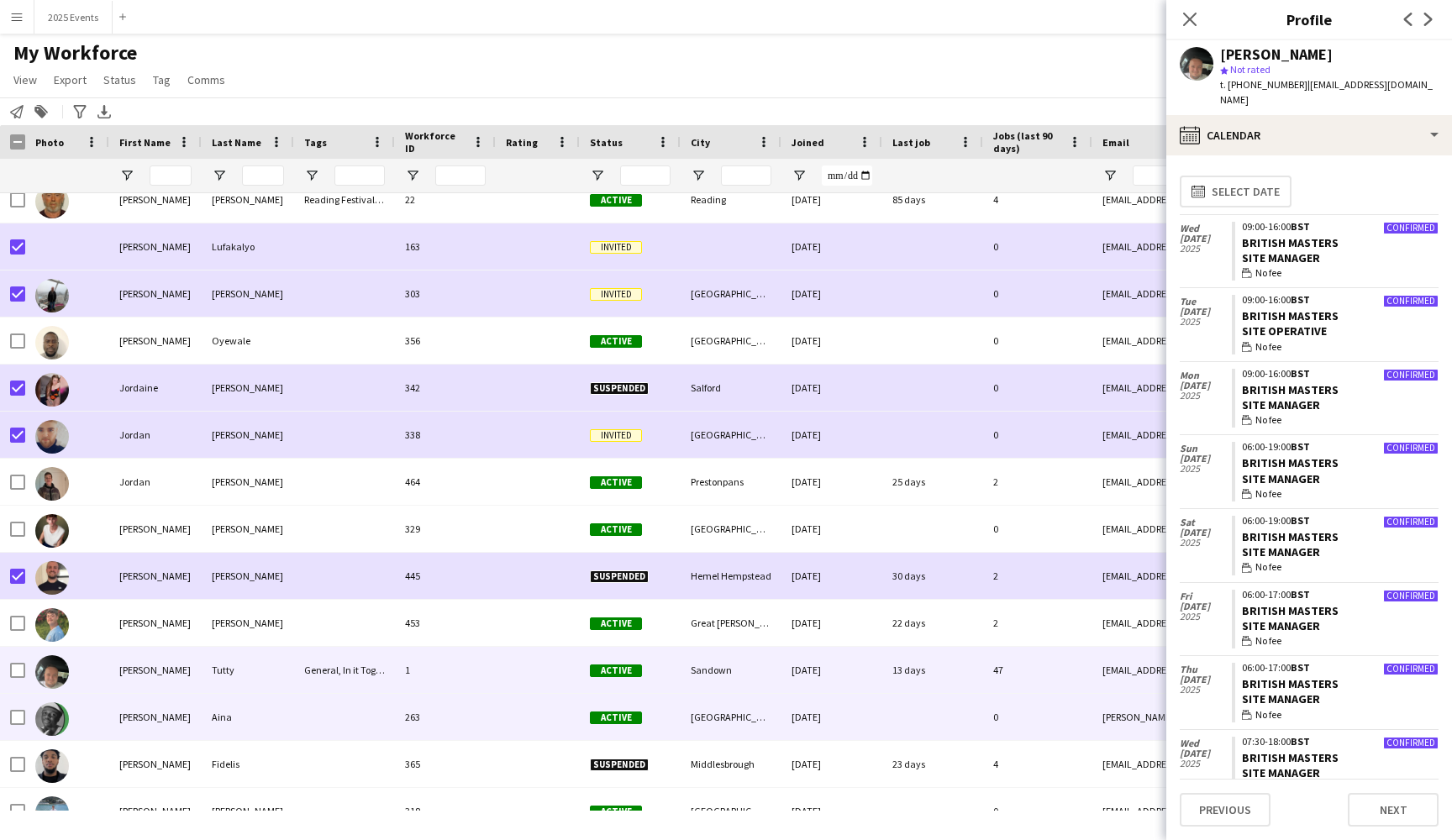
scroll to position [12615, 0]
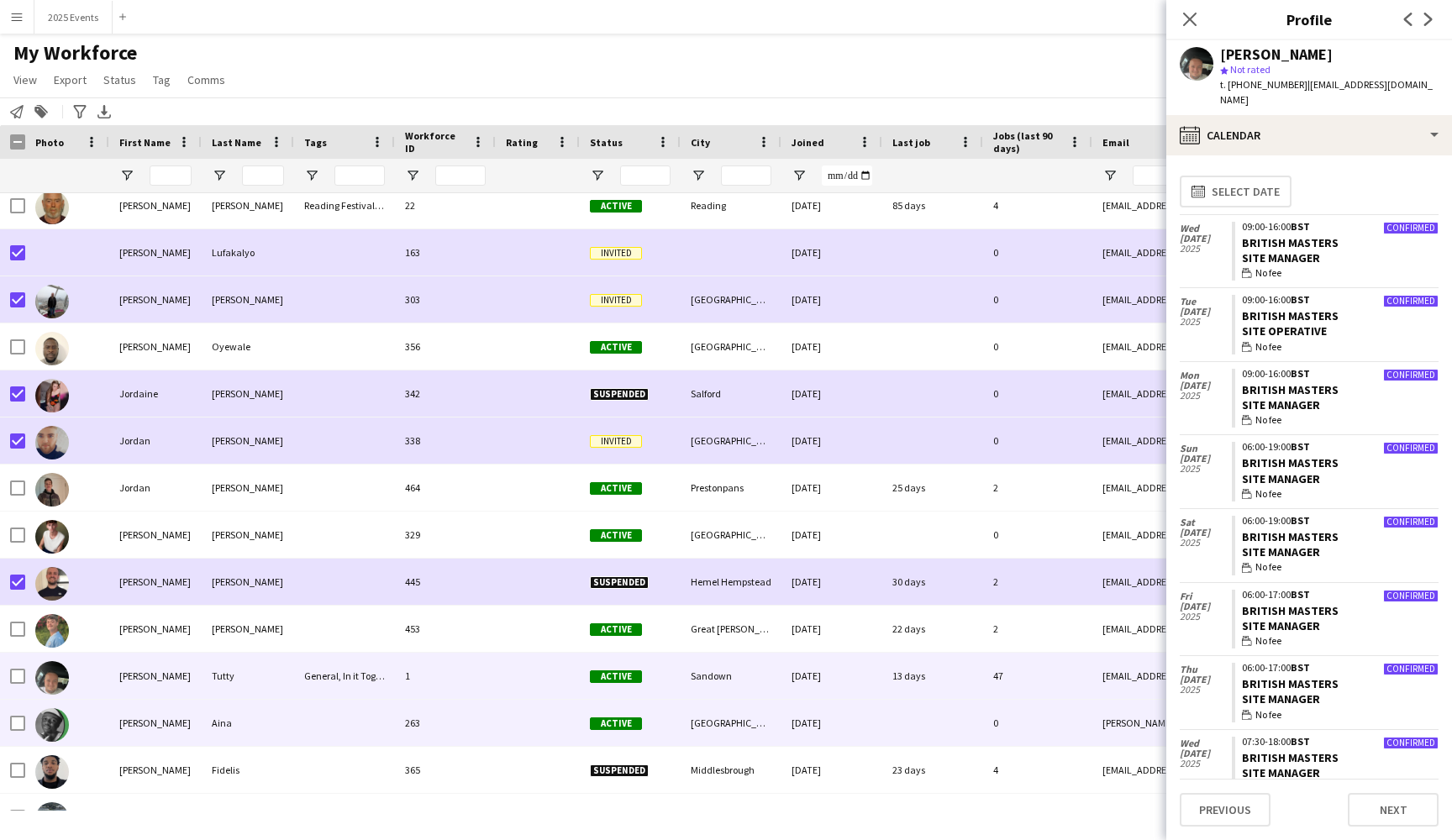
click at [294, 732] on div at bounding box center [344, 722] width 101 height 46
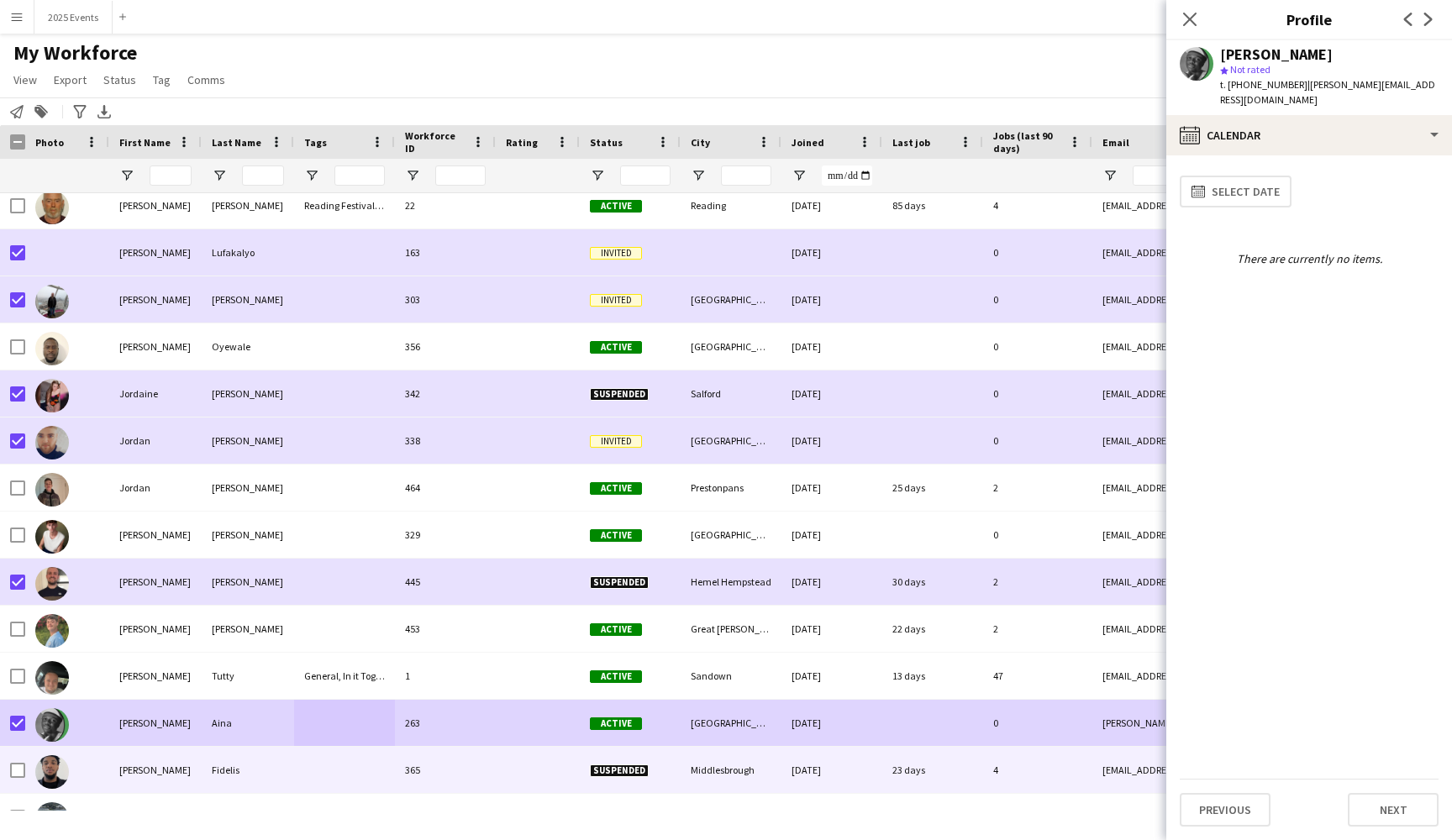
click at [318, 761] on div at bounding box center [344, 770] width 101 height 46
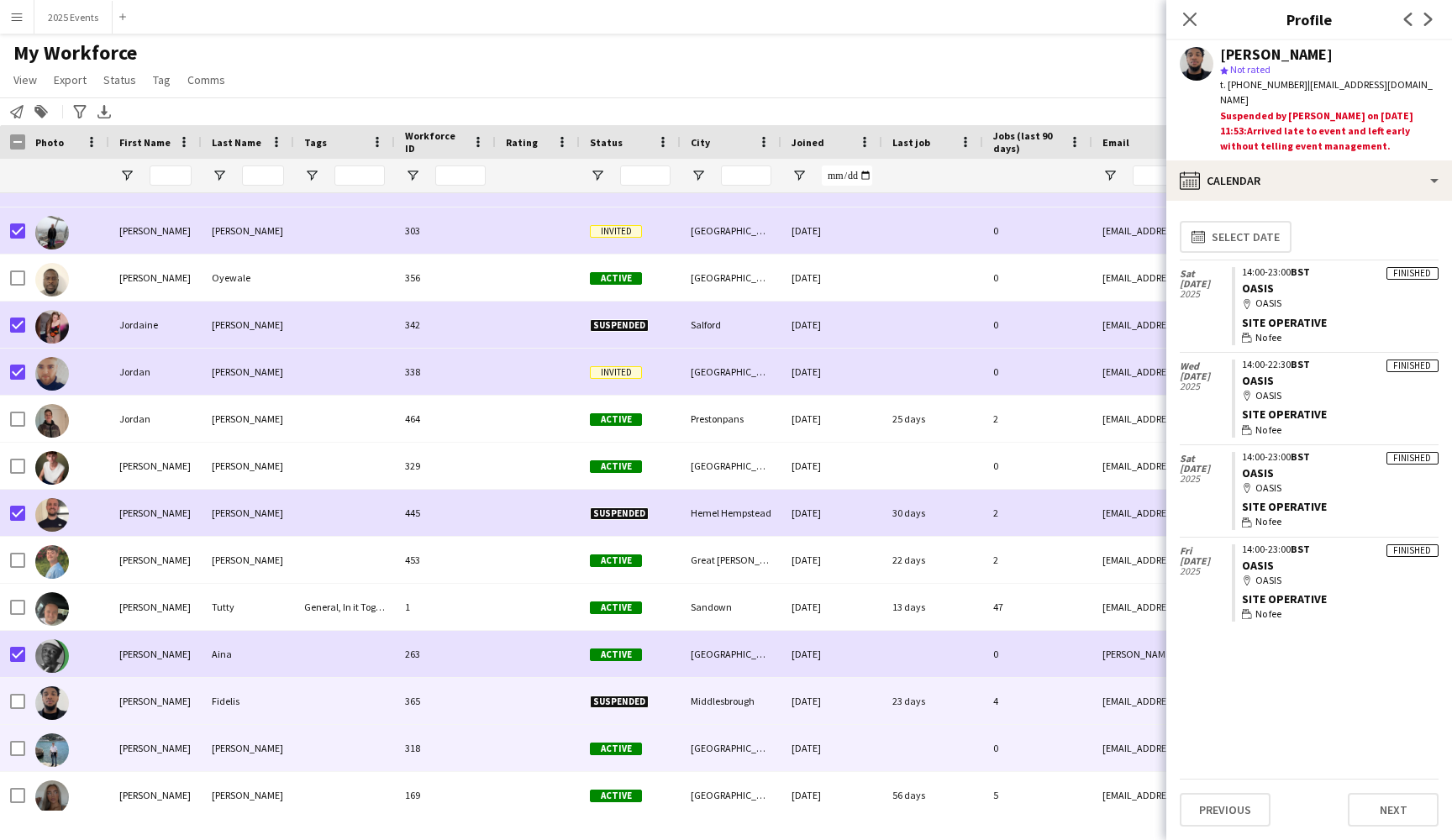
scroll to position [12677, 0]
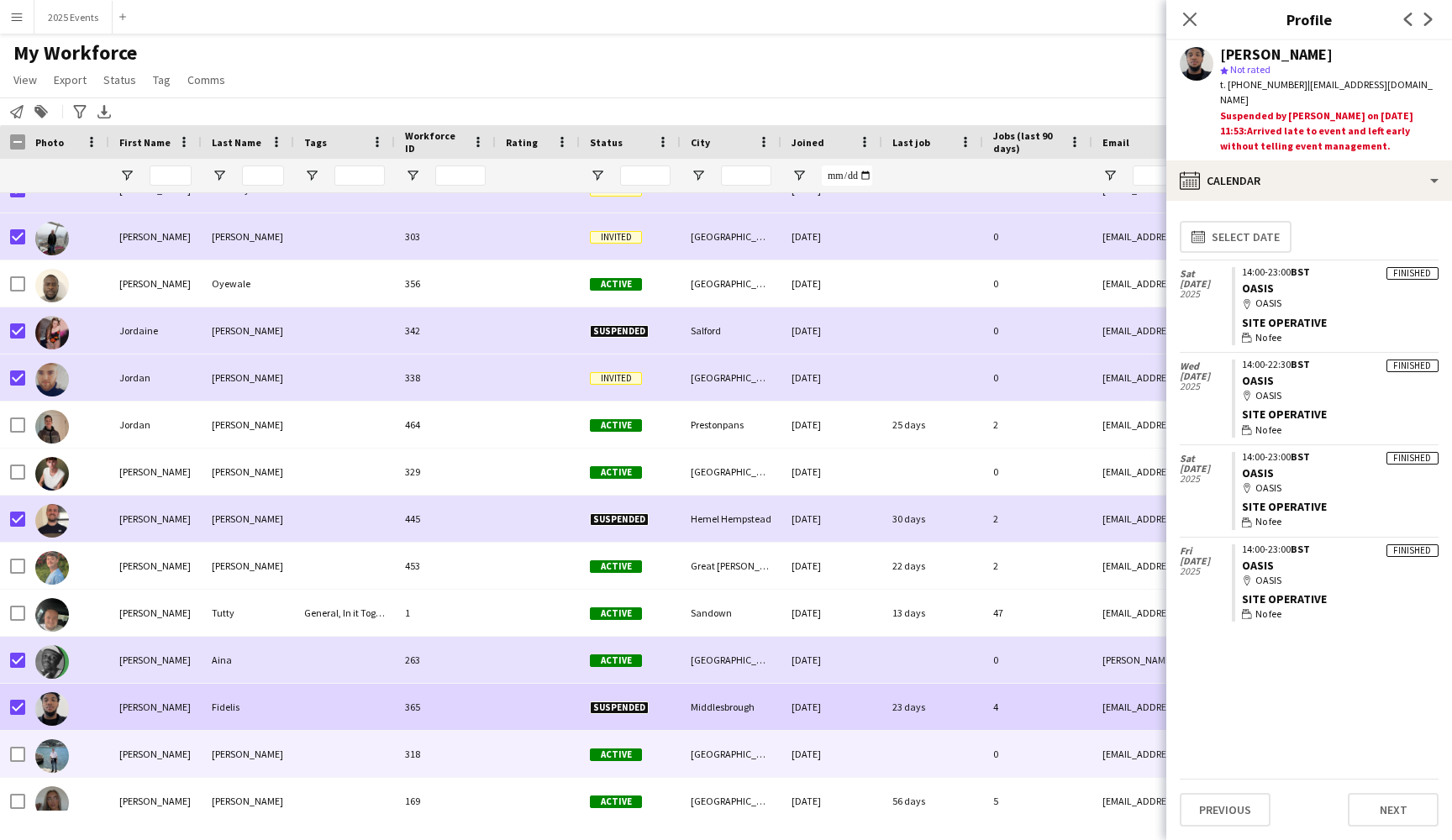
click at [332, 765] on div at bounding box center [344, 754] width 101 height 46
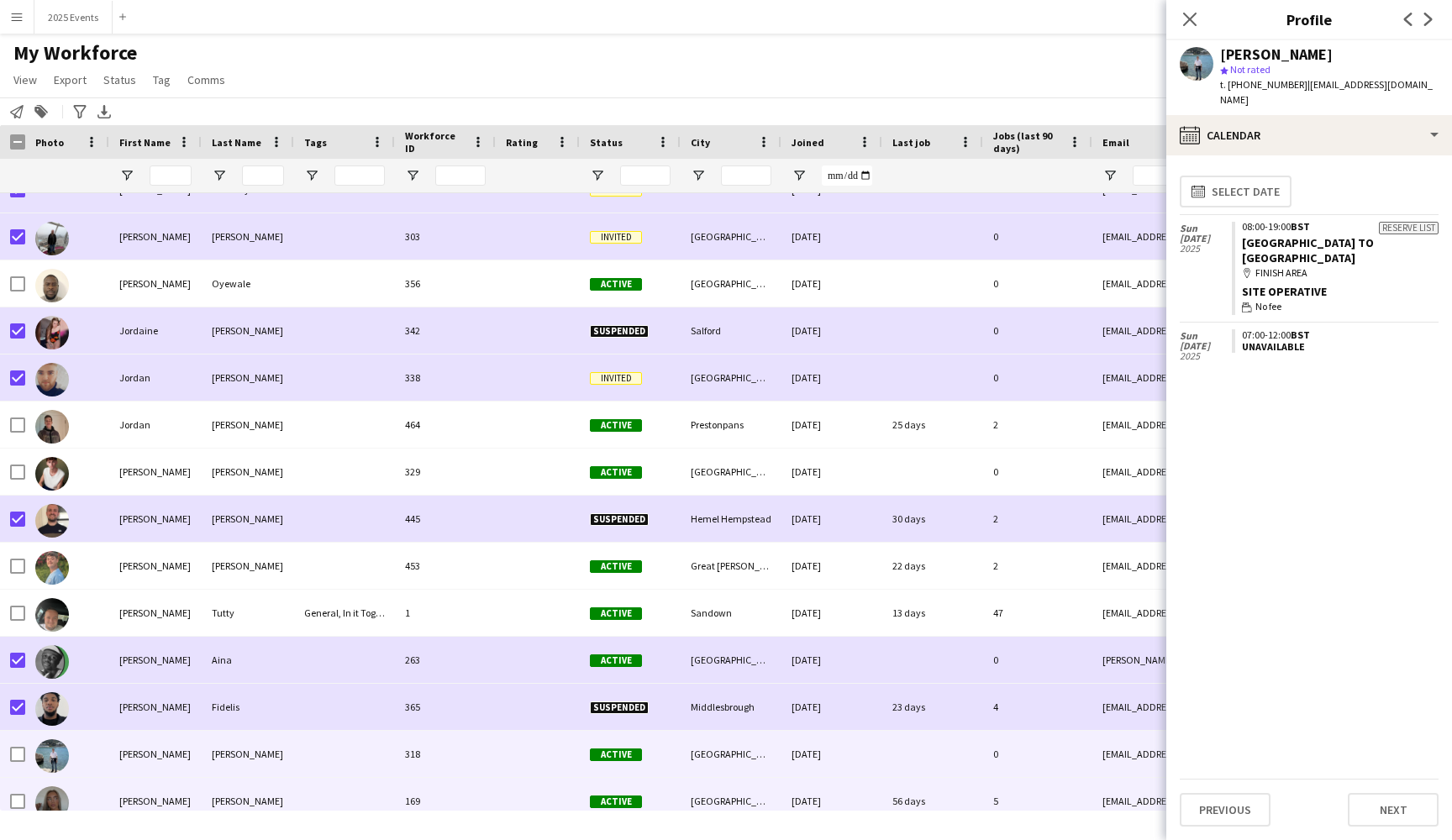
scroll to position [12690, 0]
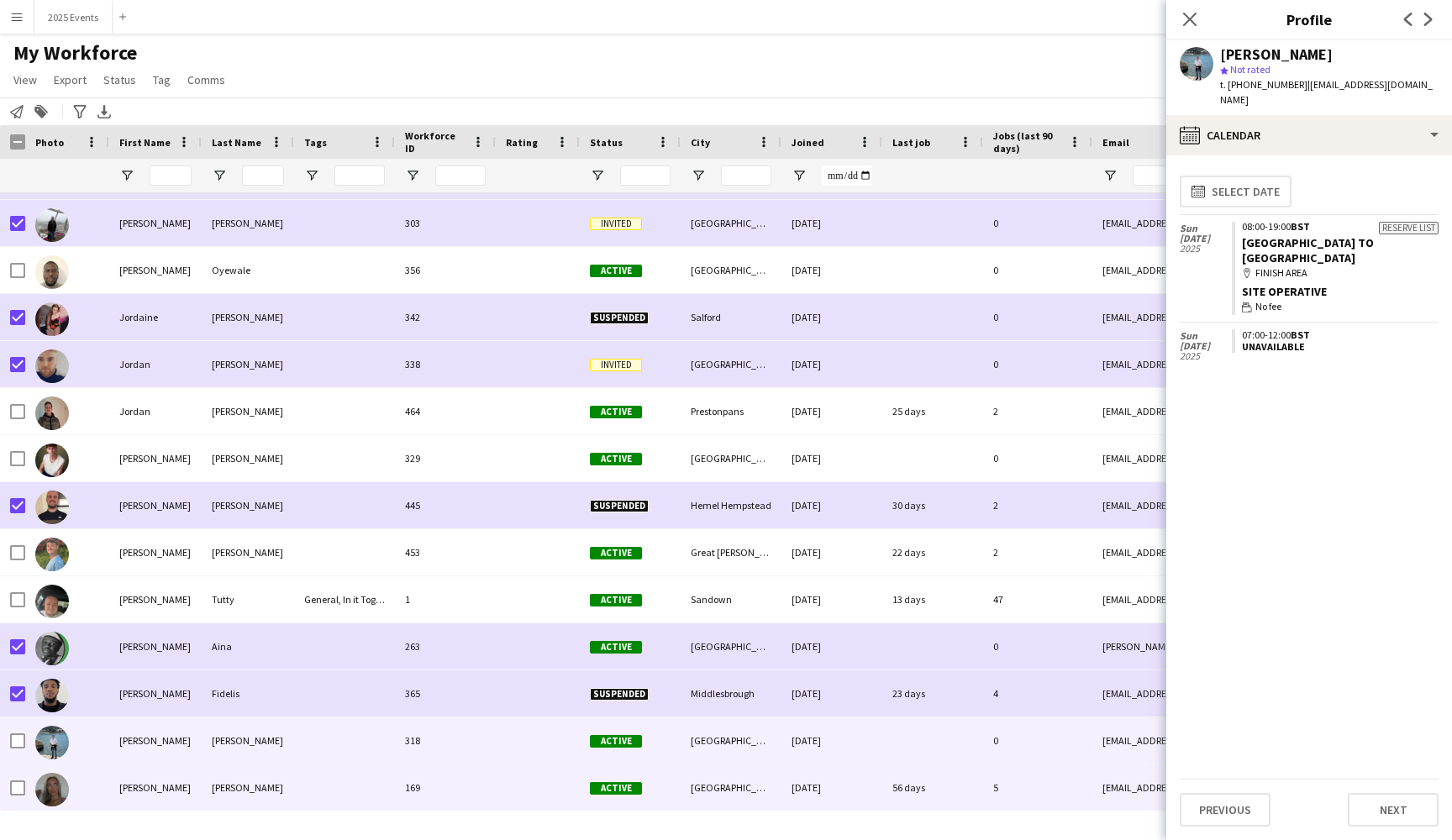
click at [330, 787] on div at bounding box center [344, 787] width 101 height 46
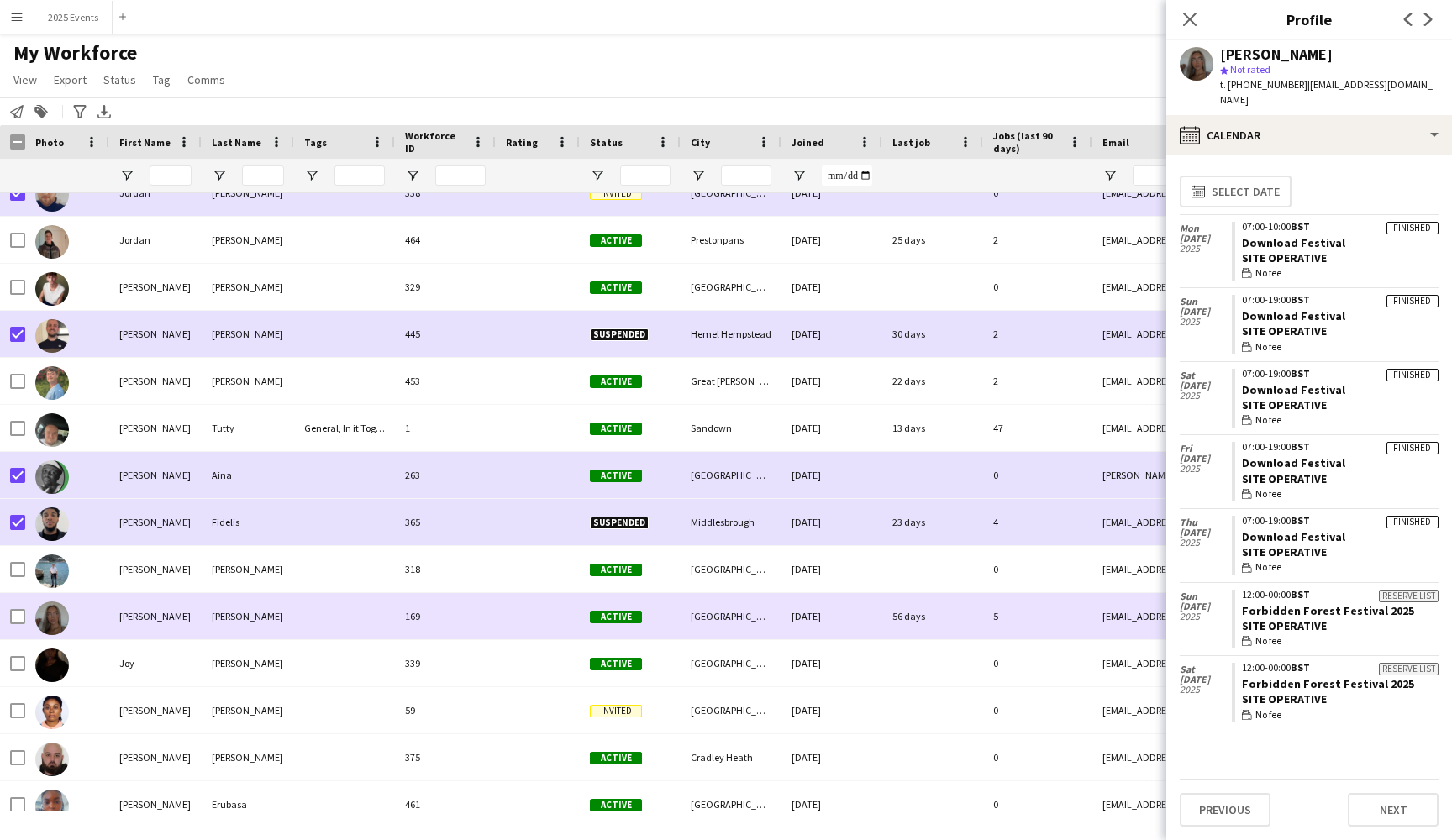
scroll to position [12876, 0]
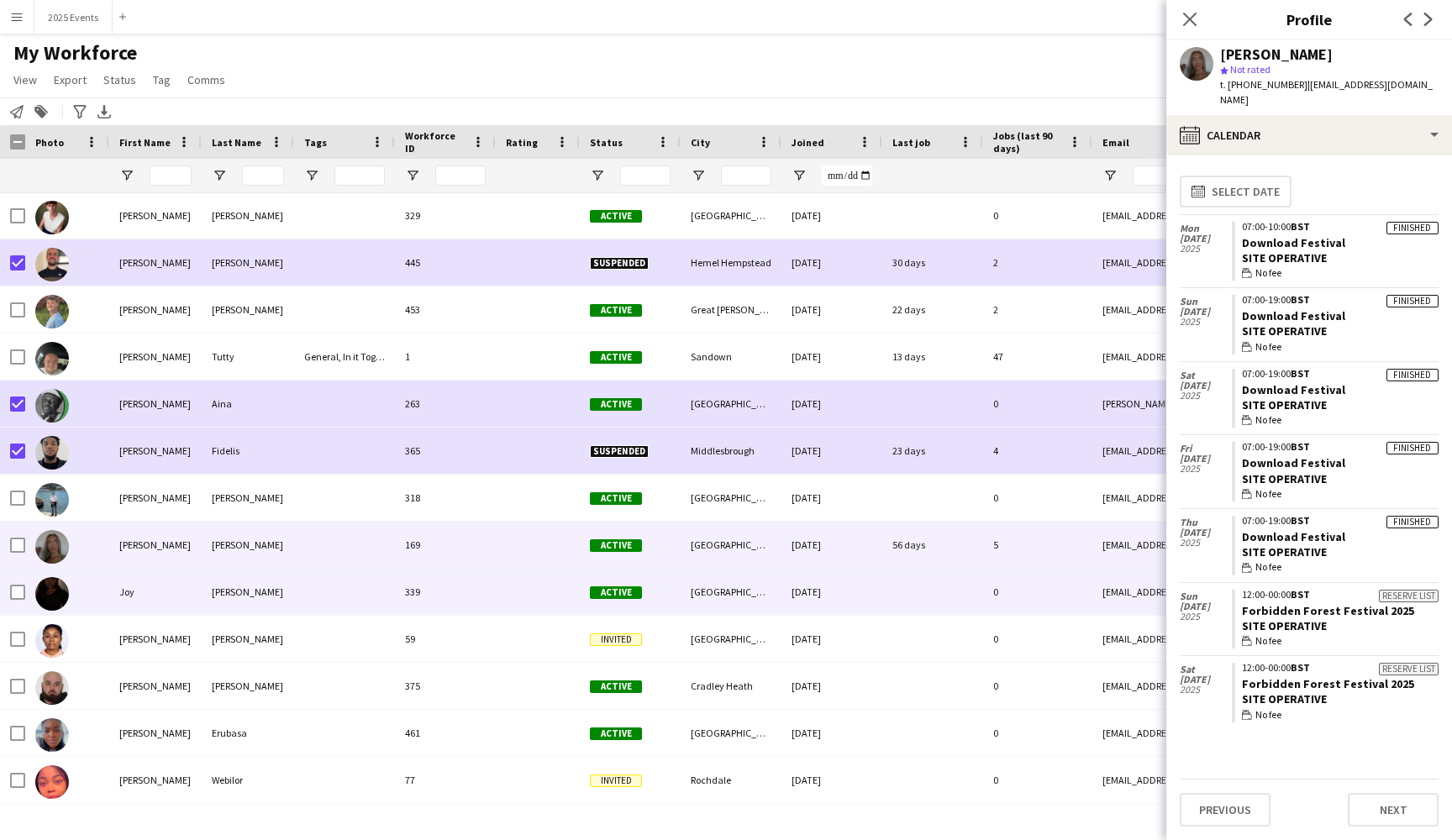
click at [363, 577] on div at bounding box center [344, 592] width 101 height 46
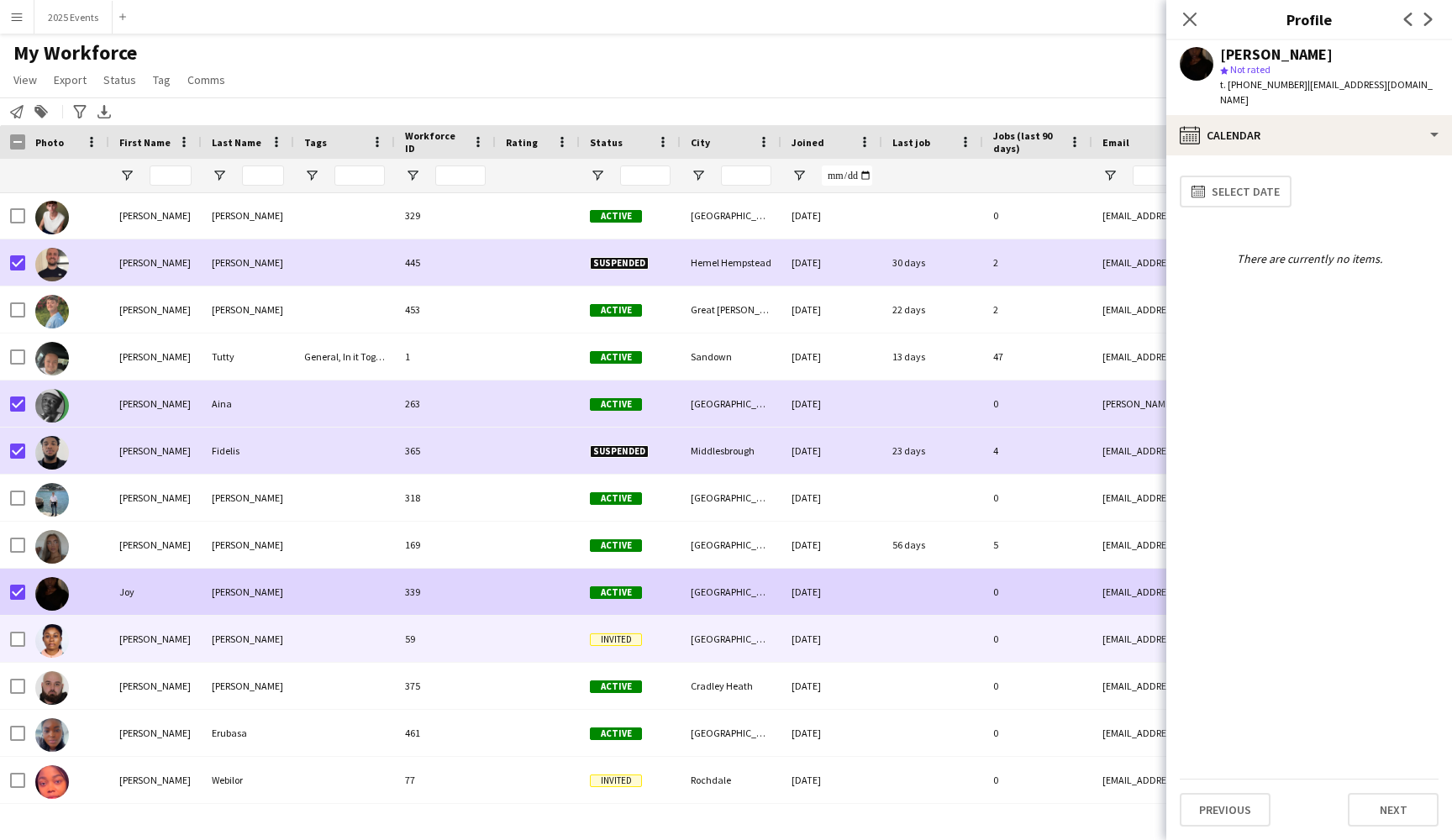
click at [362, 645] on div at bounding box center [344, 639] width 101 height 46
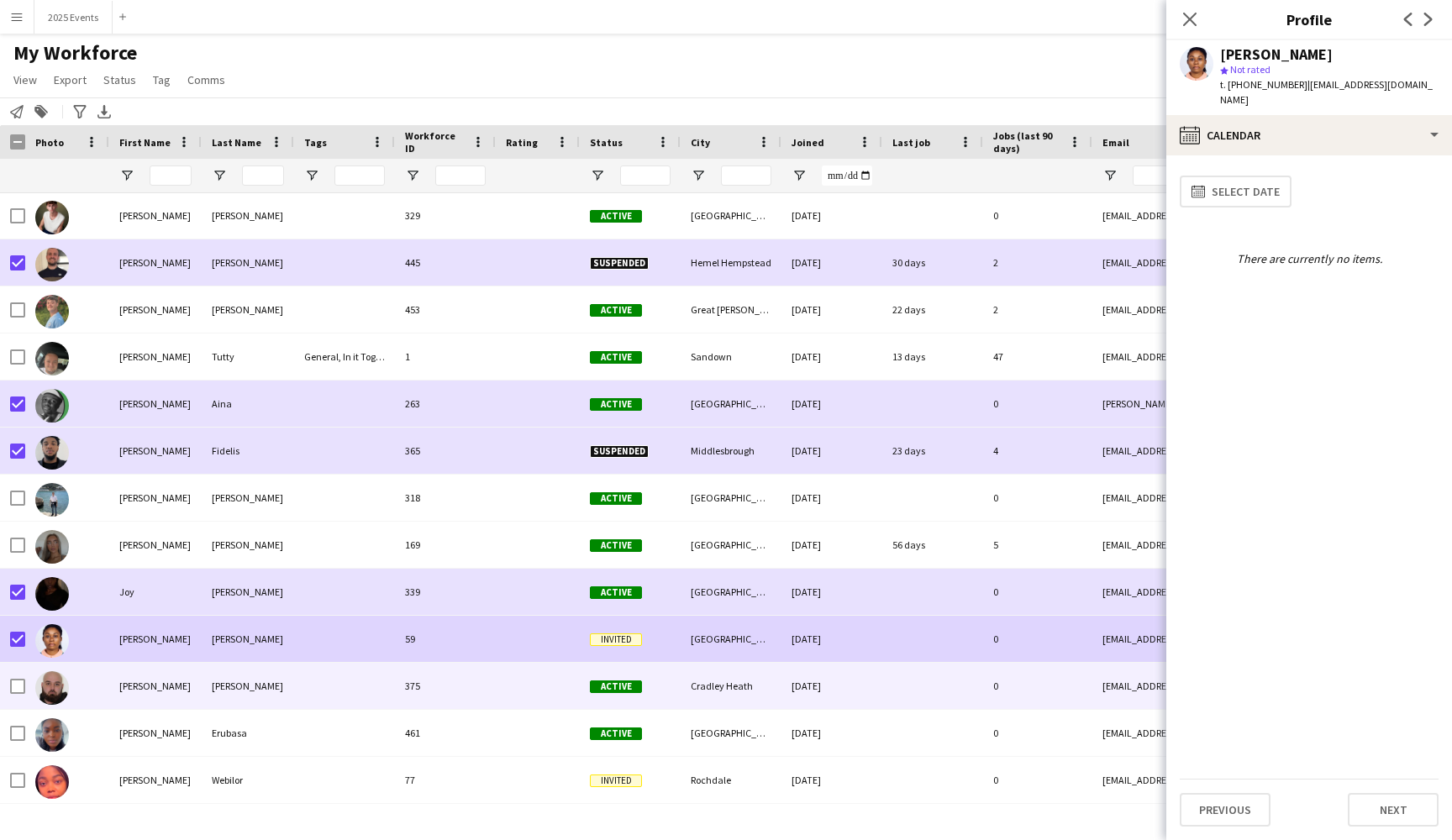
click at [325, 684] on div at bounding box center [344, 685] width 101 height 46
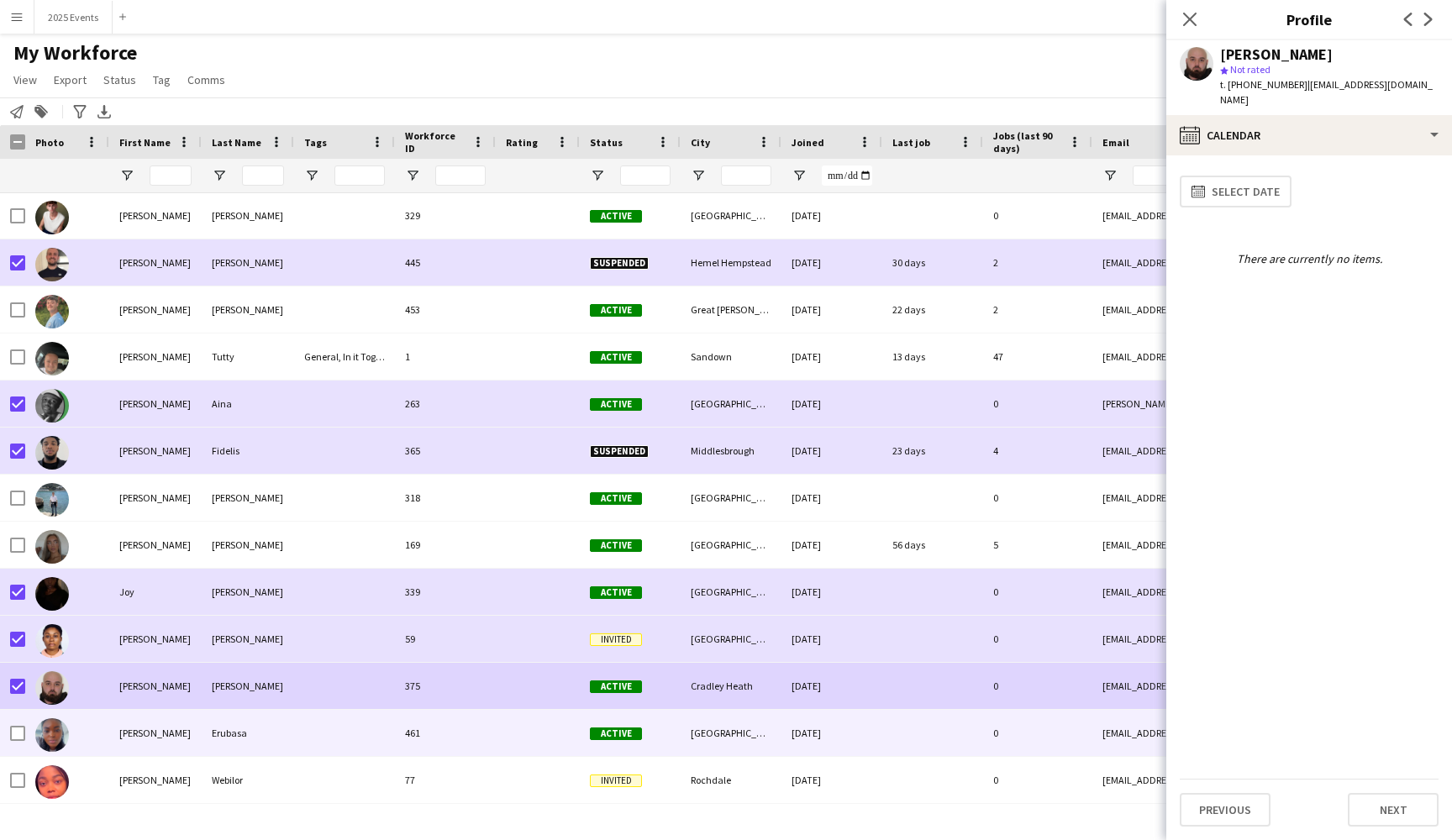
click at [188, 739] on div "[PERSON_NAME]" at bounding box center [155, 732] width 92 height 46
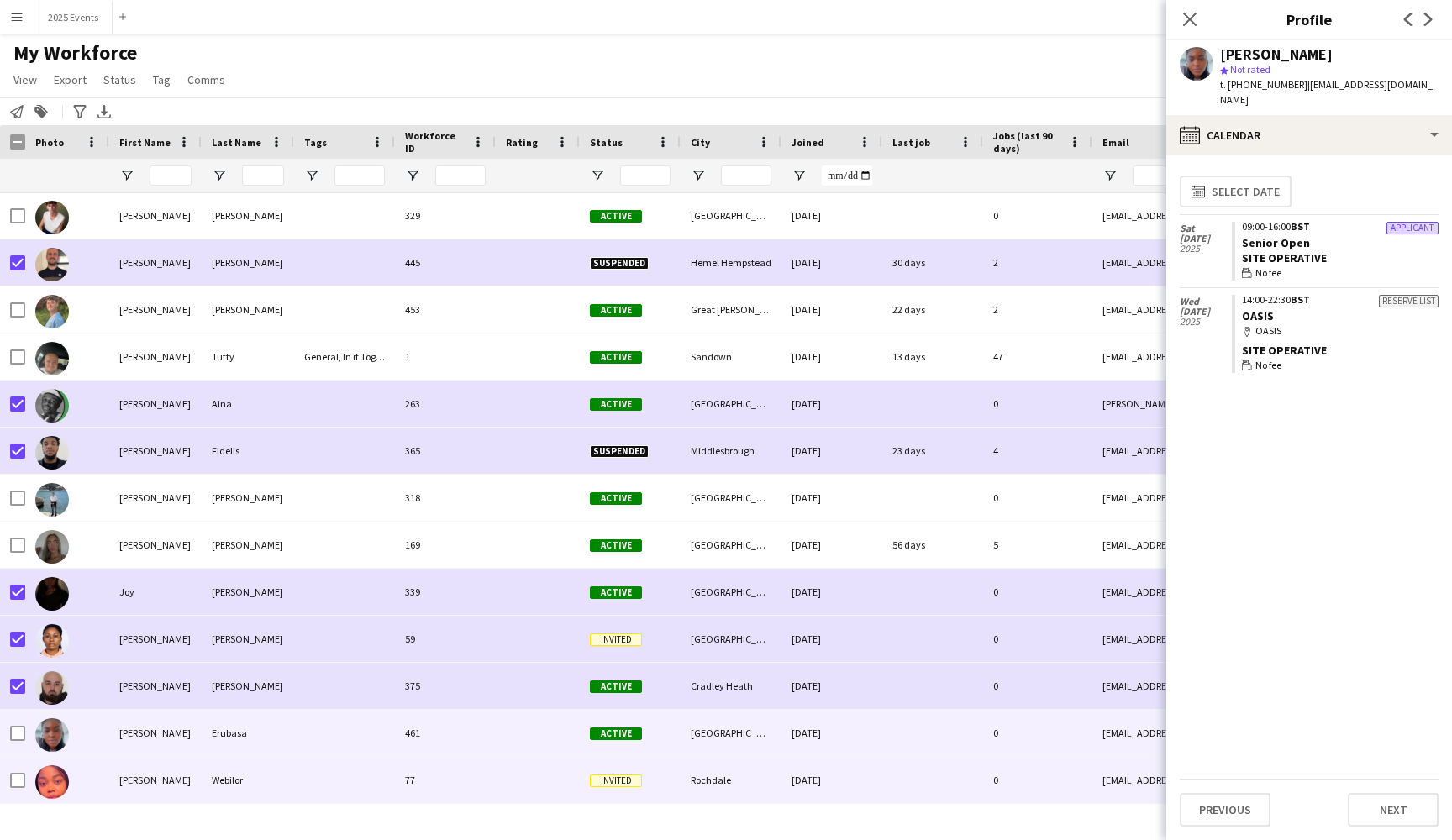
click at [182, 786] on div "[PERSON_NAME]" at bounding box center [155, 779] width 92 height 46
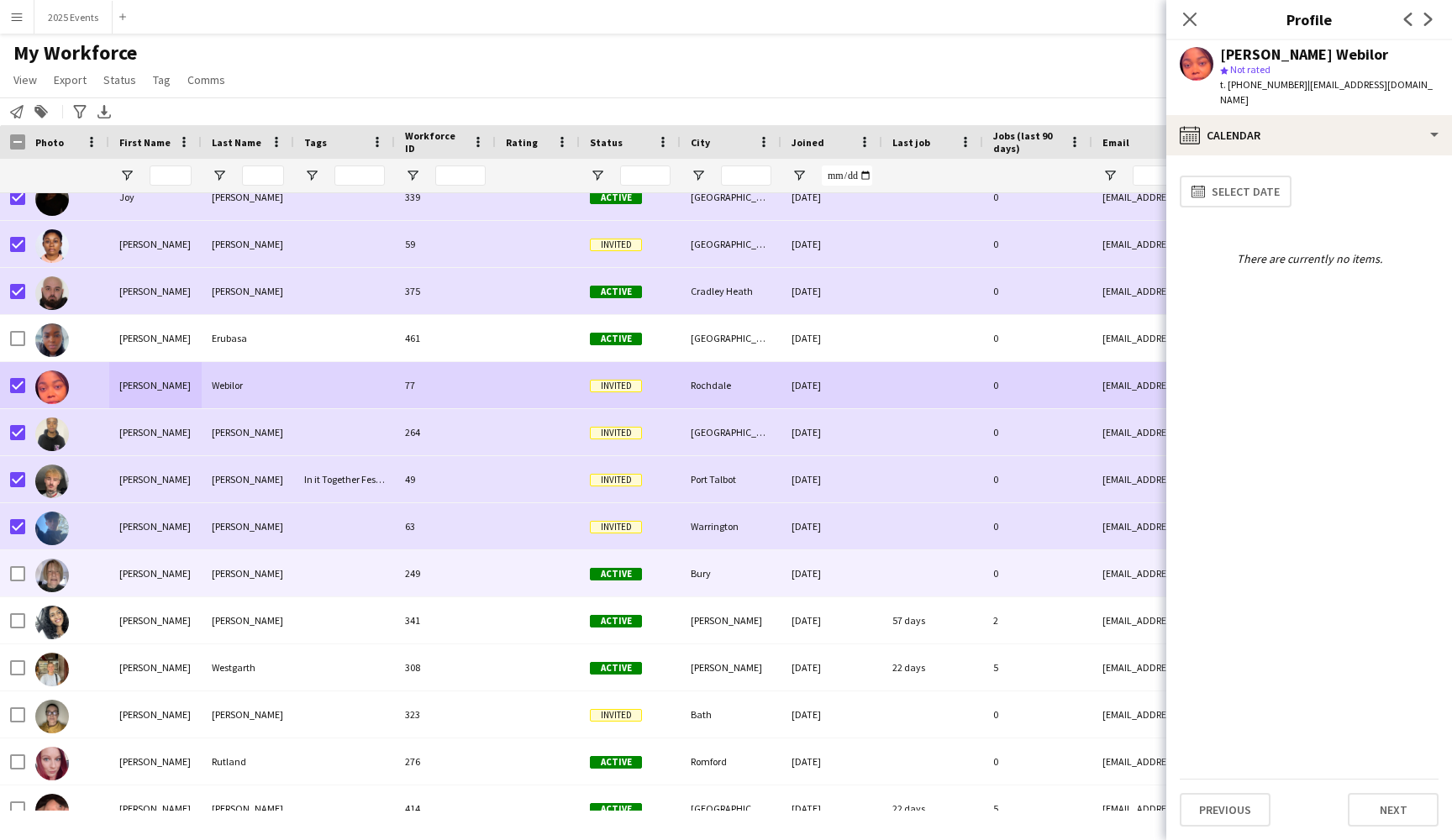
click at [343, 581] on div at bounding box center [344, 573] width 101 height 46
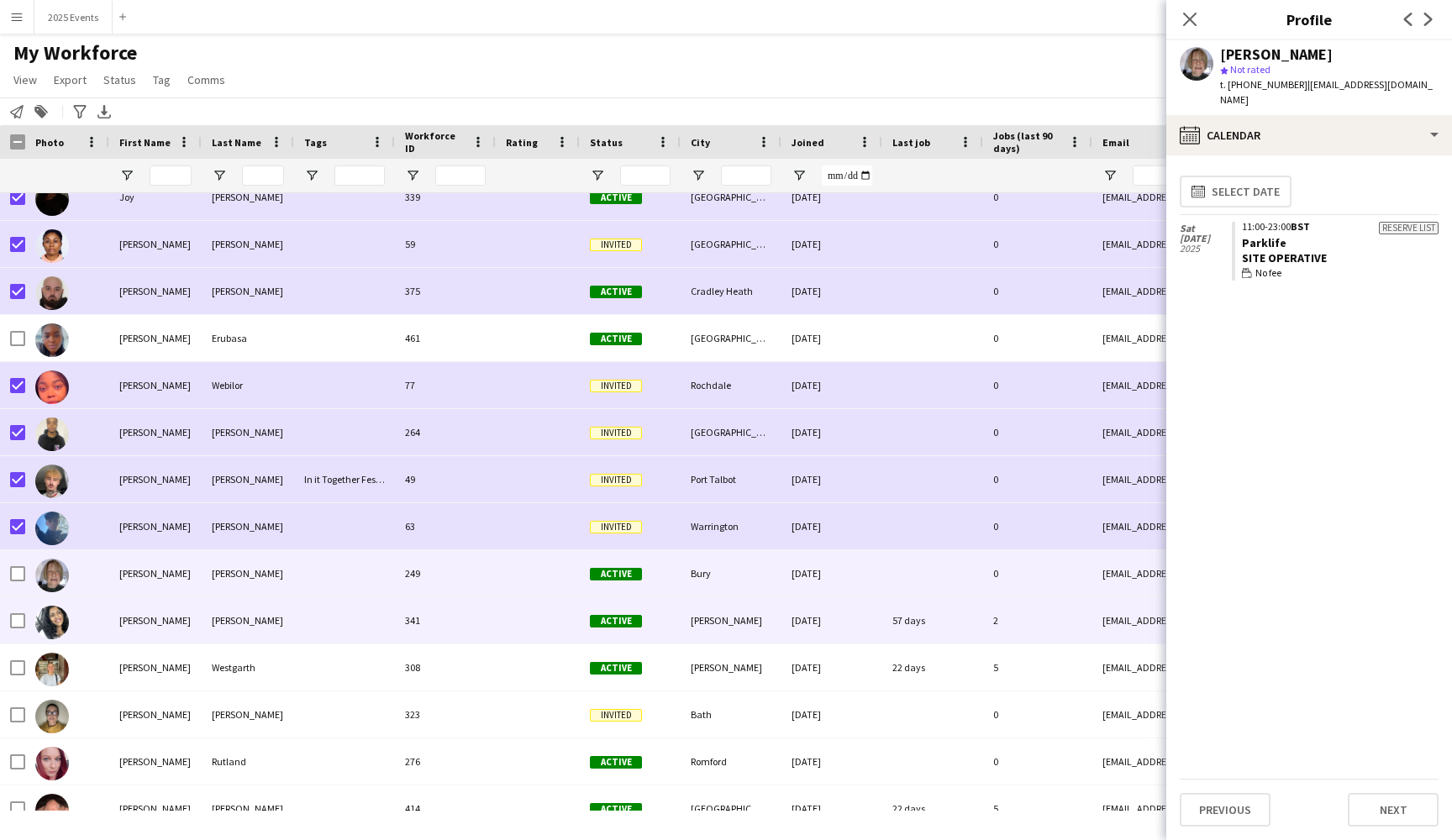
click at [348, 622] on div at bounding box center [344, 620] width 101 height 46
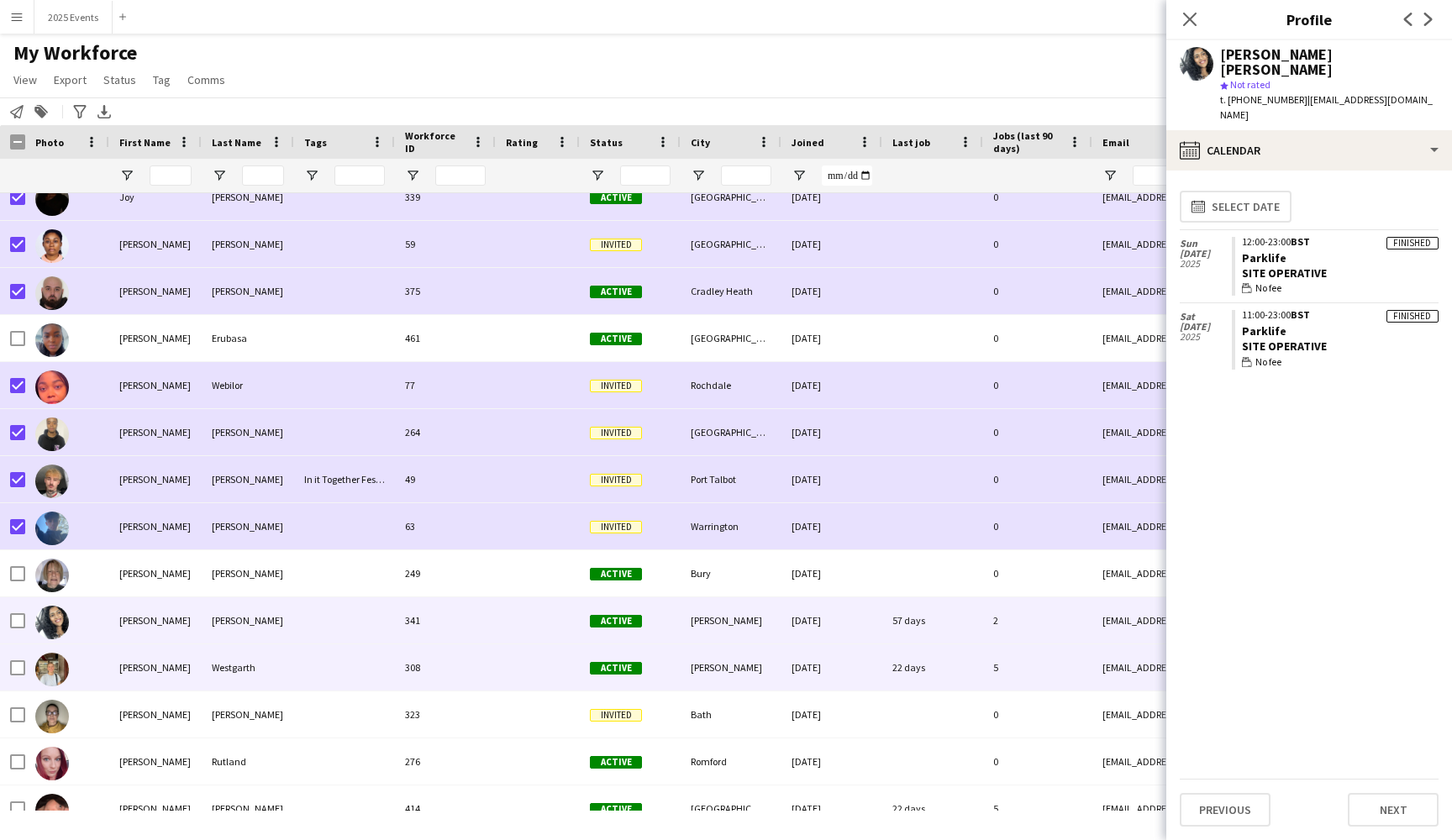
click at [345, 672] on div at bounding box center [344, 668] width 101 height 46
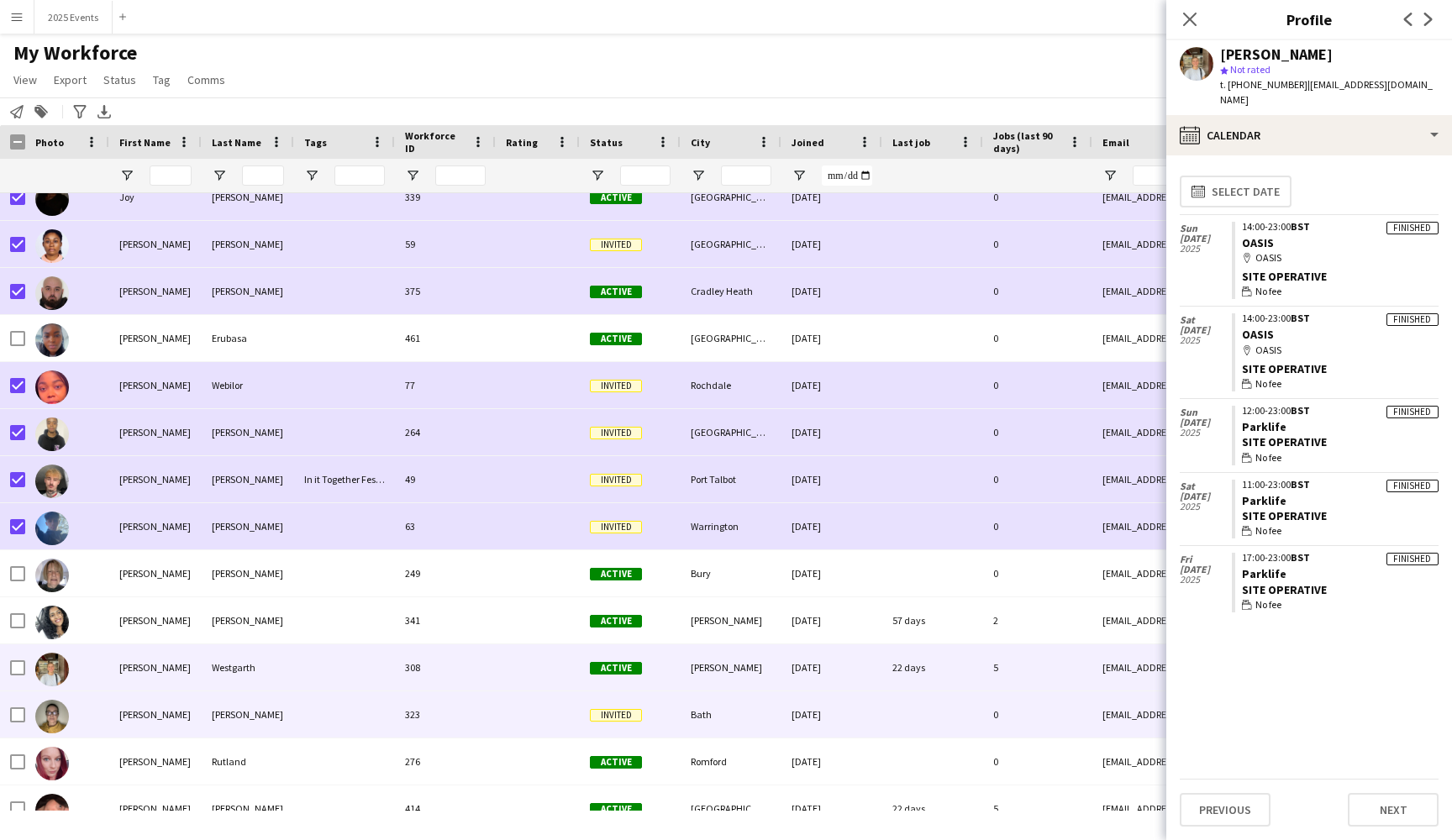
click at [340, 710] on div at bounding box center [344, 715] width 101 height 46
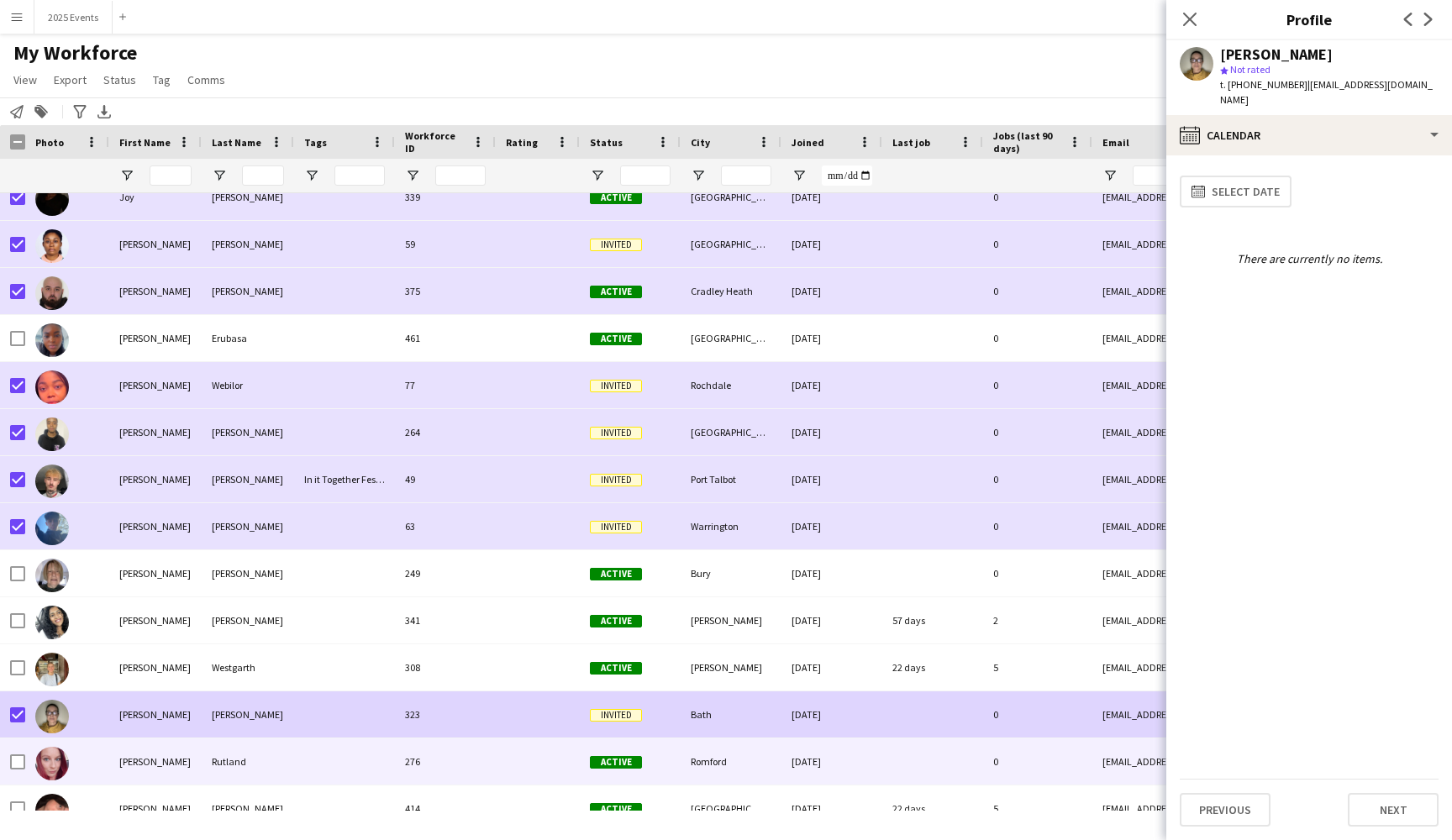
click at [369, 774] on div at bounding box center [344, 761] width 101 height 46
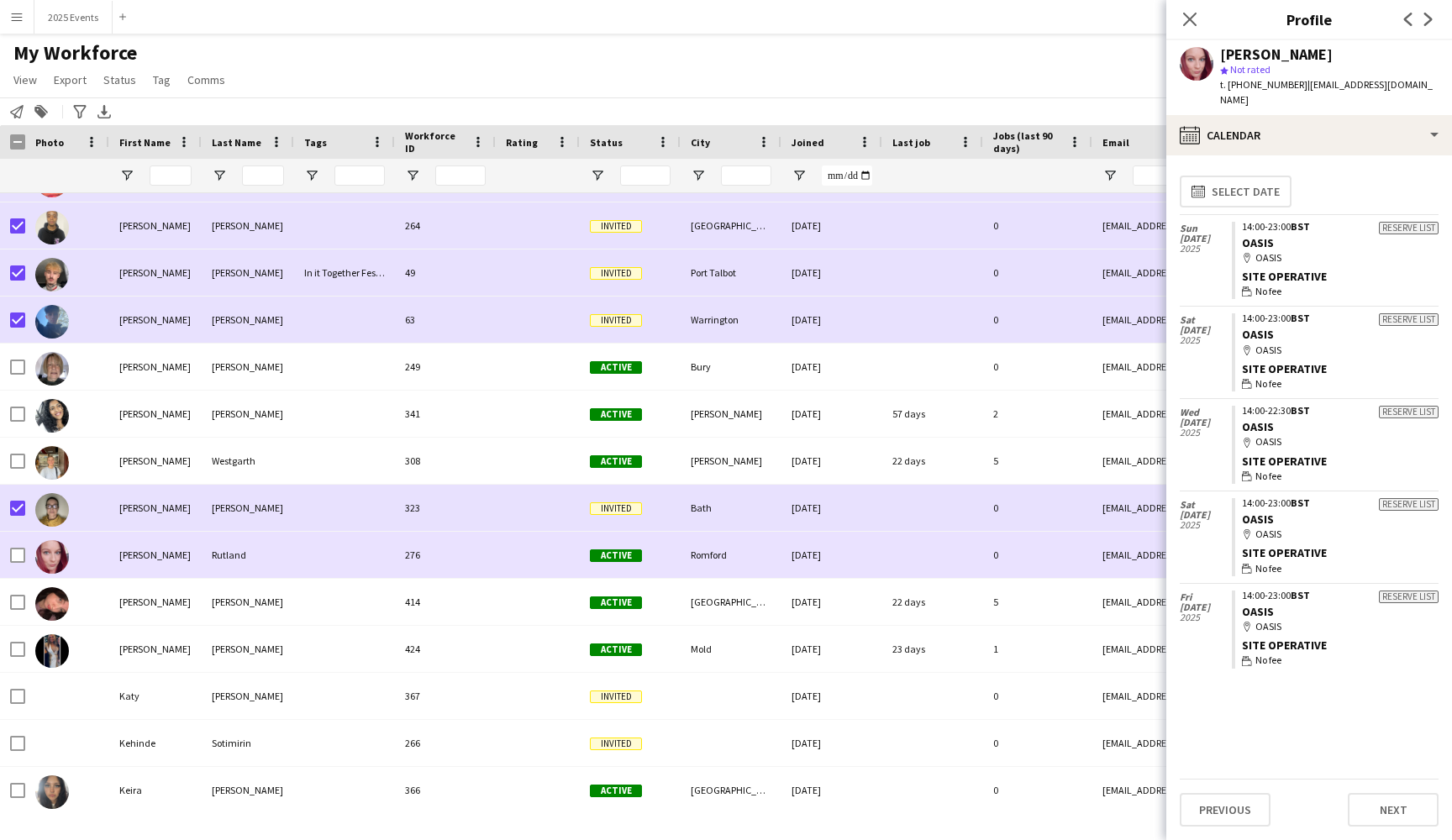
scroll to position [13547, 0]
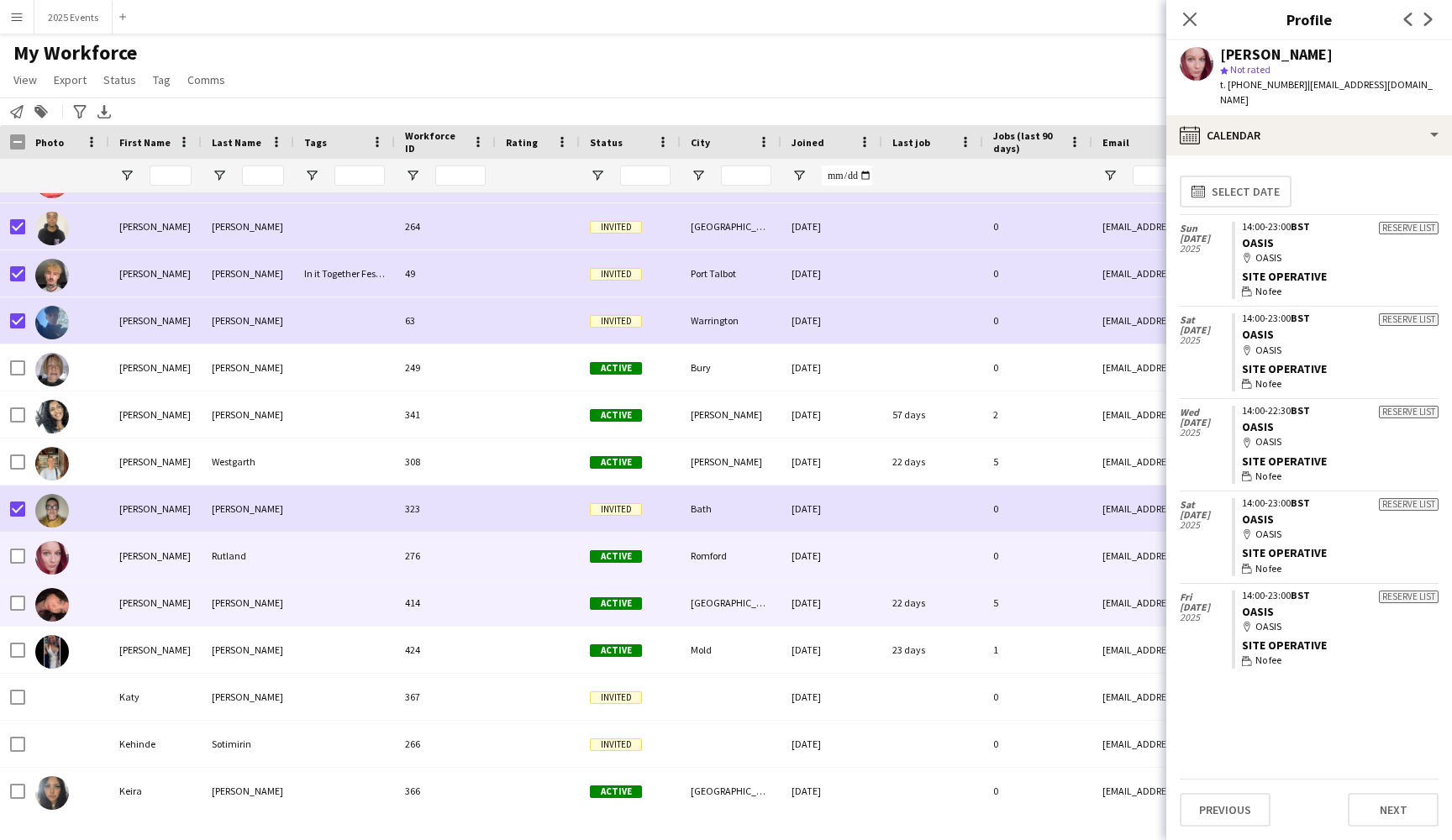
click at [375, 610] on div at bounding box center [344, 603] width 101 height 46
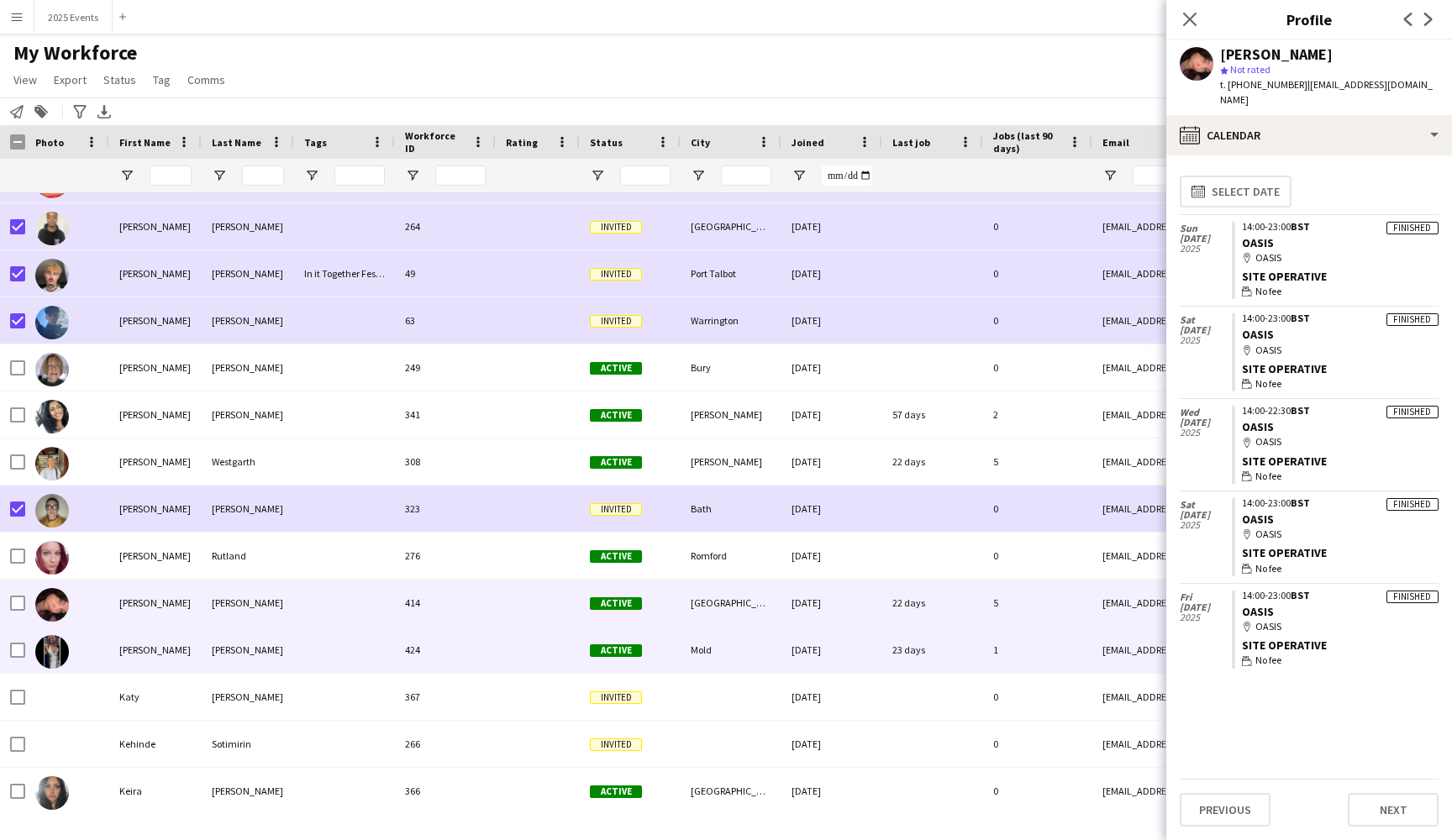
click at [367, 668] on div at bounding box center [344, 650] width 101 height 46
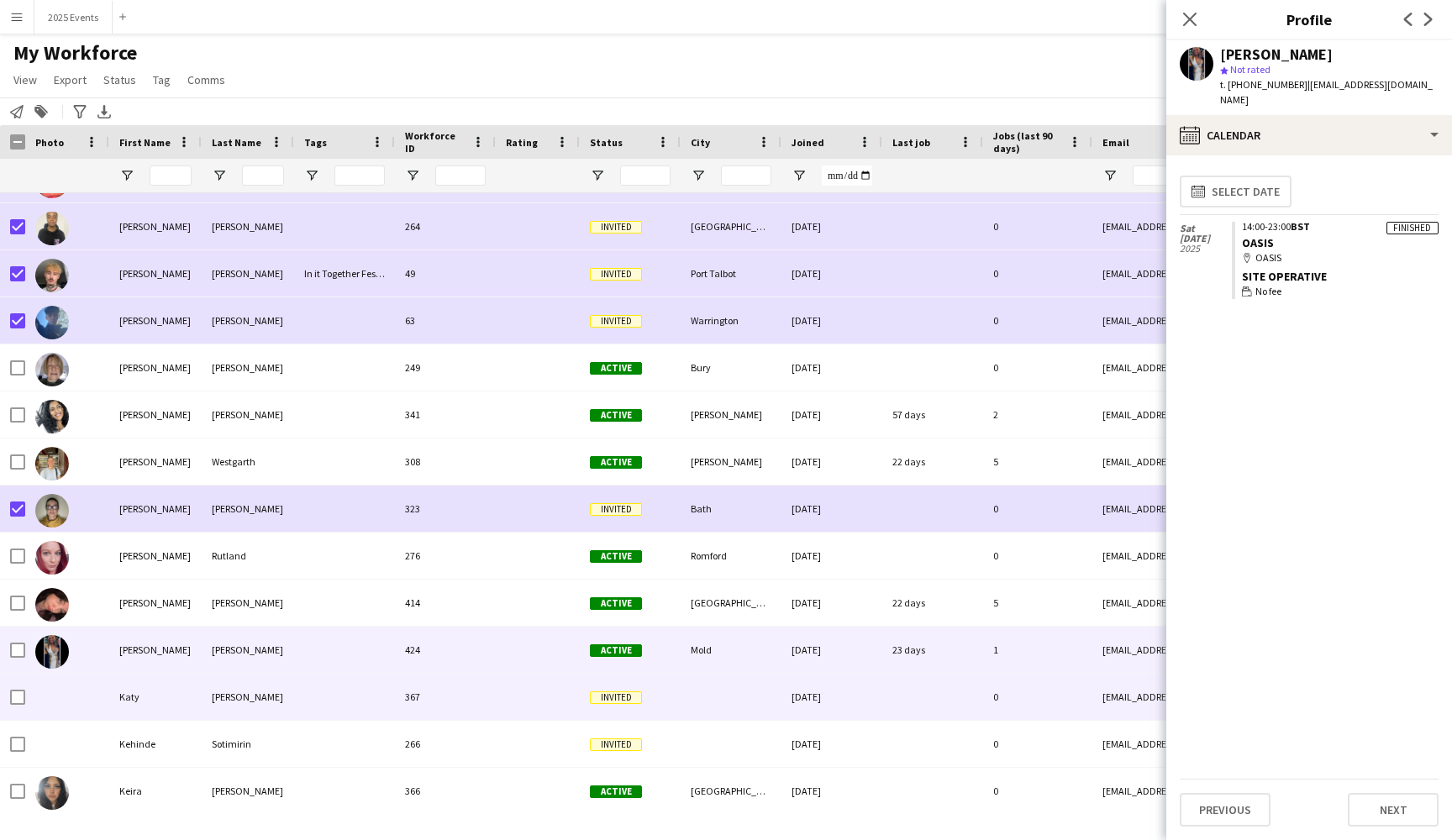
click at [365, 691] on div at bounding box center [344, 697] width 101 height 46
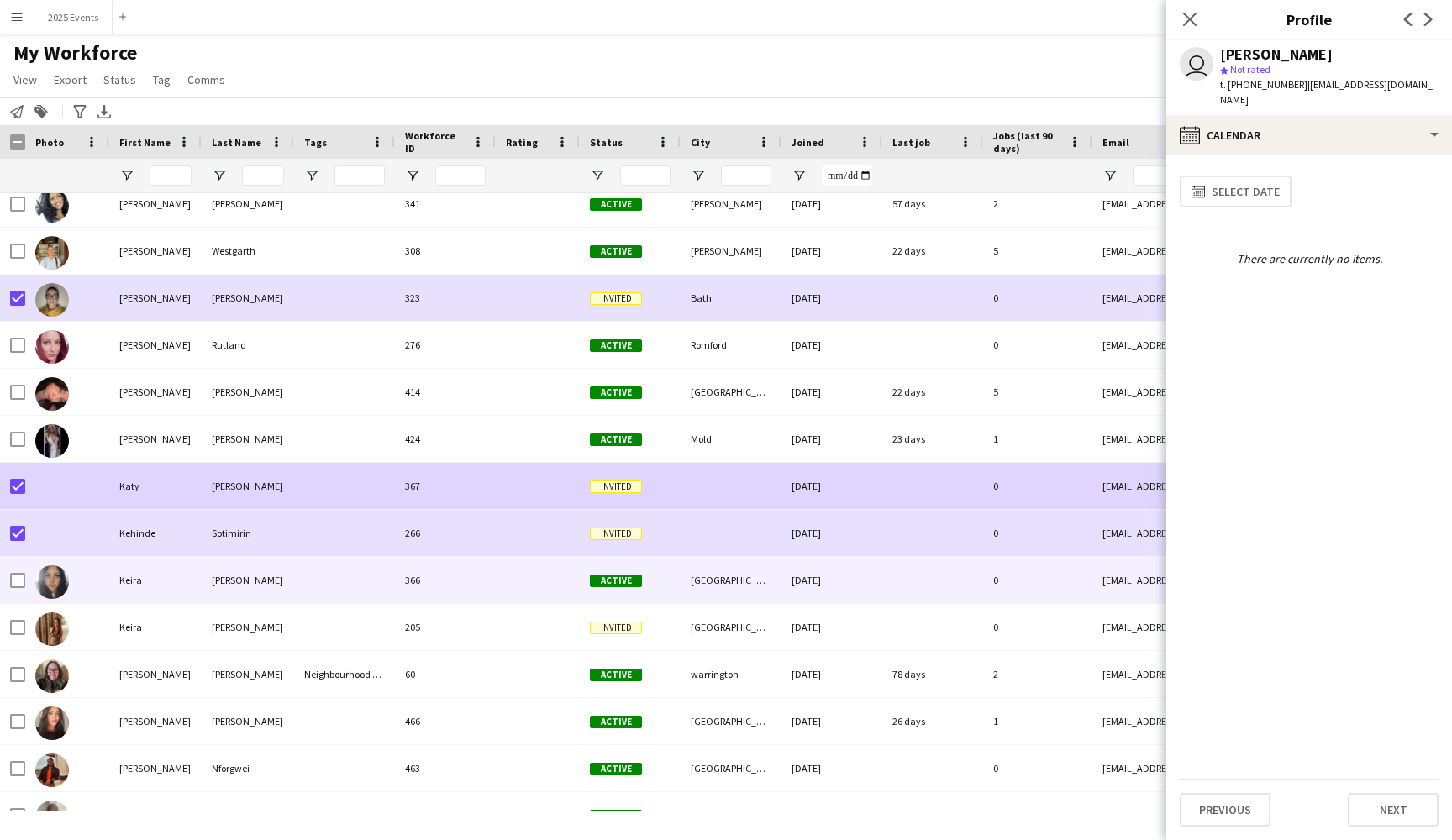
click at [306, 586] on div at bounding box center [344, 580] width 101 height 46
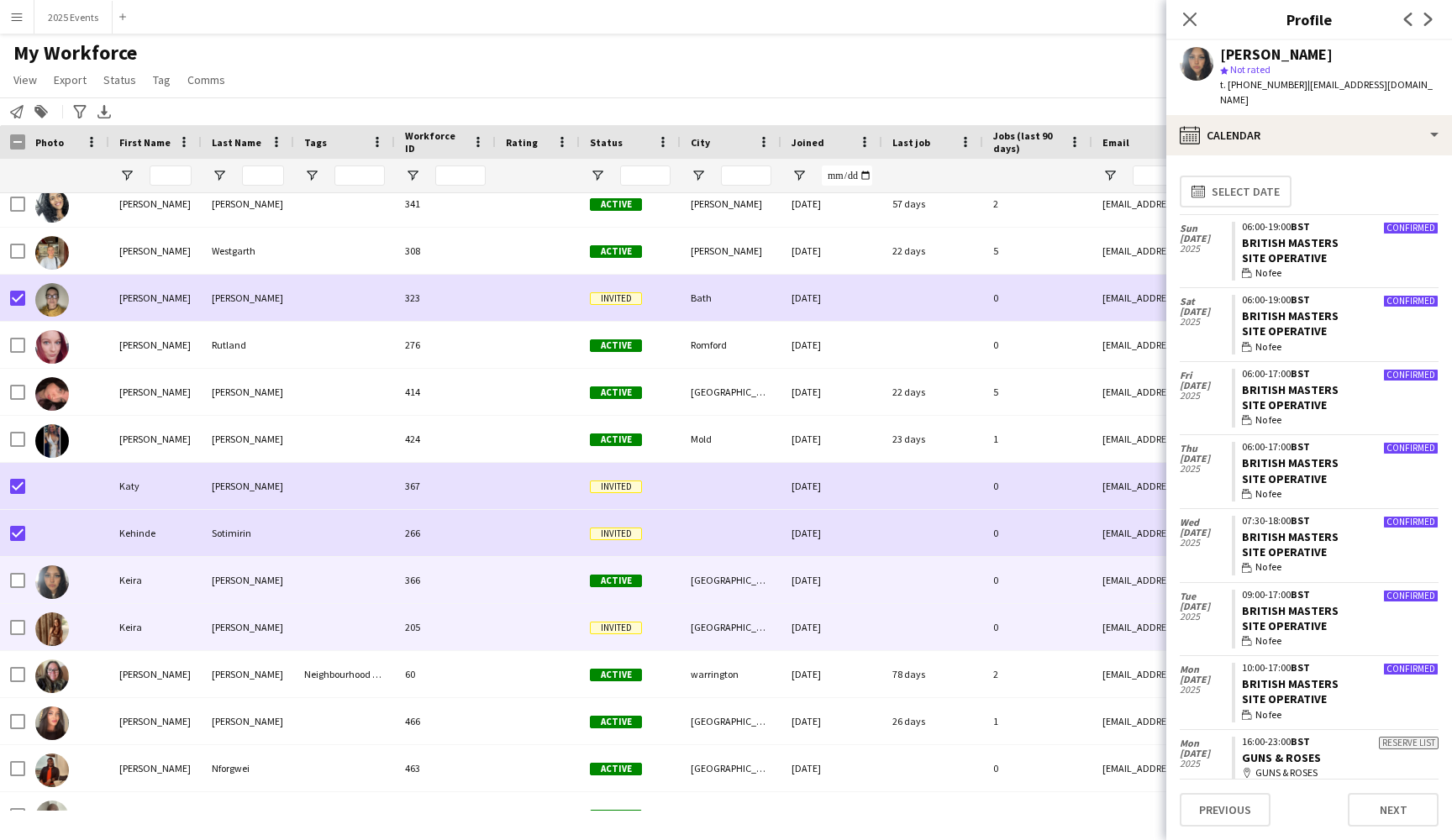
click at [302, 617] on div at bounding box center [344, 627] width 101 height 46
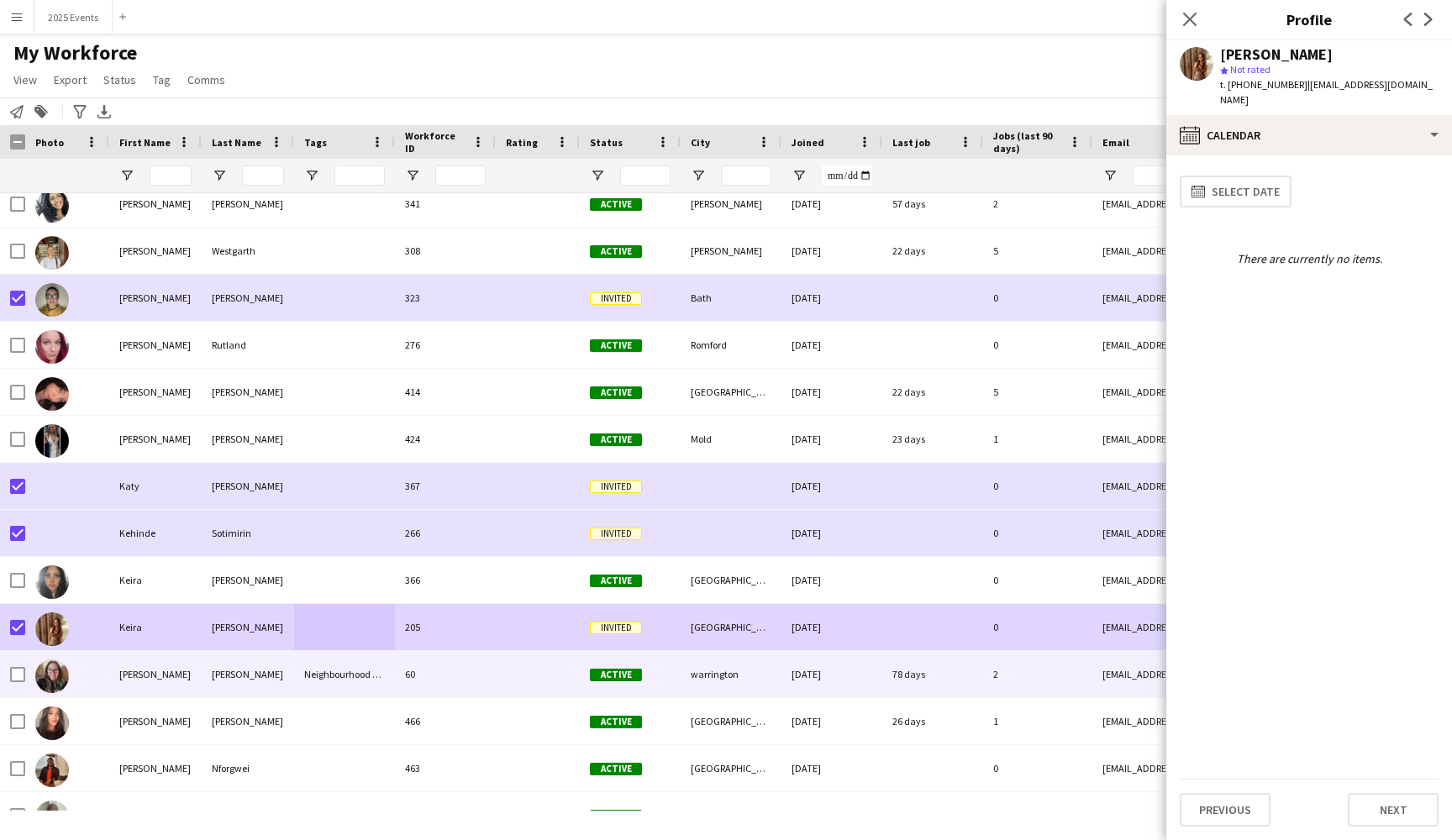
click at [170, 684] on div "[PERSON_NAME]" at bounding box center [155, 674] width 92 height 46
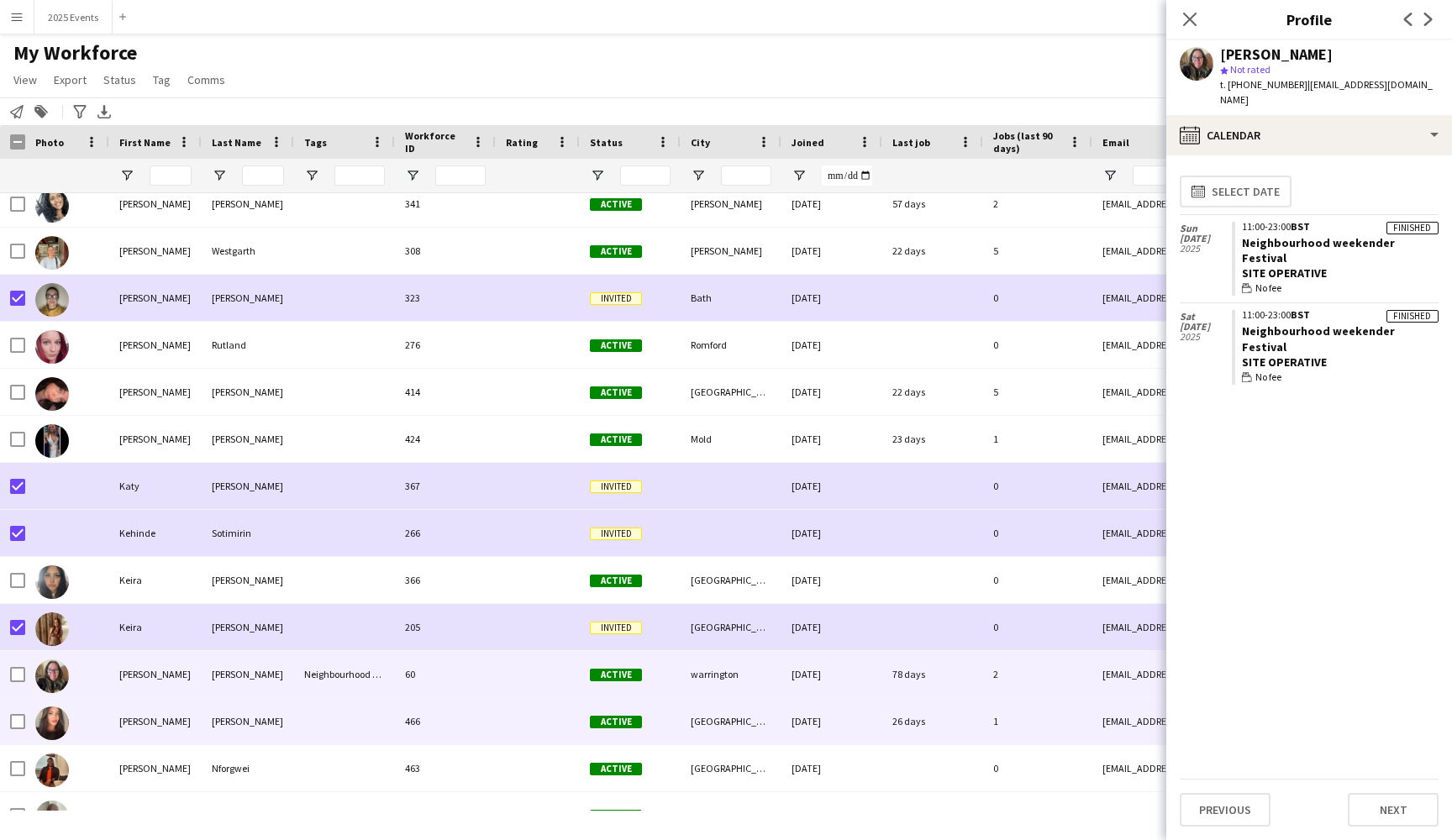
click at [175, 727] on div "[PERSON_NAME]" at bounding box center [155, 720] width 92 height 46
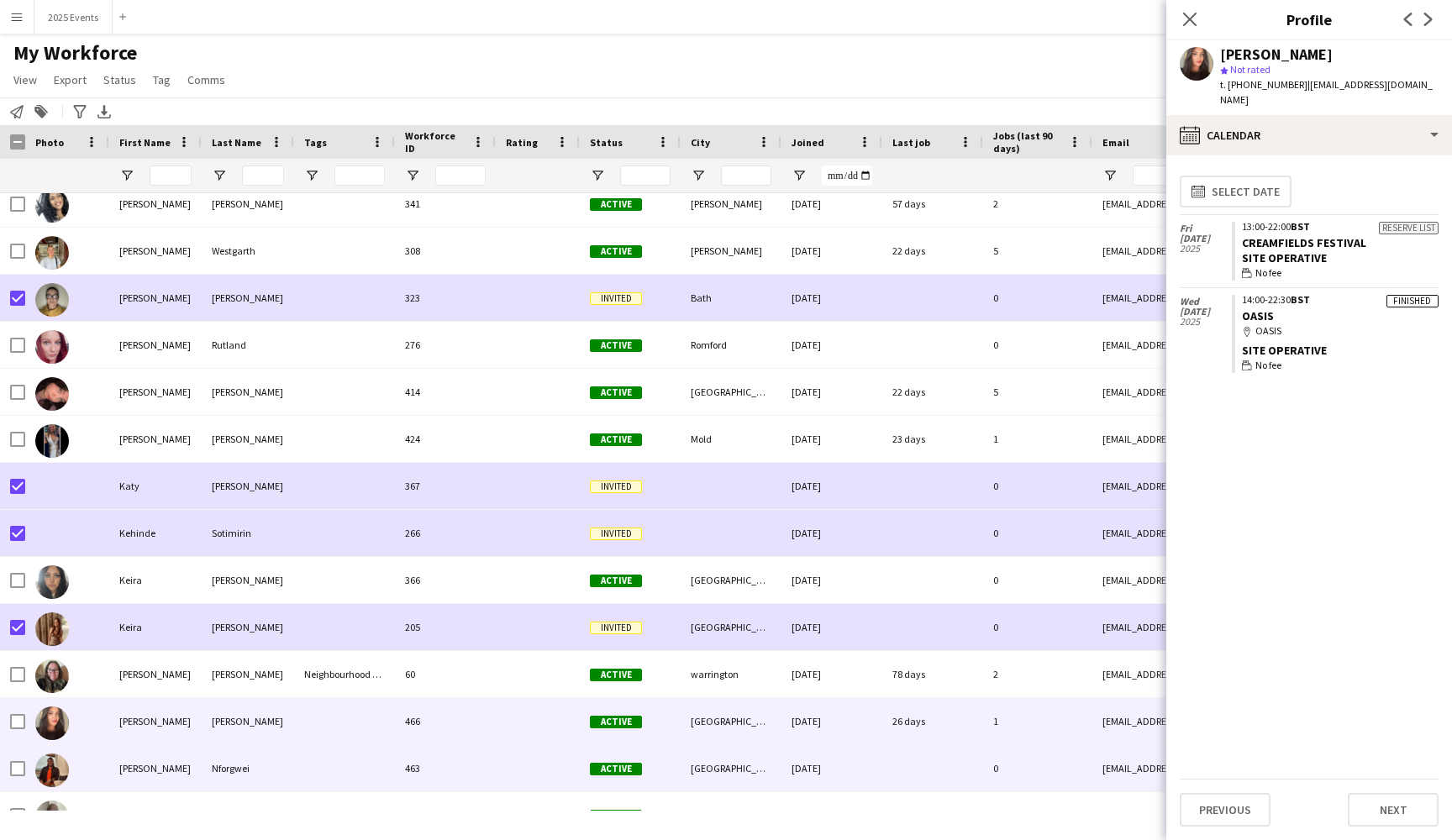
click at [175, 758] on div "[PERSON_NAME]" at bounding box center [155, 768] width 92 height 46
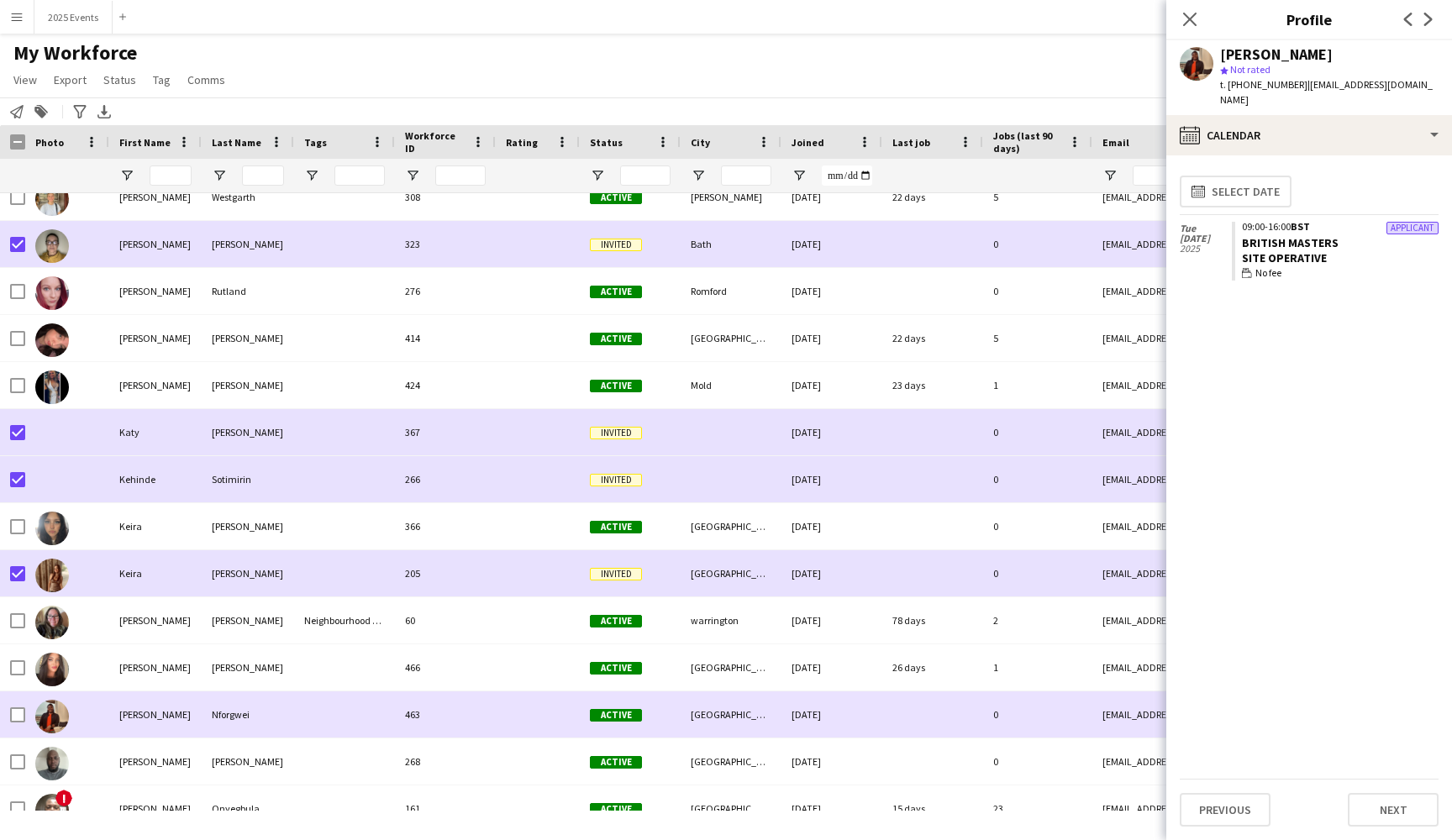
scroll to position [13862, 0]
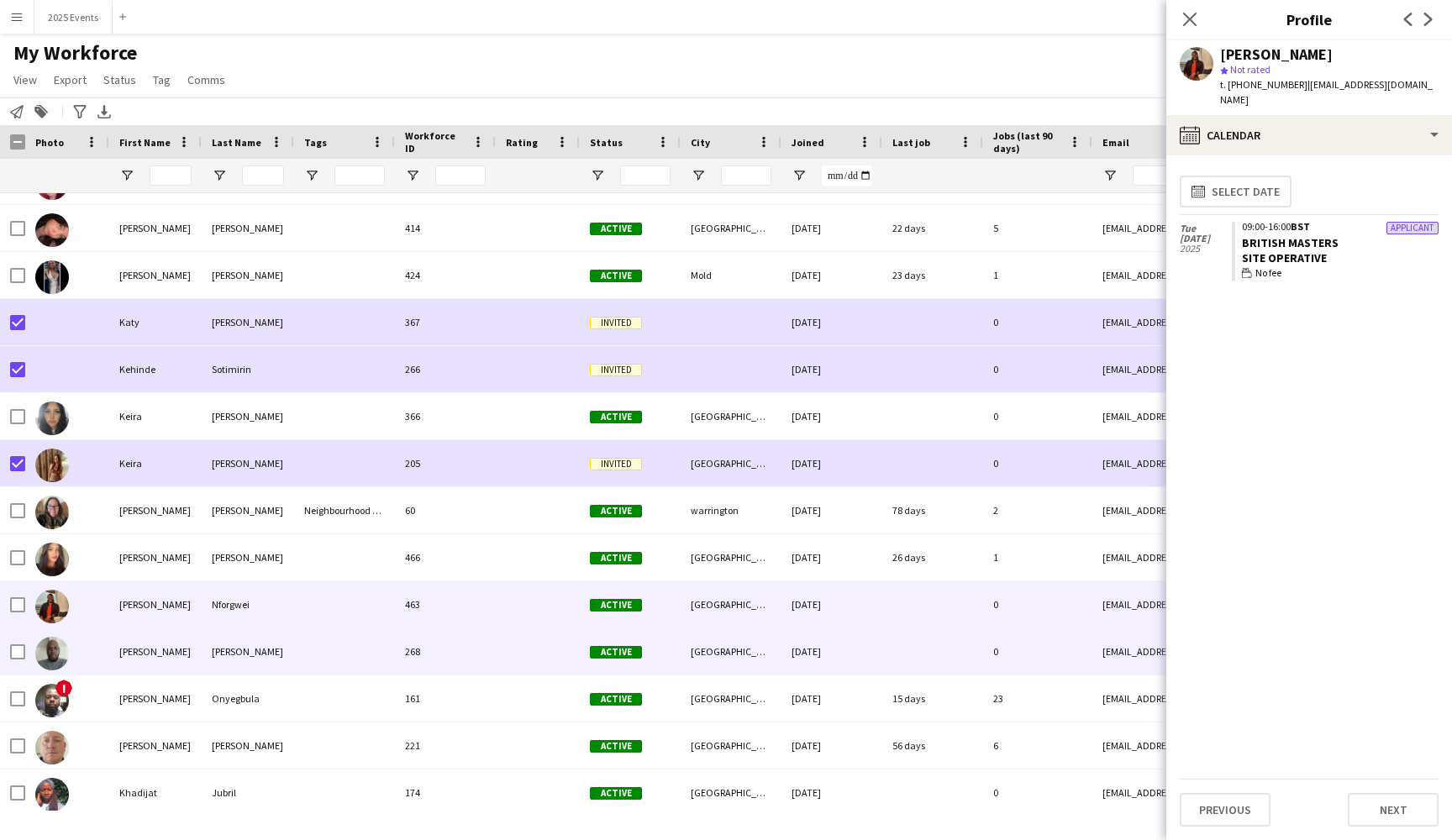
click at [183, 661] on div "[PERSON_NAME]" at bounding box center [155, 651] width 92 height 46
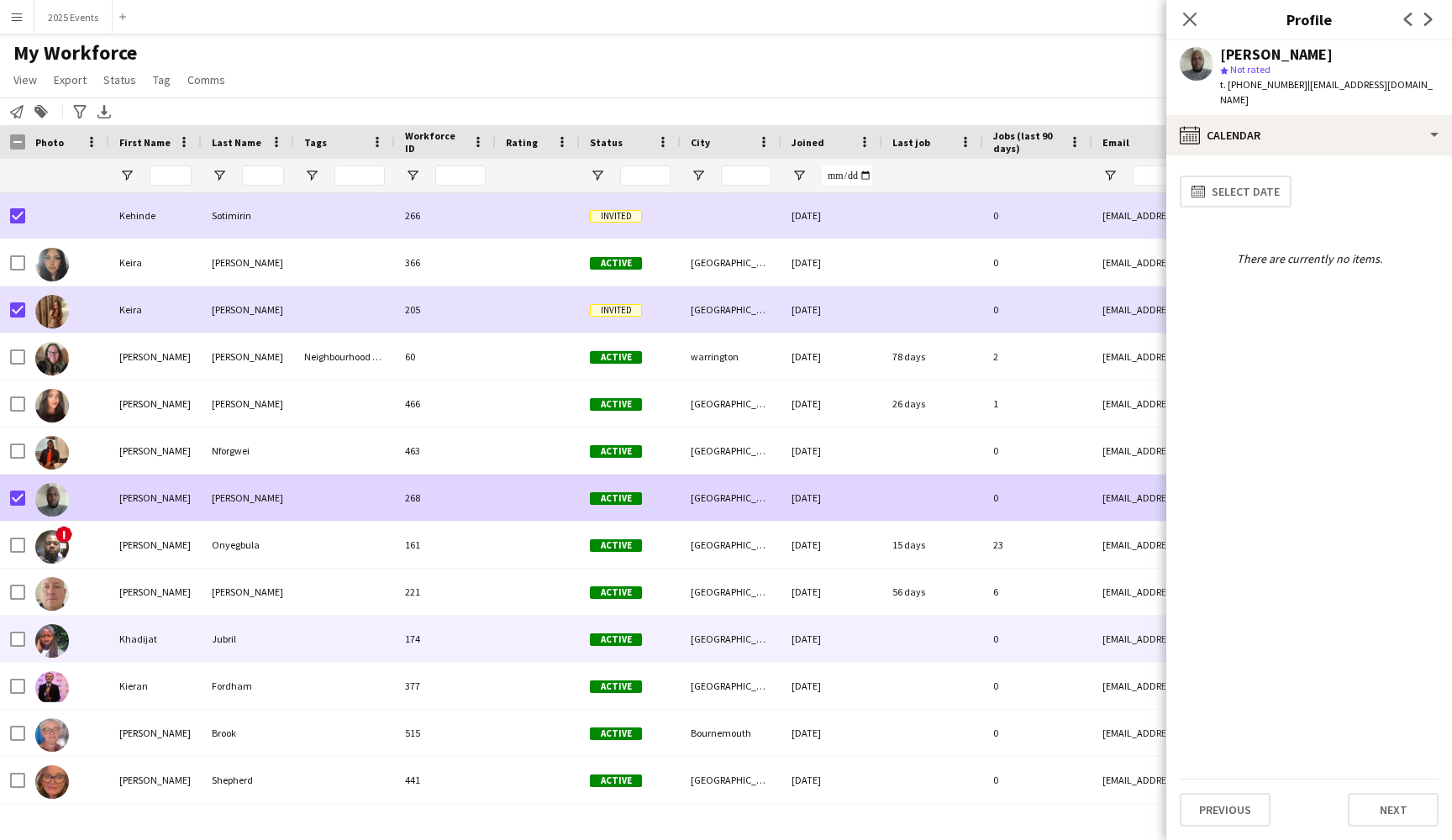
click at [175, 640] on div "Khadijat" at bounding box center [155, 639] width 92 height 46
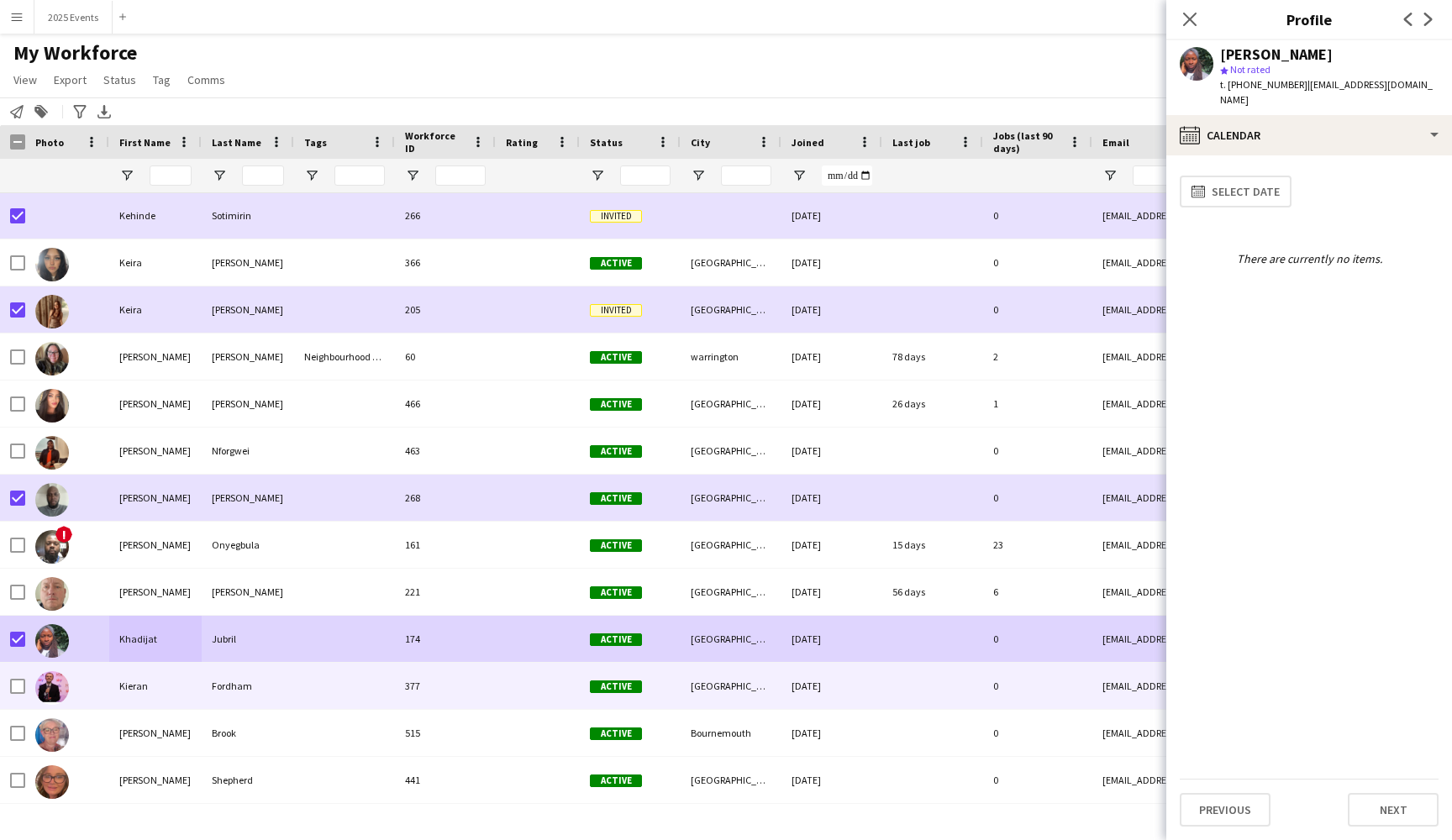
click at [161, 687] on div "Kieran" at bounding box center [155, 685] width 92 height 46
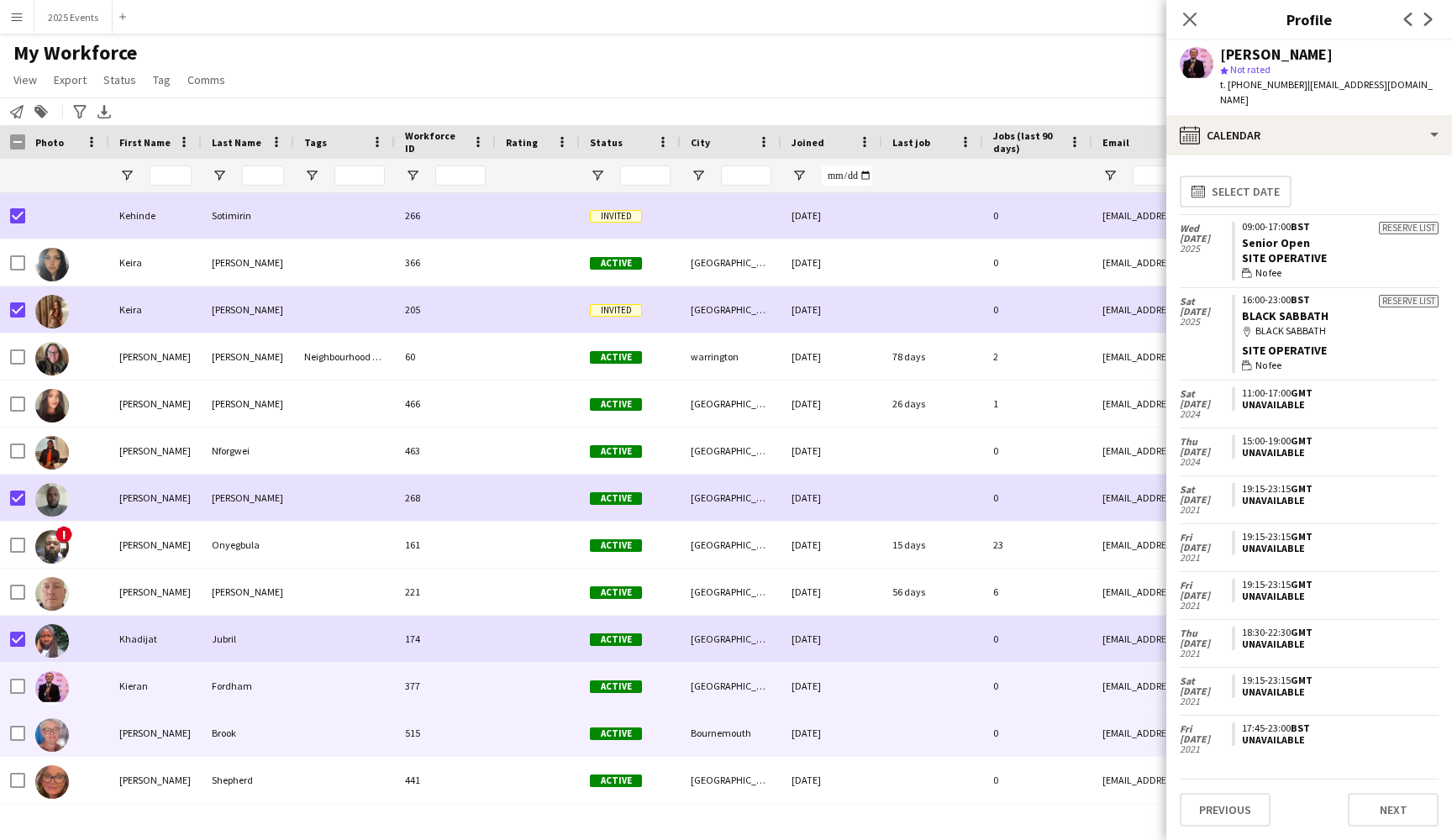
click at [158, 727] on div "[PERSON_NAME]" at bounding box center [155, 732] width 92 height 46
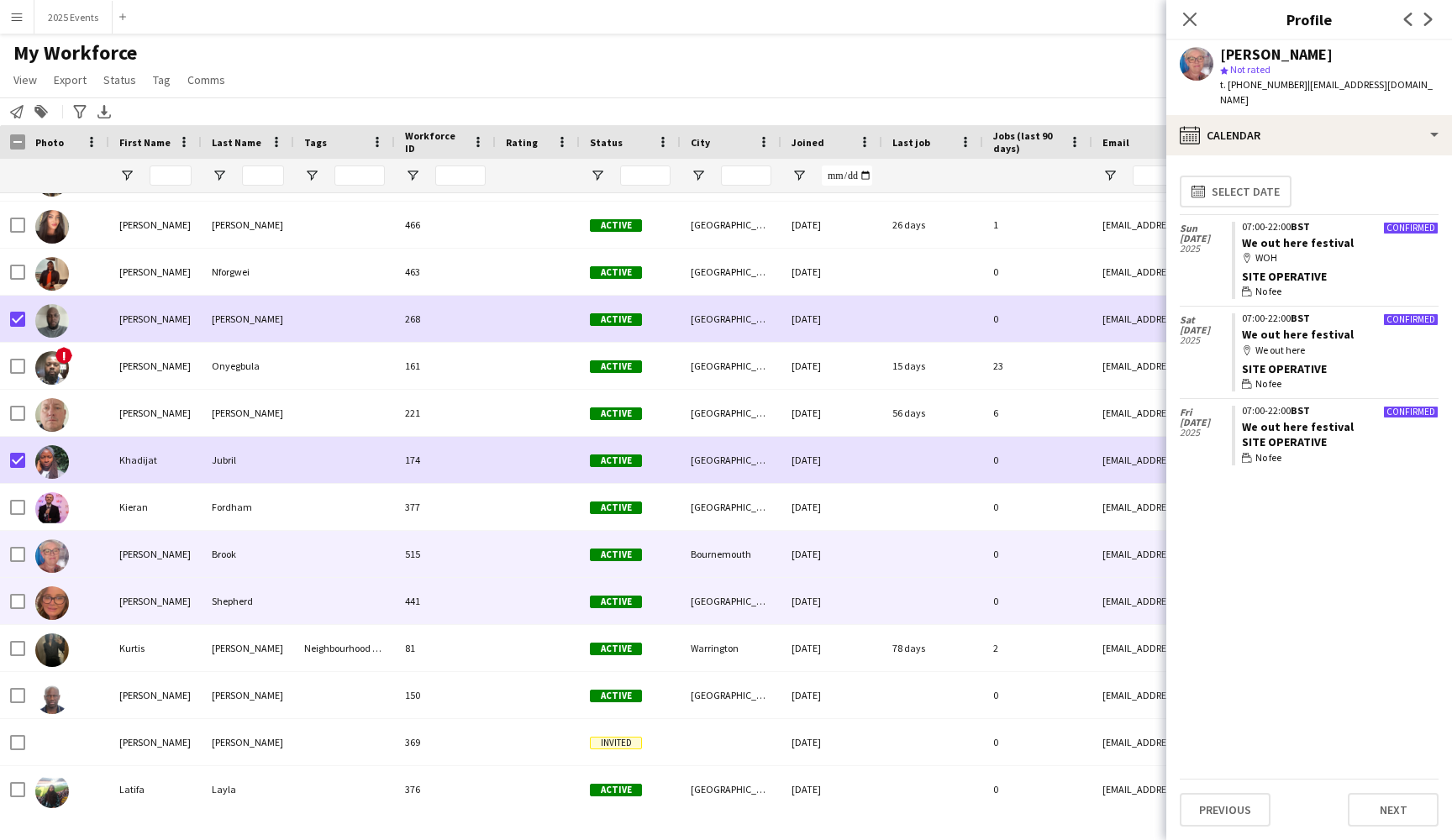
click at [190, 593] on div "[PERSON_NAME]" at bounding box center [155, 601] width 92 height 46
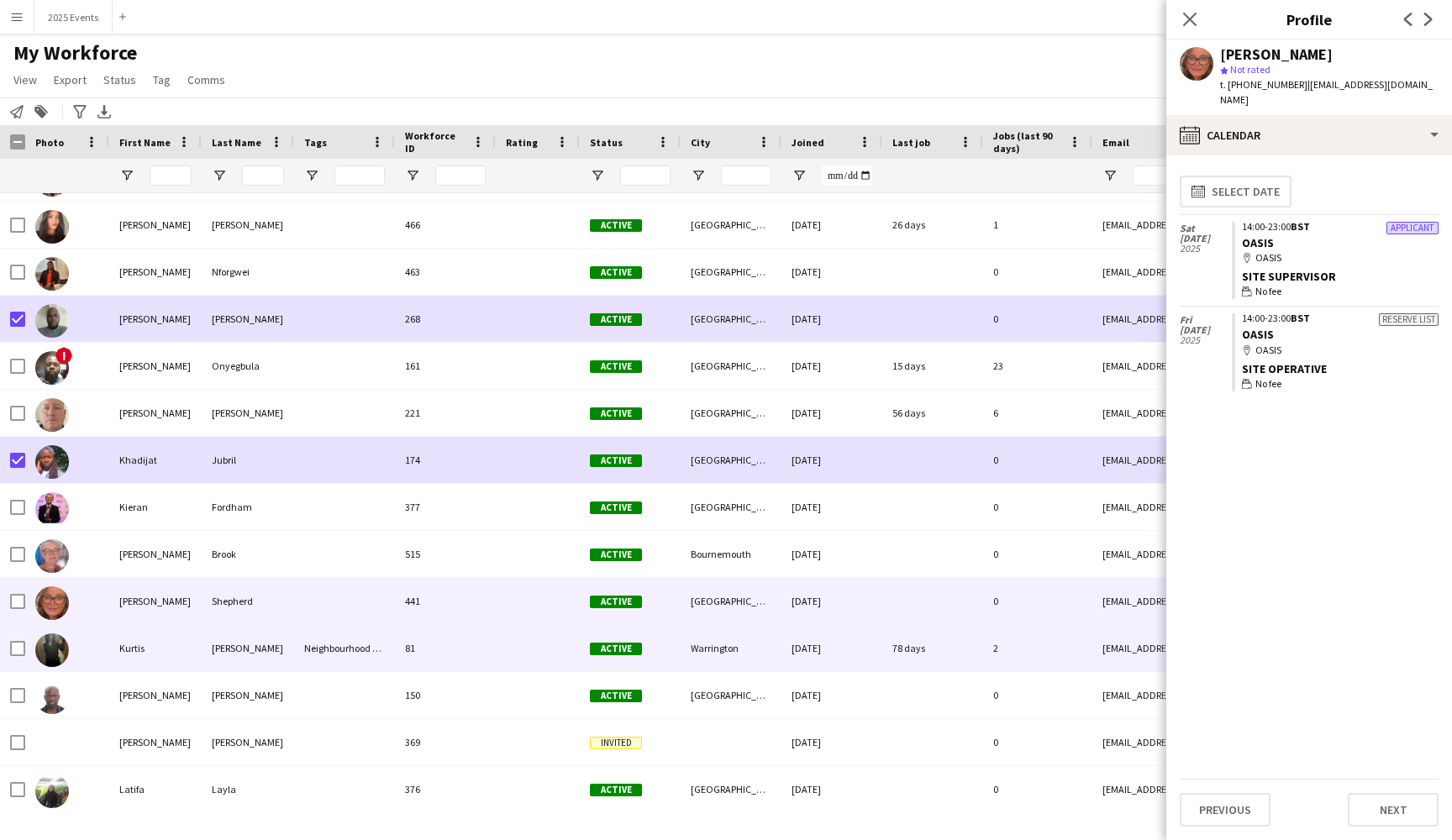
click at [194, 650] on div "Kurtis" at bounding box center [155, 648] width 92 height 46
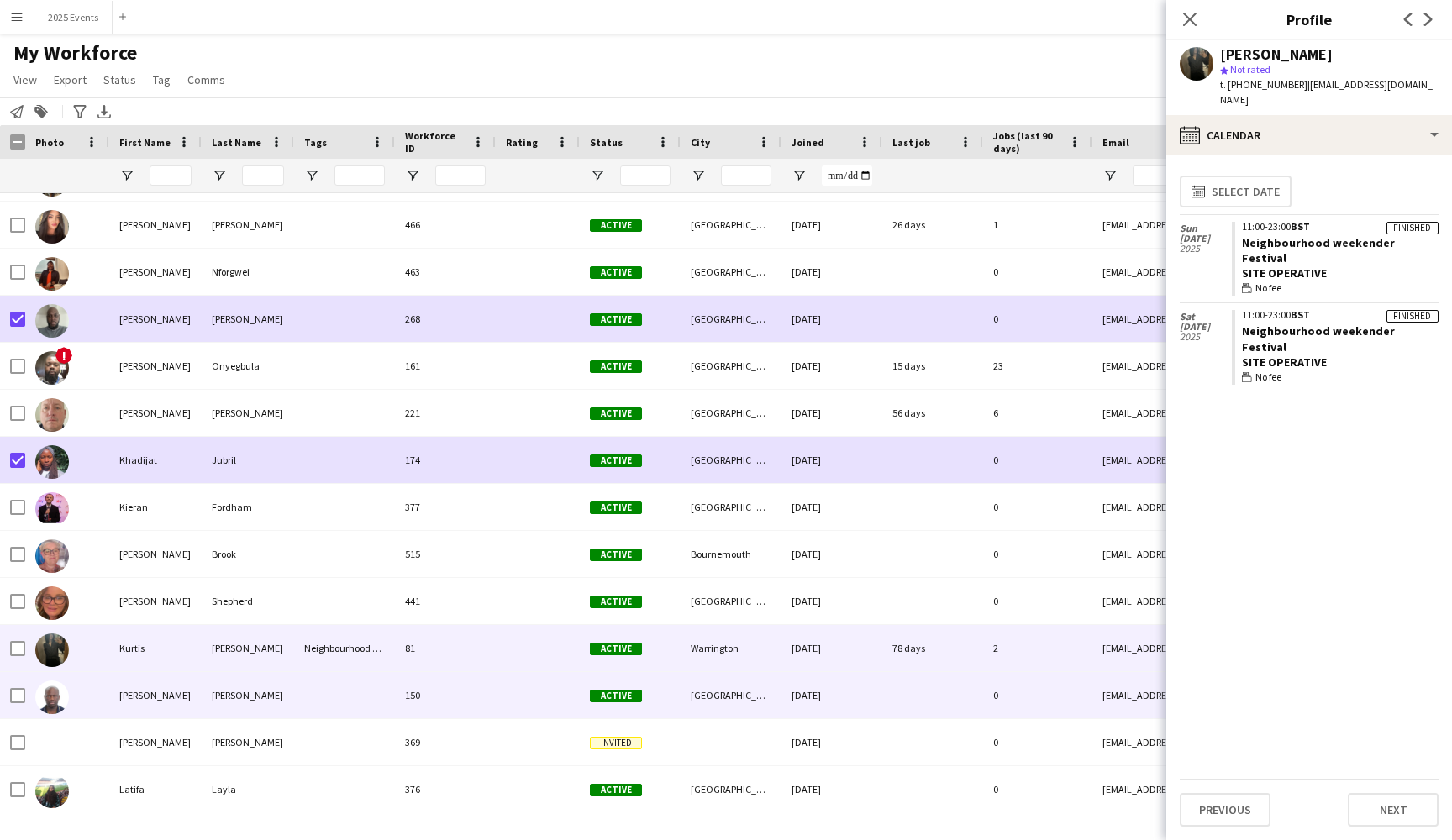
click at [192, 687] on div "[PERSON_NAME]" at bounding box center [155, 695] width 92 height 46
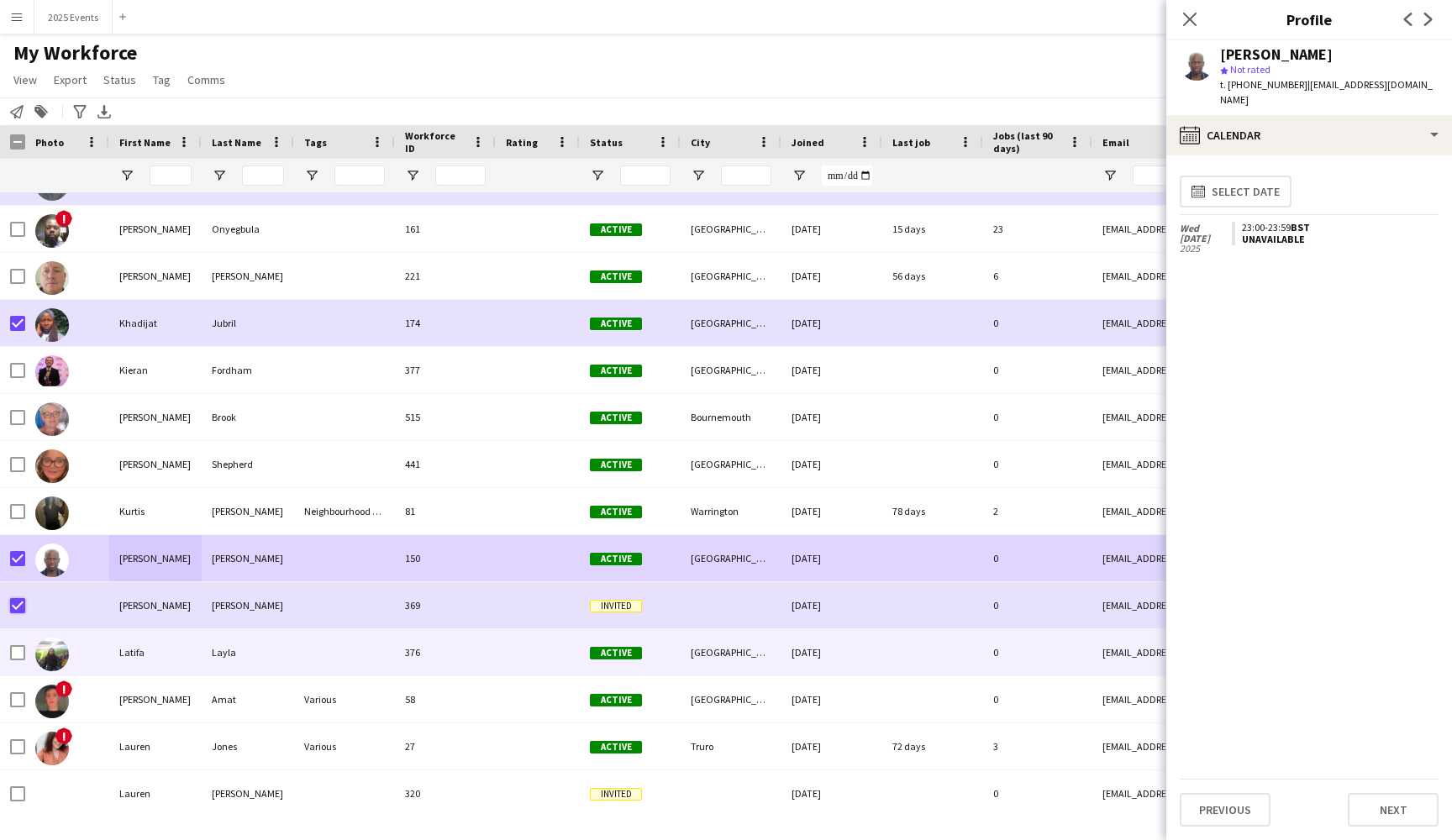
scroll to position [14423, 0]
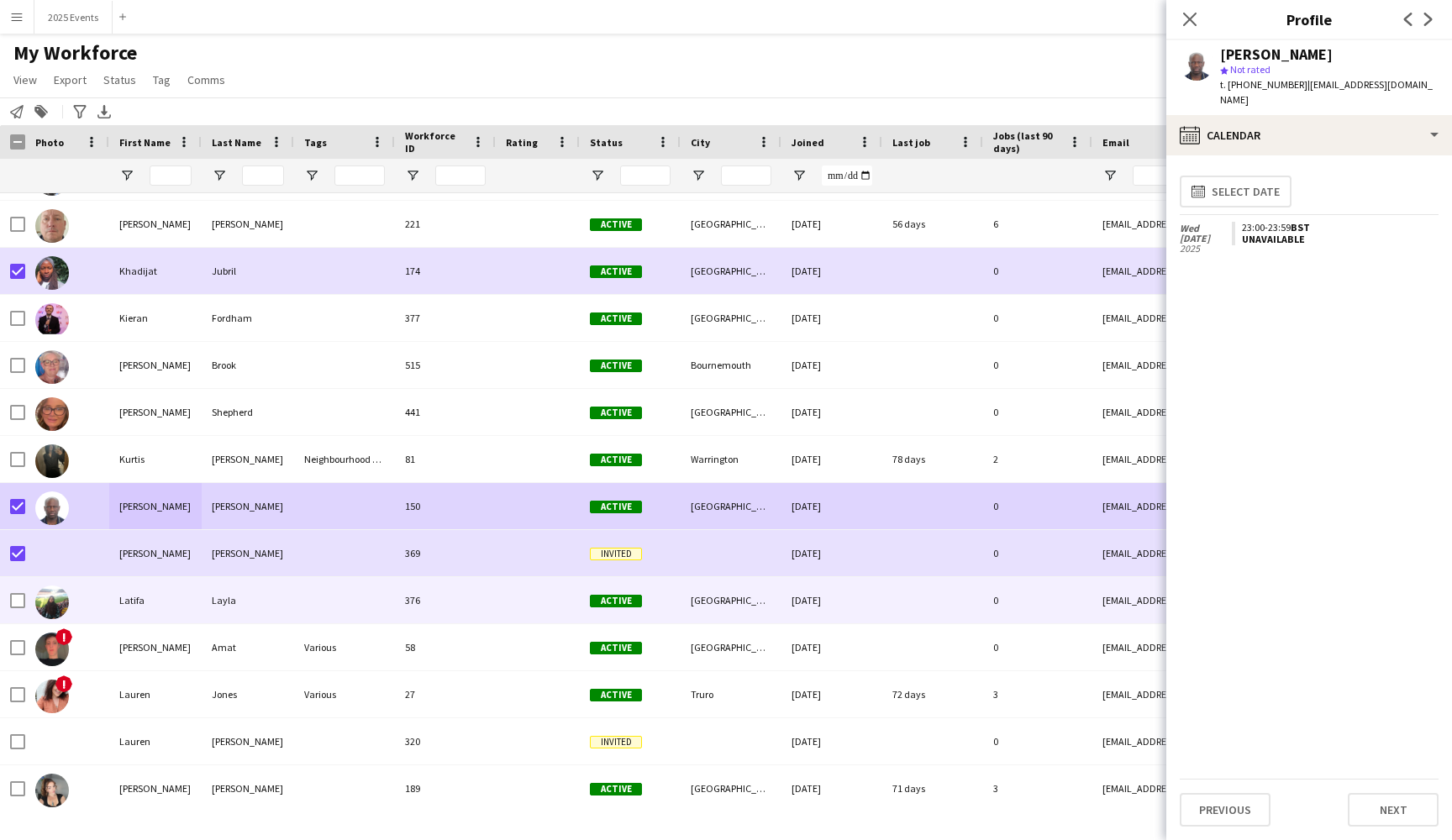
click at [300, 595] on div at bounding box center [344, 600] width 101 height 46
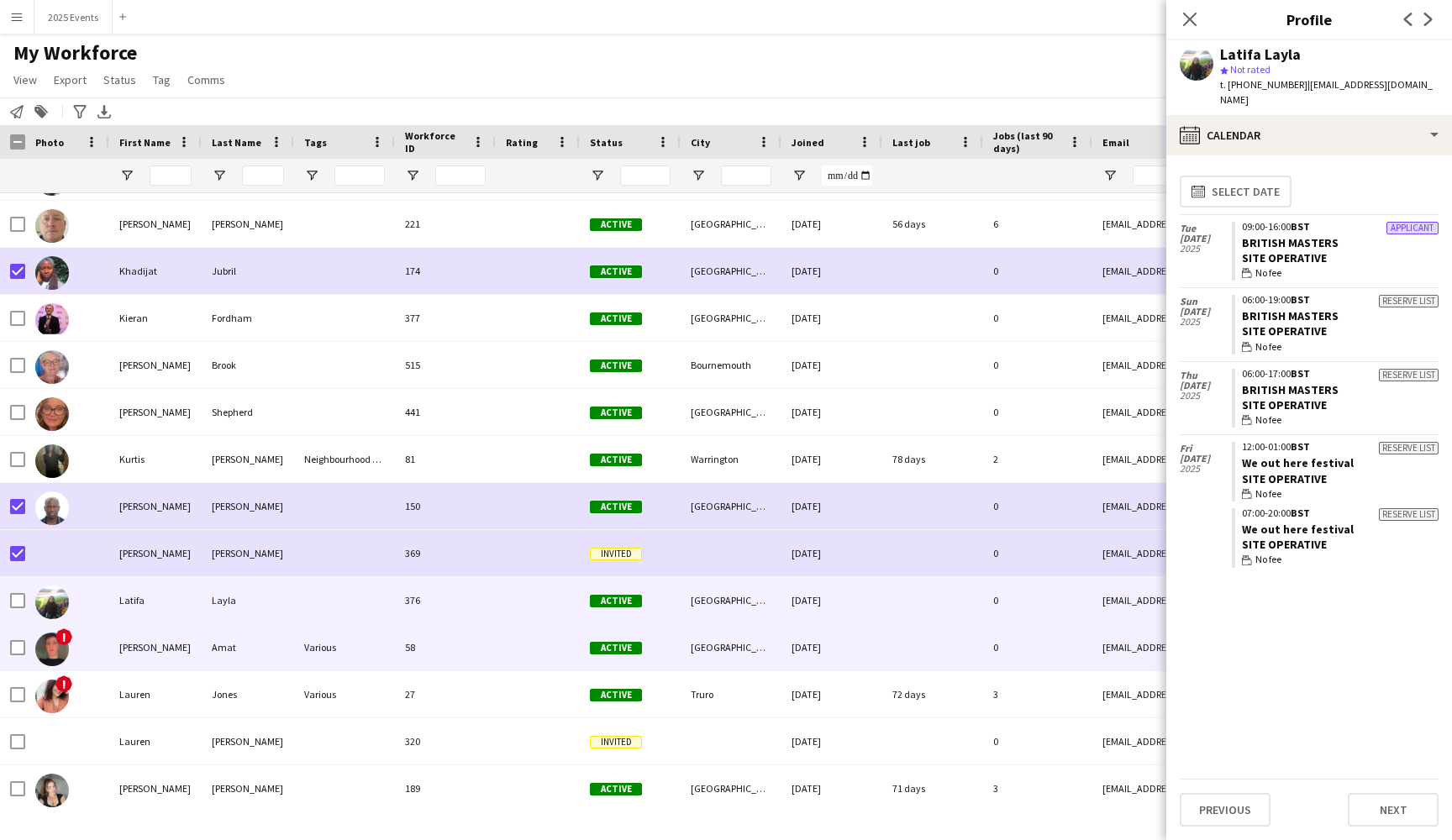
click at [261, 650] on div "Amat" at bounding box center [248, 647] width 92 height 46
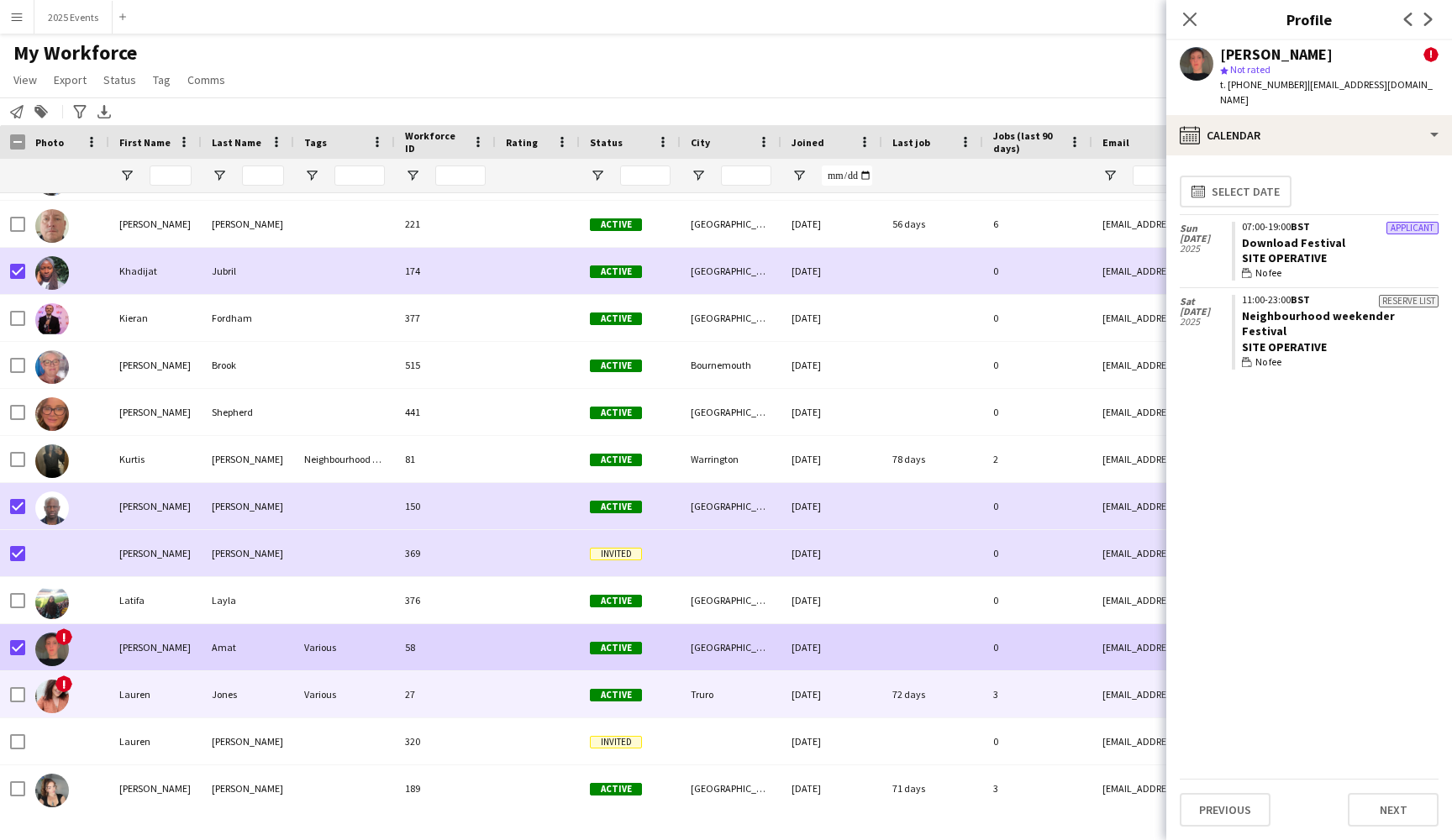
click at [167, 687] on div "Lauren" at bounding box center [155, 694] width 92 height 46
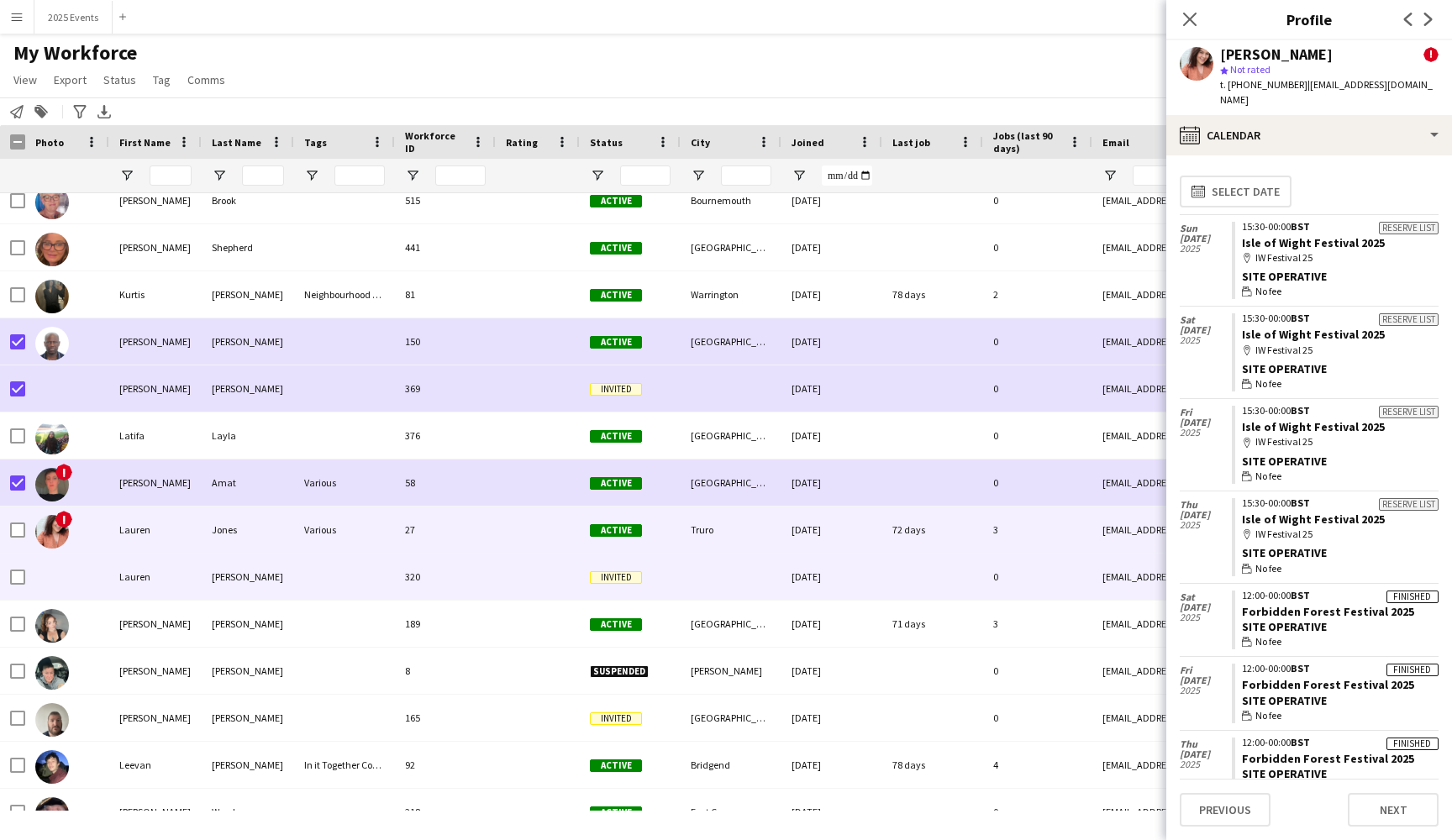
click at [293, 579] on div "[PERSON_NAME]" at bounding box center [248, 576] width 92 height 46
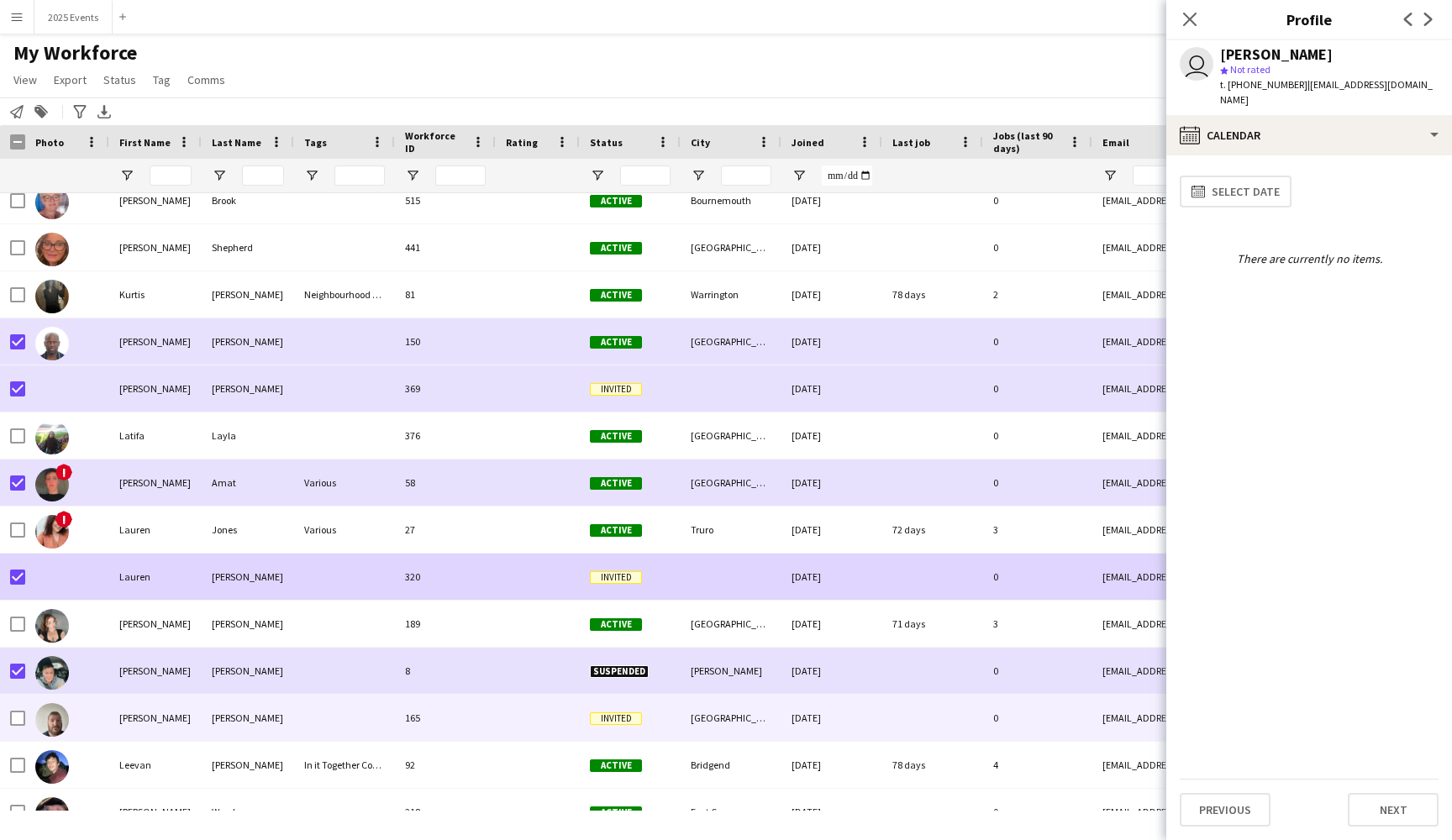
click at [169, 721] on div "[PERSON_NAME]" at bounding box center [155, 718] width 92 height 46
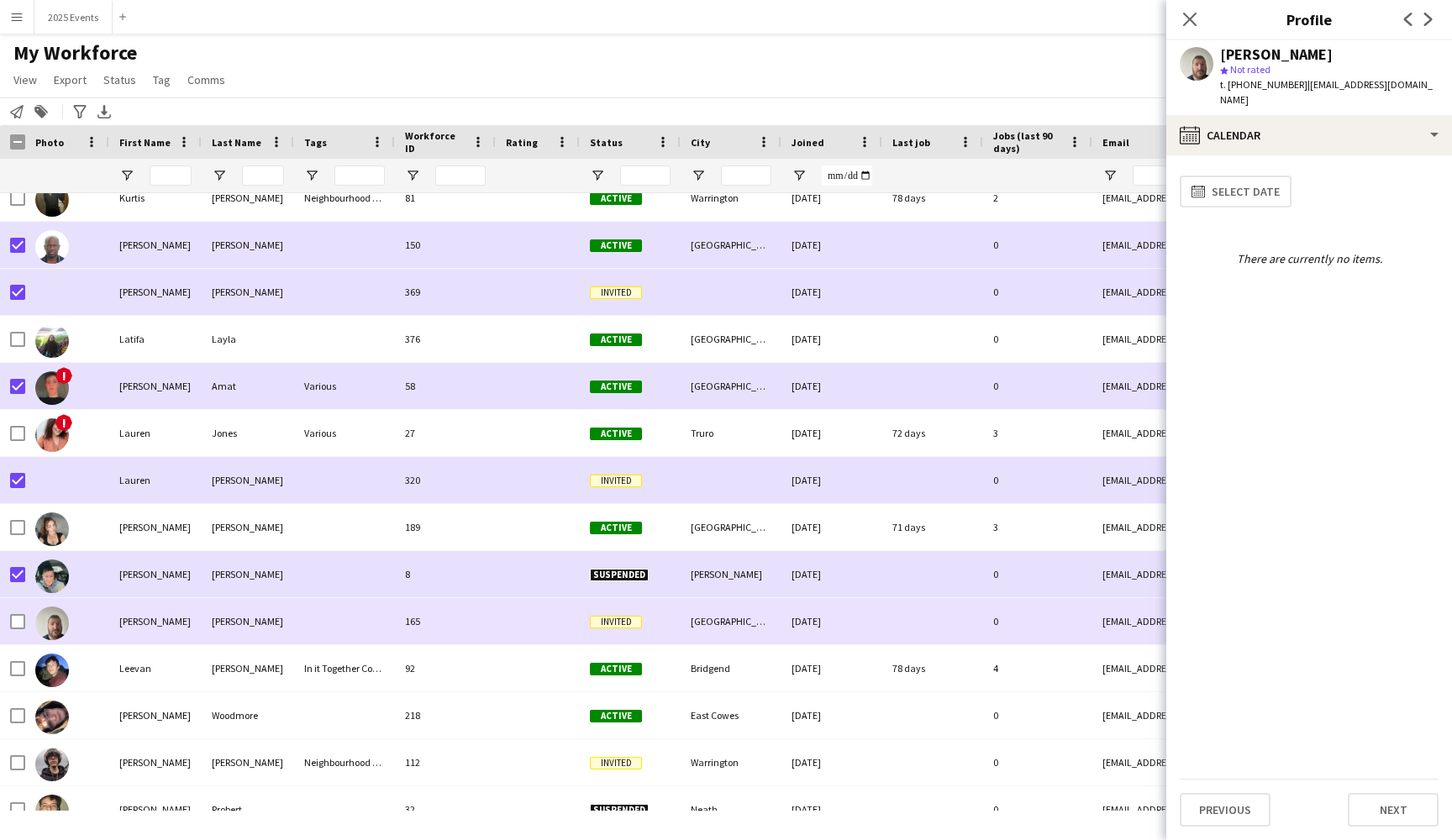
scroll to position [14746, 0]
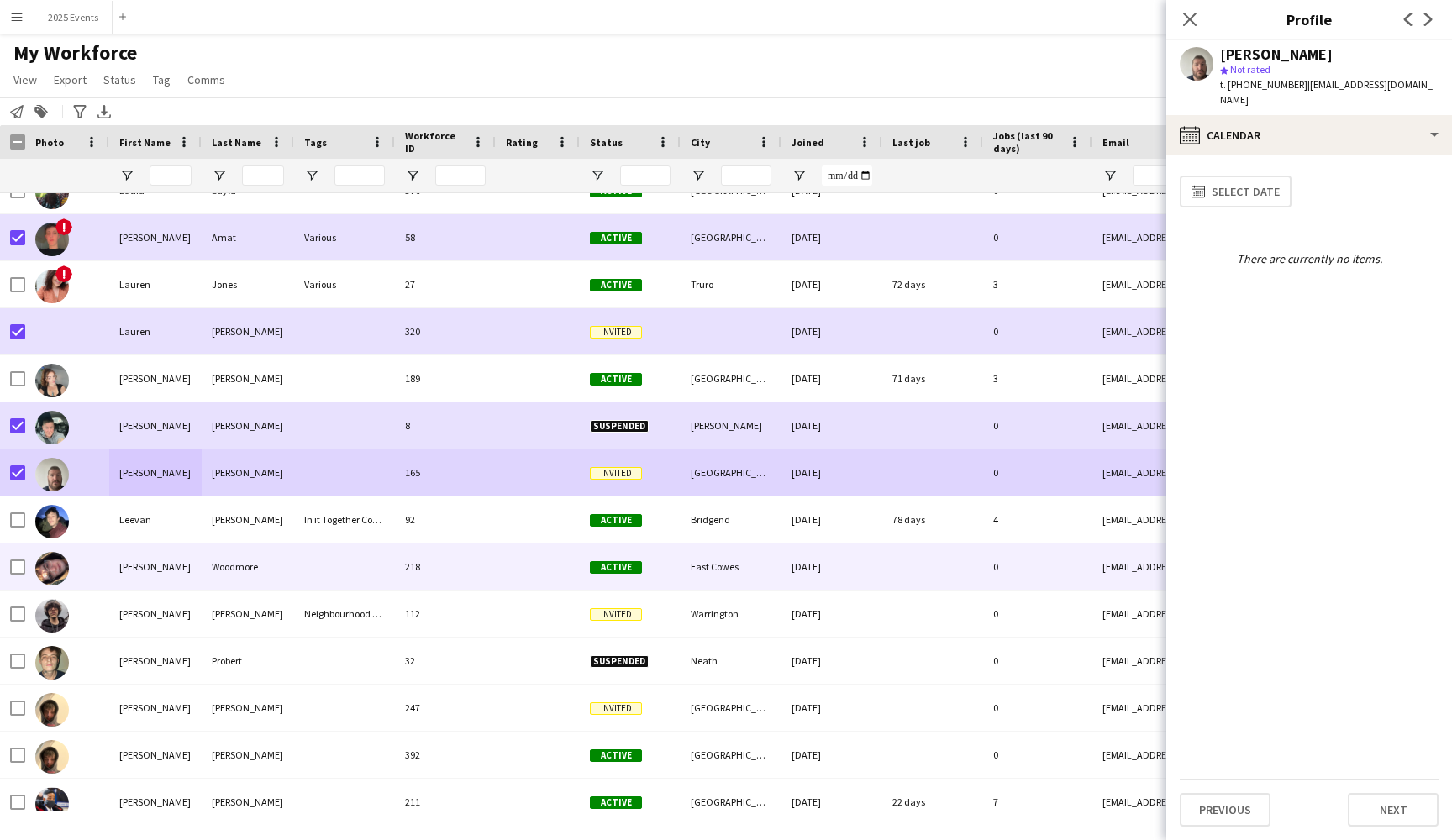
click at [190, 561] on div "[PERSON_NAME]" at bounding box center [155, 566] width 92 height 46
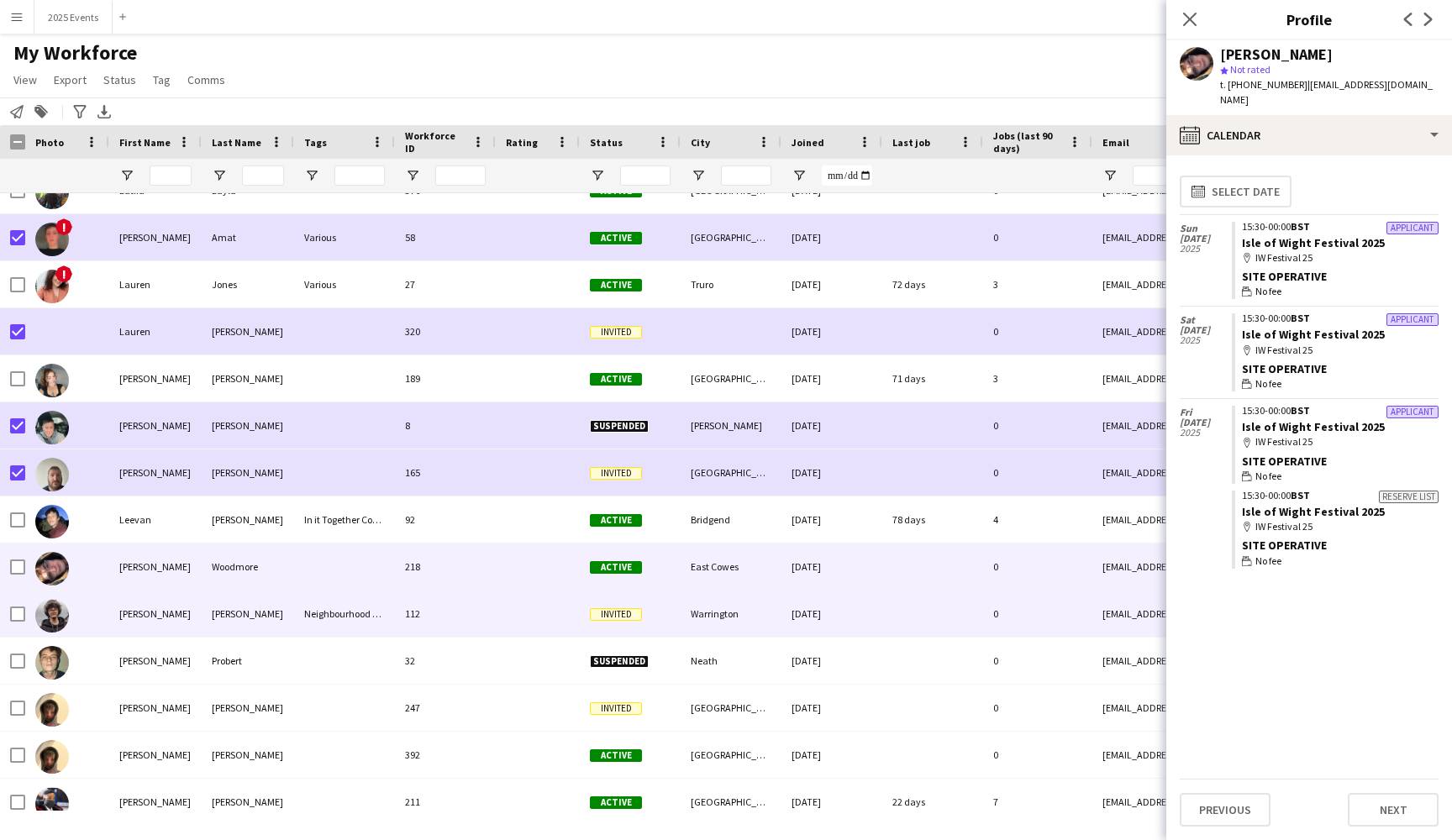
click at [188, 610] on div "[PERSON_NAME]" at bounding box center [155, 614] width 92 height 46
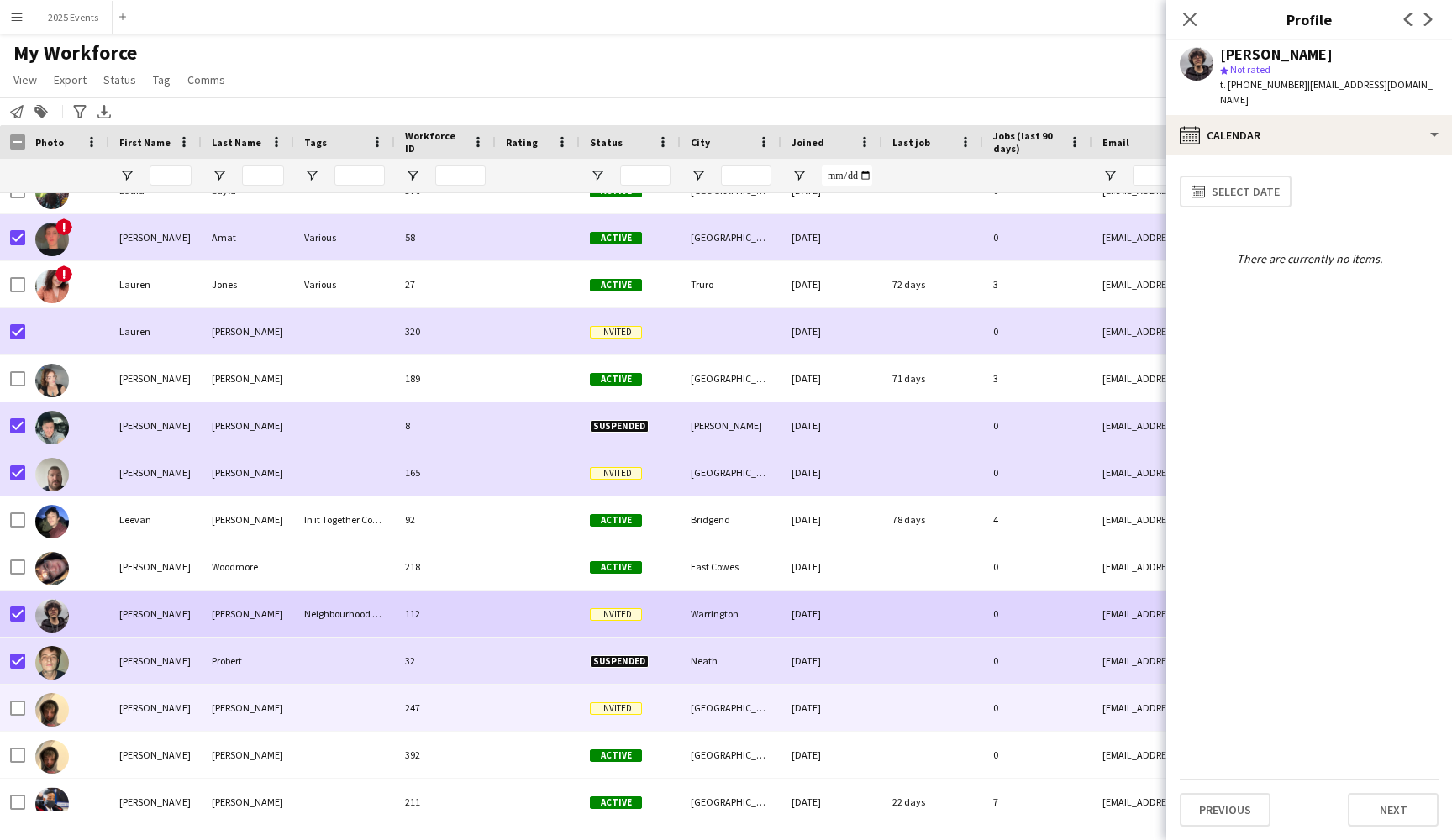
click at [176, 702] on div "[PERSON_NAME]" at bounding box center [155, 708] width 92 height 46
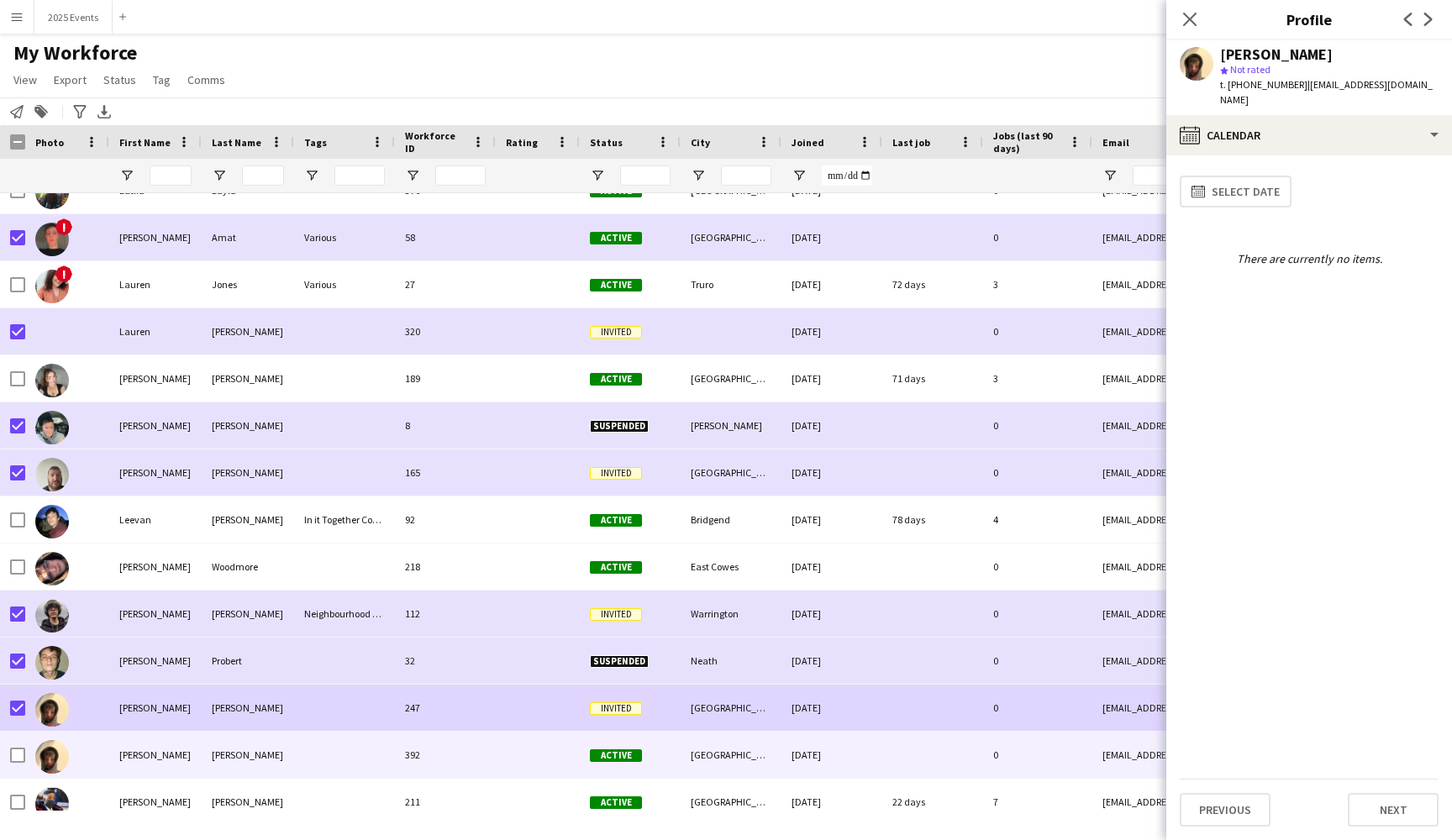
click at [167, 756] on div "[PERSON_NAME]" at bounding box center [155, 755] width 92 height 46
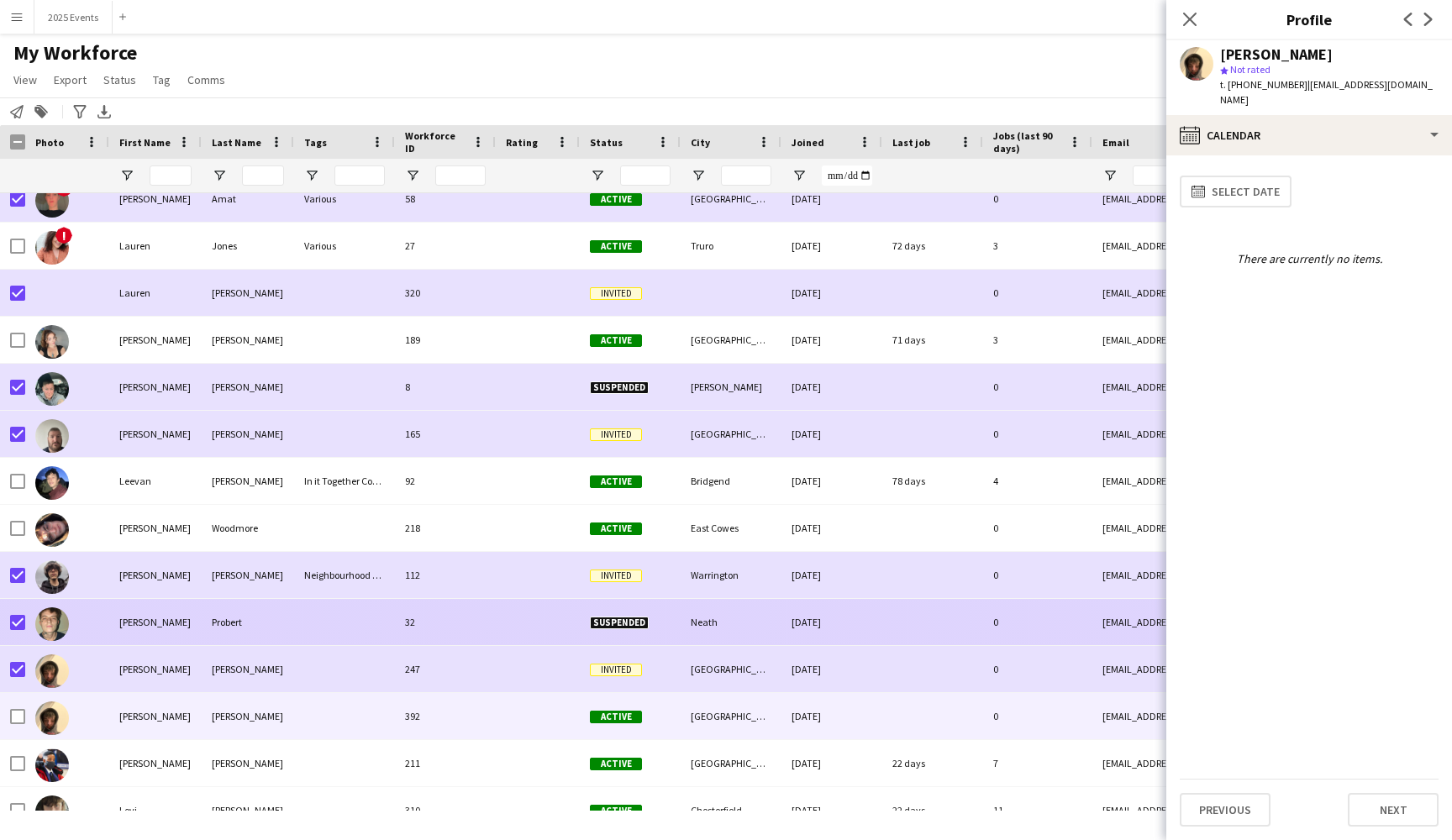
scroll to position [14898, 0]
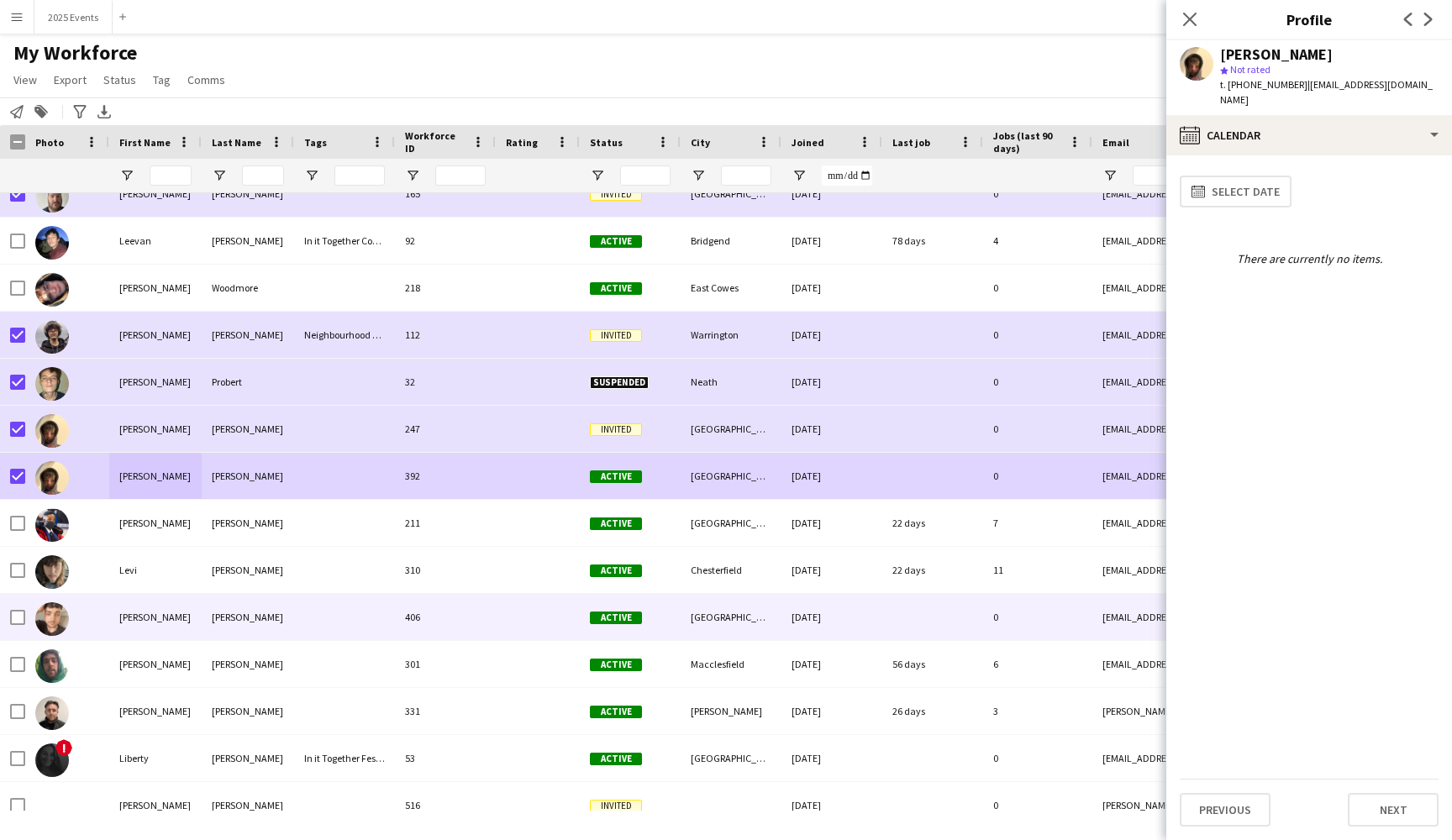
click at [175, 618] on div "[PERSON_NAME]" at bounding box center [155, 616] width 92 height 46
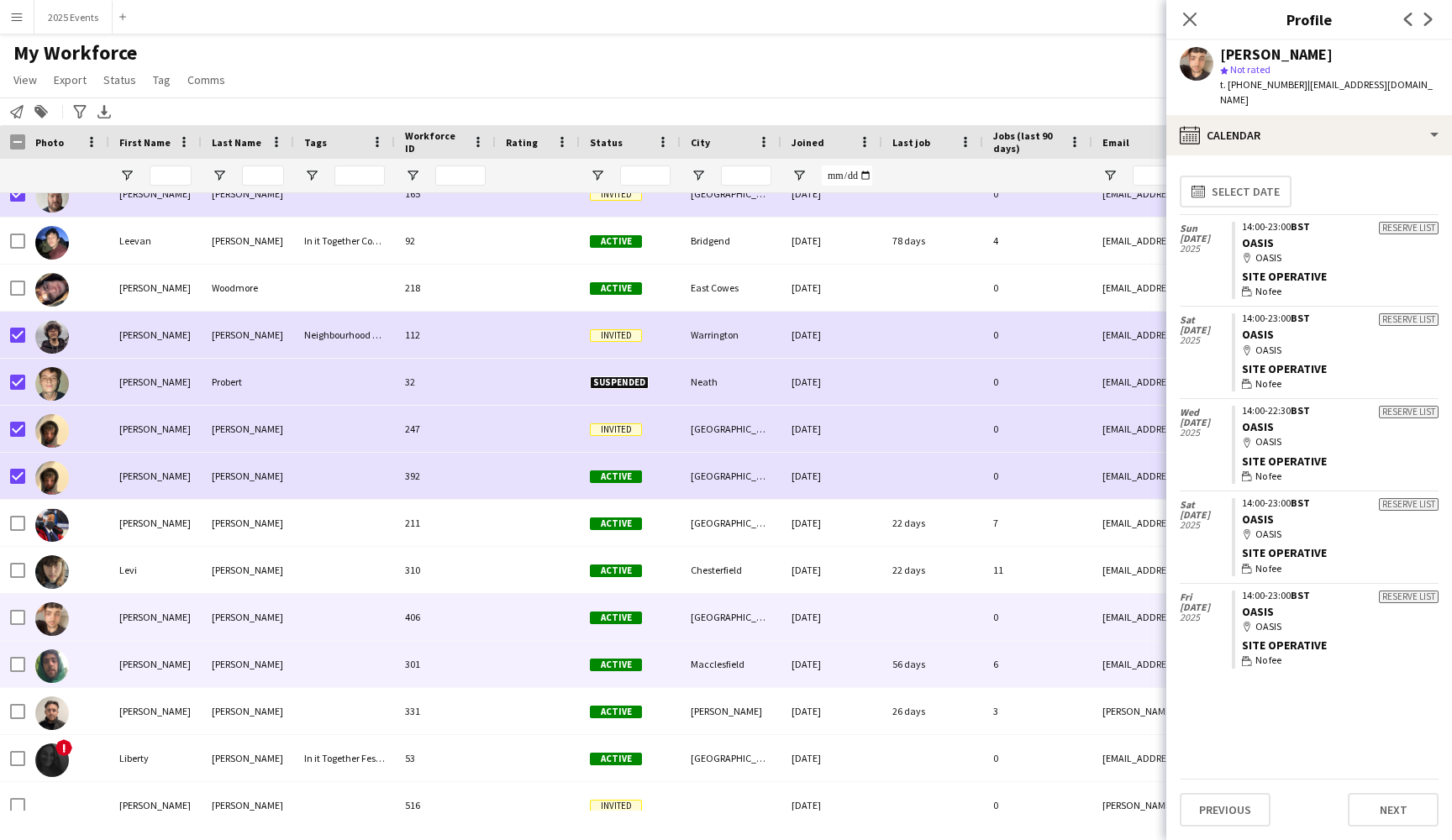
click at [272, 661] on div "[PERSON_NAME]" at bounding box center [248, 664] width 92 height 46
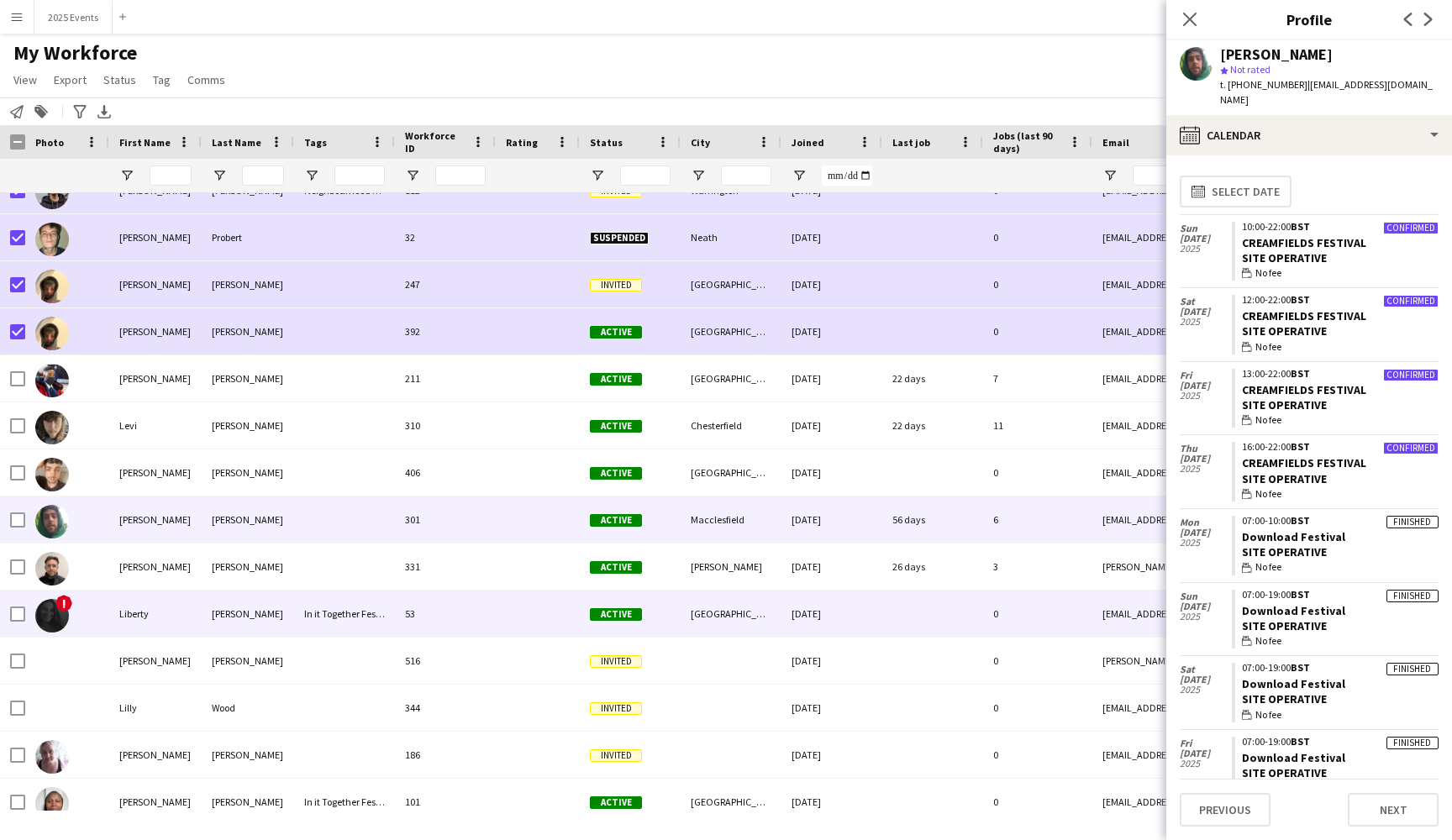
click at [292, 619] on div "[PERSON_NAME]" at bounding box center [248, 614] width 92 height 46
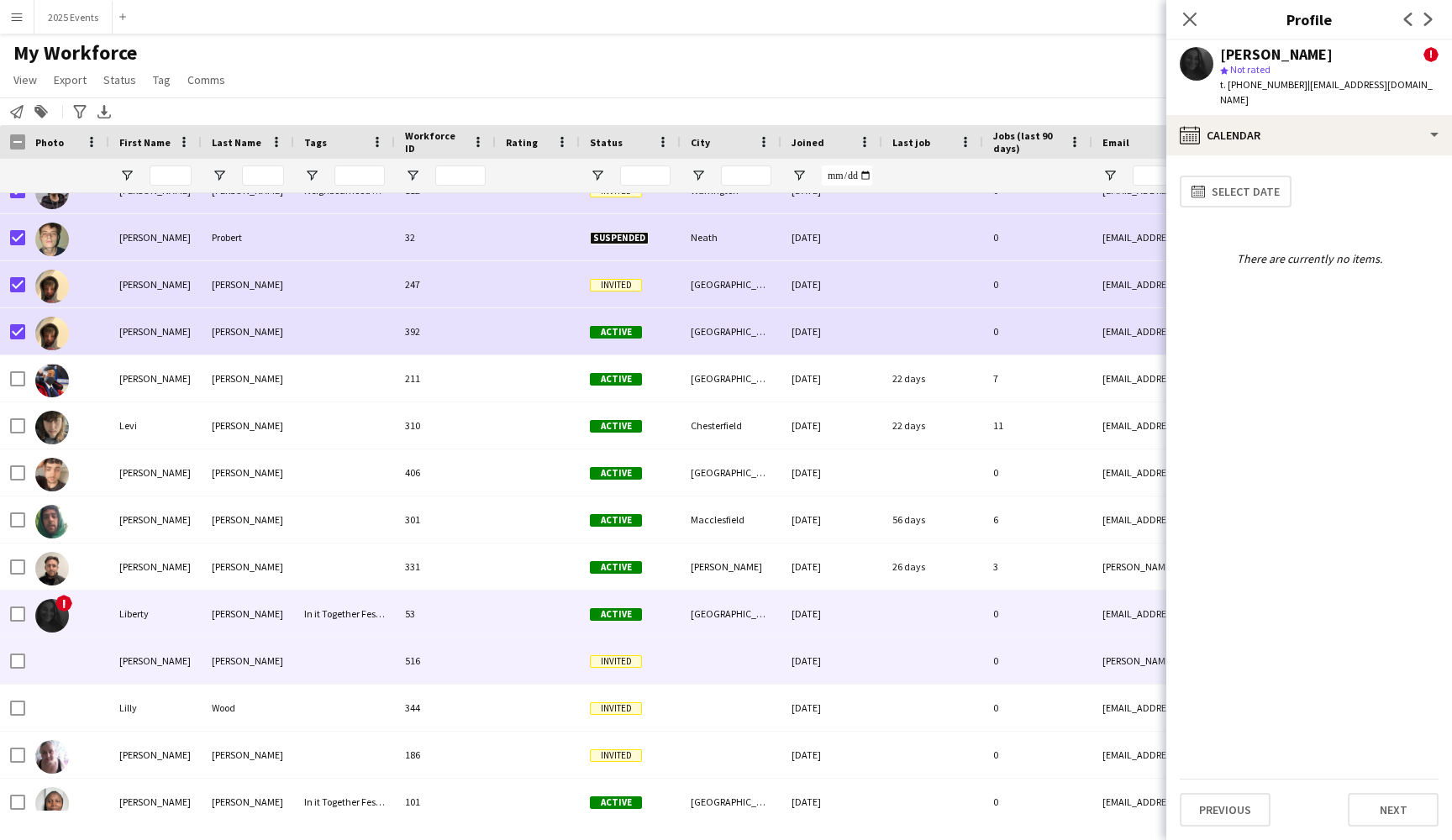
click at [314, 659] on div at bounding box center [344, 661] width 101 height 46
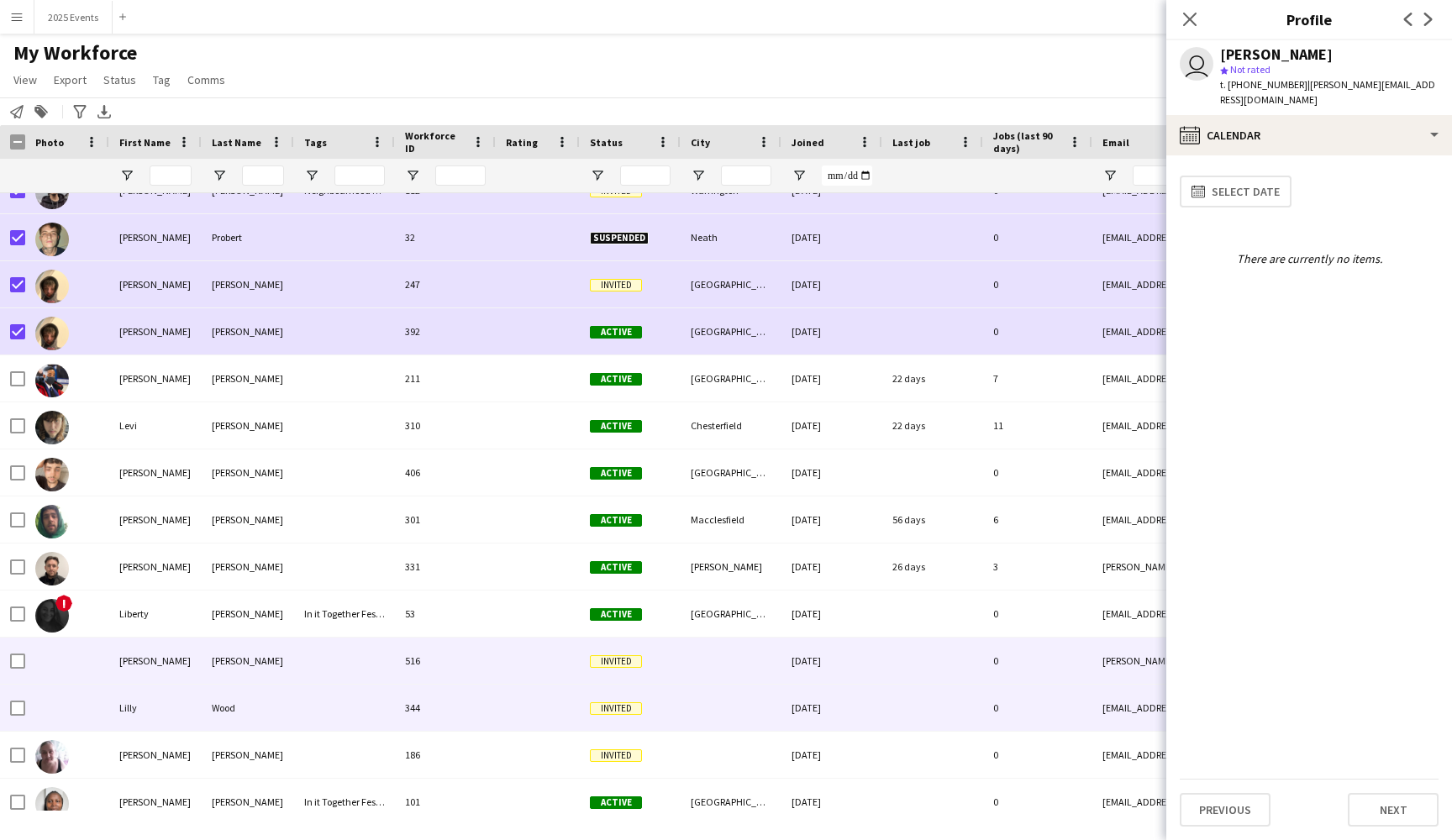
click at [348, 708] on div at bounding box center [344, 708] width 101 height 46
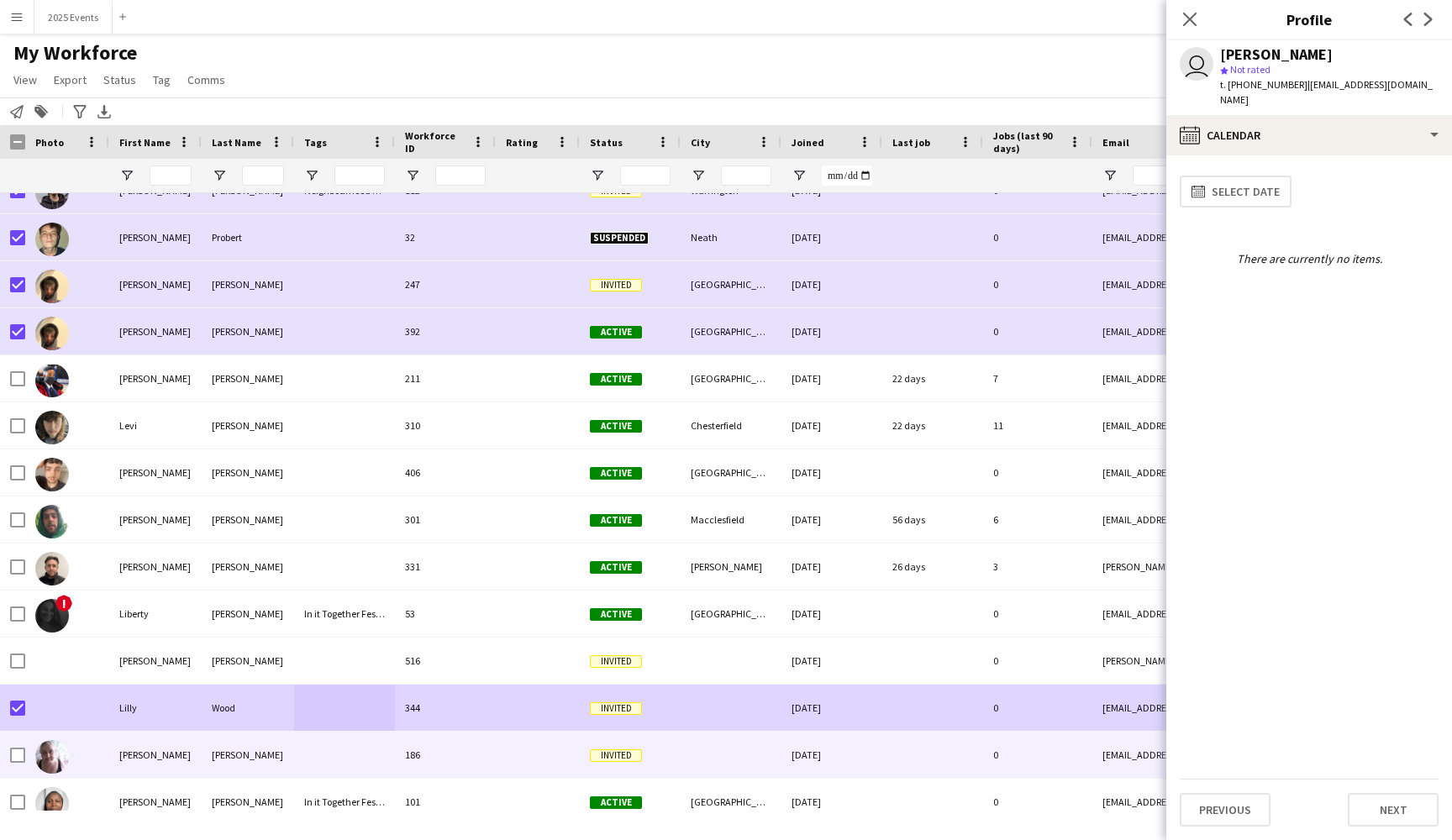
click at [198, 744] on div "[PERSON_NAME]" at bounding box center [155, 755] width 92 height 46
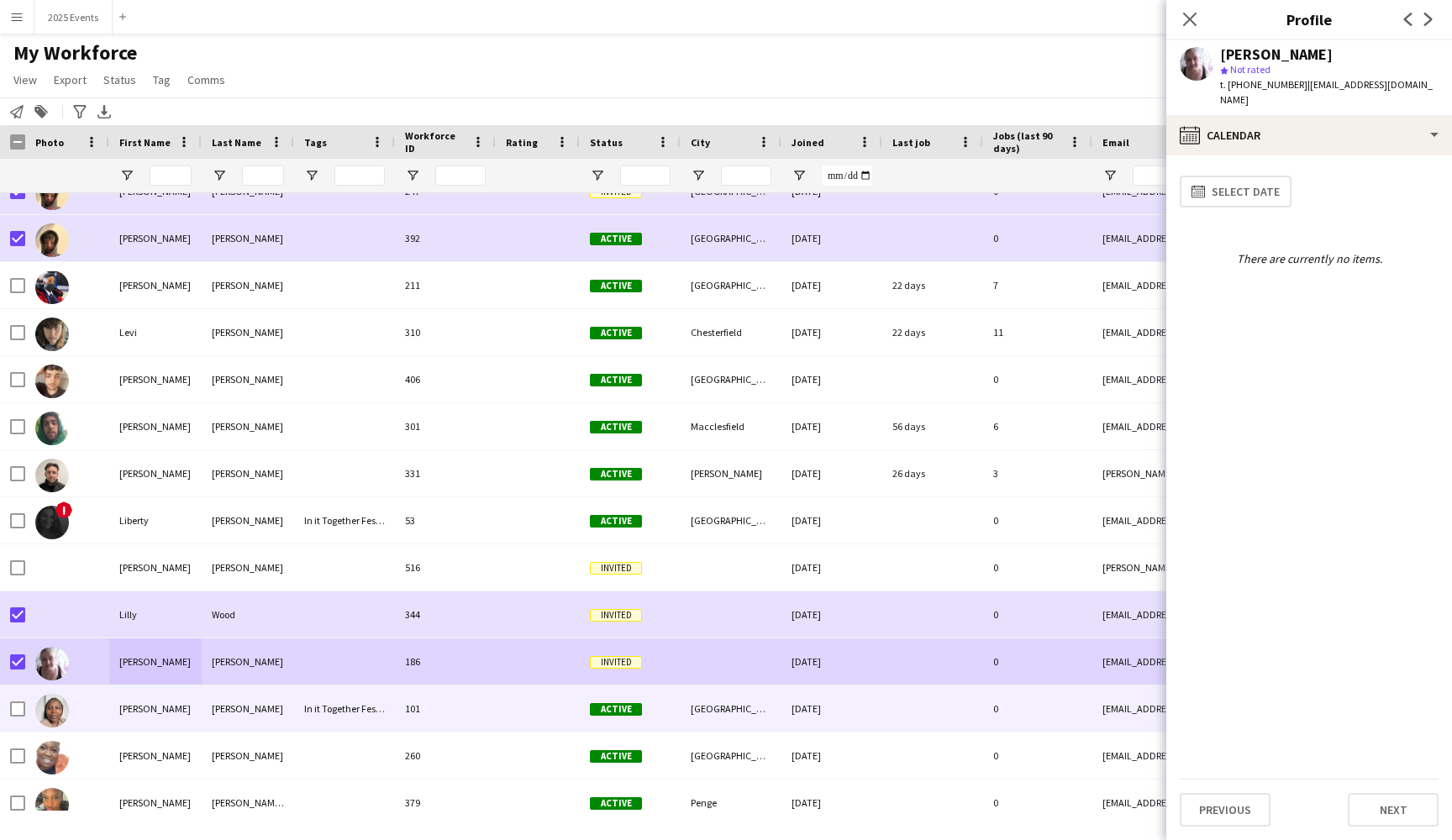
click at [177, 707] on div "[PERSON_NAME]" at bounding box center [155, 709] width 92 height 46
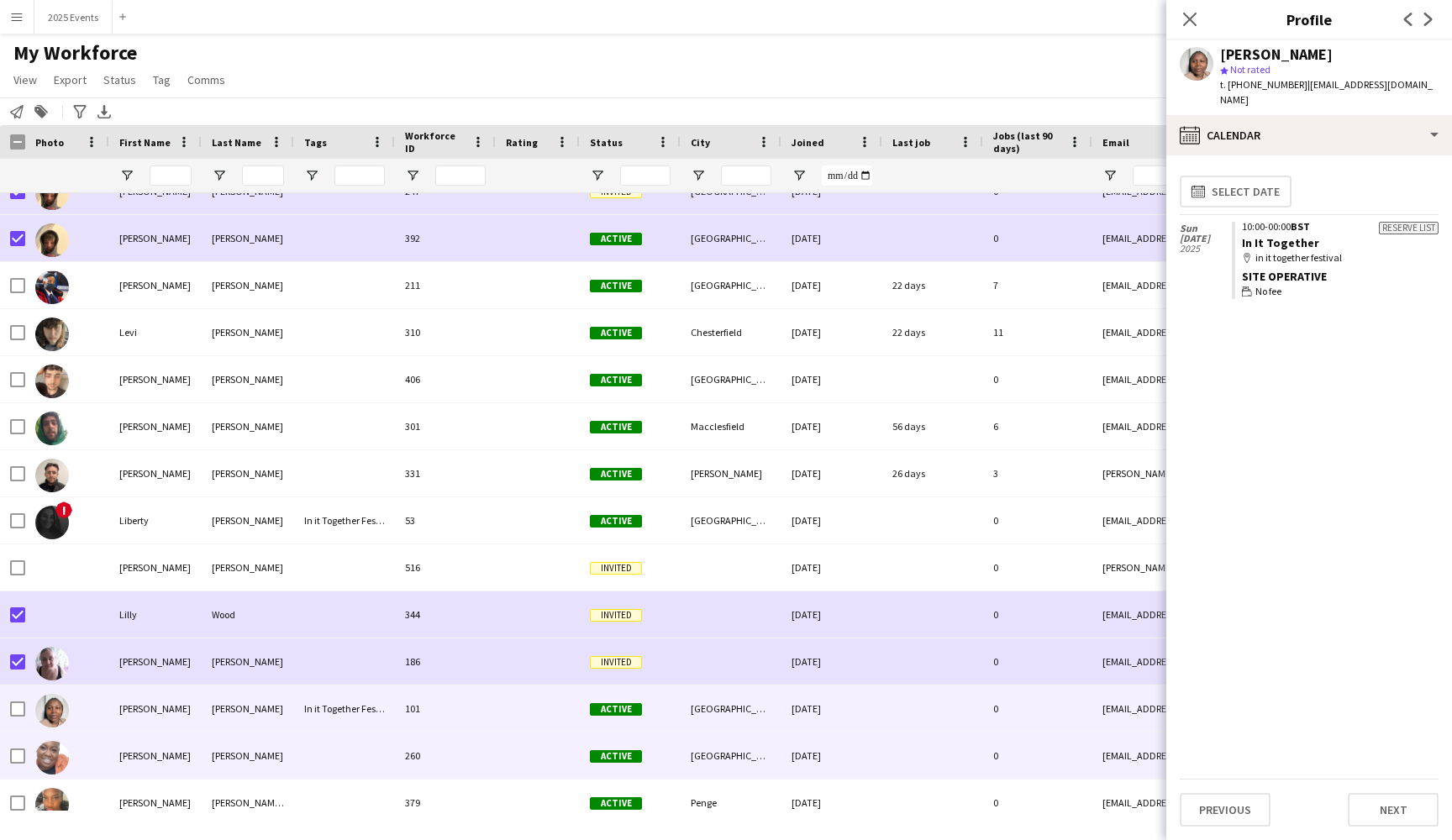
click at [216, 744] on div "[PERSON_NAME]" at bounding box center [248, 755] width 92 height 46
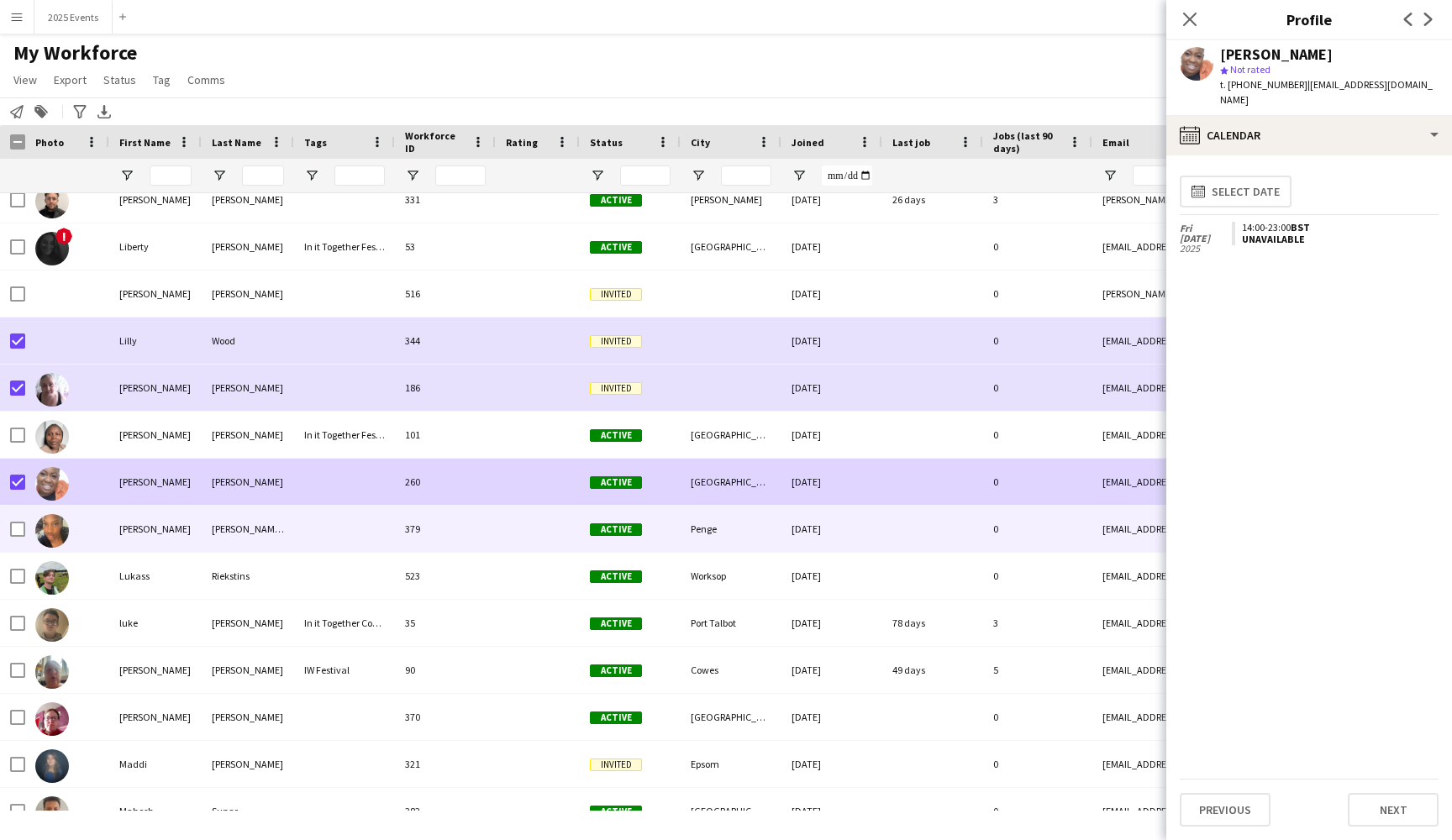
click at [319, 532] on div at bounding box center [344, 528] width 101 height 46
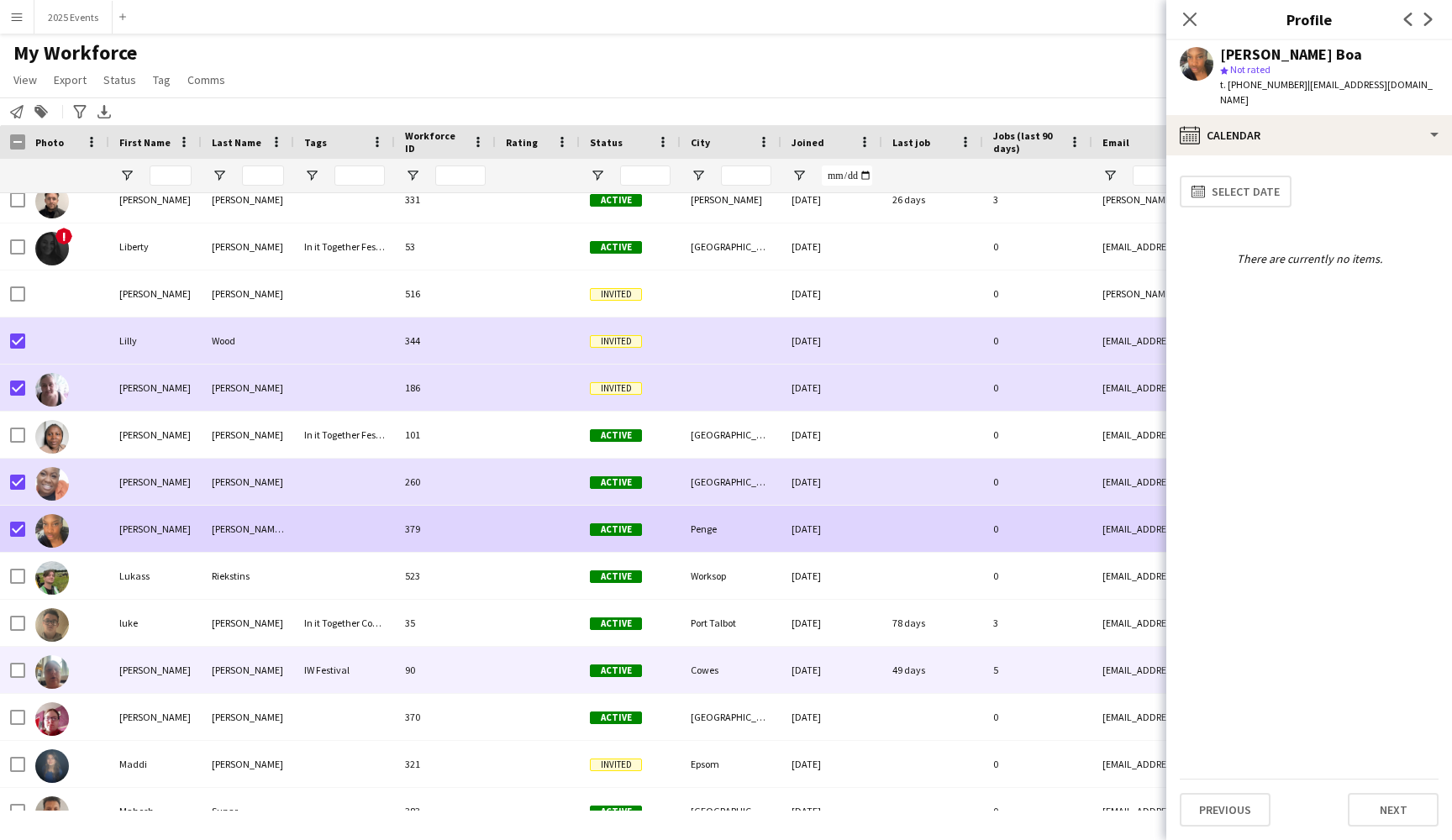
click at [179, 671] on div "[PERSON_NAME]" at bounding box center [155, 669] width 92 height 46
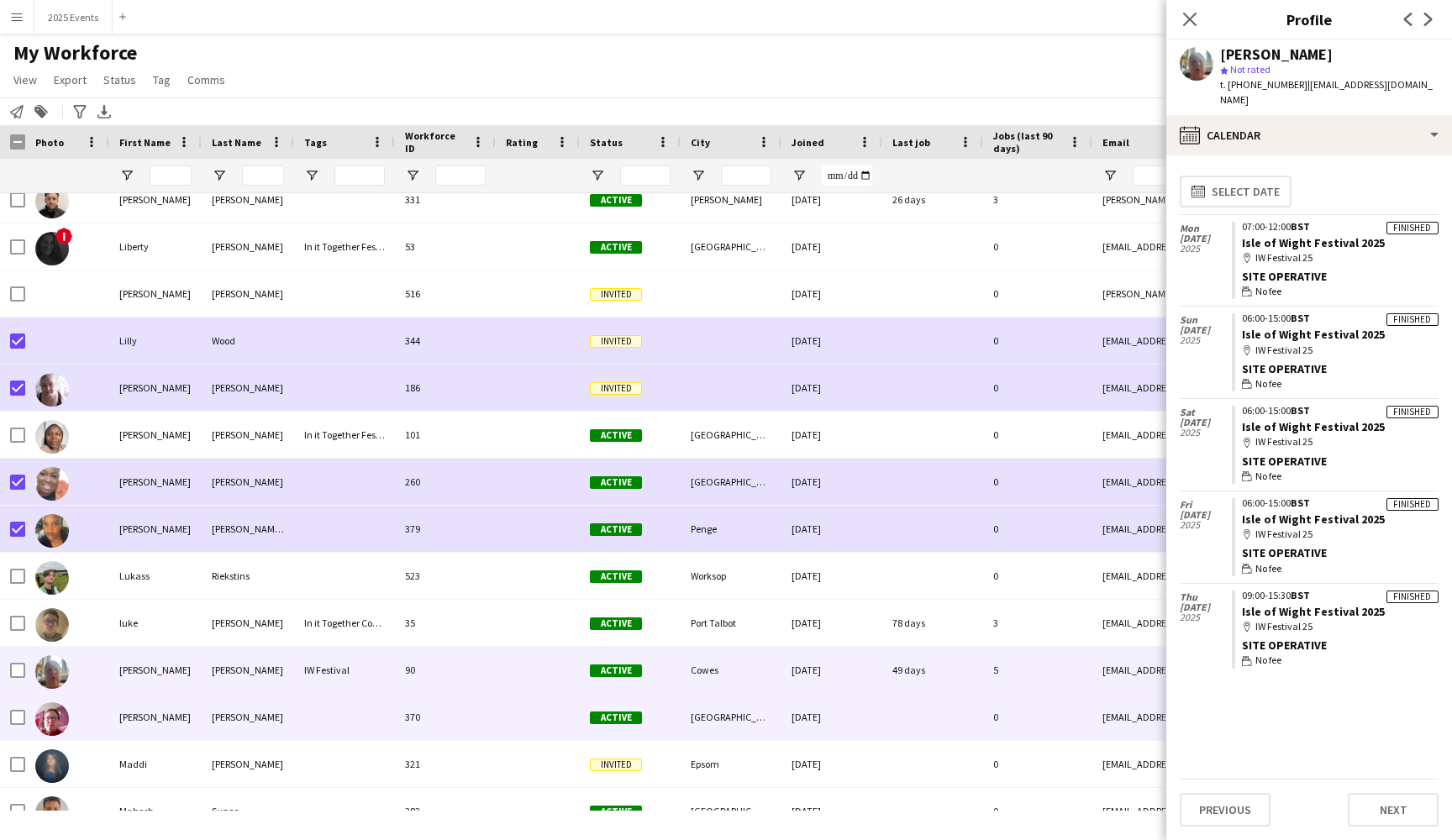
click at [184, 709] on div "[PERSON_NAME]" at bounding box center [155, 717] width 92 height 46
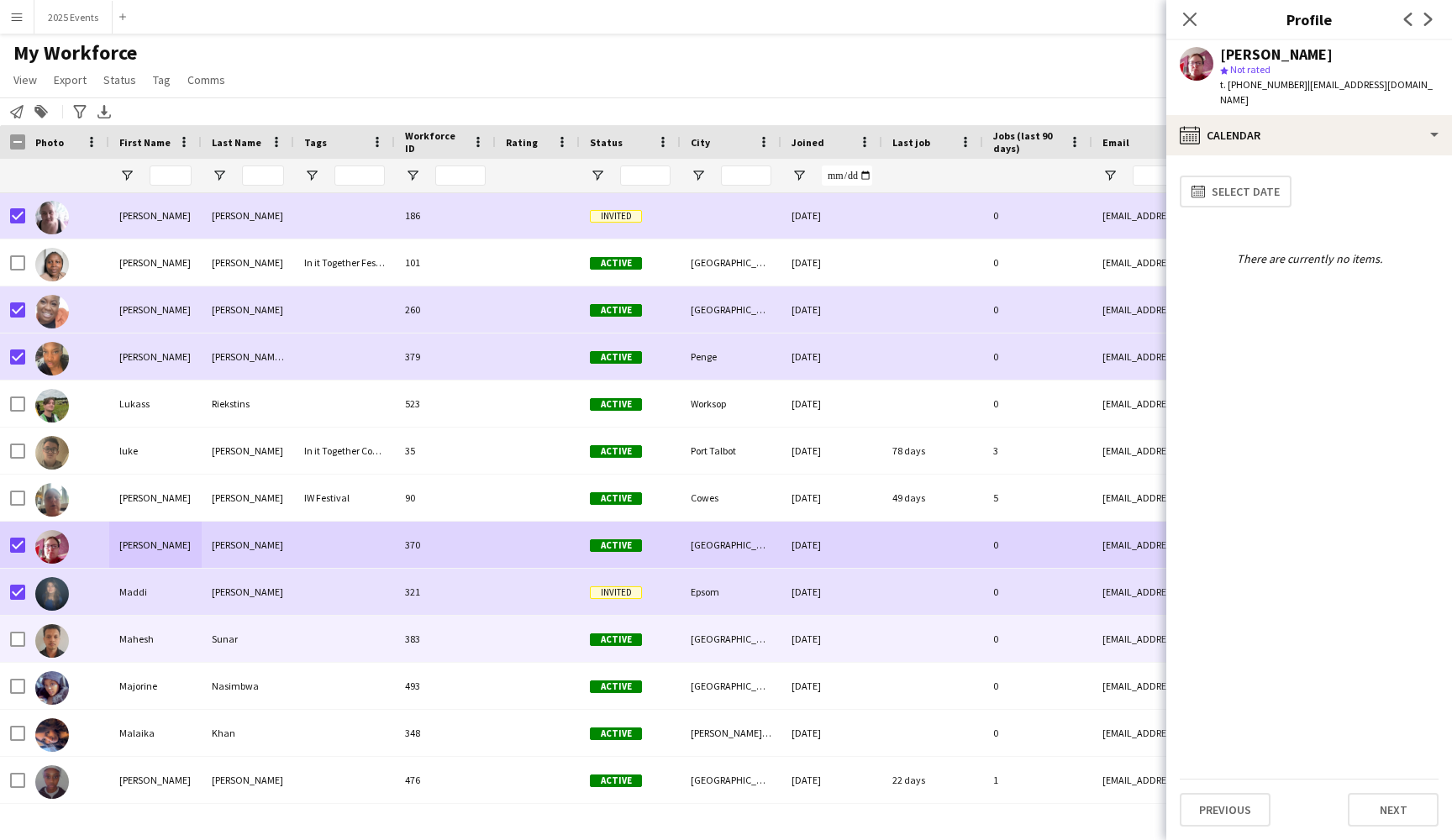
click at [177, 644] on div "Mahesh" at bounding box center [155, 639] width 92 height 46
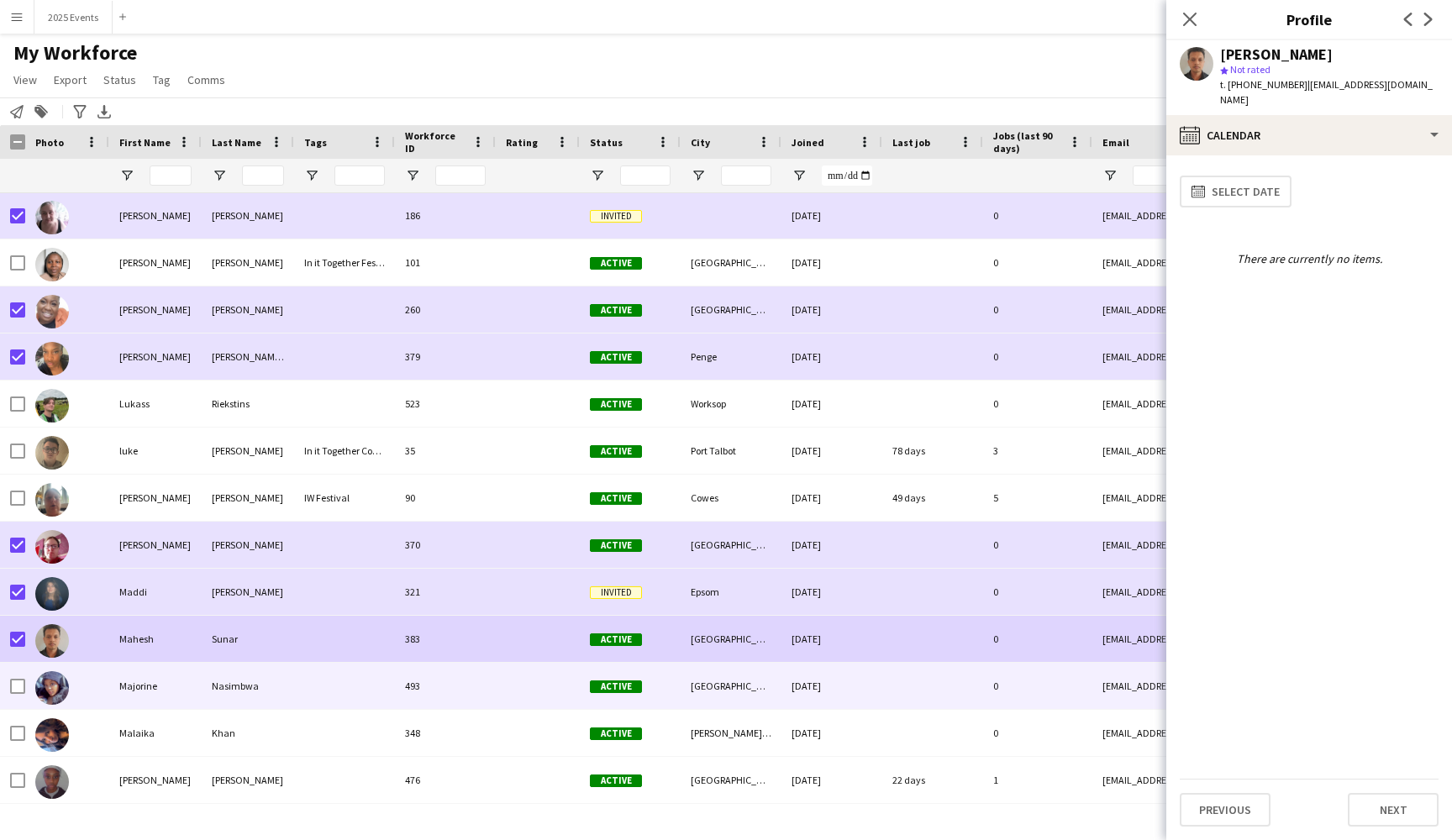
click at [187, 689] on div "Majorine" at bounding box center [155, 685] width 92 height 46
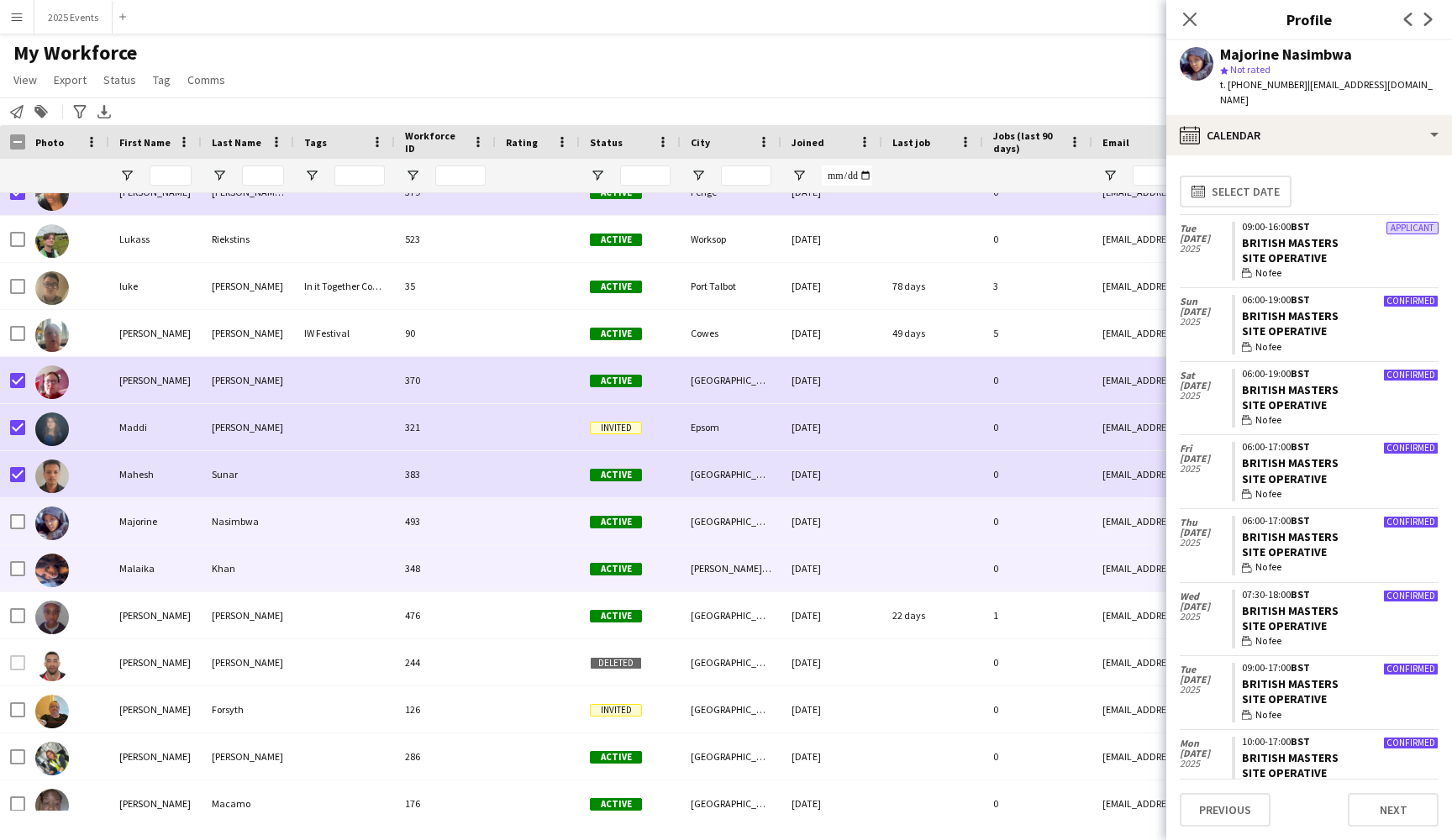
click at [183, 563] on div "Malaika" at bounding box center [155, 568] width 92 height 46
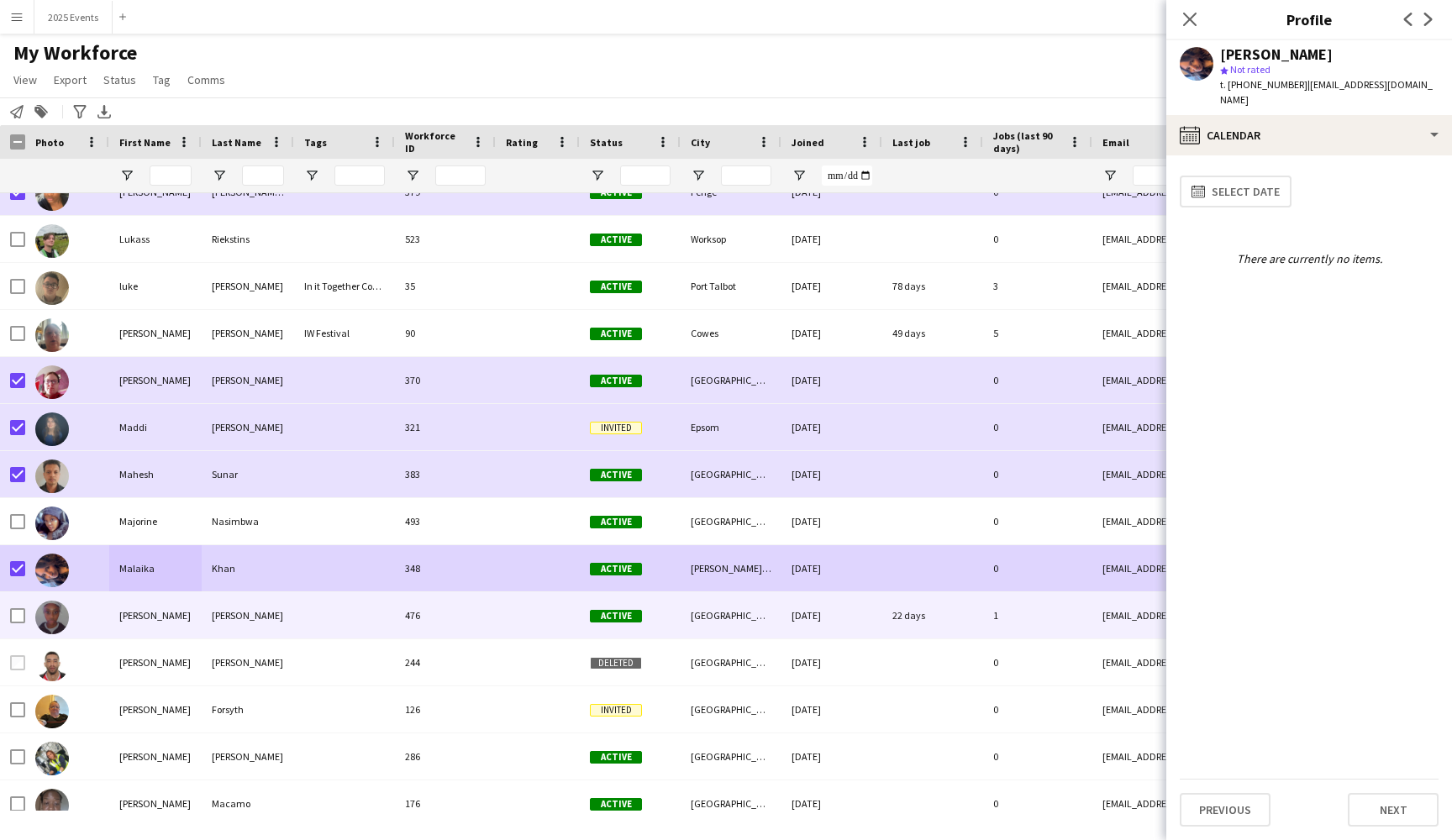
click at [161, 615] on div "[PERSON_NAME]" at bounding box center [155, 615] width 92 height 46
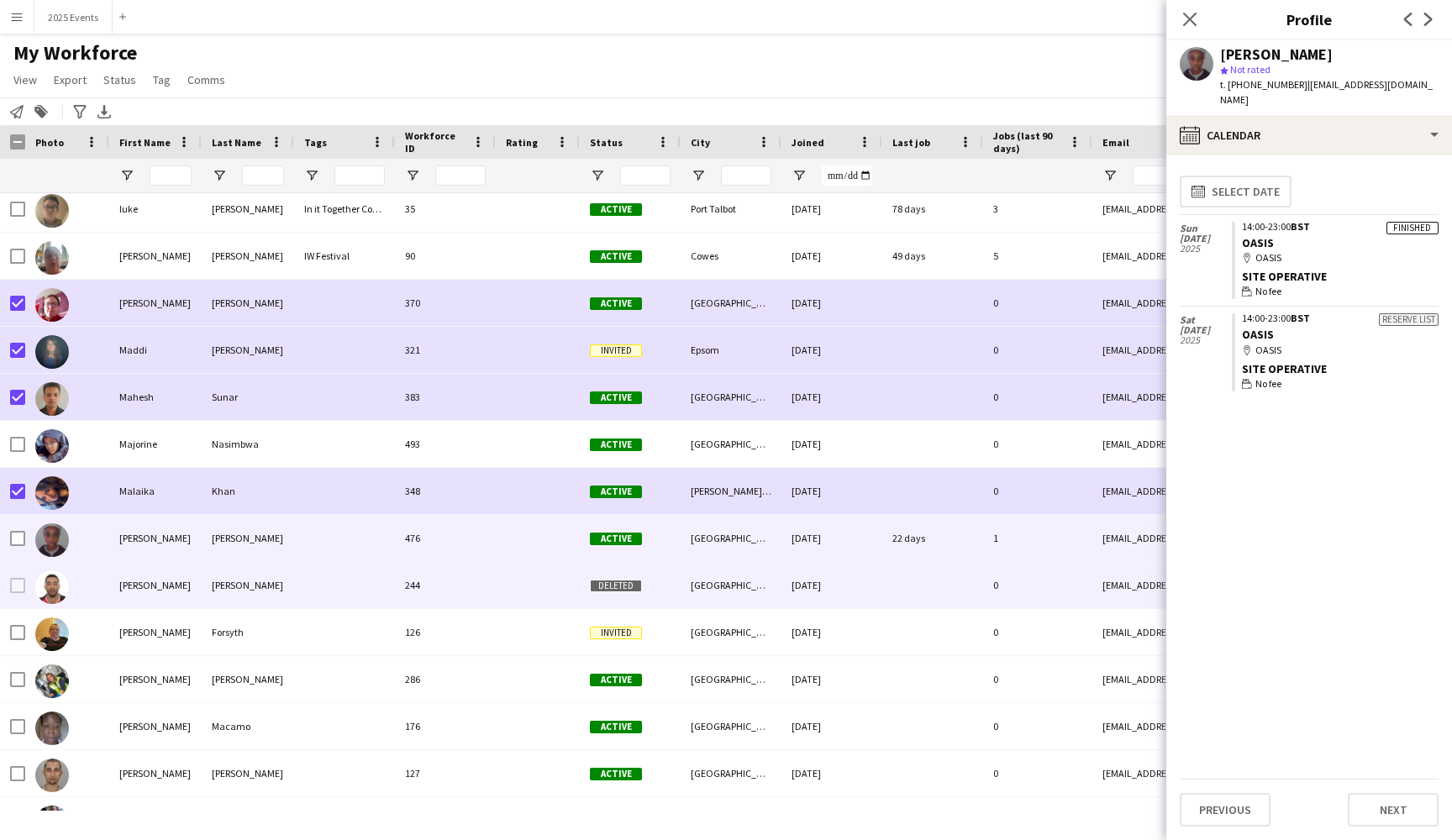
click at [168, 597] on div "[PERSON_NAME]" at bounding box center [155, 585] width 92 height 46
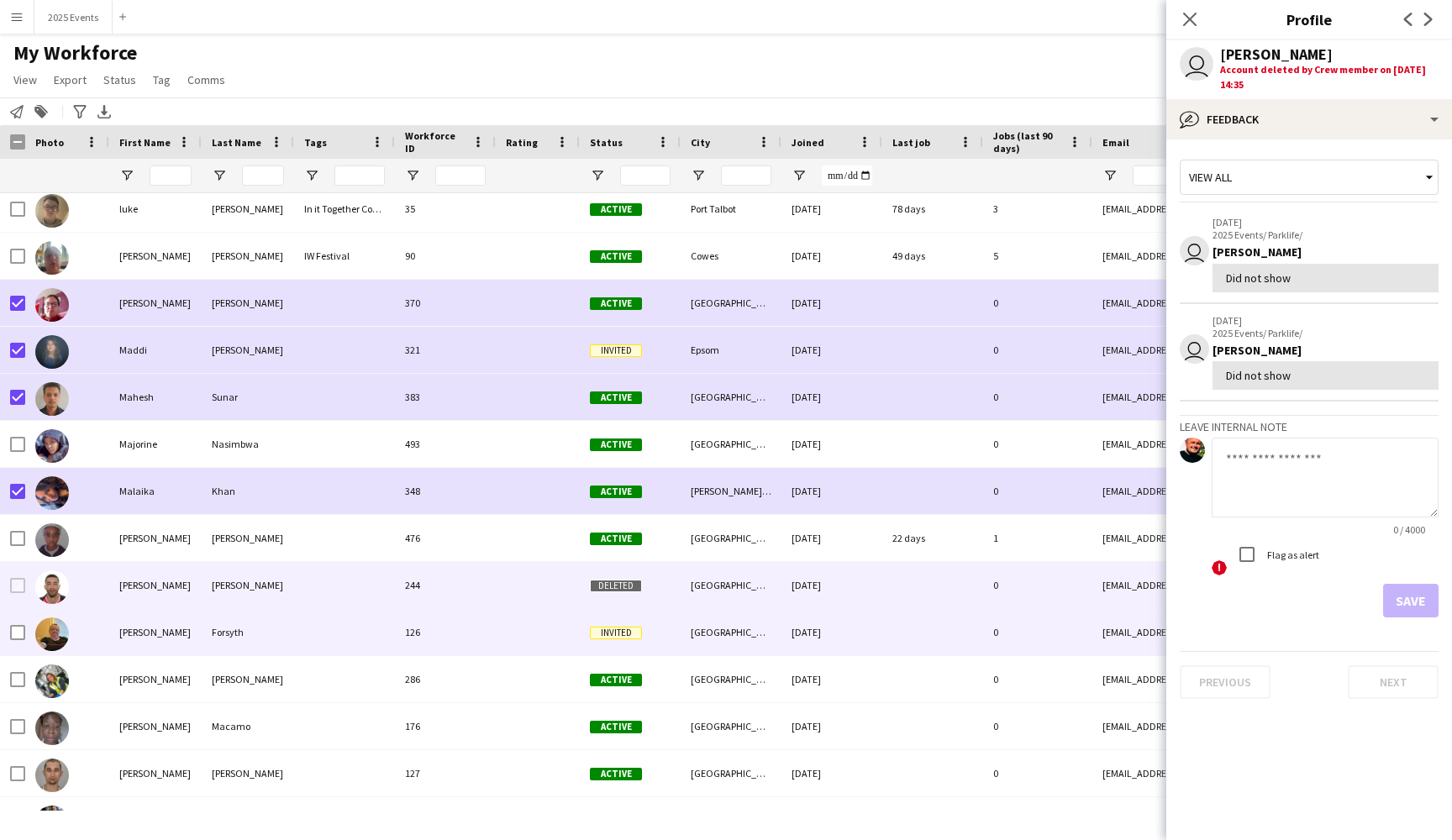
click at [186, 635] on div "[PERSON_NAME]" at bounding box center [155, 632] width 92 height 46
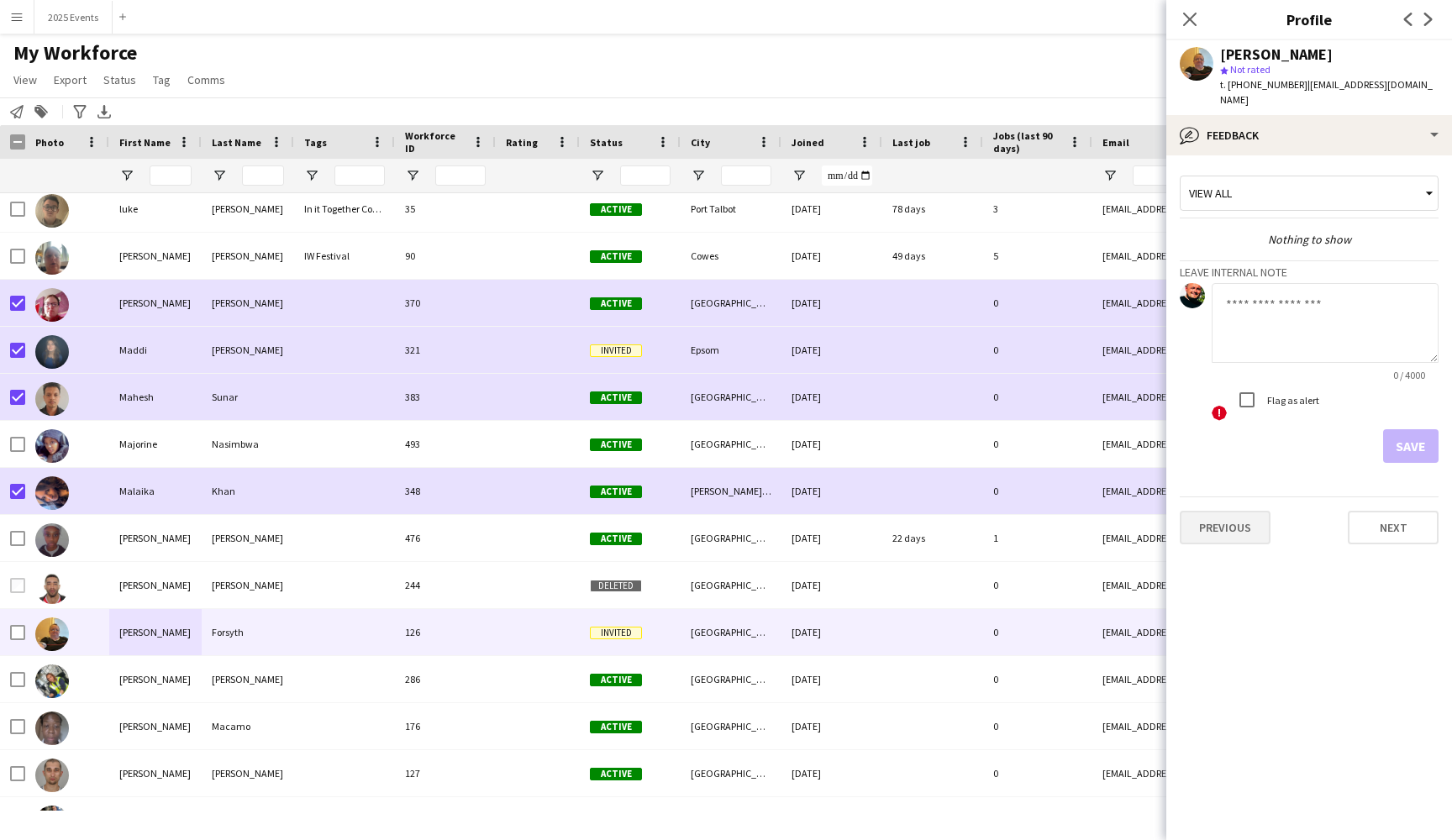
click at [1238, 510] on button "Previous" at bounding box center [1225, 527] width 91 height 33
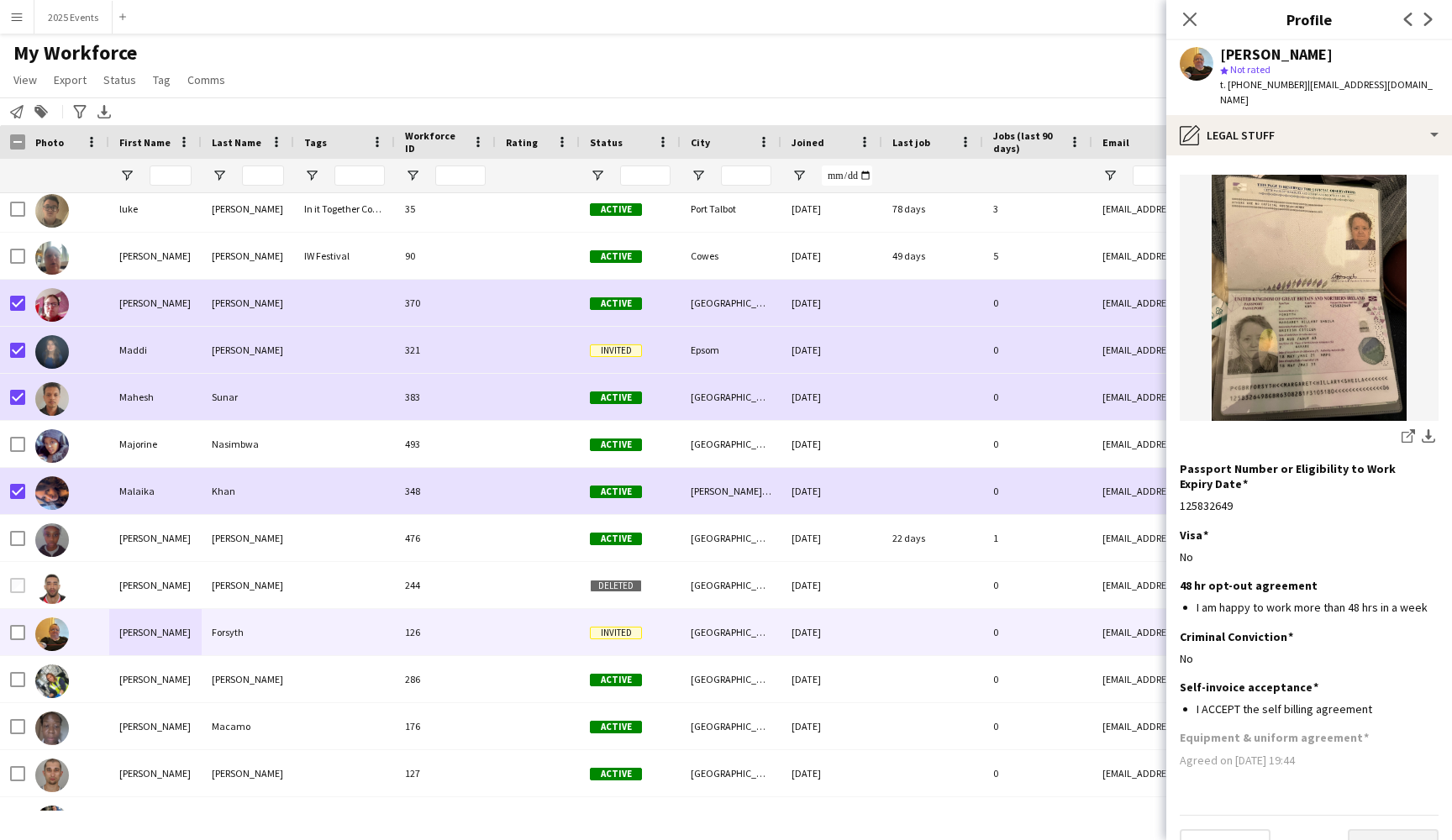
click at [1408, 829] on button "Next" at bounding box center [1393, 845] width 91 height 33
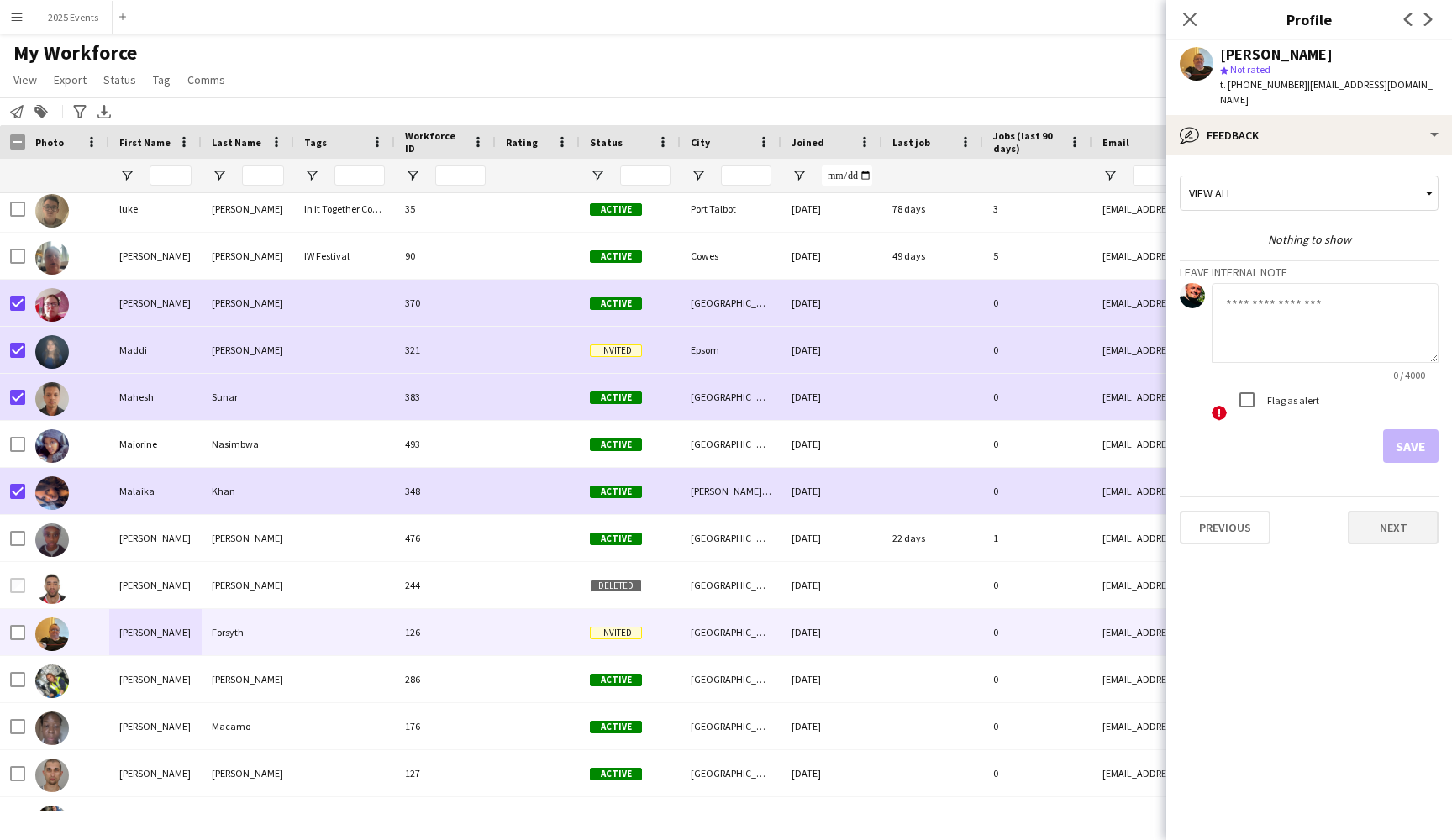
click at [1405, 525] on button "Next" at bounding box center [1393, 527] width 91 height 33
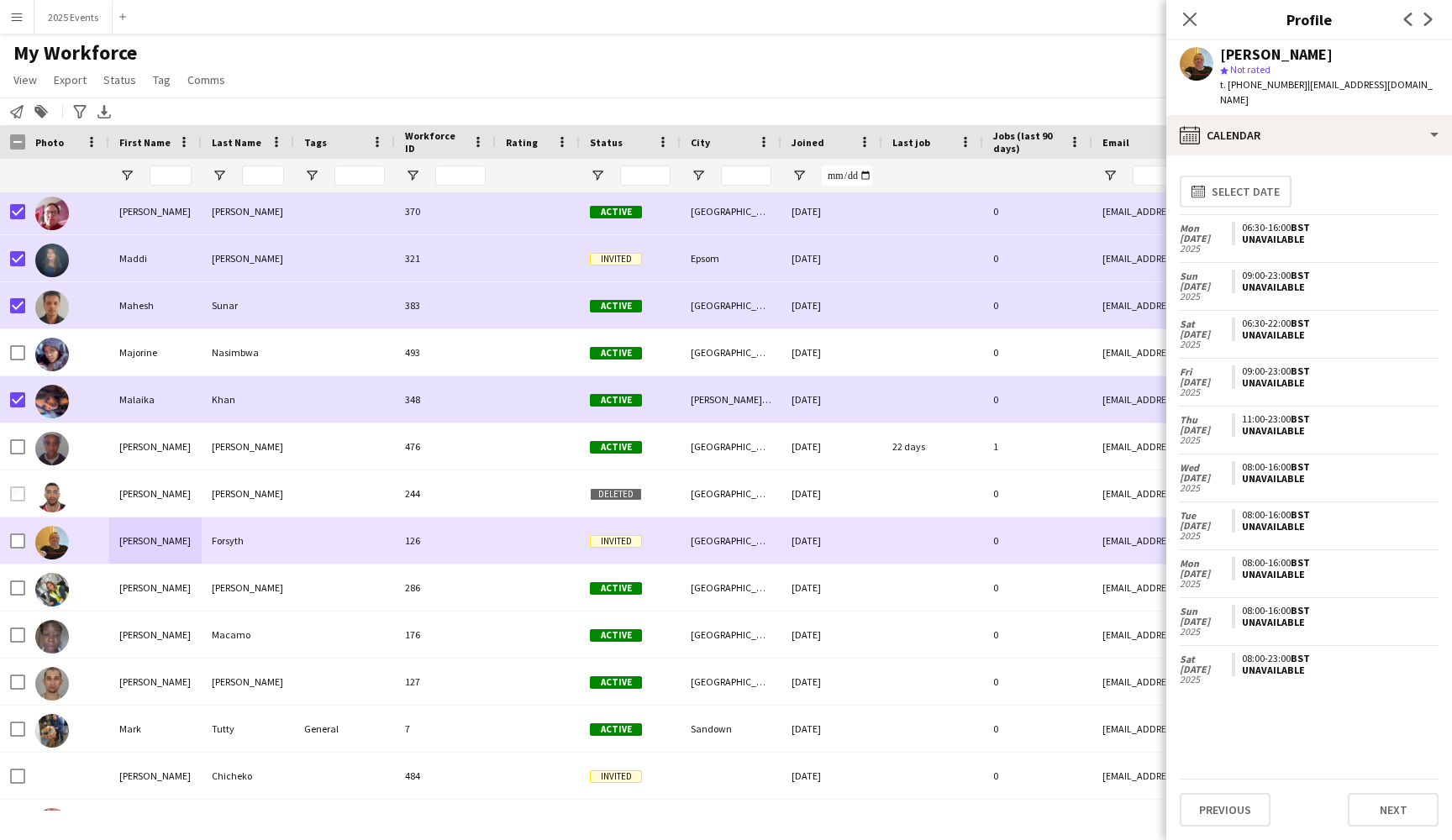
scroll to position [16167, 0]
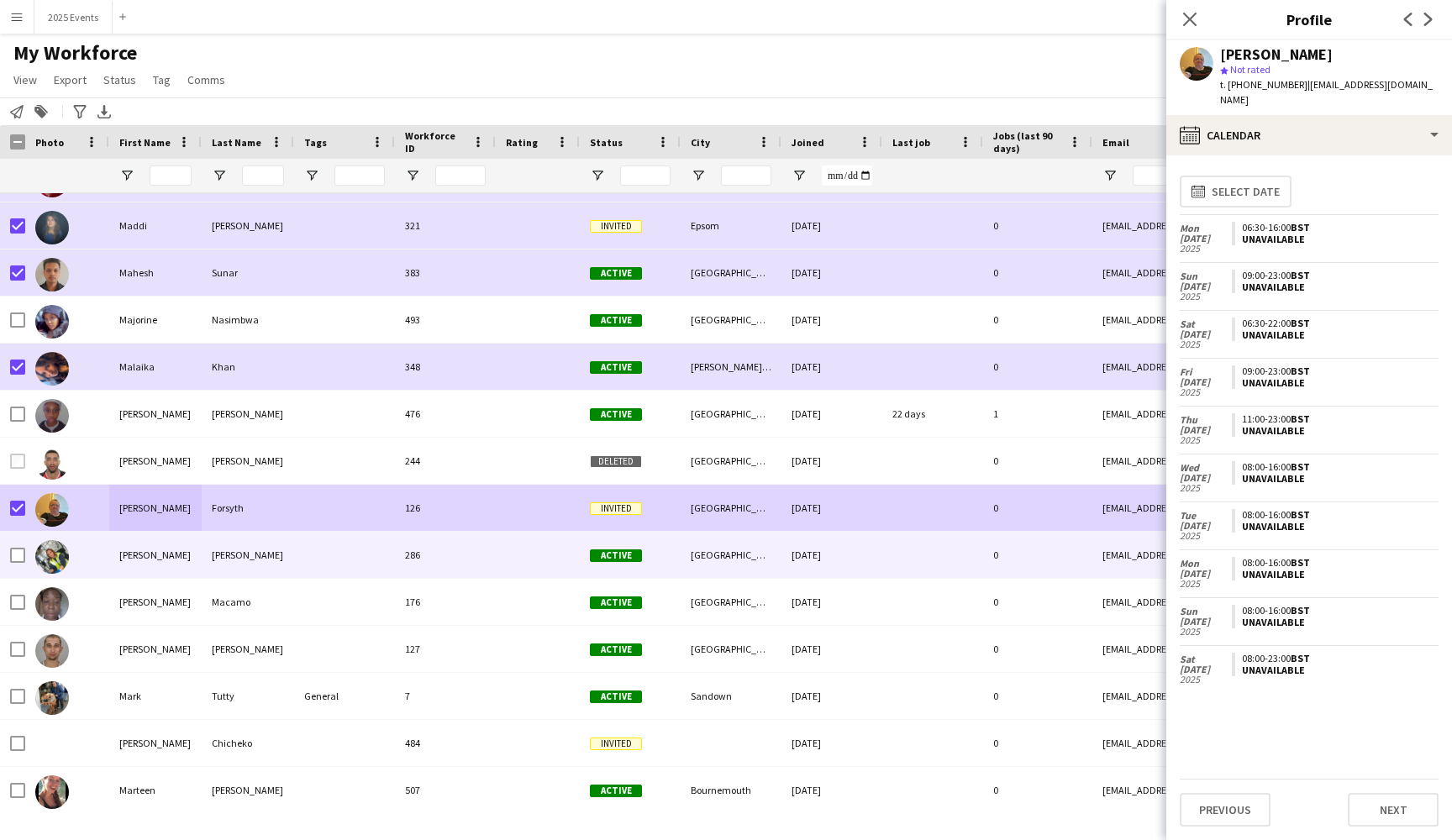
click at [355, 557] on div at bounding box center [344, 555] width 101 height 46
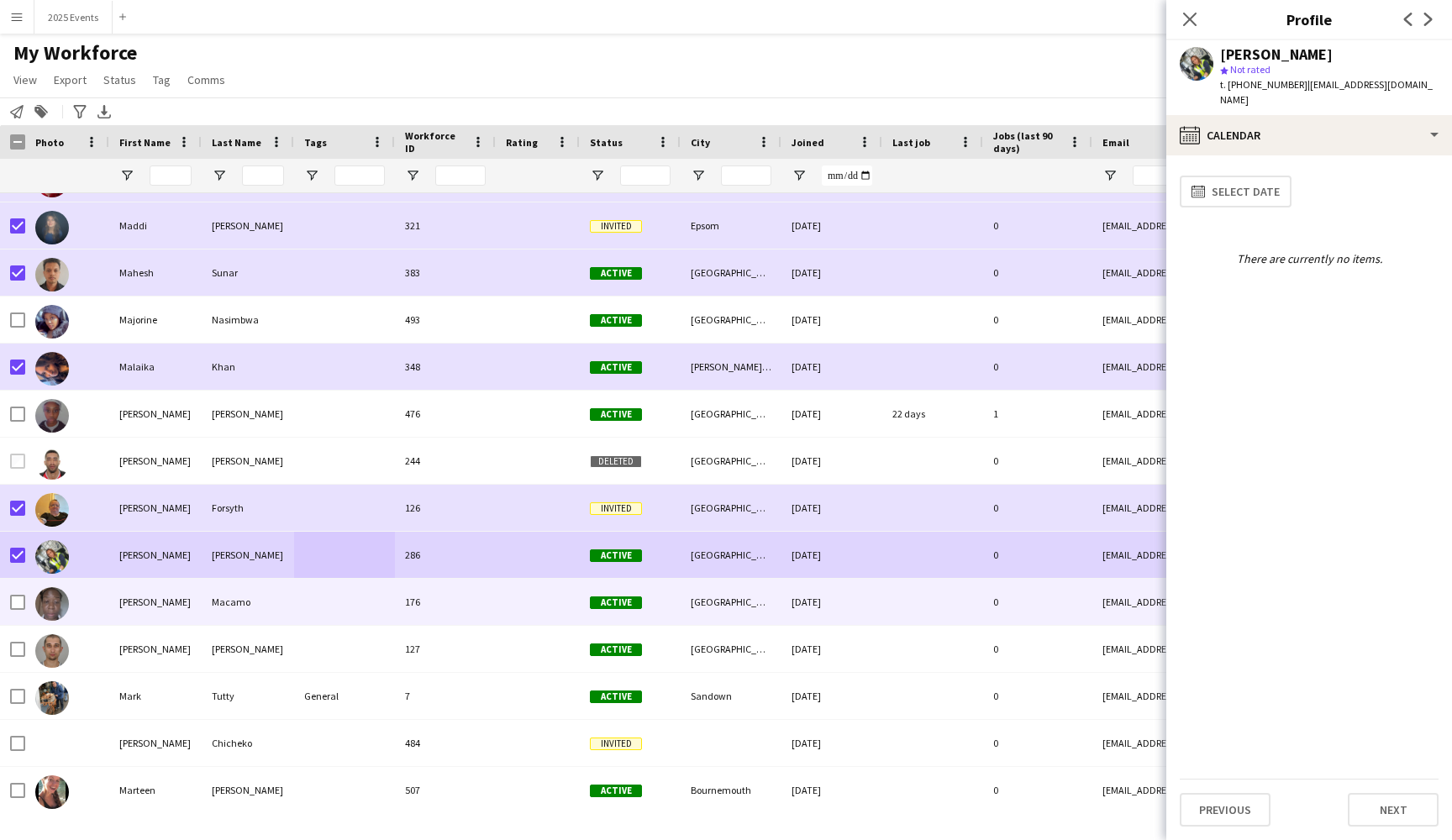
click at [312, 597] on div at bounding box center [344, 602] width 101 height 46
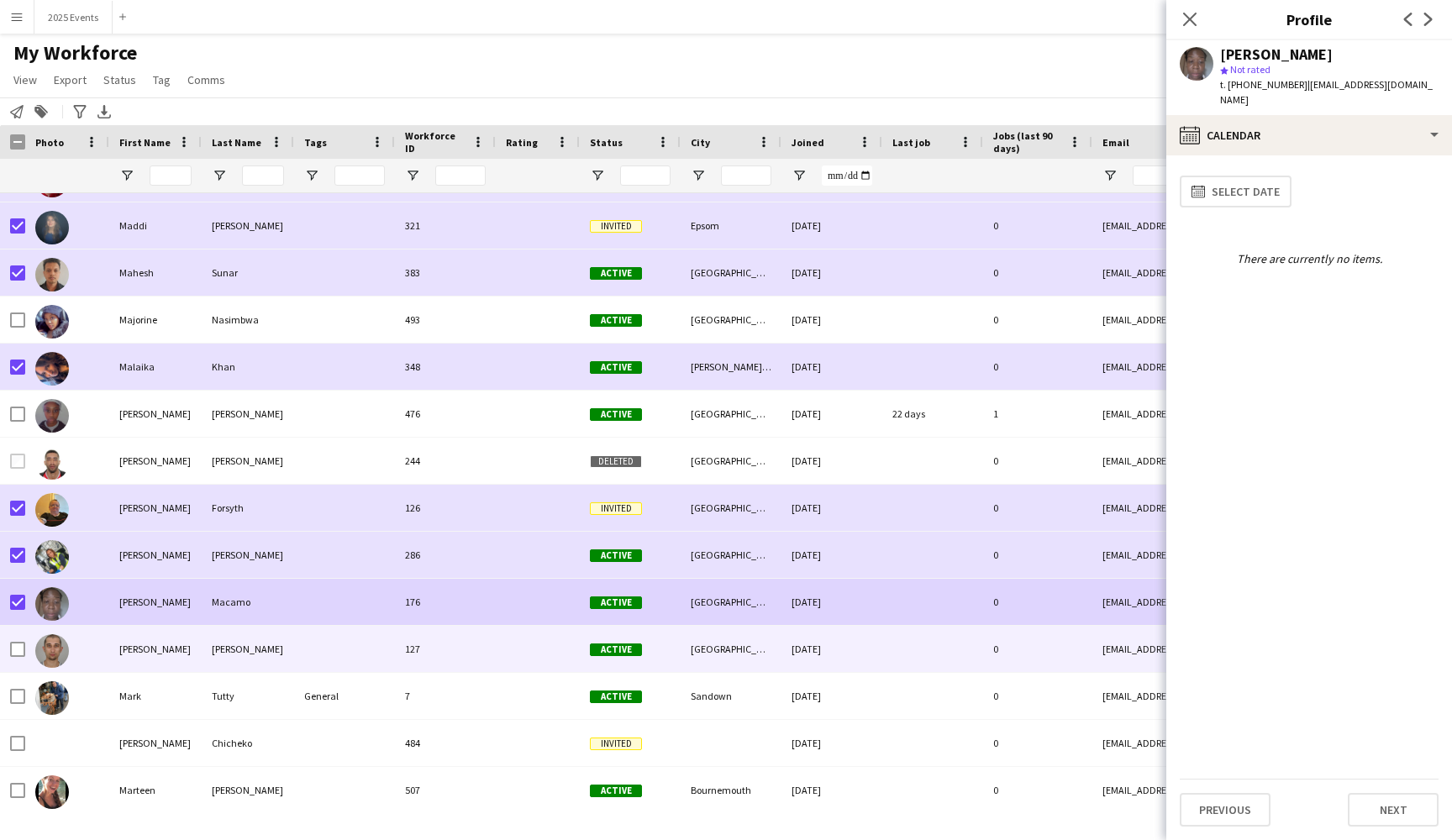
click at [298, 652] on div at bounding box center [344, 649] width 101 height 46
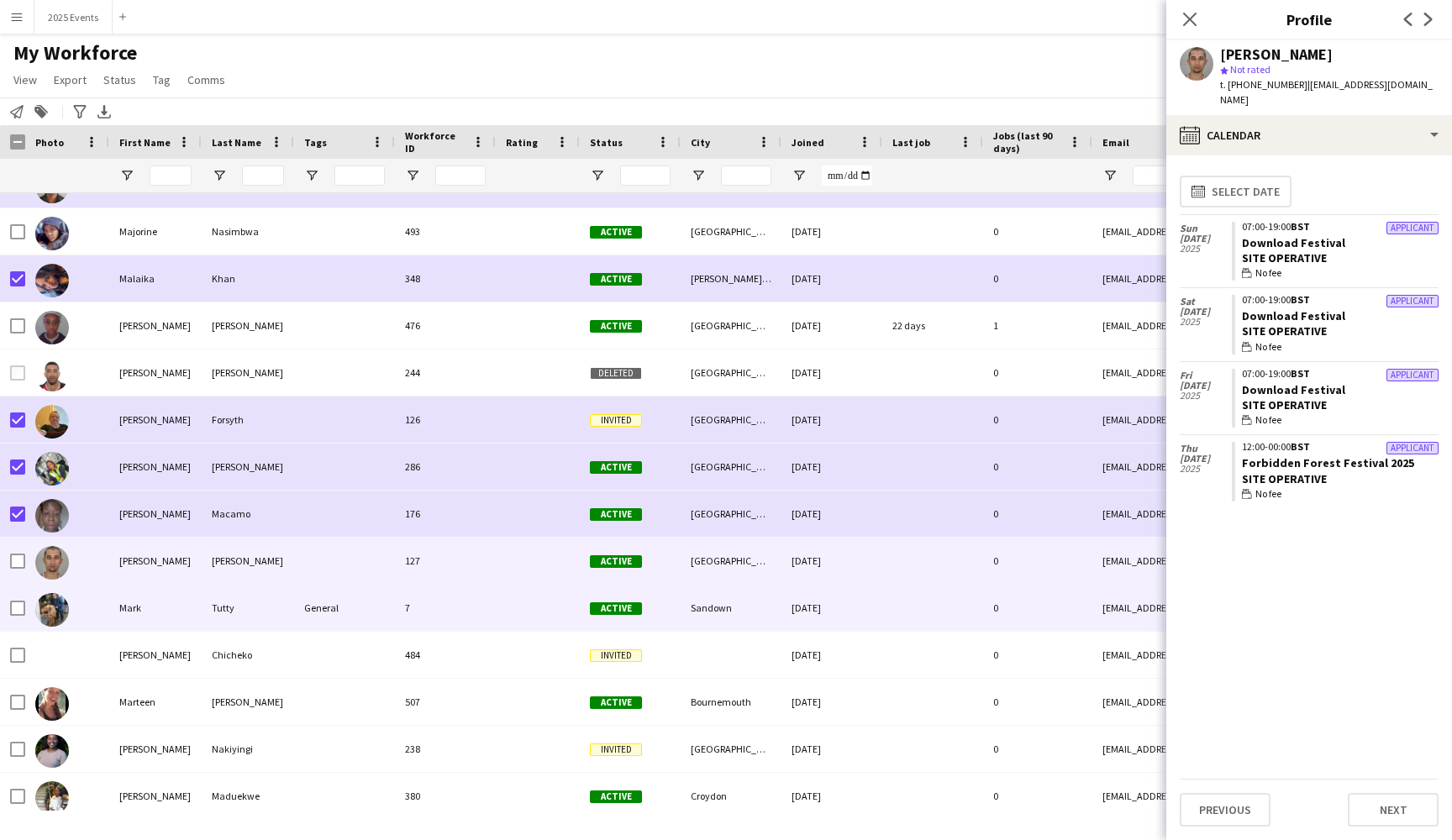
scroll to position [16278, 0]
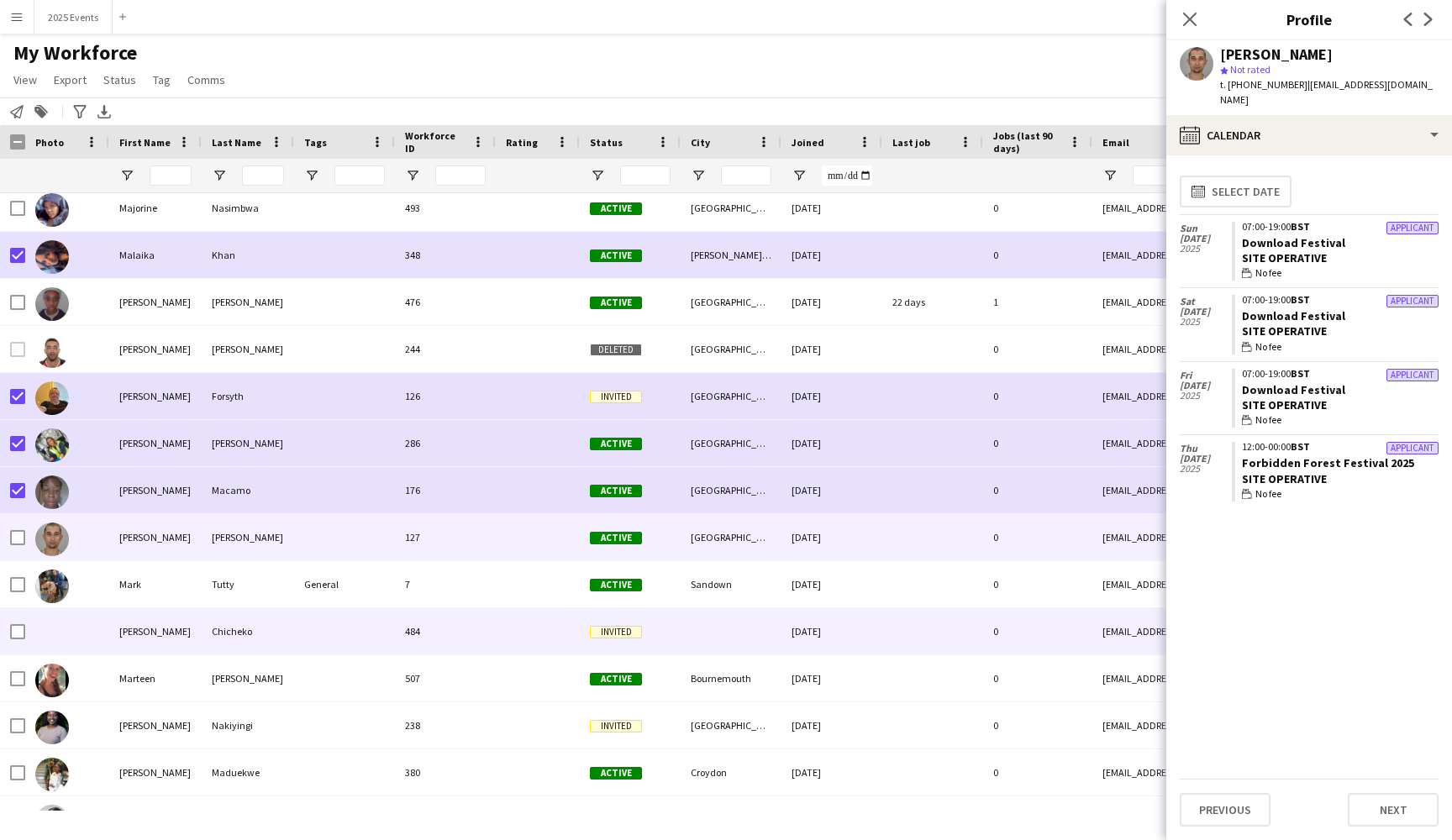
click at [303, 628] on div at bounding box center [344, 631] width 101 height 46
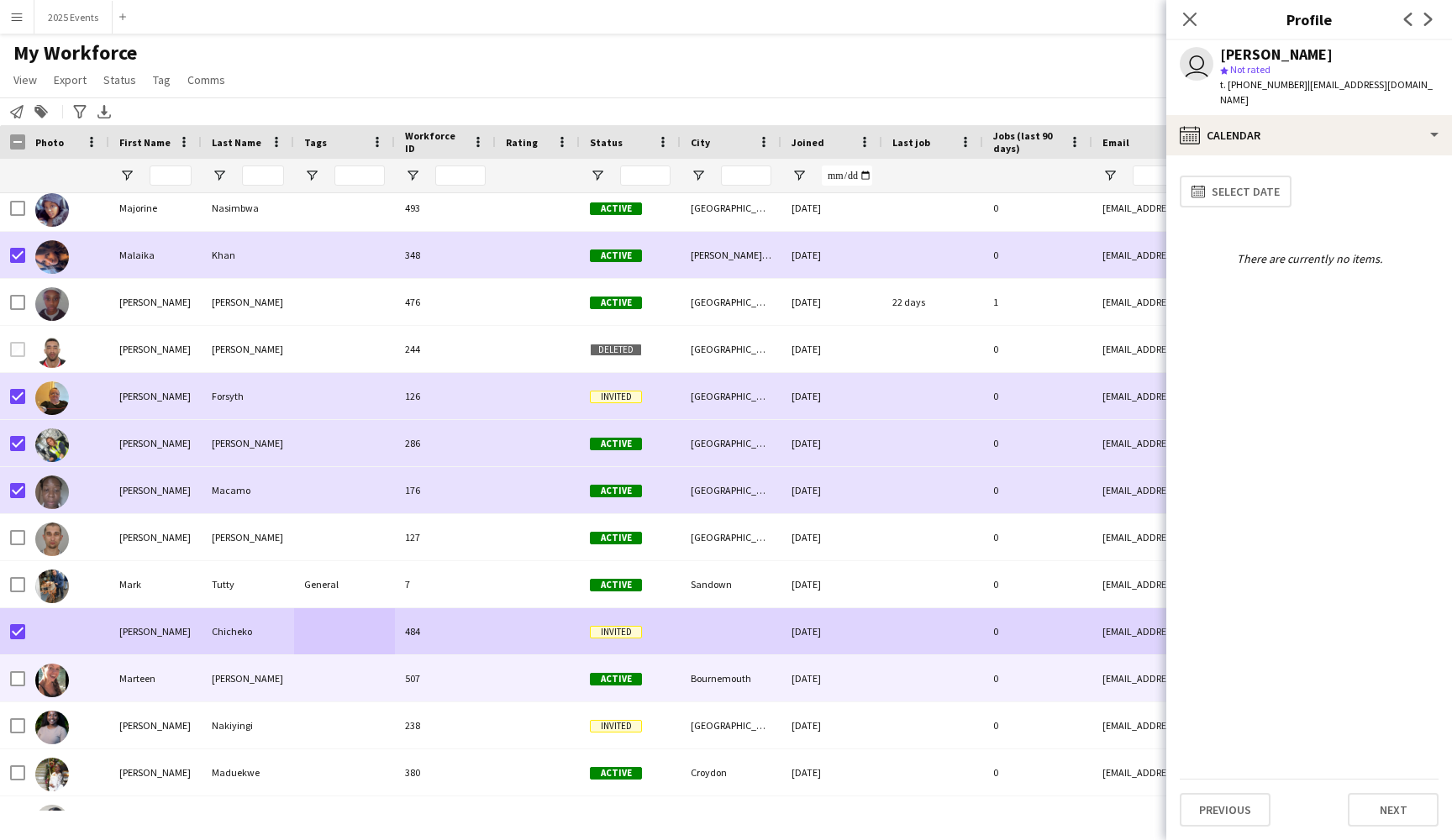
click at [282, 681] on div "[PERSON_NAME]" at bounding box center [248, 678] width 92 height 46
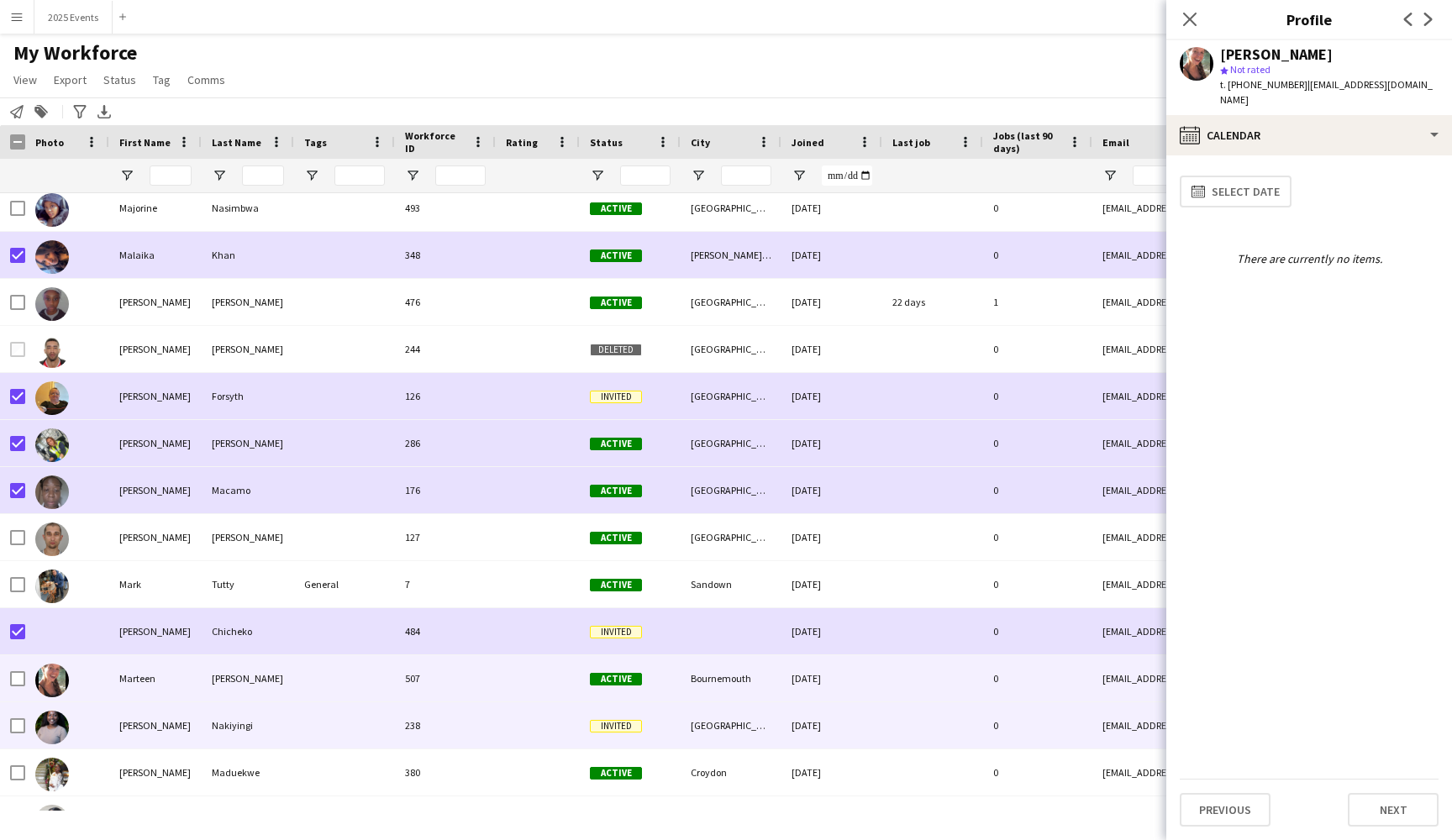
click at [331, 733] on div at bounding box center [344, 725] width 101 height 46
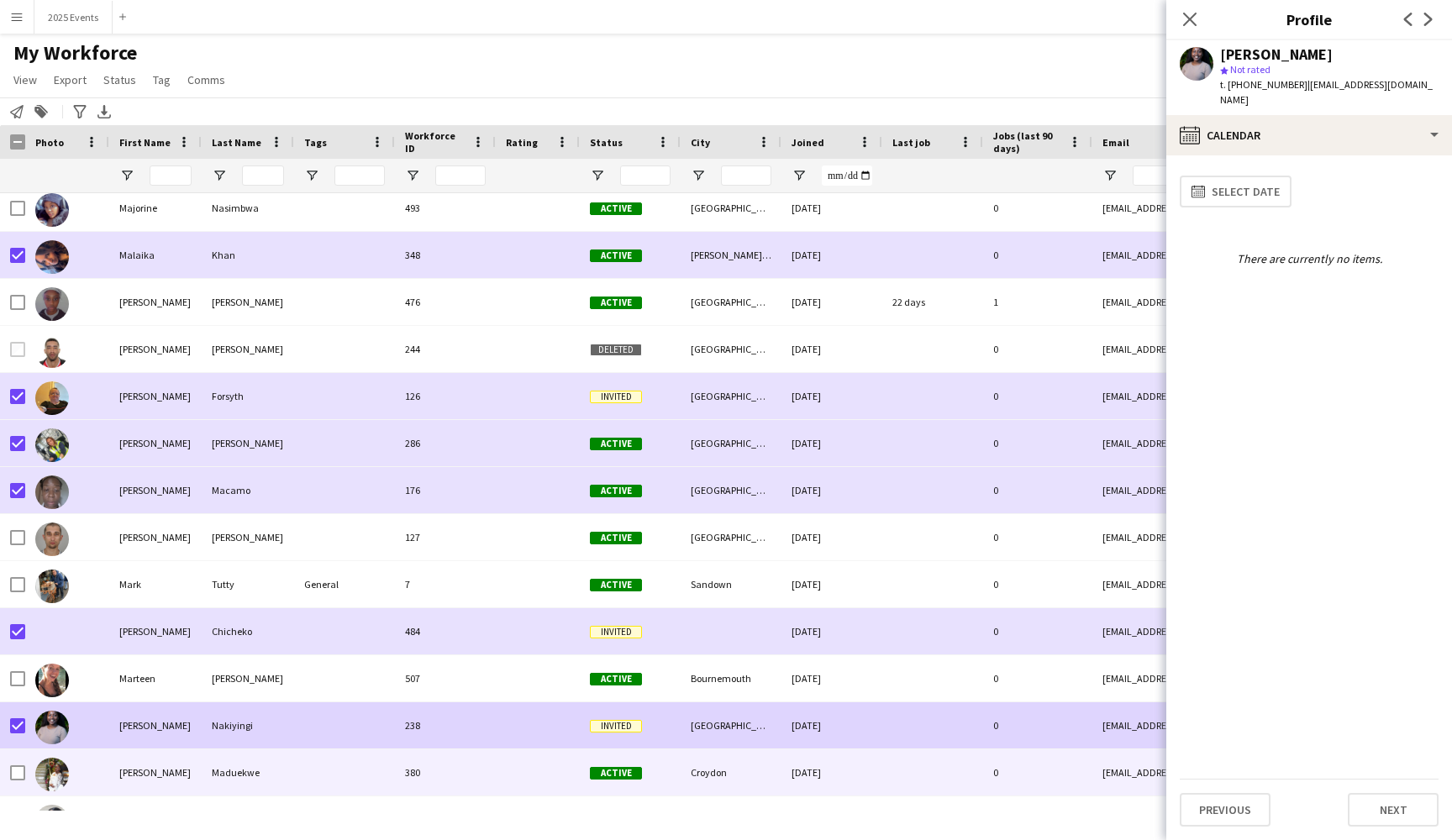
click at [291, 768] on div "Maduekwe" at bounding box center [248, 772] width 92 height 46
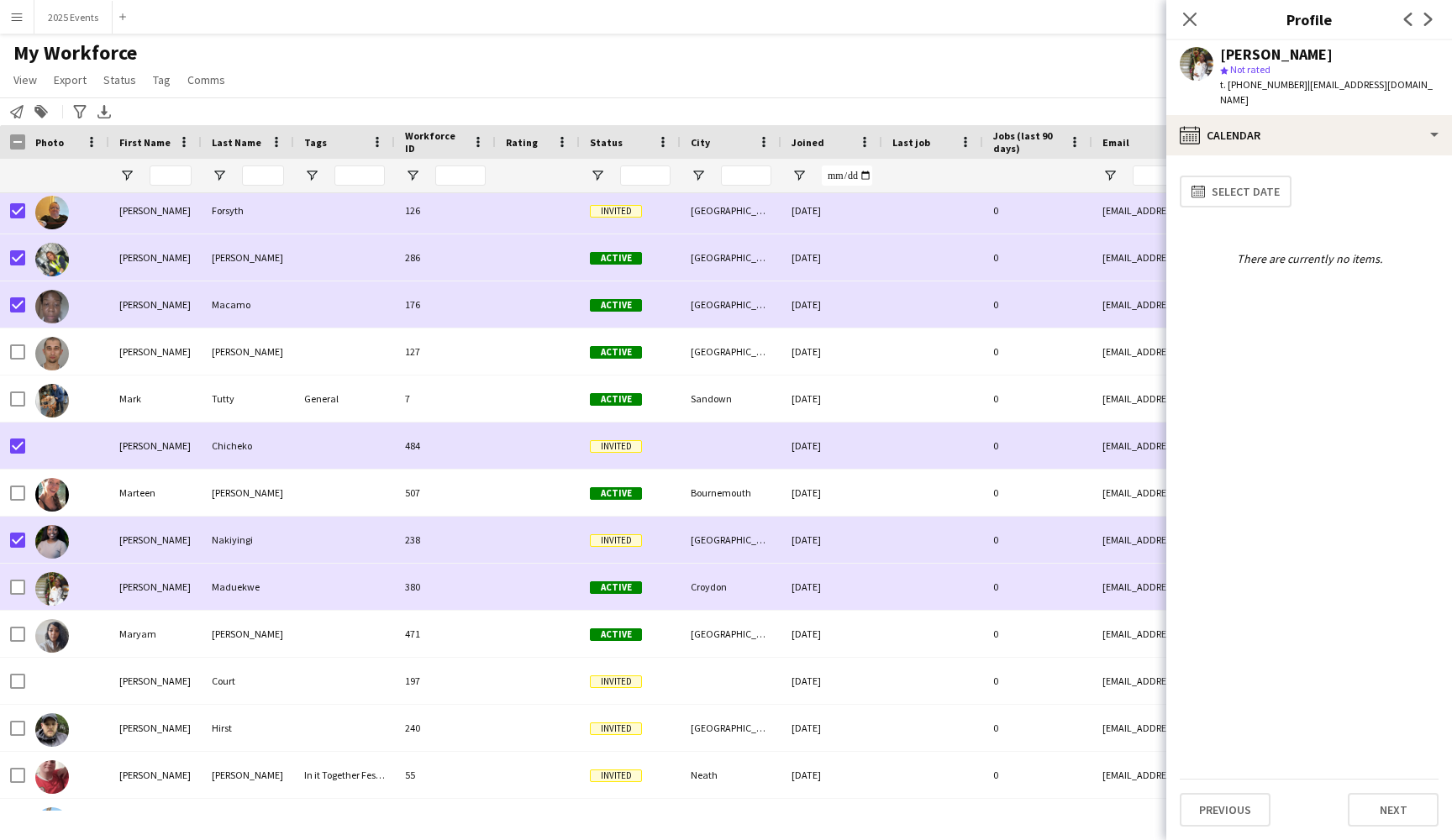
scroll to position [16484, 0]
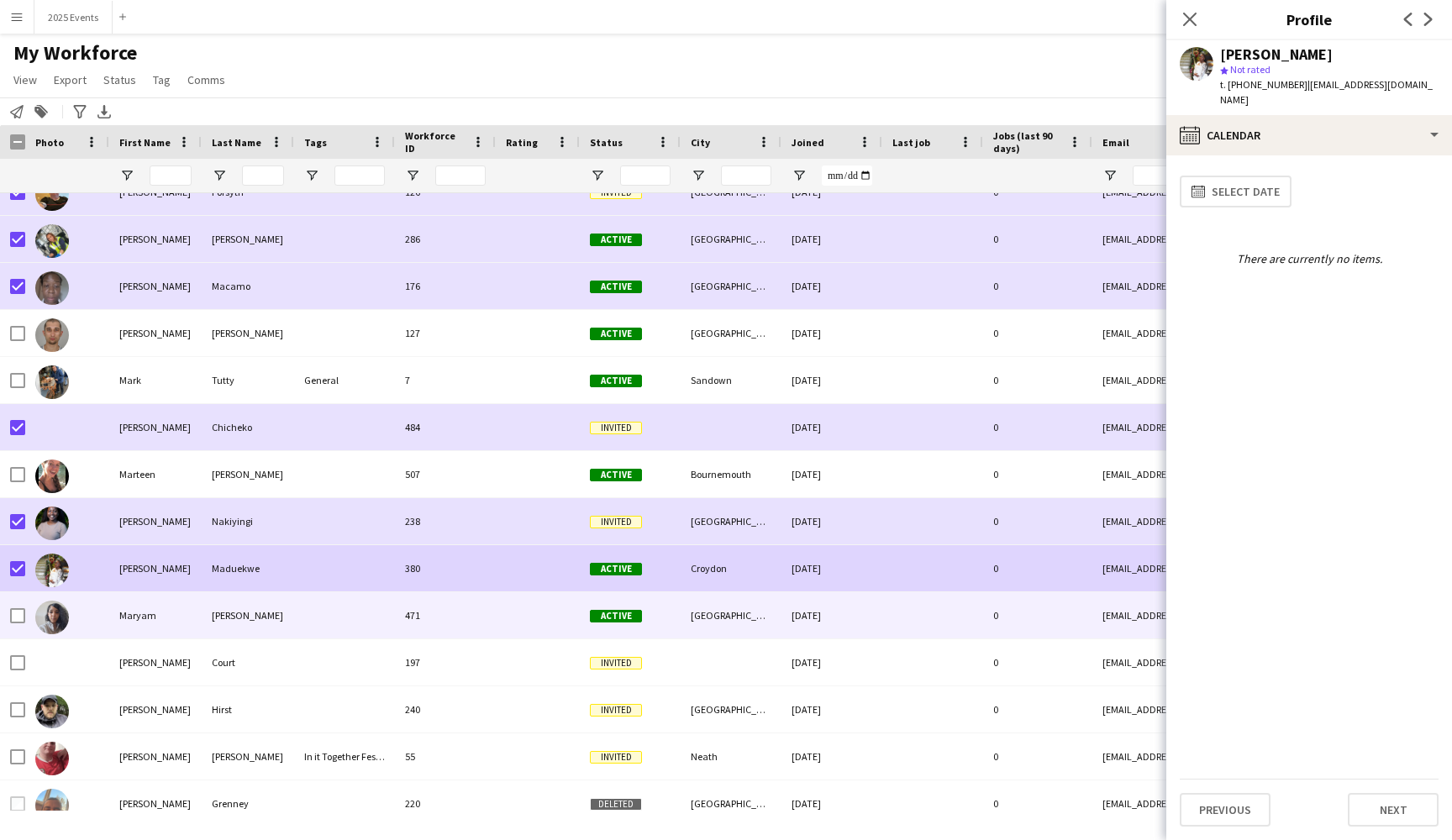
click at [321, 620] on div at bounding box center [344, 615] width 101 height 46
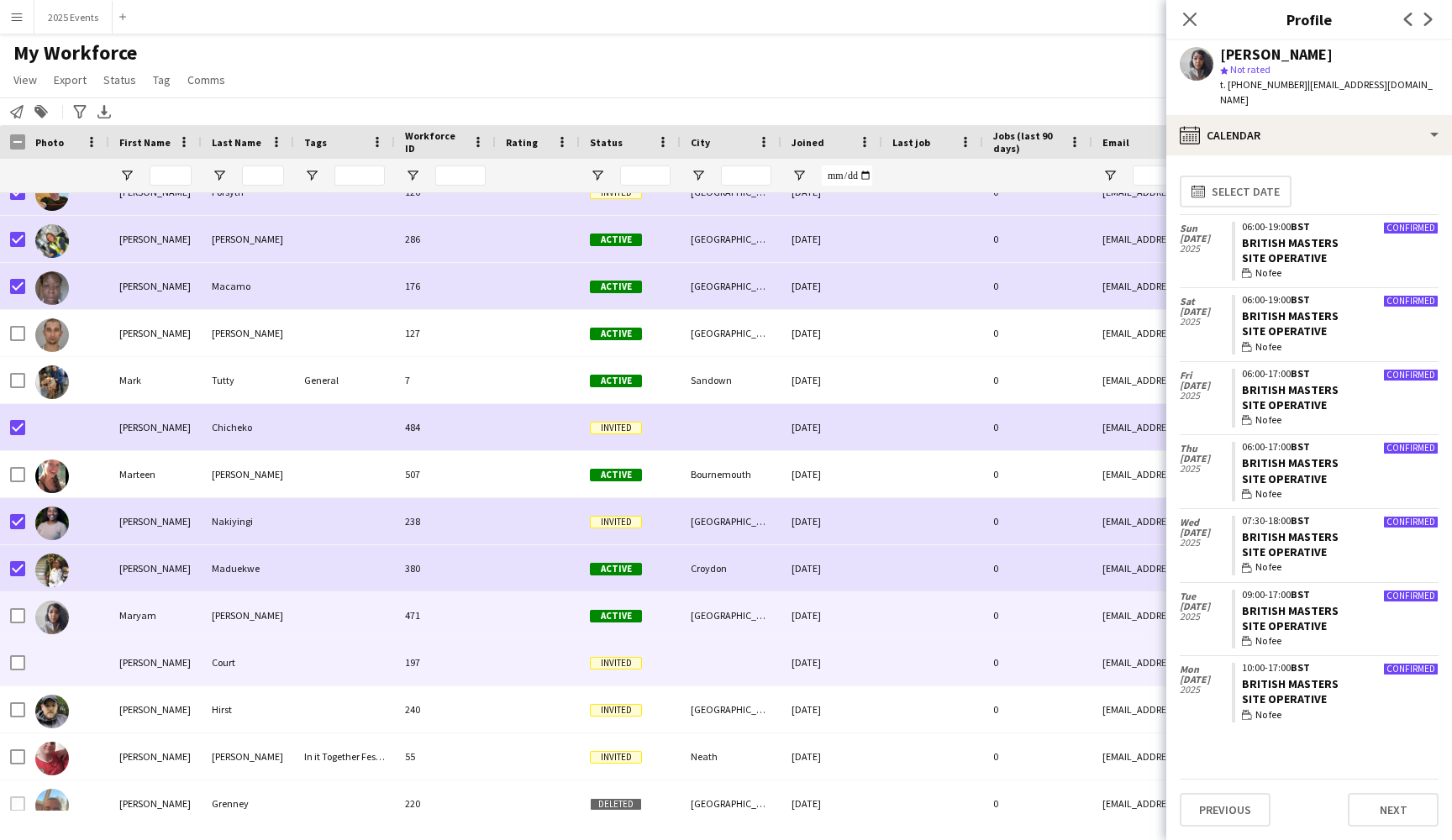
click at [353, 670] on div at bounding box center [344, 662] width 101 height 46
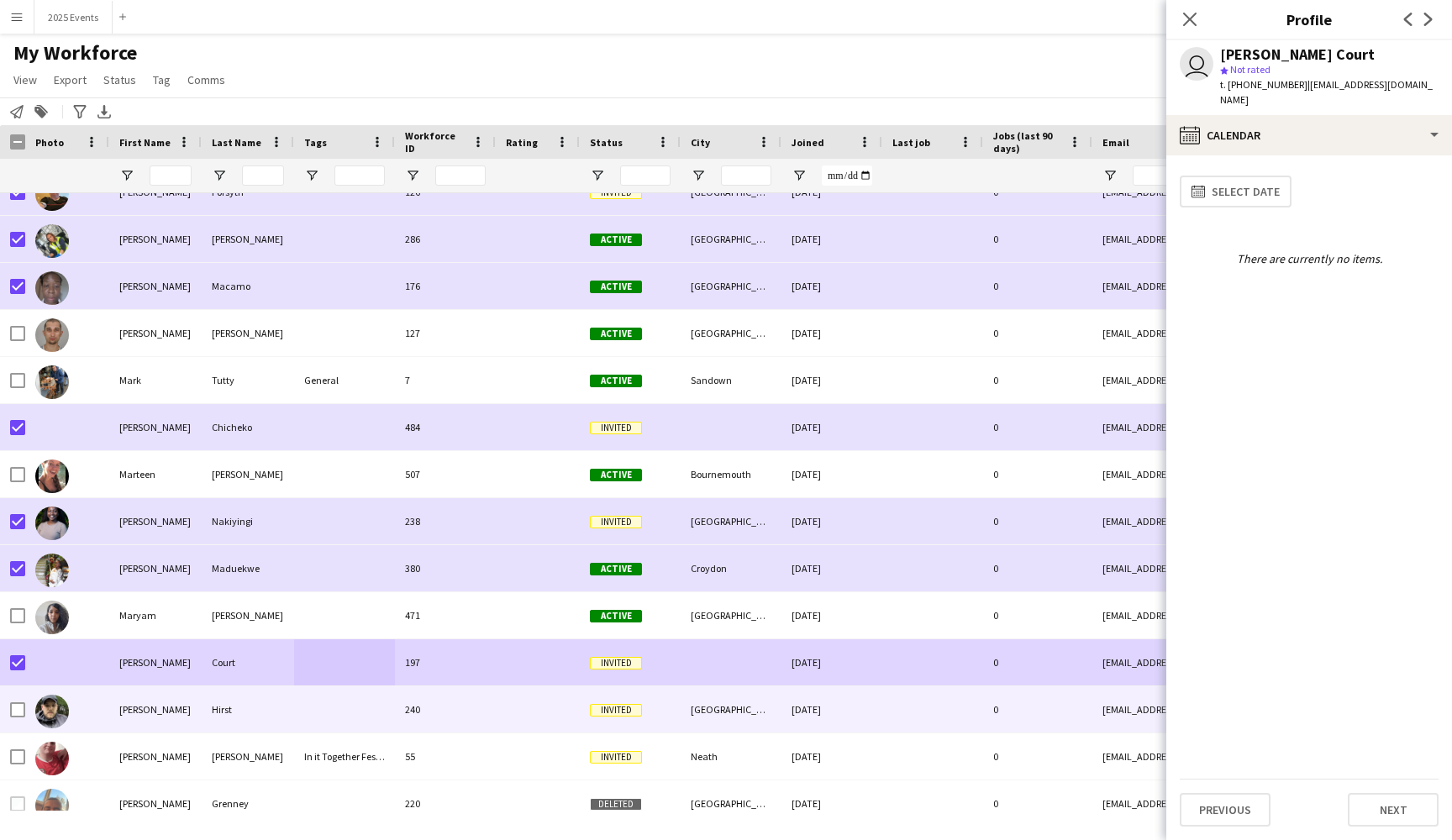
click at [369, 710] on div at bounding box center [344, 709] width 101 height 46
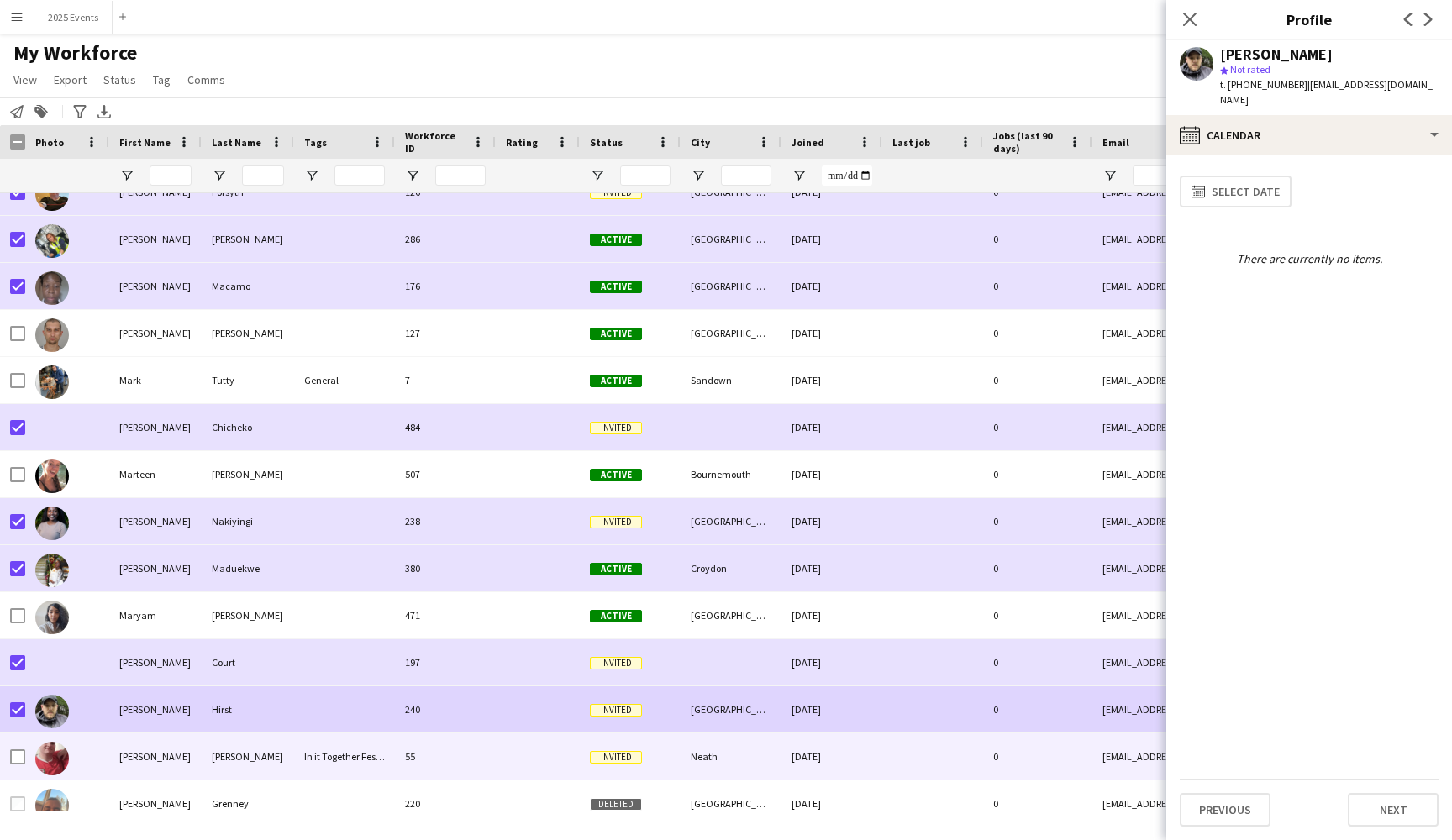
click at [192, 752] on div "[PERSON_NAME]" at bounding box center [155, 756] width 92 height 46
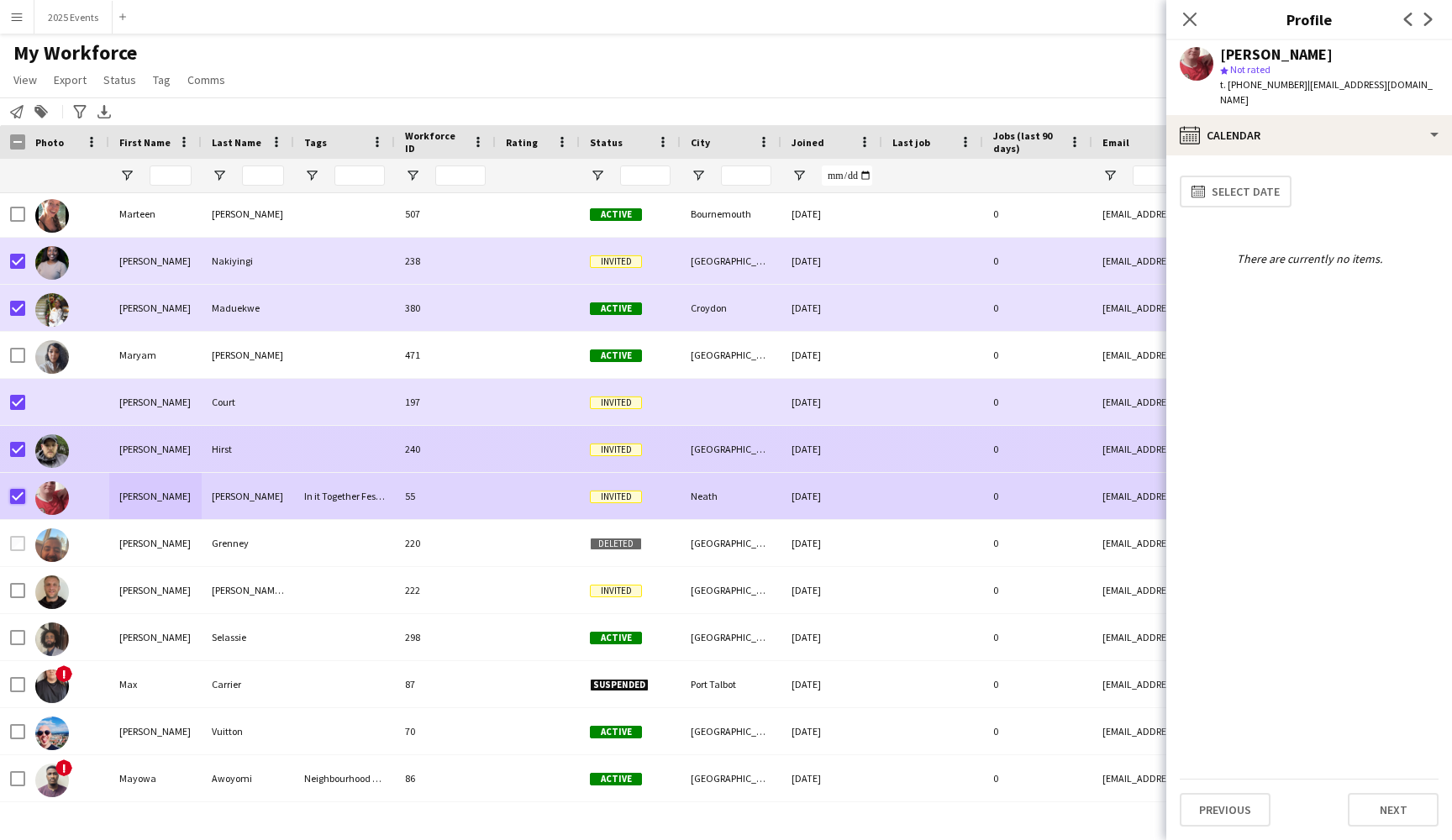
scroll to position [16758, 0]
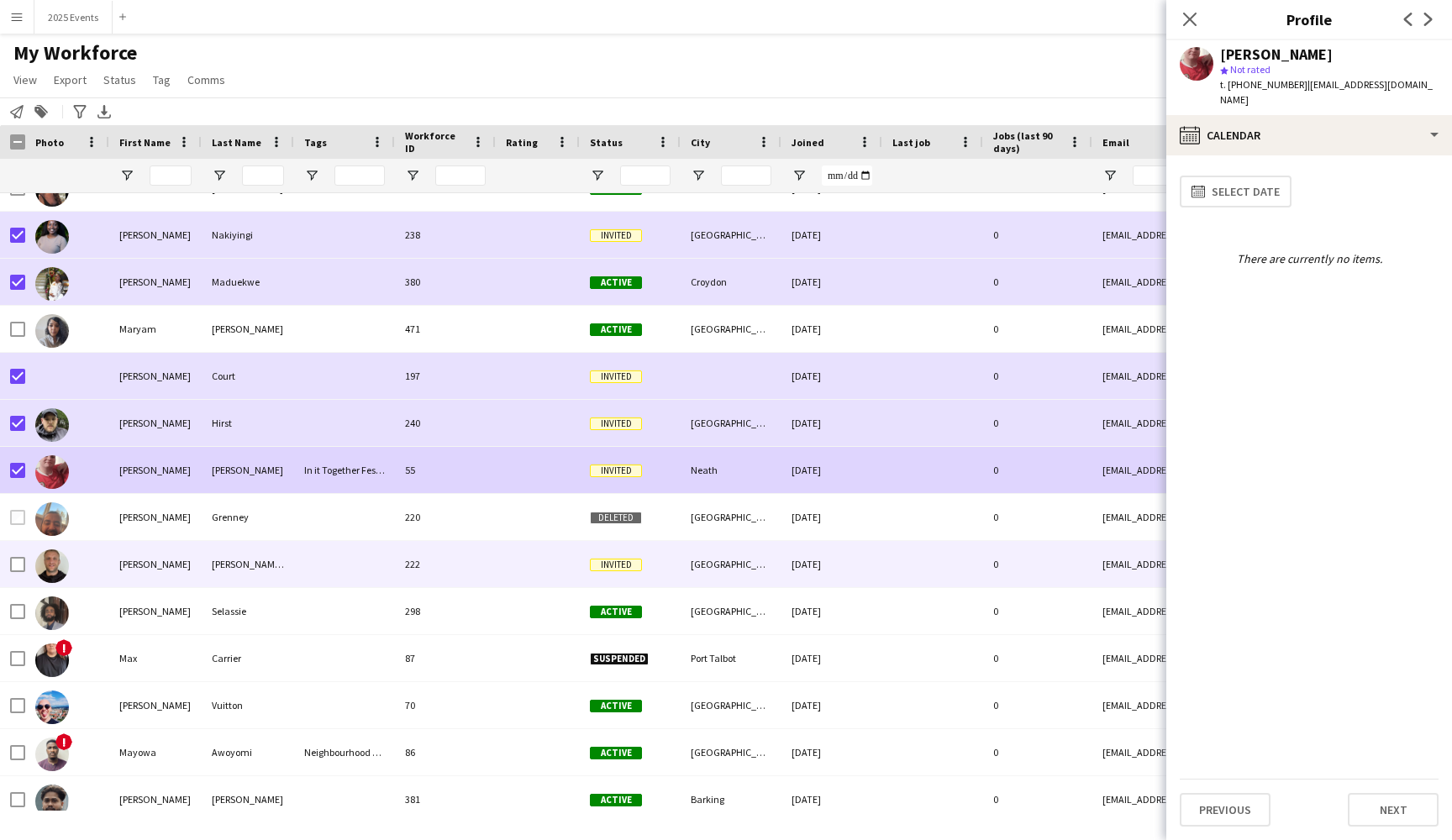
click at [189, 570] on div "[PERSON_NAME]" at bounding box center [155, 564] width 92 height 46
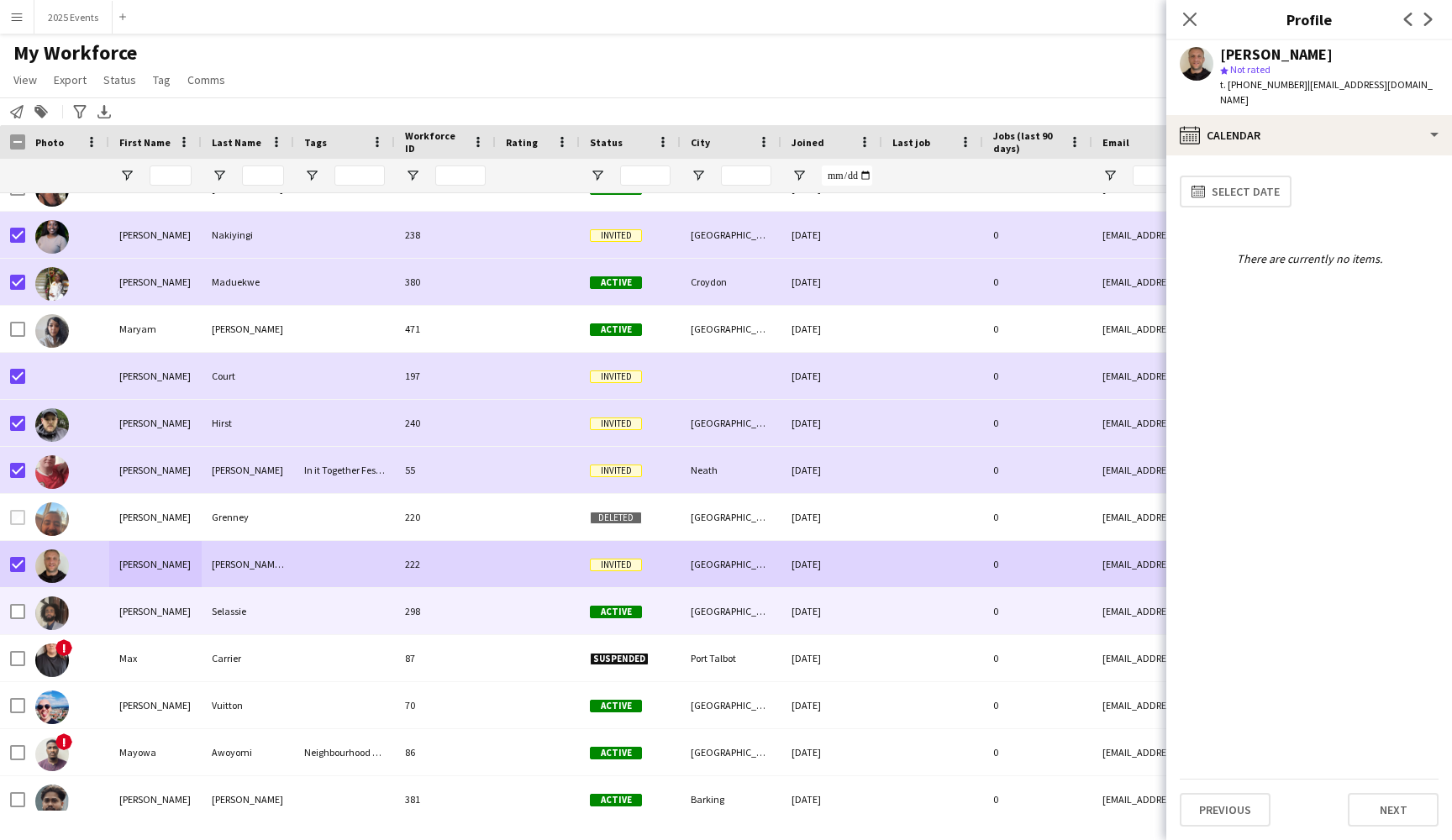
click at [190, 605] on div "[PERSON_NAME]" at bounding box center [155, 611] width 92 height 46
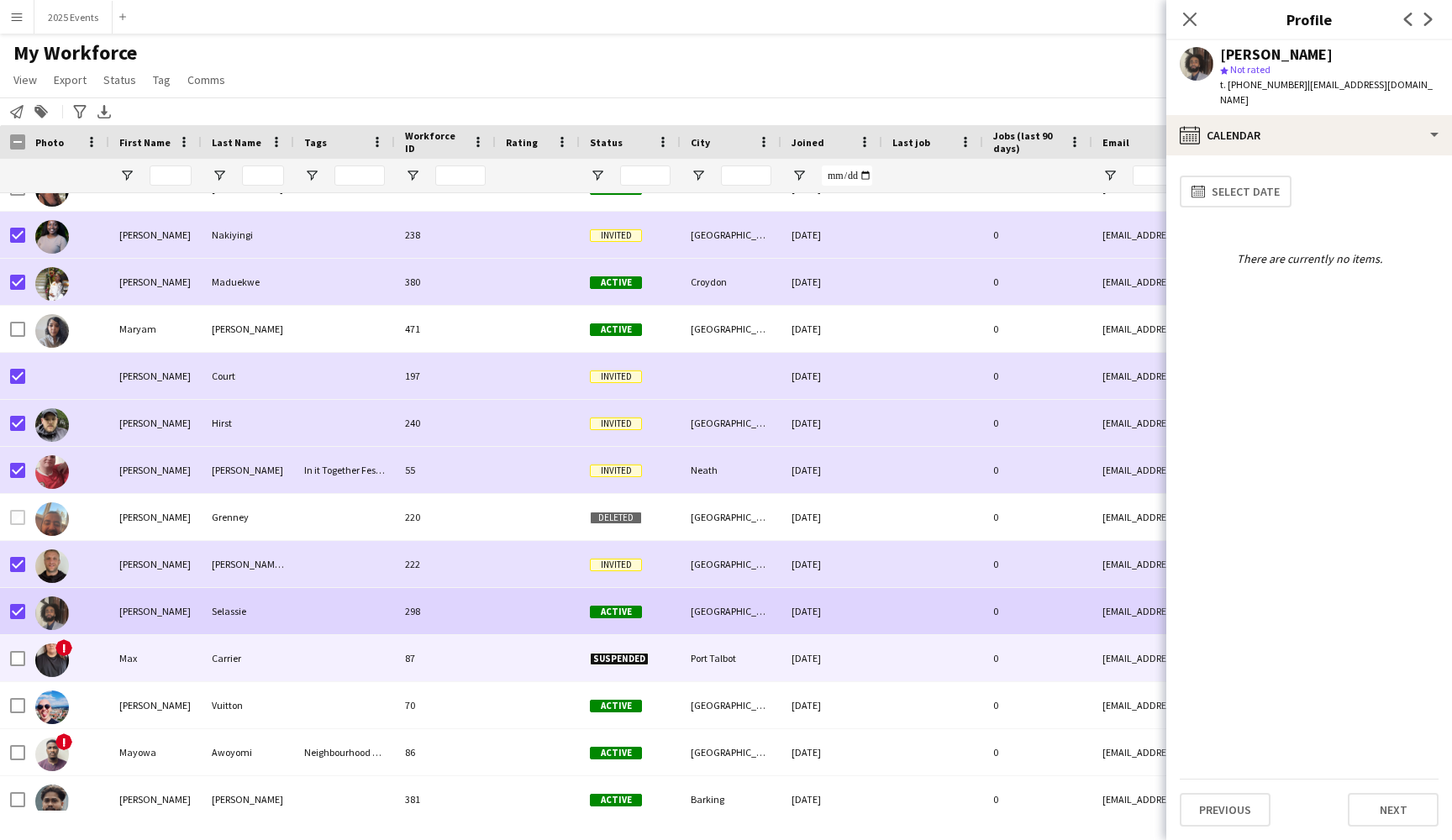
click at [309, 655] on div at bounding box center [344, 658] width 101 height 46
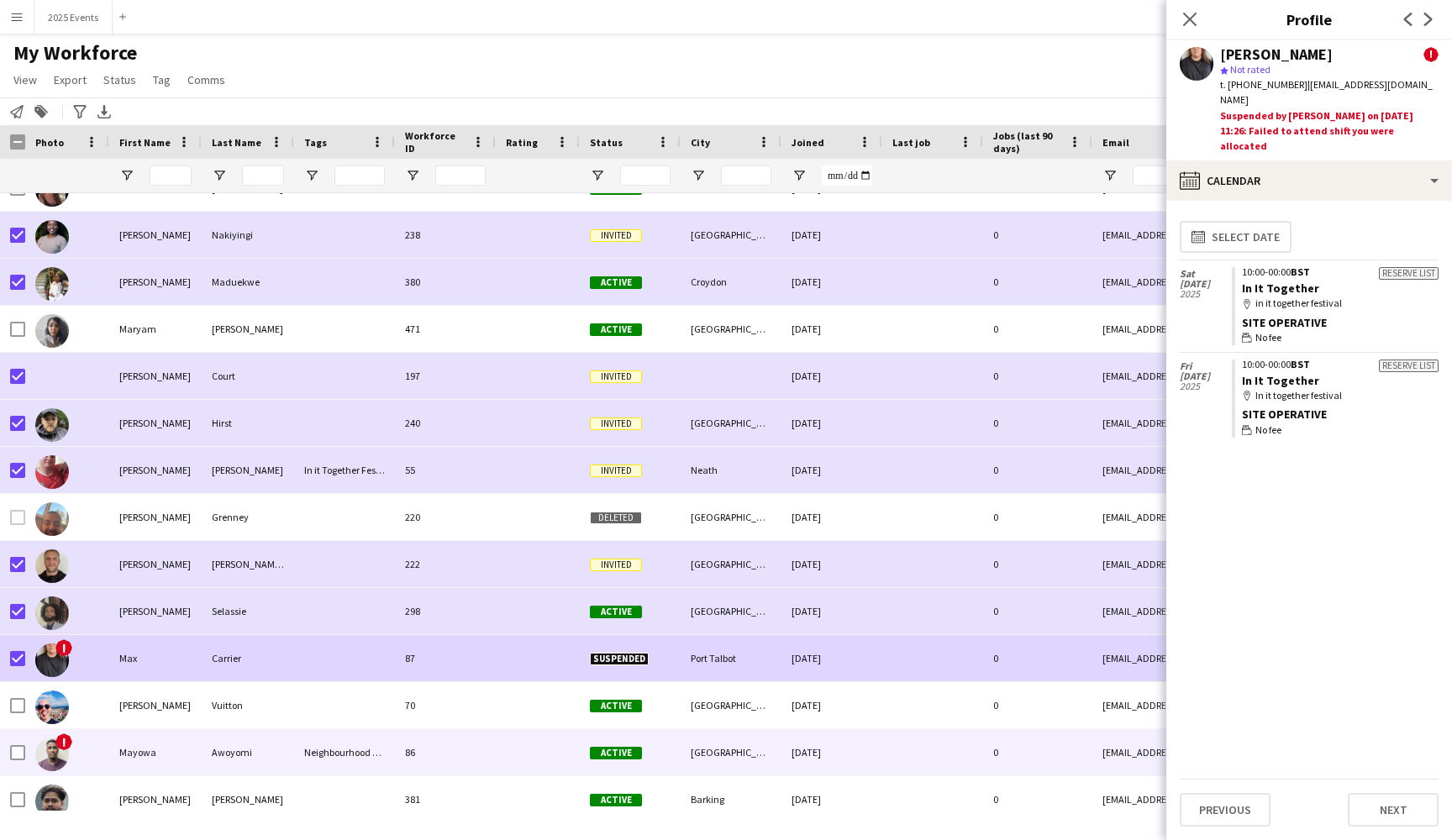
click at [288, 758] on div "Awoyomi" at bounding box center [248, 752] width 92 height 46
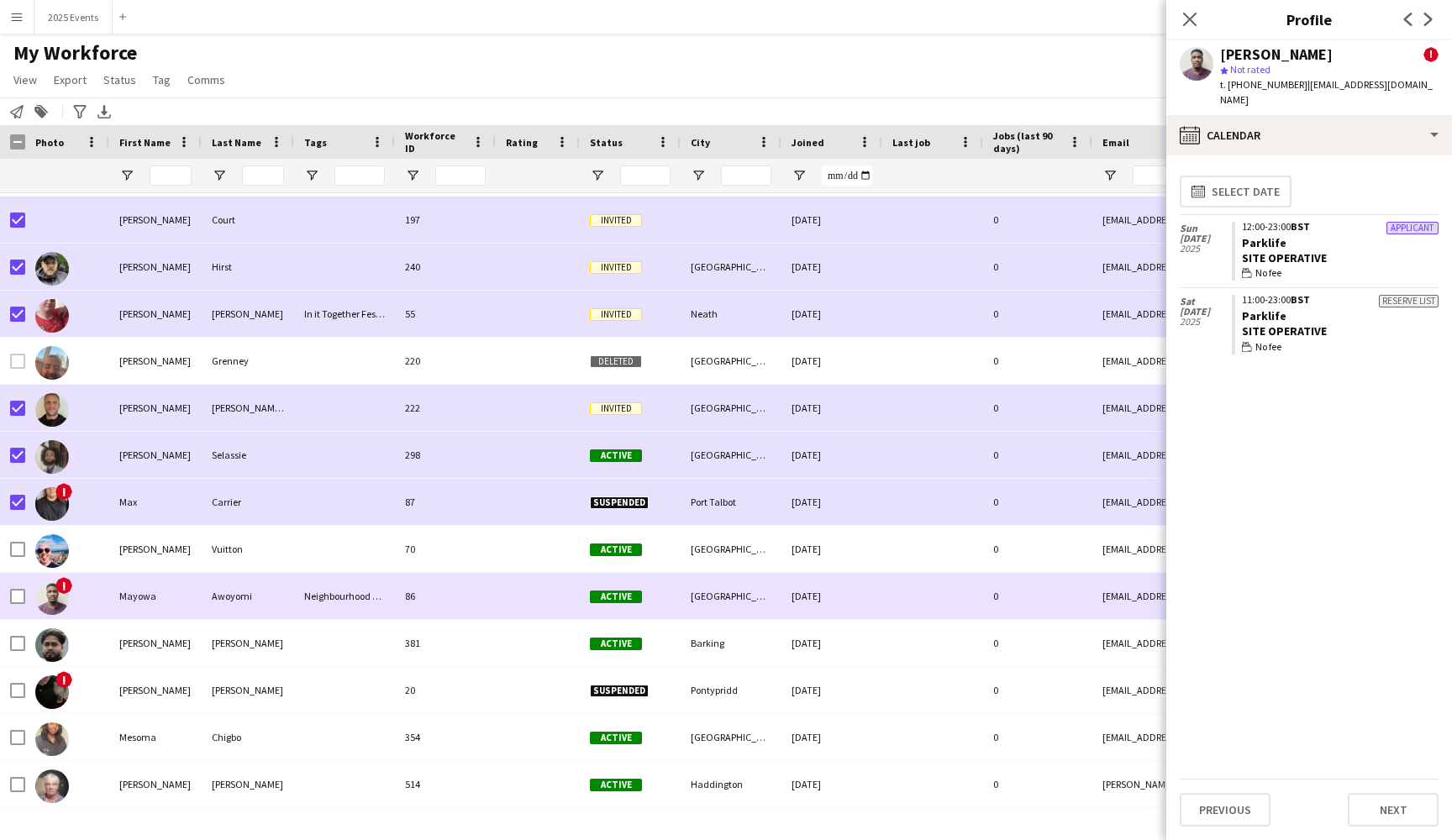
scroll to position [16933, 0]
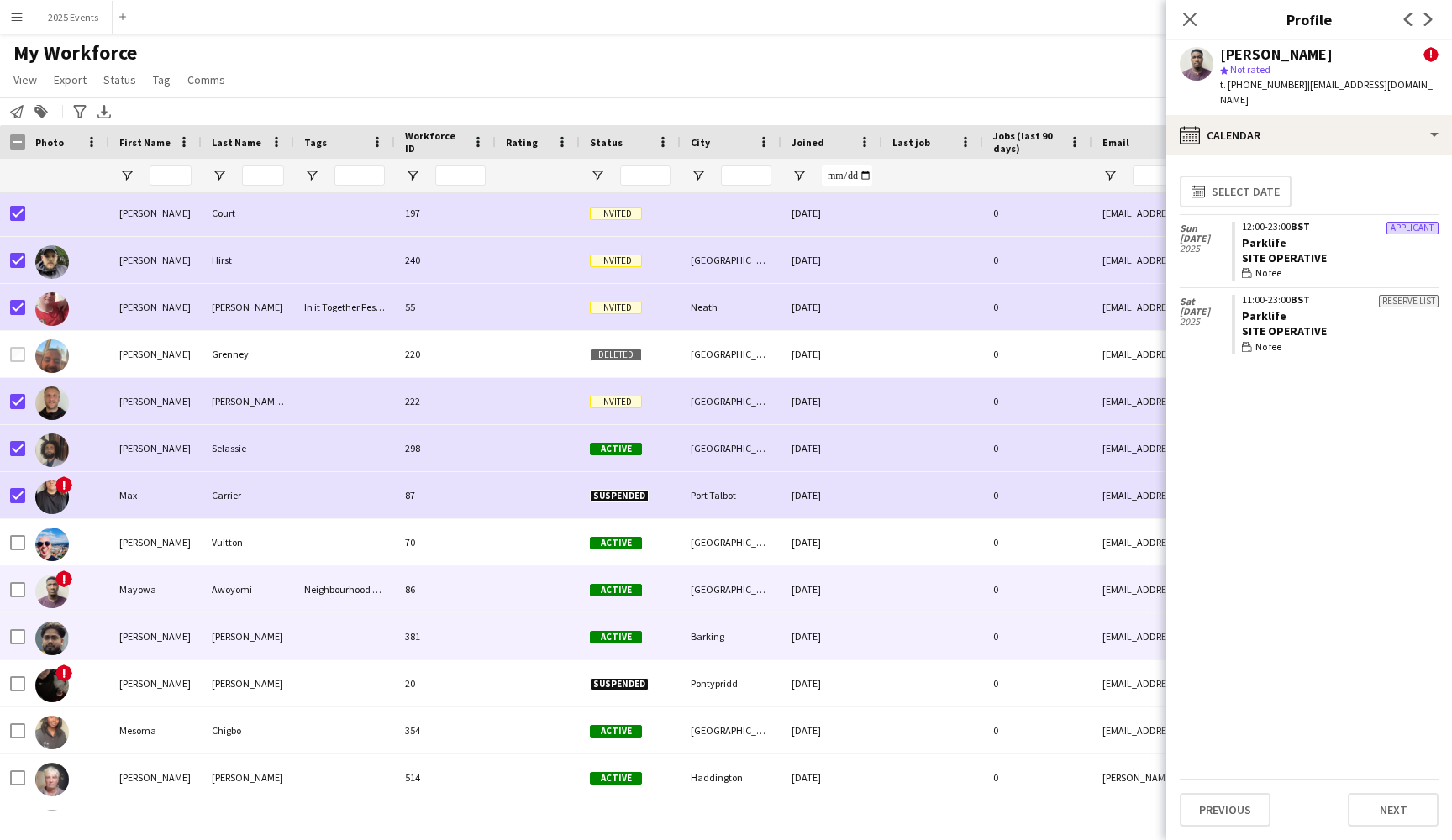
click at [287, 646] on div "[PERSON_NAME]" at bounding box center [248, 636] width 92 height 46
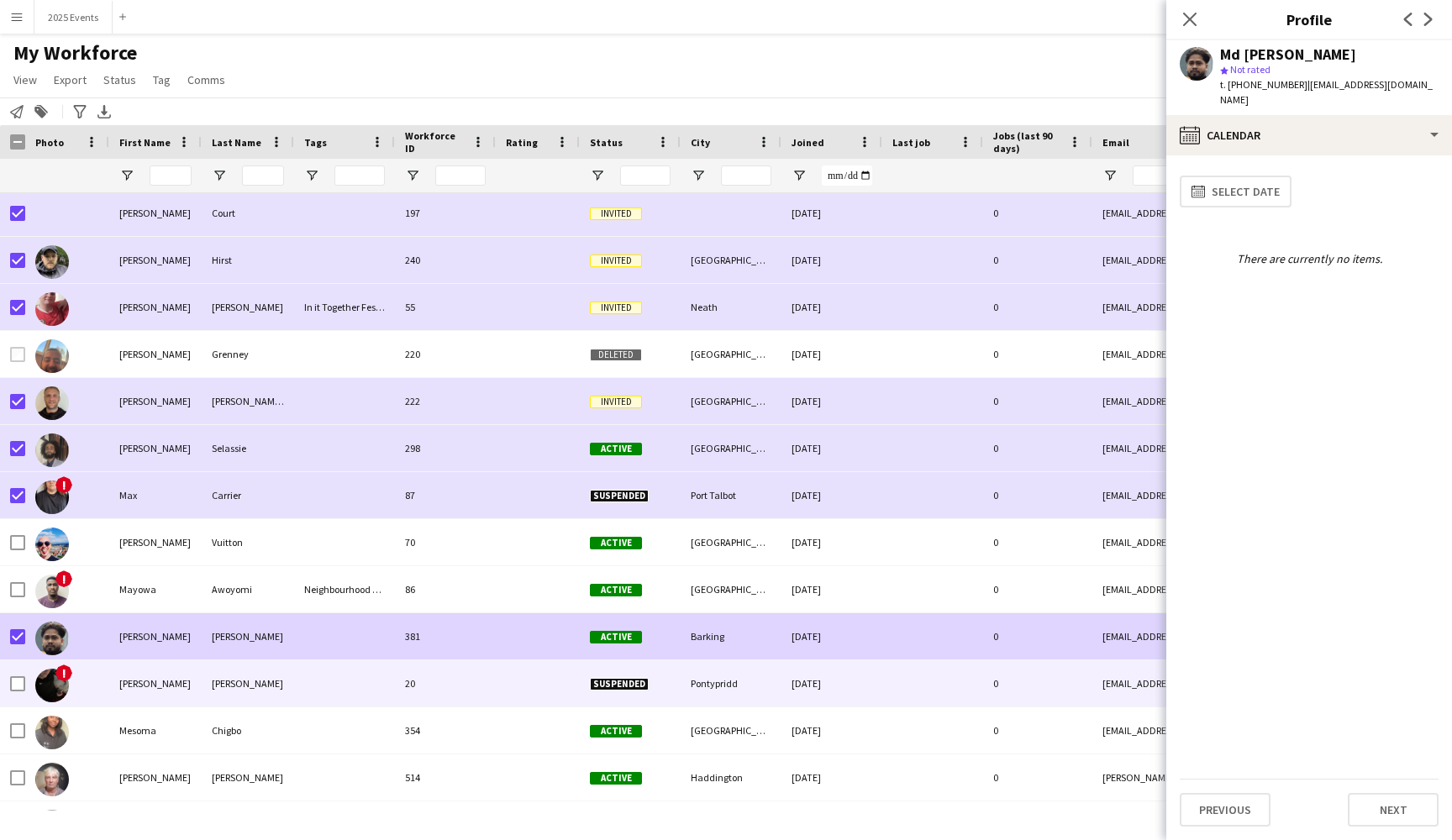
click at [280, 680] on div "[PERSON_NAME]" at bounding box center [248, 683] width 92 height 46
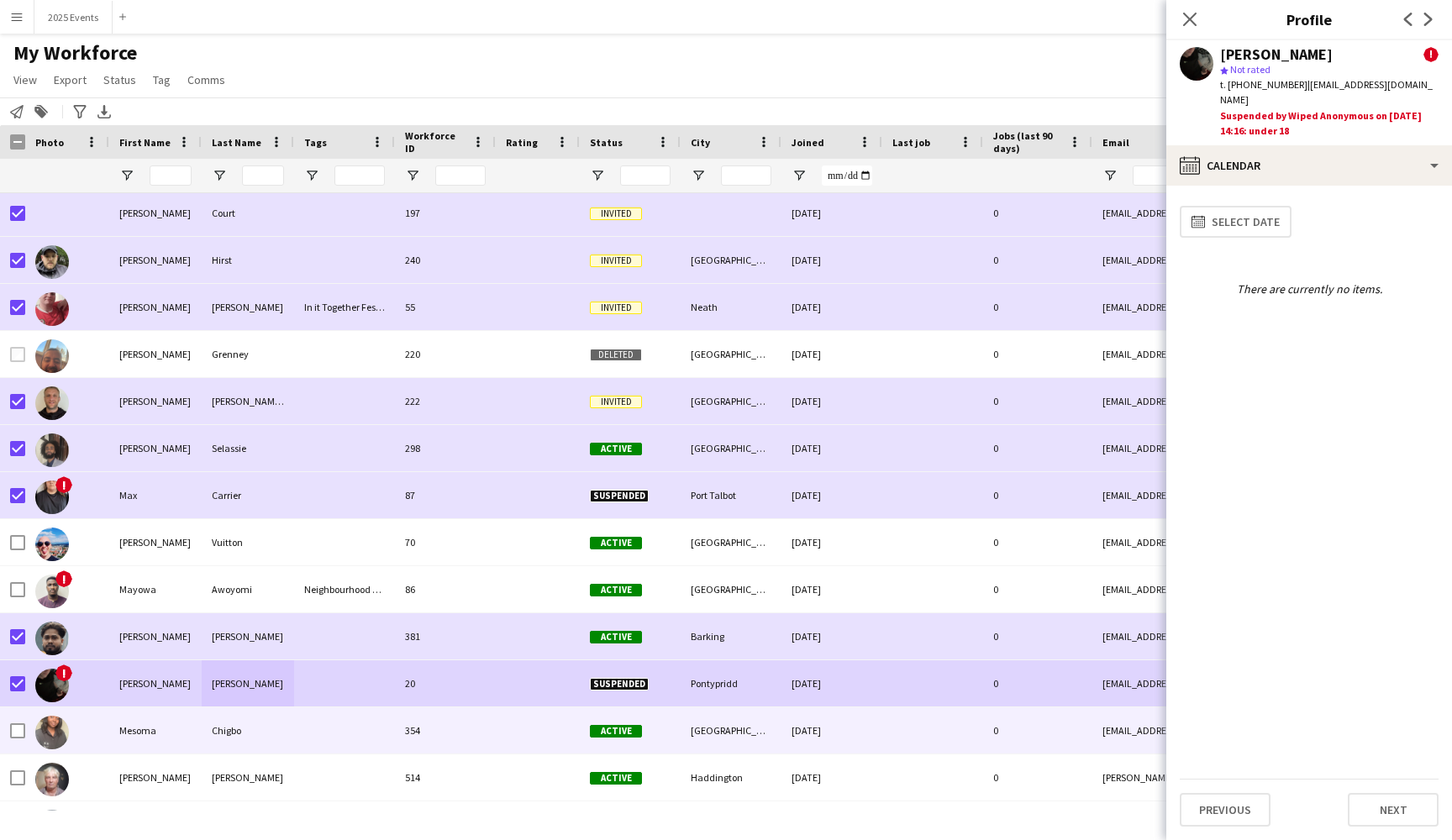
click at [296, 732] on div at bounding box center [344, 730] width 101 height 46
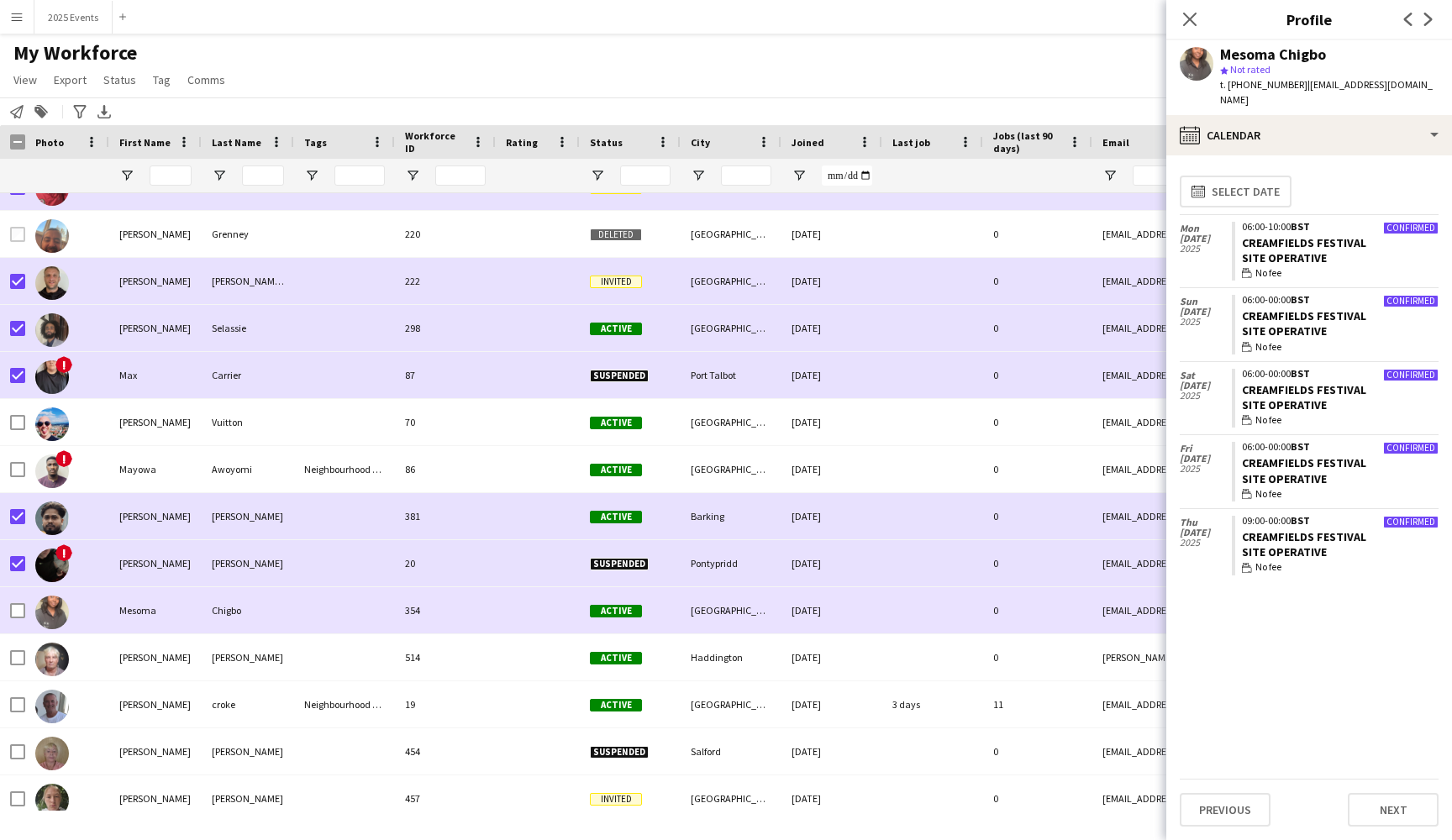
scroll to position [17054, 0]
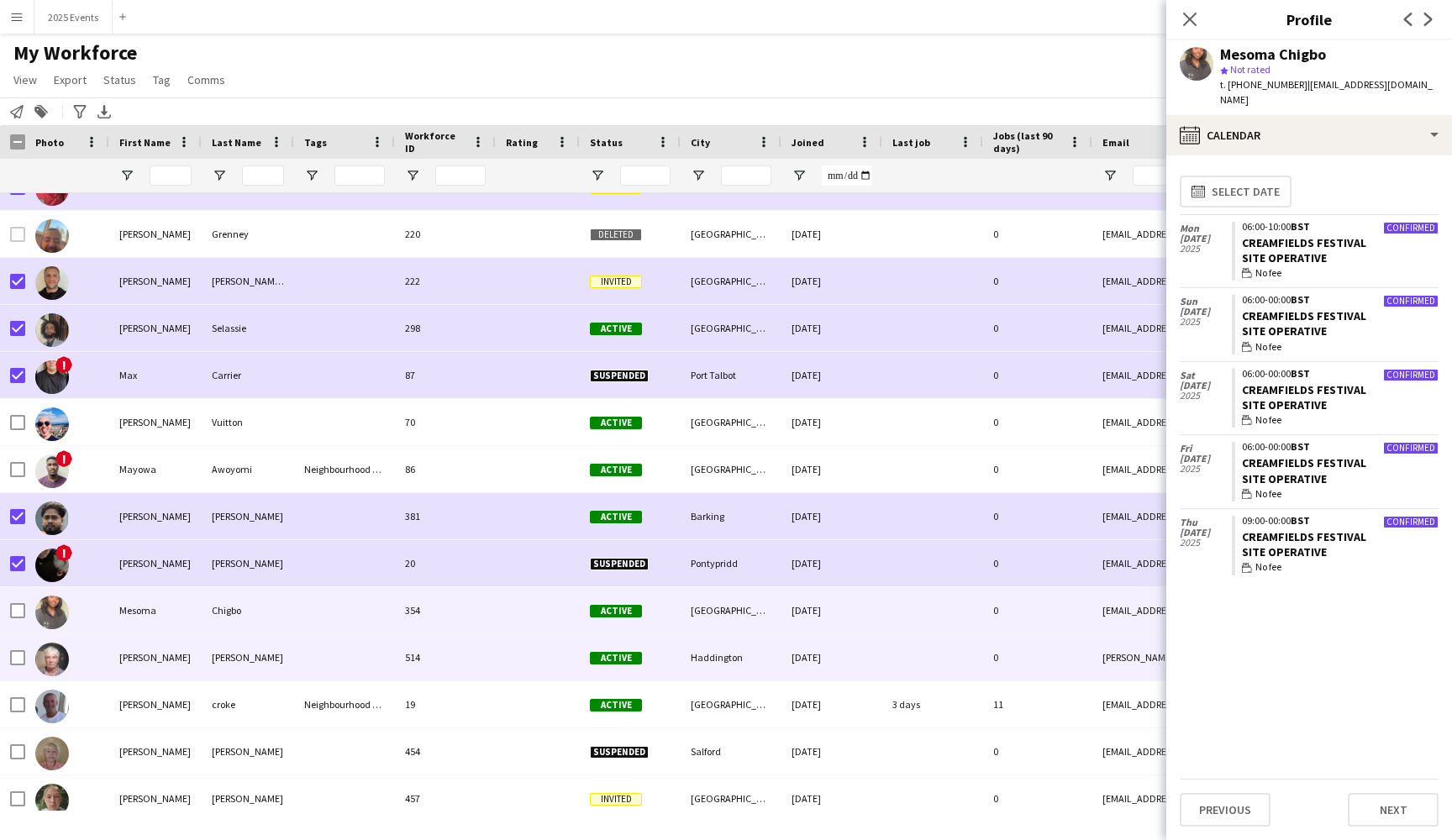
click at [296, 653] on div at bounding box center [344, 657] width 101 height 46
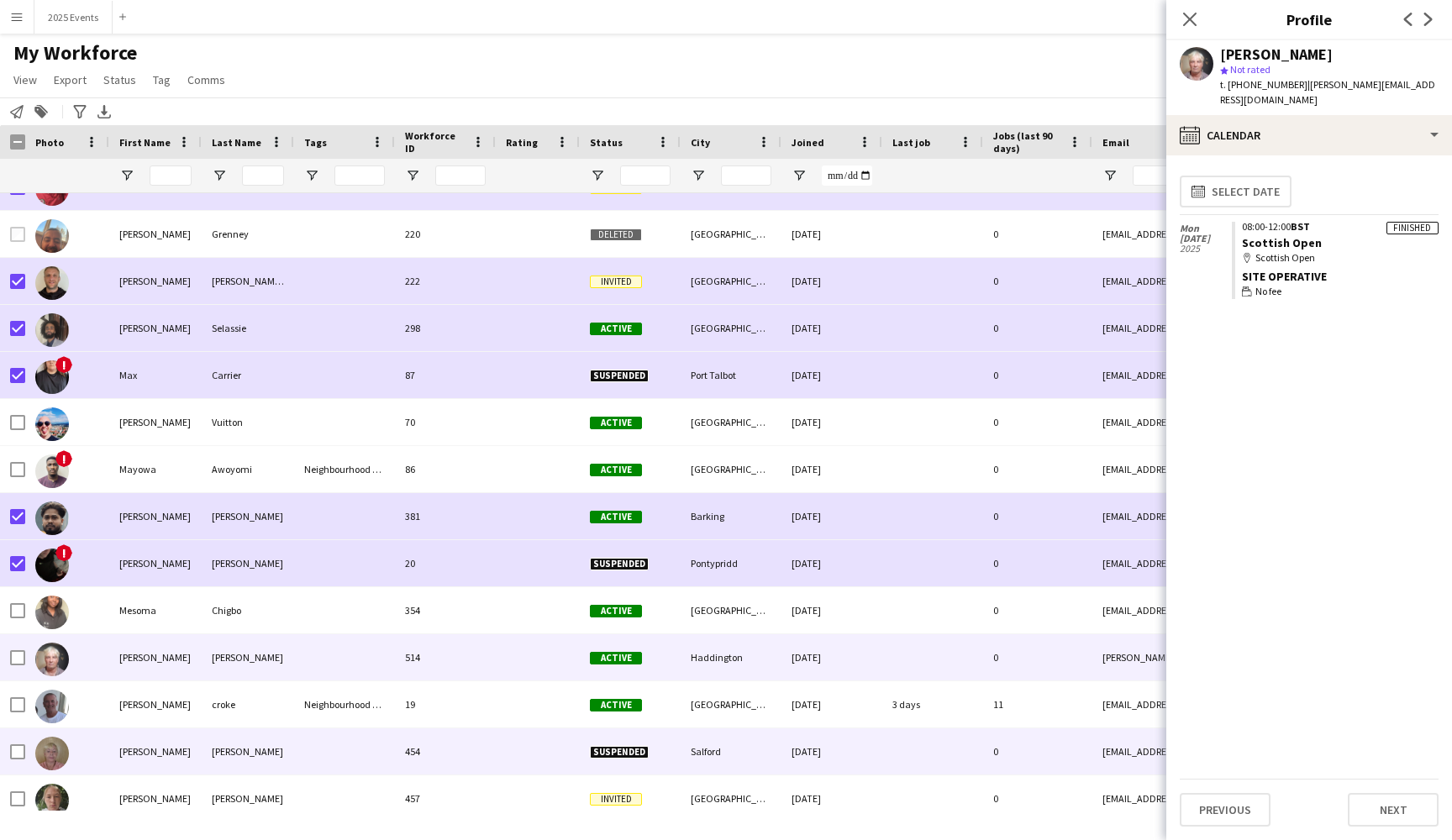
click at [277, 749] on div "[PERSON_NAME]" at bounding box center [248, 751] width 92 height 46
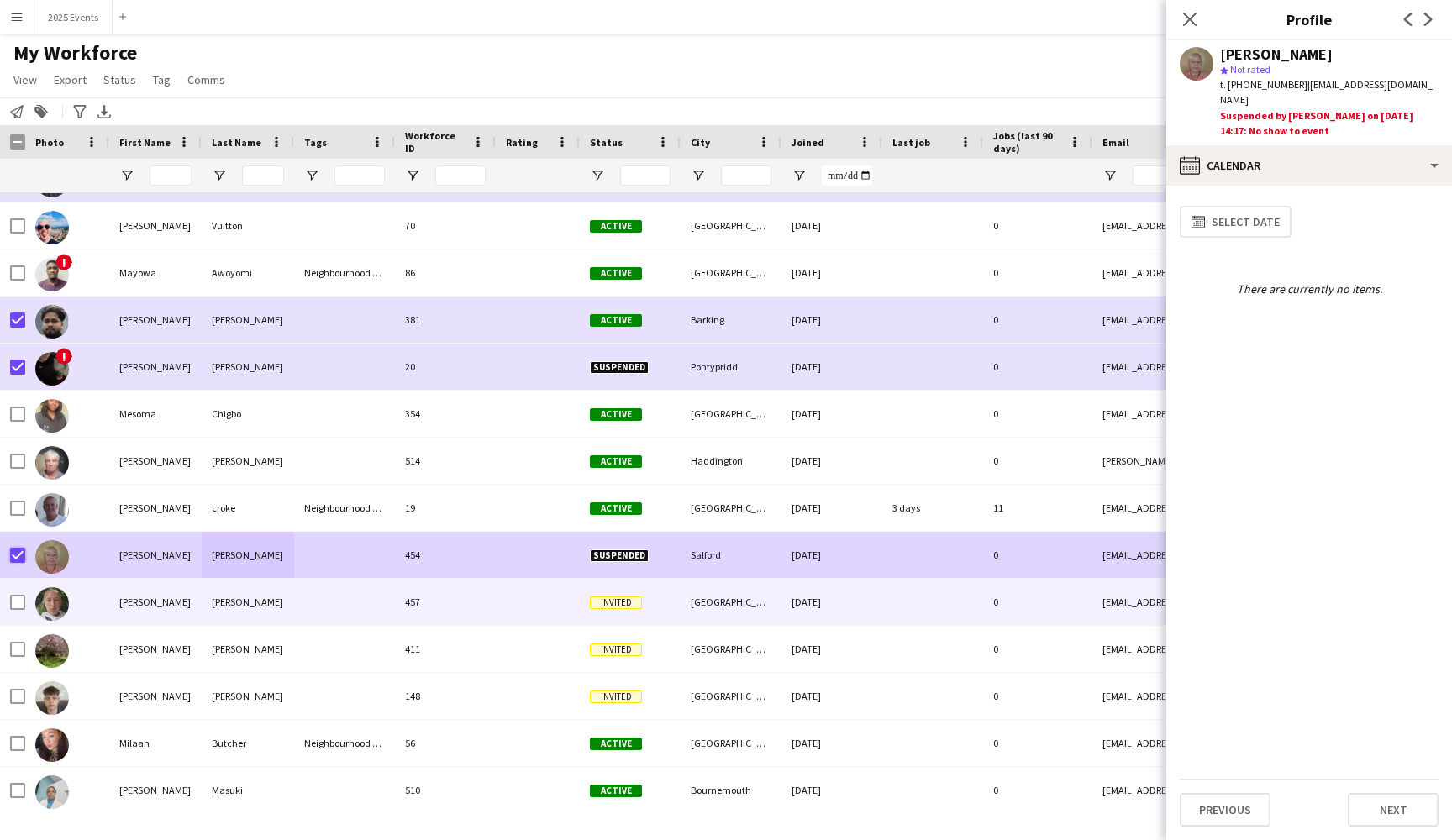
scroll to position [17297, 0]
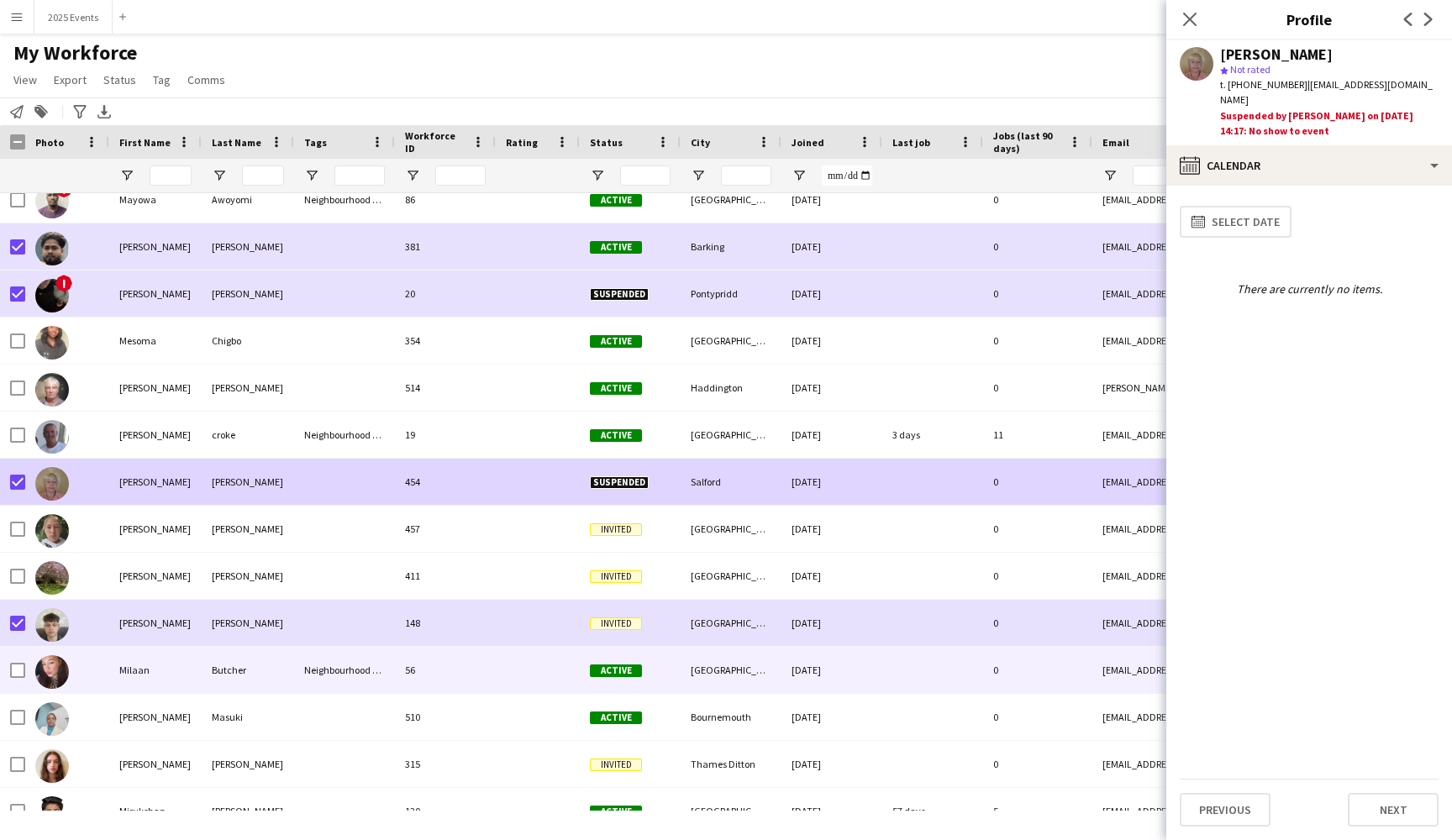
click at [277, 665] on div "Butcher" at bounding box center [248, 669] width 92 height 46
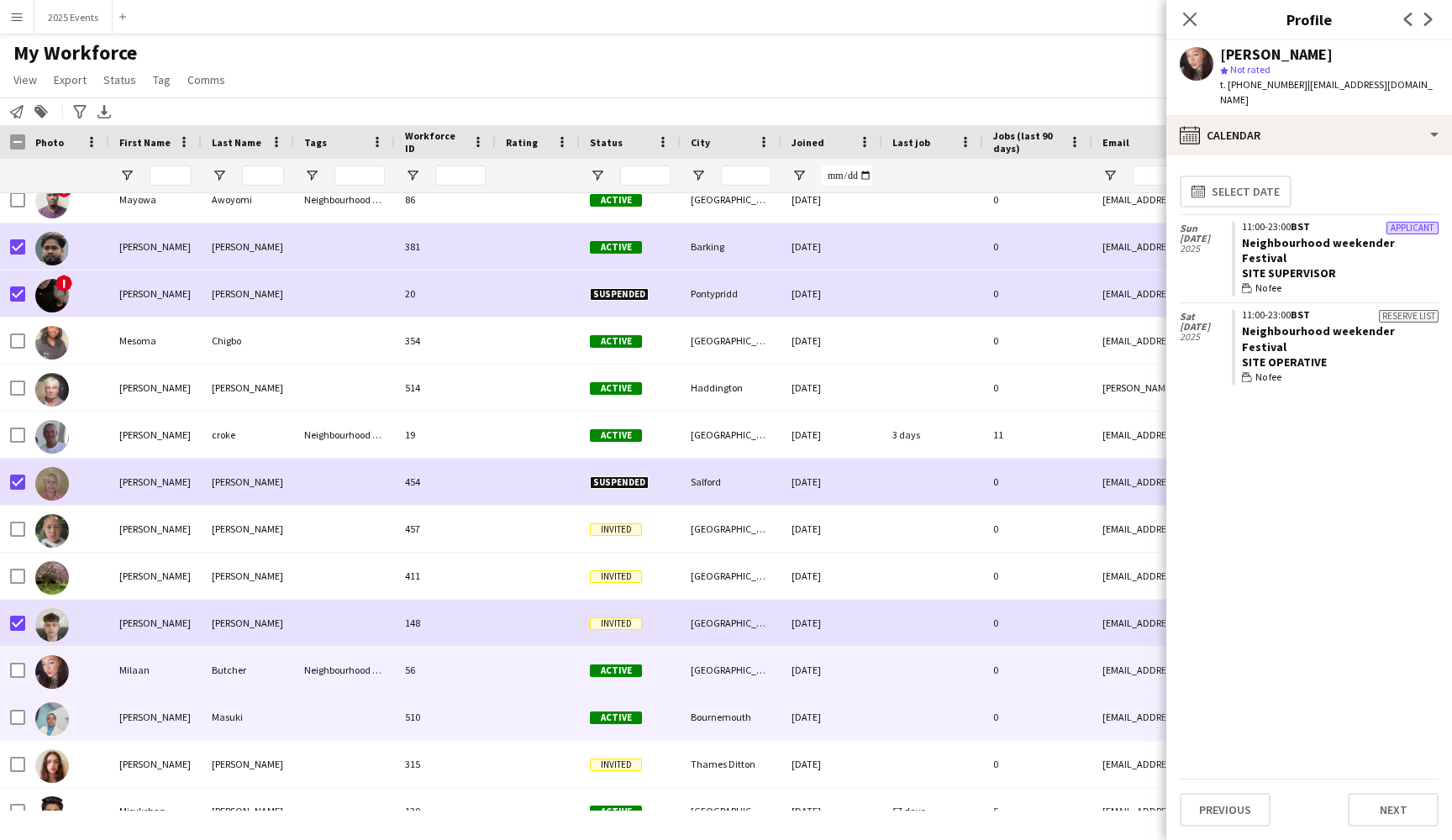
click at [294, 704] on div at bounding box center [344, 717] width 101 height 46
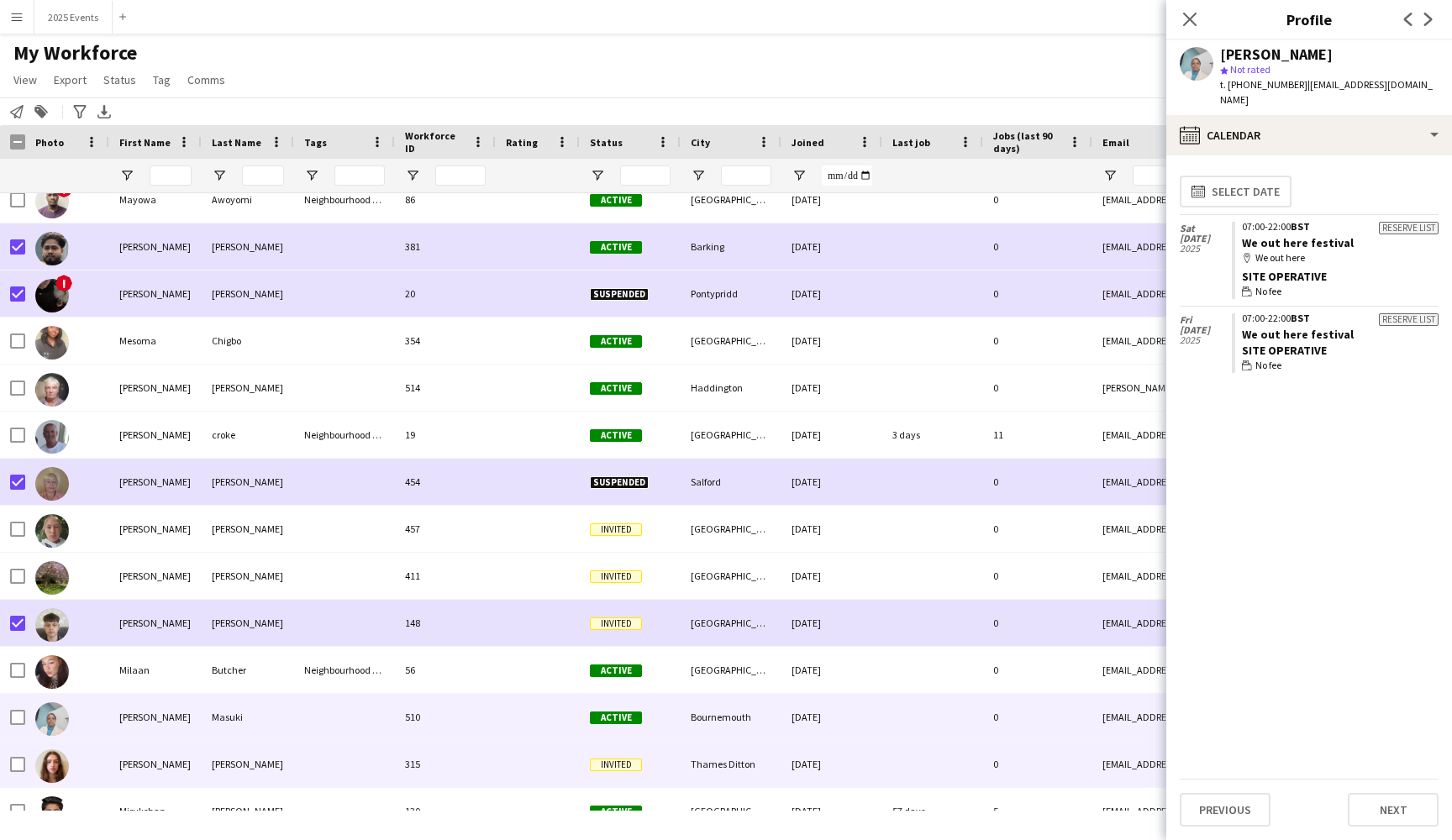
click at [281, 766] on div "[PERSON_NAME]" at bounding box center [248, 764] width 92 height 46
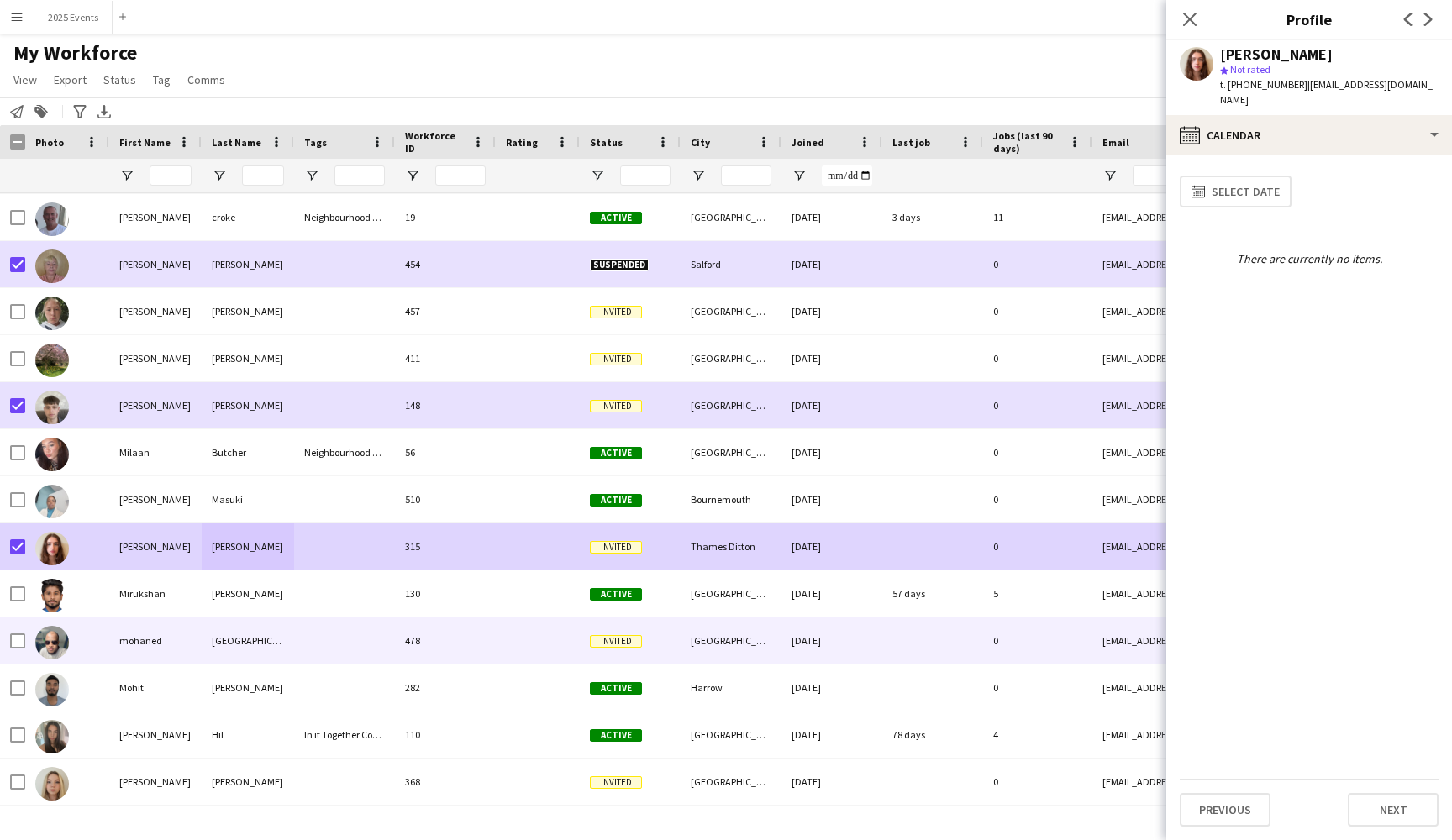
click at [296, 642] on div at bounding box center [344, 640] width 101 height 46
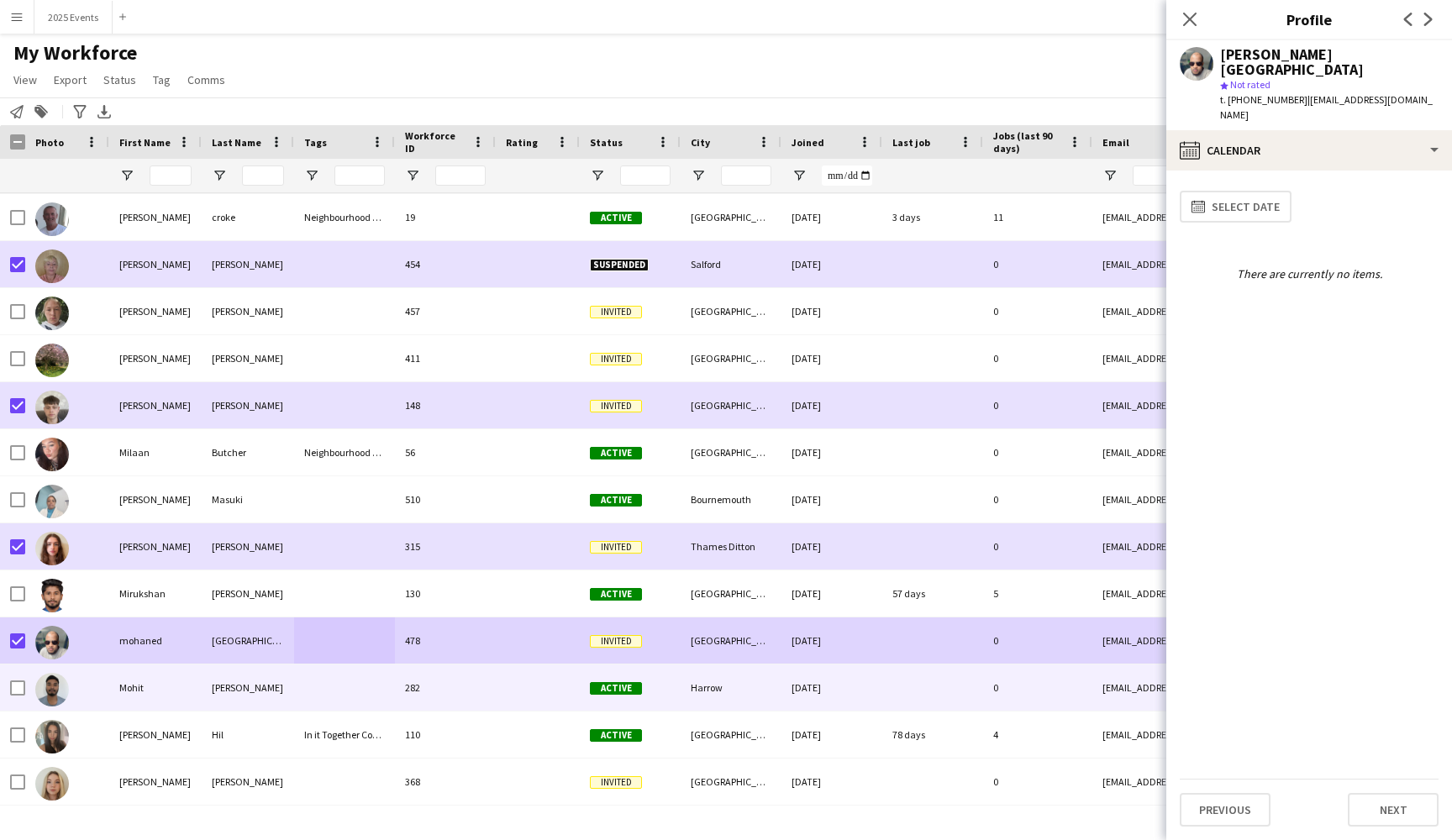
click at [315, 685] on div at bounding box center [344, 687] width 101 height 46
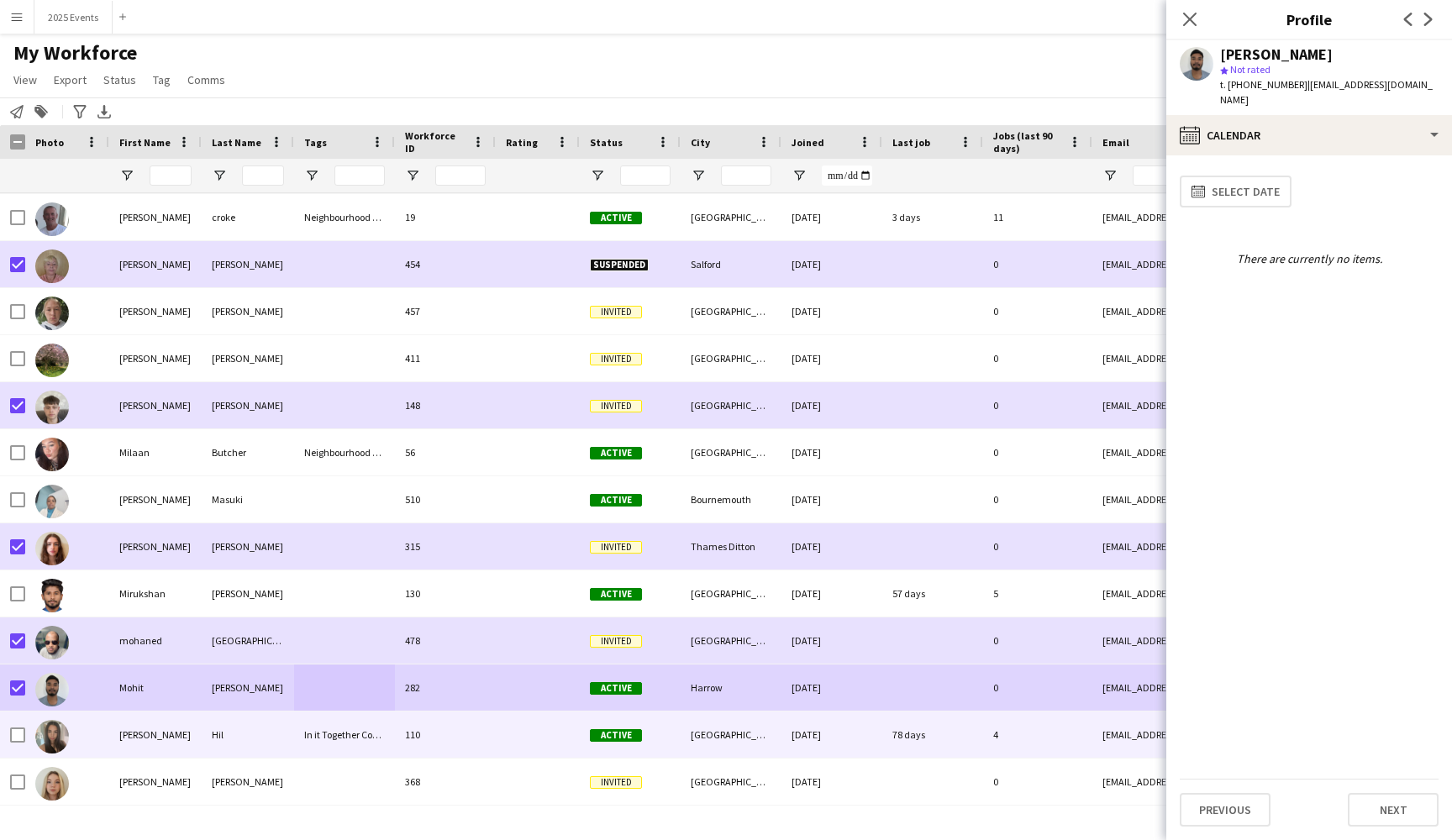
click at [276, 726] on div "Hil" at bounding box center [248, 734] width 92 height 46
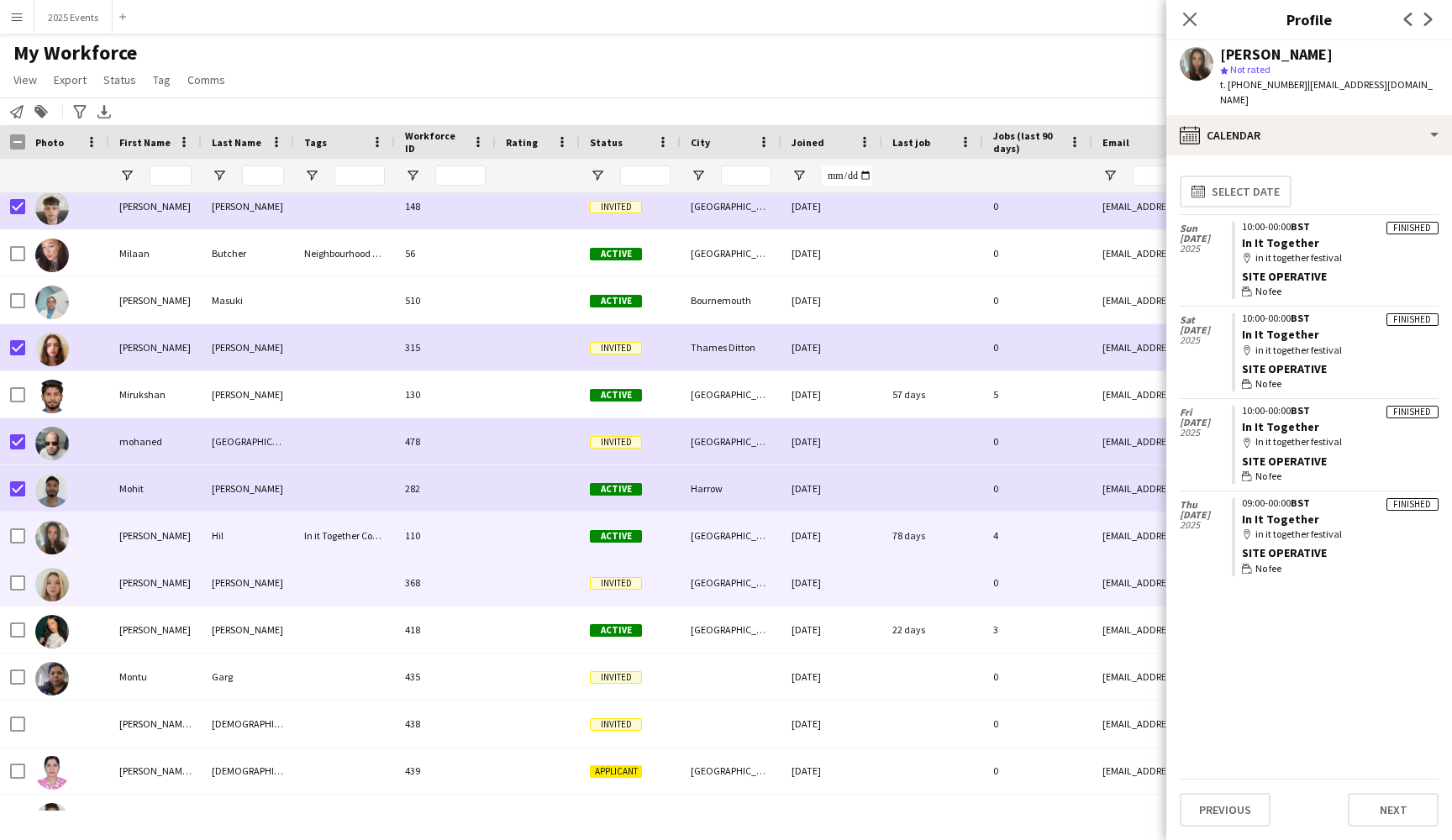
click at [311, 588] on div at bounding box center [344, 582] width 101 height 46
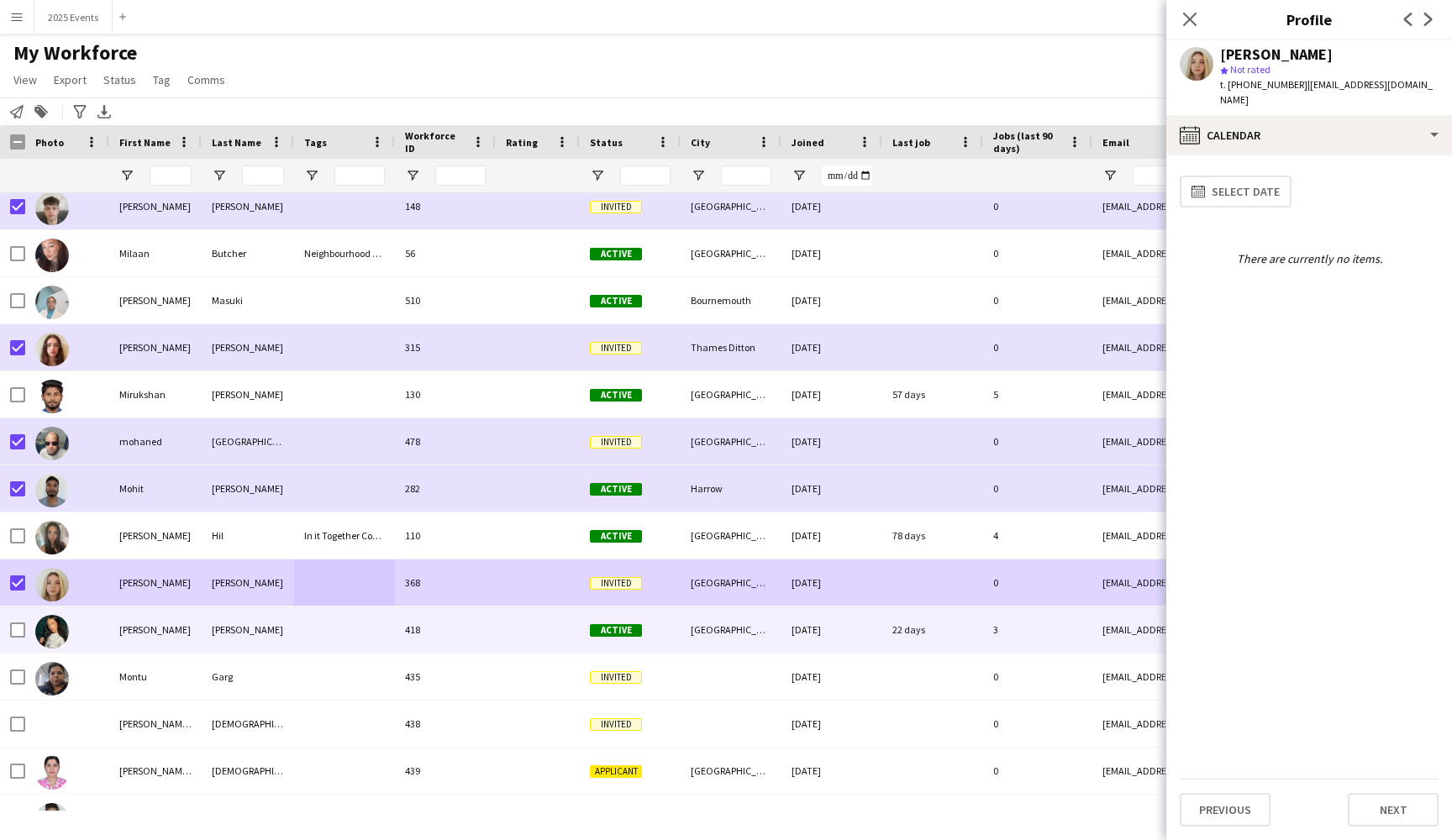
click at [298, 631] on div at bounding box center [344, 629] width 101 height 46
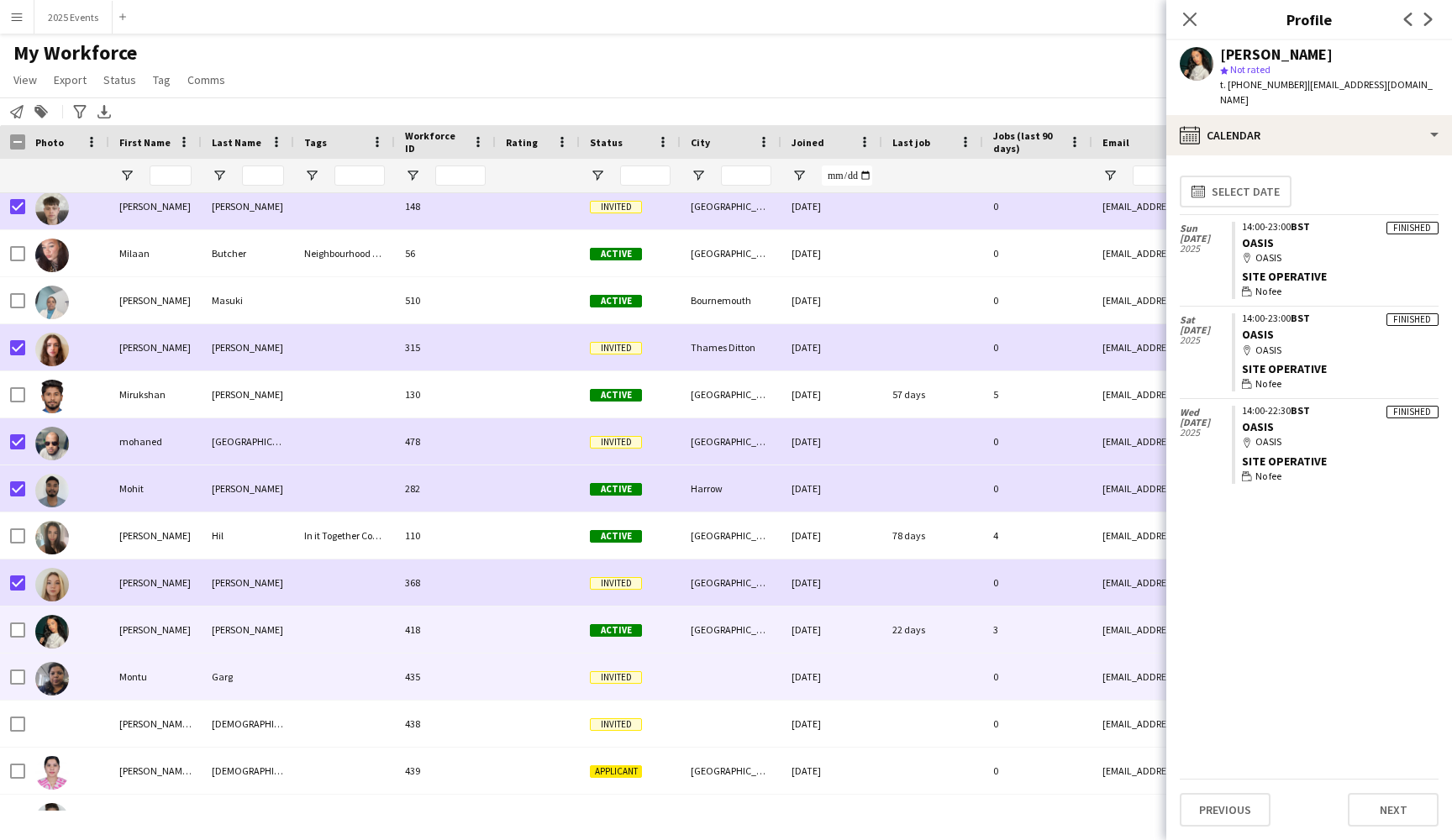
click at [301, 668] on div at bounding box center [344, 676] width 101 height 46
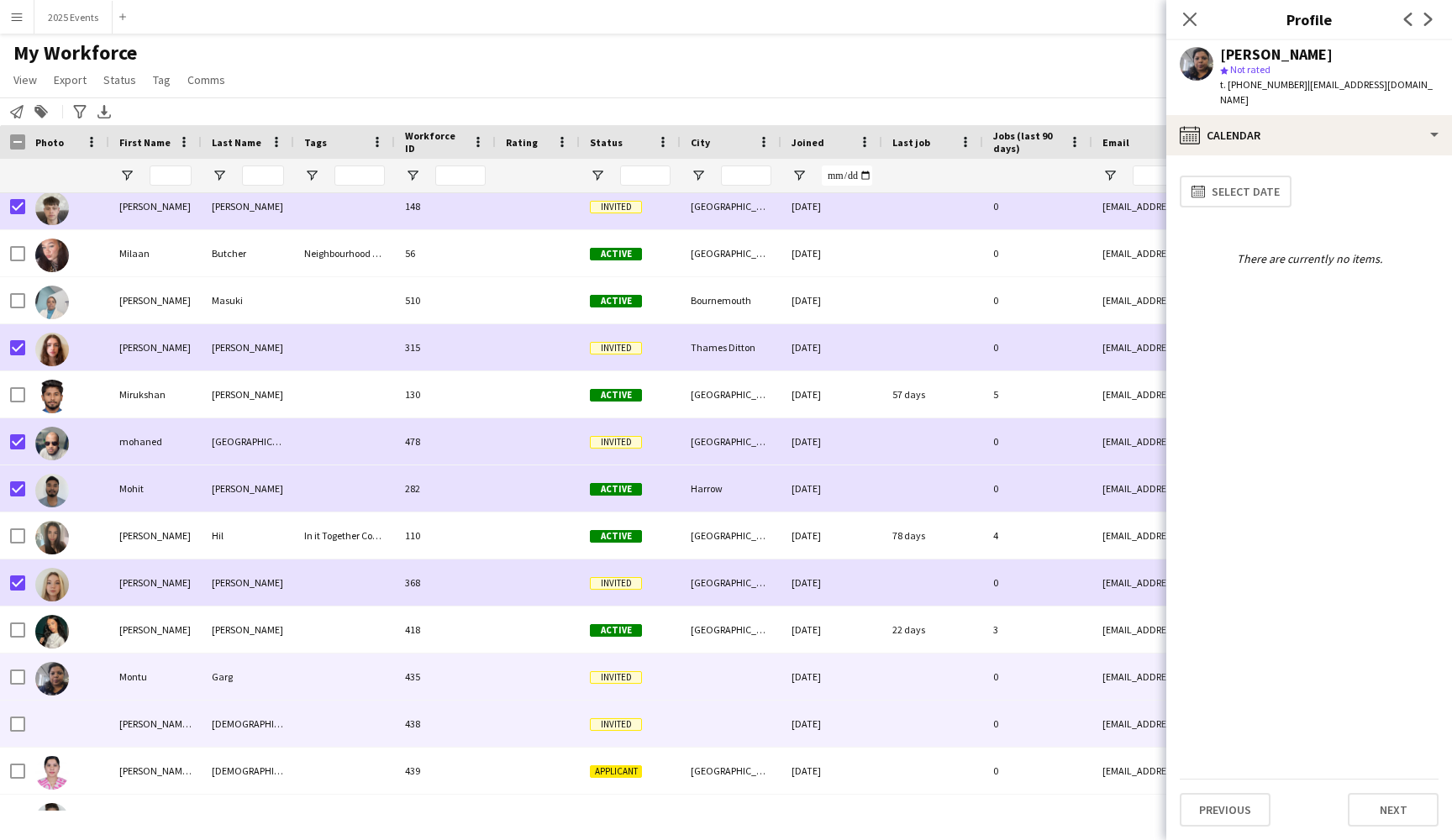
click at [318, 726] on div at bounding box center [344, 723] width 101 height 46
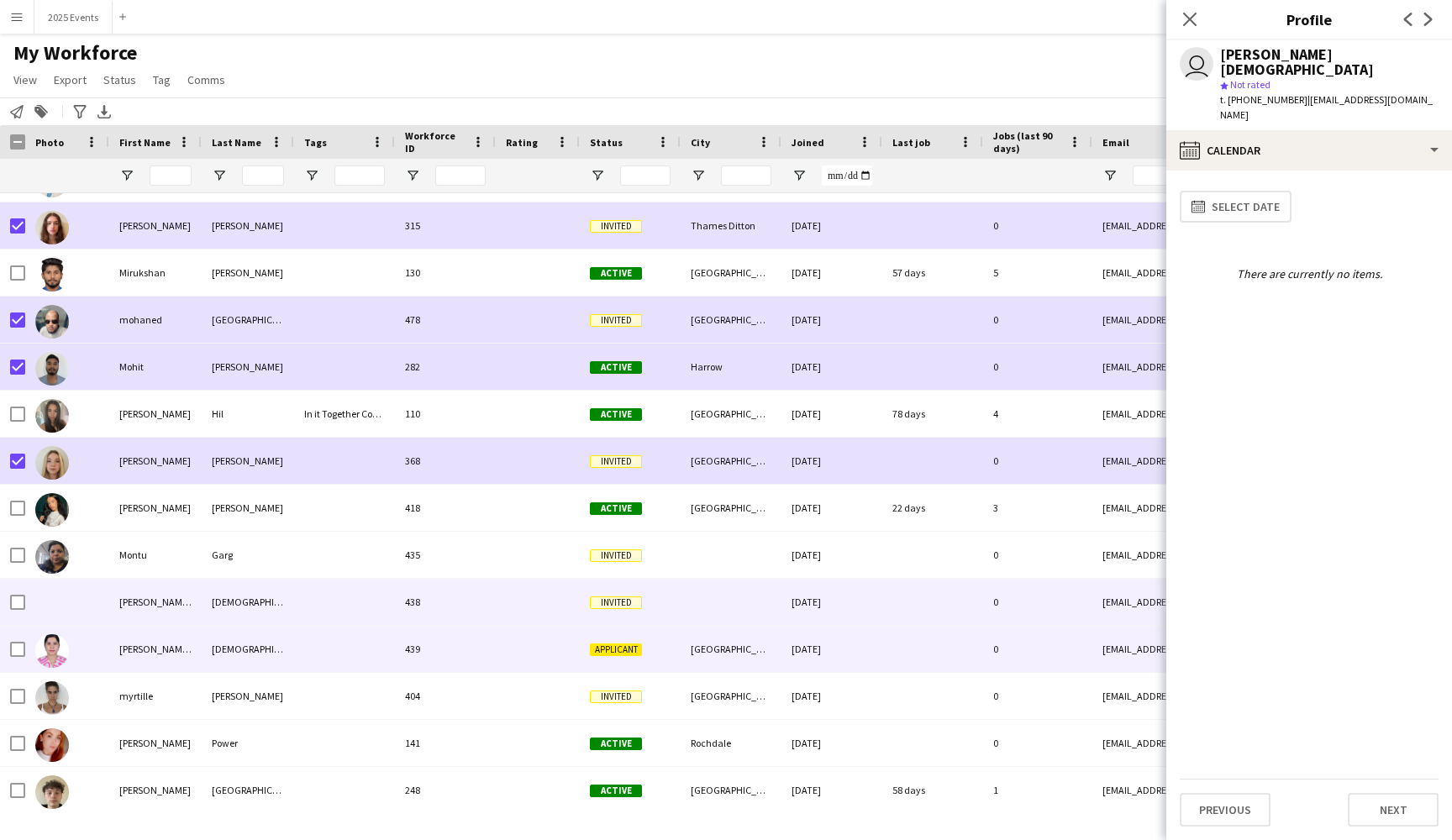
click at [335, 656] on div at bounding box center [344, 649] width 101 height 46
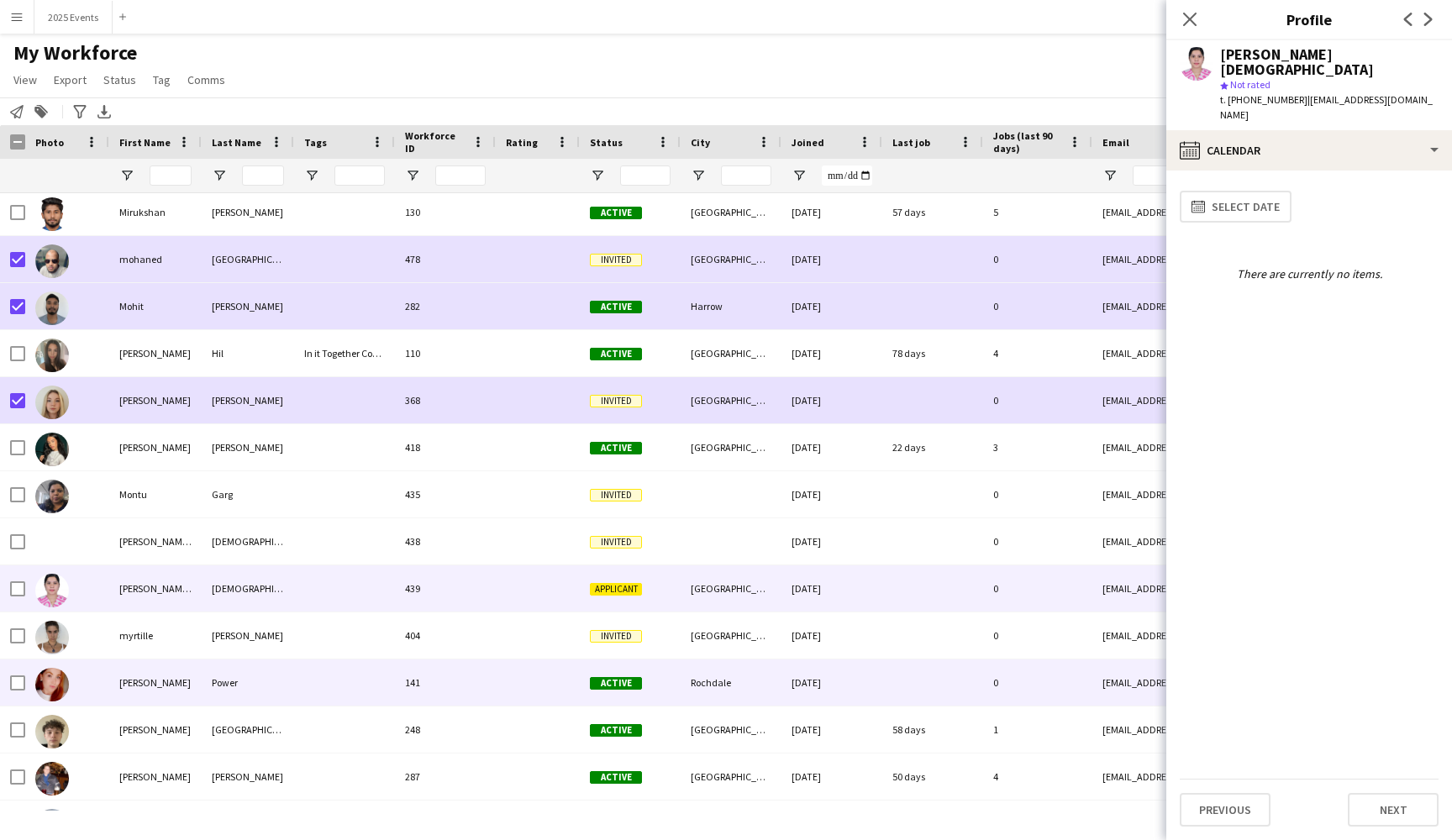
click at [195, 686] on div "[PERSON_NAME]" at bounding box center [155, 682] width 92 height 46
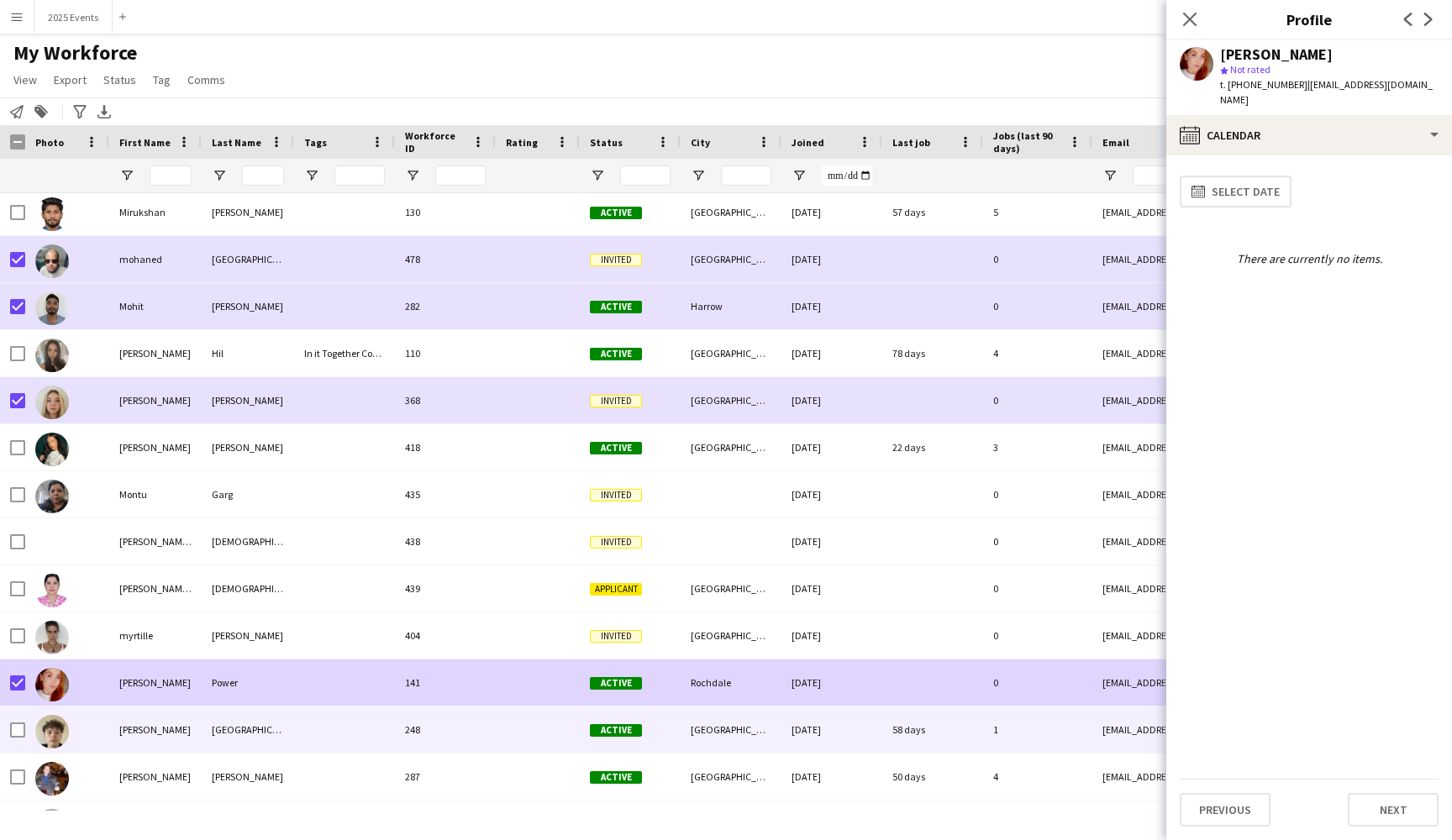
click at [168, 738] on div "[PERSON_NAME]" at bounding box center [155, 729] width 92 height 46
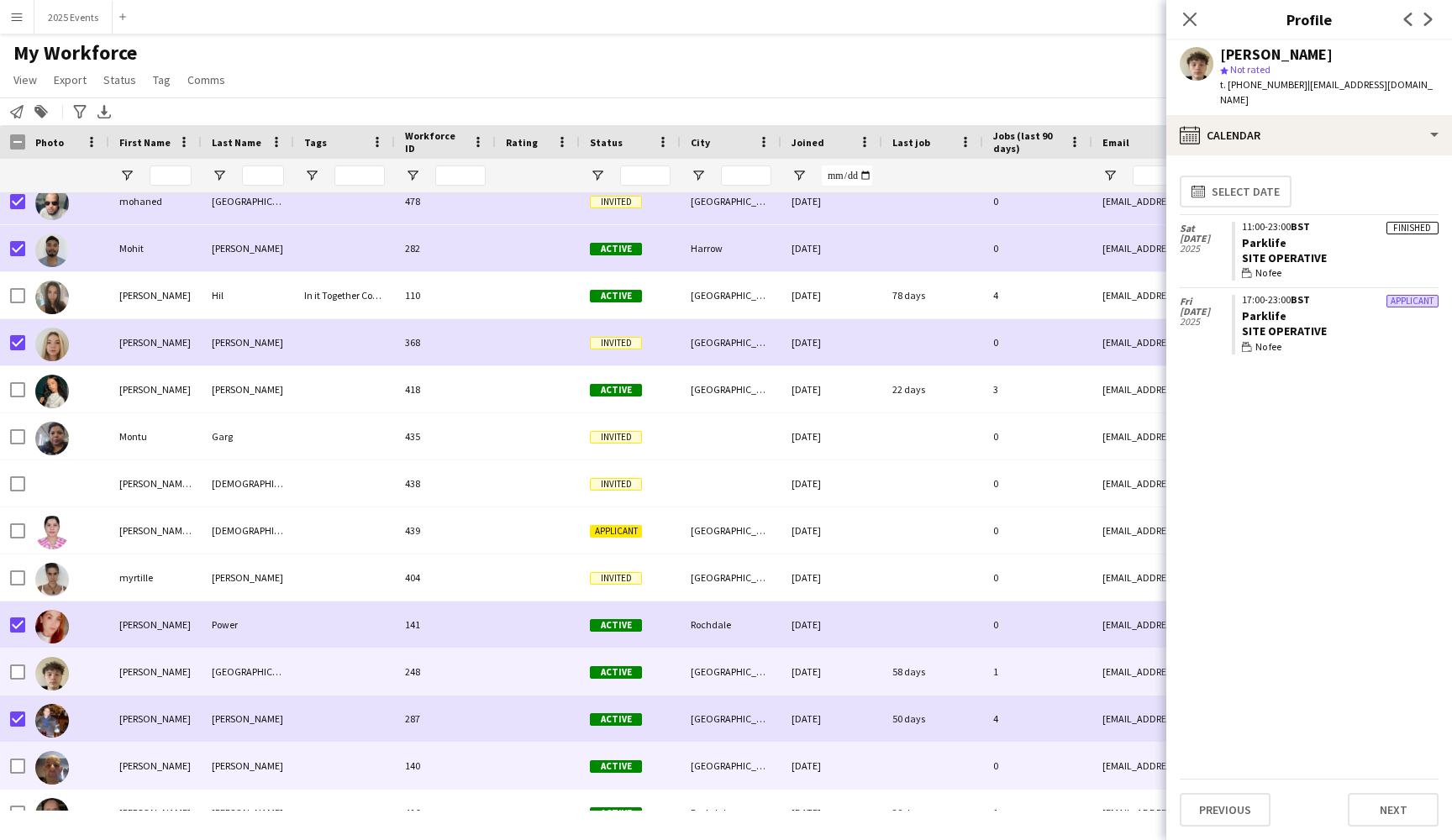
click at [290, 770] on div "[PERSON_NAME]" at bounding box center [248, 766] width 92 height 46
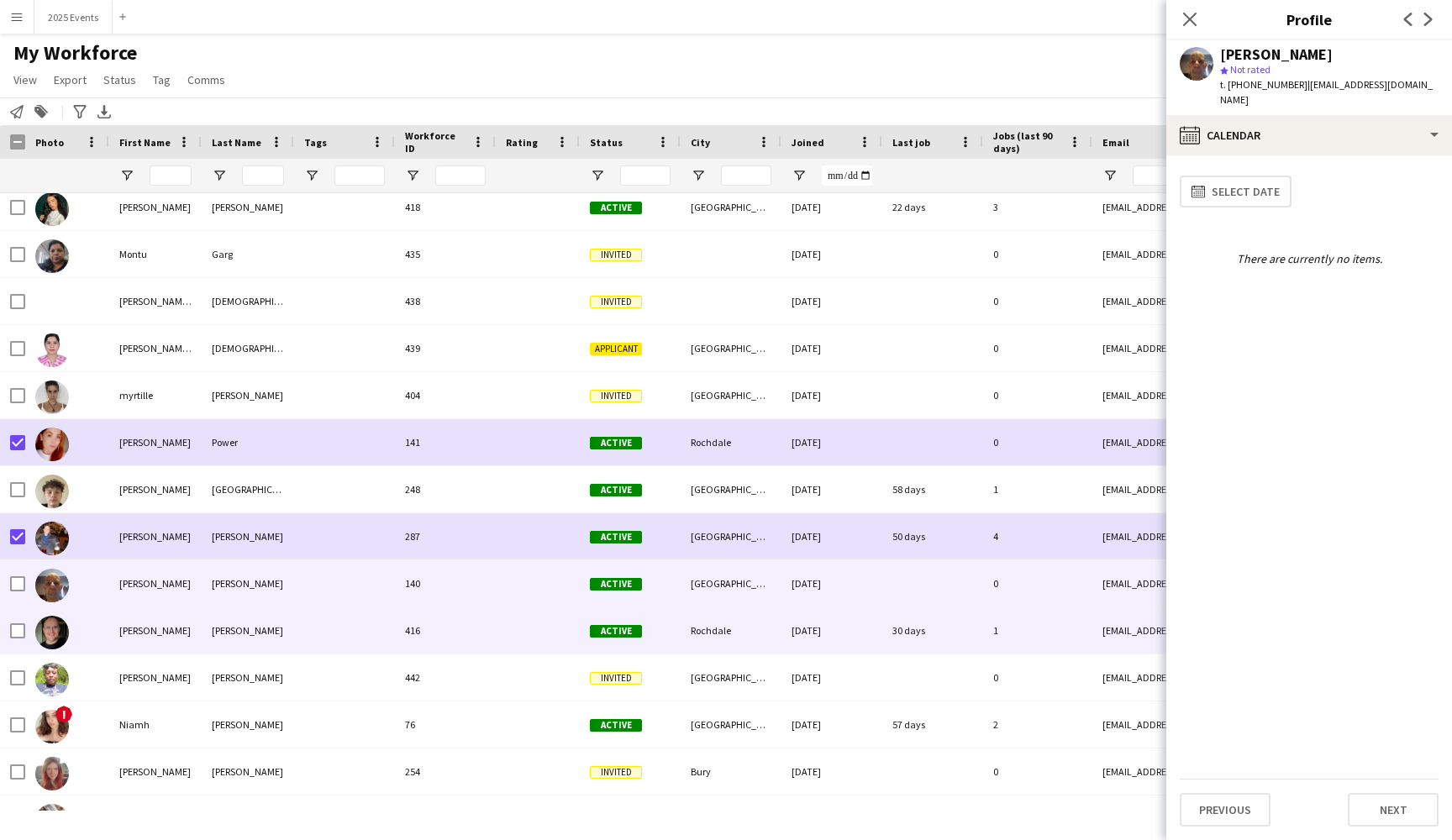
click at [307, 627] on div at bounding box center [344, 630] width 101 height 46
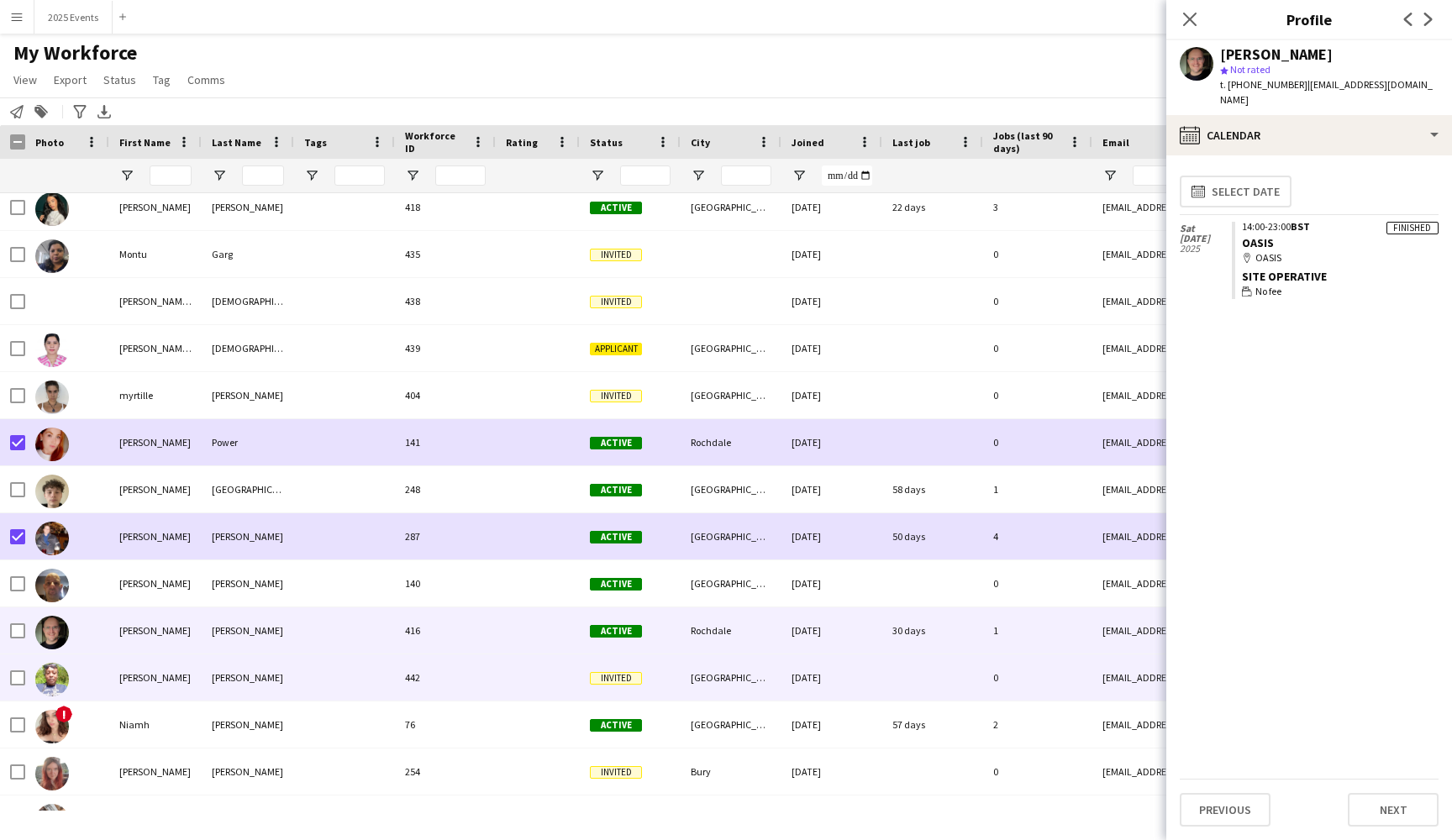
click at [305, 678] on div at bounding box center [344, 677] width 101 height 46
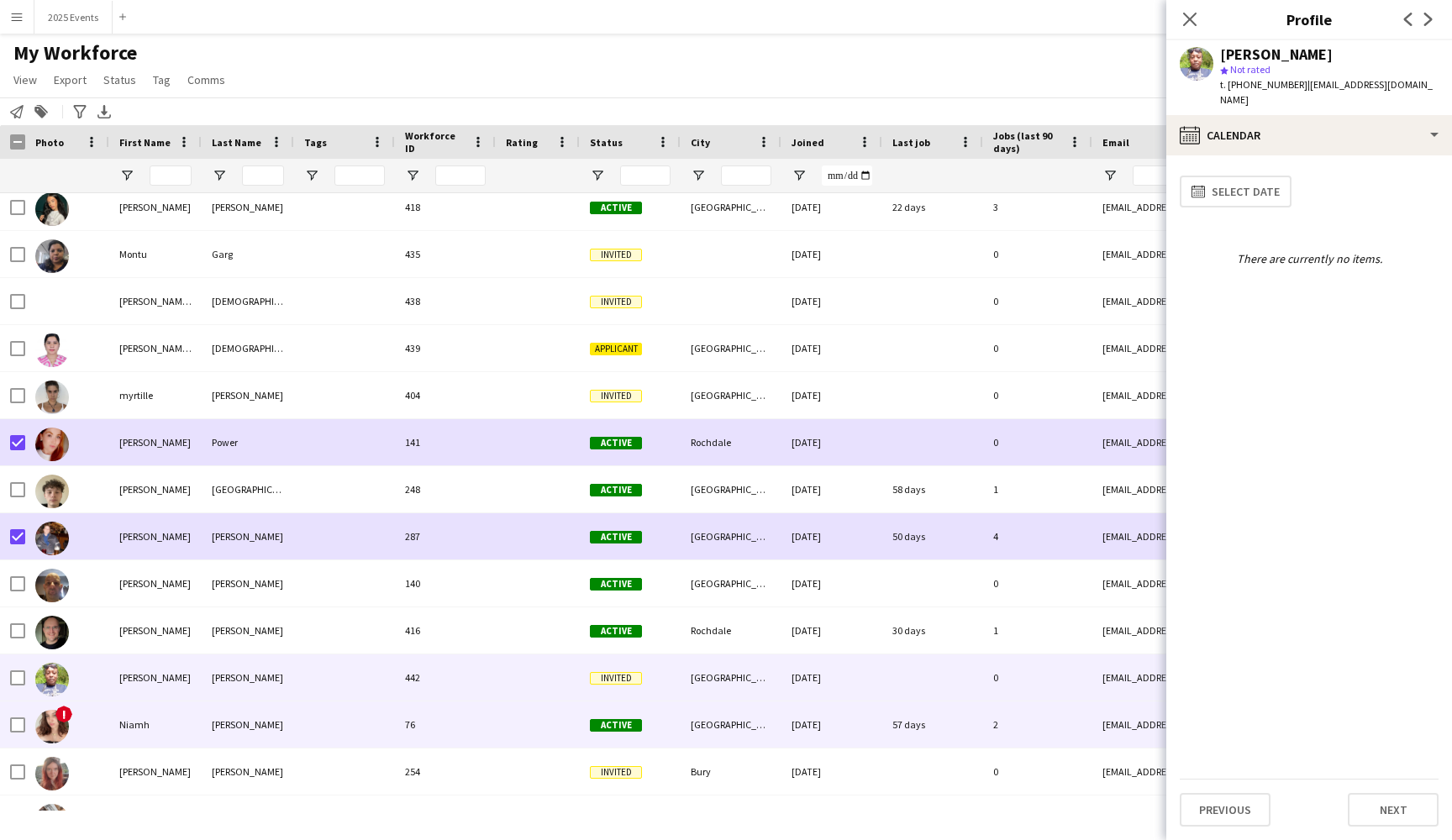
click at [259, 729] on div "[PERSON_NAME]" at bounding box center [248, 724] width 92 height 46
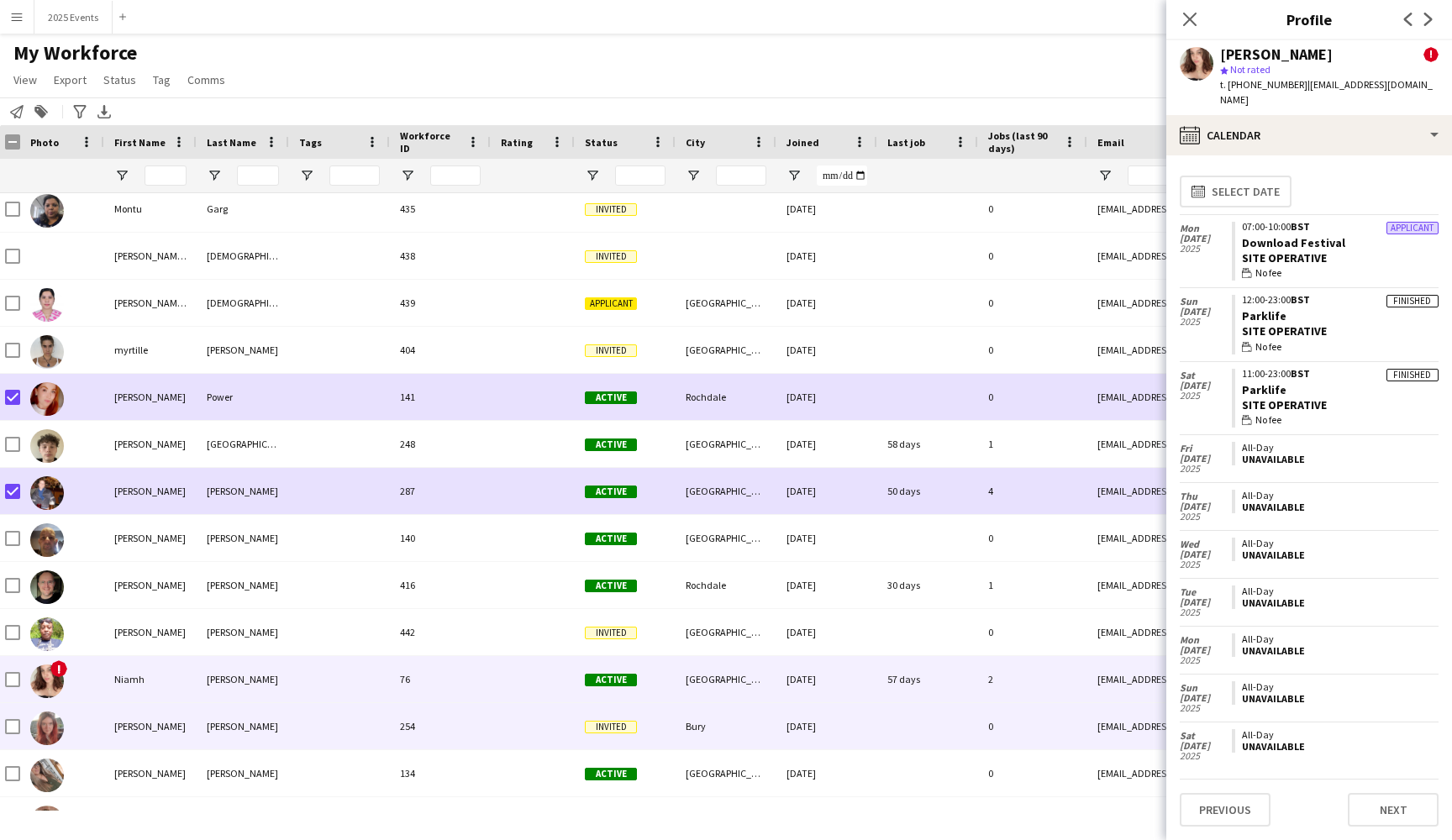
click at [324, 738] on div at bounding box center [339, 726] width 101 height 46
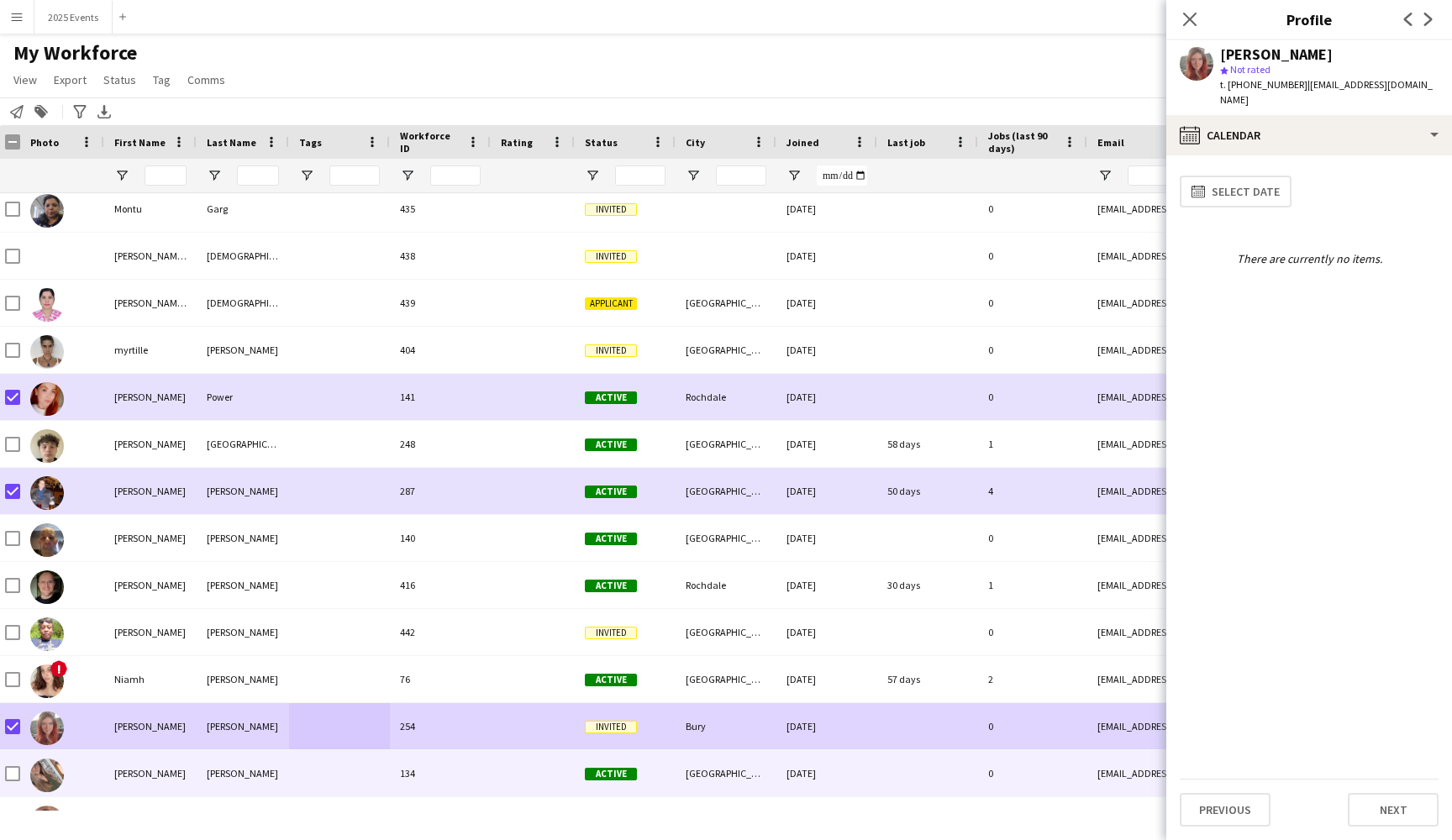
click at [277, 781] on div "[PERSON_NAME]" at bounding box center [243, 773] width 92 height 46
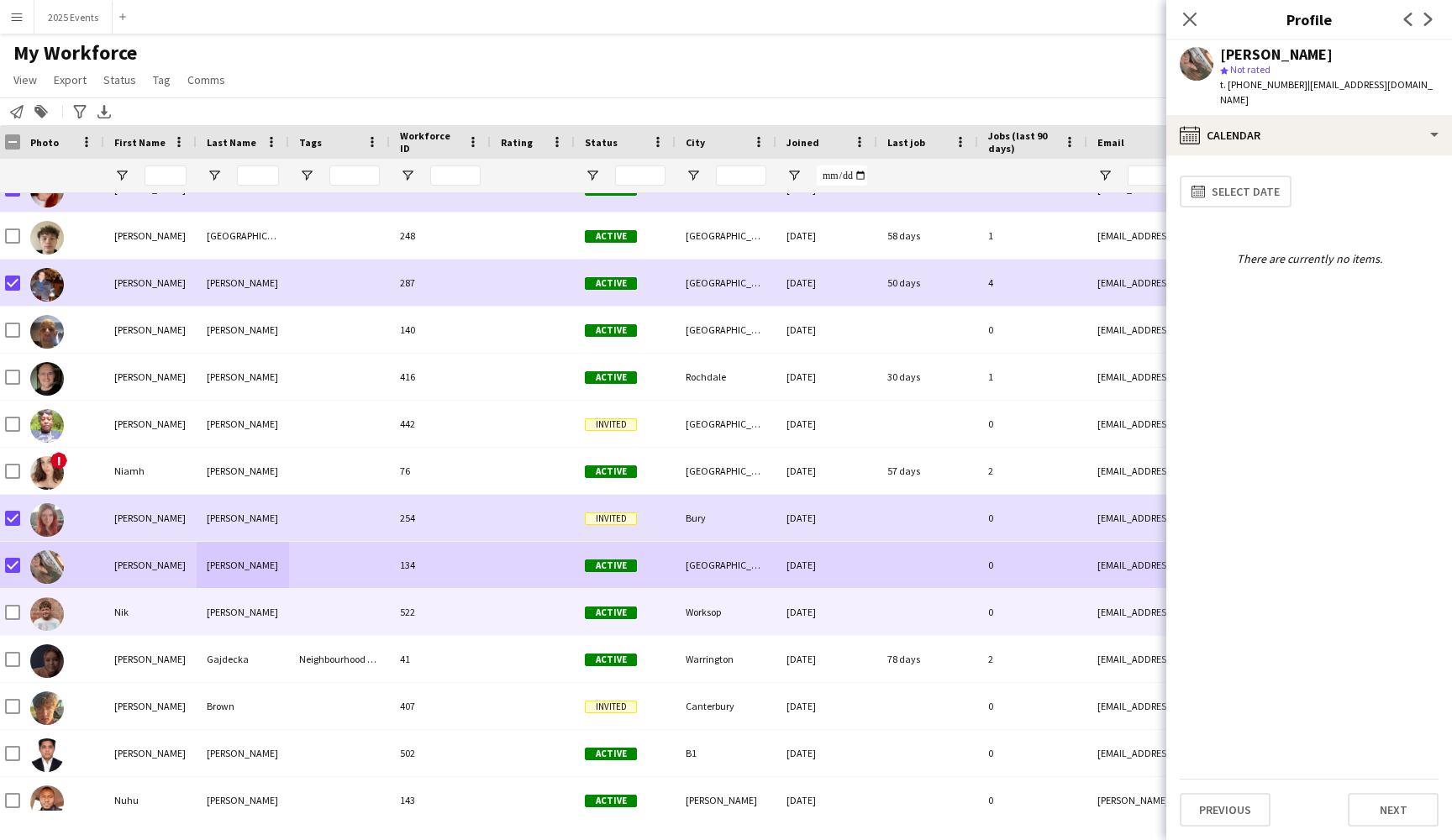
click at [164, 605] on div "Nik" at bounding box center [150, 612] width 92 height 46
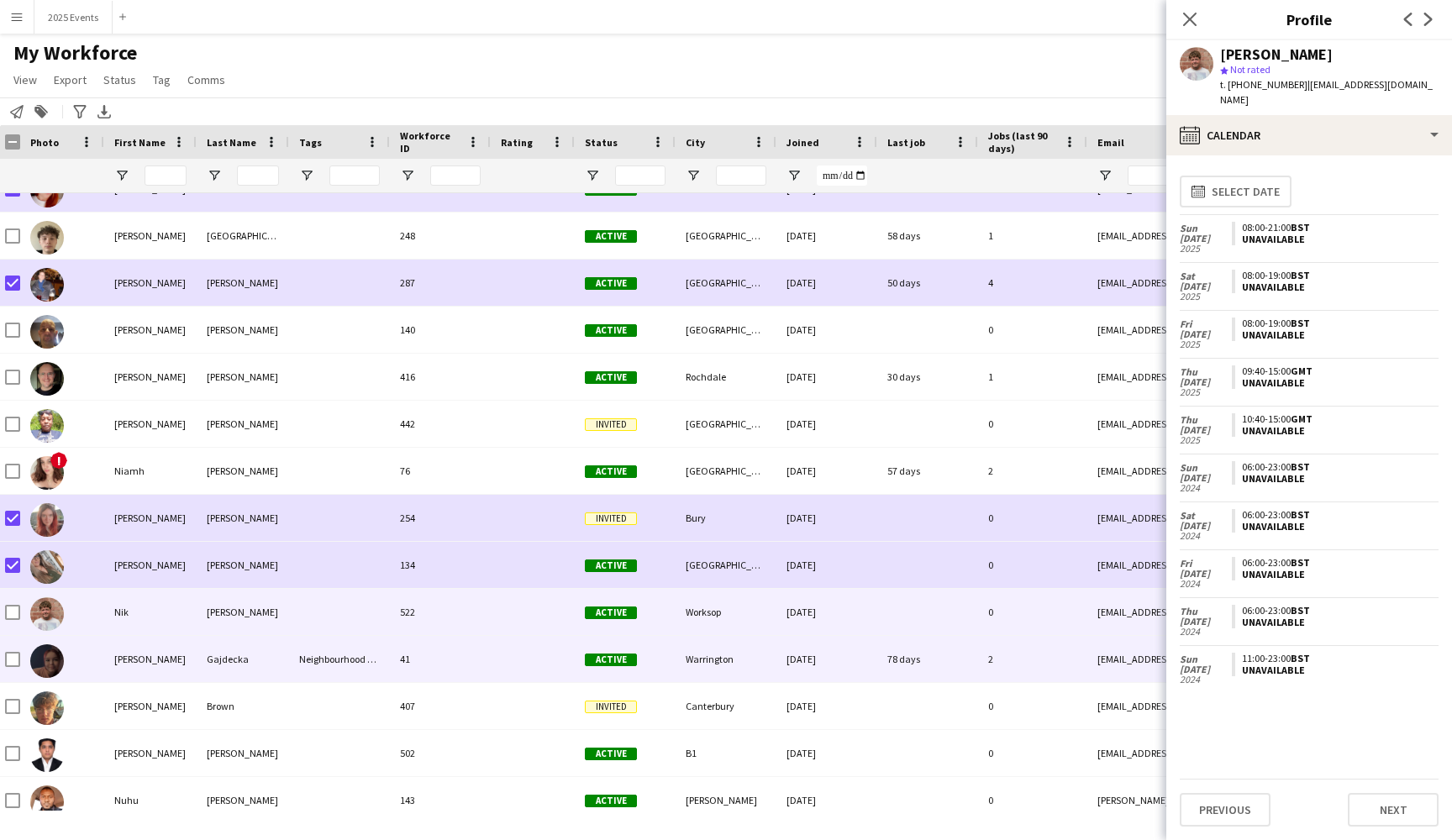
click at [174, 668] on div "[PERSON_NAME]" at bounding box center [150, 659] width 92 height 46
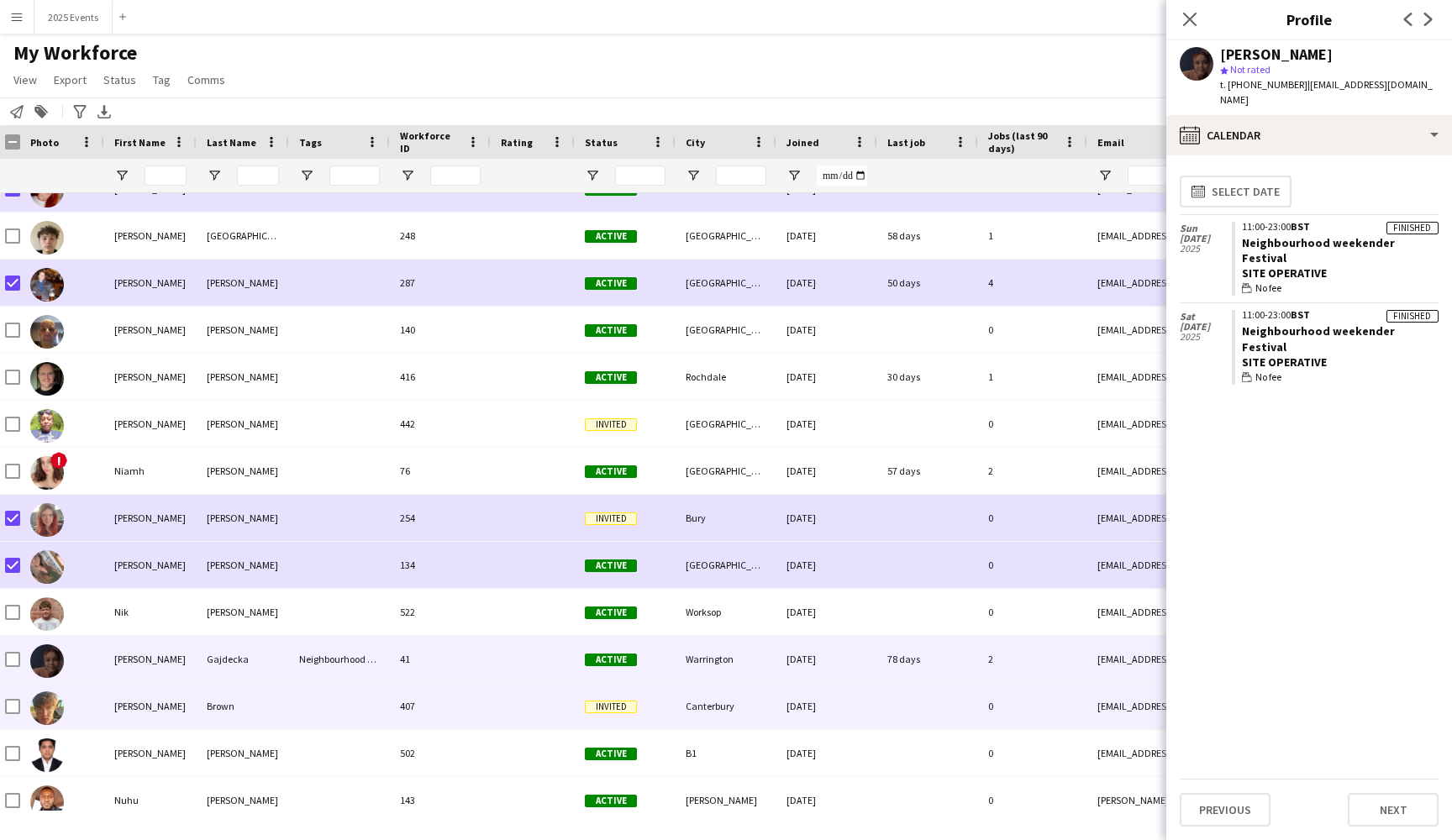
click at [184, 704] on div "[PERSON_NAME]" at bounding box center [150, 706] width 92 height 46
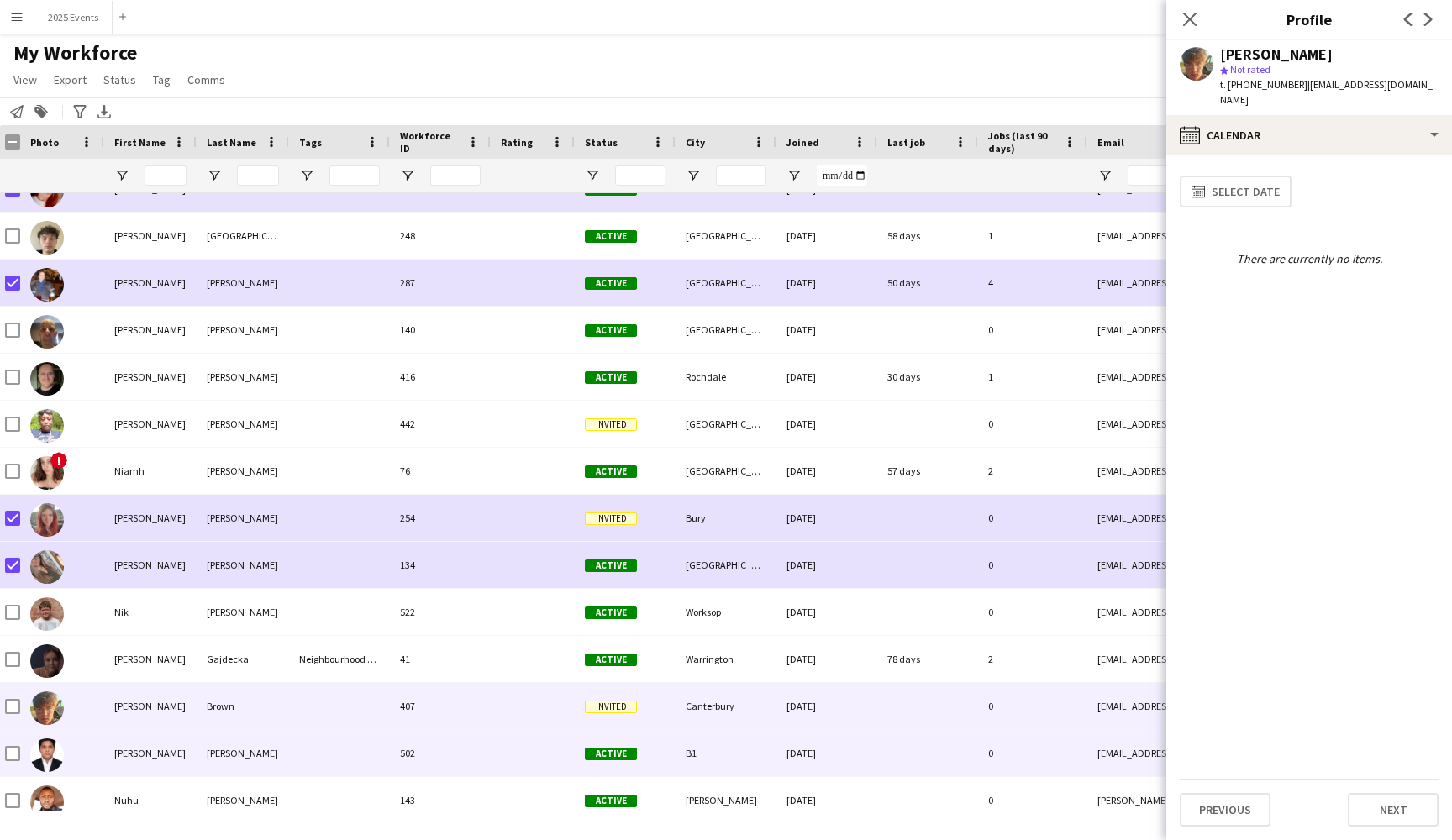
click at [349, 764] on div at bounding box center [339, 753] width 101 height 46
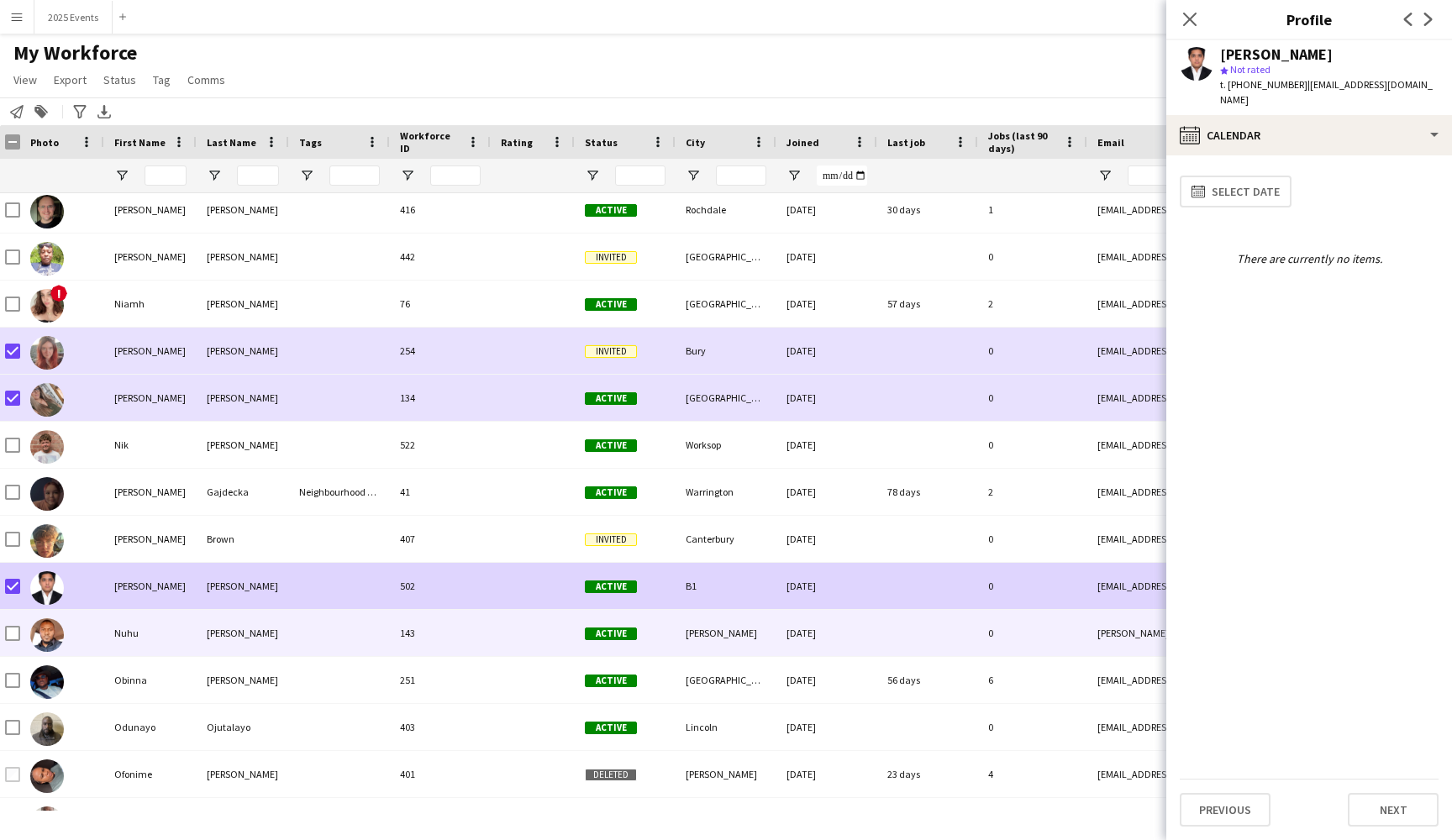
click at [296, 649] on div at bounding box center [339, 633] width 101 height 46
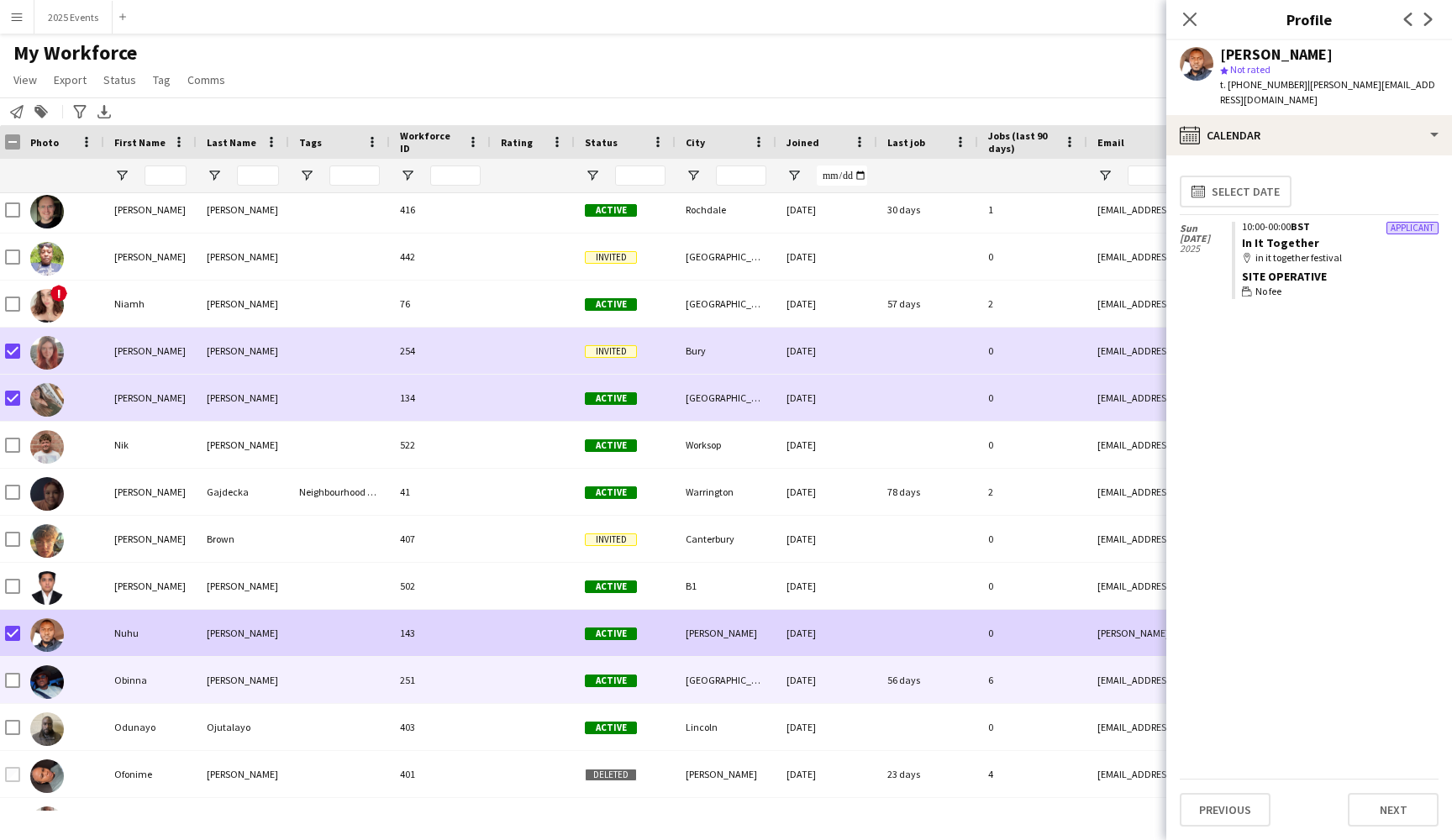
click at [292, 679] on div at bounding box center [339, 680] width 101 height 46
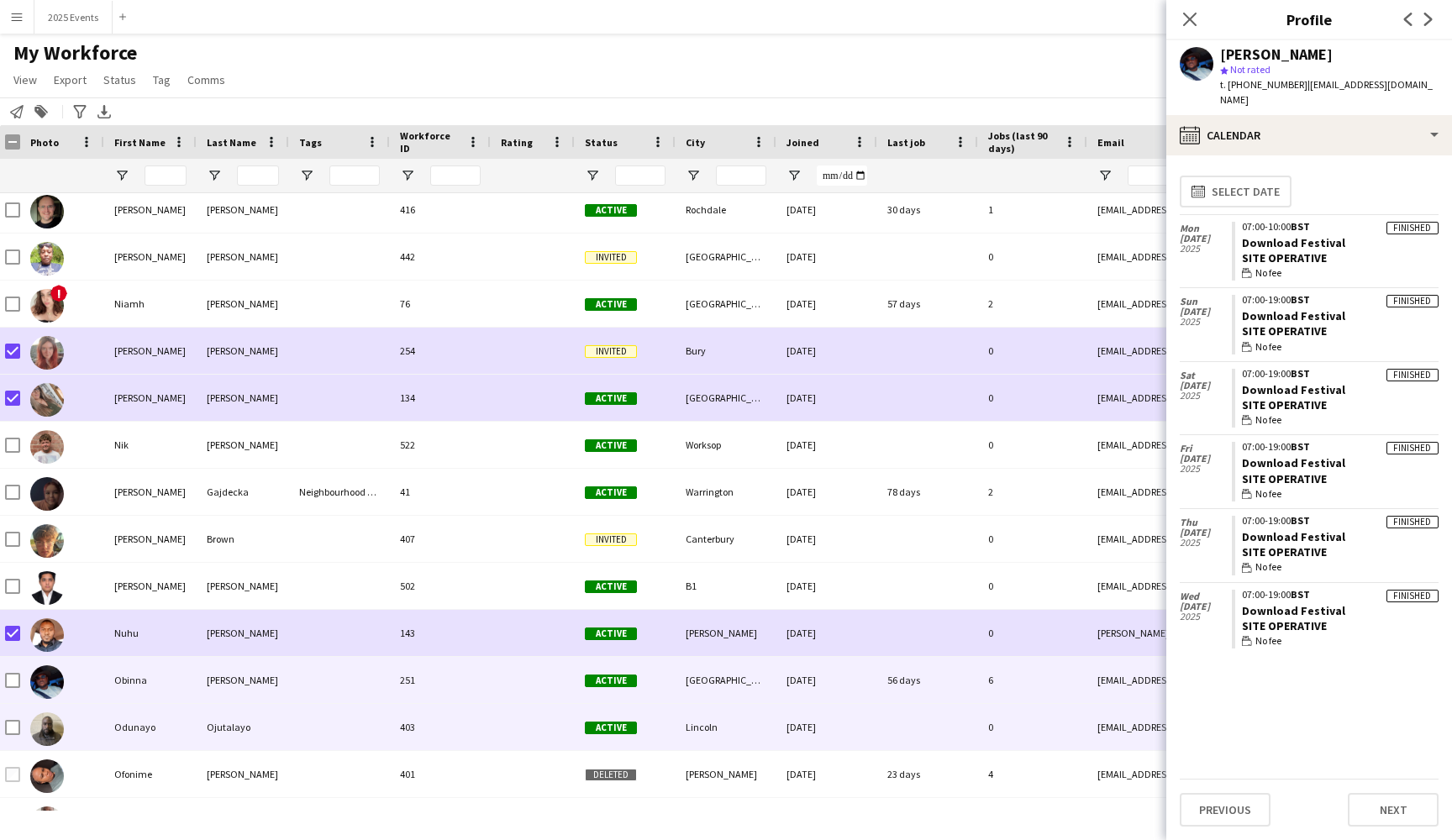
click at [285, 724] on div "Ojutalayo" at bounding box center [243, 726] width 92 height 46
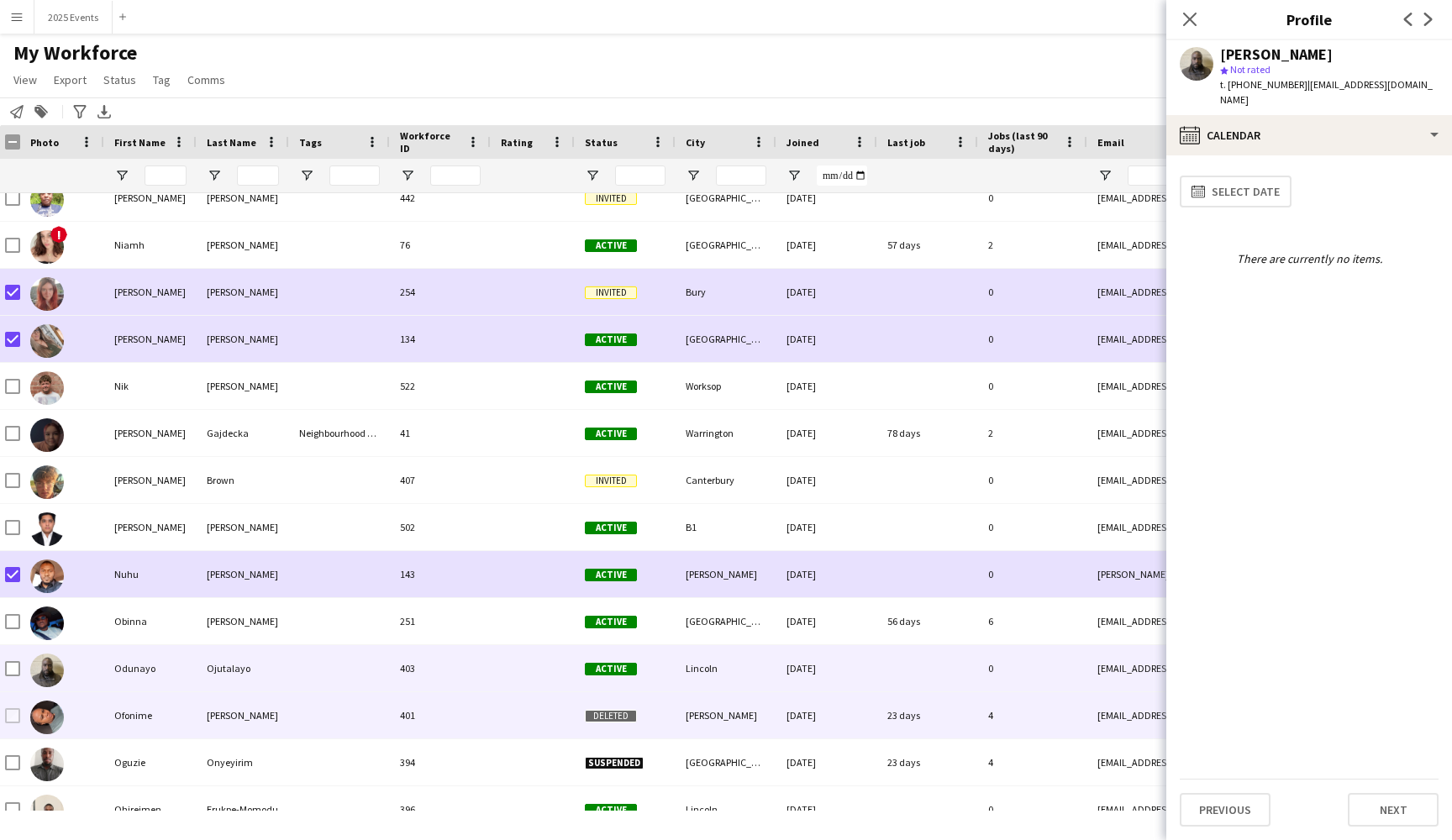
scroll to position [18665, 0]
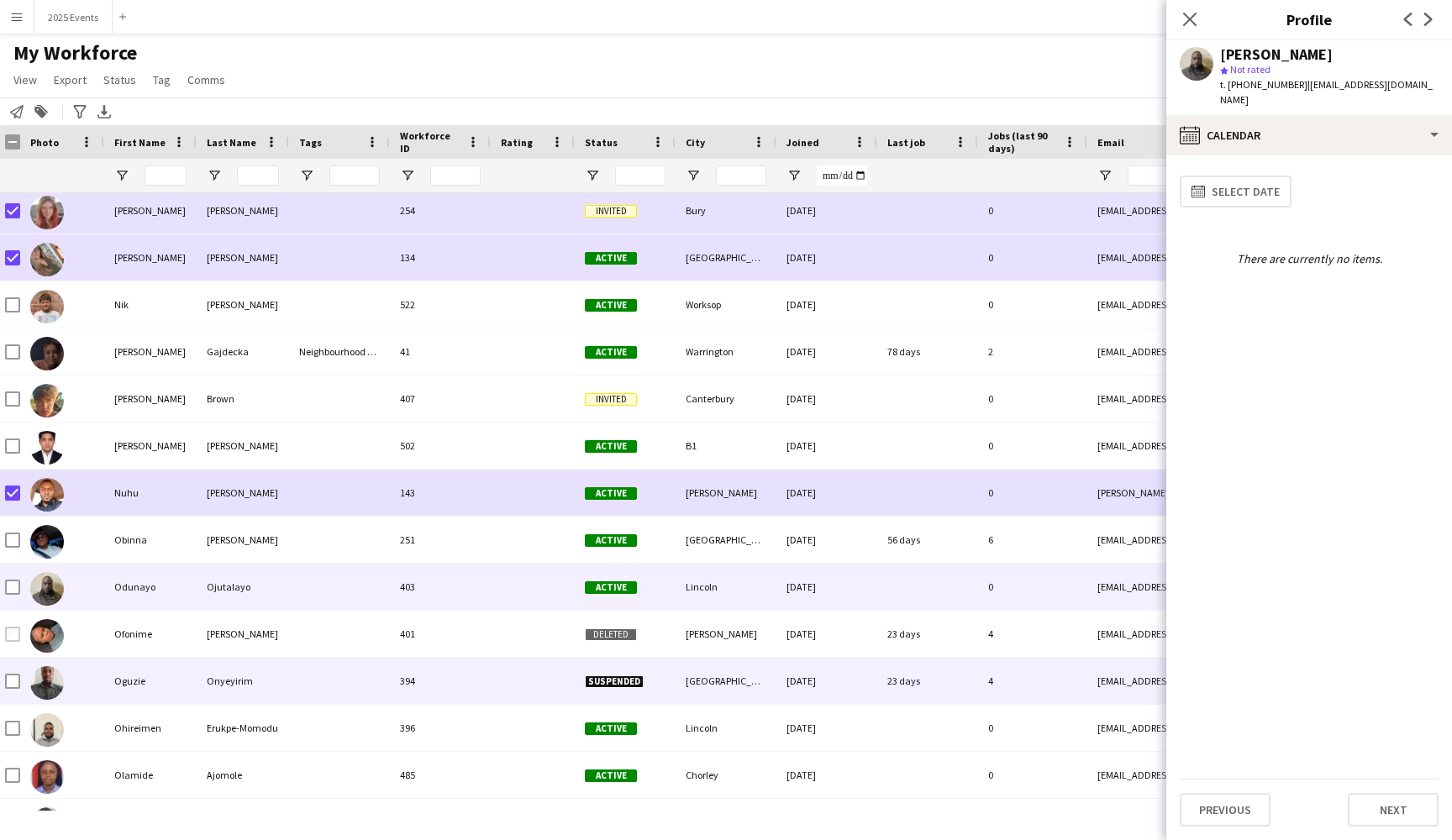
click at [335, 678] on div at bounding box center [339, 680] width 101 height 46
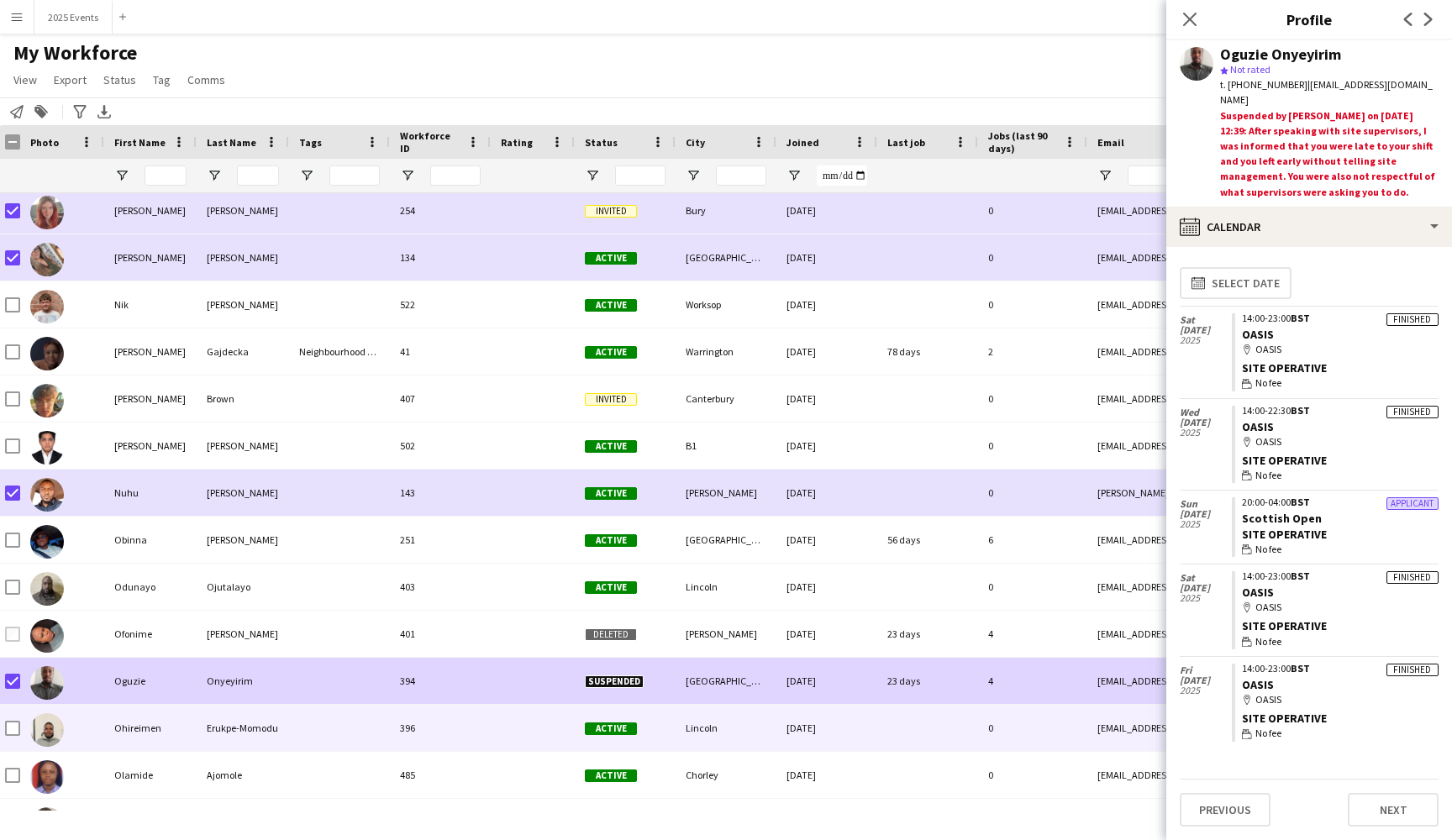
click at [325, 725] on div at bounding box center [339, 727] width 101 height 46
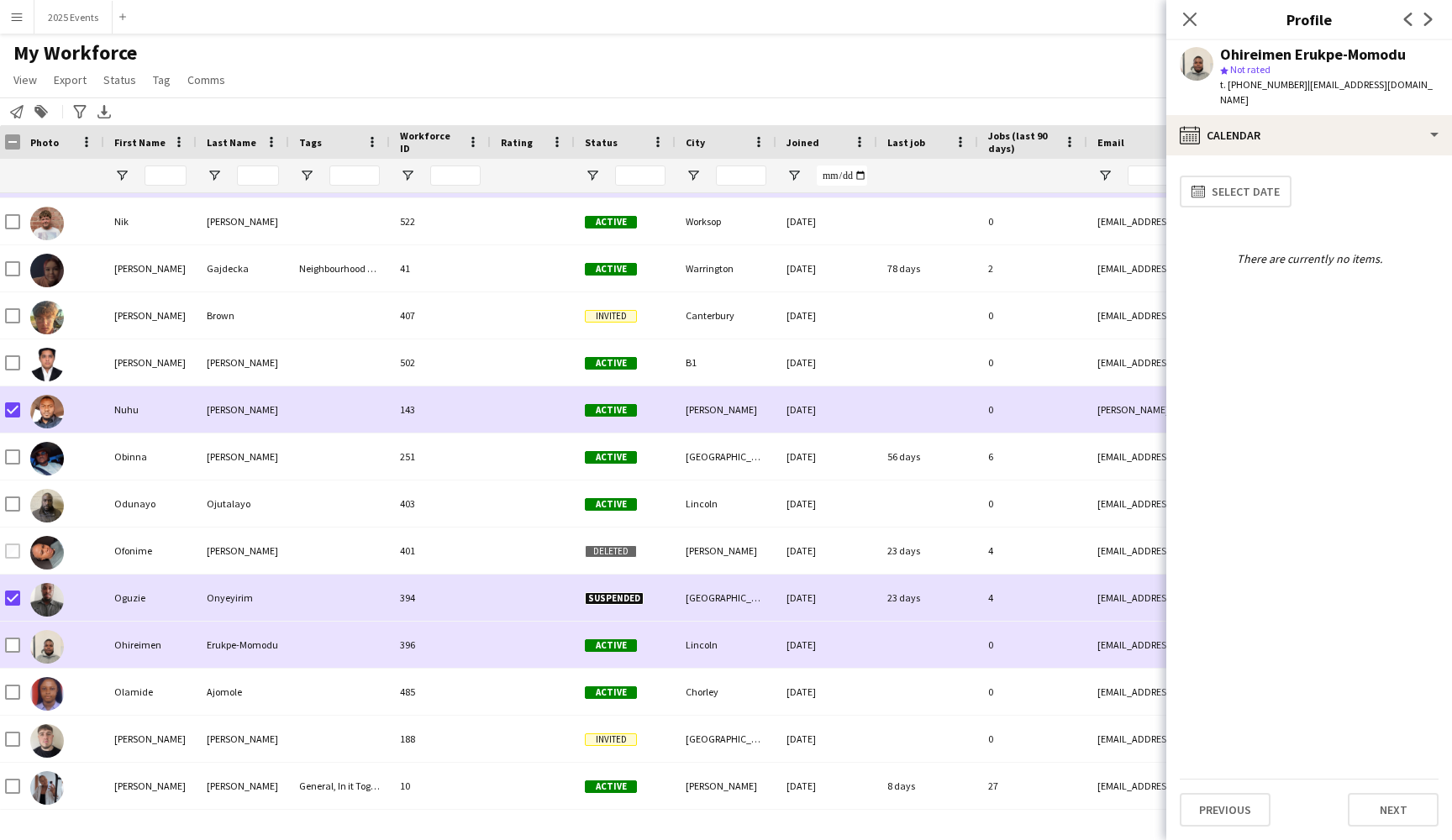
scroll to position [18812, 0]
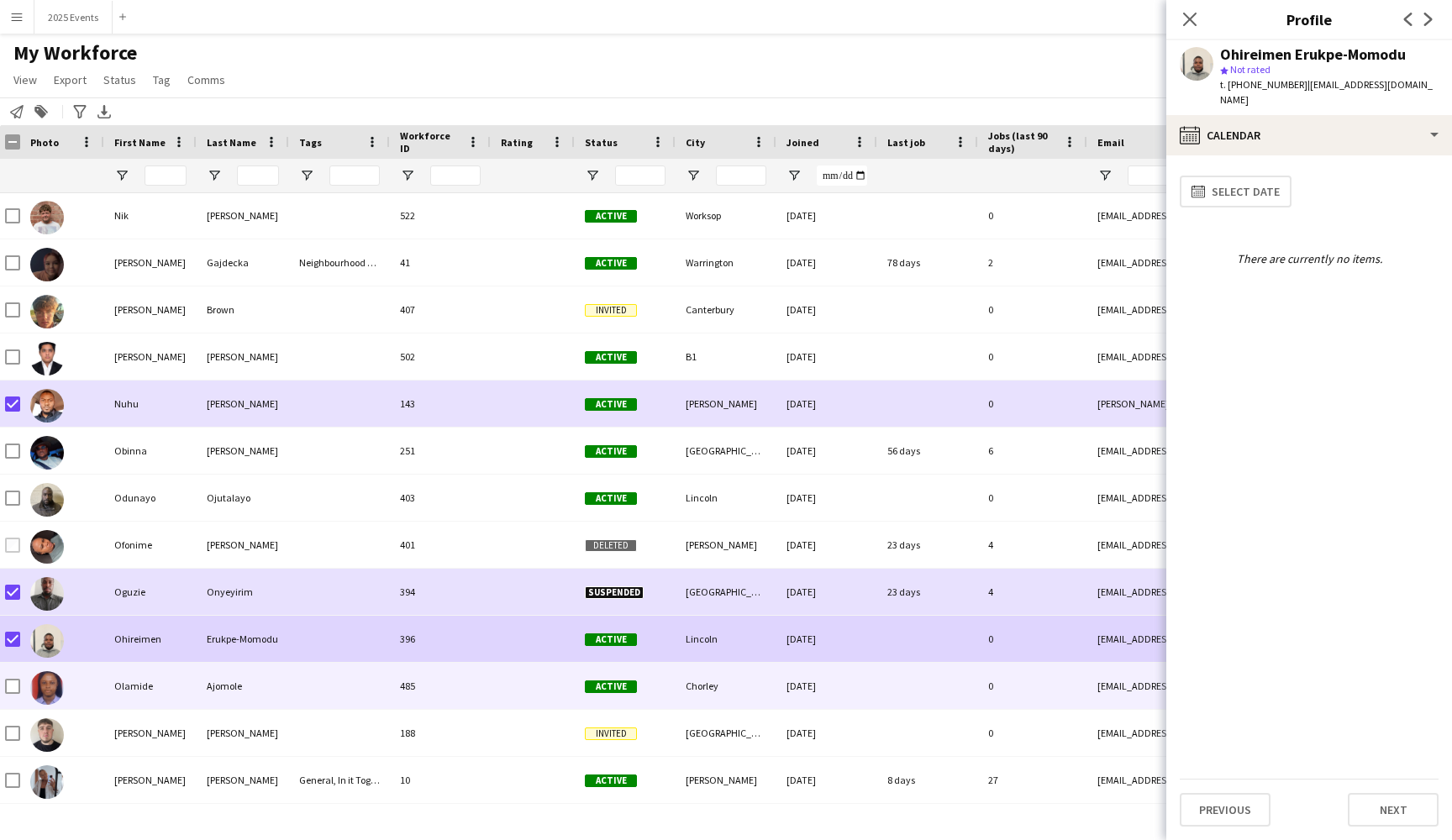
click at [184, 690] on div "Olamide" at bounding box center [150, 685] width 92 height 46
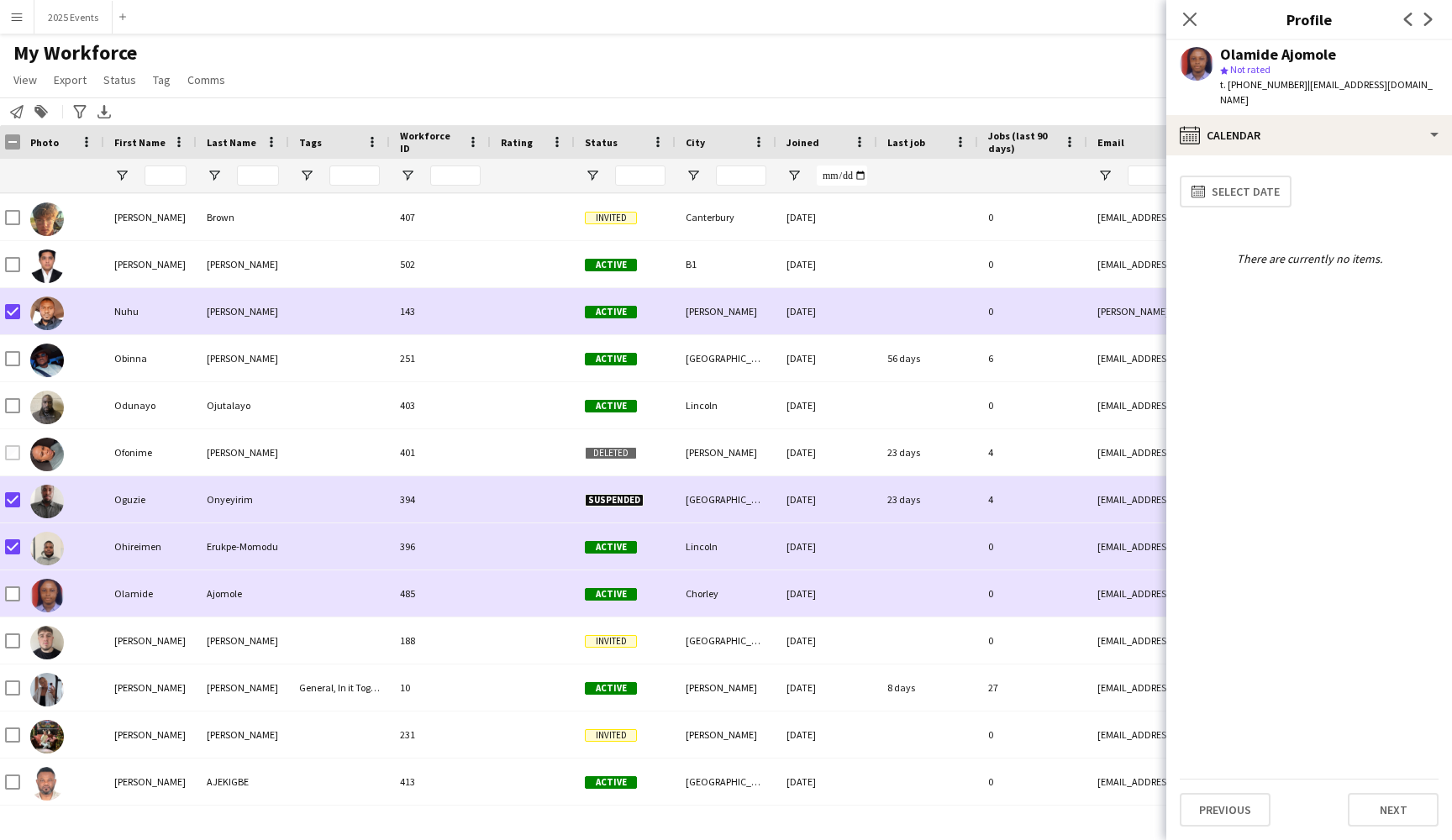
scroll to position [18926, 0]
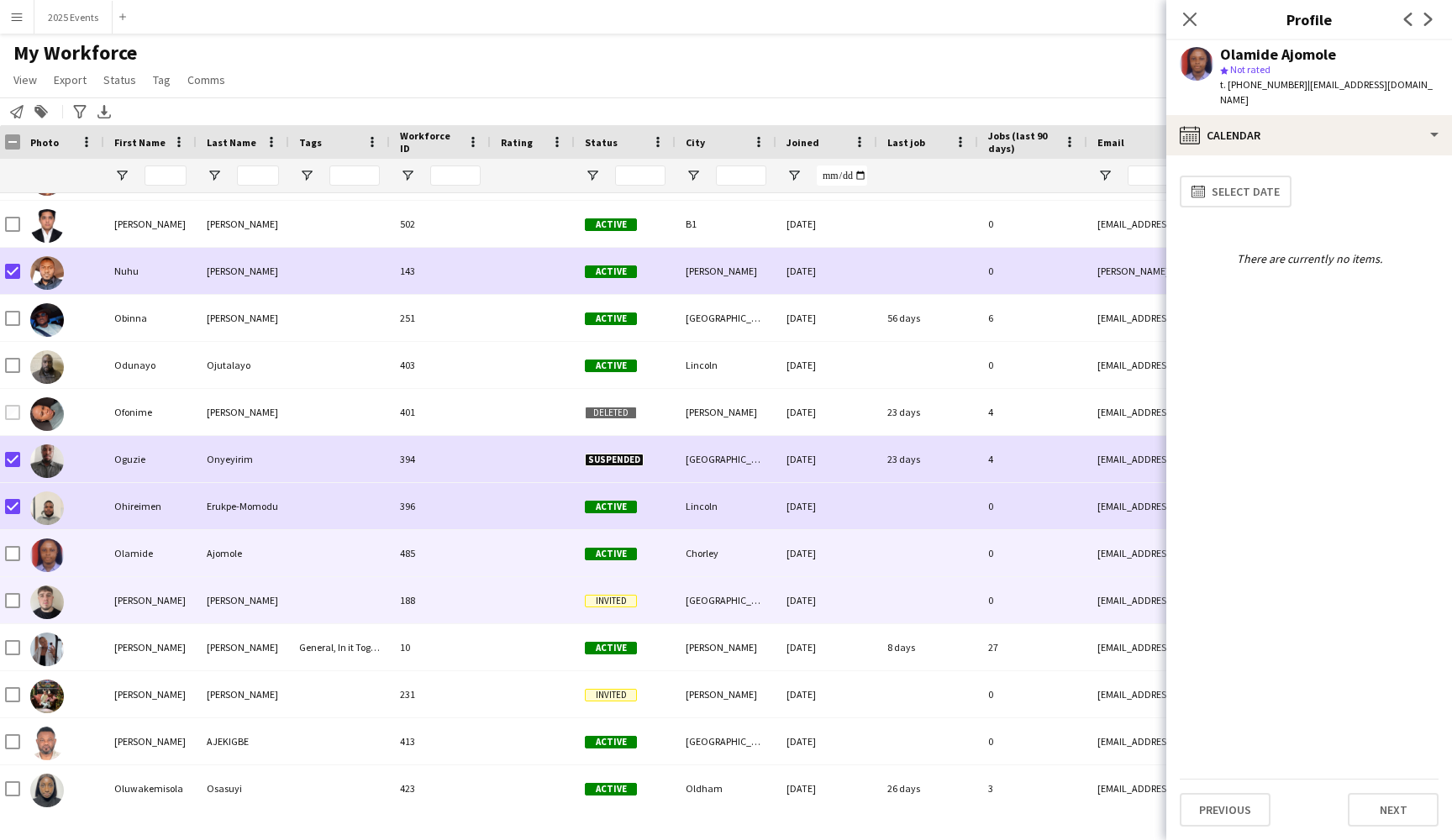
click at [179, 615] on div "[PERSON_NAME]" at bounding box center [150, 600] width 92 height 46
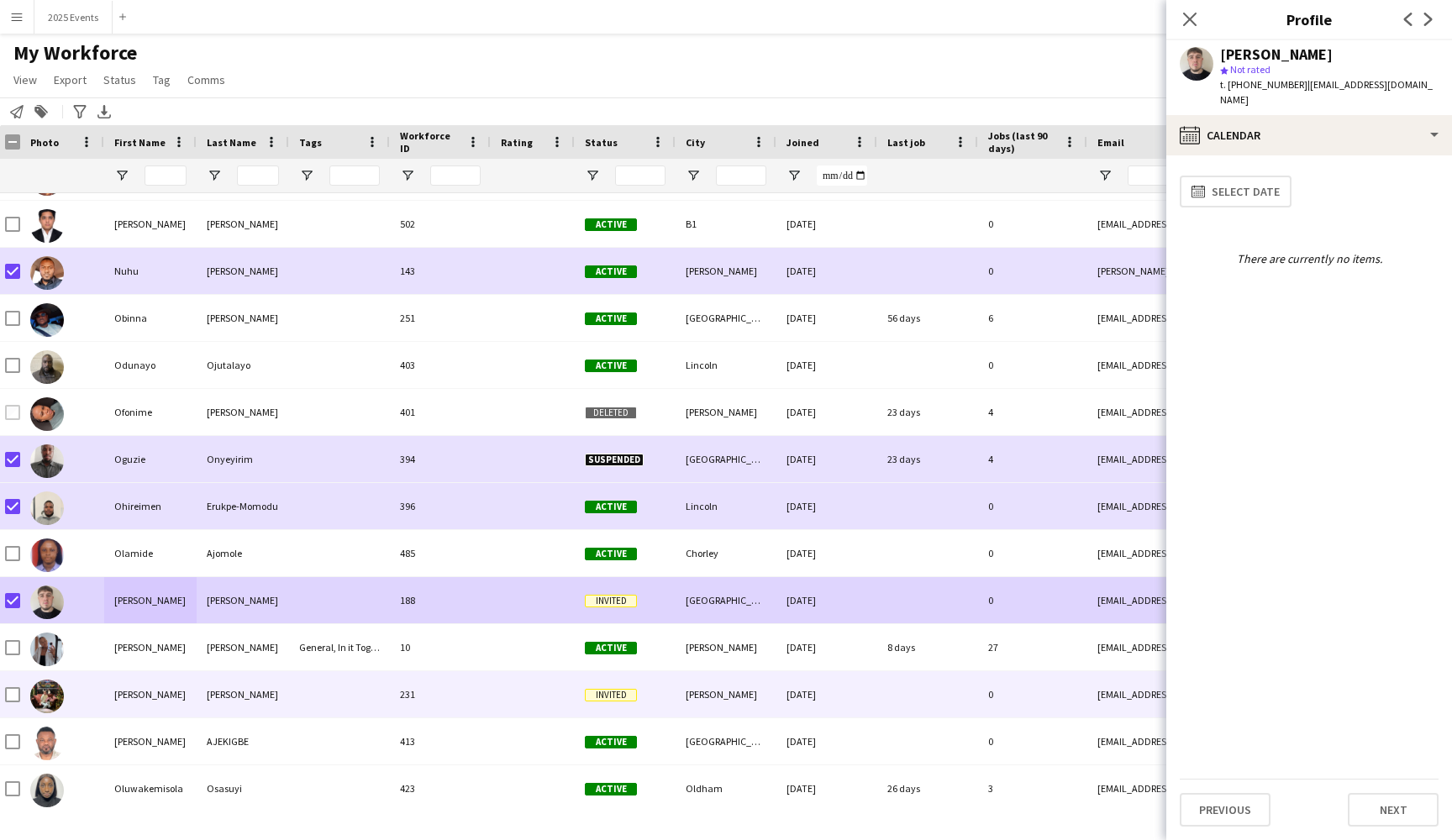
click at [163, 708] on div "[PERSON_NAME]" at bounding box center [150, 694] width 92 height 46
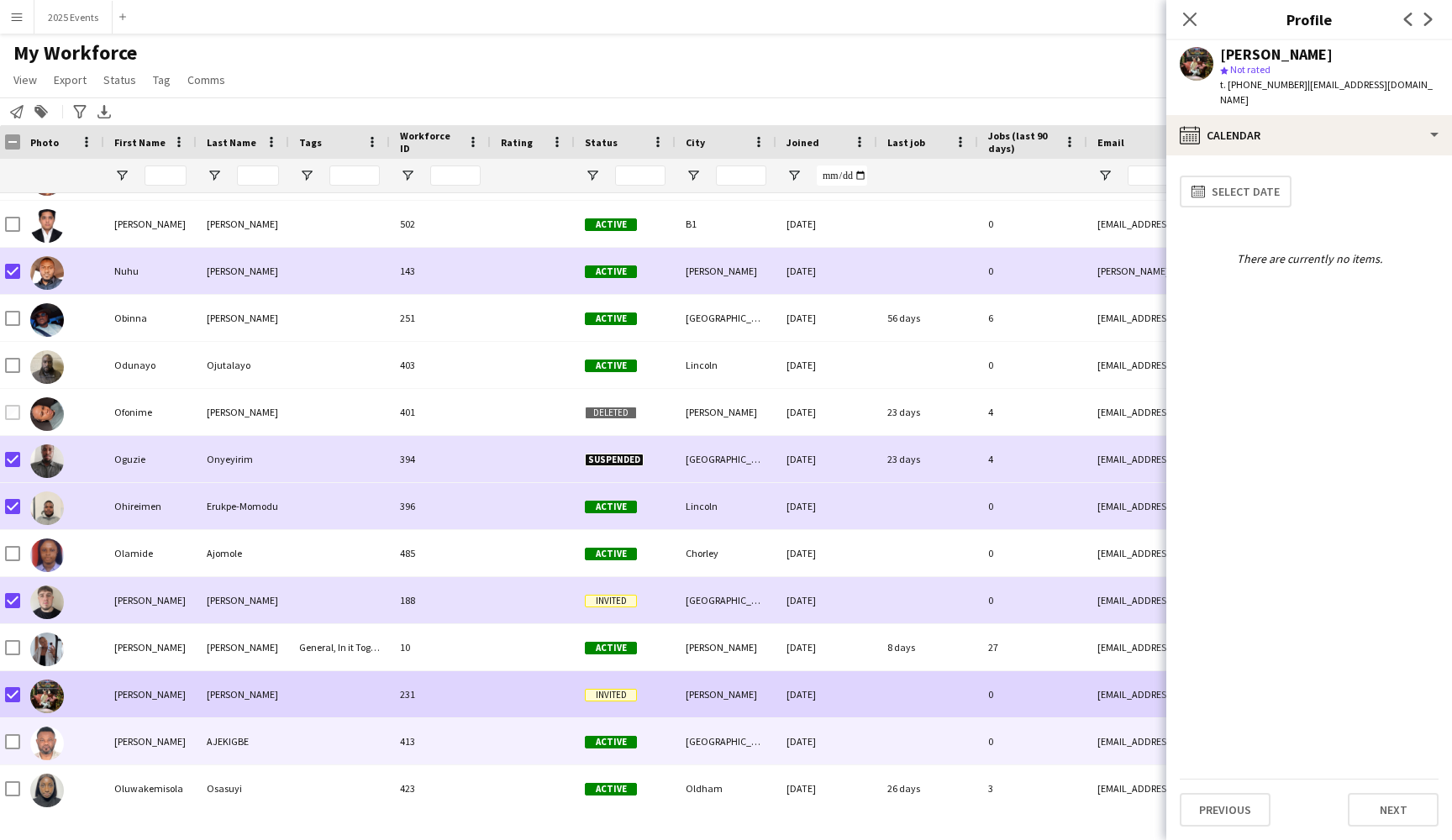
click at [320, 744] on div at bounding box center [339, 741] width 101 height 46
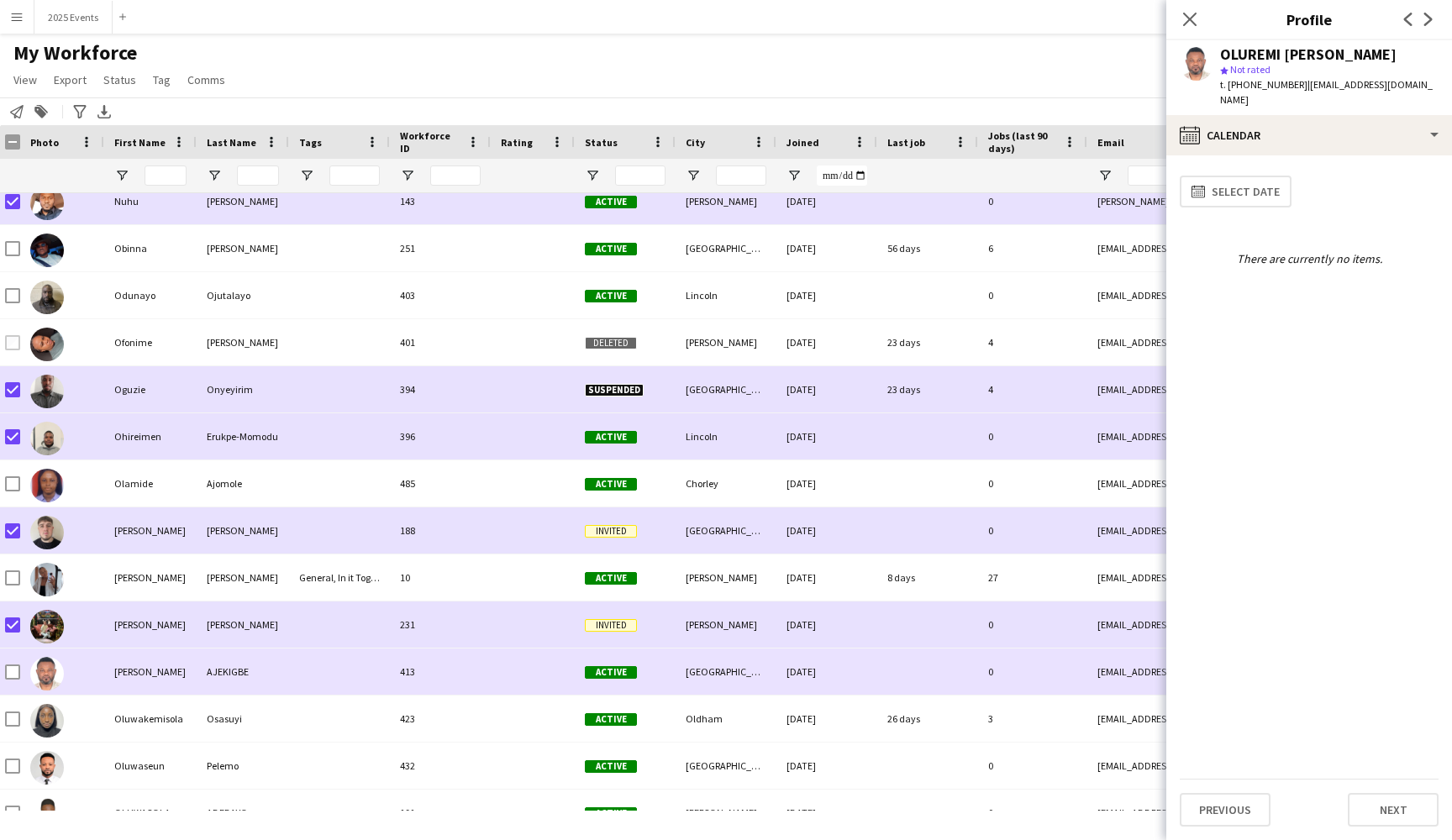
scroll to position [19018, 0]
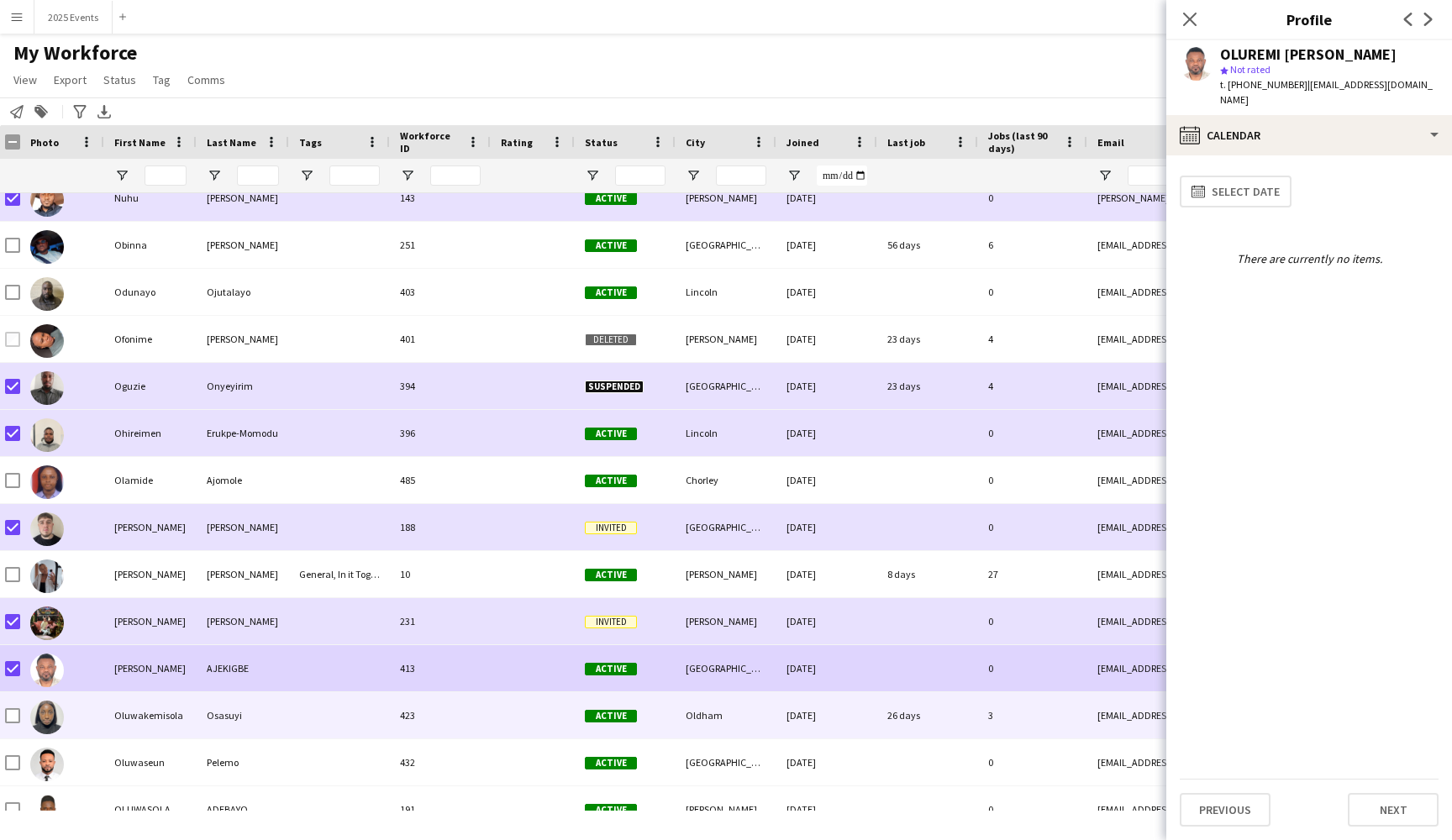
click at [89, 713] on div at bounding box center [62, 715] width 84 height 46
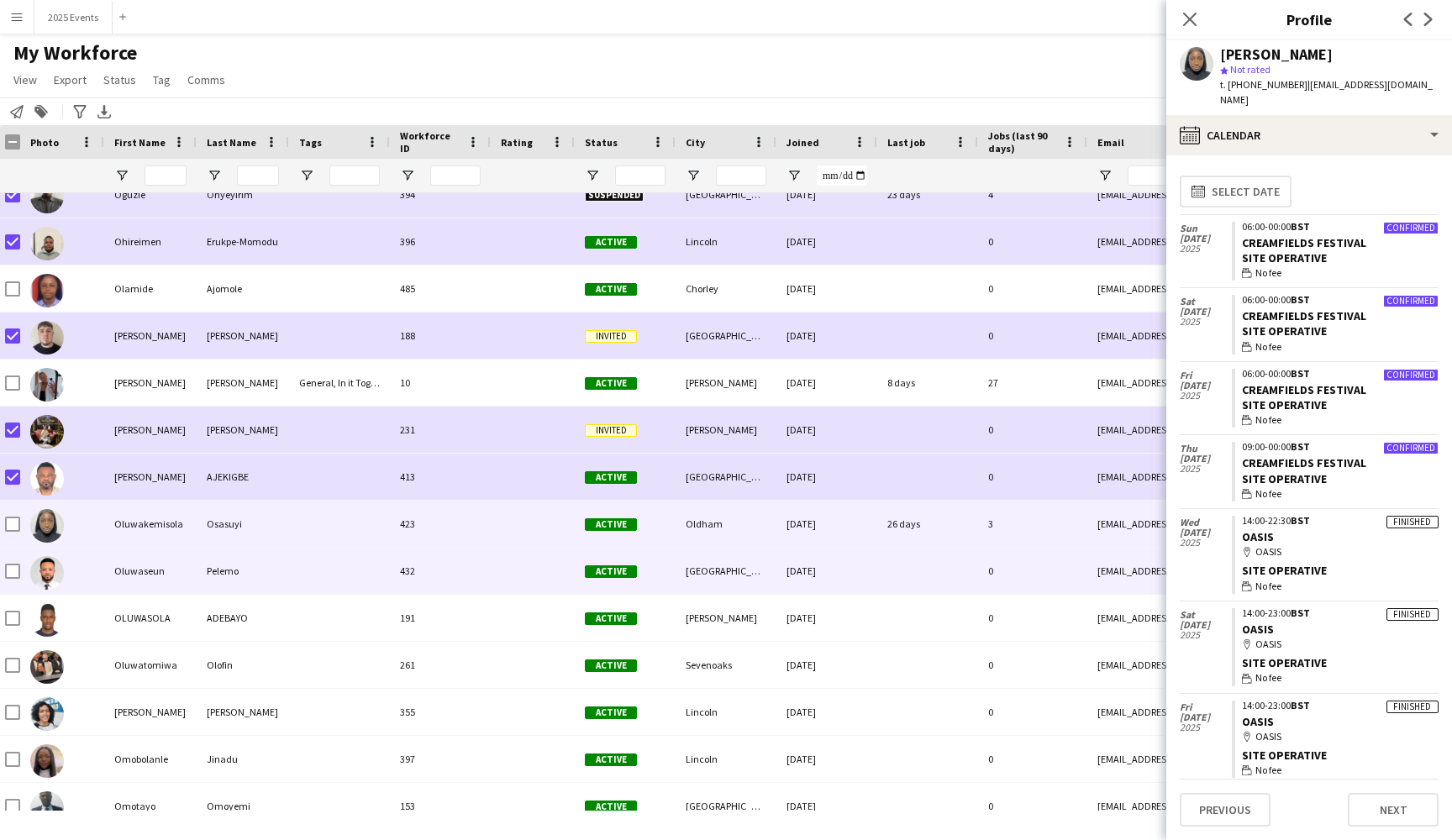
click at [92, 564] on div at bounding box center [62, 570] width 84 height 46
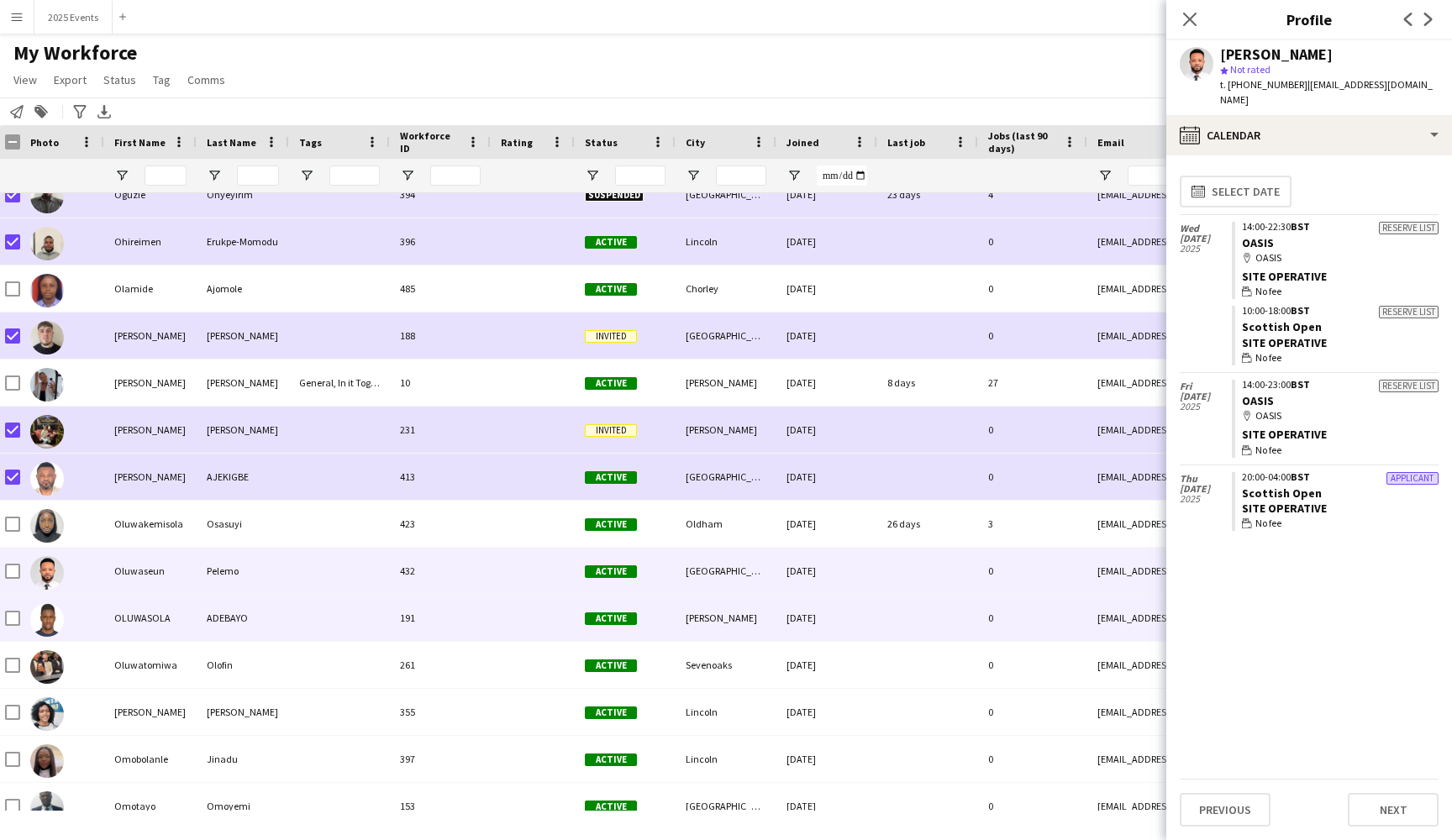
click at [161, 623] on div "OLUWASOLA" at bounding box center [150, 617] width 92 height 46
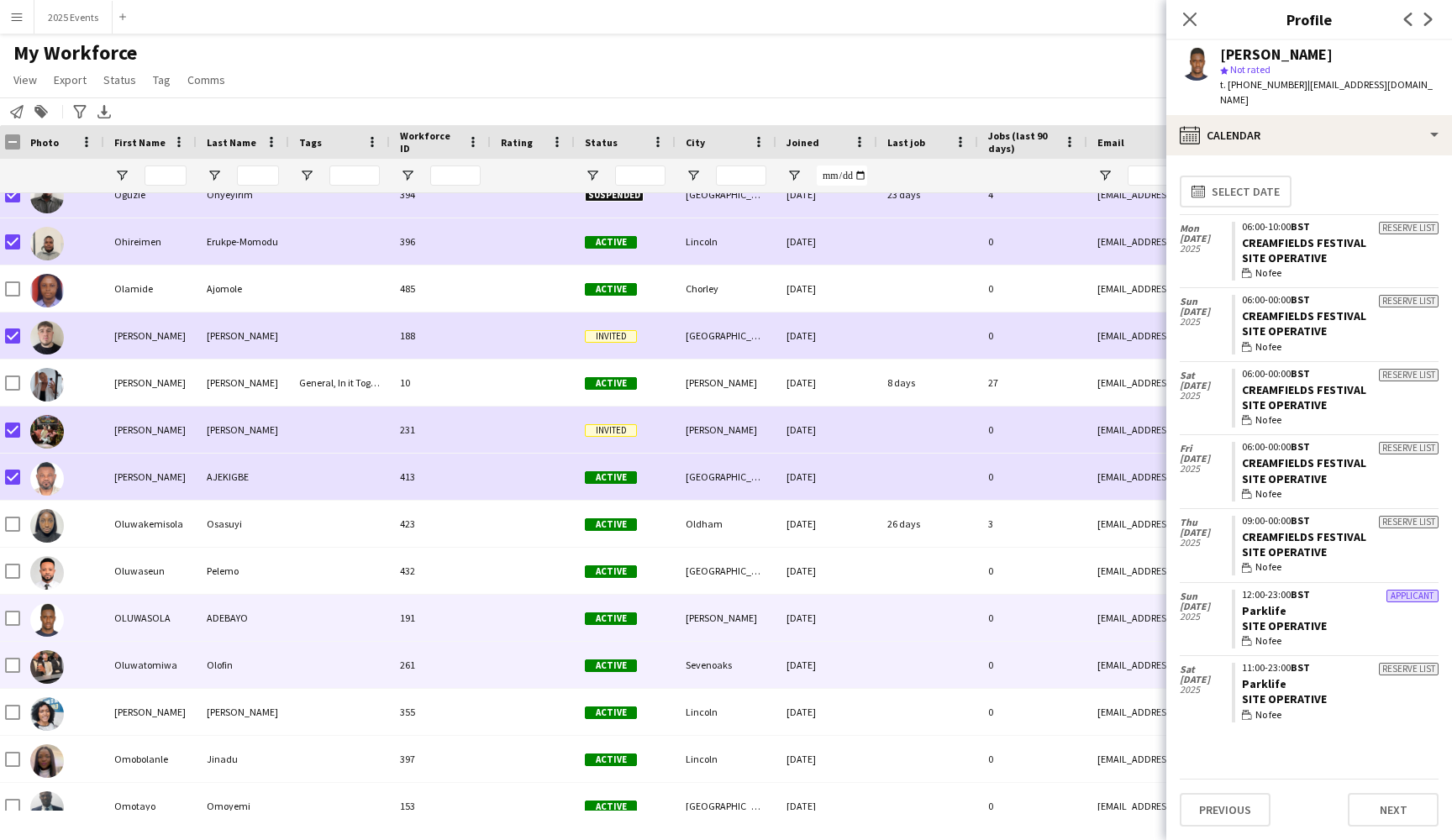
click at [162, 668] on div "Oluwatomiwa" at bounding box center [150, 665] width 92 height 46
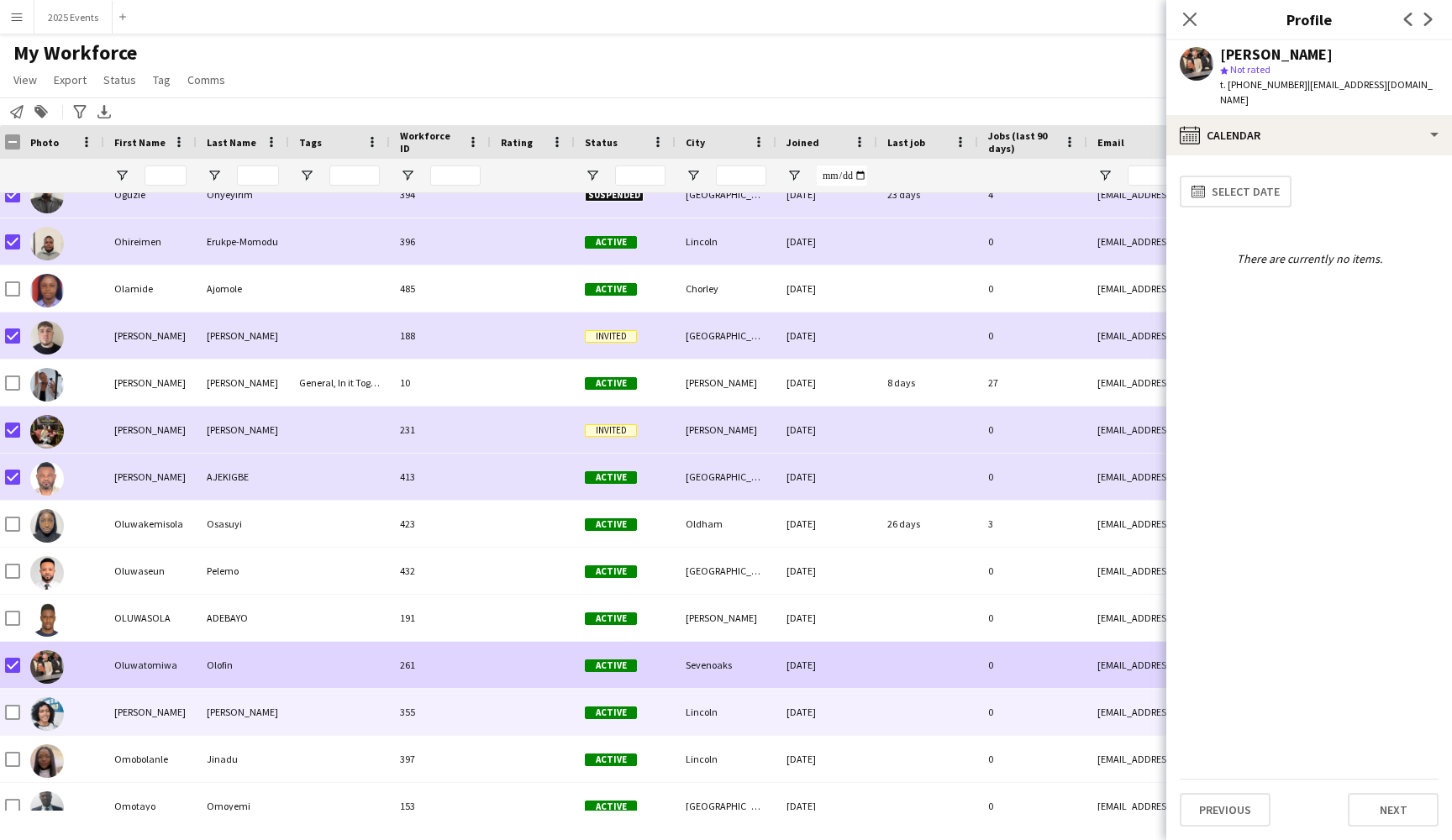
click at [153, 719] on div "[PERSON_NAME]" at bounding box center [150, 712] width 92 height 46
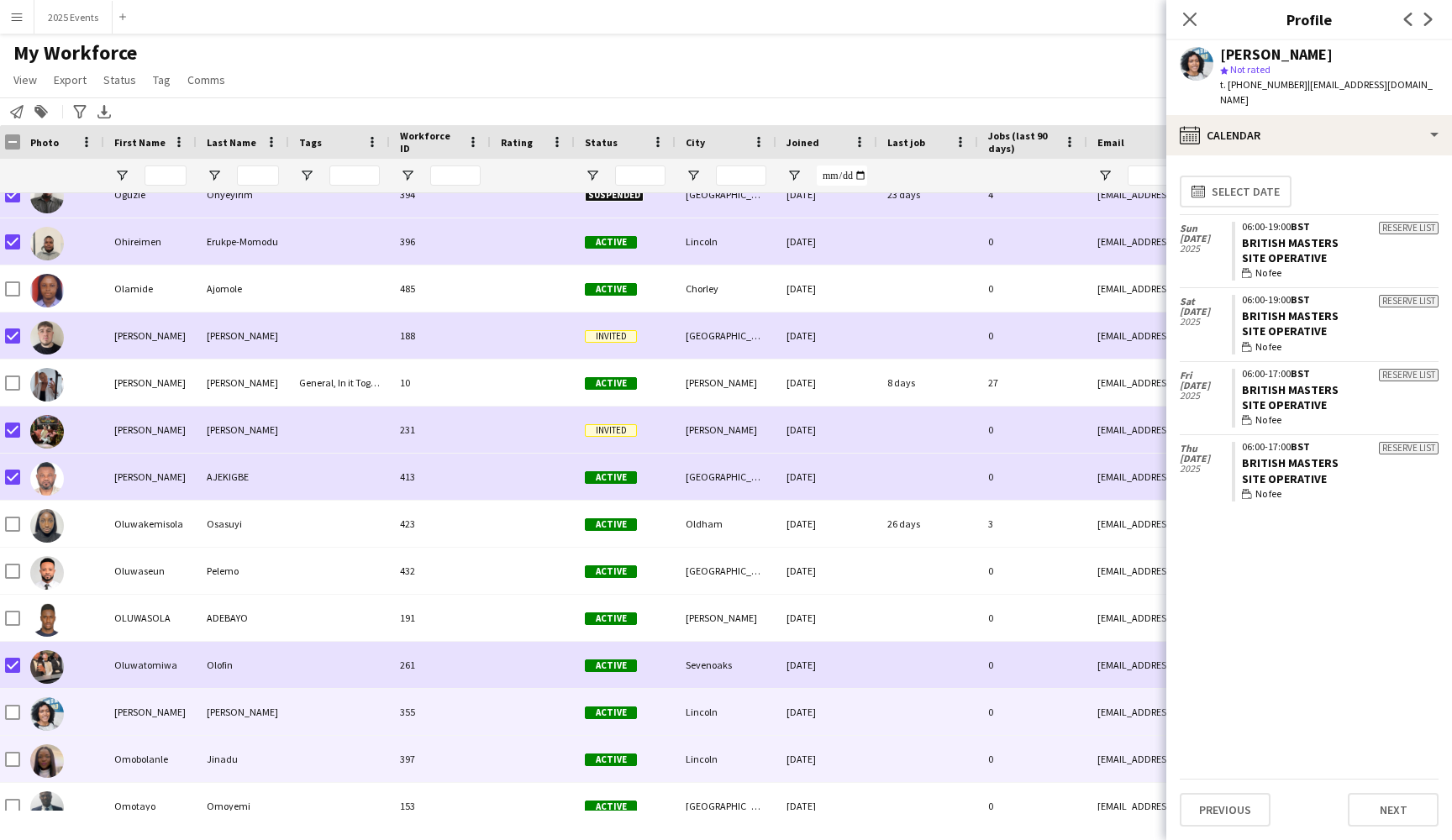
click at [160, 755] on div "Omobolanle" at bounding box center [150, 759] width 92 height 46
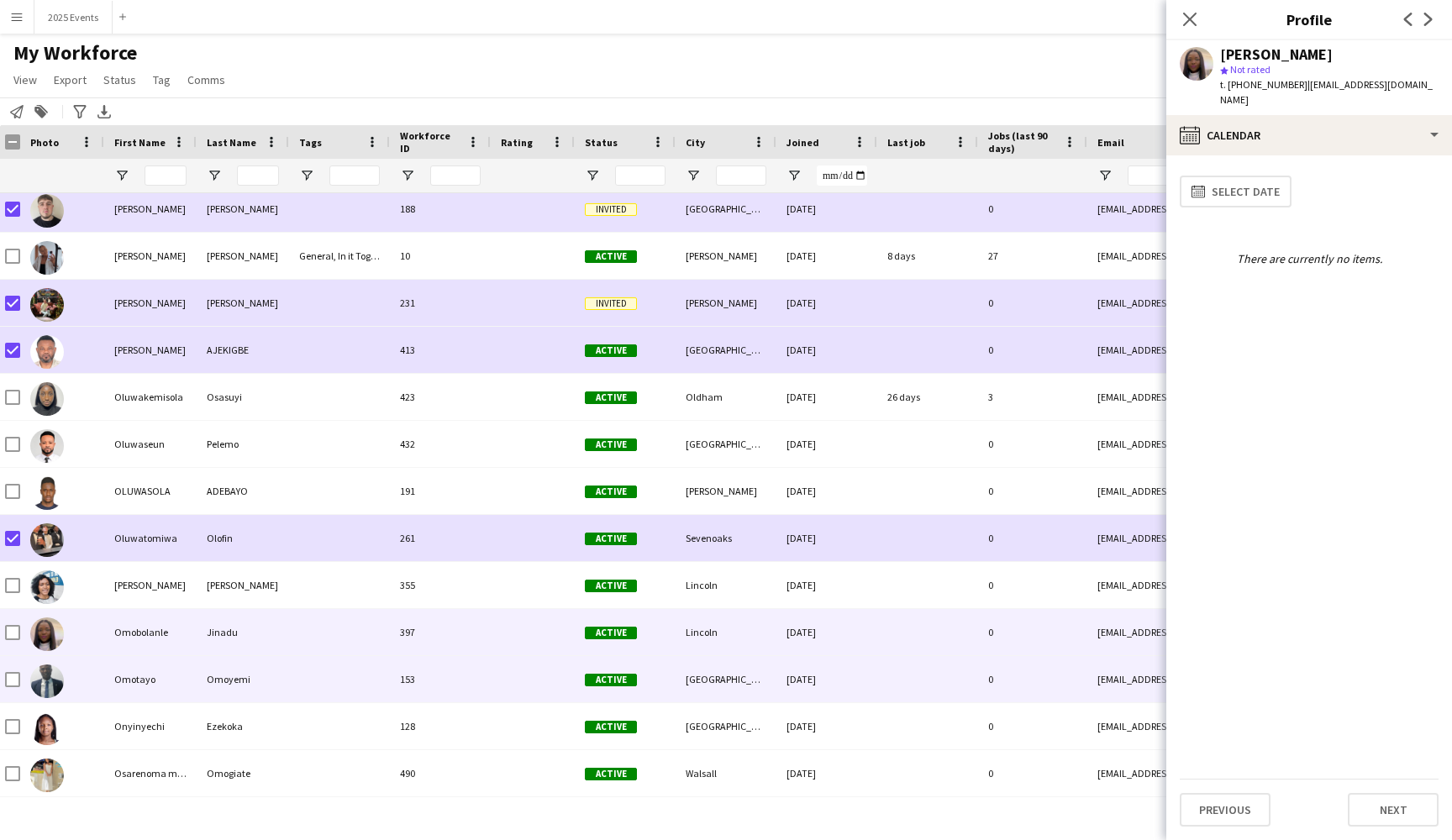
click at [162, 685] on div "Omotayo" at bounding box center [150, 679] width 92 height 46
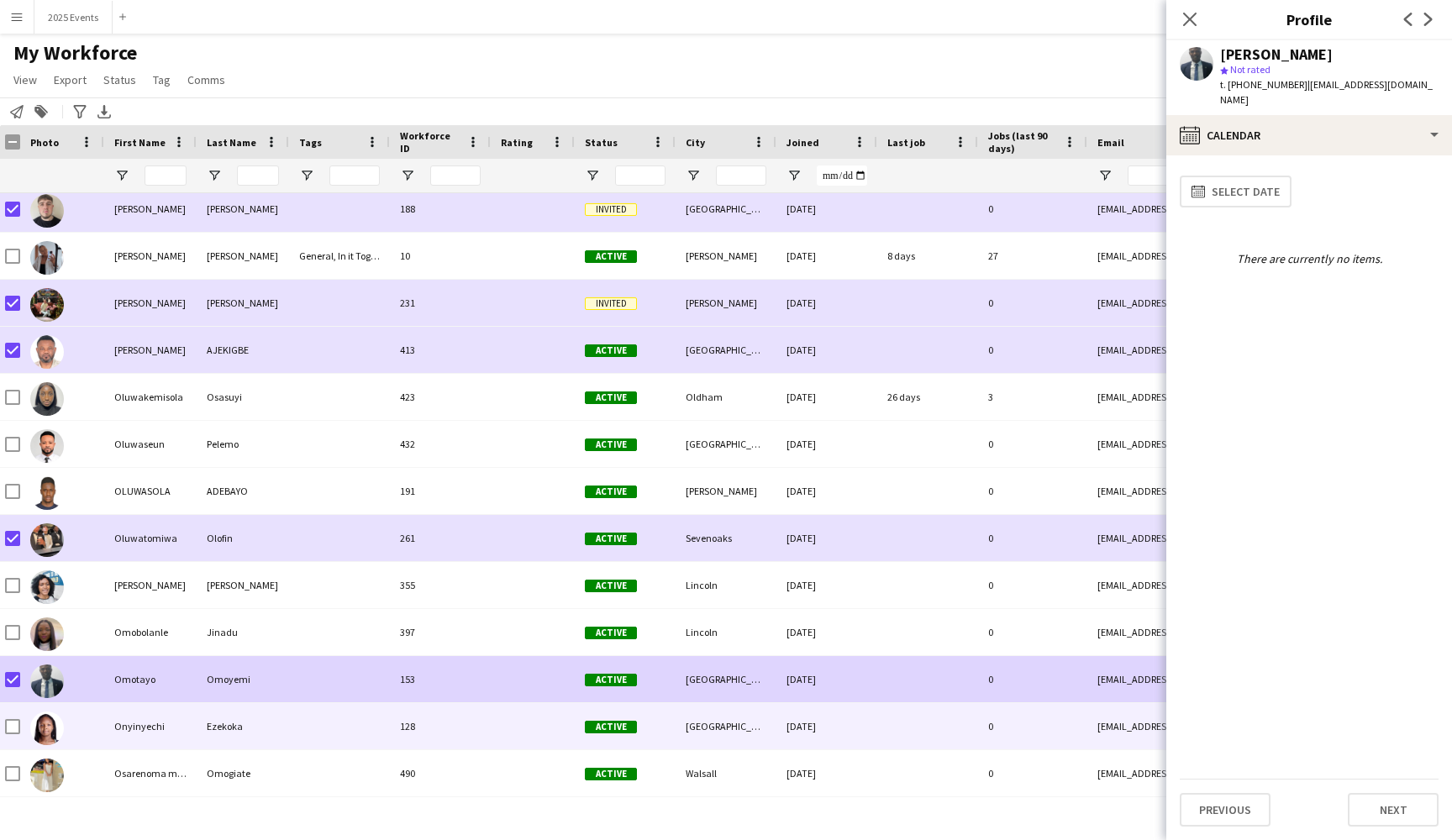
click at [123, 722] on div "Onyinyechi" at bounding box center [150, 726] width 92 height 46
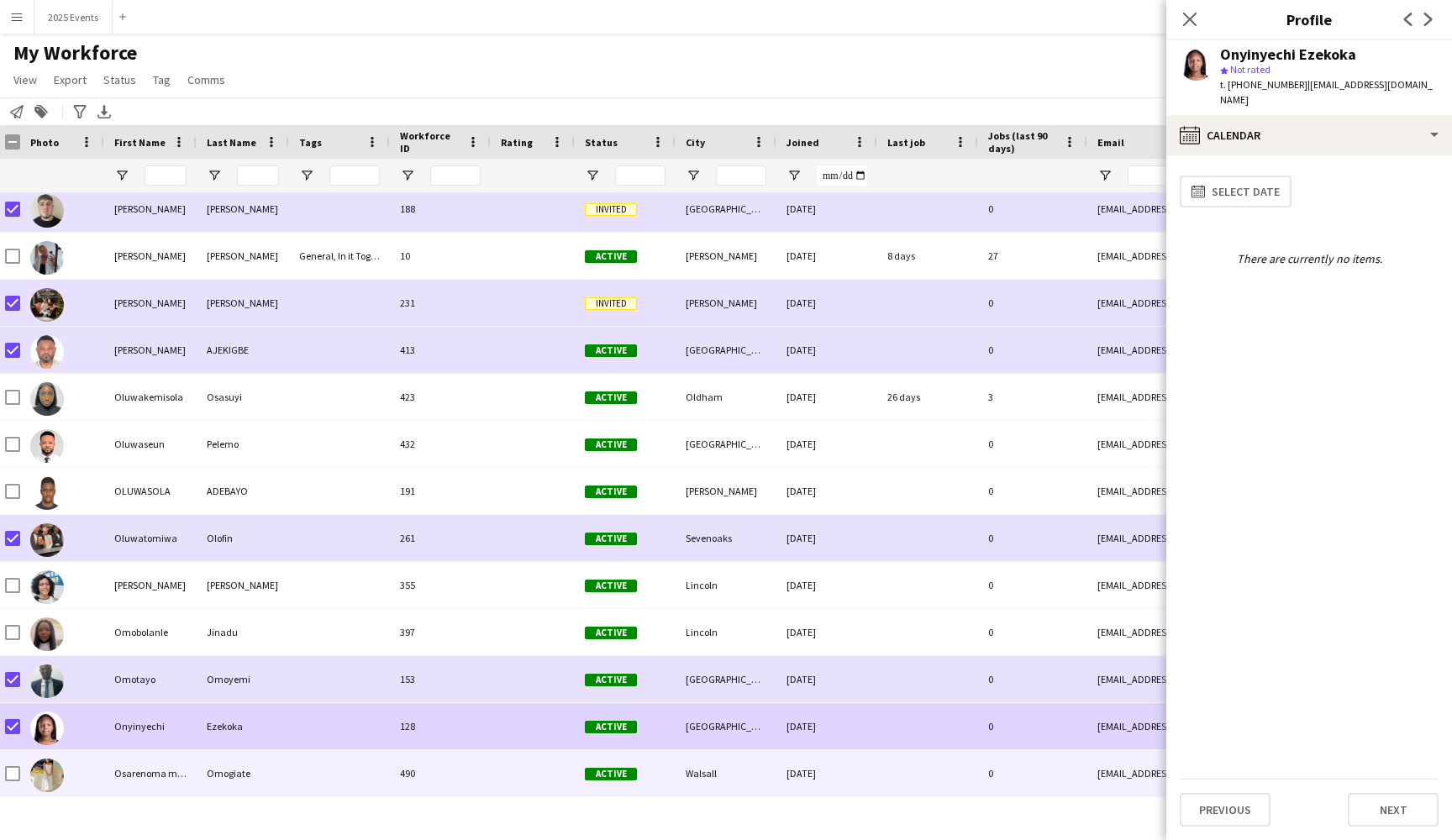
click at [194, 772] on div "Osarenoma mercy" at bounding box center [150, 773] width 92 height 46
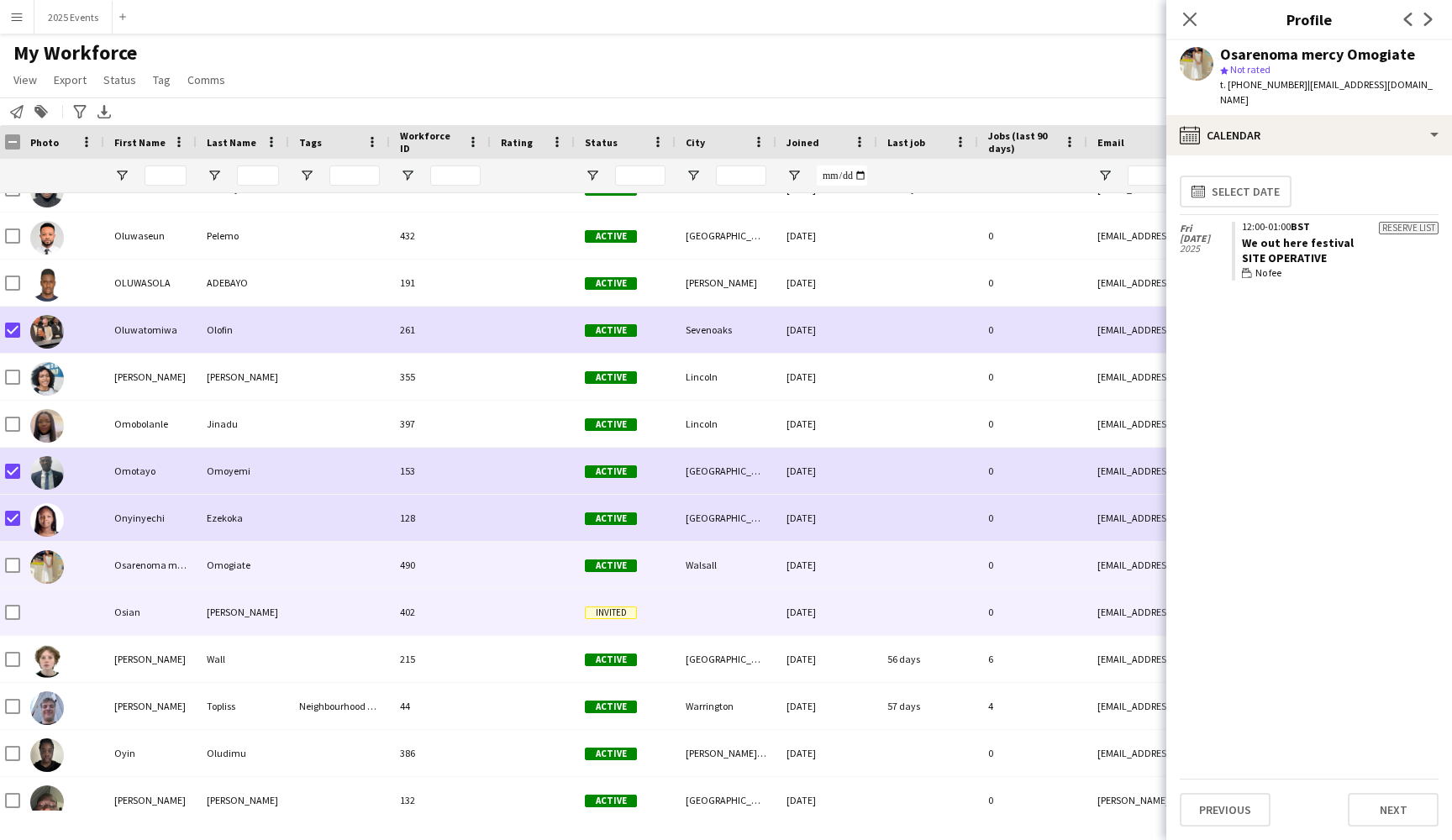
click at [297, 626] on div at bounding box center [339, 612] width 101 height 46
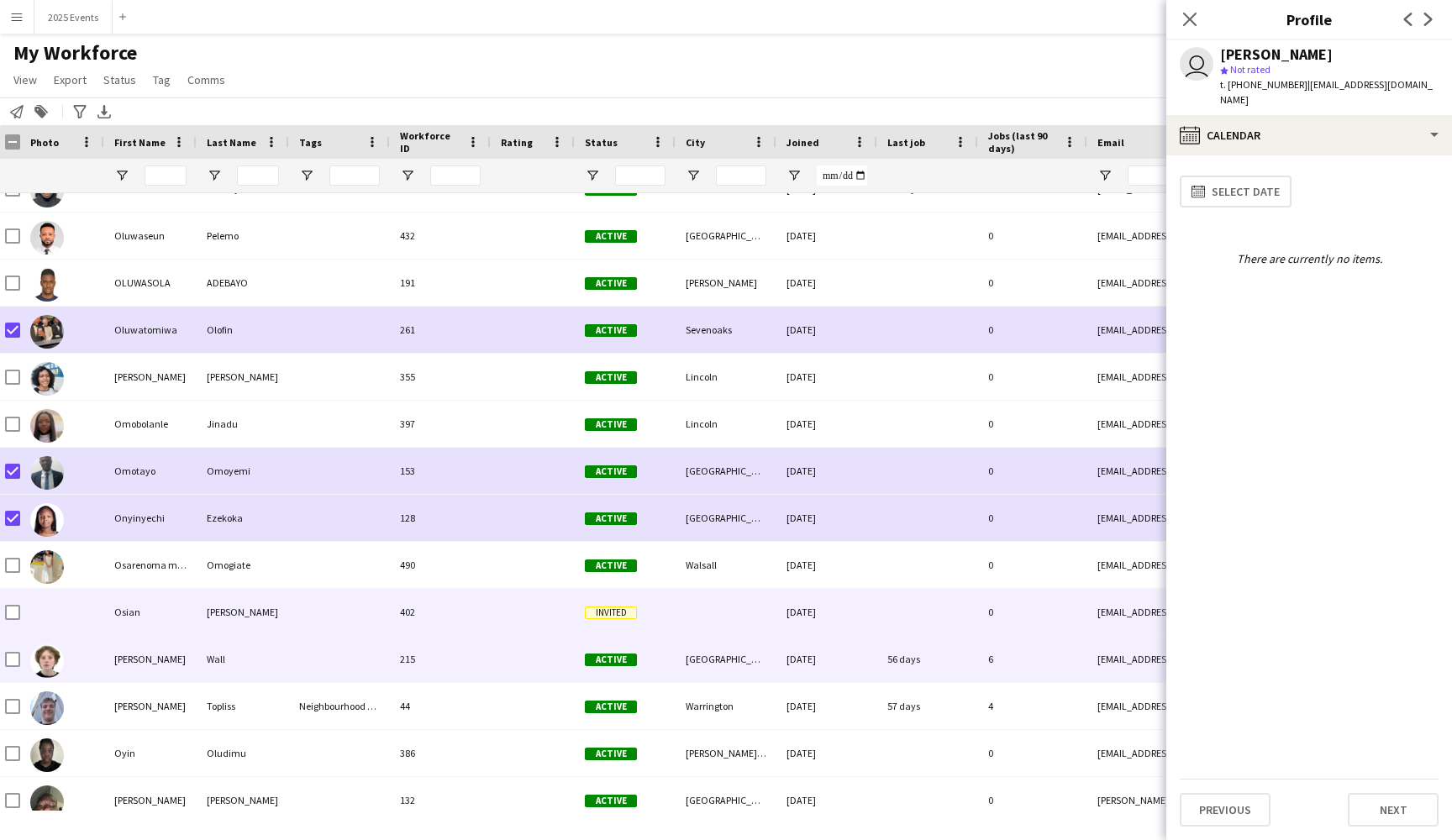
click at [288, 655] on div "Wall" at bounding box center [243, 659] width 92 height 46
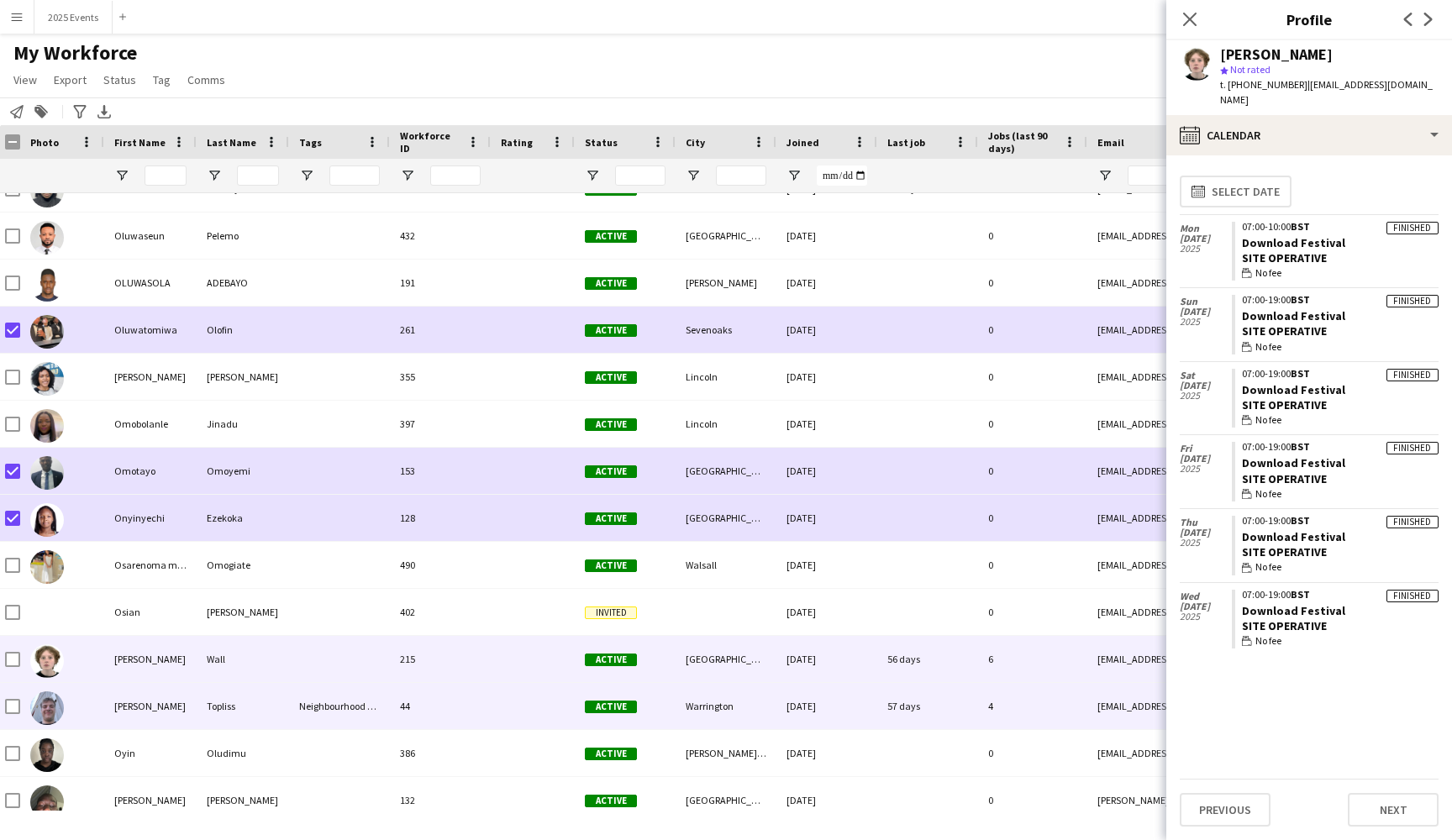
click at [284, 708] on div "Topliss" at bounding box center [243, 706] width 92 height 46
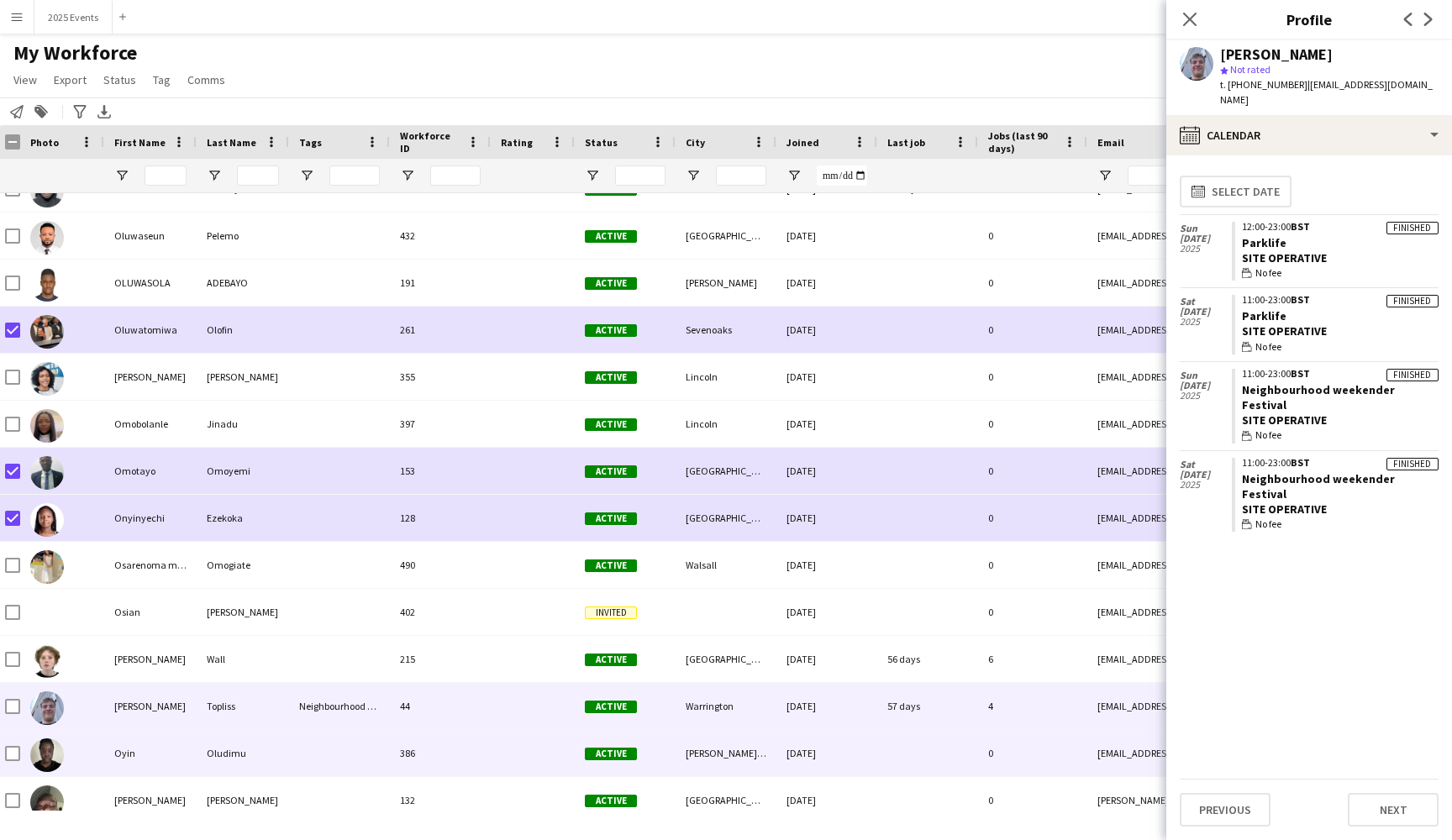
click at [284, 750] on div "Oludimu" at bounding box center [243, 753] width 92 height 46
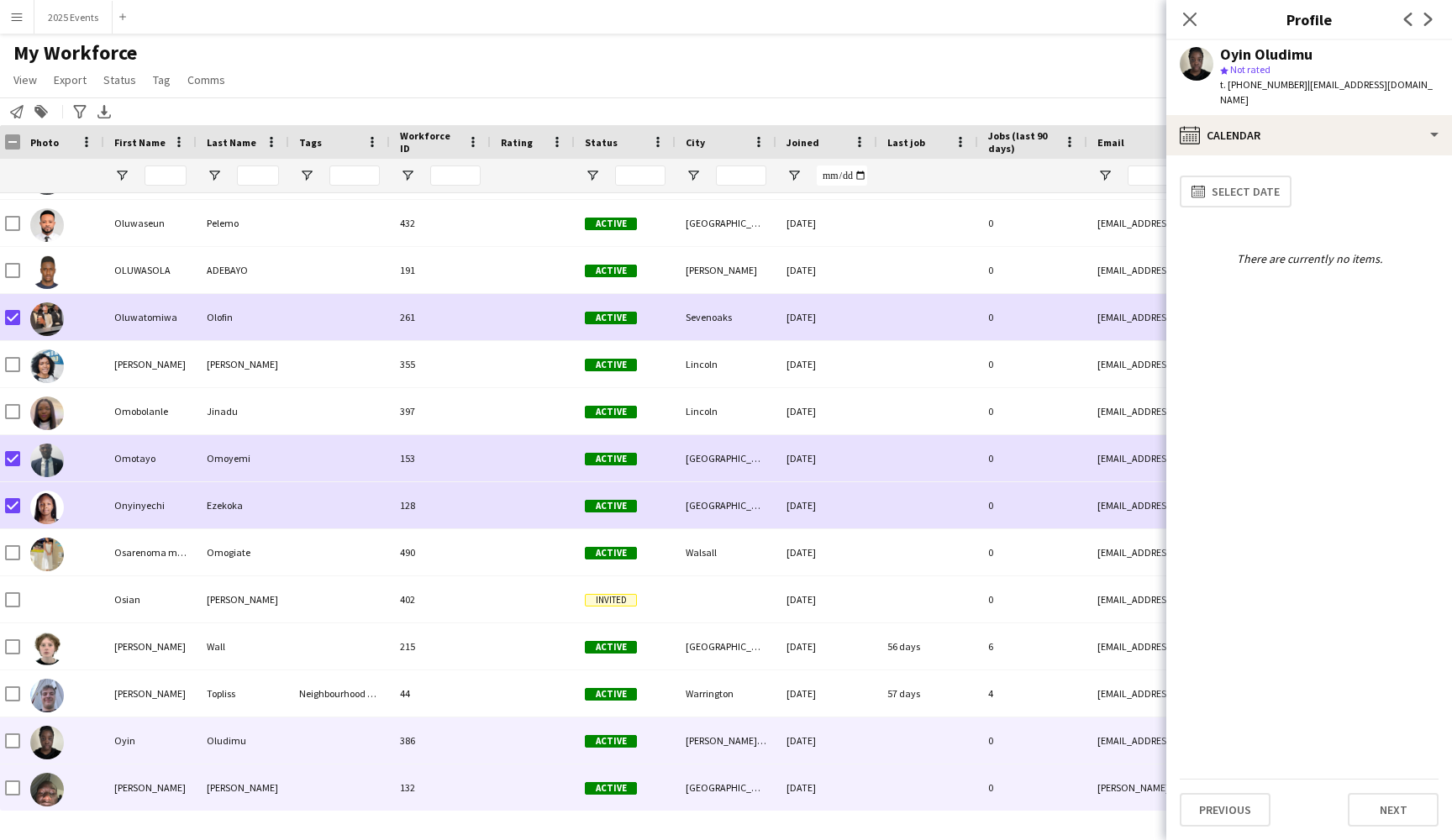
click at [269, 796] on div "[PERSON_NAME]" at bounding box center [243, 787] width 92 height 46
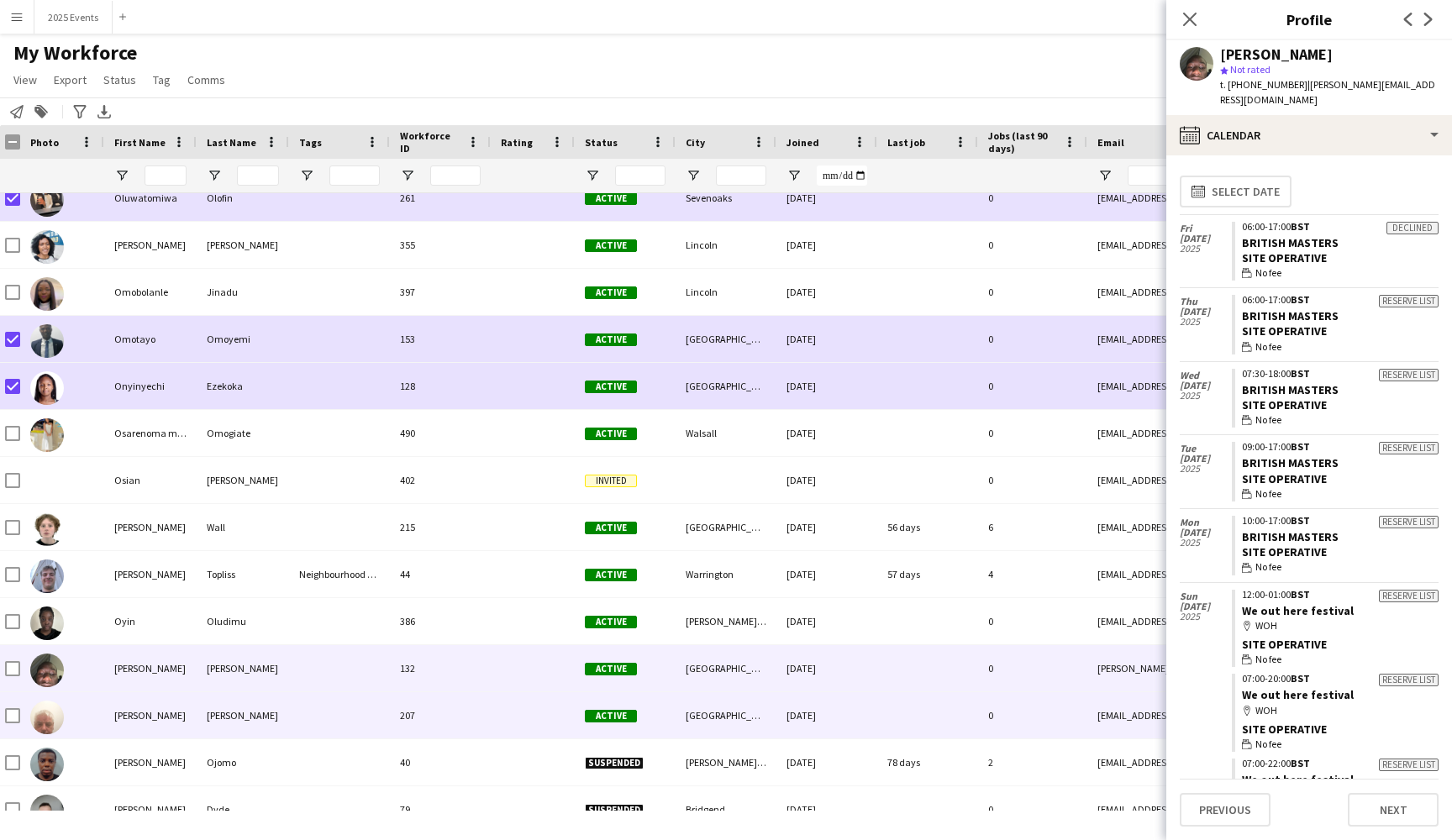
click at [302, 733] on div at bounding box center [339, 715] width 101 height 46
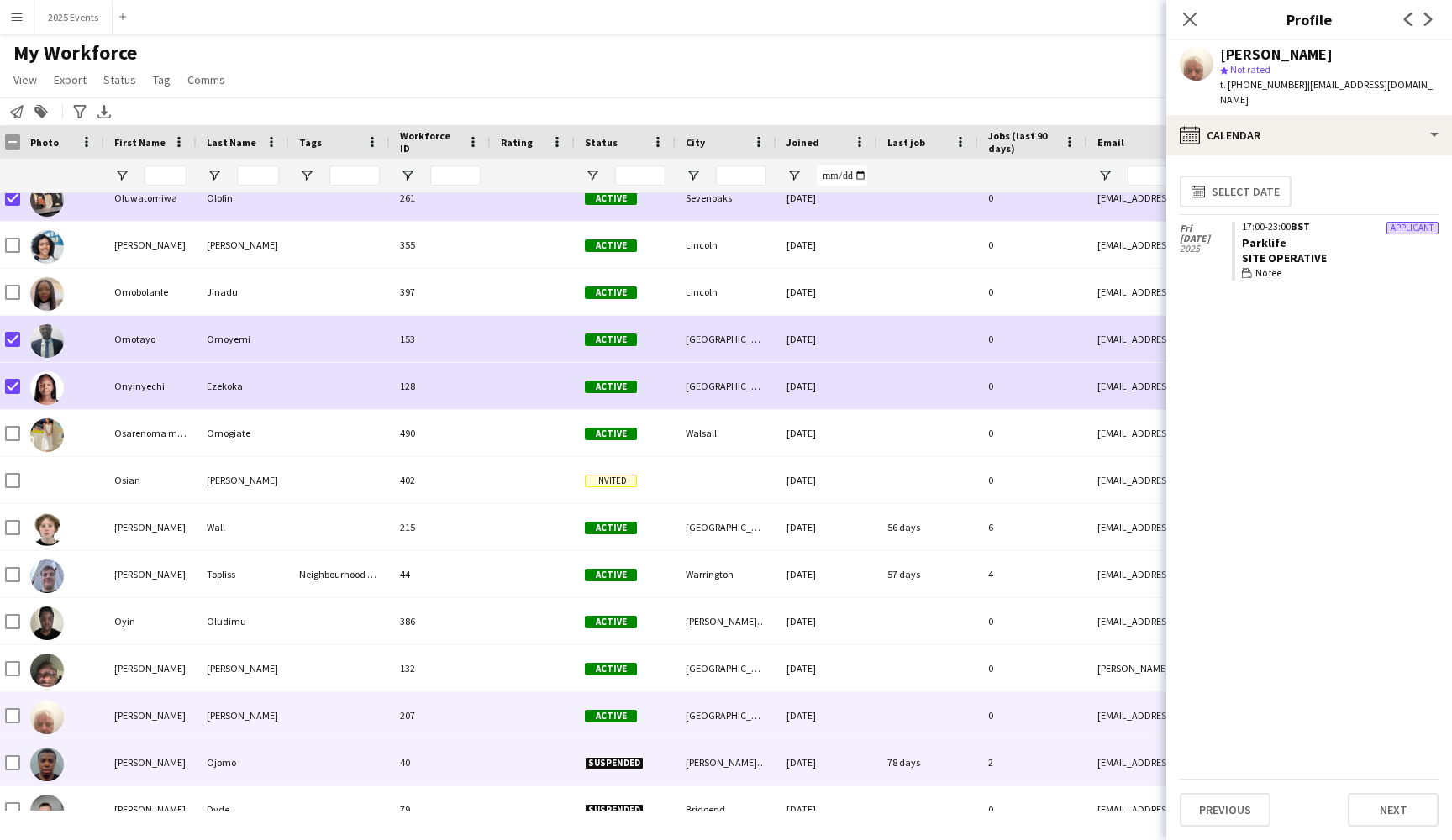
click at [324, 760] on div at bounding box center [339, 762] width 101 height 46
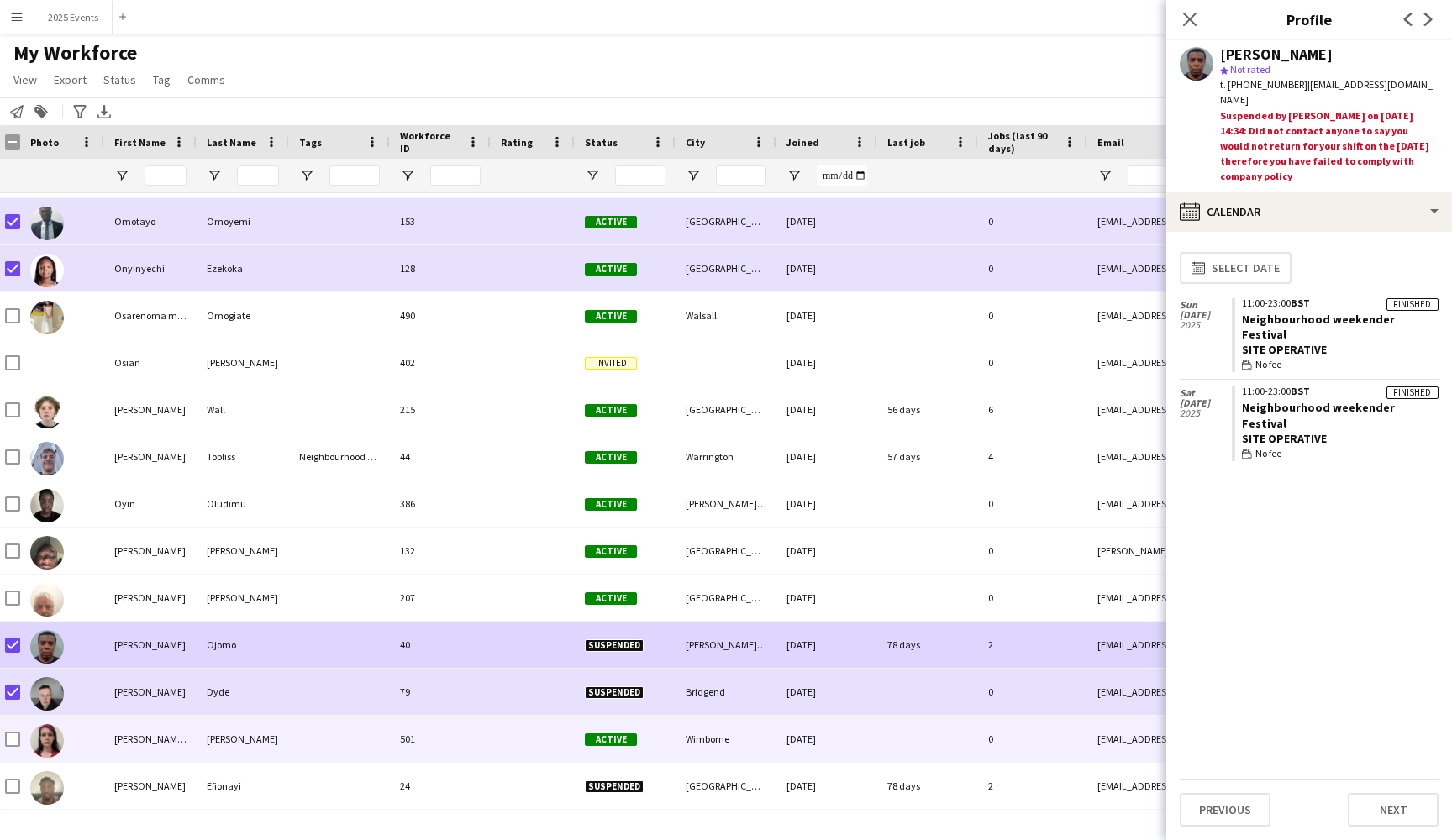
click at [272, 729] on div "[PERSON_NAME]" at bounding box center [243, 738] width 92 height 46
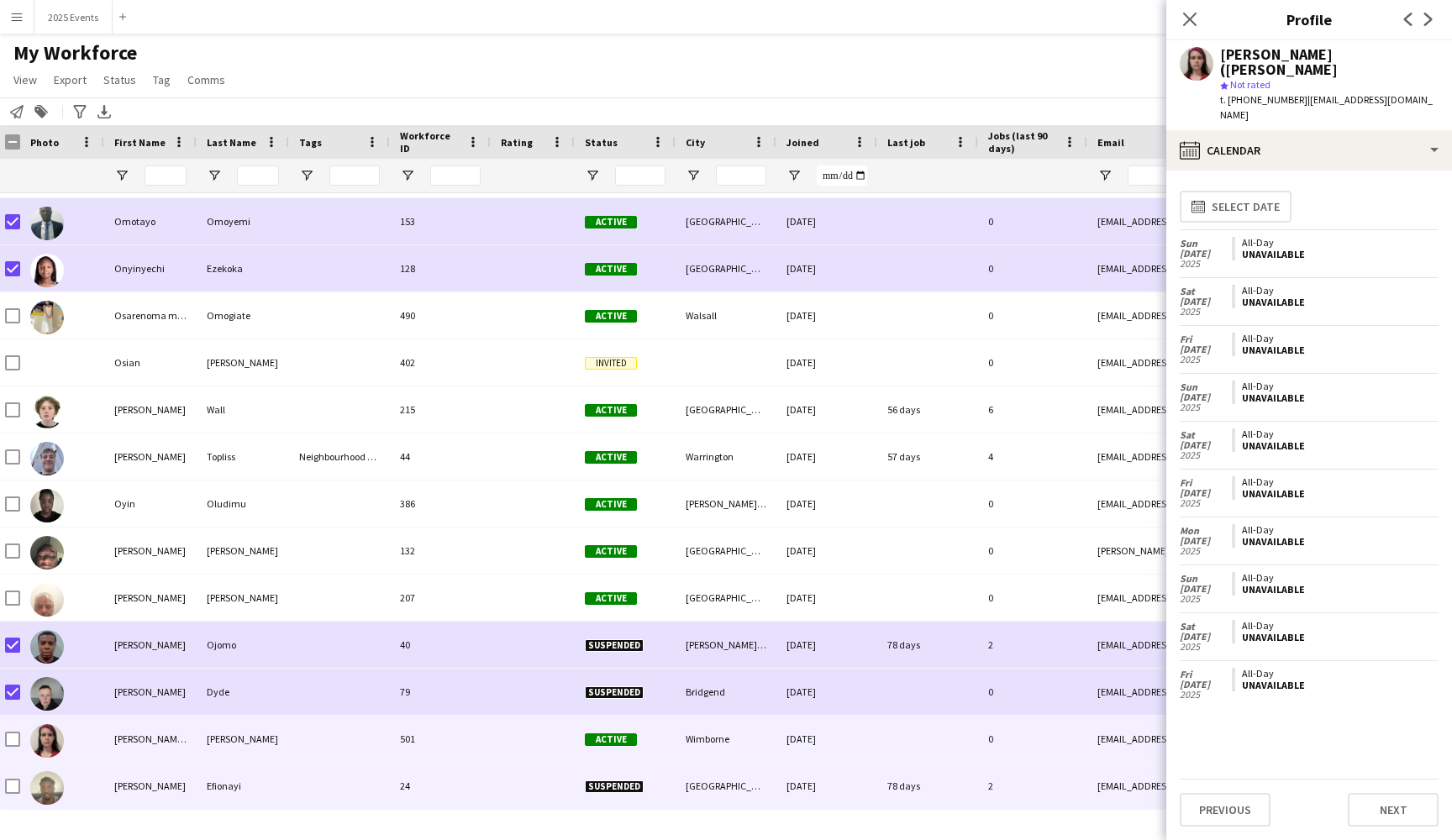
click at [277, 787] on div "Efionayi" at bounding box center [243, 785] width 92 height 46
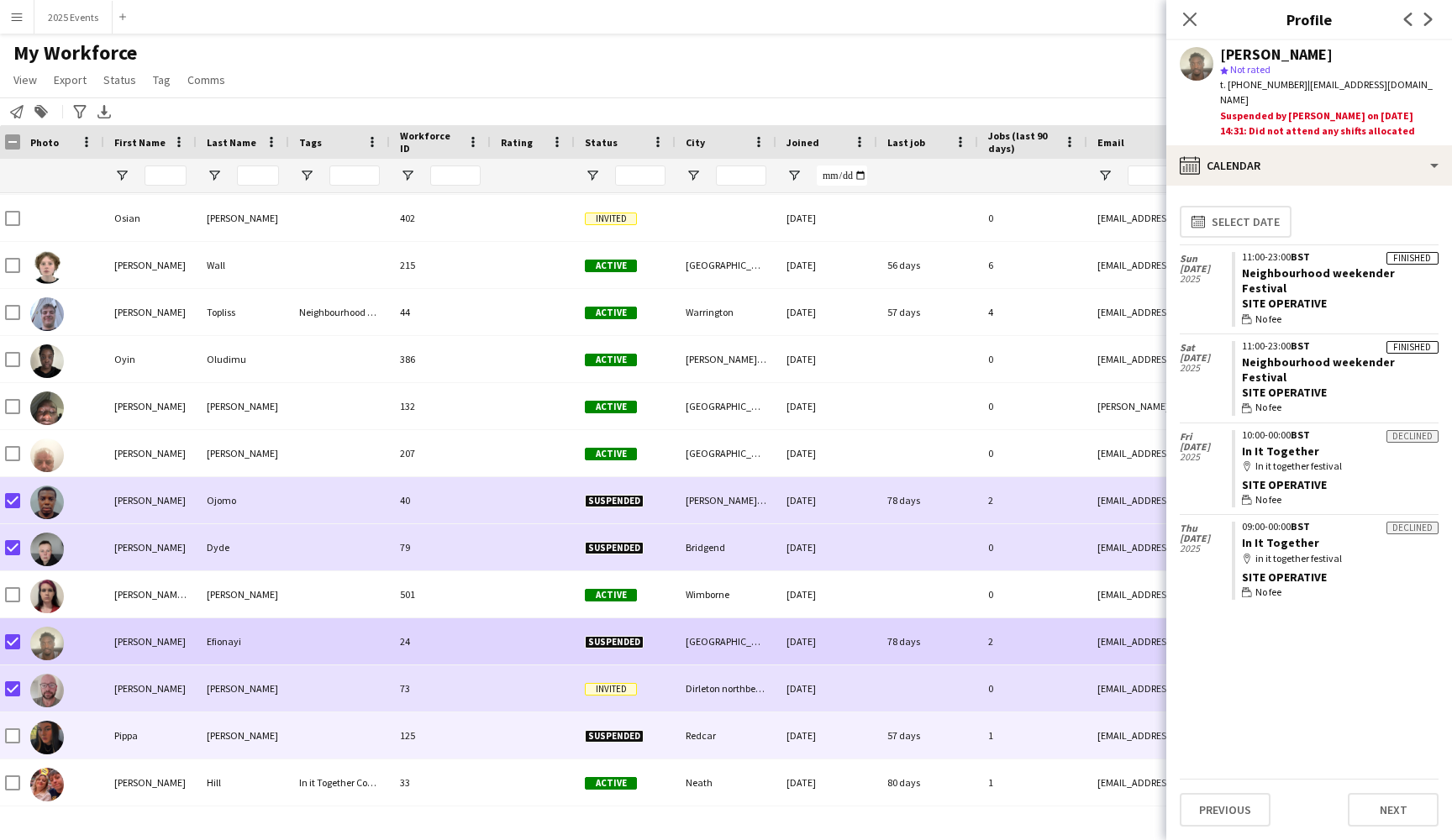
click at [279, 740] on div "[PERSON_NAME]" at bounding box center [243, 735] width 92 height 46
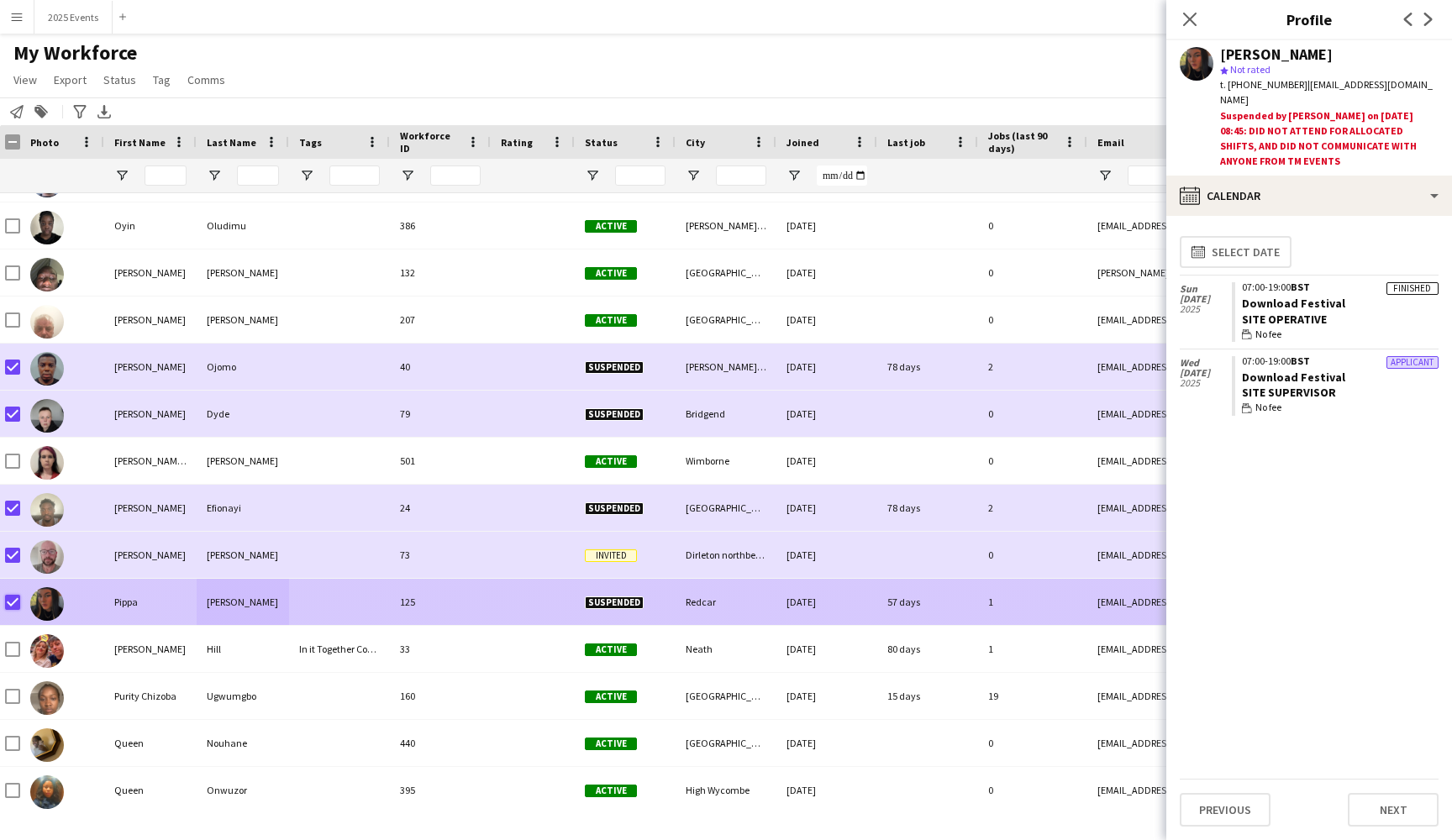
scroll to position [20074, 0]
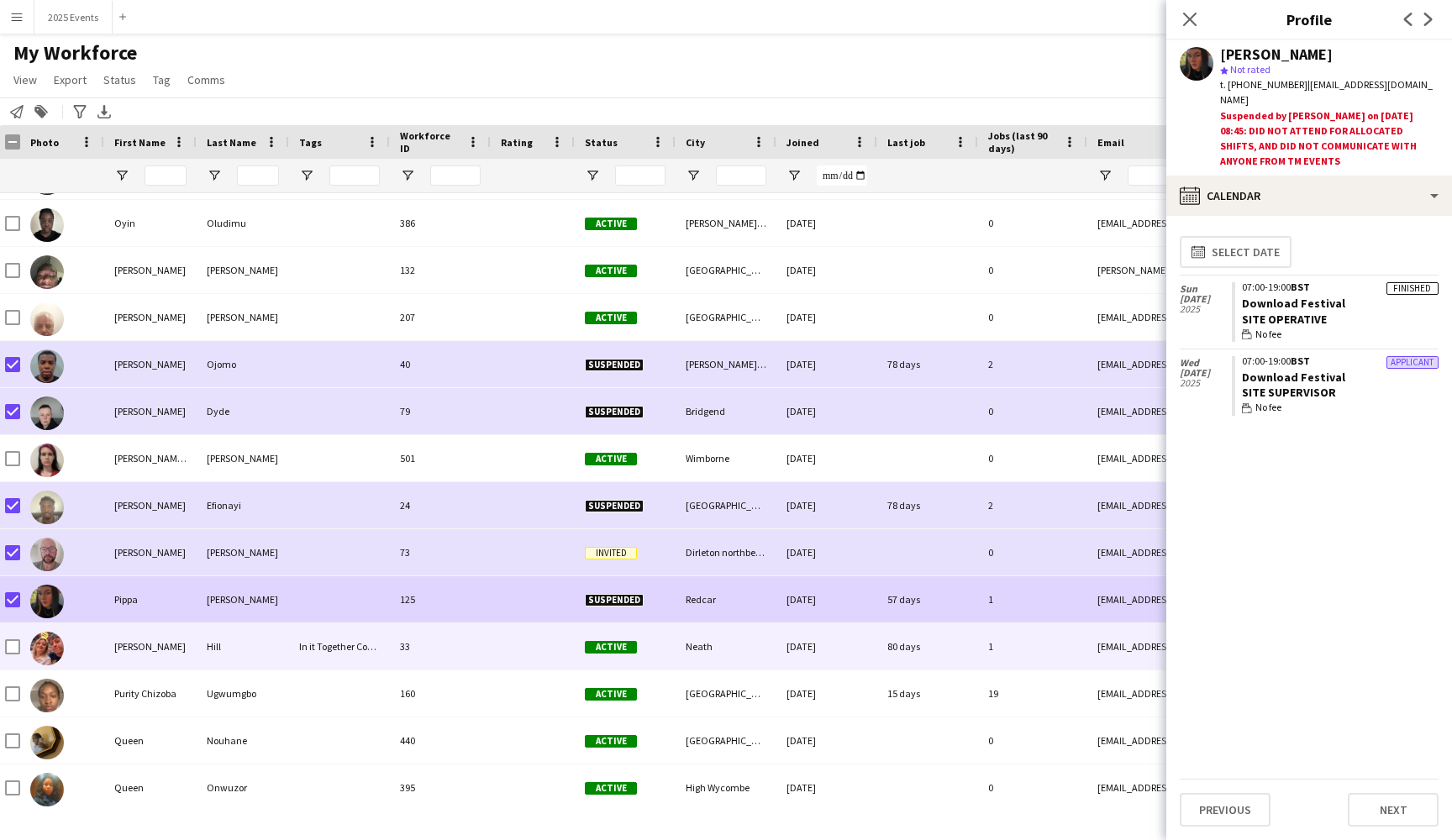
click at [163, 639] on div "[PERSON_NAME]" at bounding box center [150, 646] width 92 height 46
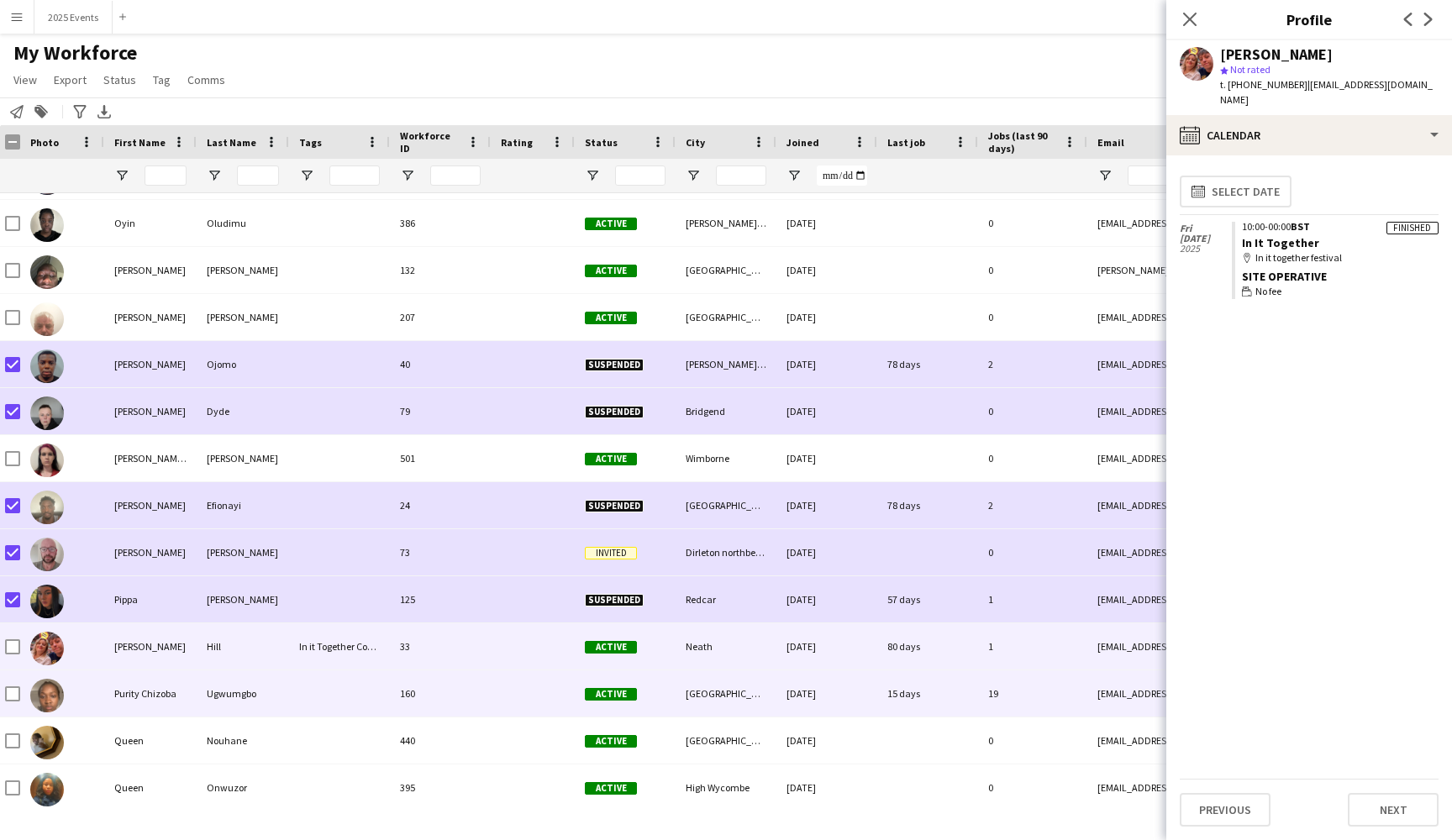
click at [181, 699] on div "Purity Chizoba" at bounding box center [150, 693] width 92 height 46
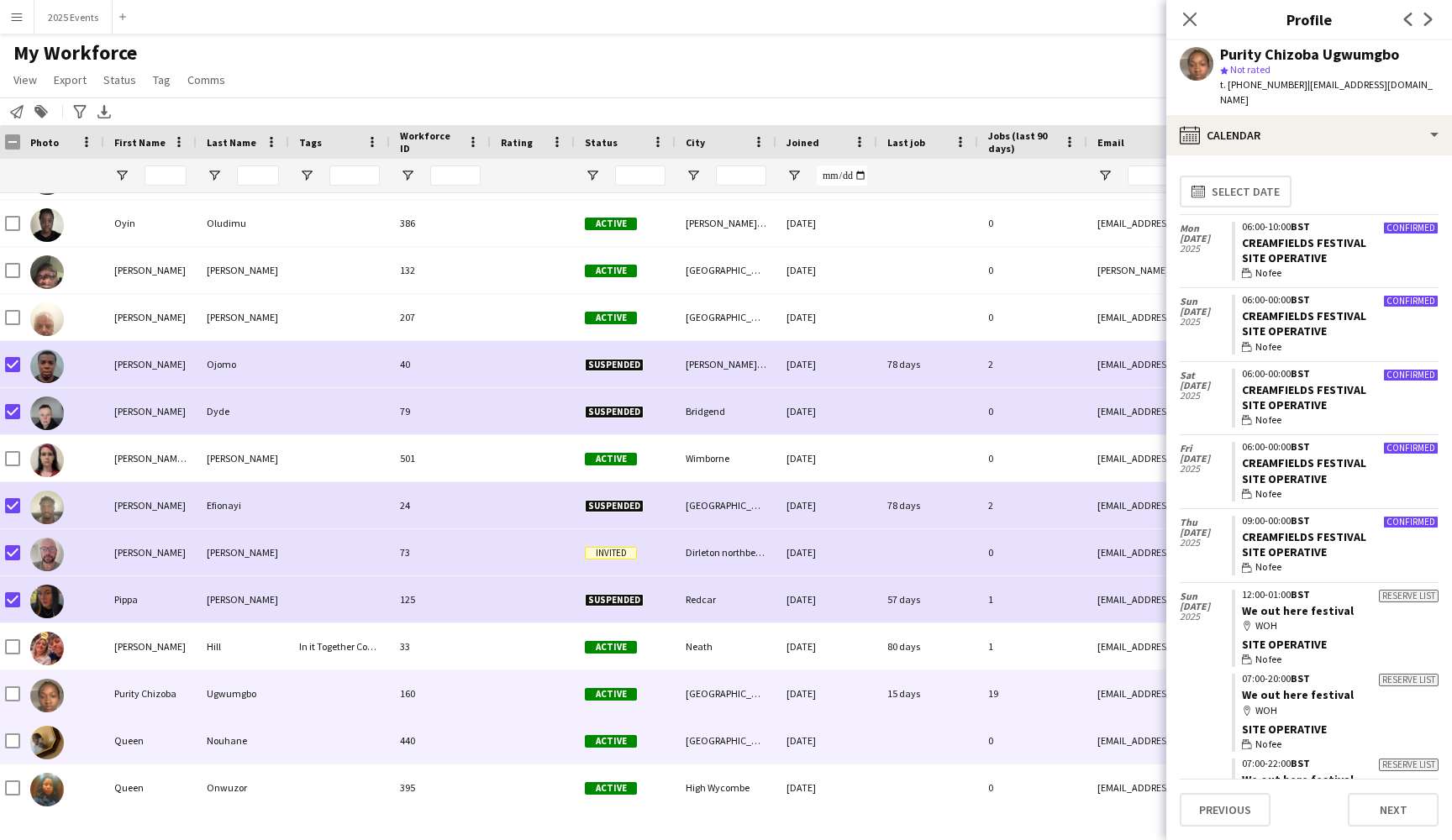
click at [175, 738] on div "Queen" at bounding box center [150, 740] width 92 height 46
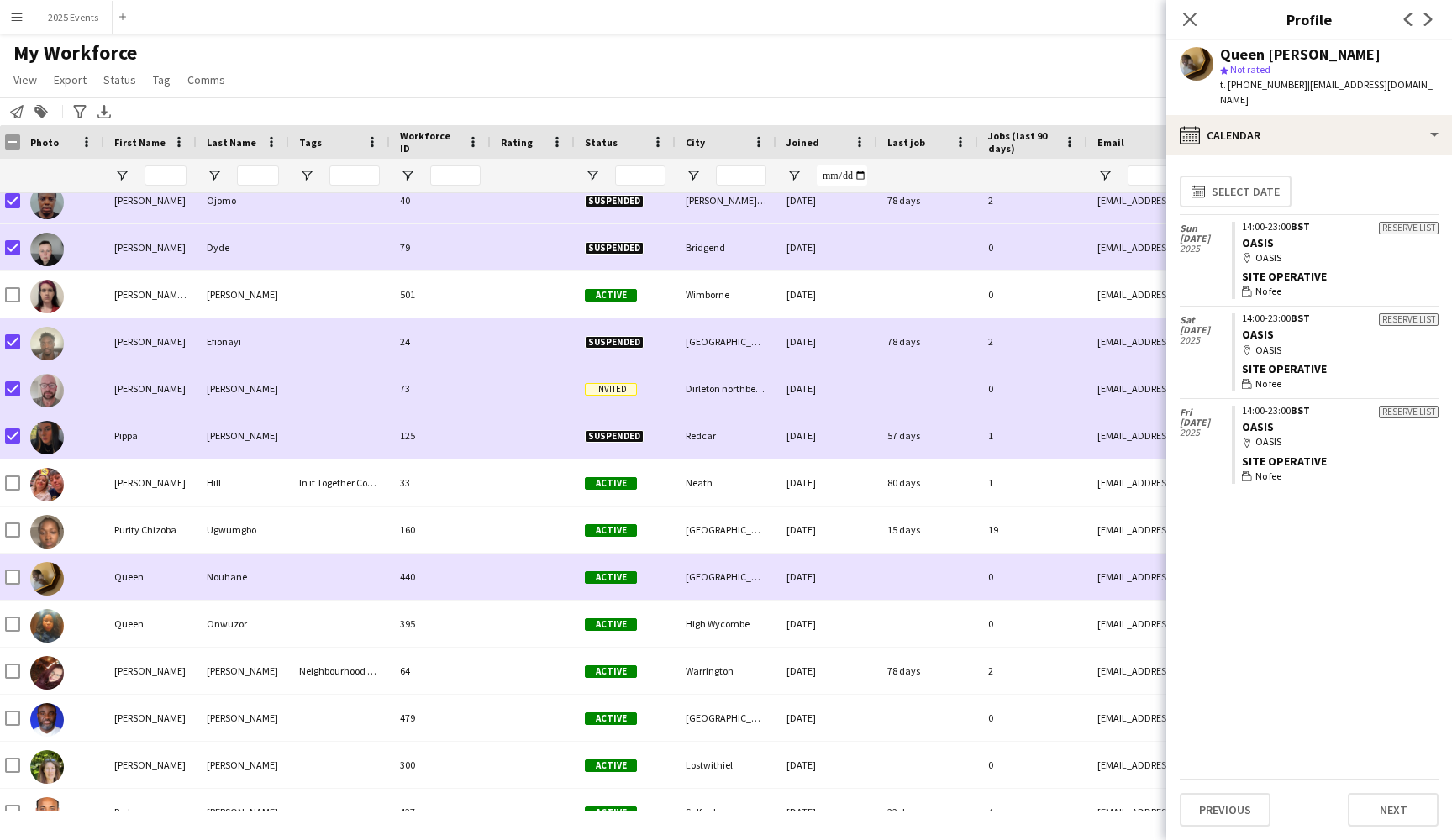
scroll to position [20239, 0]
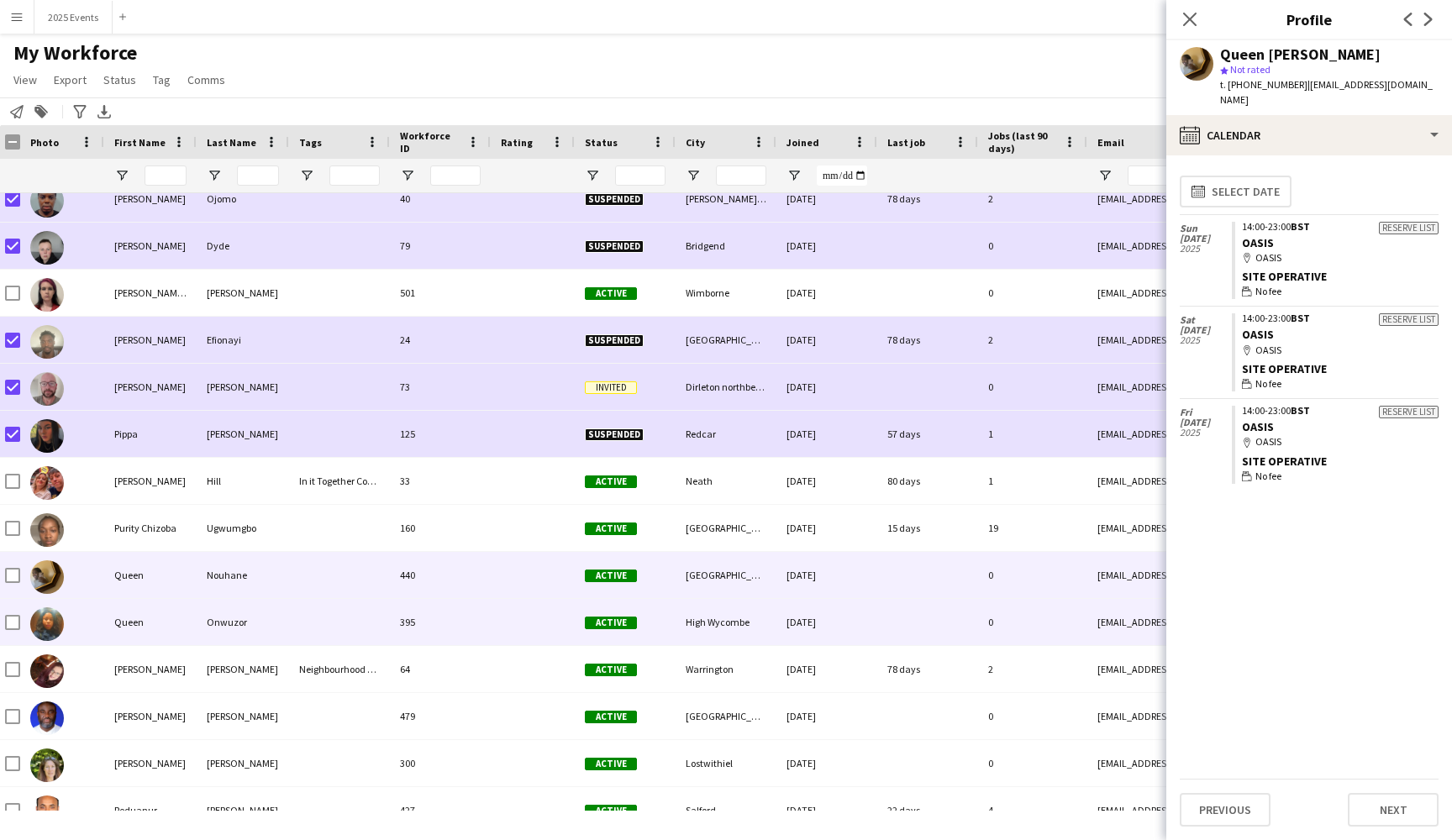
click at [171, 639] on div "Queen" at bounding box center [150, 621] width 92 height 46
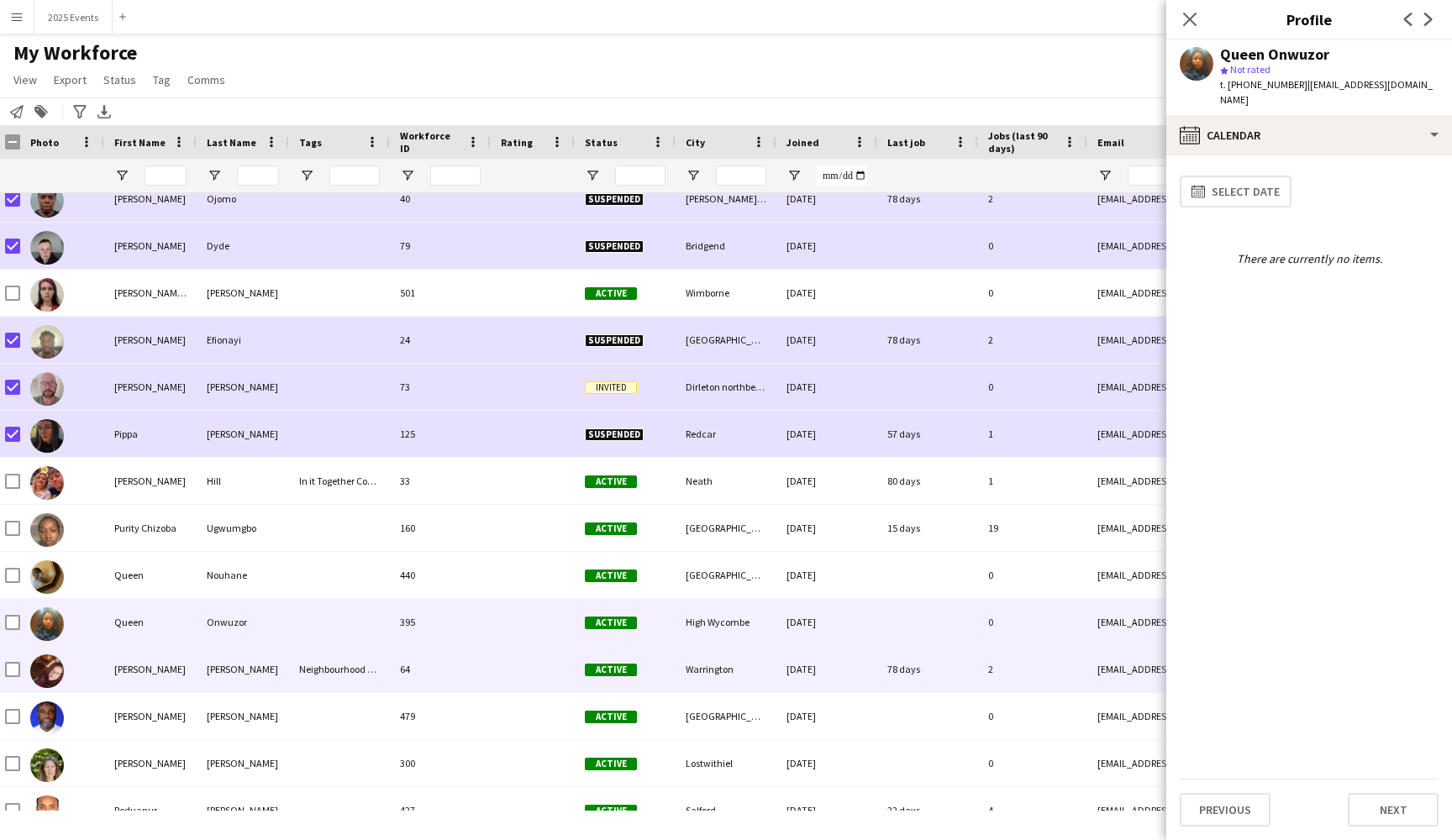
click at [150, 656] on div "[PERSON_NAME]" at bounding box center [150, 668] width 92 height 46
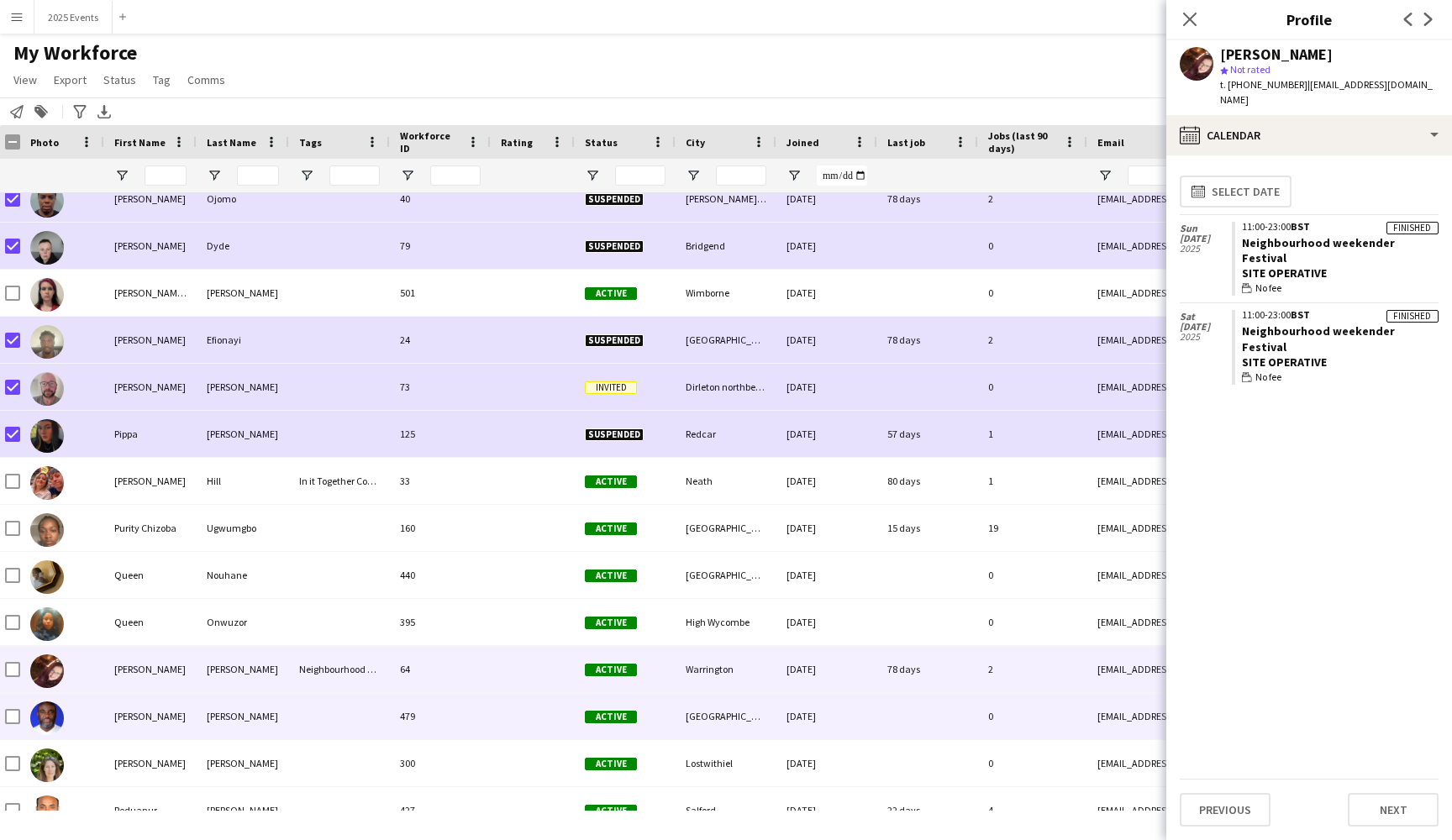
click at [162, 710] on div "[PERSON_NAME]" at bounding box center [150, 716] width 92 height 46
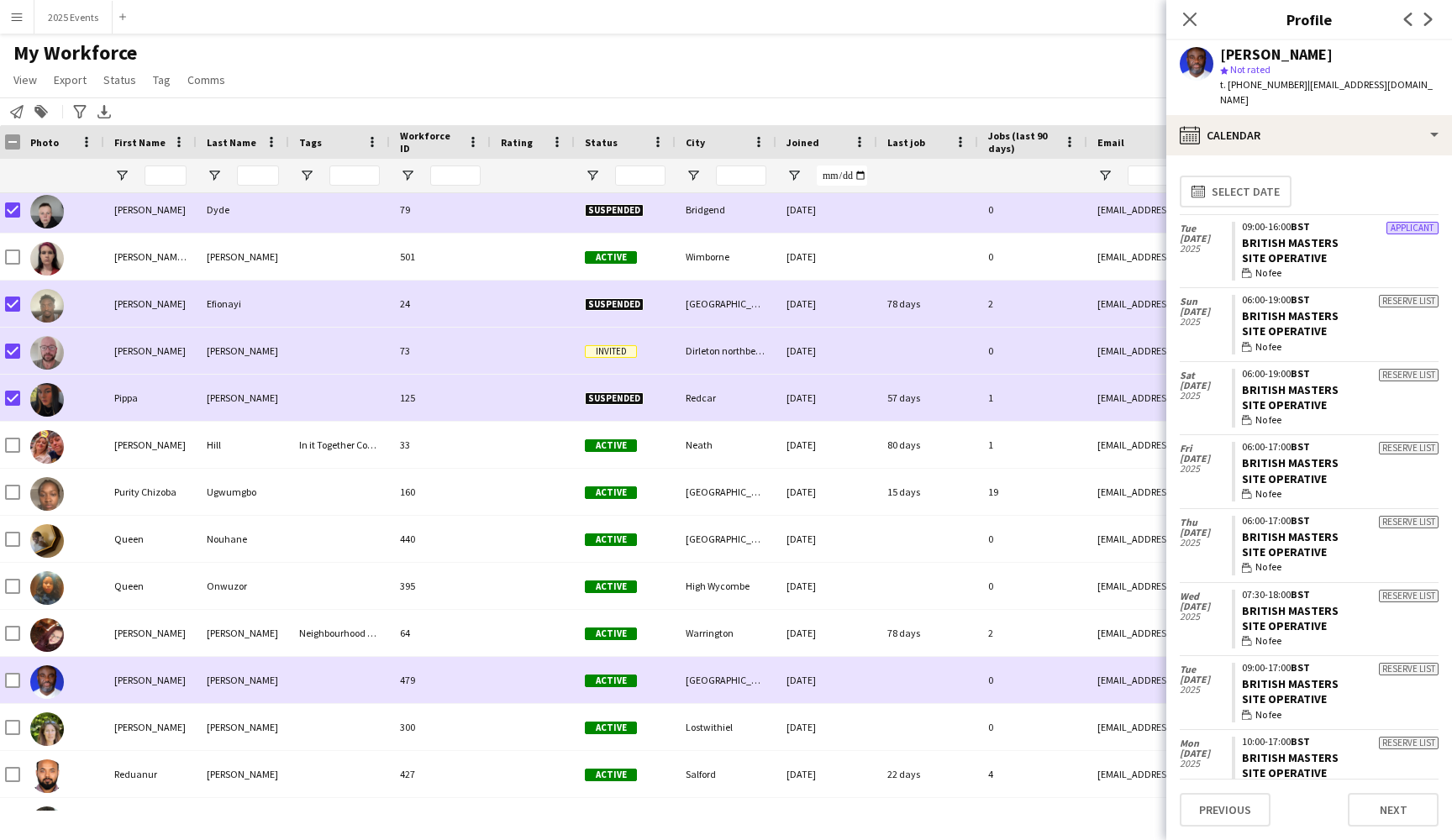
scroll to position [20283, 0]
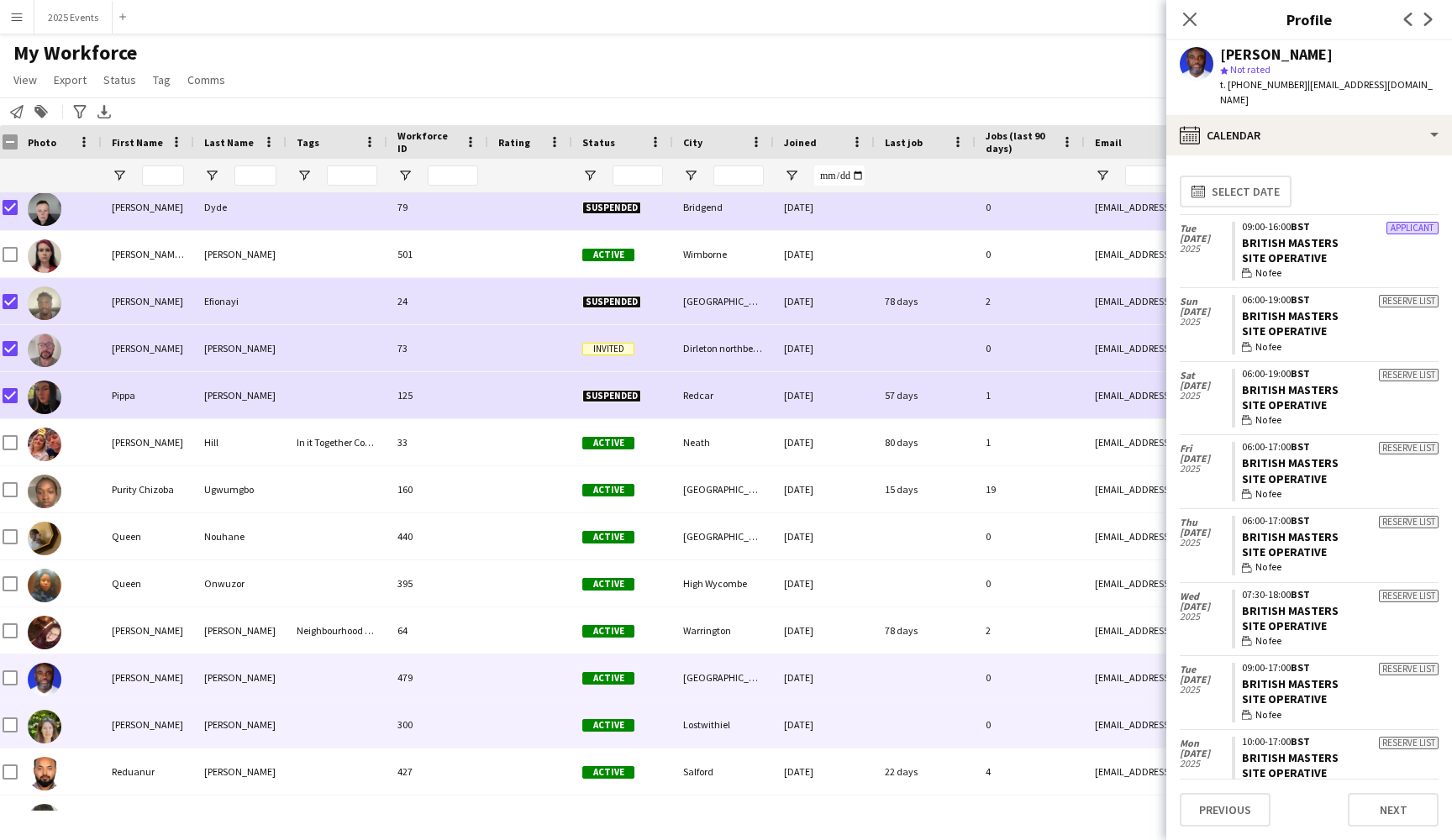
click at [169, 737] on div "[PERSON_NAME]" at bounding box center [148, 724] width 92 height 46
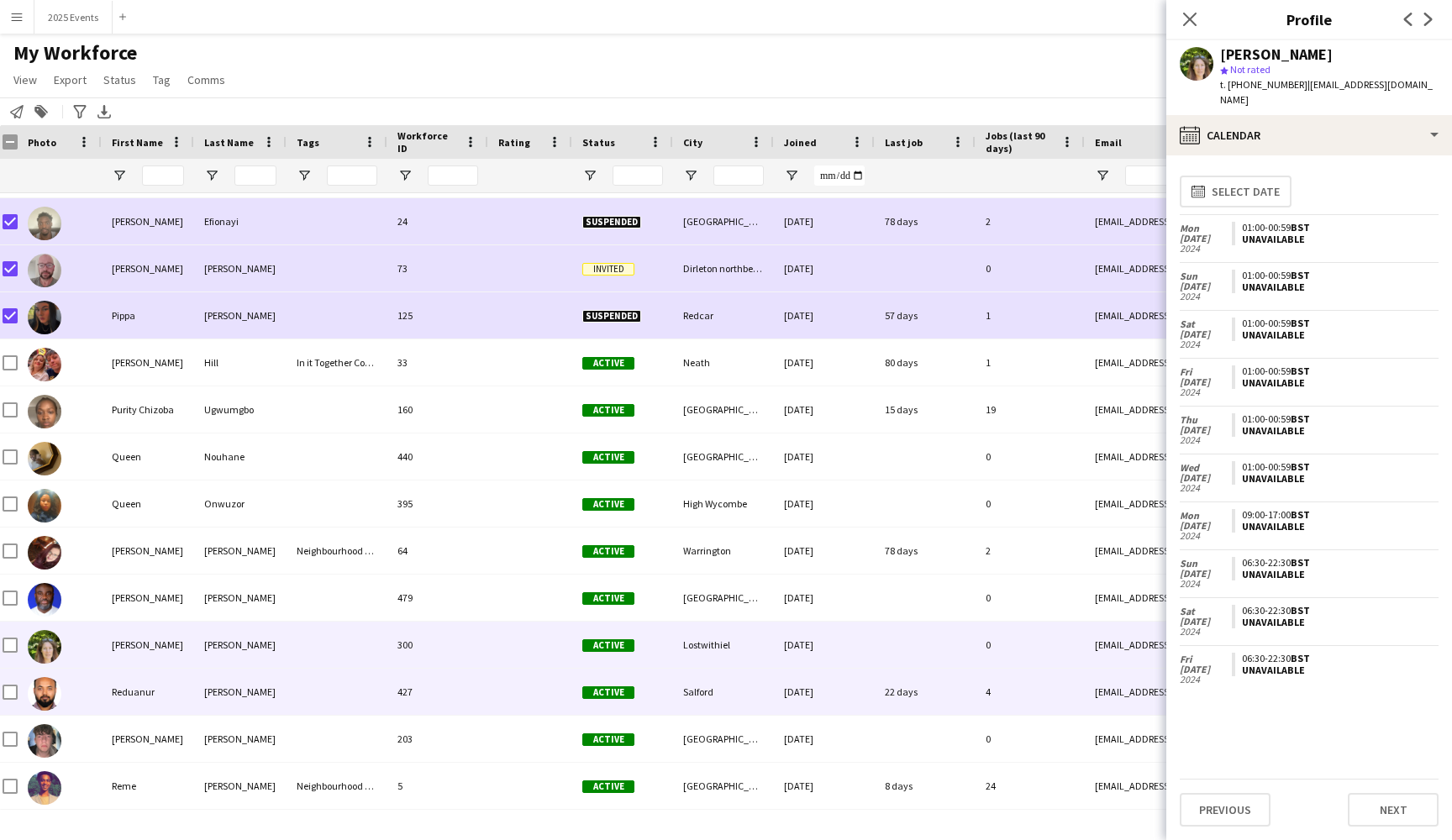
click at [171, 694] on div "Reduanur" at bounding box center [148, 691] width 92 height 46
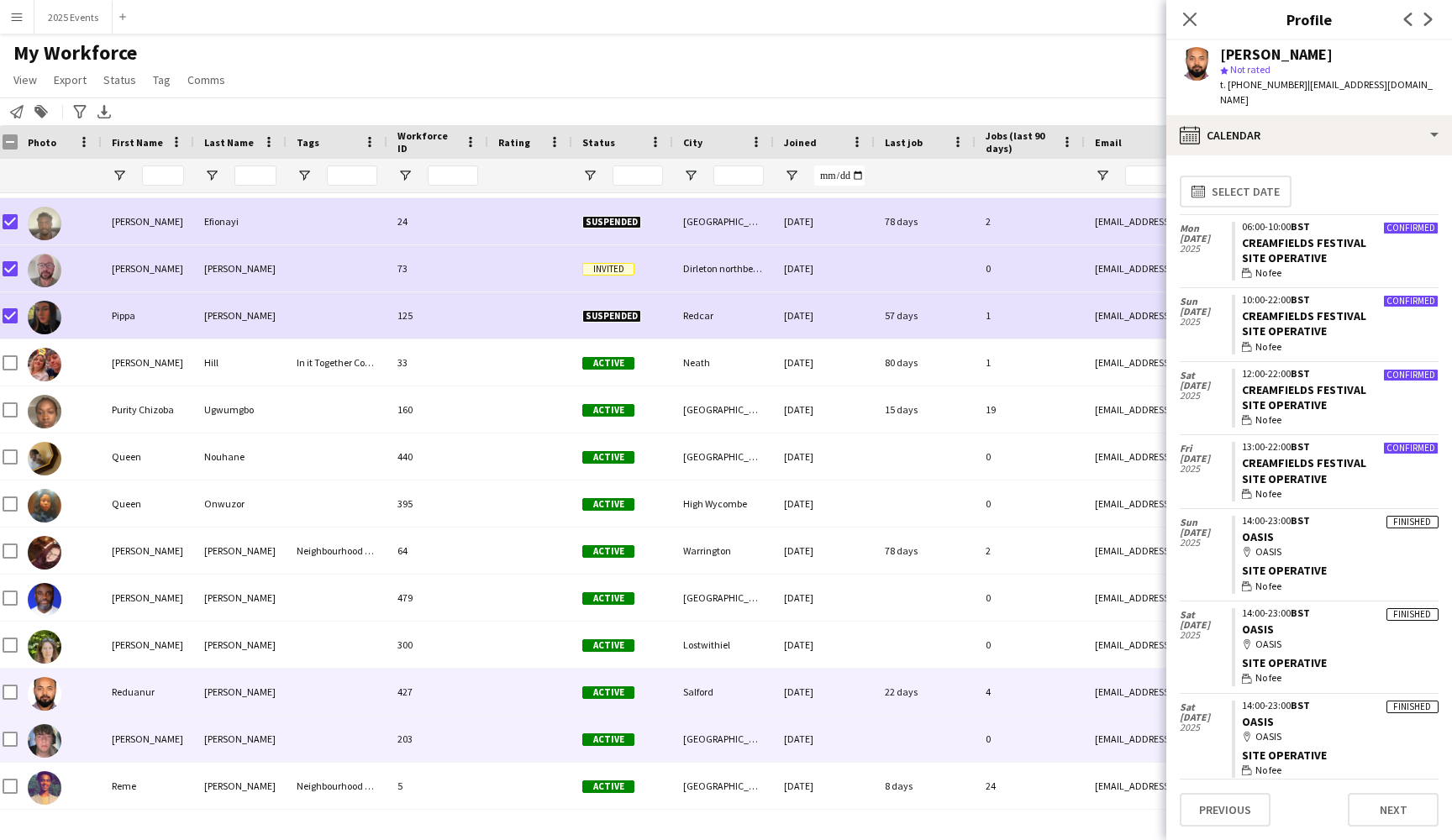
click at [173, 738] on div "[PERSON_NAME]" at bounding box center [148, 738] width 92 height 46
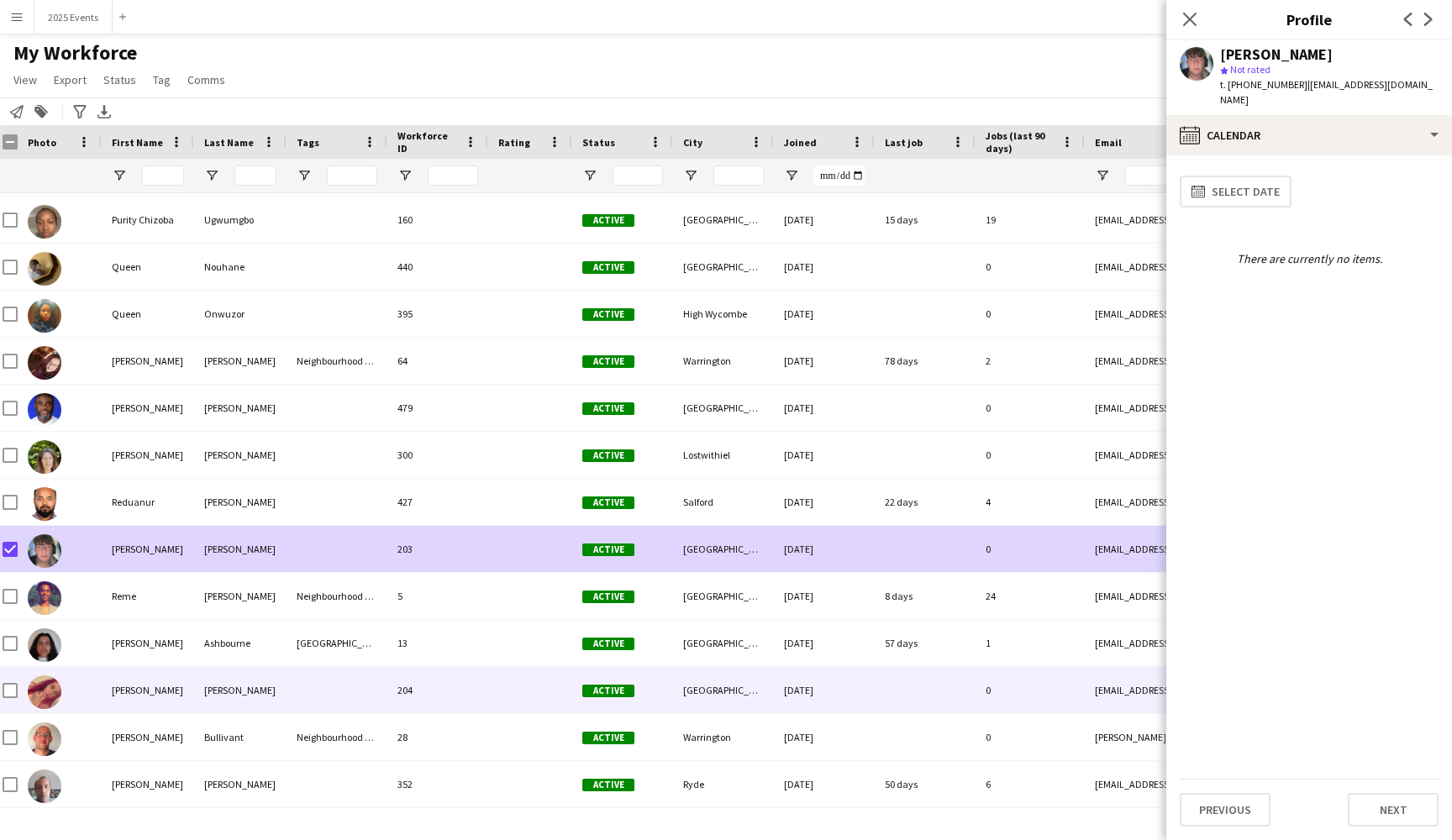
click at [180, 694] on div "[PERSON_NAME]" at bounding box center [148, 690] width 92 height 46
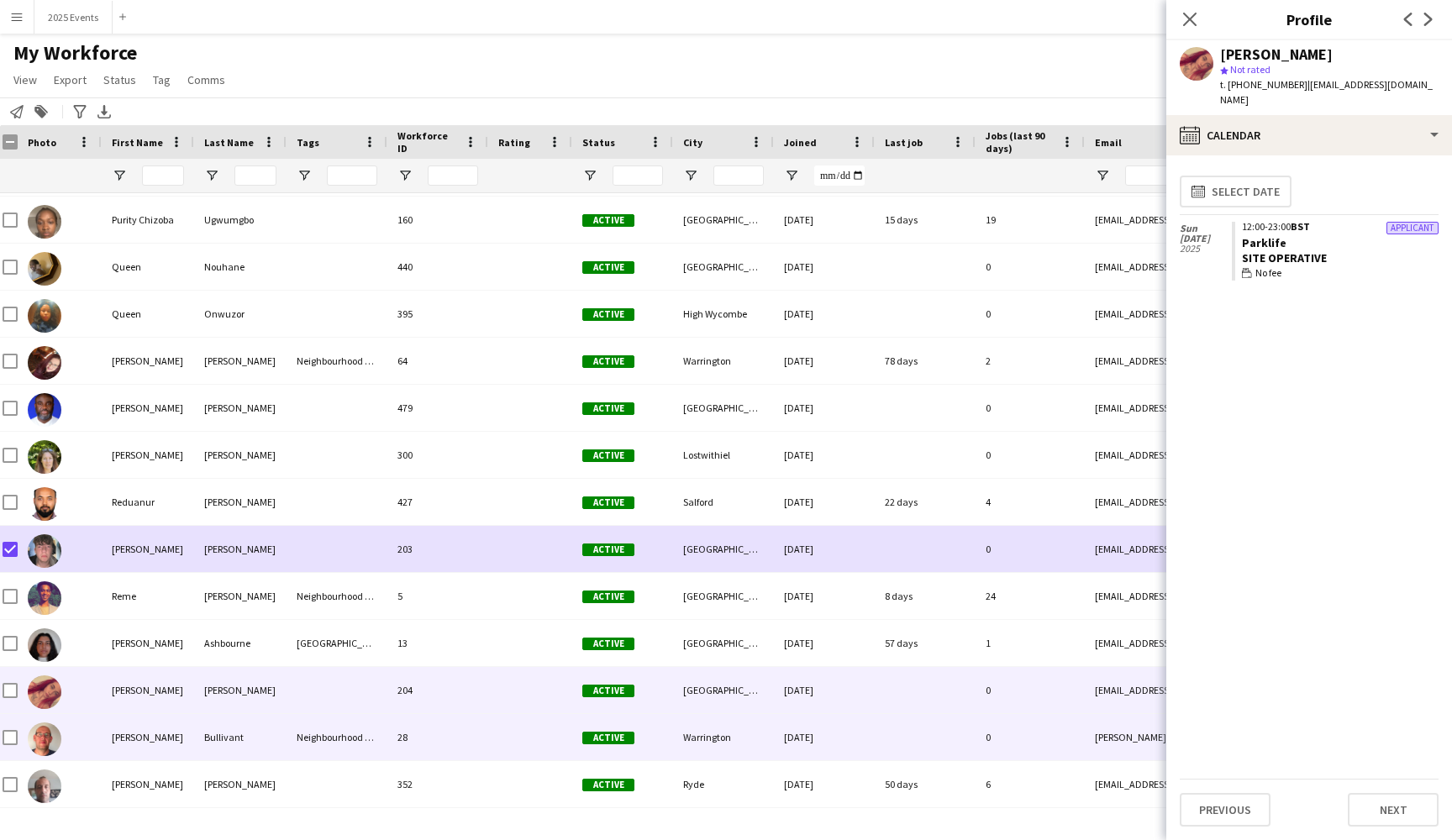
click at [167, 735] on div "[PERSON_NAME]" at bounding box center [148, 737] width 92 height 46
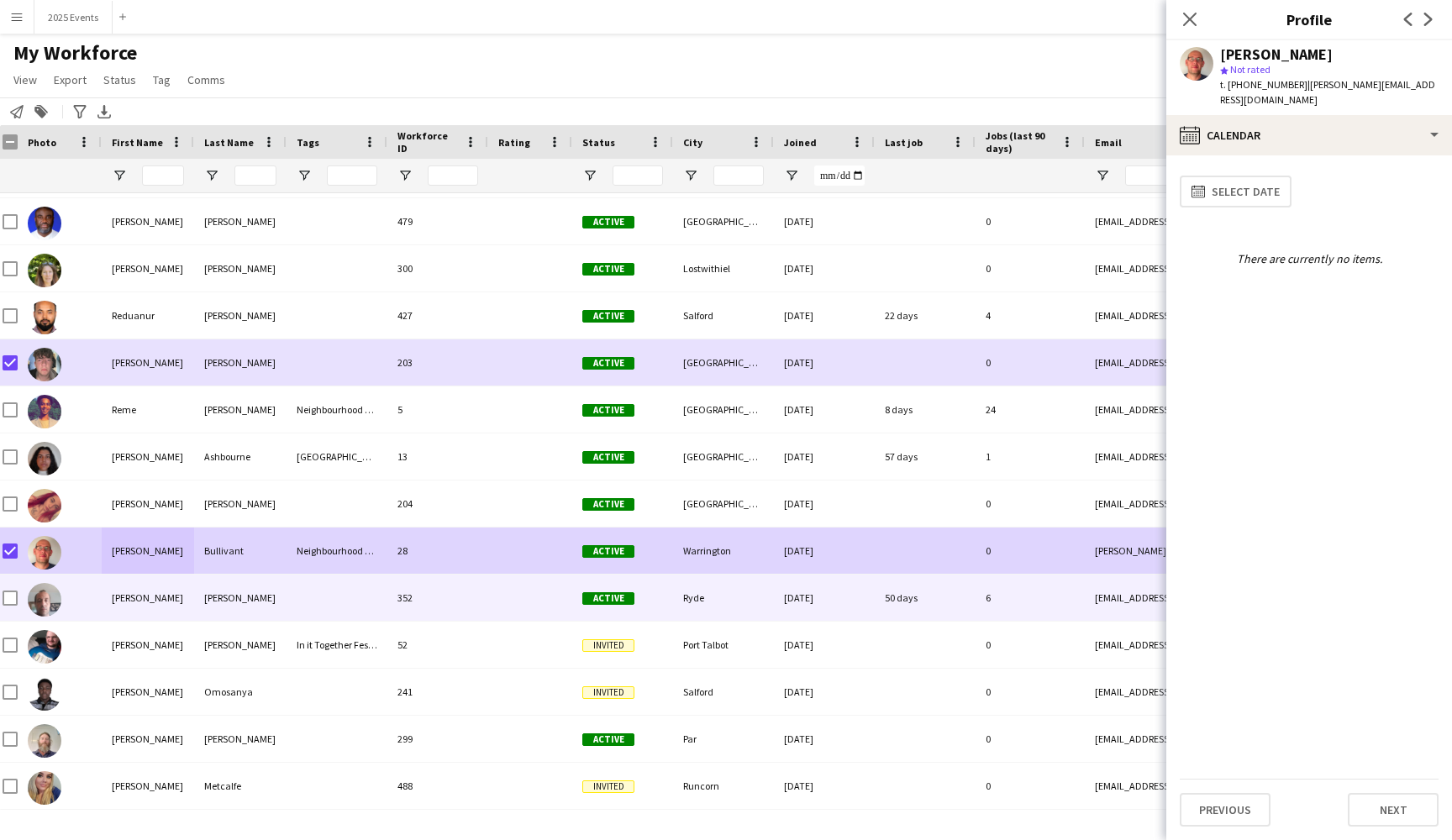
click at [166, 605] on div "[PERSON_NAME]" at bounding box center [148, 598] width 92 height 46
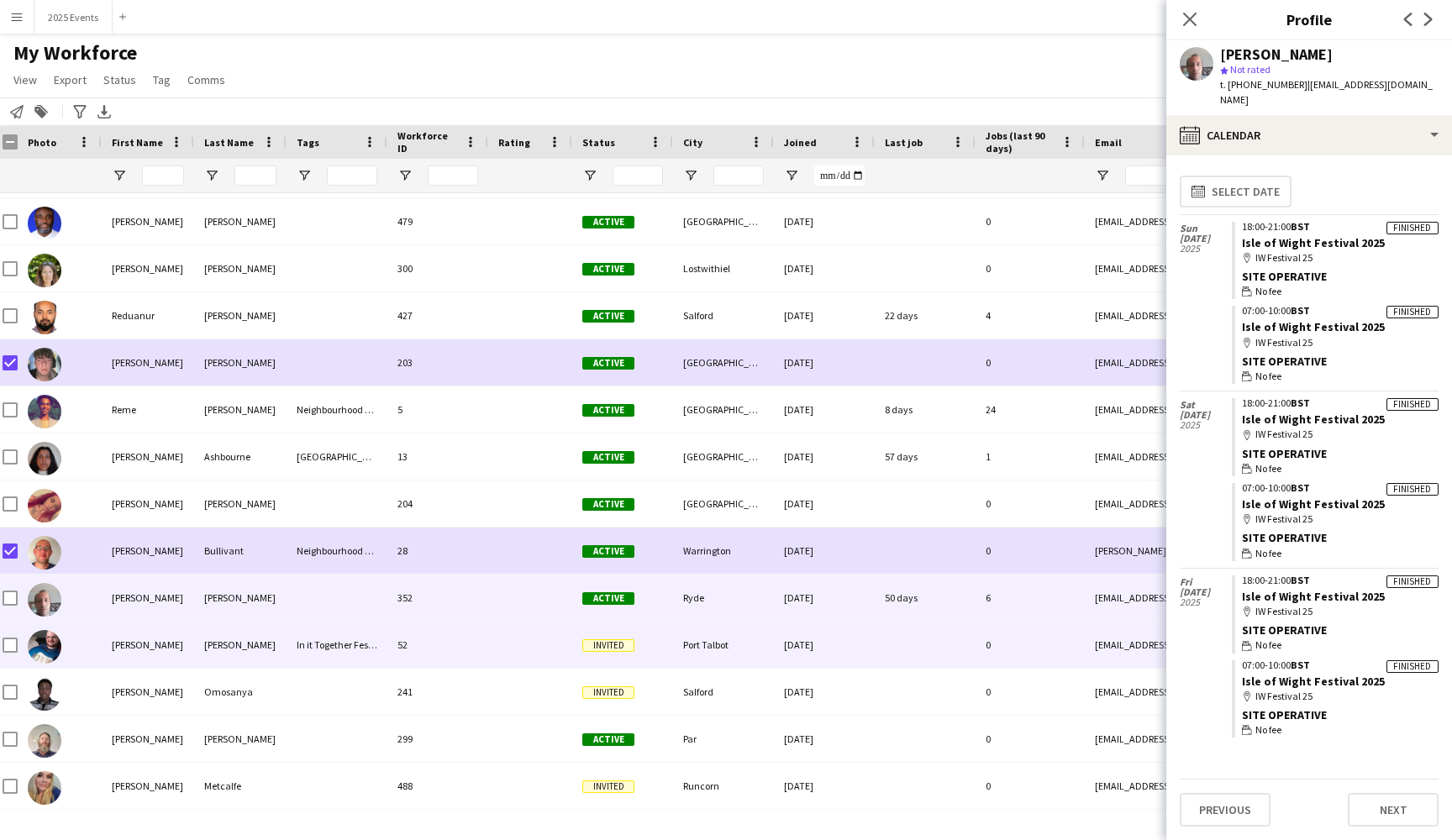
click at [165, 641] on div "[PERSON_NAME]" at bounding box center [148, 645] width 92 height 46
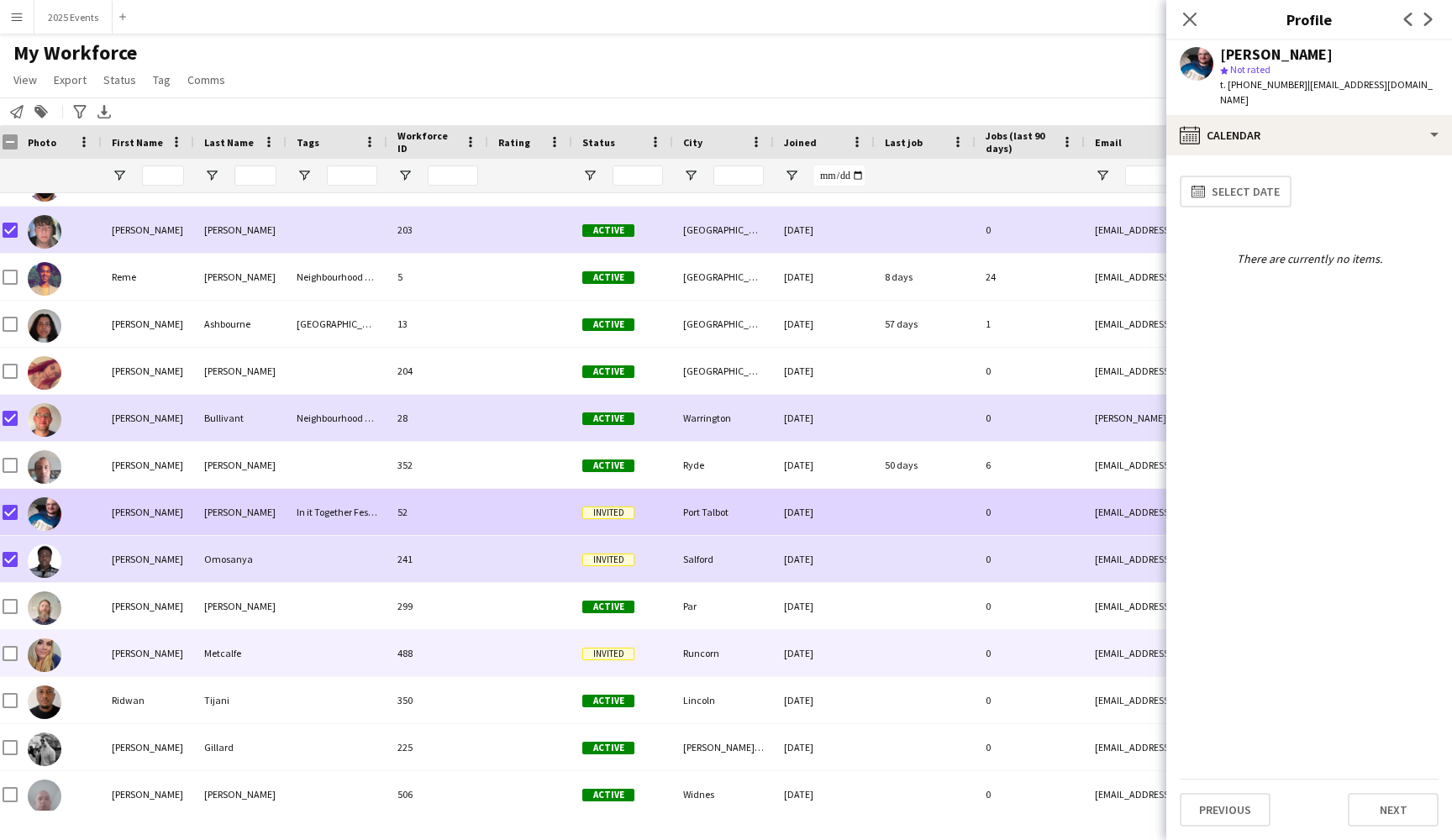
click at [91, 652] on div at bounding box center [60, 653] width 84 height 46
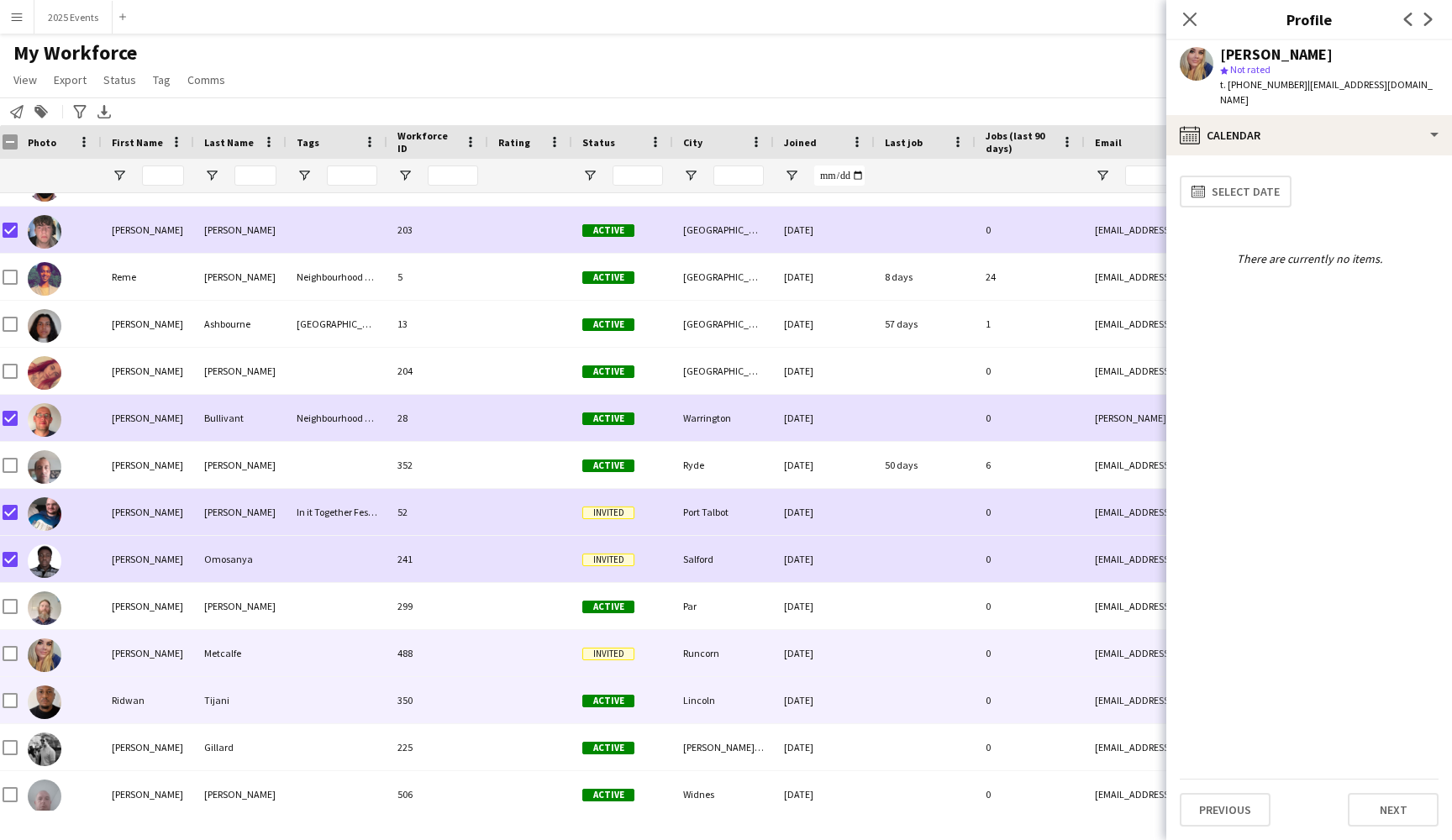
click at [97, 702] on div at bounding box center [60, 700] width 84 height 46
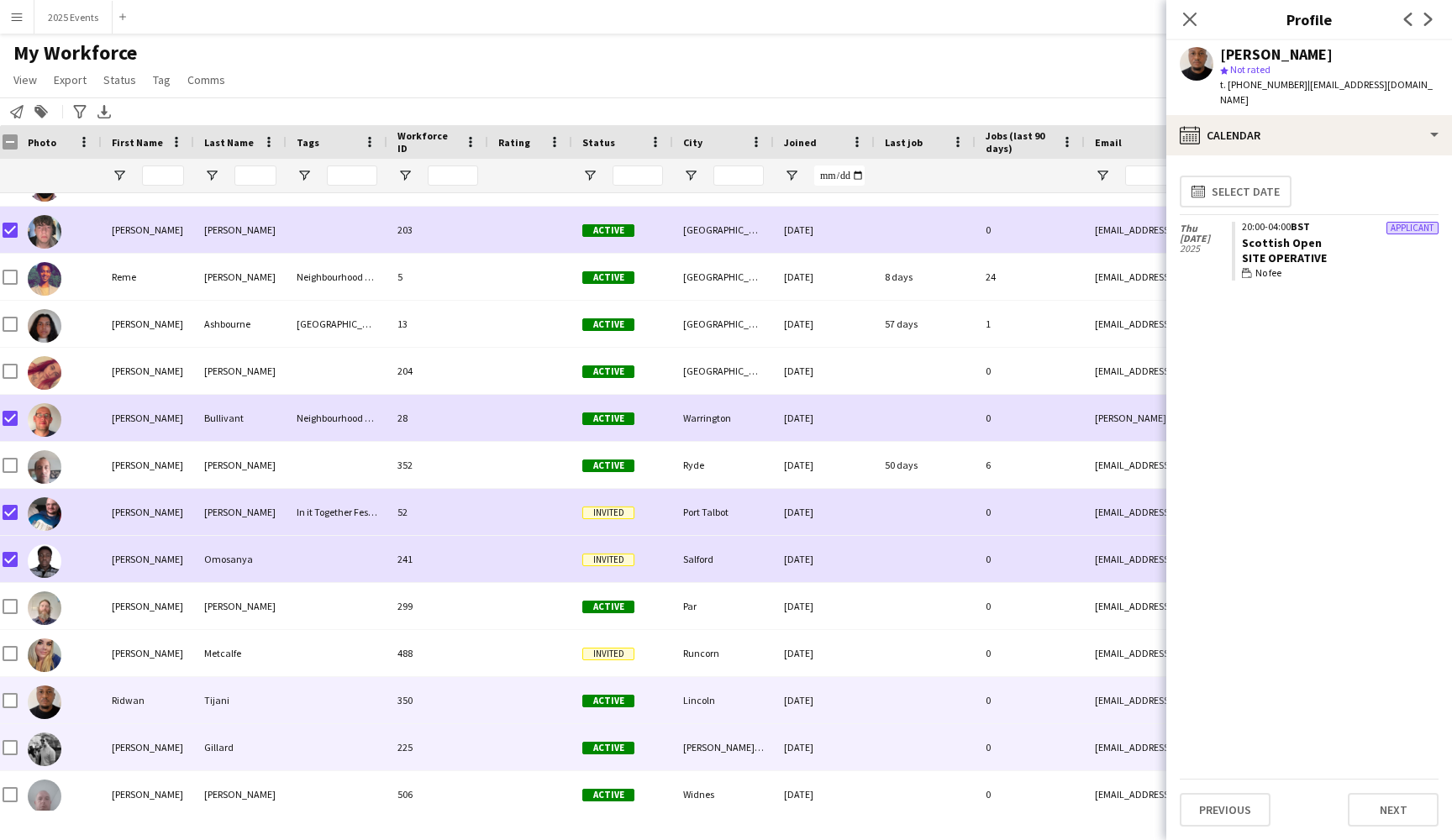
click at [157, 749] on div "[PERSON_NAME]" at bounding box center [148, 747] width 92 height 46
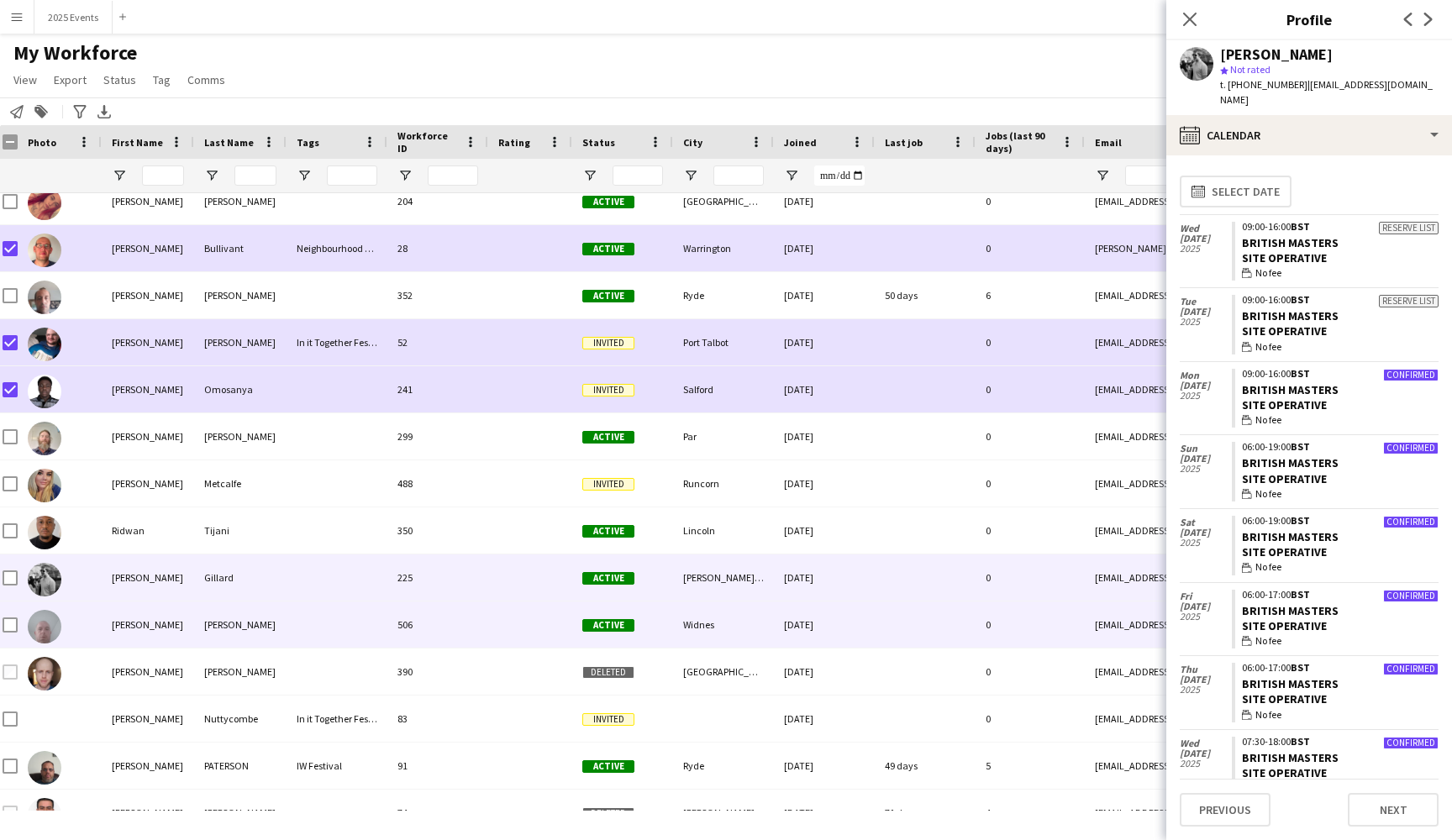
click at [190, 625] on div "[PERSON_NAME]" at bounding box center [148, 624] width 92 height 46
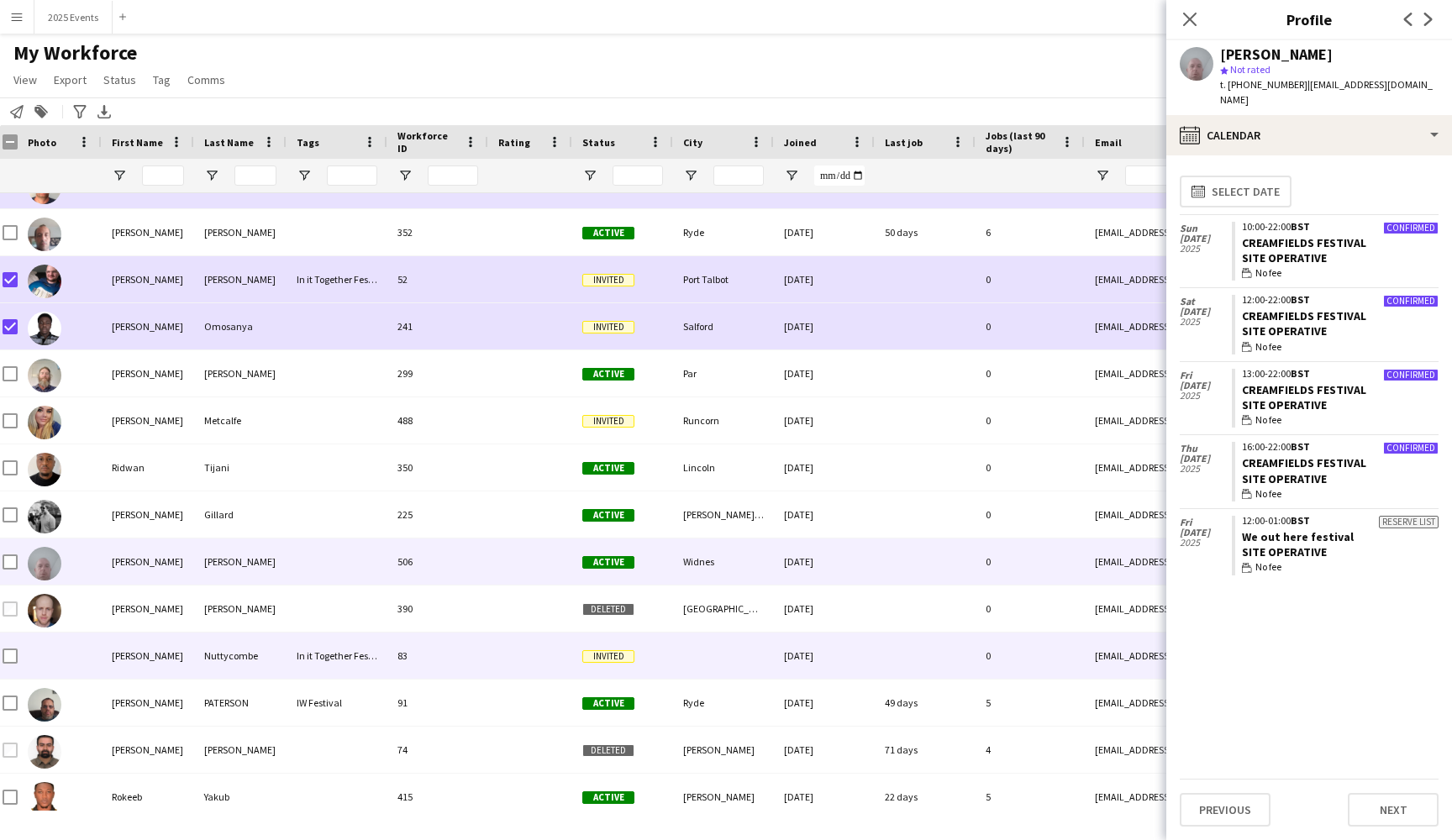
click at [179, 650] on div "[PERSON_NAME]" at bounding box center [148, 656] width 92 height 46
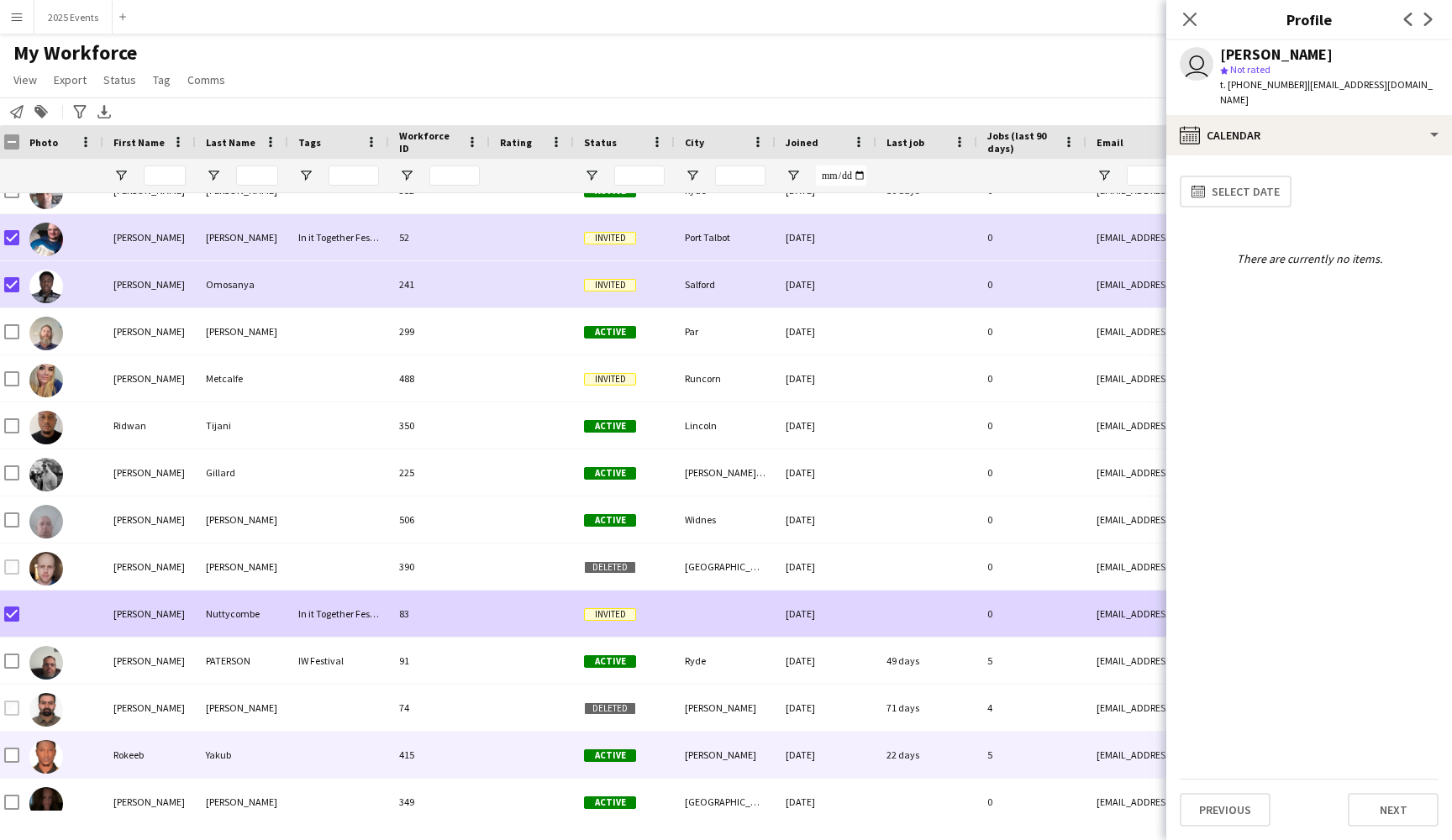
click at [161, 758] on div "Rokeeb" at bounding box center [149, 755] width 92 height 46
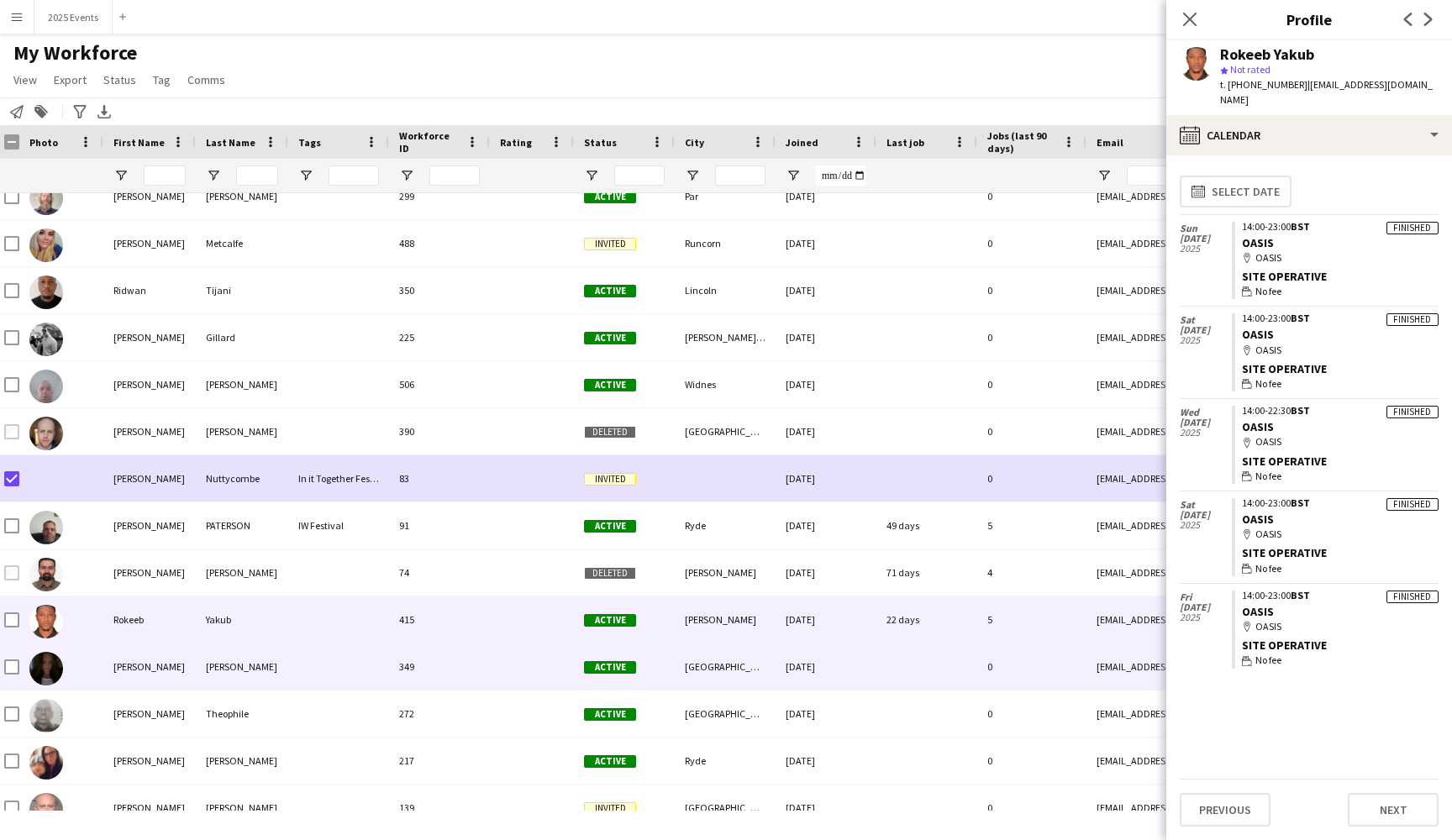
click at [171, 669] on div "[PERSON_NAME]" at bounding box center [149, 667] width 92 height 46
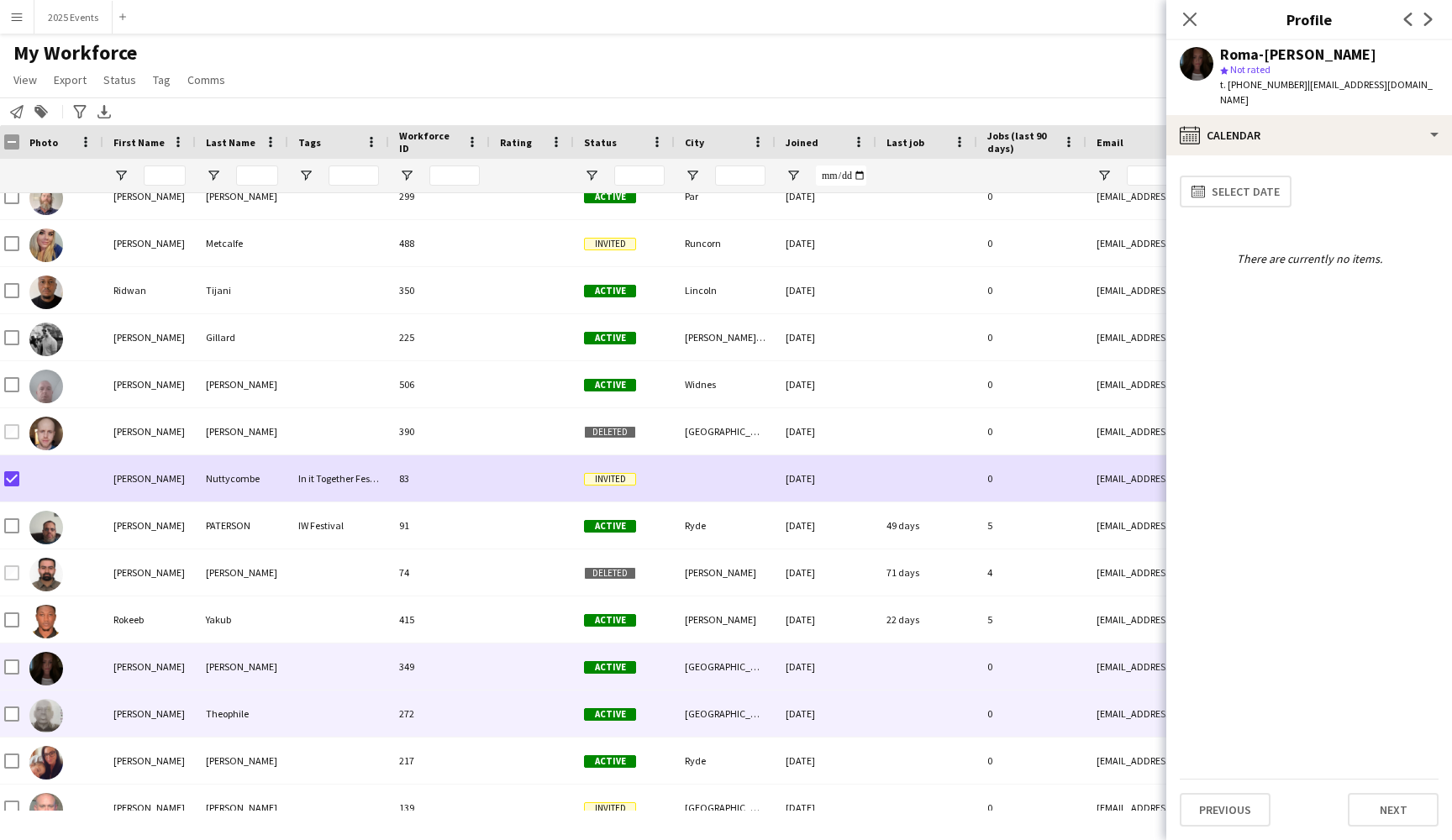
click at [180, 709] on div "[PERSON_NAME]" at bounding box center [149, 714] width 92 height 46
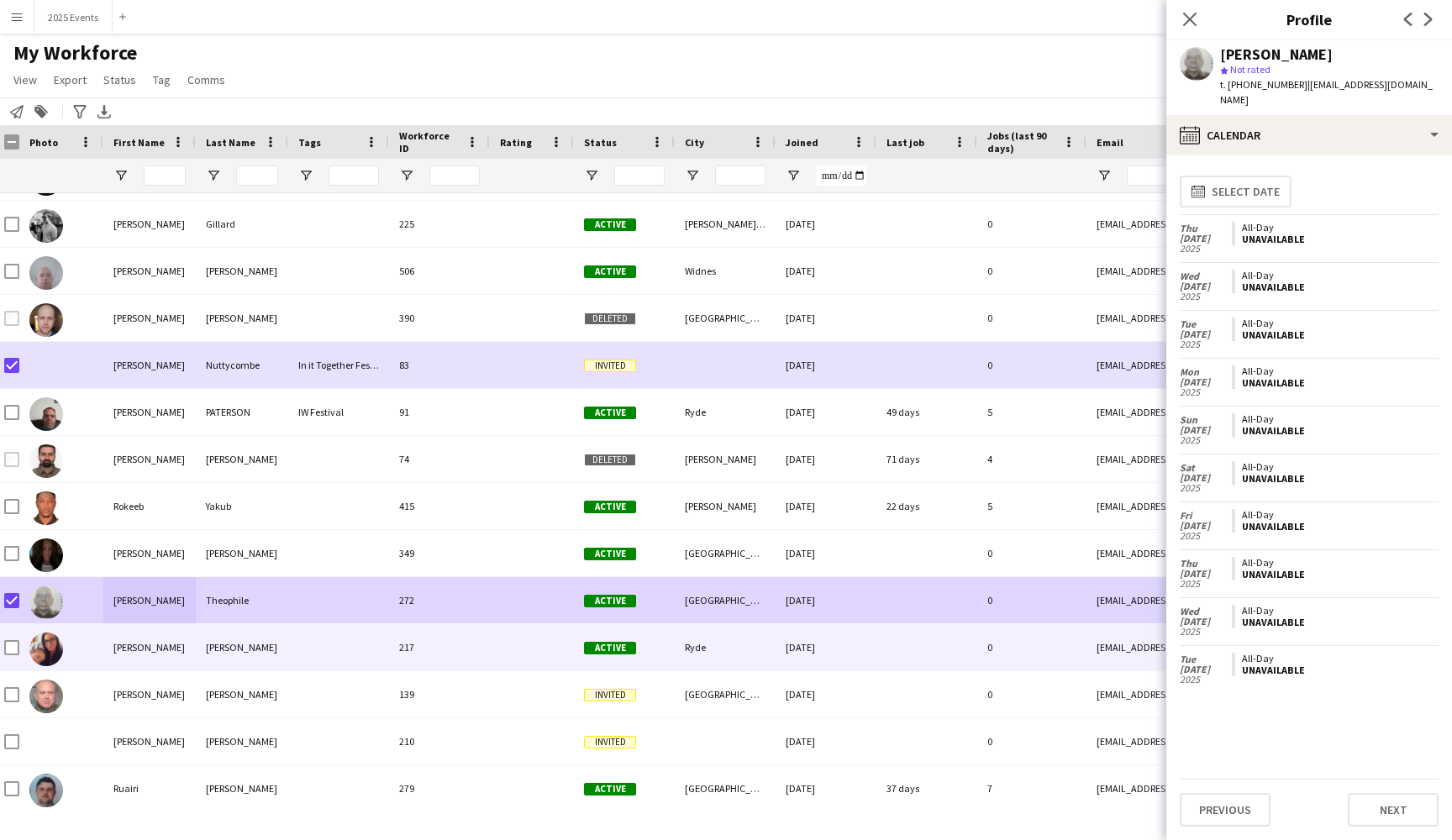
click at [170, 668] on div "[PERSON_NAME]" at bounding box center [149, 647] width 92 height 46
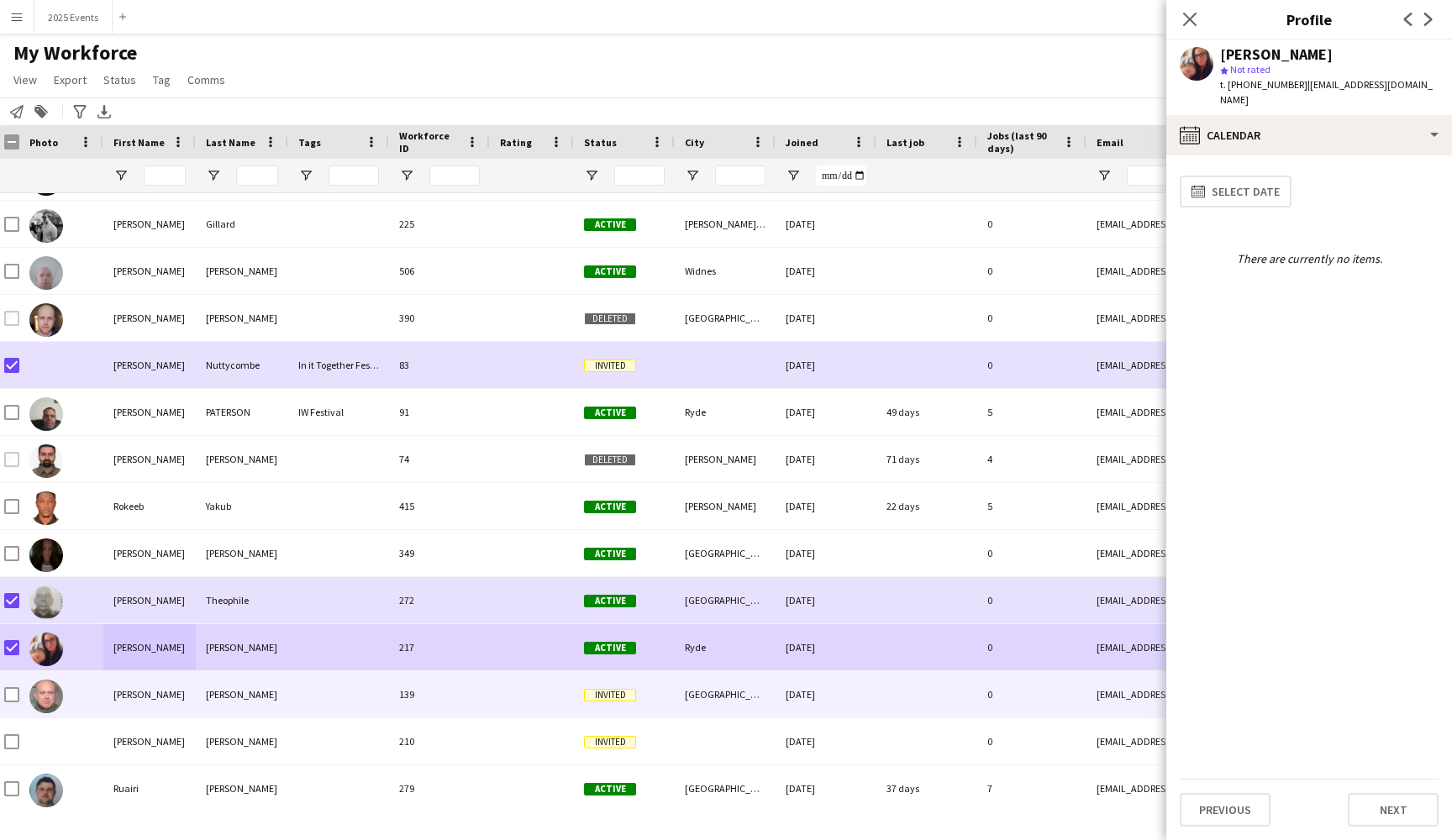
click at [159, 699] on div "[PERSON_NAME]" at bounding box center [149, 694] width 92 height 46
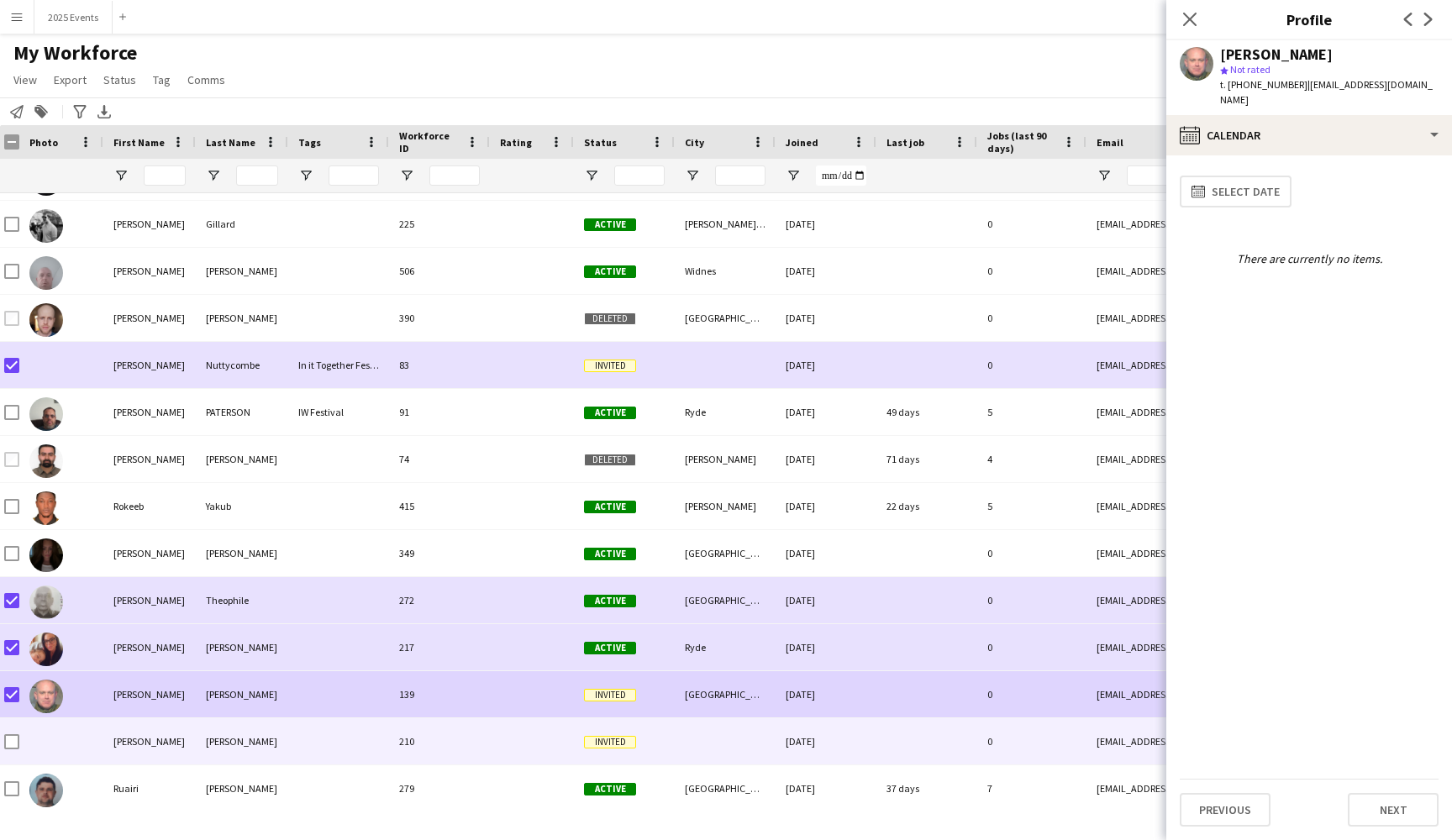
click at [79, 750] on div at bounding box center [61, 741] width 84 height 46
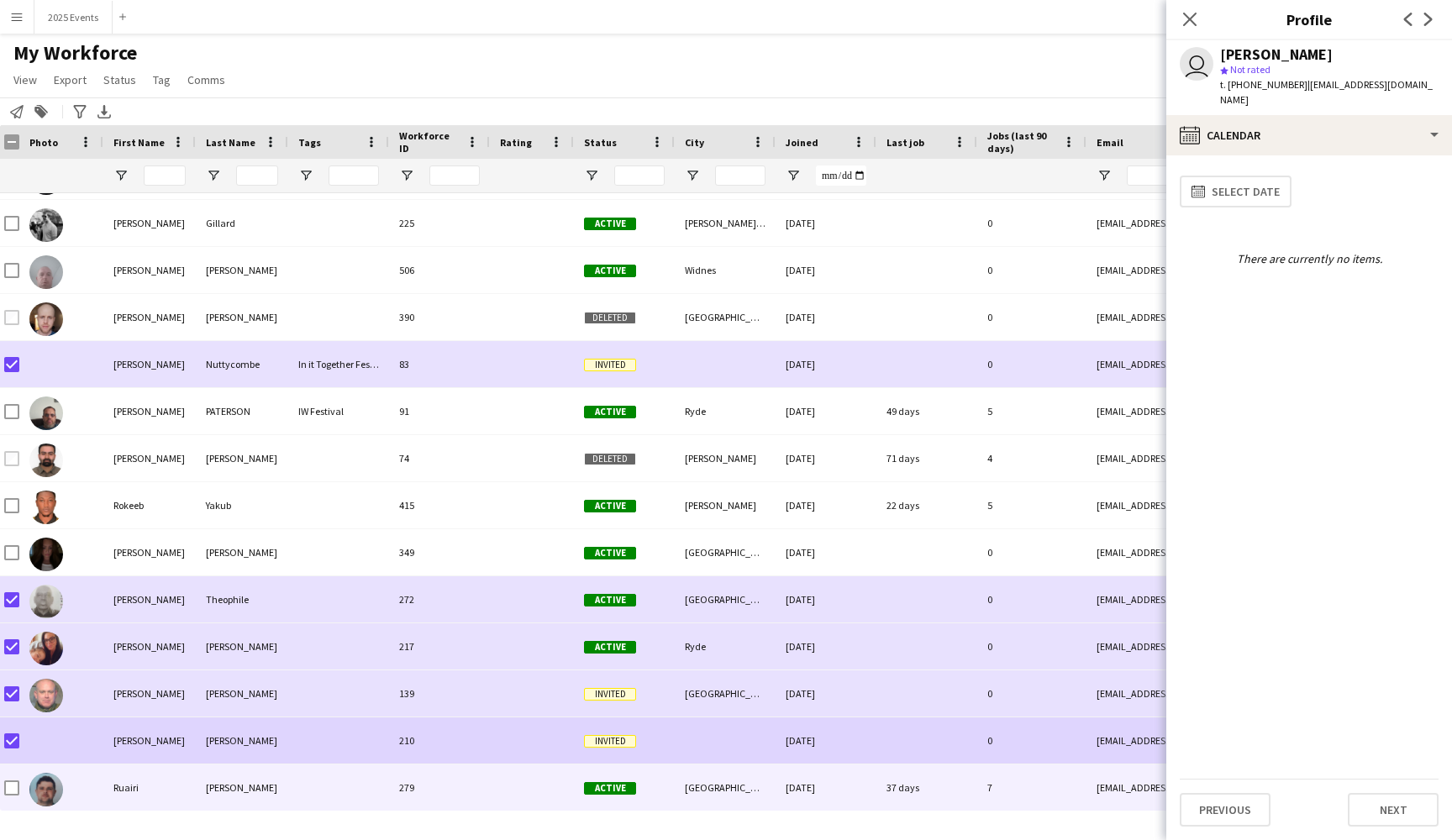
click at [158, 780] on div "Ruairi" at bounding box center [149, 787] width 92 height 46
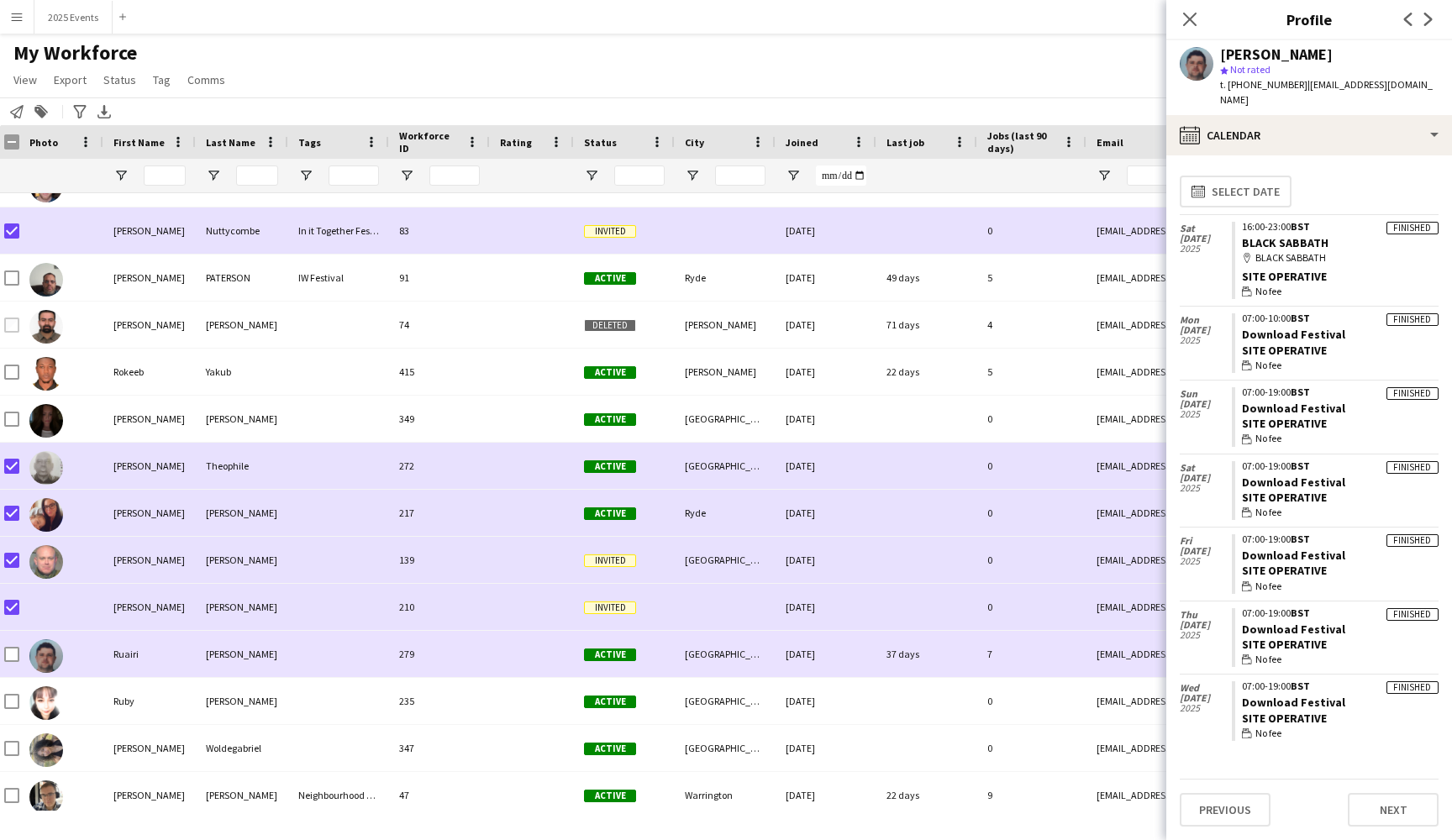
scroll to position [21545, 0]
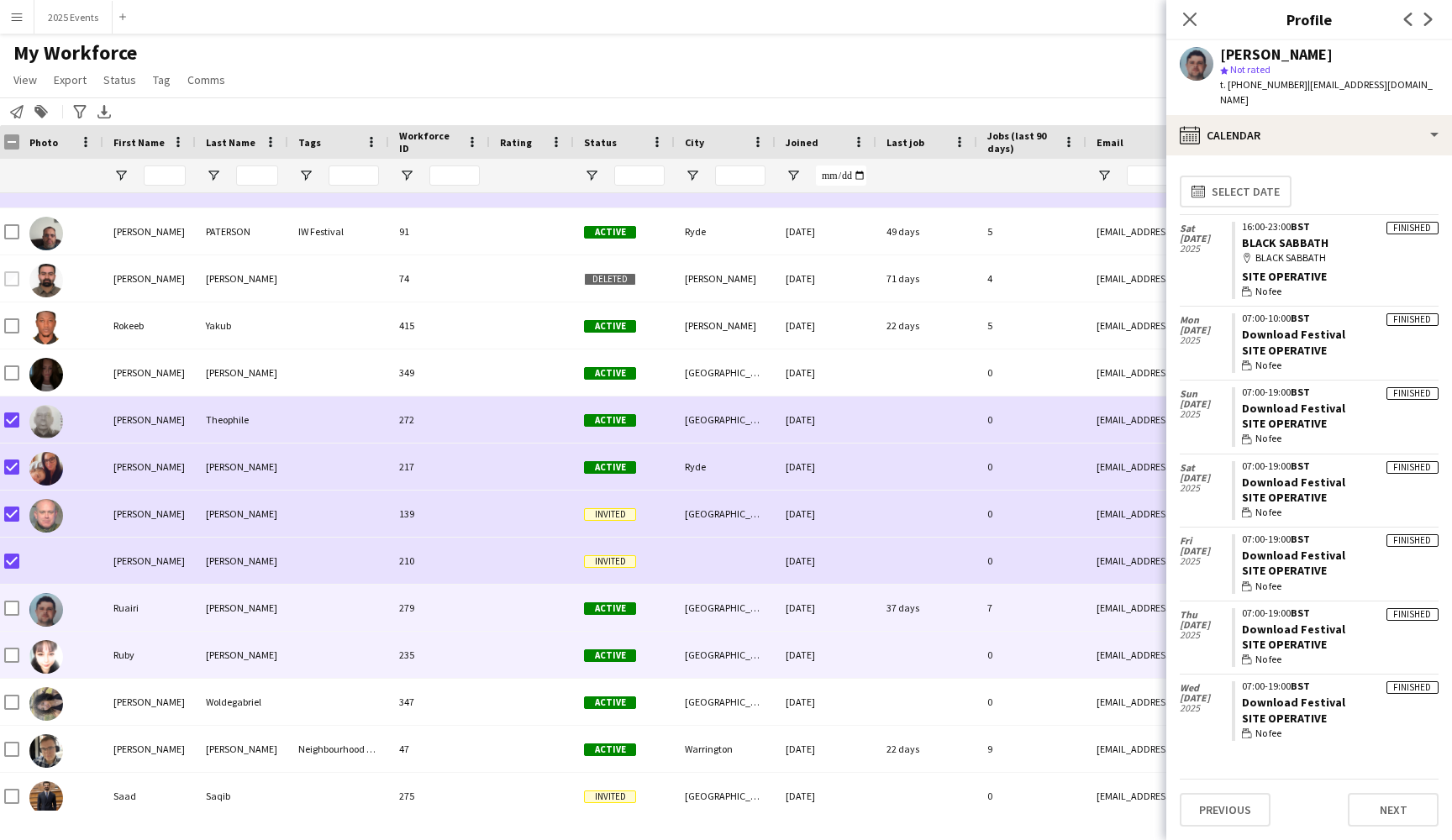
click at [167, 671] on div "Ruby" at bounding box center [149, 655] width 92 height 46
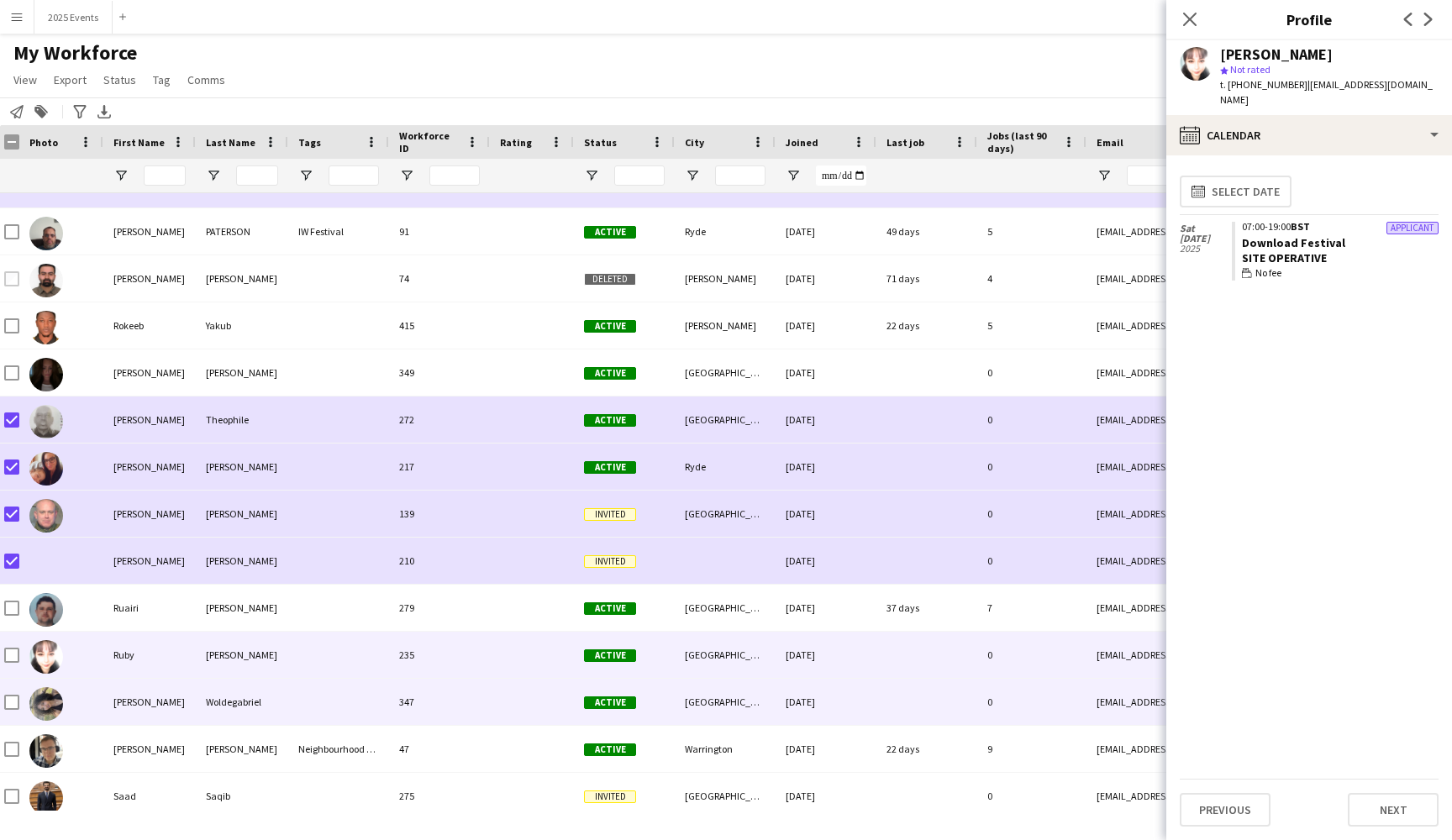
click at [194, 686] on div "[PERSON_NAME]" at bounding box center [149, 702] width 92 height 46
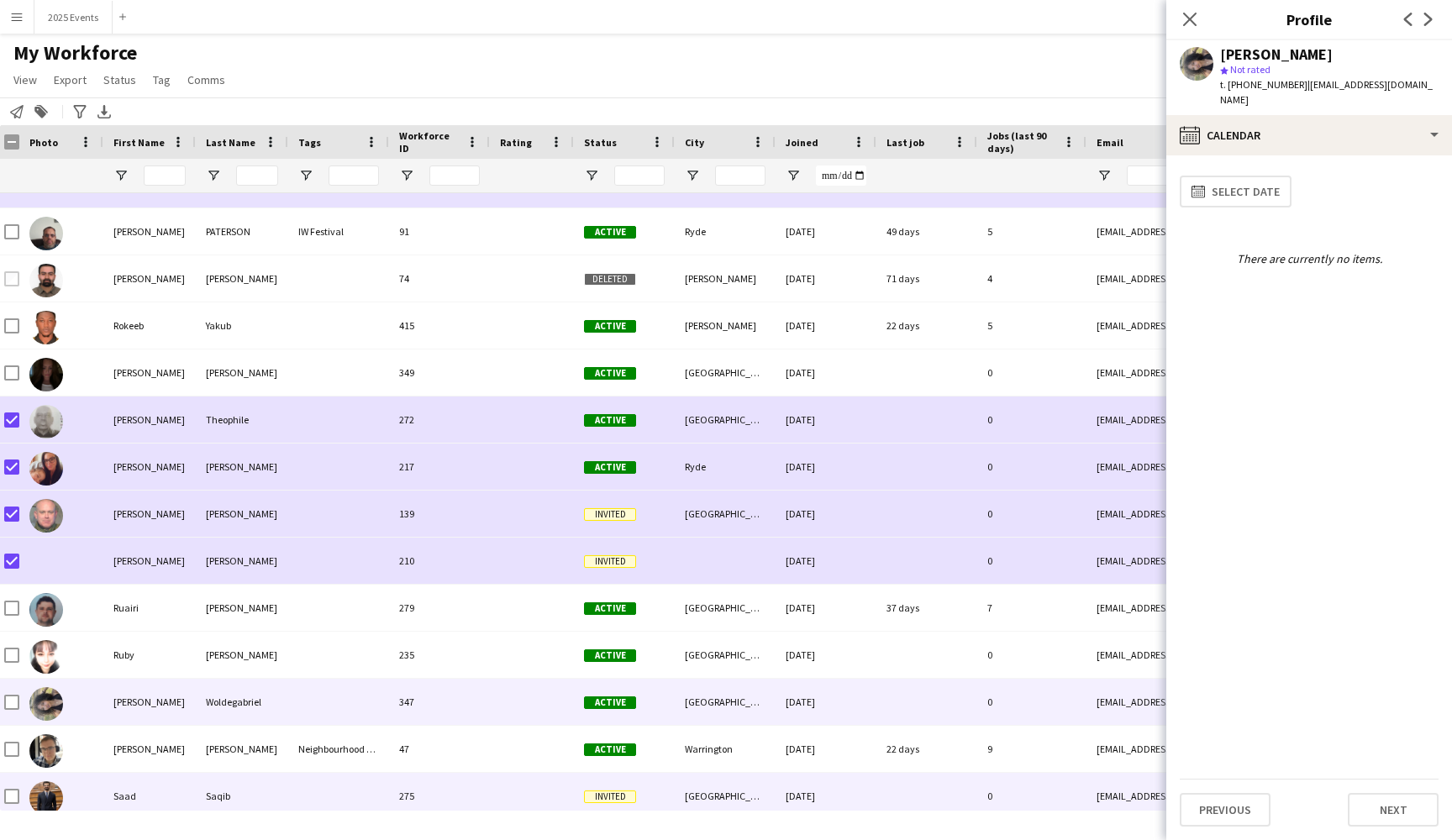
scroll to position [21579, 0]
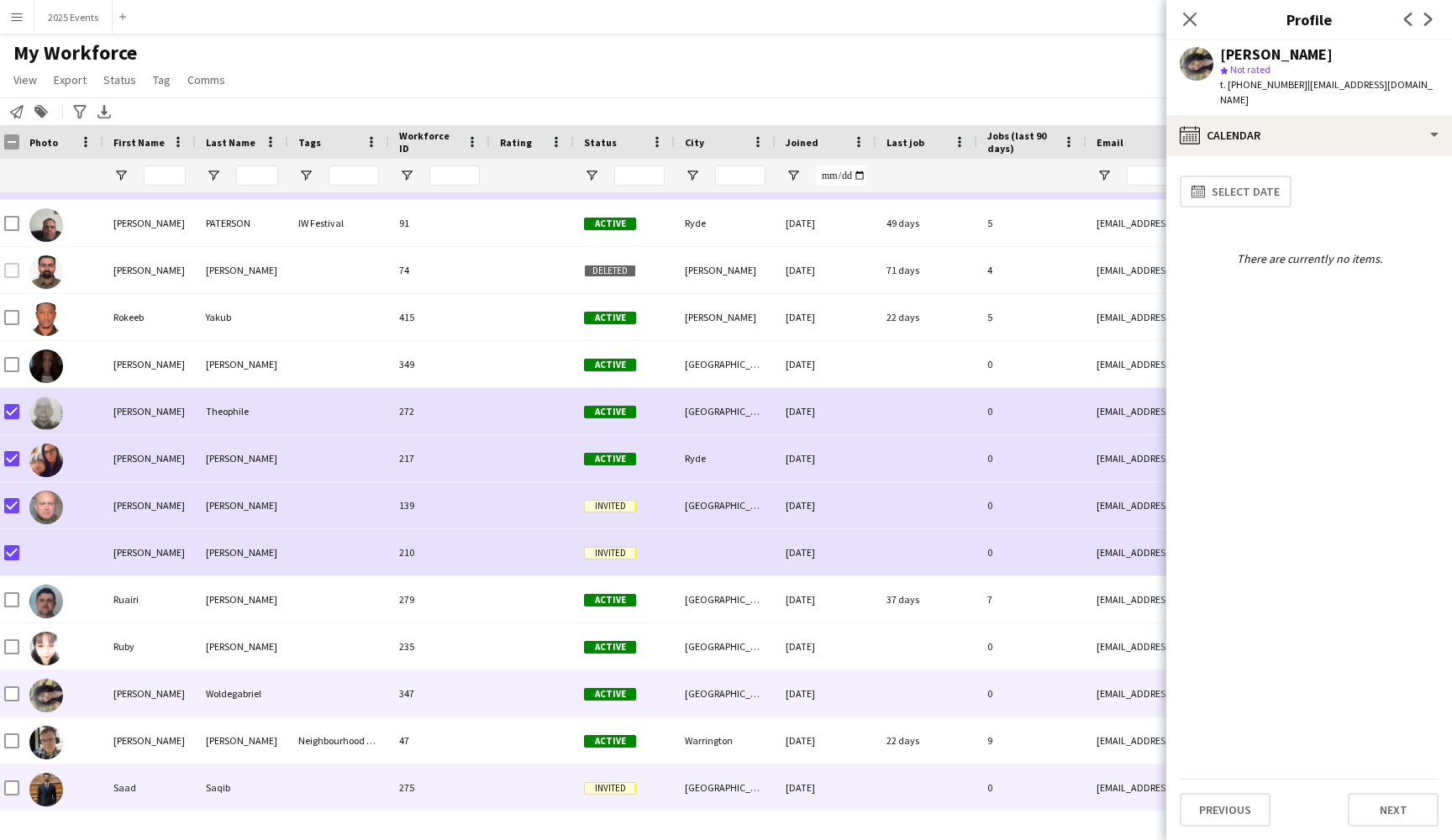
click at [161, 788] on div "Saad" at bounding box center [149, 787] width 92 height 46
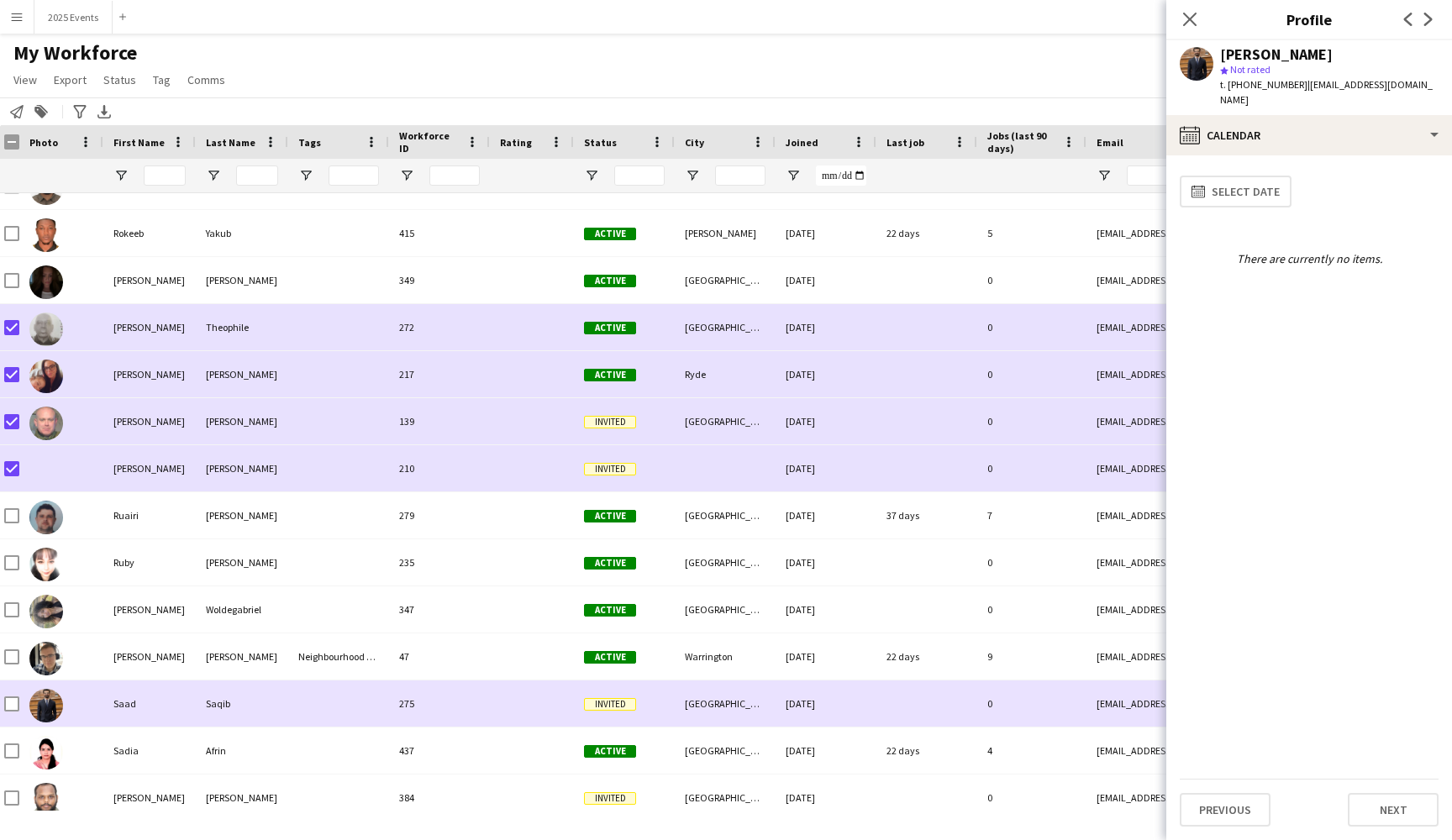
scroll to position [21685, 0]
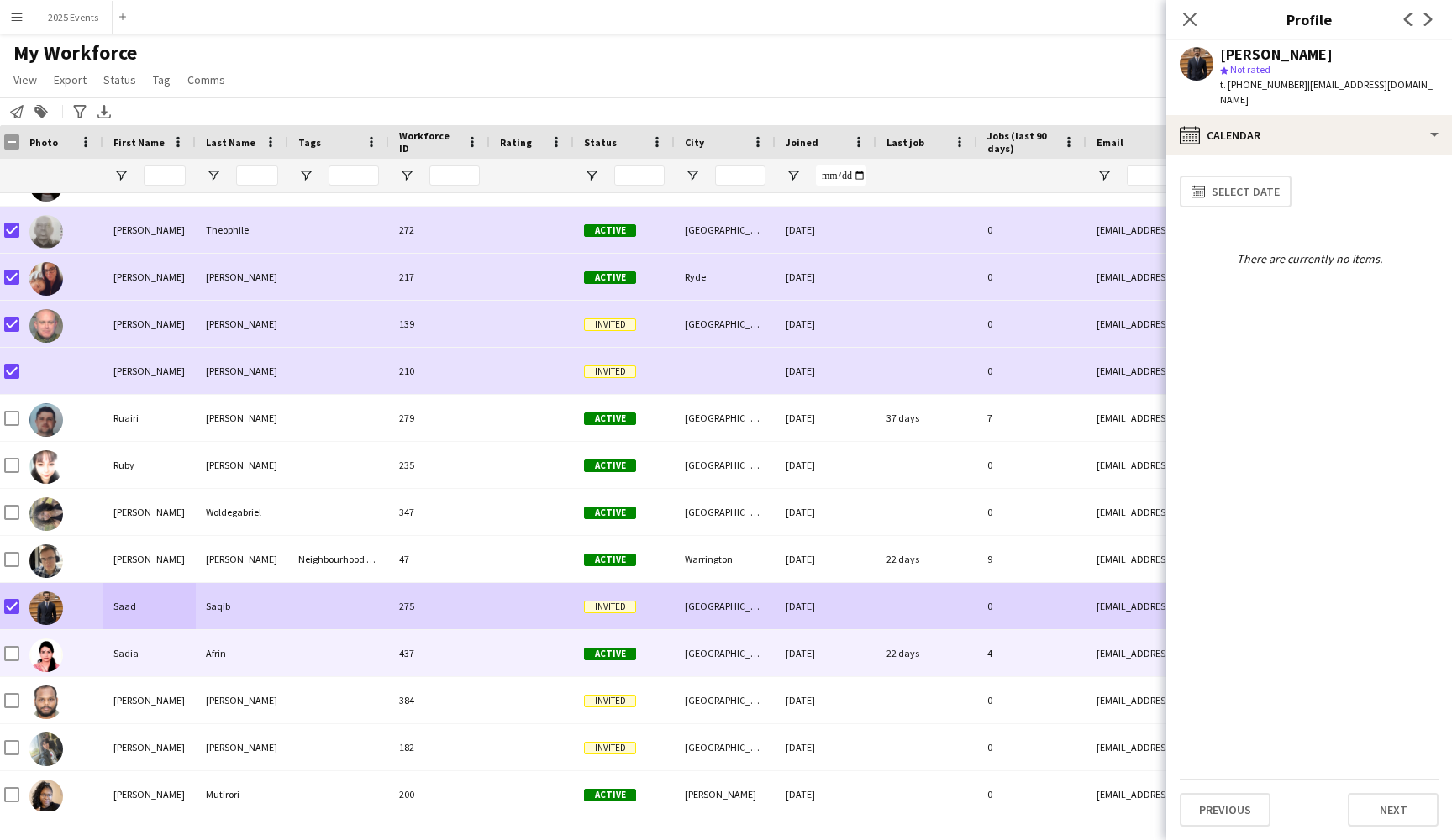
click at [160, 652] on div "Sadia" at bounding box center [149, 653] width 92 height 46
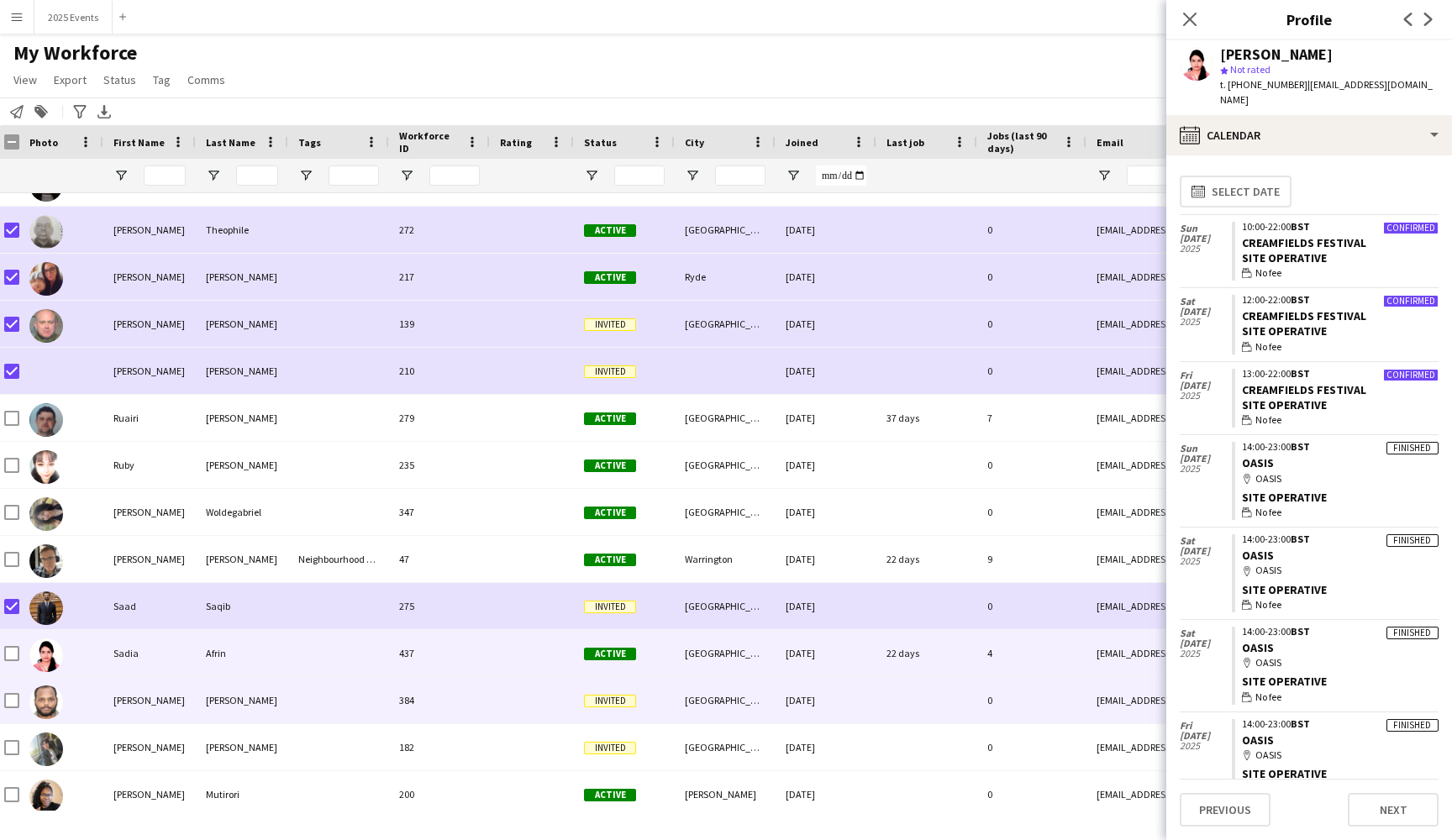
click at [170, 691] on div "[PERSON_NAME]" at bounding box center [149, 700] width 92 height 46
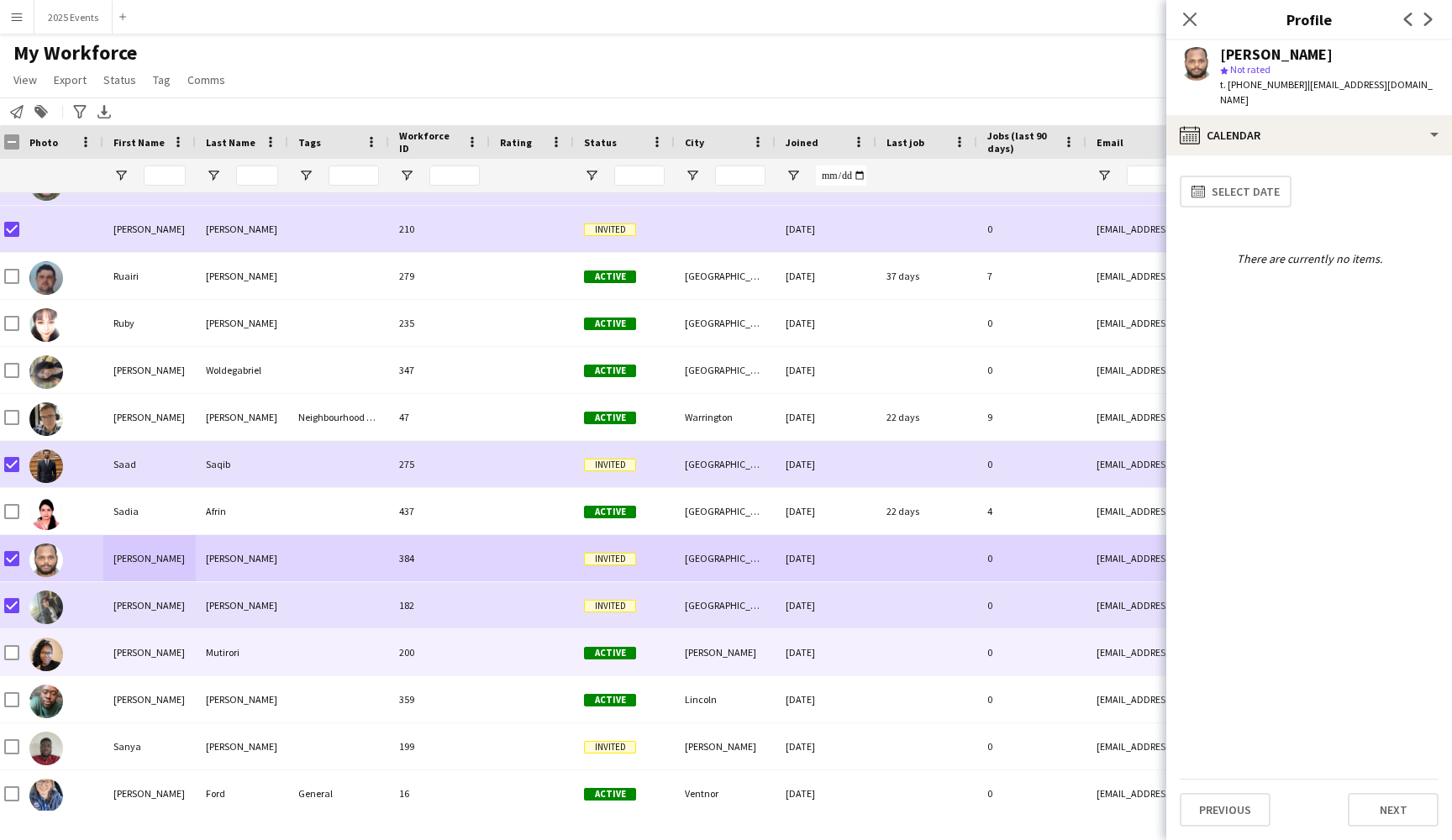
click at [99, 654] on div at bounding box center [61, 652] width 84 height 46
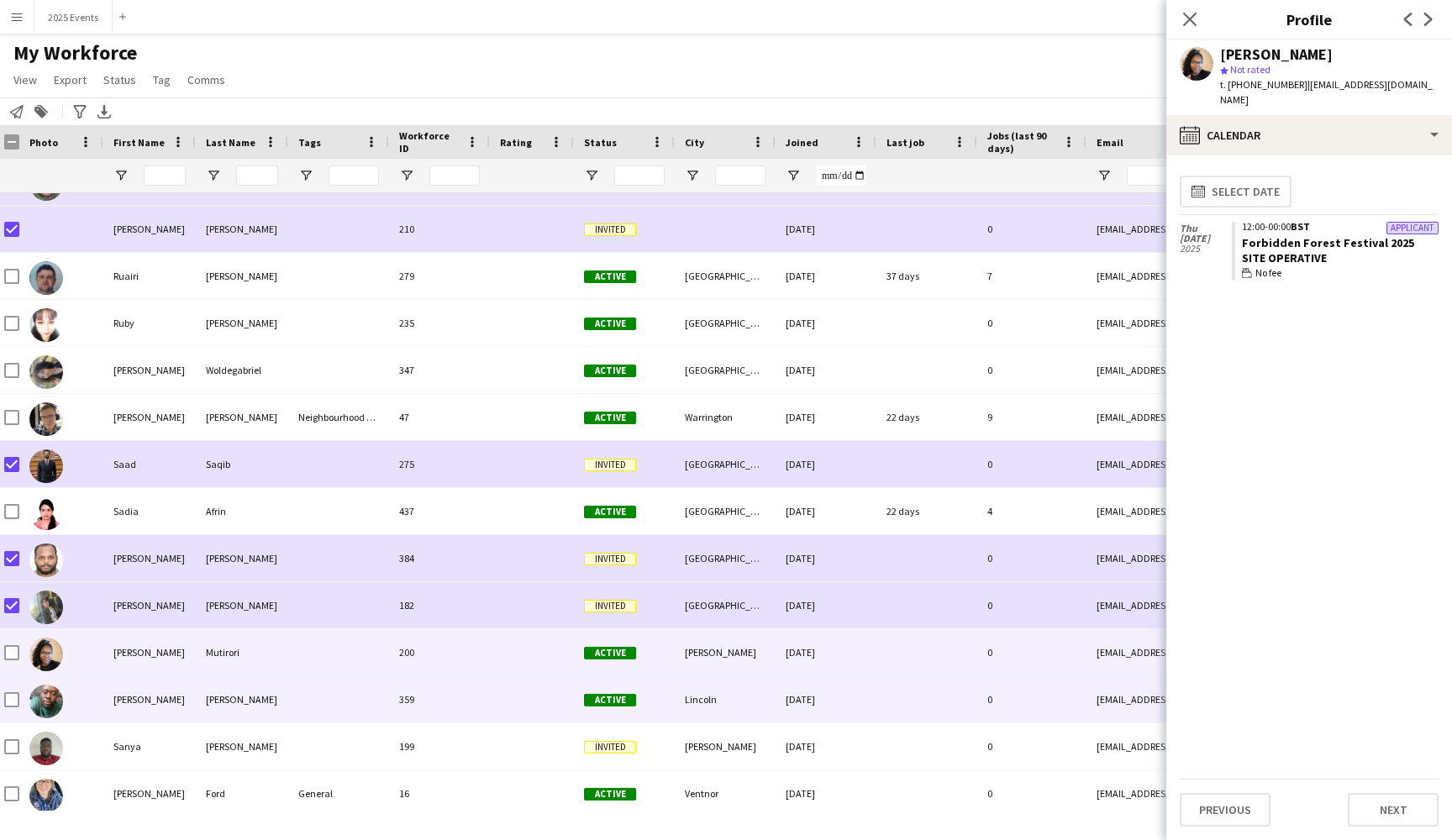
click at [114, 703] on div "[PERSON_NAME]" at bounding box center [149, 699] width 92 height 46
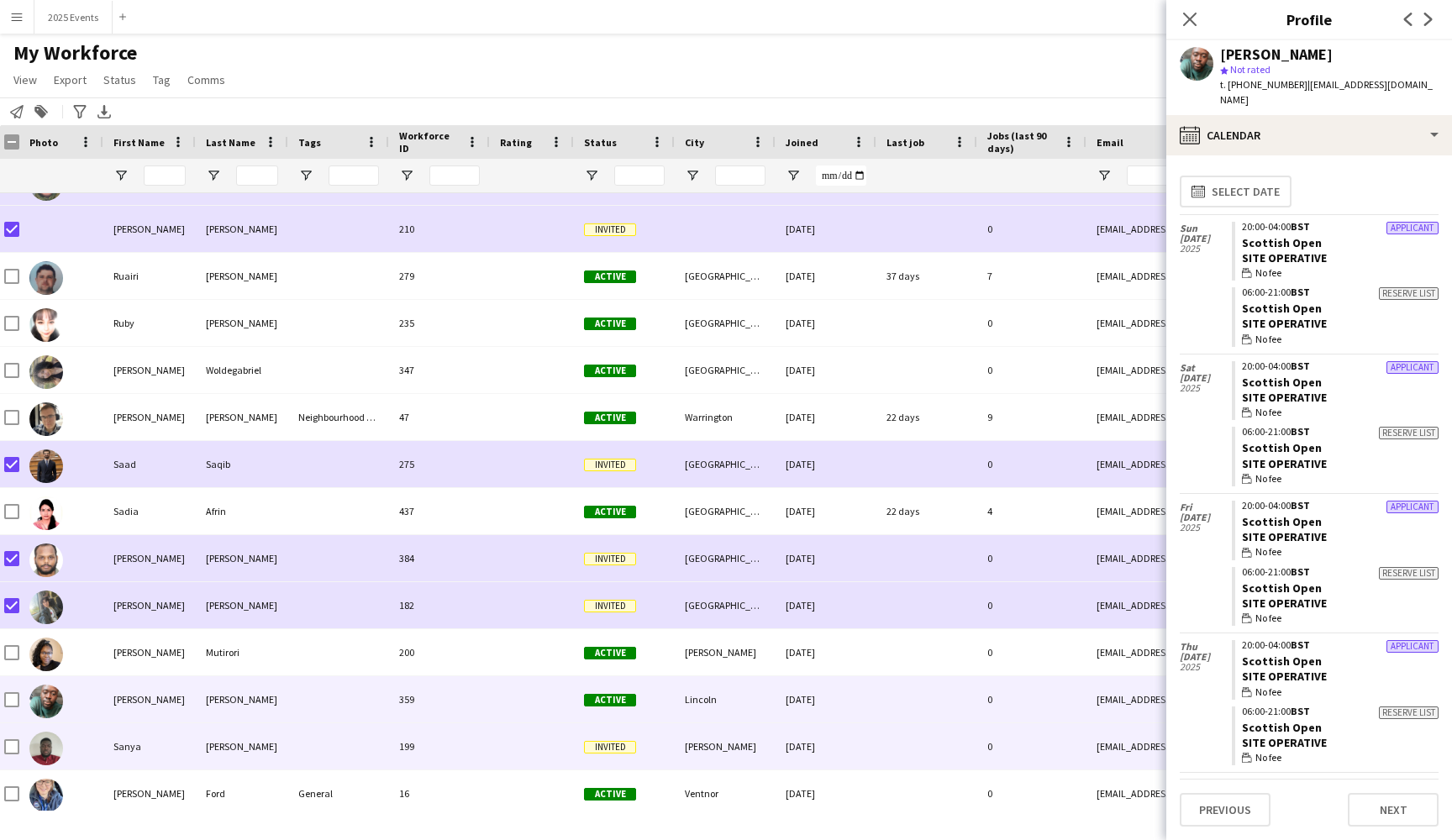
click at [113, 740] on div "Sanya" at bounding box center [149, 746] width 92 height 46
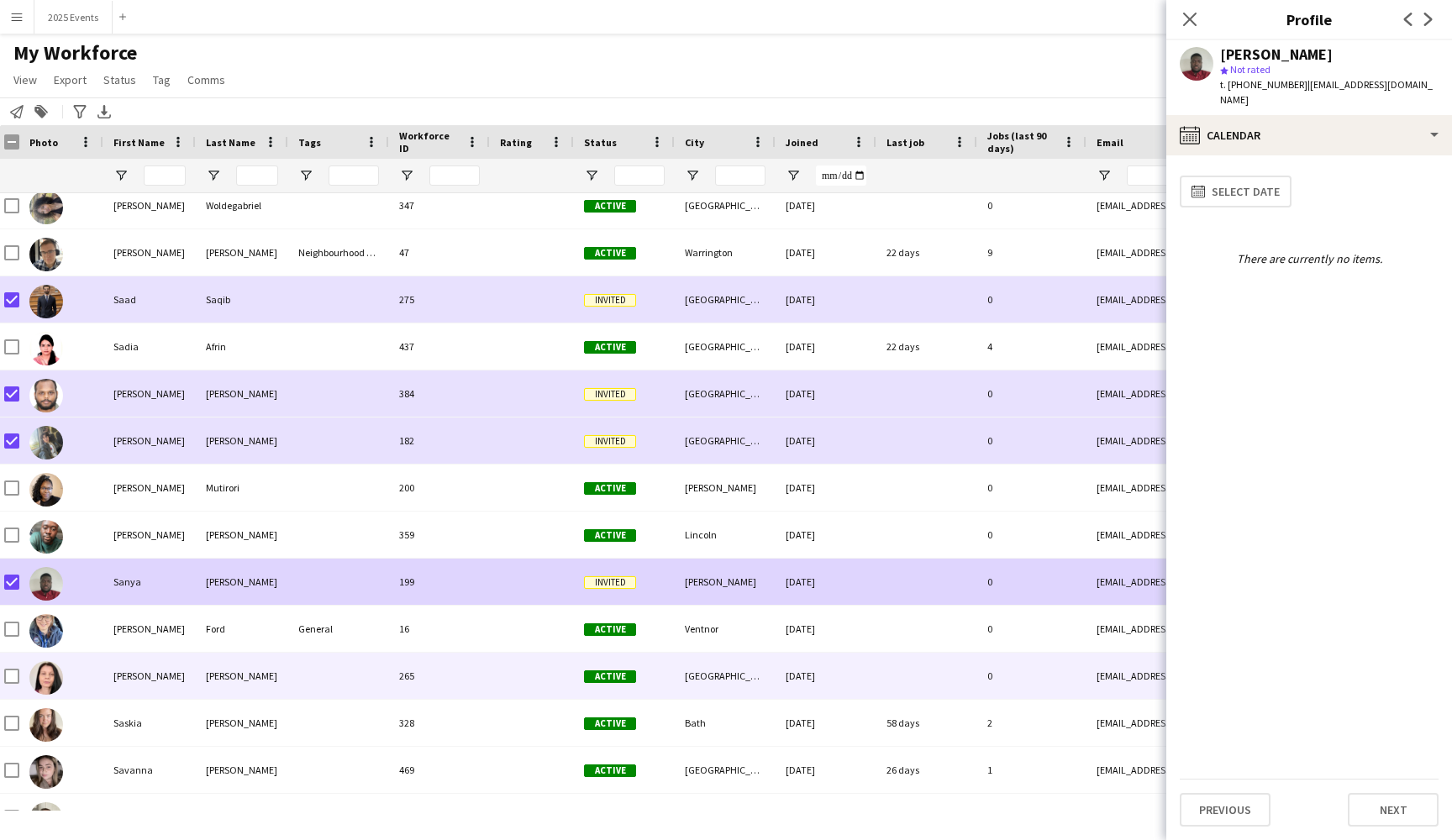
click at [181, 686] on div "[PERSON_NAME]" at bounding box center [149, 675] width 92 height 46
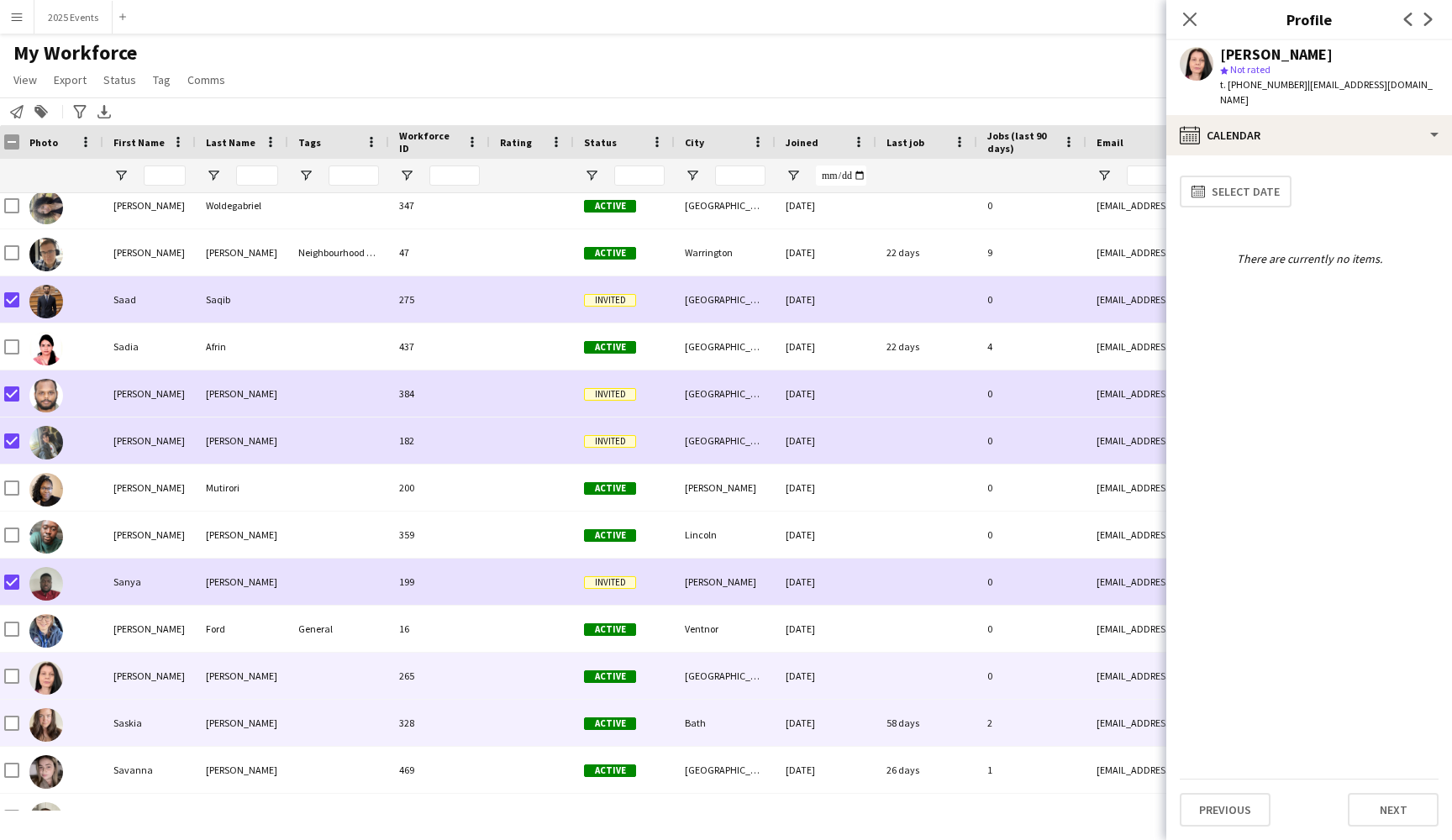
click at [153, 725] on div "Saskia" at bounding box center [149, 722] width 92 height 46
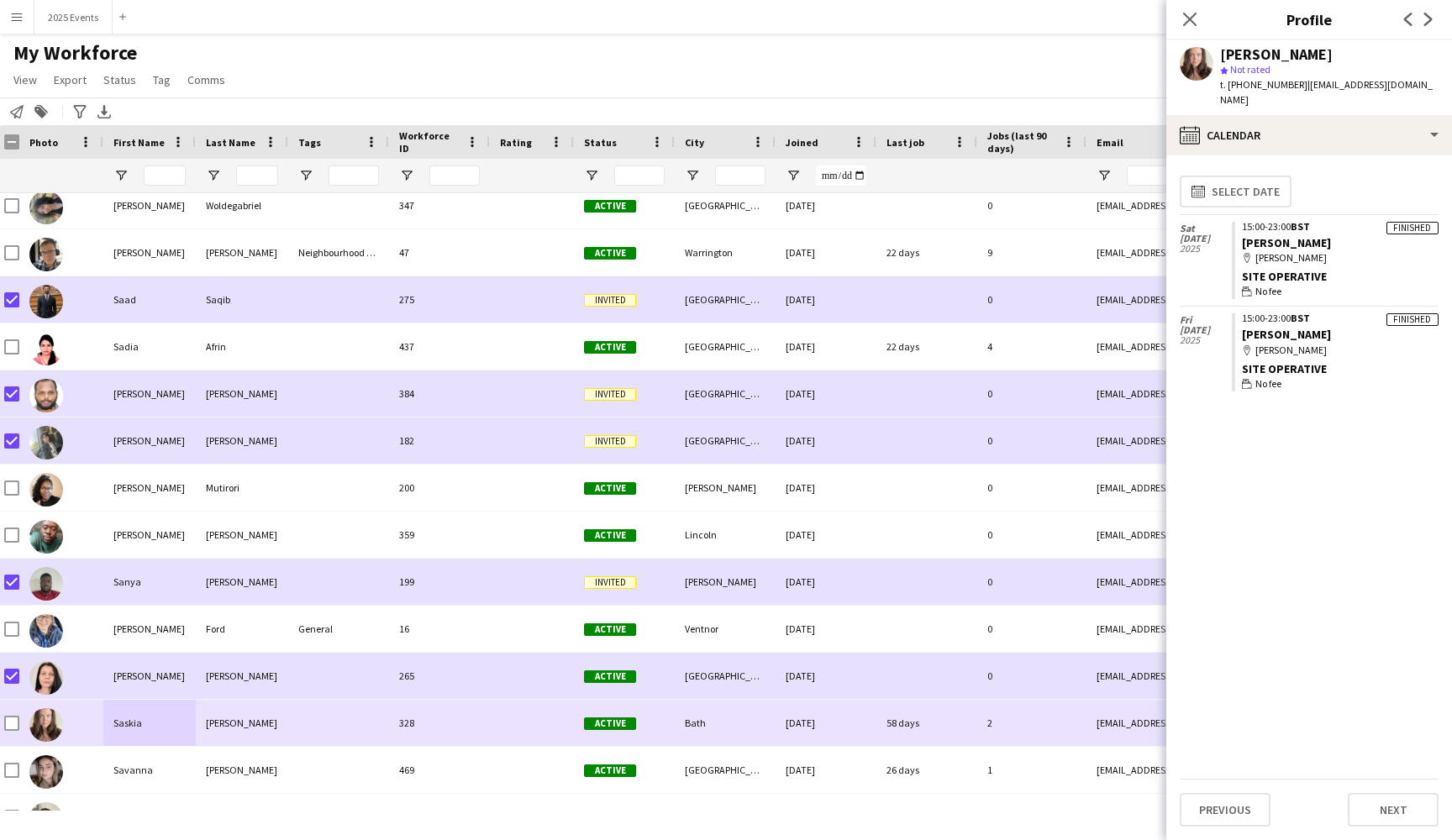
click at [81, 718] on div at bounding box center [61, 722] width 84 height 46
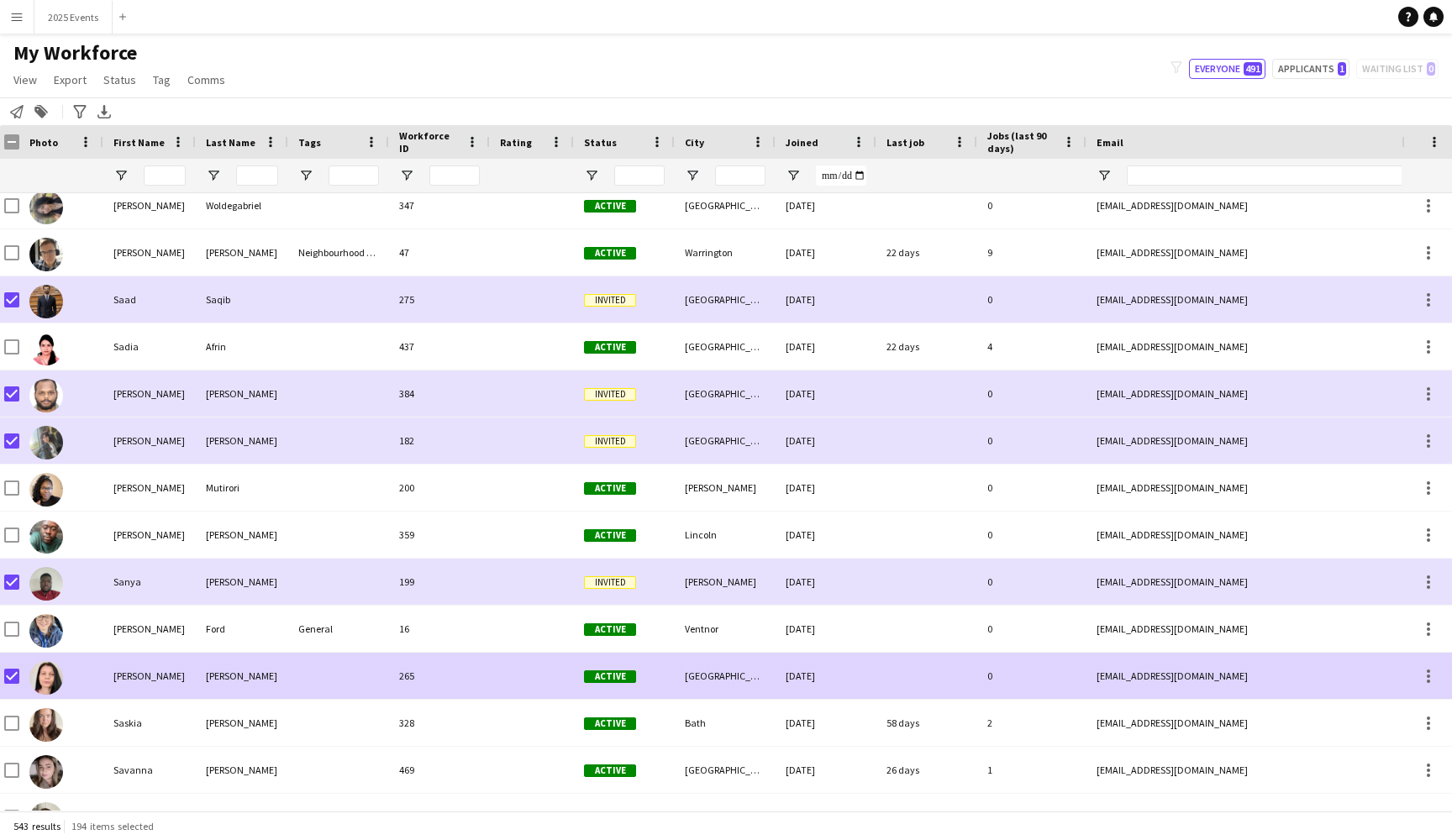
click at [172, 685] on div "[PERSON_NAME]" at bounding box center [149, 675] width 92 height 46
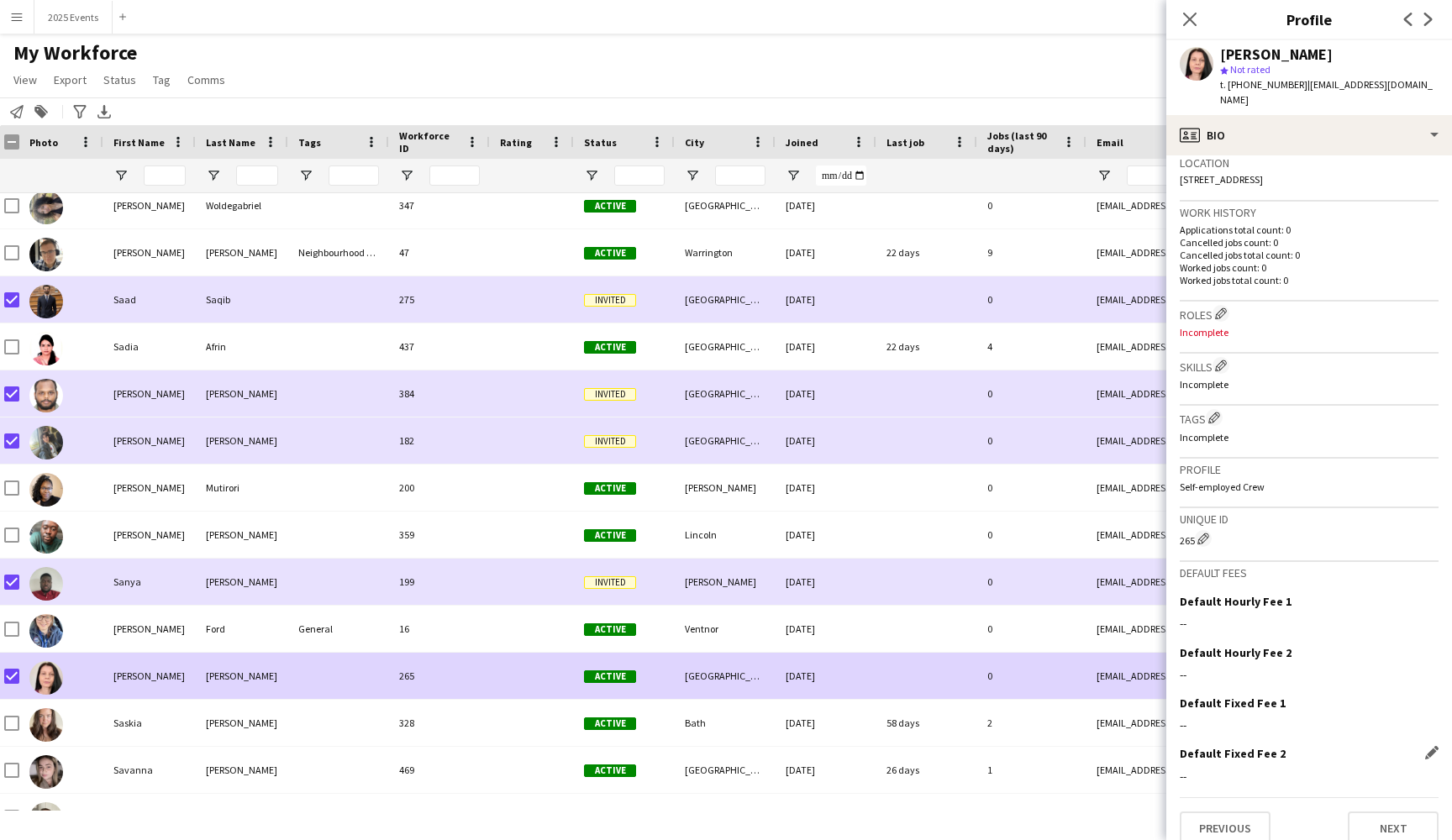
scroll to position [365, 0]
click at [1223, 812] on button "Previous" at bounding box center [1225, 828] width 91 height 33
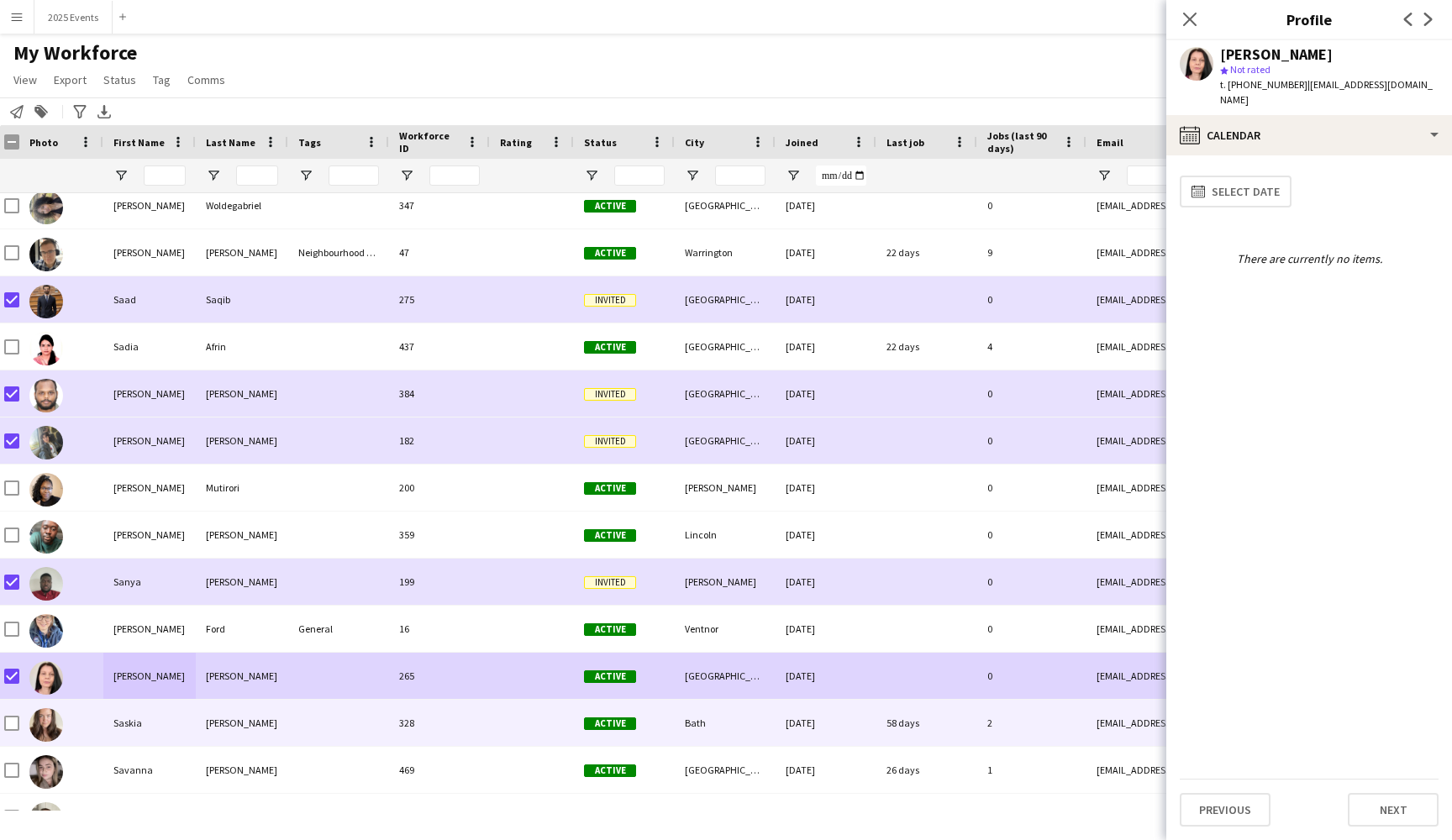
click at [331, 725] on div at bounding box center [338, 722] width 101 height 46
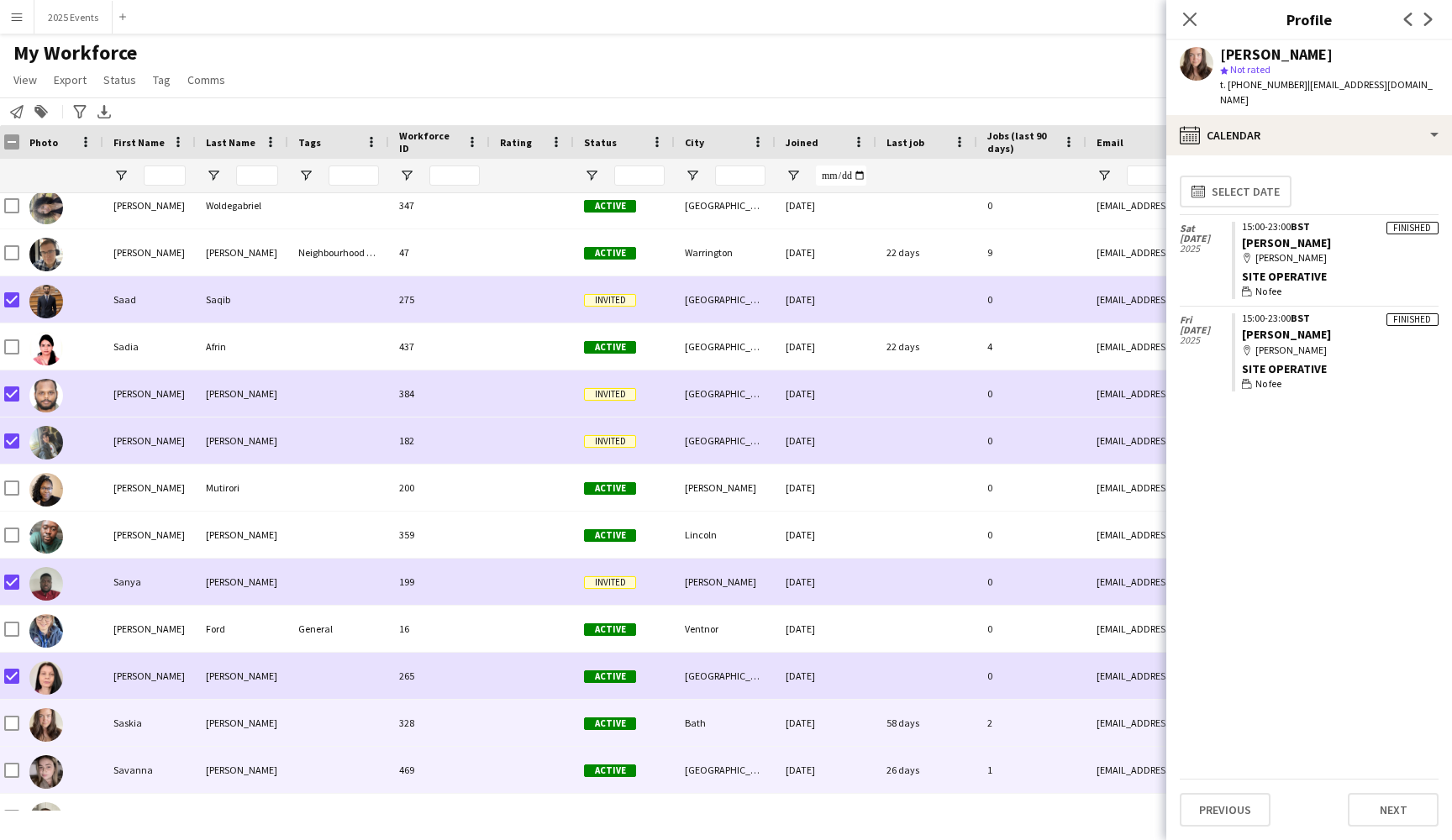
click at [291, 767] on div at bounding box center [338, 770] width 101 height 46
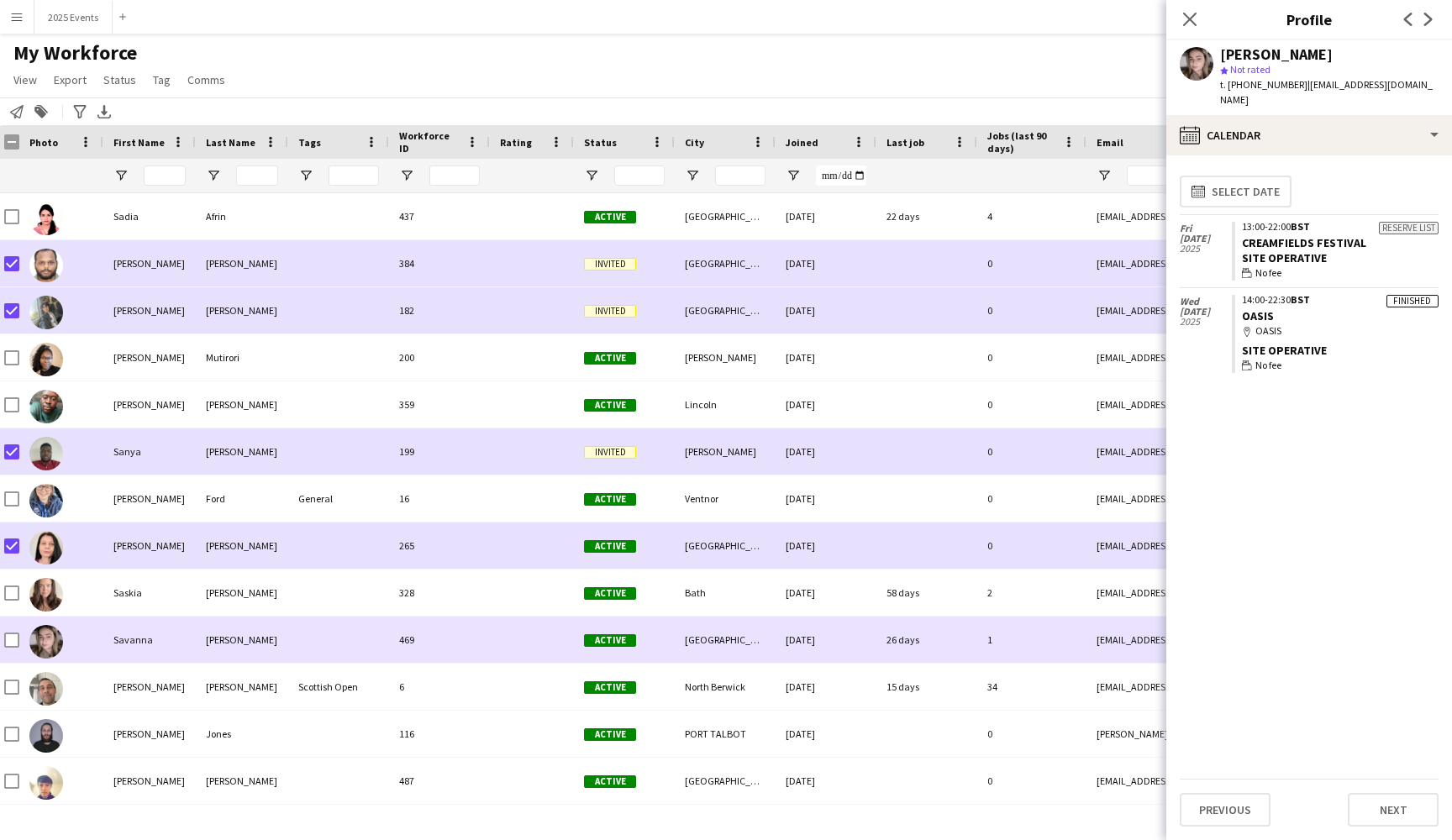
scroll to position [22210, 0]
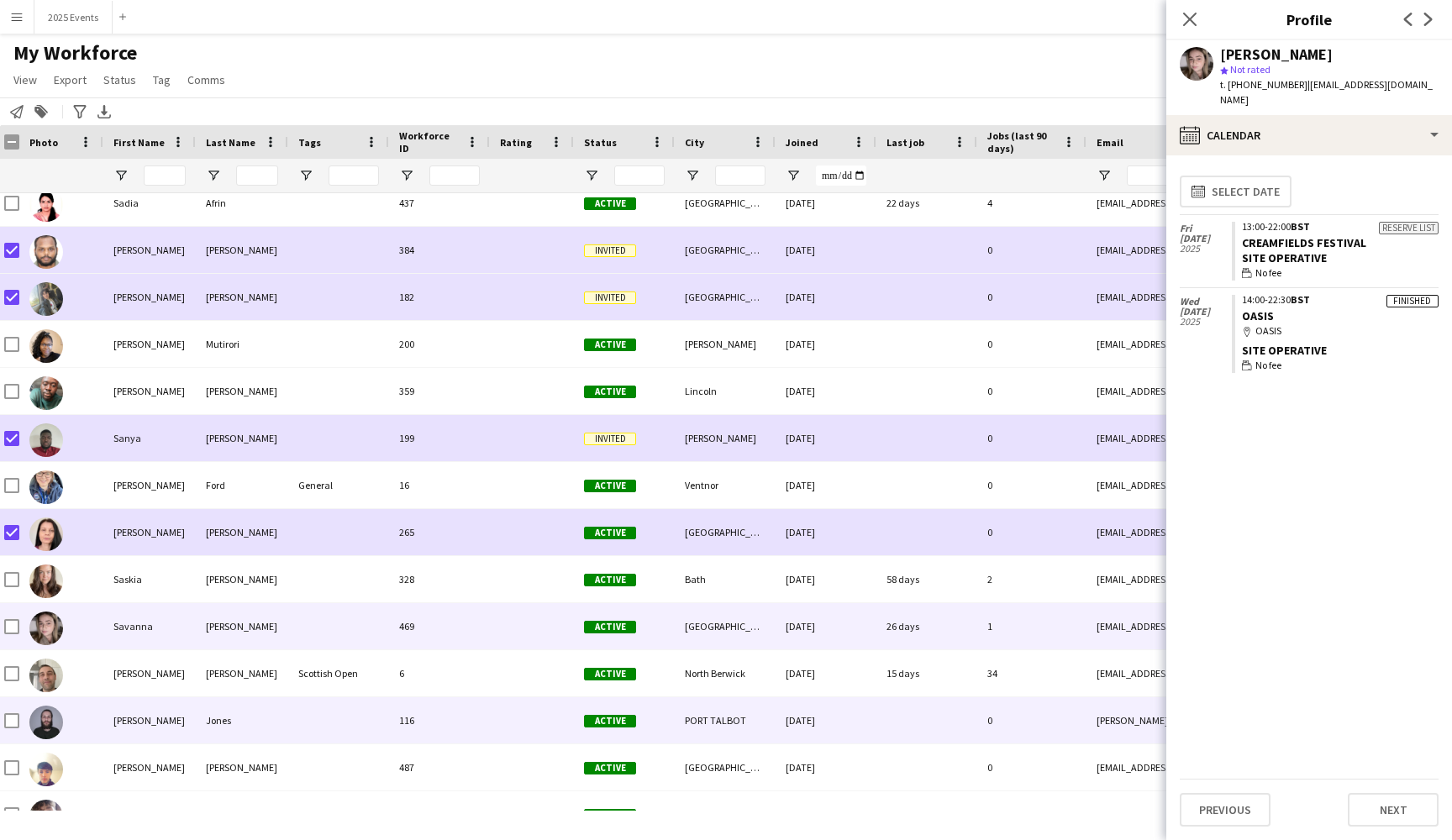
click at [282, 724] on div "Jones" at bounding box center [242, 720] width 92 height 46
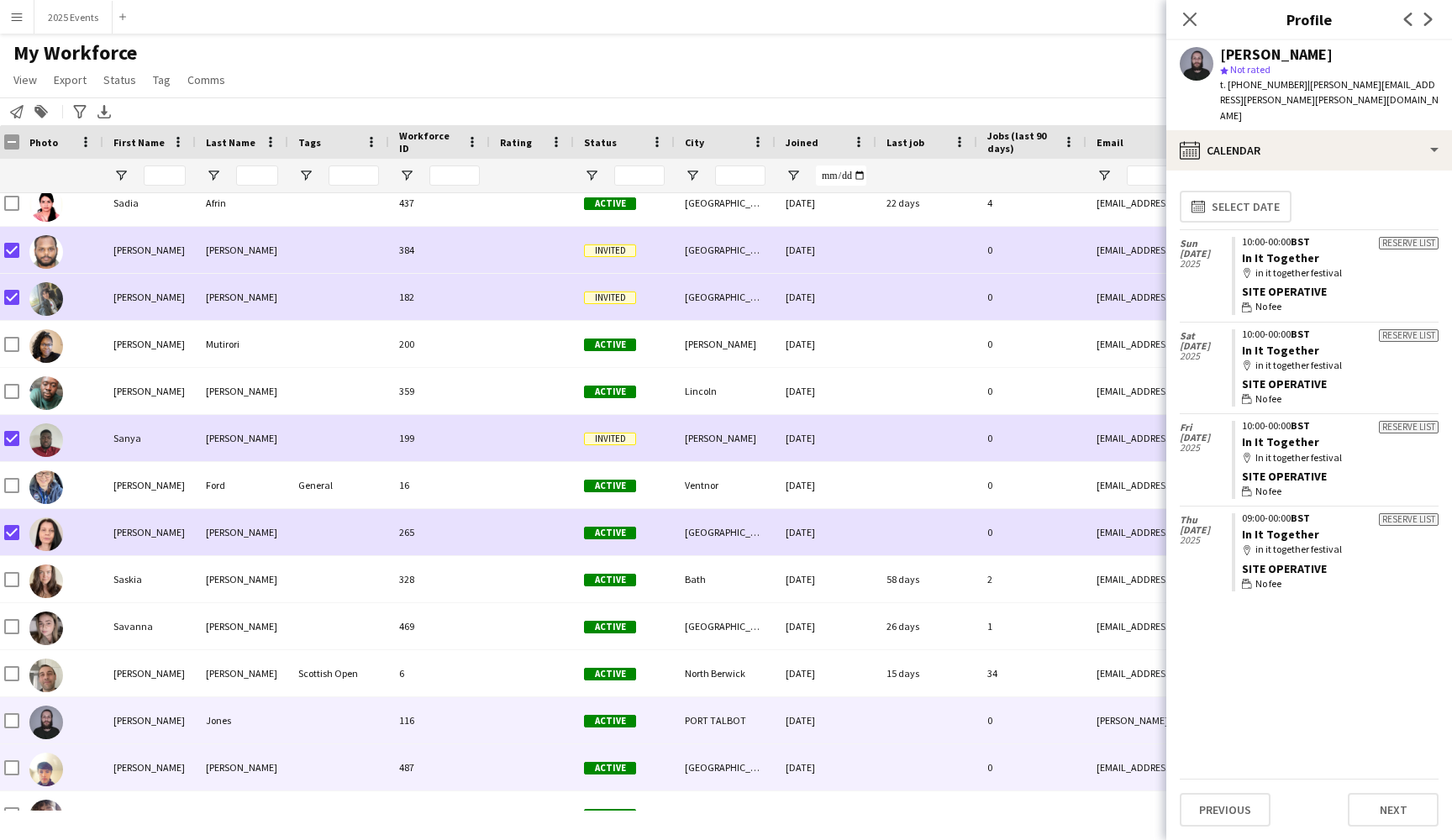
click at [282, 768] on div "[PERSON_NAME]" at bounding box center [242, 767] width 92 height 46
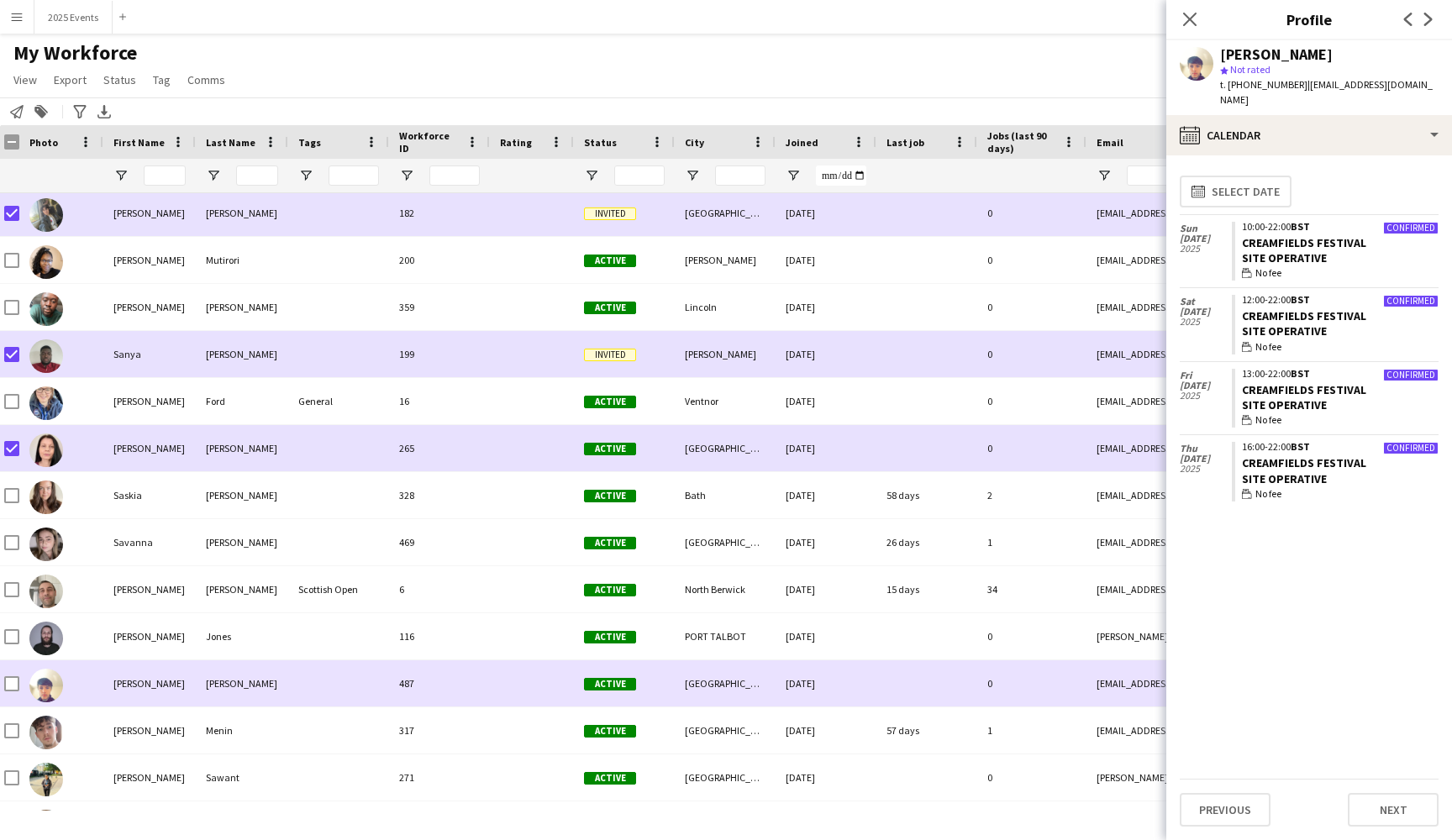
scroll to position [22294, 0]
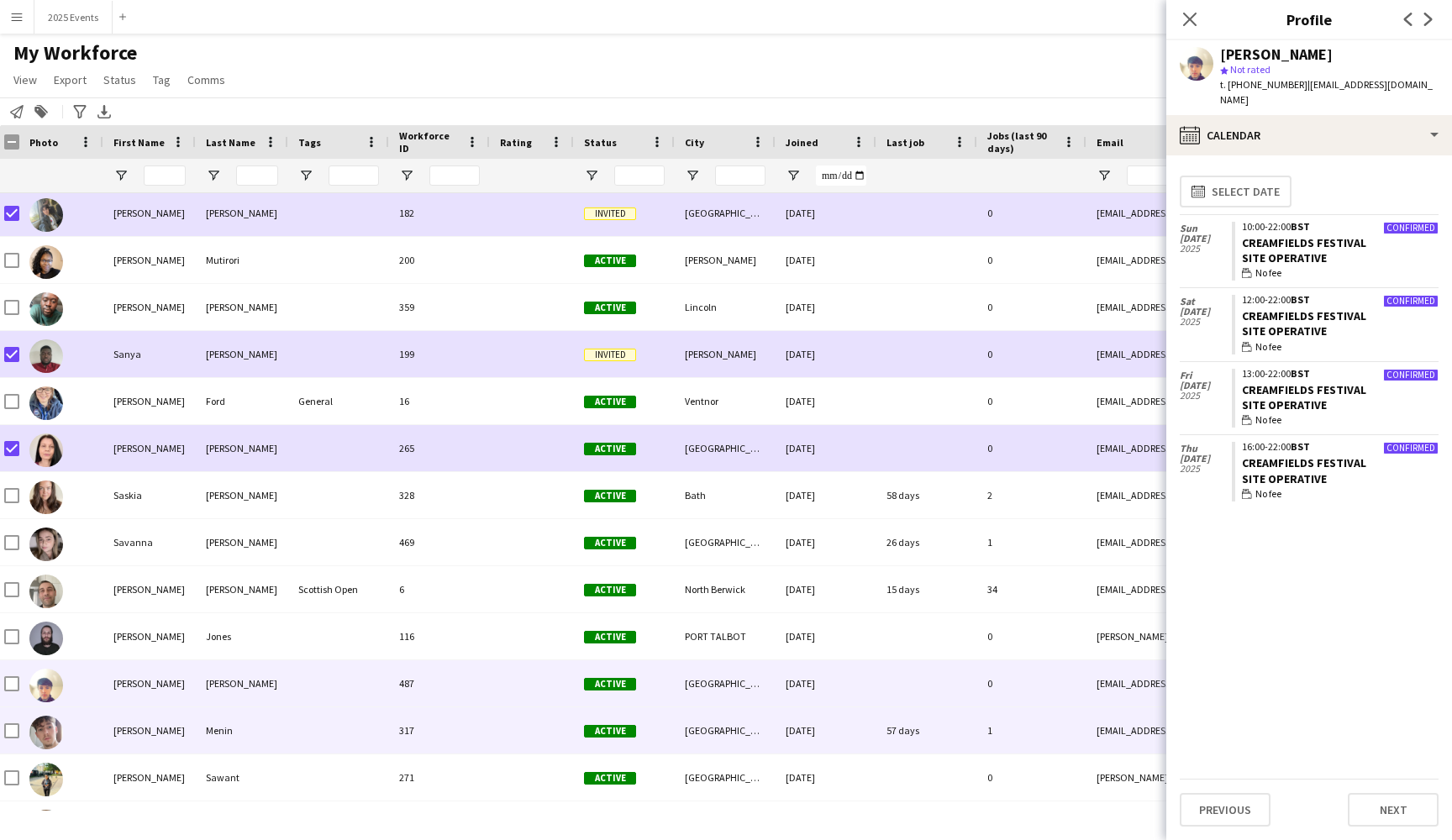
click at [289, 728] on div at bounding box center [338, 730] width 101 height 46
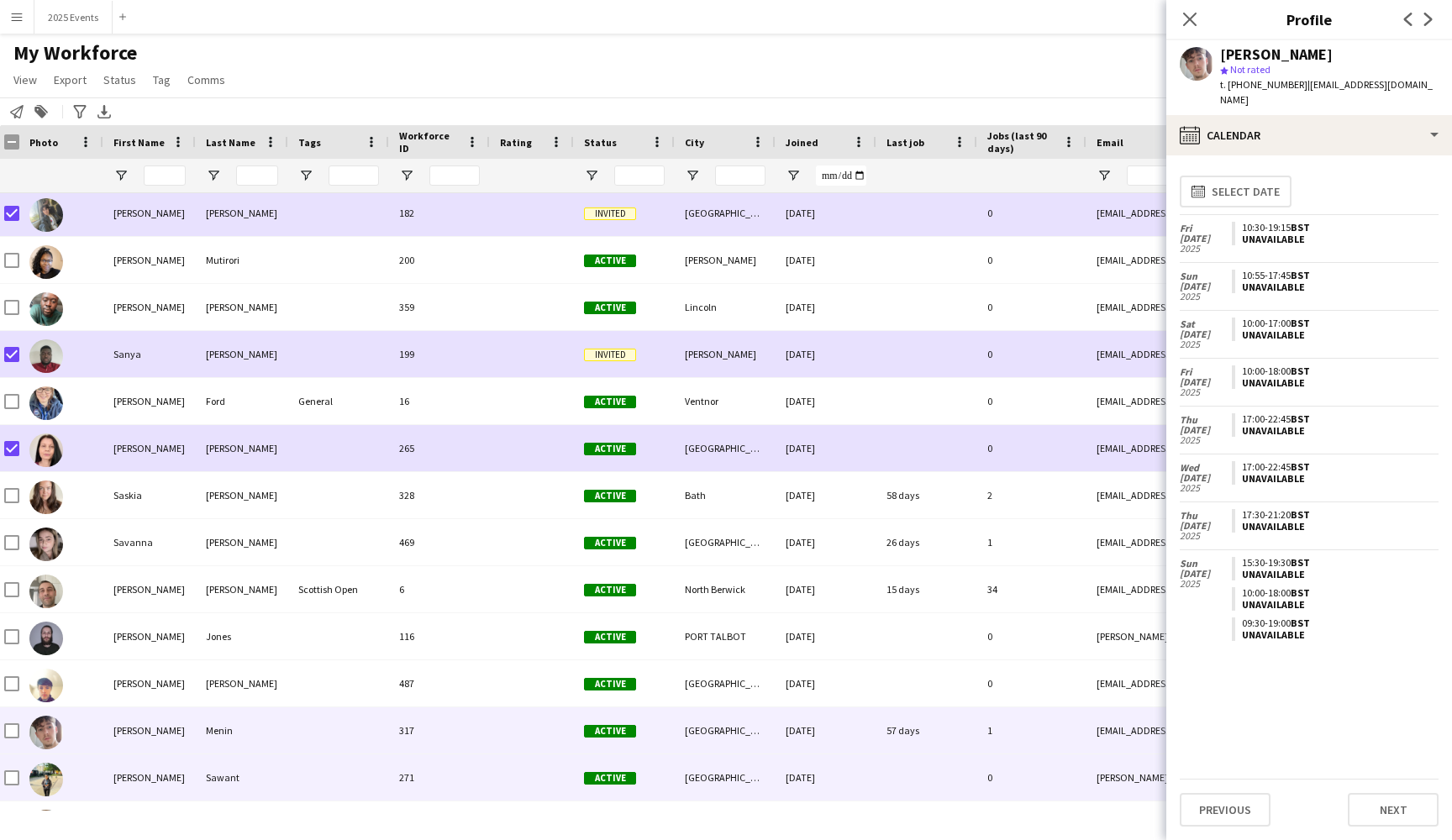
click at [279, 765] on div "Sawant" at bounding box center [242, 777] width 92 height 46
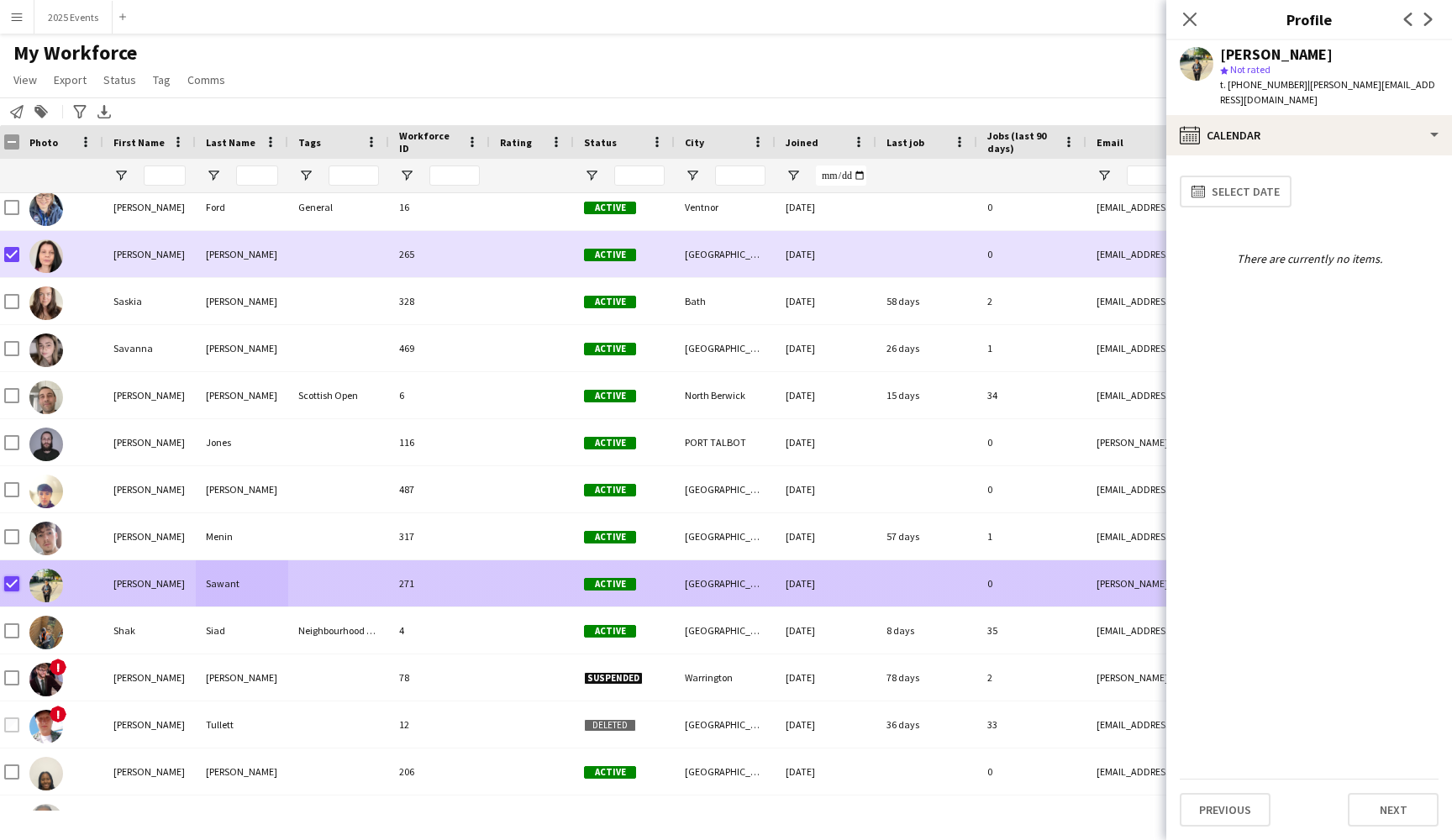
scroll to position [22498, 0]
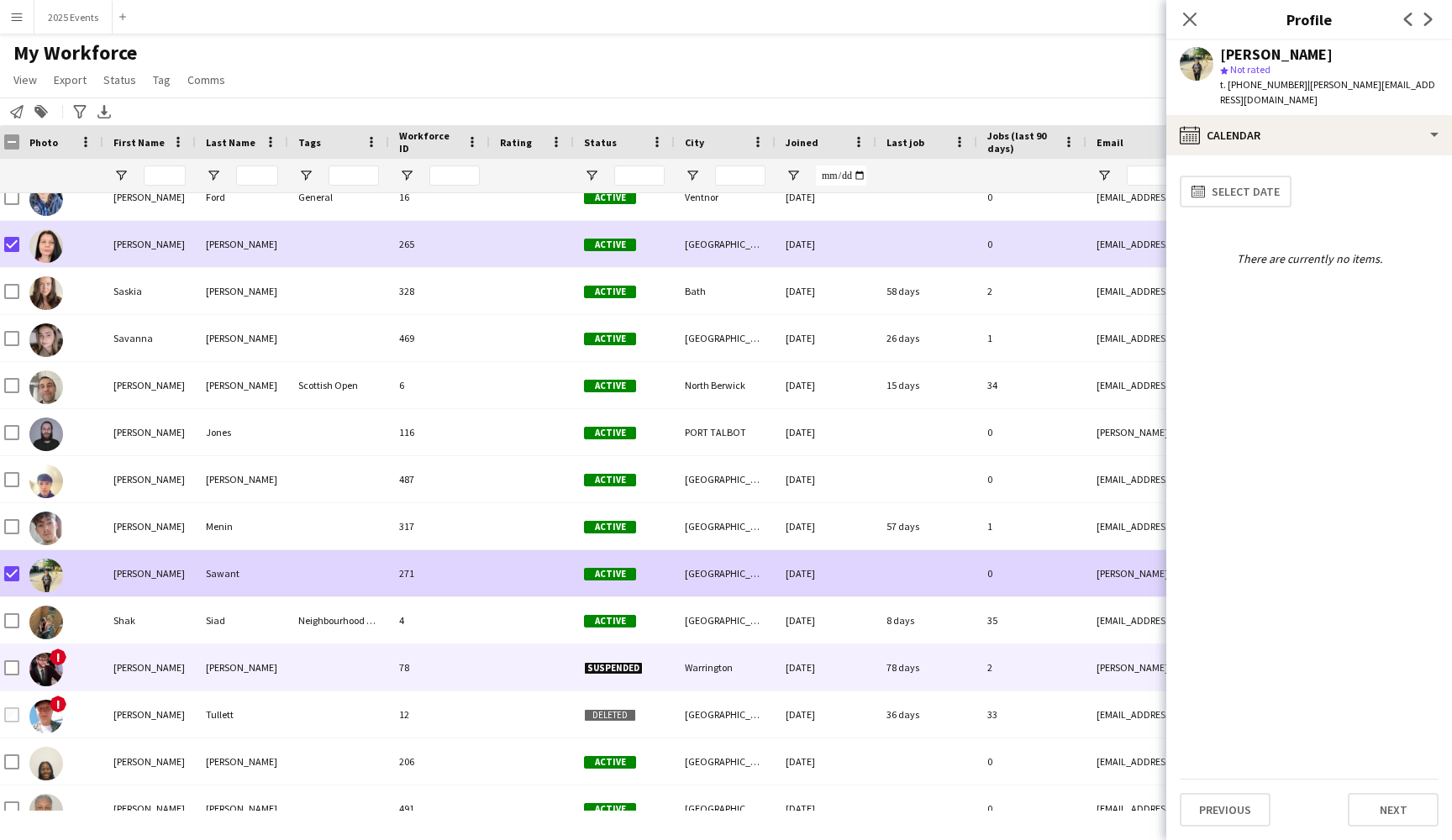
click at [164, 683] on div "[PERSON_NAME]" at bounding box center [149, 668] width 92 height 46
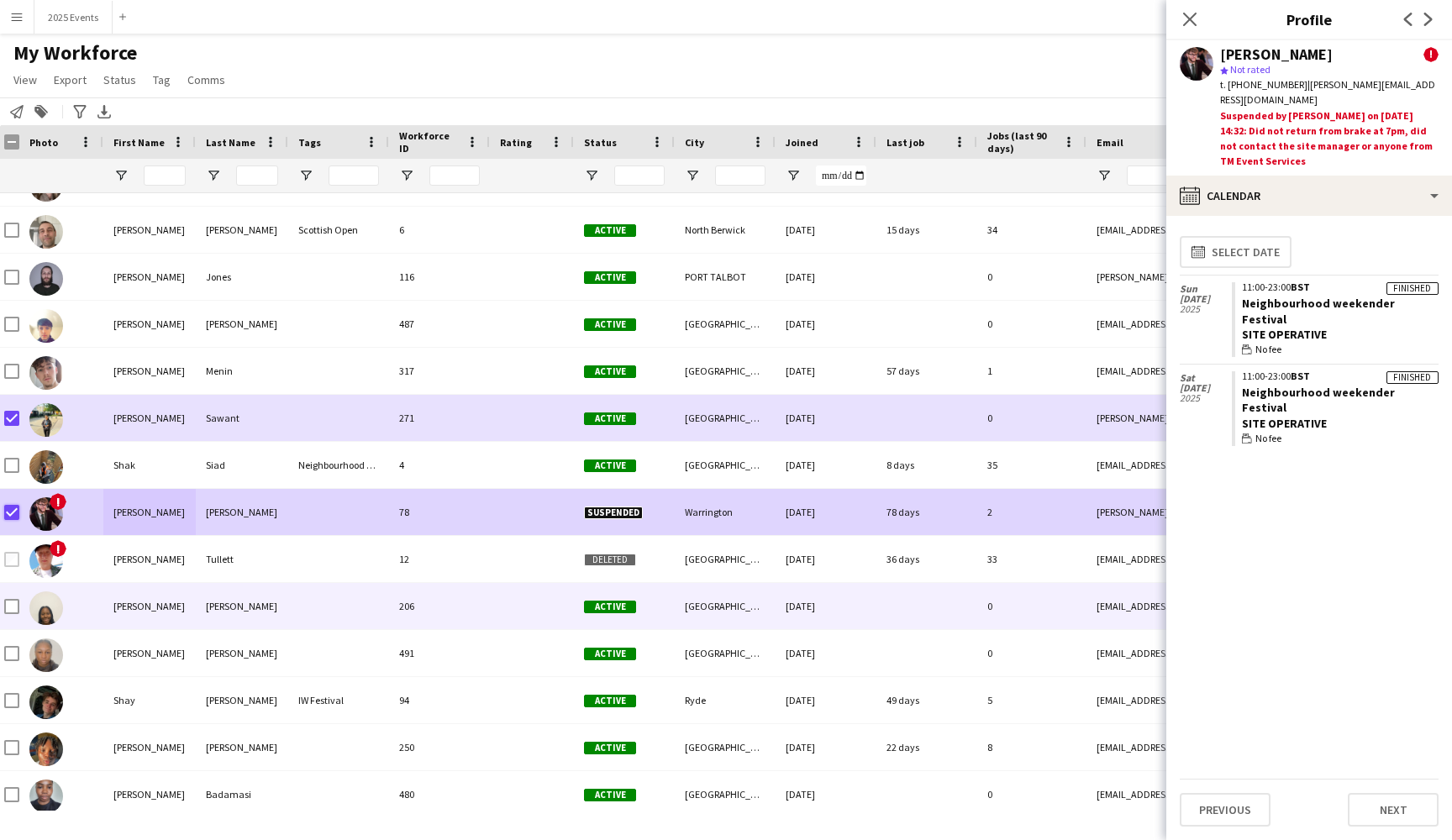
scroll to position [22654, 0]
click at [333, 614] on div at bounding box center [338, 605] width 101 height 46
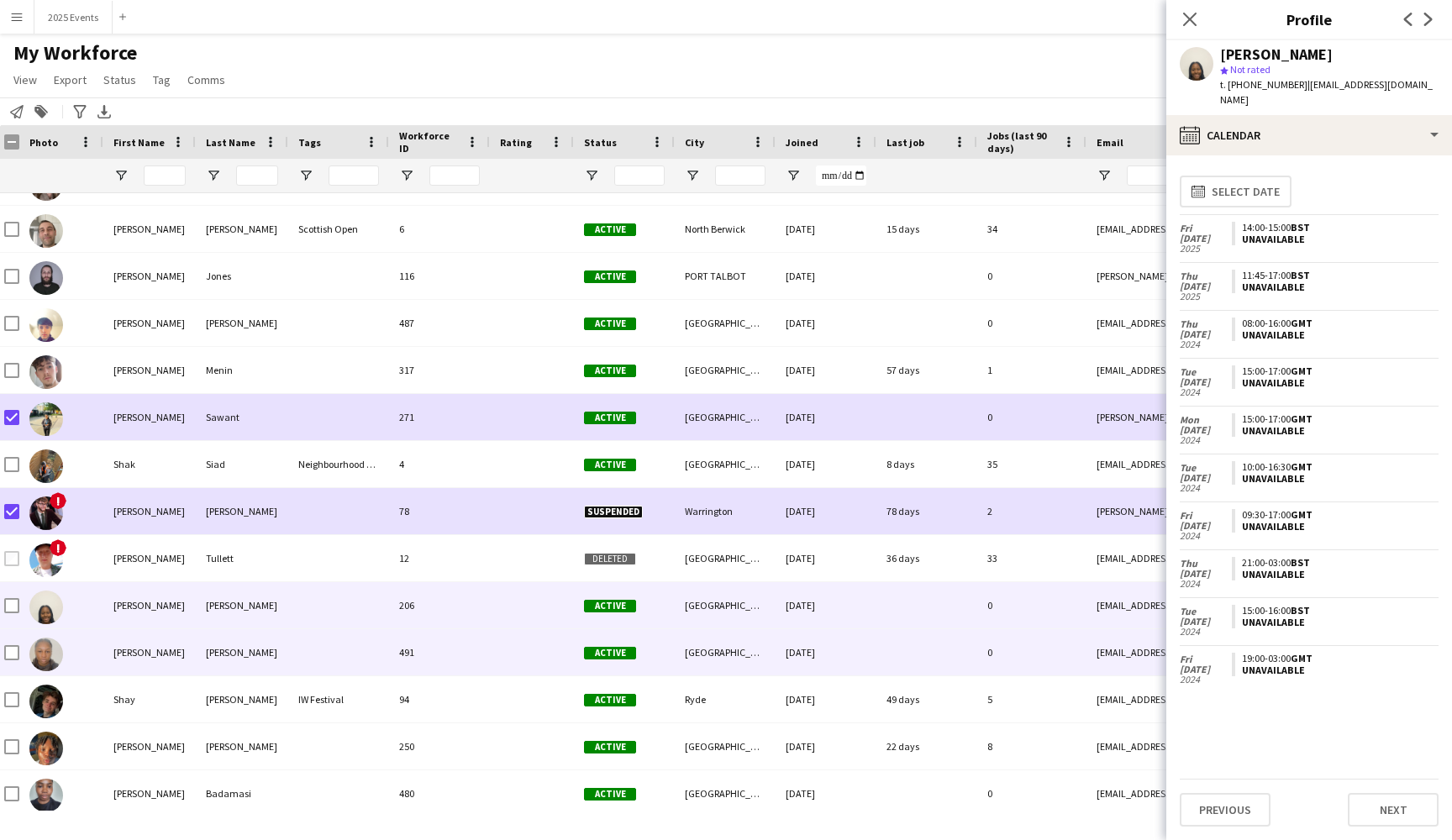
click at [305, 654] on div at bounding box center [338, 652] width 101 height 46
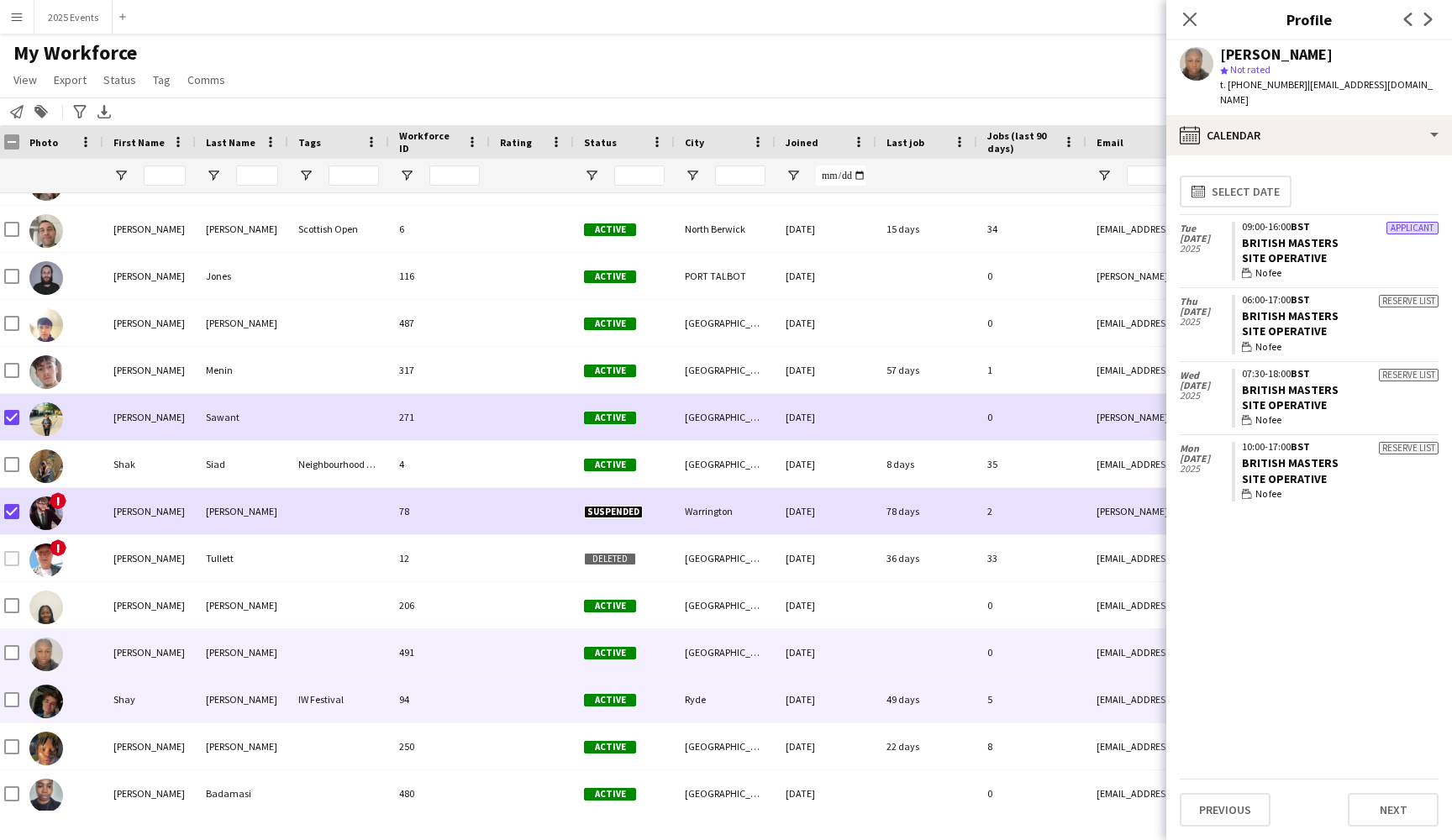
click at [272, 709] on div "[PERSON_NAME]" at bounding box center [242, 699] width 92 height 46
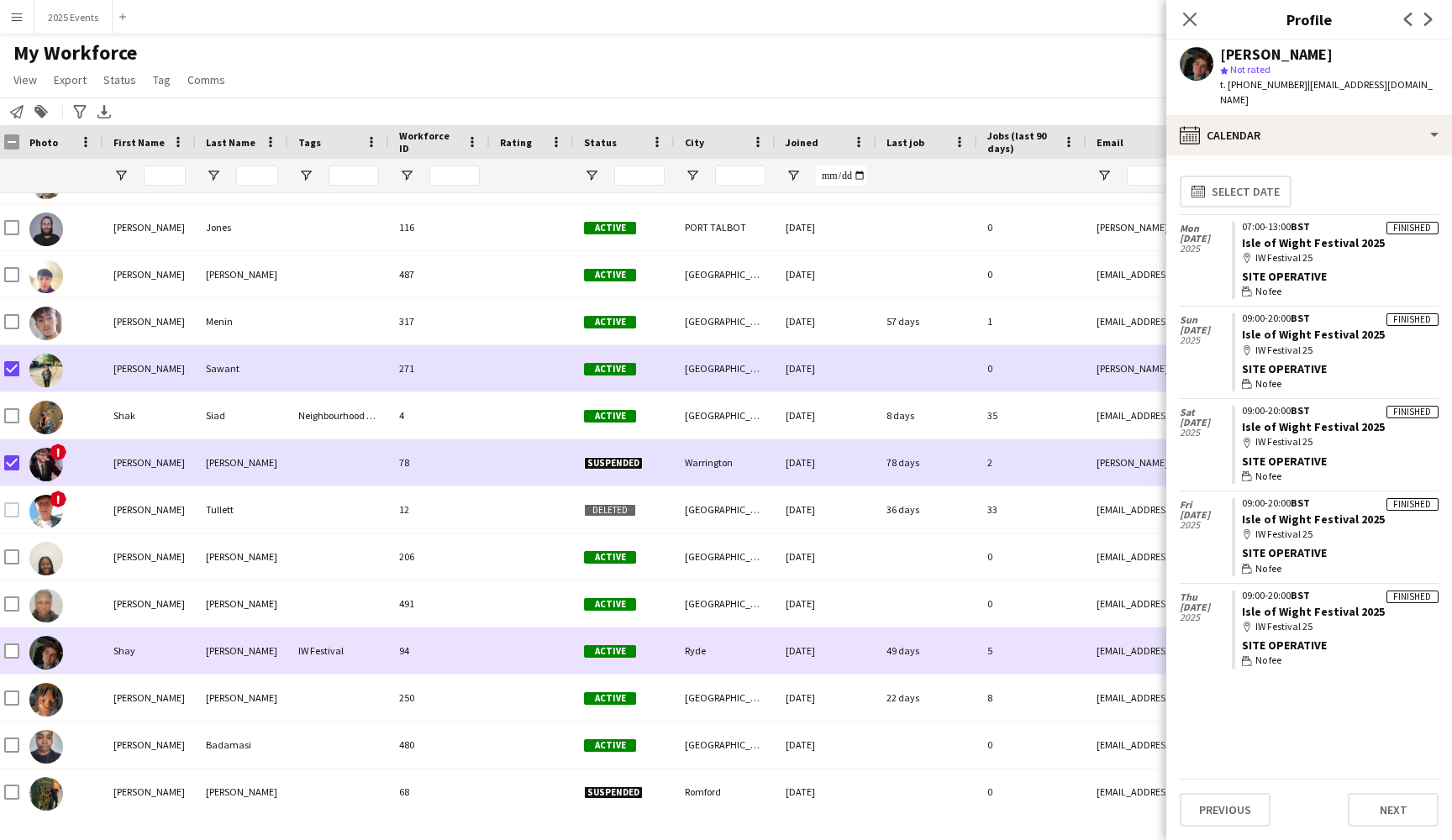
scroll to position [22742, 0]
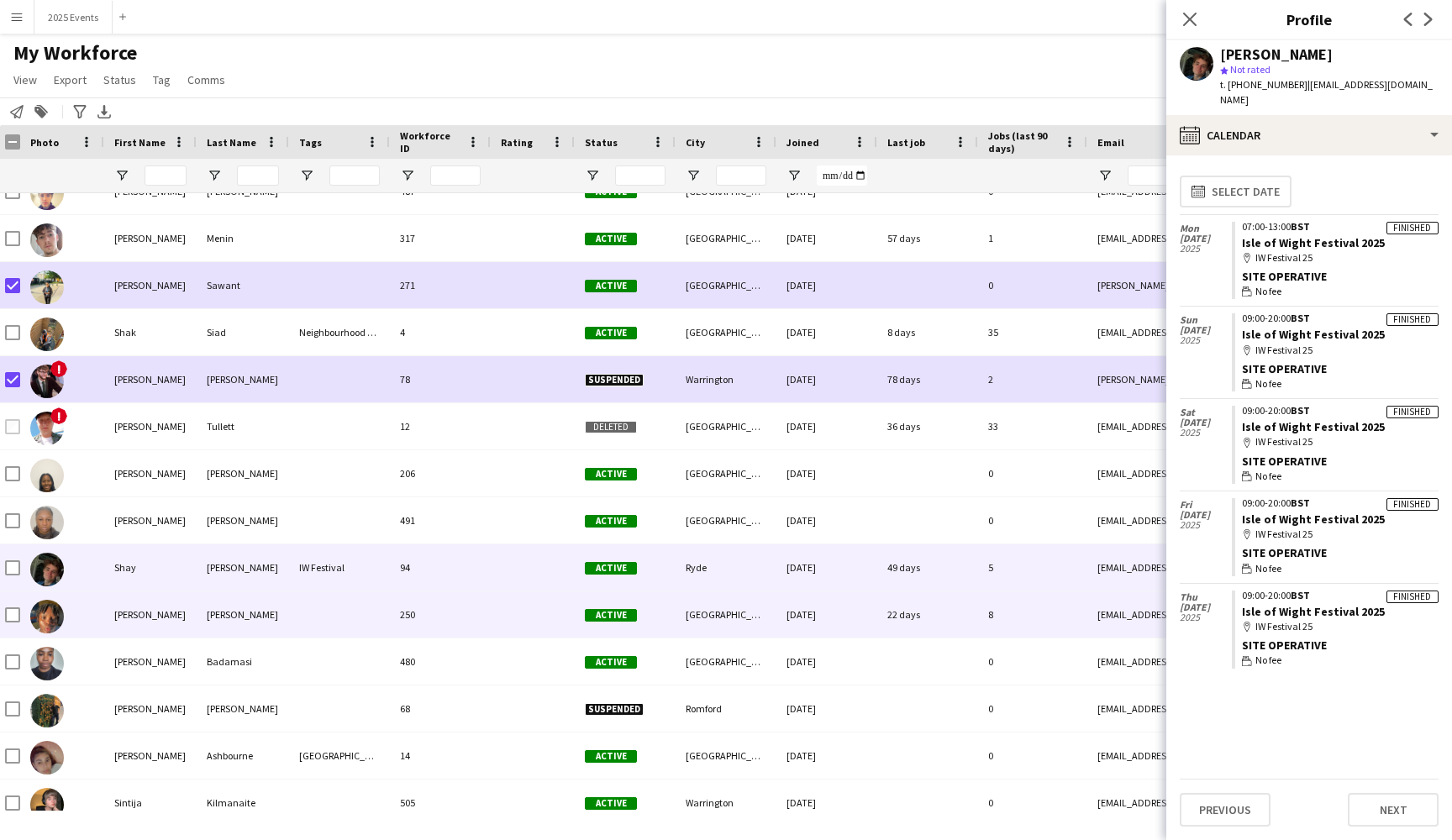
click at [313, 620] on div at bounding box center [339, 615] width 101 height 46
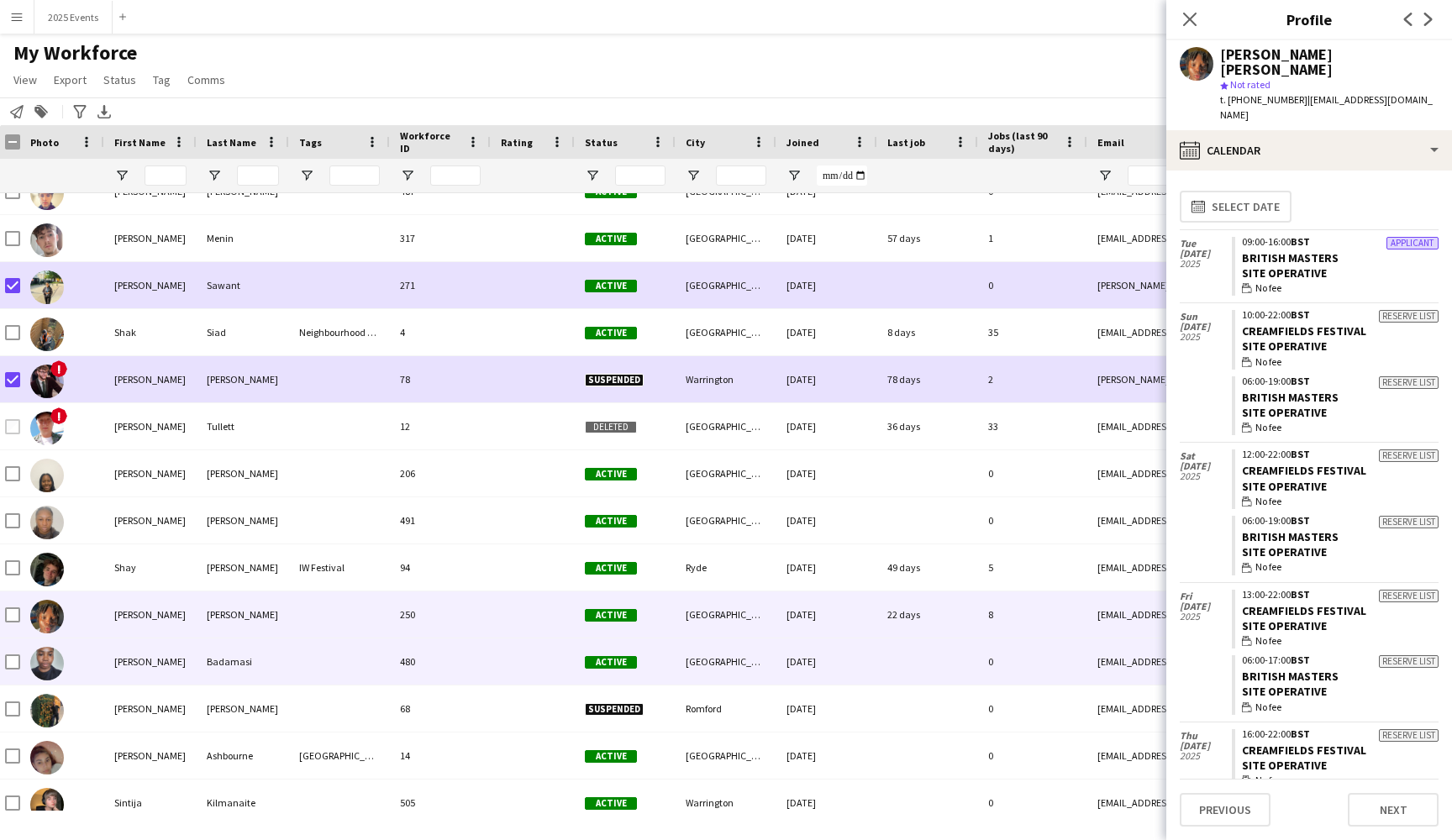
click at [310, 653] on div at bounding box center [339, 662] width 101 height 46
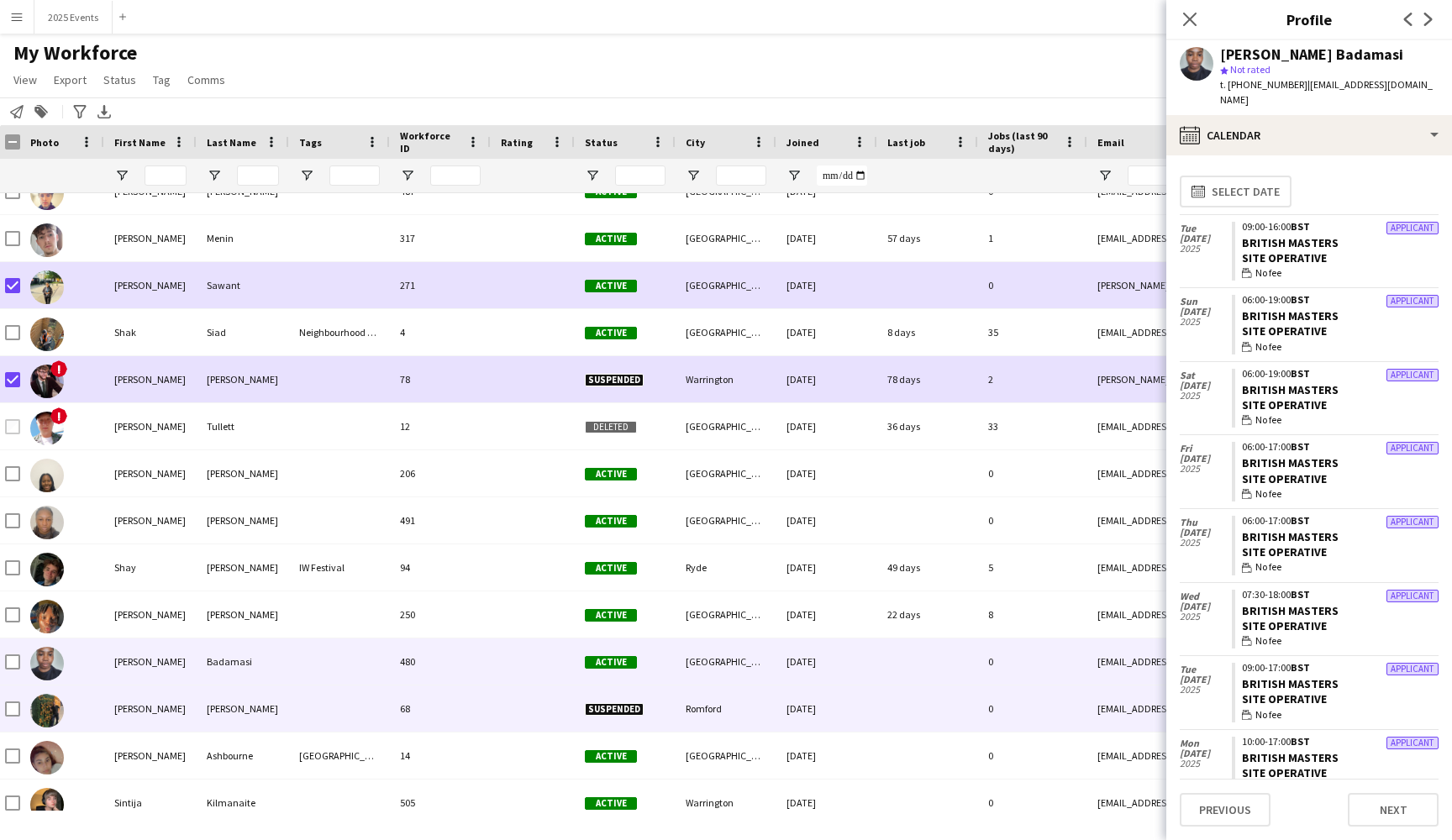
click at [307, 699] on div at bounding box center [339, 709] width 101 height 46
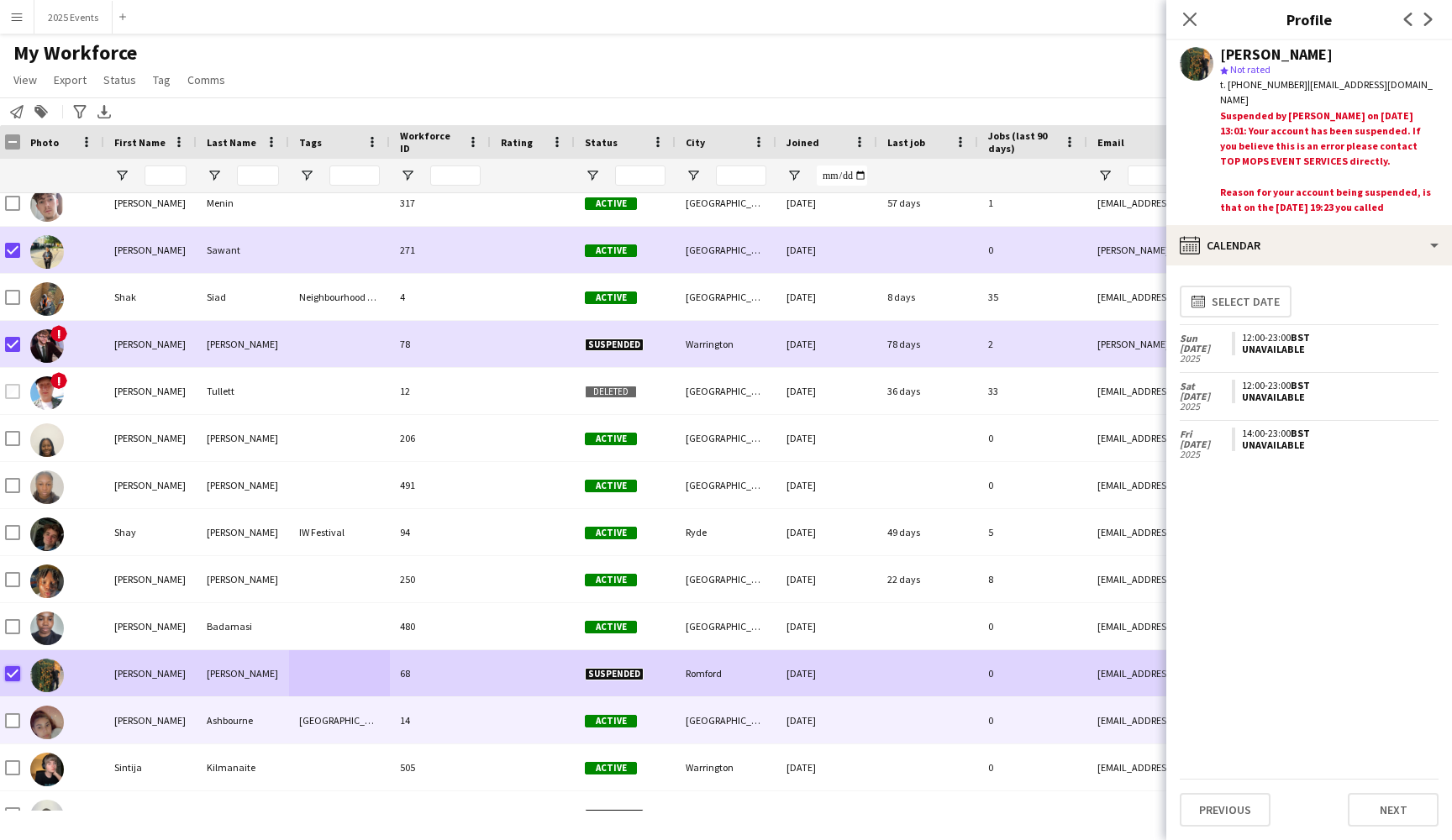
scroll to position [22881, 0]
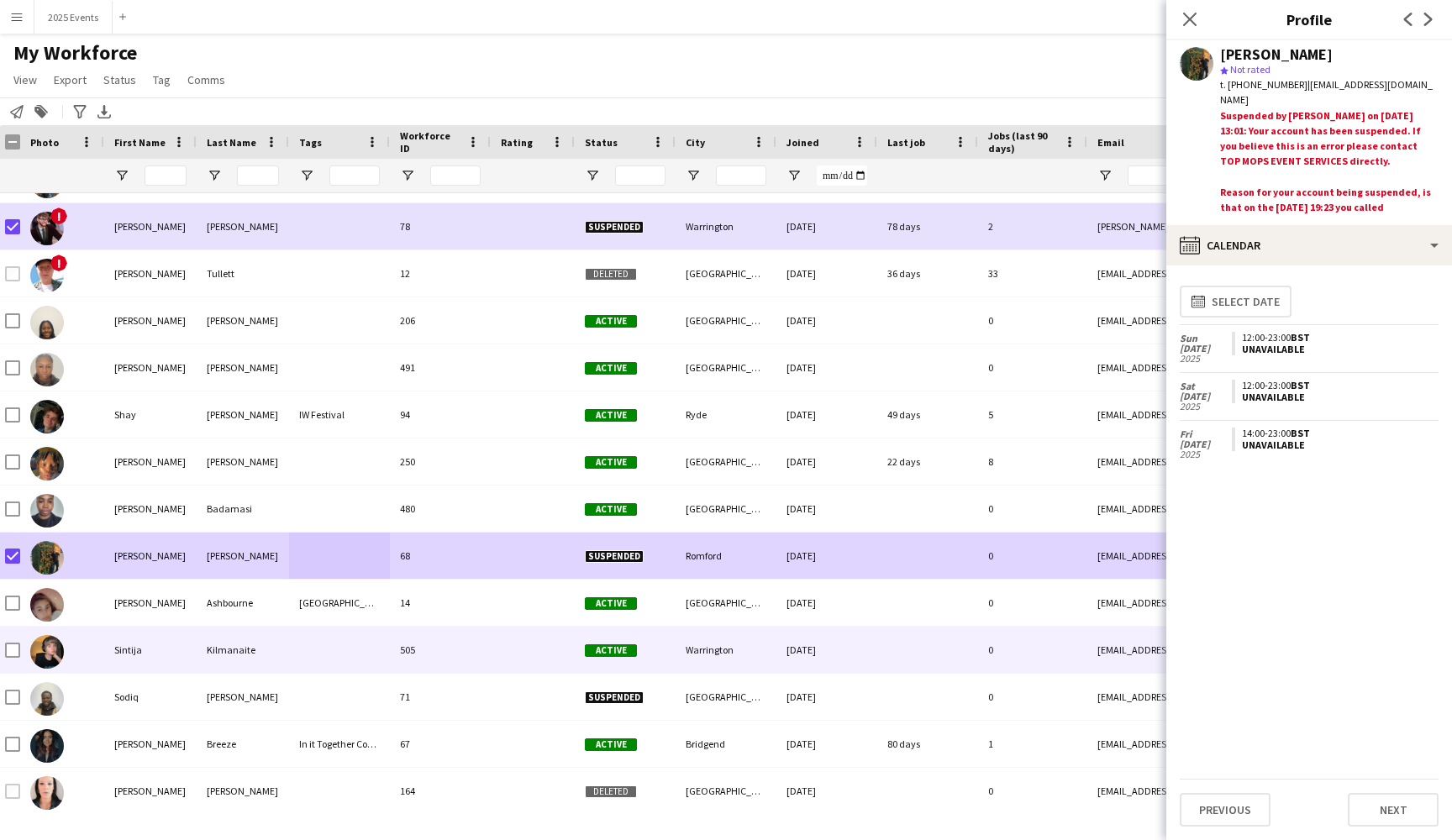
click at [341, 655] on div at bounding box center [339, 650] width 101 height 46
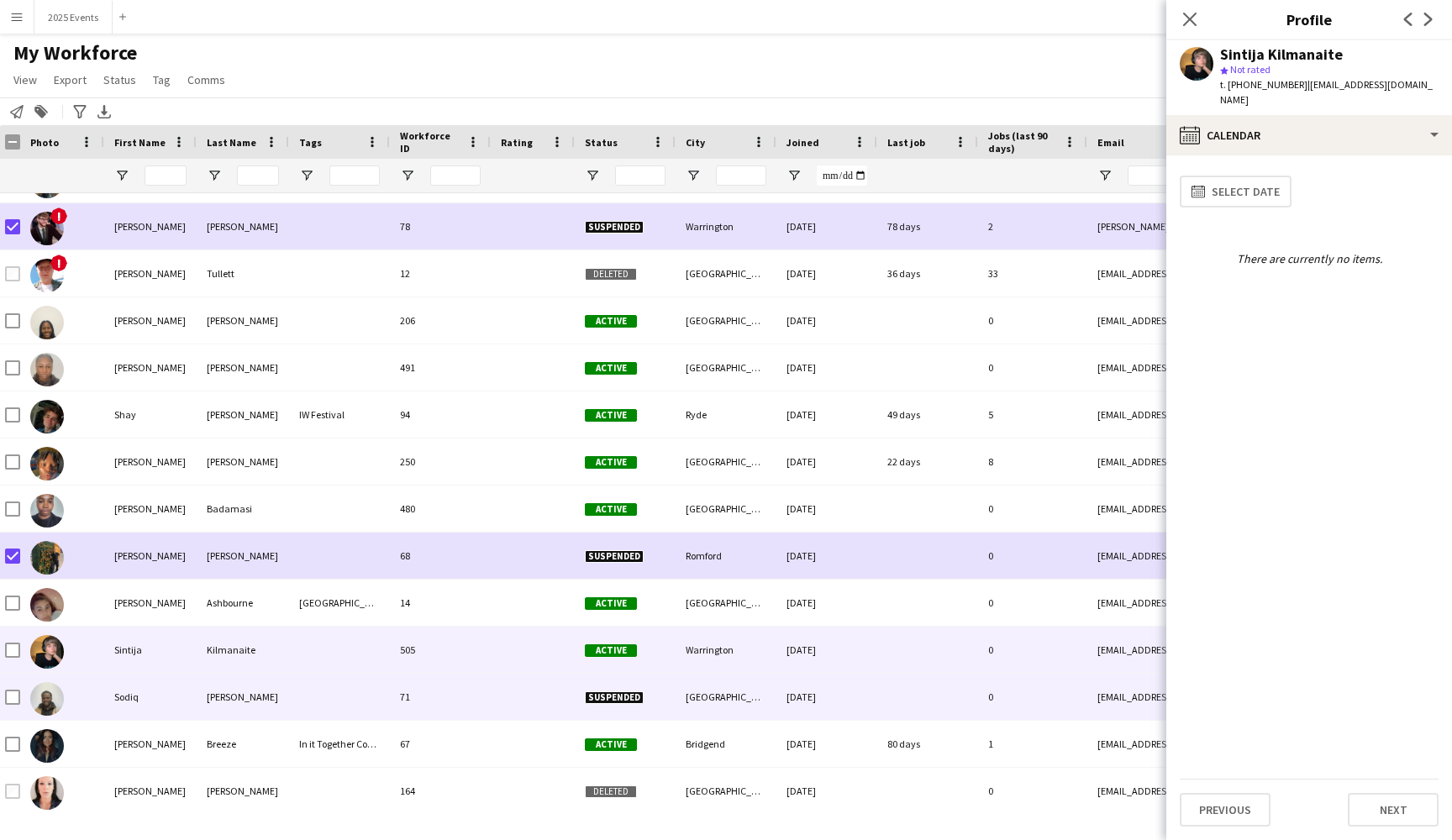
click at [319, 700] on div at bounding box center [339, 697] width 101 height 46
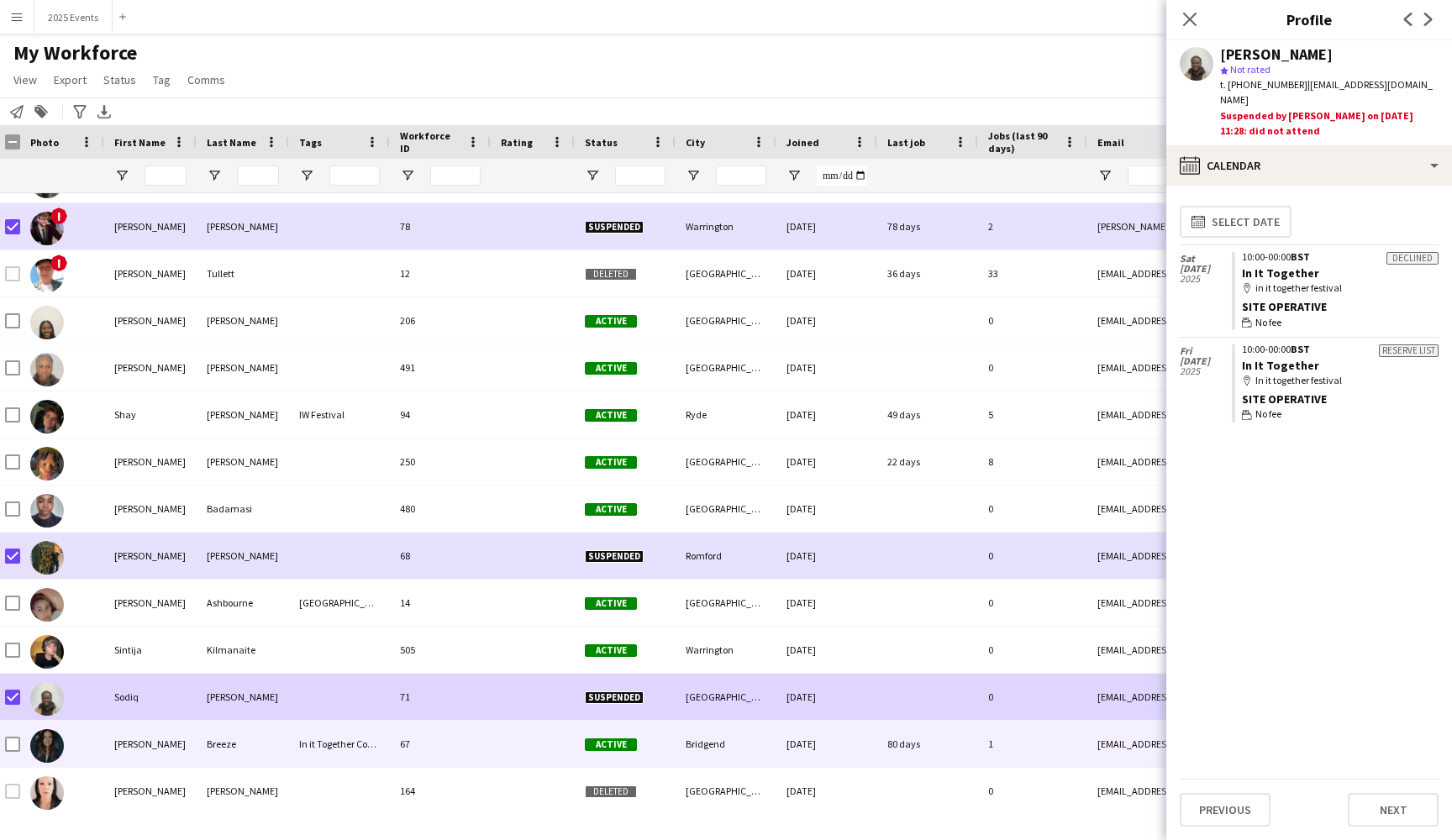
click at [253, 751] on div "Breeze" at bounding box center [243, 744] width 92 height 46
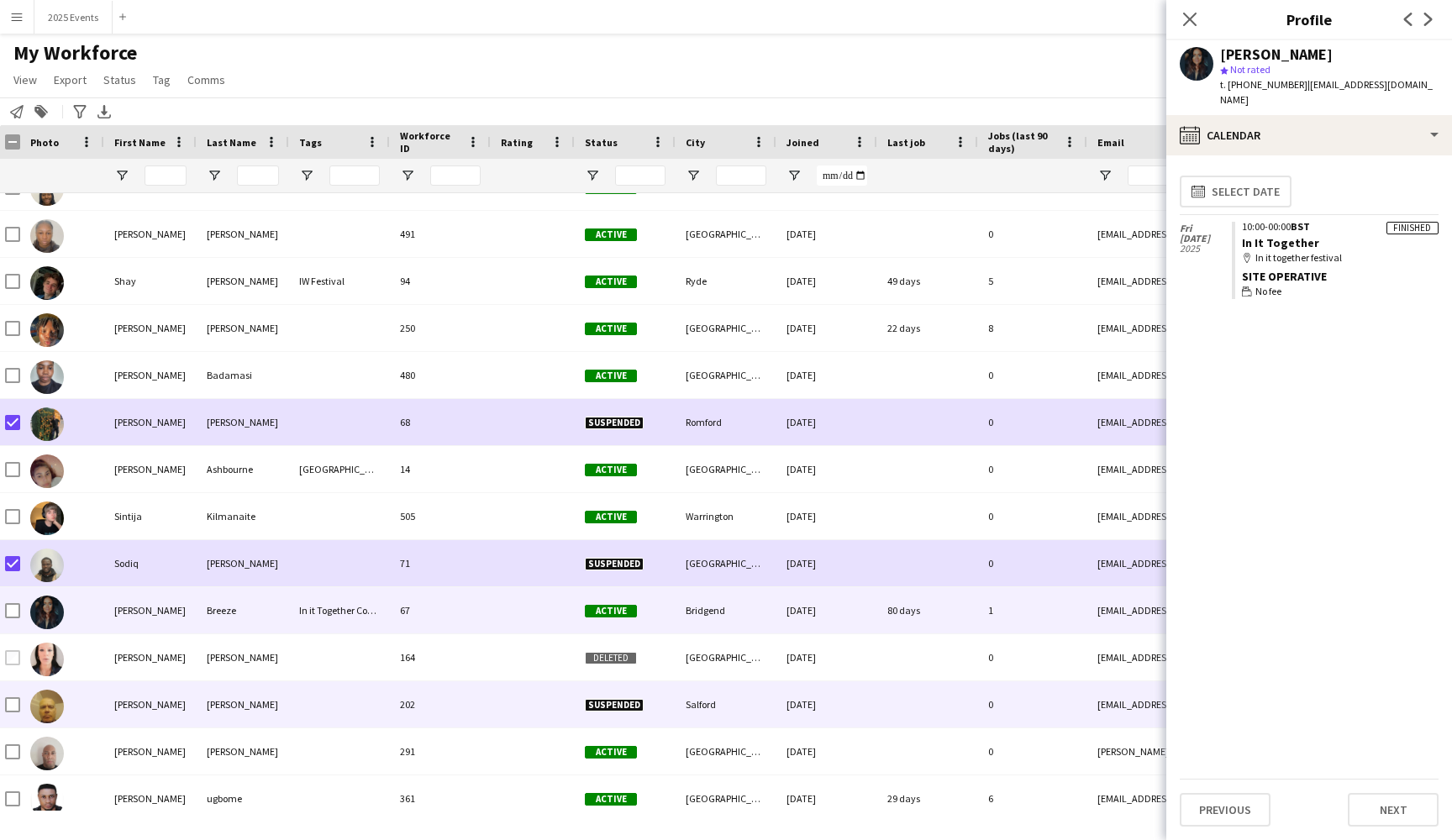
click at [284, 692] on div "[PERSON_NAME]" at bounding box center [243, 704] width 92 height 46
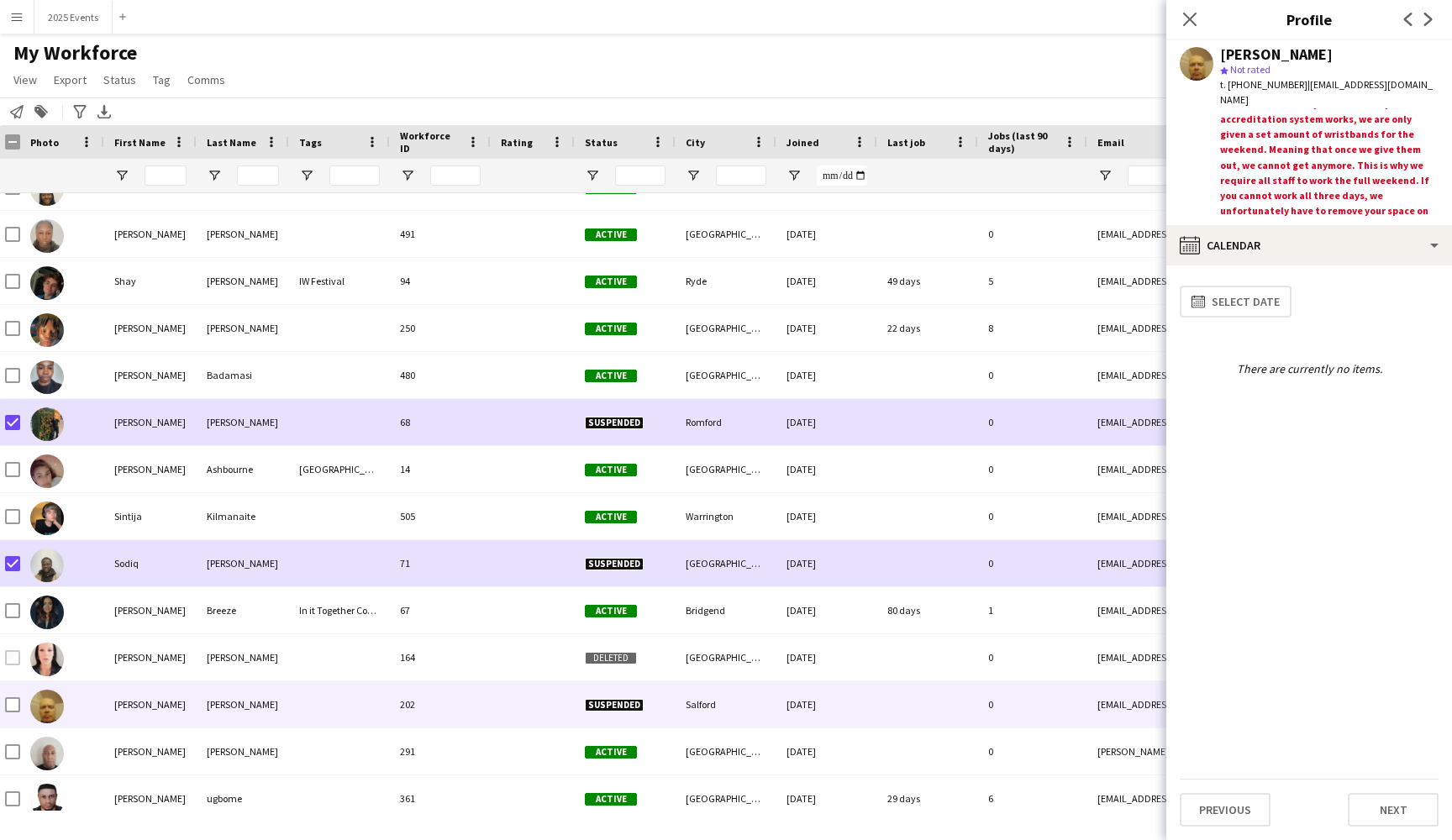
scroll to position [26, 0]
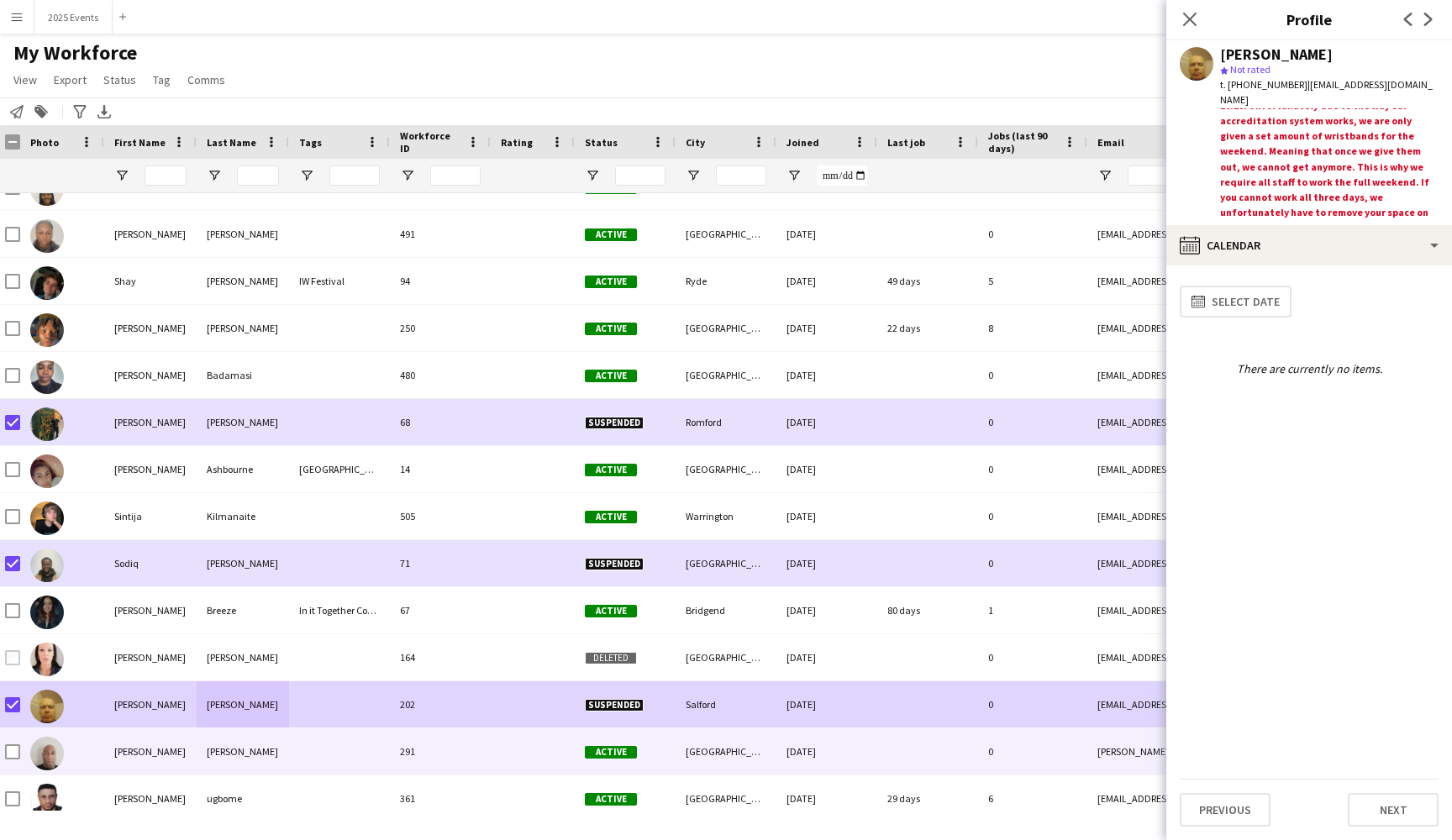
click at [317, 747] on div at bounding box center [339, 751] width 101 height 46
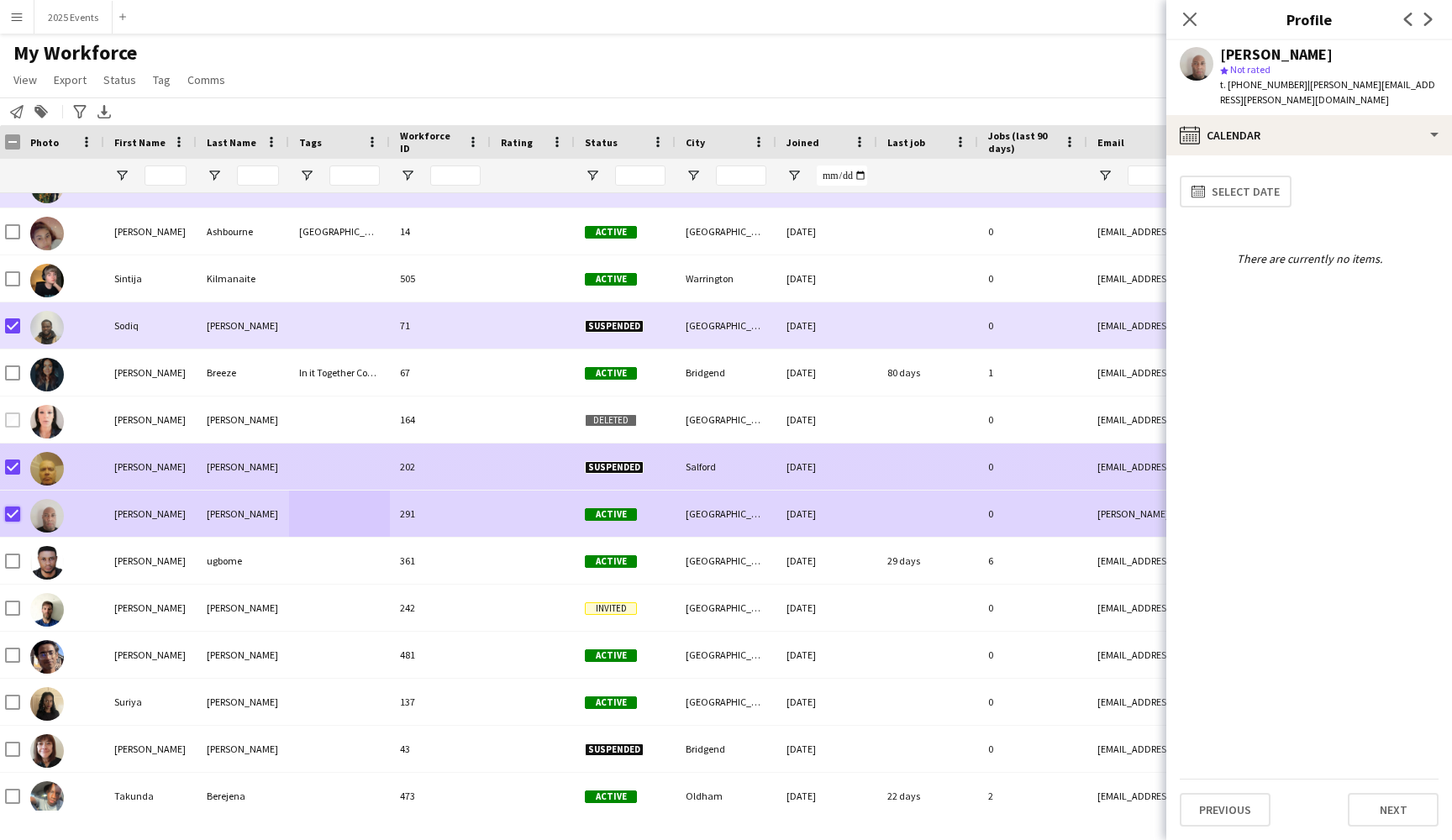
scroll to position [23319, 0]
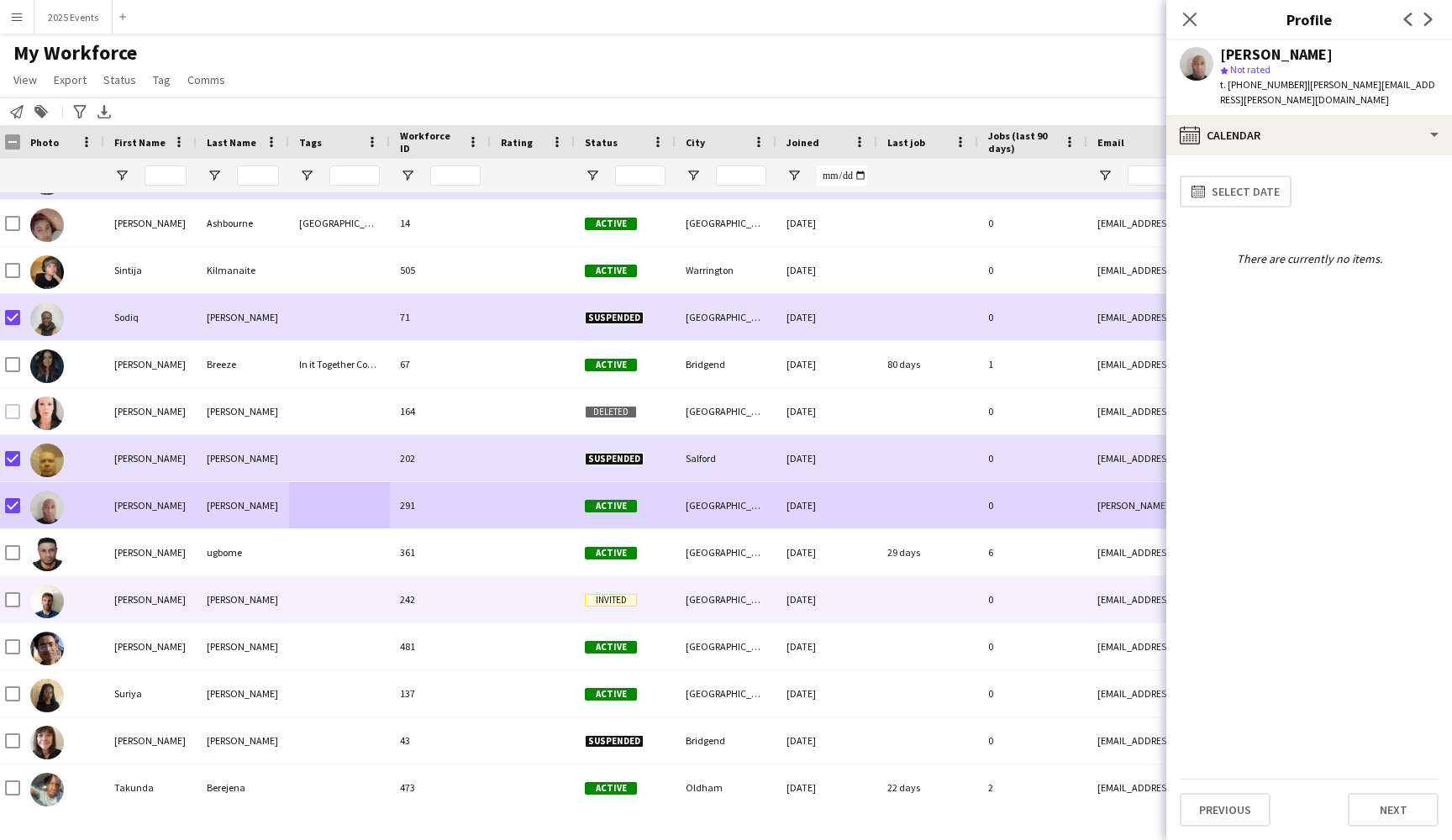
click at [339, 595] on div at bounding box center [339, 599] width 101 height 46
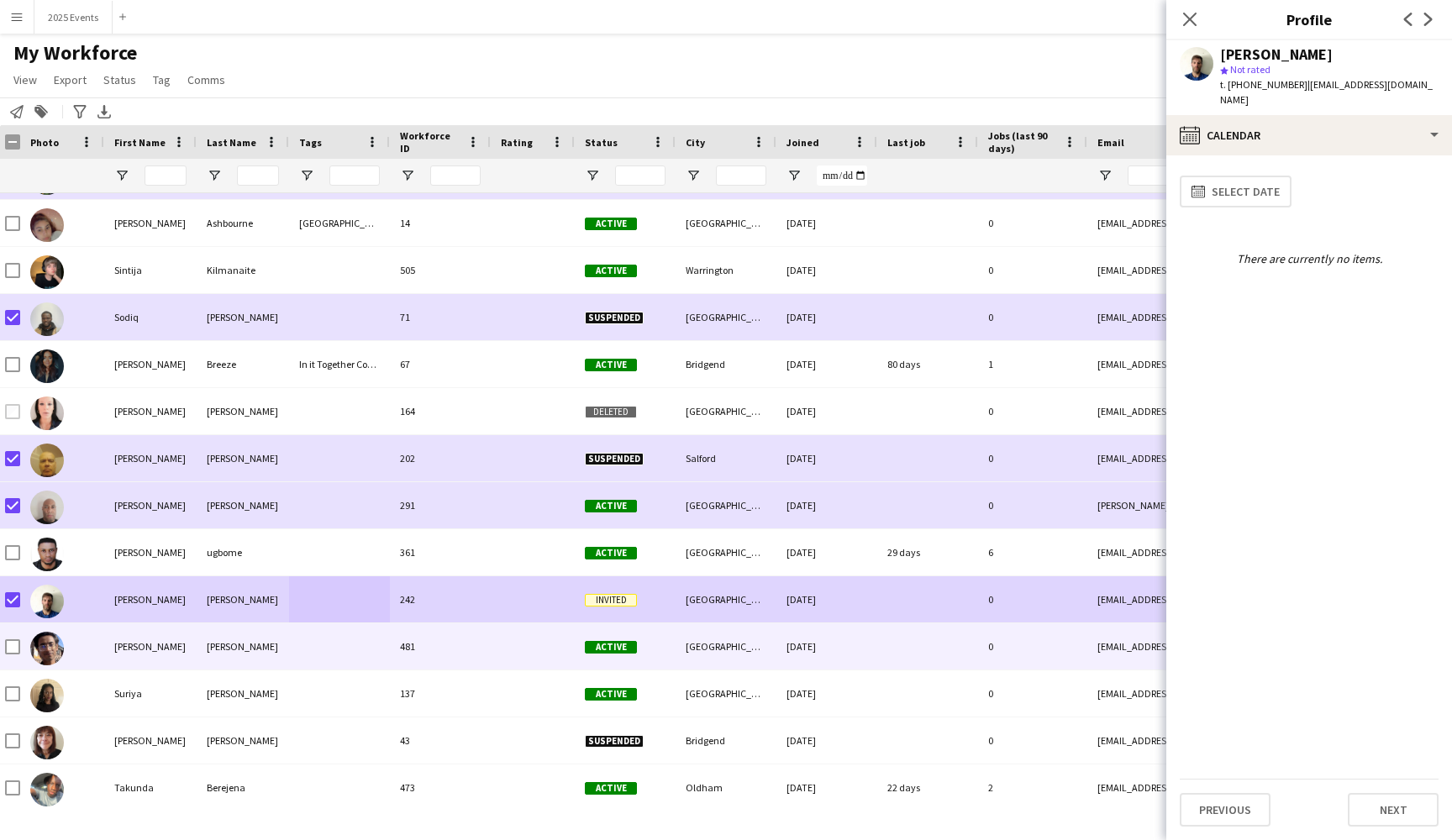
click at [322, 640] on div at bounding box center [339, 646] width 101 height 46
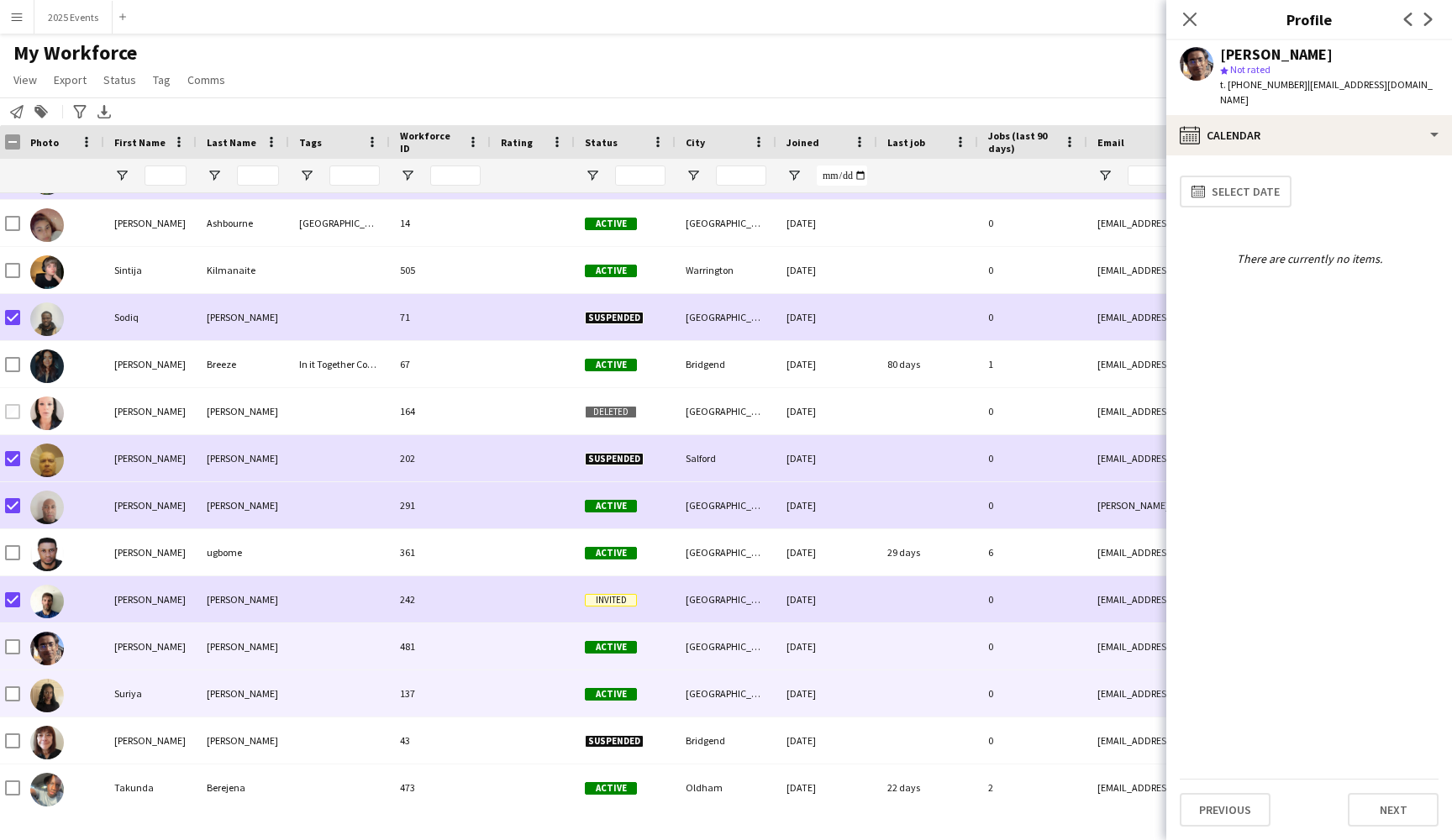
click at [334, 693] on div at bounding box center [339, 693] width 101 height 46
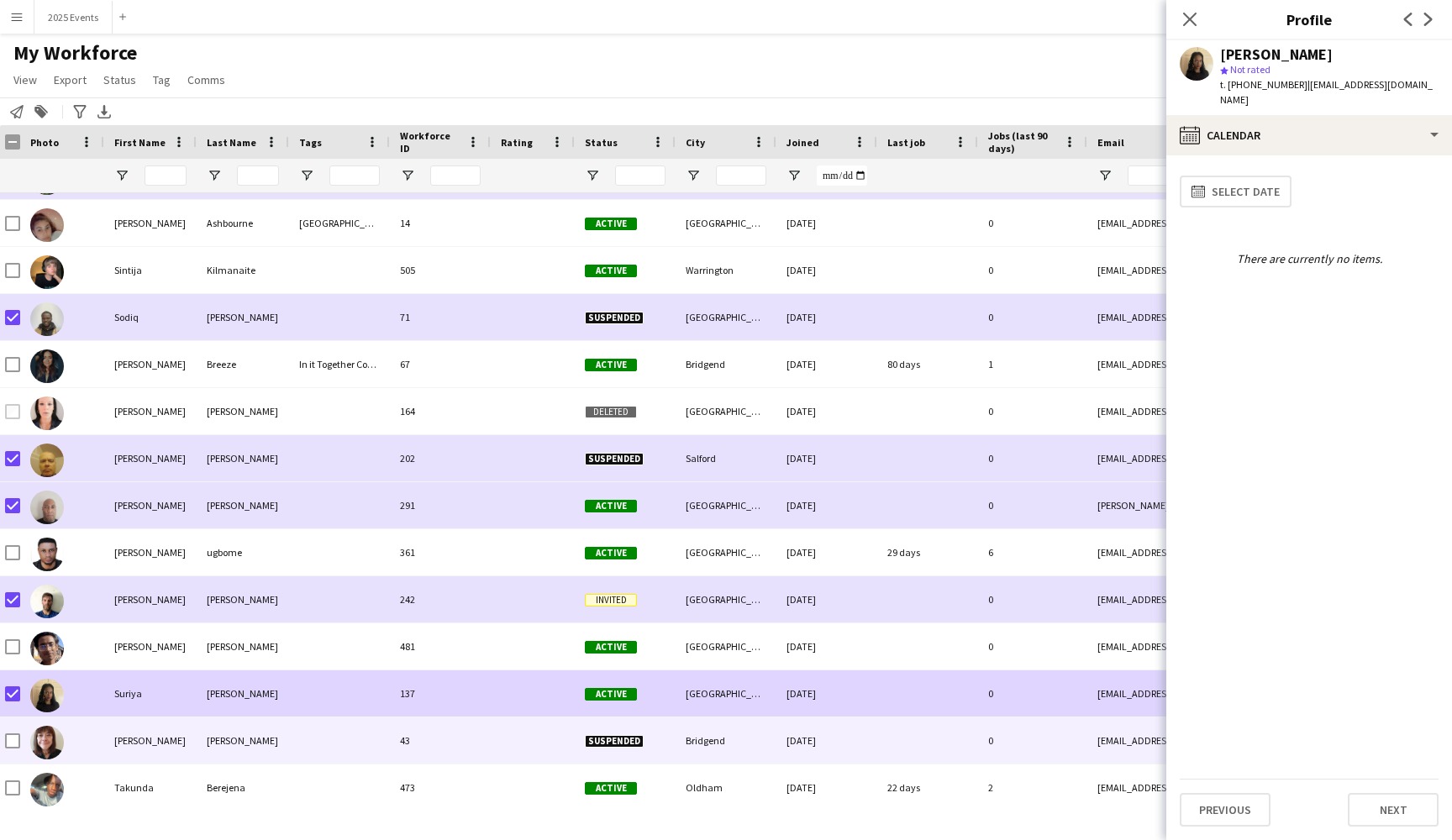
click at [181, 734] on div "[PERSON_NAME]" at bounding box center [150, 740] width 92 height 46
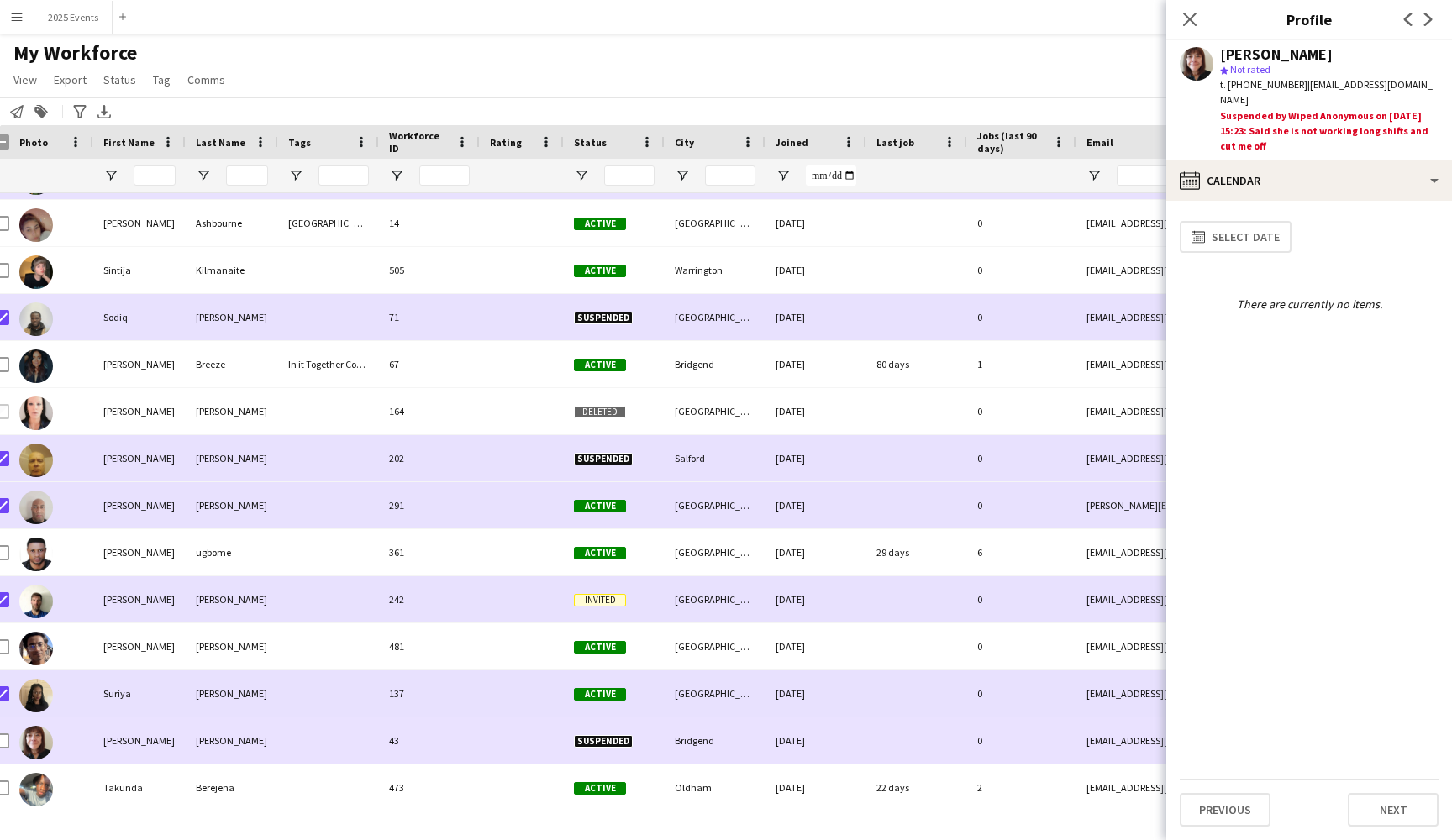
scroll to position [0, 23]
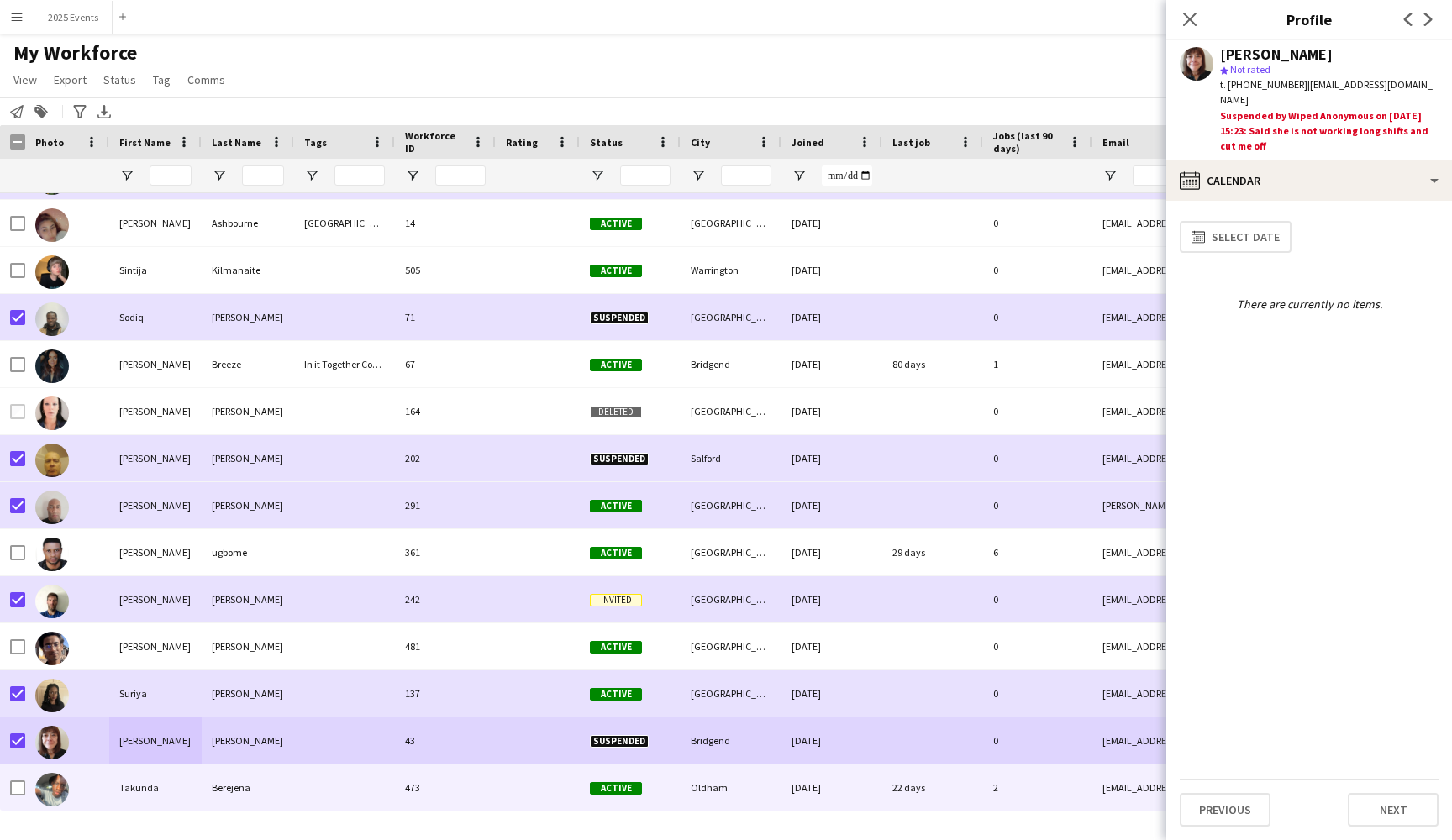
click at [292, 788] on div "Berejena" at bounding box center [248, 787] width 92 height 46
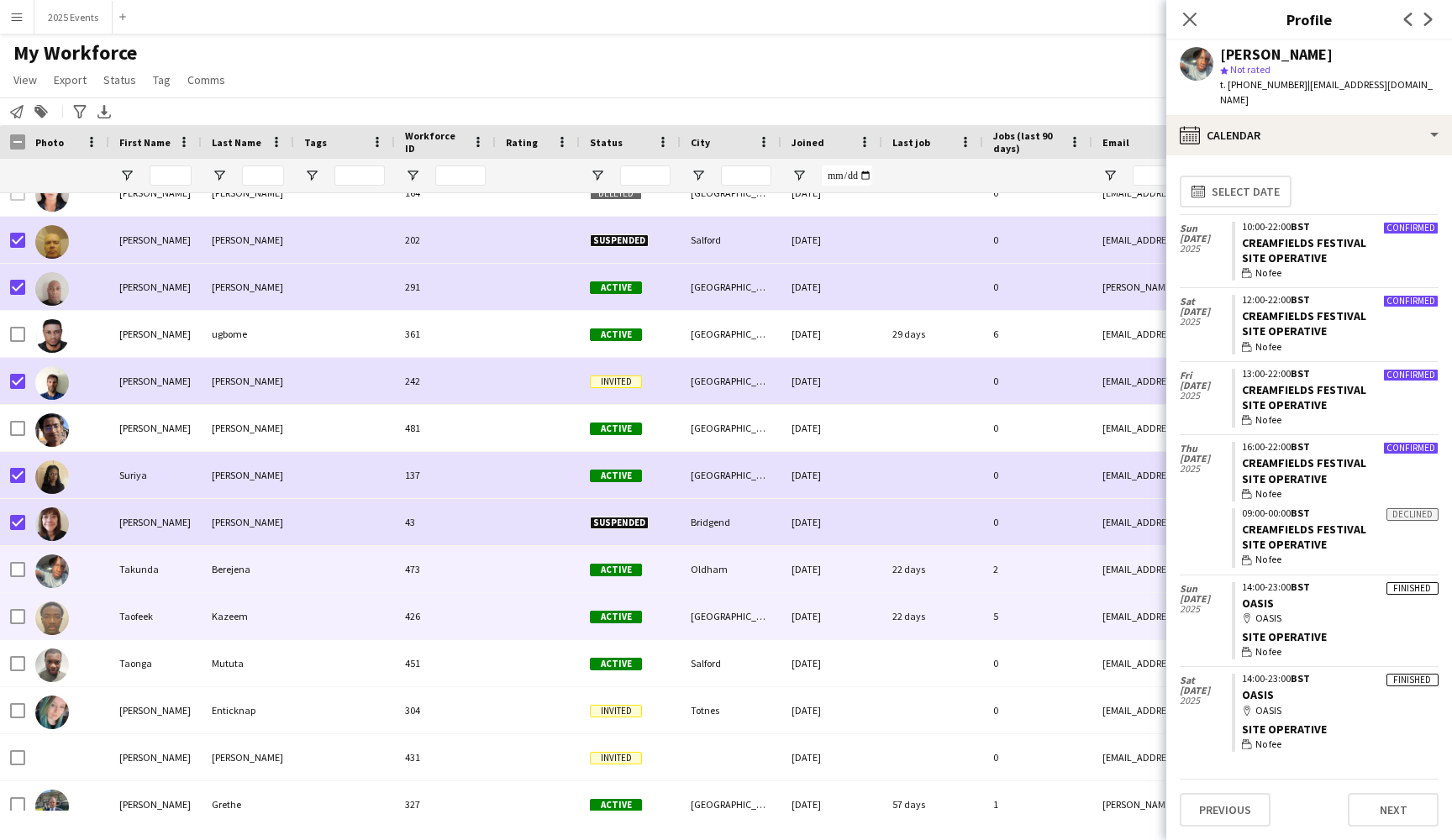
click at [338, 622] on div at bounding box center [344, 616] width 101 height 46
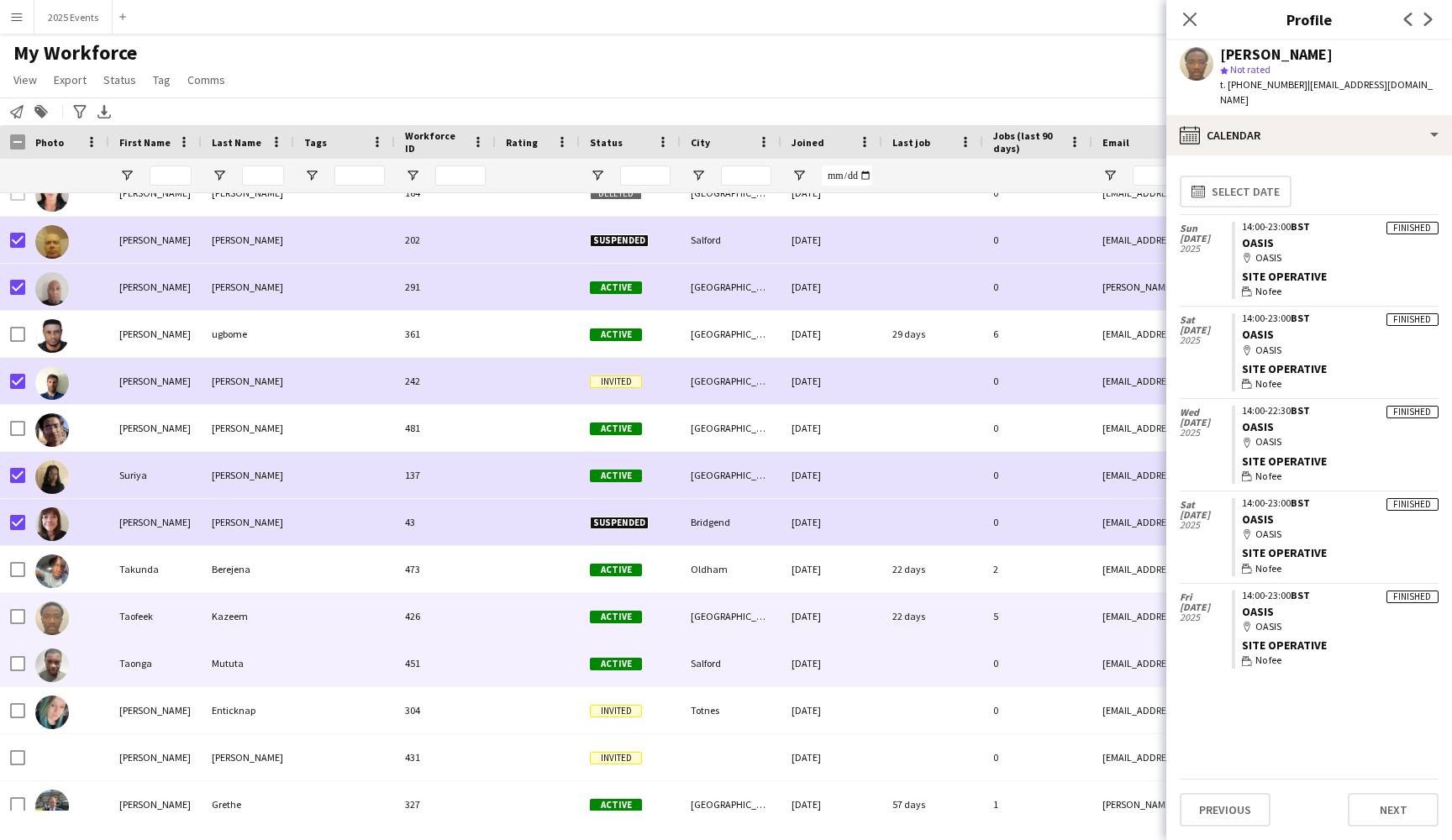
click at [383, 657] on div at bounding box center [344, 663] width 101 height 46
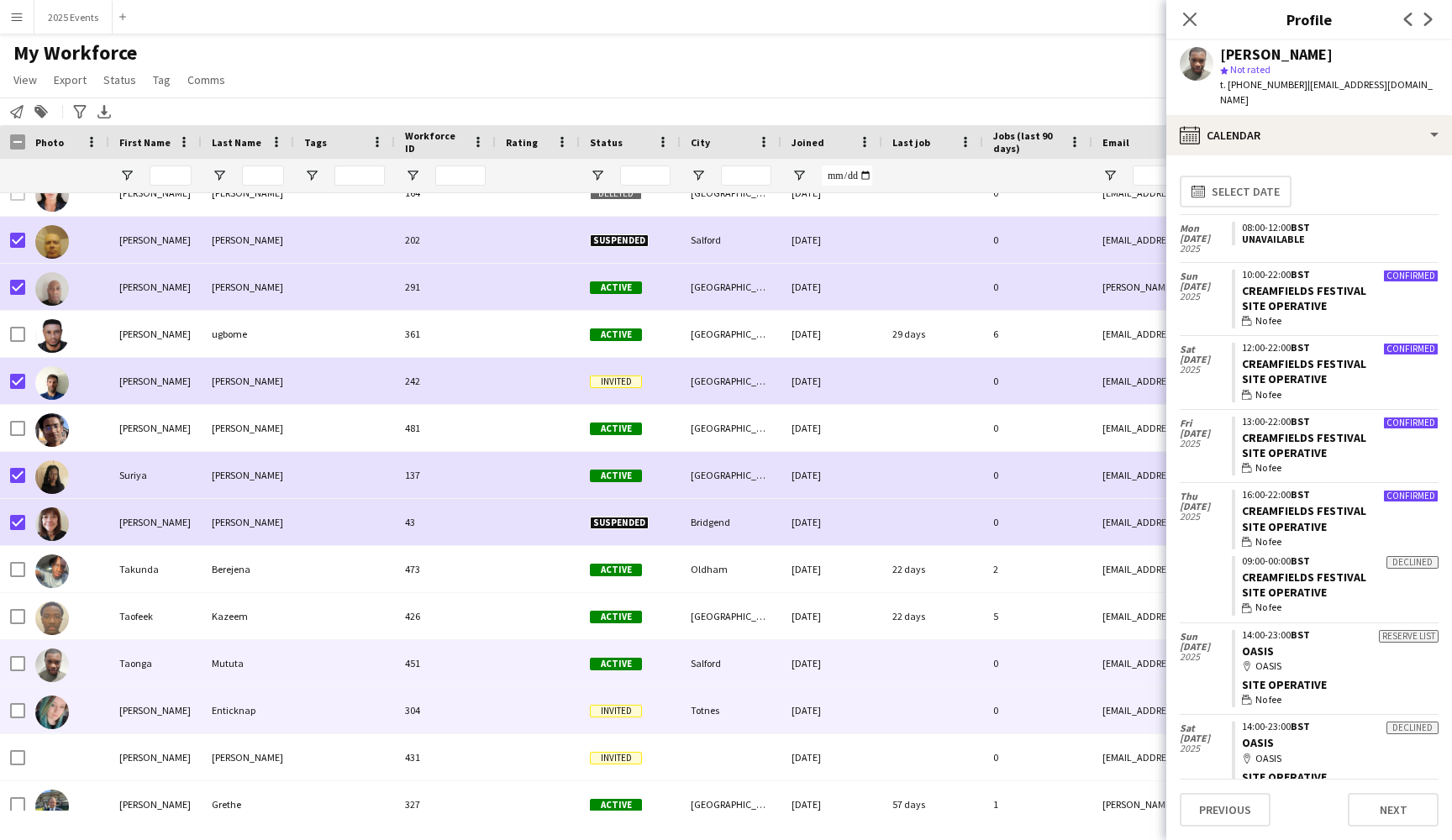
click at [373, 703] on div at bounding box center [344, 710] width 101 height 46
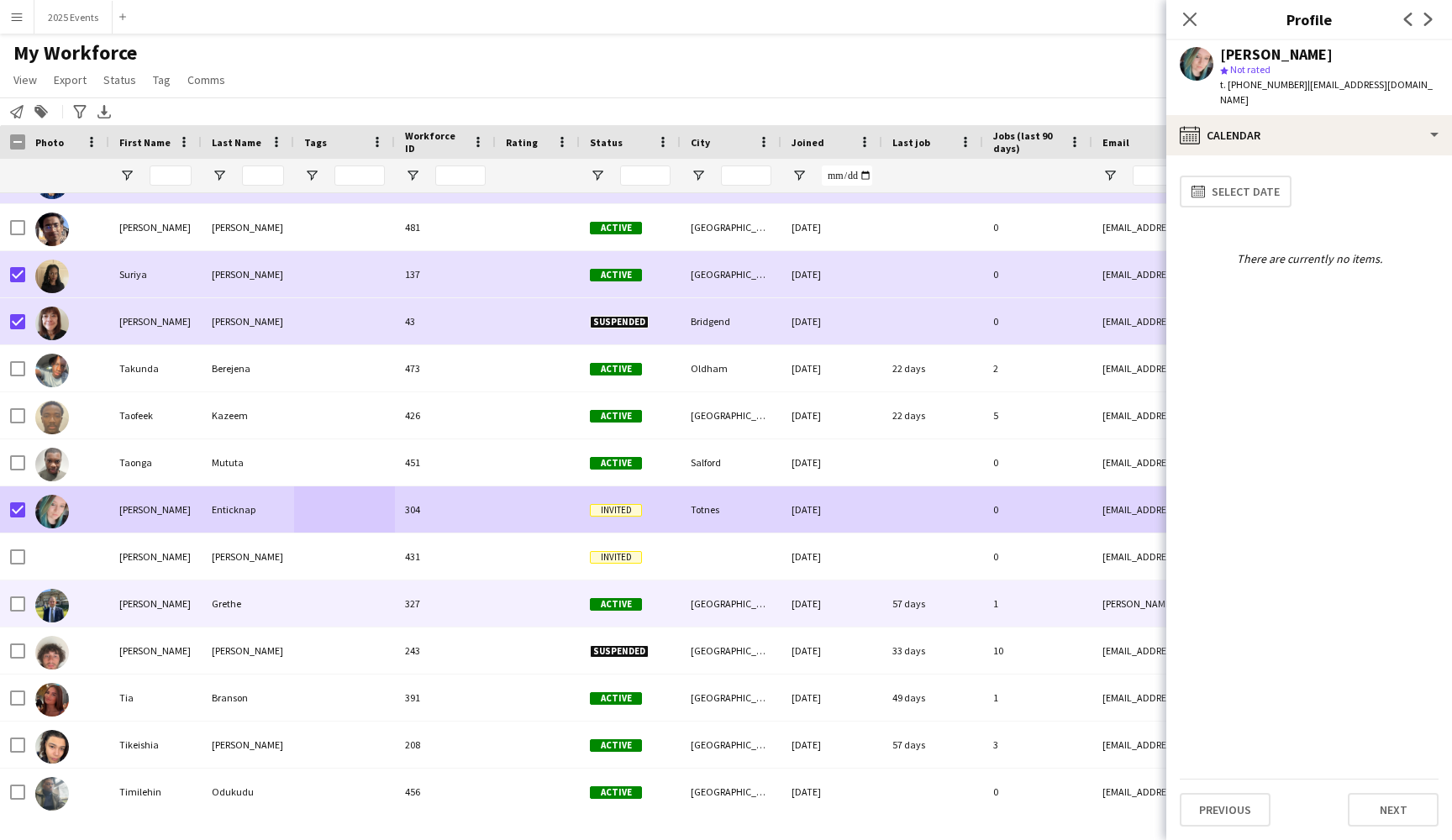
click at [95, 607] on div at bounding box center [67, 604] width 84 height 46
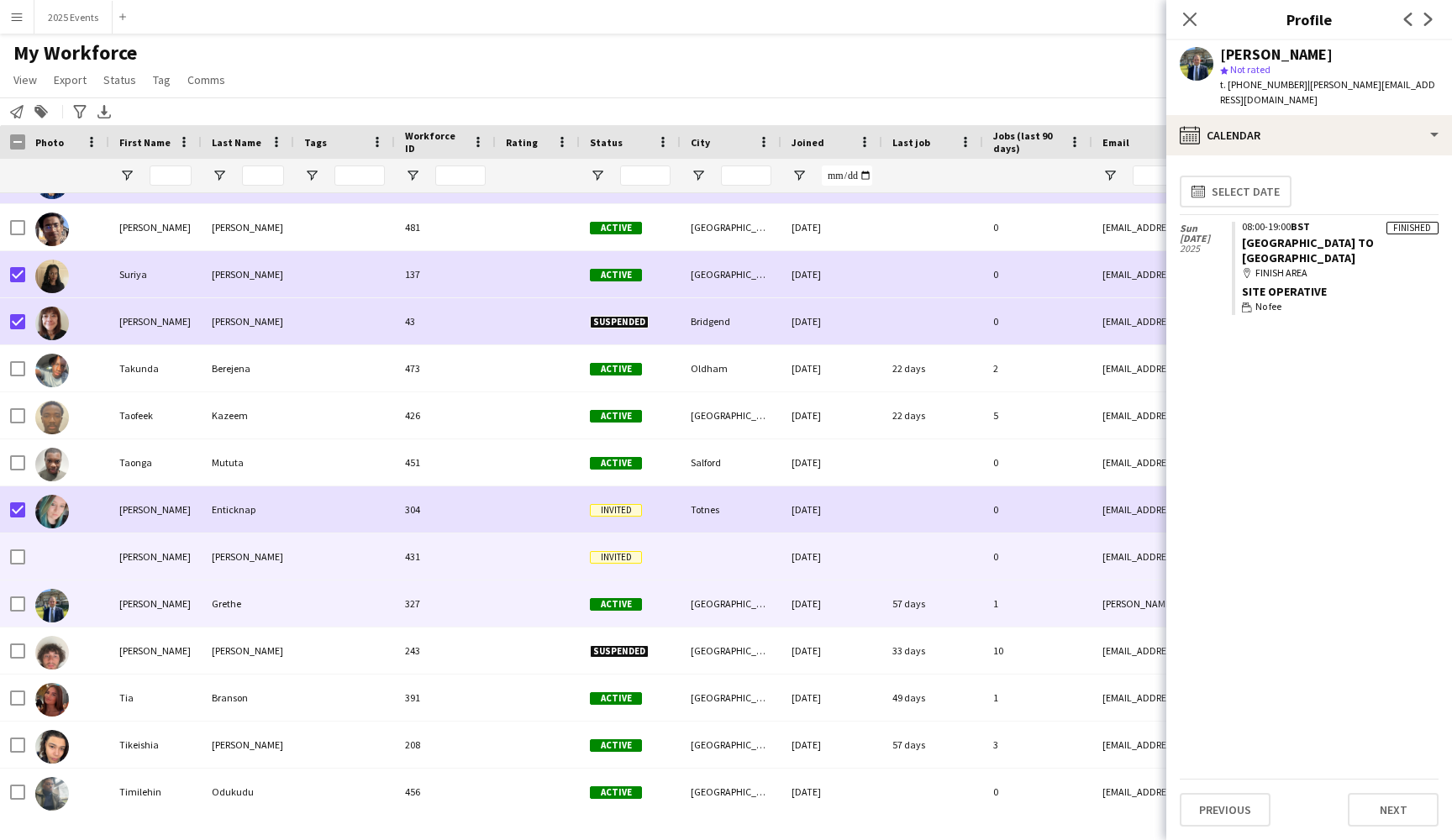
click at [87, 563] on div at bounding box center [67, 557] width 84 height 46
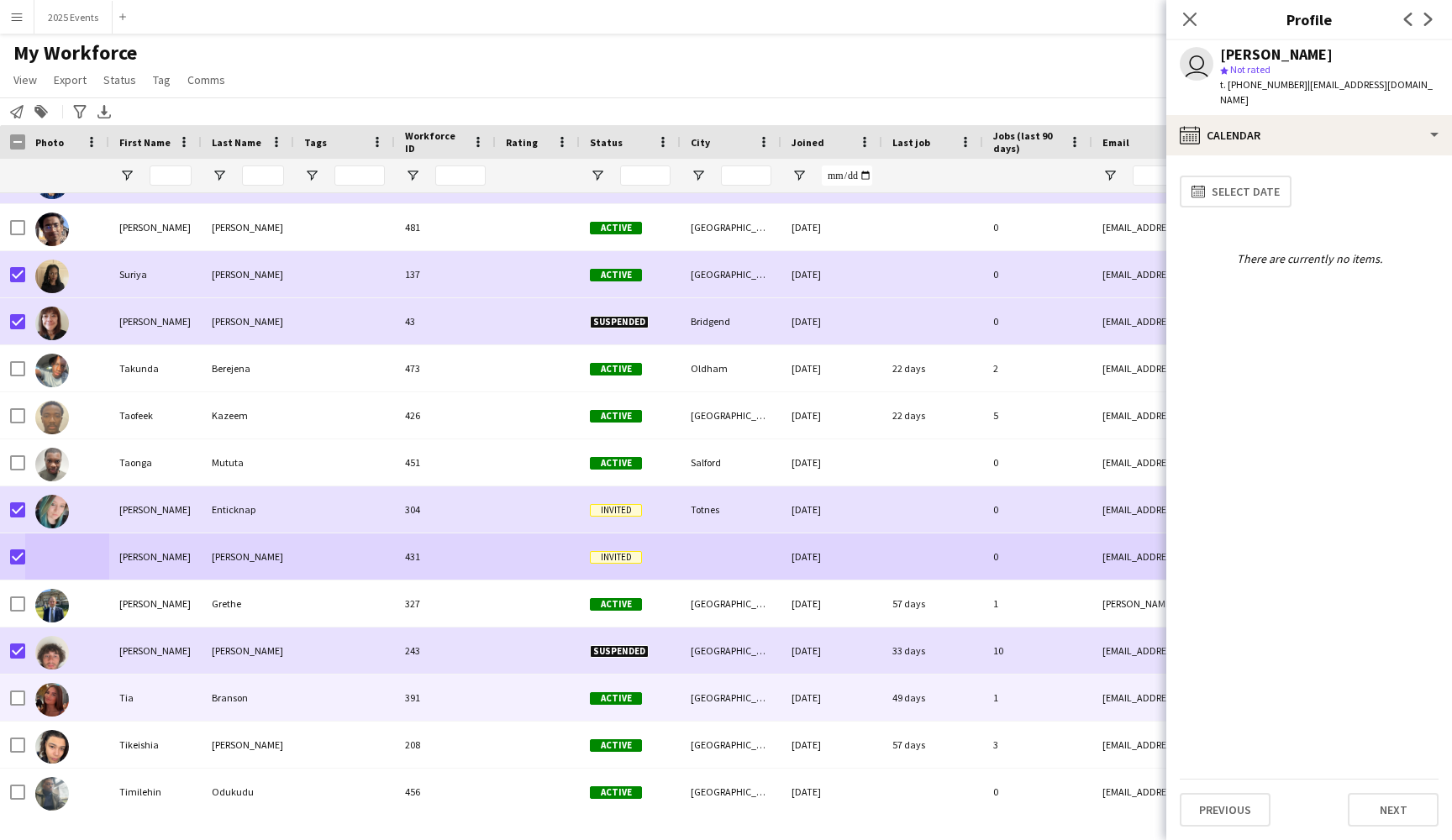
click at [140, 691] on div "Tia" at bounding box center [155, 697] width 92 height 46
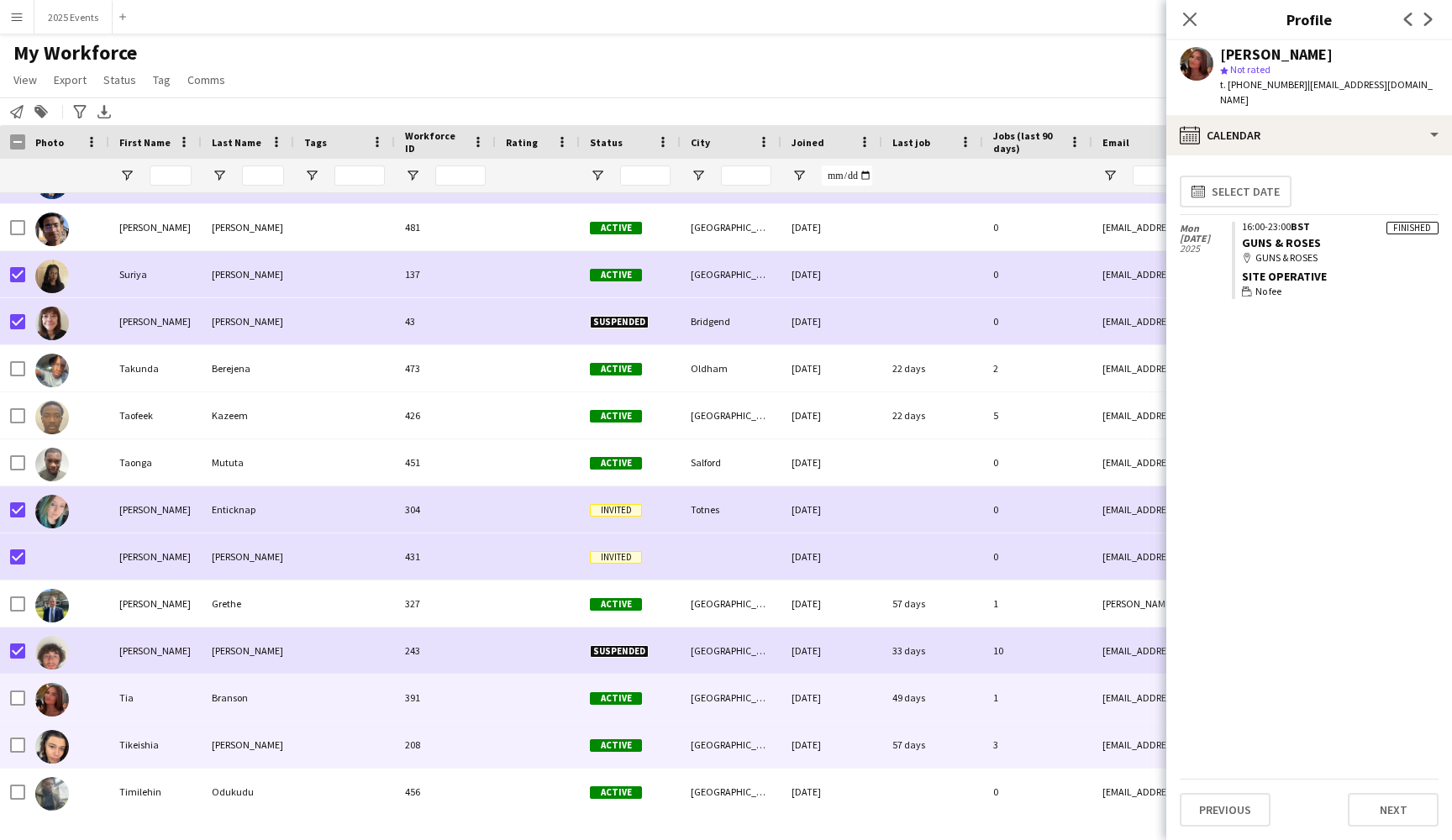
click at [147, 740] on div "Tikeishia" at bounding box center [155, 744] width 92 height 46
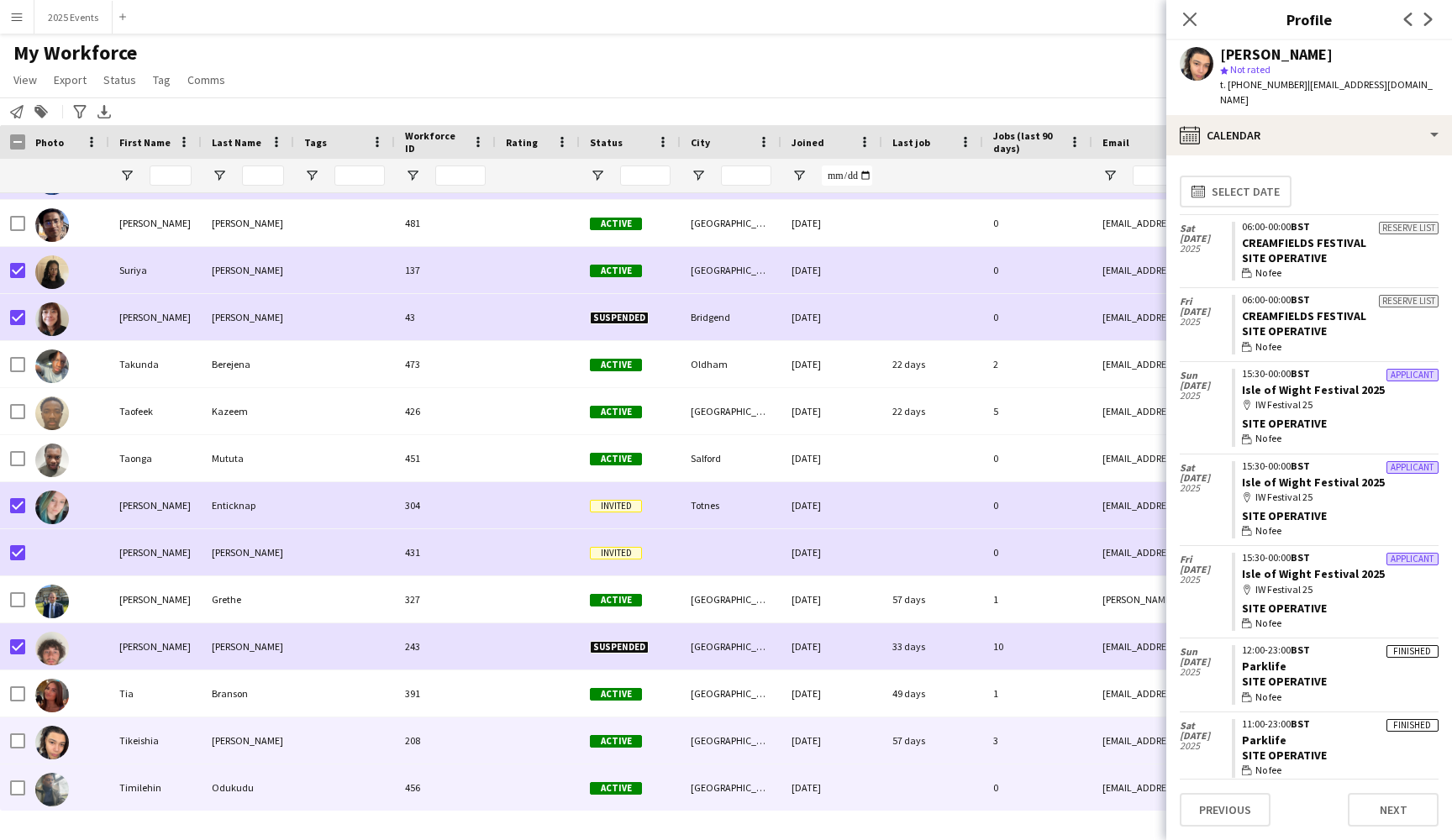
click at [152, 788] on div "Timilehin" at bounding box center [155, 787] width 92 height 46
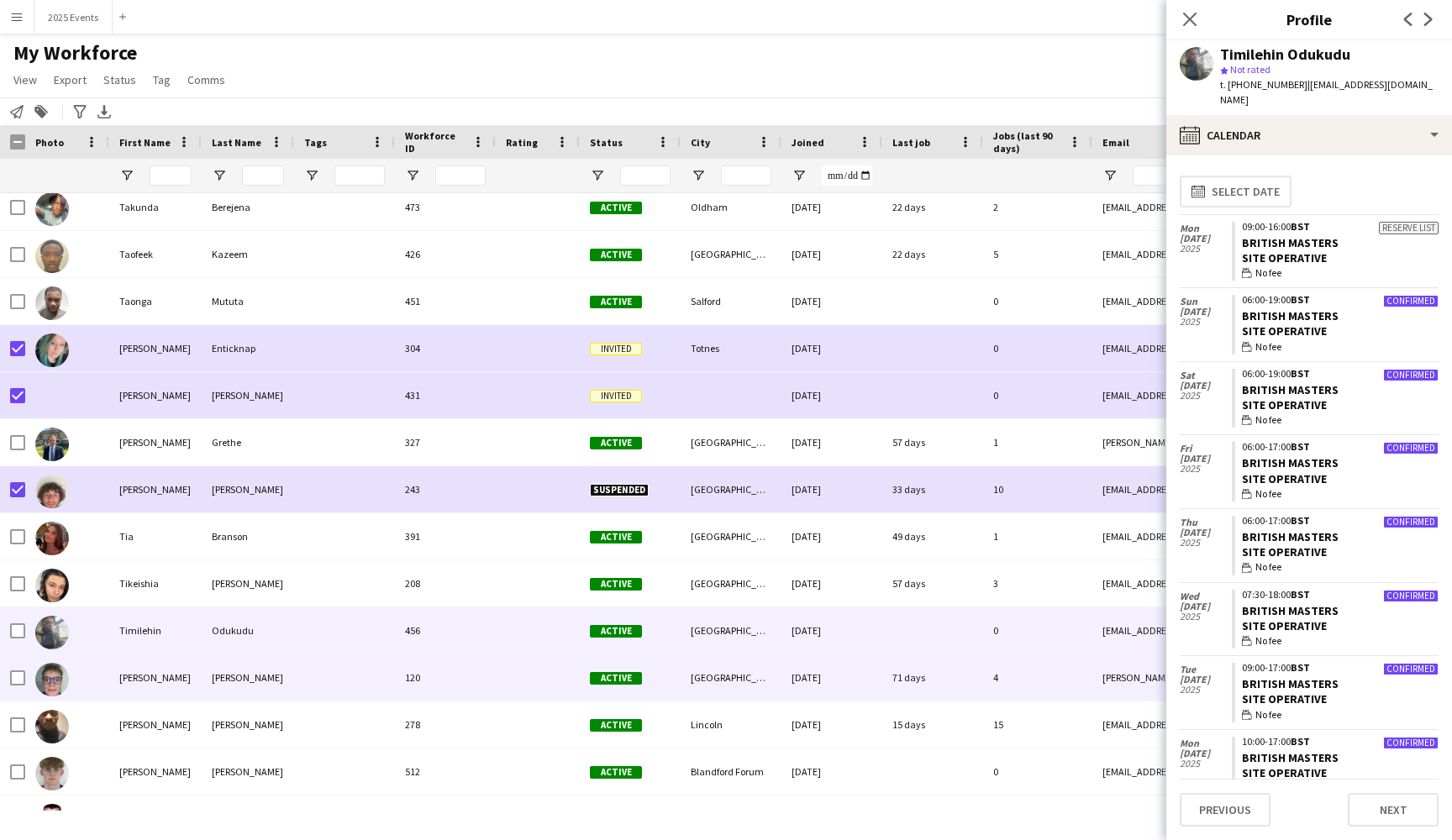
click at [160, 680] on div "[PERSON_NAME]" at bounding box center [155, 677] width 92 height 46
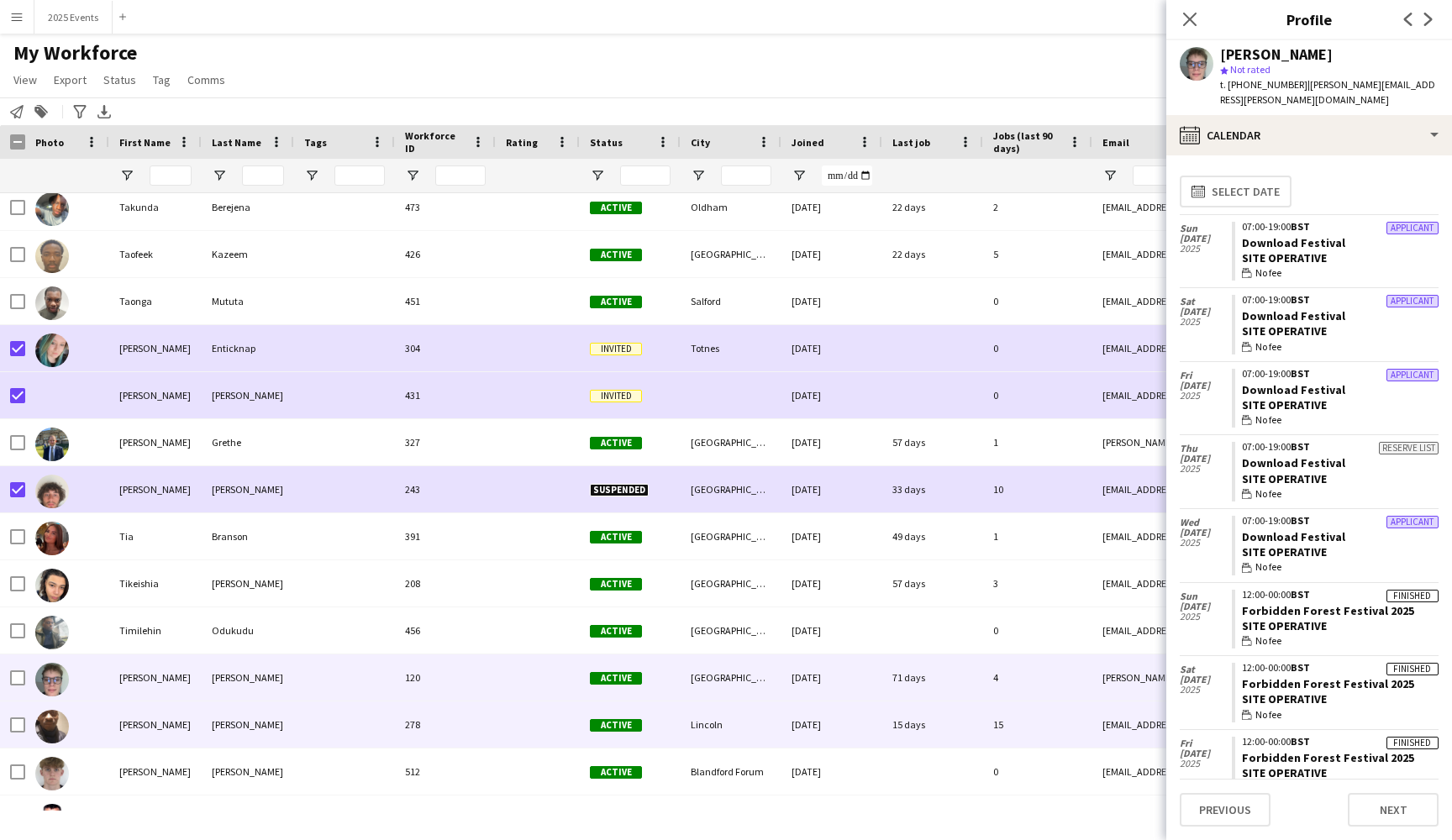
click at [170, 722] on div "[PERSON_NAME]" at bounding box center [155, 724] width 92 height 46
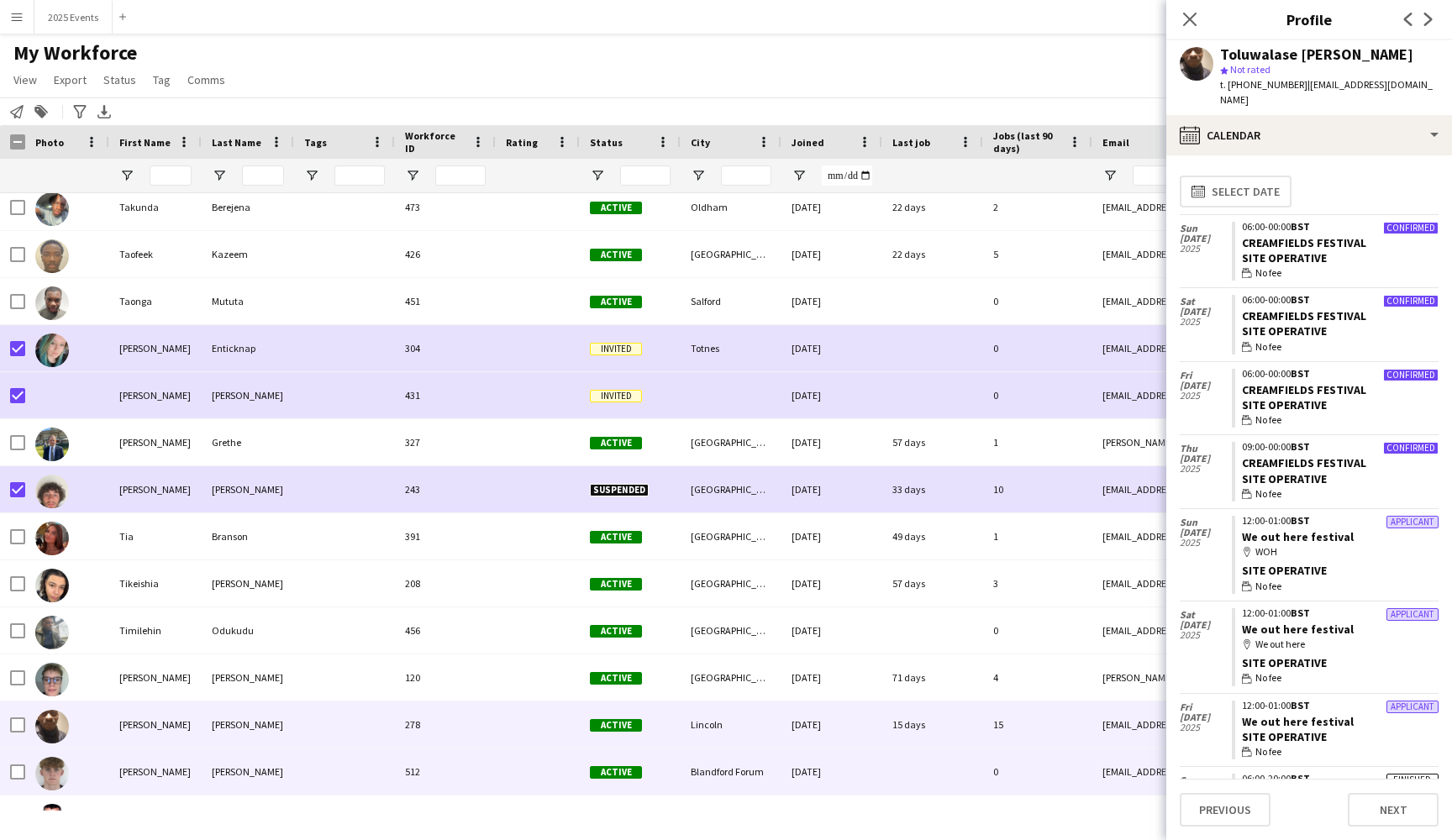
click at [168, 772] on div "[PERSON_NAME]" at bounding box center [155, 772] width 92 height 46
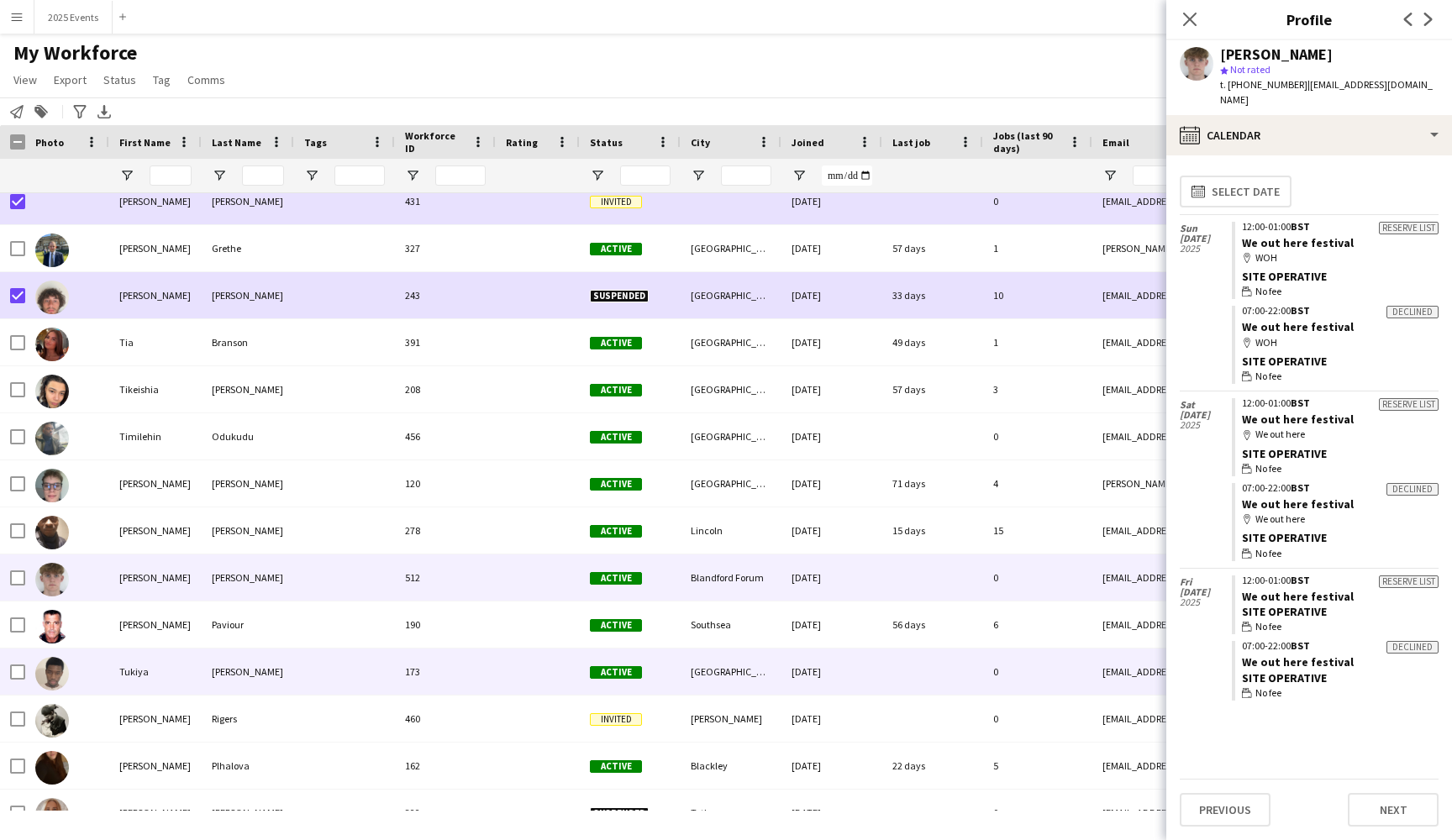
click at [167, 689] on div "Tukiya" at bounding box center [155, 671] width 92 height 46
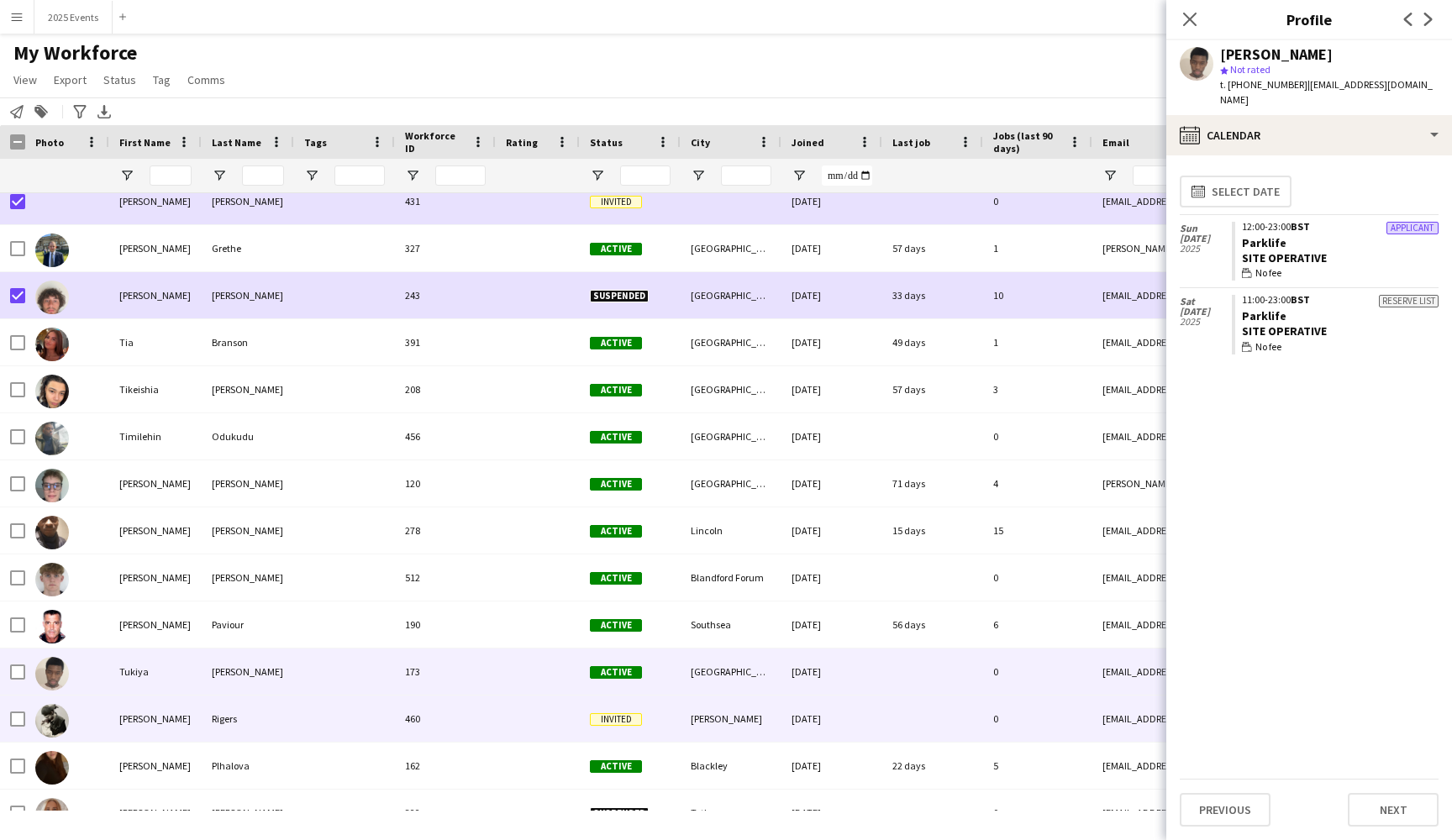
click at [165, 715] on div "[PERSON_NAME]" at bounding box center [155, 719] width 92 height 46
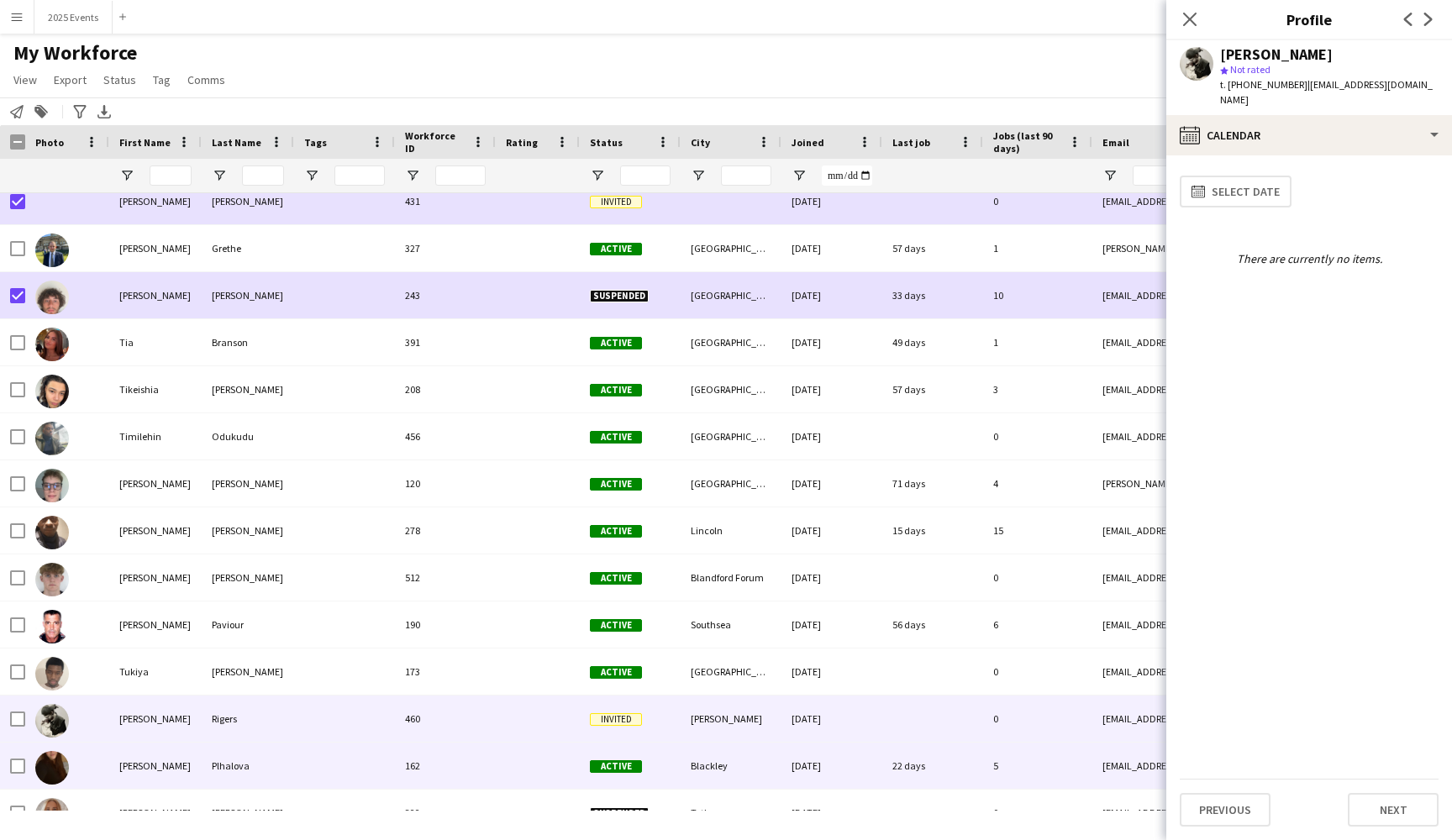
click at [179, 759] on div "[PERSON_NAME]" at bounding box center [155, 766] width 92 height 46
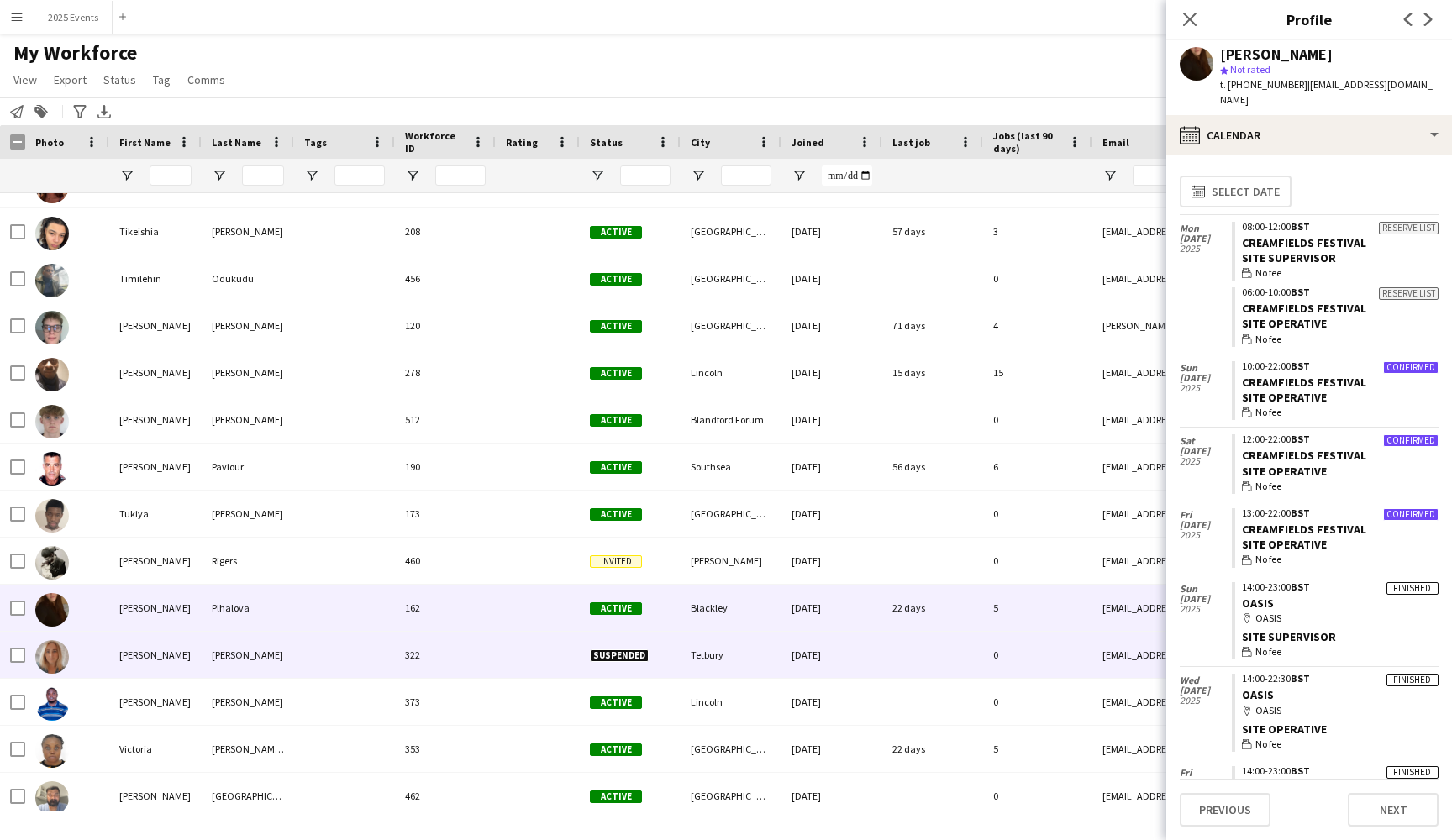
click at [191, 652] on div "[PERSON_NAME]" at bounding box center [155, 655] width 92 height 46
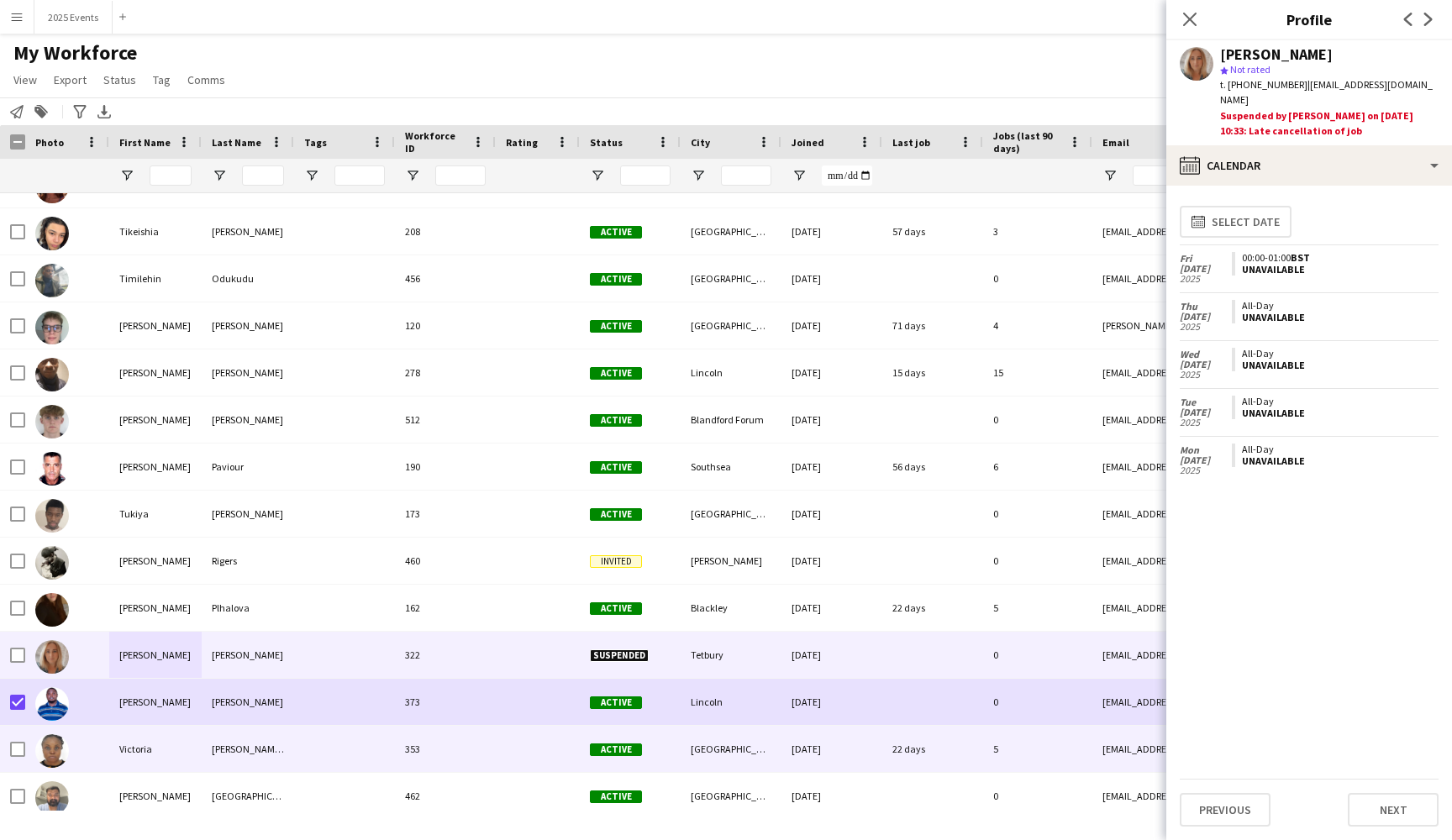
click at [171, 744] on div "Victoria" at bounding box center [155, 749] width 92 height 46
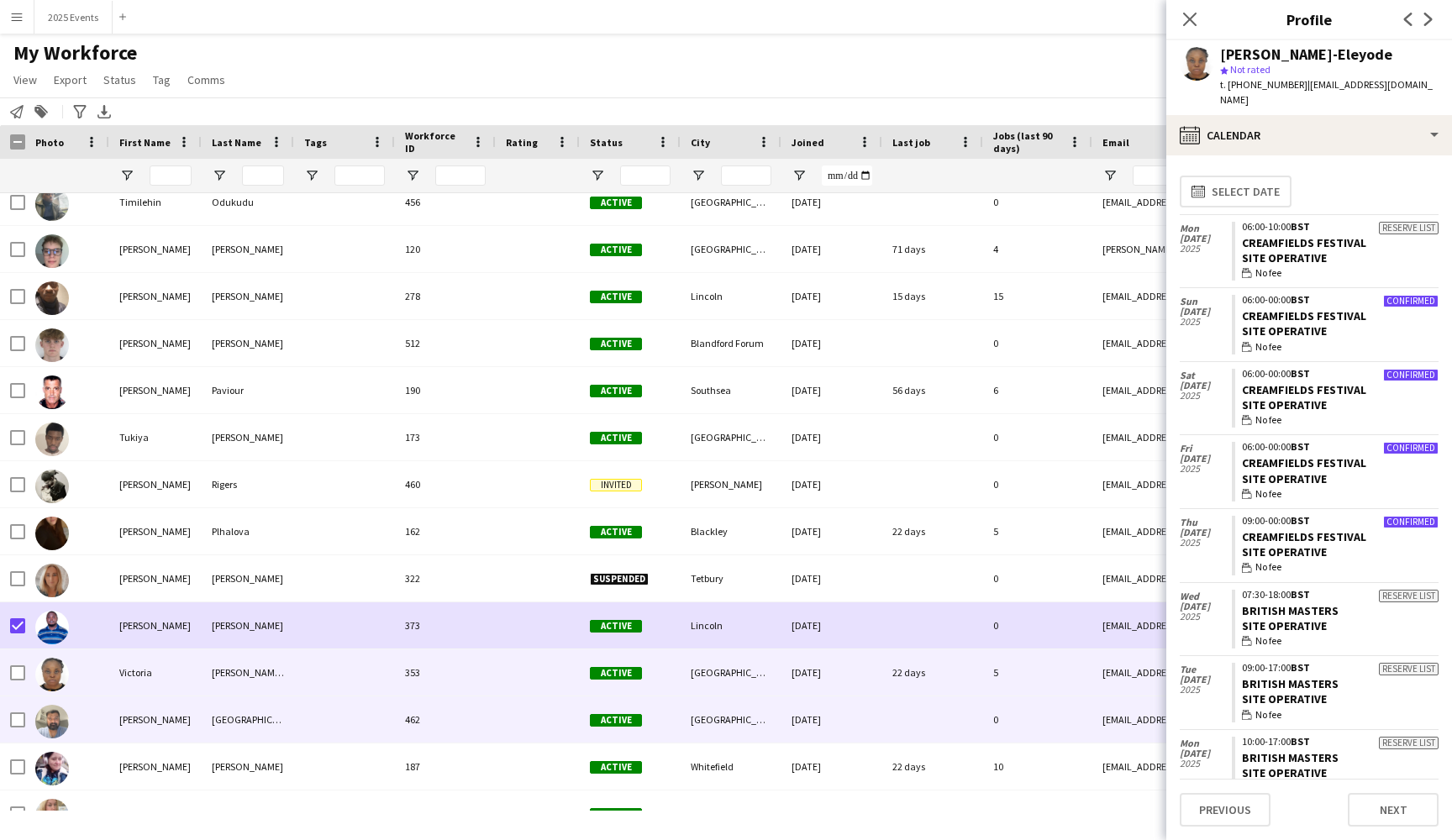
click at [178, 727] on div "[PERSON_NAME]" at bounding box center [155, 720] width 92 height 46
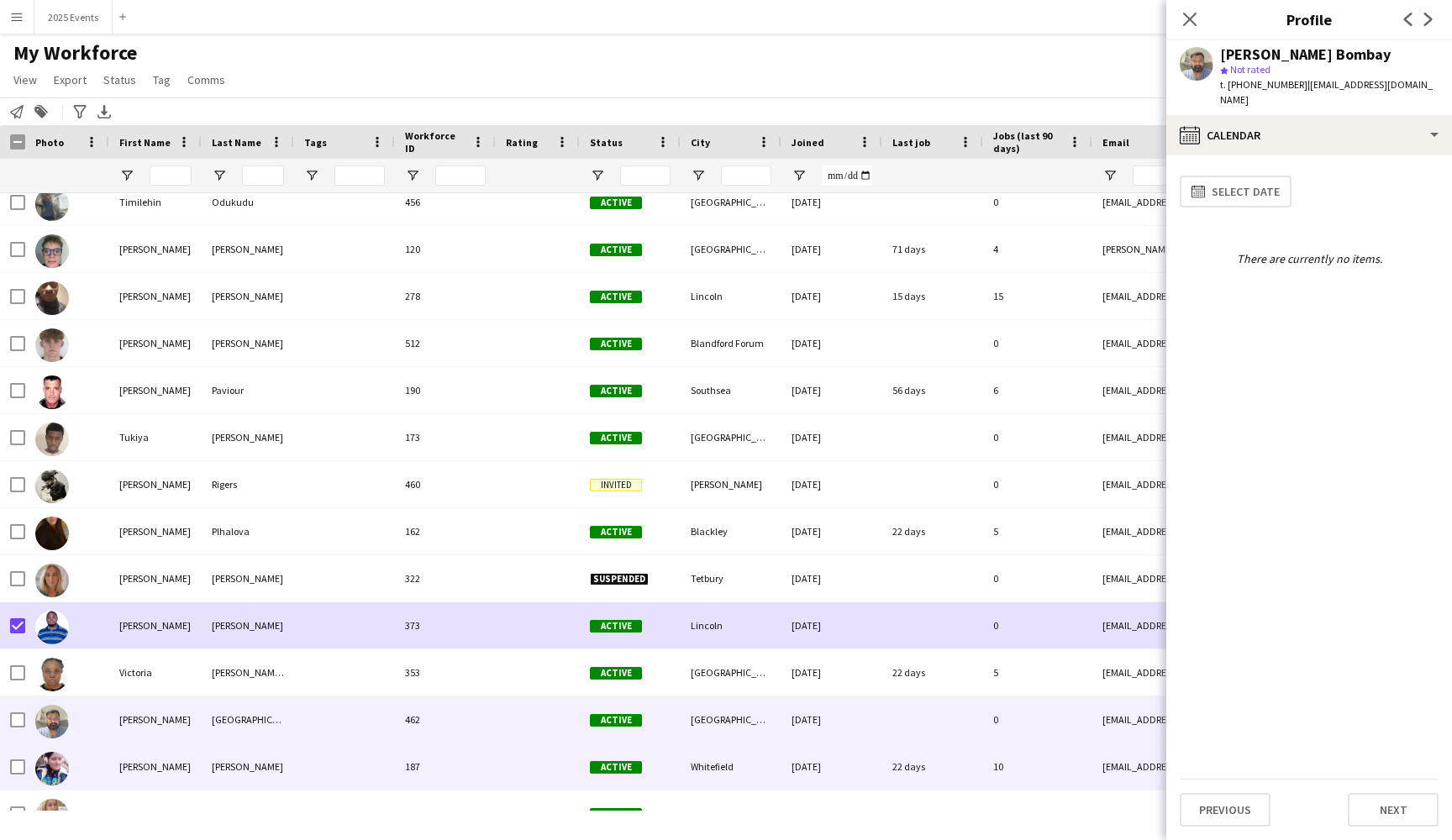
click at [176, 767] on div "[PERSON_NAME]" at bounding box center [155, 767] width 92 height 46
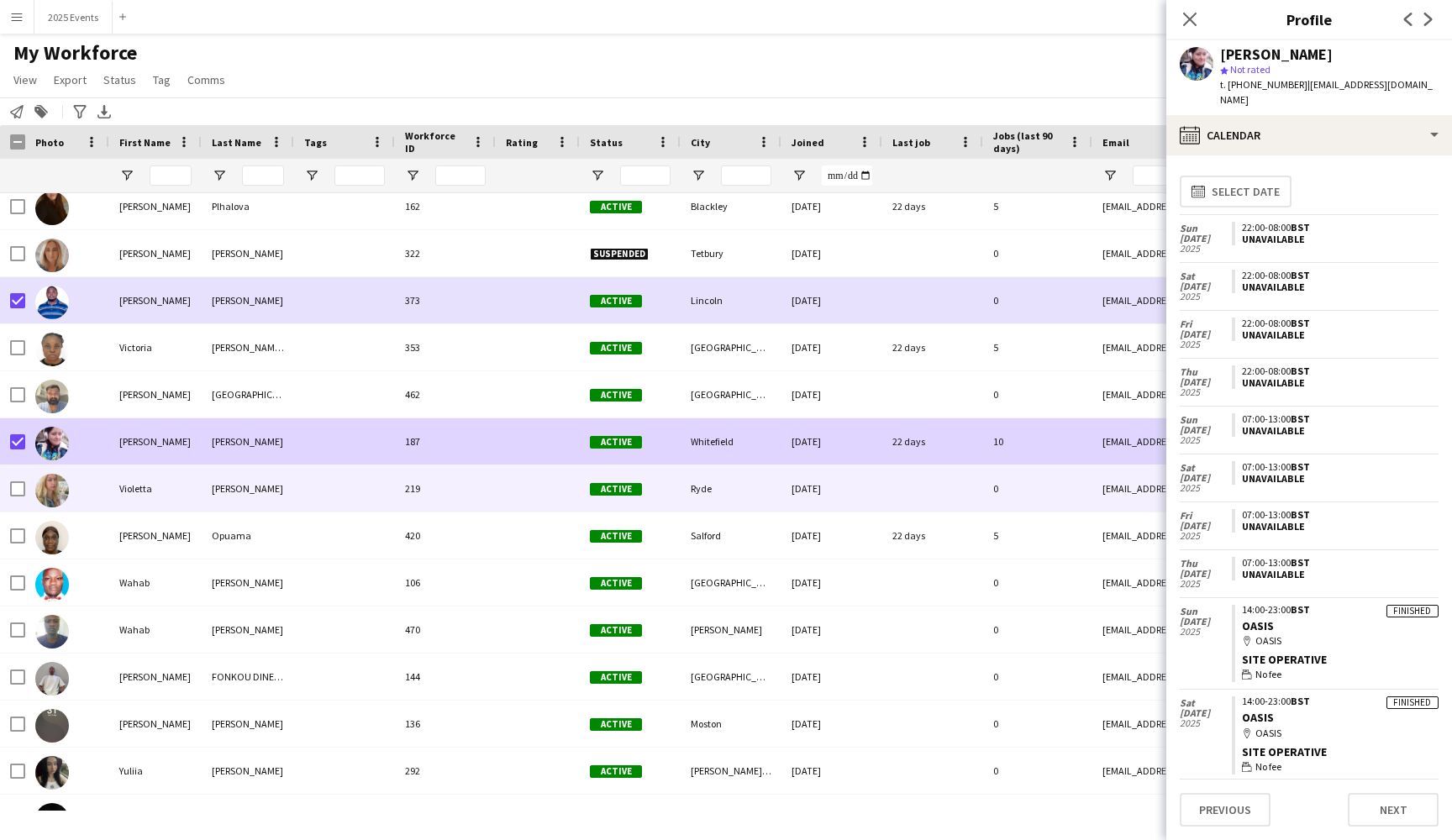
click at [295, 497] on div at bounding box center [344, 488] width 101 height 46
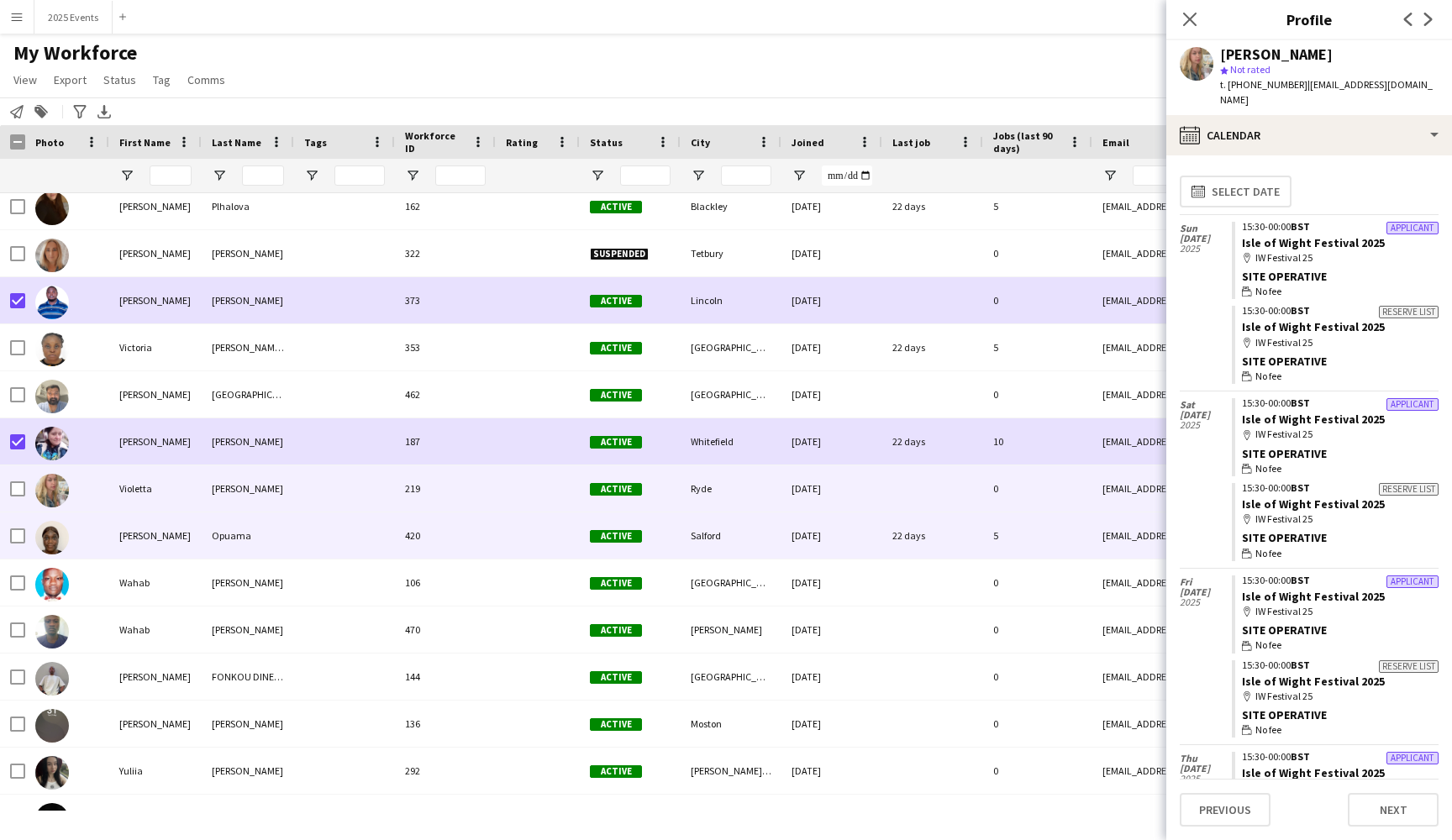
click at [284, 544] on div "Opuama" at bounding box center [248, 535] width 92 height 46
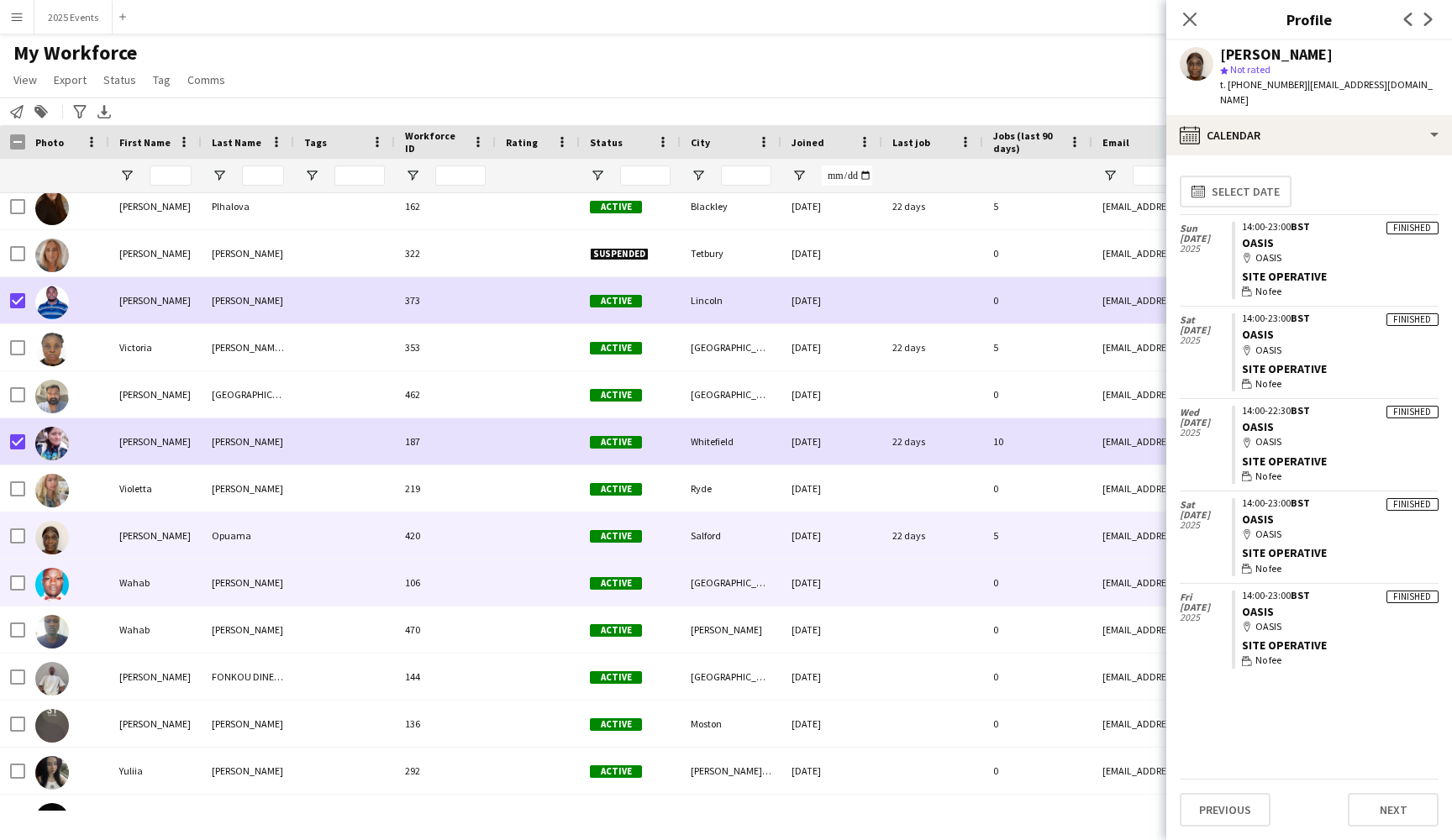
click at [277, 571] on div "[PERSON_NAME]" at bounding box center [248, 582] width 92 height 46
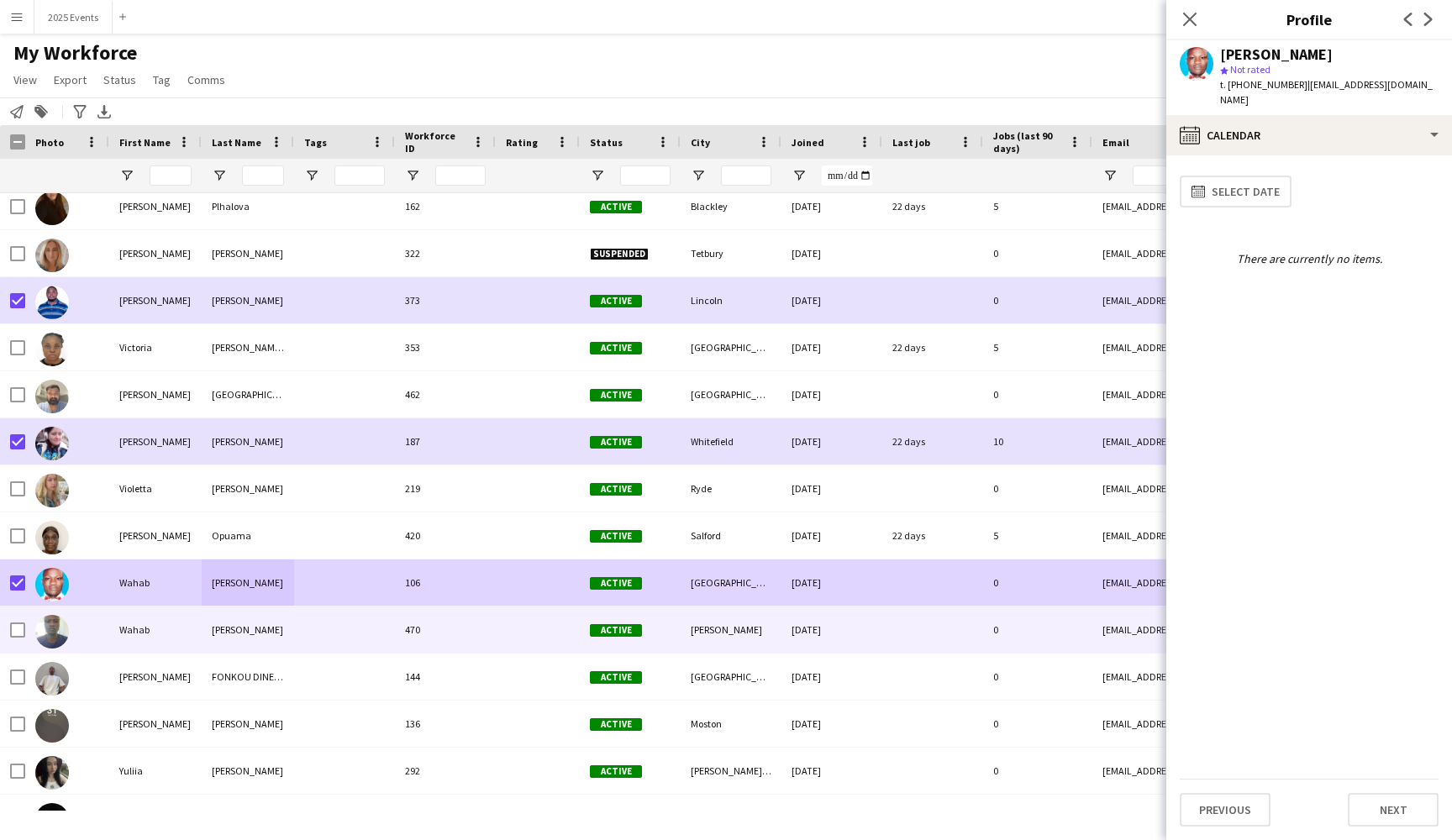
click at [309, 624] on div at bounding box center [344, 629] width 101 height 46
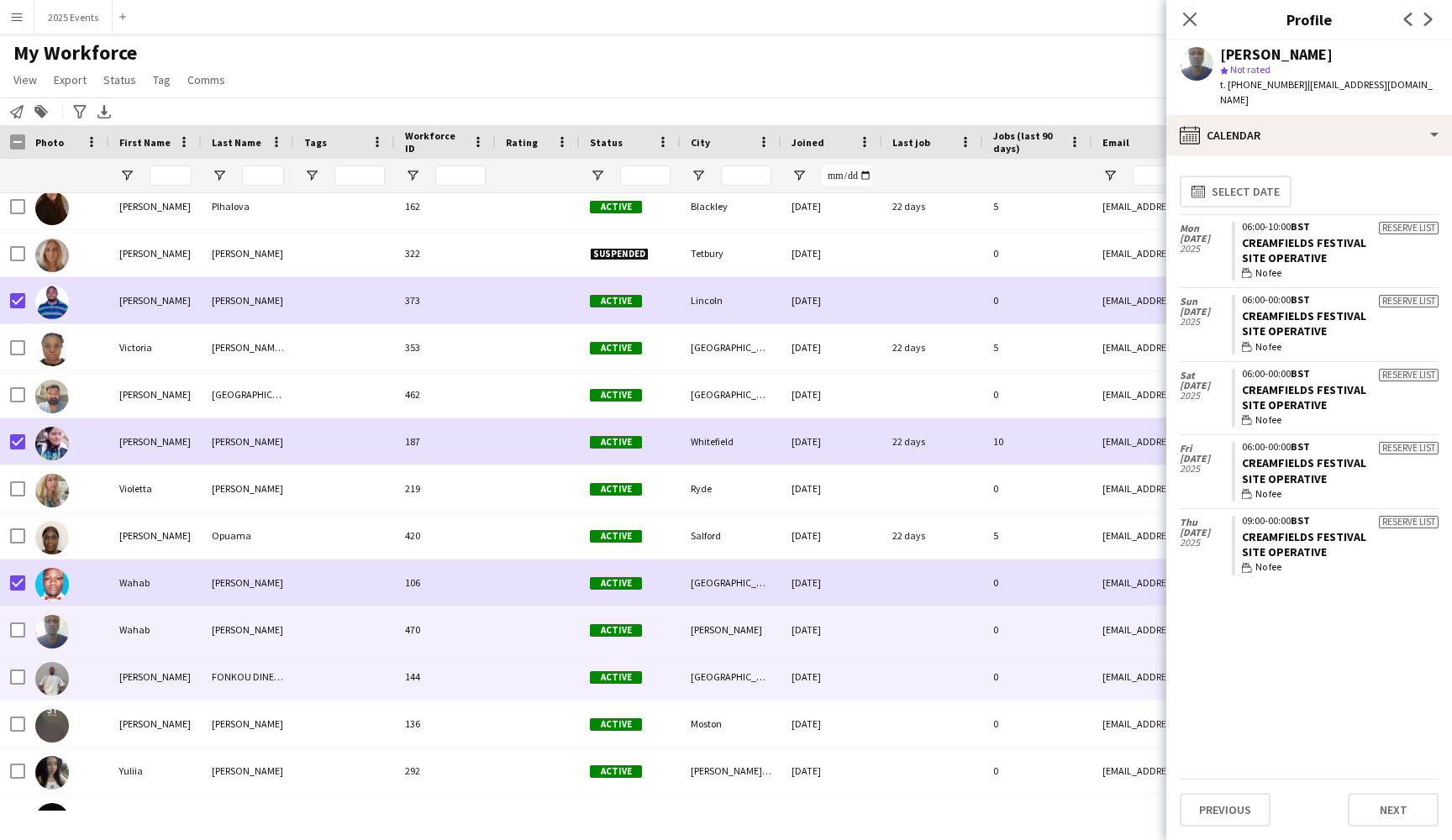
click at [315, 678] on div at bounding box center [344, 676] width 101 height 46
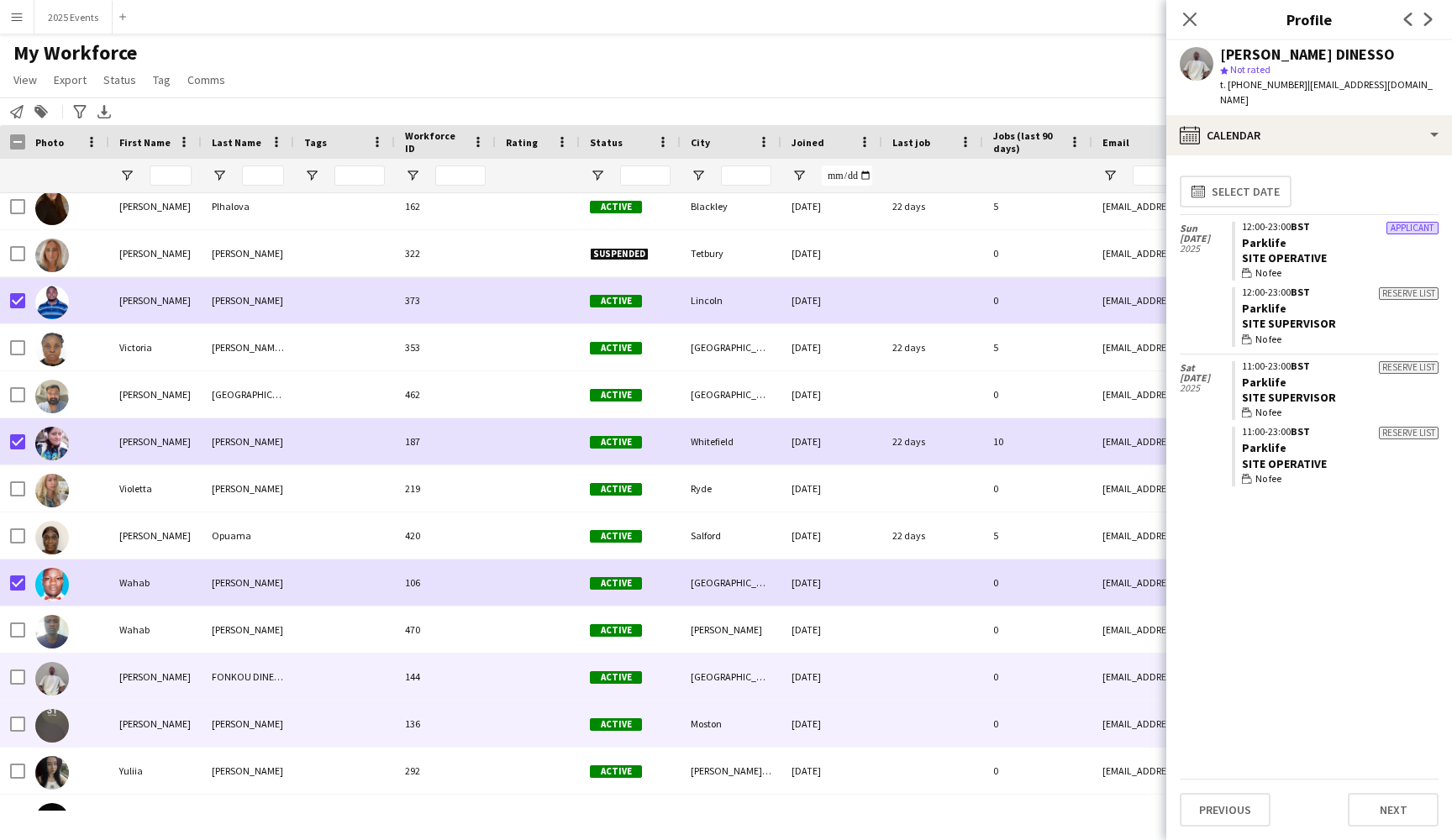
click at [323, 719] on div at bounding box center [344, 723] width 101 height 46
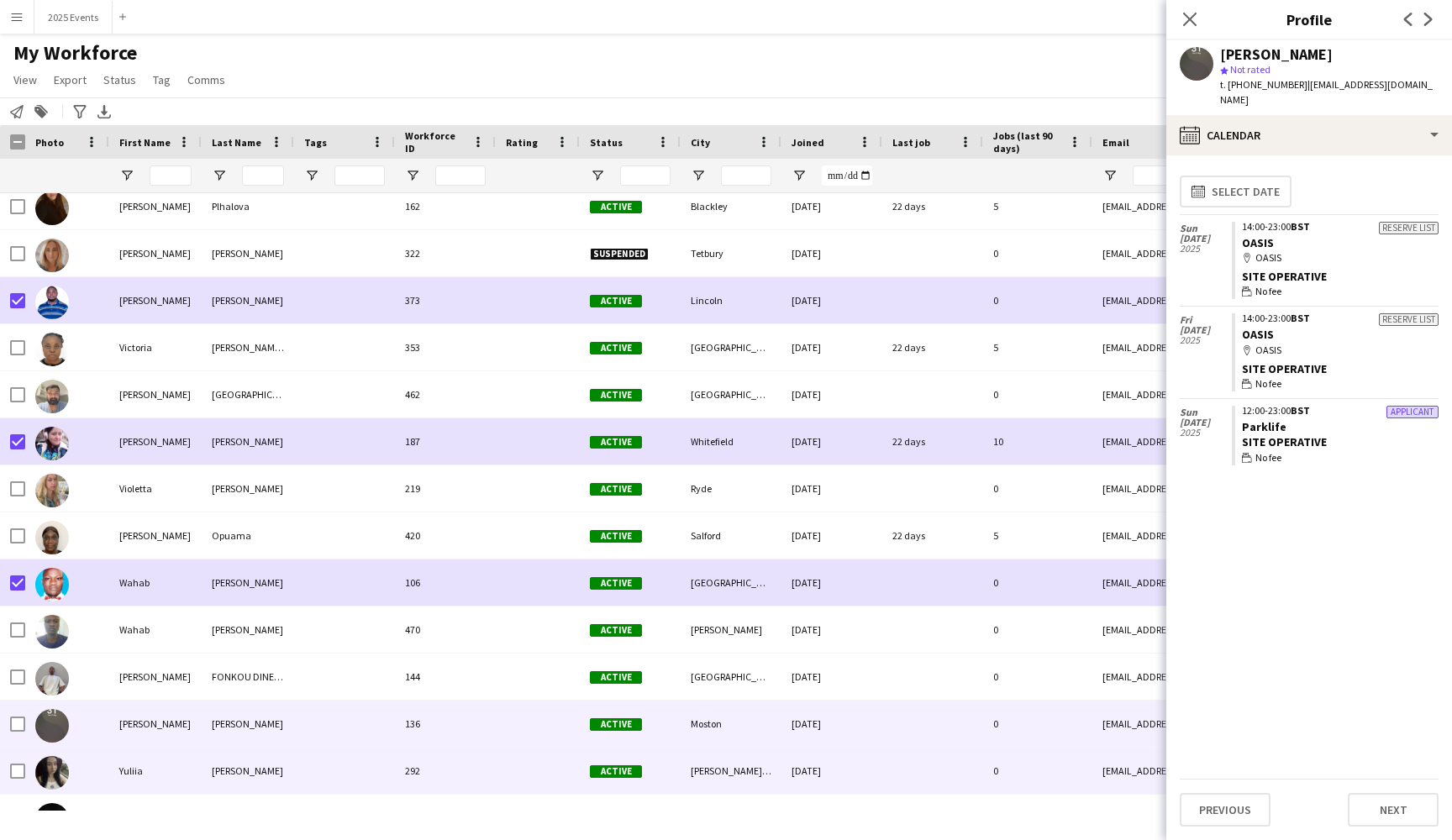
click at [310, 768] on div at bounding box center [344, 771] width 101 height 46
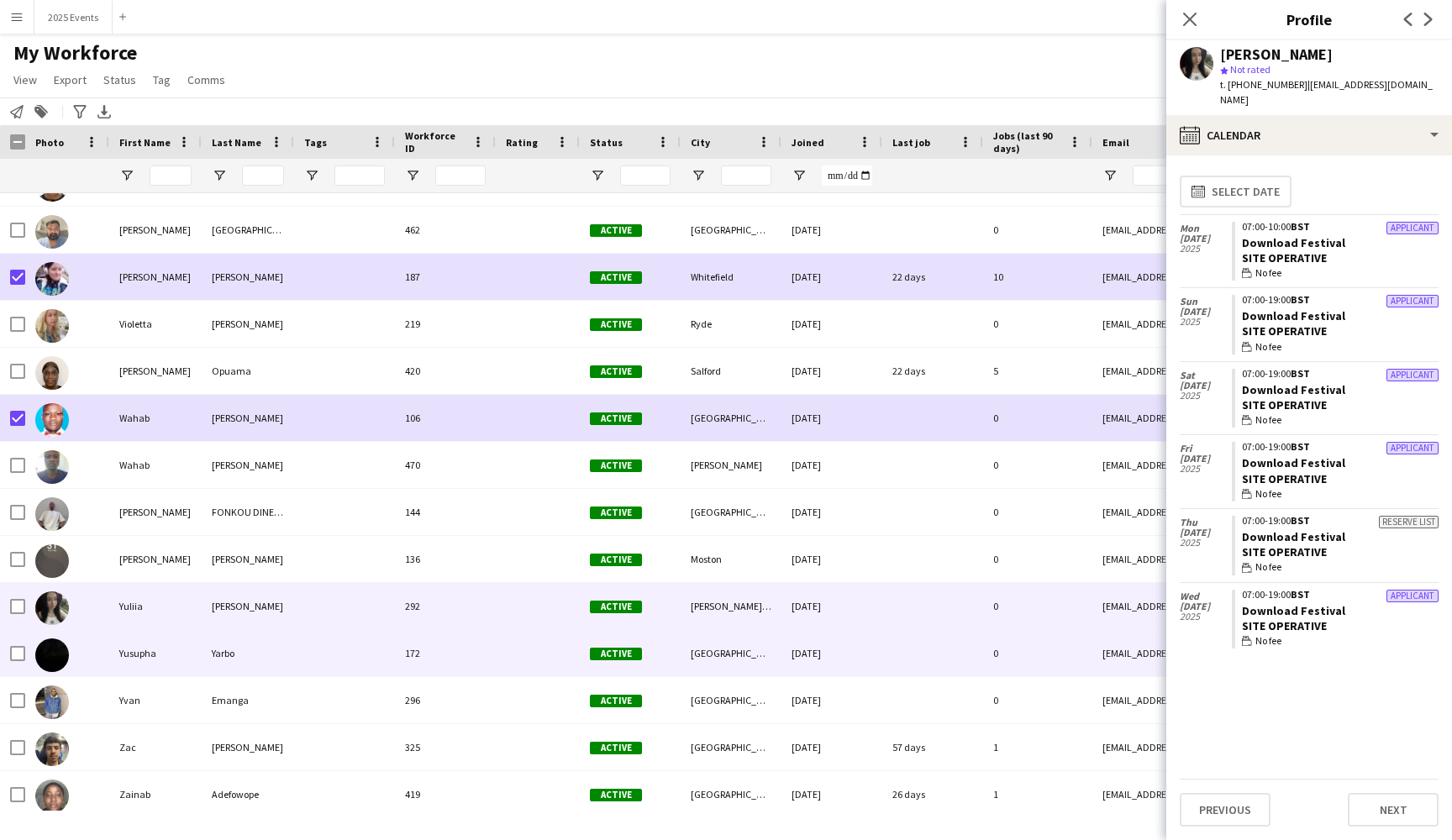
click at [319, 640] on div at bounding box center [344, 653] width 101 height 46
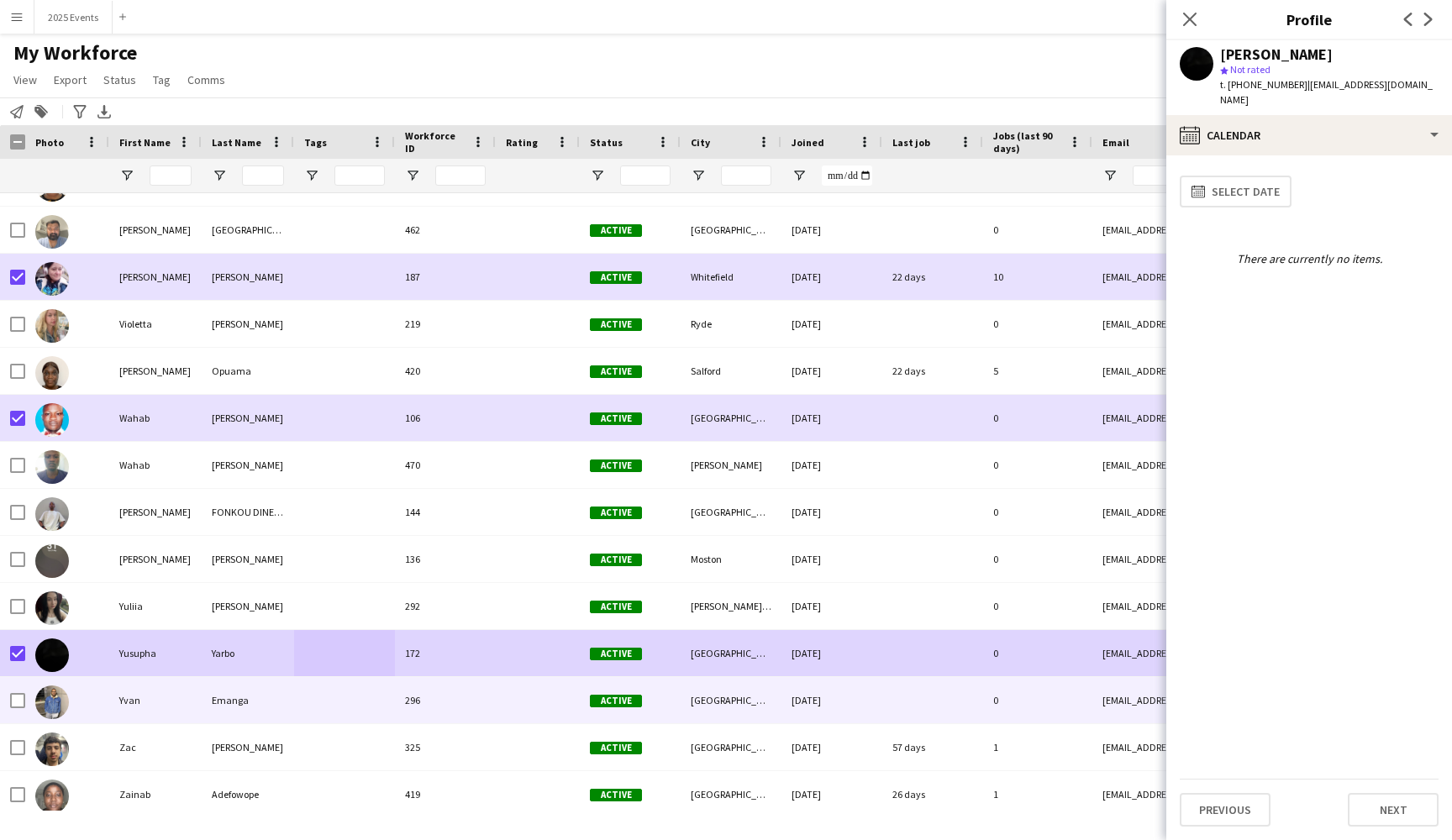
click at [186, 709] on div "Yvan" at bounding box center [155, 700] width 92 height 46
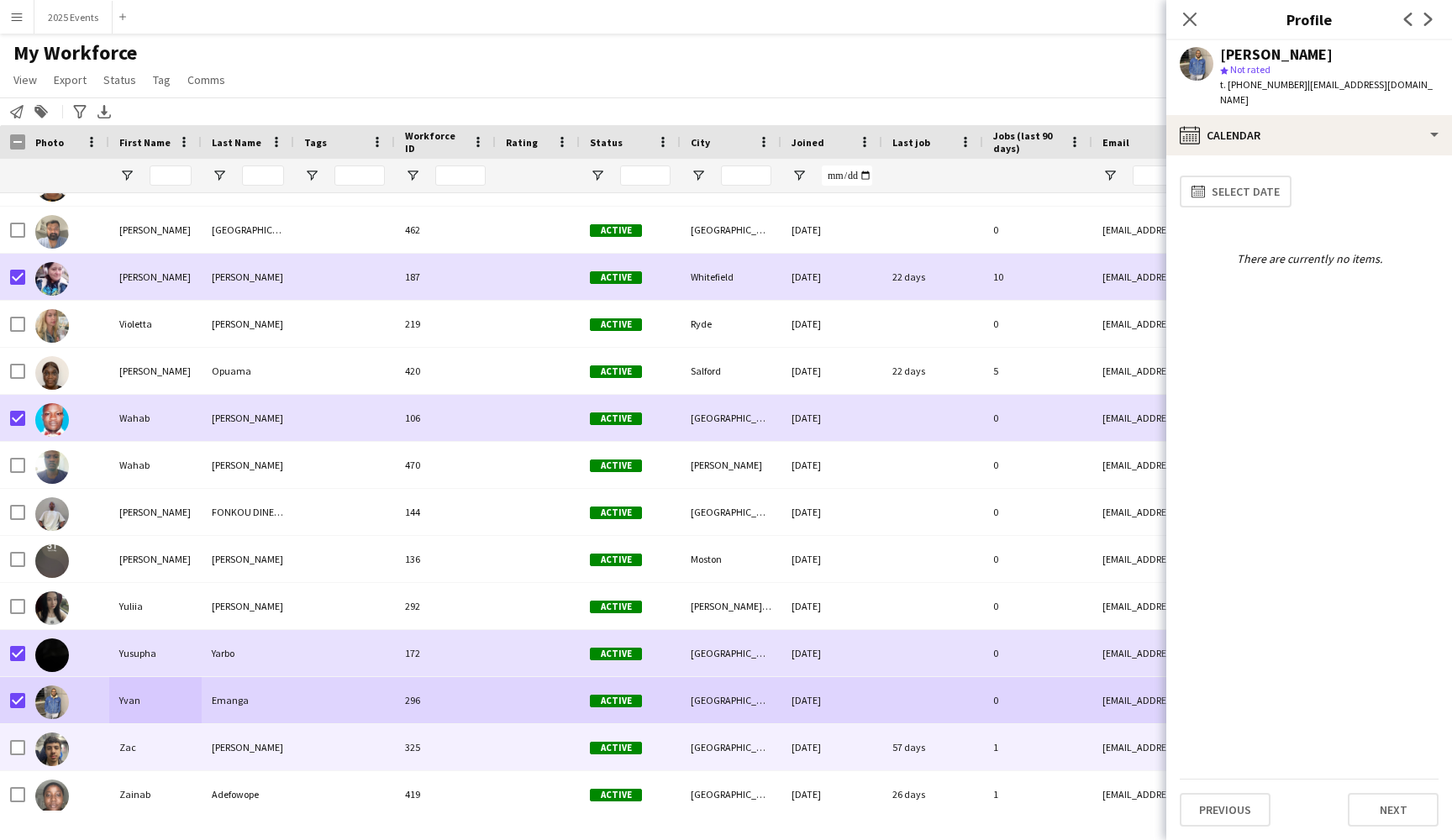
click at [161, 738] on div "Zac" at bounding box center [155, 747] width 92 height 46
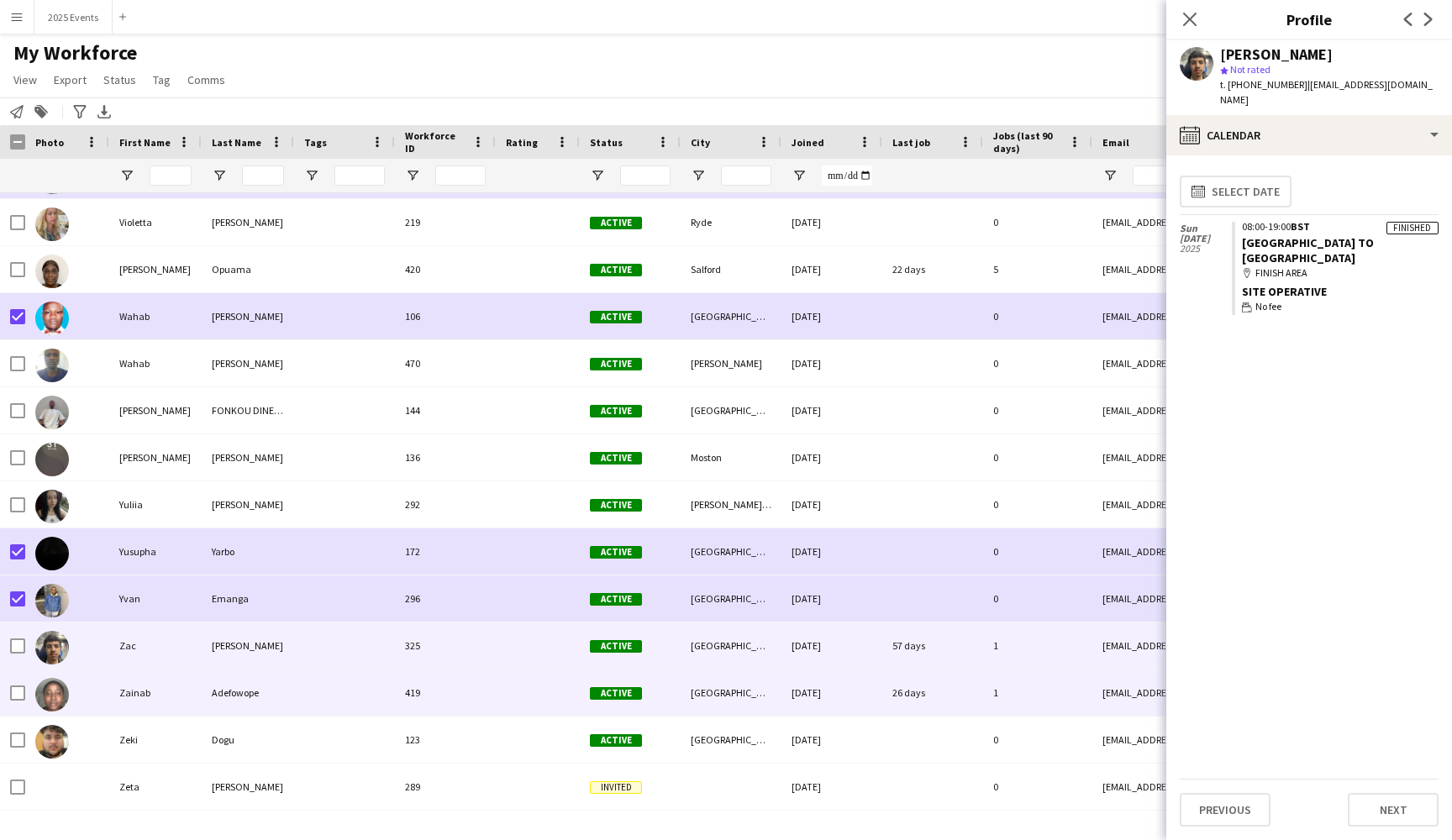
click at [174, 696] on div "Zainab" at bounding box center [155, 692] width 92 height 46
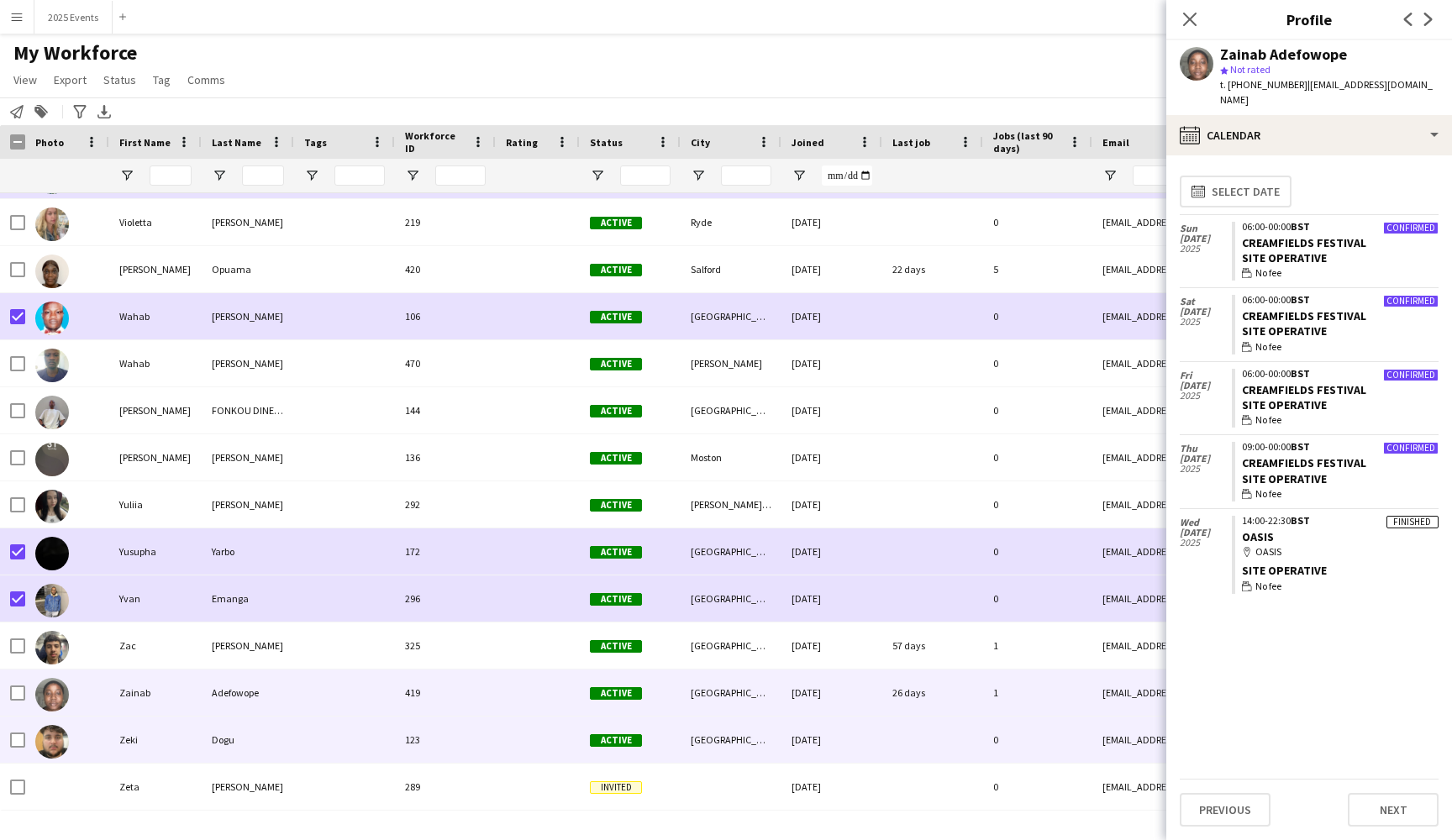
click at [179, 738] on div "Zeki" at bounding box center [155, 739] width 92 height 46
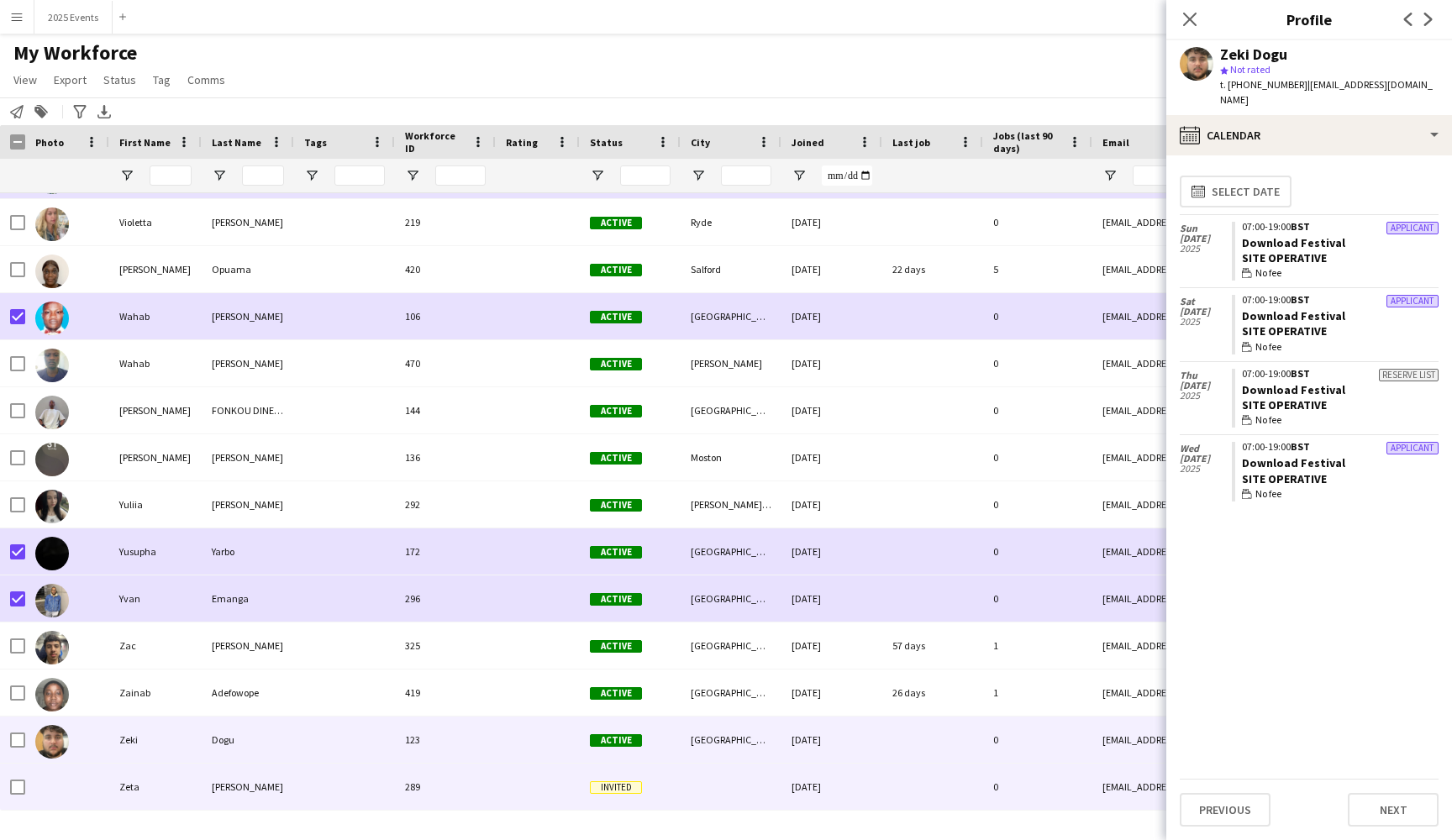
click at [179, 780] on div "Zeta" at bounding box center [155, 786] width 92 height 46
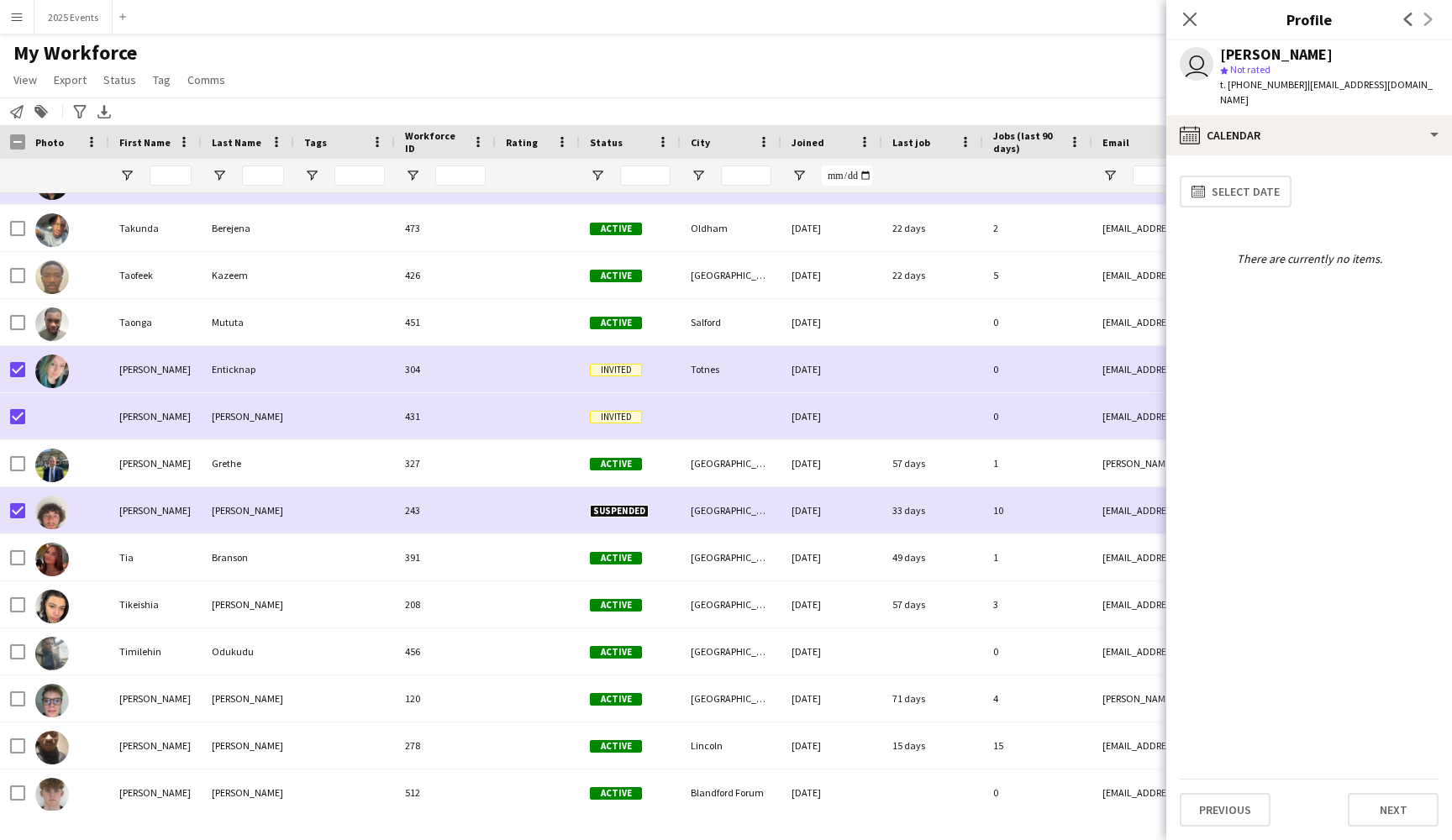
scroll to position [23013, 0]
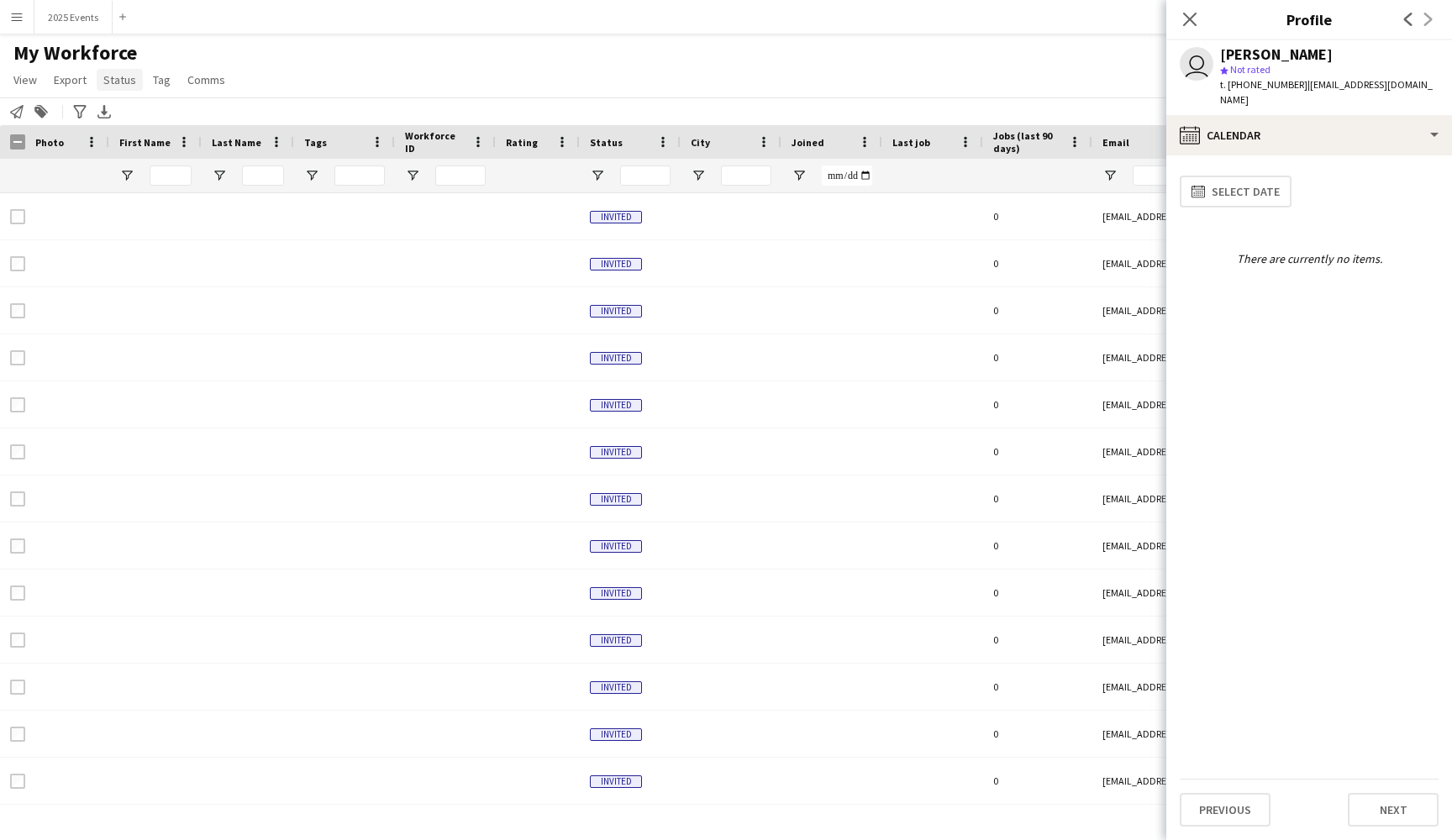
click at [114, 82] on span "Status" at bounding box center [120, 80] width 32 height 15
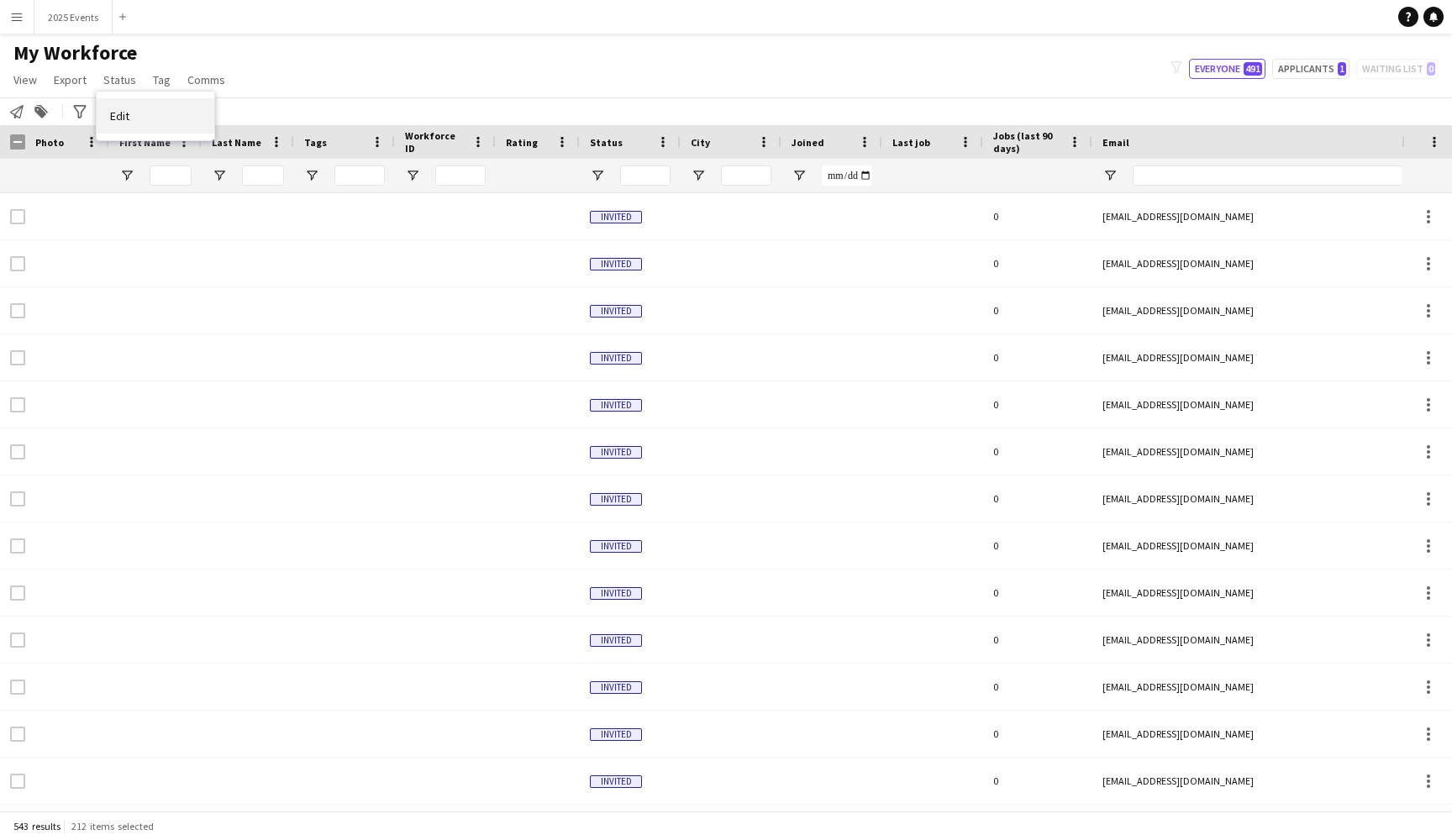
click at [119, 123] on span "Edit" at bounding box center [120, 116] width 20 height 15
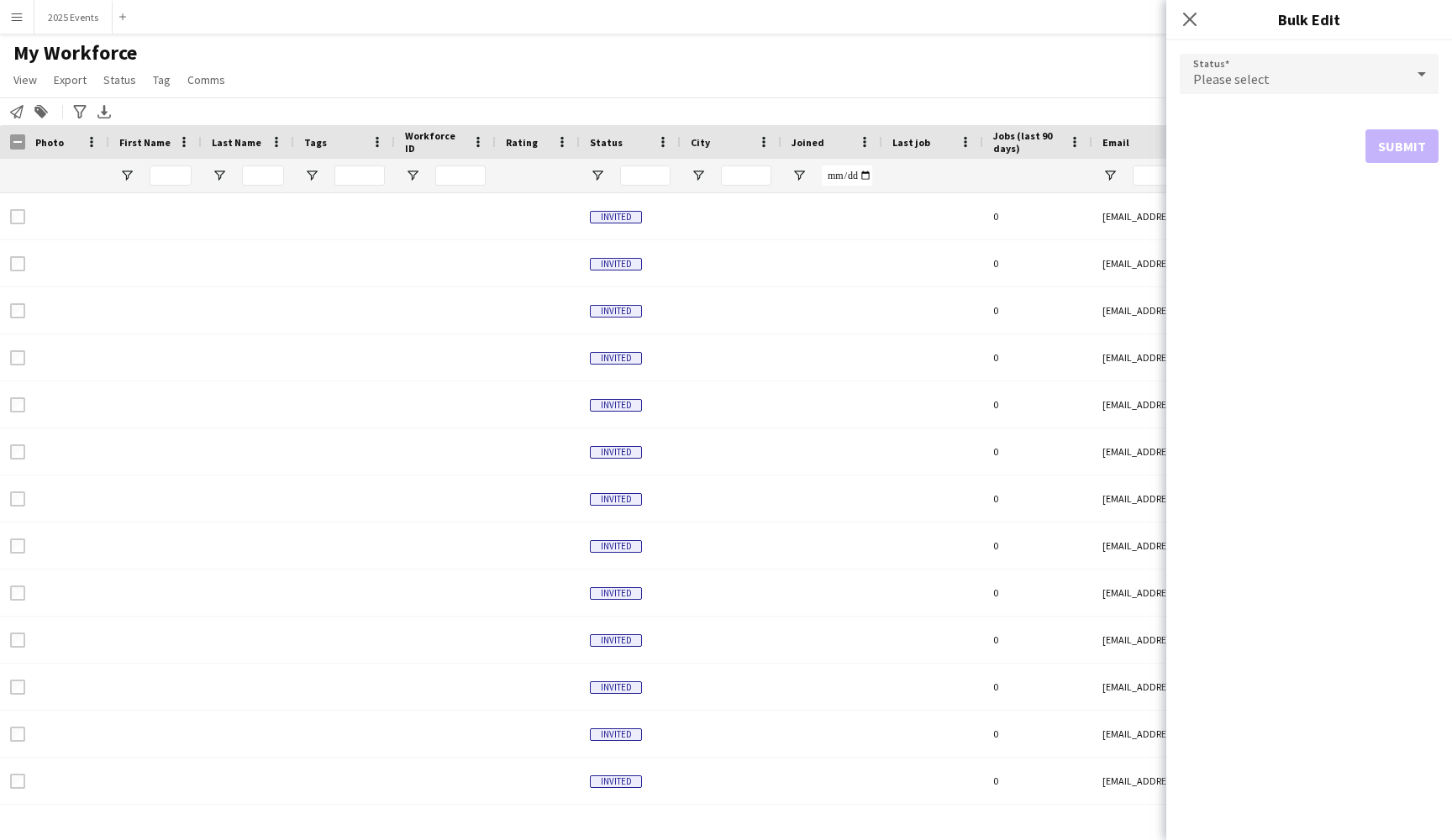
click at [1312, 58] on div "Please select" at bounding box center [1292, 73] width 225 height 40
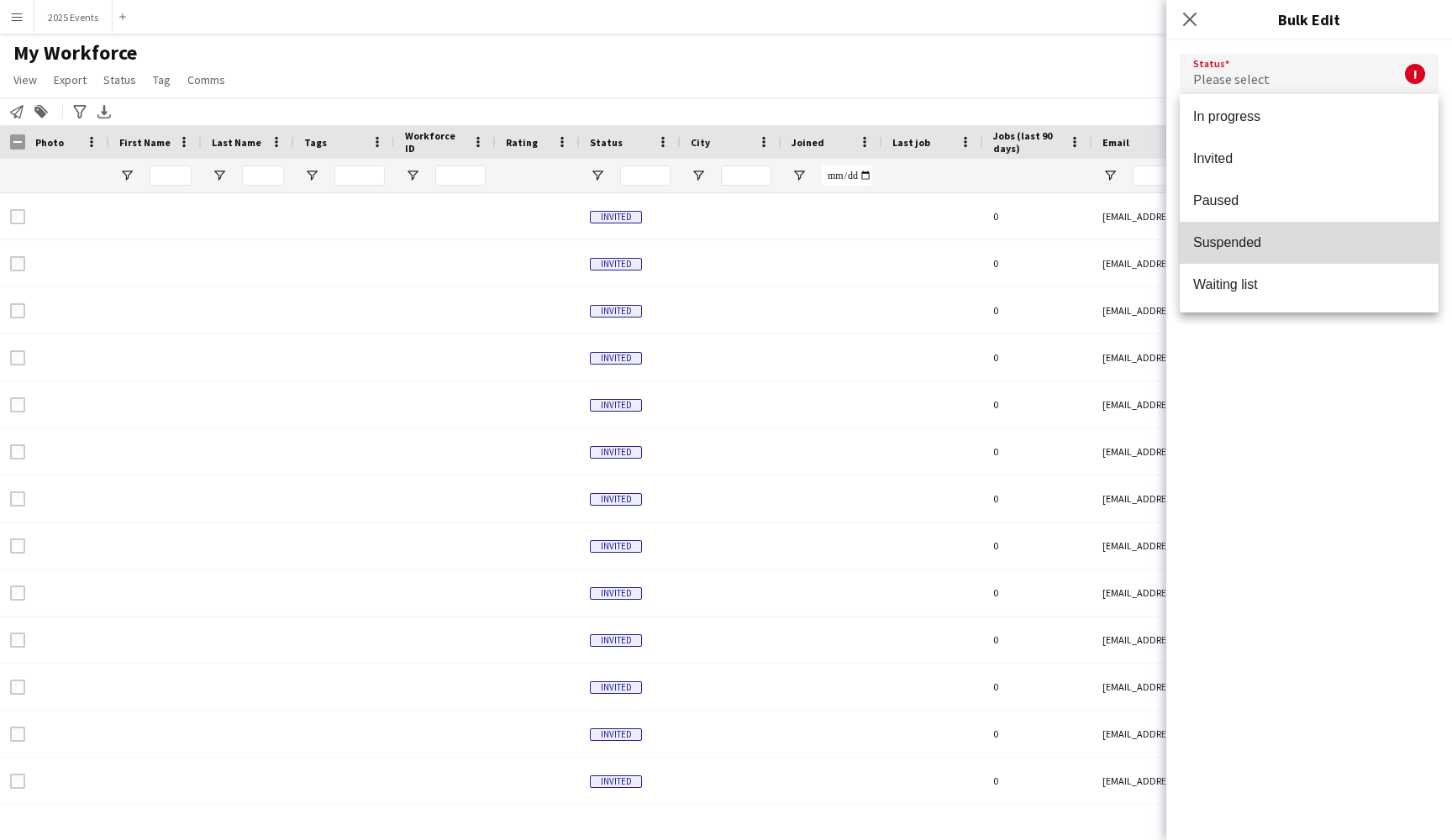
click at [1287, 231] on mat-option "Suspended" at bounding box center [1309, 242] width 259 height 42
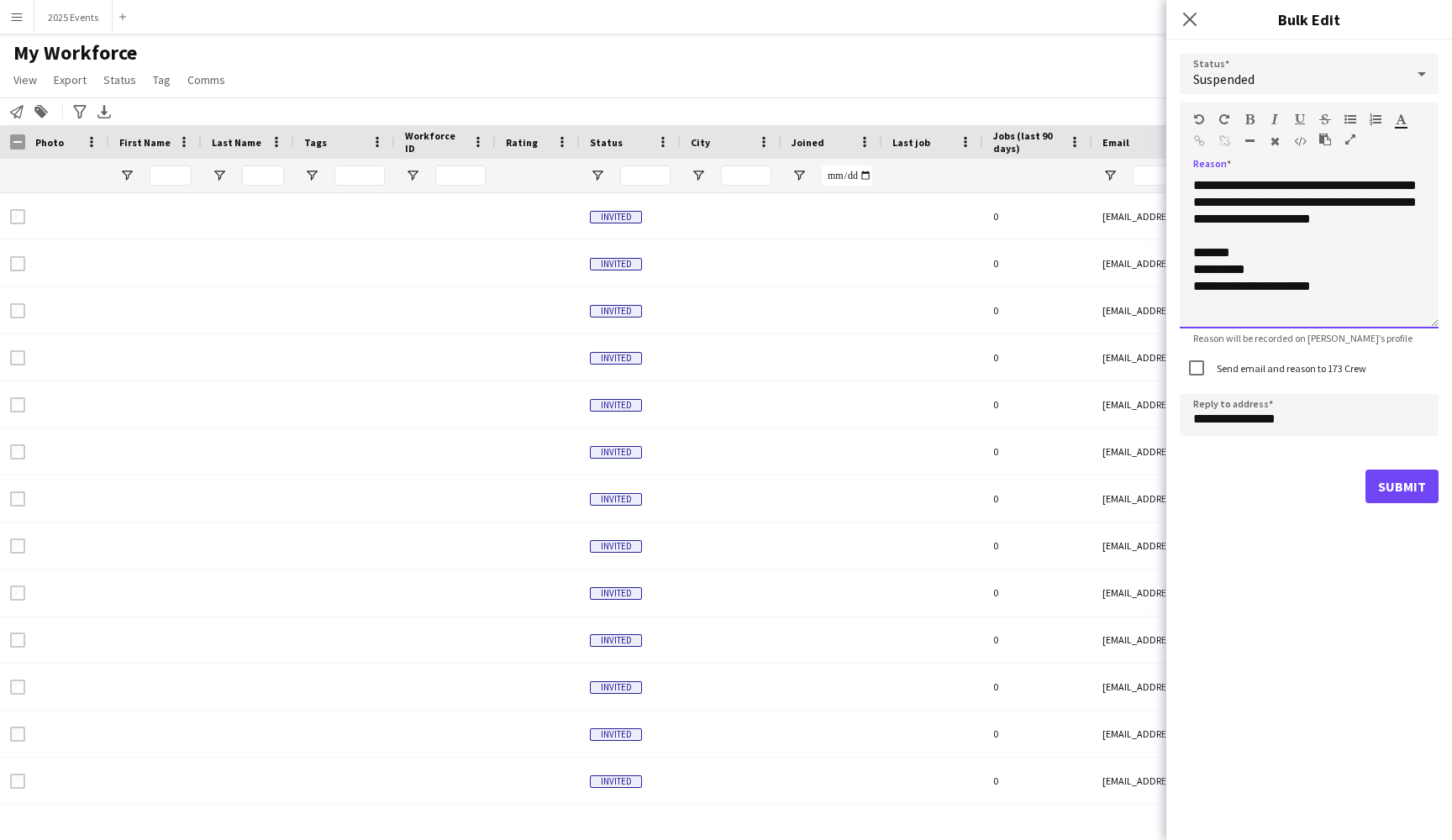
click at [1252, 269] on div "**********" at bounding box center [1309, 253] width 259 height 151
click at [1387, 485] on button "Submit" at bounding box center [1402, 486] width 73 height 33
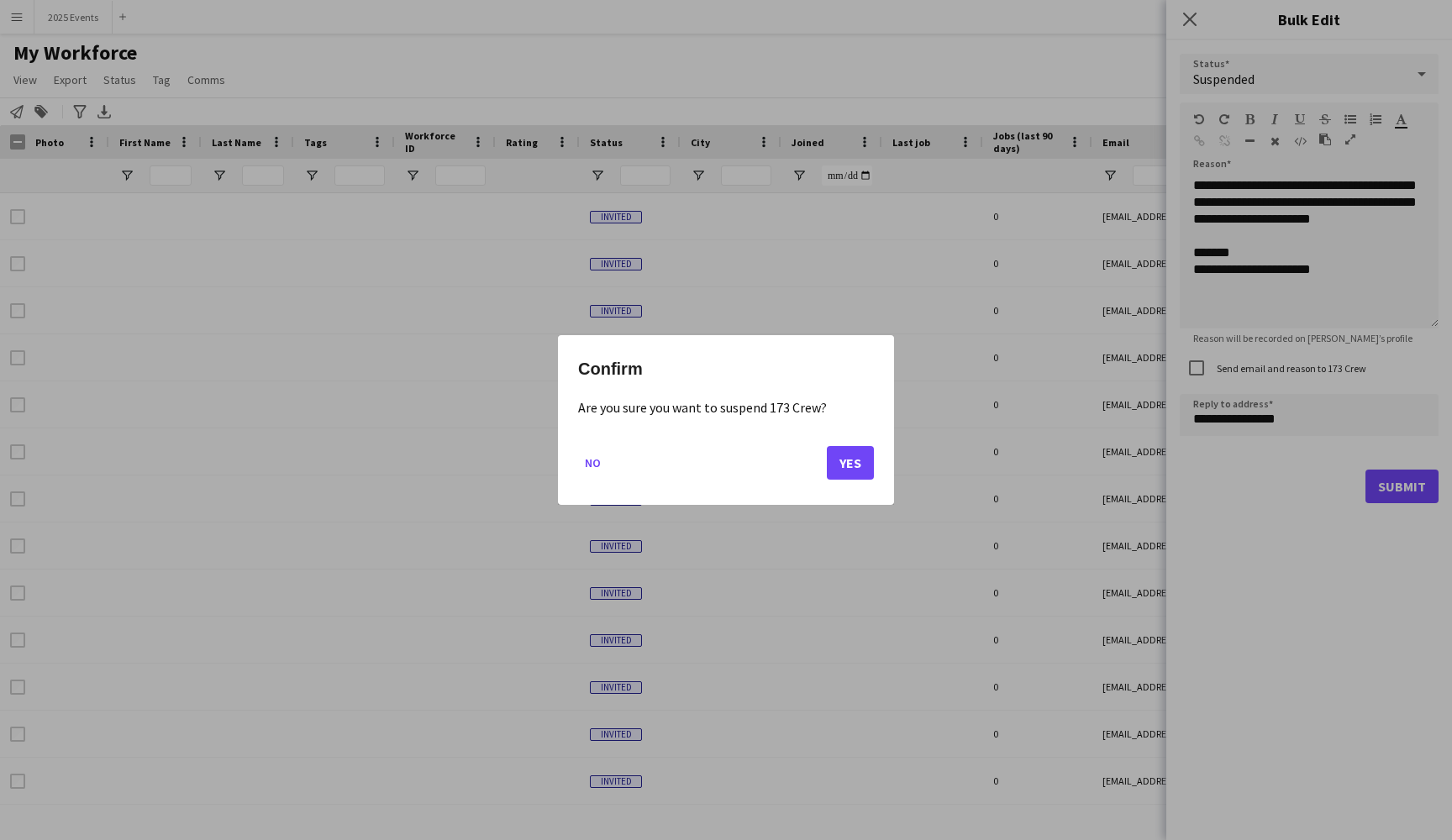
click at [849, 450] on button "Yes" at bounding box center [850, 462] width 47 height 33
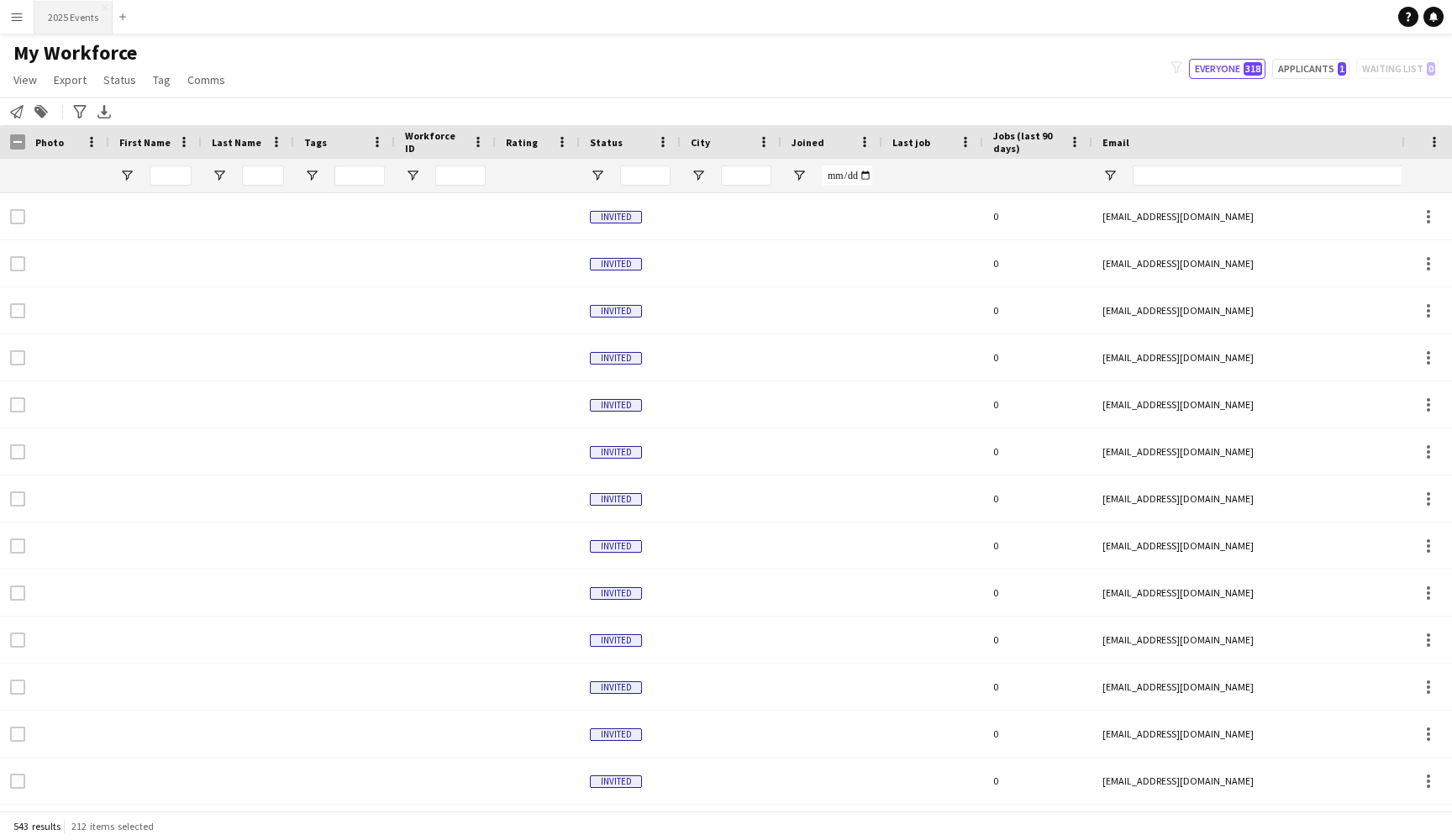
click at [83, 30] on button "2025 Events Close" at bounding box center [73, 17] width 78 height 32
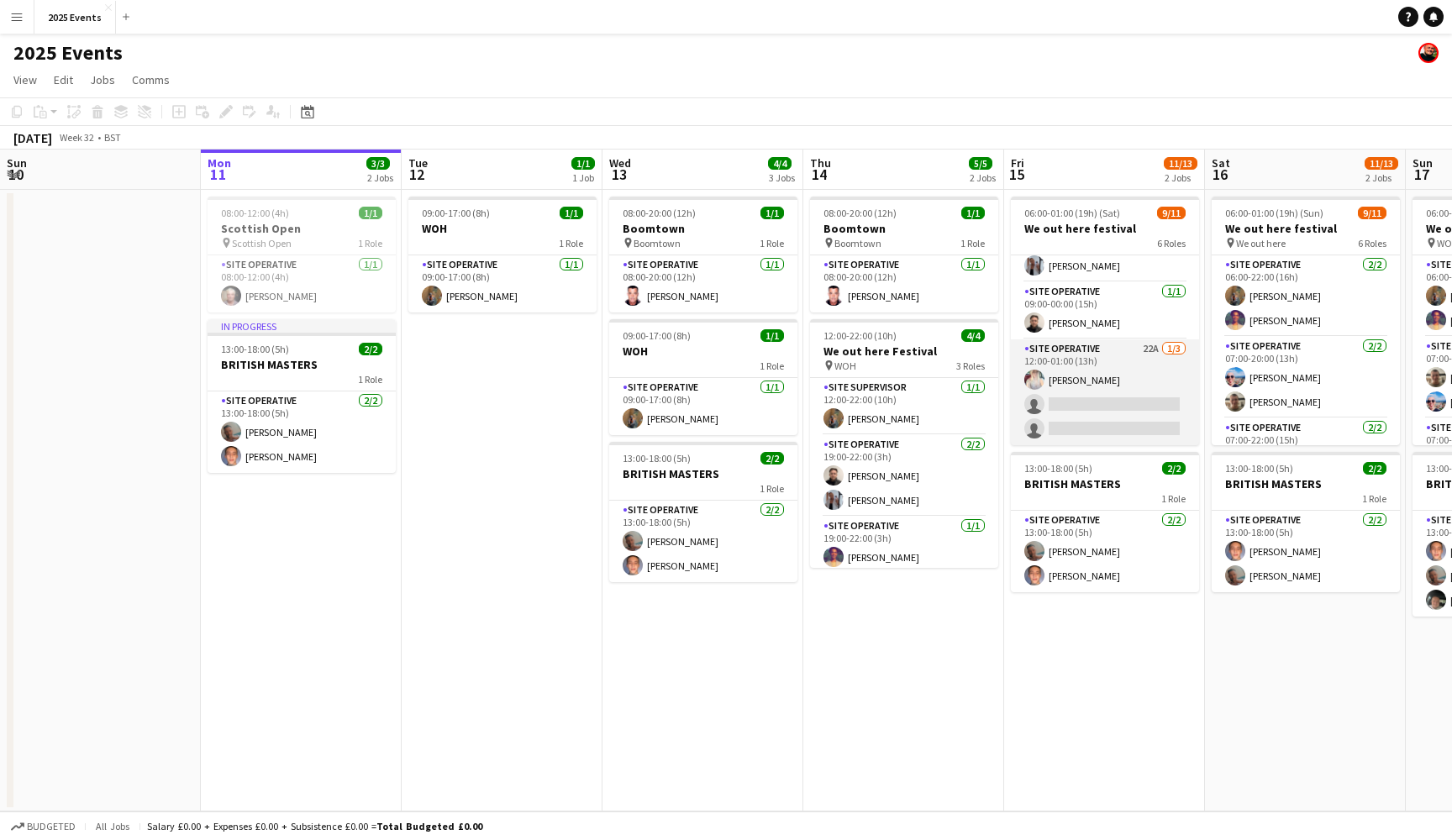
scroll to position [275, 0]
click at [1070, 413] on app-card-role "Site Operative 22A [DATE] 12:00-01:00 (13h) [PERSON_NAME] single-neutral-action…" at bounding box center [1104, 392] width 188 height 106
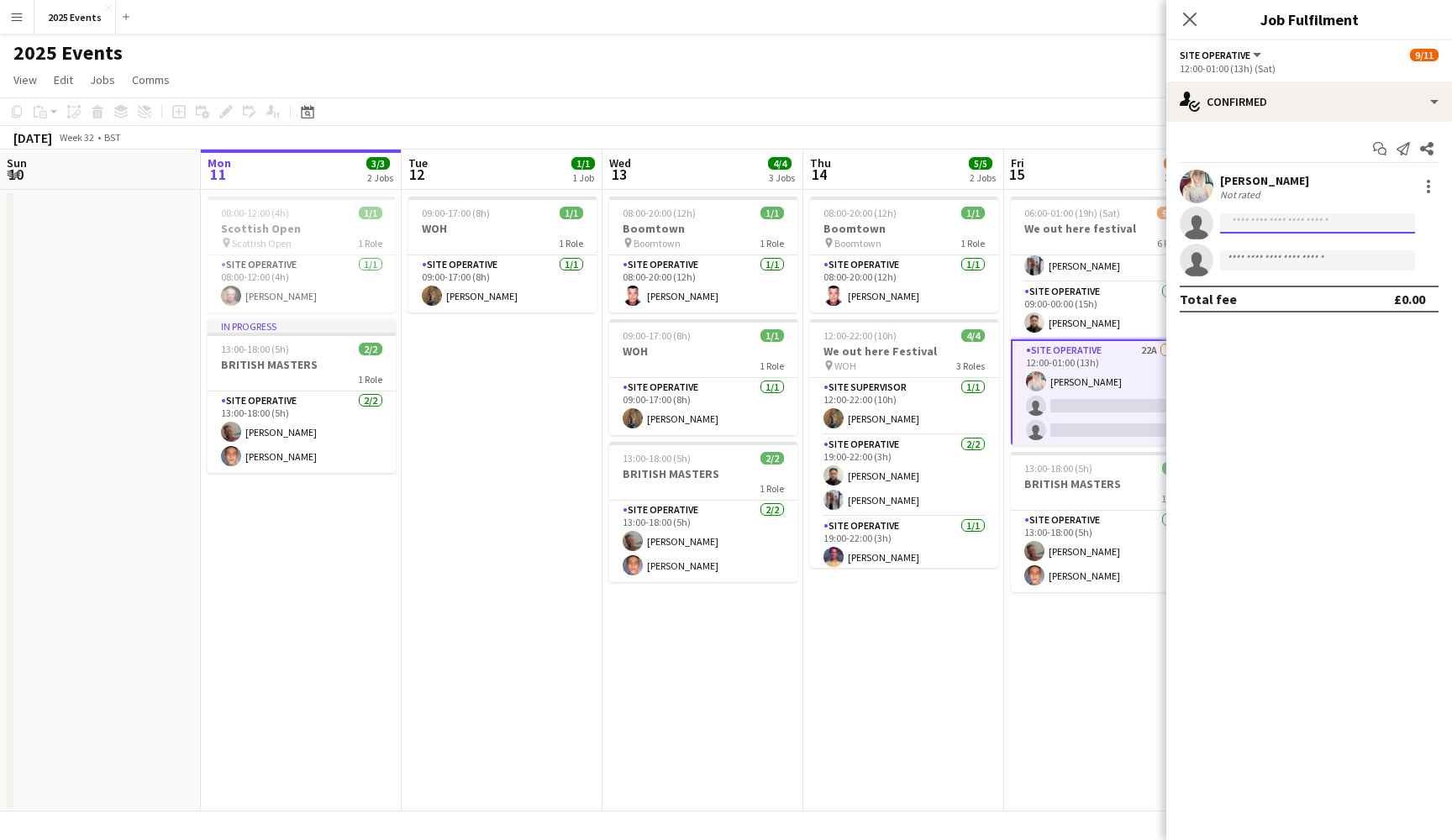
click at [1278, 231] on input at bounding box center [1317, 224] width 195 height 20
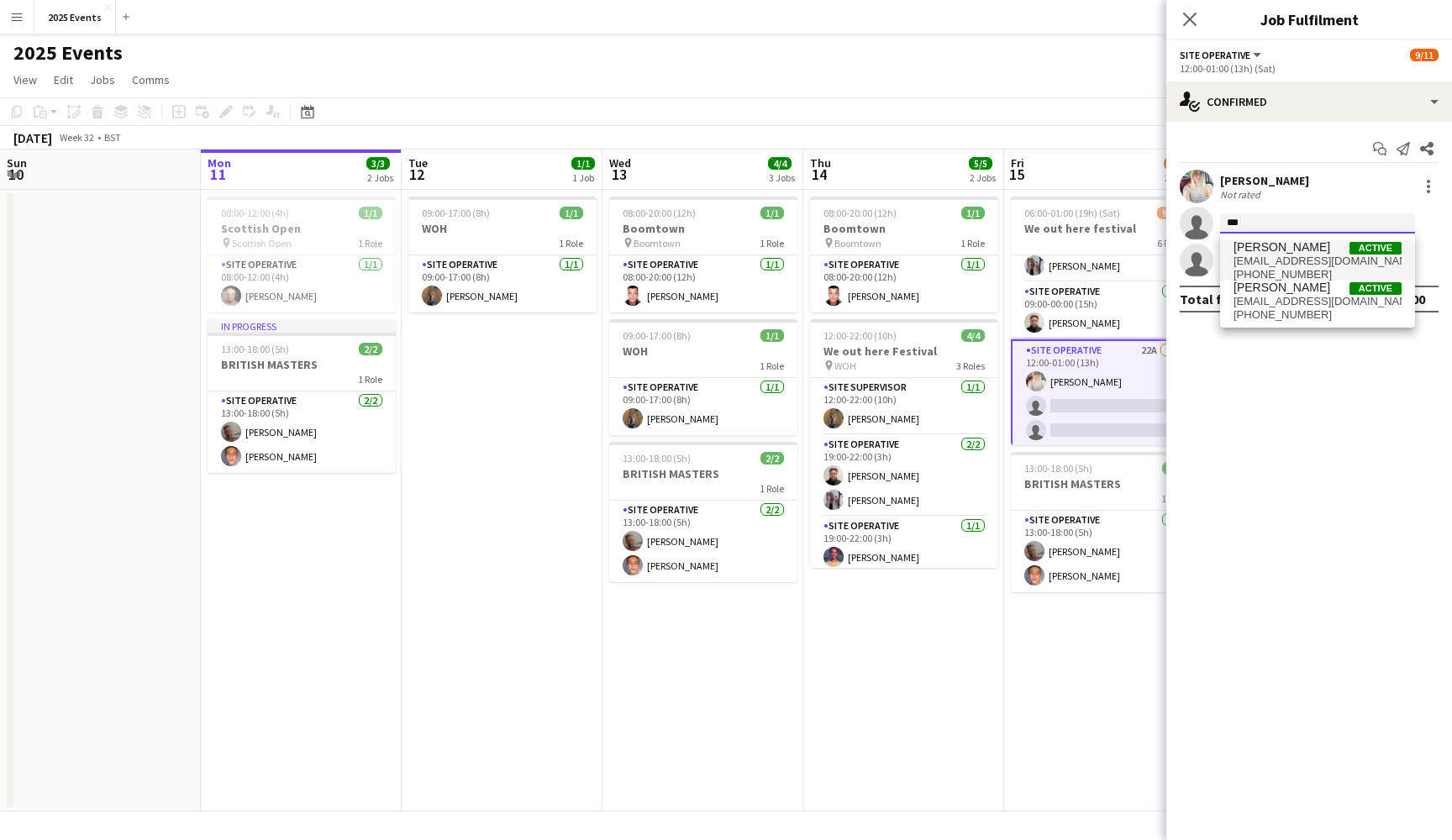
type input "***"
click at [1288, 254] on span "[PERSON_NAME]" at bounding box center [1281, 247] width 97 height 15
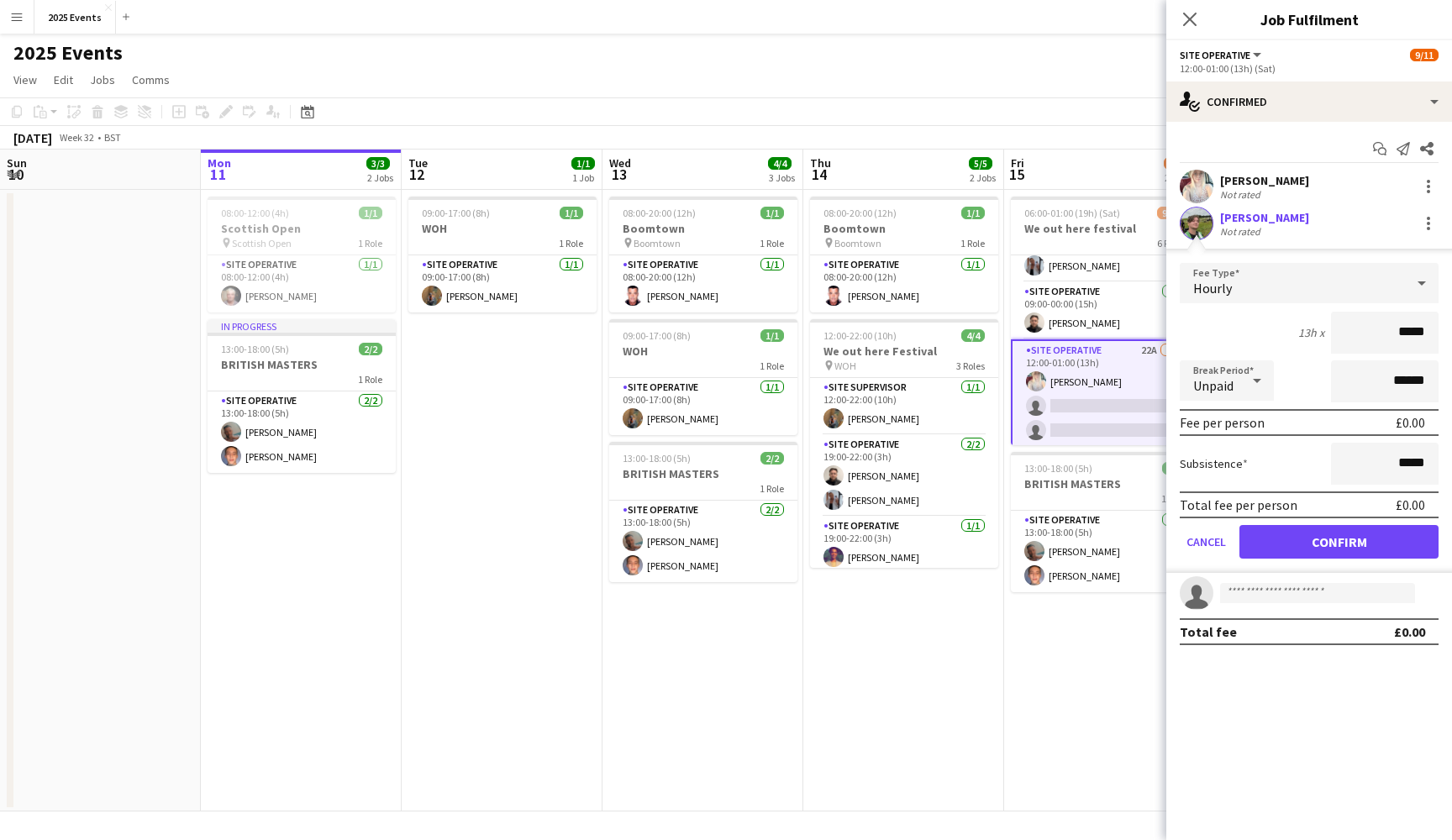
click at [1355, 543] on button "Confirm" at bounding box center [1338, 541] width 199 height 33
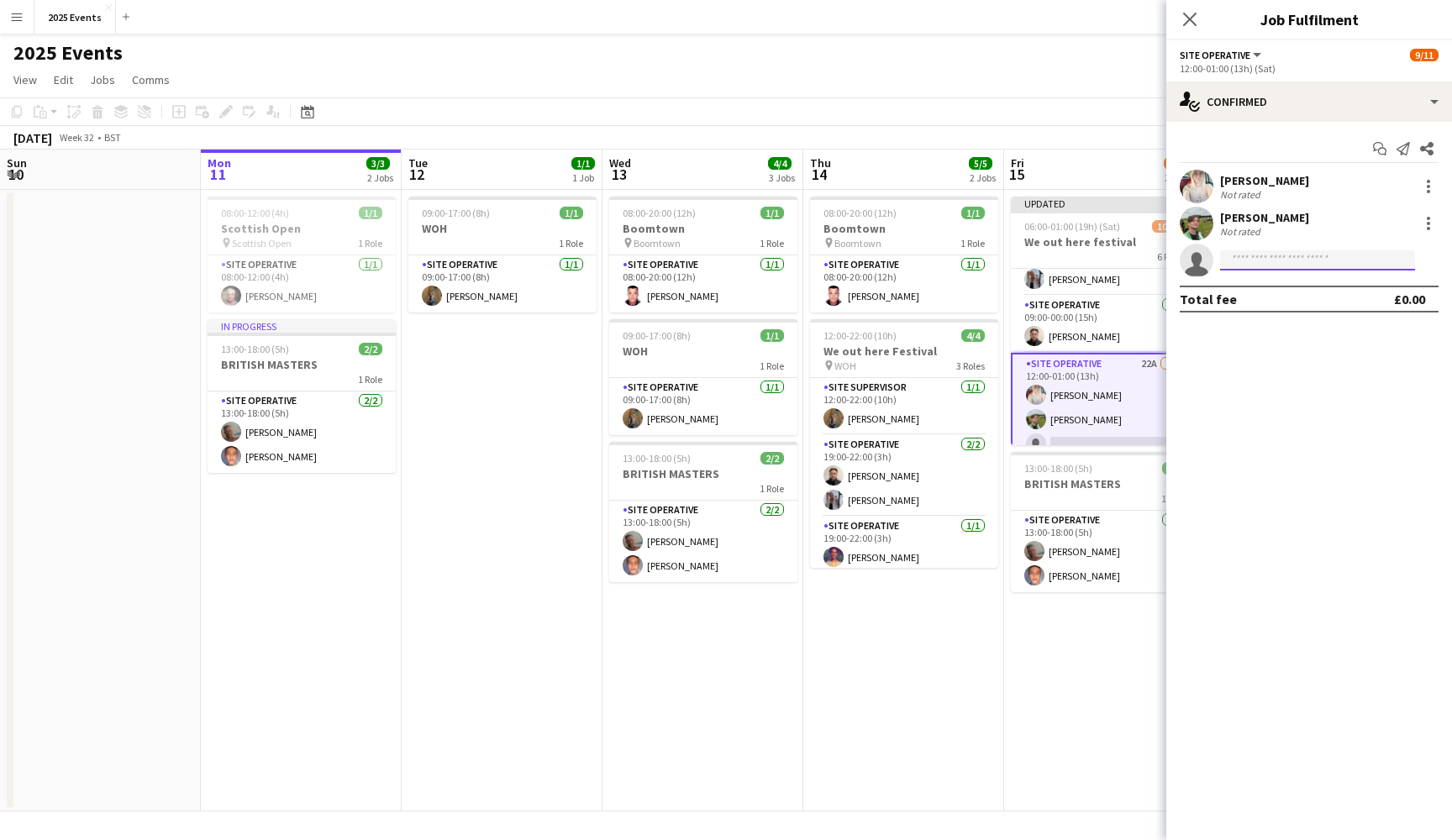
click at [1259, 262] on input at bounding box center [1317, 260] width 195 height 20
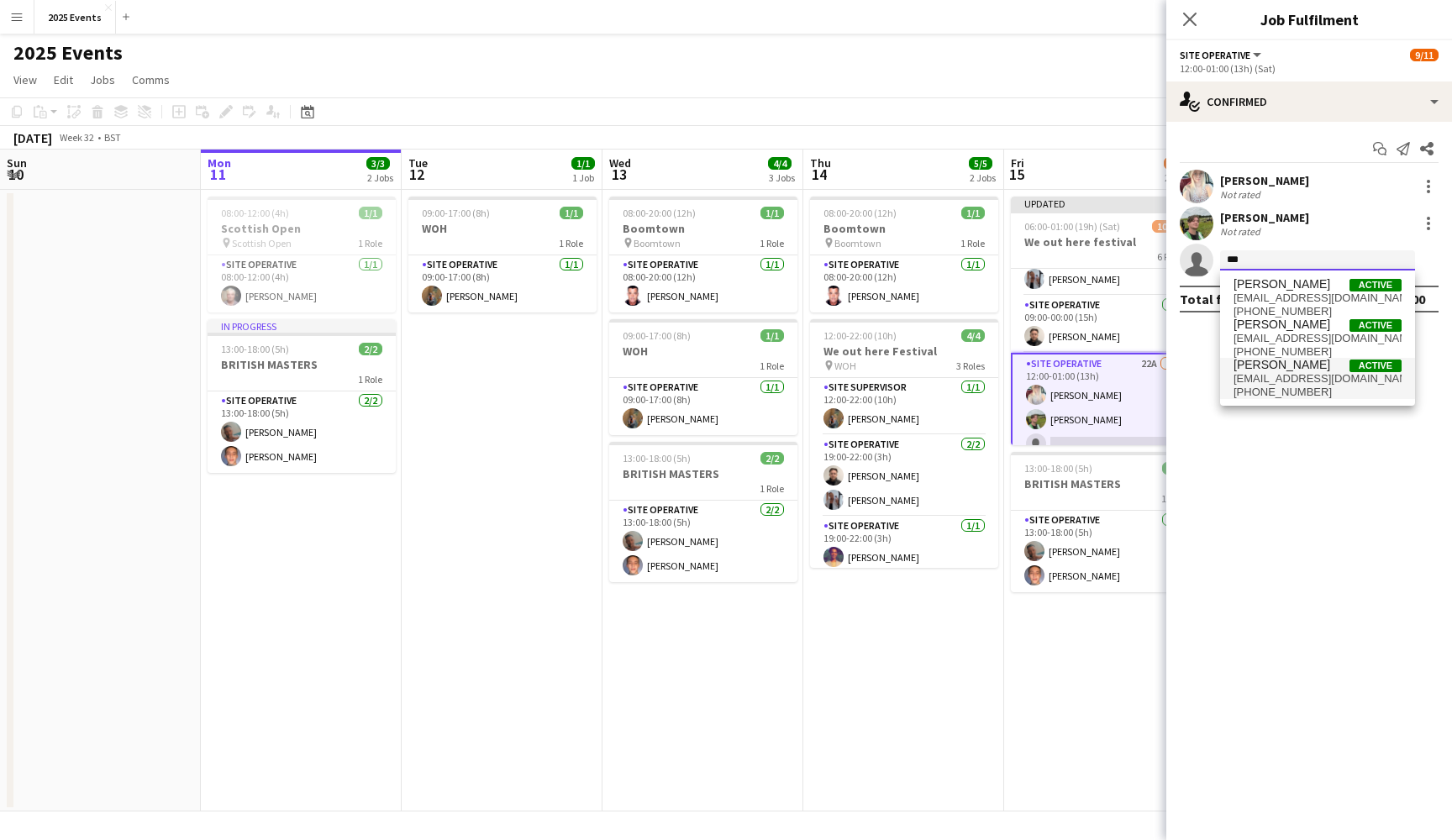
type input "***"
click at [1276, 384] on span "[EMAIL_ADDRESS][DOMAIN_NAME]" at bounding box center [1317, 379] width 168 height 14
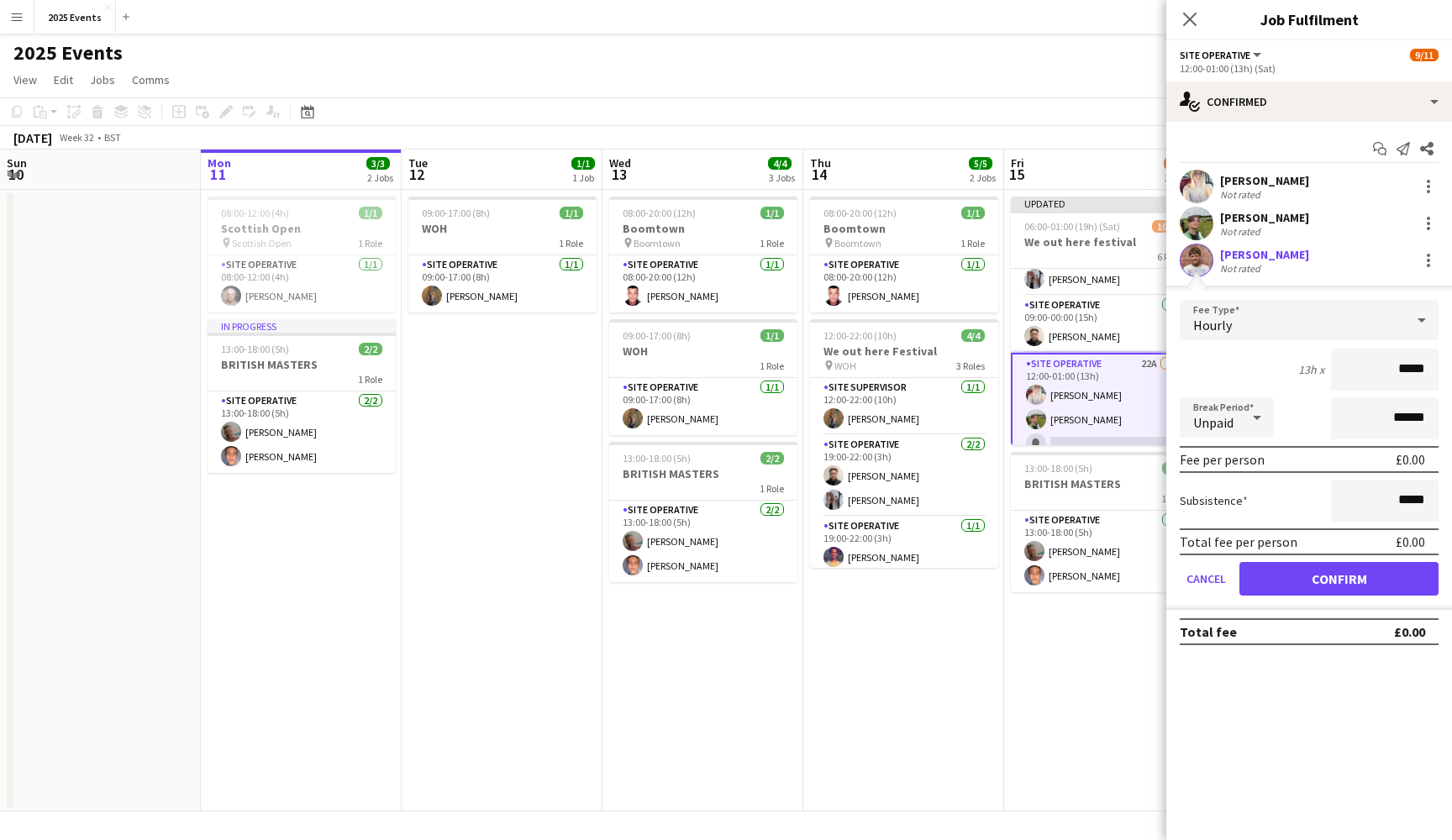
click at [1356, 581] on button "Confirm" at bounding box center [1338, 578] width 199 height 33
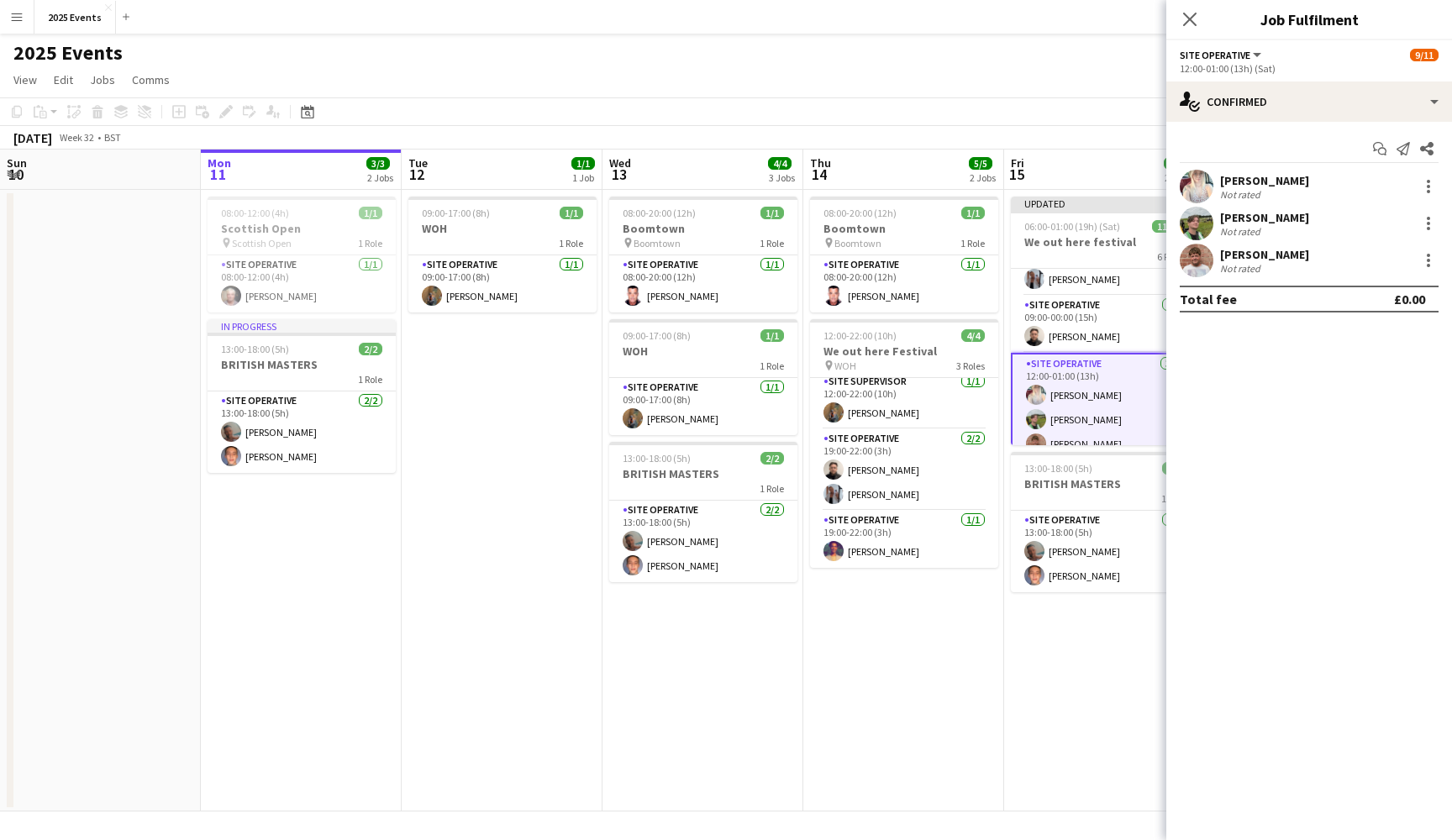
scroll to position [6, 0]
click at [916, 677] on app-date-cell "08:00-20:00 (12h) 1/1 Boomtown pin Boomtown 1 Role Site Operative [DATE] 08:00-…" at bounding box center [903, 500] width 201 height 621
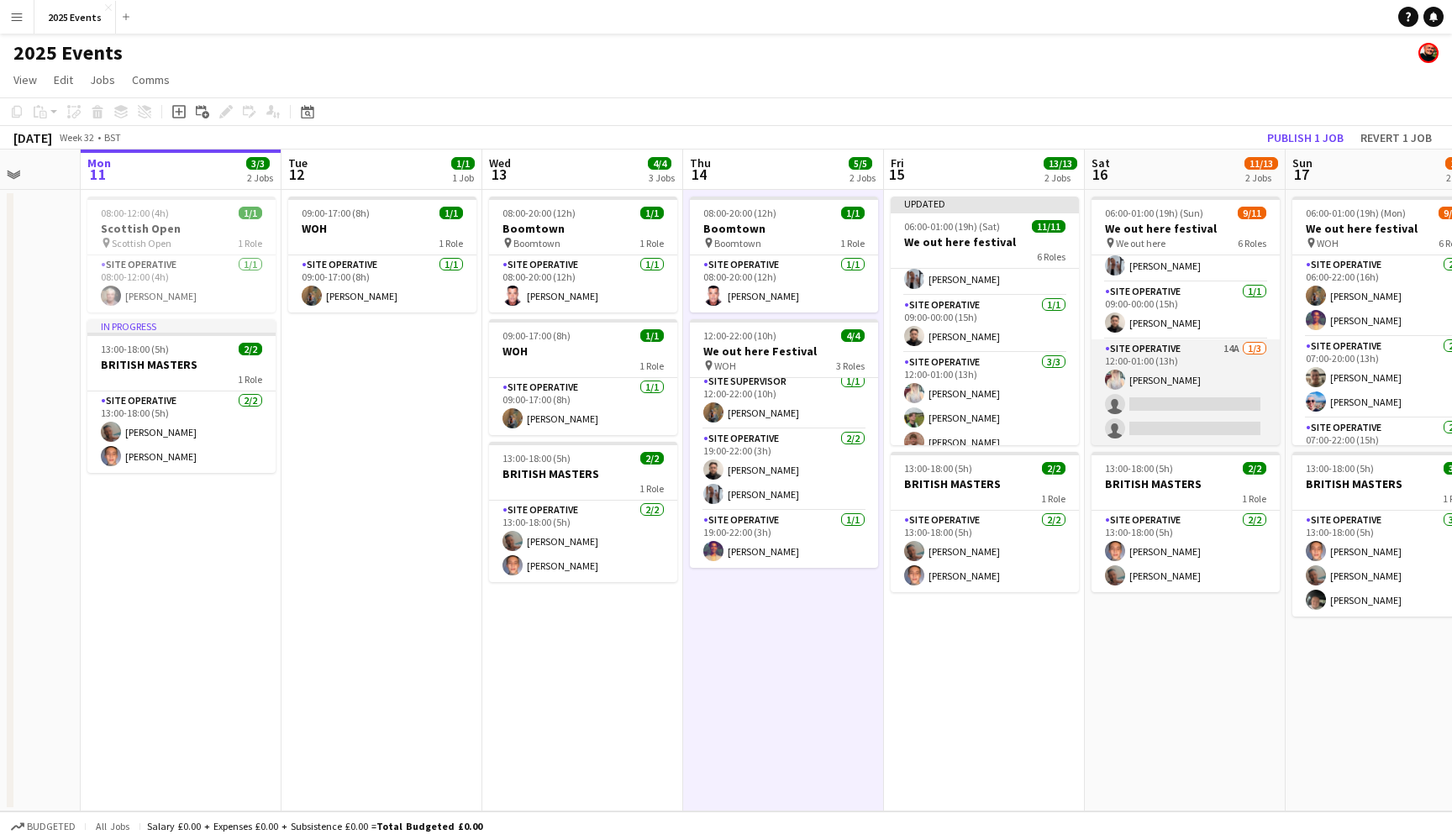
scroll to position [275, 0]
click at [1207, 399] on app-card-role "Site Operative 14A [DATE] 12:00-01:00 (13h) [PERSON_NAME] single-neutral-action…" at bounding box center [1186, 392] width 188 height 106
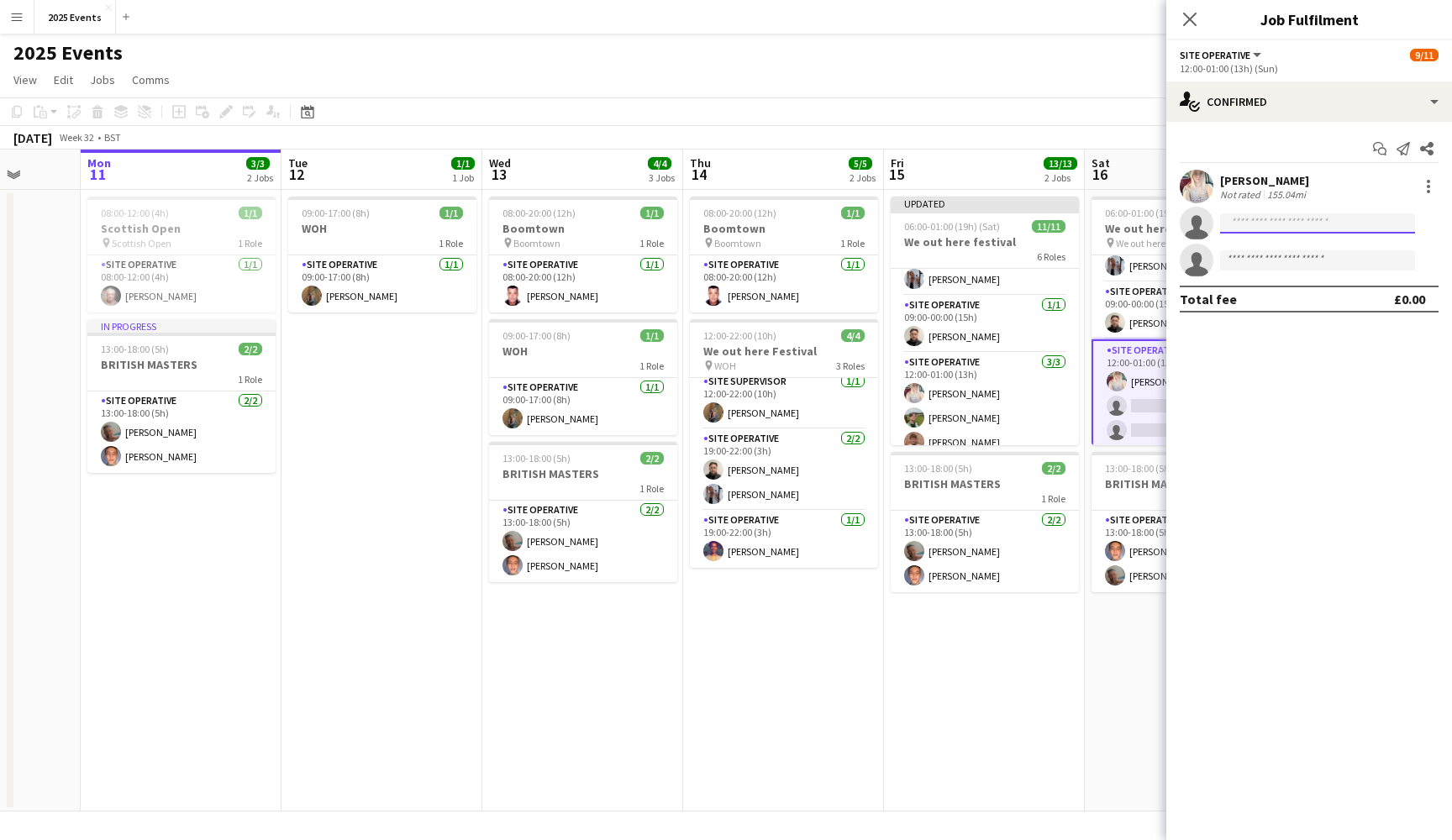
click at [1291, 223] on input at bounding box center [1317, 224] width 195 height 20
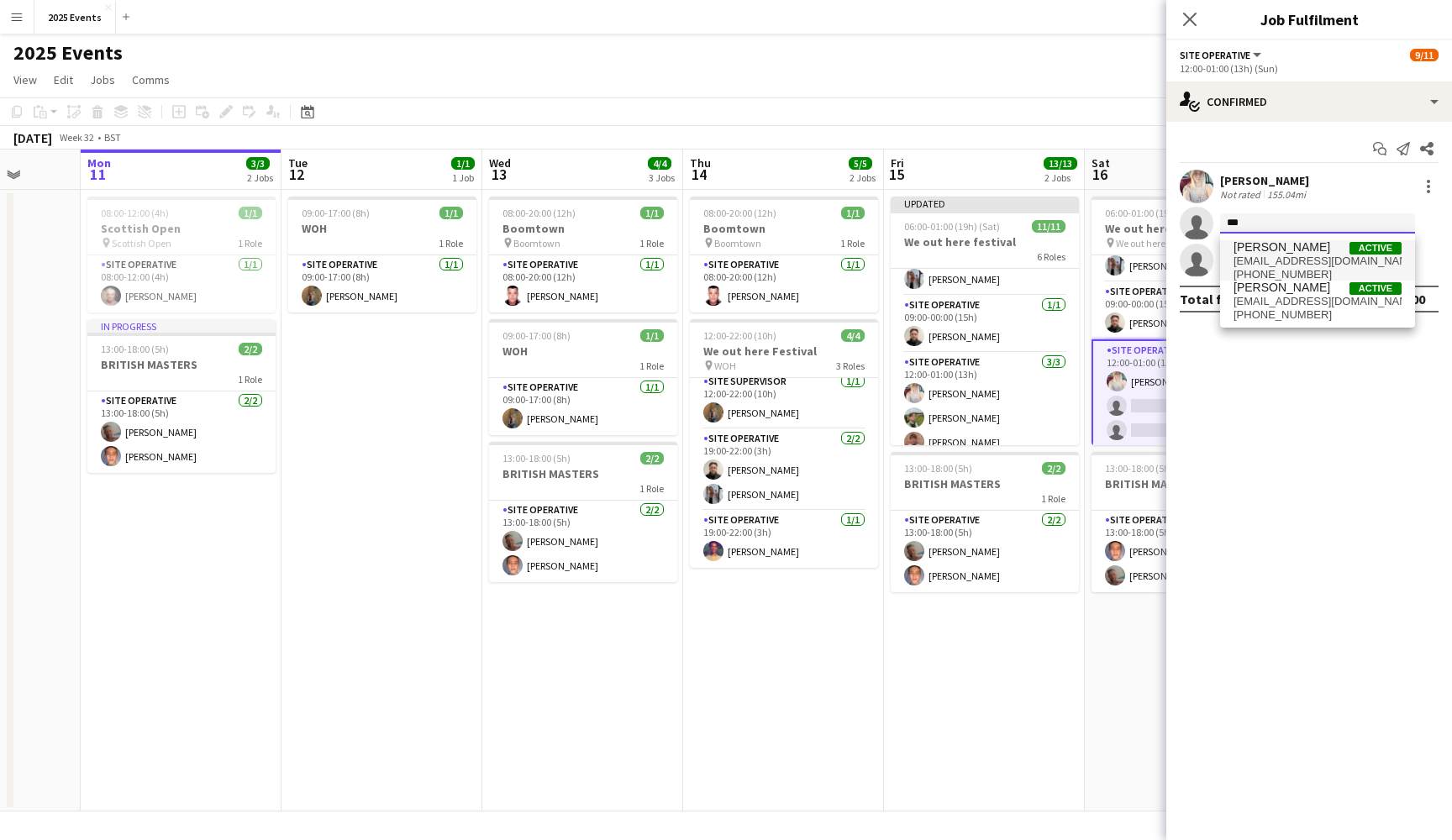
type input "***"
click at [1277, 251] on span "[PERSON_NAME]" at bounding box center [1281, 247] width 97 height 15
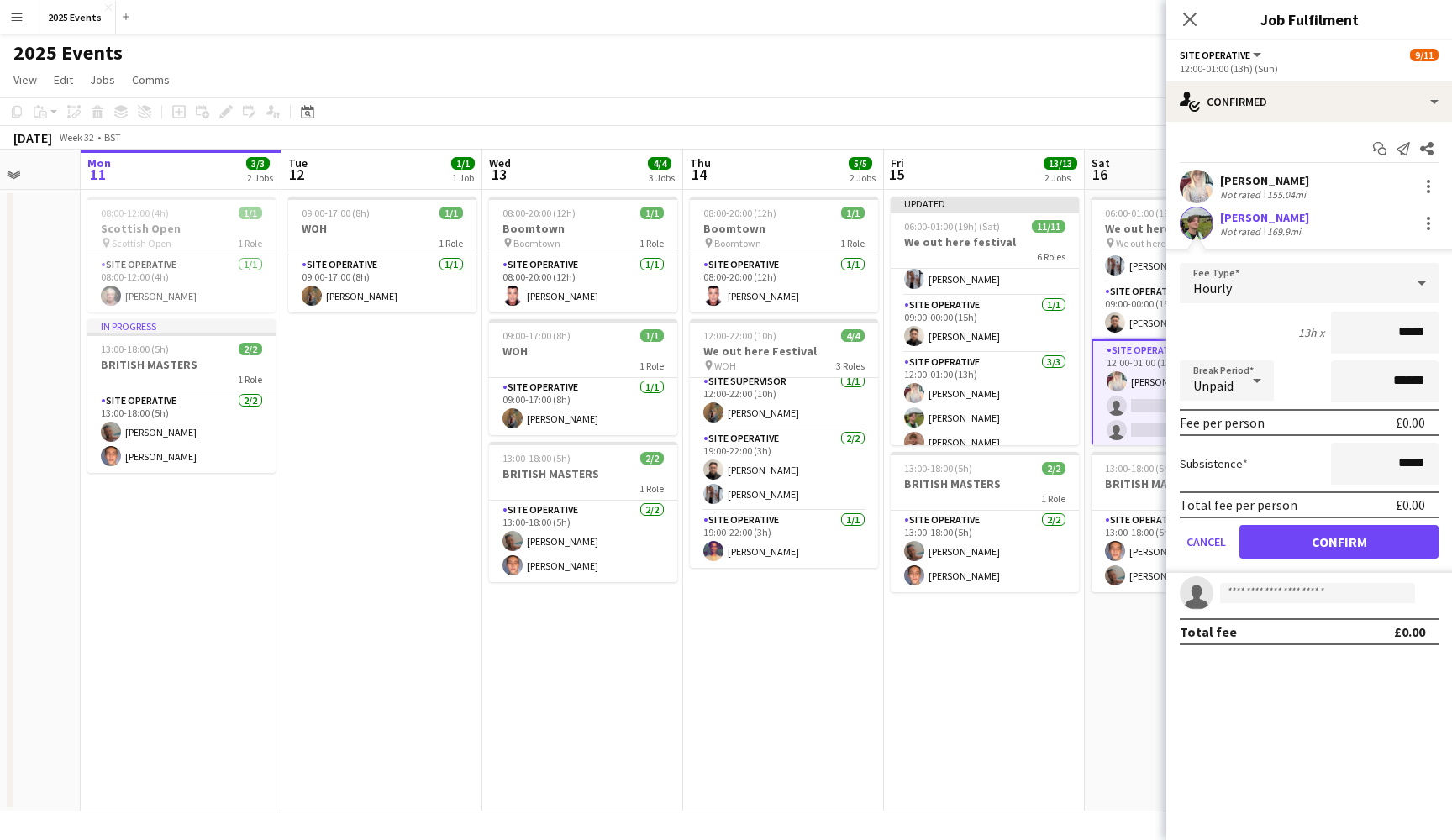
click at [1355, 536] on button "Confirm" at bounding box center [1338, 541] width 199 height 33
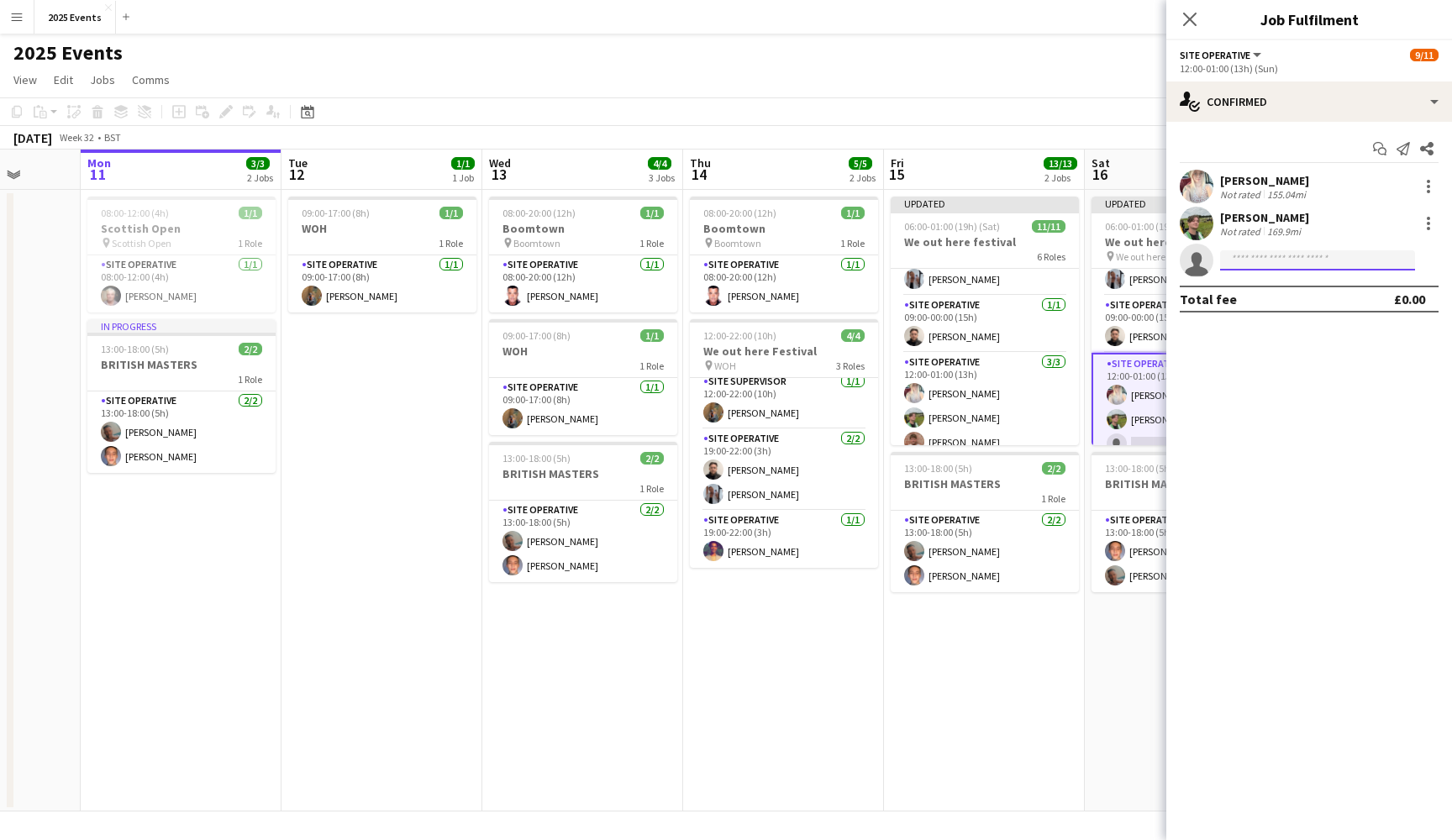
click at [1256, 257] on input at bounding box center [1317, 260] width 195 height 20
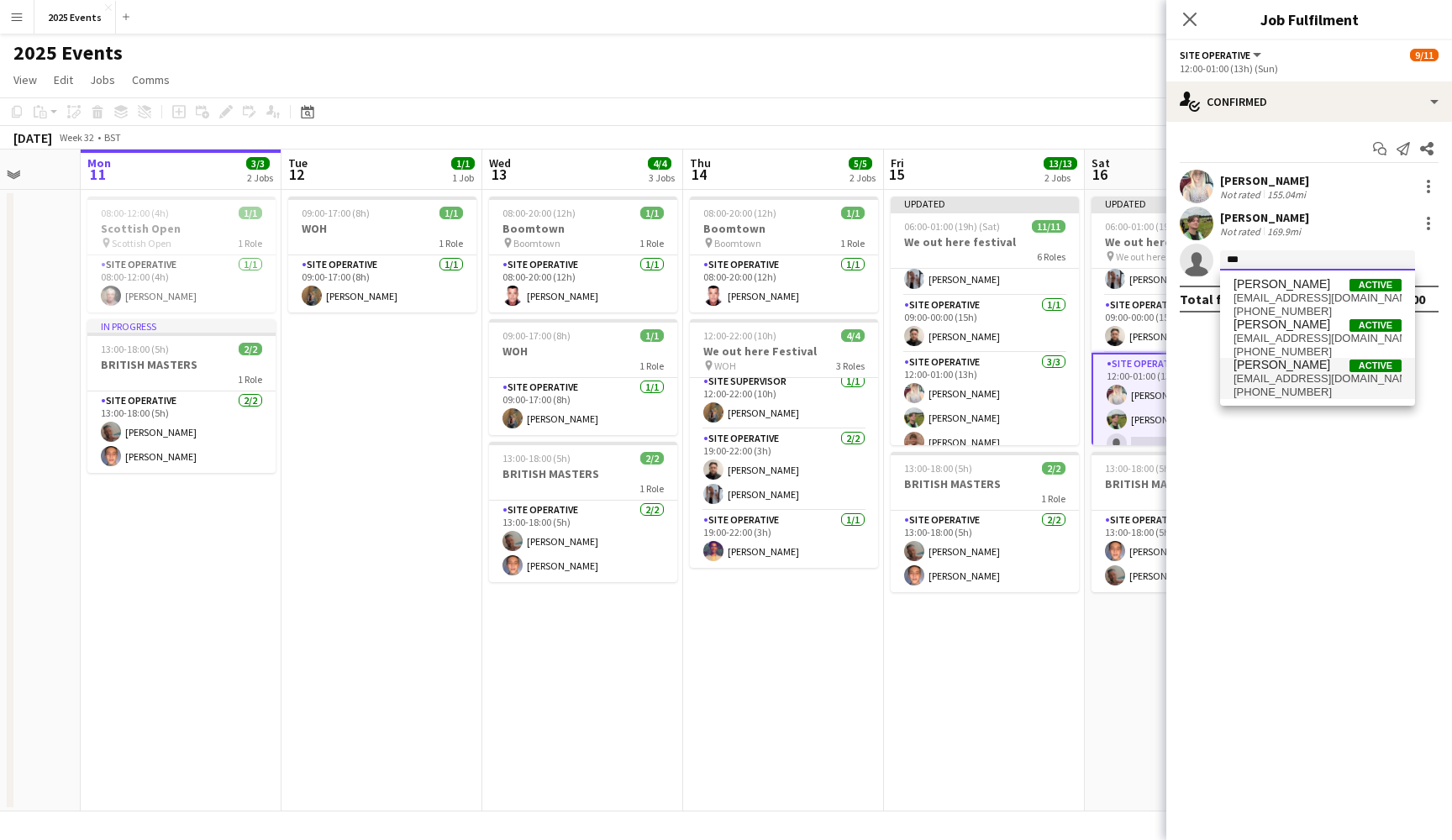
type input "***"
click at [1279, 364] on span "[PERSON_NAME]" at bounding box center [1281, 365] width 97 height 15
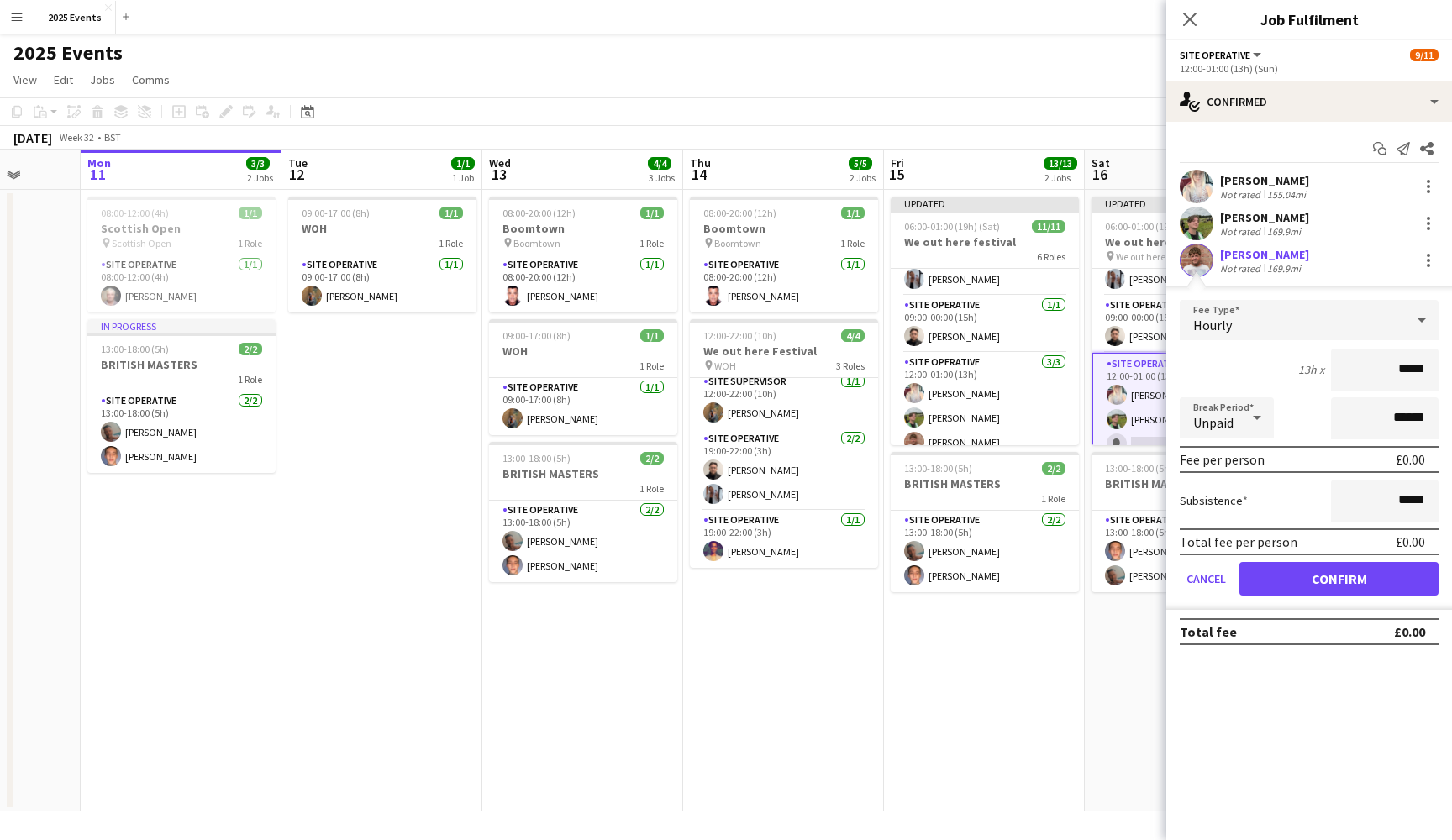
click at [1340, 571] on button "Confirm" at bounding box center [1338, 578] width 199 height 33
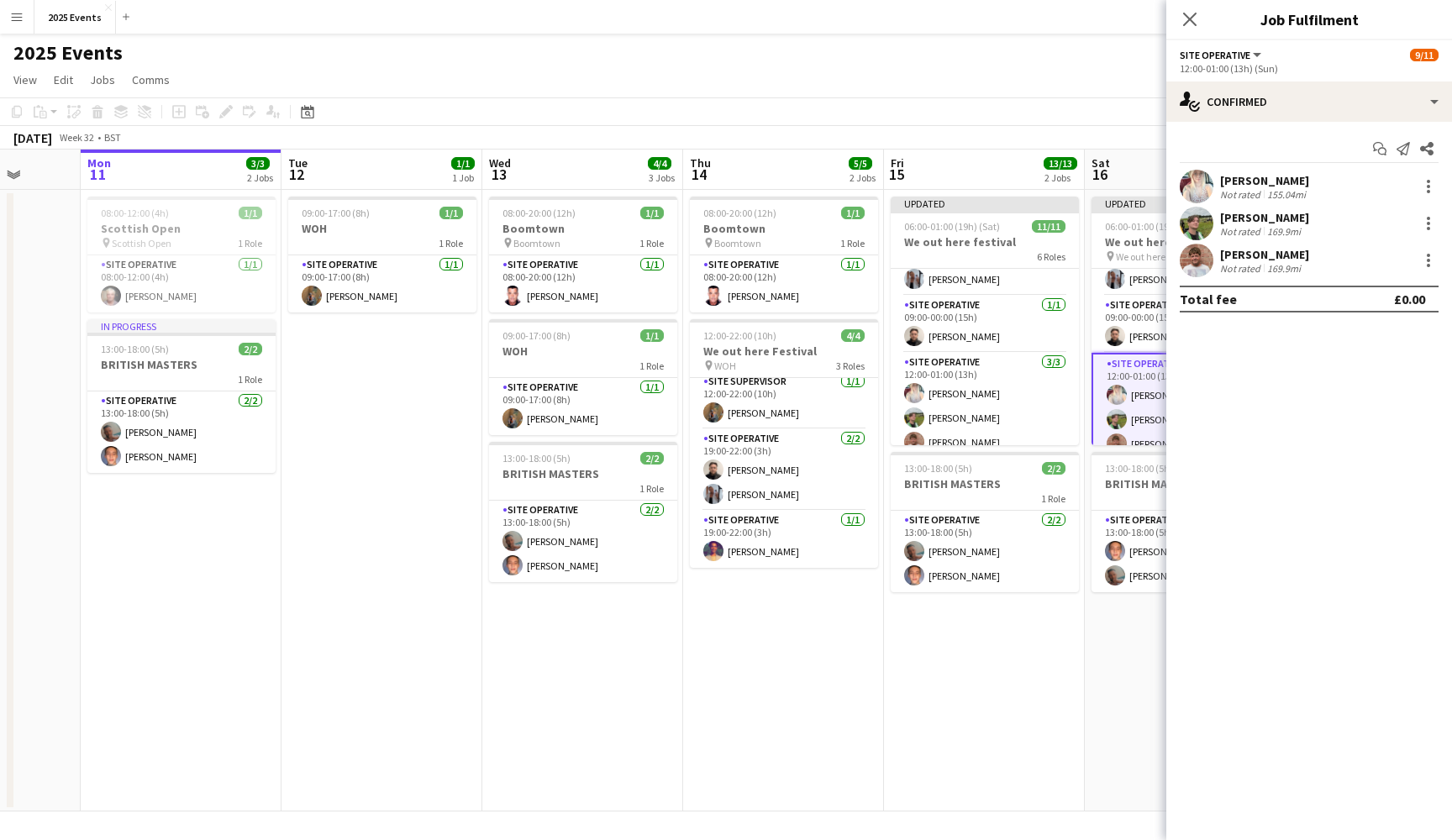
click at [1127, 683] on app-date-cell "Updated 06:00-01:00 (19h) (Sun) [DATE] out here festival pin We out here 6 Role…" at bounding box center [1185, 500] width 201 height 621
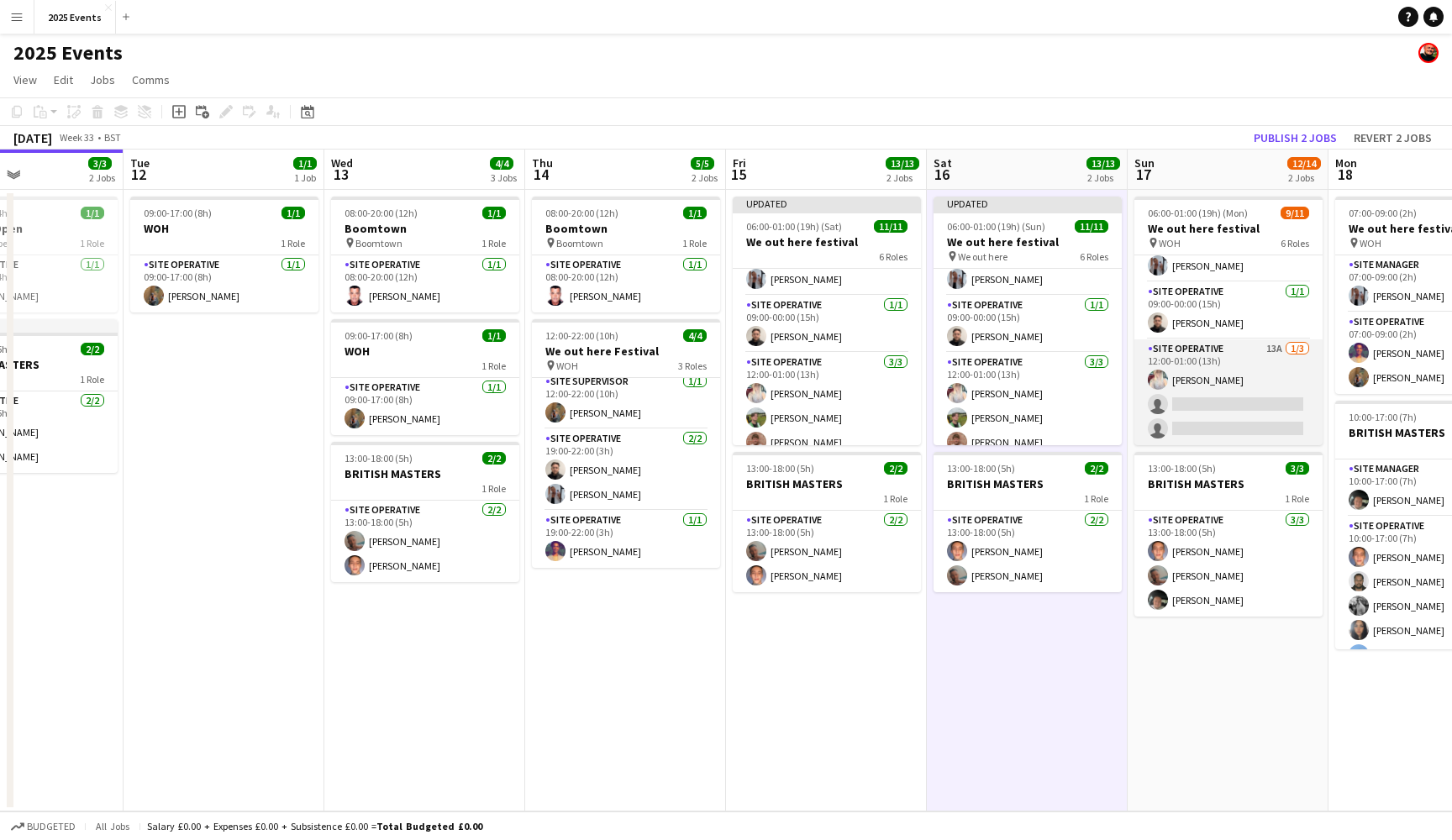
click at [1221, 408] on app-card-role "Site Operative 13A [DATE] 12:00-01:00 (13h) [PERSON_NAME] single-neutral-action…" at bounding box center [1228, 392] width 188 height 106
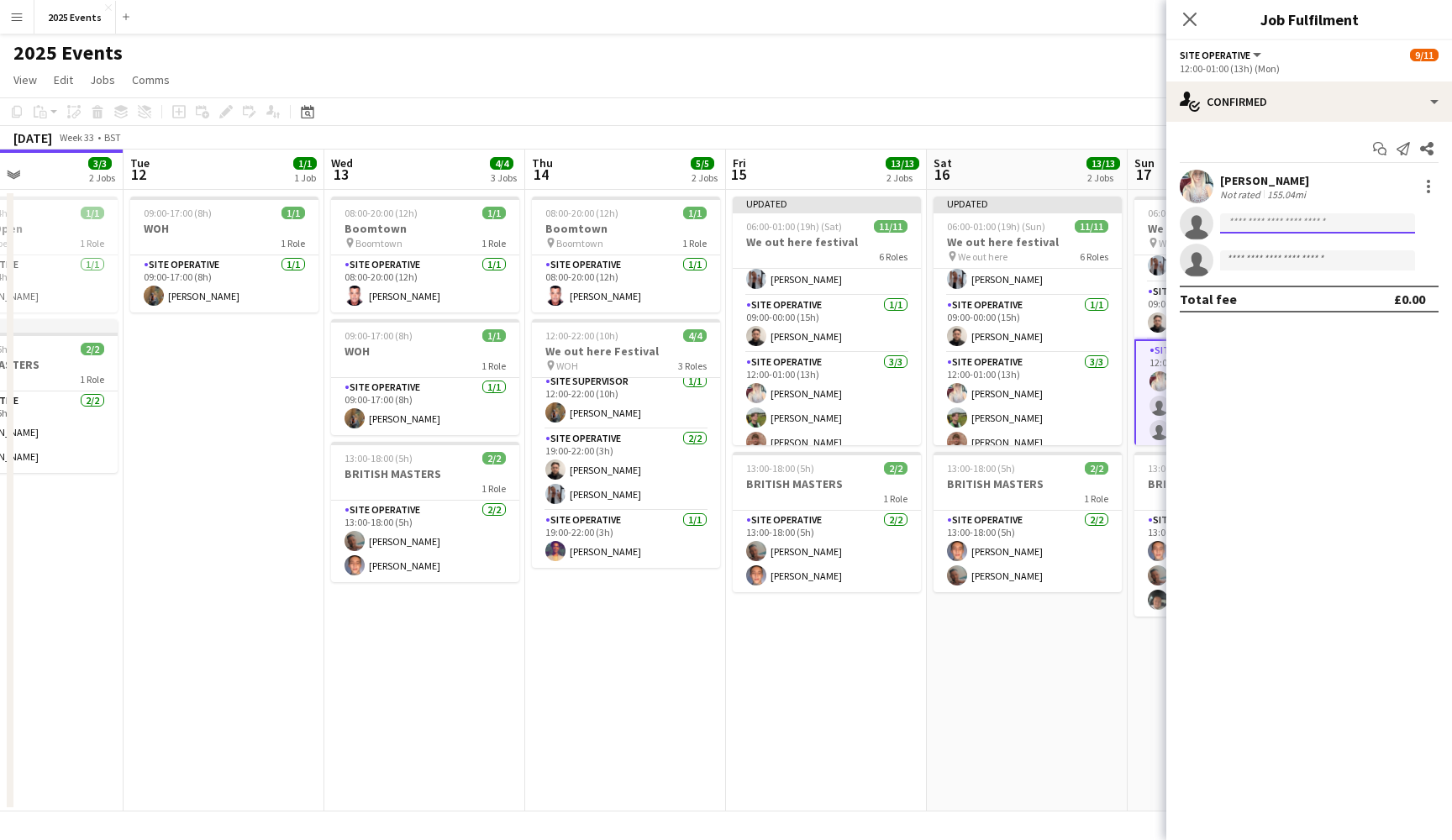
click at [1256, 228] on input at bounding box center [1317, 224] width 195 height 20
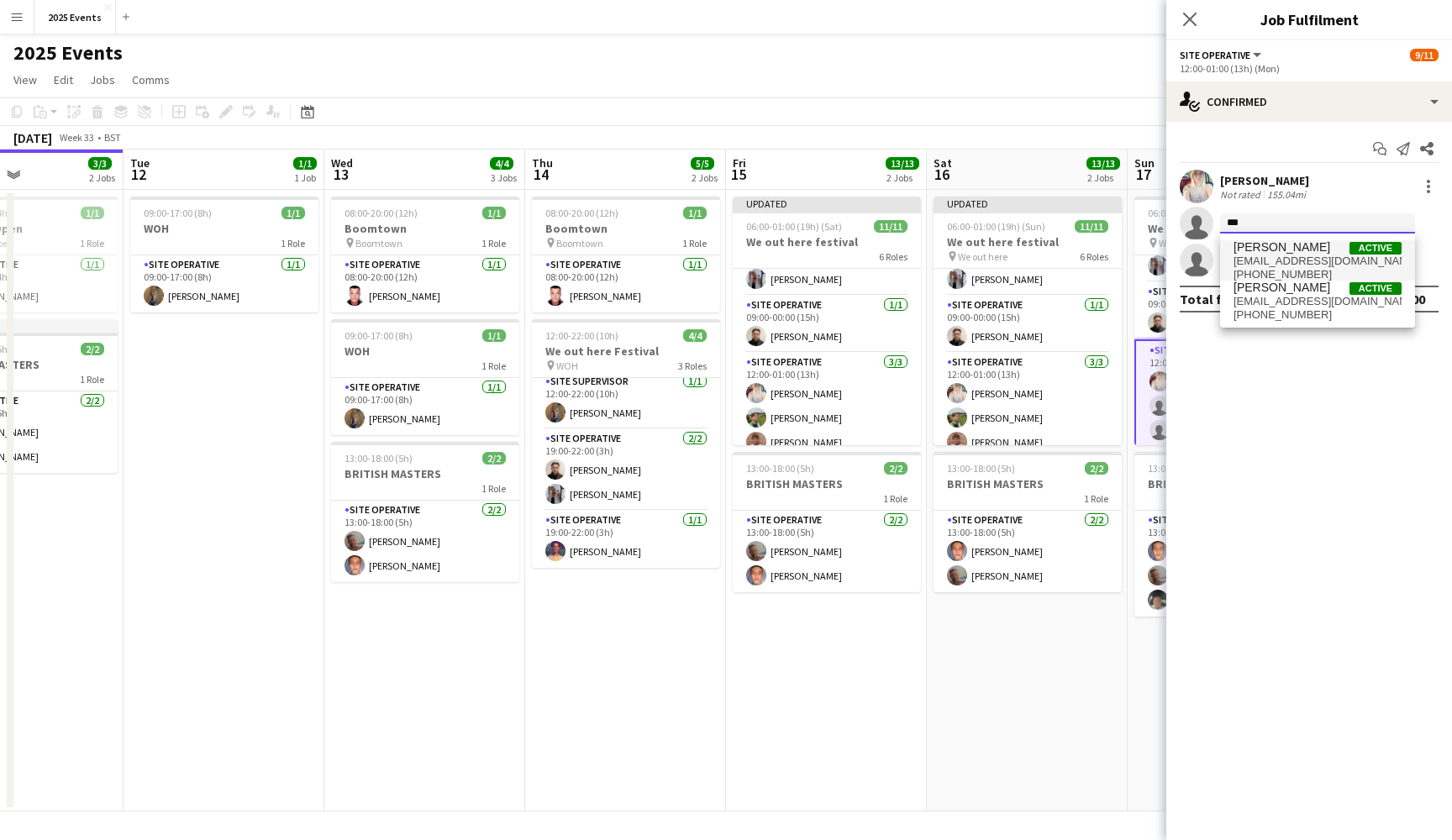
type input "***"
click at [1273, 265] on span "[EMAIL_ADDRESS][DOMAIN_NAME]" at bounding box center [1317, 261] width 168 height 14
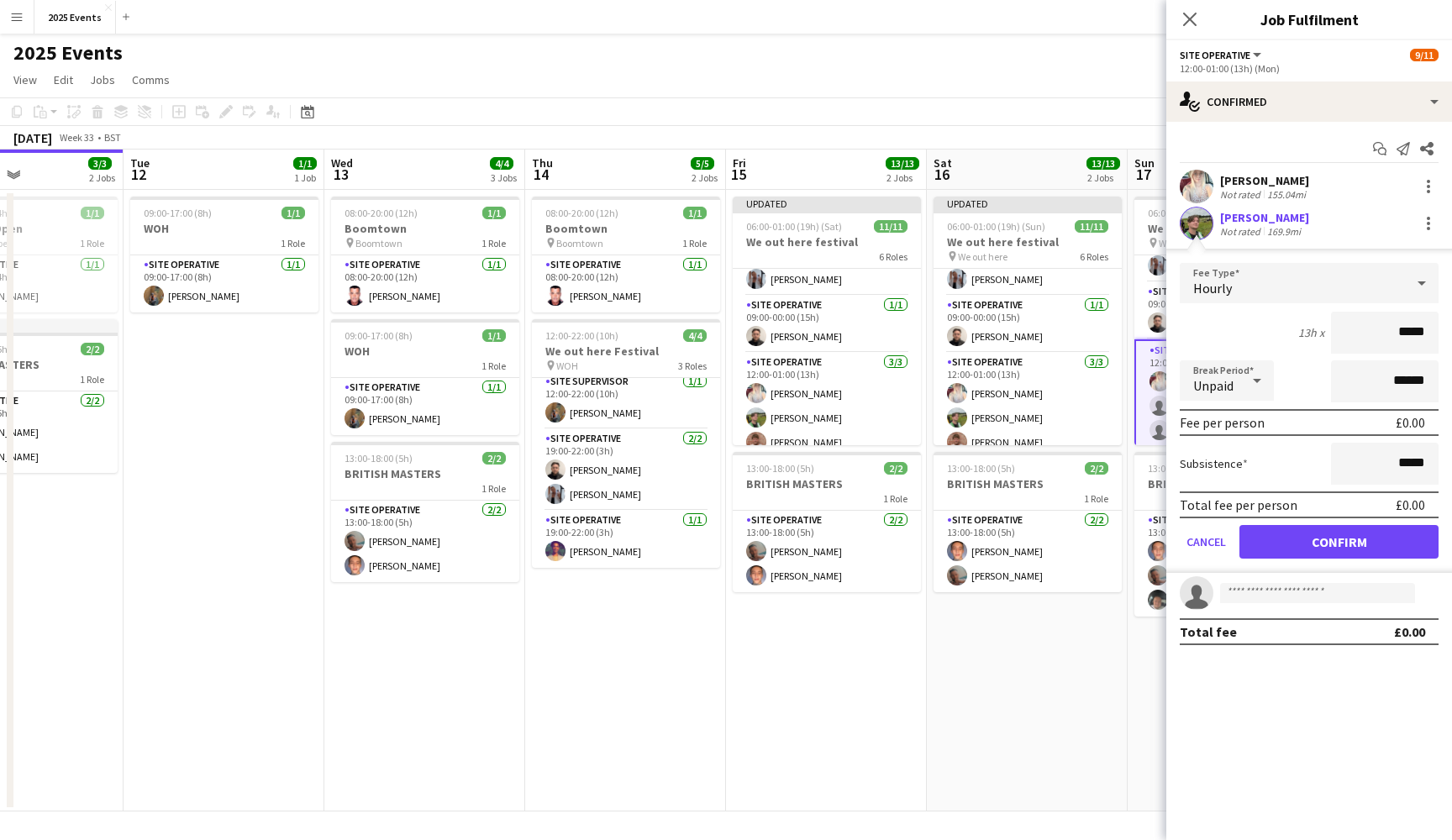
click at [1368, 550] on button "Confirm" at bounding box center [1338, 541] width 199 height 33
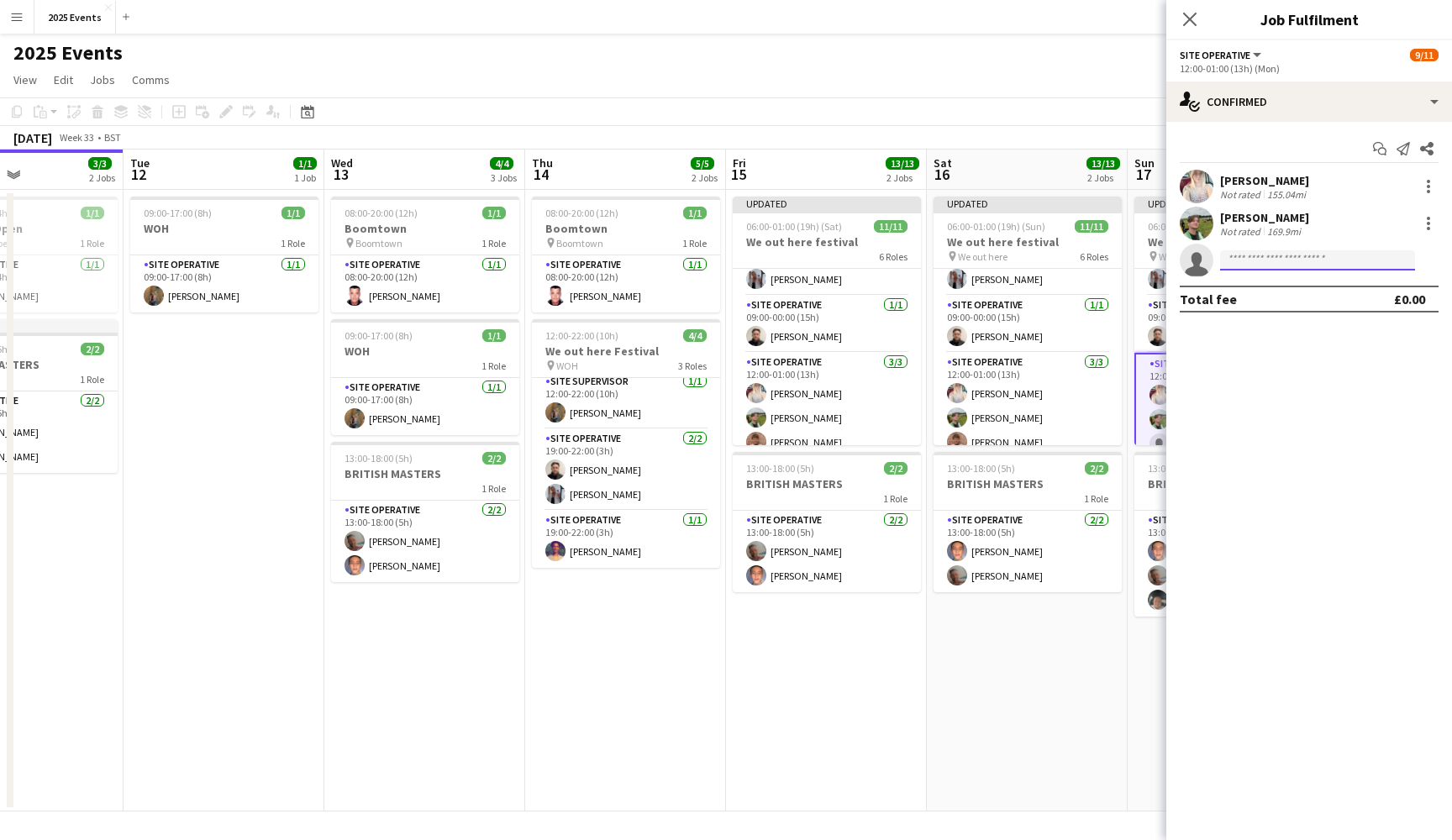
click at [1280, 266] on input at bounding box center [1317, 260] width 195 height 20
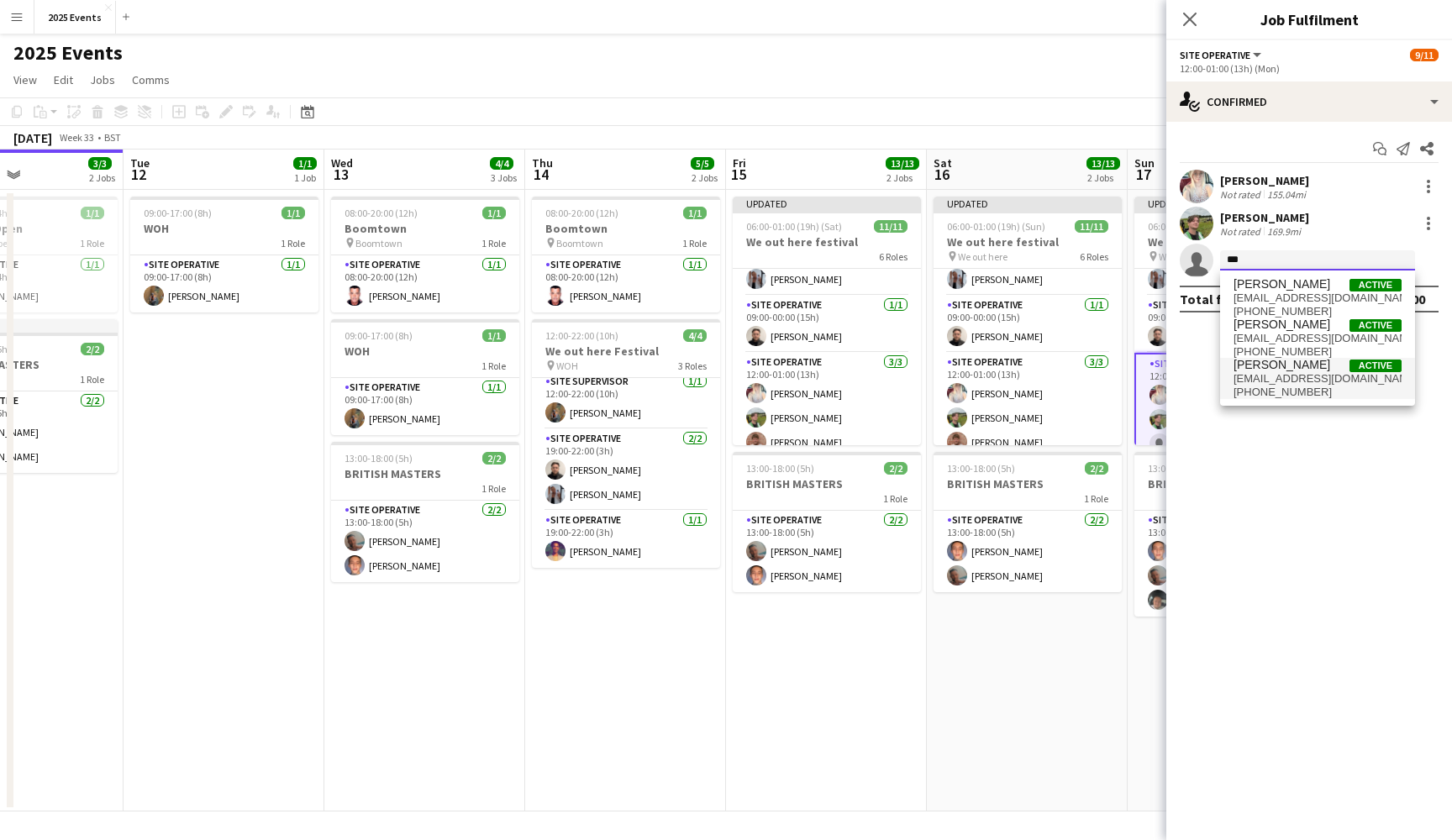
type input "***"
click at [1292, 375] on span "[EMAIL_ADDRESS][DOMAIN_NAME]" at bounding box center [1317, 379] width 168 height 14
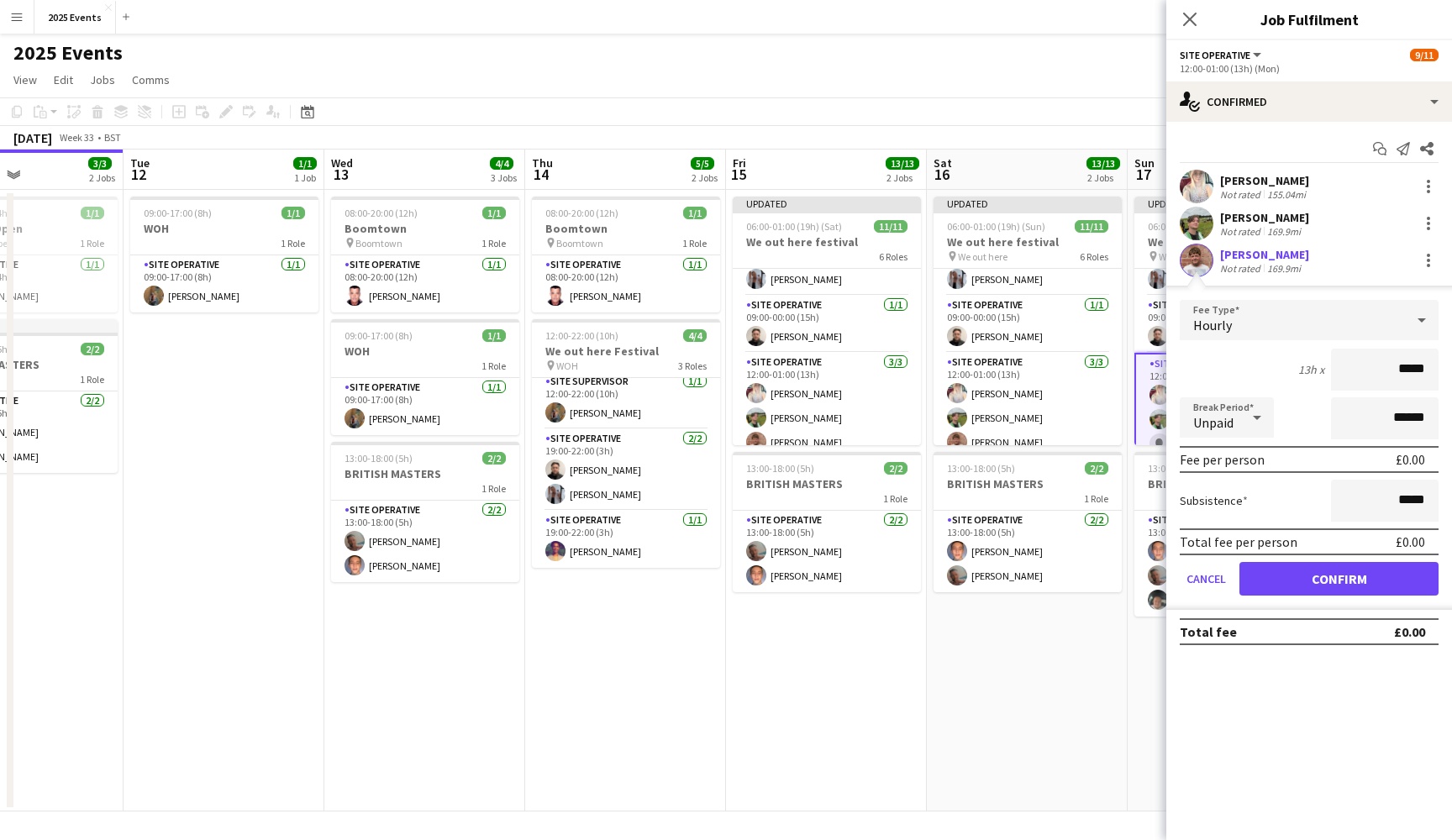
click at [1377, 577] on button "Confirm" at bounding box center [1338, 578] width 199 height 33
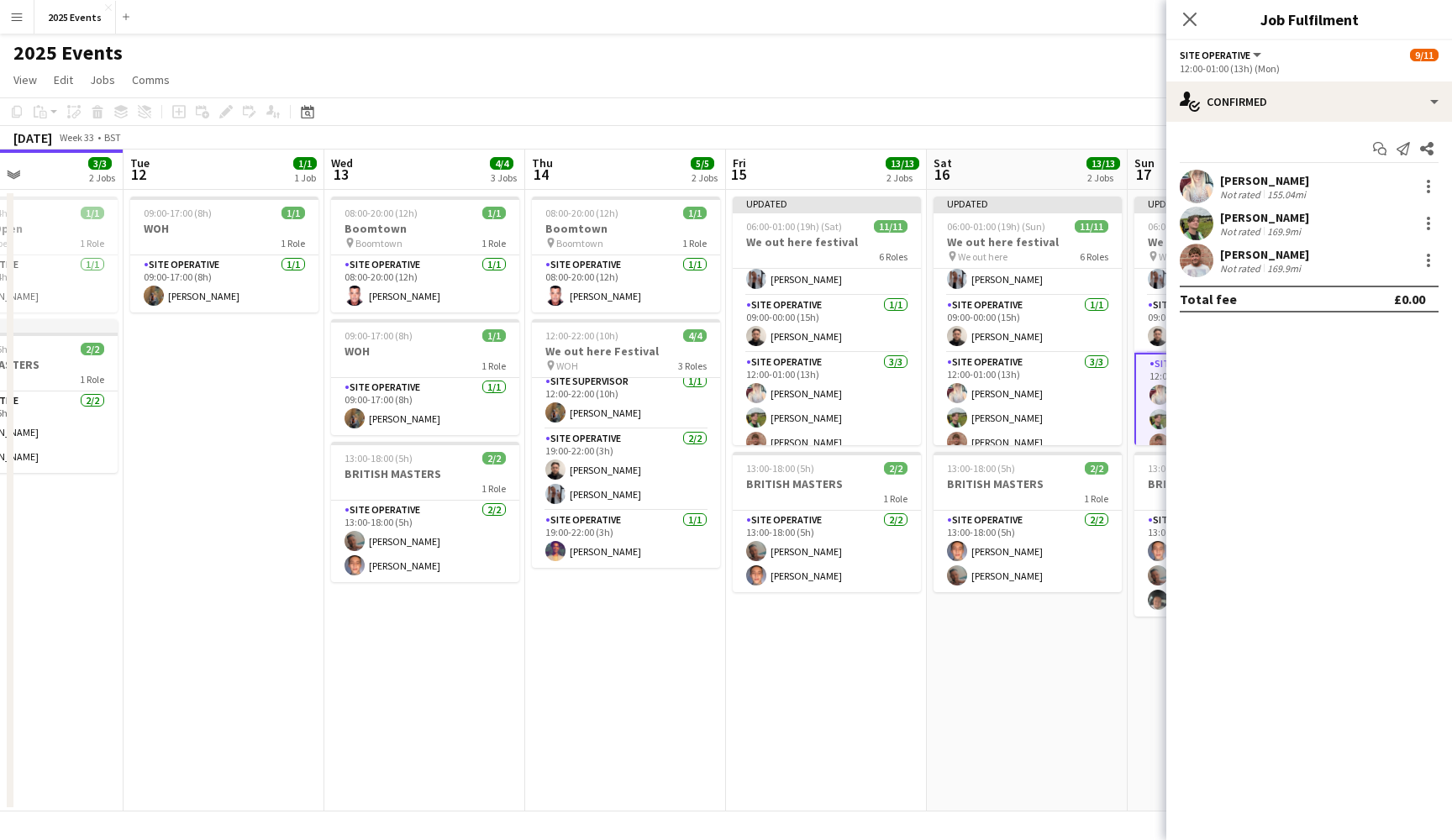
click at [1108, 674] on app-date-cell "Updated 06:00-01:00 (19h) (Sun) [DATE] out here festival pin We out here 6 Role…" at bounding box center [1027, 500] width 201 height 621
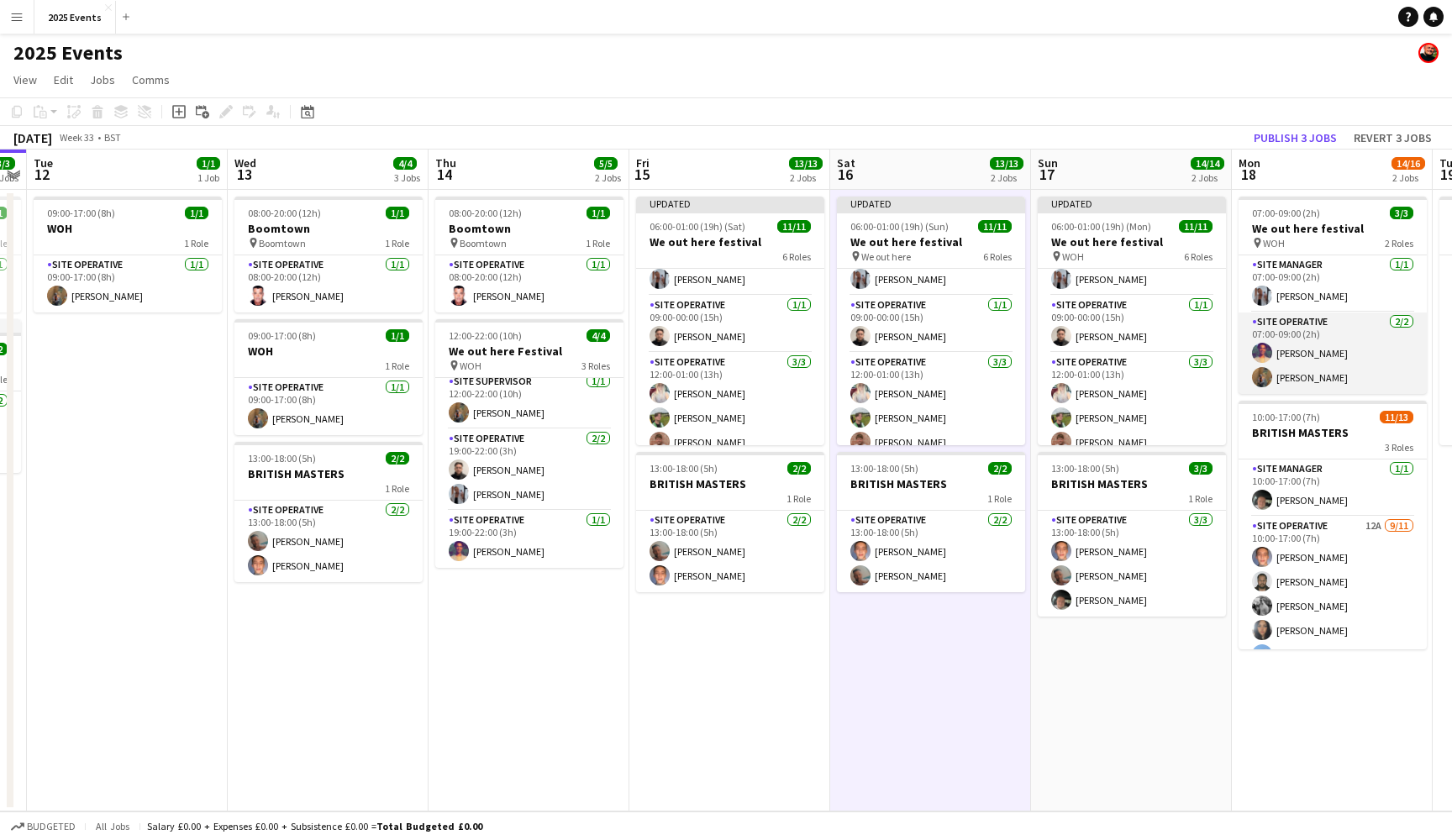
scroll to position [0, 0]
click at [1279, 128] on button "Publish 3 jobs" at bounding box center [1295, 138] width 97 height 22
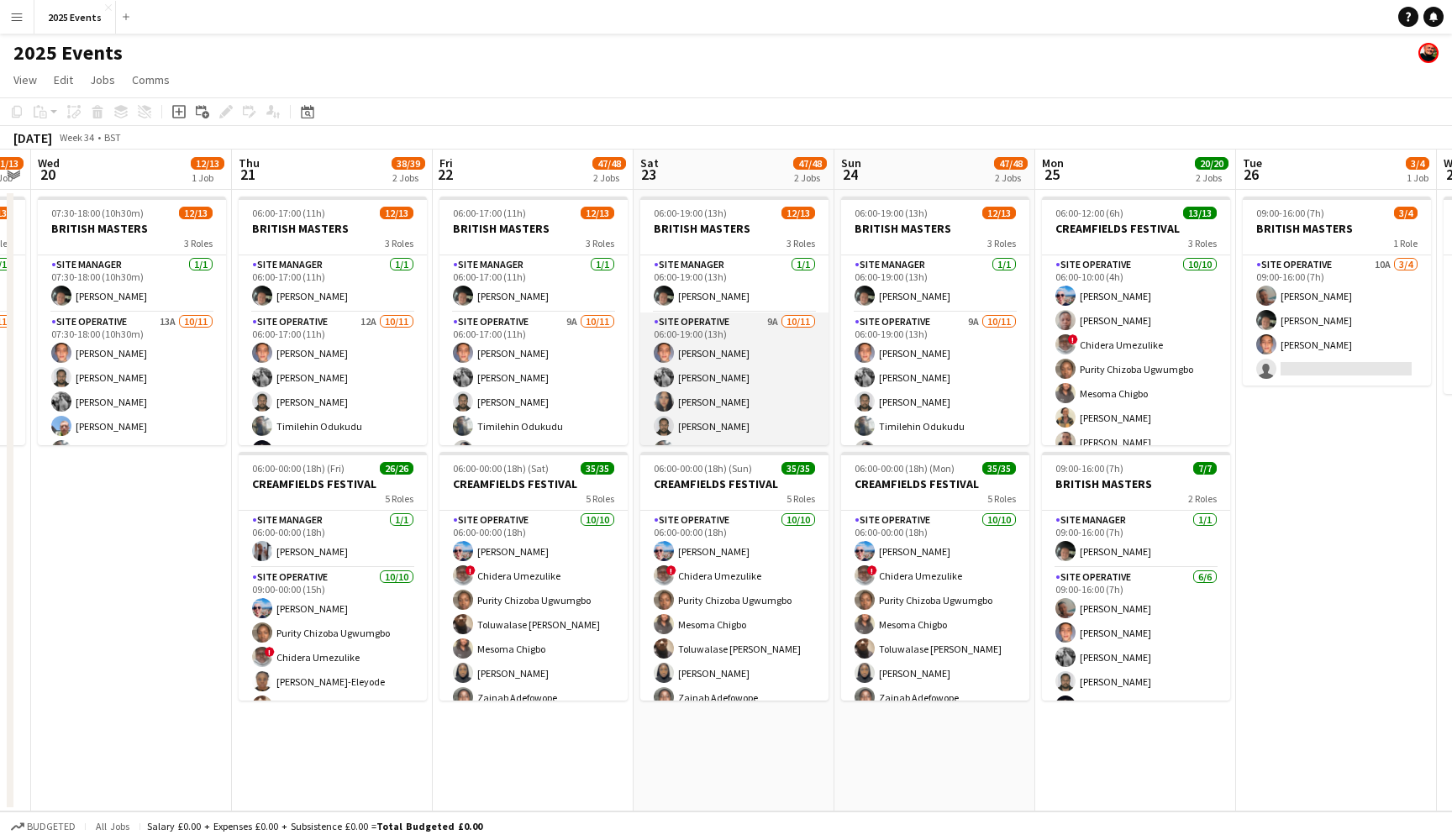
scroll to position [0, 361]
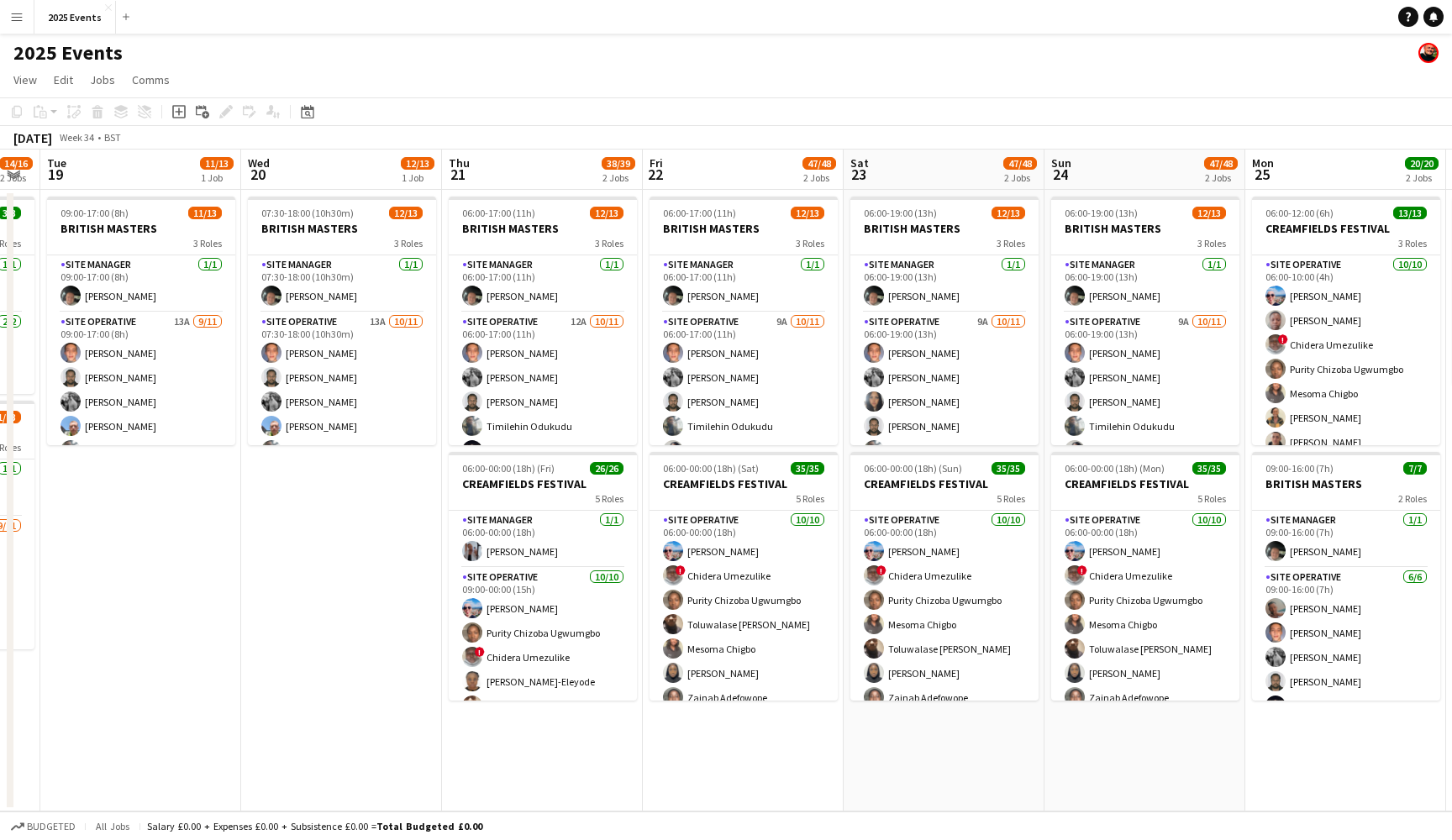
click at [15, 20] on app-icon "Menu" at bounding box center [17, 17] width 14 height 14
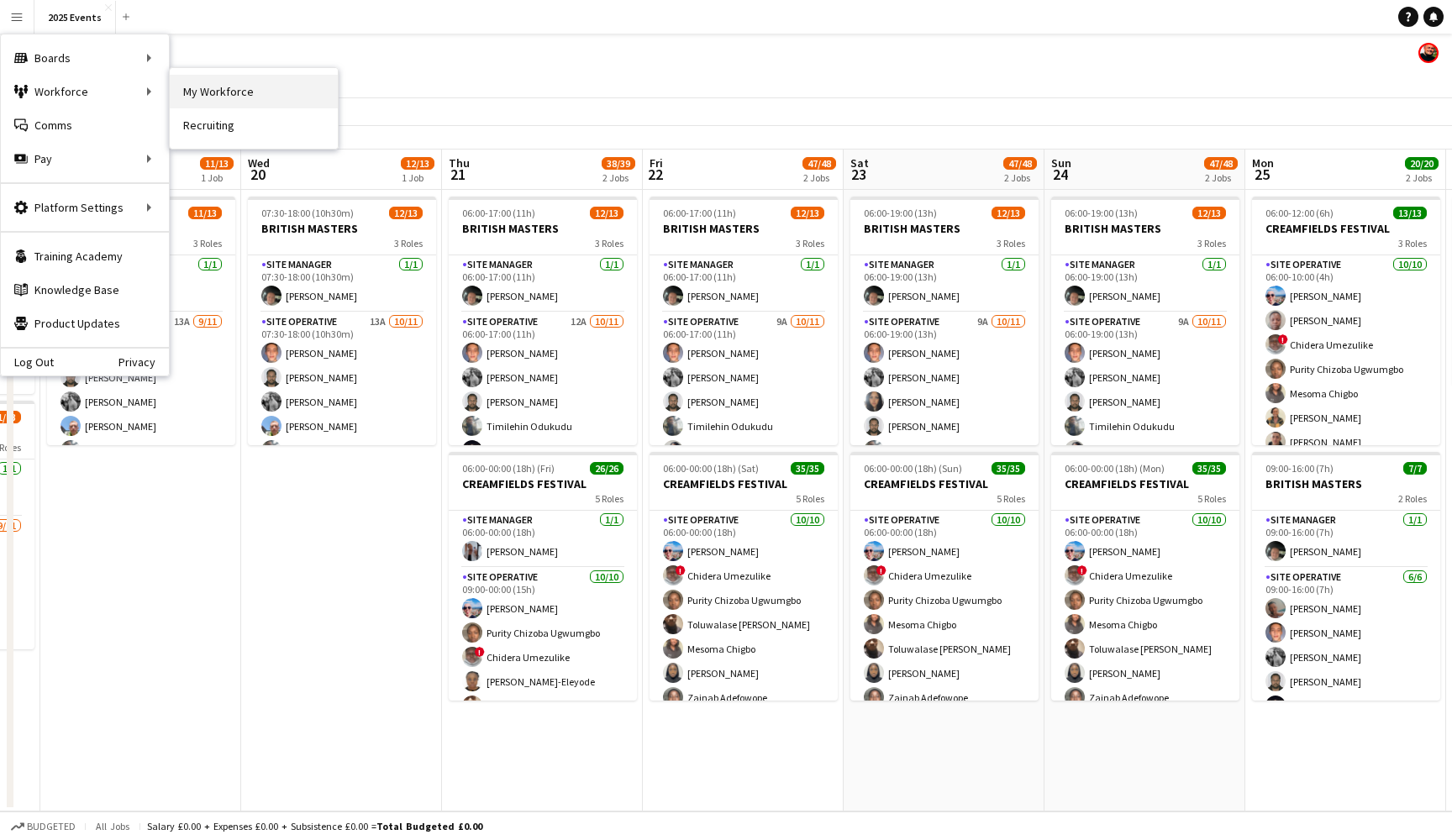
click at [234, 95] on link "My Workforce" at bounding box center [254, 91] width 168 height 33
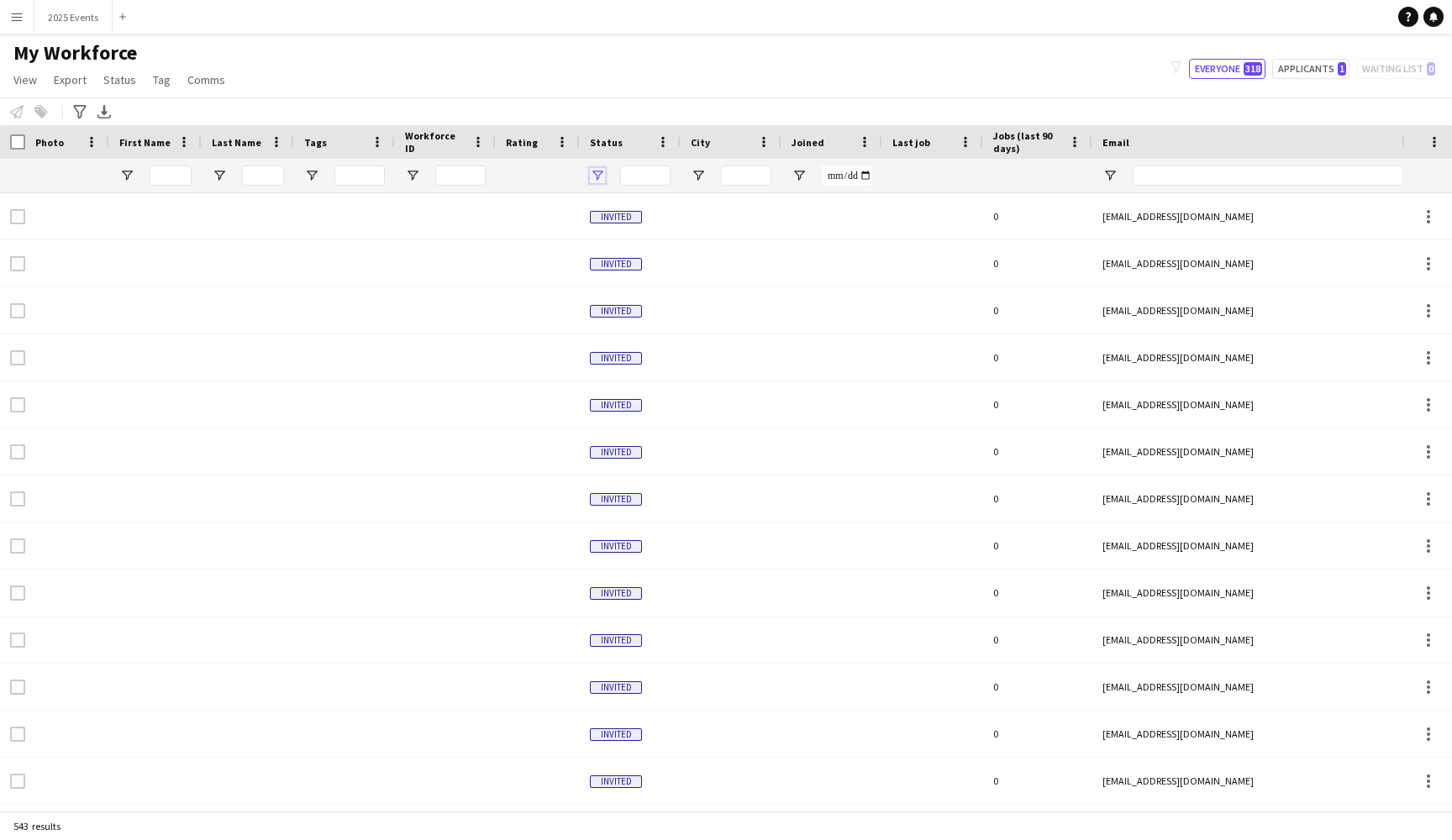
click at [592, 178] on span "Open Filter Menu" at bounding box center [598, 176] width 15 height 15
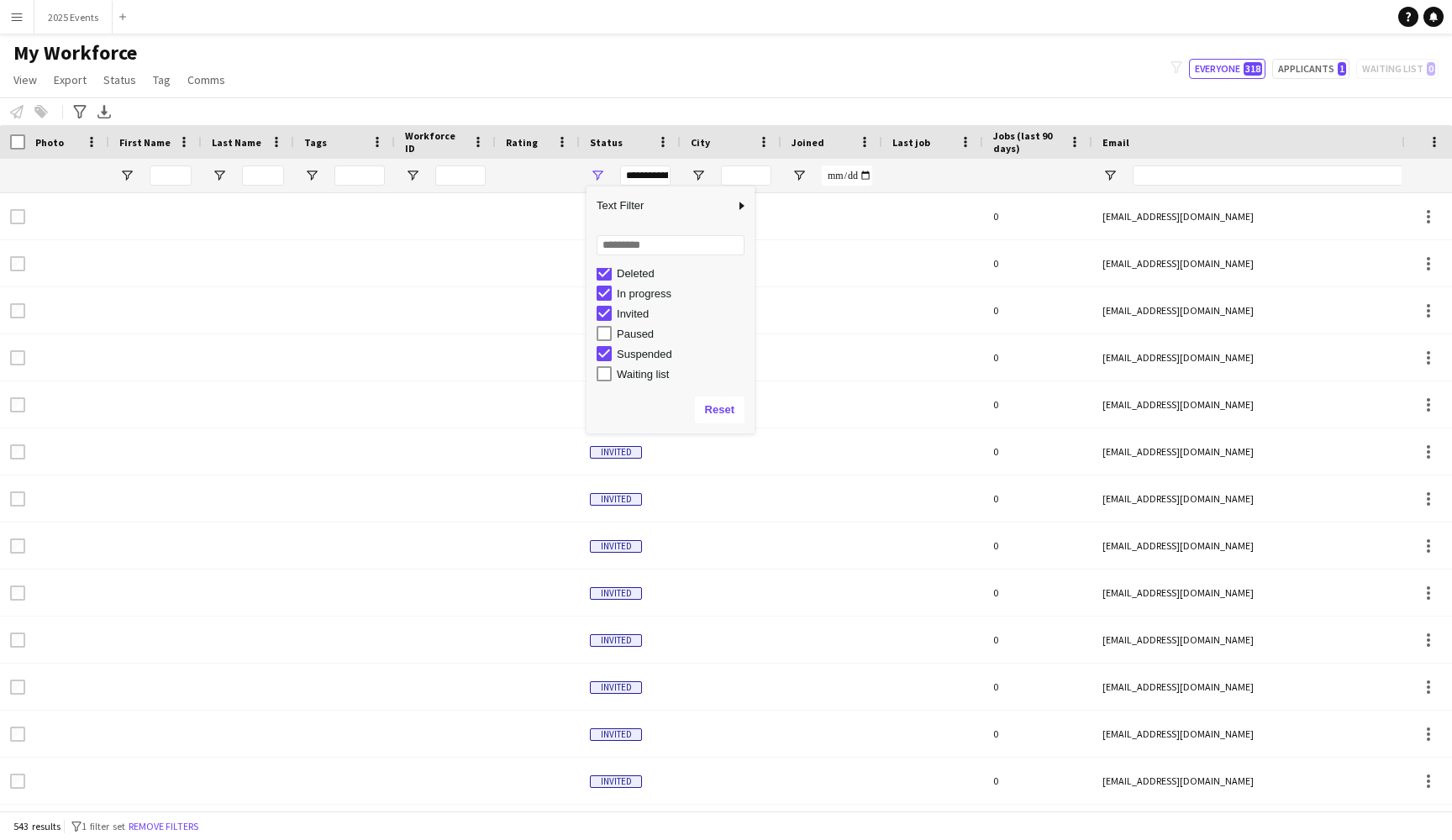
click at [604, 303] on div "Invited" at bounding box center [675, 313] width 158 height 20
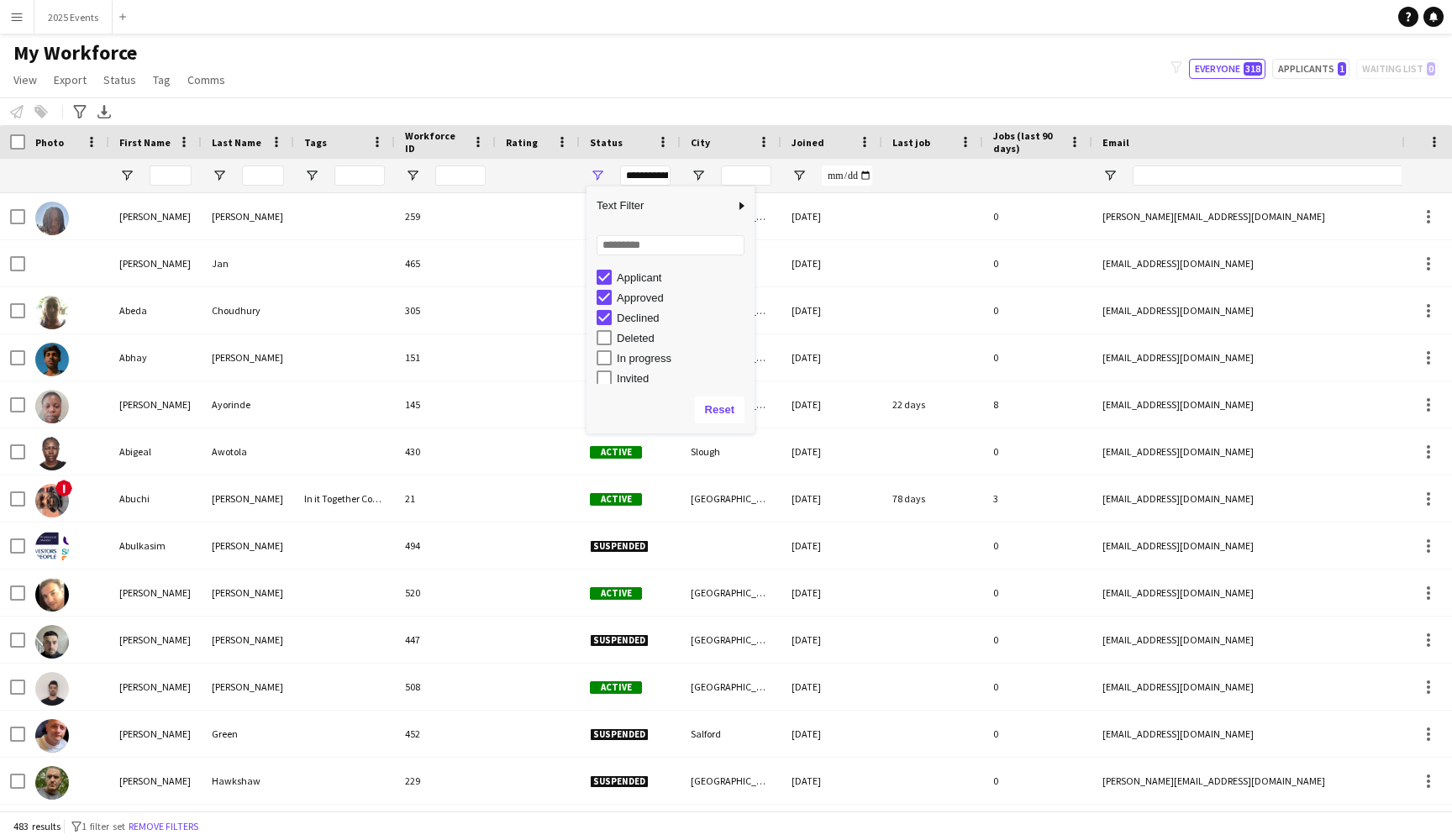
scroll to position [0, 0]
type input "**********"
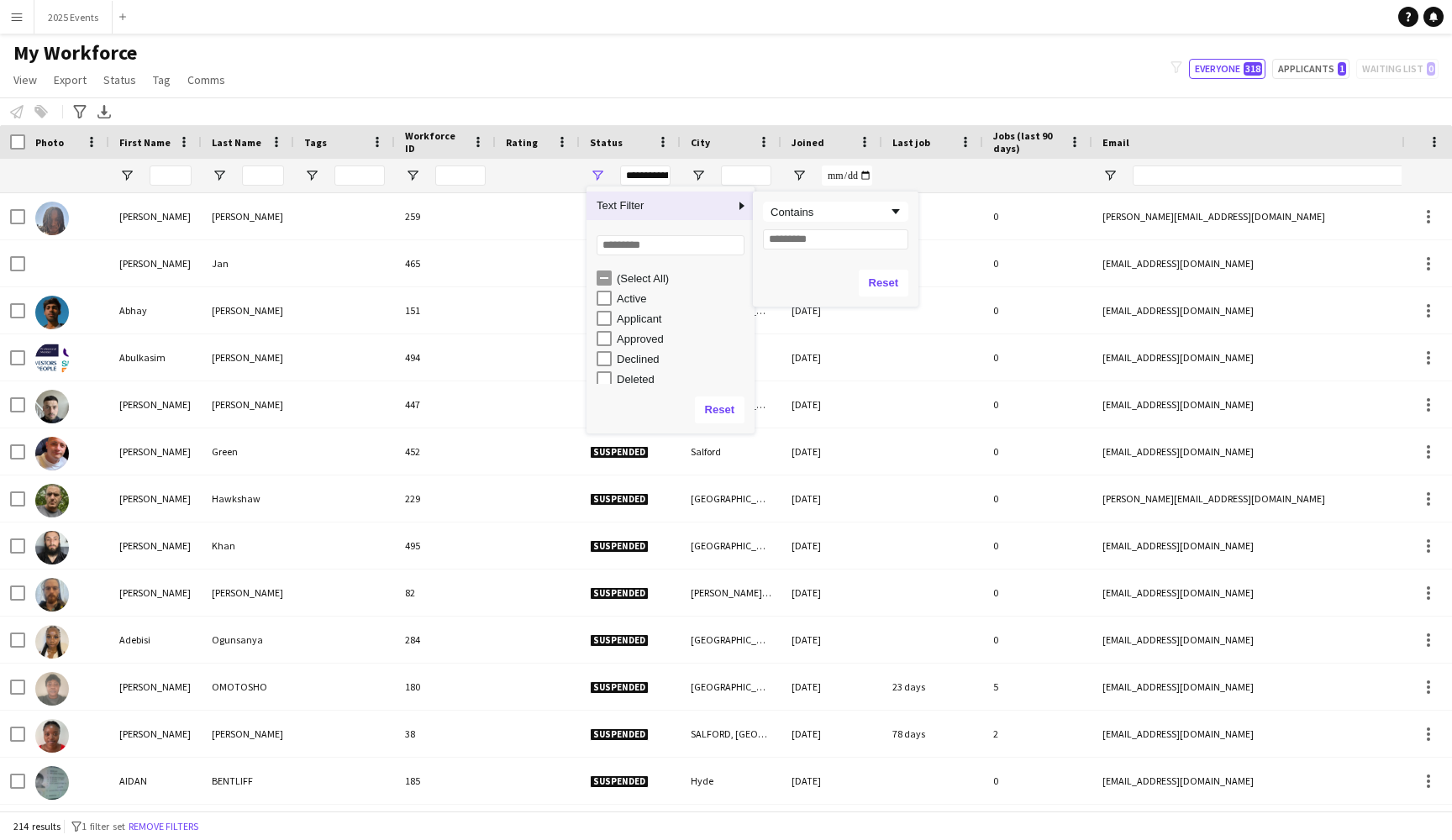
click at [741, 206] on span "Column Filter" at bounding box center [742, 206] width 15 height 15
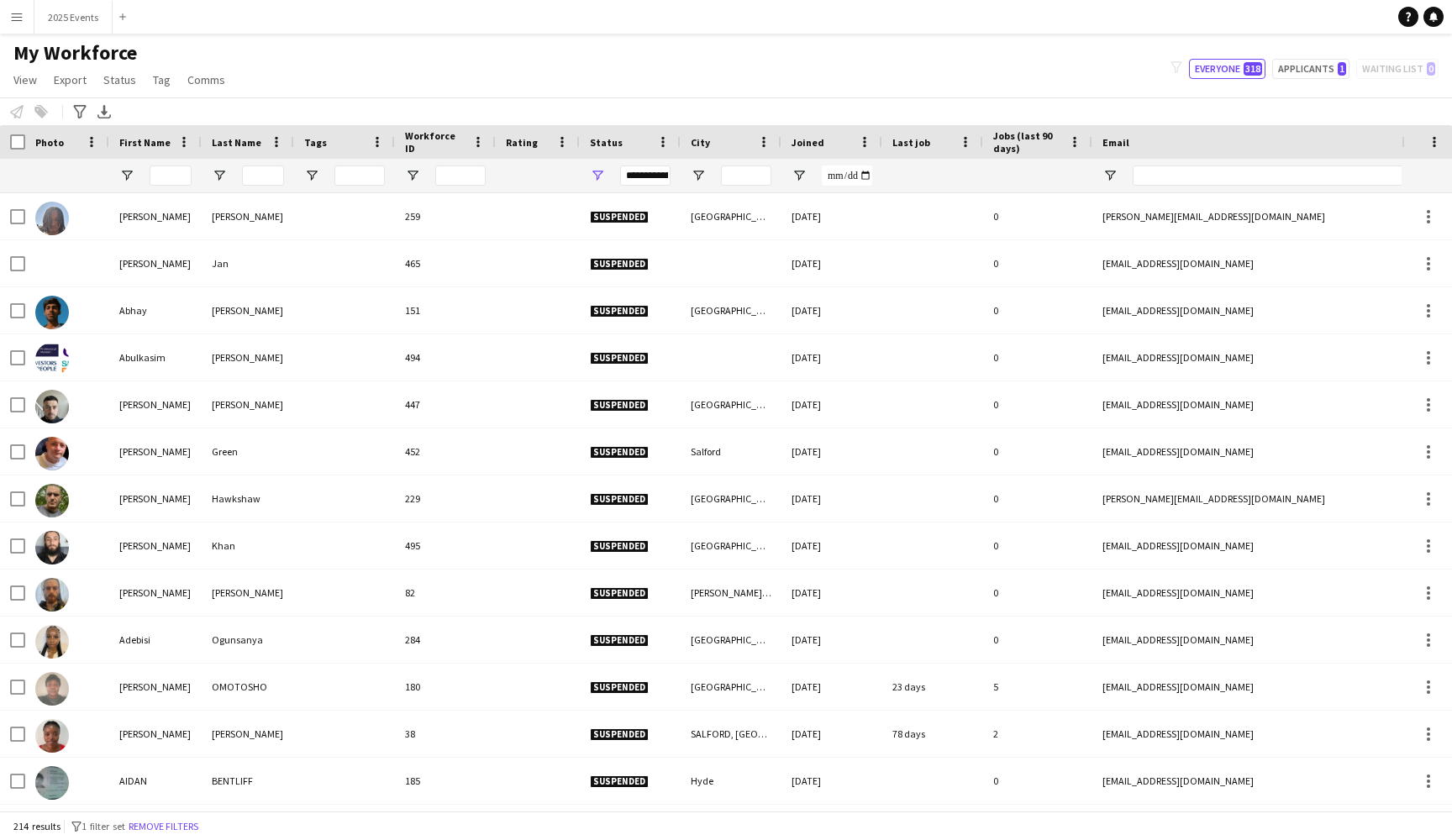
click at [670, 177] on div "**********" at bounding box center [630, 175] width 101 height 33
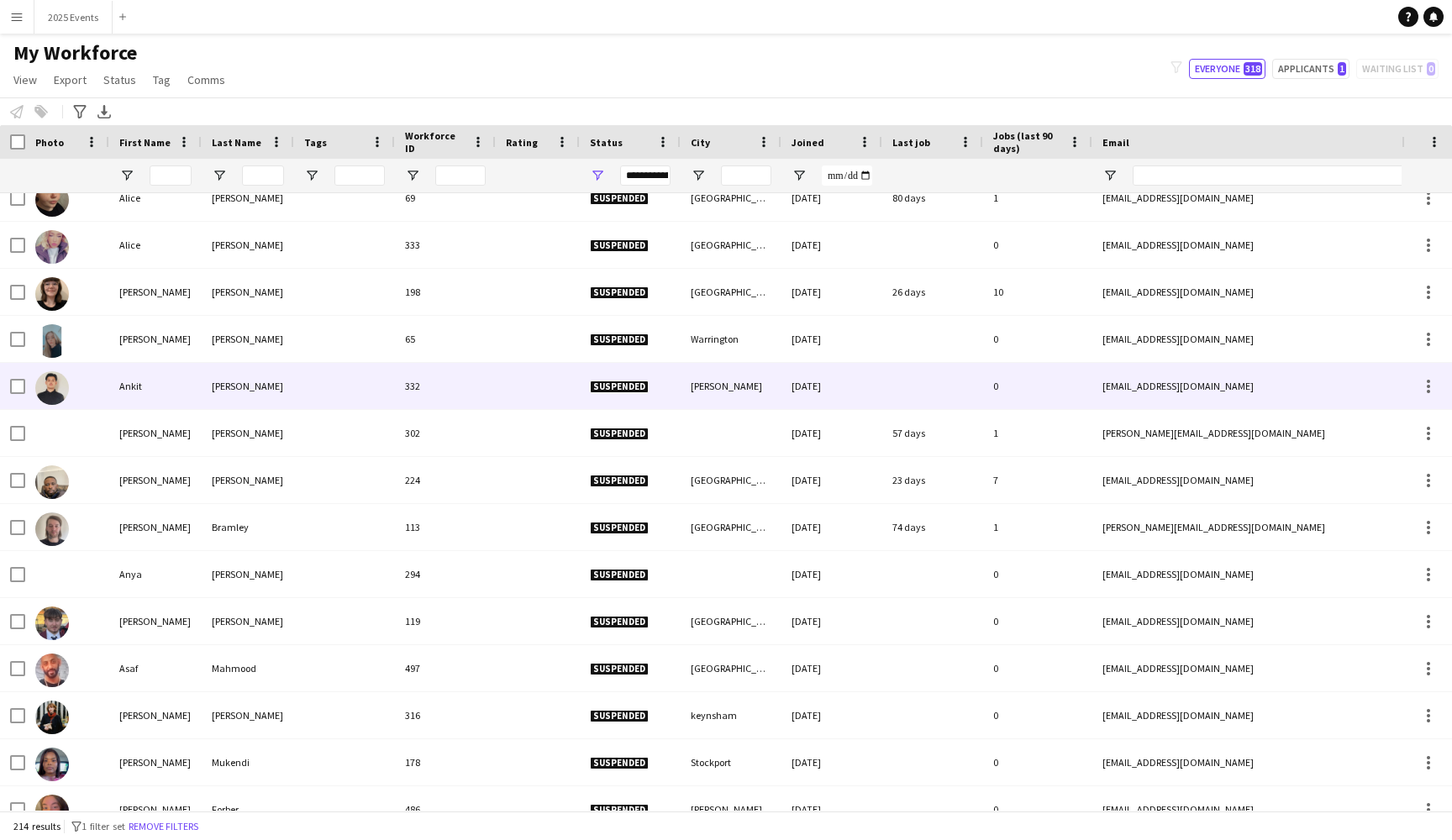
scroll to position [919, 0]
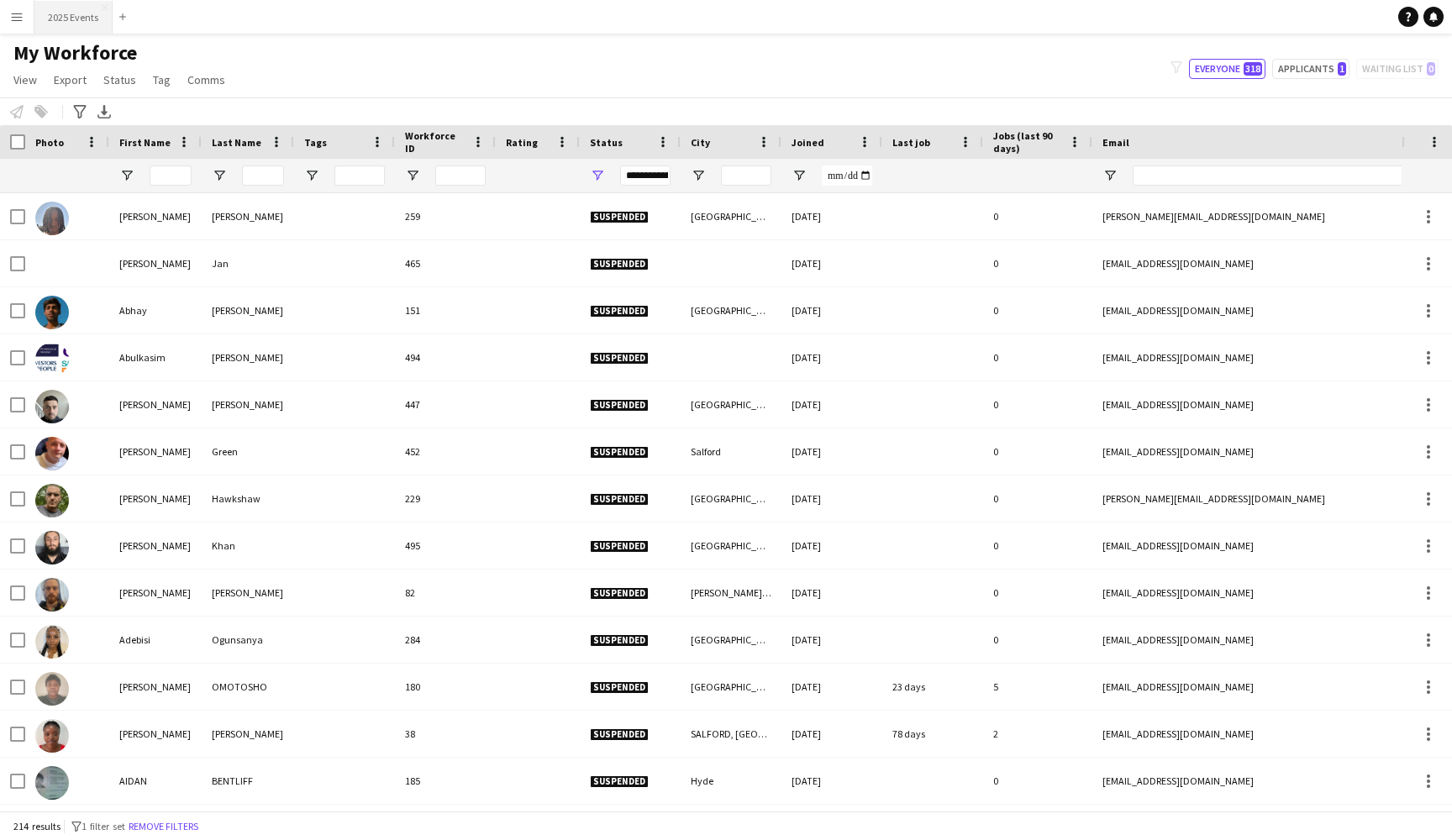
click at [60, 13] on button "2025 Events Close" at bounding box center [73, 17] width 78 height 32
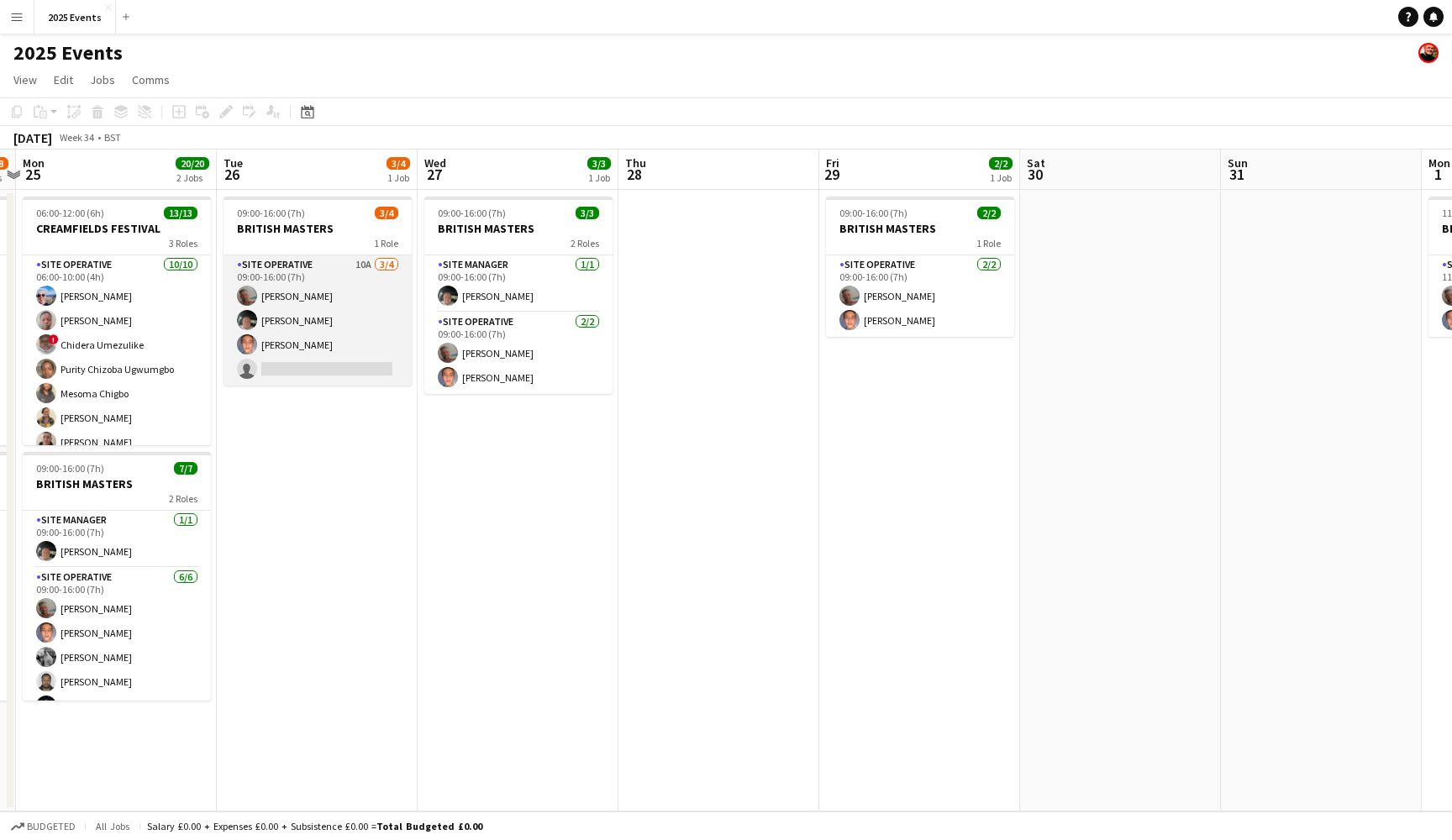
scroll to position [0, 788]
